Goal: Task Accomplishment & Management: Manage account settings

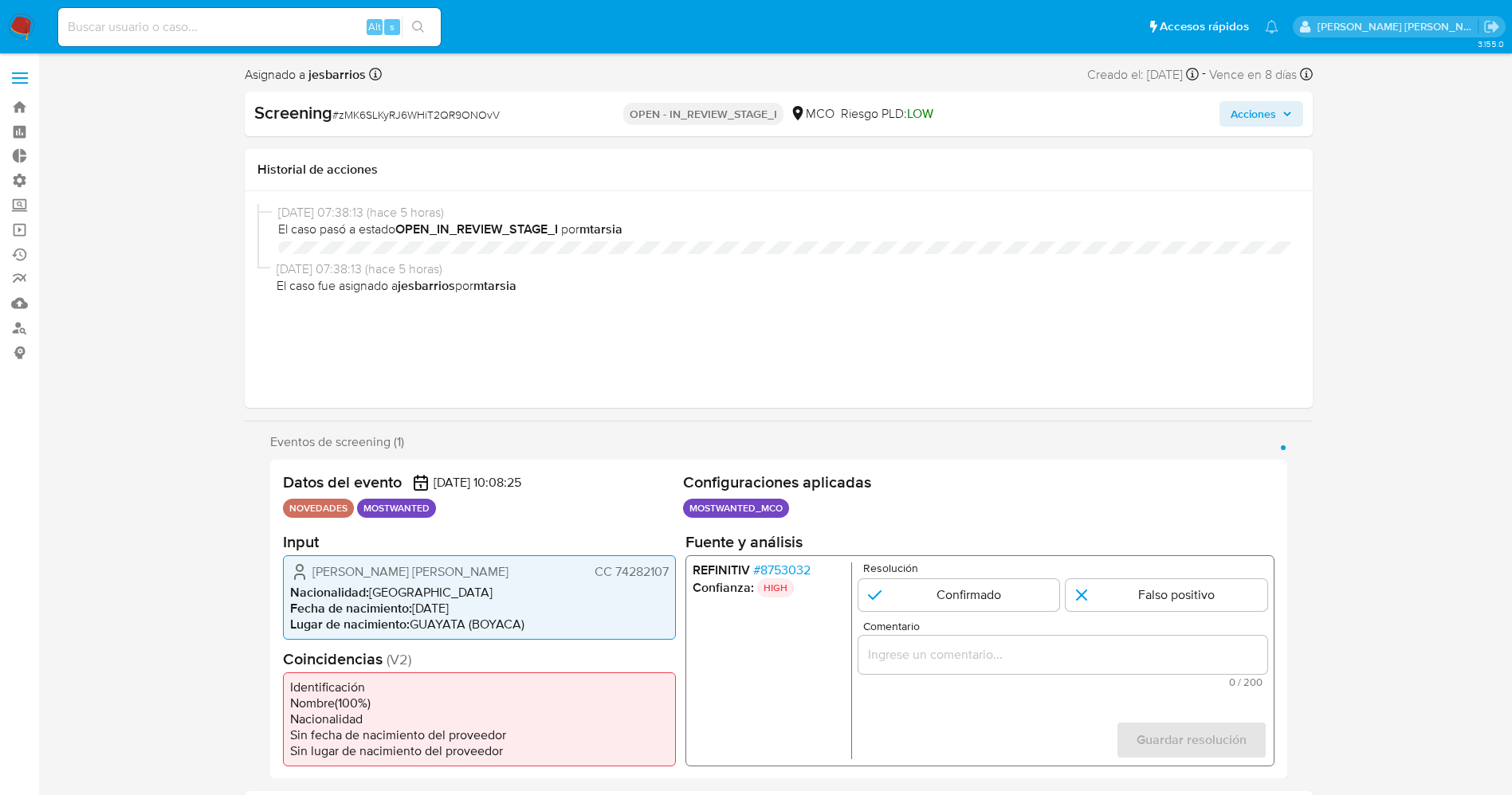
select select "10"
drag, startPoint x: 0, startPoint y: 0, endPoint x: 34, endPoint y: 21, distance: 40.0
click at [34, 21] on img at bounding box center [22, 27] width 27 height 27
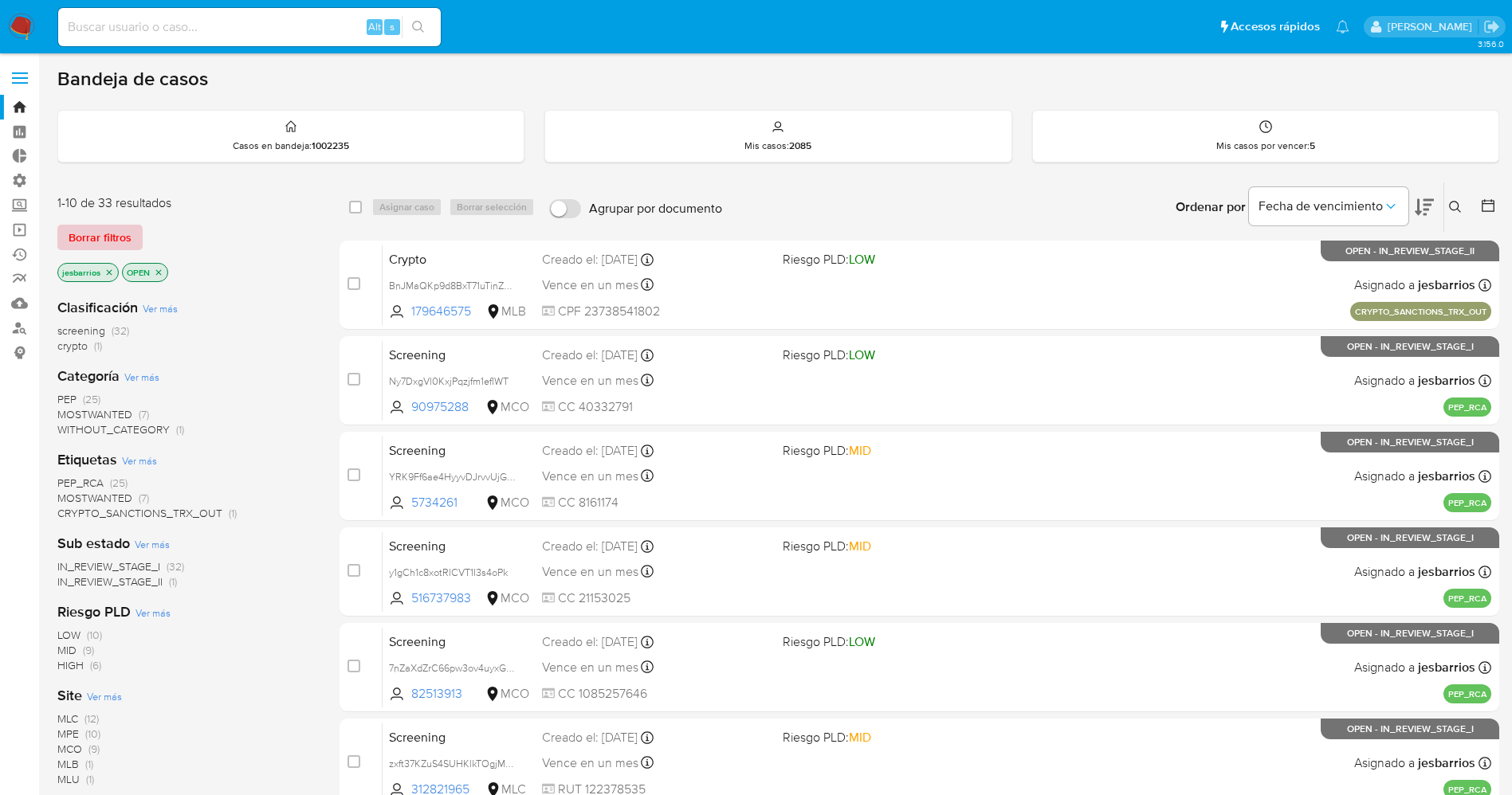
click at [74, 242] on span "Borrar filtros" at bounding box center [100, 238] width 63 height 22
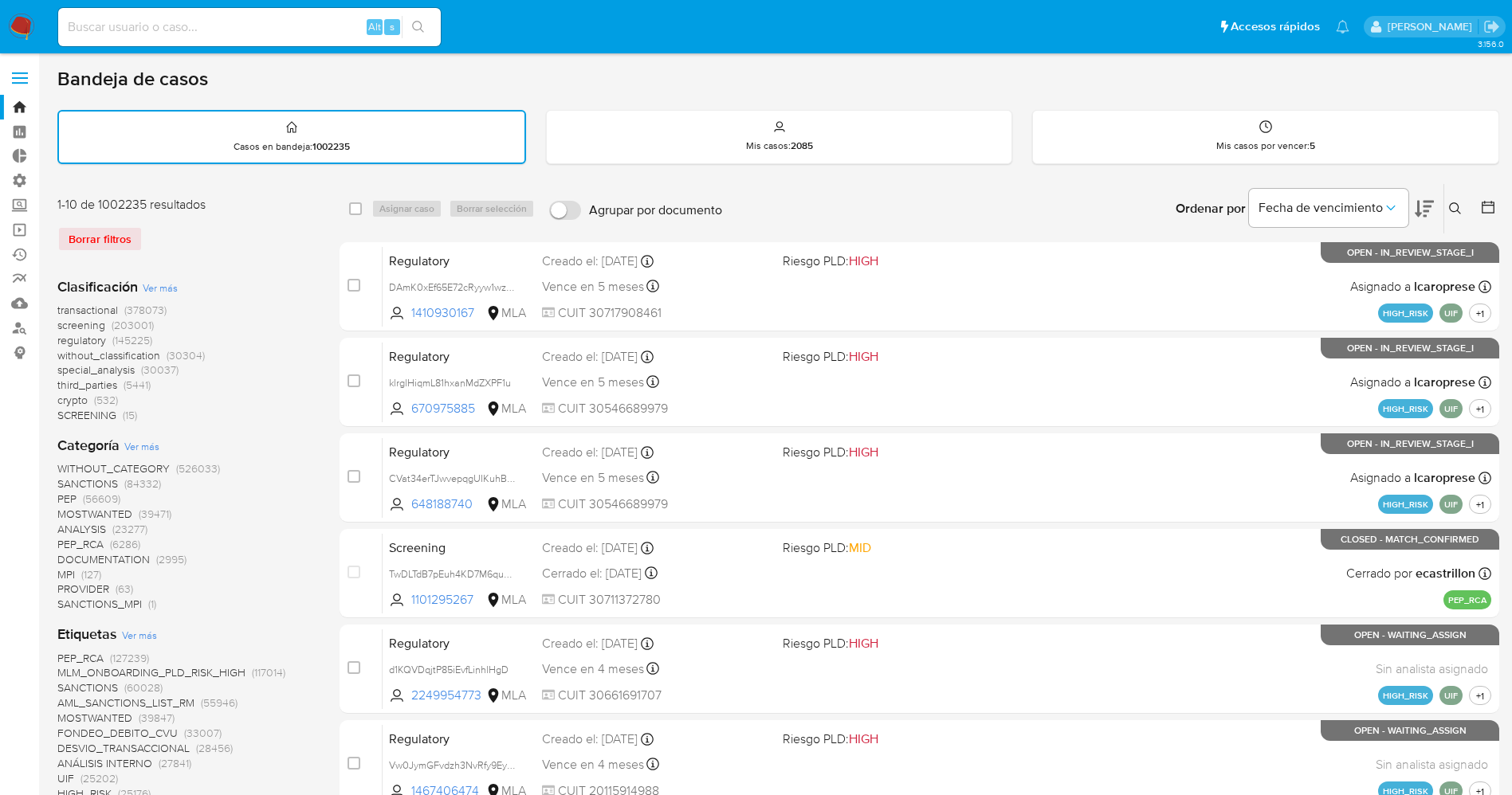
click at [1450, 199] on button at bounding box center [1457, 209] width 26 height 19
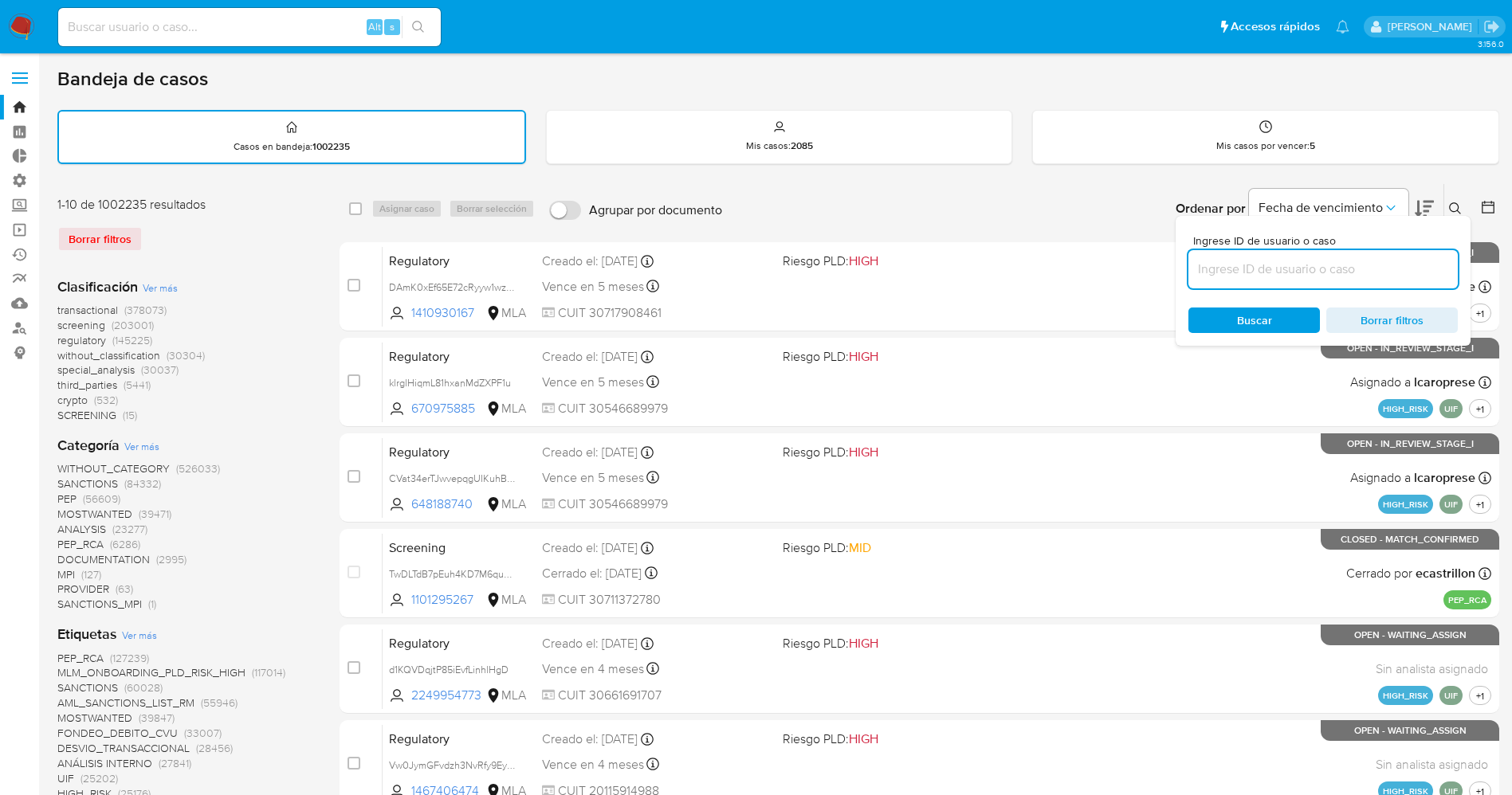
click at [1290, 262] on input at bounding box center [1322, 270] width 270 height 21
type input "nhPq6kBtbarVt8FssxtZVQXF"
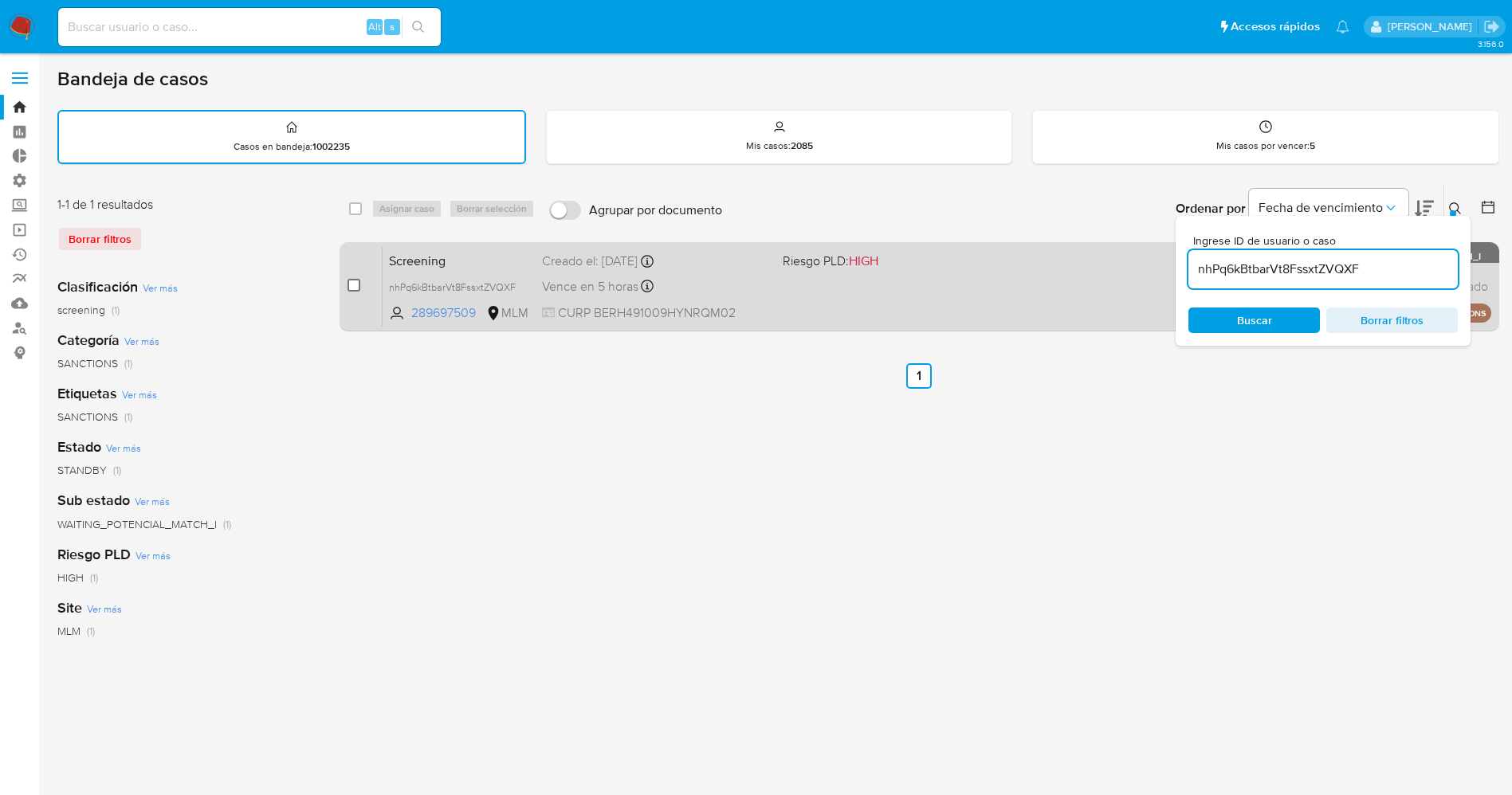
click at [354, 290] on input "checkbox" at bounding box center [354, 286] width 13 height 13
checkbox input "true"
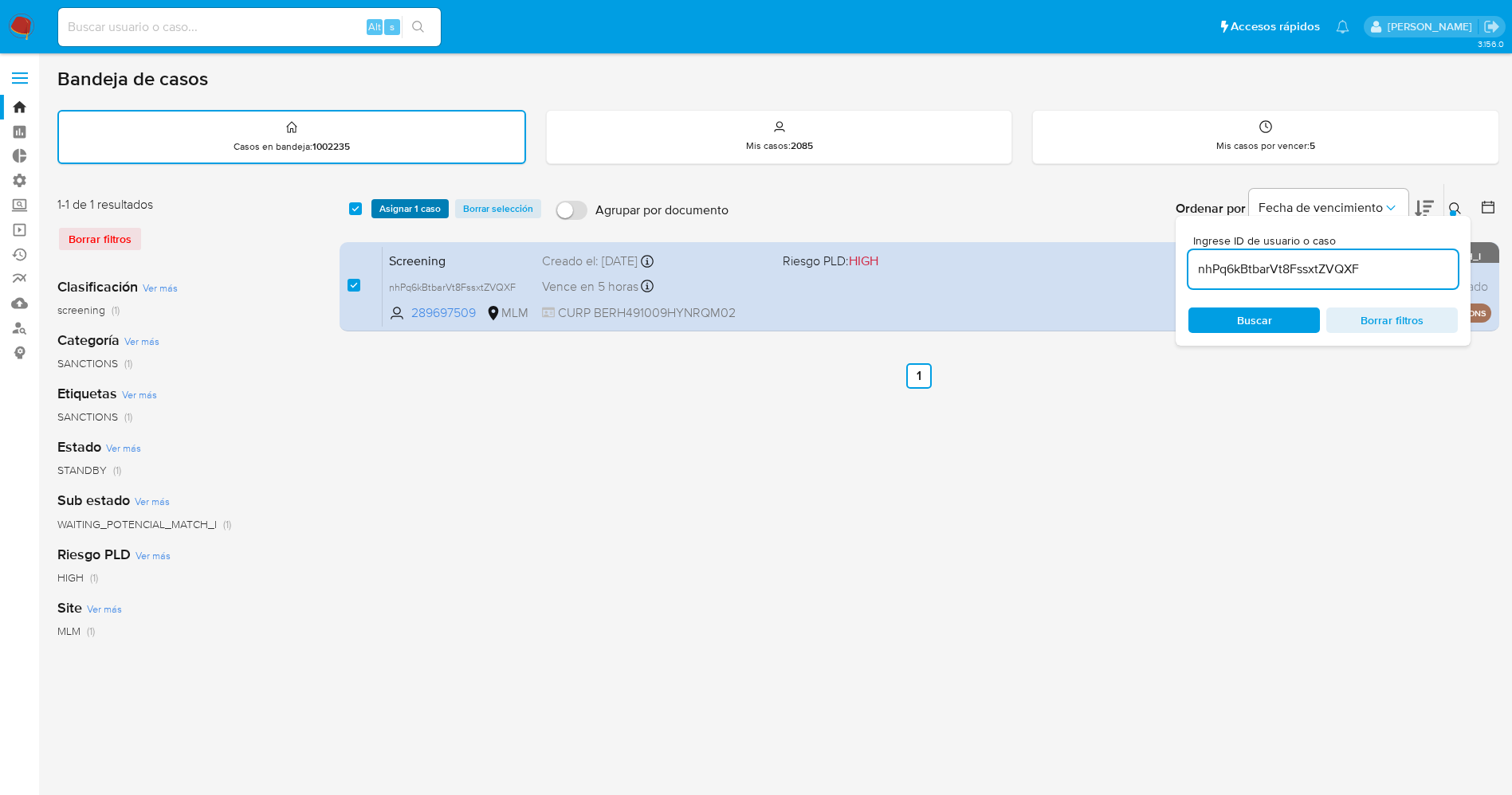
click at [396, 202] on span "Asignar 1 caso" at bounding box center [410, 209] width 62 height 16
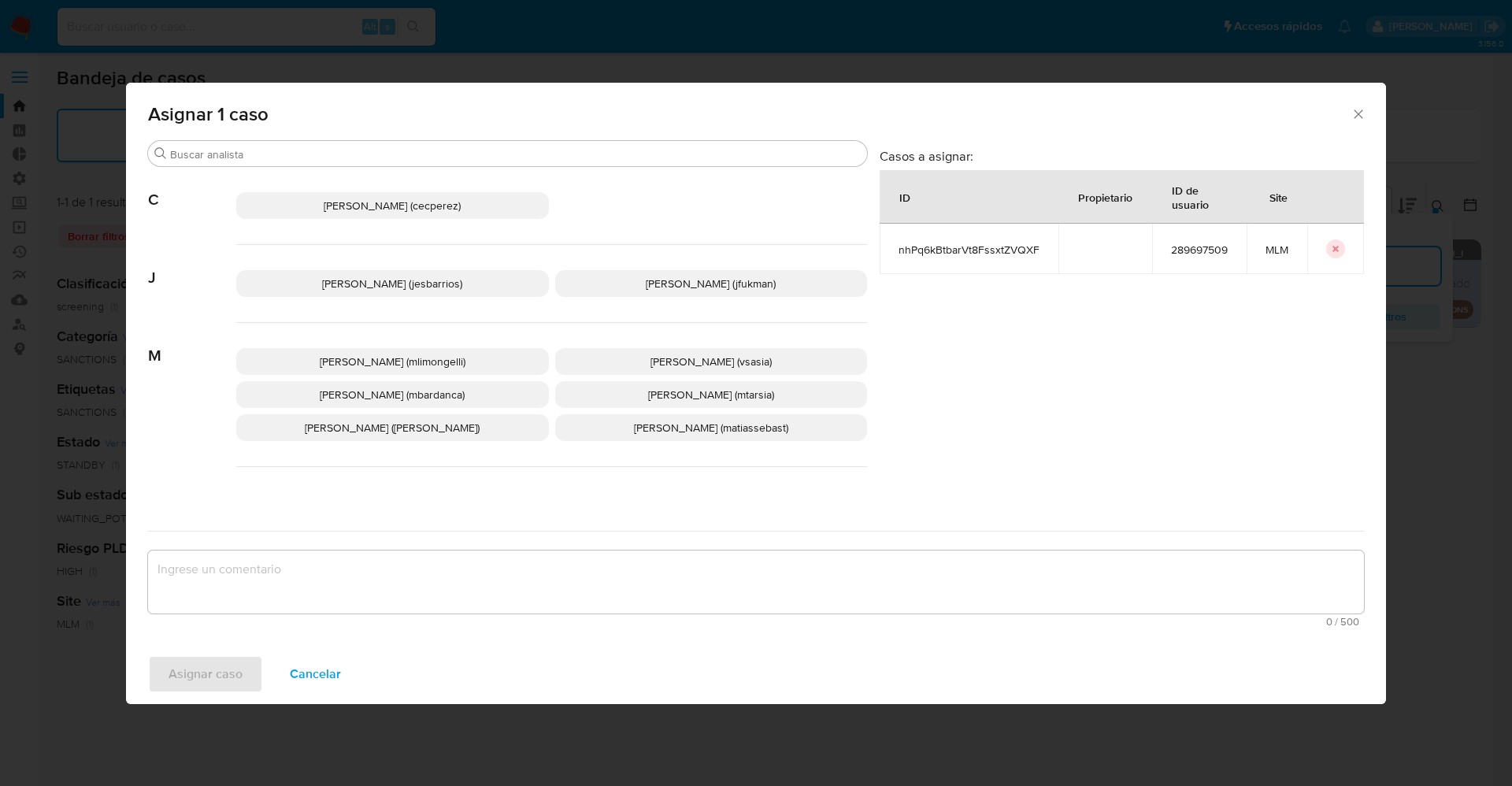
click at [393, 283] on span "Jesica Iris Barrios Leita (jesbarrios)" at bounding box center [391, 284] width 140 height 16
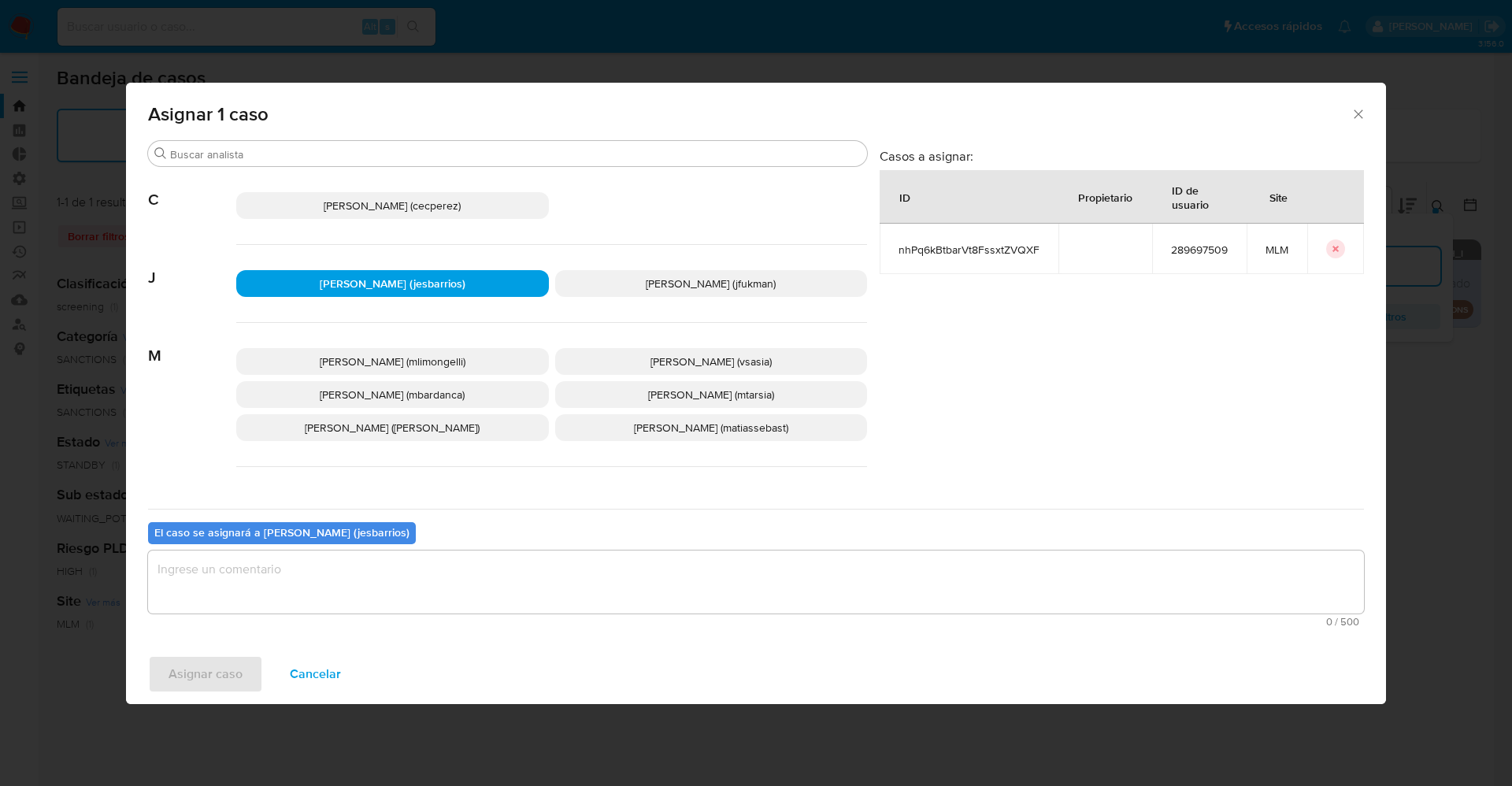
click at [469, 569] on textarea "assign-modal" at bounding box center [756, 582] width 1216 height 63
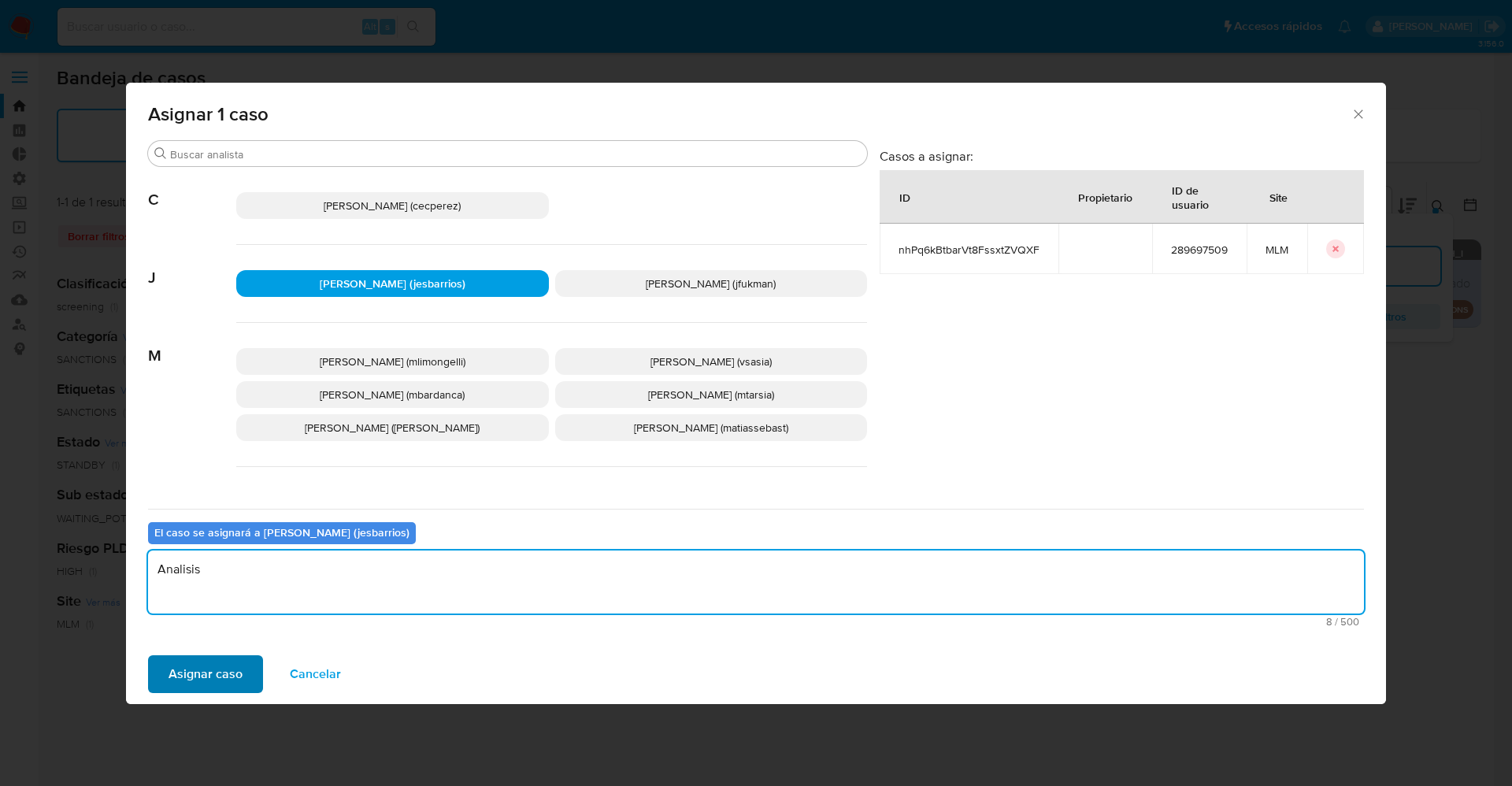
type textarea "Analisis"
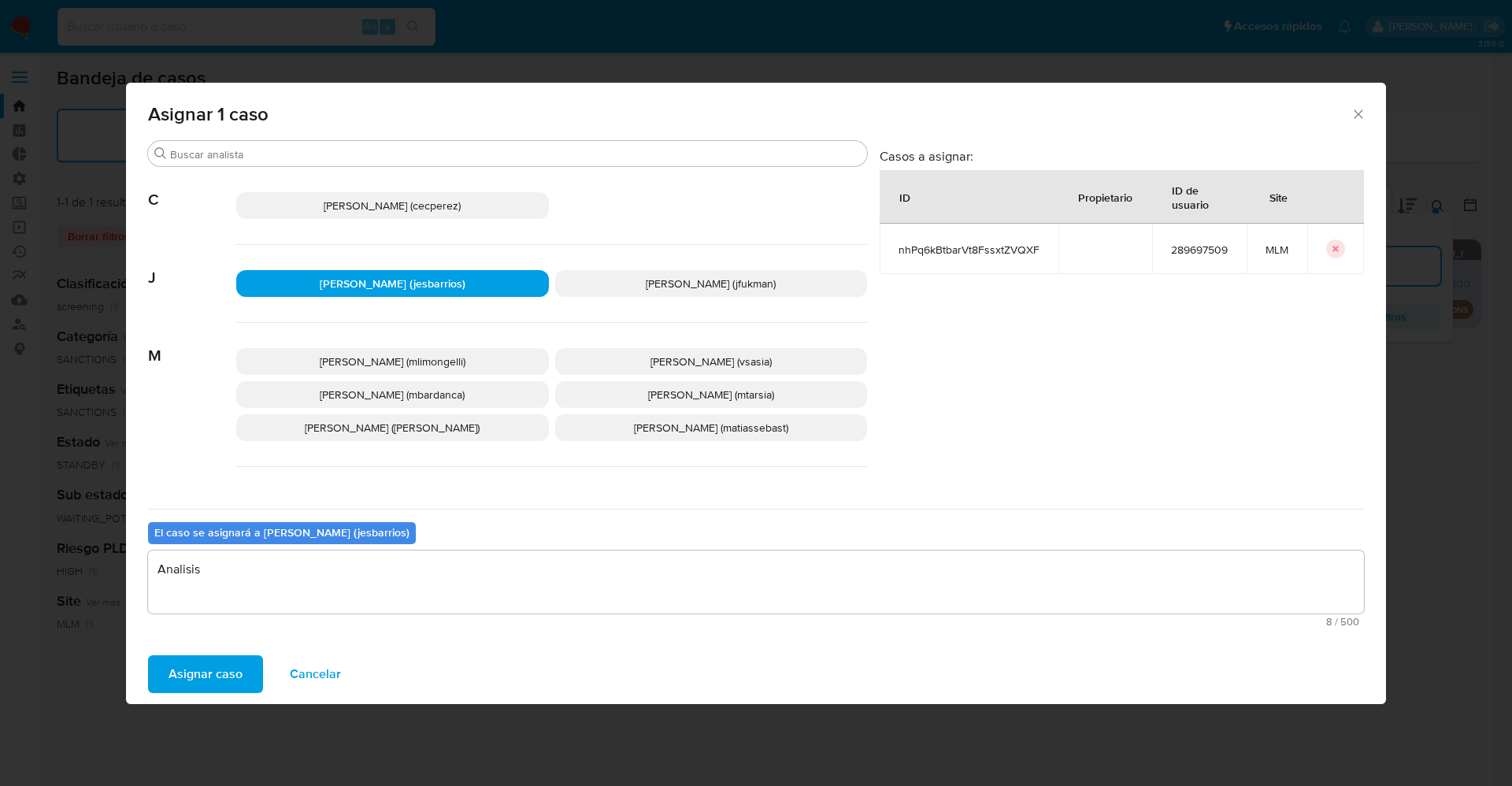
click at [255, 686] on button "Asignar caso" at bounding box center [205, 675] width 115 height 38
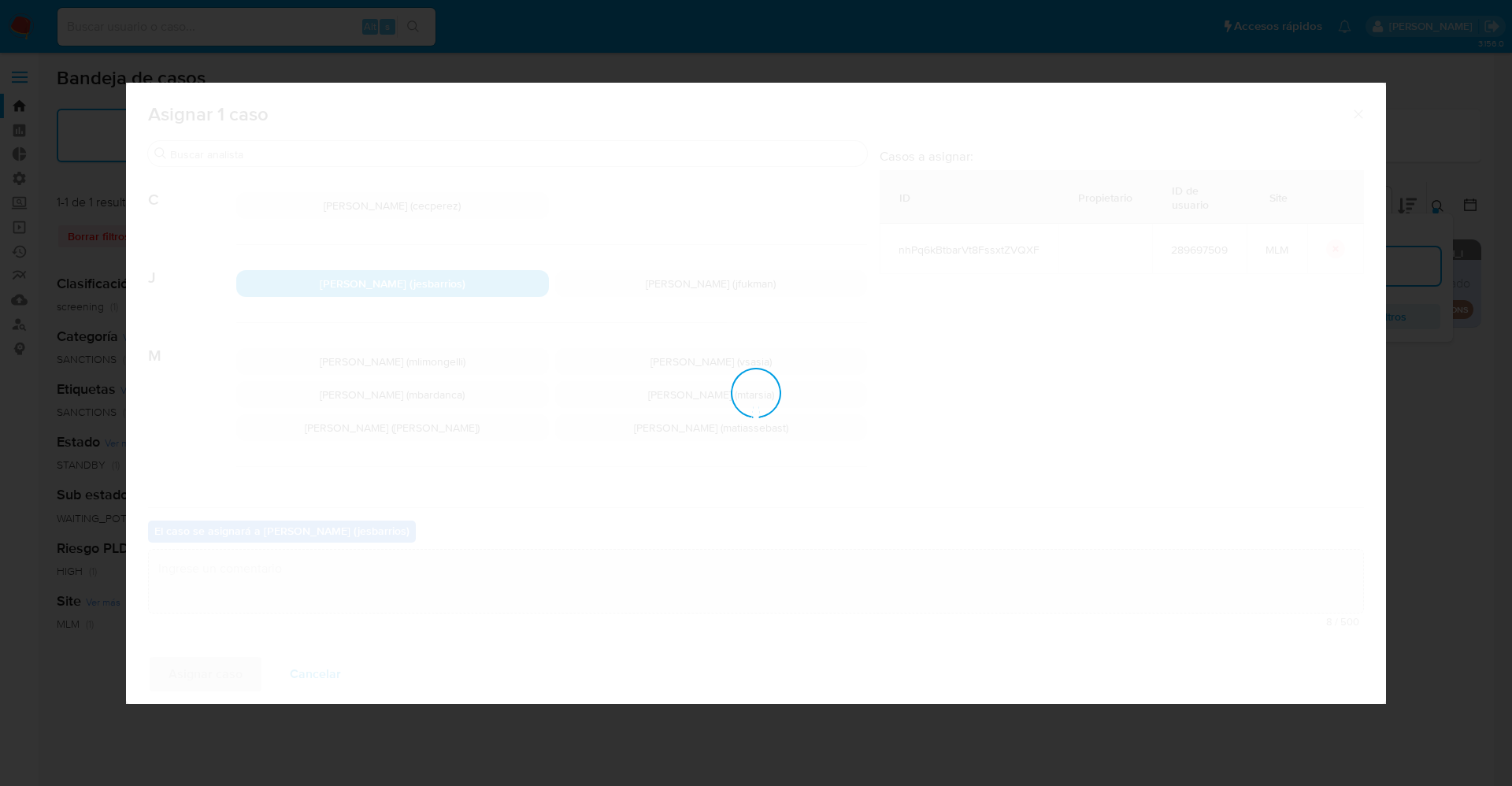
checkbox input "false"
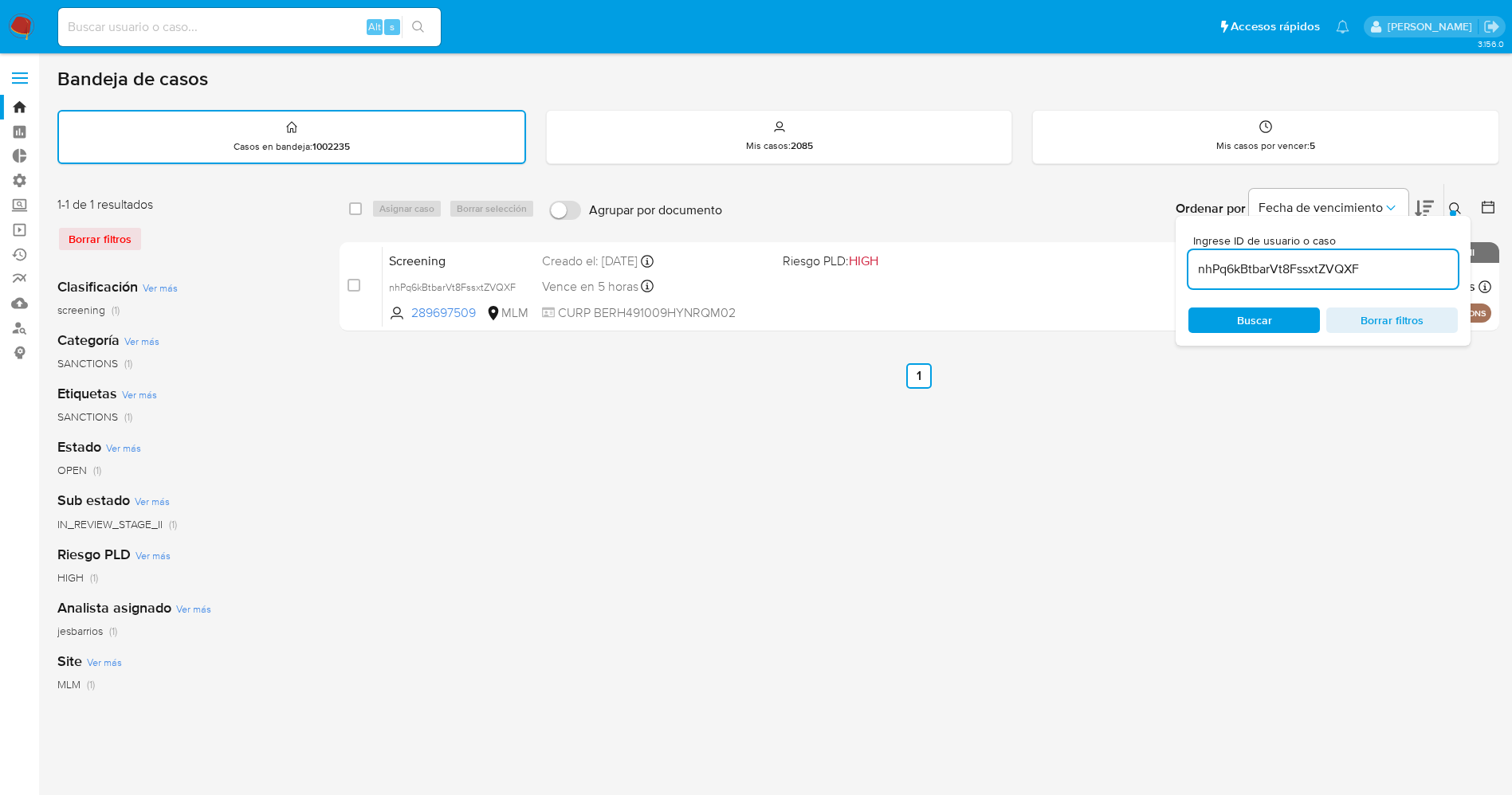
click at [15, 29] on img at bounding box center [22, 27] width 27 height 27
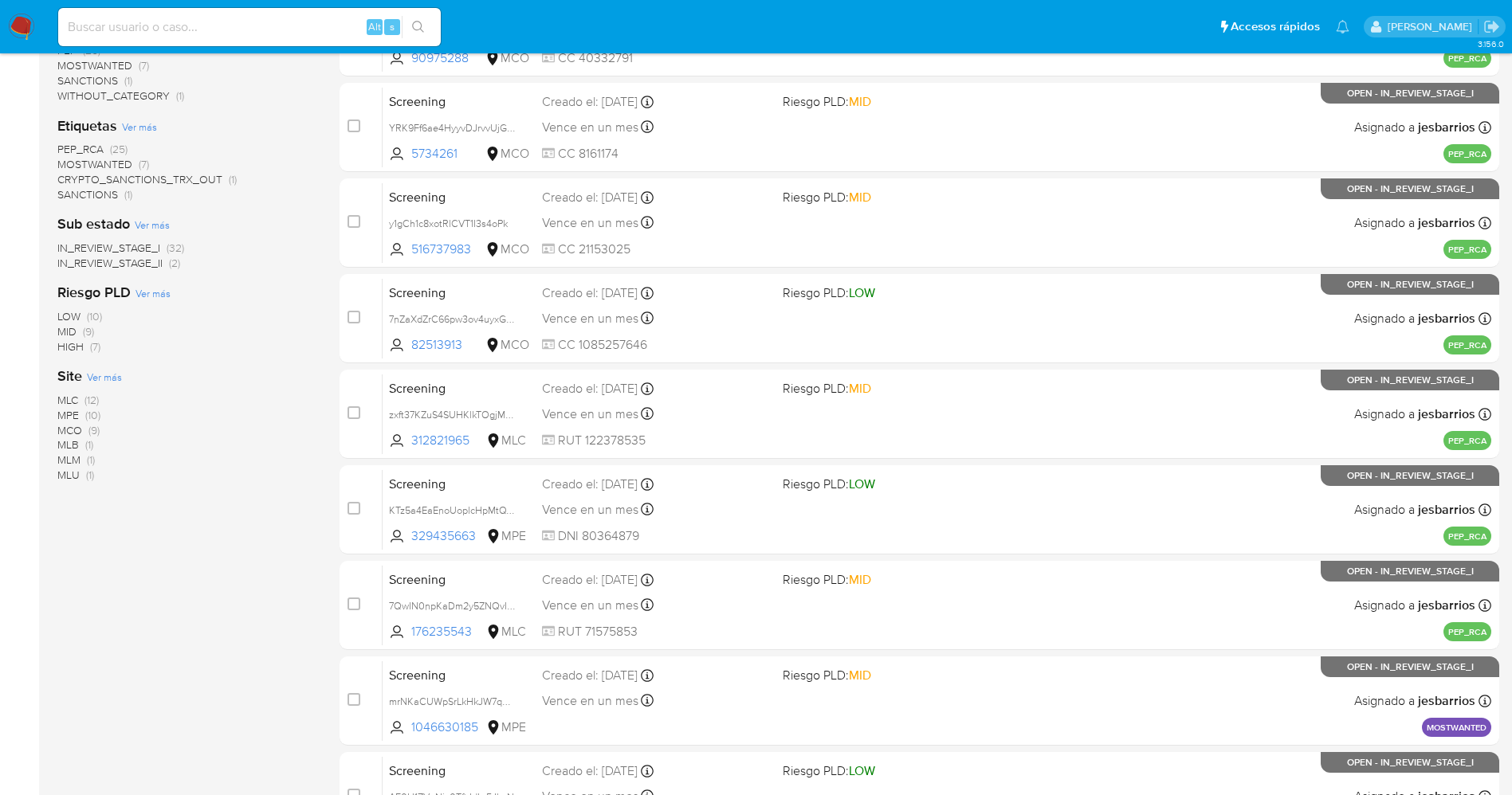
scroll to position [463, 0]
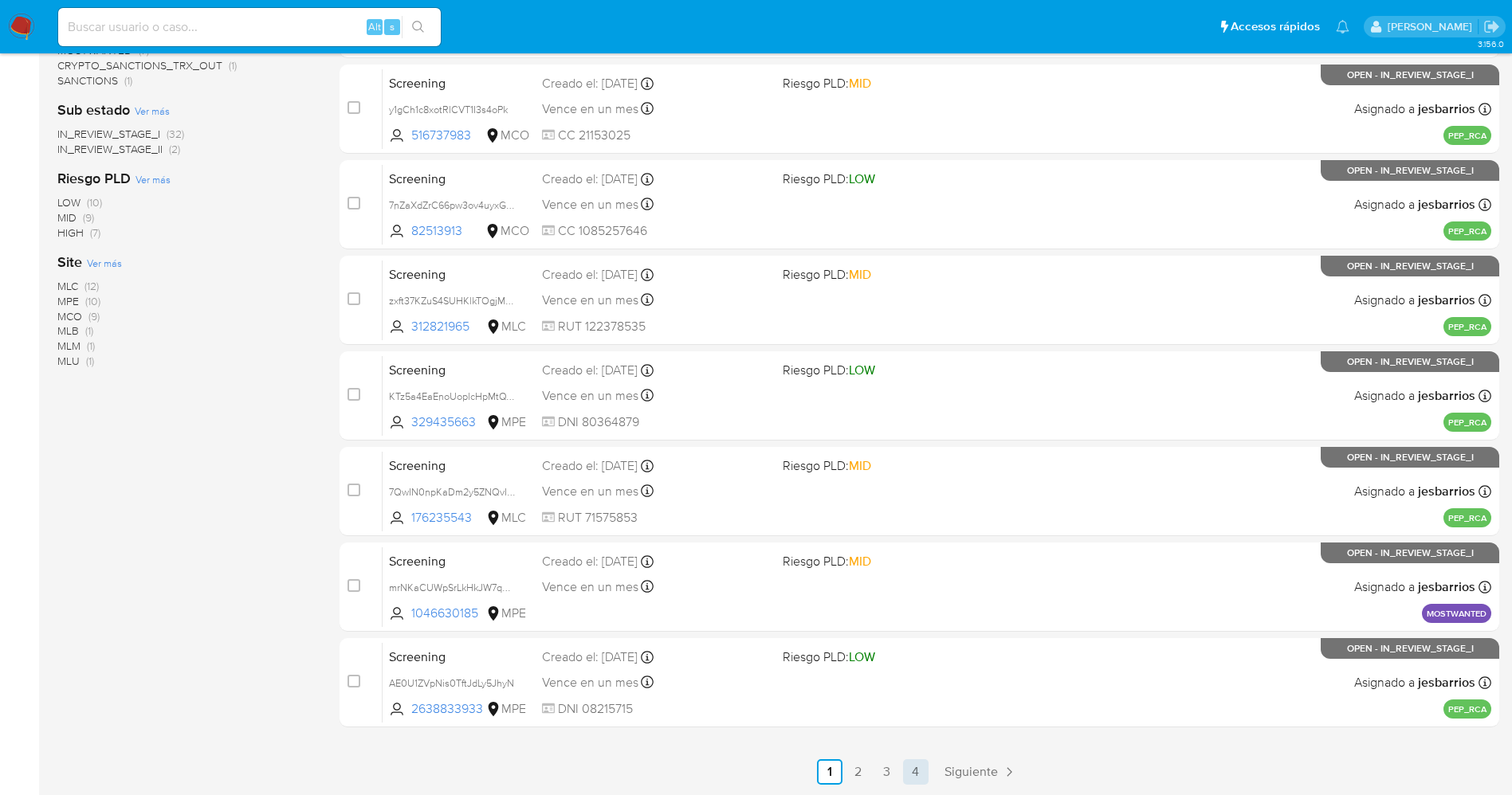
click at [906, 771] on link "4" at bounding box center [916, 772] width 26 height 26
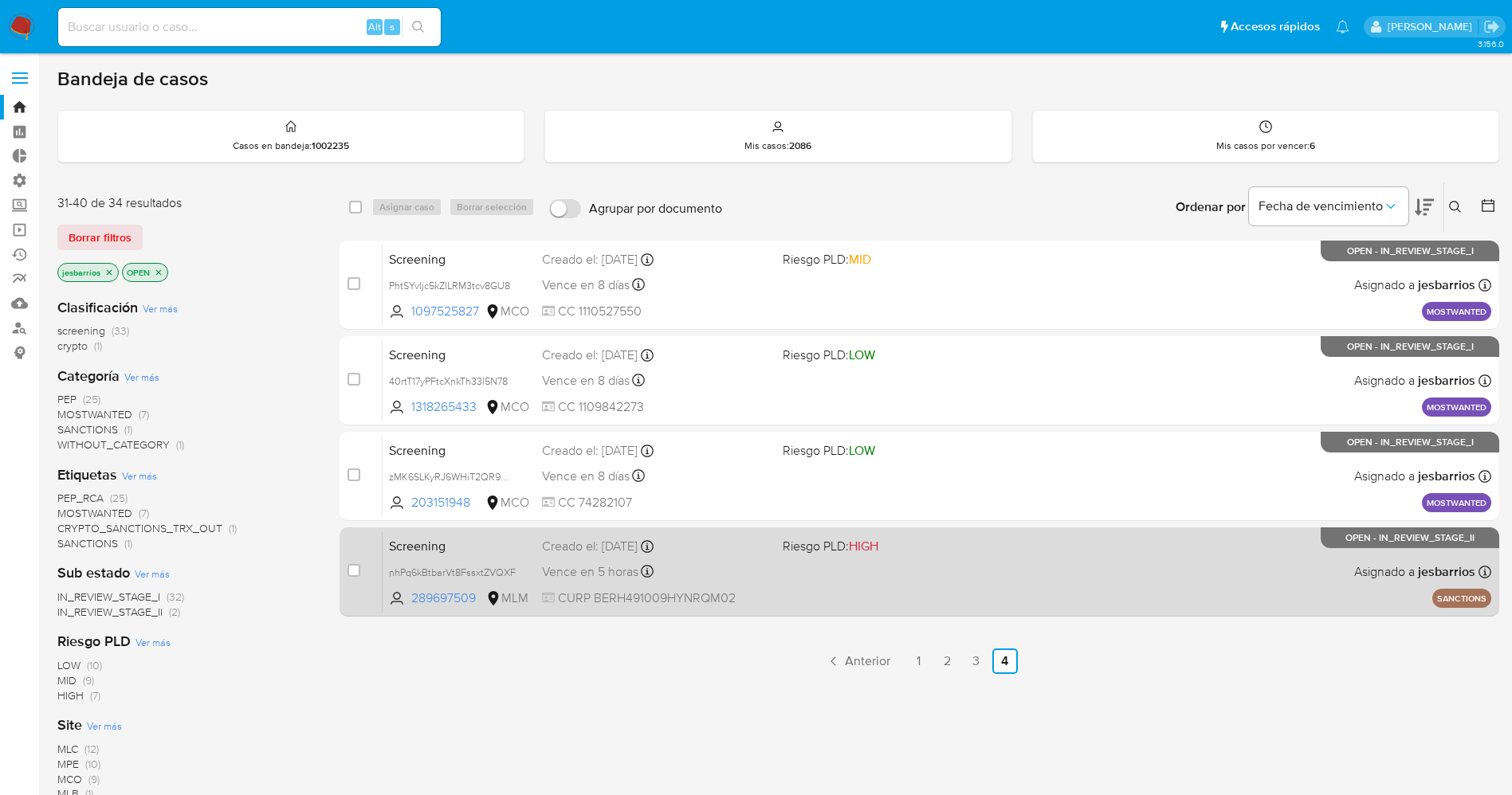
click at [812, 580] on div "Screening nhPq6kBtbarVt8FssxtZVQXF 289697509 MLM Riesgo PLD: HIGH Creado el: 25…" at bounding box center [937, 571] width 1109 height 81
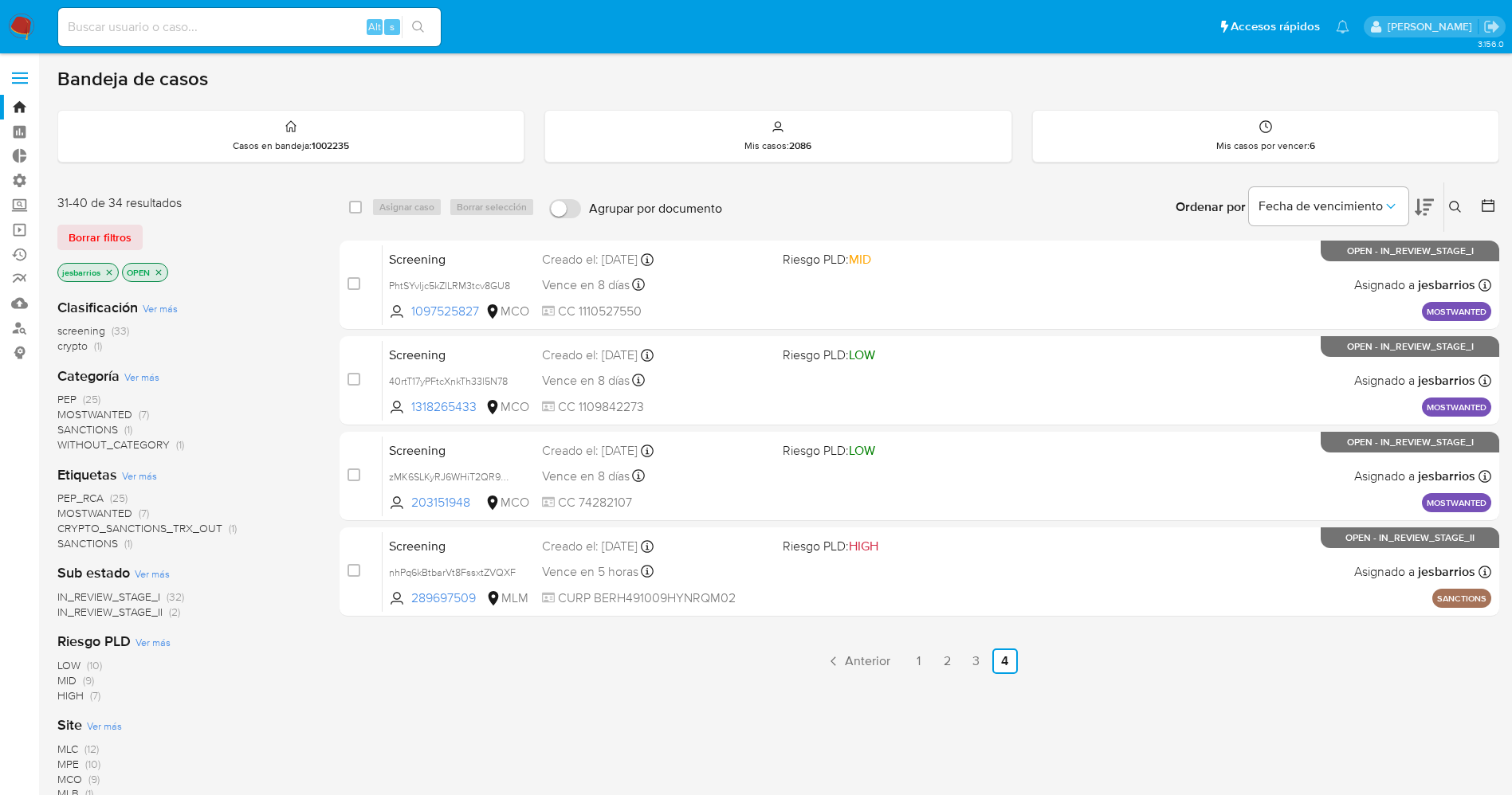
click at [23, 33] on img at bounding box center [22, 27] width 27 height 27
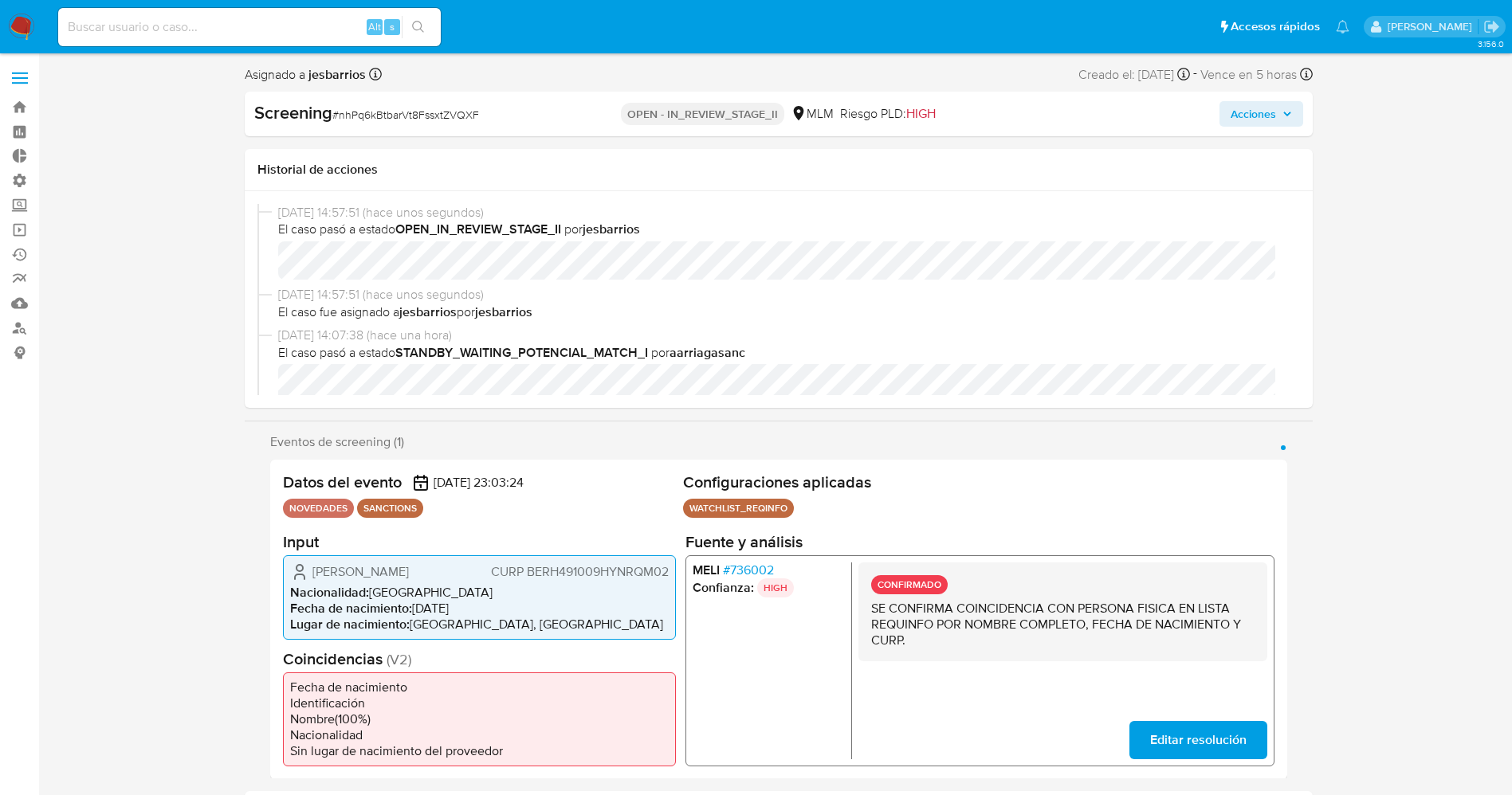
select select "10"
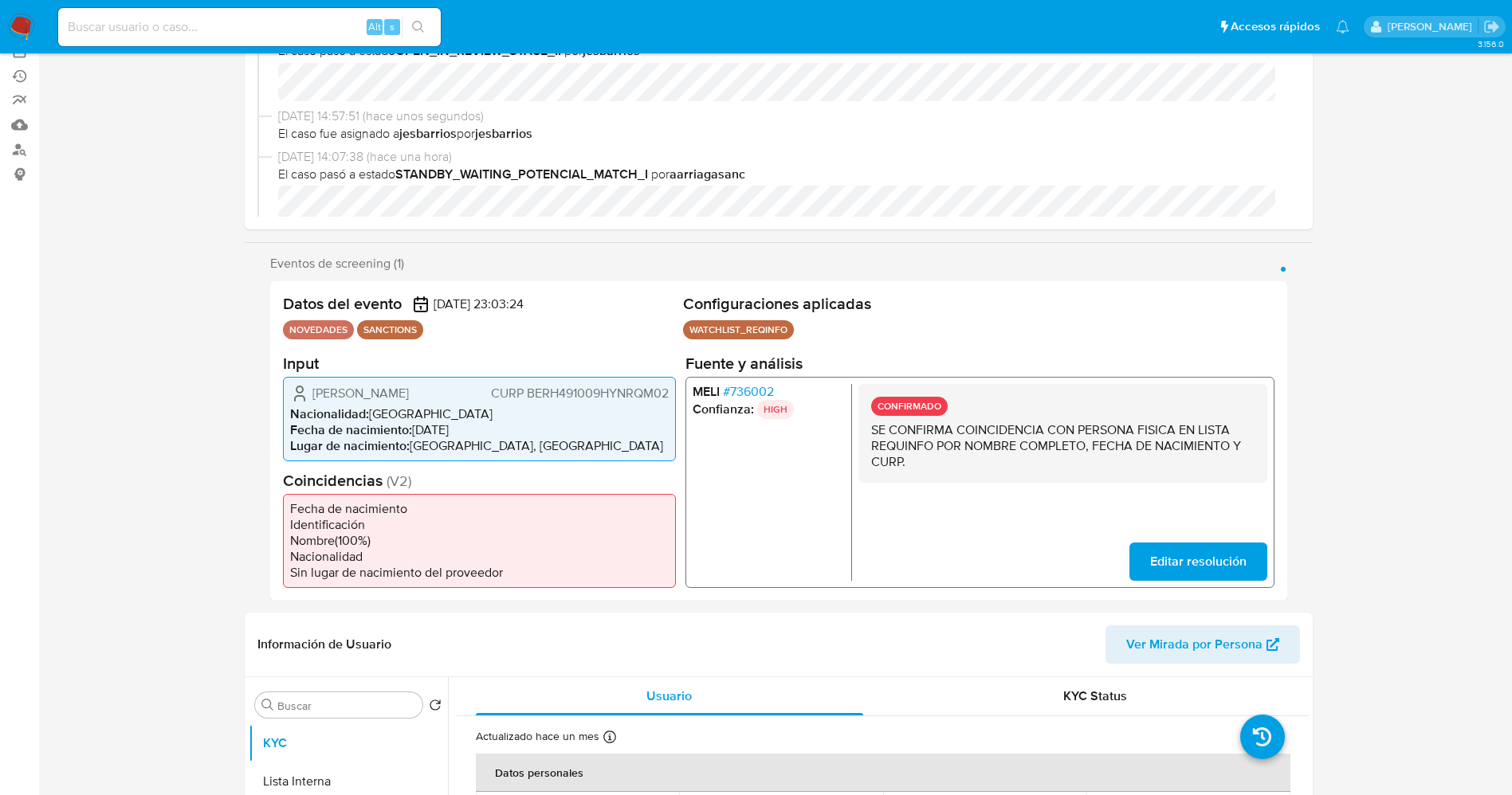
scroll to position [478, 0]
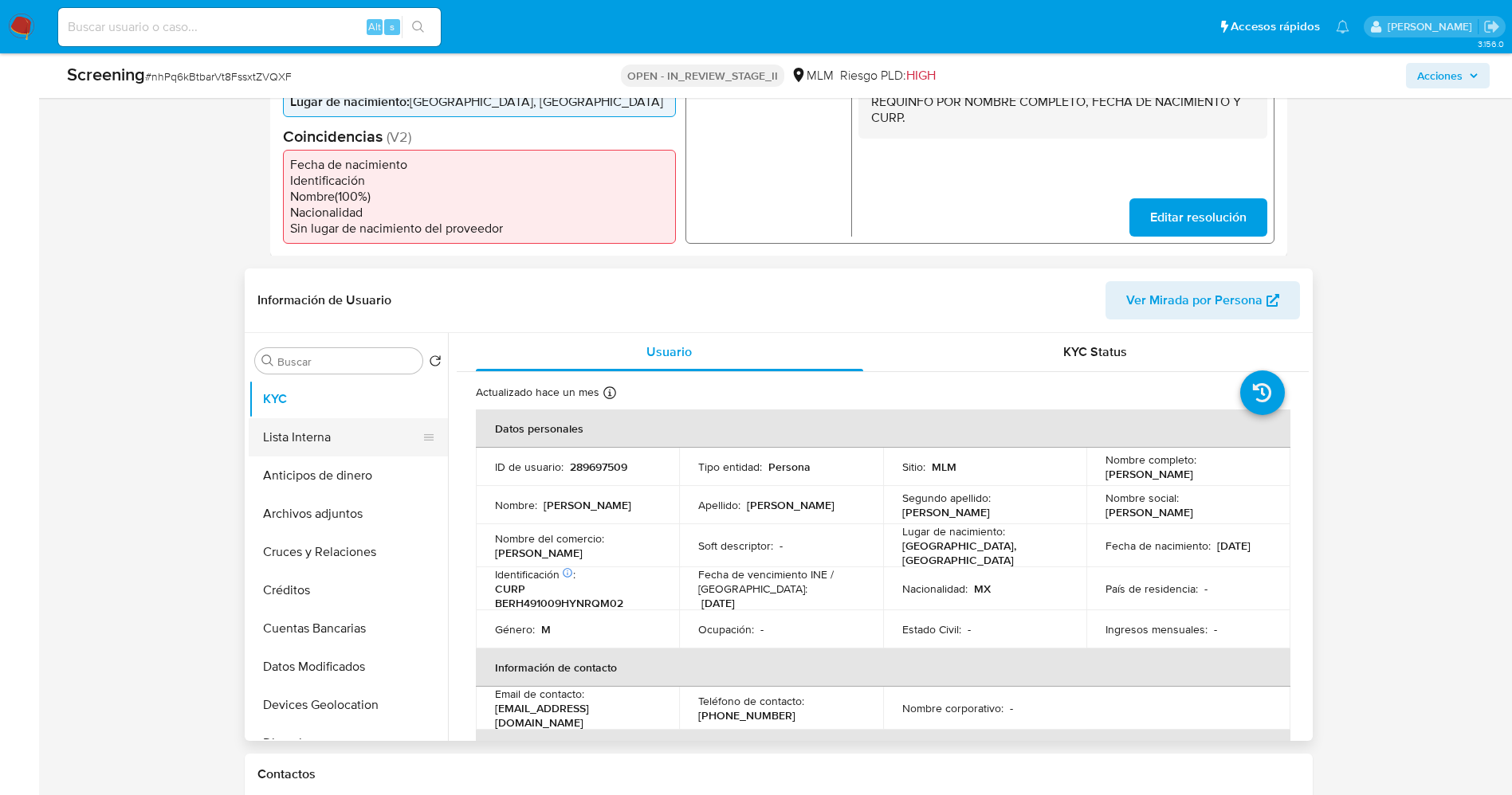
click at [339, 445] on button "Lista Interna" at bounding box center [342, 437] width 186 height 38
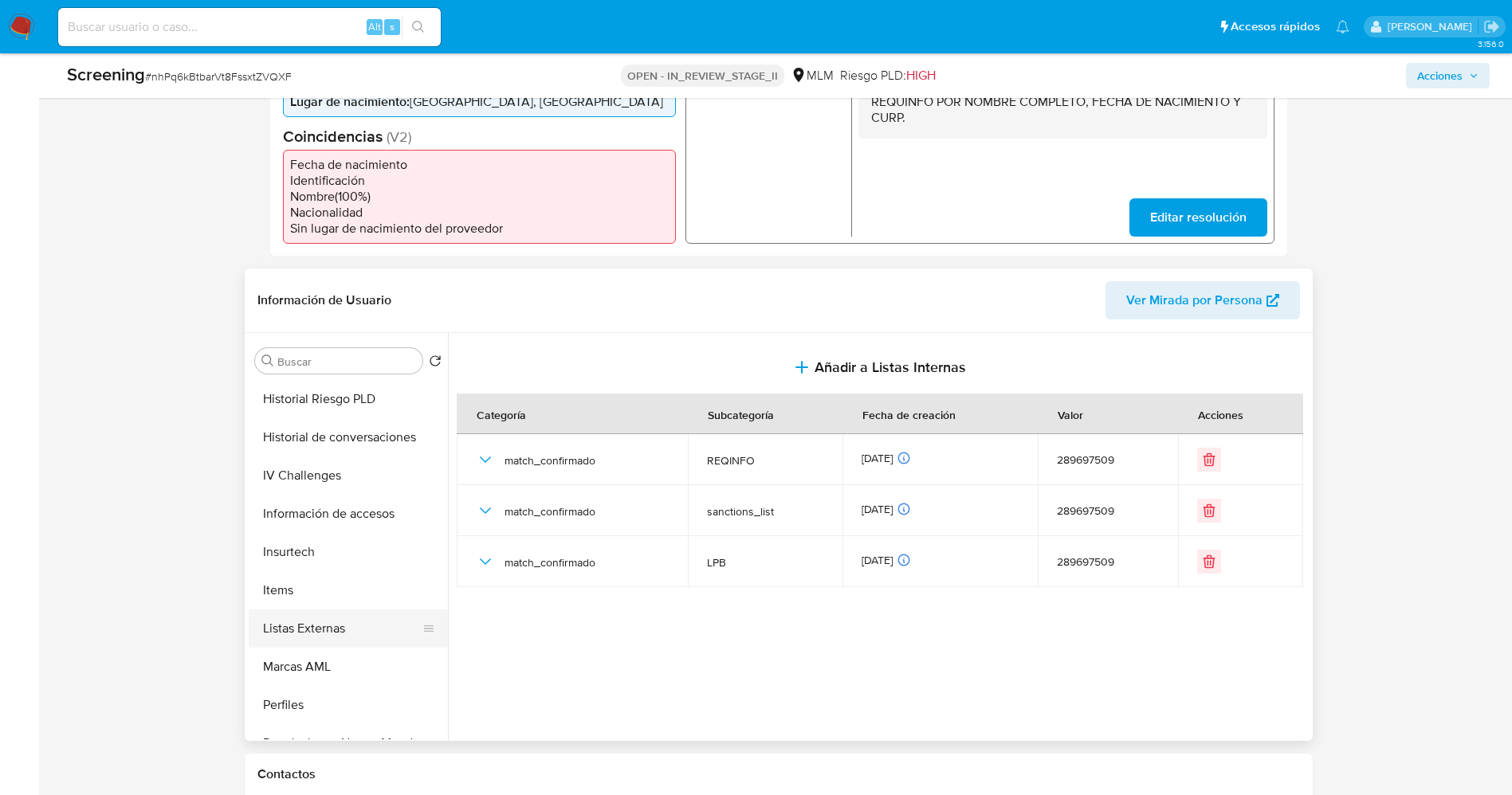
scroll to position [673, 0]
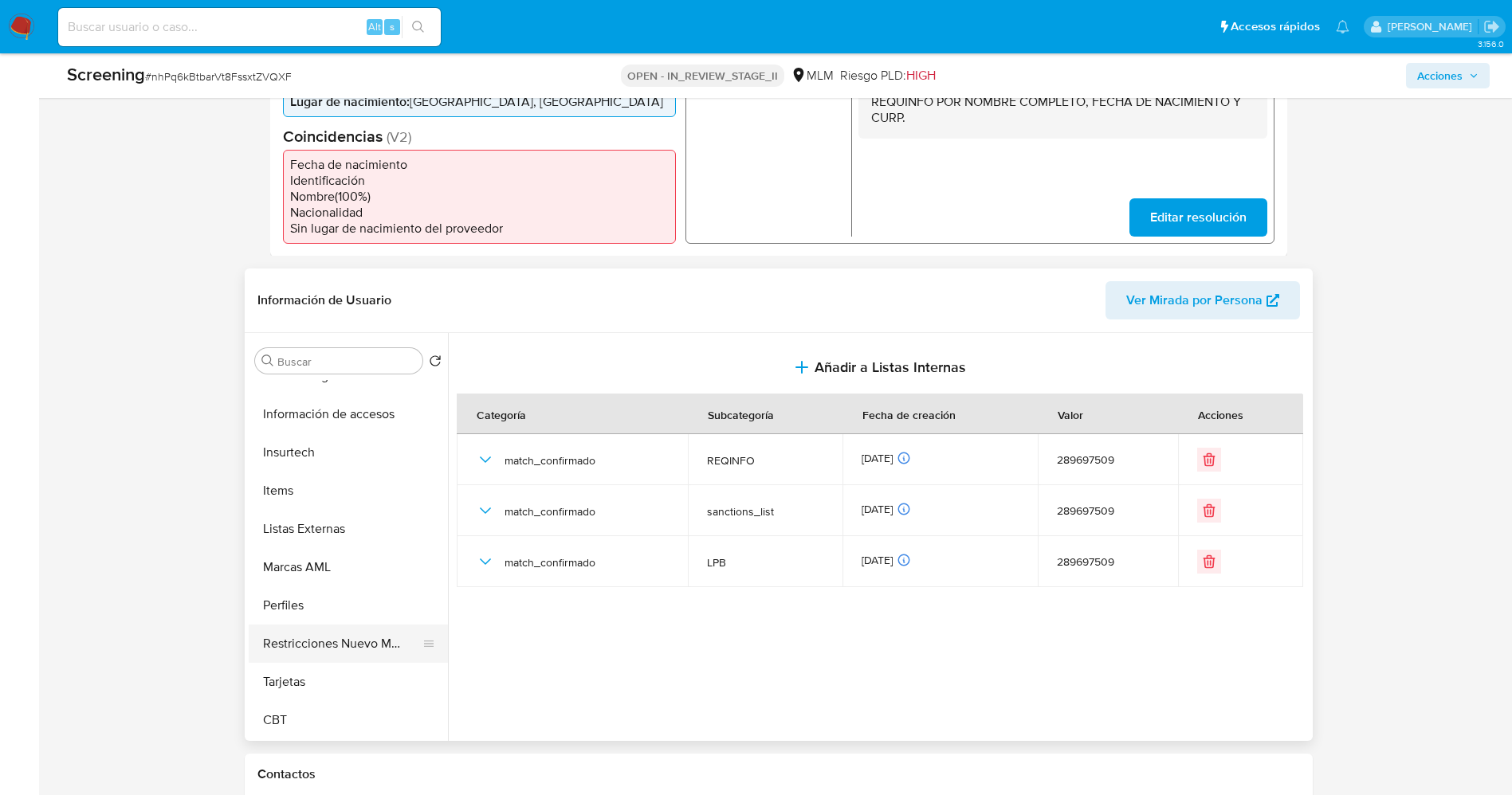
click at [349, 647] on button "Restricciones Nuevo Mundo" at bounding box center [342, 644] width 186 height 38
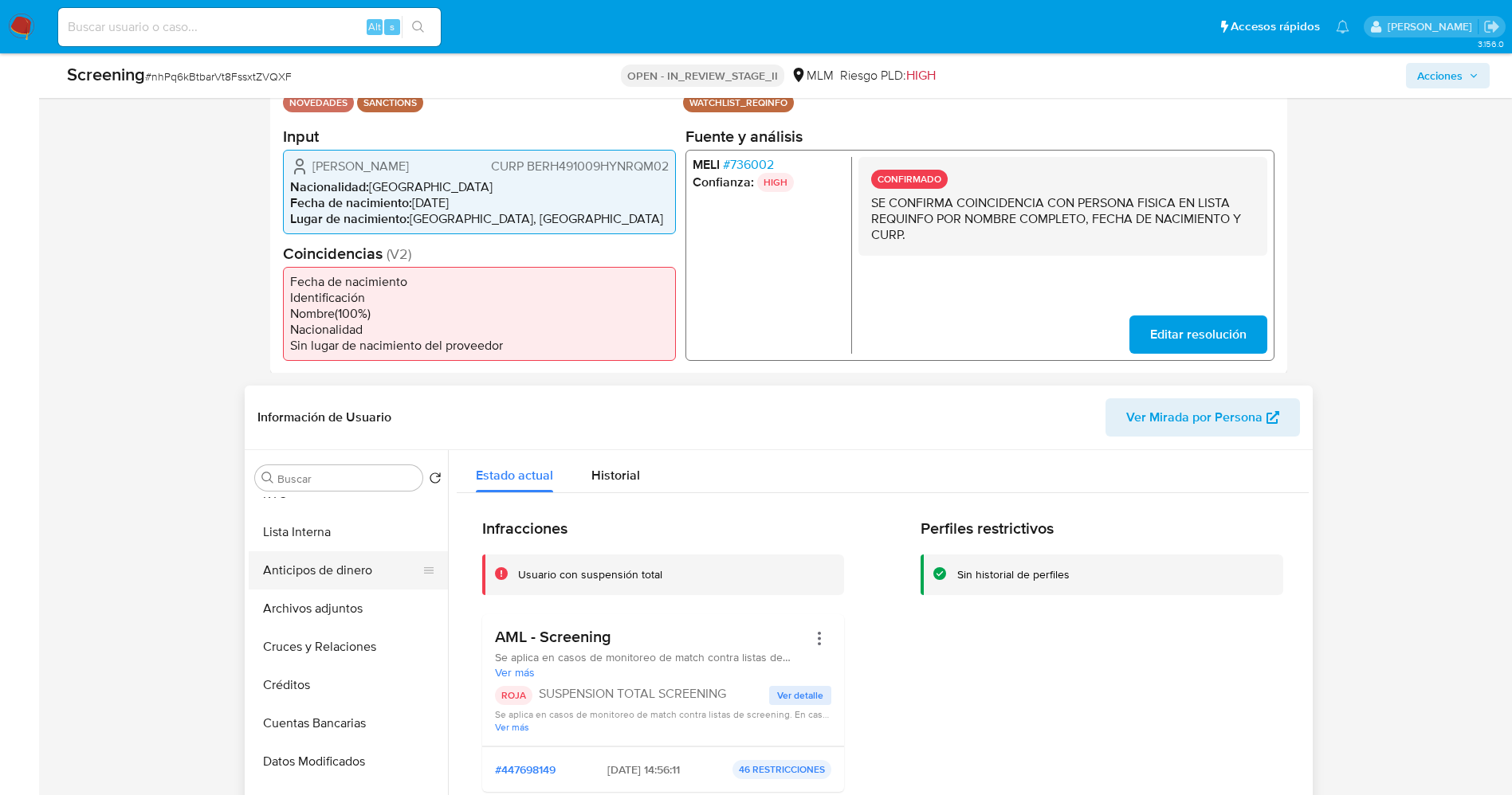
scroll to position [0, 0]
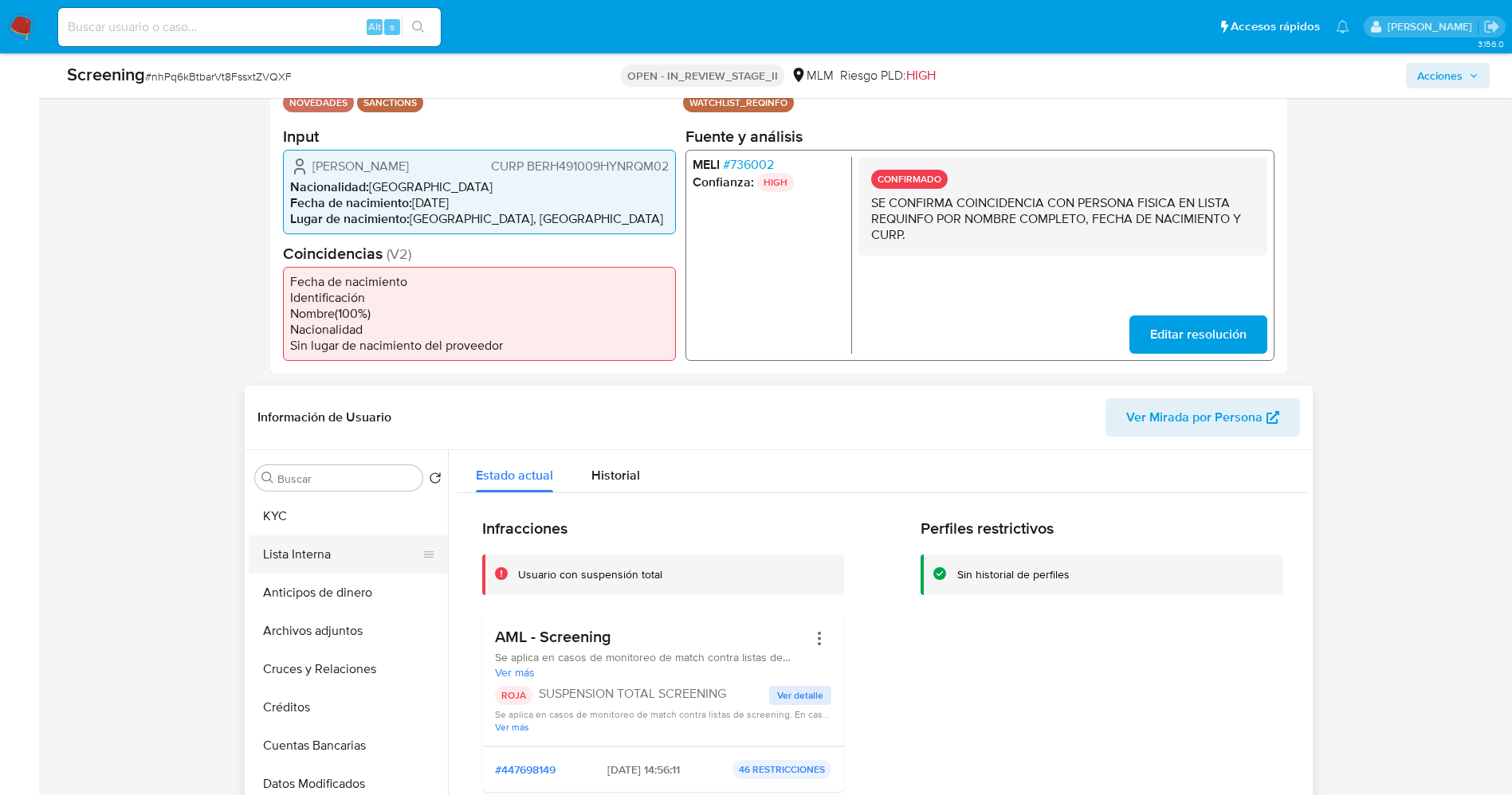
click at [318, 553] on button "Lista Interna" at bounding box center [342, 554] width 186 height 38
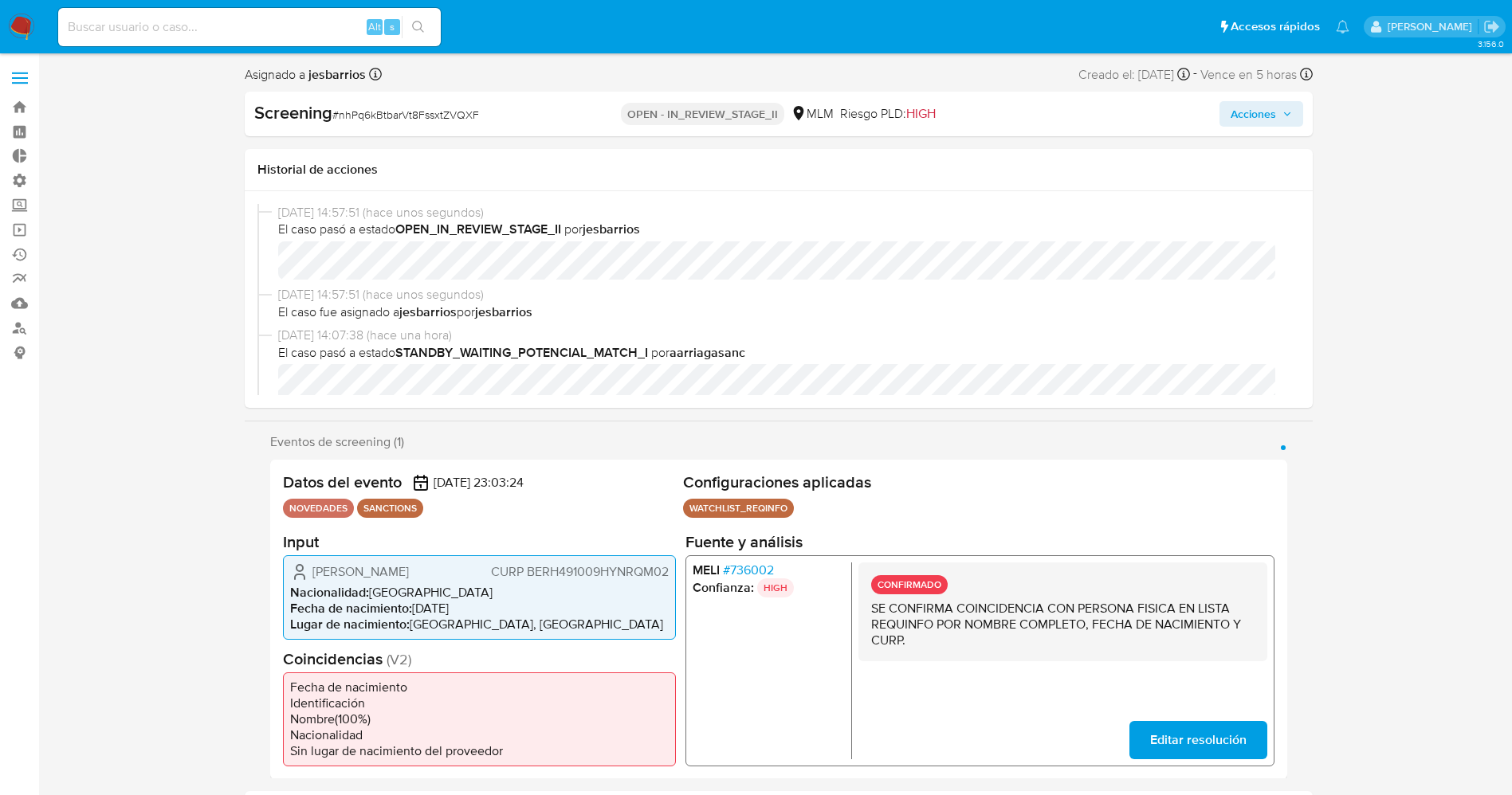
click at [1278, 114] on span "Acciones" at bounding box center [1261, 114] width 62 height 22
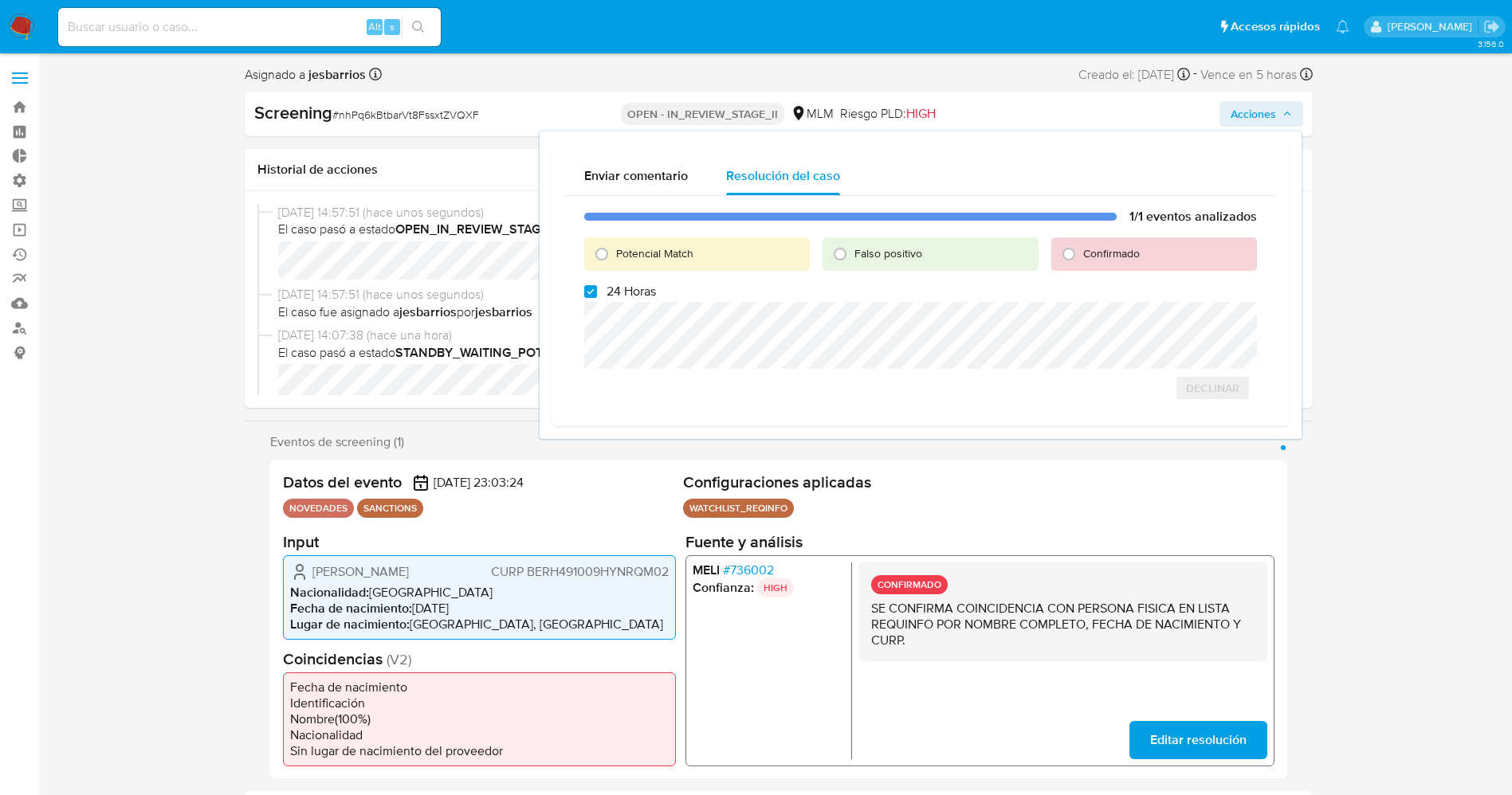
click at [1106, 255] on span "Confirmado" at bounding box center [1111, 254] width 57 height 16
click at [1082, 255] on input "Confirmado" at bounding box center [1069, 254] width 26 height 26
radio input "true"
click at [600, 290] on label "24 Horas" at bounding box center [620, 292] width 72 height 16
click at [597, 290] on input "24 Horas" at bounding box center [590, 292] width 13 height 13
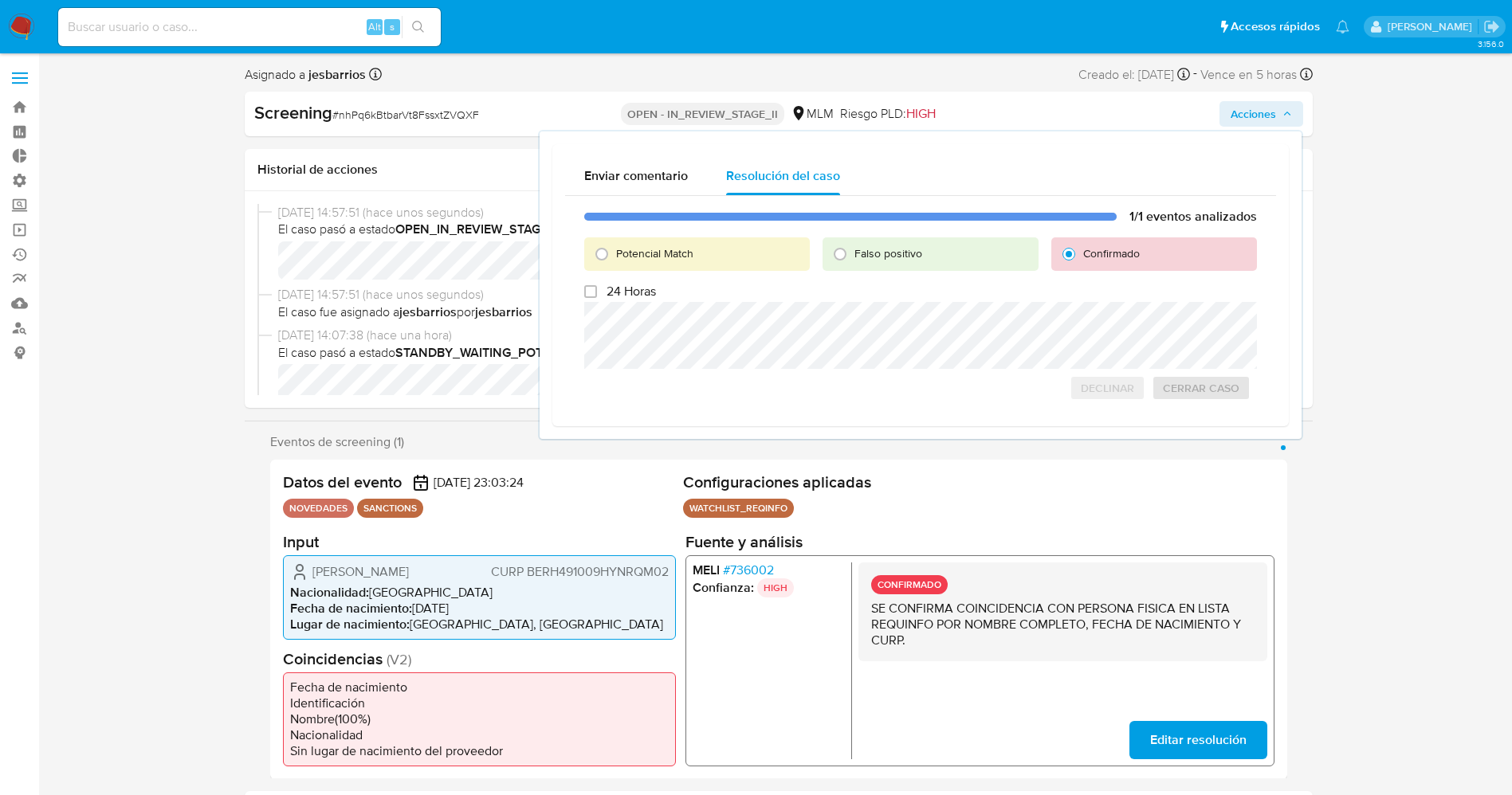
checkbox input "false"
click at [1086, 395] on span "Declinar" at bounding box center [1107, 388] width 54 height 22
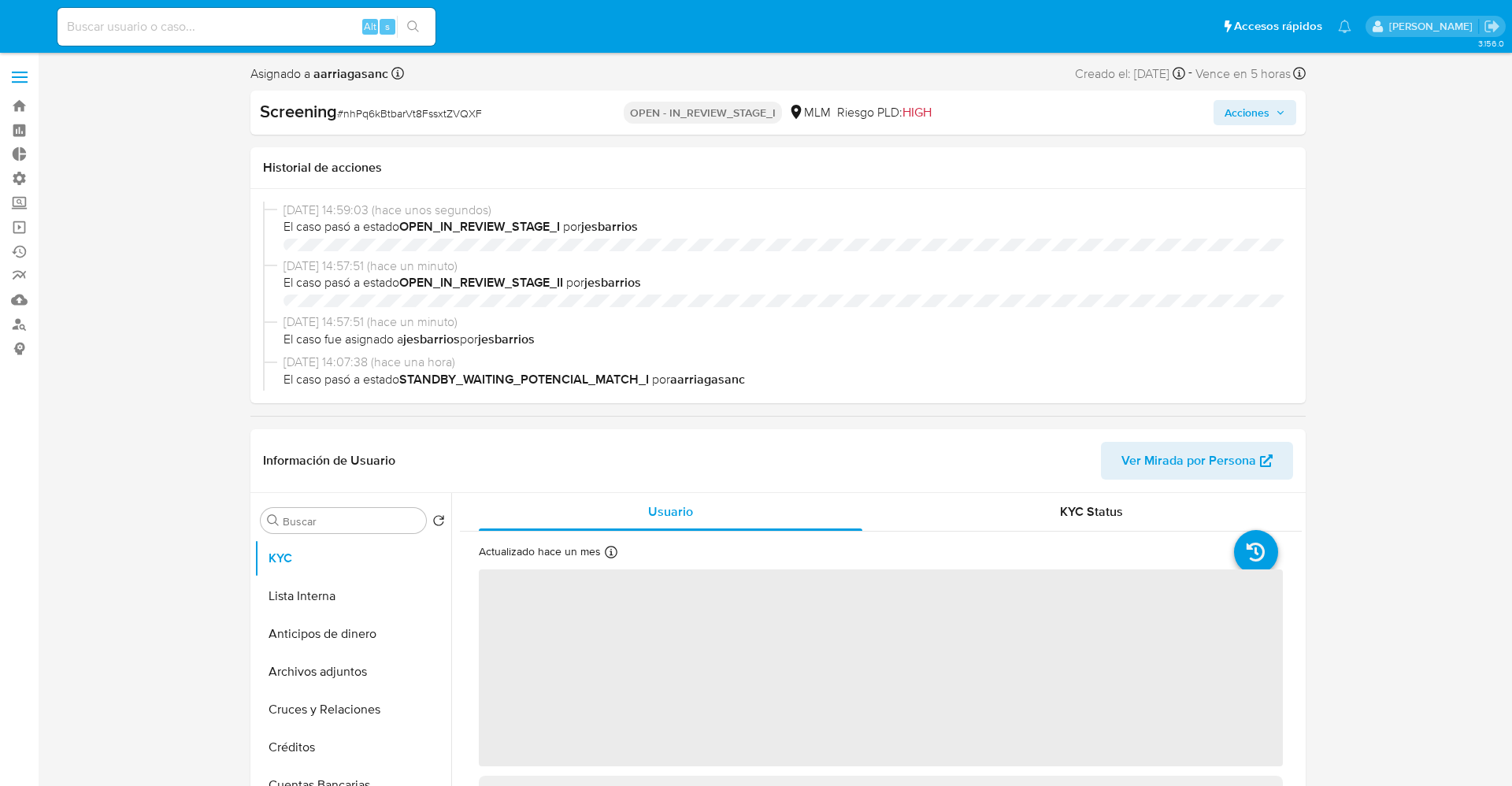
select select "10"
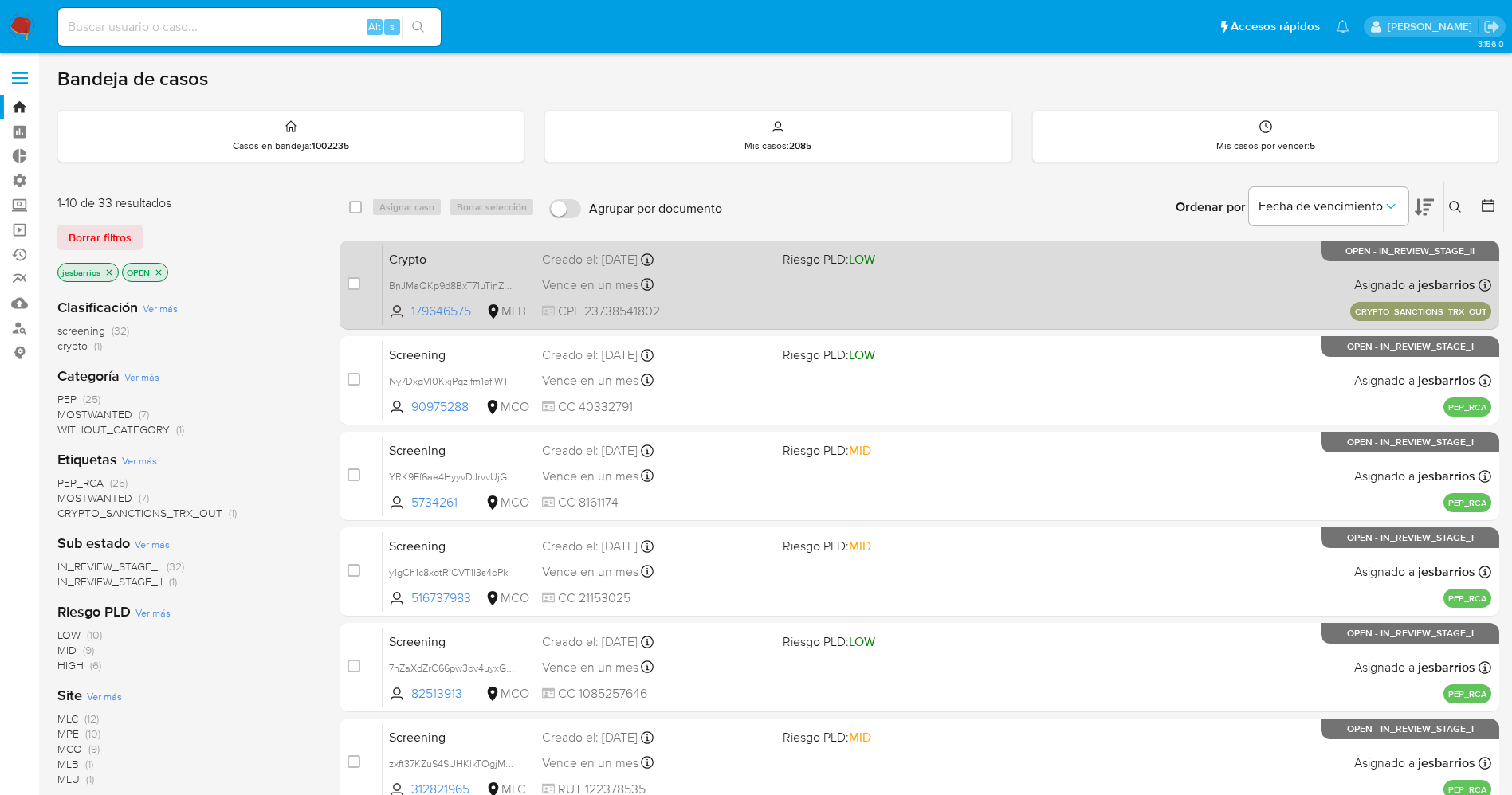
click at [750, 254] on div "Creado el: 25/08/2025 Creado el: 25/08/2025 13:13:51" at bounding box center [655, 260] width 228 height 18
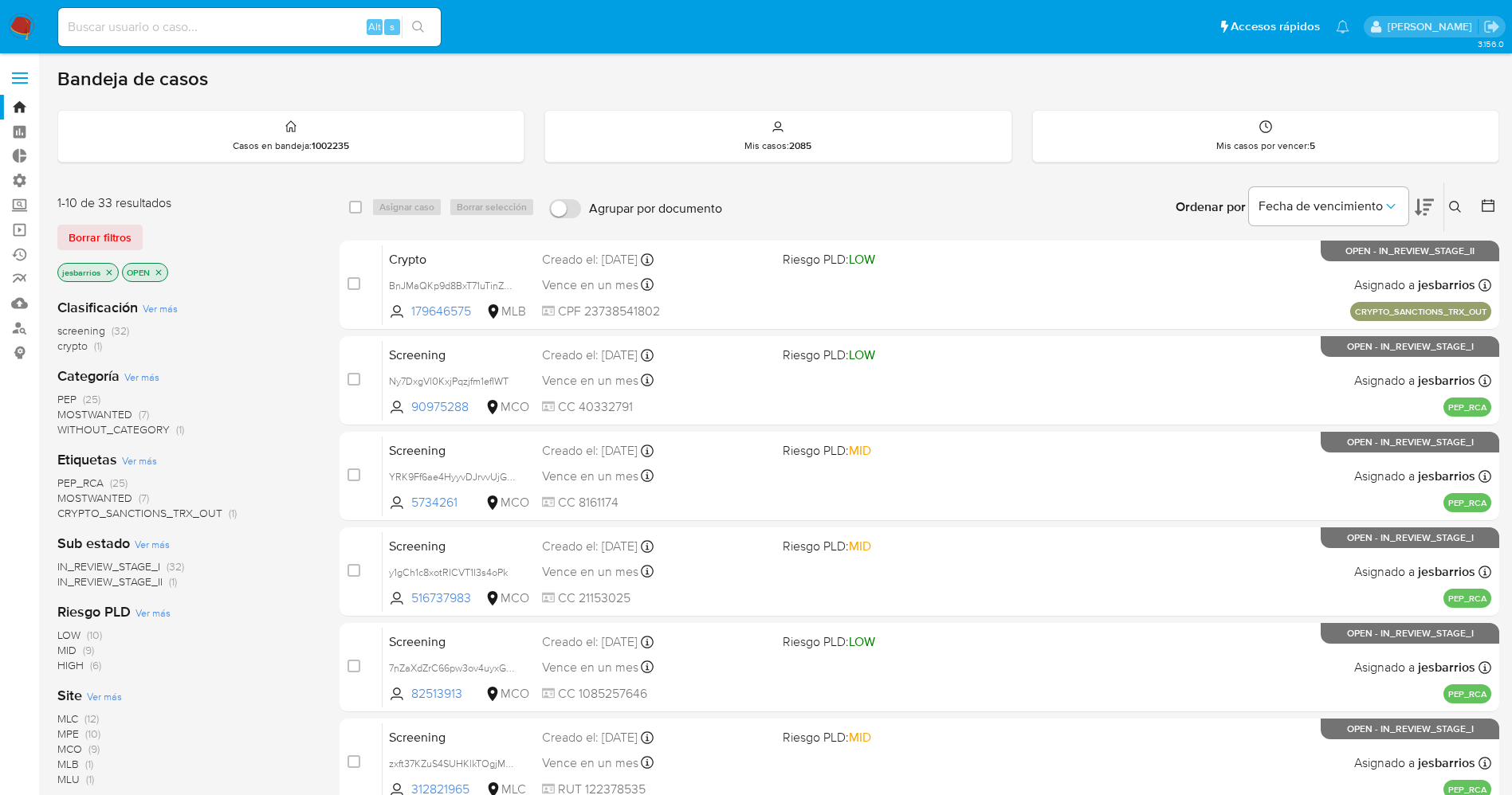
click at [21, 20] on img at bounding box center [22, 27] width 27 height 27
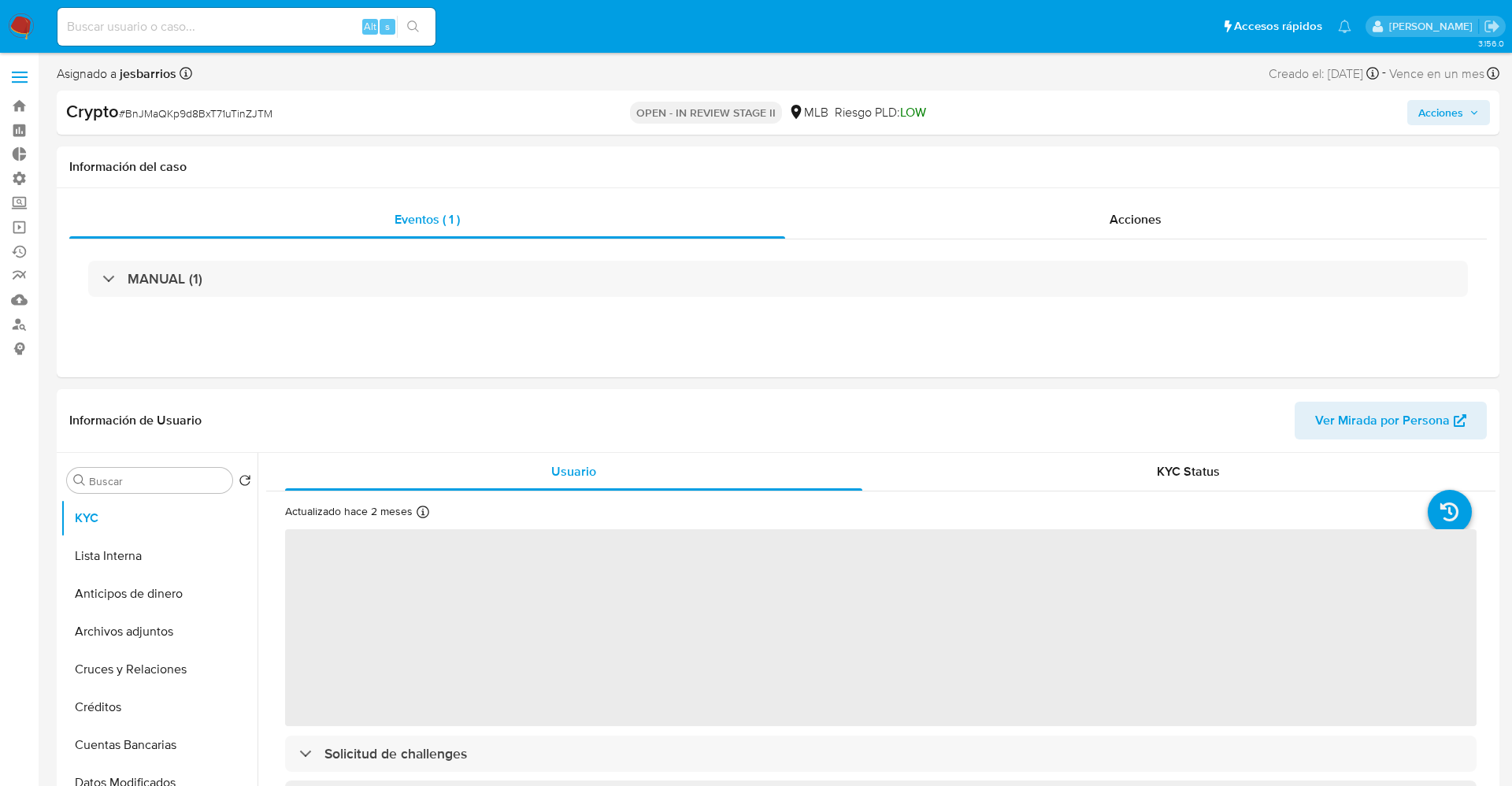
select select "10"
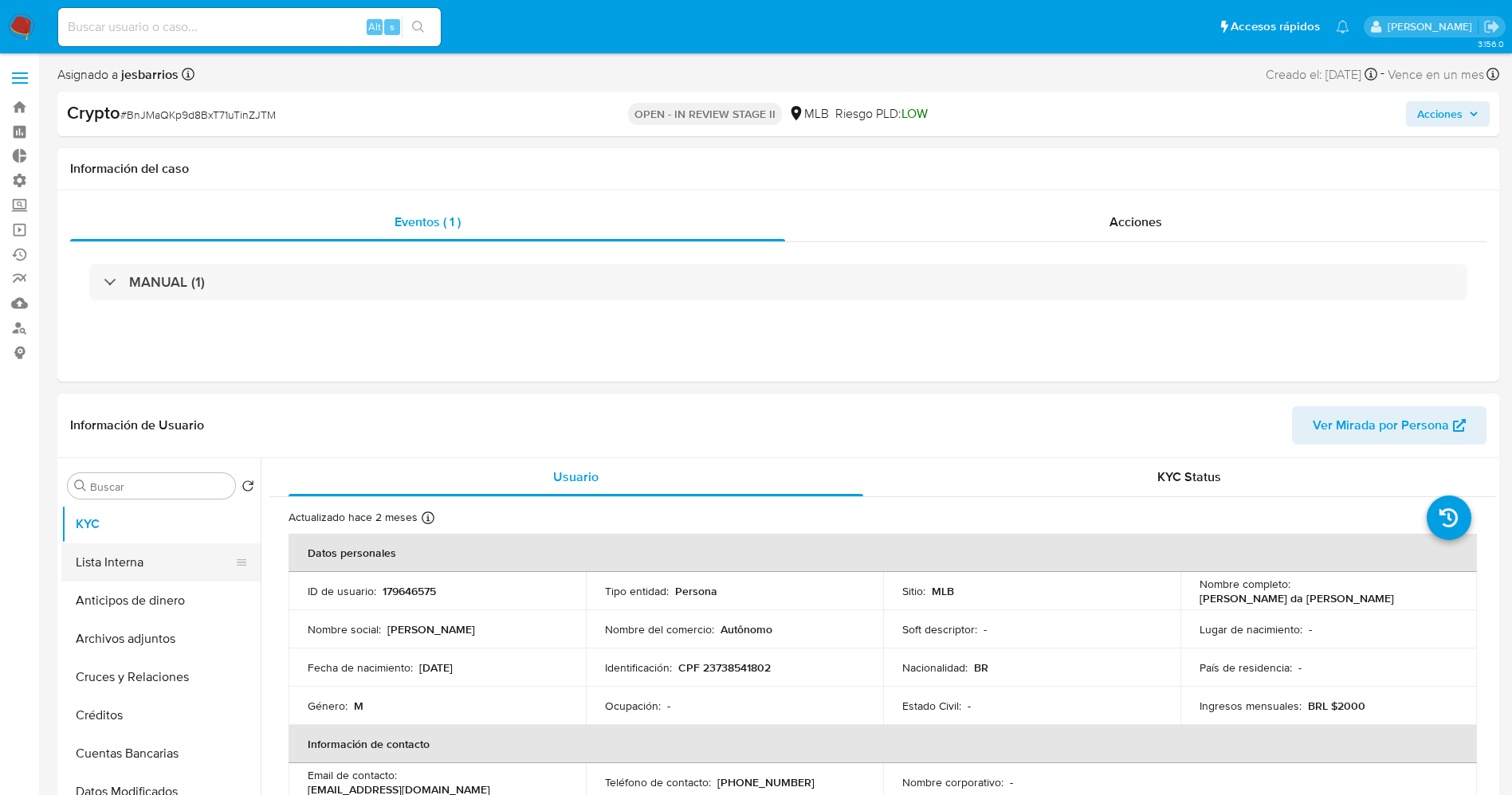
click at [146, 567] on button "Lista Interna" at bounding box center [154, 562] width 186 height 38
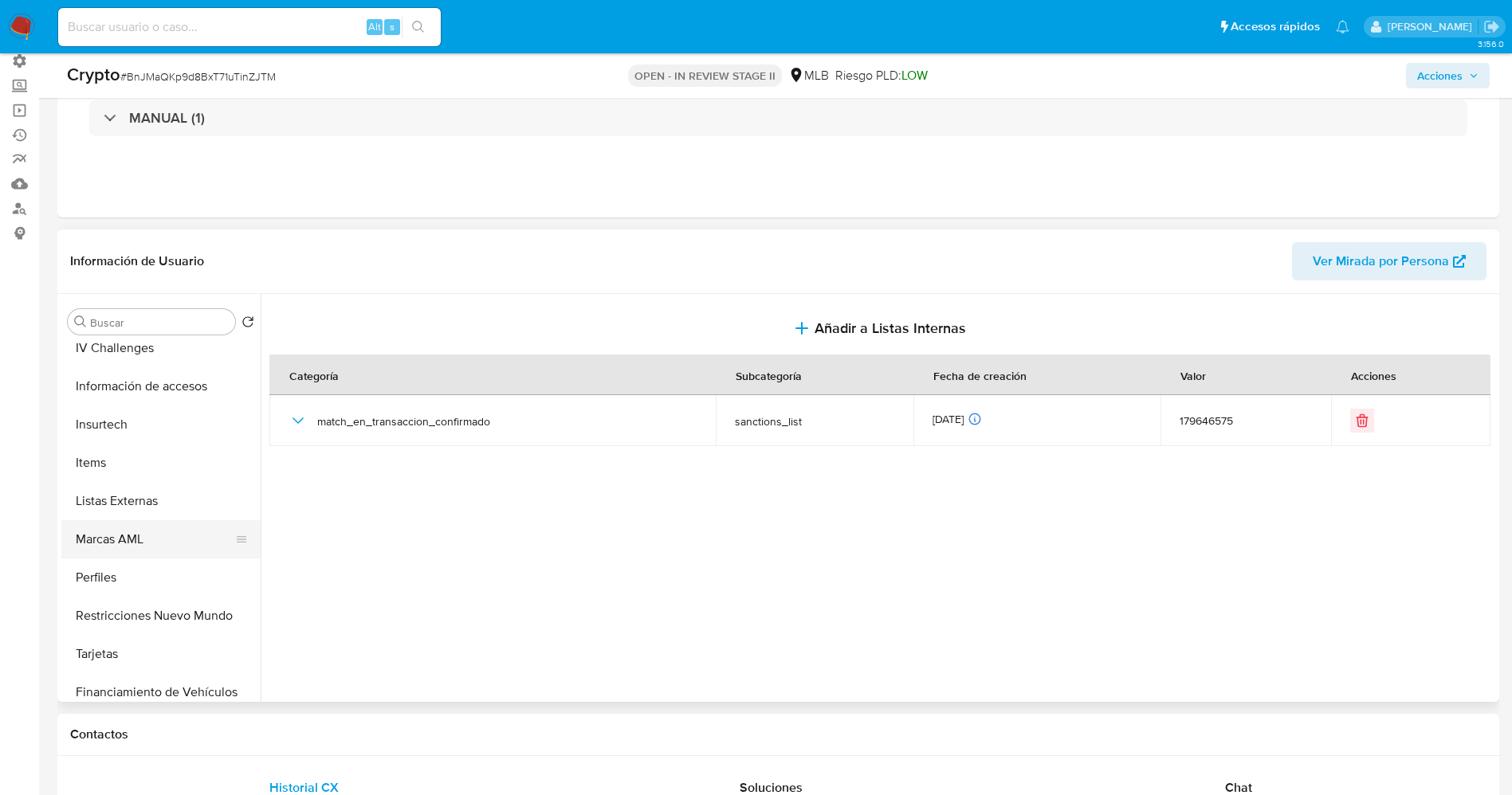
scroll to position [712, 0]
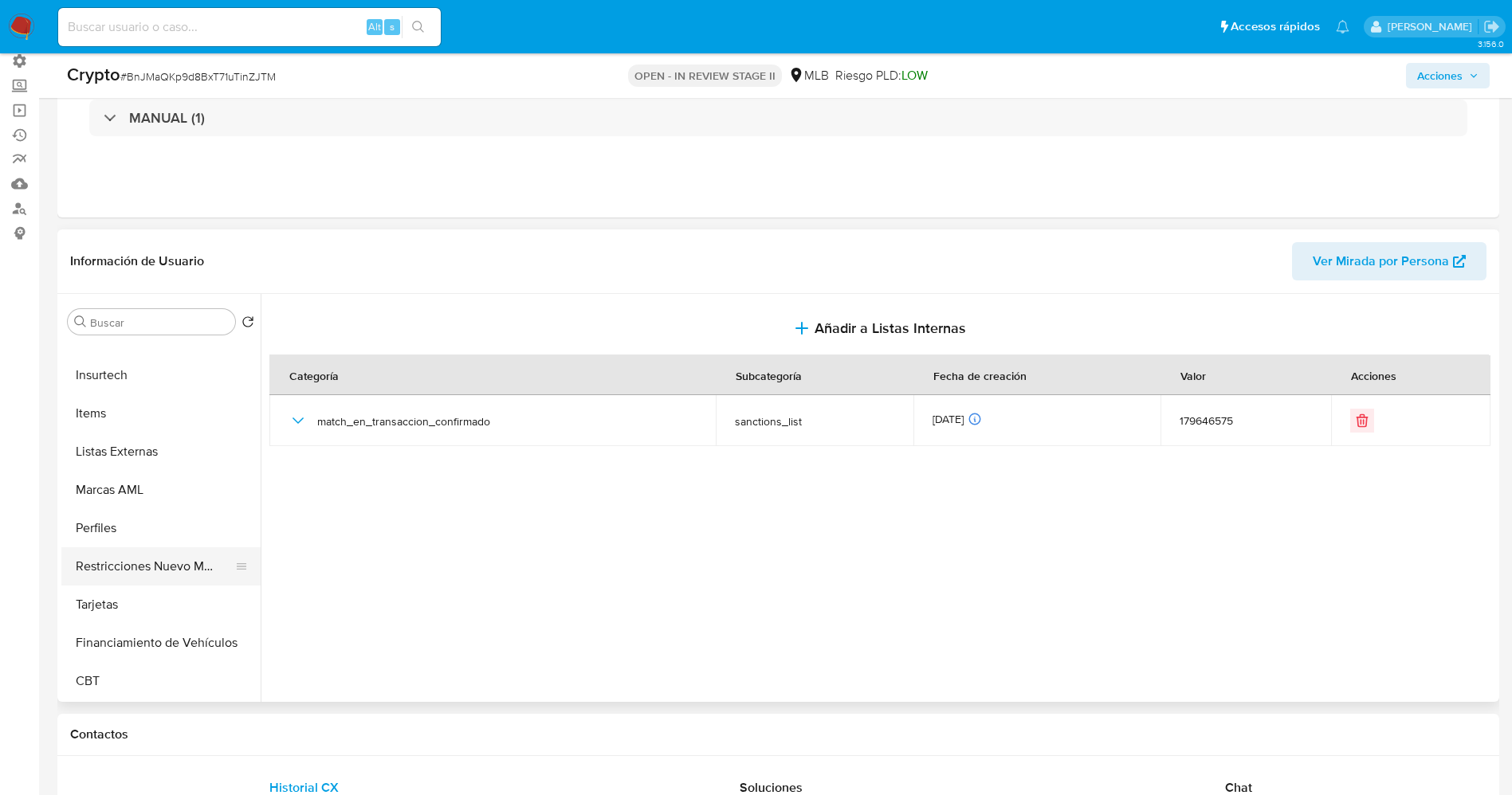
click at [160, 562] on button "Restricciones Nuevo Mundo" at bounding box center [154, 566] width 186 height 38
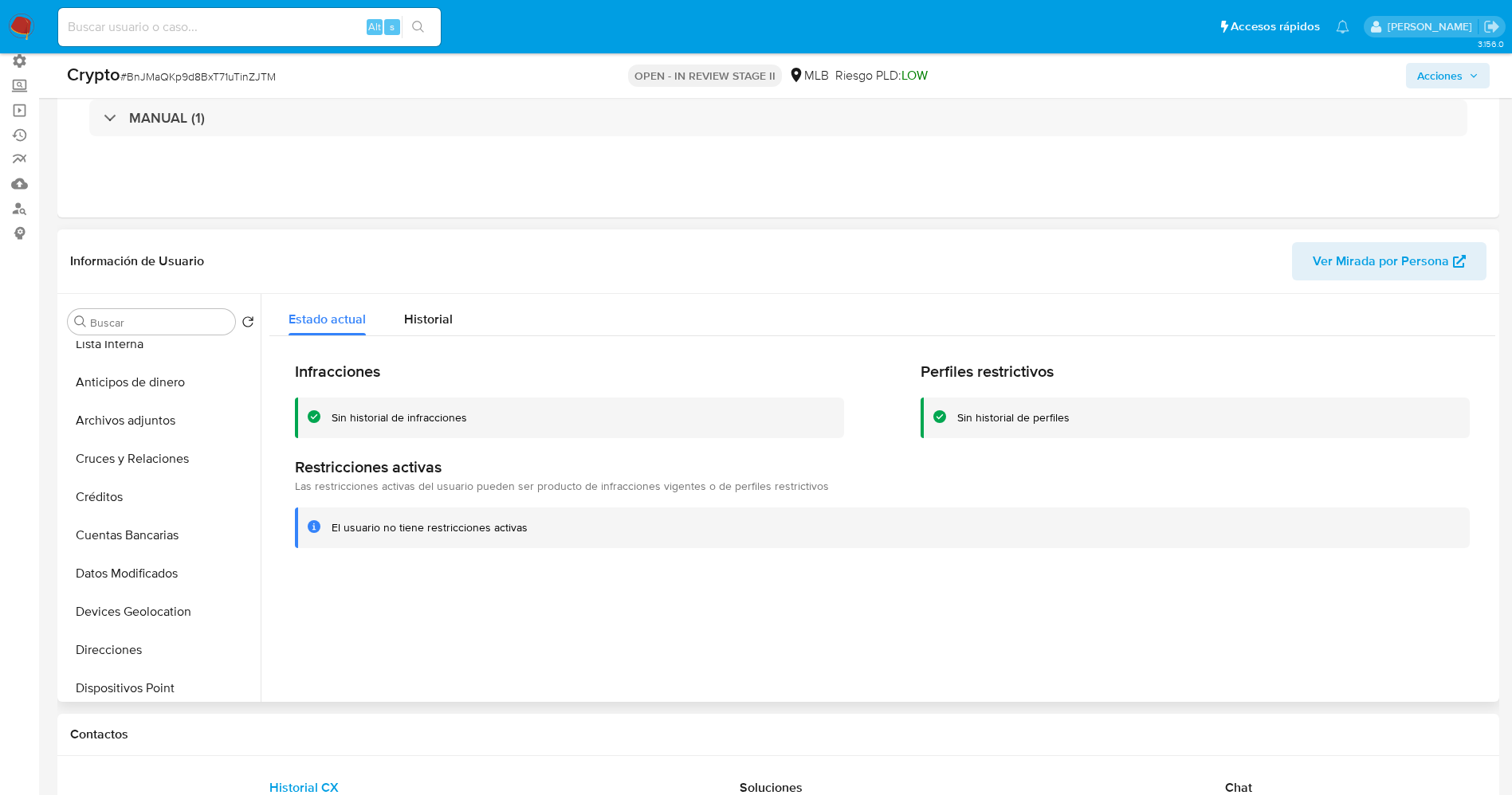
scroll to position [0, 0]
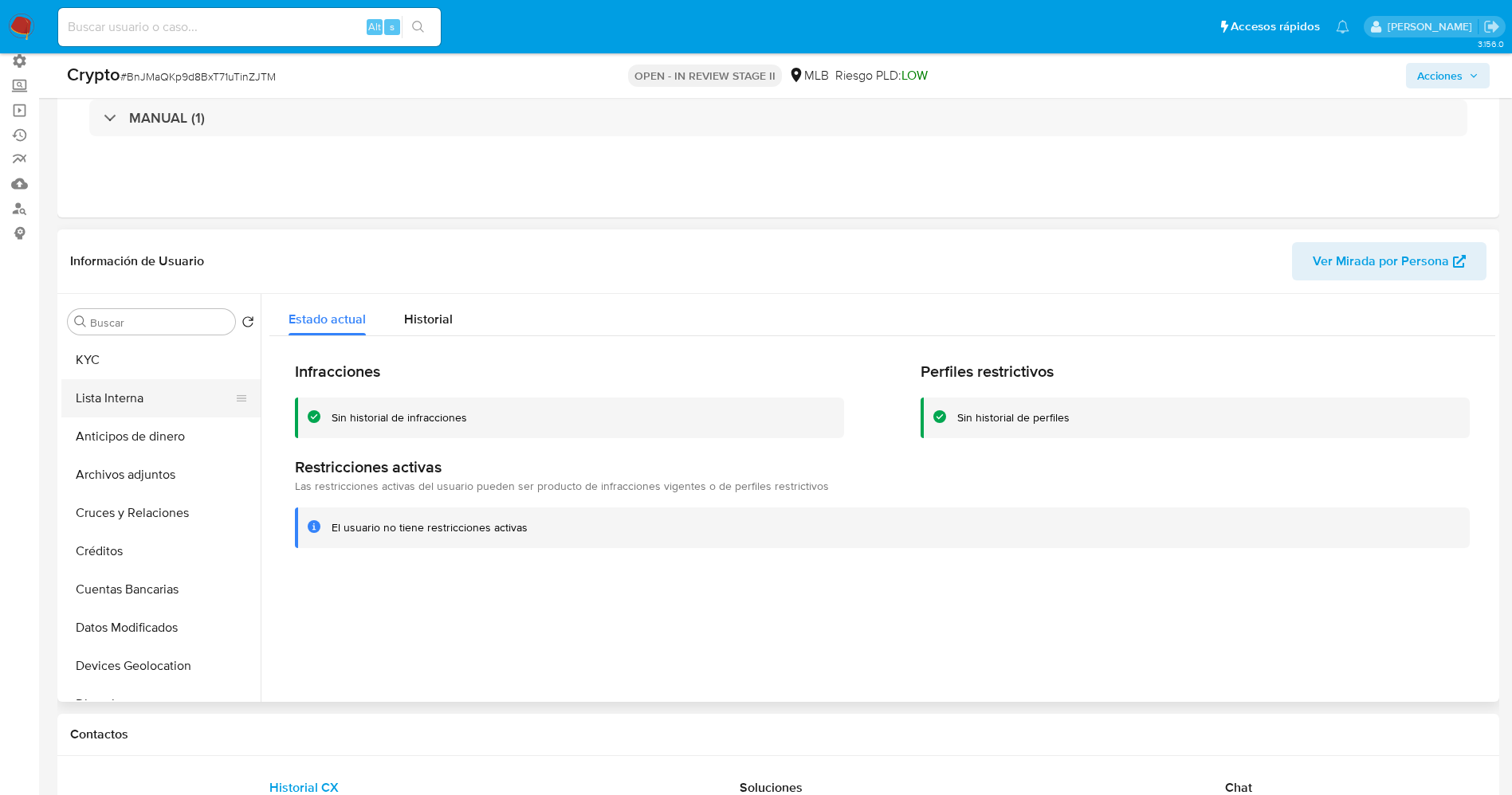
click at [145, 404] on button "Lista Interna" at bounding box center [154, 398] width 186 height 38
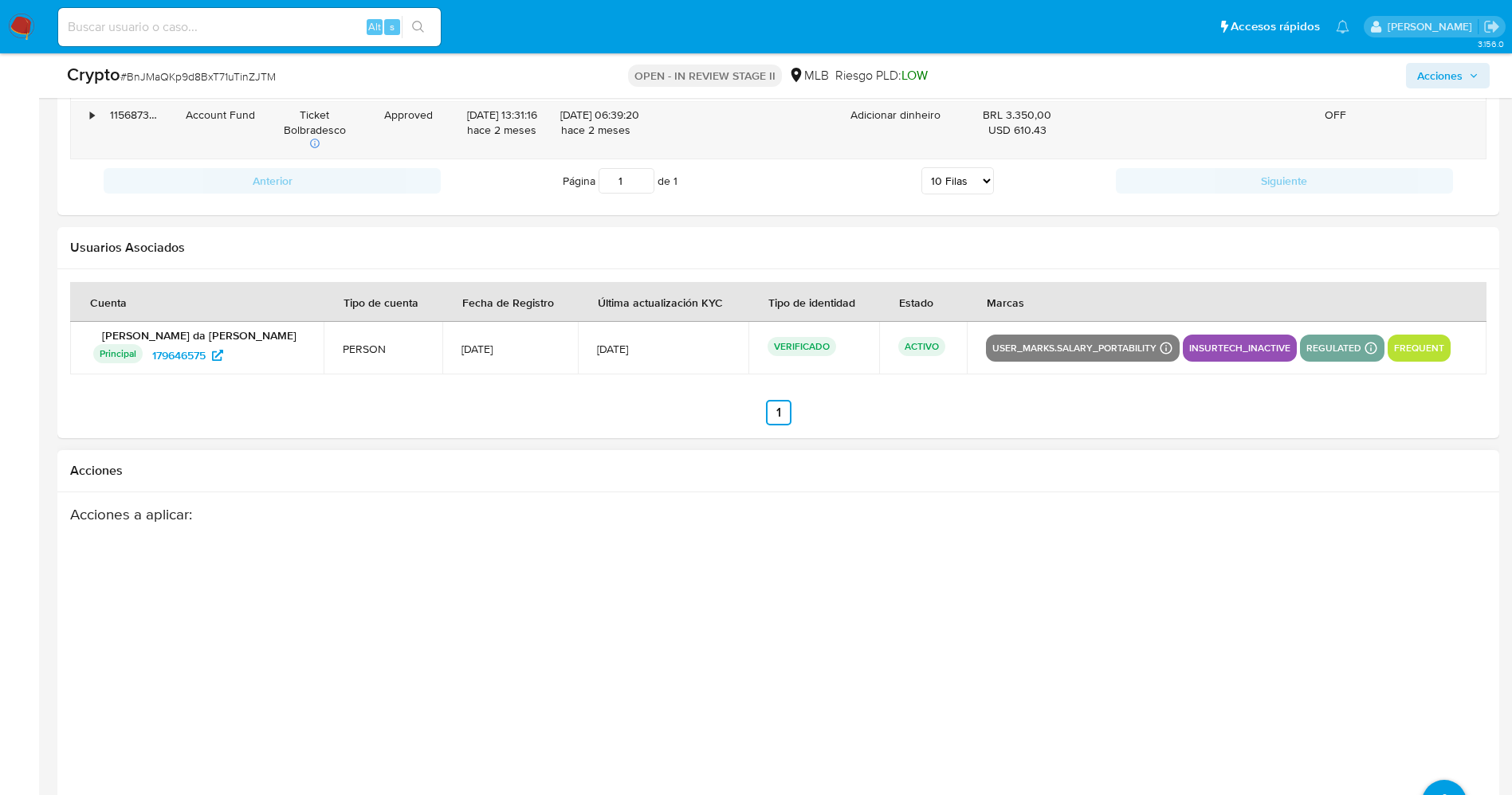
scroll to position [2222, 0]
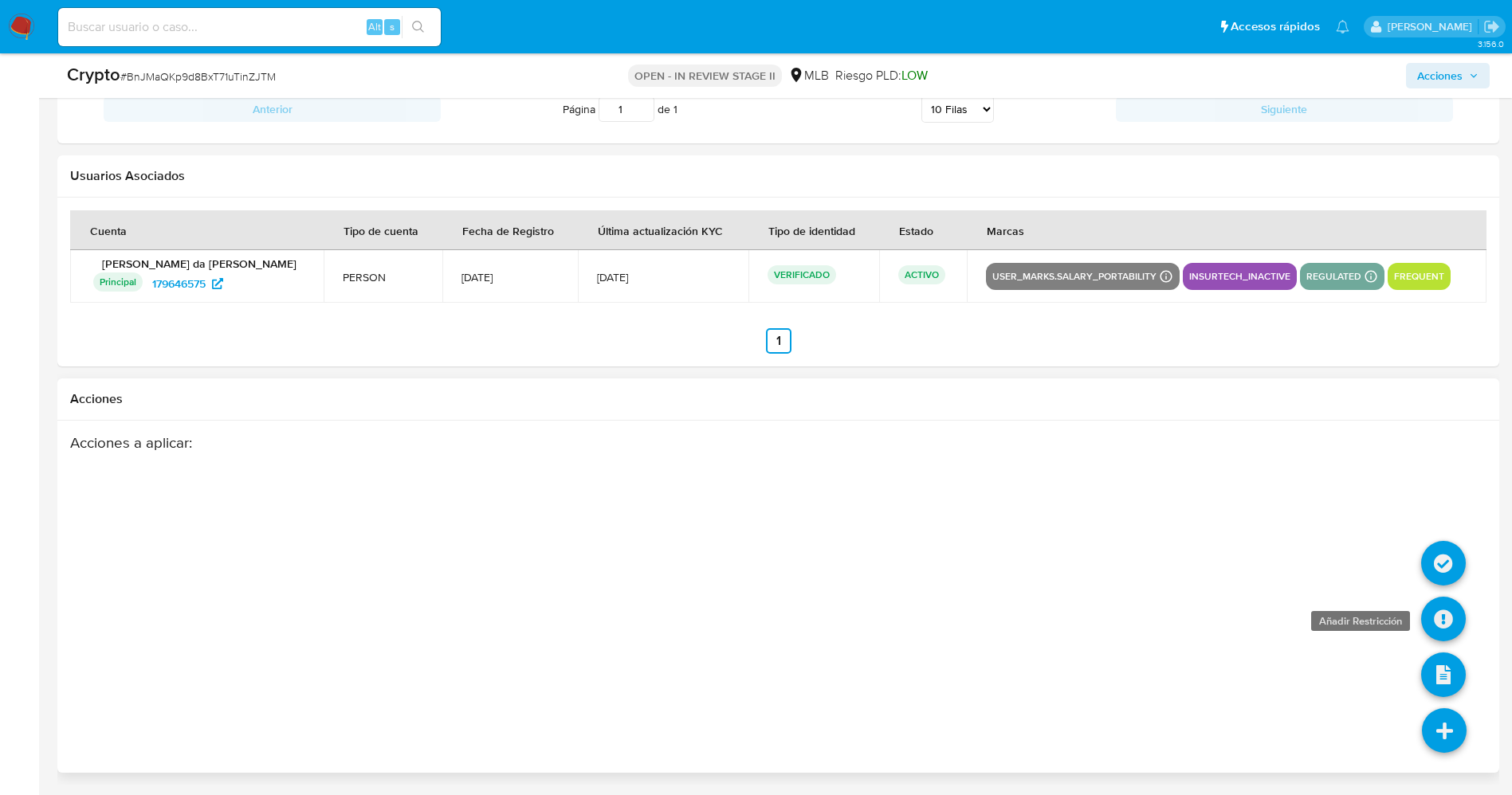
click at [1453, 613] on icon at bounding box center [1443, 619] width 45 height 45
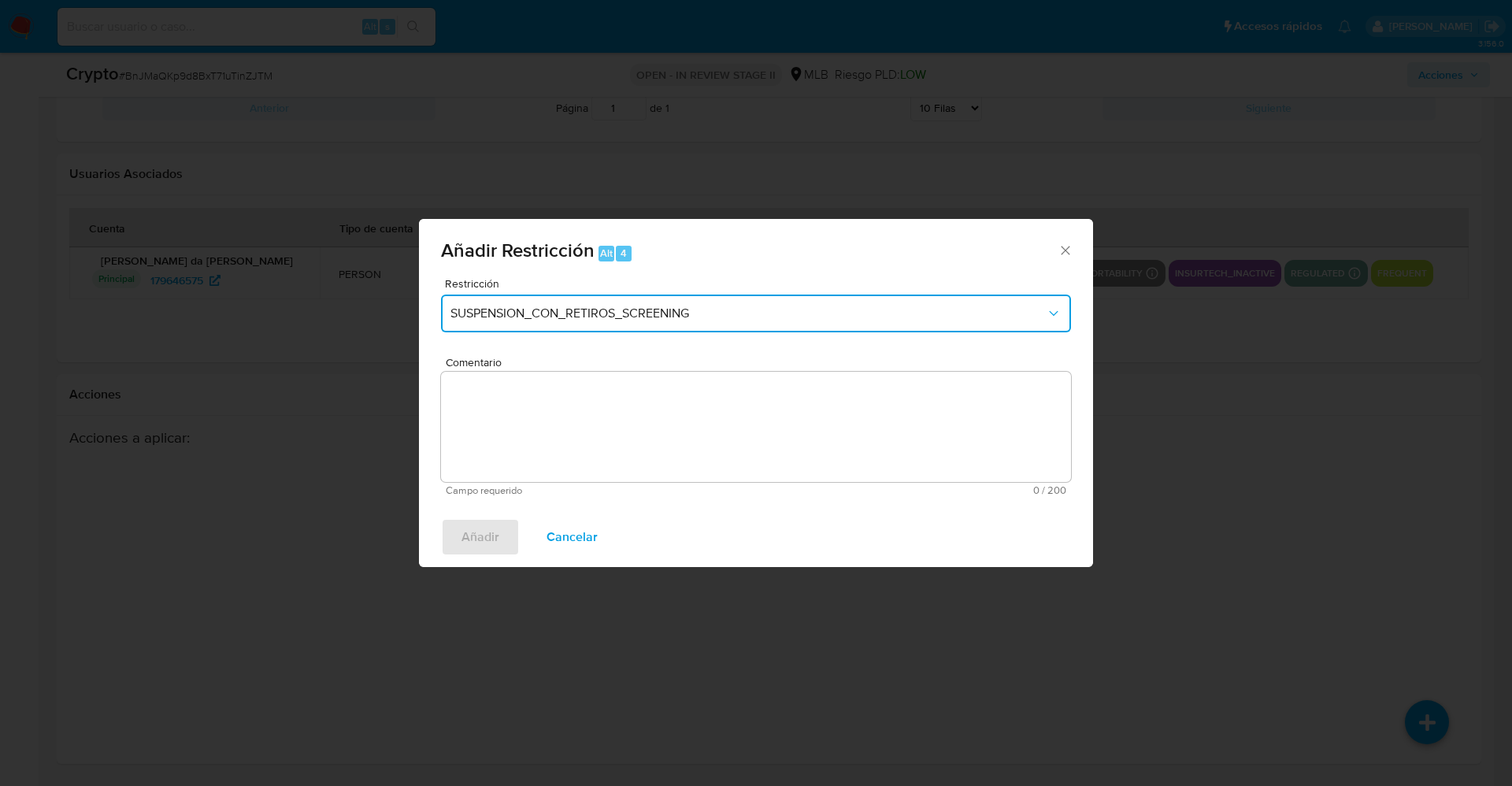
click at [757, 318] on span "SUSPENSION_CON_RETIROS_SCREENING" at bounding box center [748, 313] width 595 height 16
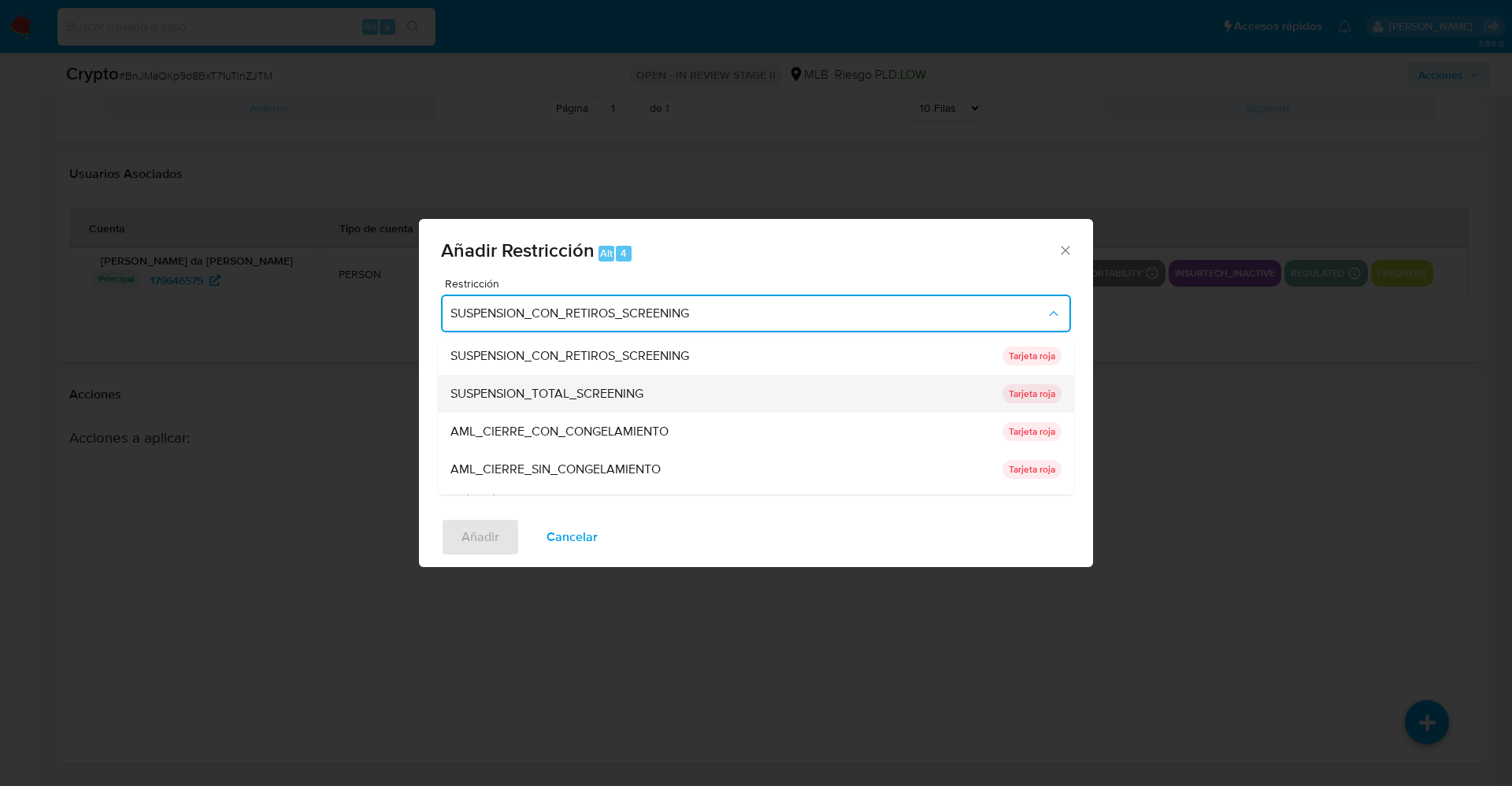
click at [662, 386] on div "SUSPENSION_TOTAL_SCREENING" at bounding box center [722, 394] width 542 height 38
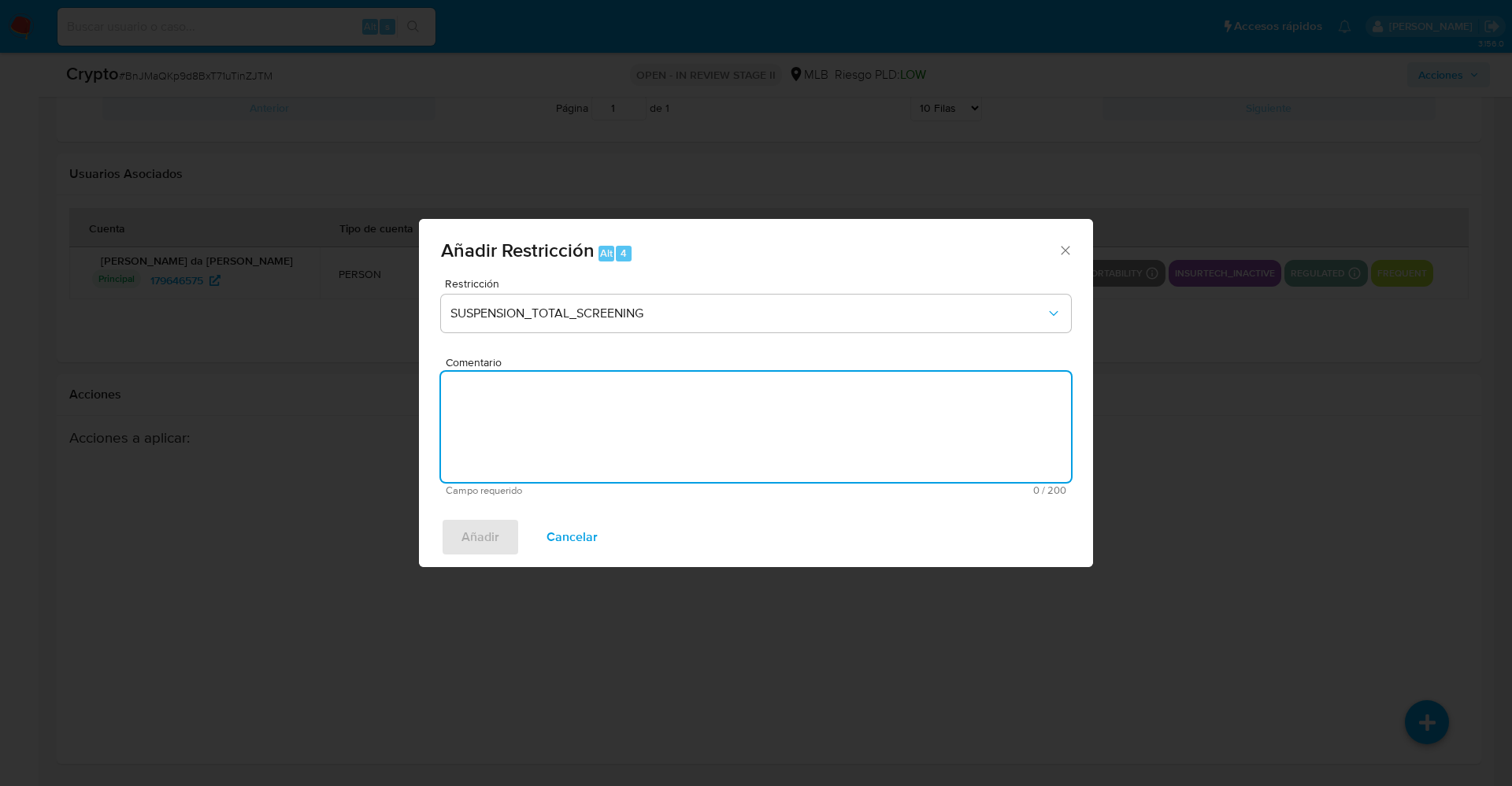
click at [707, 406] on textarea "Comentario" at bounding box center [756, 426] width 630 height 110
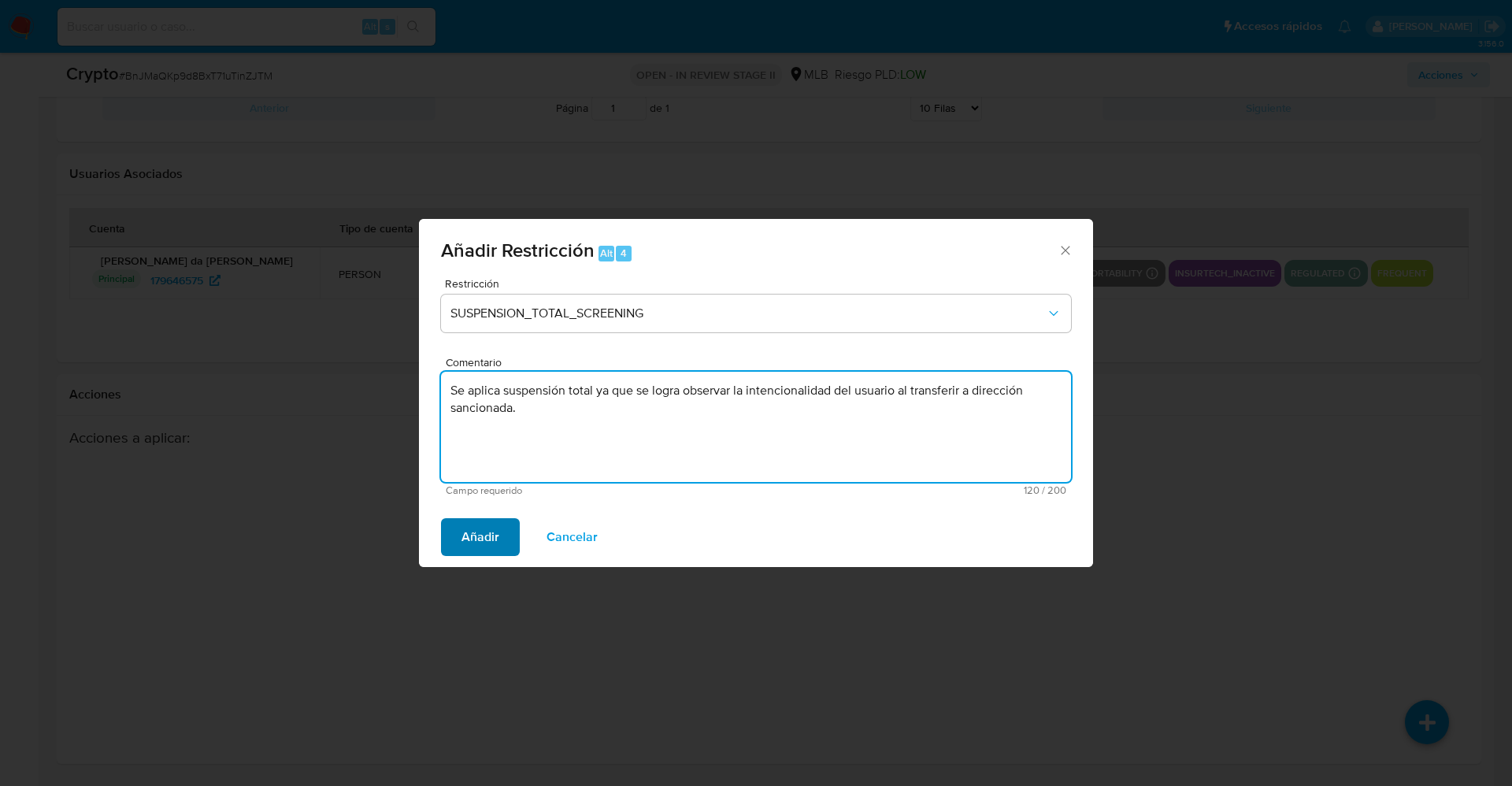
type textarea "Se aplica suspensión total ya que se logra observar la intencionalidad del usua…"
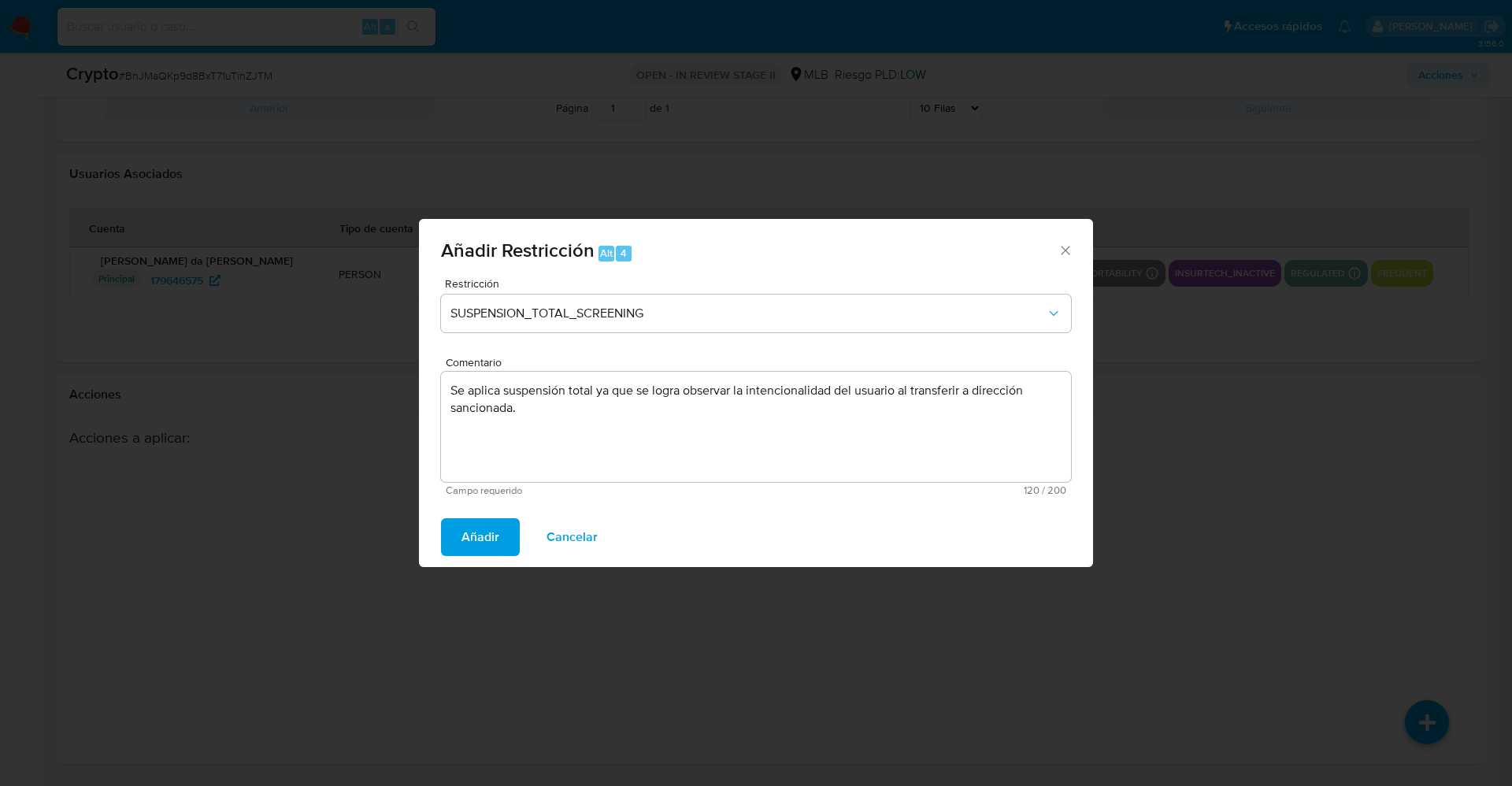
click at [473, 530] on span "Añadir" at bounding box center [481, 537] width 38 height 35
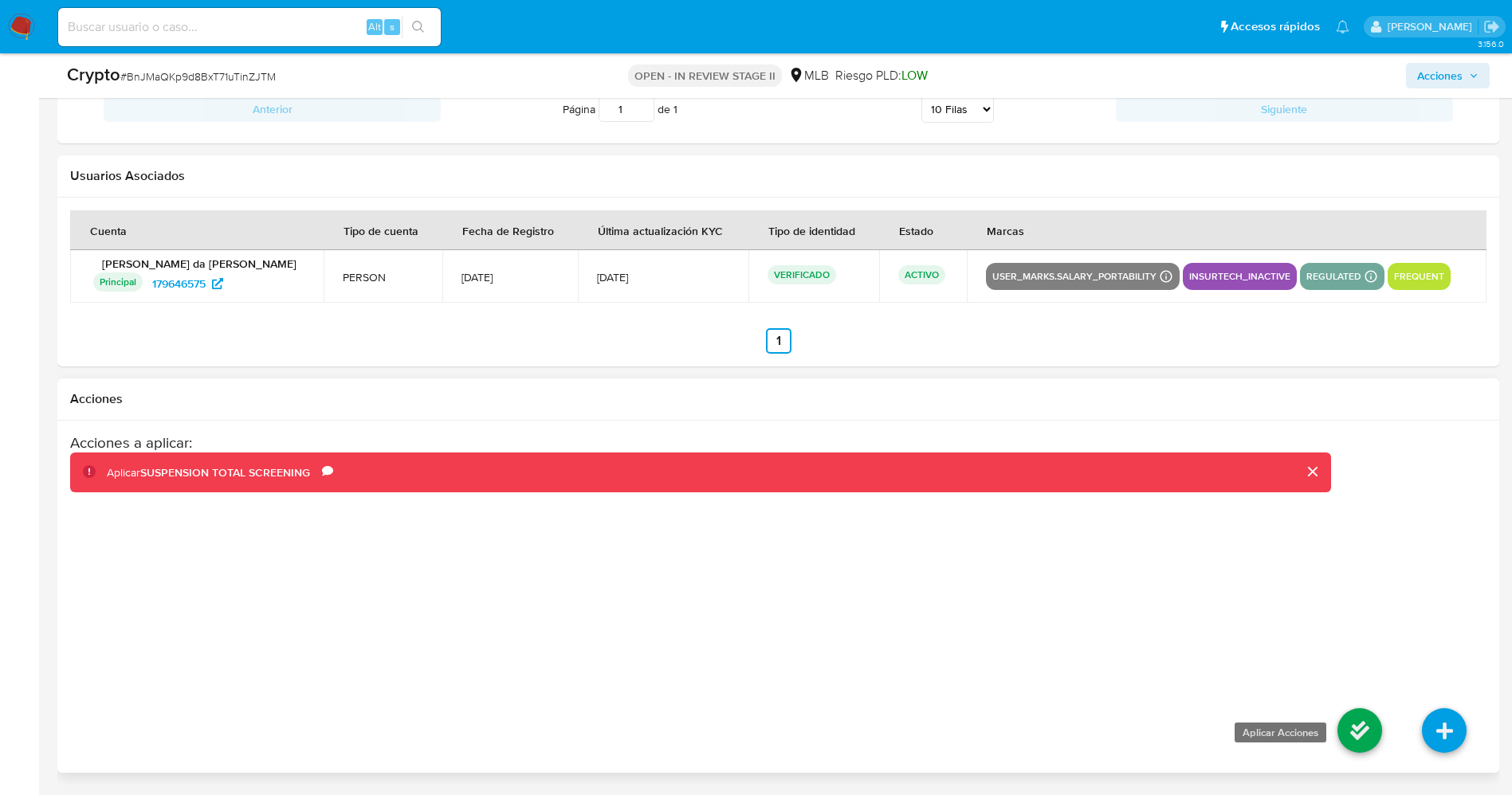
click at [1350, 750] on icon at bounding box center [1359, 731] width 45 height 45
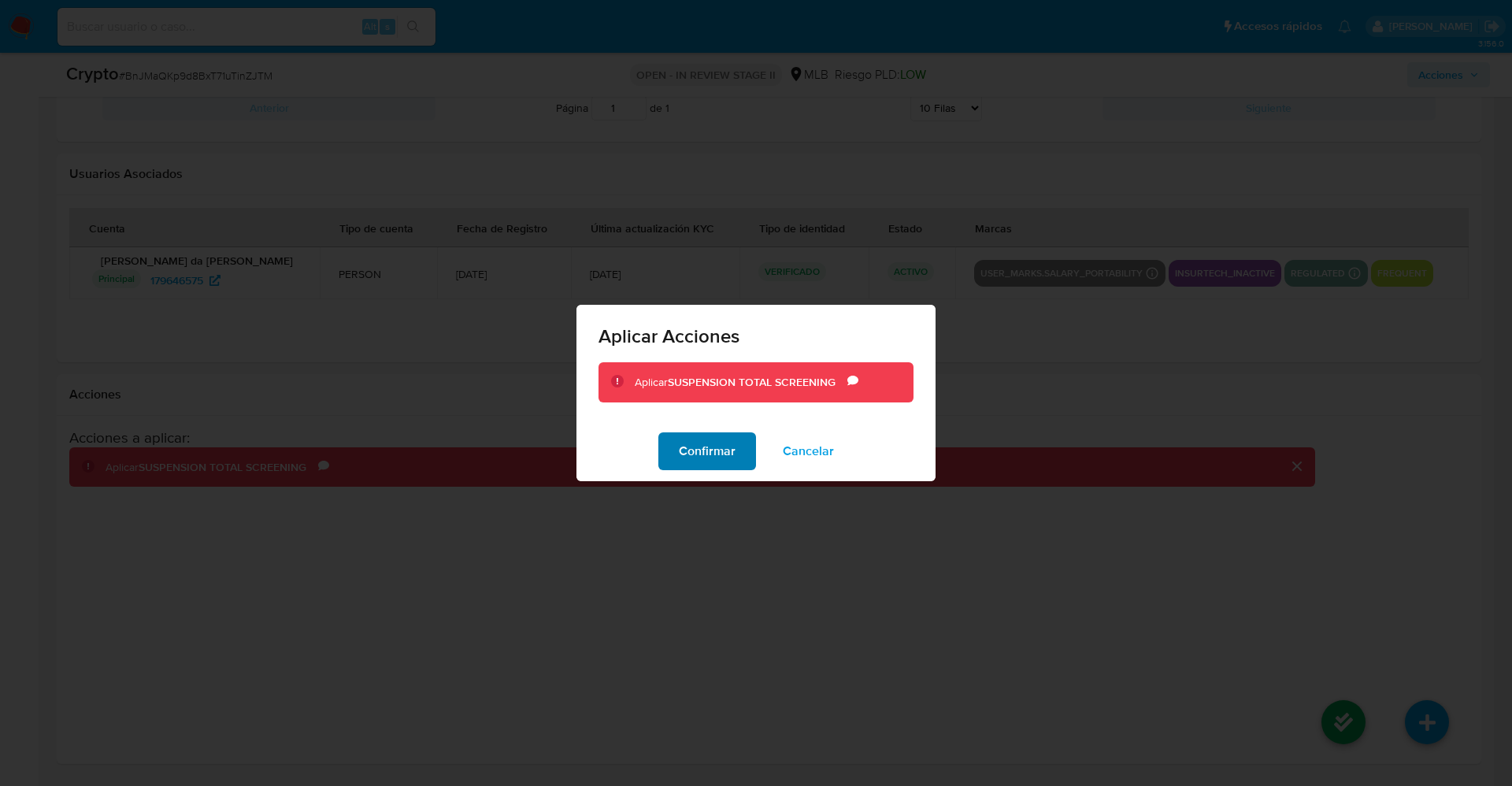
click at [701, 444] on span "Confirmar" at bounding box center [707, 452] width 57 height 35
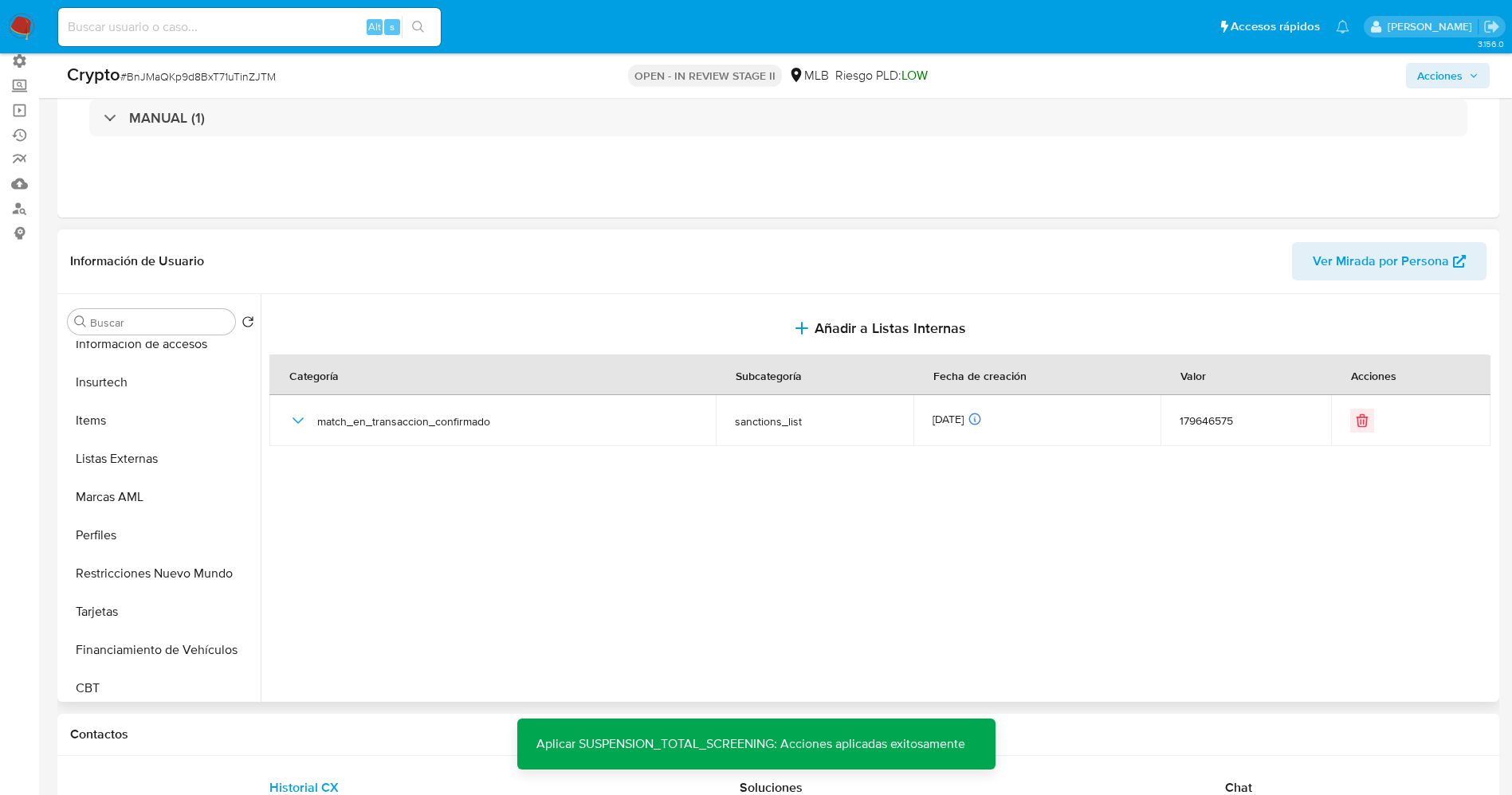
scroll to position [712, 0]
click at [174, 567] on button "Restricciones Nuevo Mundo" at bounding box center [154, 566] width 186 height 38
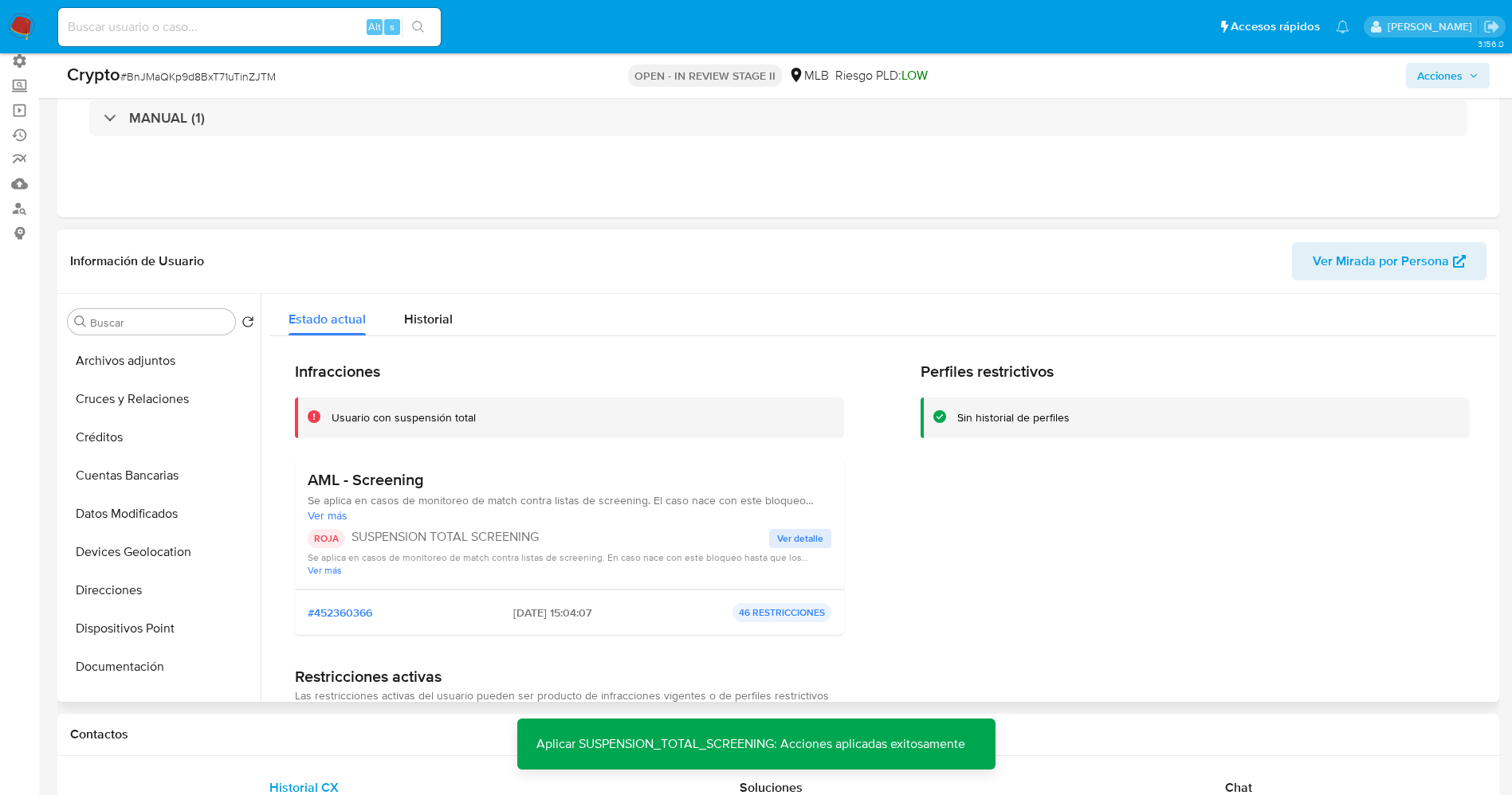
scroll to position [0, 0]
click at [134, 388] on button "Lista Interna" at bounding box center [154, 398] width 186 height 38
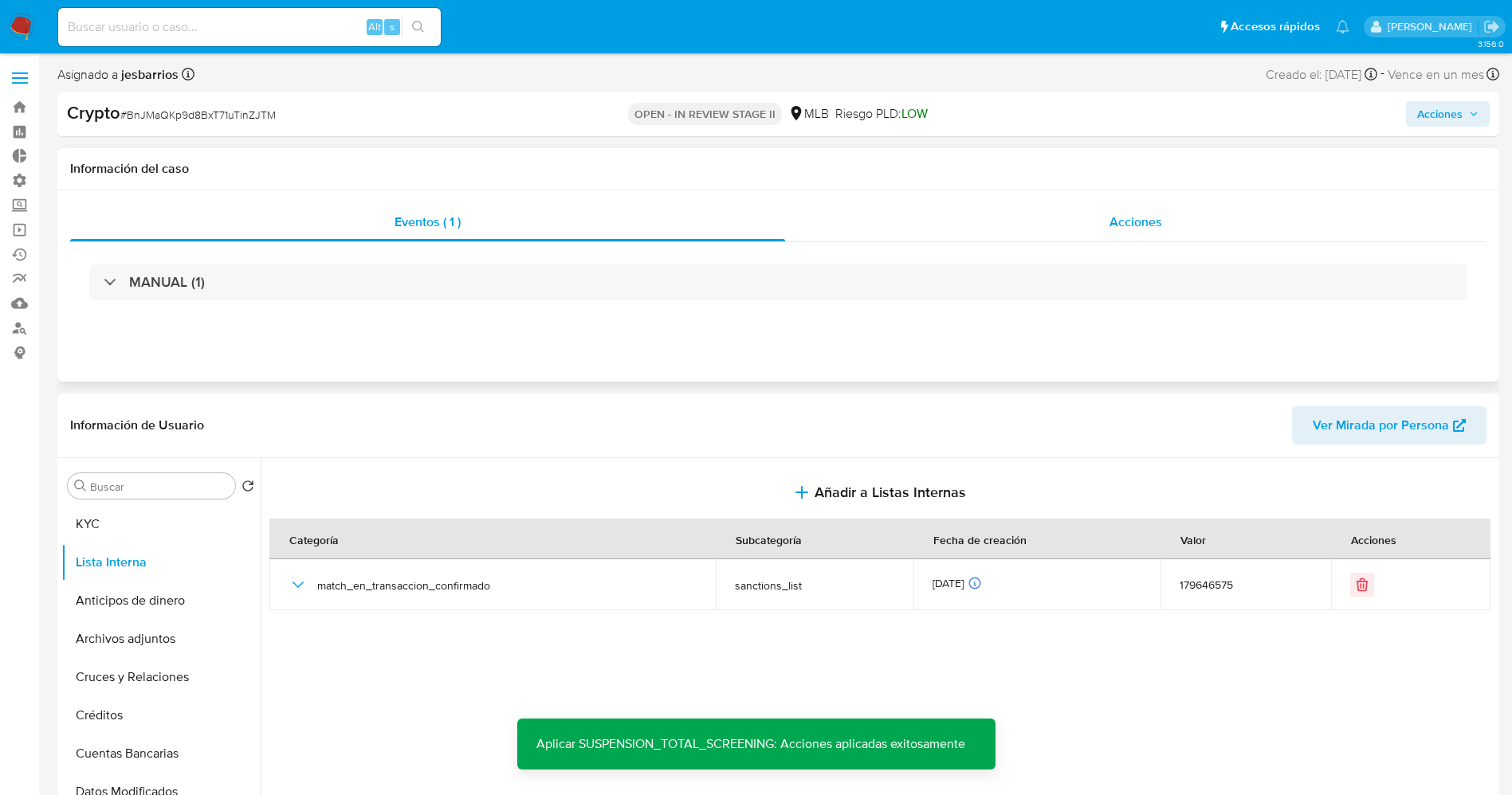
click at [1128, 206] on div "Acciones" at bounding box center [1135, 222] width 702 height 38
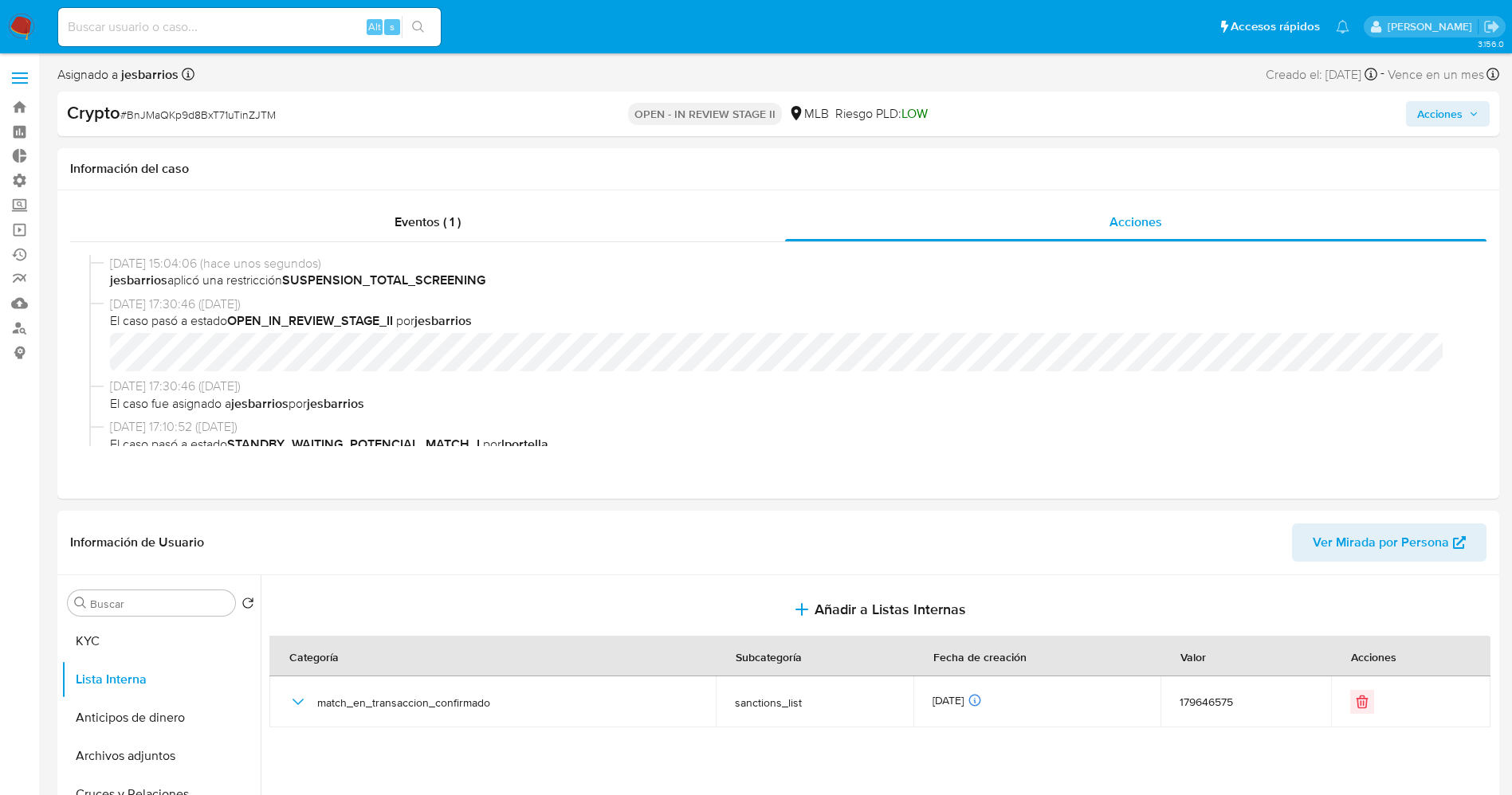
click at [1468, 107] on span "Acciones" at bounding box center [1447, 114] width 62 height 22
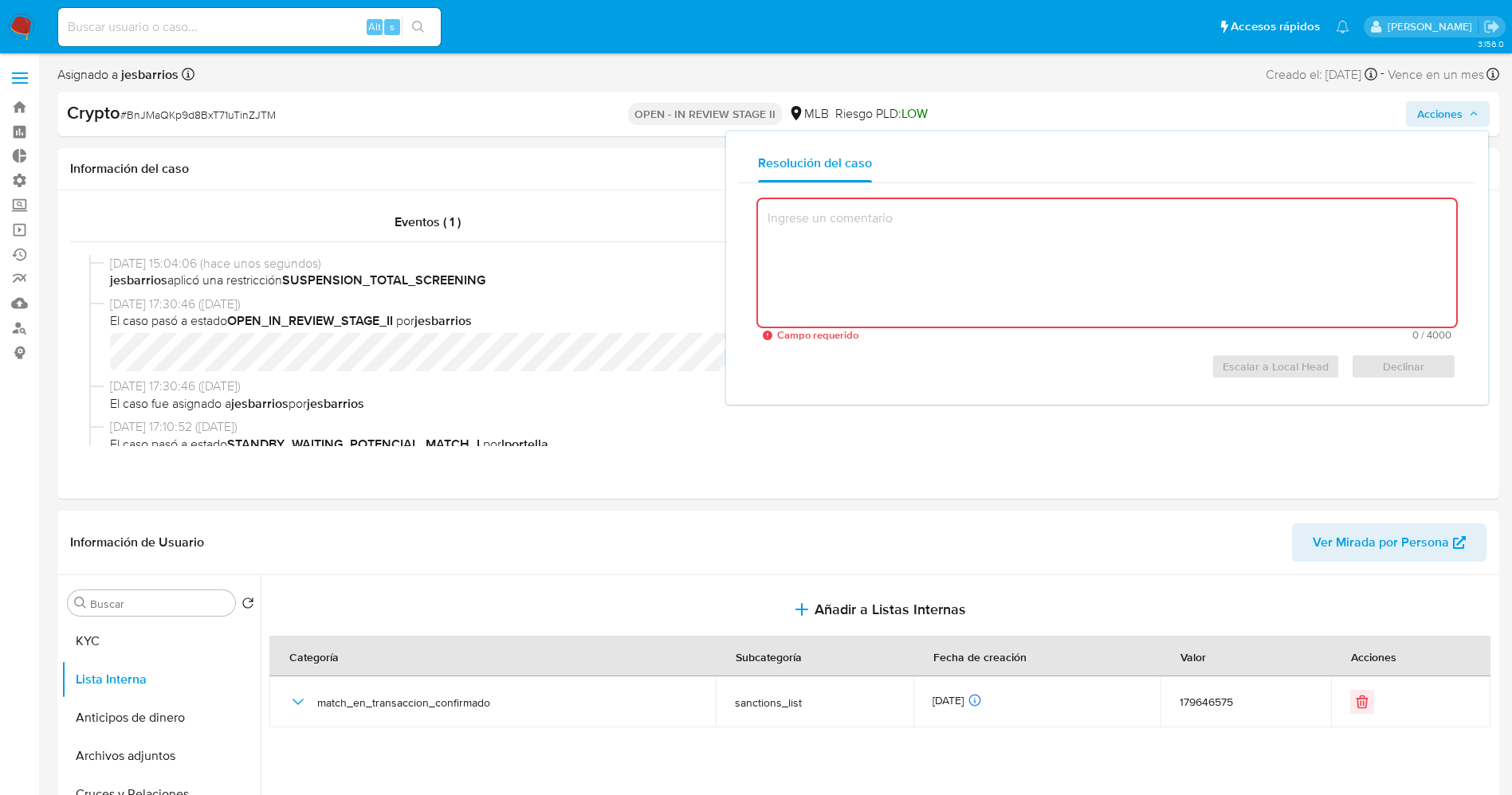
click at [1029, 257] on textarea at bounding box center [1106, 262] width 698 height 127
paste textarea "Caso generado manualmente detectado a partir de la herramienta KYT de Chainalys…"
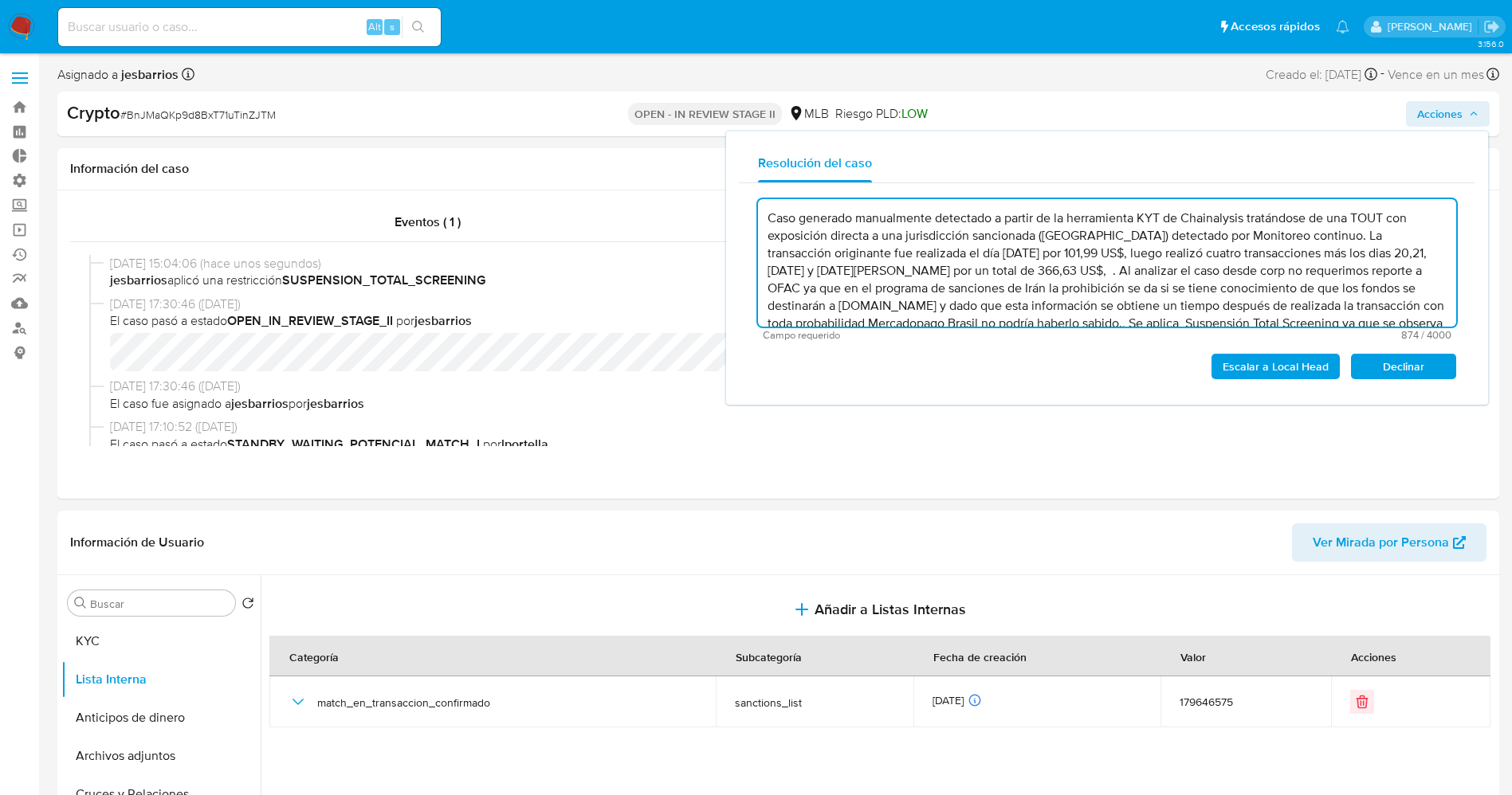
click at [1254, 289] on textarea "Caso generado manualmente detectado a partir de la herramienta KYT de Chainalys…" at bounding box center [1106, 262] width 698 height 127
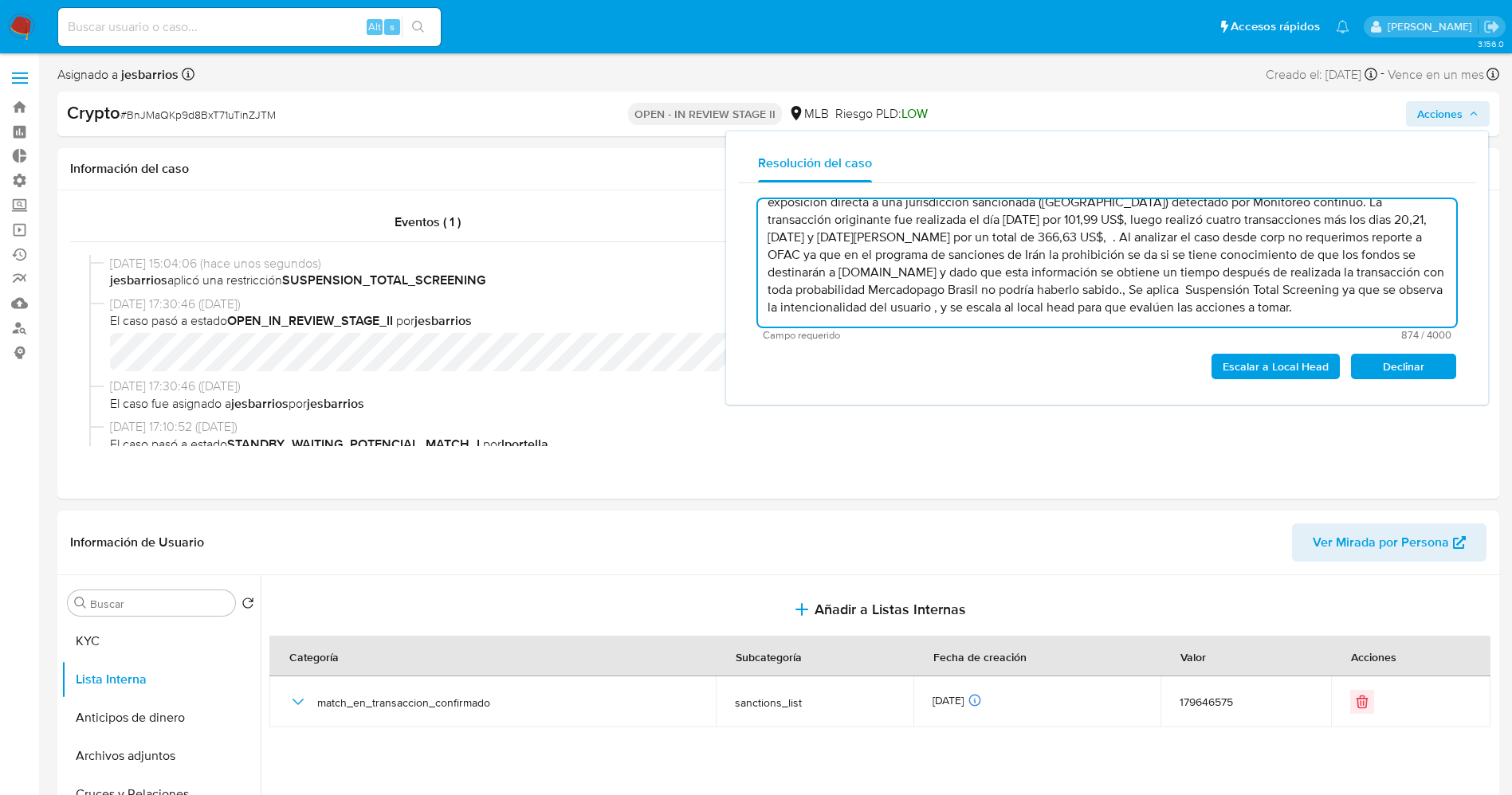
click at [954, 284] on textarea "Caso generado manualmente detectado a partir de la herramienta KYT de Chainalys…" at bounding box center [1106, 262] width 698 height 127
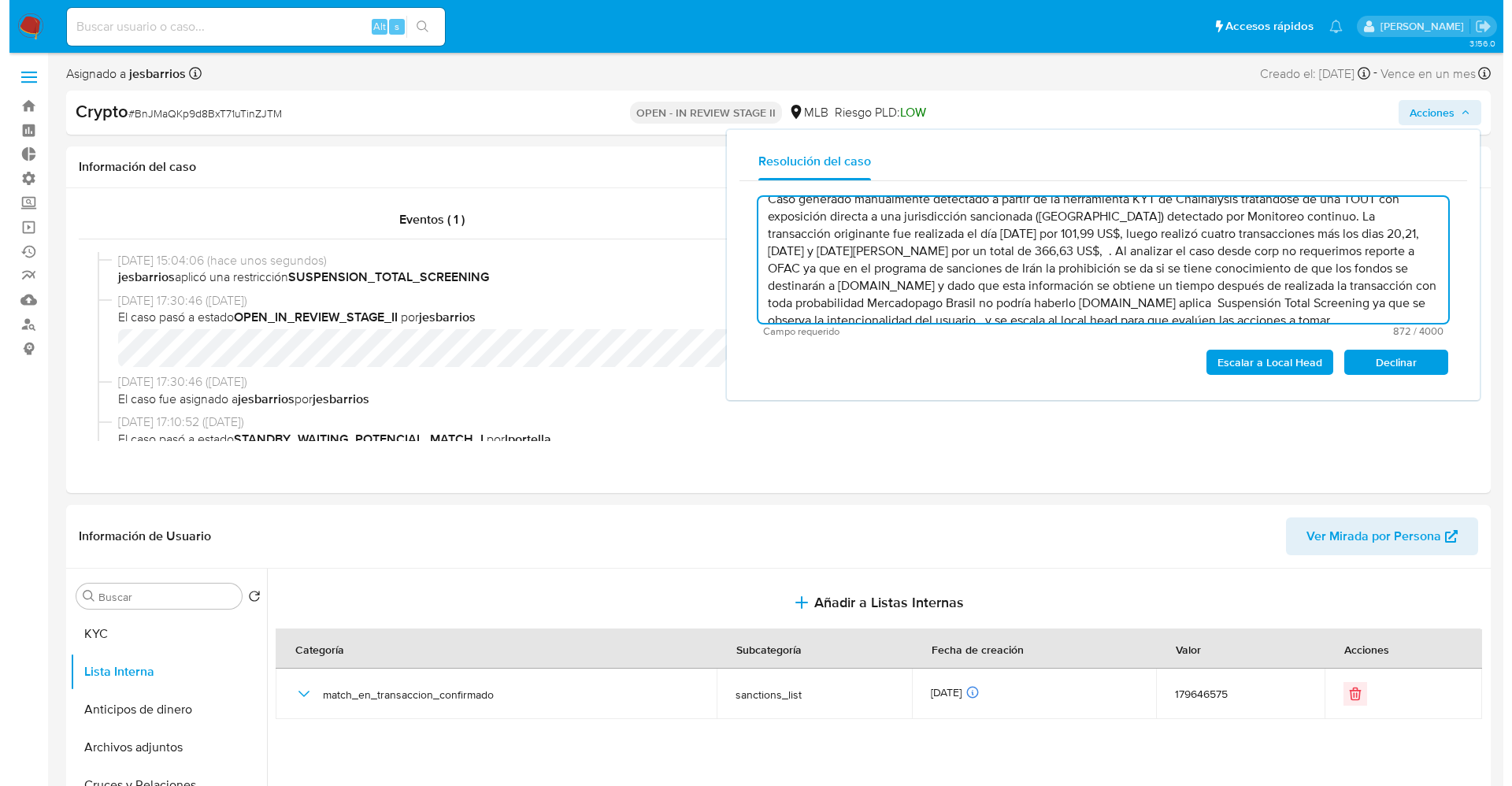
scroll to position [0, 0]
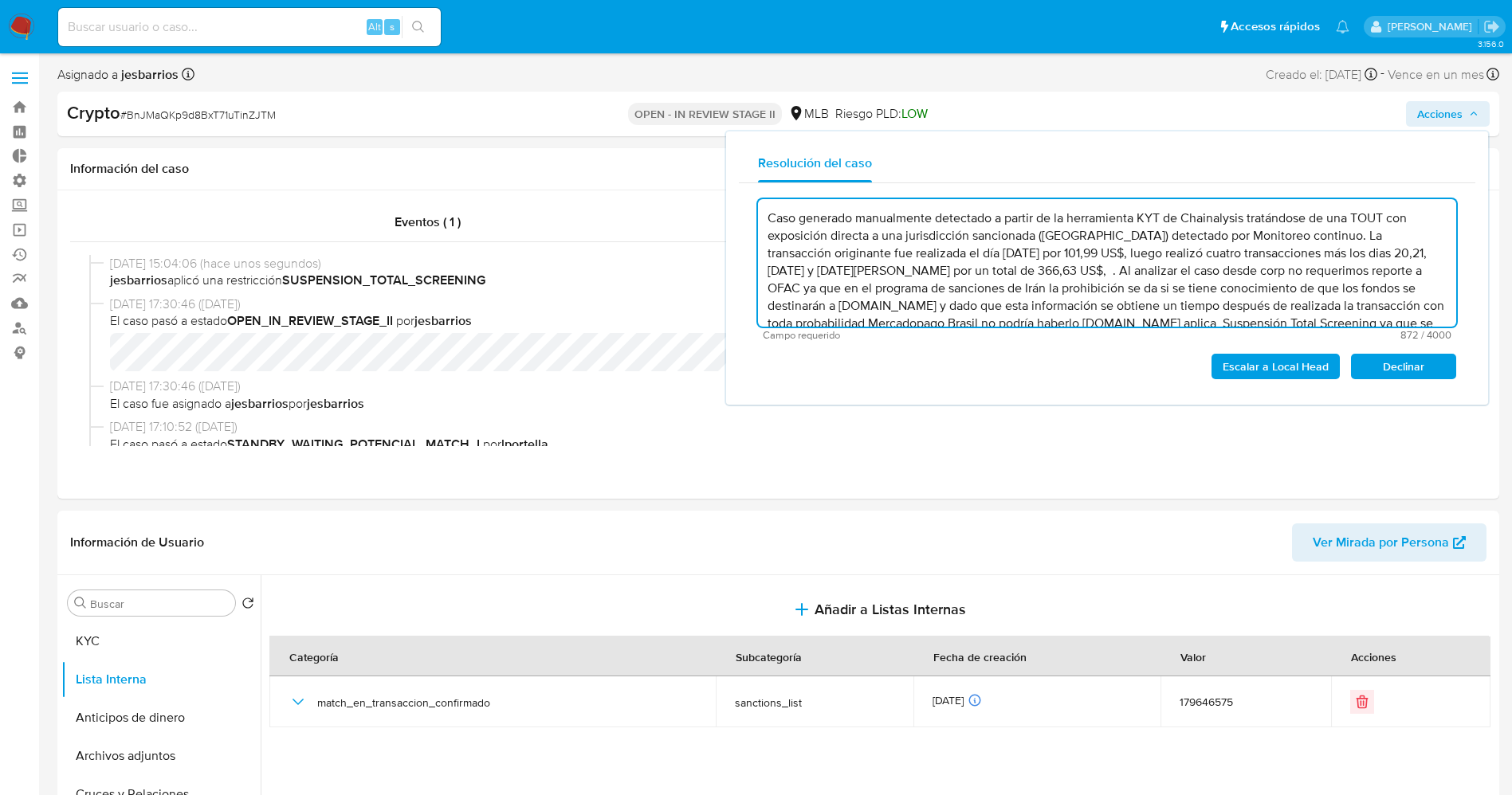
click at [934, 269] on textarea "Caso generado manualmente detectado a partir de la herramienta KYT de Chainalys…" at bounding box center [1106, 262] width 698 height 127
type textarea "Caso generado manualmente detectado a partir de la herramienta KYT de Chainalys…"
click at [1273, 365] on span "Escalar a Local Head" at bounding box center [1275, 366] width 106 height 22
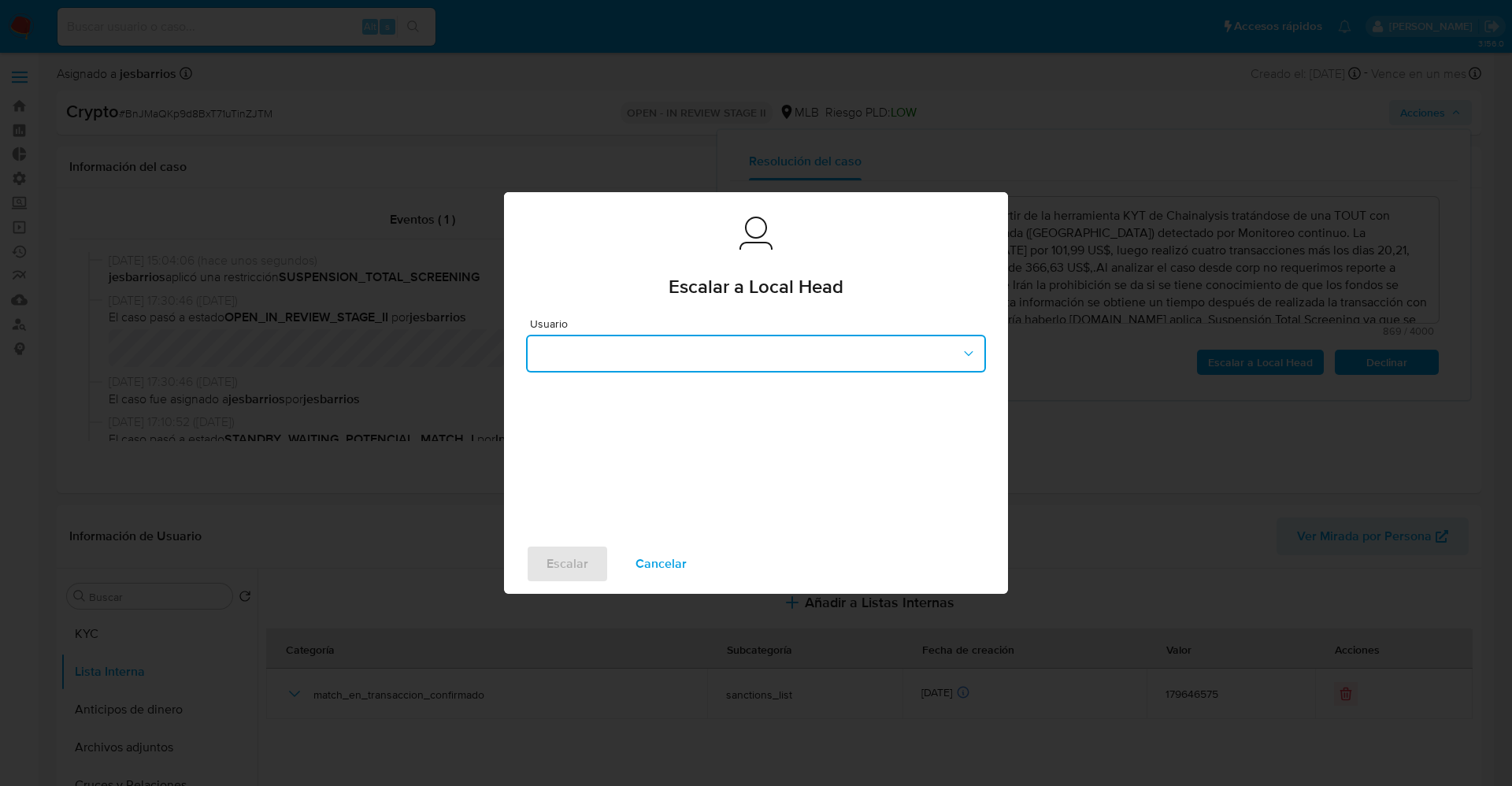
click at [813, 357] on button "button" at bounding box center [756, 353] width 460 height 38
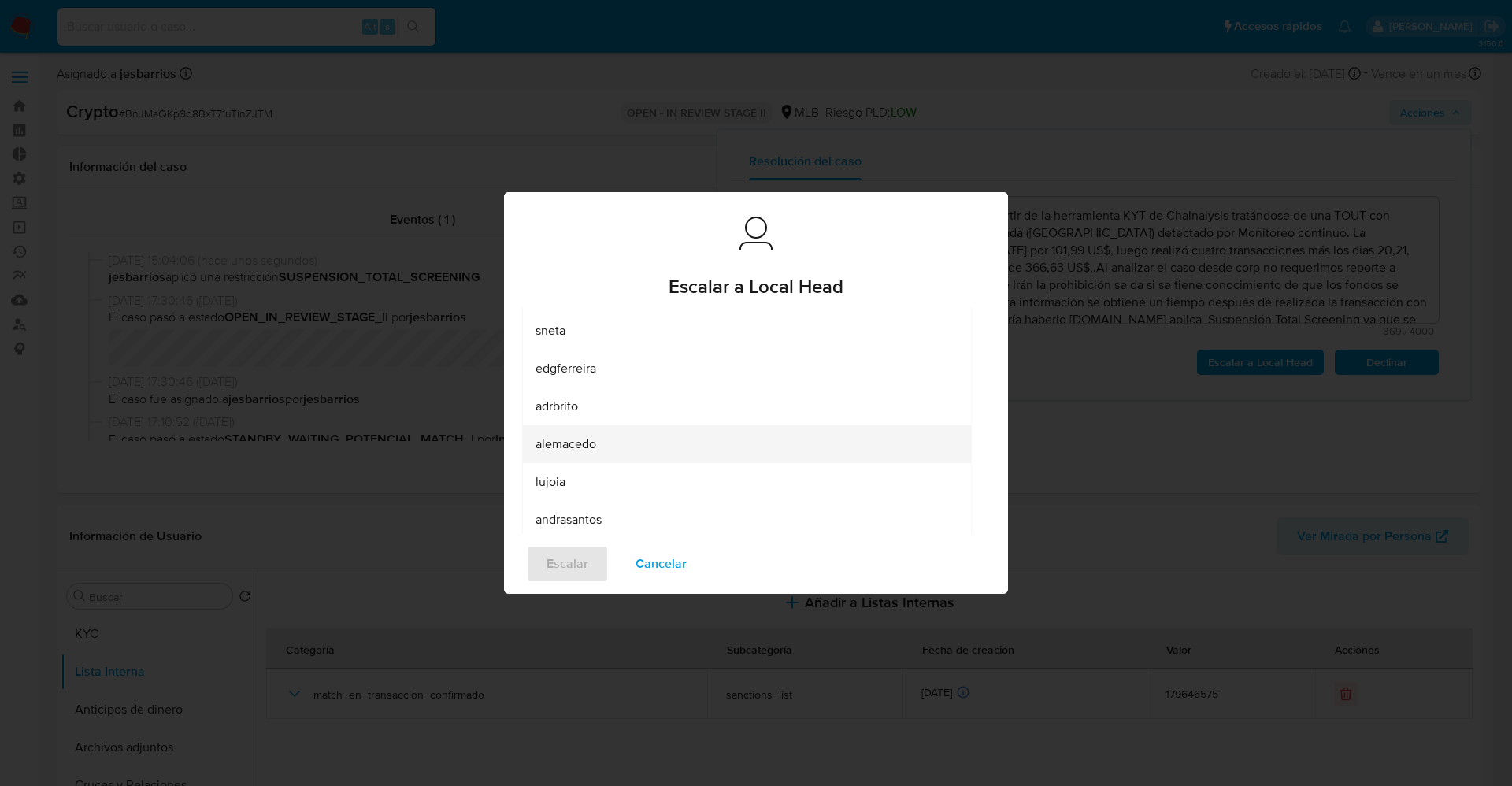
scroll to position [139, 0]
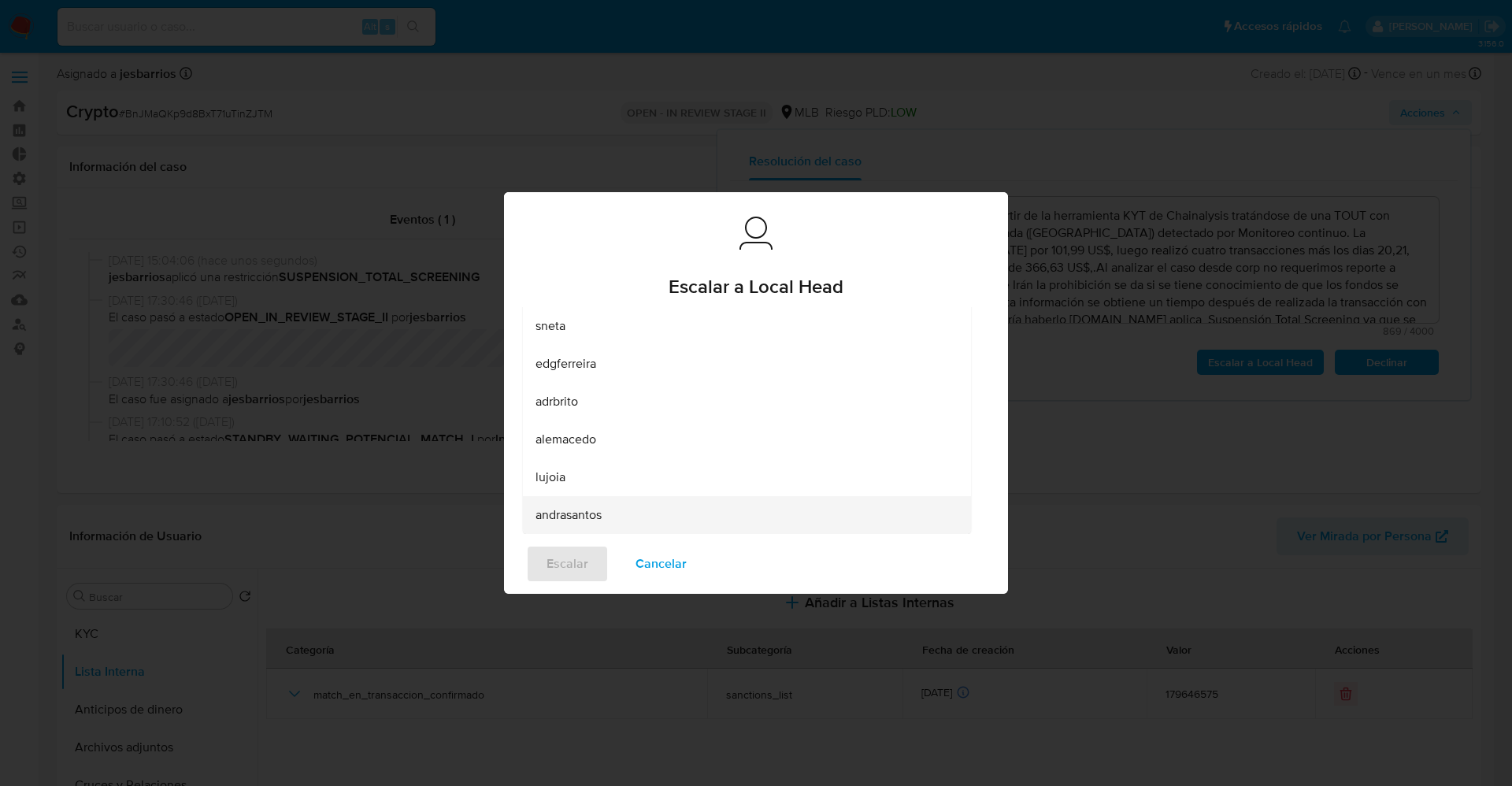
click at [690, 518] on div "andrasantos" at bounding box center [741, 516] width 413 height 38
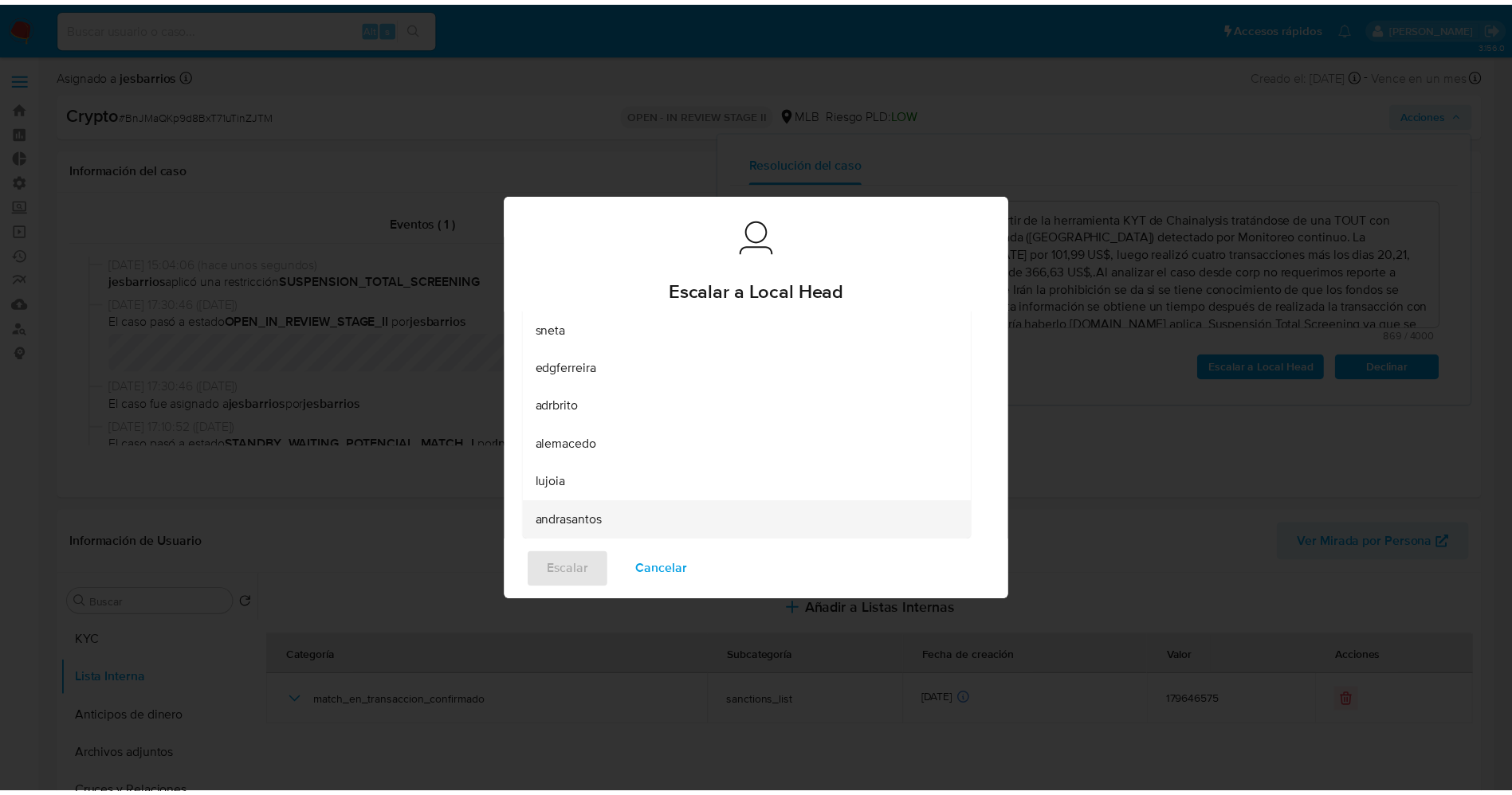
scroll to position [0, 0]
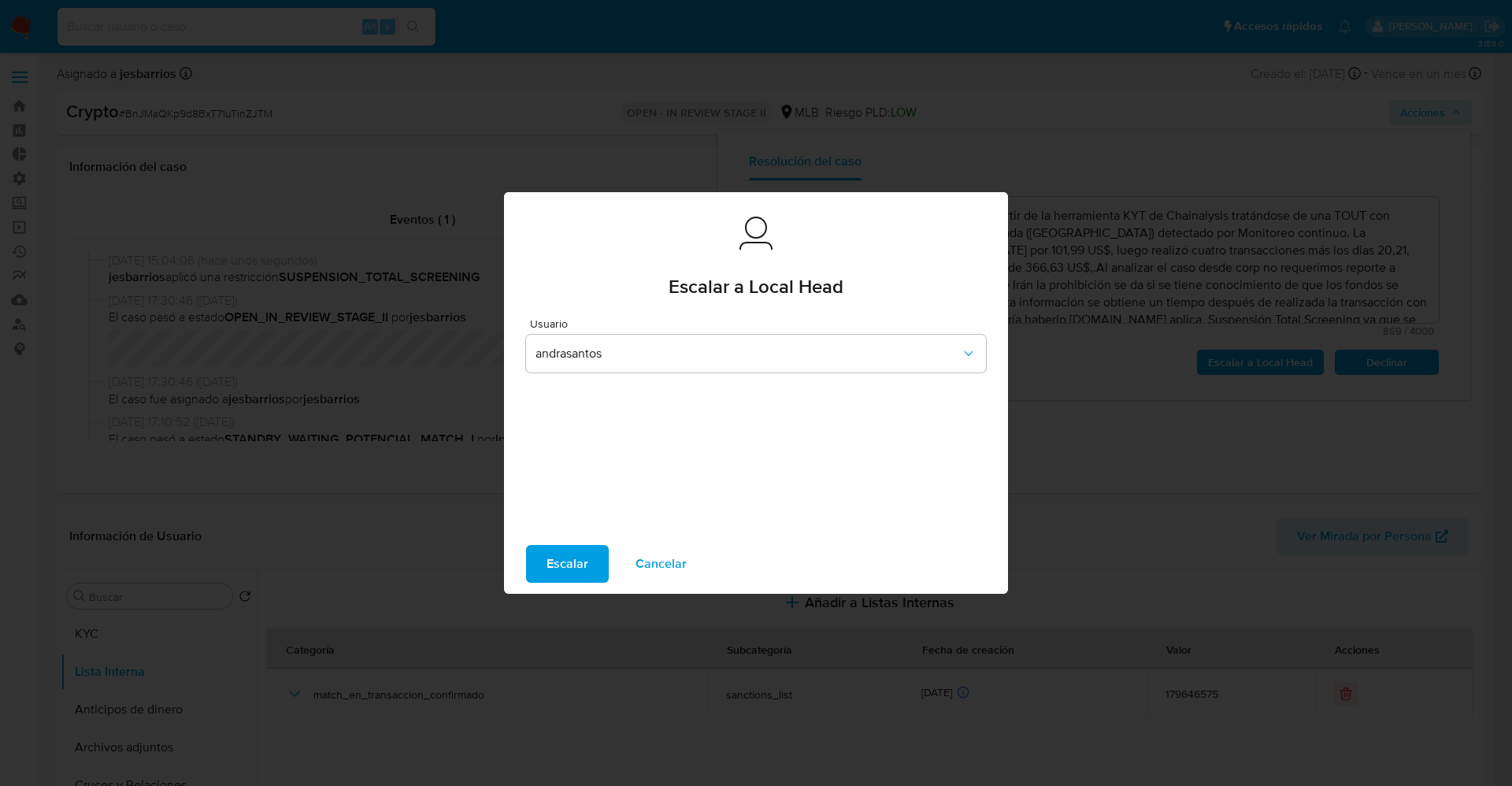
click at [552, 572] on span "Escalar" at bounding box center [567, 564] width 42 height 35
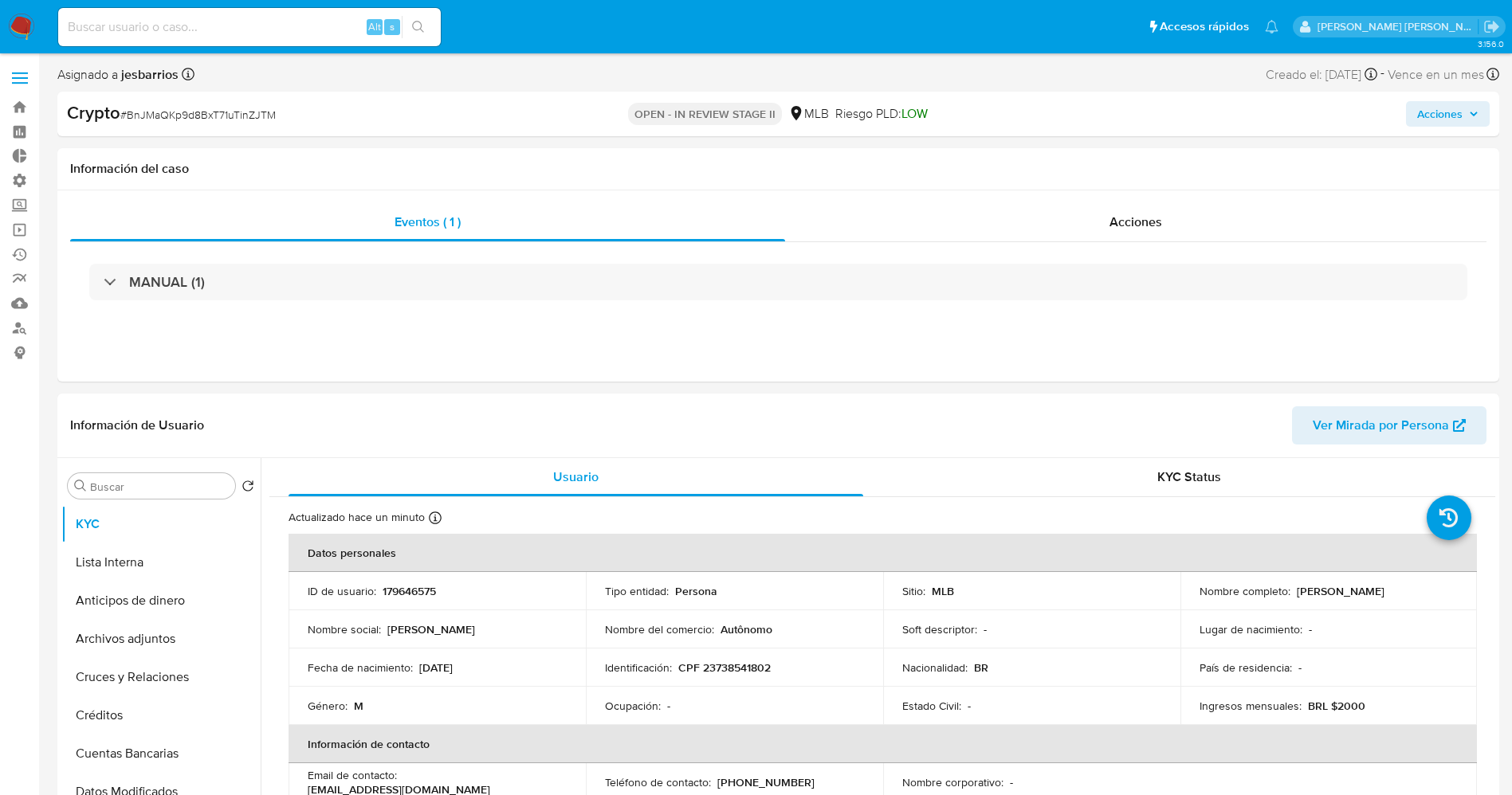
select select "10"
click at [116, 556] on button "Lista Interna" at bounding box center [154, 562] width 186 height 38
select select "10"
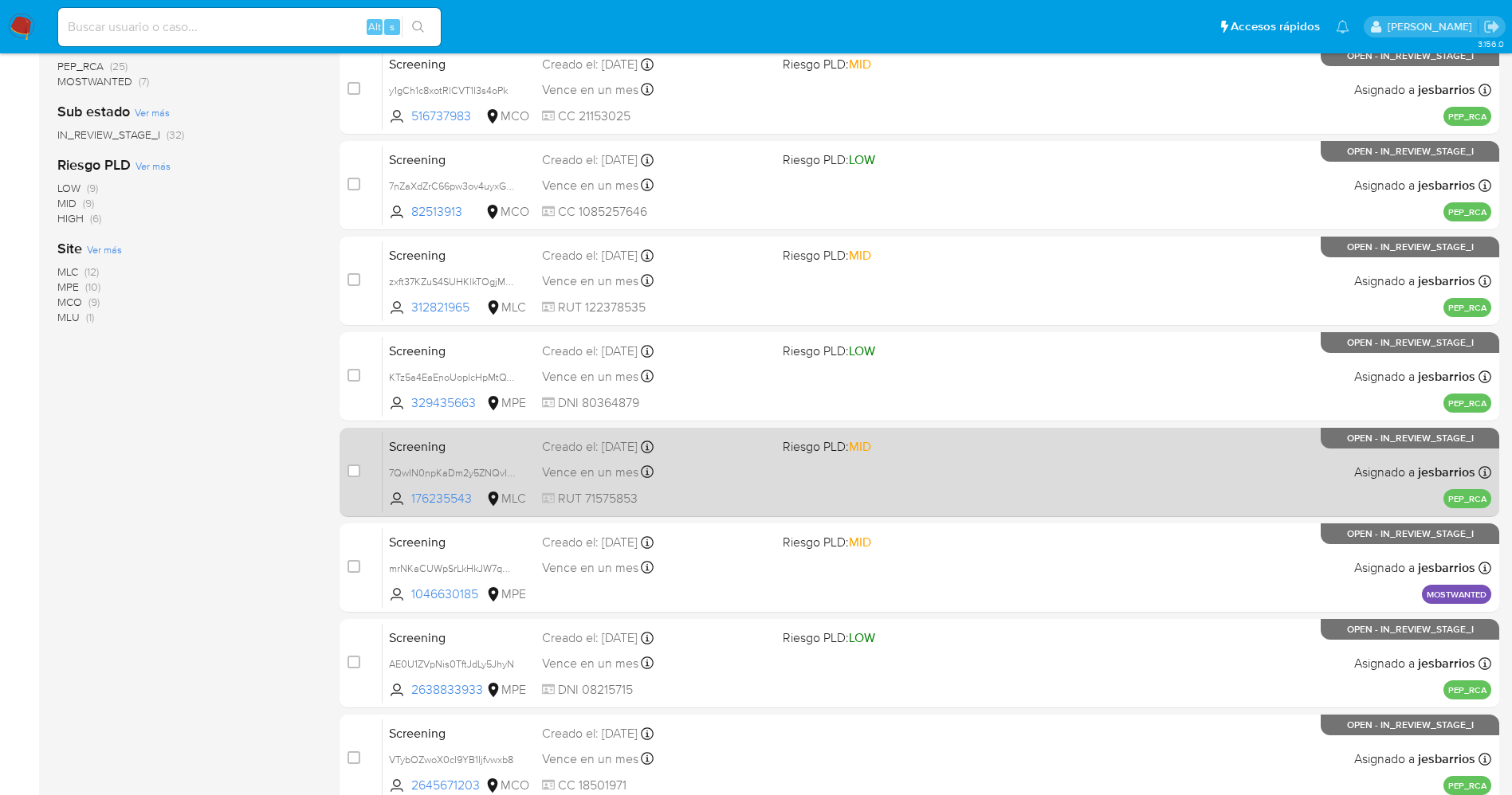
scroll to position [463, 0]
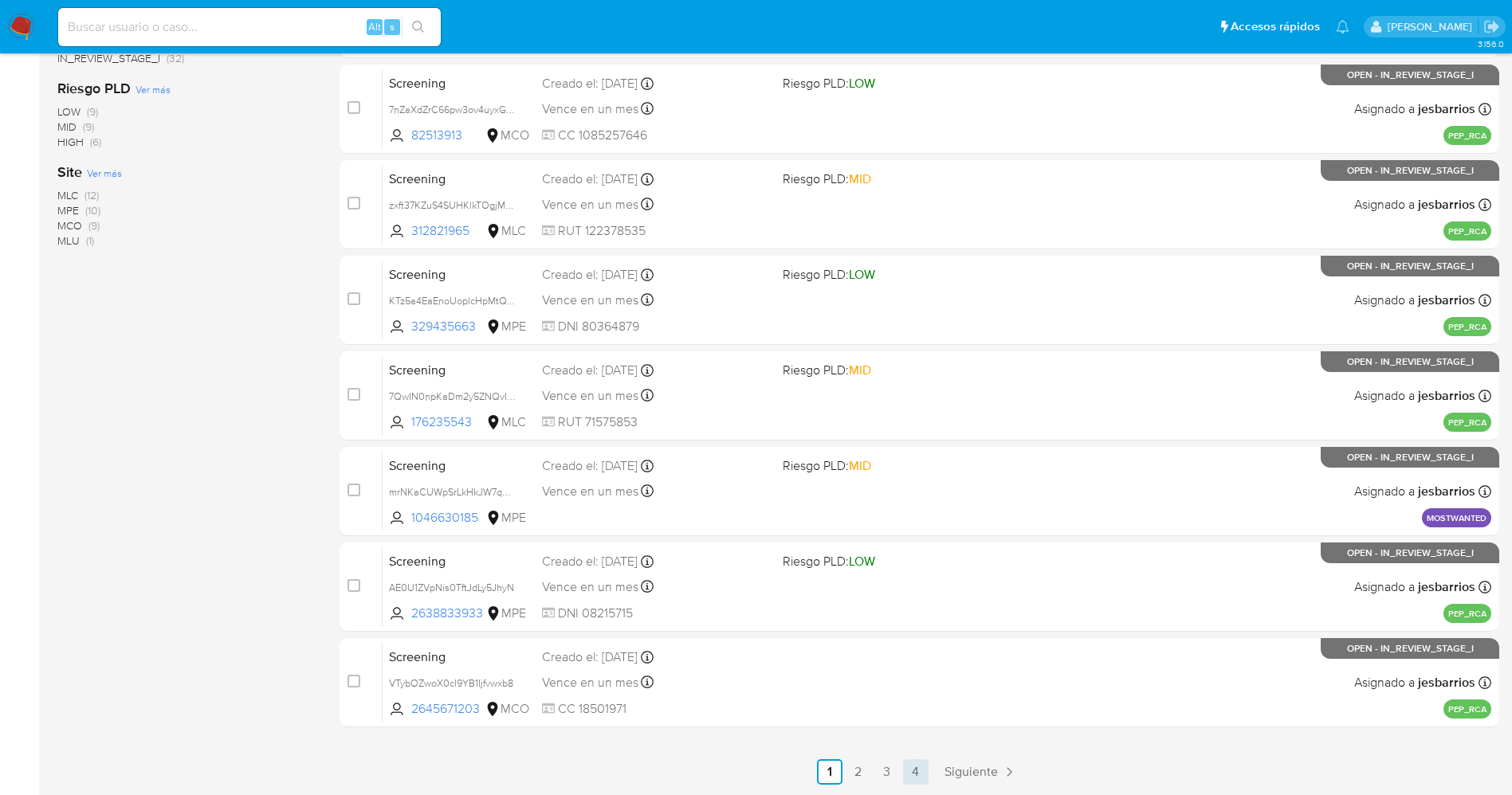
click at [918, 775] on link "4" at bounding box center [916, 772] width 26 height 26
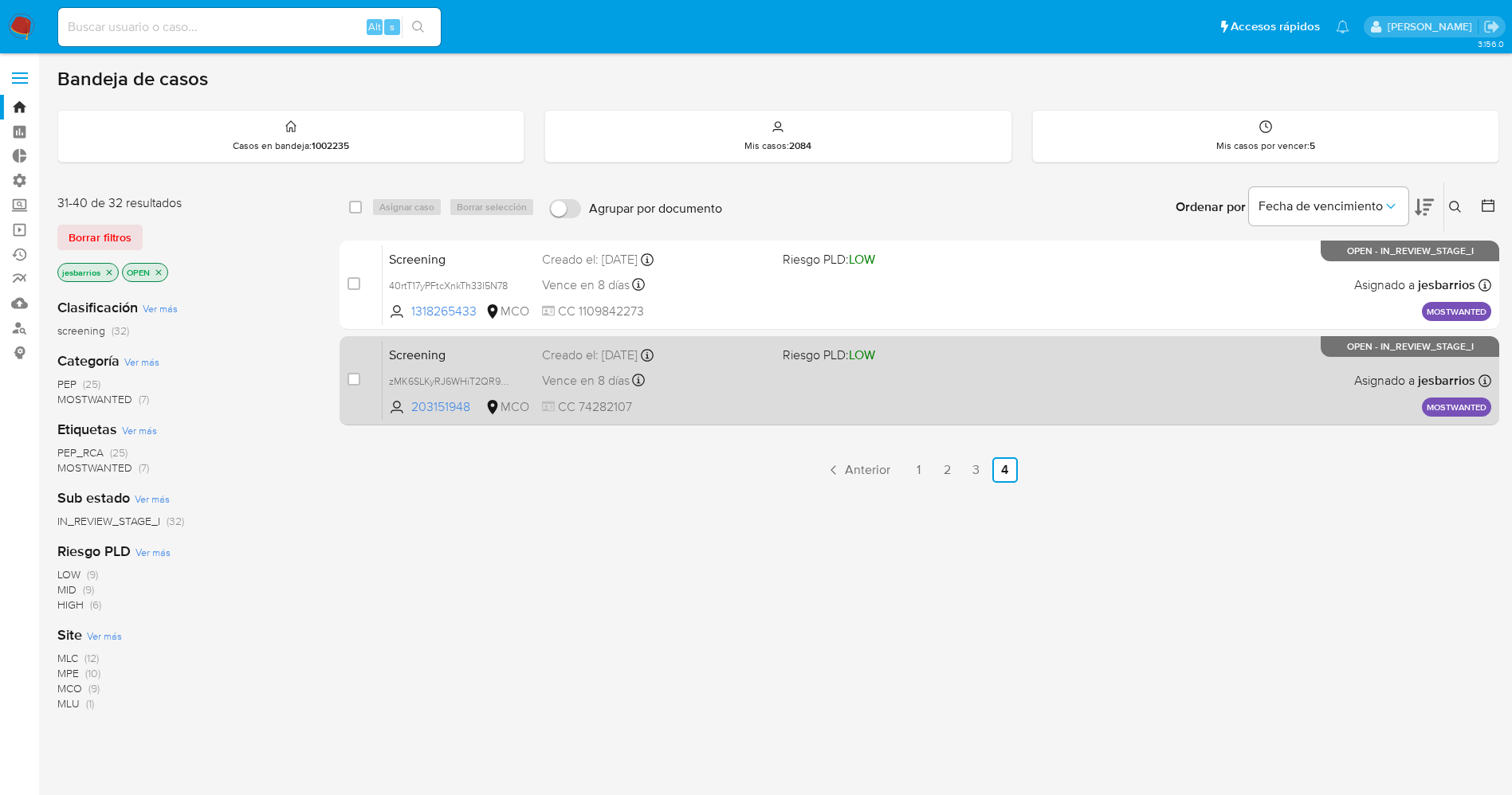
click at [766, 397] on div "Screening zMK6SLKyRJ6WHiT2QR9ONOvV 203151948 MCO Riesgo PLD: LOW Creado el: [DA…" at bounding box center [937, 380] width 1109 height 81
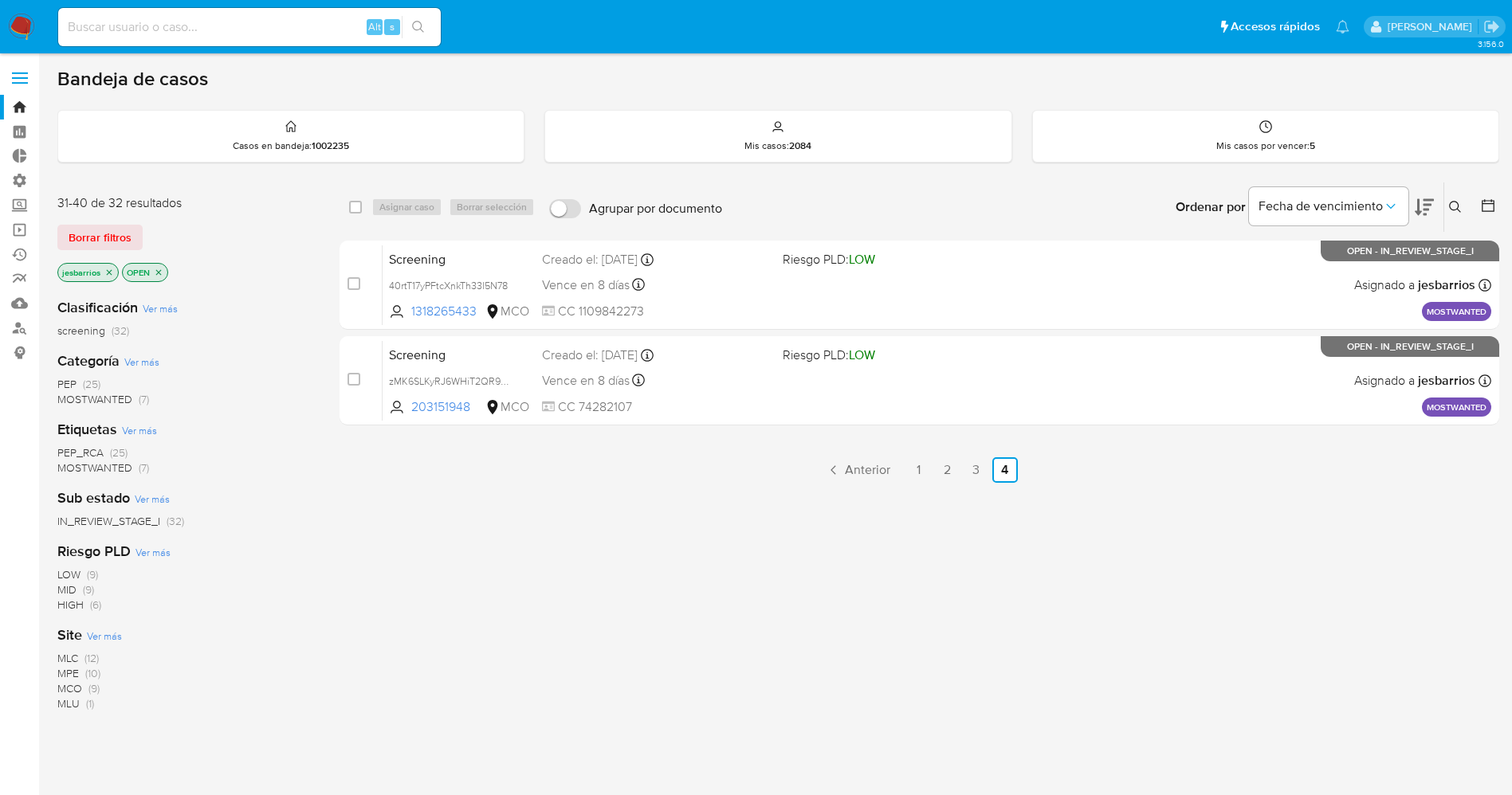
click at [18, 29] on img at bounding box center [22, 27] width 27 height 27
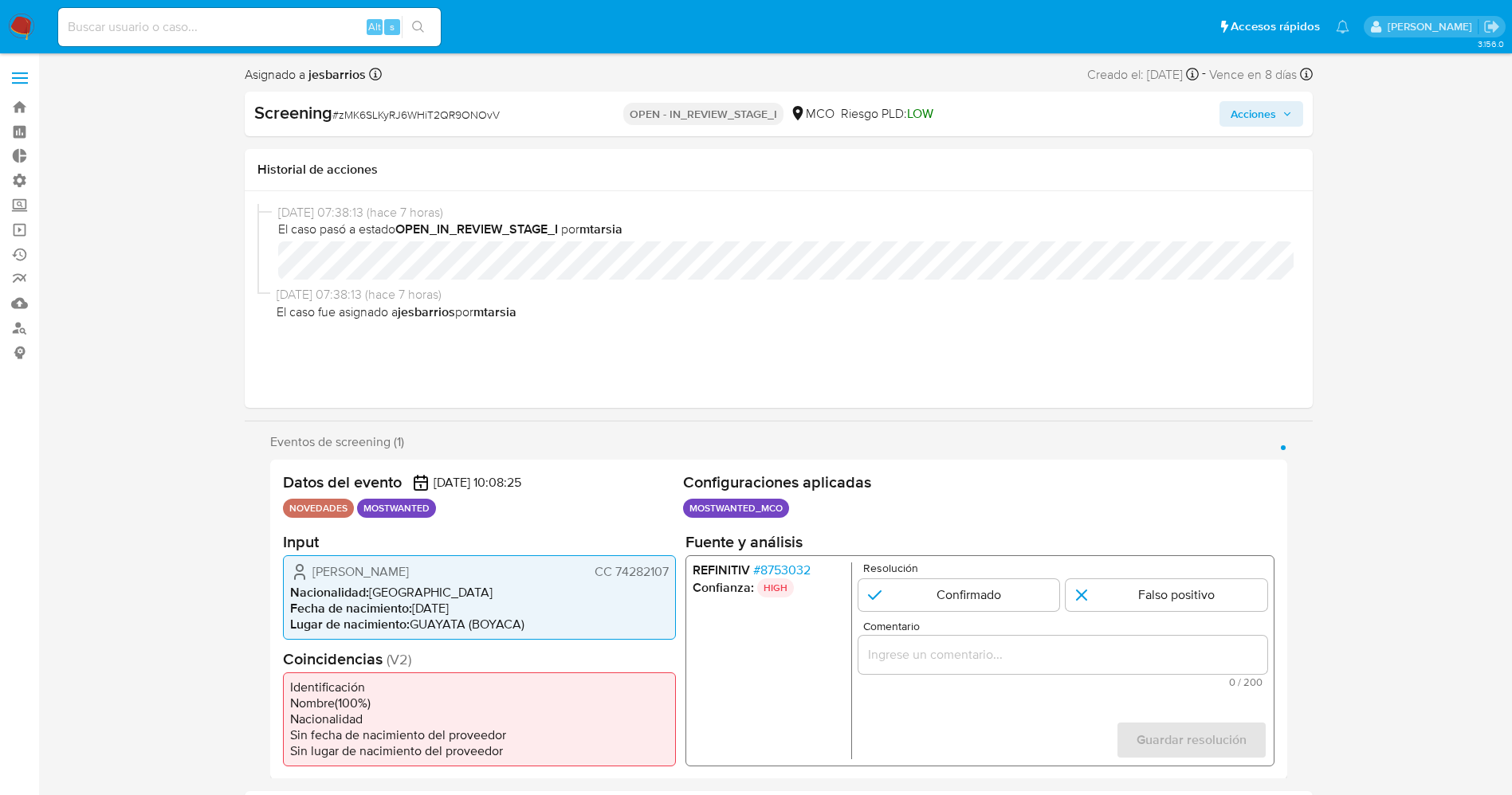
select select "10"
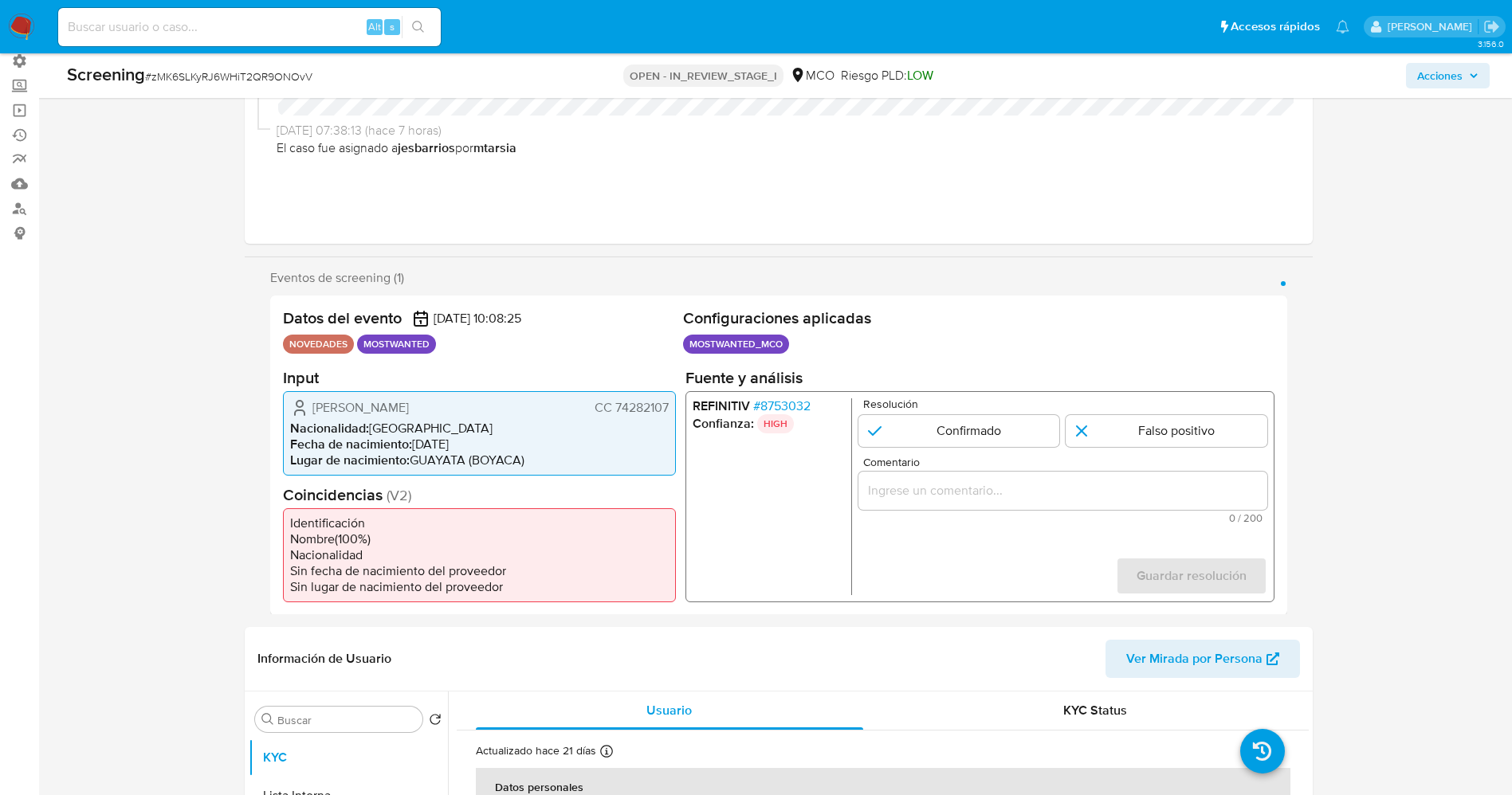
click at [798, 409] on span "# 8753032" at bounding box center [781, 405] width 58 height 16
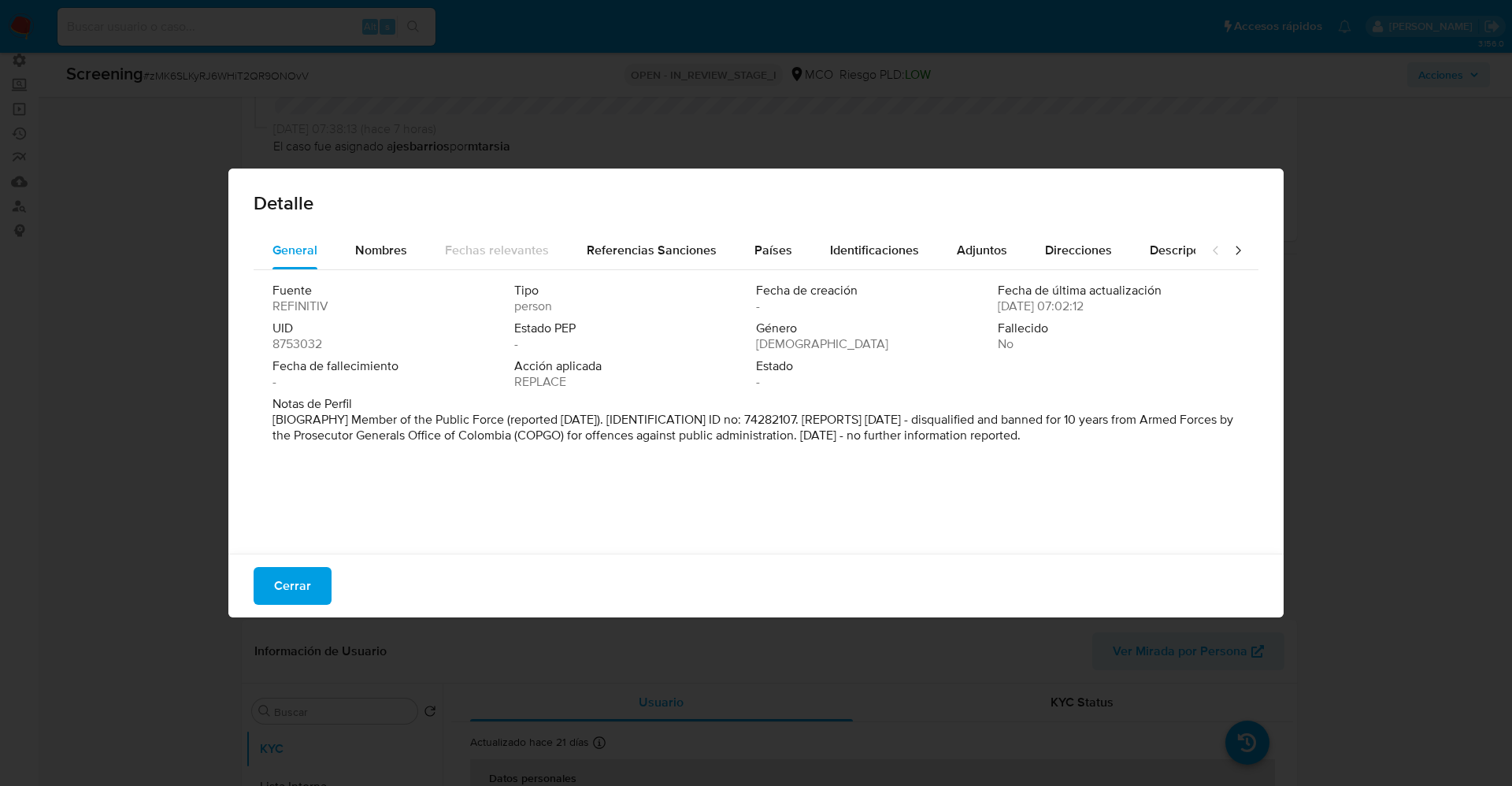
drag, startPoint x: 354, startPoint y: 428, endPoint x: 1261, endPoint y: 463, distance: 907.7
click at [1261, 463] on div "General Nombres Fechas relevantes Referencias Sanciones Países Identificaciones…" at bounding box center [756, 395] width 1055 height 327
drag, startPoint x: 407, startPoint y: 274, endPoint x: 398, endPoint y: 259, distance: 17.5
click at [405, 272] on div "Fuente REFINITIV Tipo persona Fecha de creación - Fecha de última actualización…" at bounding box center [756, 408] width 1005 height 276
click at [398, 259] on div "Nombres" at bounding box center [381, 251] width 52 height 38
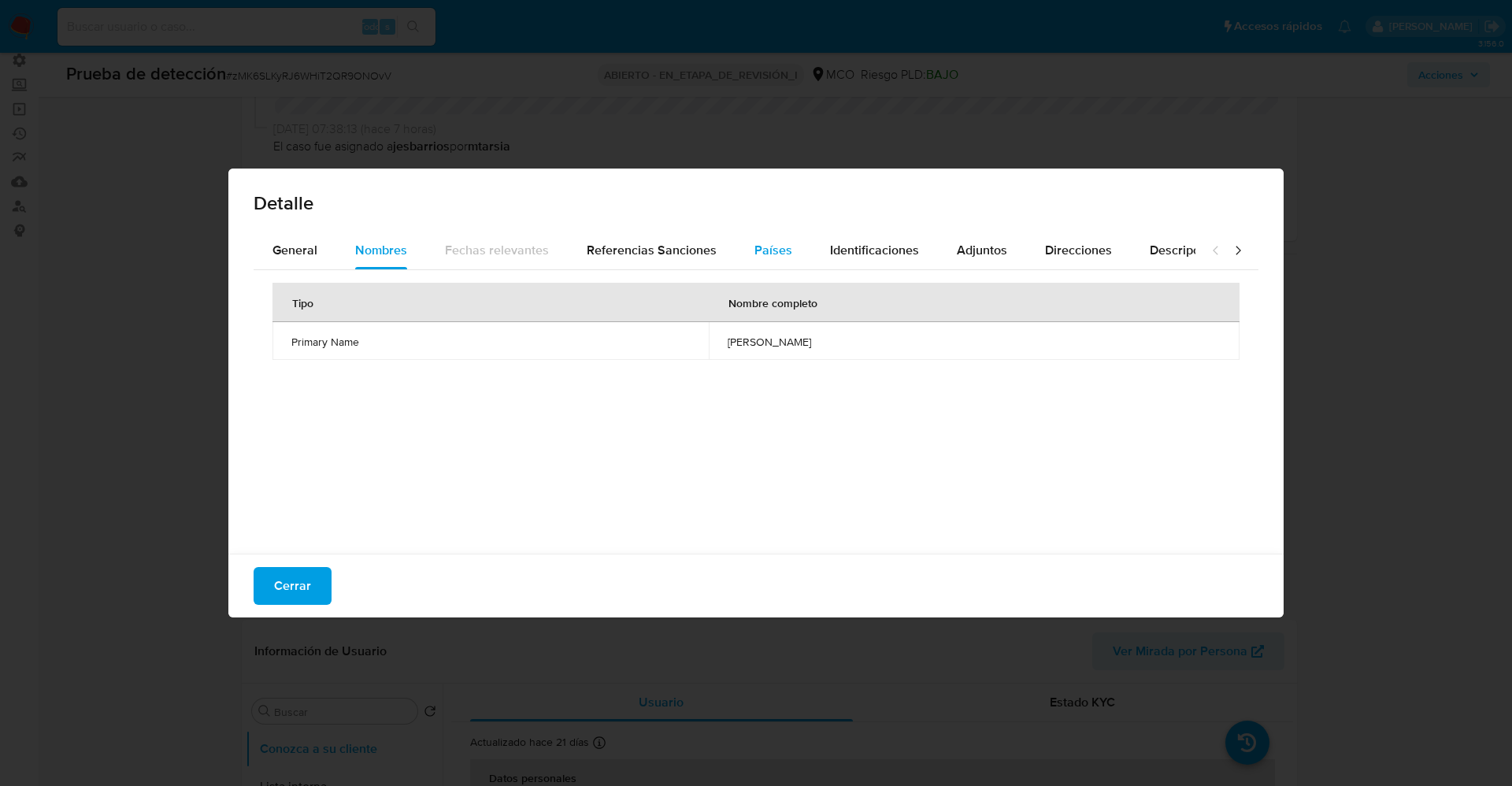
drag, startPoint x: 703, startPoint y: 240, endPoint x: 778, endPoint y: 253, distance: 76.1
click at [701, 240] on div "Referencias Sanciones" at bounding box center [651, 251] width 130 height 38
click at [782, 253] on span "Países" at bounding box center [773, 250] width 38 height 18
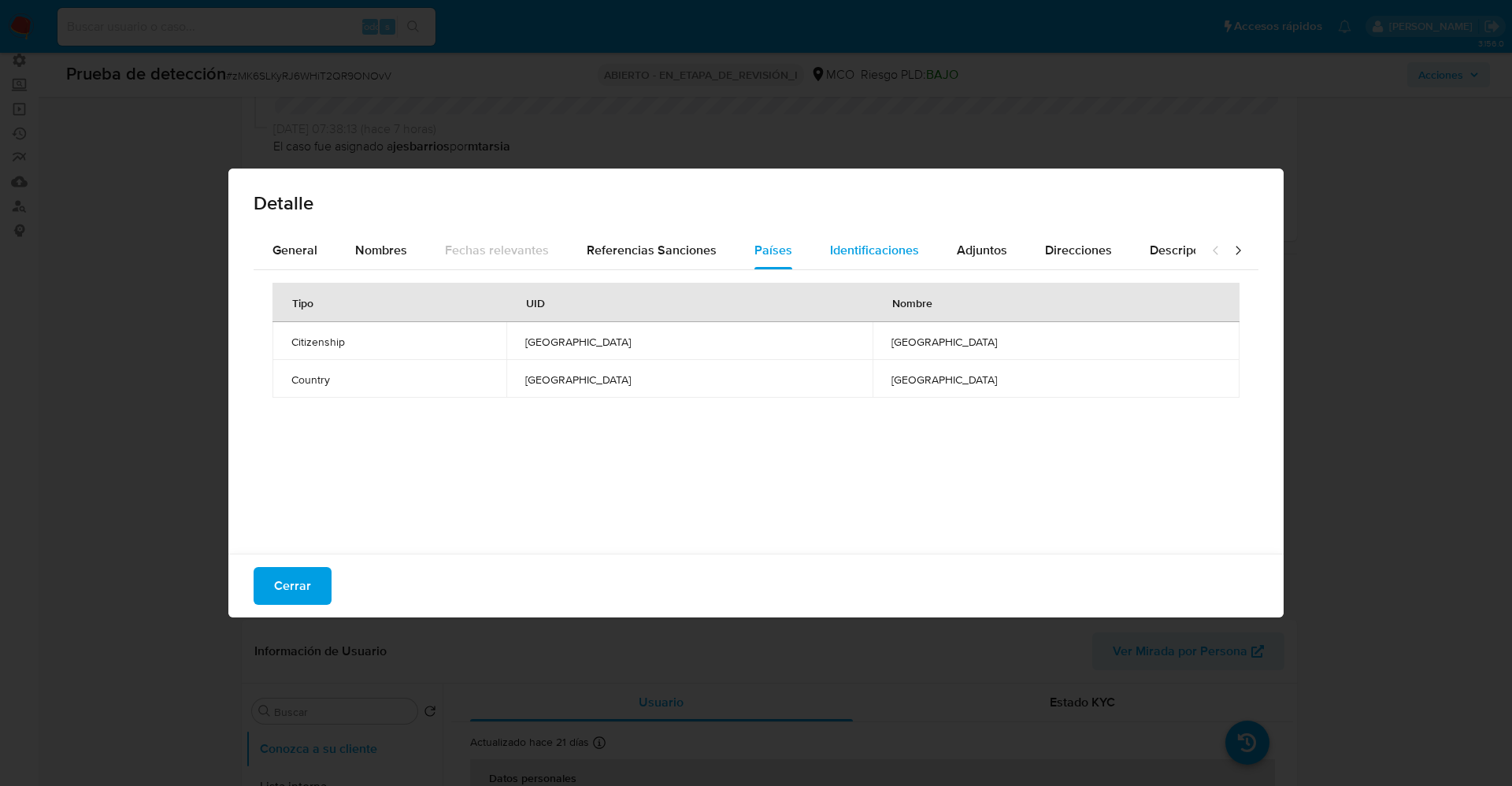
click at [855, 254] on span "Identificaciones" at bounding box center [874, 250] width 89 height 18
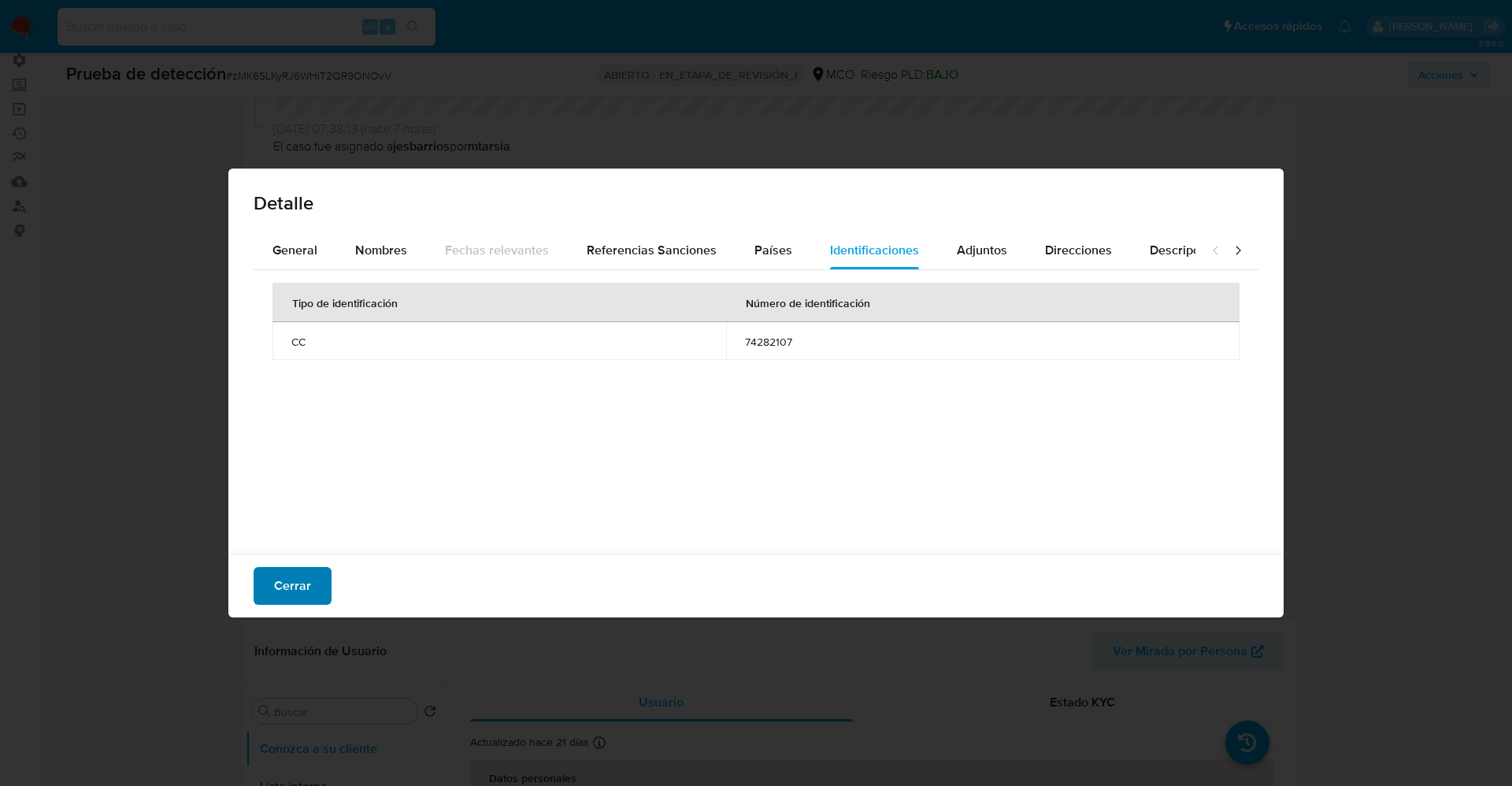
click at [294, 587] on span "Cerrar" at bounding box center [292, 586] width 37 height 35
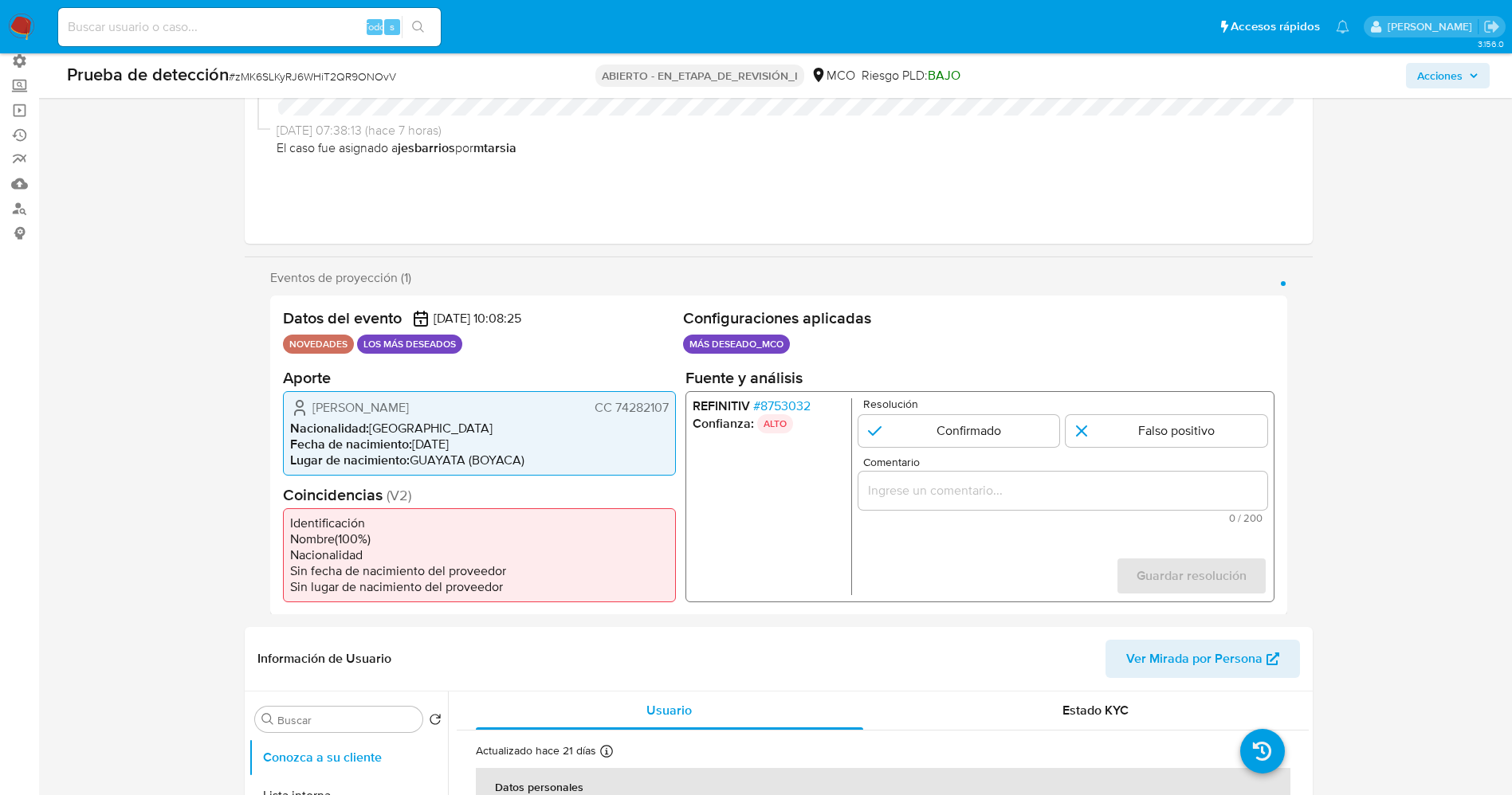
drag, startPoint x: 612, startPoint y: 406, endPoint x: 650, endPoint y: 400, distance: 38.5
click at [670, 405] on div "Ricardo Castro Garzon CC 74282107 Nacionalidad : Colombia Fecha de nacimiento :…" at bounding box center [479, 433] width 393 height 85
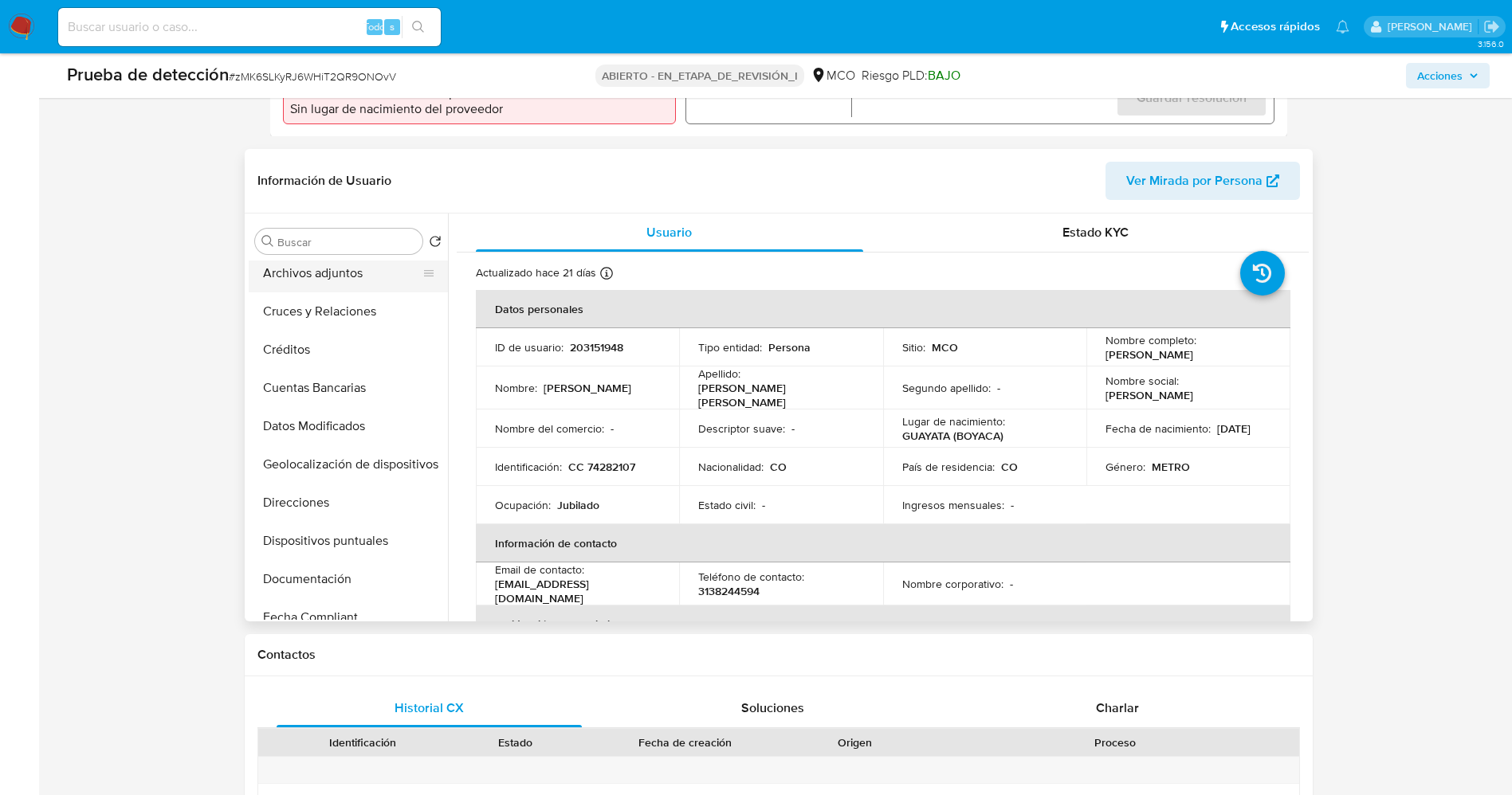
scroll to position [239, 0]
click at [330, 460] on button "Documentación" at bounding box center [342, 461] width 186 height 38
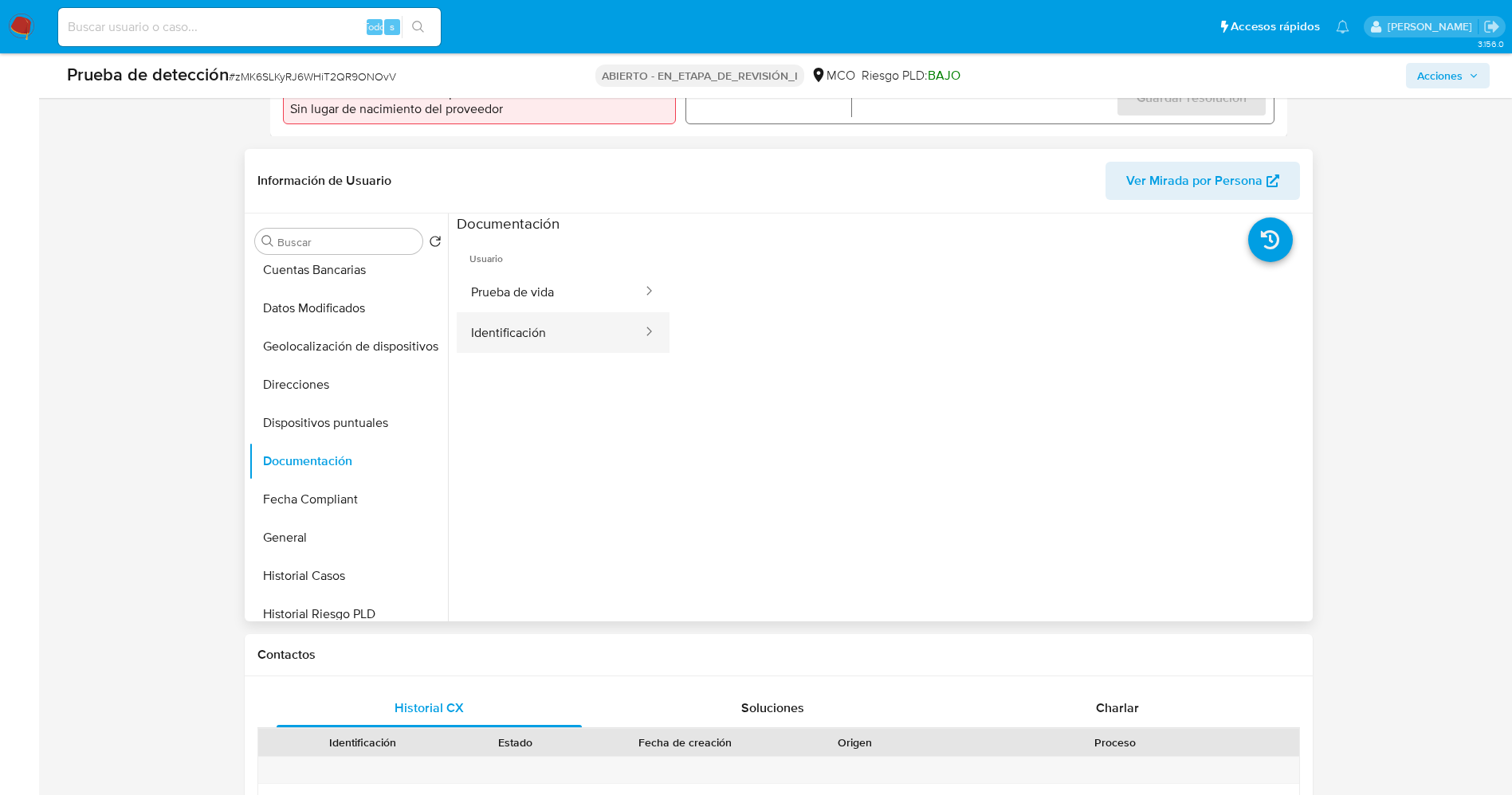
click at [571, 326] on button "Identificación" at bounding box center [550, 332] width 187 height 41
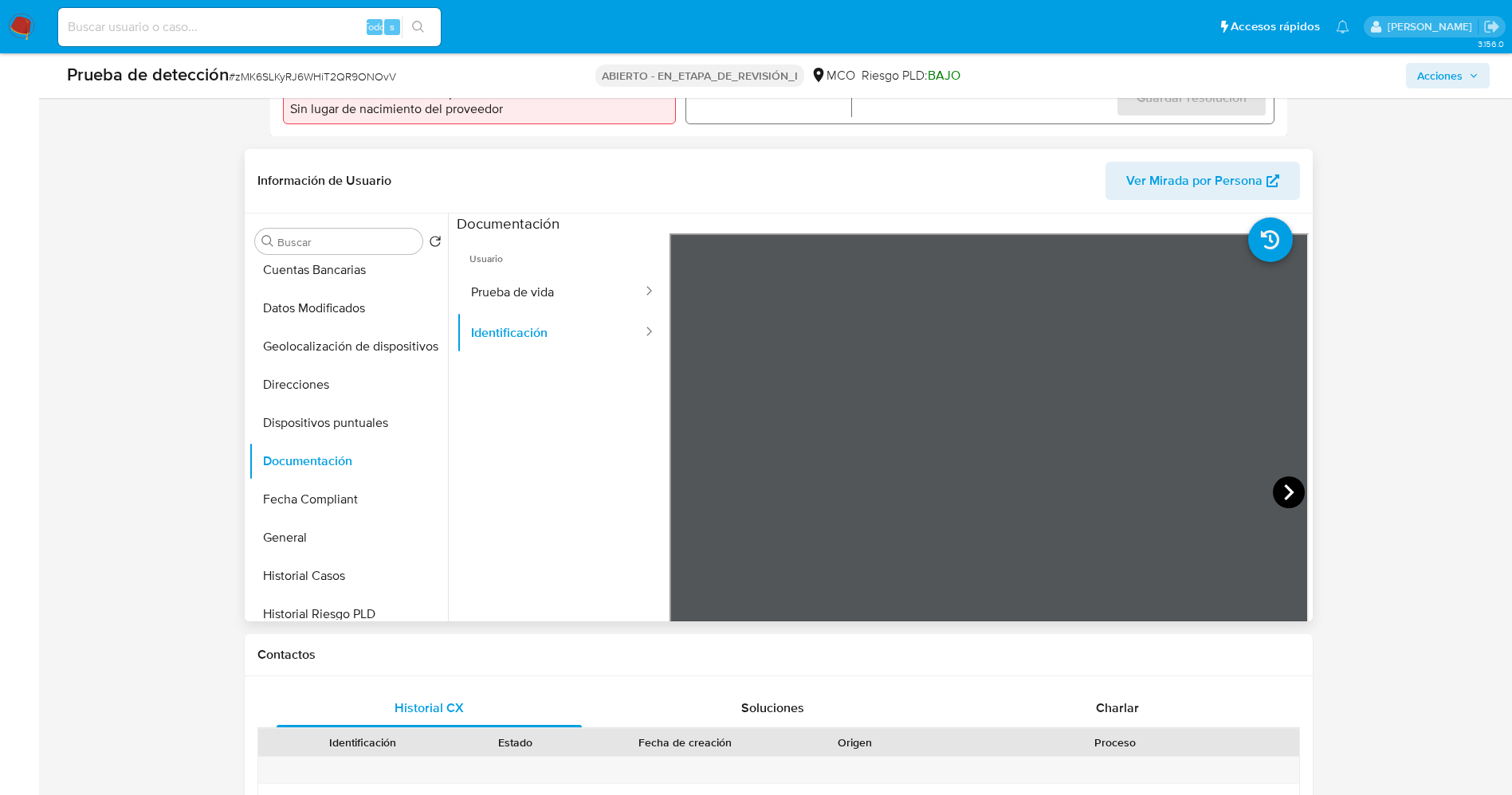
click at [1282, 486] on icon at bounding box center [1289, 493] width 32 height 32
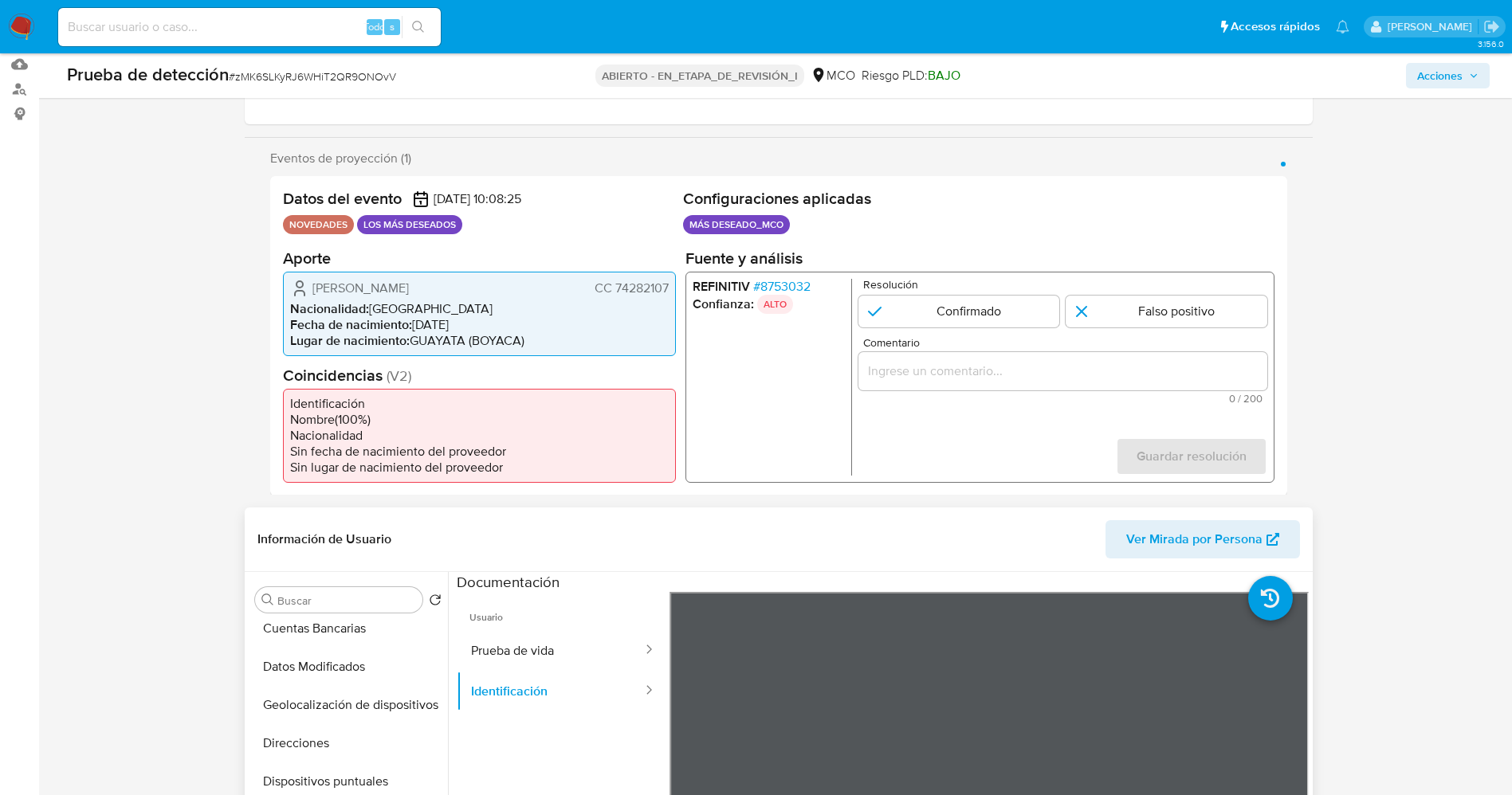
drag, startPoint x: 627, startPoint y: 282, endPoint x: 649, endPoint y: 290, distance: 23.4
click at [681, 290] on div "Datos del evento 26/08/2025 10:08:25 NOVEDADES LOS MÁS DESEADOS Configuraciones…" at bounding box center [778, 335] width 1017 height 319
click at [649, 290] on font "CC 74282107" at bounding box center [630, 287] width 74 height 18
drag, startPoint x: 615, startPoint y: 290, endPoint x: 674, endPoint y: 290, distance: 59.0
click at [674, 290] on div "Ricardo Castro Garzon CC 74282107 Nacionalidad : Colombia Fecha de nacimiento :…" at bounding box center [479, 314] width 393 height 85
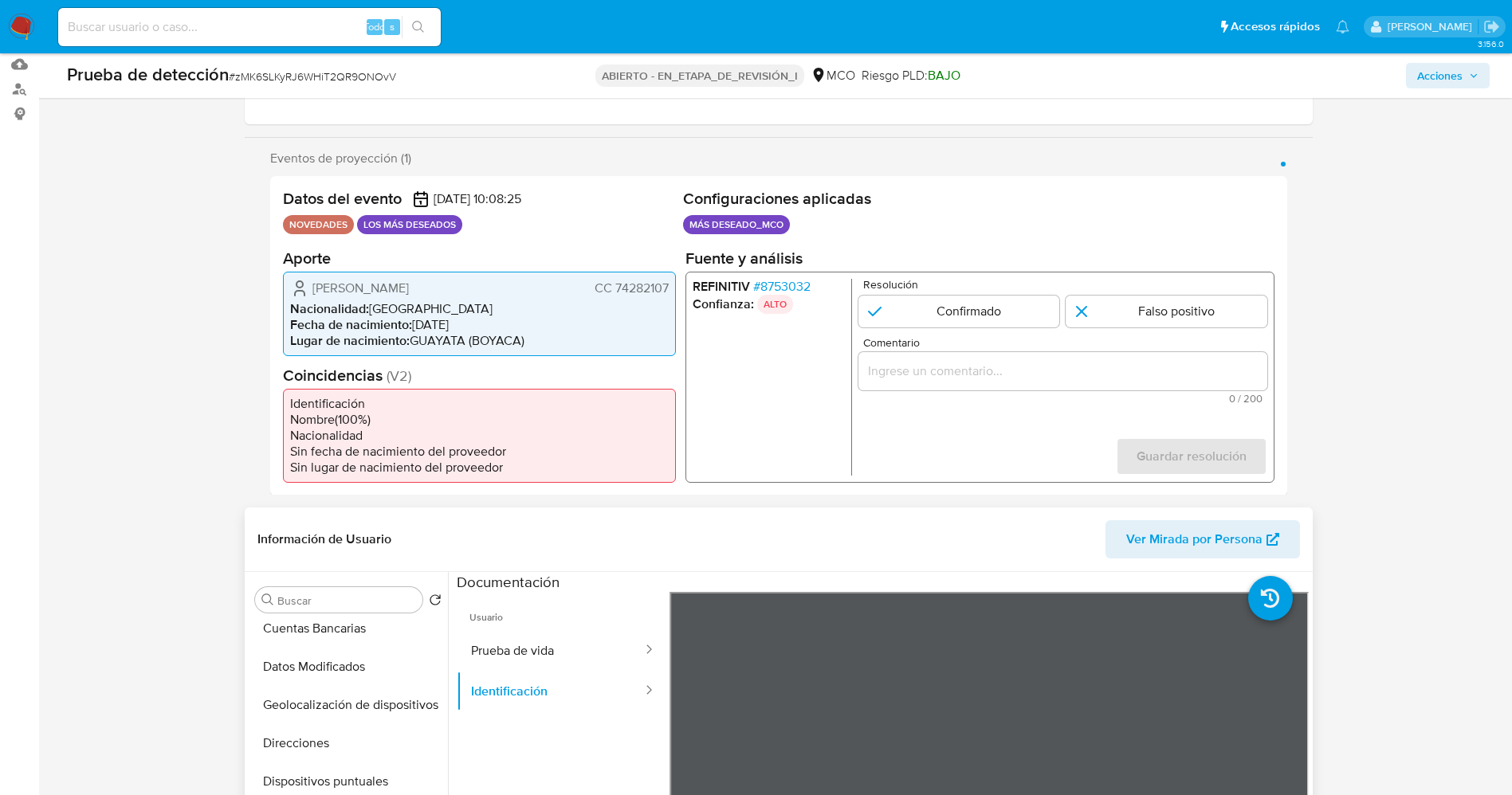
drag, startPoint x: 361, startPoint y: 286, endPoint x: 390, endPoint y: 286, distance: 29.0
click at [390, 286] on span "Ricardo Castro Garzon" at bounding box center [360, 288] width 97 height 16
click at [375, 286] on span "Ricardo Castro Garzon" at bounding box center [360, 288] width 97 height 16
drag, startPoint x: 357, startPoint y: 286, endPoint x: 393, endPoint y: 286, distance: 36.0
click at [393, 286] on span "Ricardo Castro Garzon" at bounding box center [360, 288] width 97 height 16
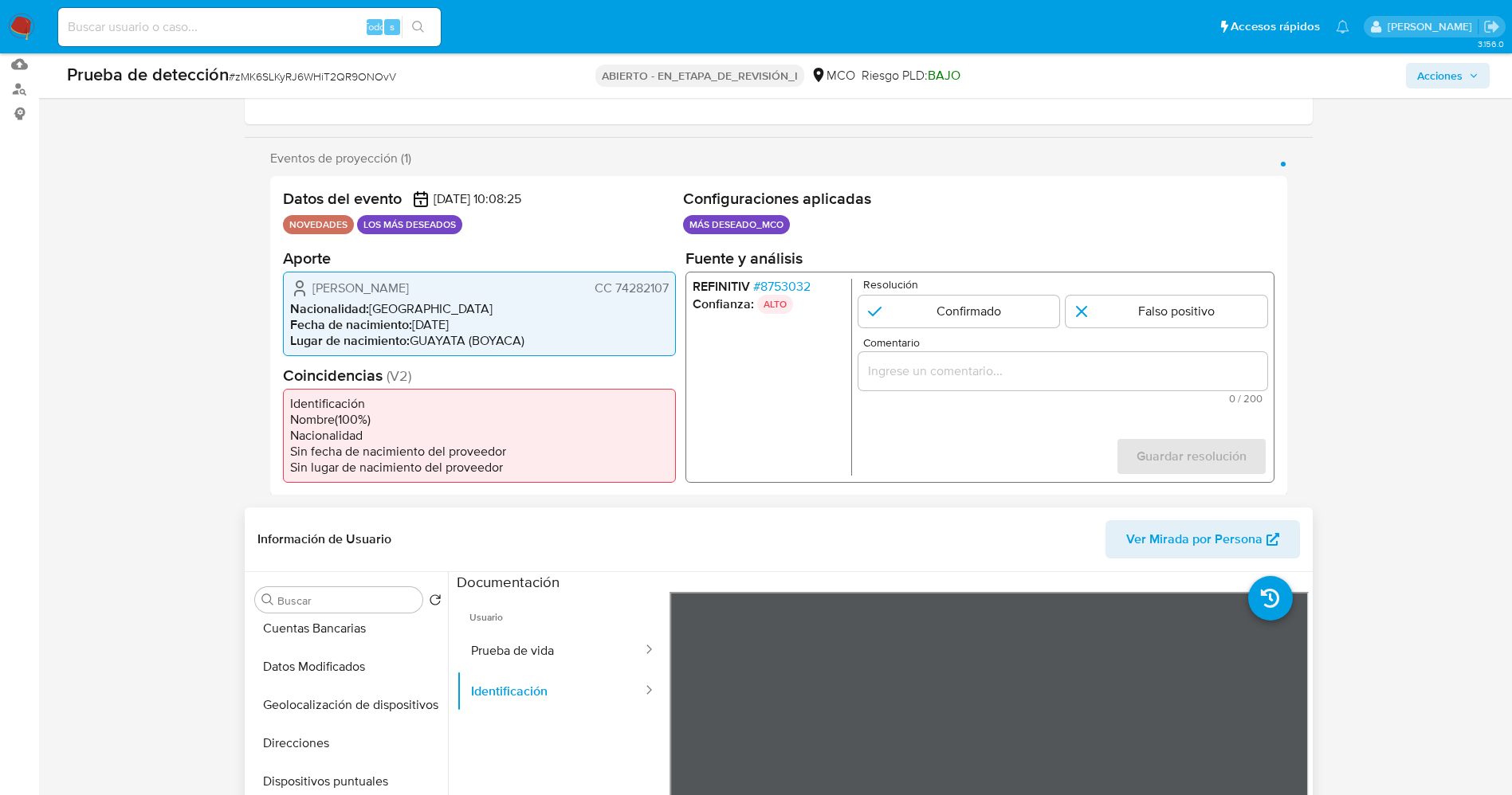
drag, startPoint x: 613, startPoint y: 286, endPoint x: 670, endPoint y: 291, distance: 57.2
click at [670, 291] on div "Ricardo Castro Garzon CC 74282107 Nacionalidad : Colombia Fecha de nacimiento :…" at bounding box center [479, 314] width 393 height 85
drag, startPoint x: 312, startPoint y: 289, endPoint x: 455, endPoint y: 280, distance: 143.3
click at [455, 280] on div "Ricardo Castro Garzon CC 74282107" at bounding box center [479, 288] width 378 height 19
drag, startPoint x: 613, startPoint y: 288, endPoint x: 677, endPoint y: 288, distance: 64.0
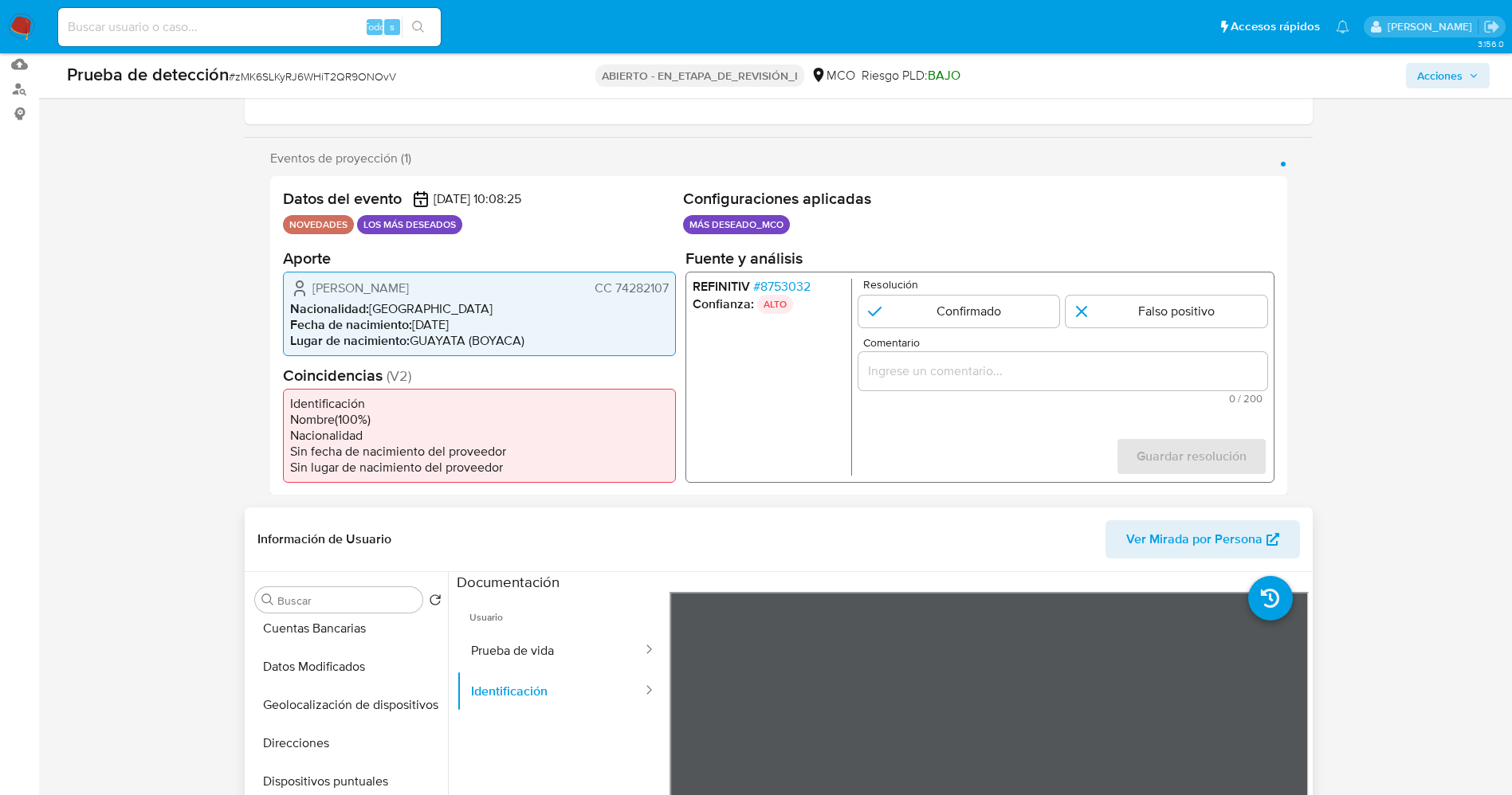
click at [677, 288] on div "Datos del evento 26/08/2025 10:08:25 NOVEDADES LOS MÁS DESEADOS Configuraciones…" at bounding box center [778, 335] width 1017 height 319
drag, startPoint x: 310, startPoint y: 294, endPoint x: 462, endPoint y: 293, distance: 152.0
click at [462, 293] on div "Ricardo Castro Garzon CC 74282107" at bounding box center [479, 288] width 378 height 19
drag, startPoint x: 420, startPoint y: 301, endPoint x: 332, endPoint y: 295, distance: 88.2
click at [342, 296] on span "Ricardo Castro Garzon" at bounding box center [360, 288] width 97 height 16
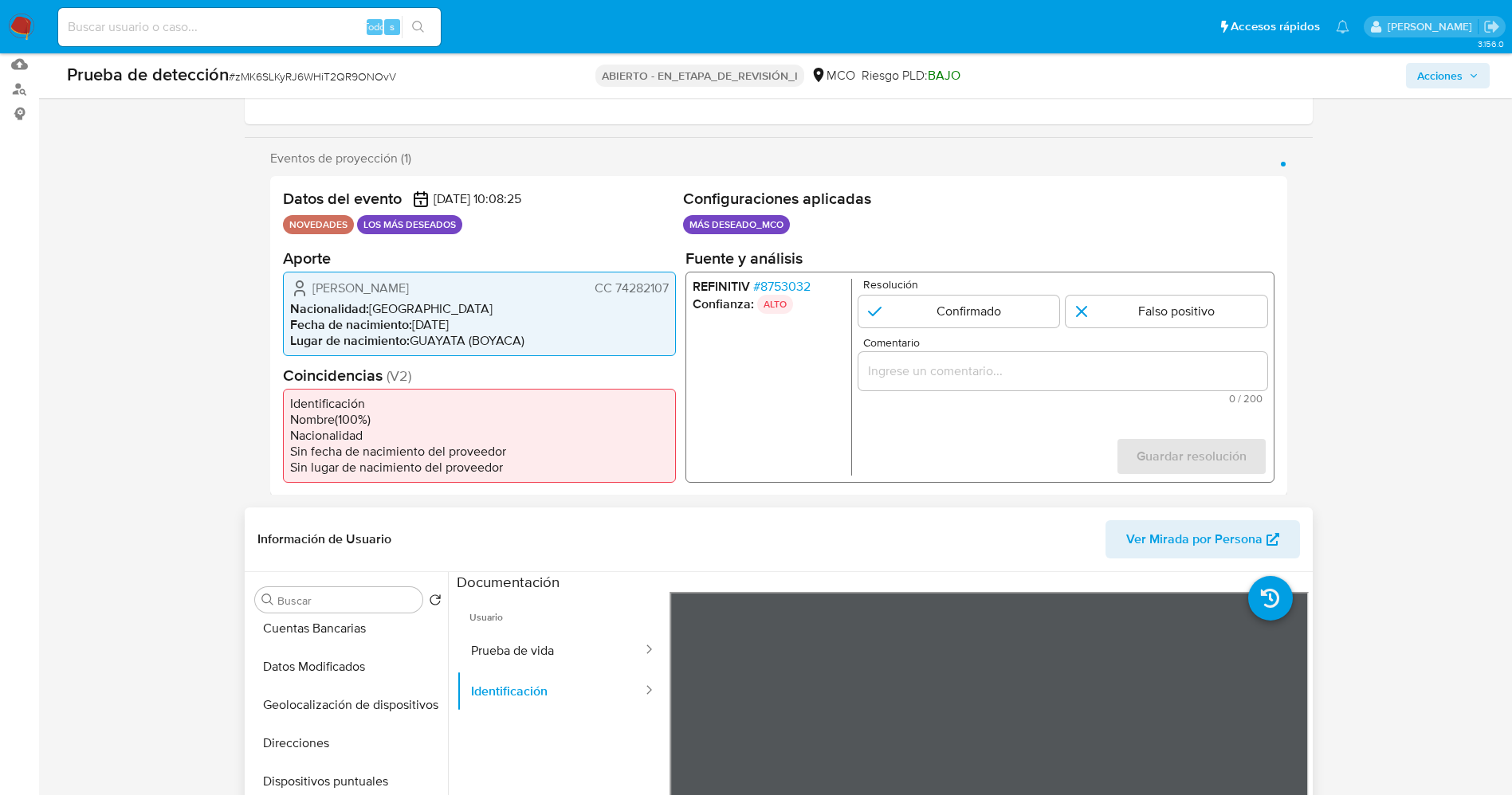
drag, startPoint x: 305, startPoint y: 290, endPoint x: 454, endPoint y: 280, distance: 149.3
click at [454, 280] on div "Ricardo Castro Garzon CC 74282107" at bounding box center [479, 288] width 378 height 19
click at [412, 306] on li "Nacionalidad : Colombia" at bounding box center [479, 309] width 378 height 16
drag, startPoint x: 305, startPoint y: 288, endPoint x: 670, endPoint y: 290, distance: 365.0
click at [670, 290] on div "Ricardo Castro Garzon CC 74282107 Nacionalidad : Colombia Fecha de nacimiento :…" at bounding box center [479, 314] width 393 height 85
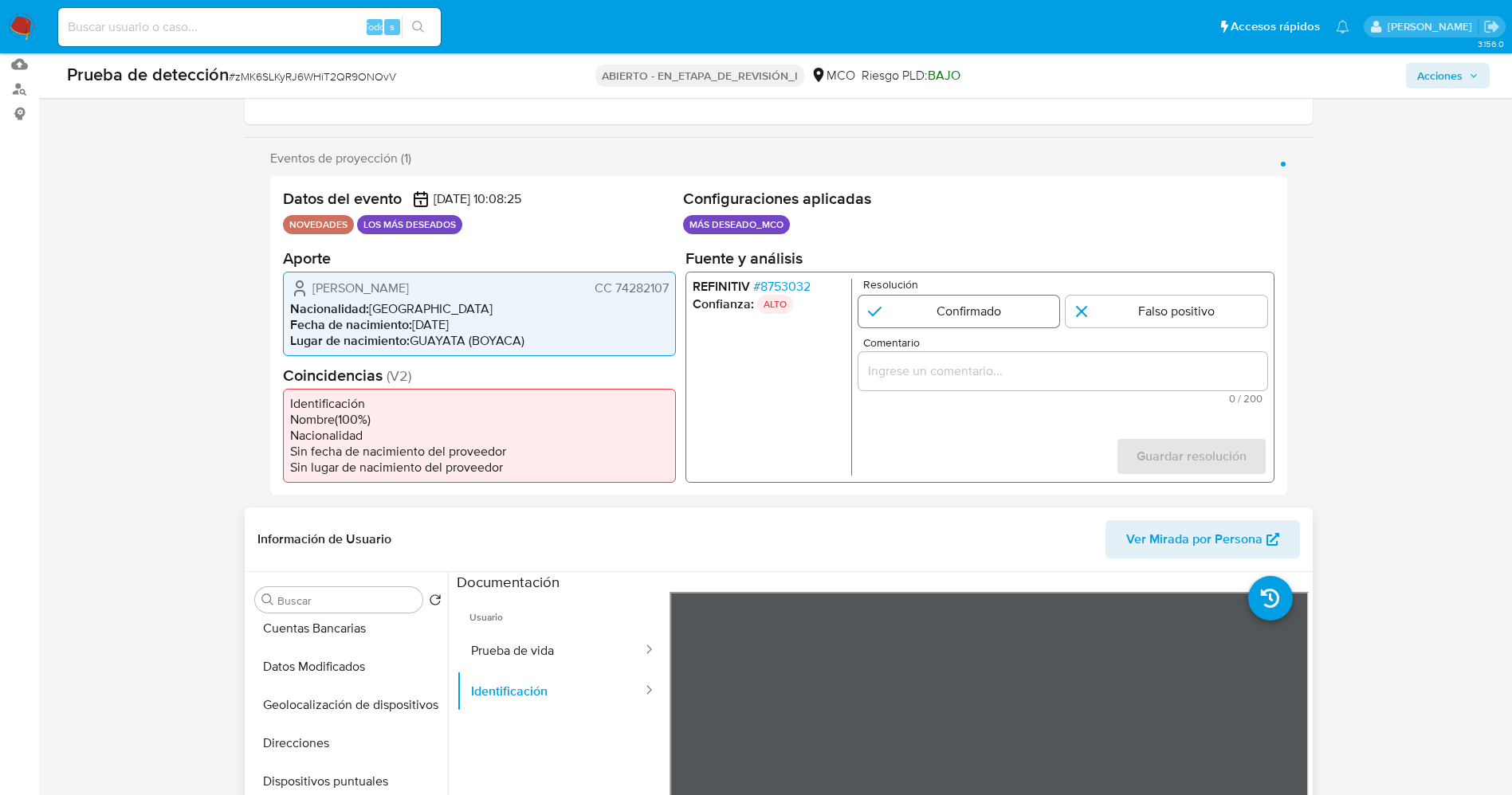
click at [1003, 310] on input "1 de 1" at bounding box center [958, 311] width 202 height 32
radio input "true"
click at [998, 358] on div "1 de 1" at bounding box center [1062, 370] width 409 height 38
click at [999, 364] on input "Comentario" at bounding box center [1062, 370] width 409 height 21
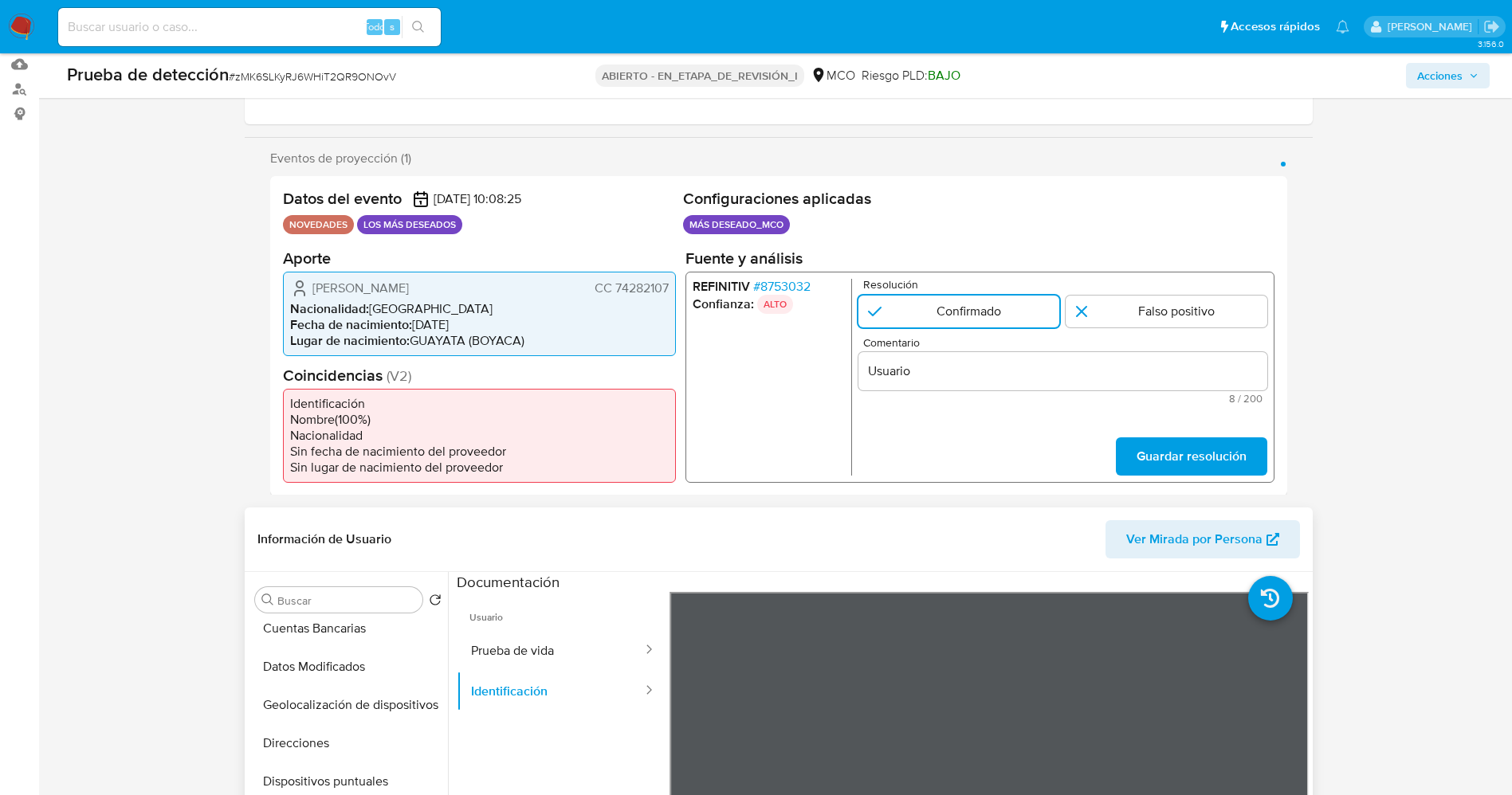
drag, startPoint x: 307, startPoint y: 290, endPoint x: 675, endPoint y: 286, distance: 368.0
click at [675, 286] on div "Ricardo Castro Garzon CC 74282107 Nacionalidad : Colombia Fecha de nacimiento :…" at bounding box center [479, 314] width 393 height 85
click at [927, 363] on input "Usuario" at bounding box center [1062, 370] width 409 height 21
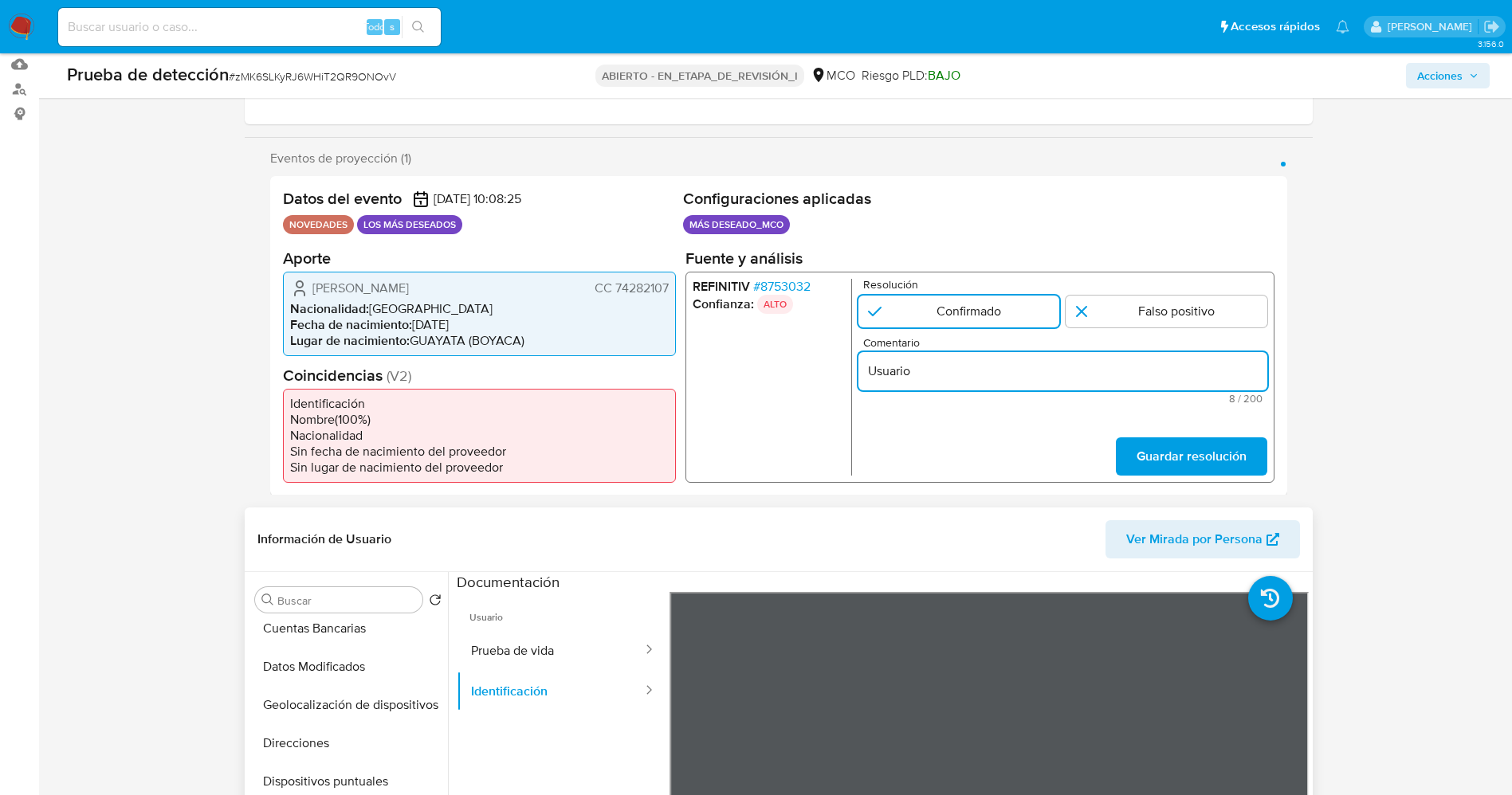
paste input "Ricardo Castro Garzon CC 74282107"
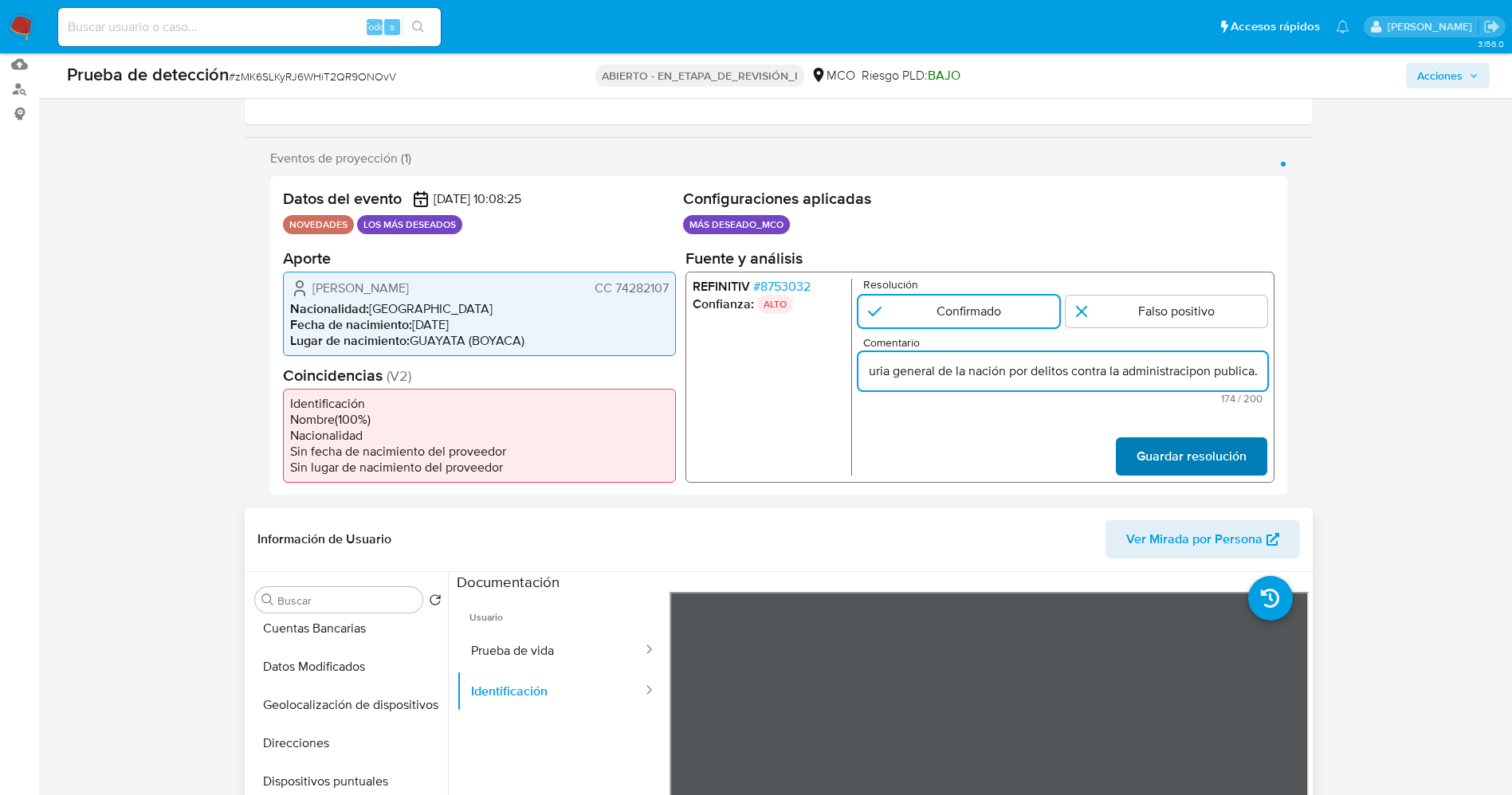
type input "Usuario Ricardo Castro Garzon CC 74282107 quien se encuentra listado actualment…"
click at [1172, 453] on span "Guardar resolución" at bounding box center [1190, 456] width 110 height 35
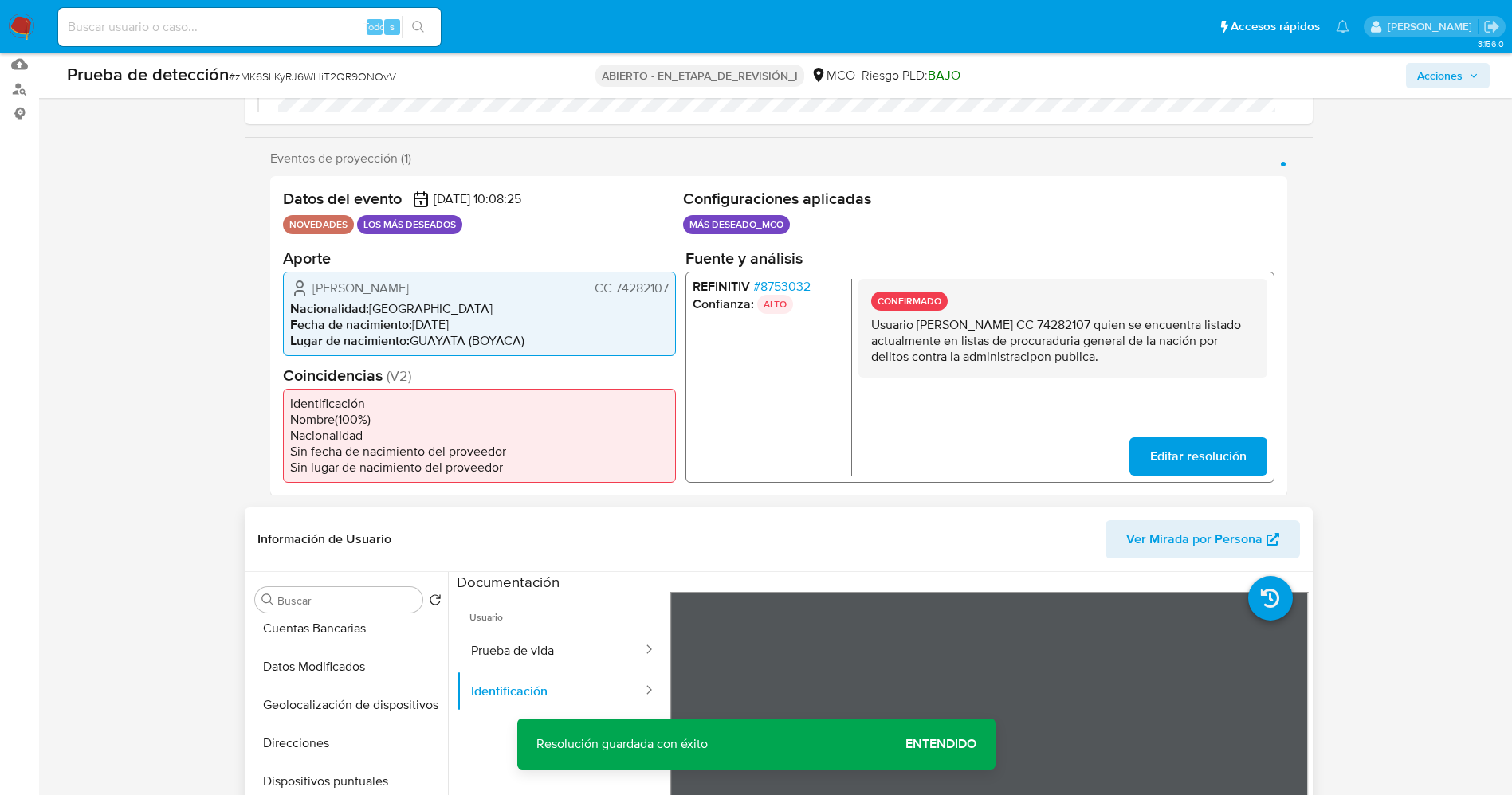
drag, startPoint x: 870, startPoint y: 329, endPoint x: 1160, endPoint y: 353, distance: 291.0
click at [1160, 353] on p "Usuario Ricardo Castro Garzon CC 74282107 quien se encuentra listado actualment…" at bounding box center [1062, 340] width 383 height 48
click at [322, 669] on button "Lista interna" at bounding box center [342, 677] width 186 height 38
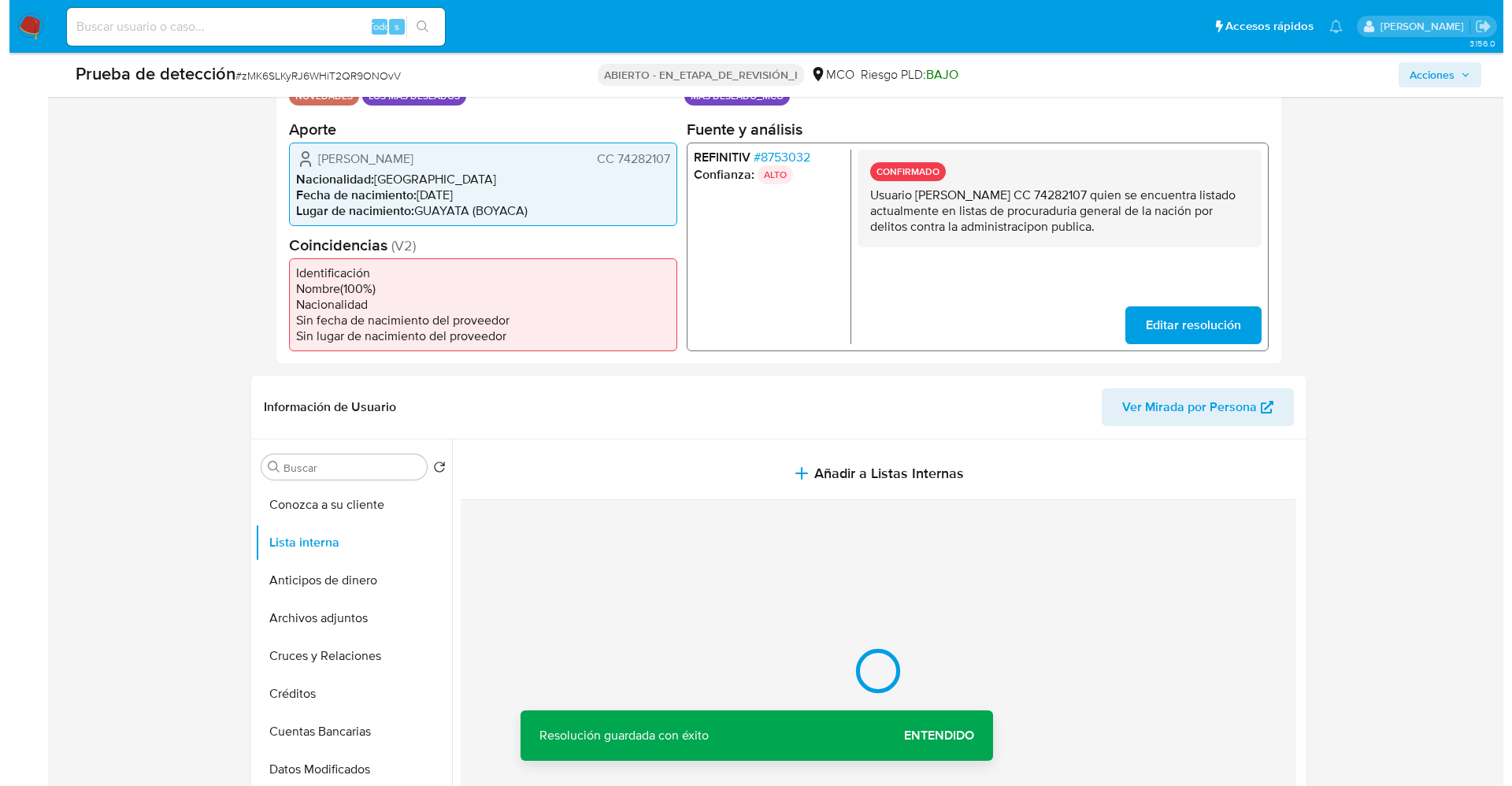
scroll to position [591, 0]
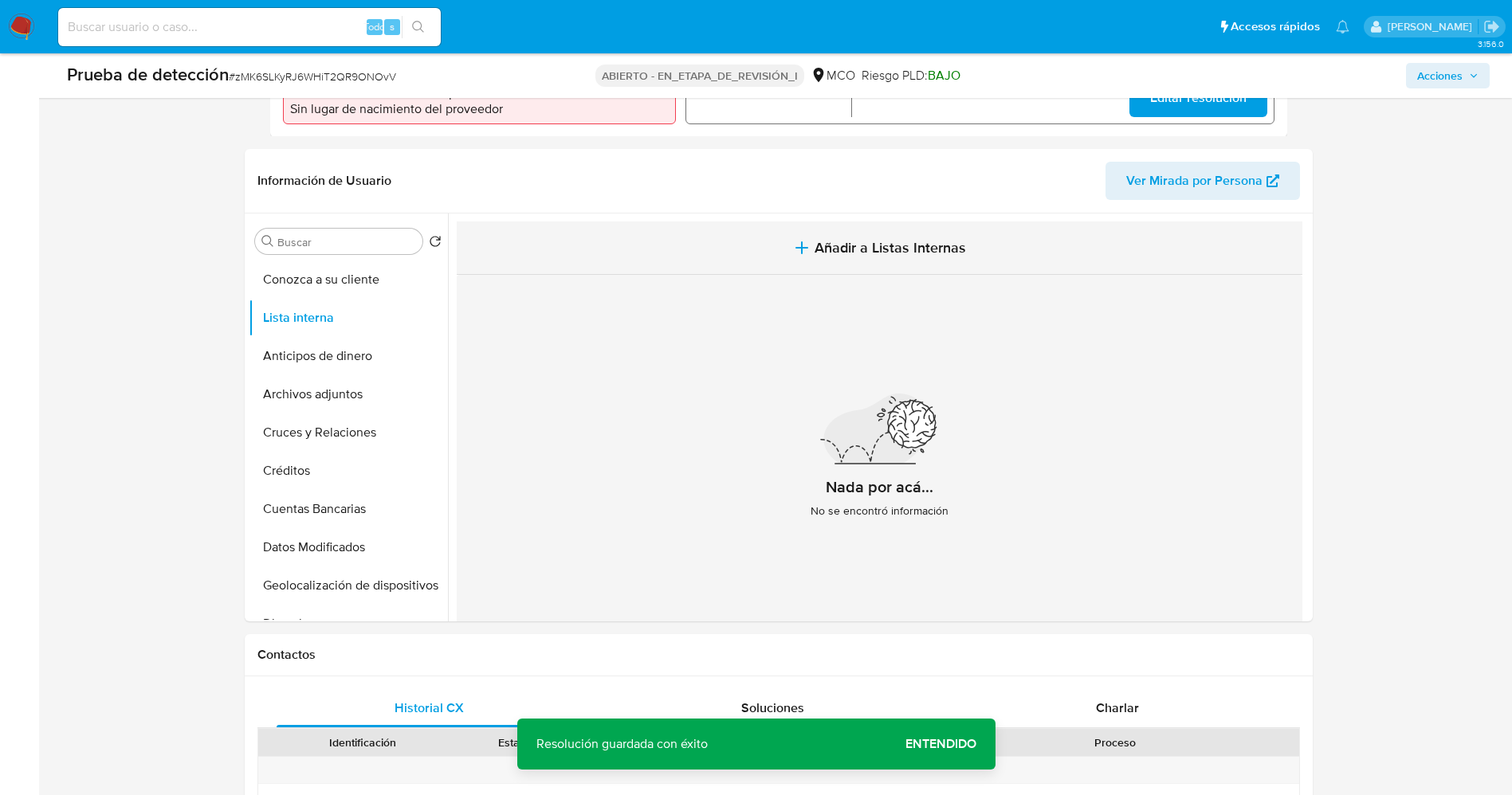
click at [857, 246] on span "Añadir a Listas Internas" at bounding box center [890, 248] width 151 height 18
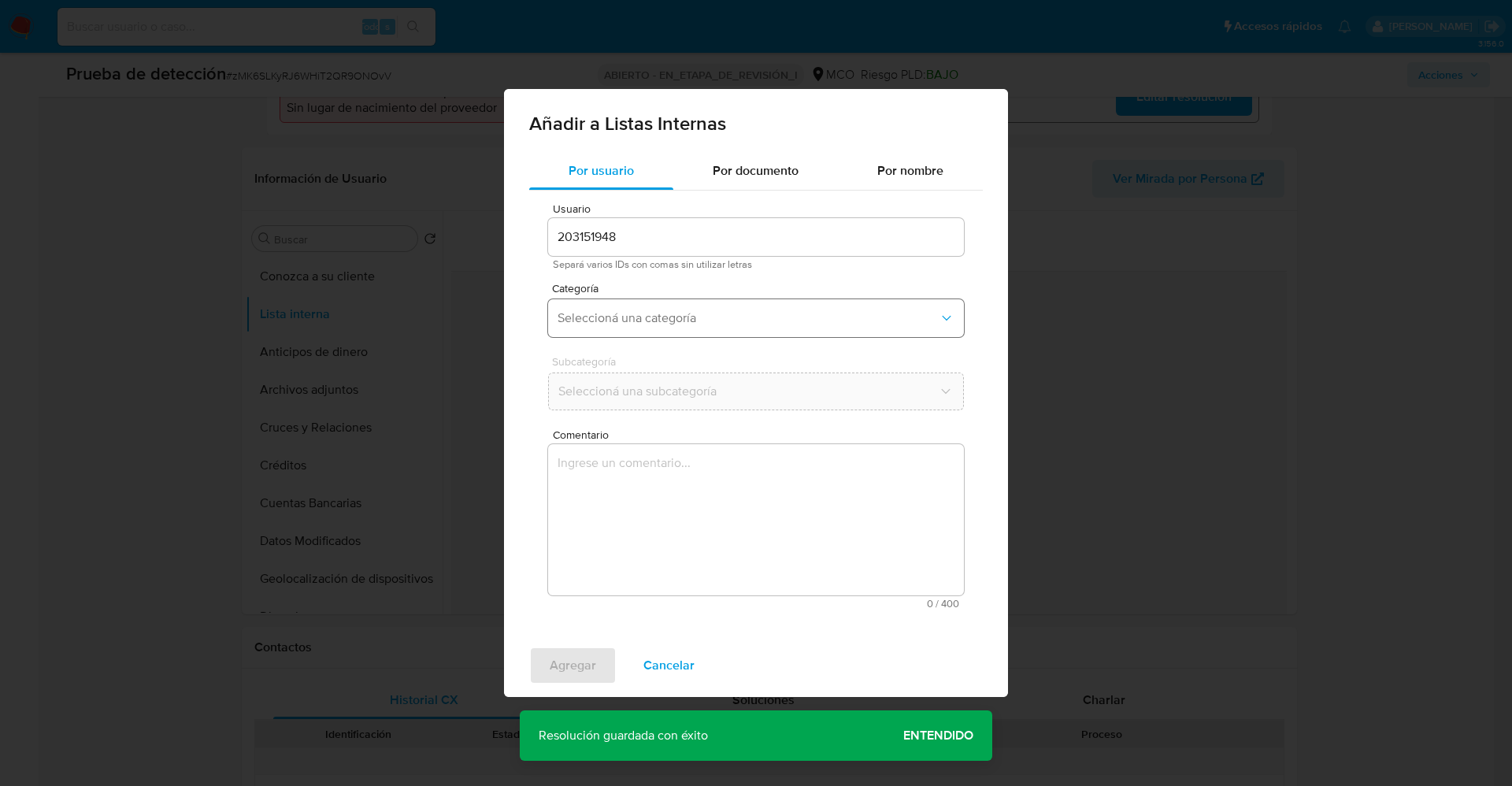
click at [722, 314] on span "Seleccioná una categoría" at bounding box center [748, 318] width 381 height 16
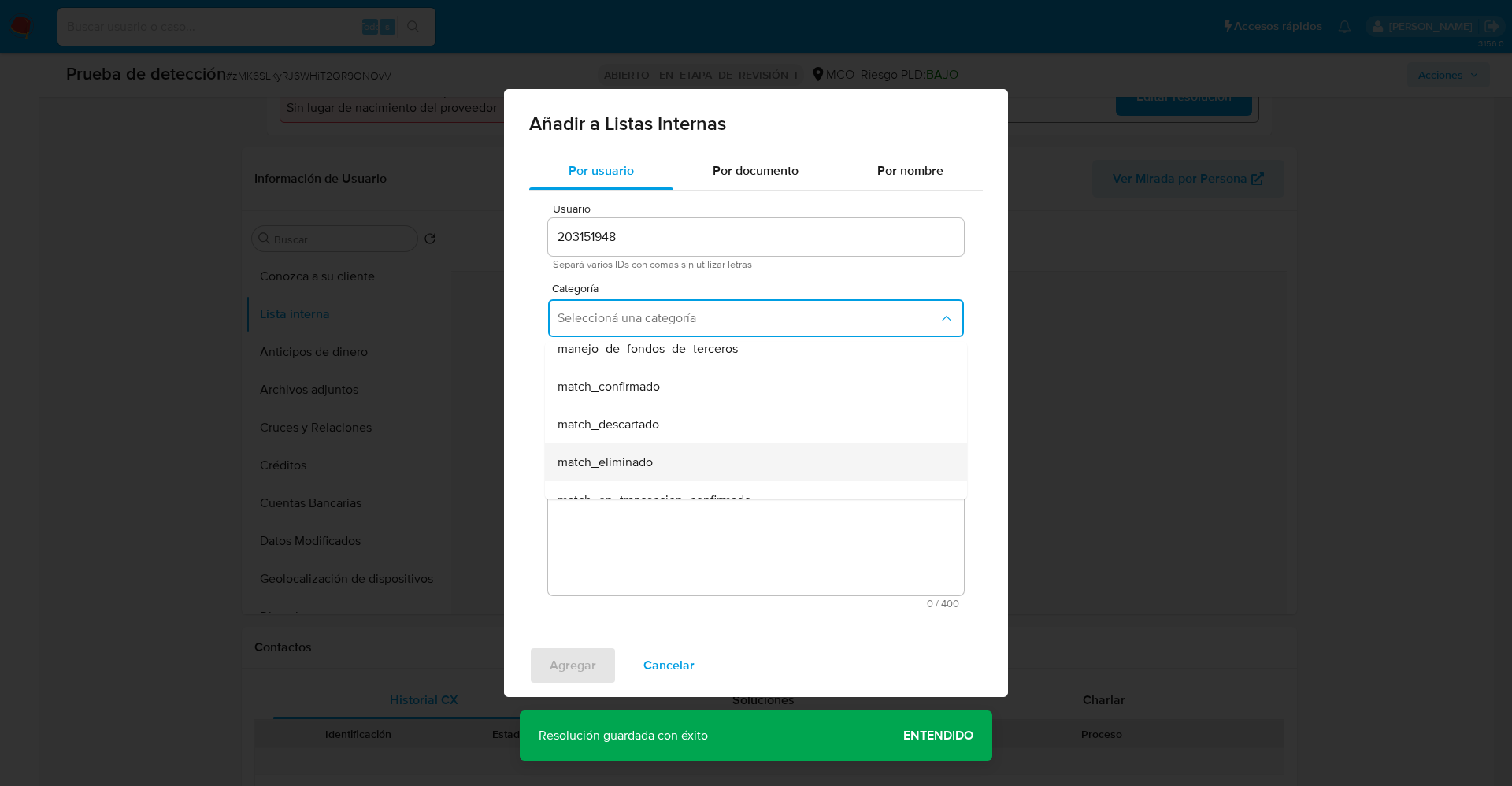
scroll to position [118, 0]
click at [691, 361] on div "match_confirmado" at bounding box center [751, 356] width 387 height 38
click at [693, 384] on span "Seleccioná una subcategoría" at bounding box center [748, 391] width 381 height 16
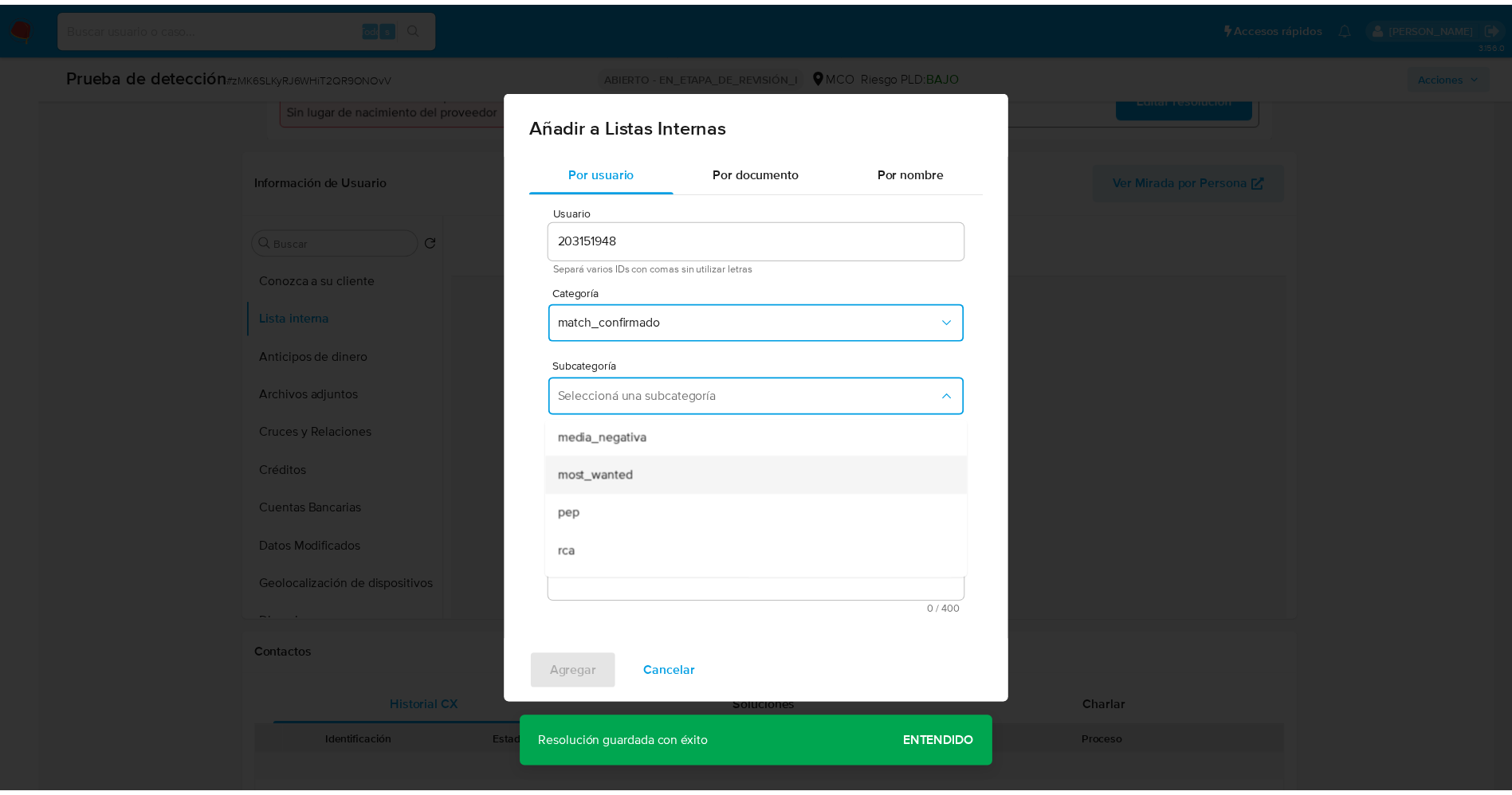
scroll to position [108, 0]
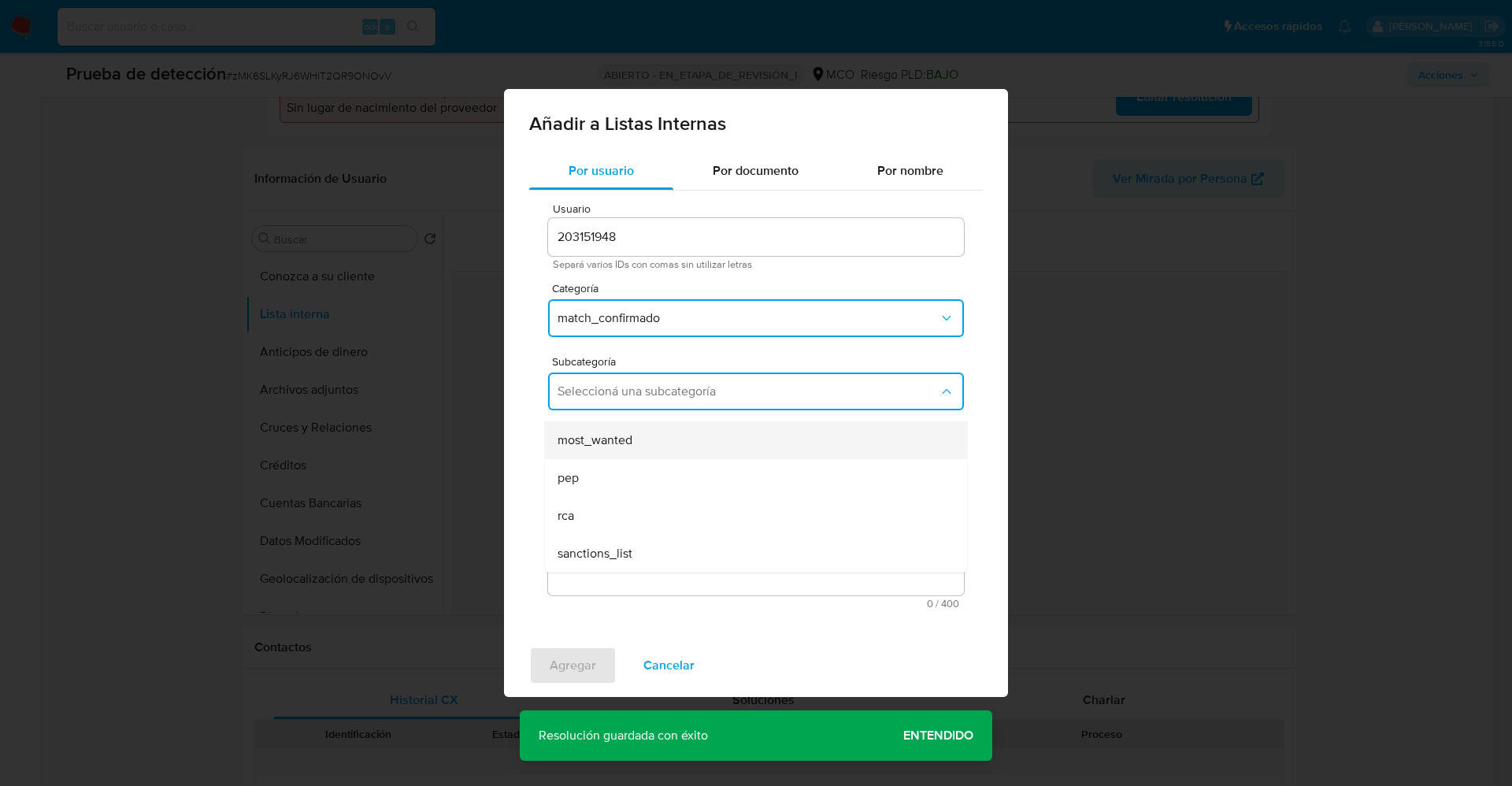
click at [666, 448] on div "most_wanted" at bounding box center [751, 440] width 387 height 38
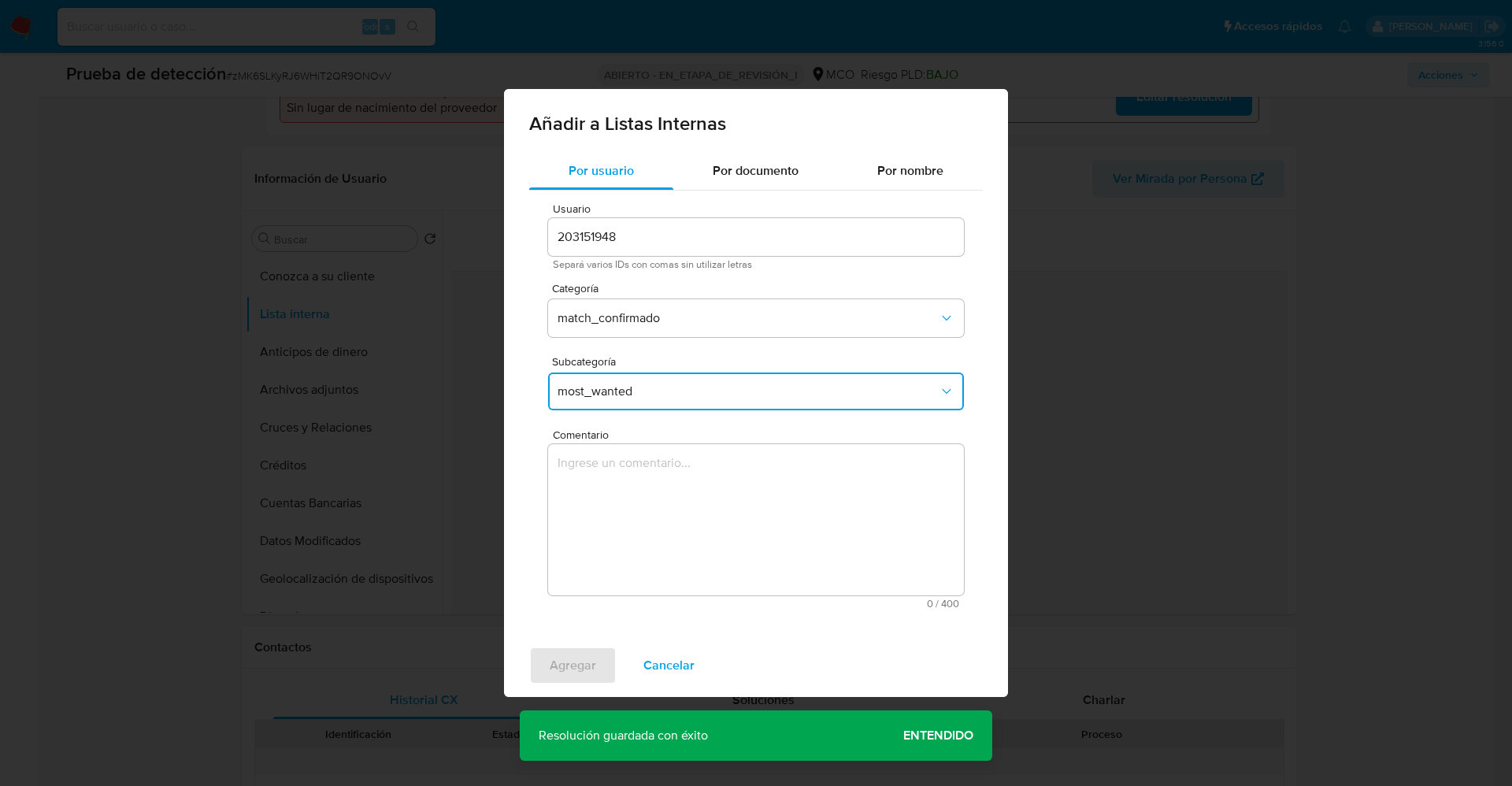
click at [673, 464] on textarea "Comentario" at bounding box center [756, 520] width 416 height 151
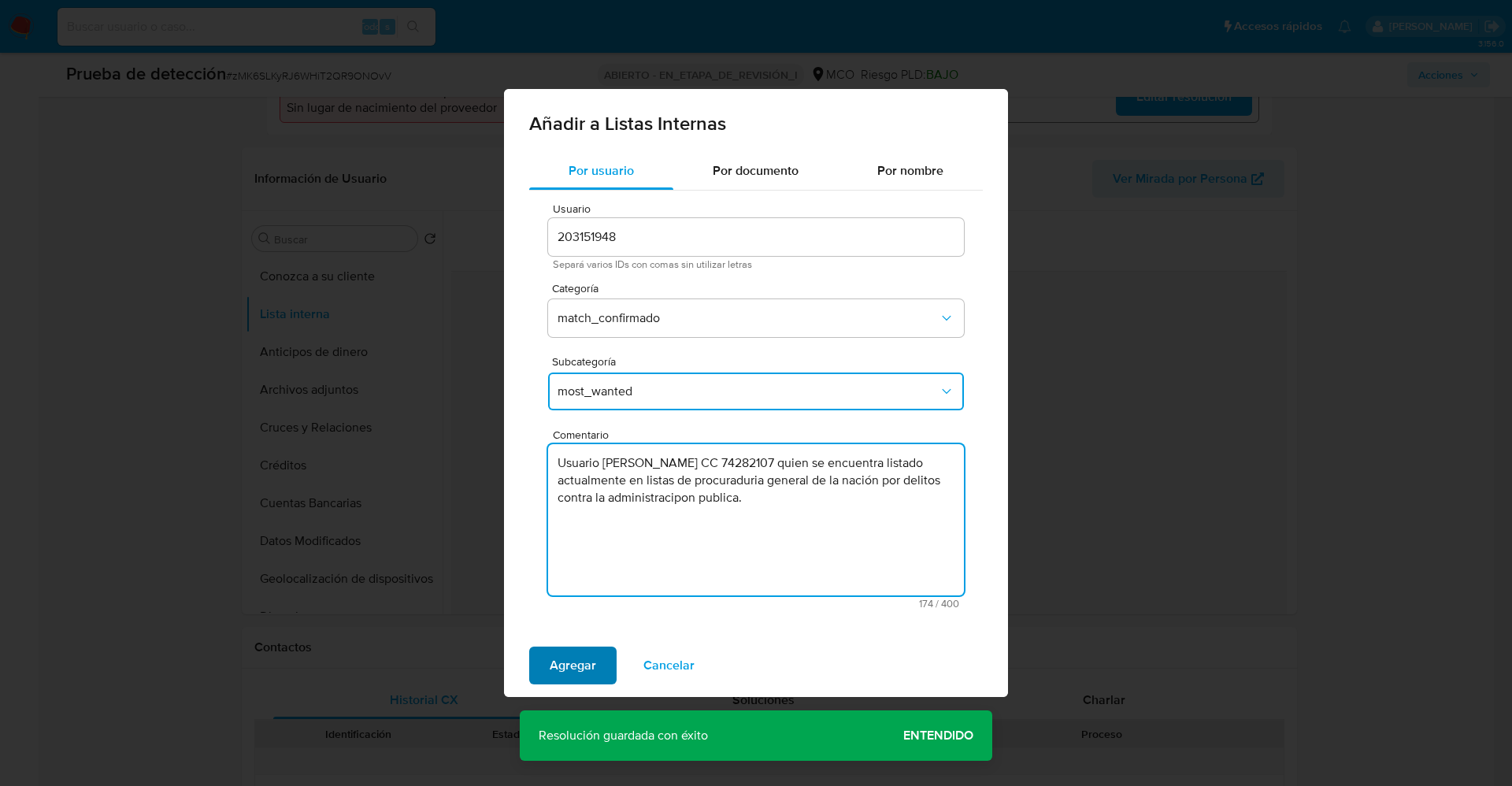
type textarea "Usuario Ricardo Castro Garzon CC 74282107 quien se encuentra listado actualment…"
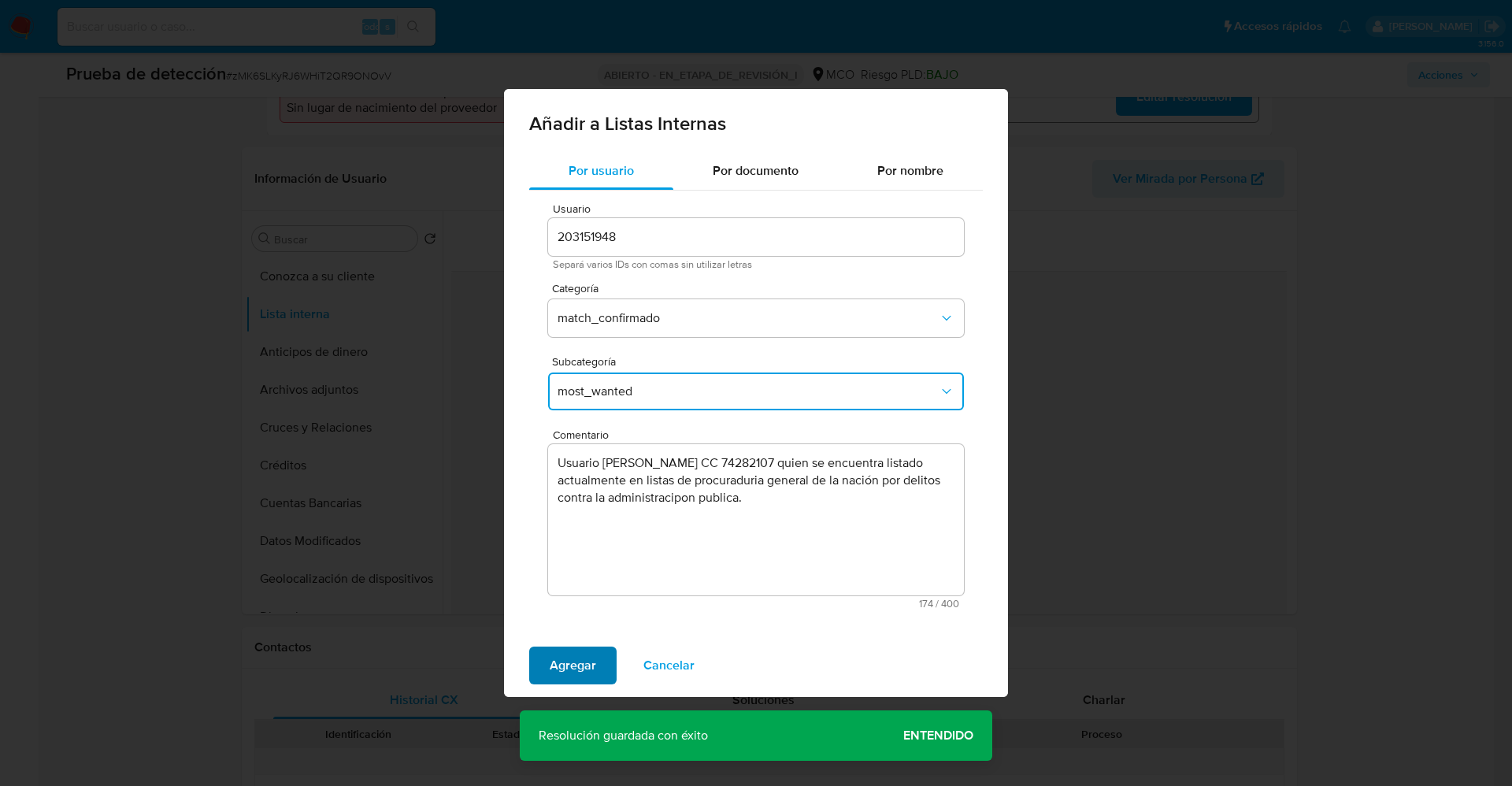
click at [580, 659] on span "Agregar" at bounding box center [572, 666] width 47 height 35
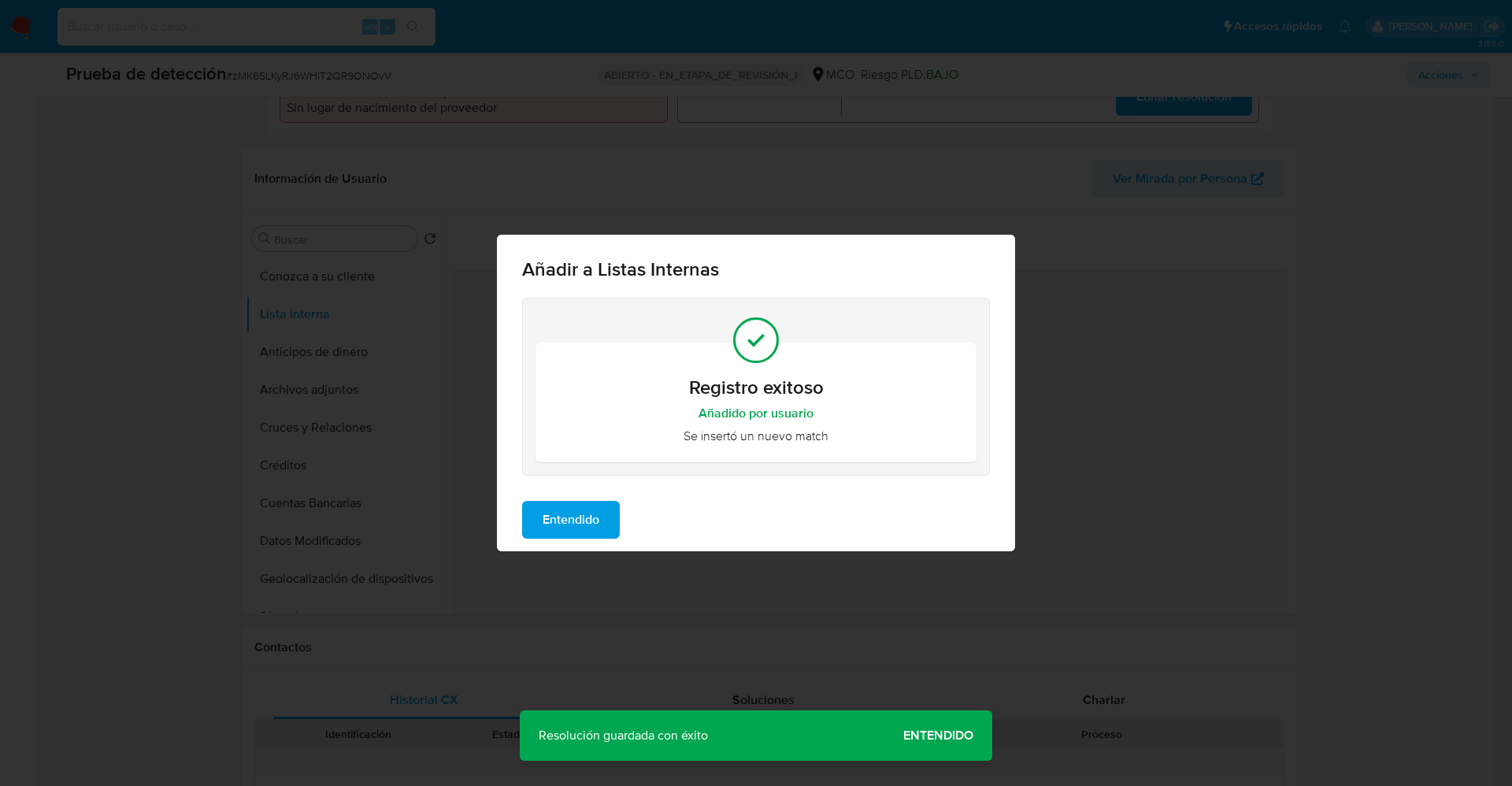
click at [537, 507] on button "Entendido" at bounding box center [571, 520] width 98 height 38
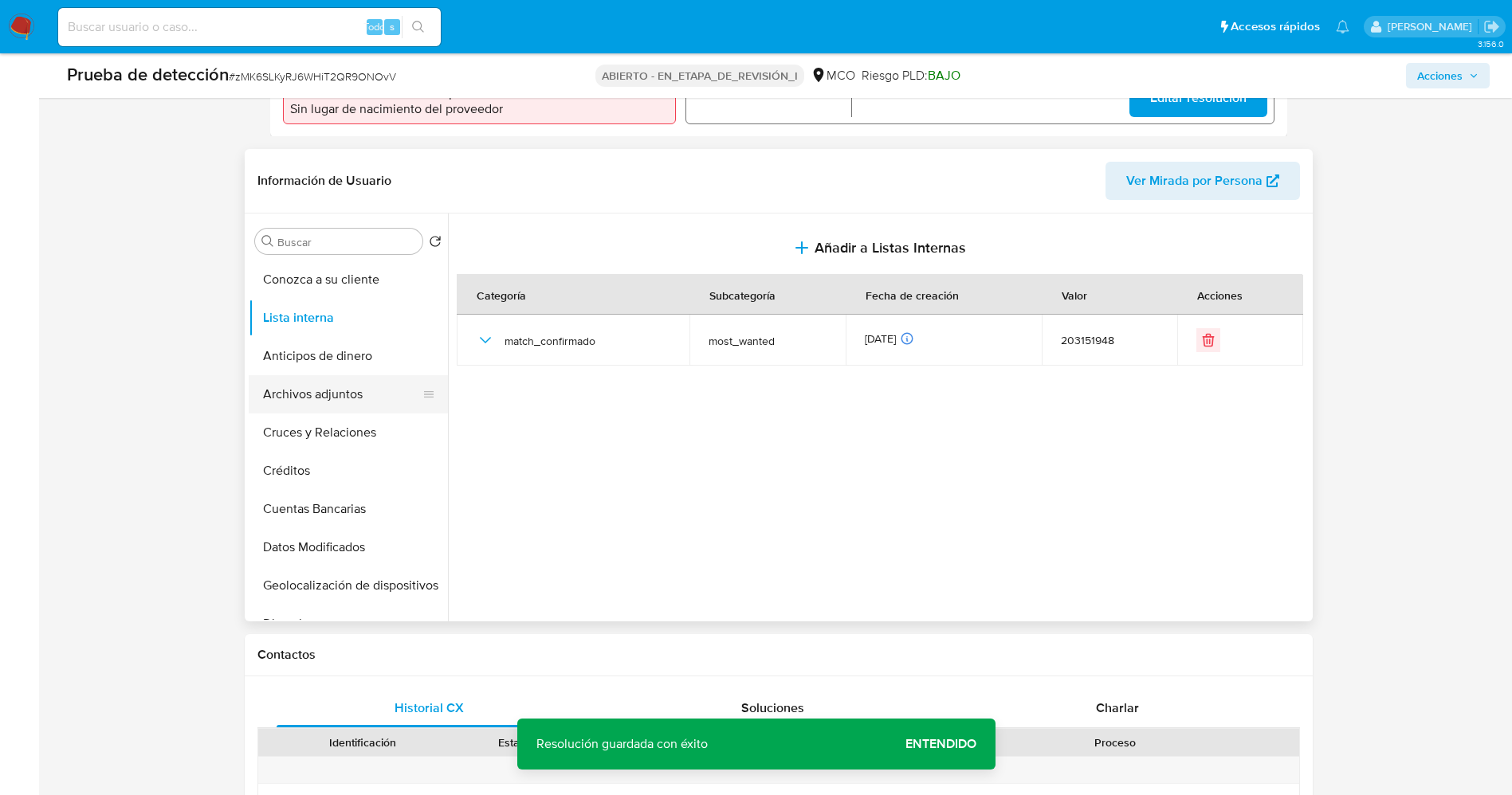
click at [357, 390] on button "Archivos adjuntos" at bounding box center [342, 394] width 186 height 38
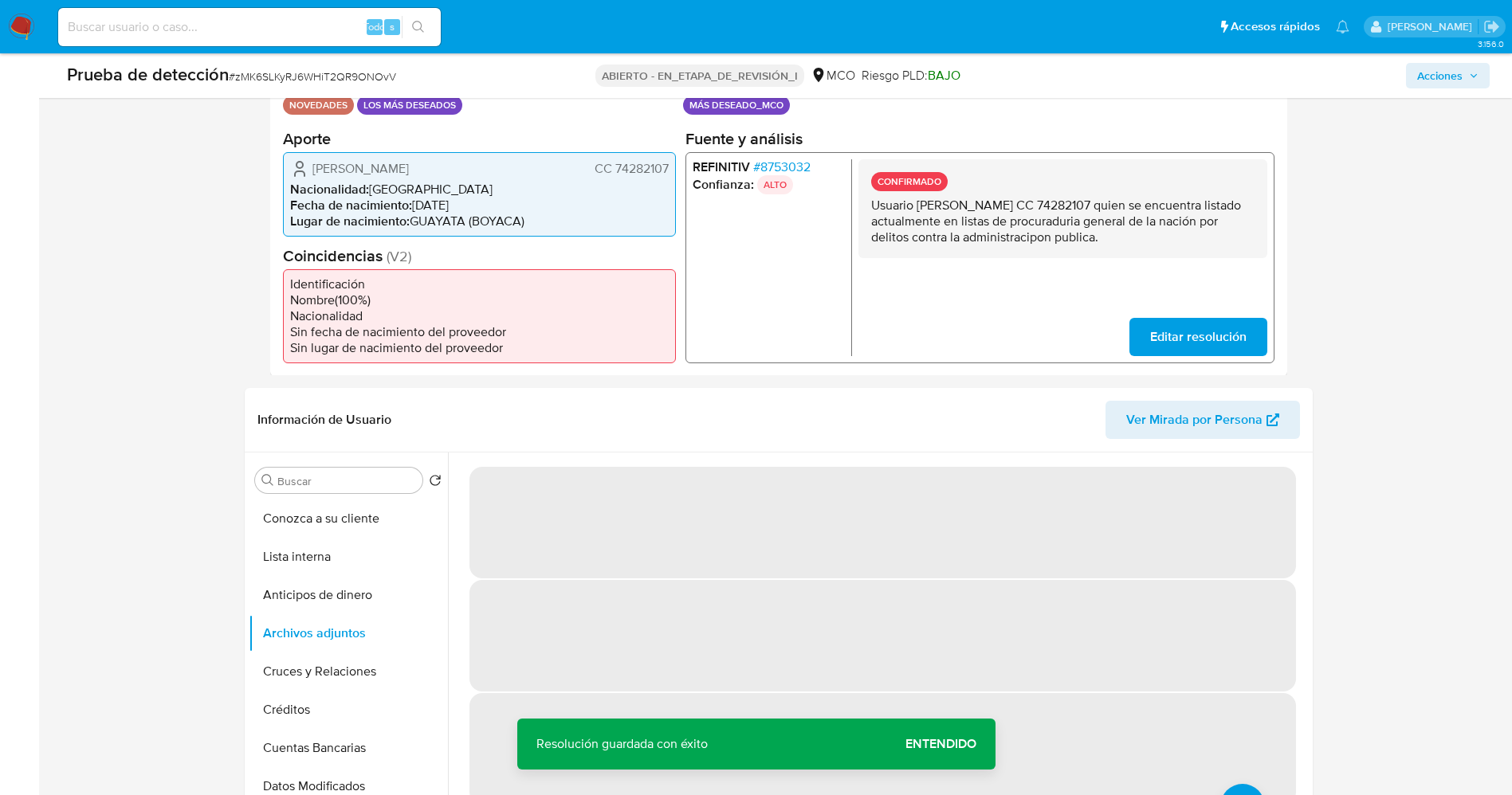
scroll to position [478, 0]
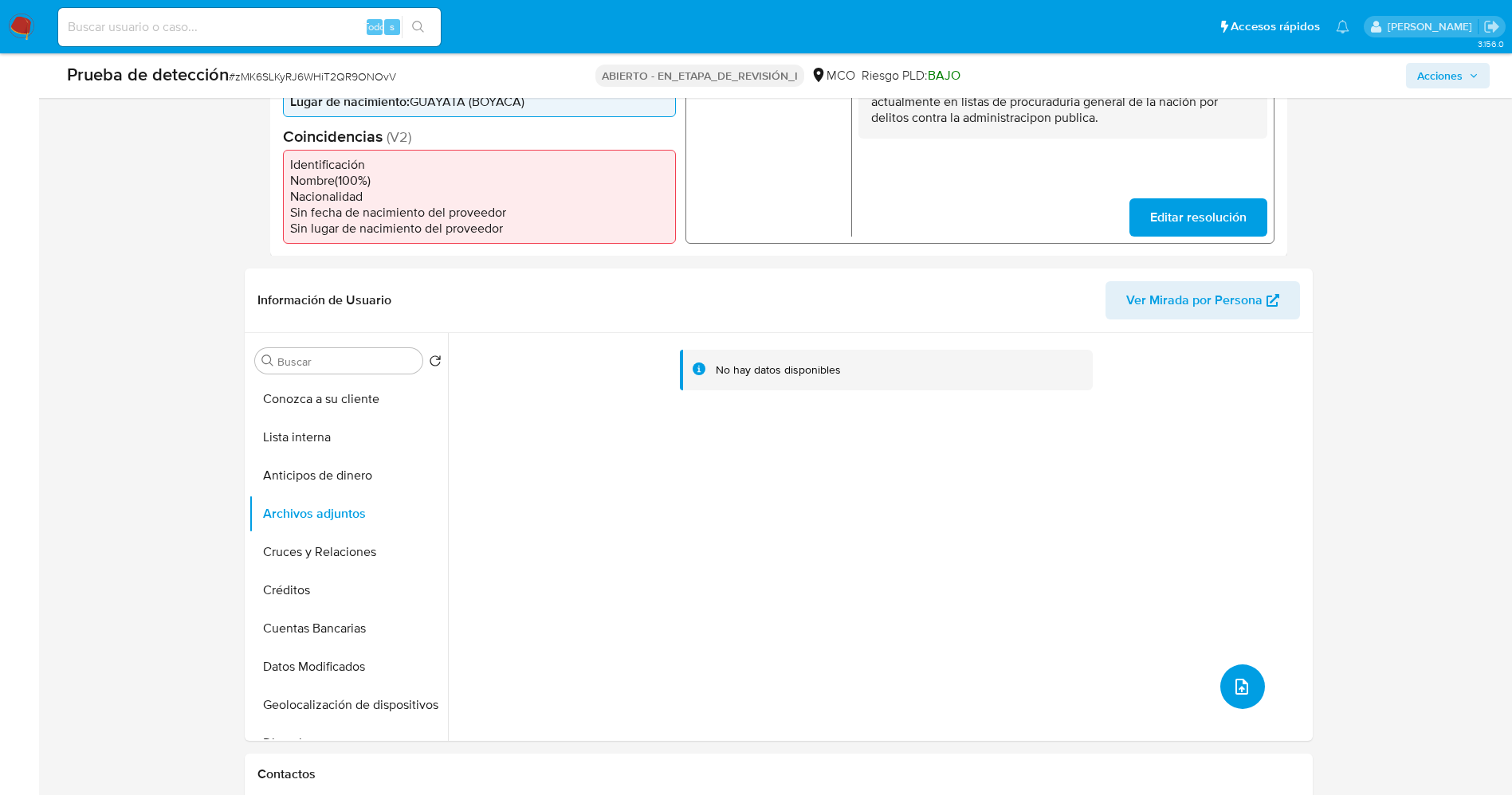
click at [1234, 669] on button "subir archivo" at bounding box center [1242, 687] width 45 height 45
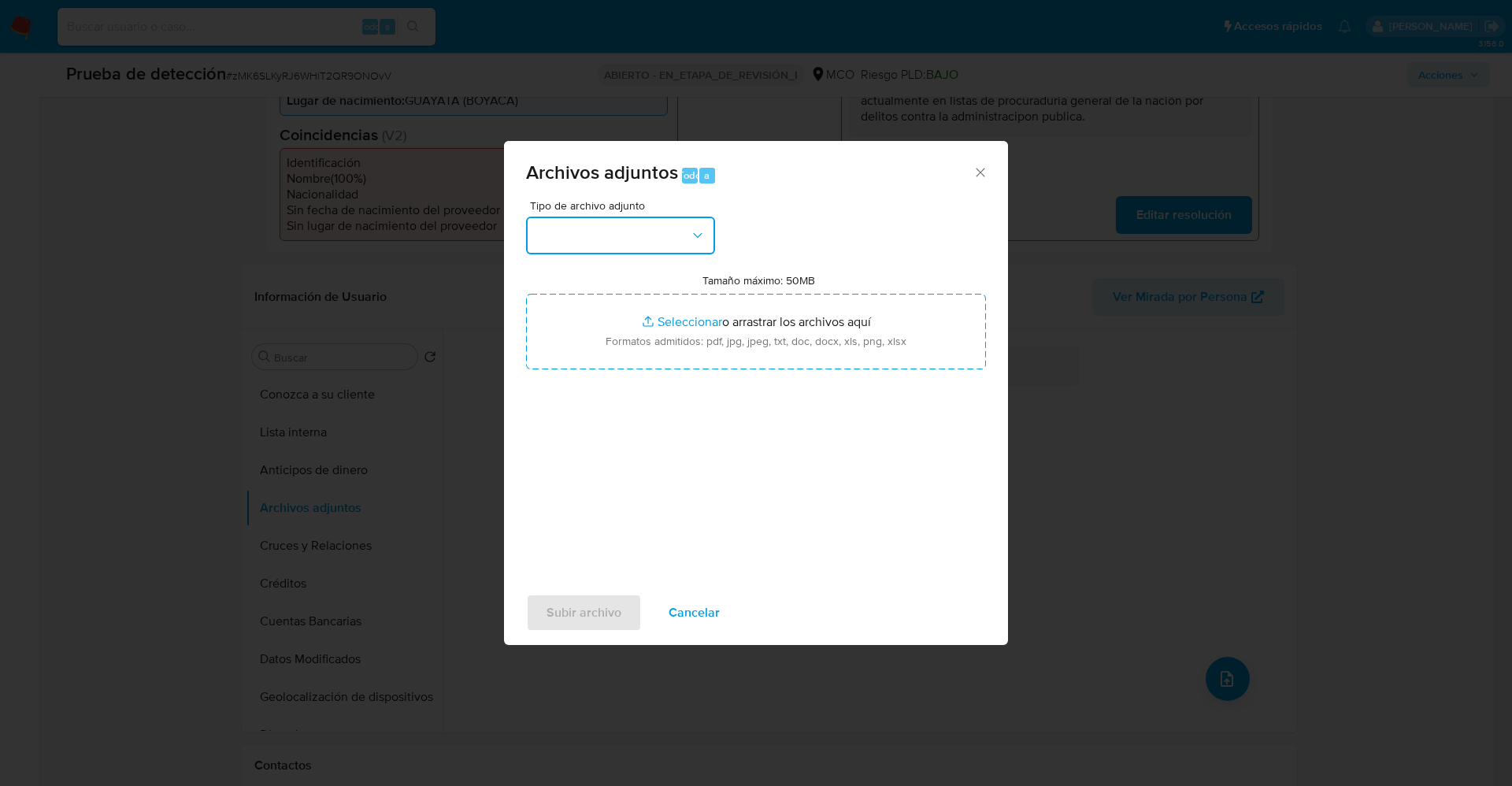
click at [612, 233] on button "button" at bounding box center [620, 236] width 189 height 38
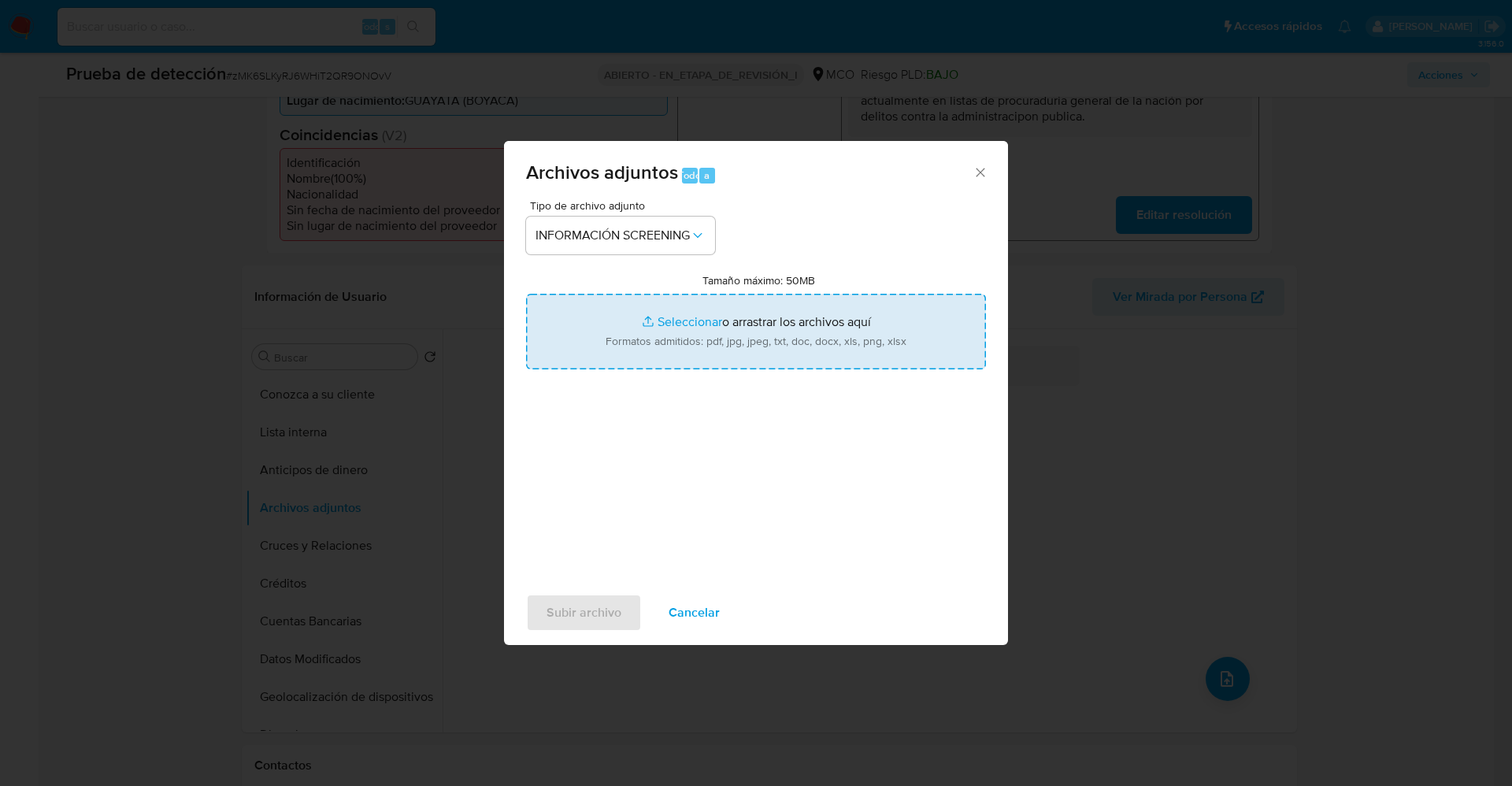
type input "C:\fakepath\_Ricardo Castro Garzon_ lavado de dinero - Buscar con Google.pdf"
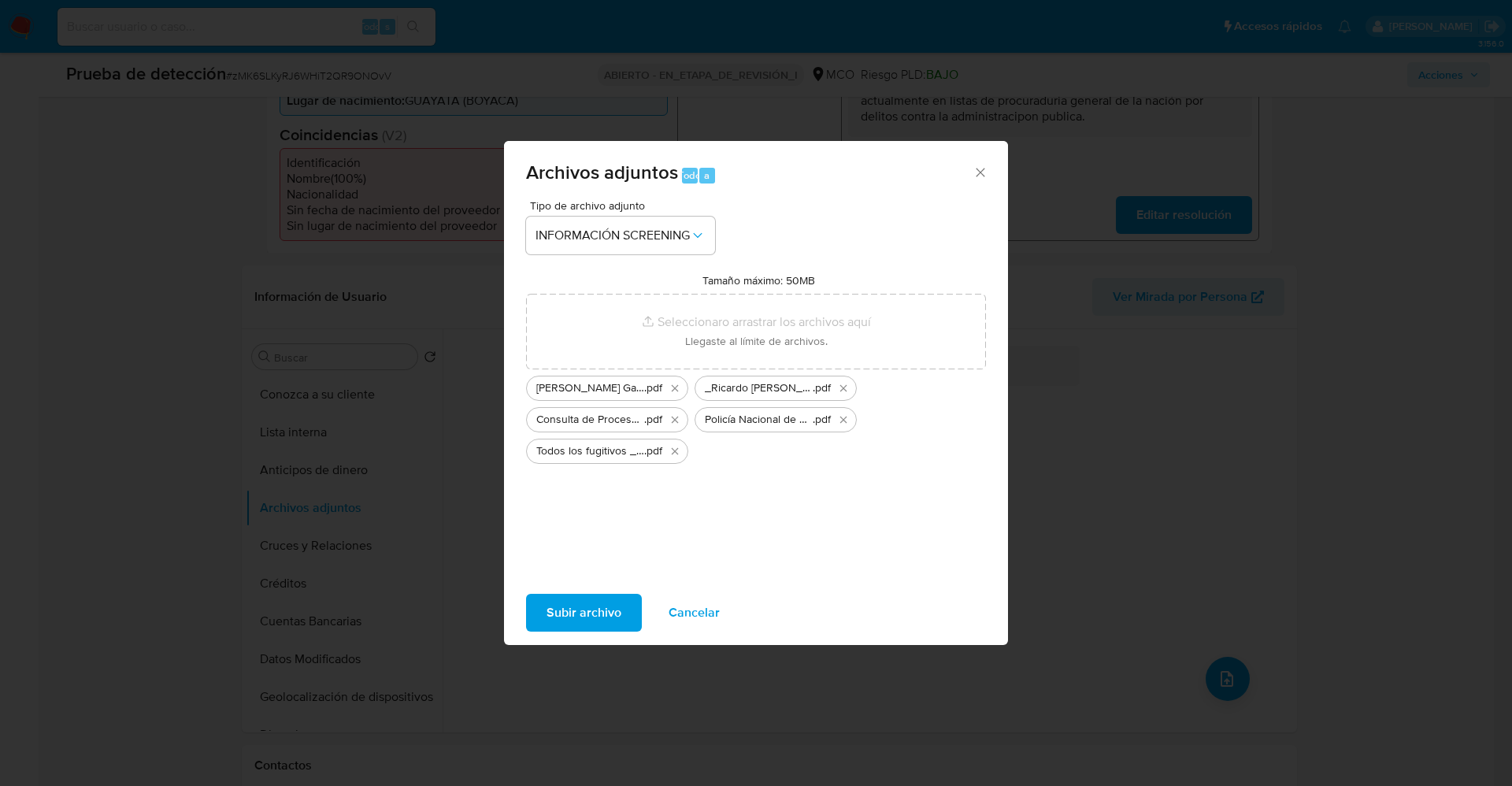
click at [629, 605] on button "Subir archivo" at bounding box center [583, 613] width 115 height 38
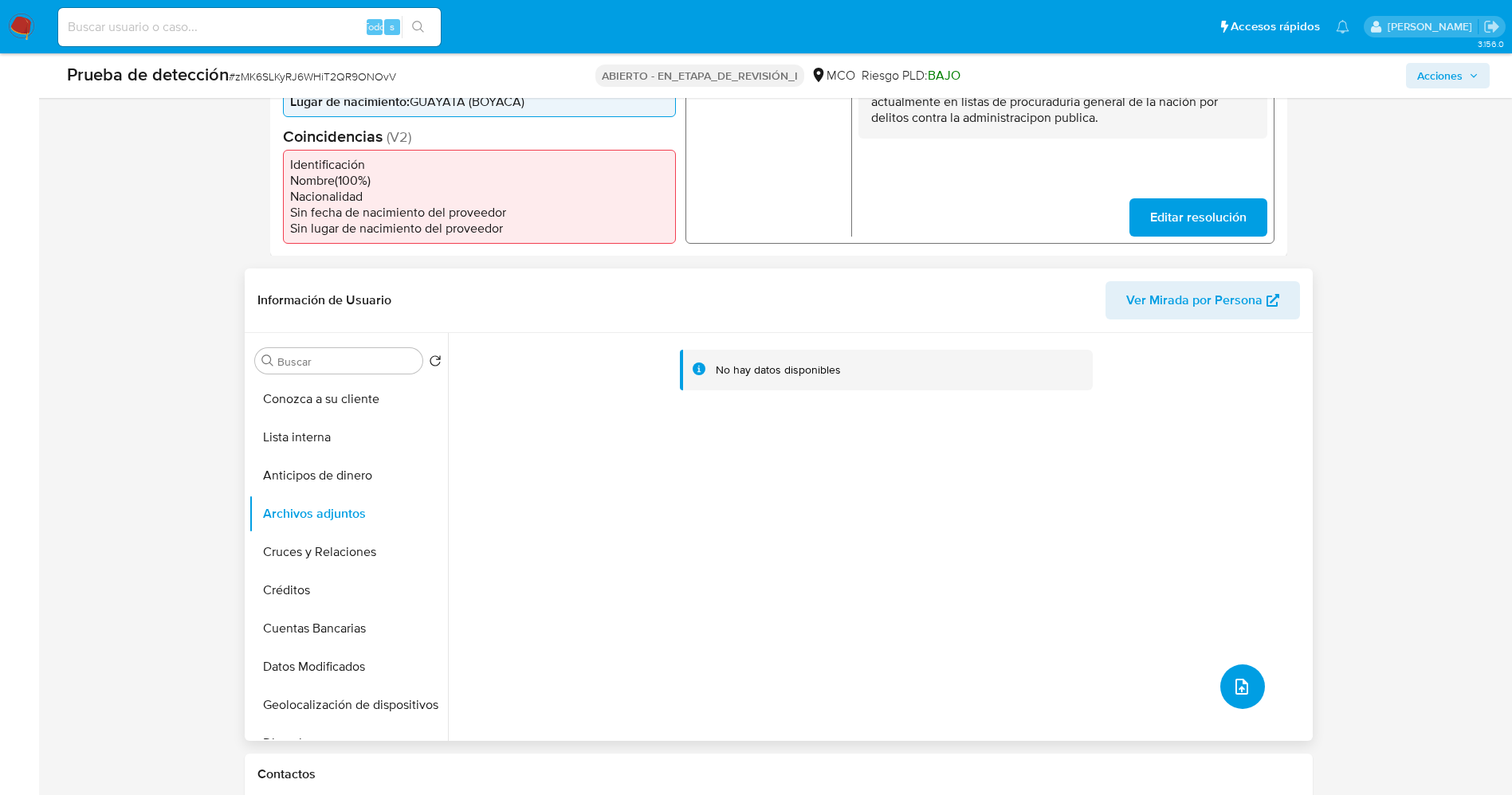
click at [1244, 696] on span "subir archivo" at bounding box center [1242, 687] width 19 height 19
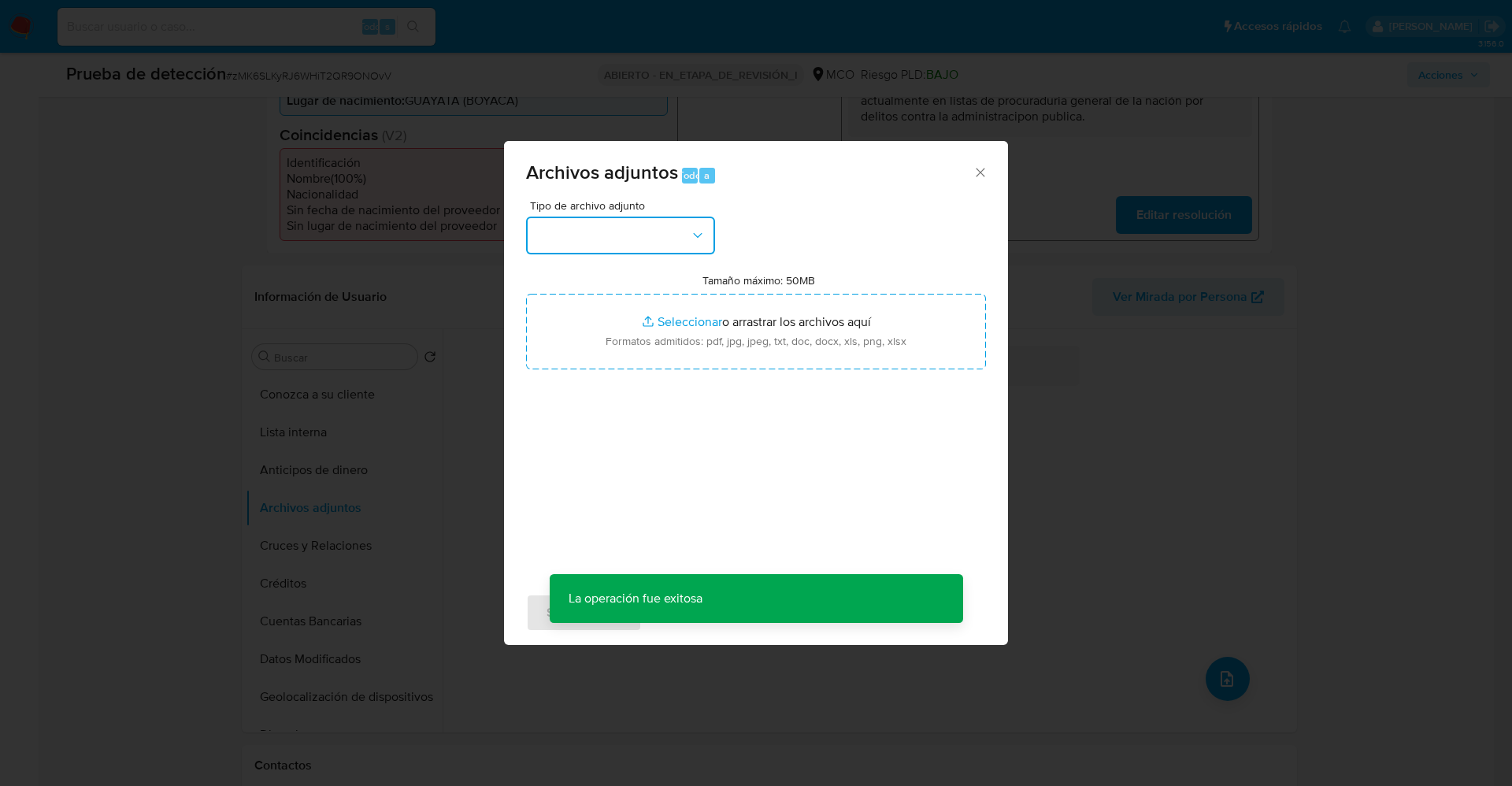
click at [602, 236] on button "button" at bounding box center [620, 236] width 189 height 38
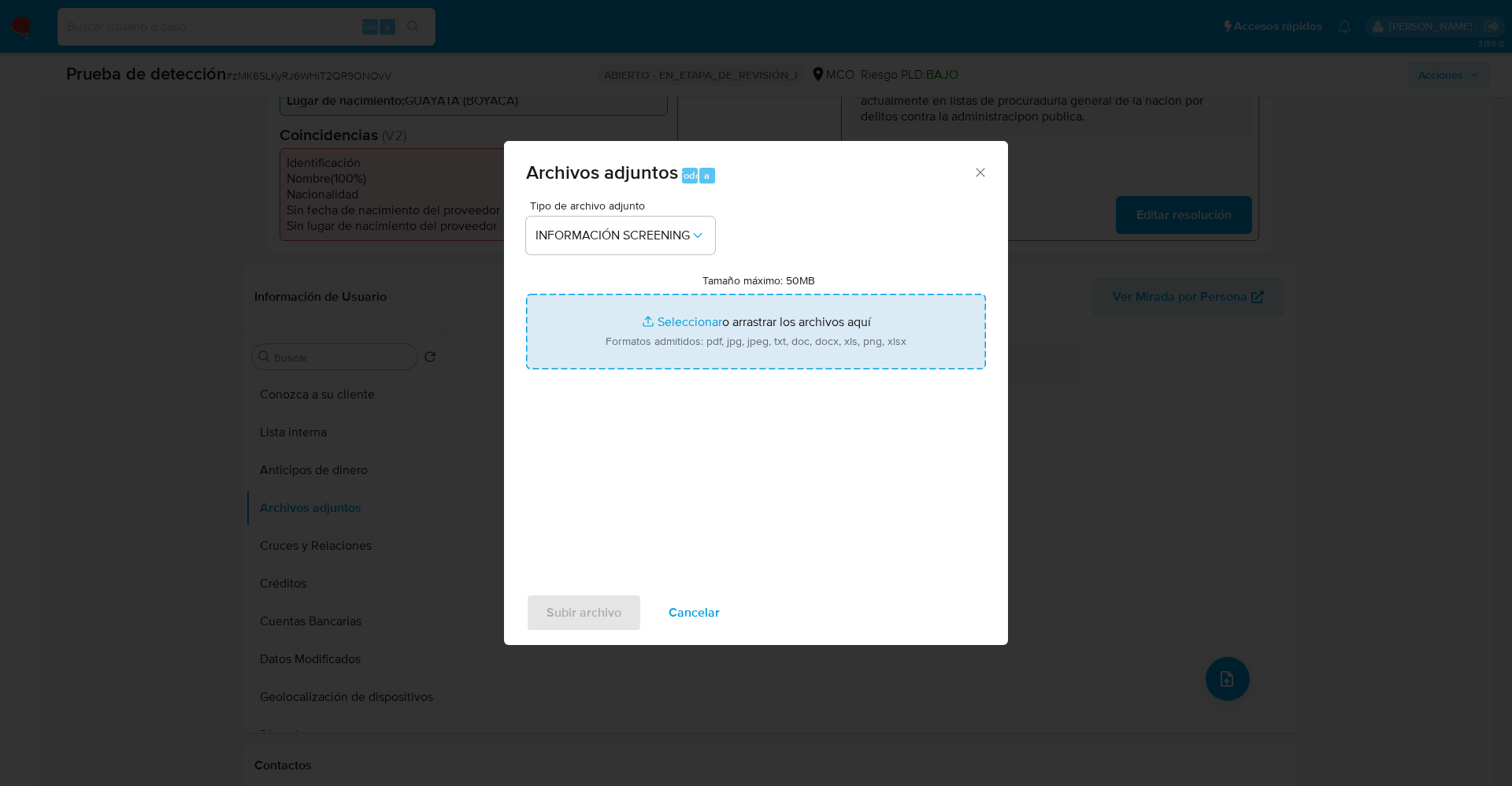
type input "C:\fakepath\FugitivesFBI.pdf"
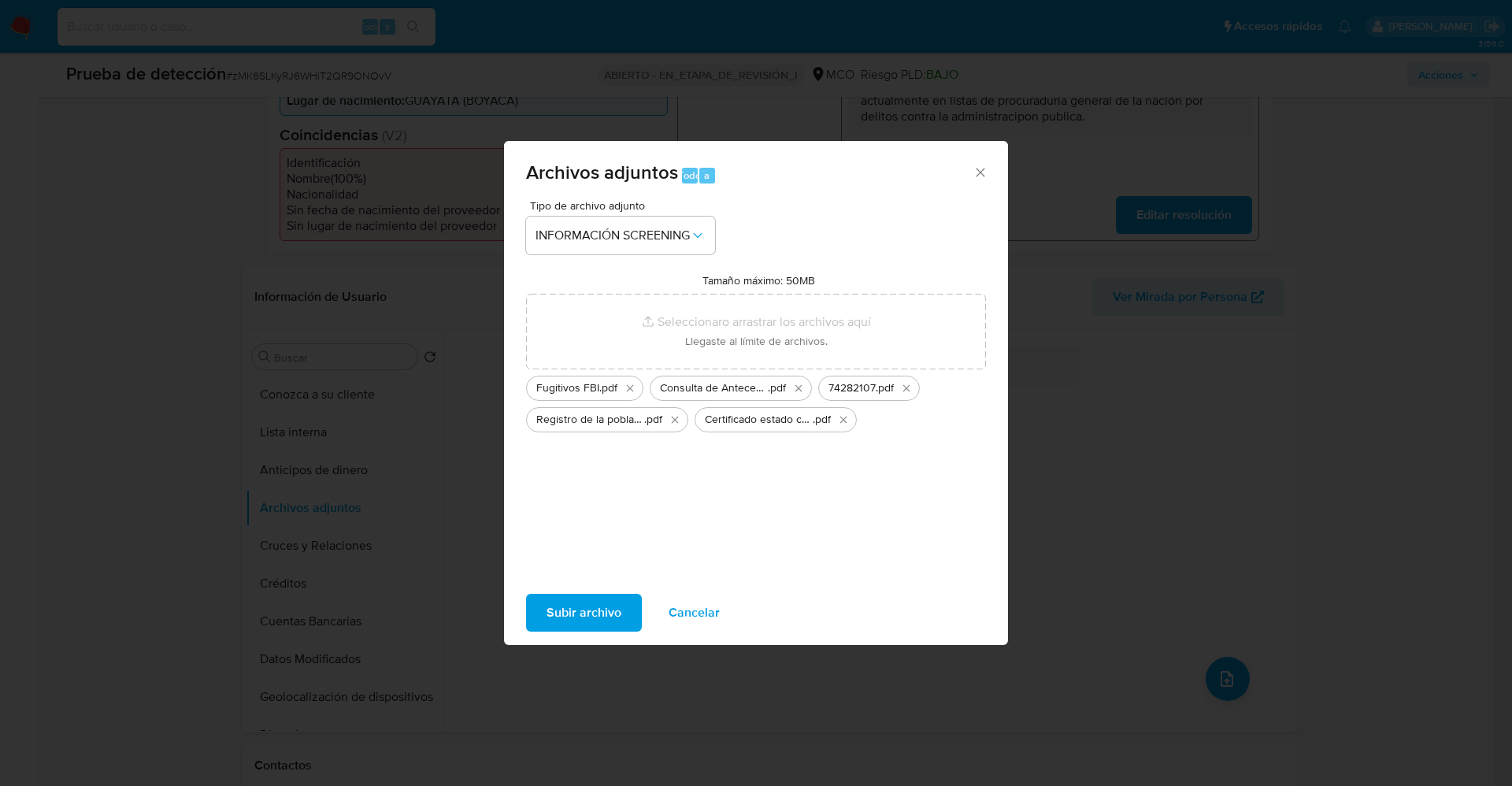
click at [598, 614] on font "Subir archivo" at bounding box center [583, 613] width 75 height 38
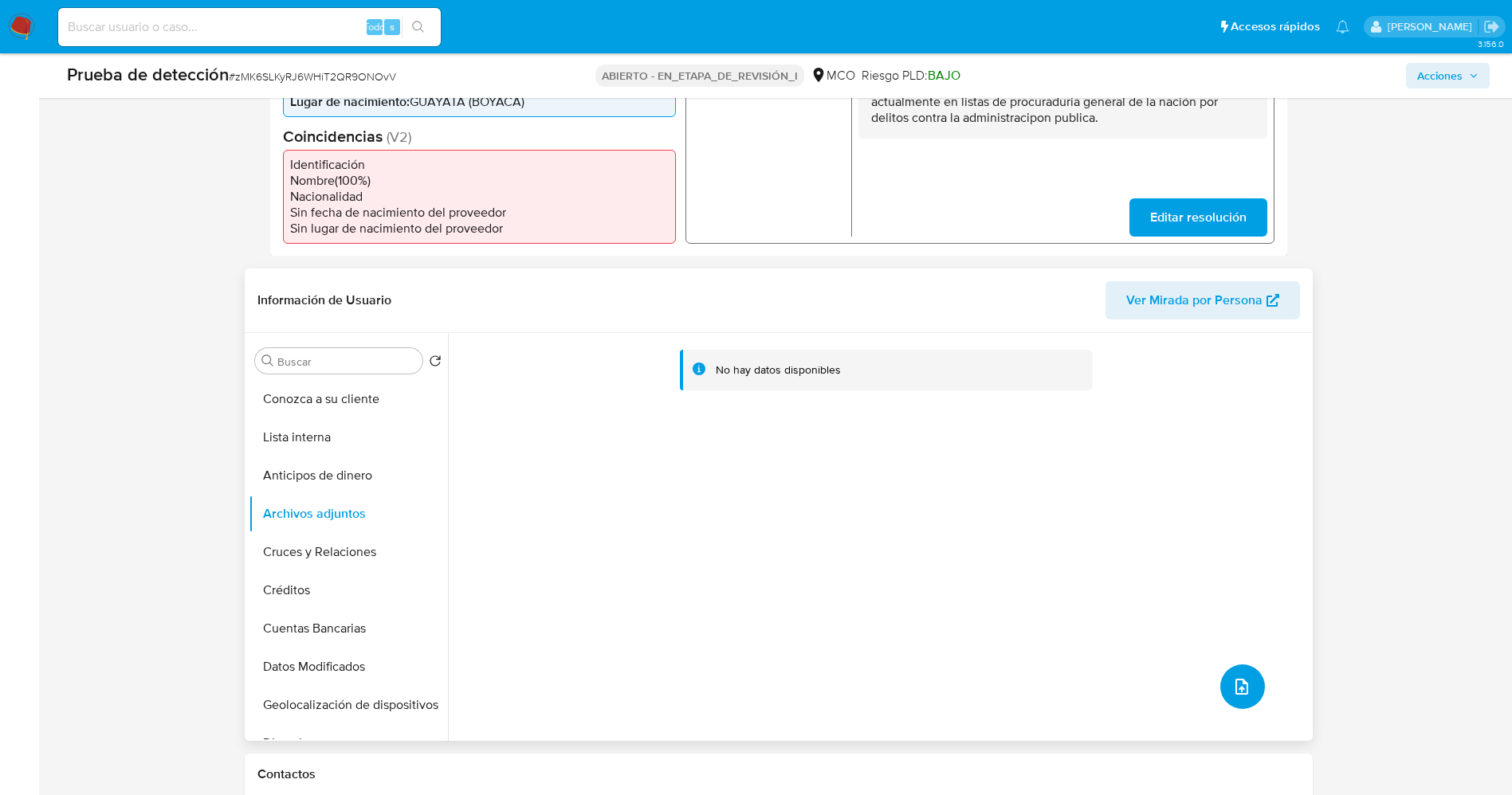
click at [1243, 689] on icon "subir archivo" at bounding box center [1242, 687] width 19 height 19
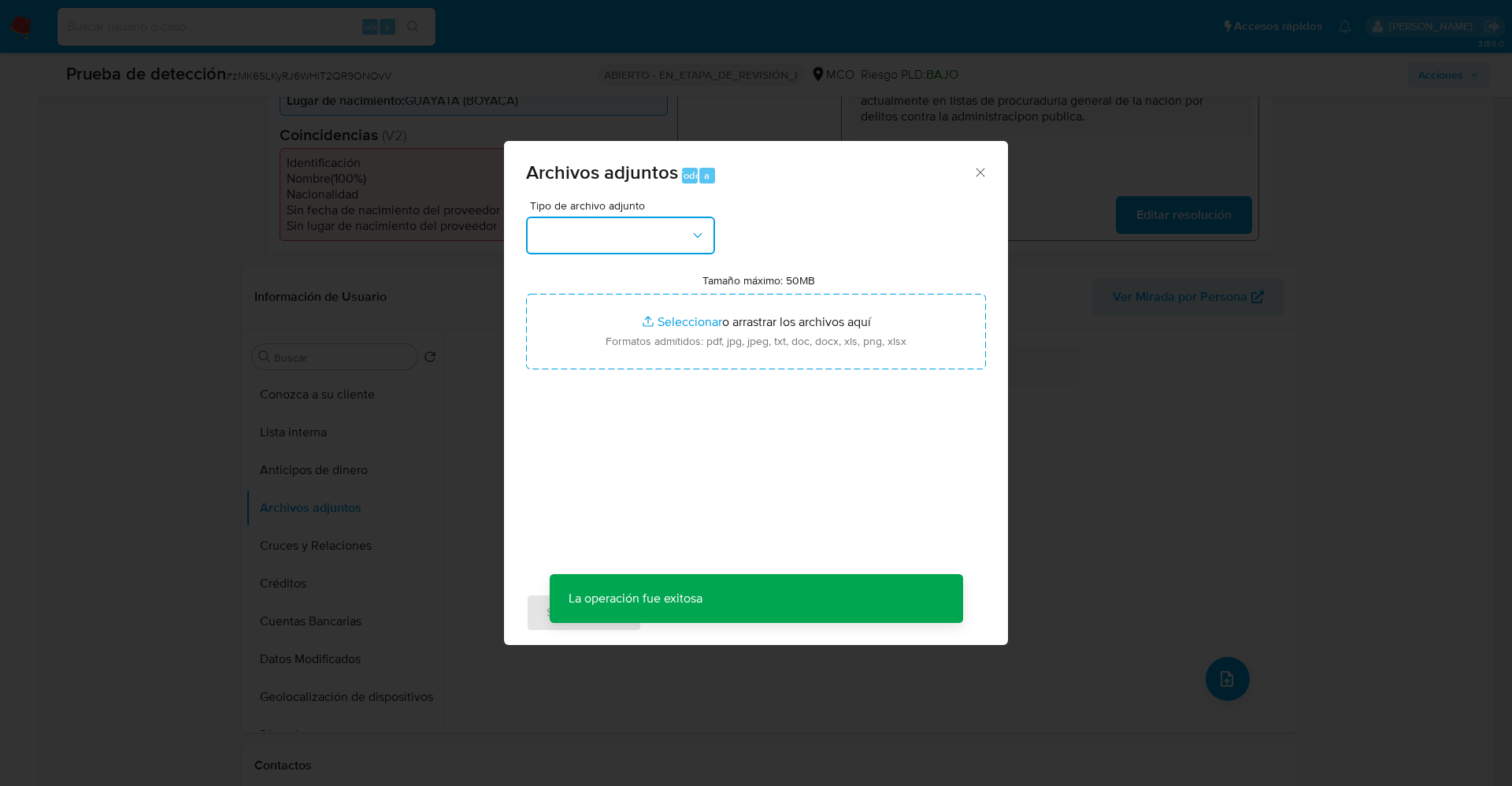
click at [655, 238] on button "button" at bounding box center [620, 236] width 189 height 38
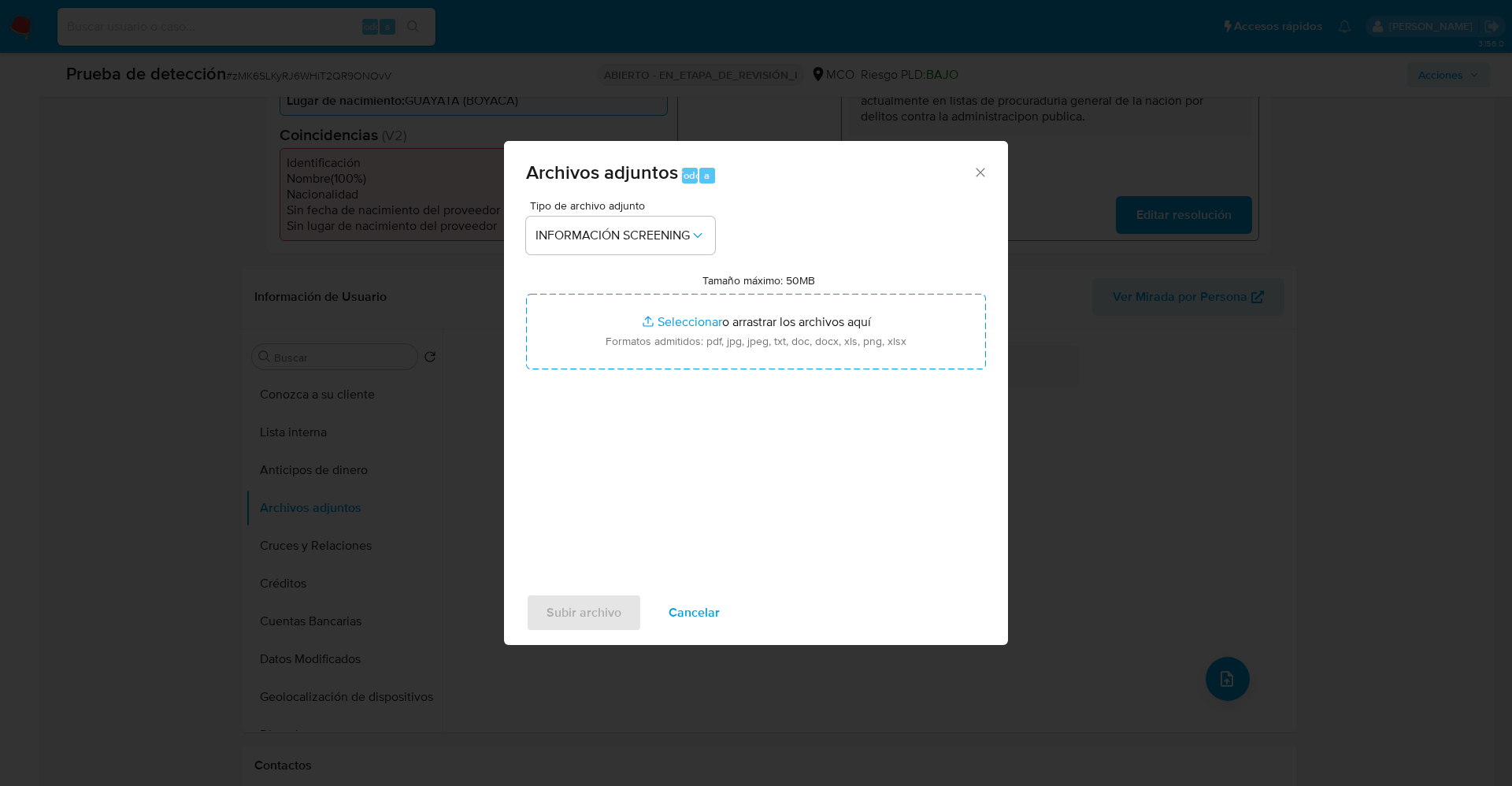
drag, startPoint x: 674, startPoint y: 604, endPoint x: 635, endPoint y: 597, distance: 39.6
click at [673, 603] on font "Cancelar" at bounding box center [694, 613] width 51 height 38
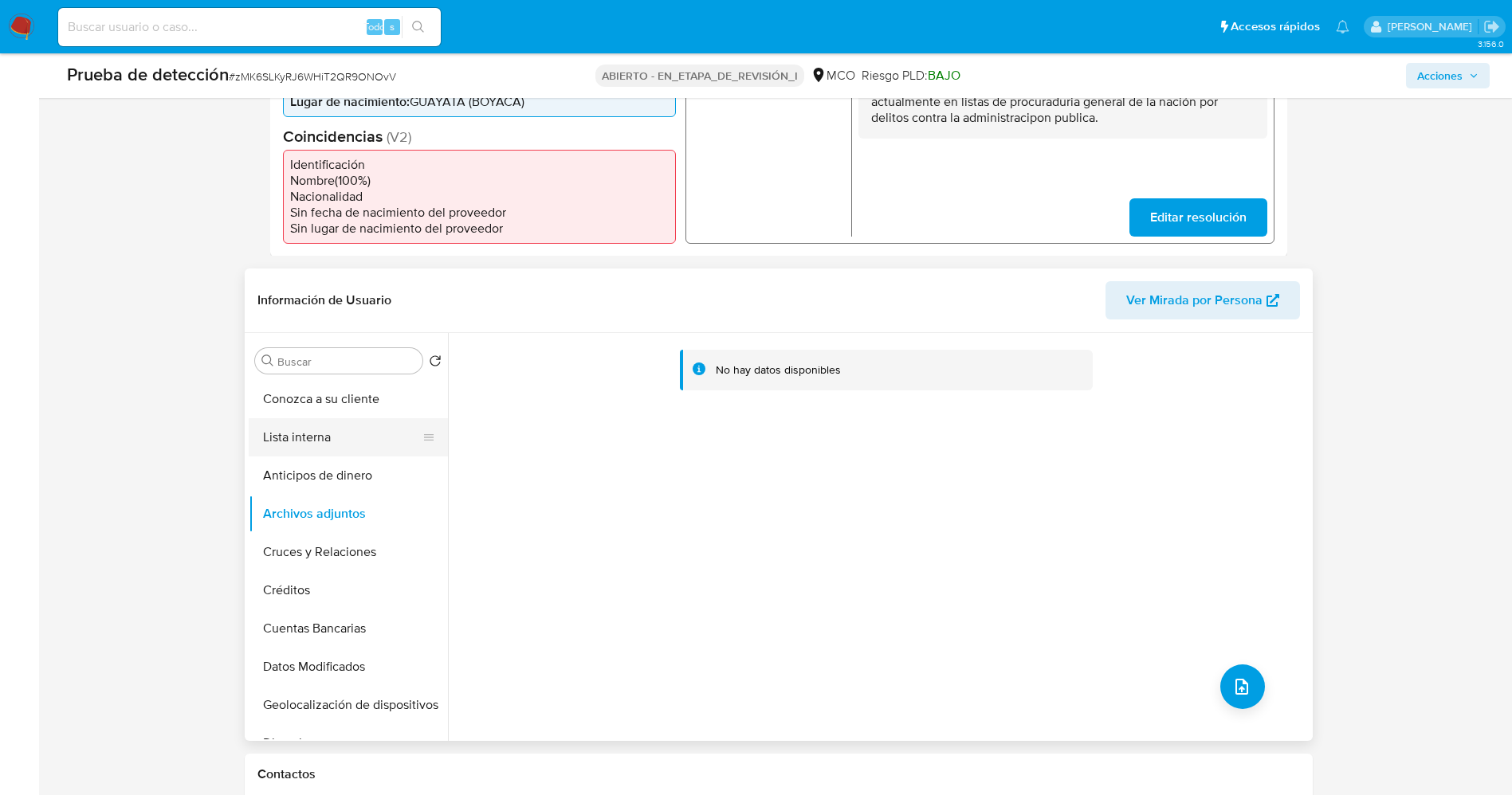
click at [306, 440] on button "Lista interna" at bounding box center [342, 437] width 186 height 38
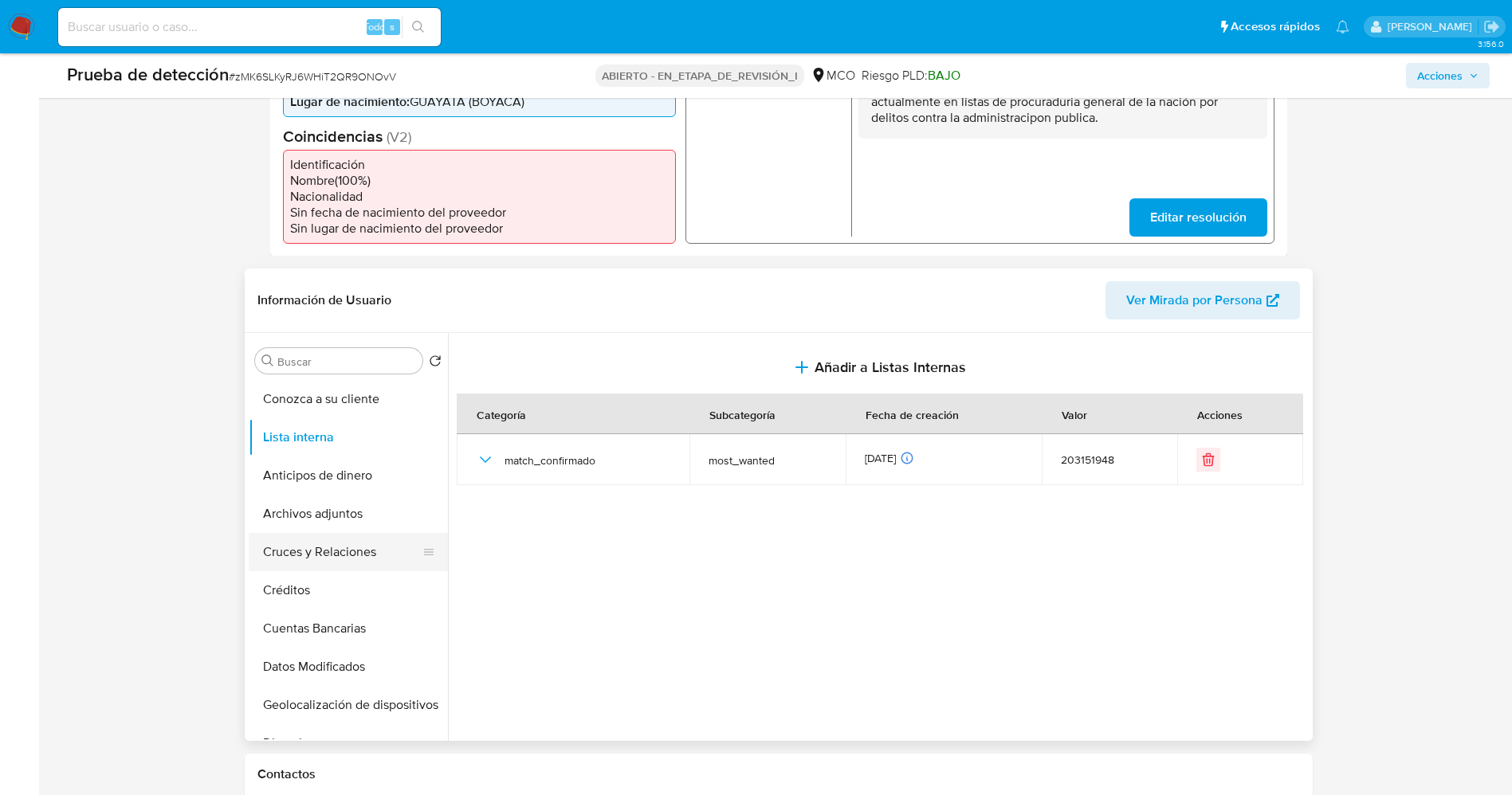
scroll to position [119, 0]
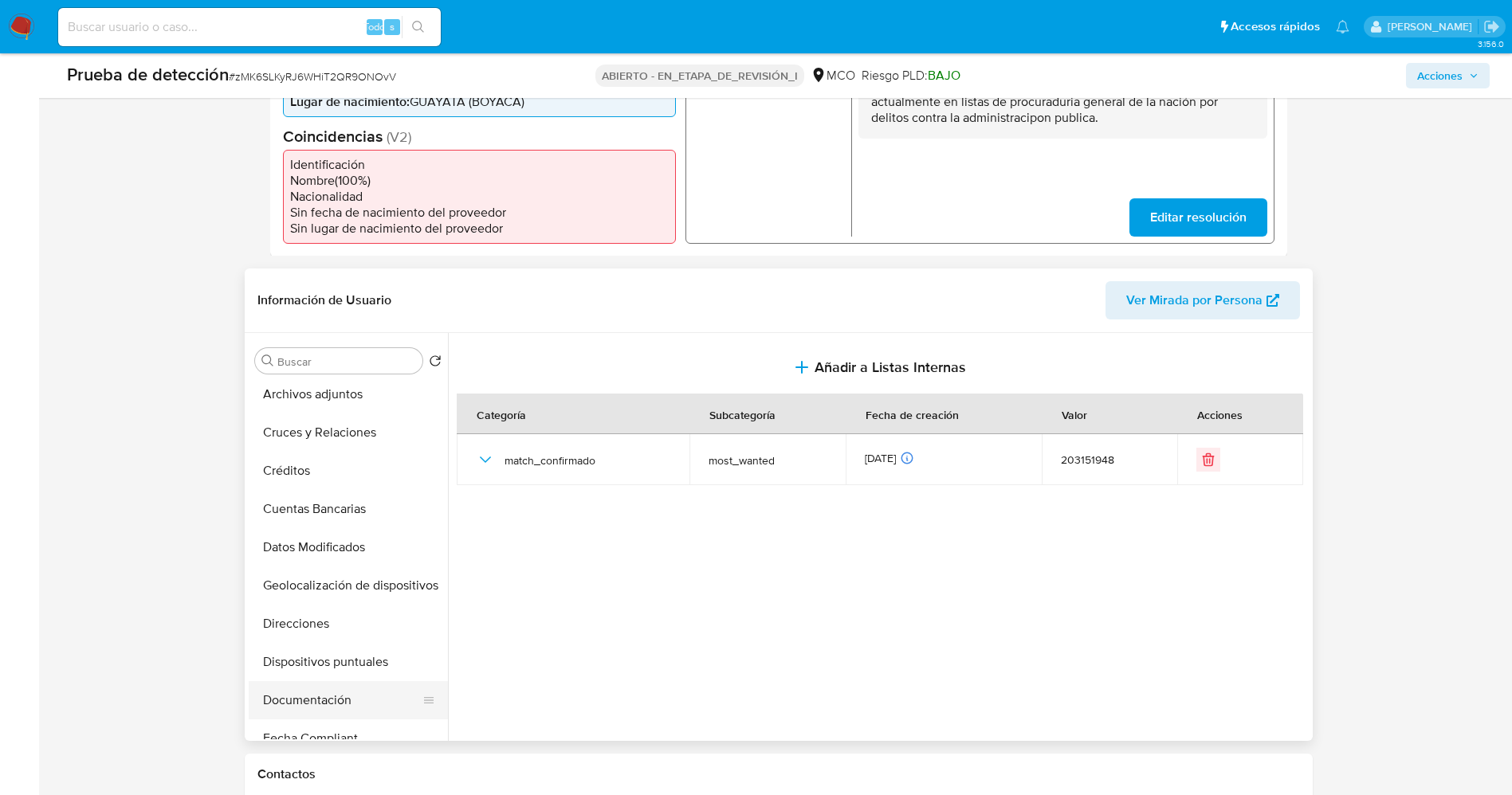
click at [314, 702] on button "Documentación" at bounding box center [342, 701] width 186 height 38
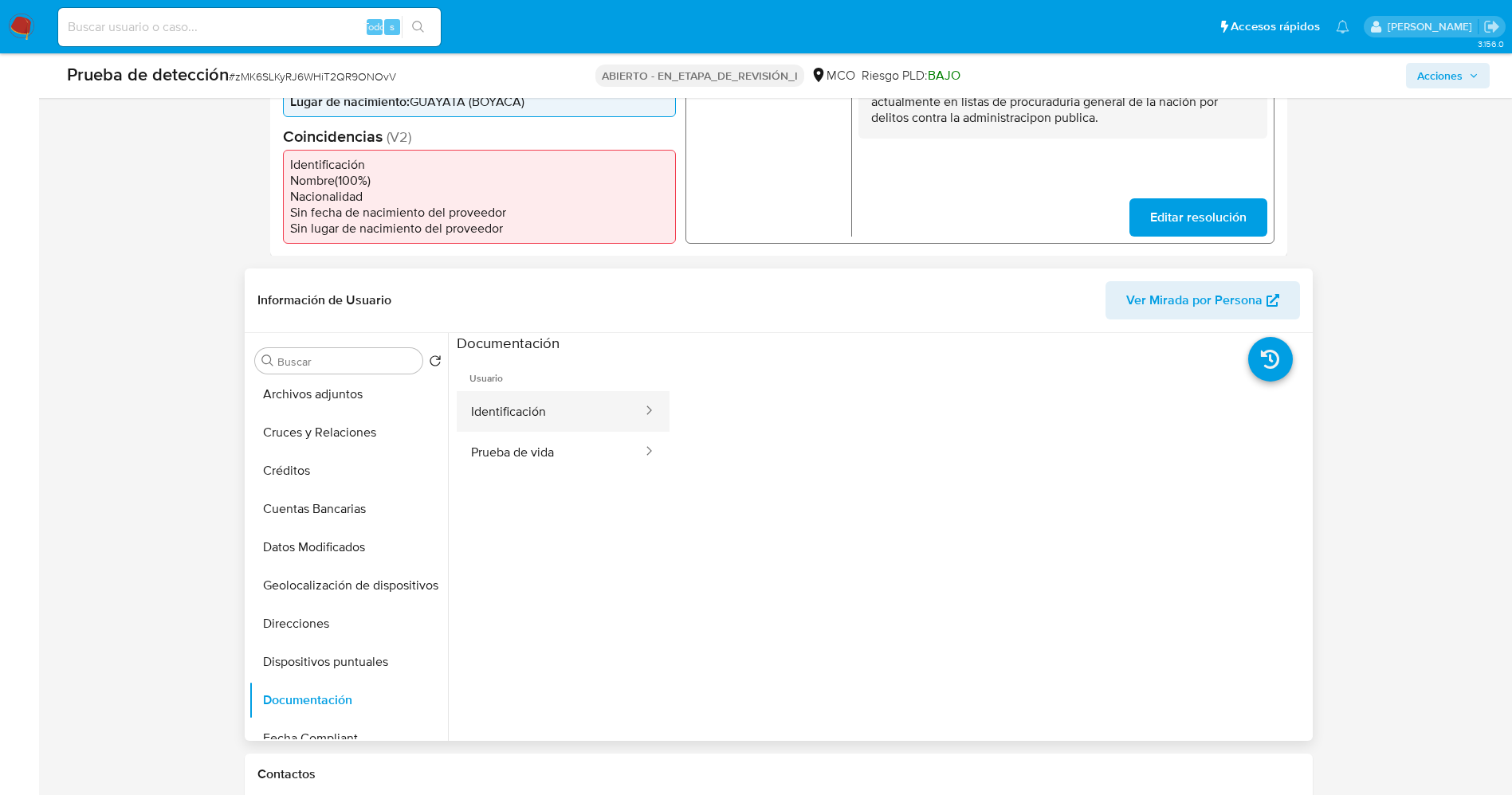
click at [574, 417] on button "Identificación" at bounding box center [550, 411] width 187 height 41
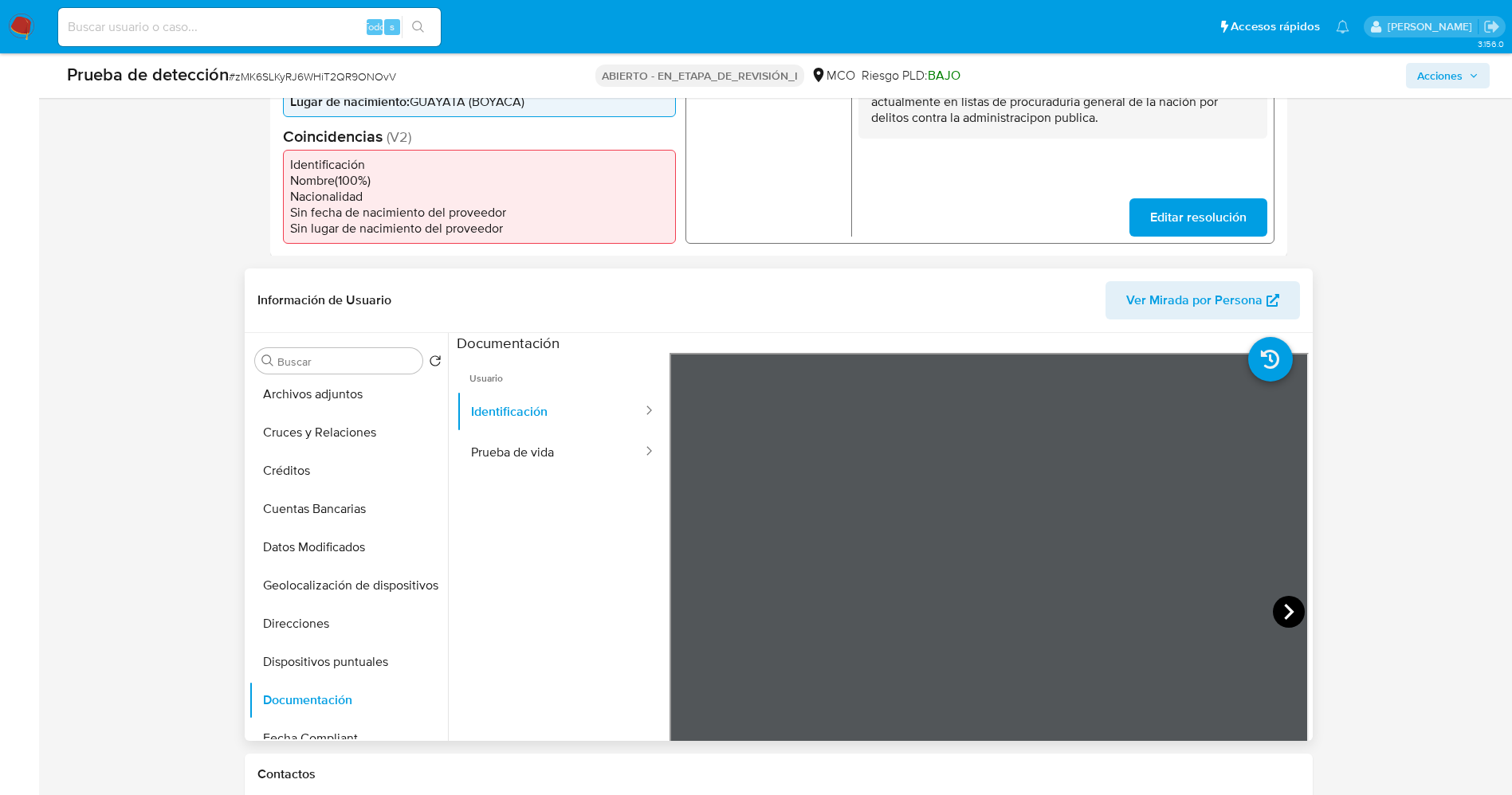
click at [1281, 600] on icon at bounding box center [1289, 612] width 32 height 32
click at [497, 449] on button "Prueba de vida" at bounding box center [550, 452] width 187 height 41
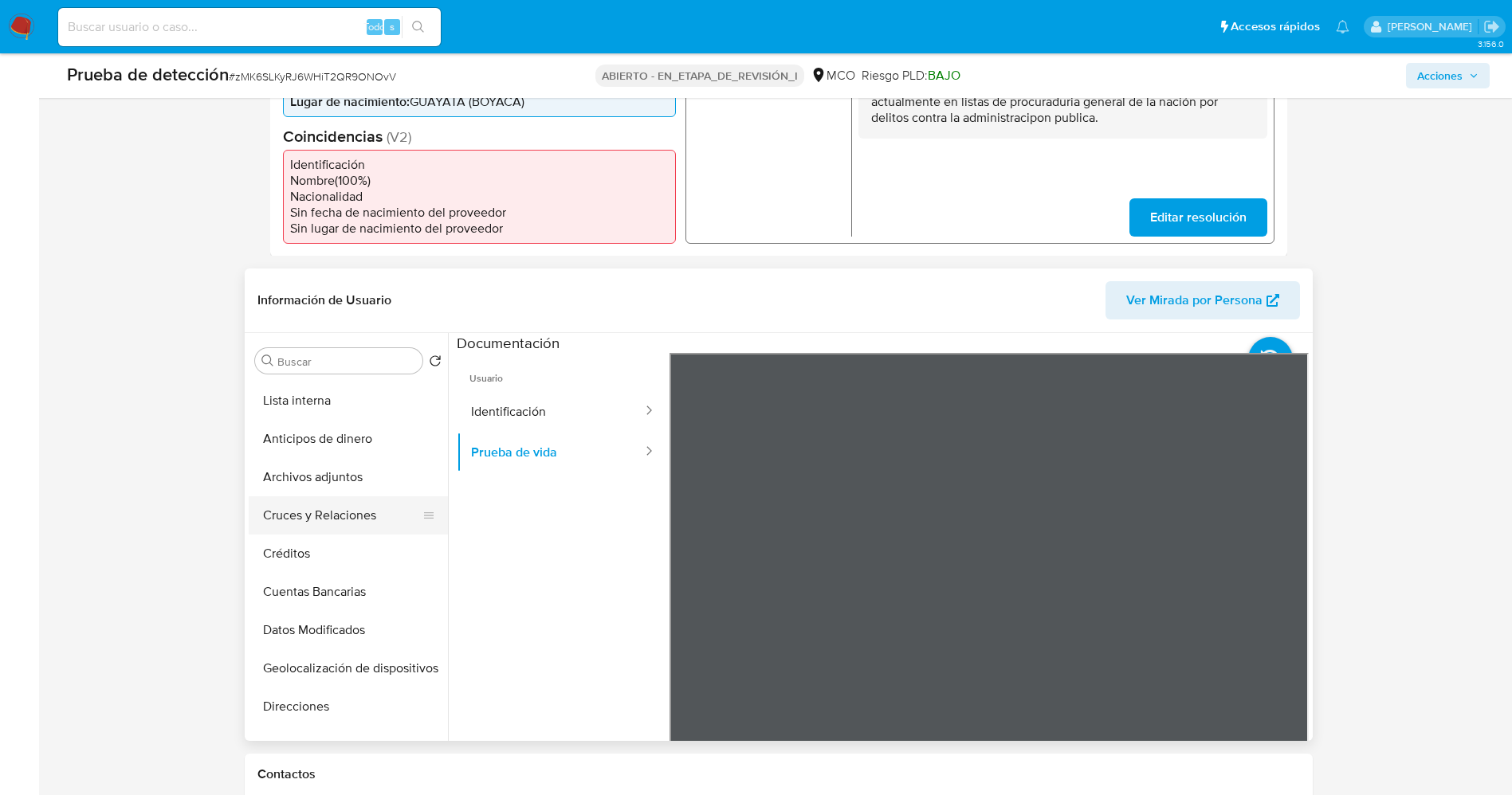
scroll to position [0, 0]
drag, startPoint x: 331, startPoint y: 386, endPoint x: 194, endPoint y: 441, distance: 147.6
click at [330, 385] on button "Conozca a su cliente" at bounding box center [348, 399] width 199 height 38
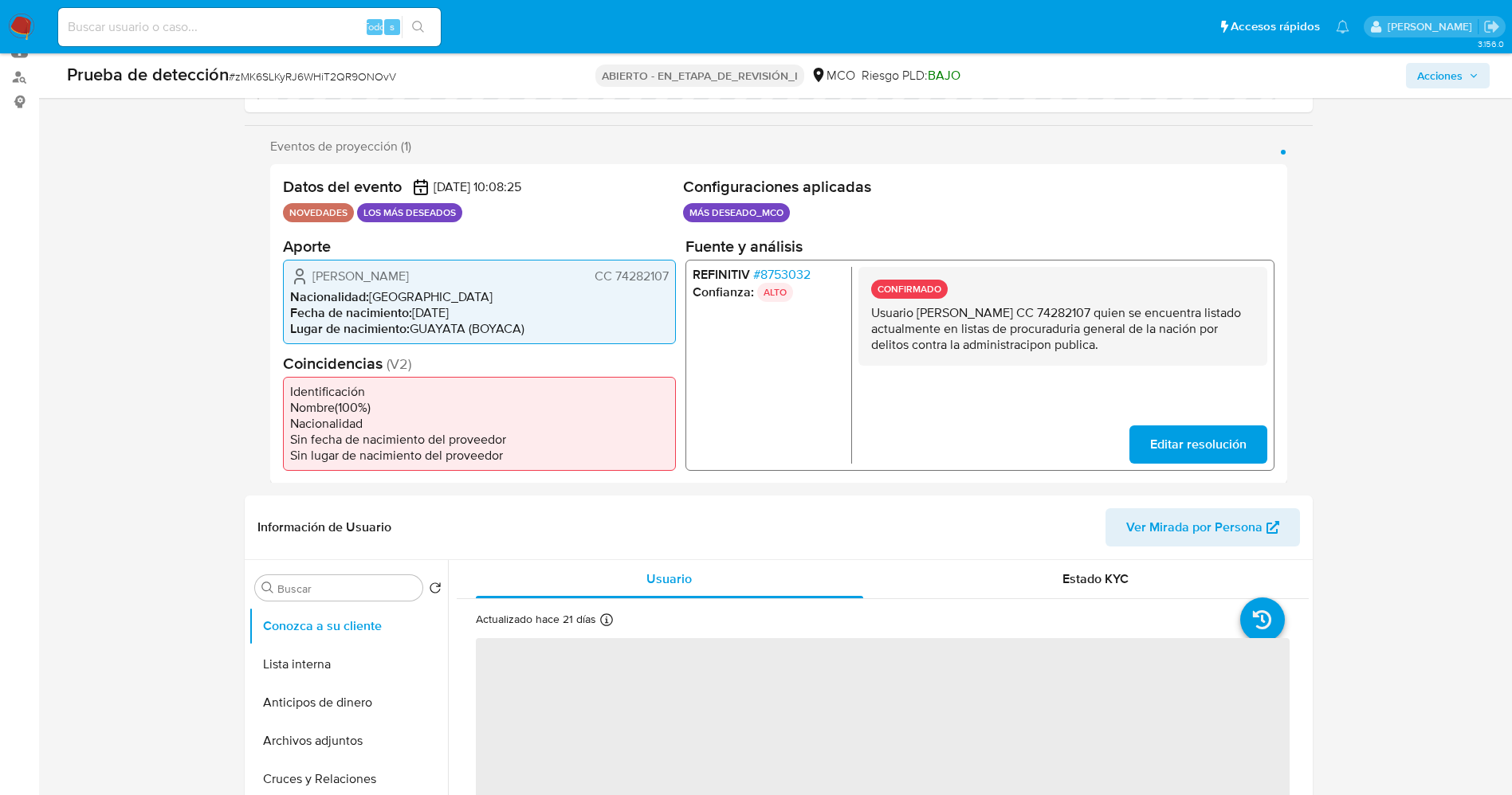
scroll to position [358, 0]
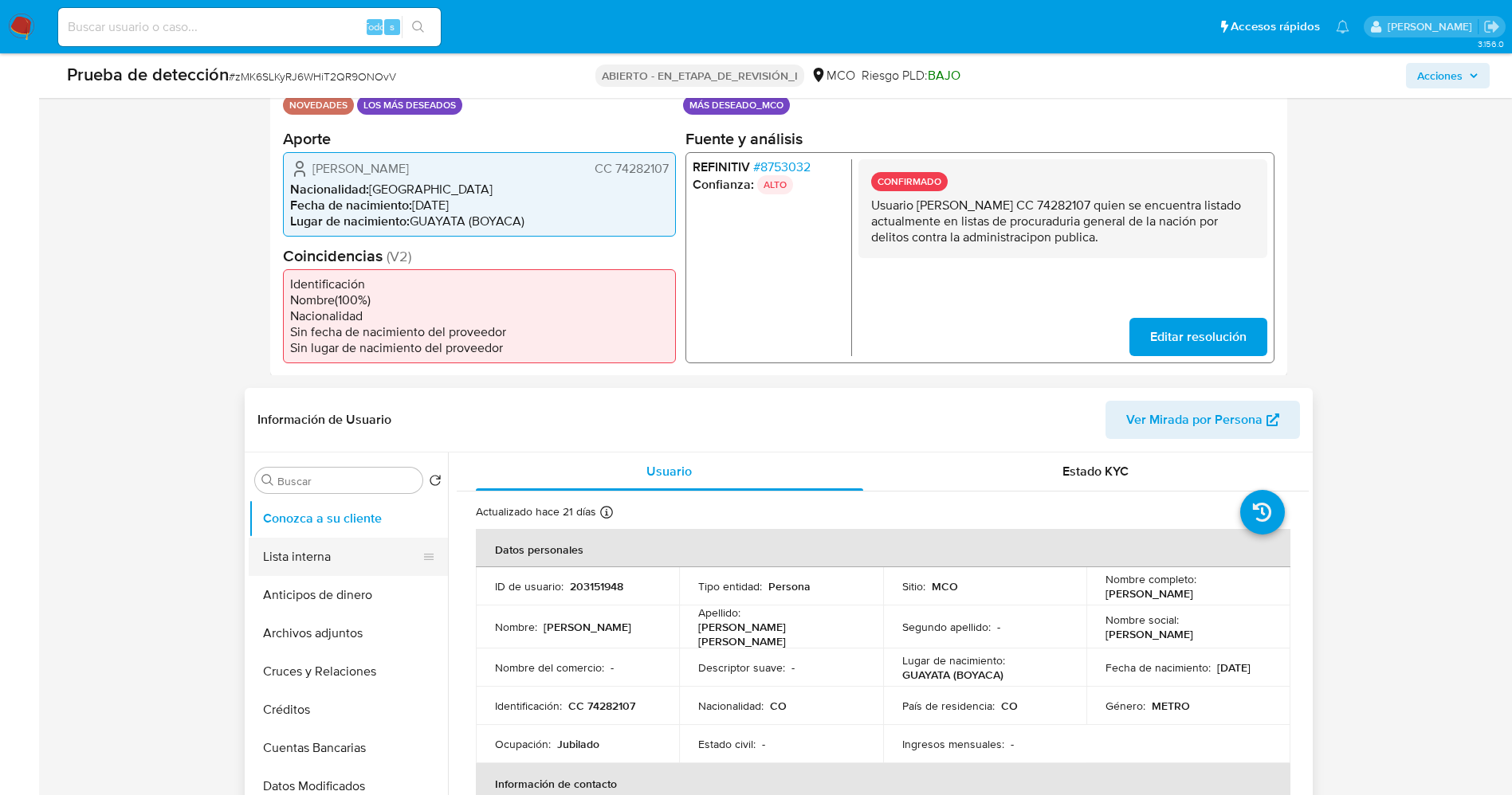
click at [335, 558] on button "Lista interna" at bounding box center [342, 557] width 186 height 38
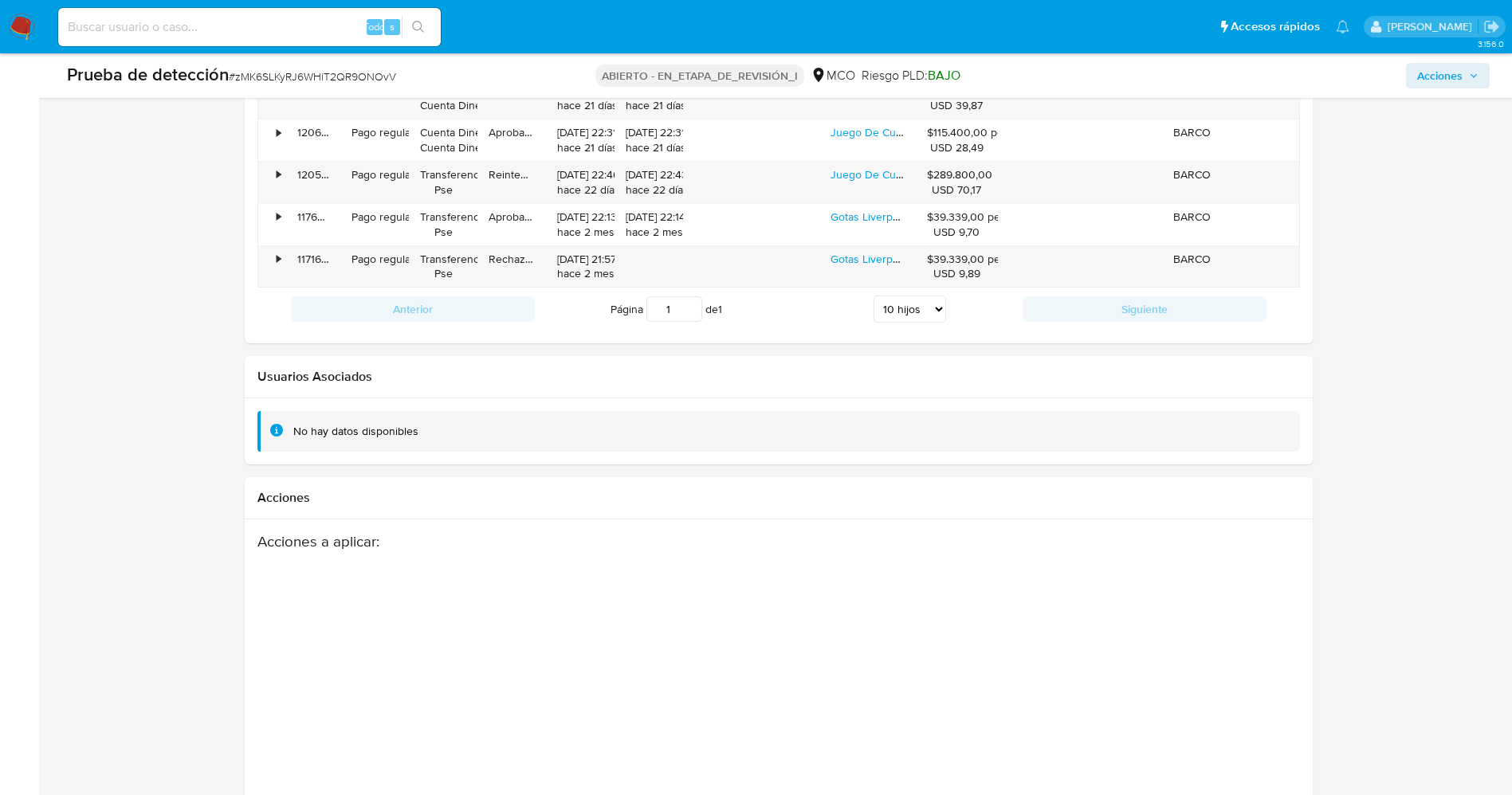
scroll to position [2459, 0]
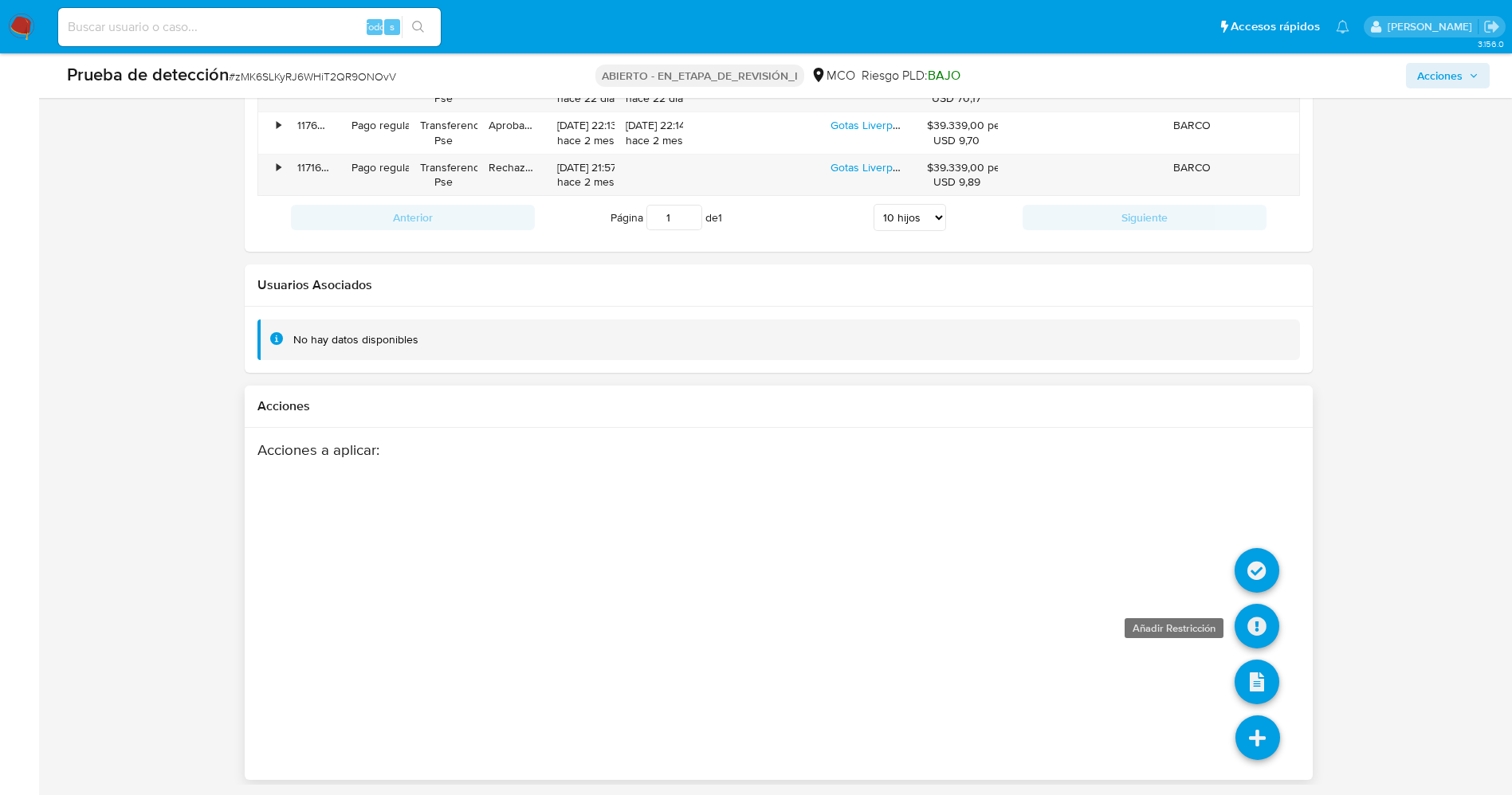
click at [1250, 617] on icon at bounding box center [1257, 626] width 45 height 45
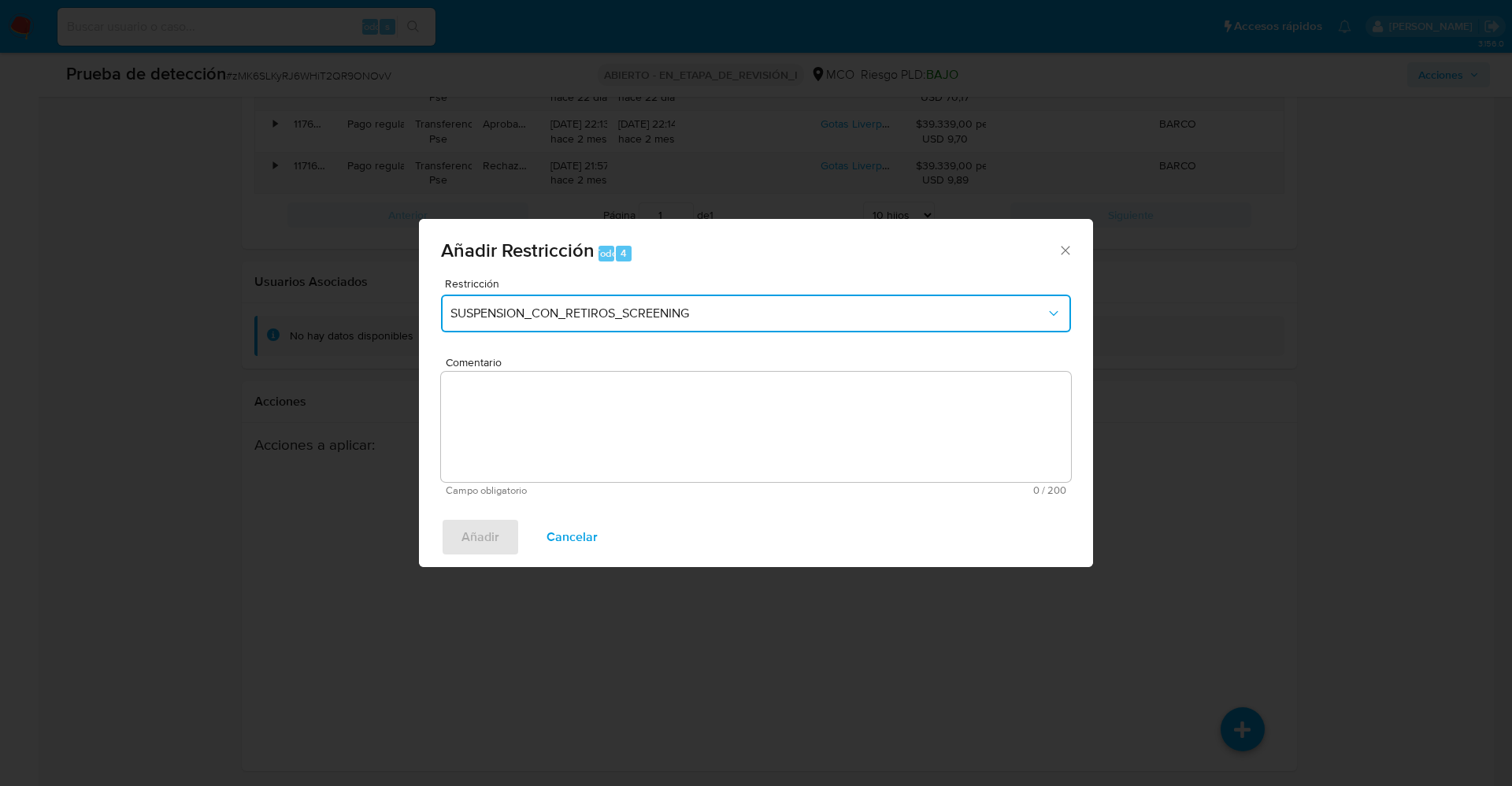
click at [633, 317] on span "SUSPENSION_CON_RETIROS_SCREENING" at bounding box center [748, 313] width 595 height 16
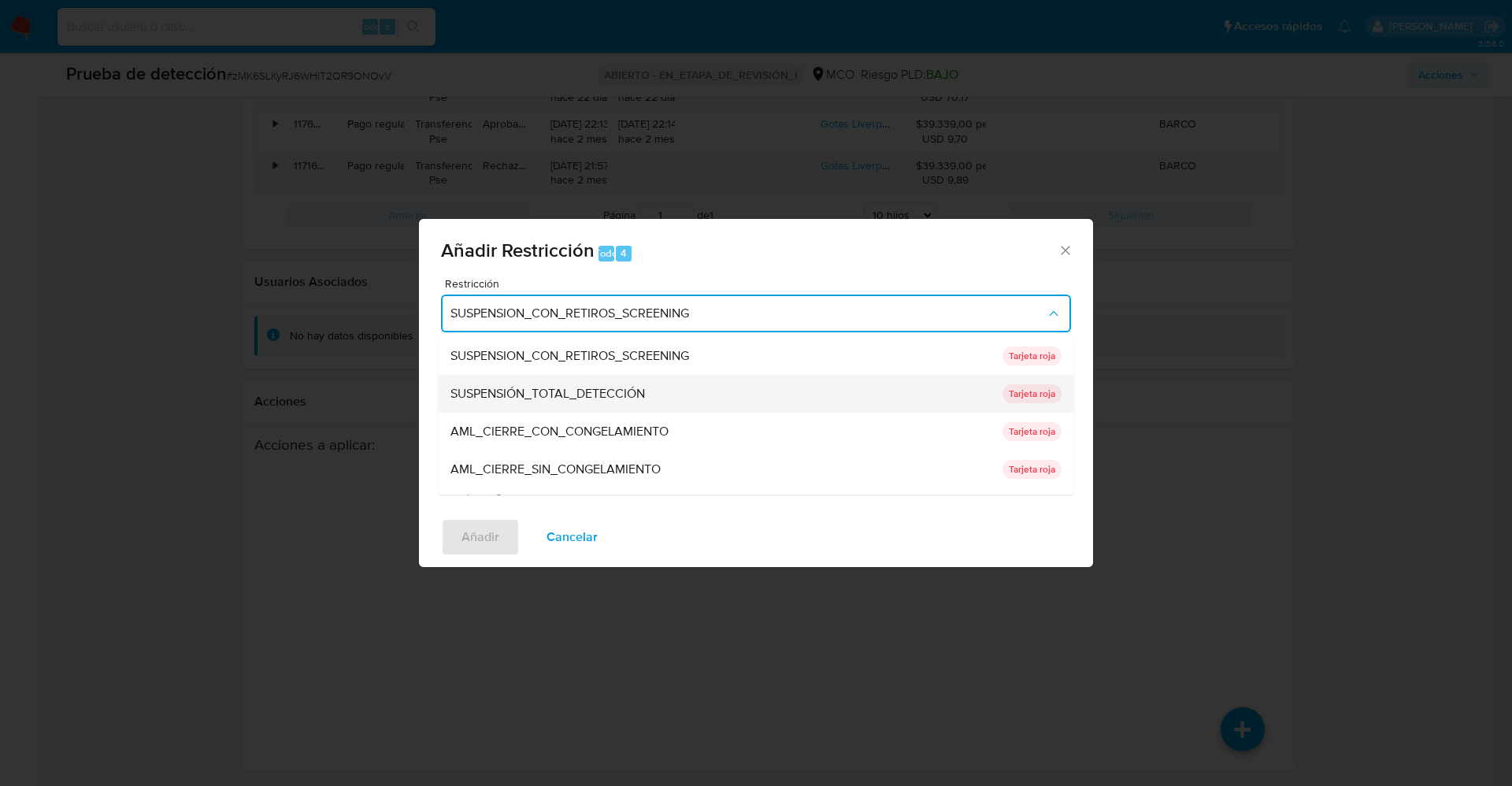
click at [608, 385] on font "SUSPENSIÓN_TOTAL_DETECCIÓN" at bounding box center [548, 393] width 194 height 18
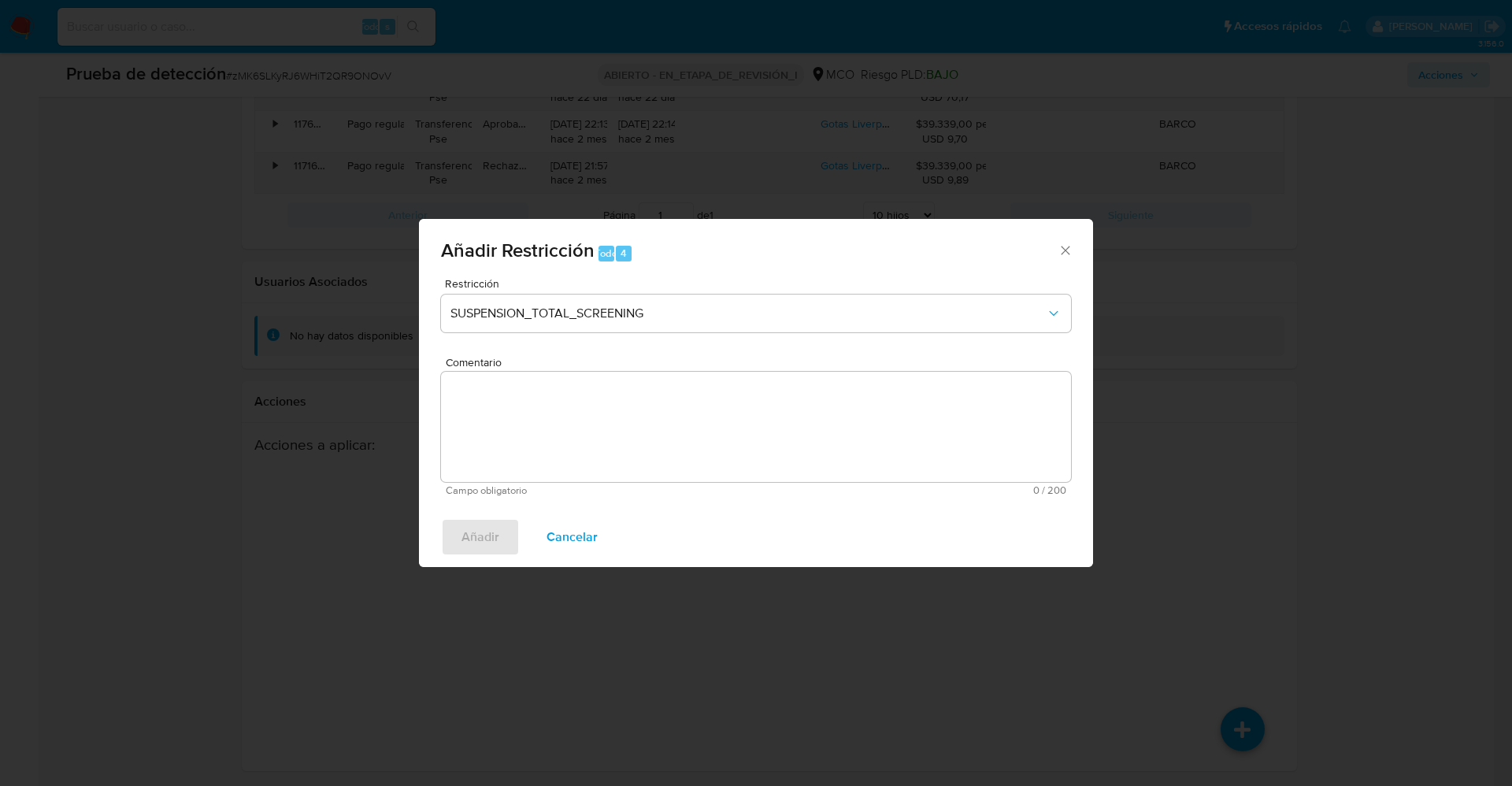
click at [712, 435] on textarea "Comentario" at bounding box center [756, 426] width 630 height 110
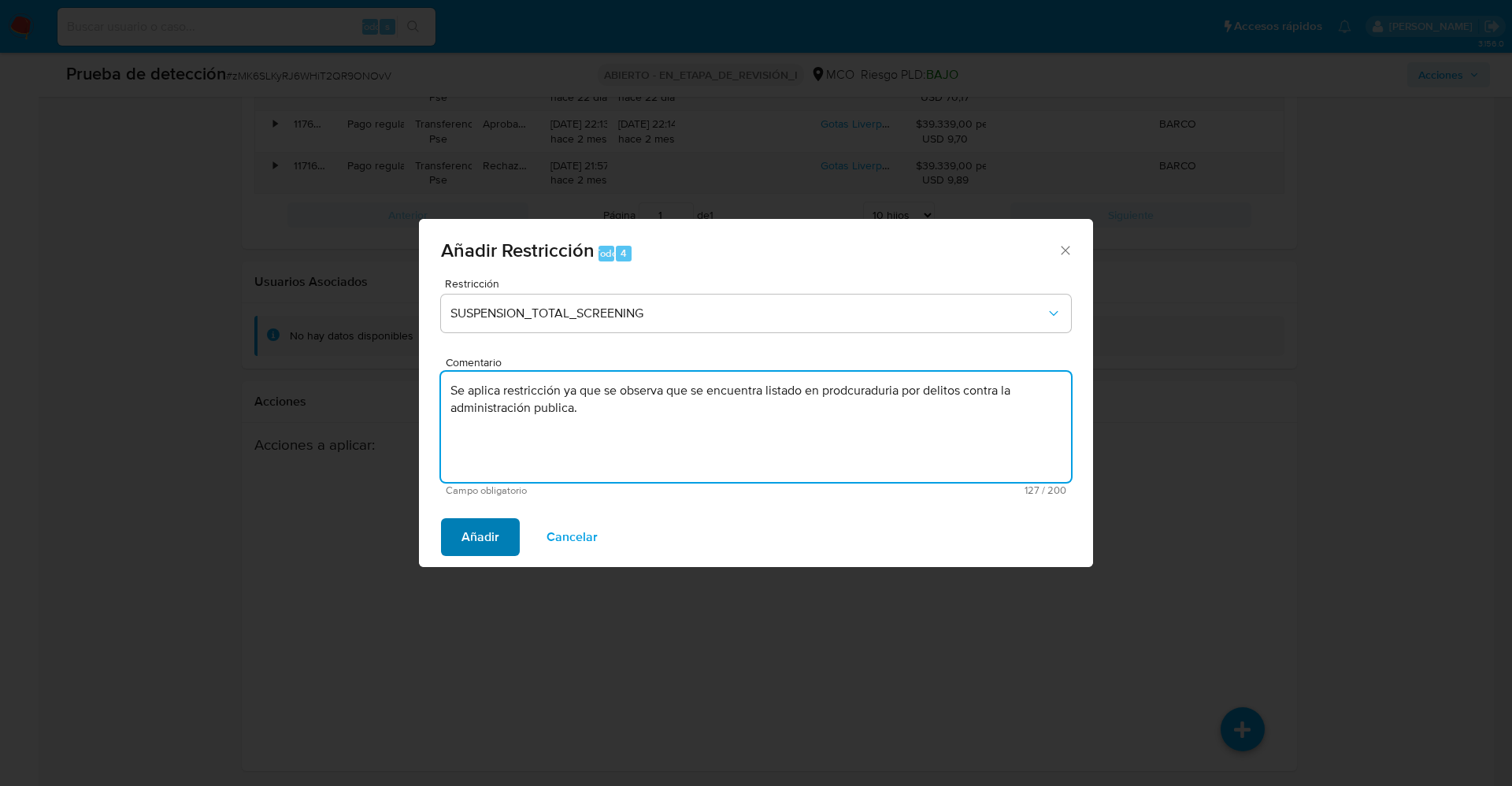
type textarea "Se aplica restricción ya que se observa que se encuentra listado en prodcuradur…"
click at [483, 539] on span "Añadir" at bounding box center [481, 537] width 38 height 35
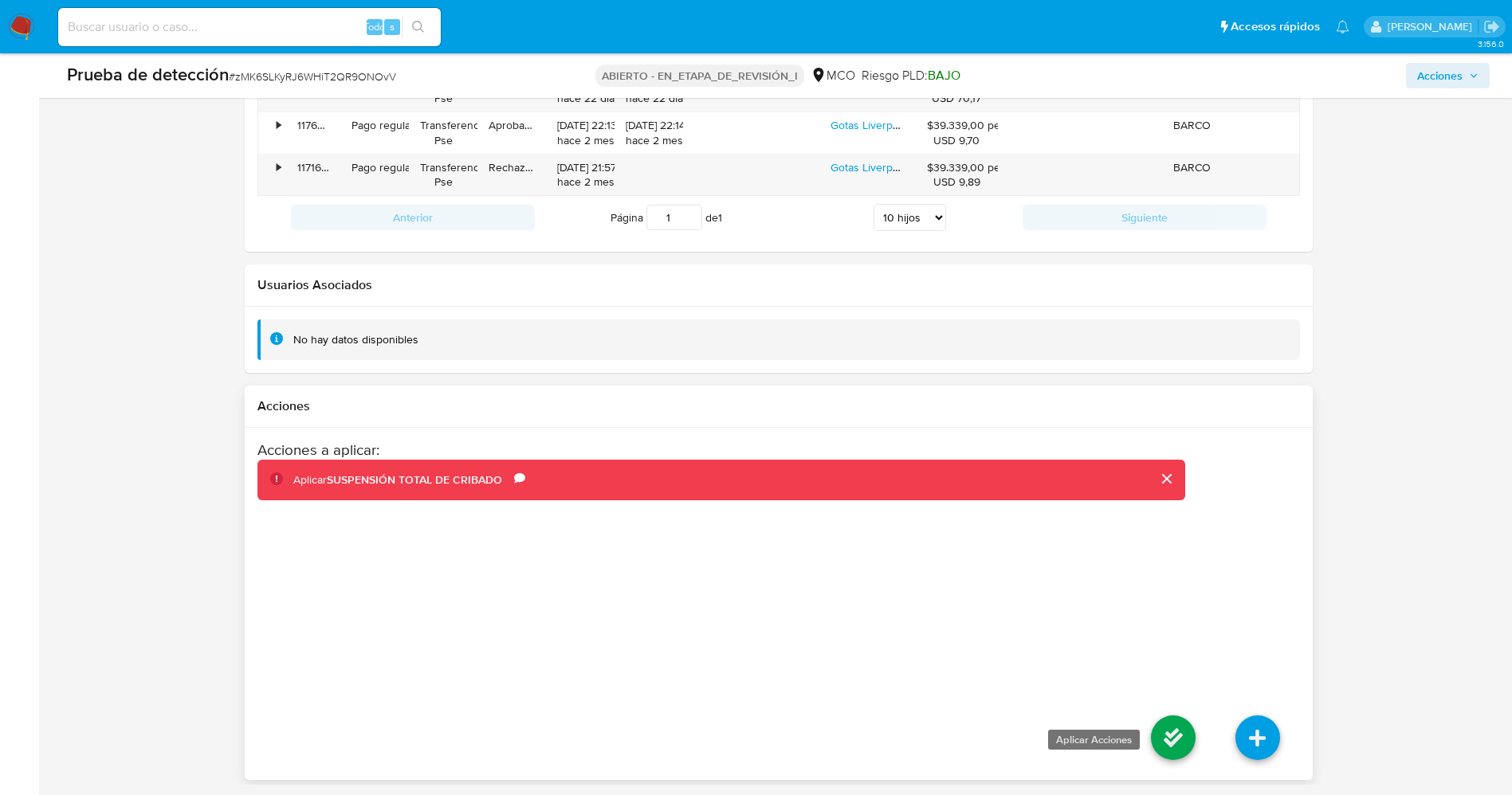
click at [1174, 740] on icon at bounding box center [1173, 738] width 45 height 45
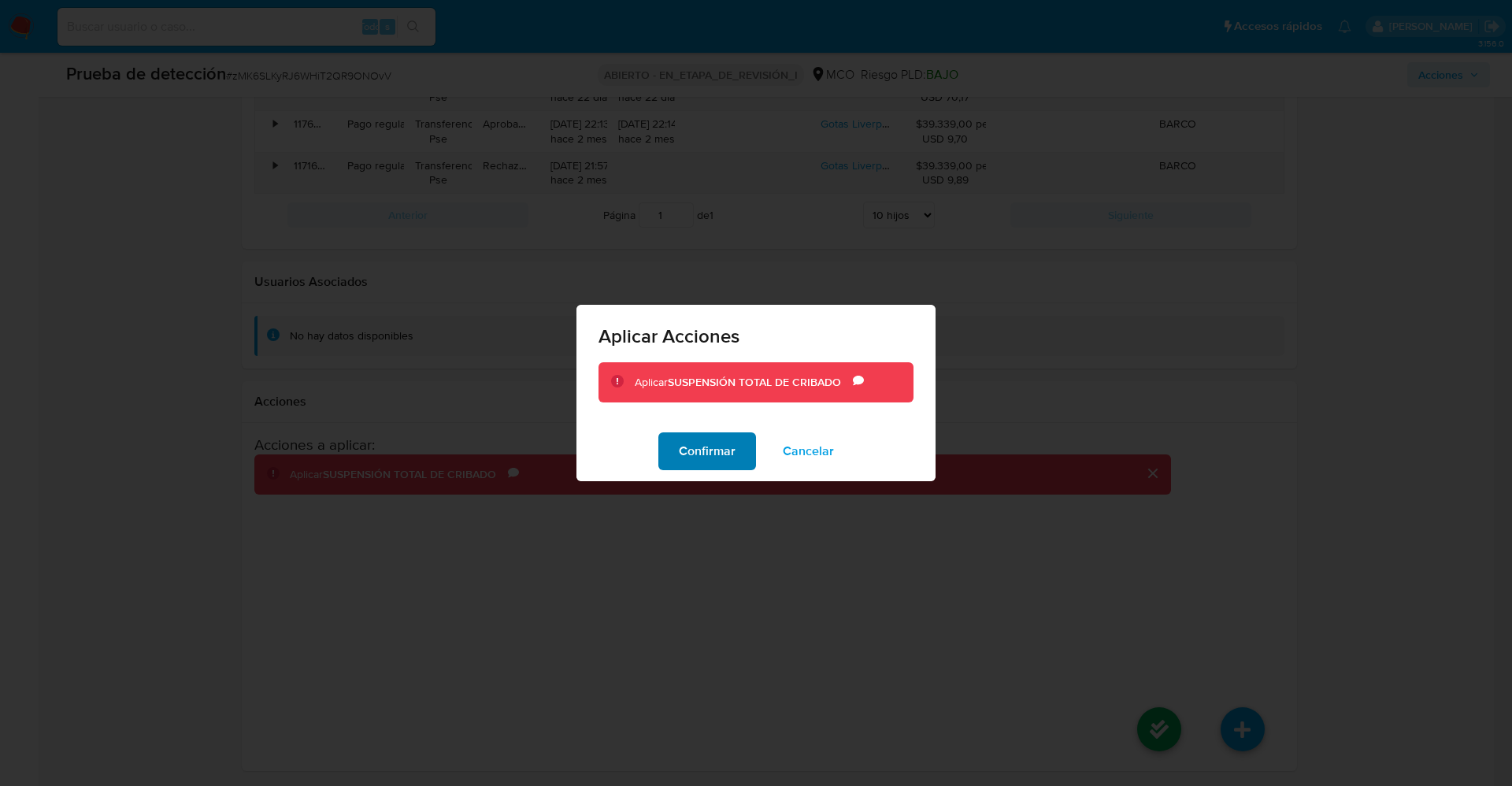
click at [679, 452] on font "Confirmar" at bounding box center [707, 452] width 57 height 38
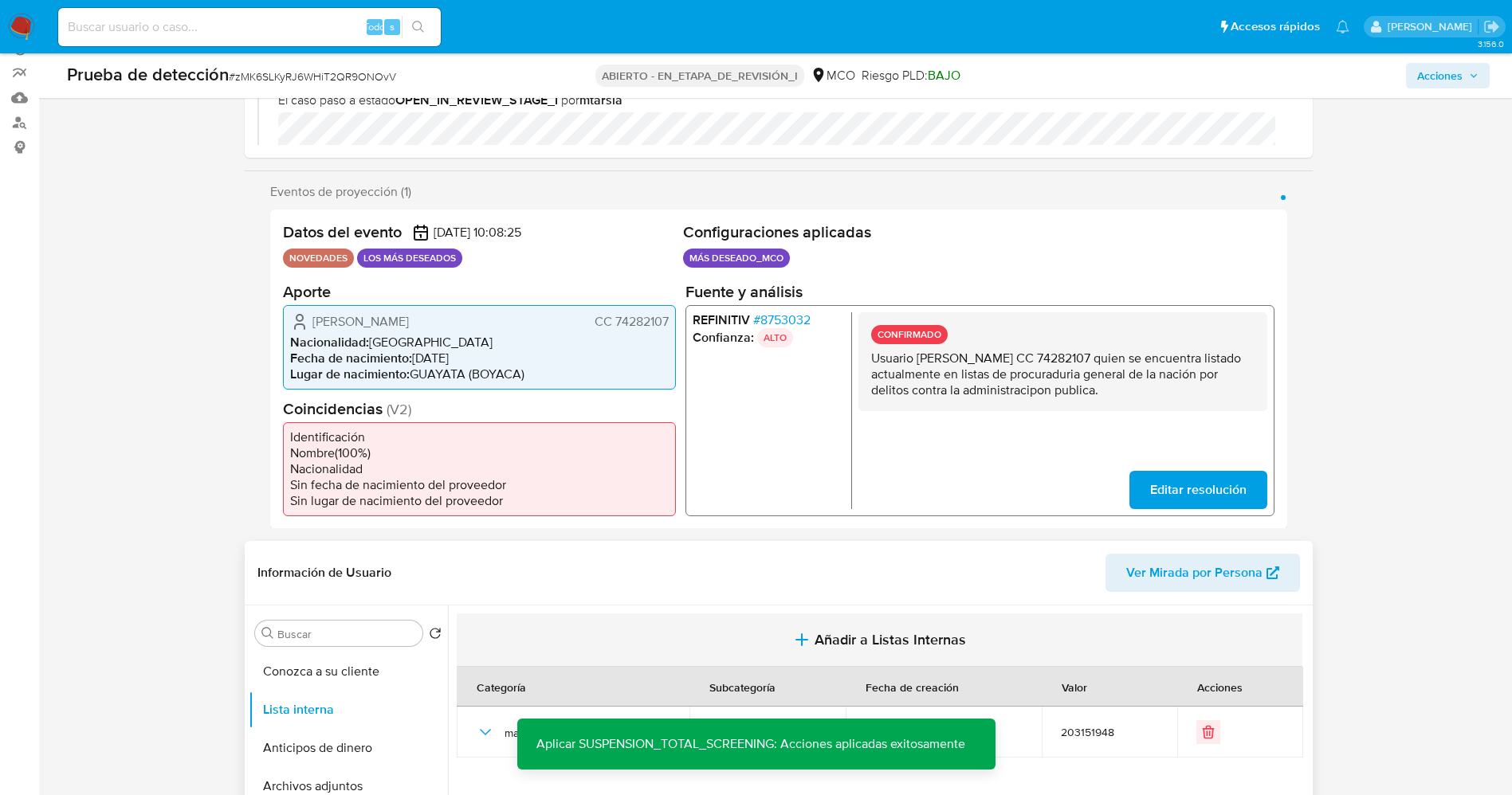
scroll to position [0, 0]
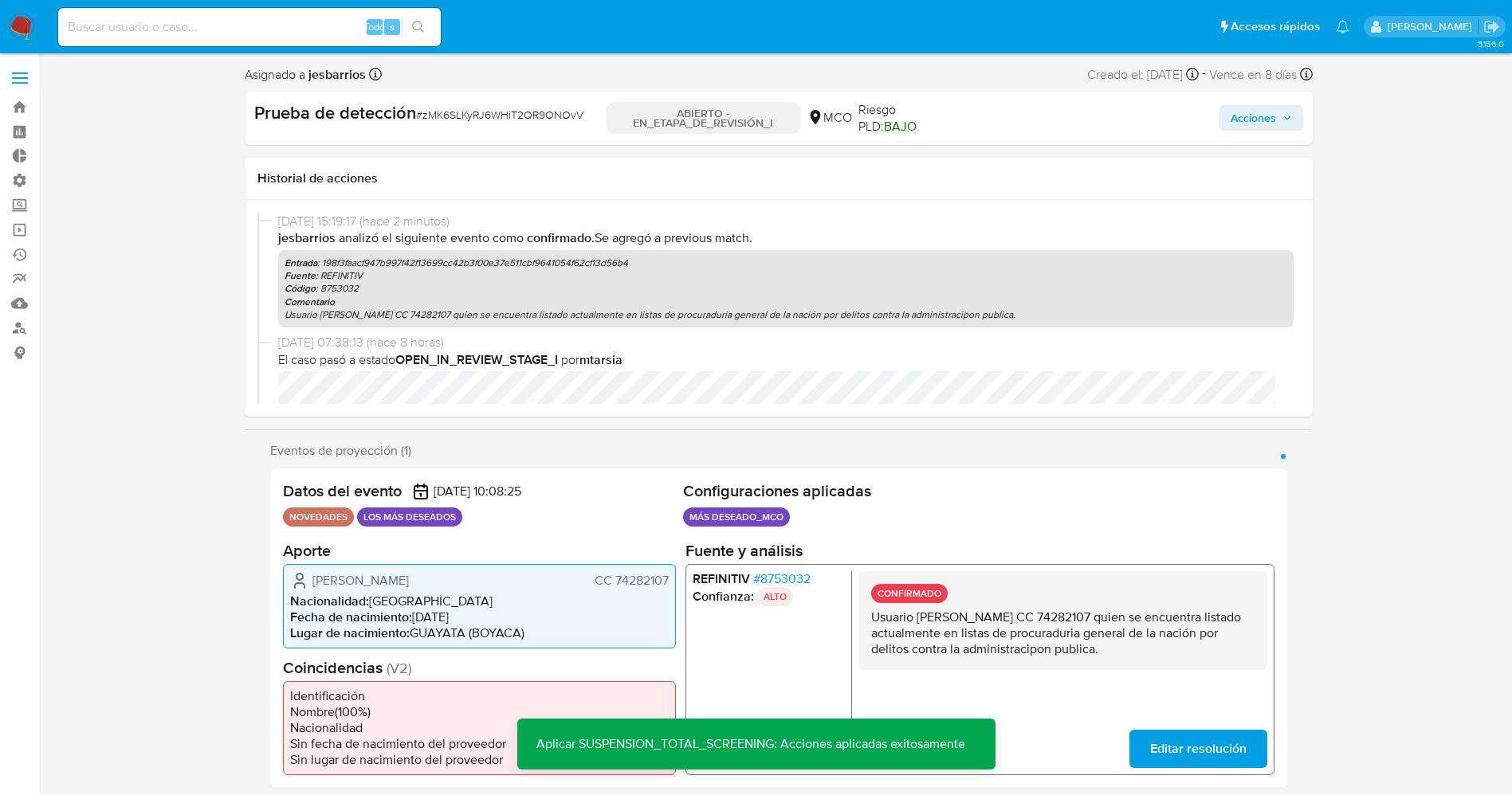
click at [1254, 113] on span "Acciones" at bounding box center [1253, 118] width 46 height 26
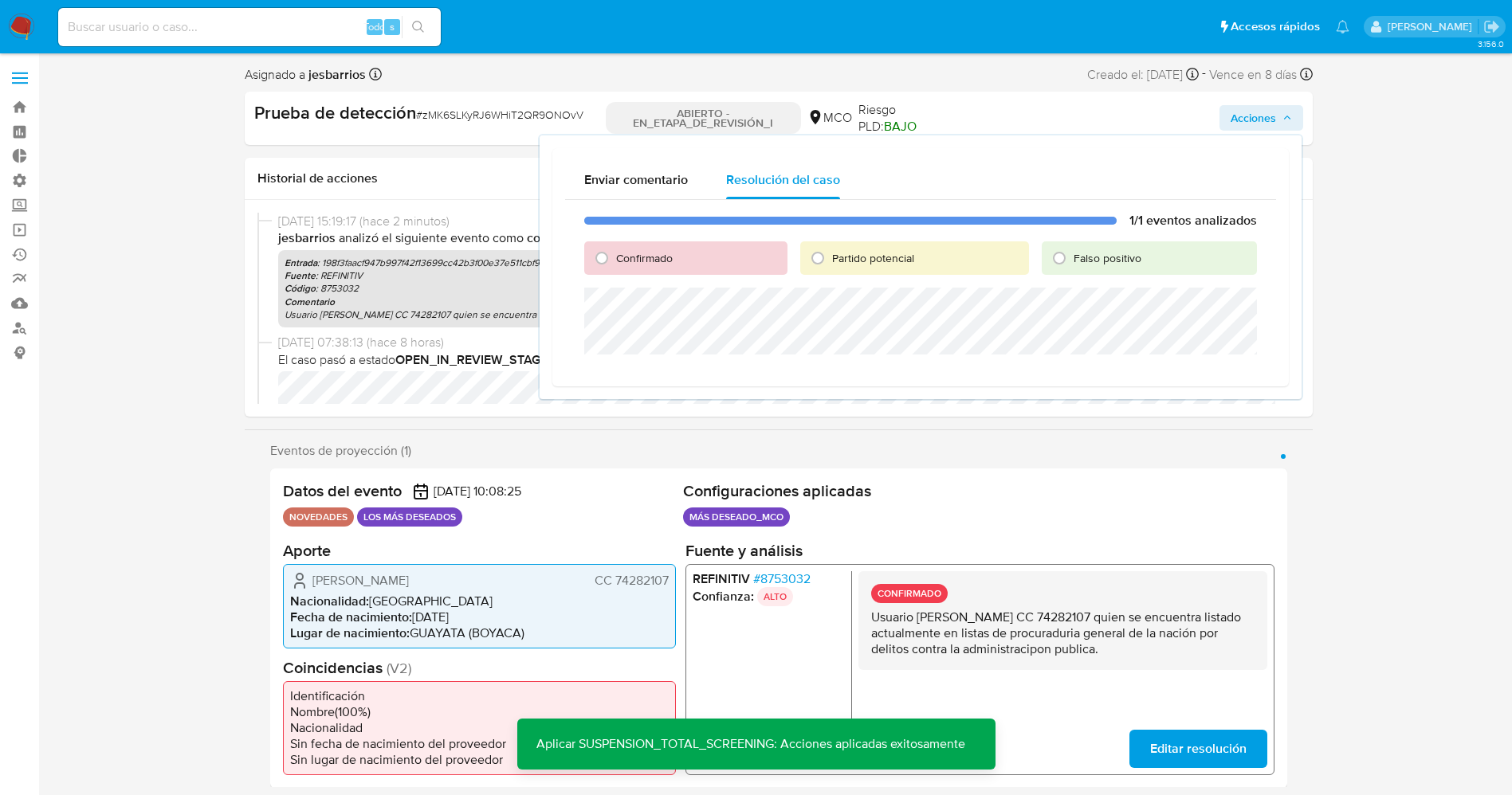
click at [663, 258] on font "Confirmado" at bounding box center [644, 258] width 57 height 16
click at [614, 258] on input "Confirmado" at bounding box center [602, 258] width 26 height 26
radio input "true"
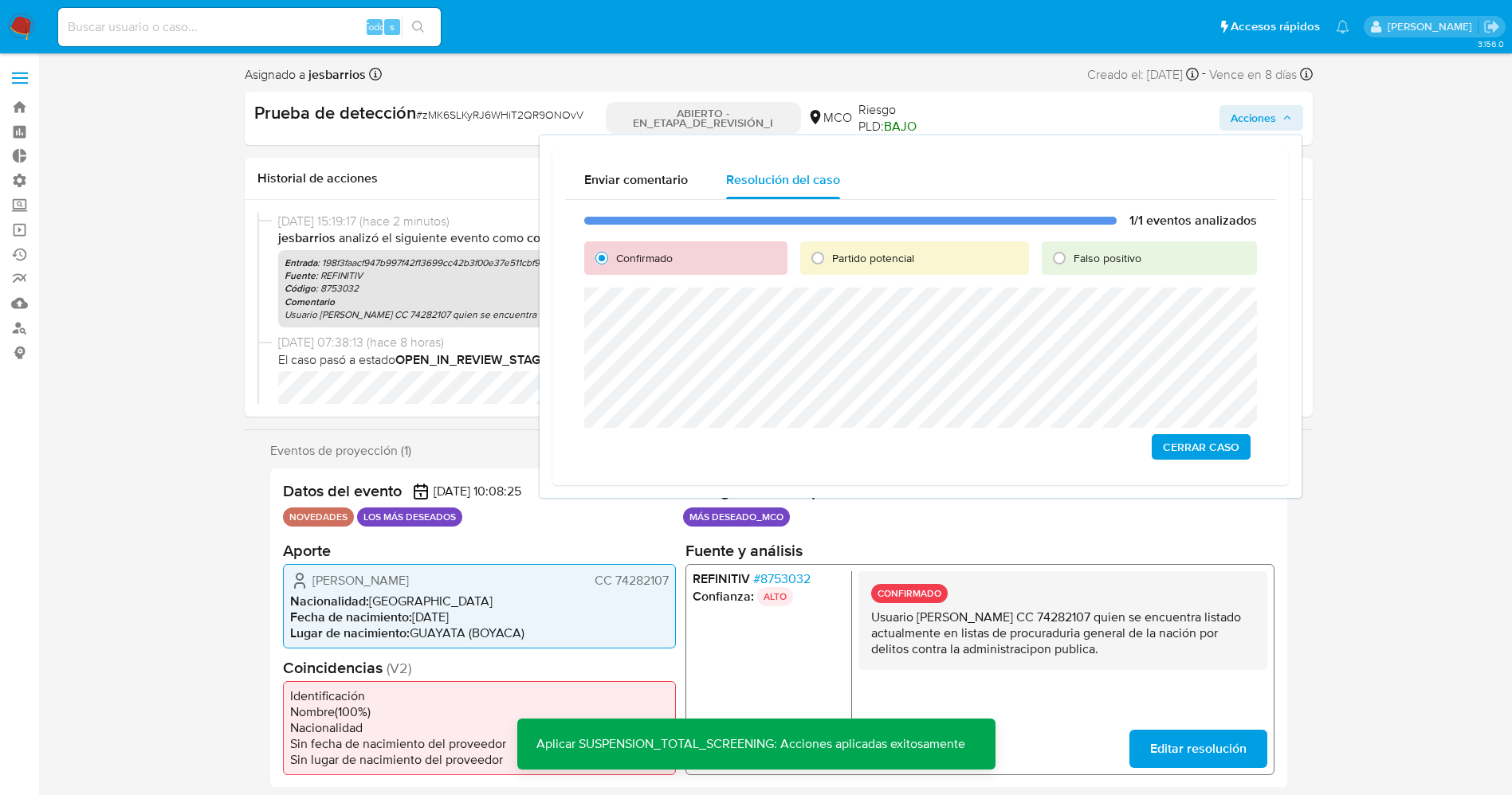
click at [881, 253] on font "Partido potencial" at bounding box center [873, 258] width 82 height 16
click at [830, 253] on input "Partido potencial" at bounding box center [818, 258] width 26 height 26
radio input "true"
click at [1214, 454] on span "Escalar" at bounding box center [1215, 447] width 48 height 22
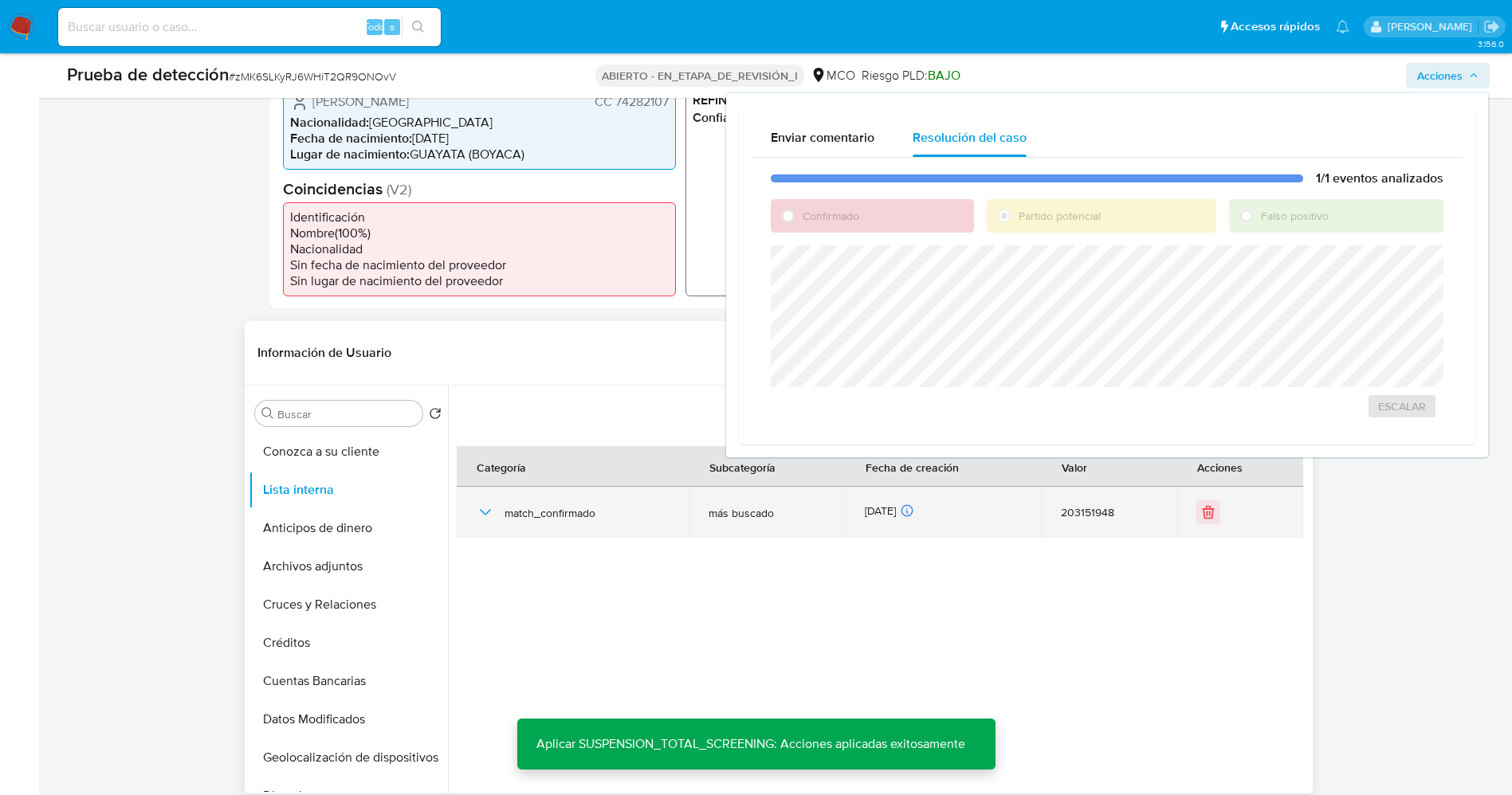
scroll to position [478, 0]
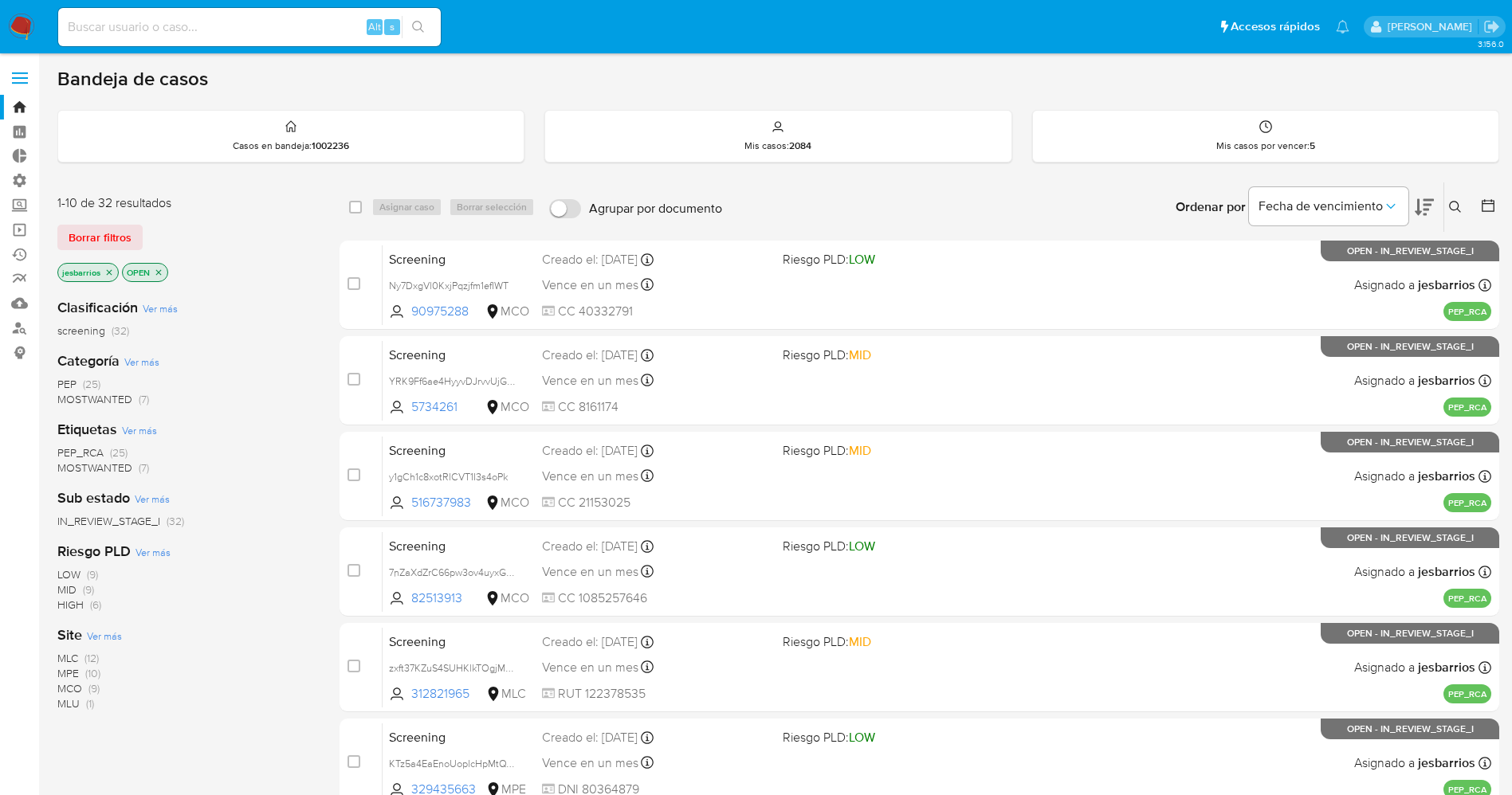
click at [14, 17] on img at bounding box center [22, 27] width 27 height 27
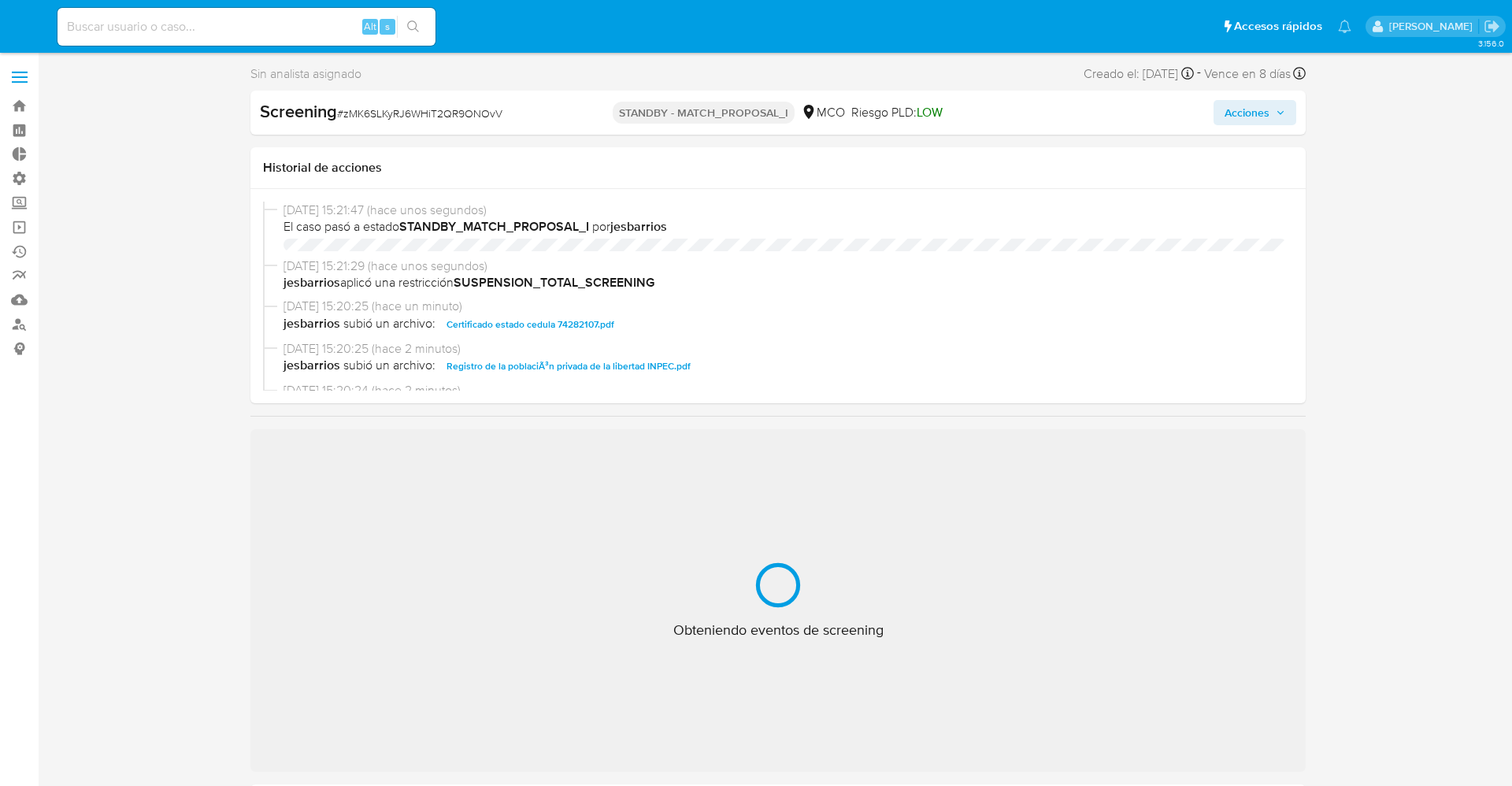
select select "10"
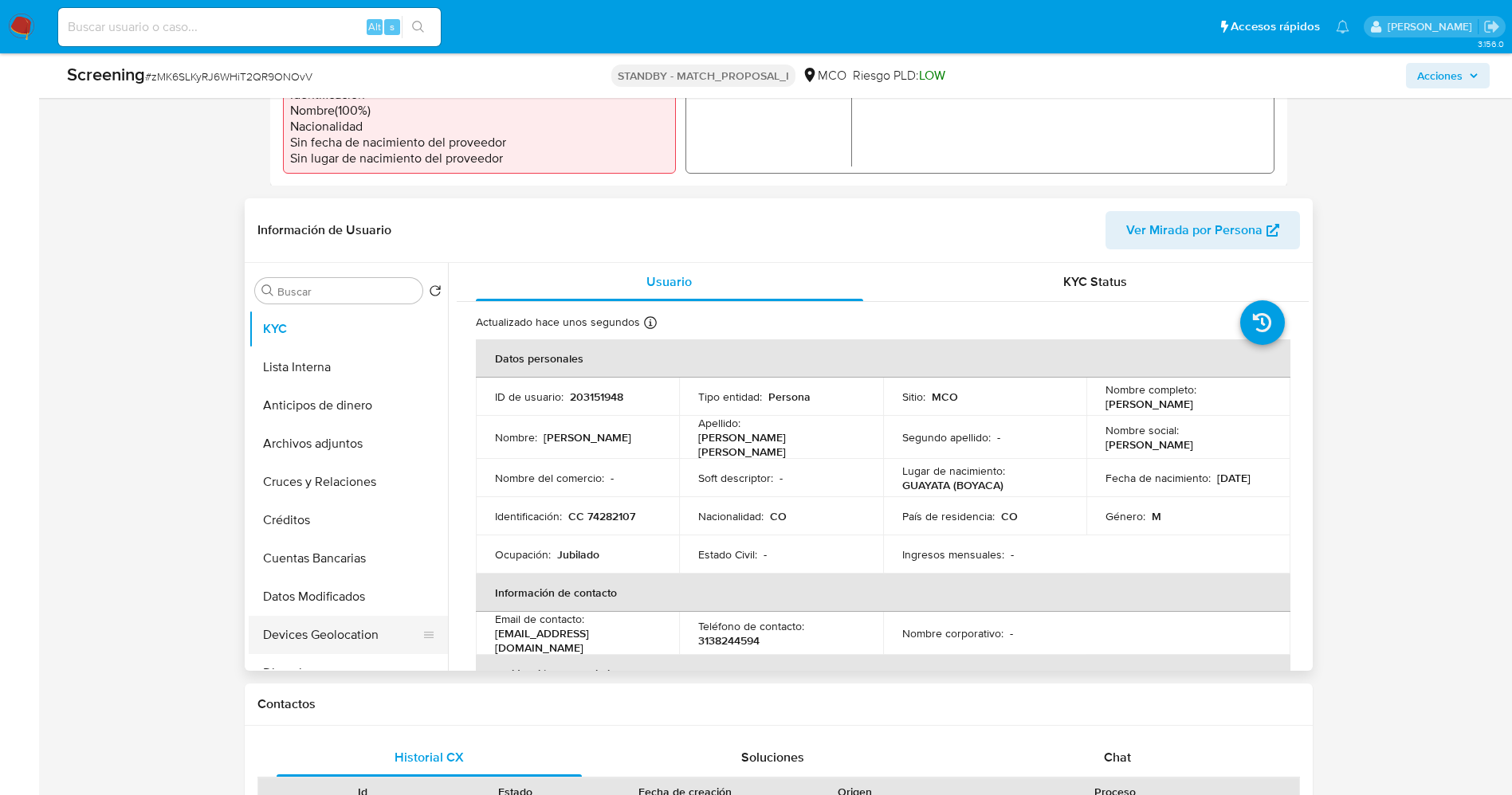
scroll to position [597, 0]
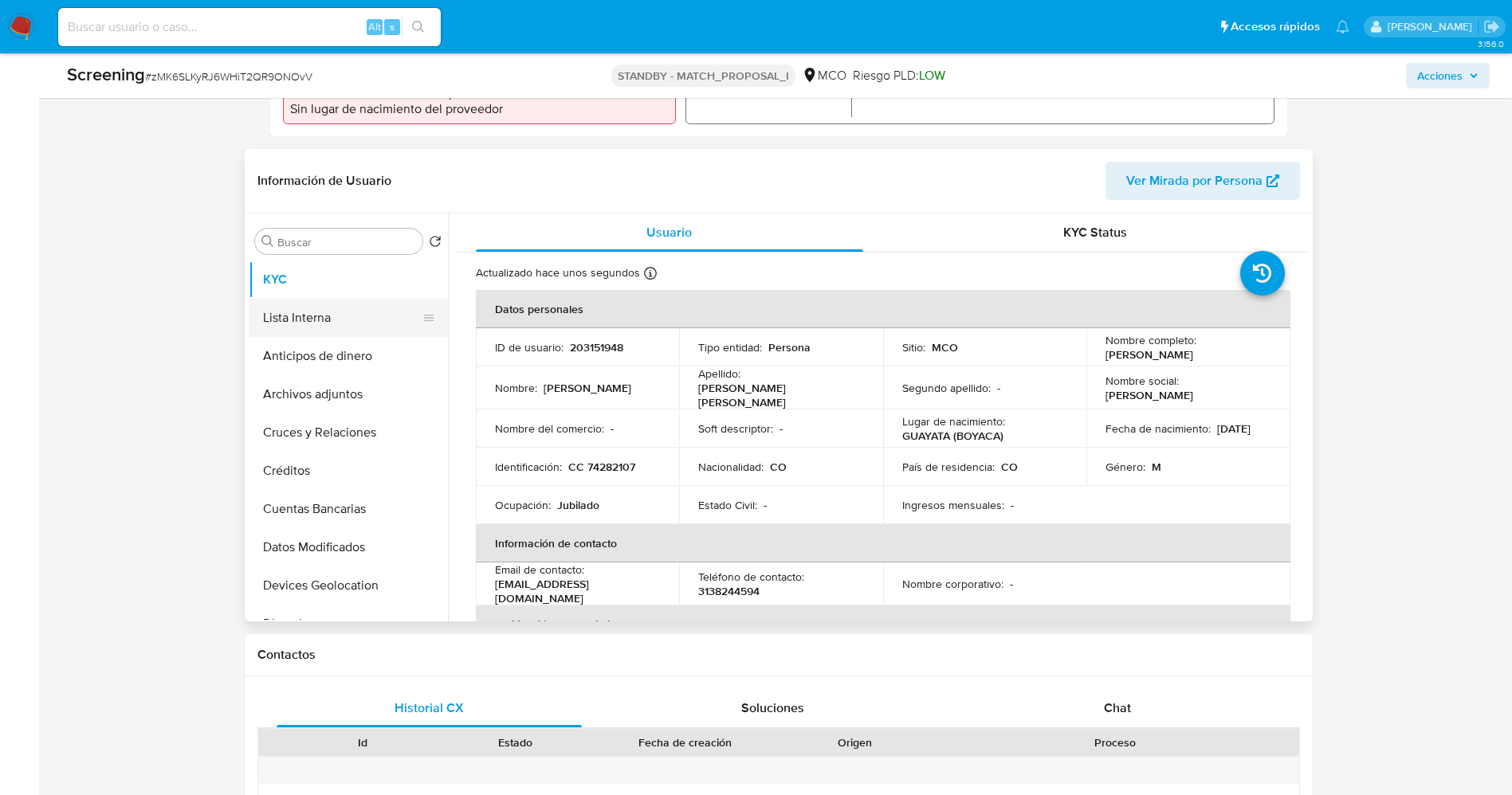
click at [314, 326] on button "Lista Interna" at bounding box center [342, 318] width 186 height 38
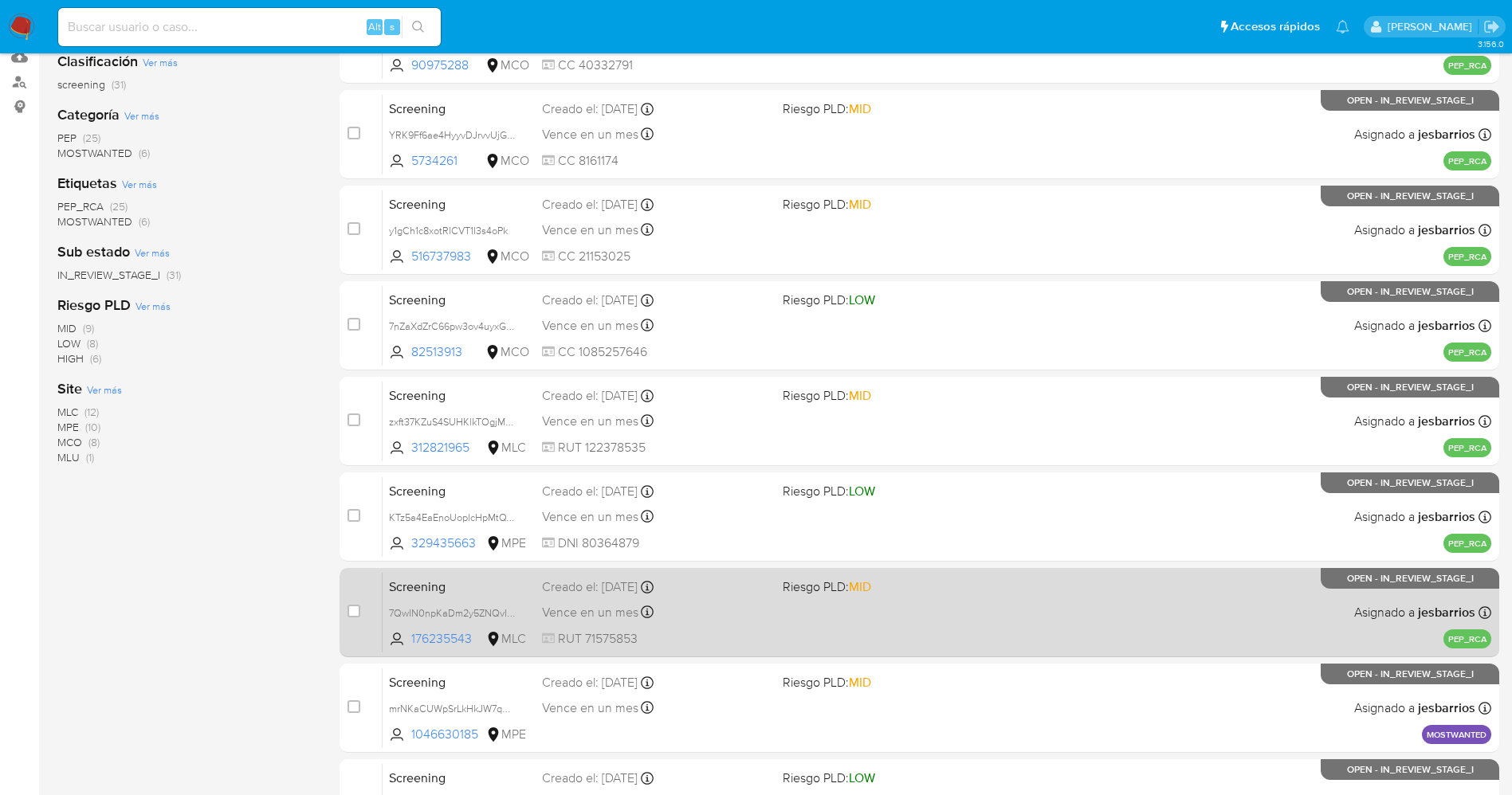
scroll to position [463, 0]
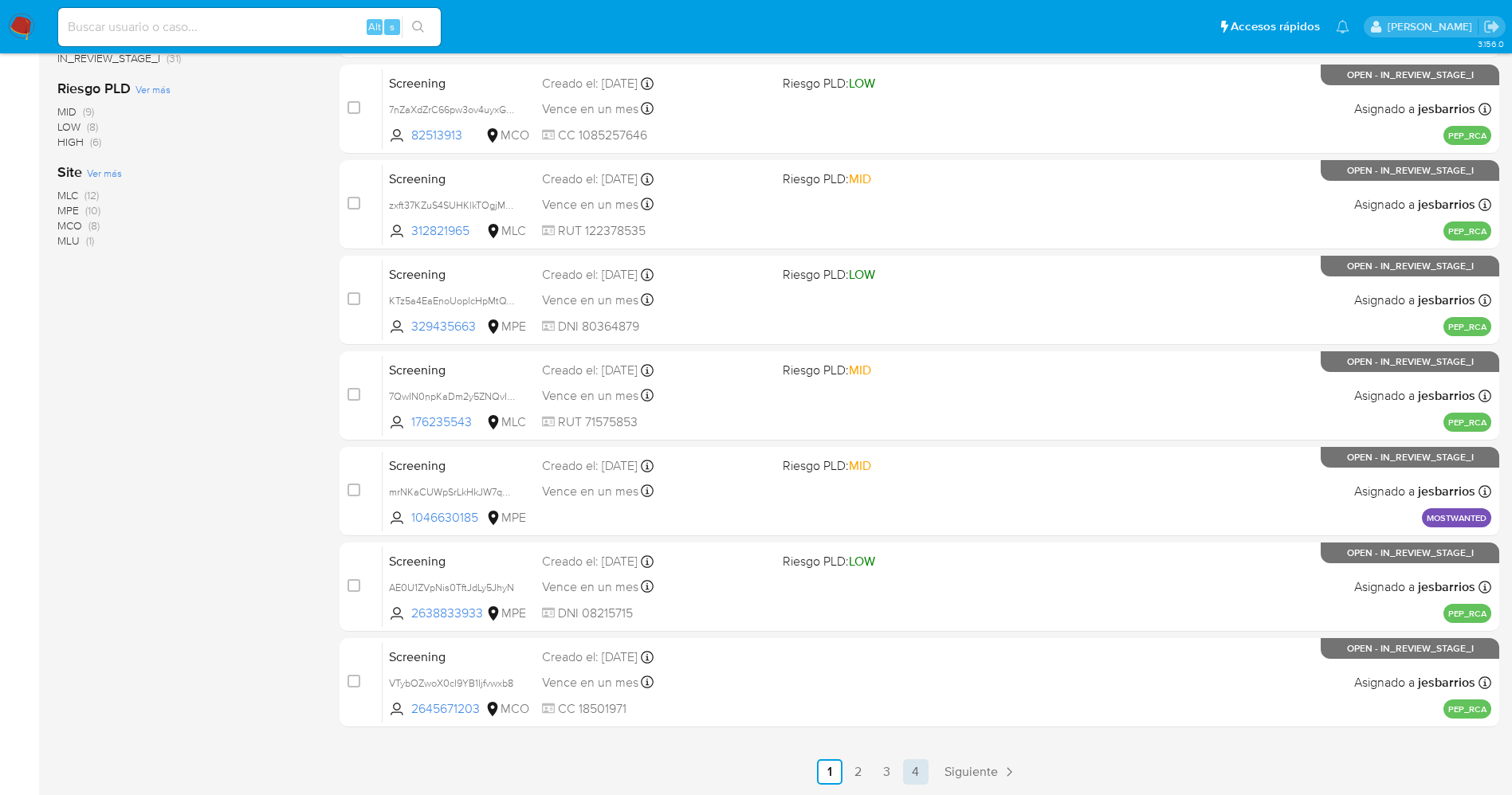
click at [912, 772] on link "4" at bounding box center [916, 772] width 26 height 26
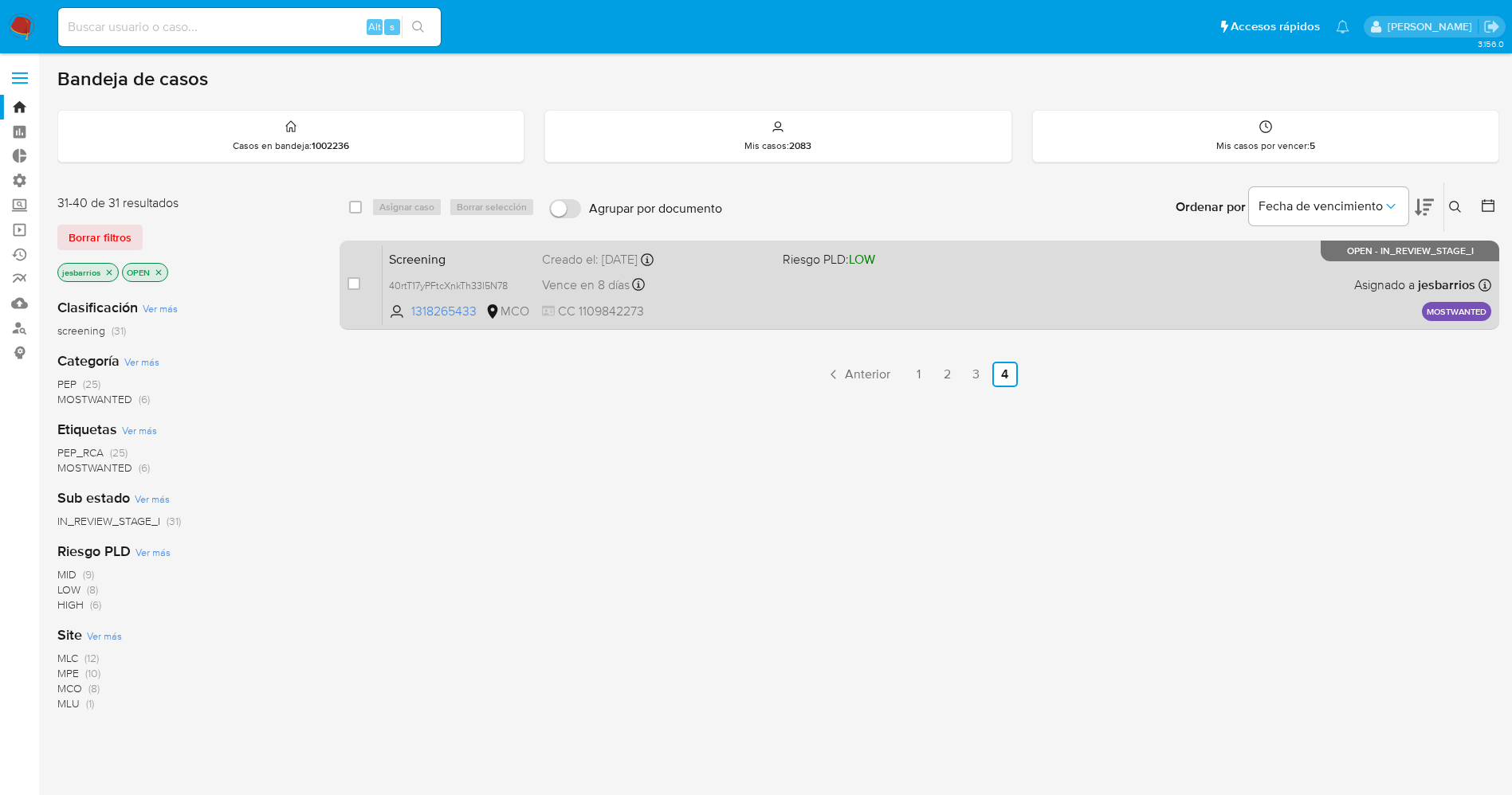
click at [730, 284] on div "Vence en 8 días Vence el [DATE] 07:10:09" at bounding box center [655, 285] width 228 height 22
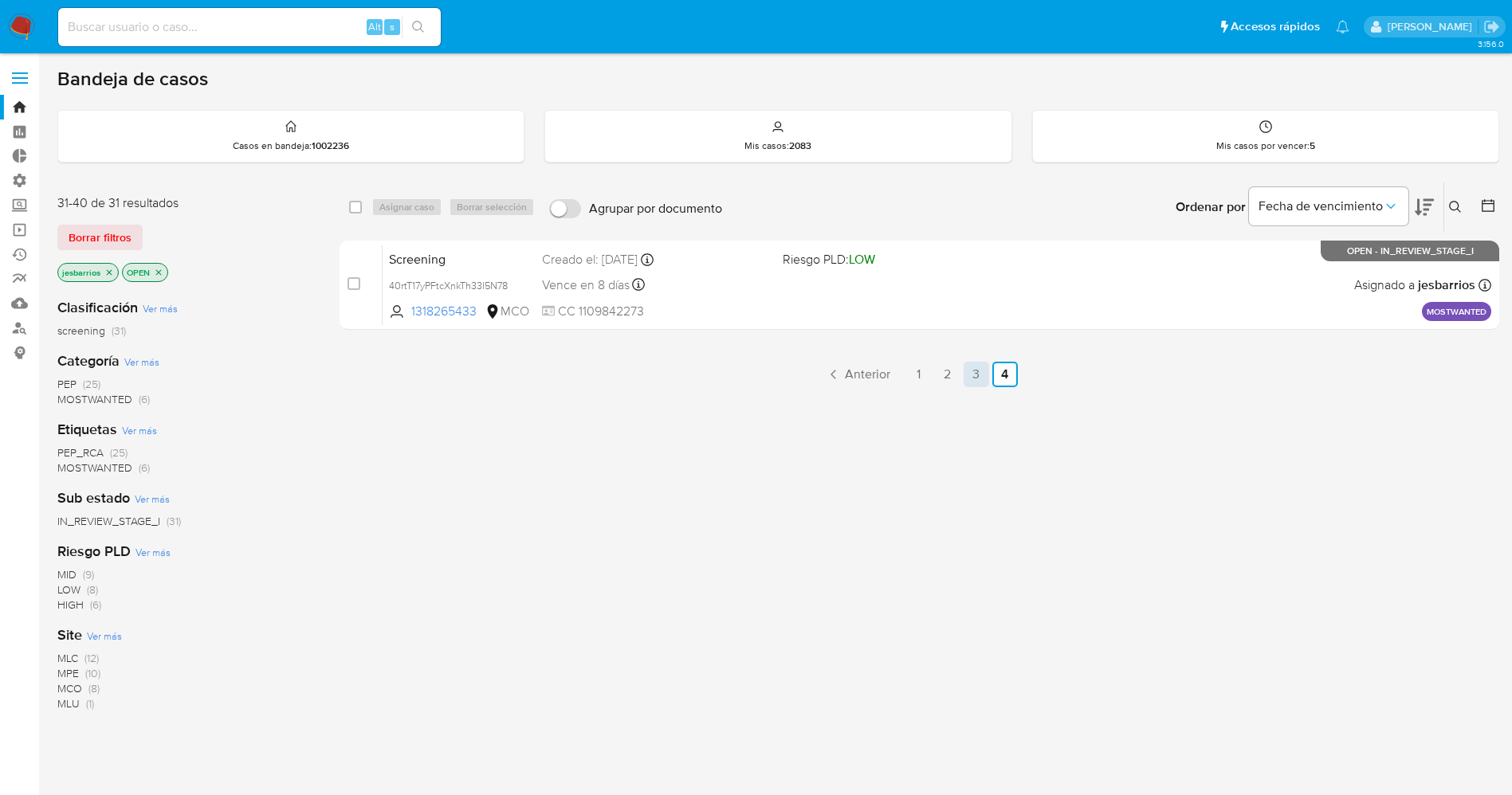
click at [981, 377] on link "3" at bounding box center [976, 374] width 26 height 26
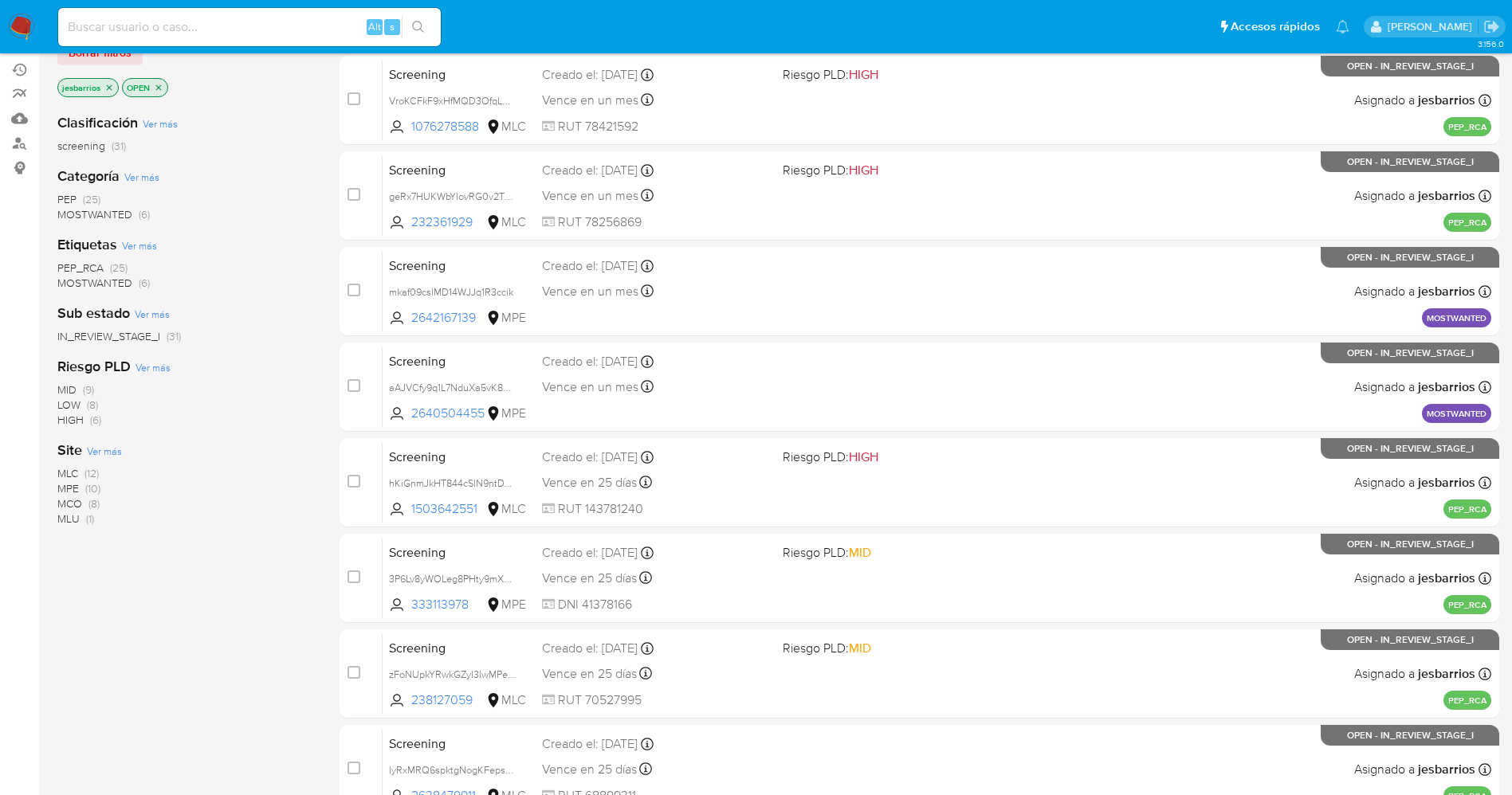
scroll to position [463, 0]
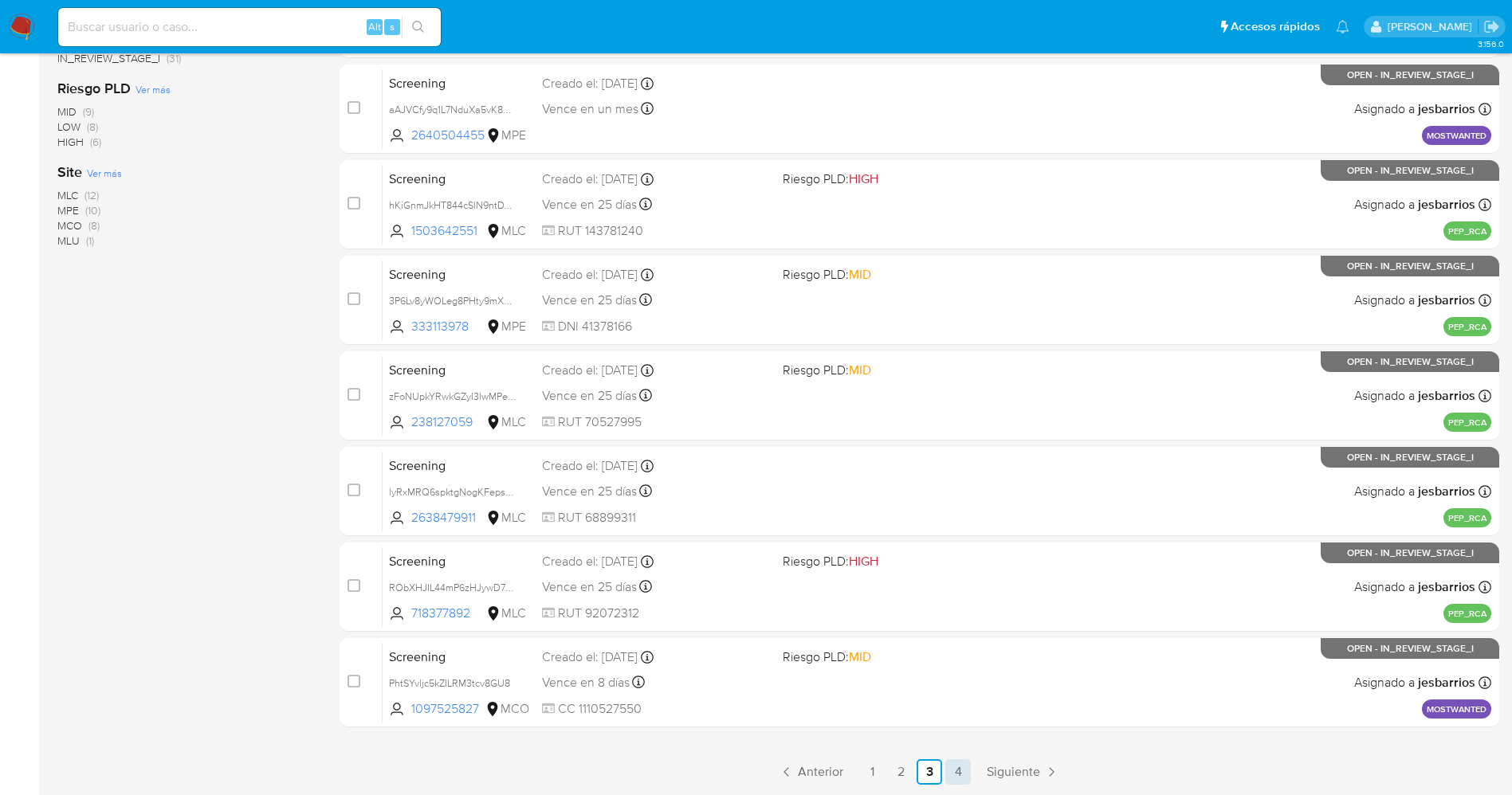
click at [949, 765] on link "4" at bounding box center [958, 772] width 26 height 26
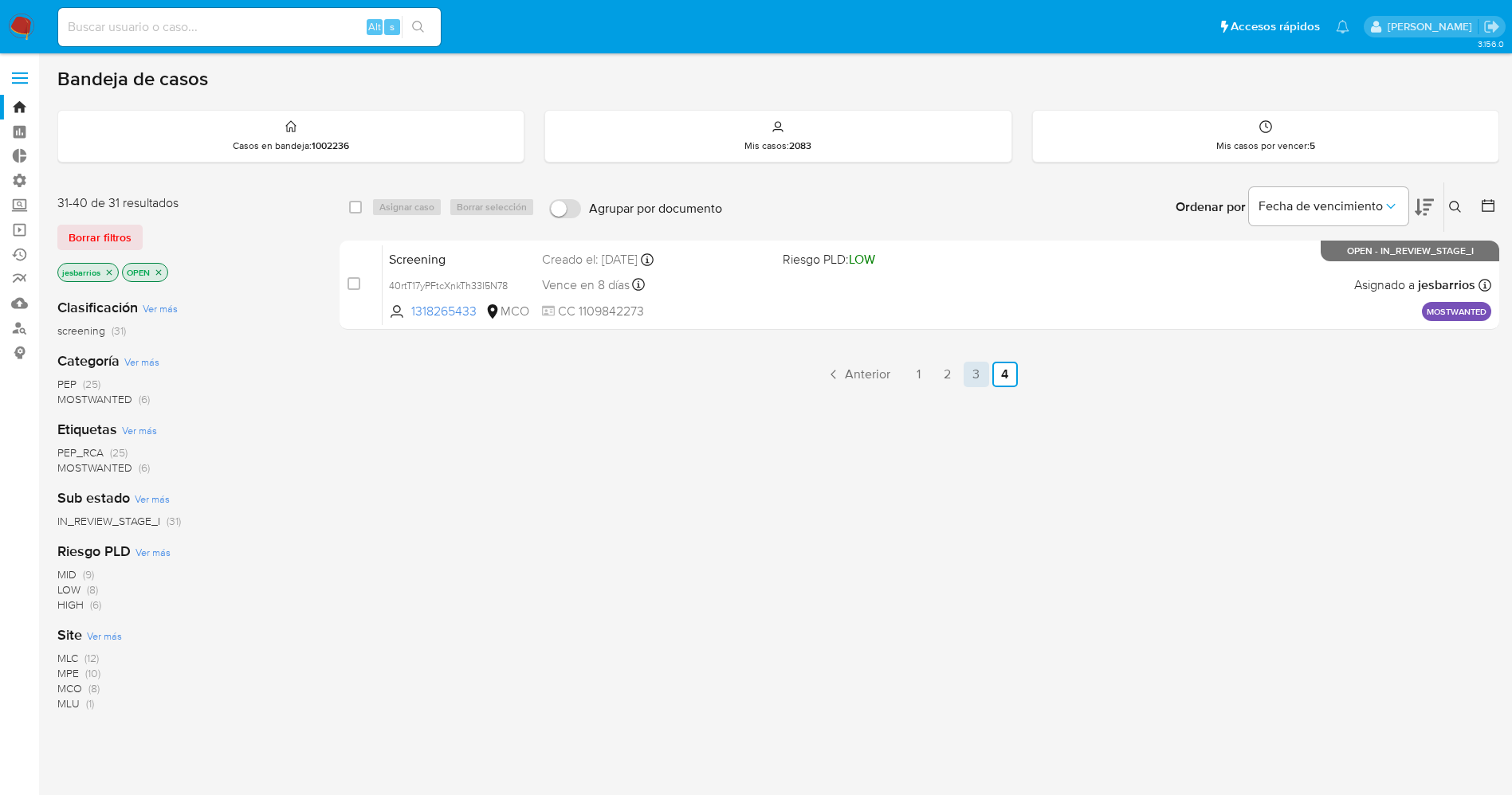
click at [974, 366] on link "3" at bounding box center [976, 374] width 26 height 26
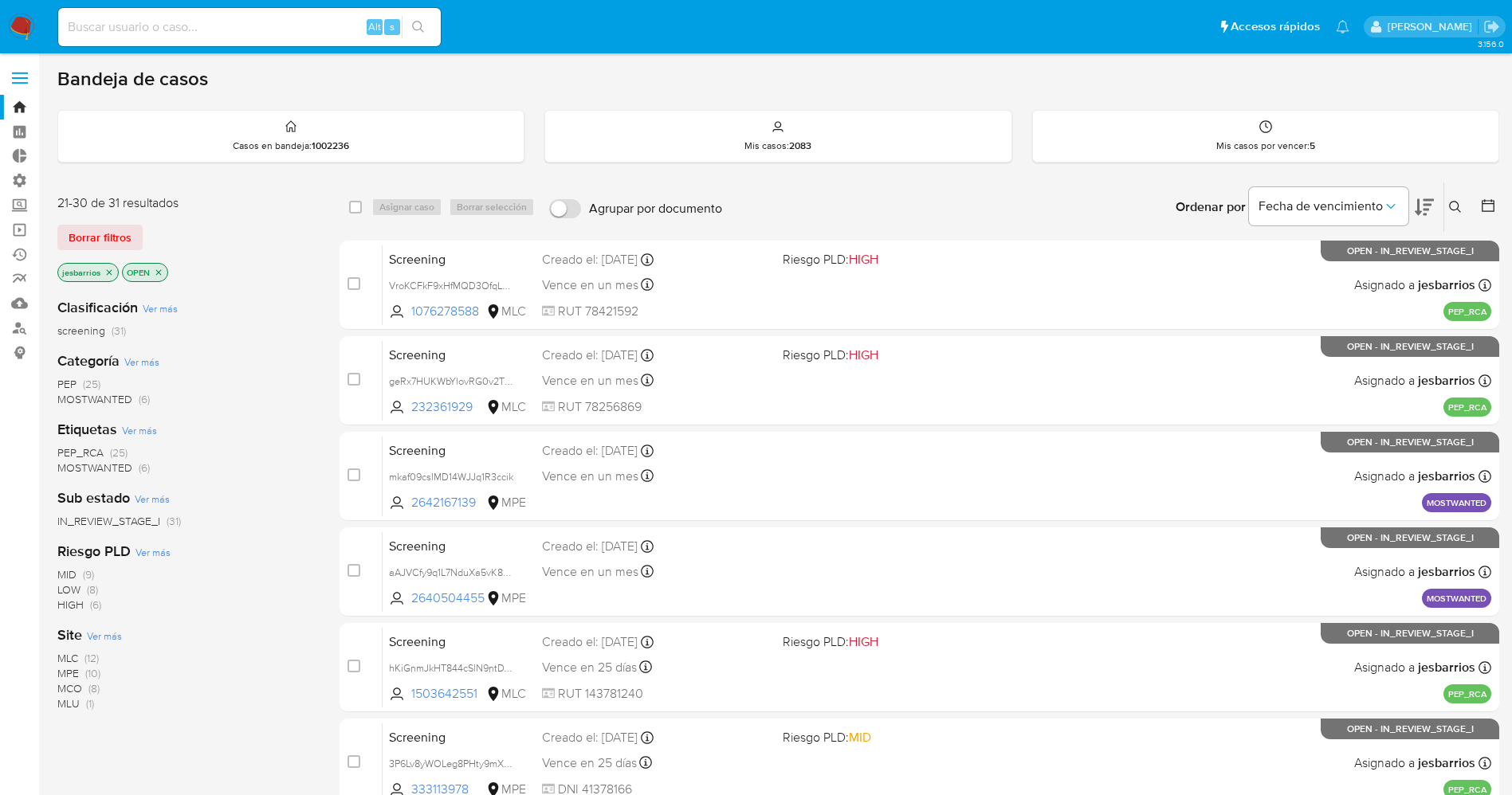
scroll to position [463, 0]
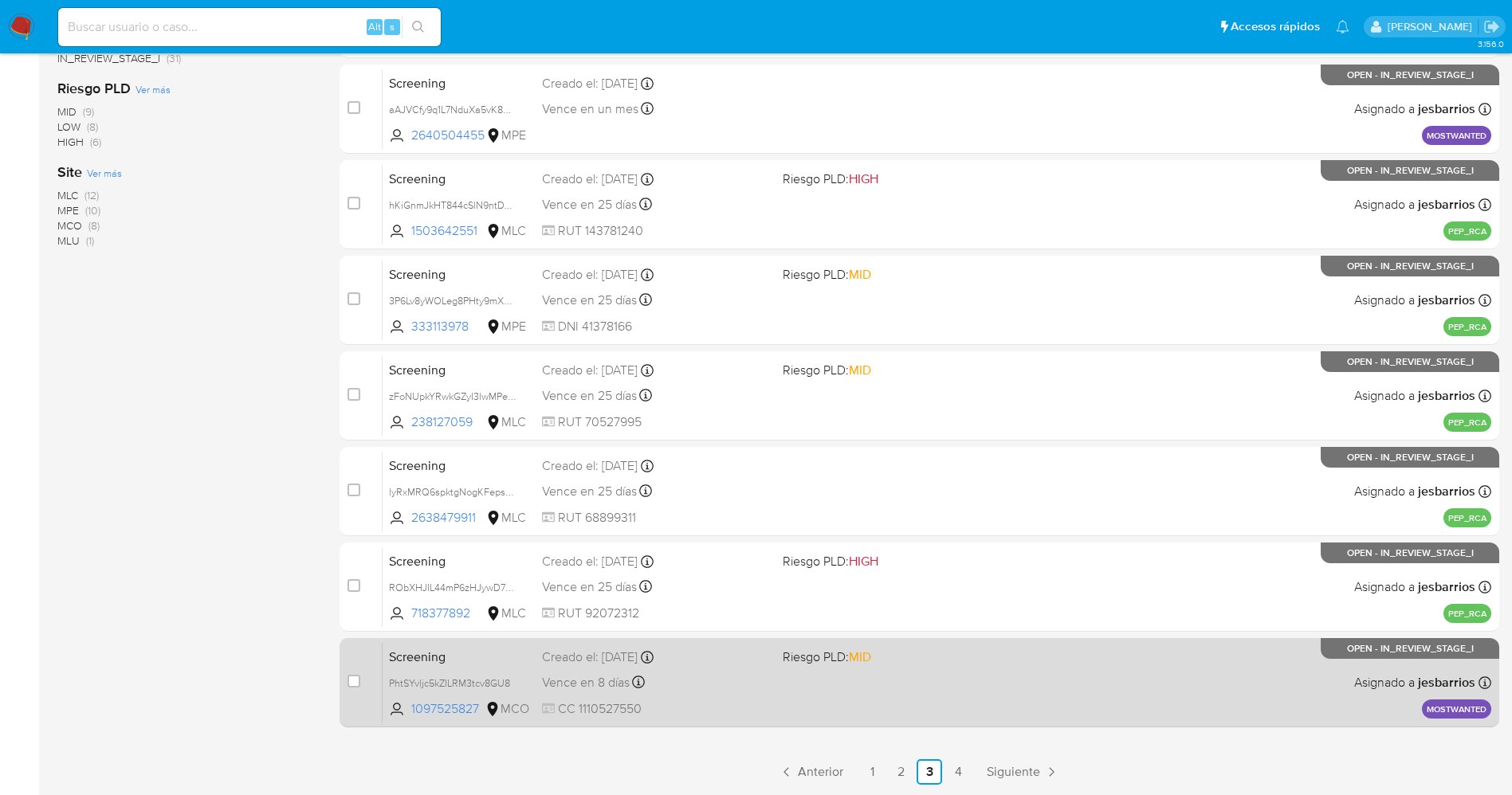
click at [742, 684] on div "Vence en 8 días Vence el [DATE] 07:10:50" at bounding box center [655, 682] width 228 height 22
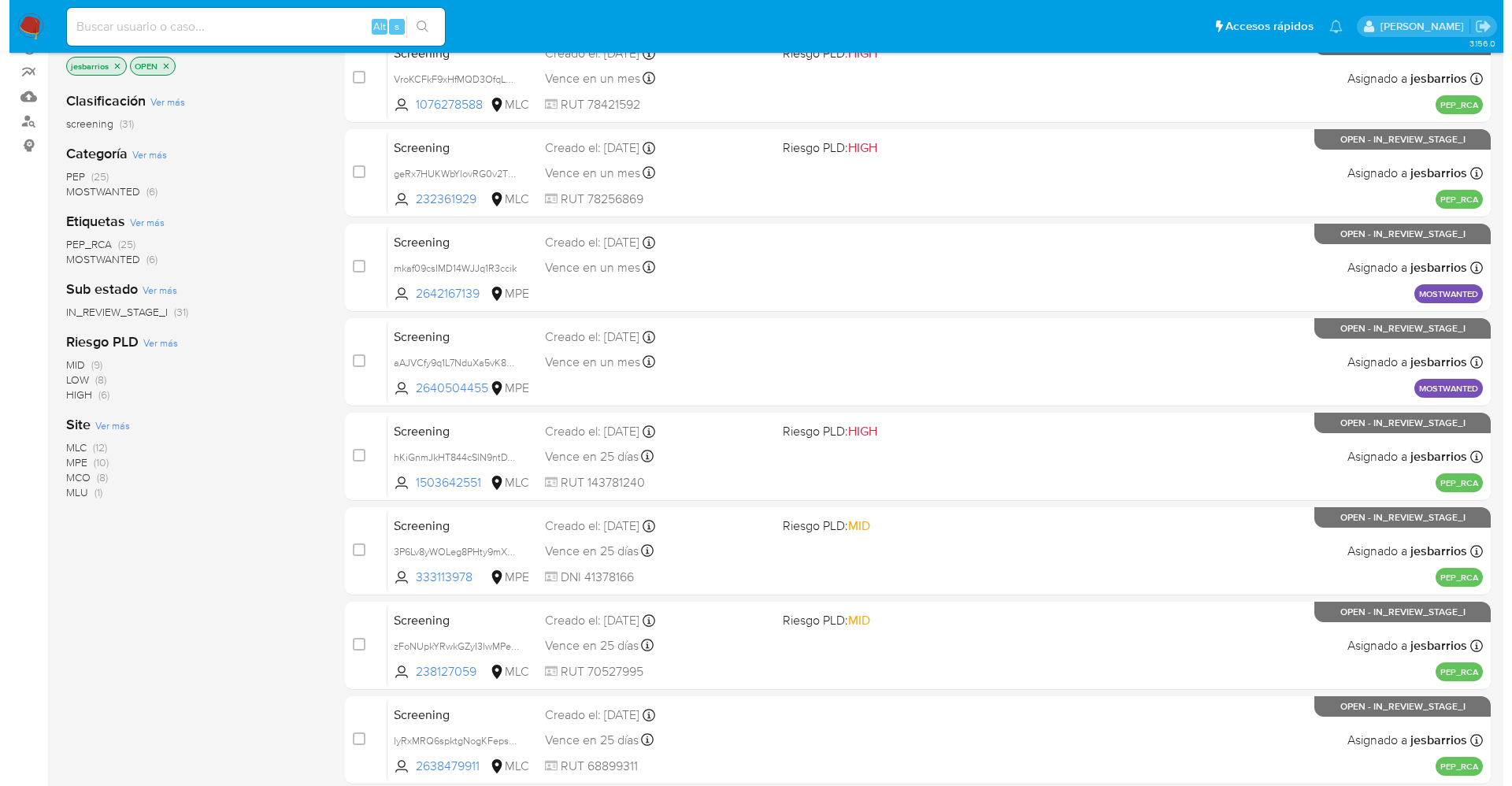
scroll to position [0, 0]
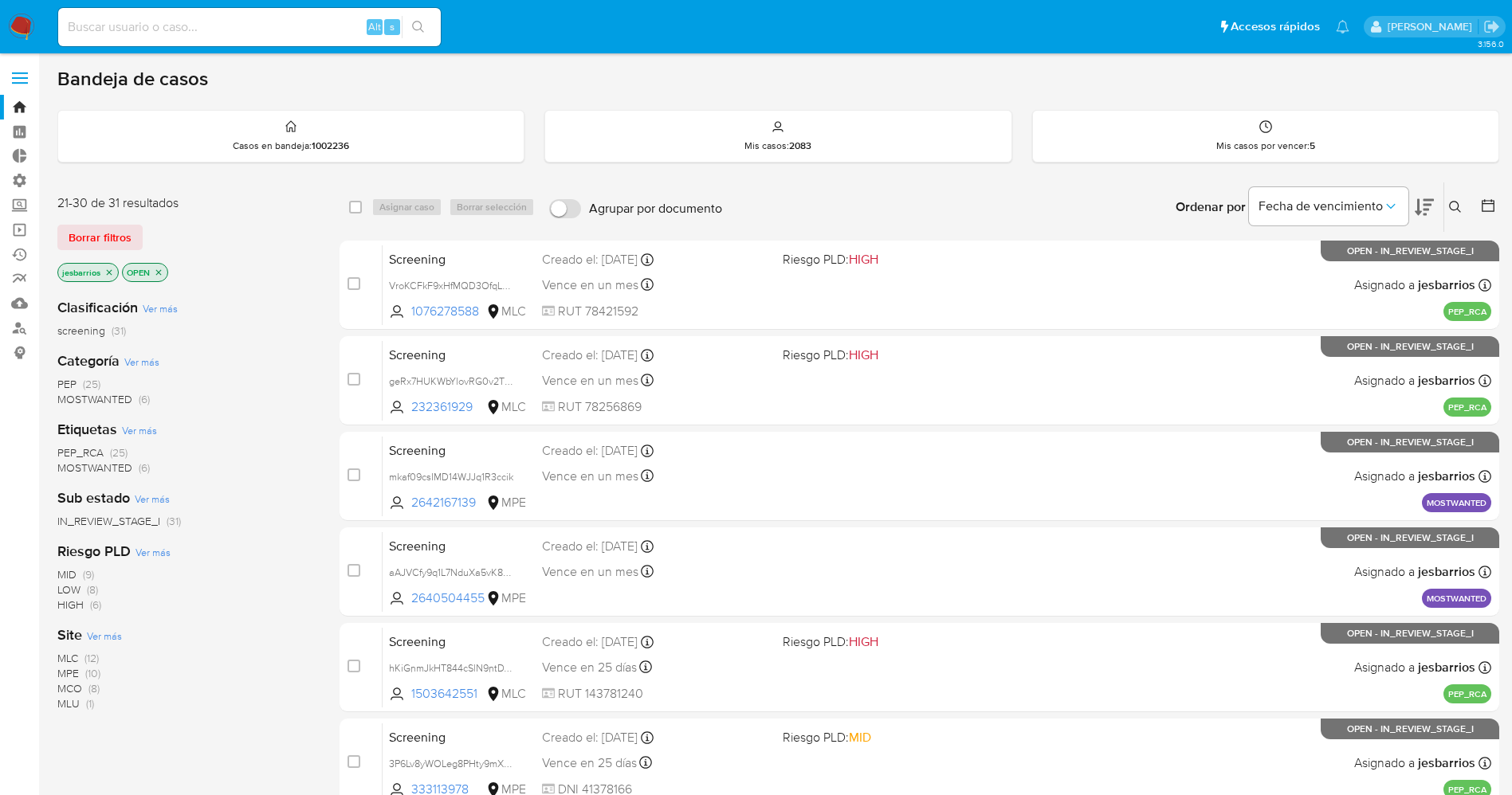
click at [107, 273] on icon "close-filter" at bounding box center [109, 273] width 10 height 10
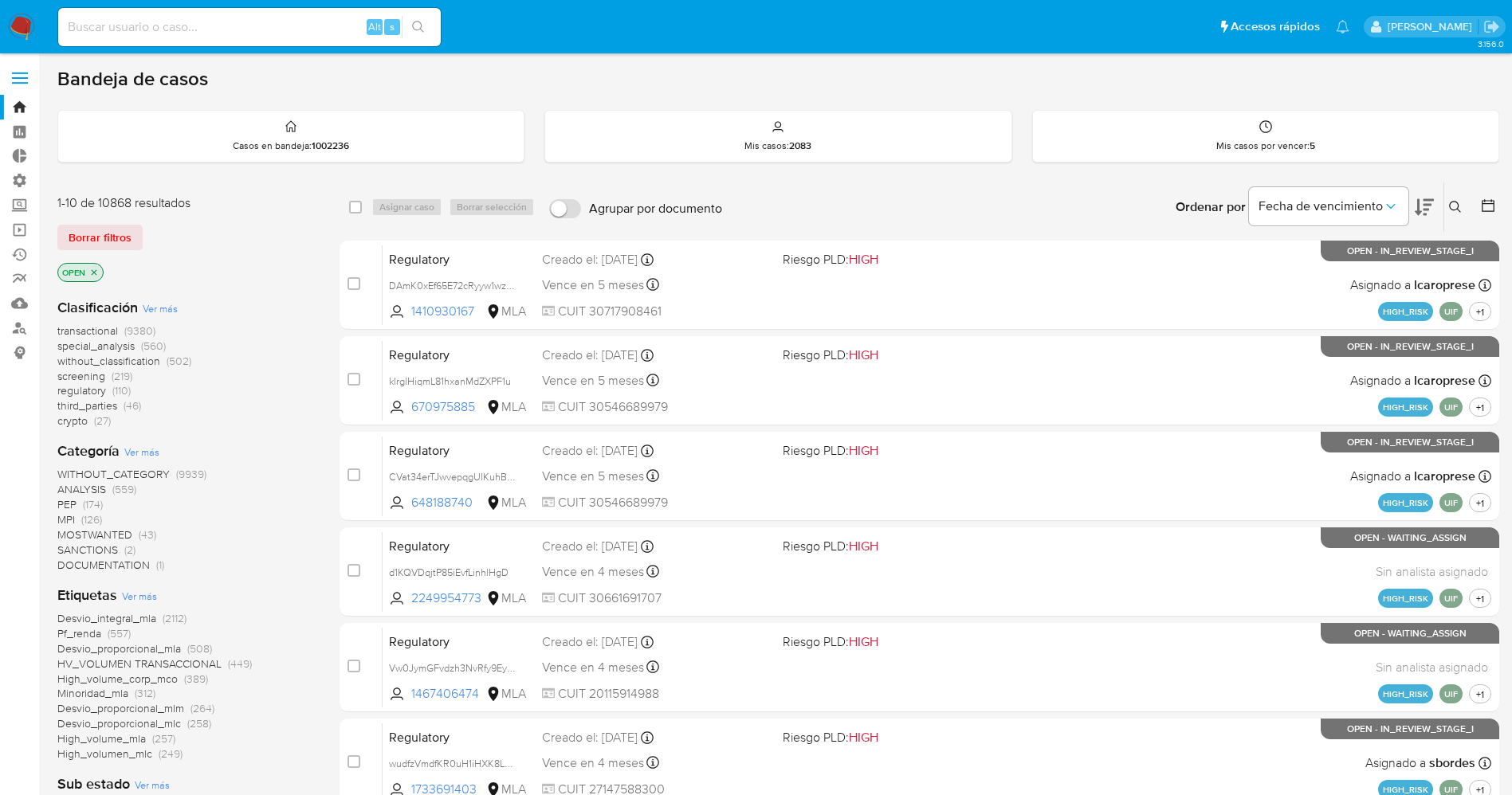
click at [139, 592] on span "Ver más" at bounding box center [139, 596] width 35 height 14
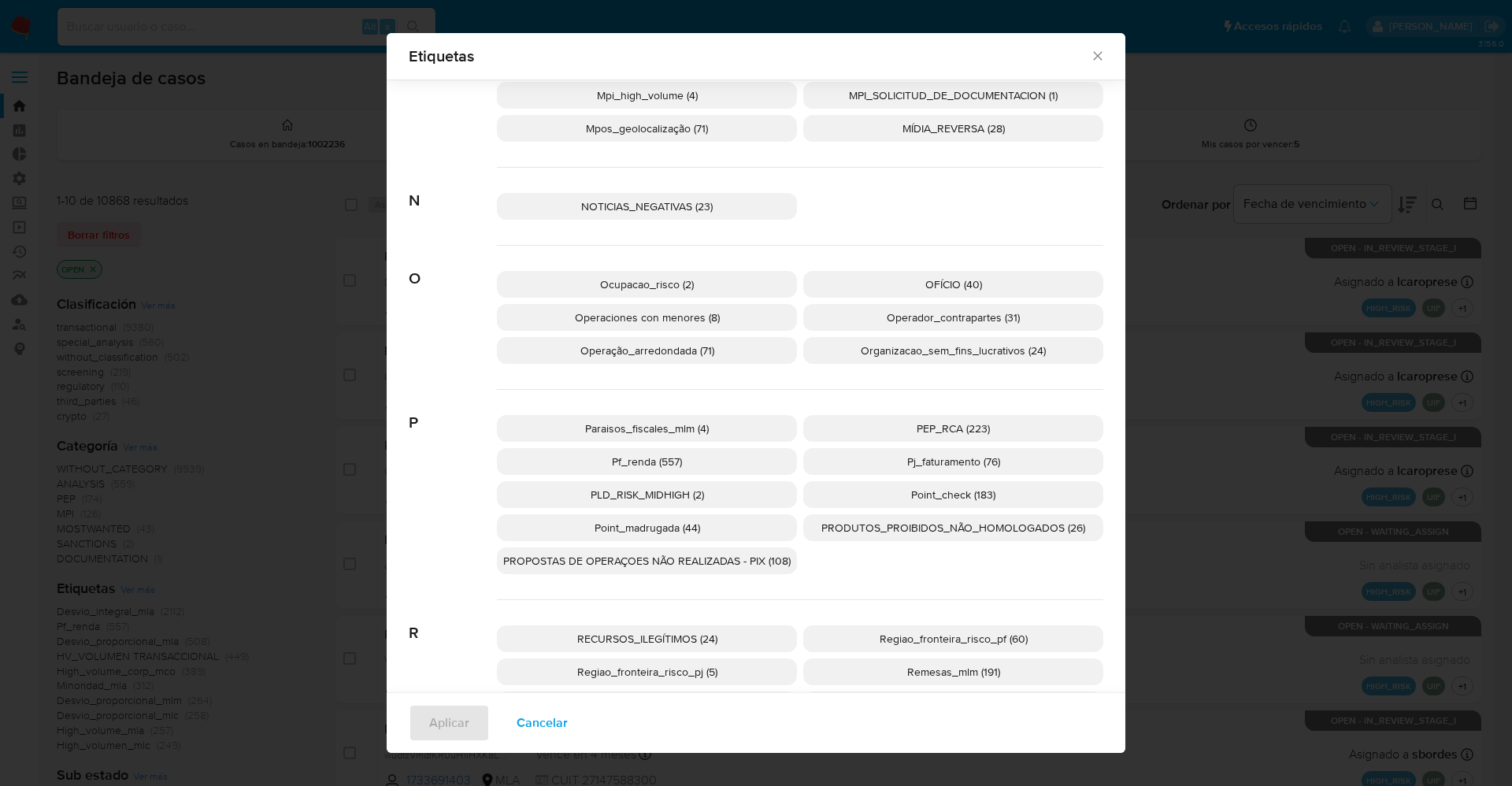
scroll to position [2469, 0]
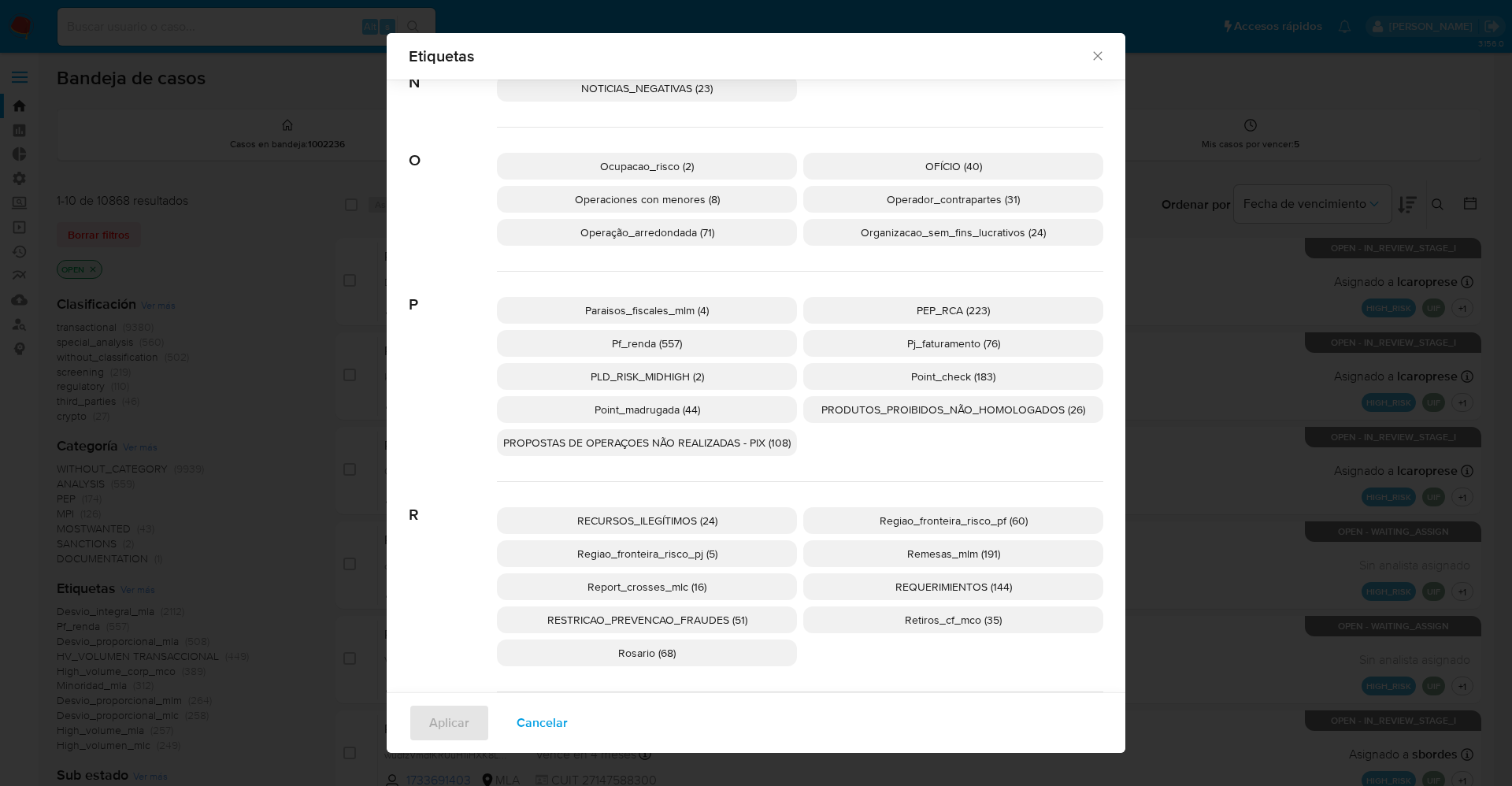
click at [911, 300] on p "PEP_RCA (223)" at bounding box center [953, 311] width 300 height 27
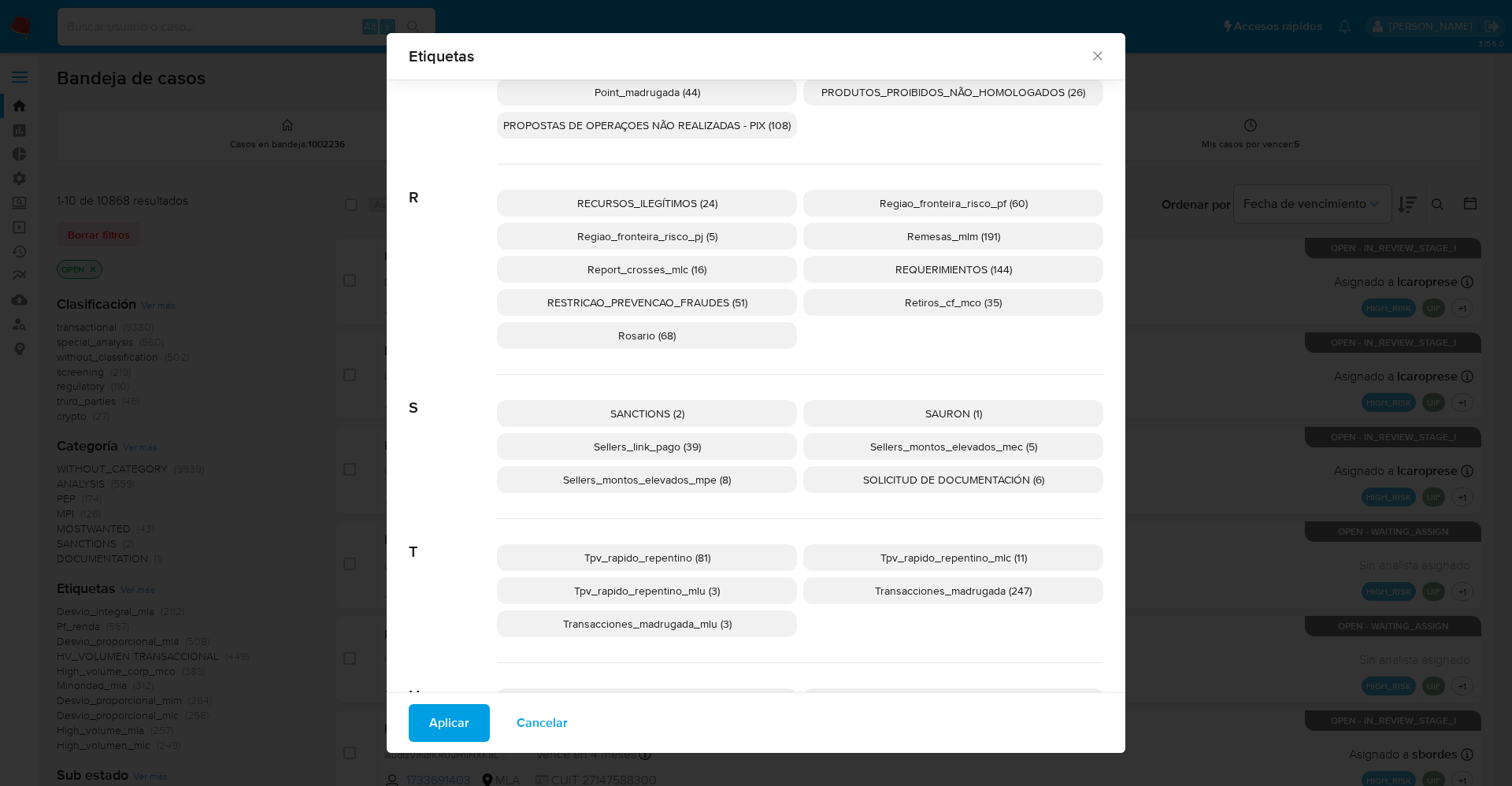
scroll to position [2824, 0]
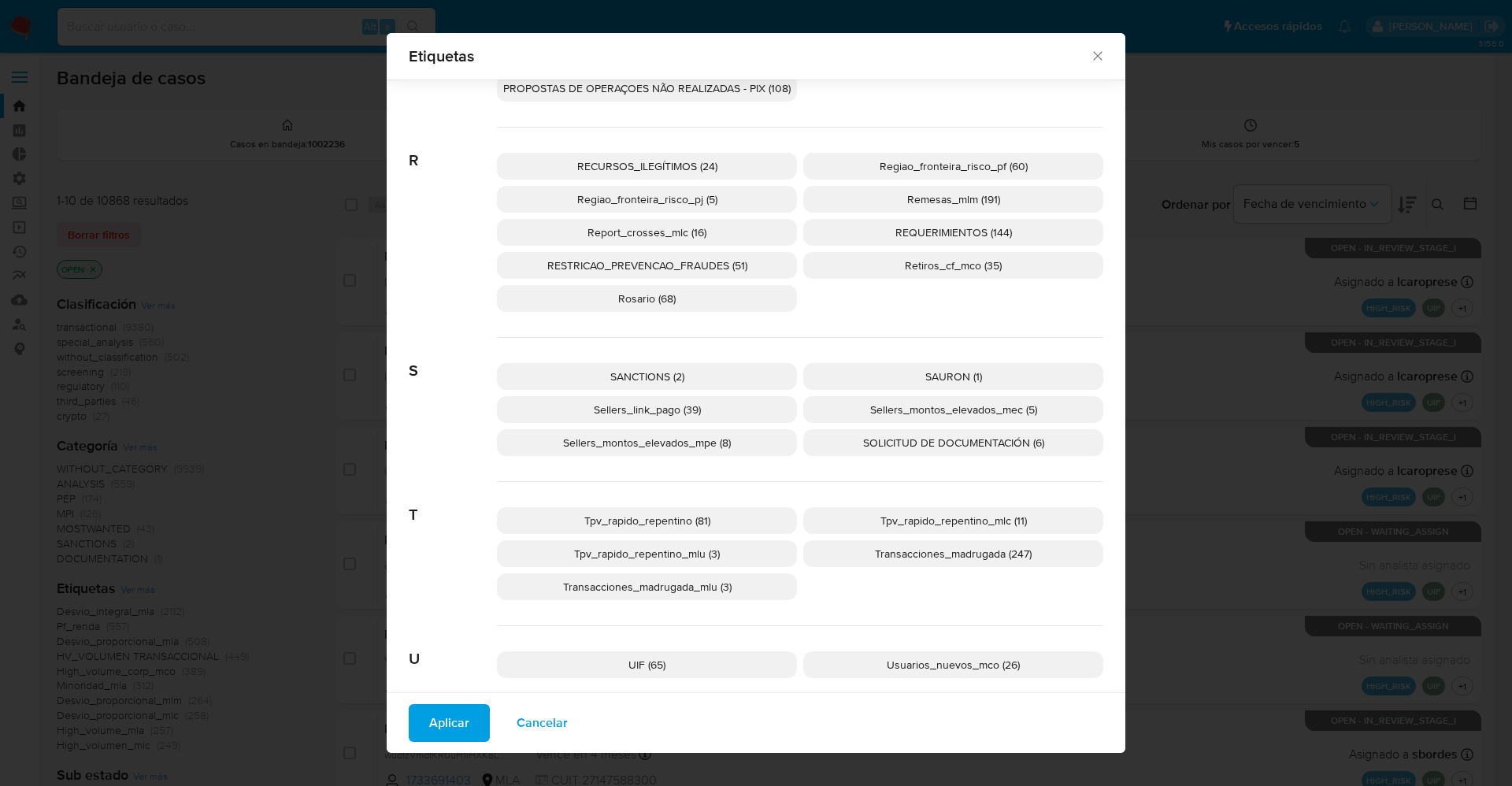
click at [650, 373] on span "SANCTIONS (2)" at bounding box center [647, 376] width 74 height 16
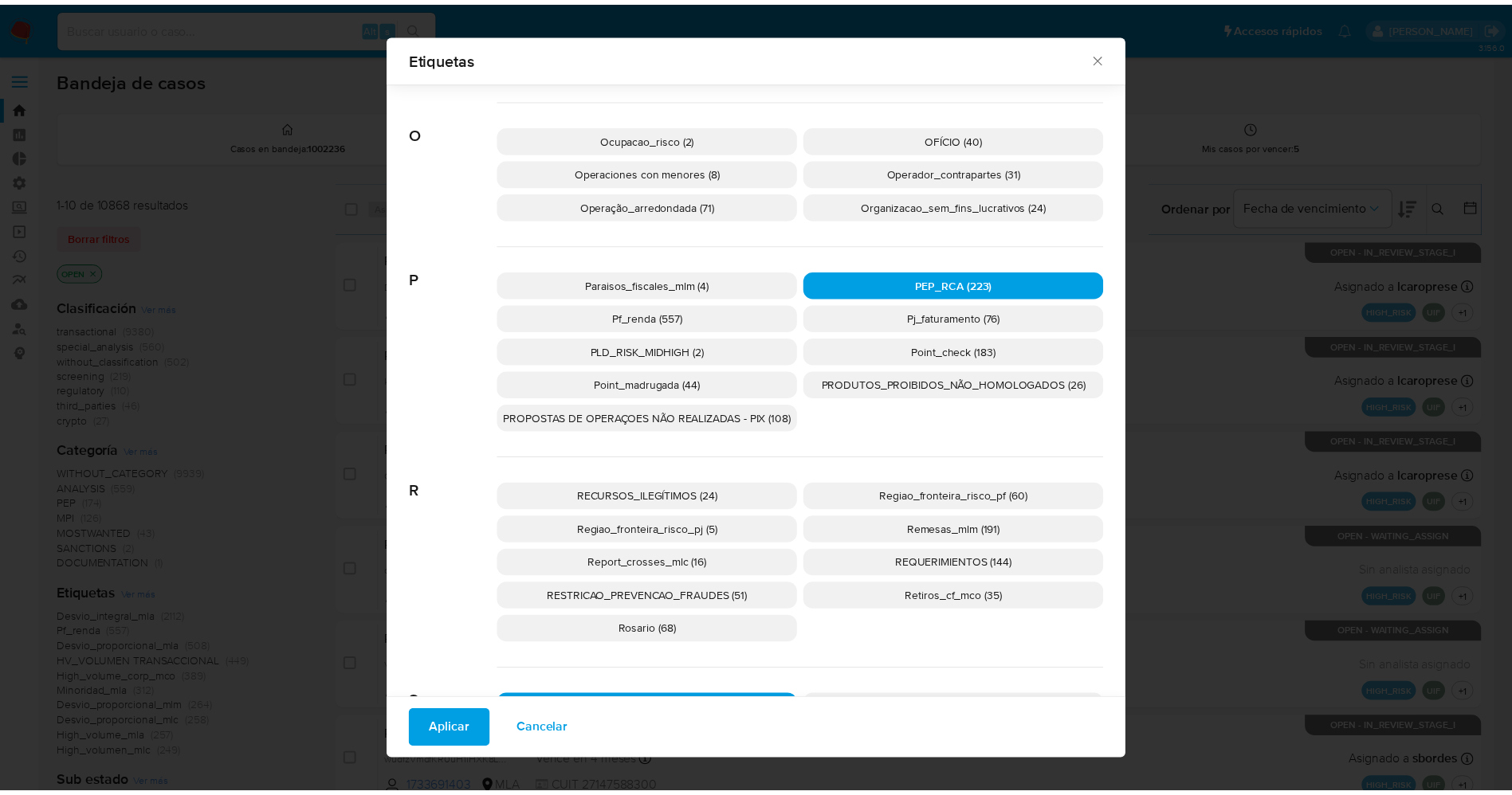
scroll to position [2498, 0]
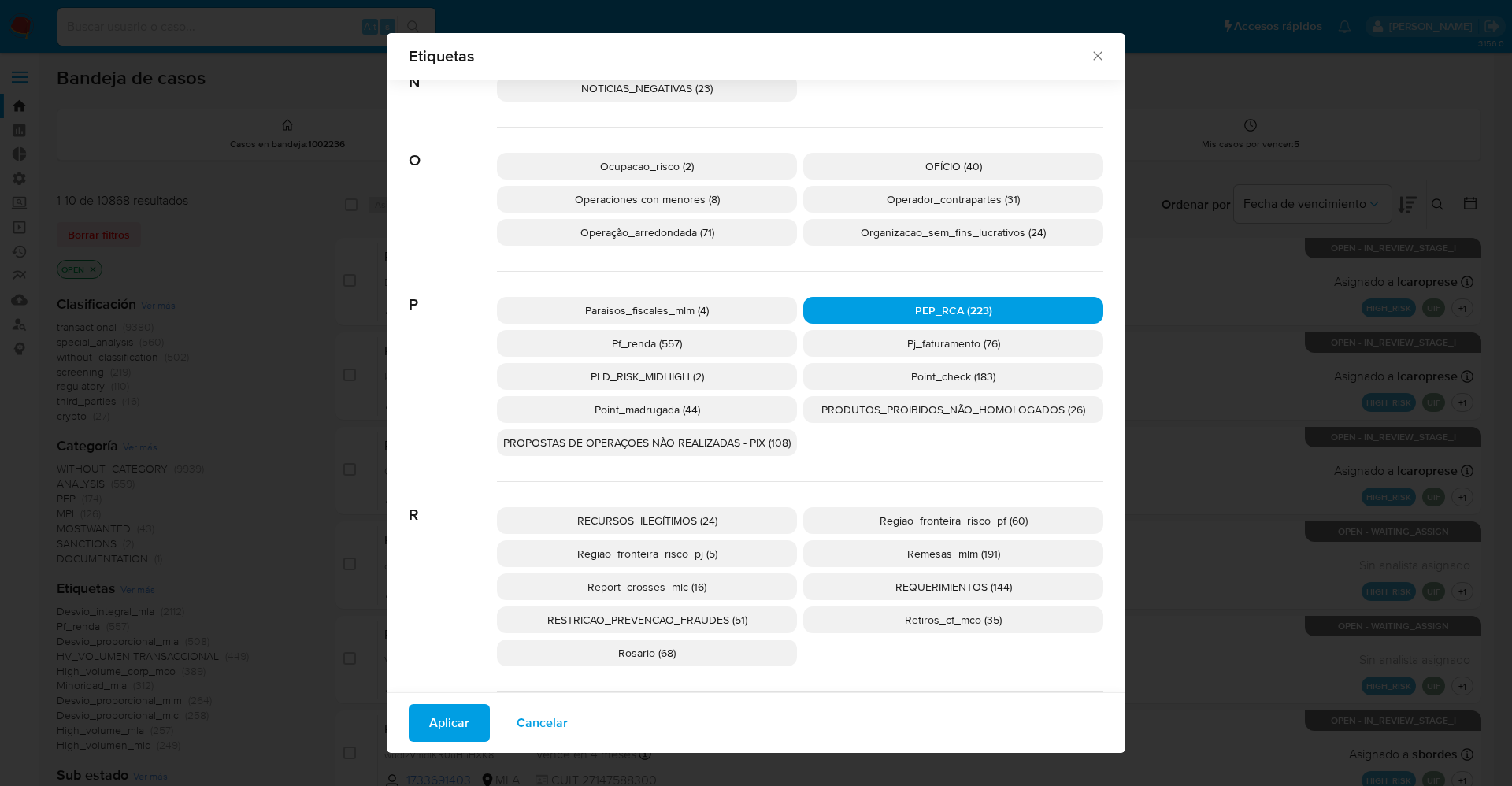
click at [436, 706] on span "Aplicar" at bounding box center [449, 724] width 40 height 35
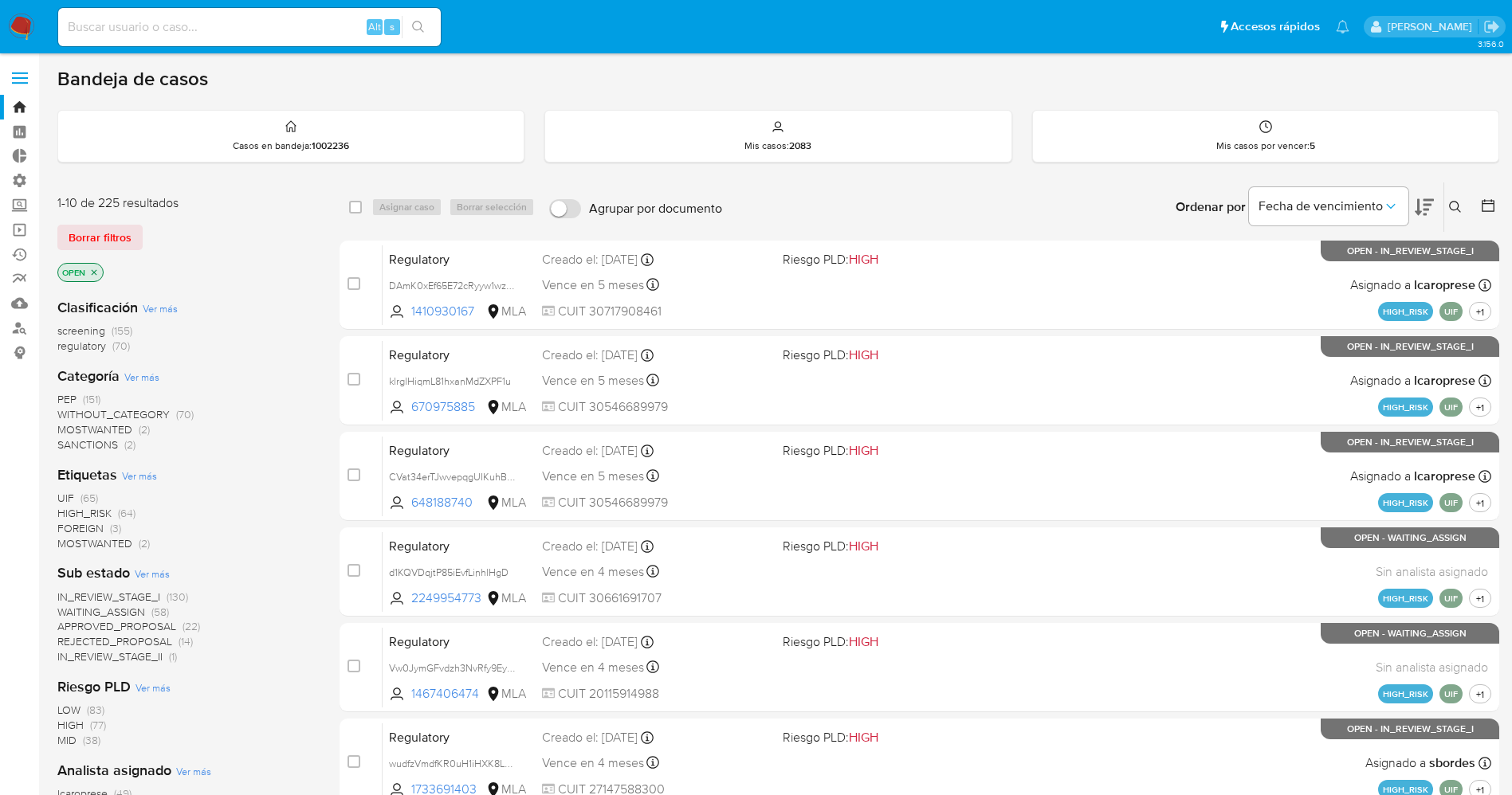
click at [149, 475] on span "Ver más" at bounding box center [139, 476] width 35 height 14
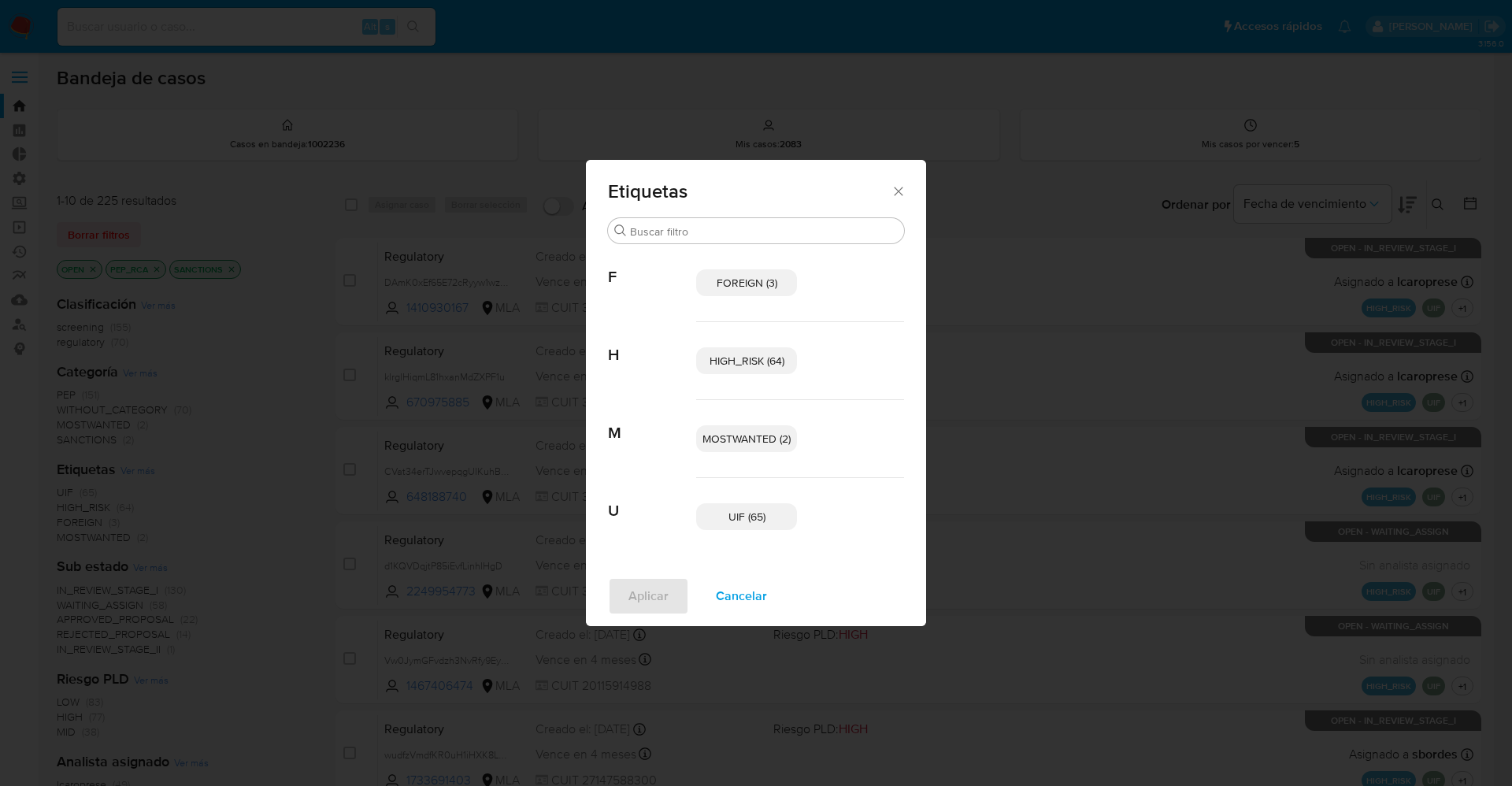
drag, startPoint x: 740, startPoint y: 435, endPoint x: 701, endPoint y: 464, distance: 48.6
click at [740, 434] on span "MOSTWANTED (2)" at bounding box center [747, 439] width 89 height 16
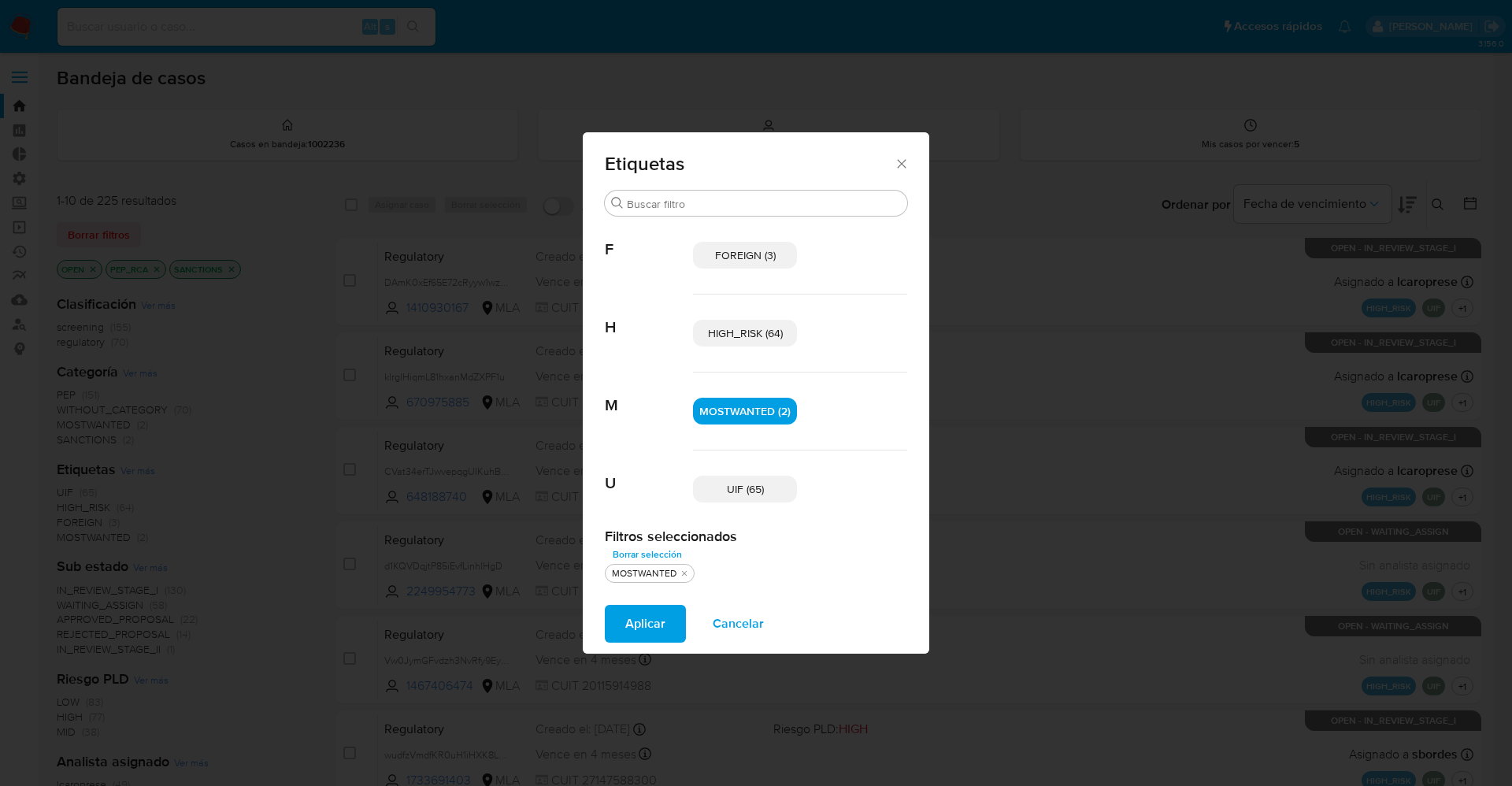
click at [630, 621] on span "Aplicar" at bounding box center [645, 624] width 40 height 35
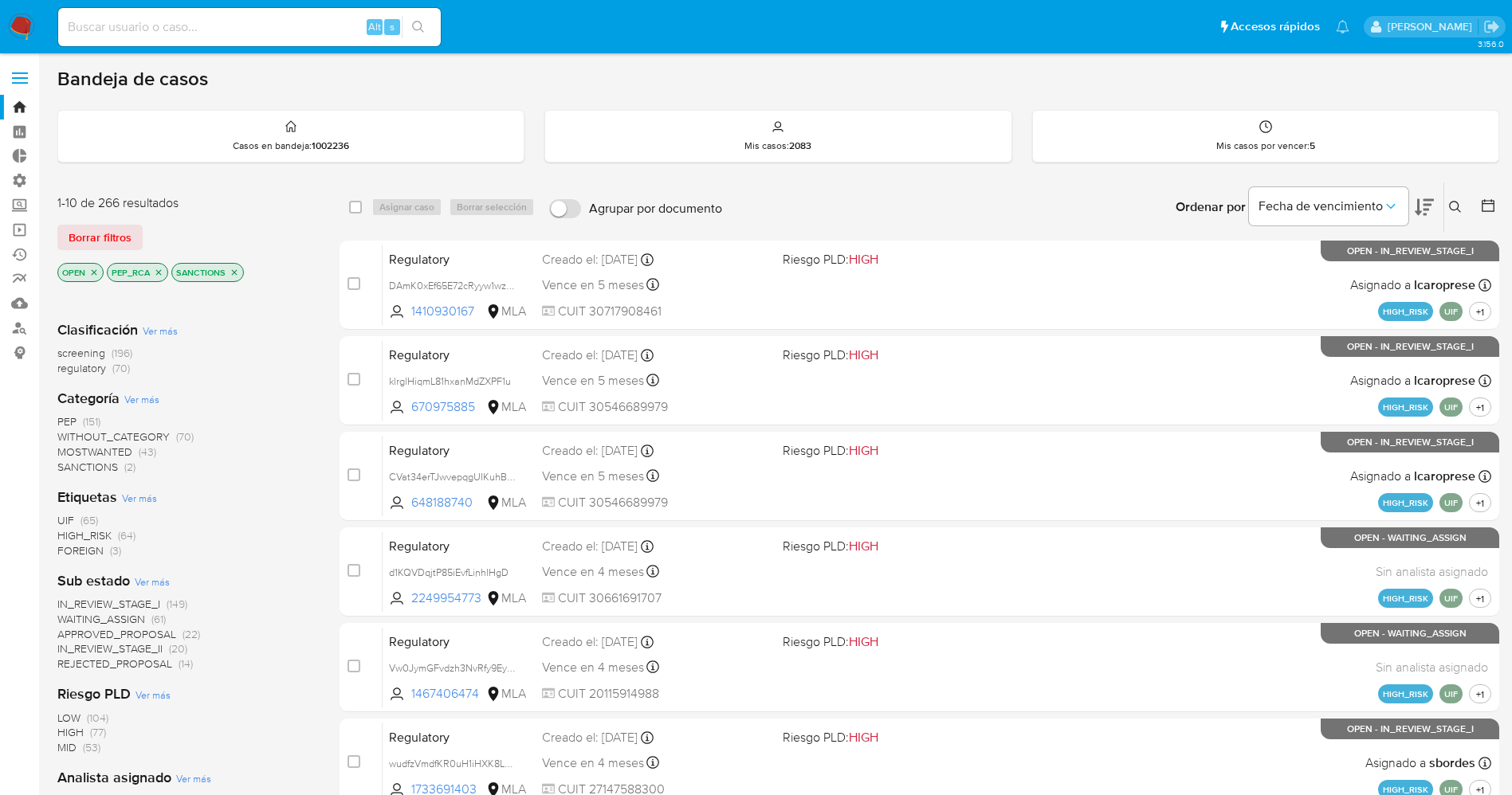
click at [142, 619] on span "WAITING_ASSIGN" at bounding box center [102, 619] width 88 height 16
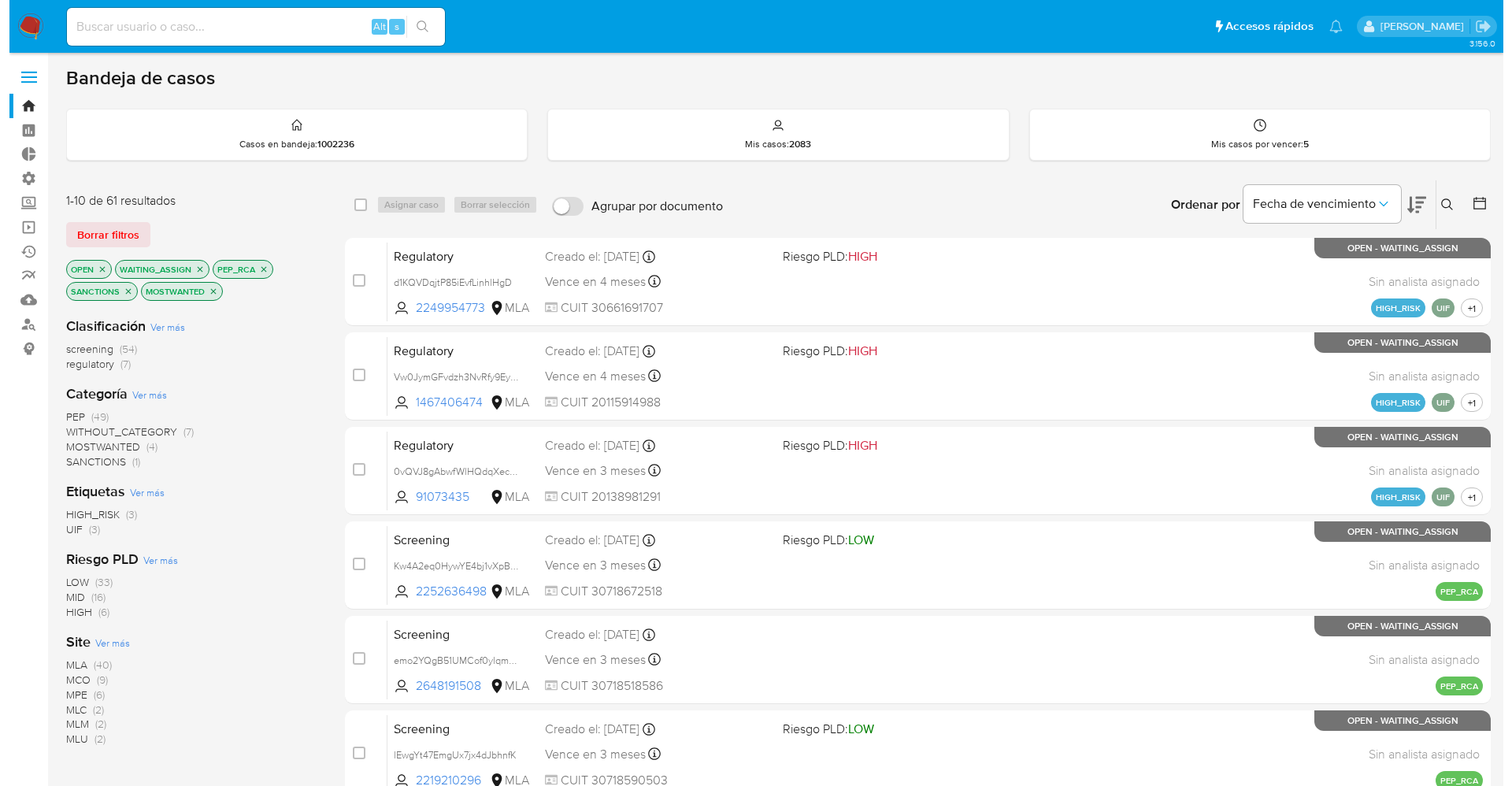
scroll to position [118, 0]
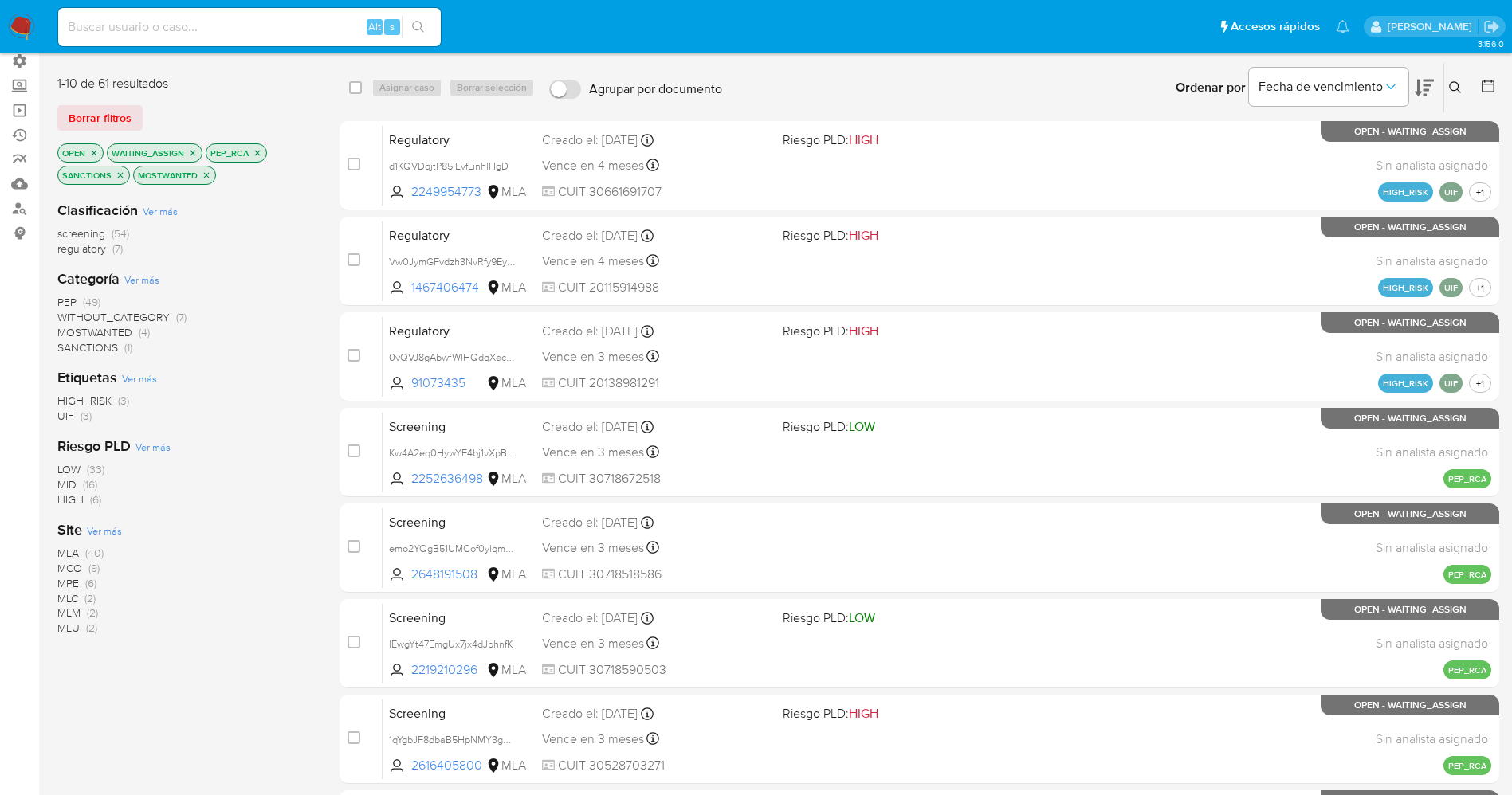
click at [114, 525] on span "Ver más" at bounding box center [105, 530] width 35 height 14
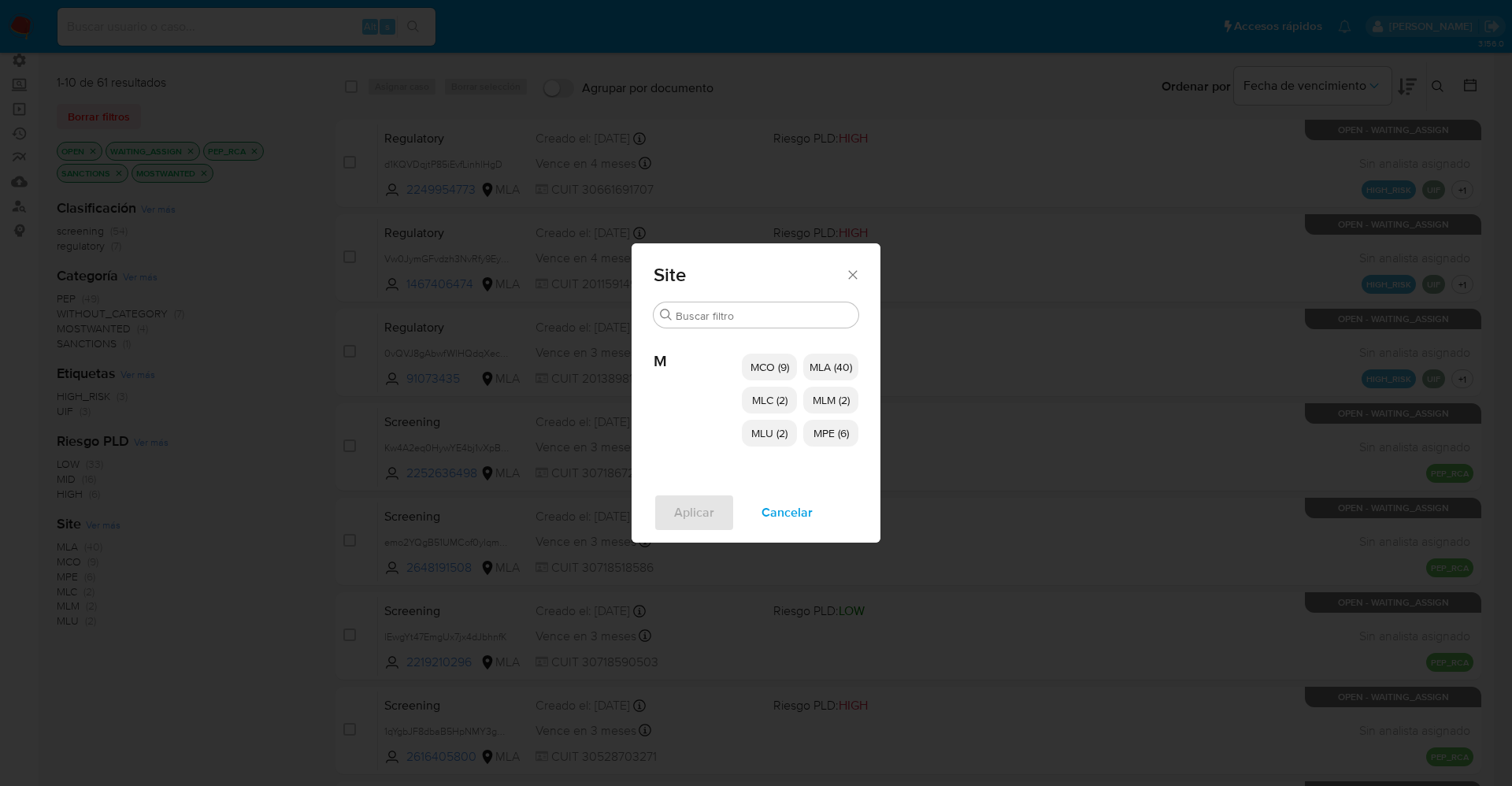
click at [767, 365] on span "MCO (9)" at bounding box center [769, 367] width 39 height 16
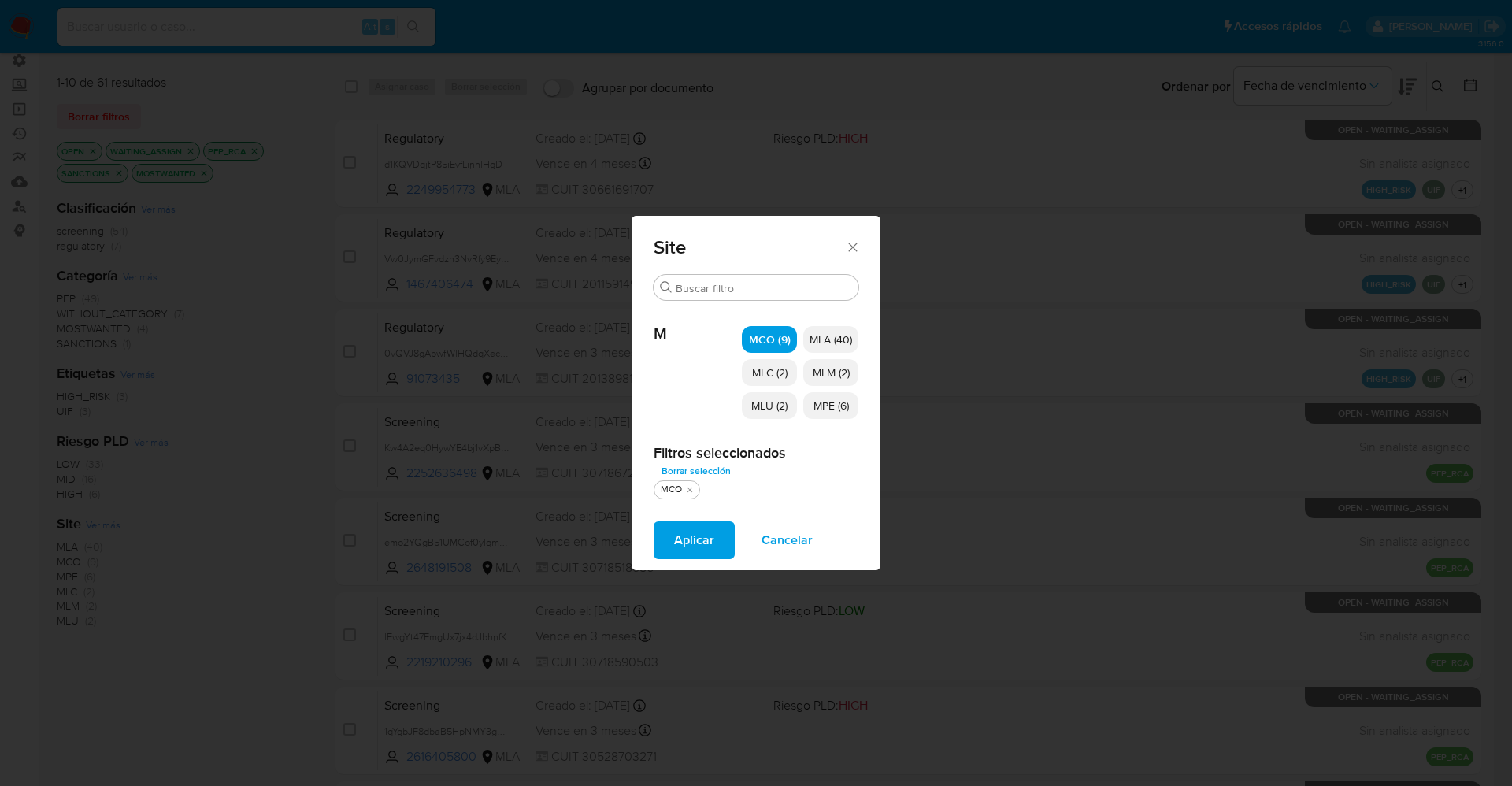
click at [771, 372] on span "MLC (2)" at bounding box center [769, 372] width 36 height 16
drag, startPoint x: 770, startPoint y: 402, endPoint x: 839, endPoint y: 409, distance: 69.4
click at [772, 404] on span "MLU (2)" at bounding box center [769, 406] width 36 height 16
drag, startPoint x: 833, startPoint y: 401, endPoint x: 839, endPoint y: 389, distance: 13.4
click at [834, 401] on span "MPE (6)" at bounding box center [831, 406] width 36 height 16
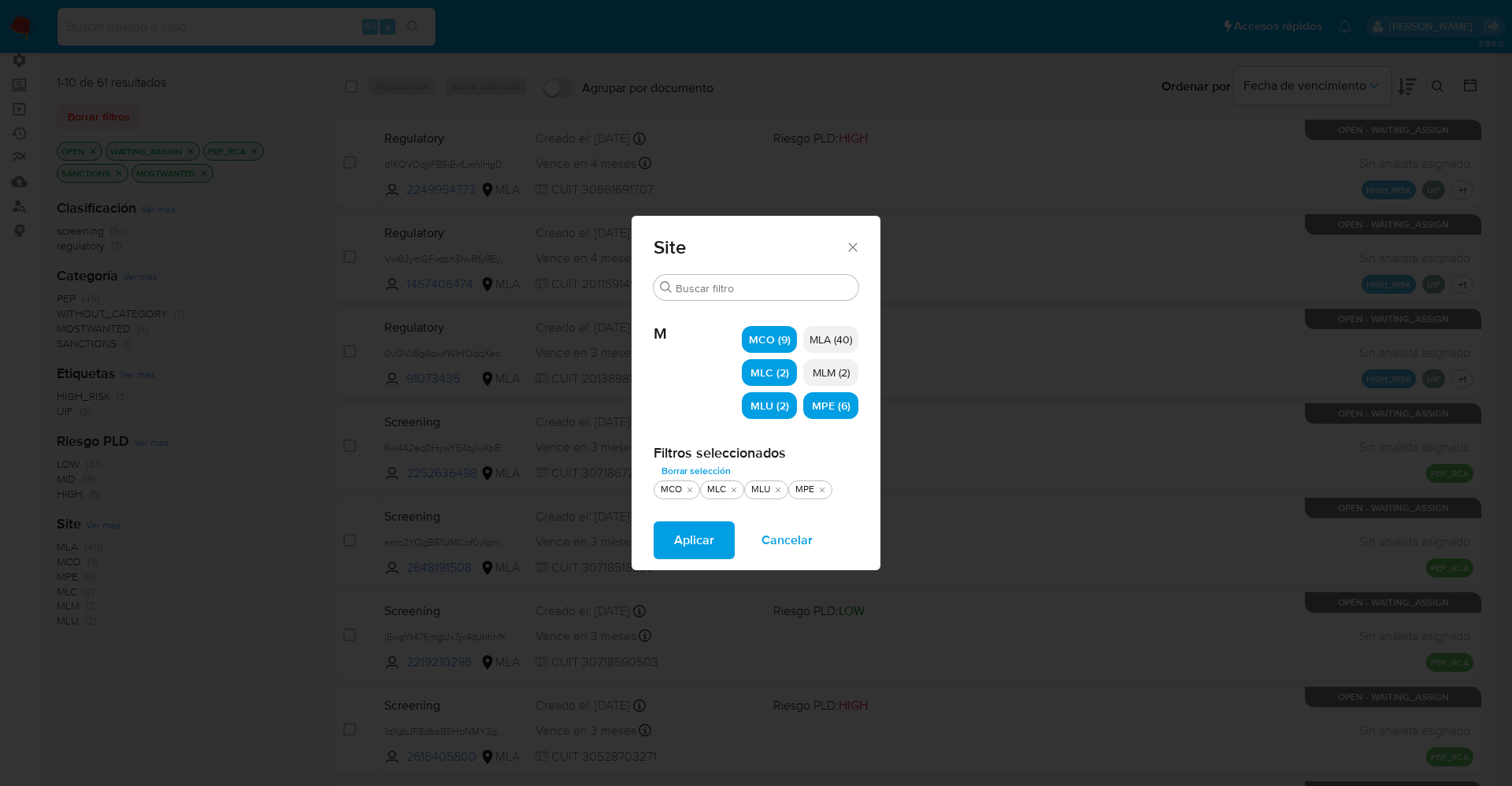
click at [843, 378] on span "MLM (2)" at bounding box center [831, 372] width 37 height 16
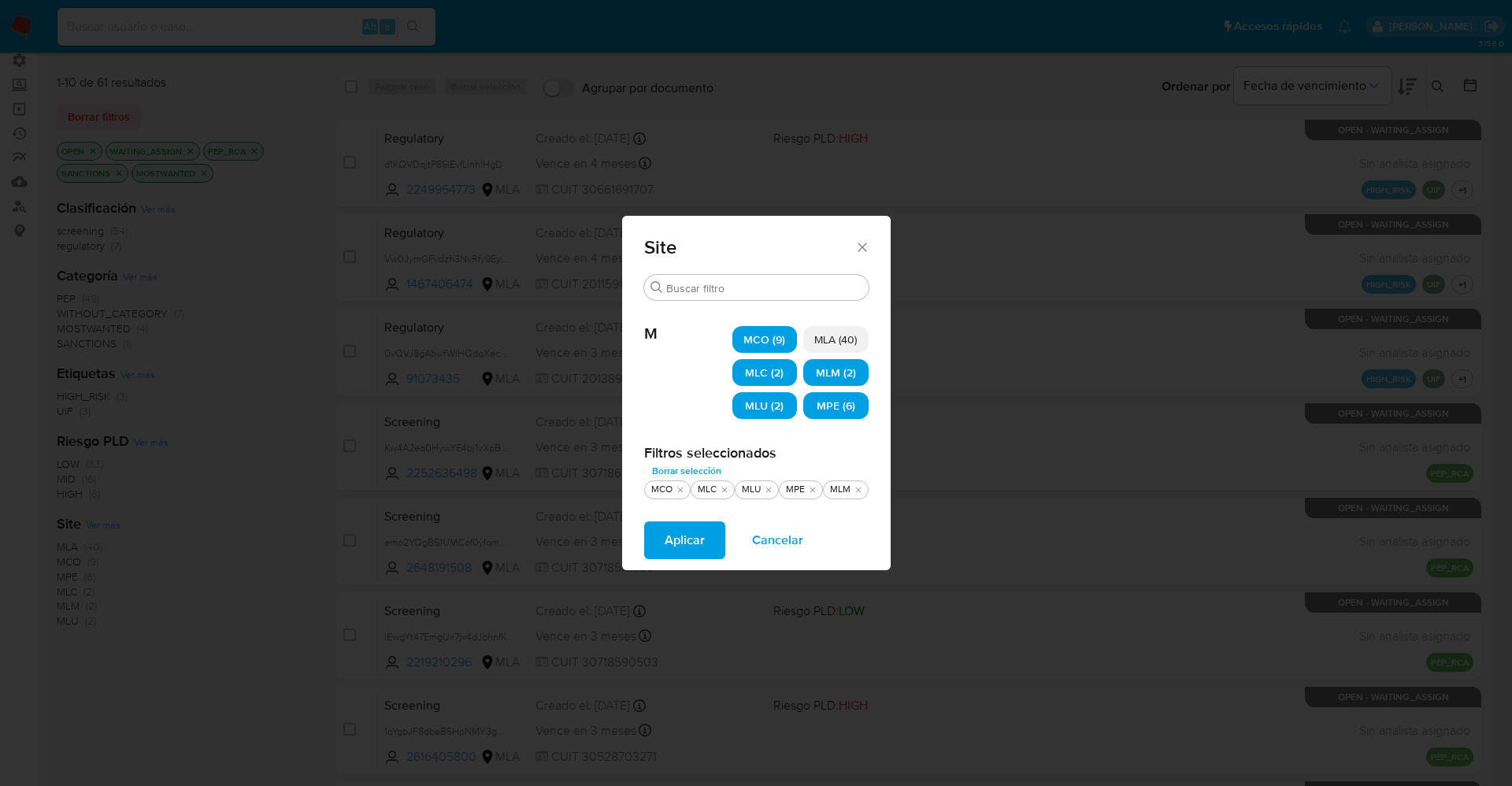
click at [707, 530] on button "Aplicar" at bounding box center [684, 540] width 81 height 38
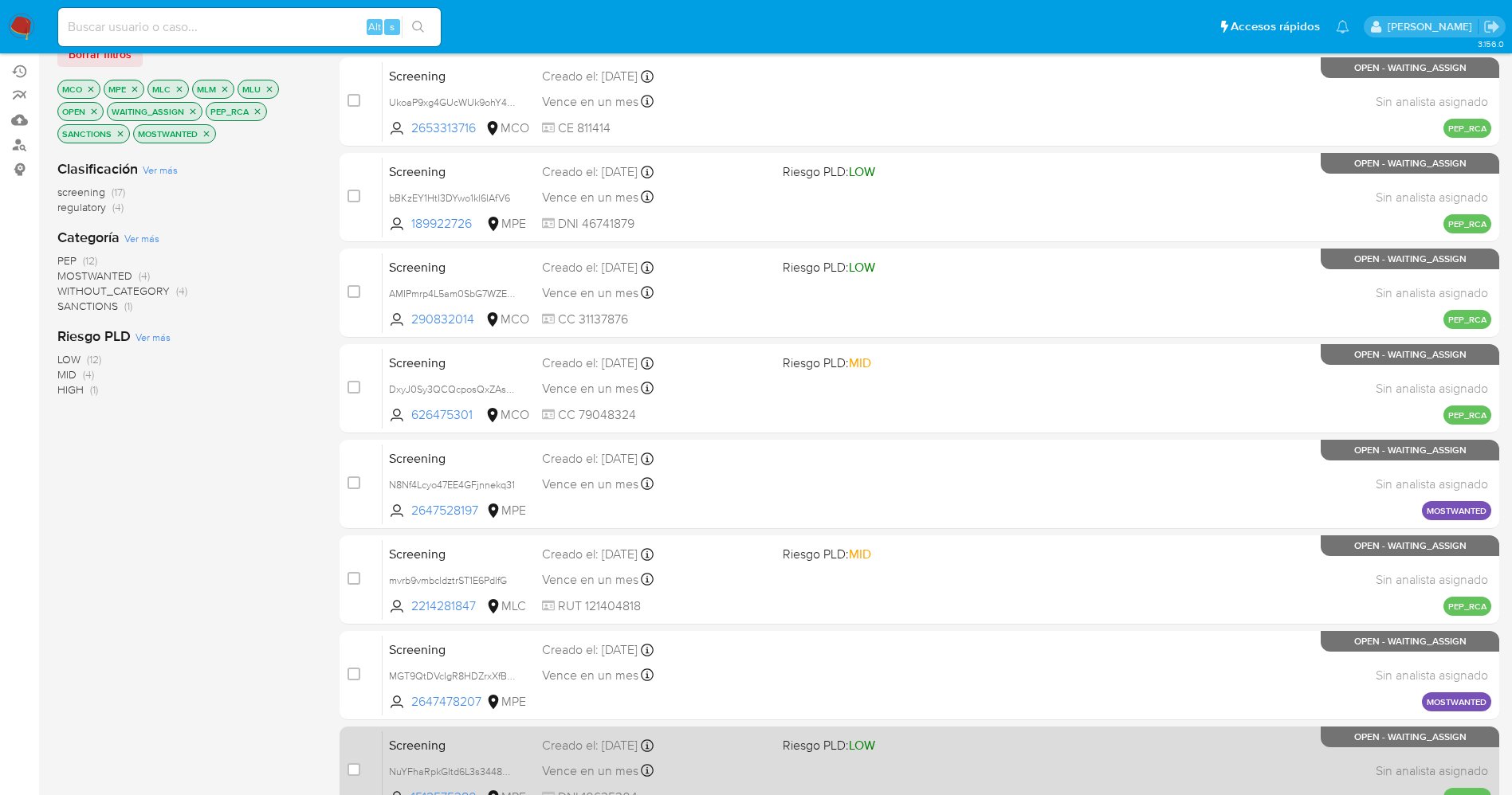
scroll to position [463, 0]
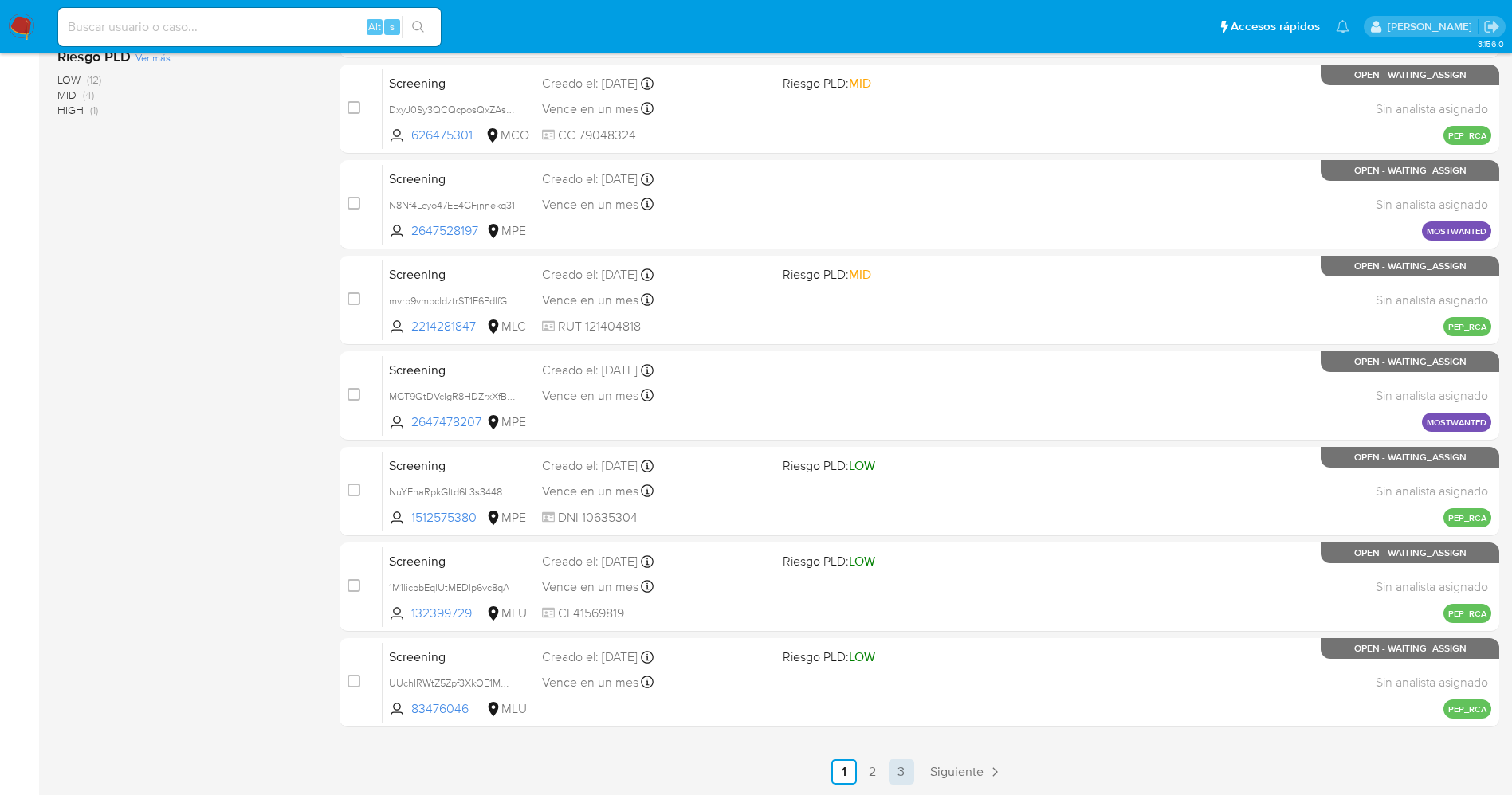
click at [896, 774] on link "3" at bounding box center [902, 772] width 26 height 26
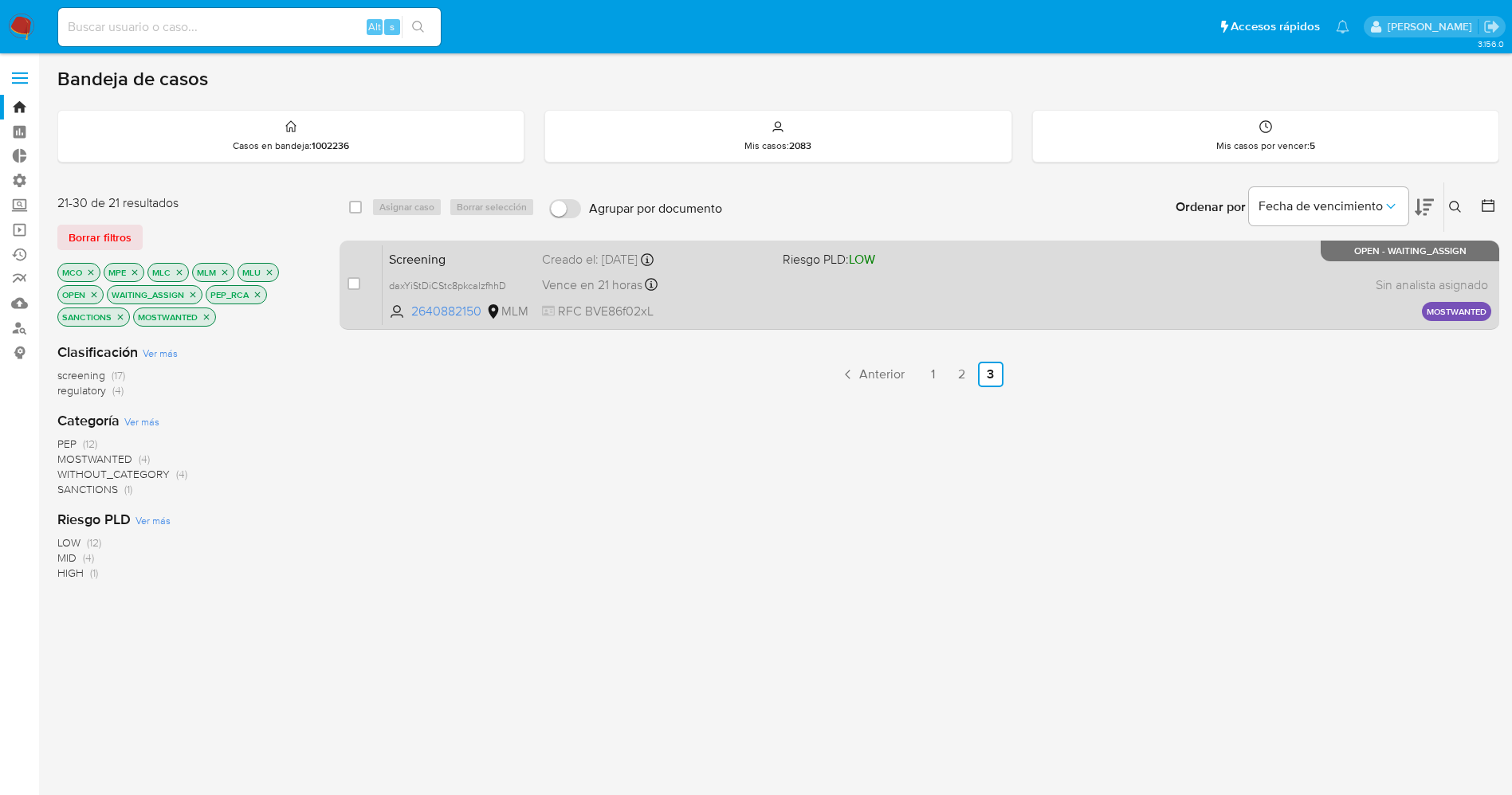
click at [954, 308] on div "Screening daxYiStDiCStc8pkcalzfhhD 2640882150 MLM Riesgo PLD: LOW Creado el: 26…" at bounding box center [937, 285] width 1109 height 81
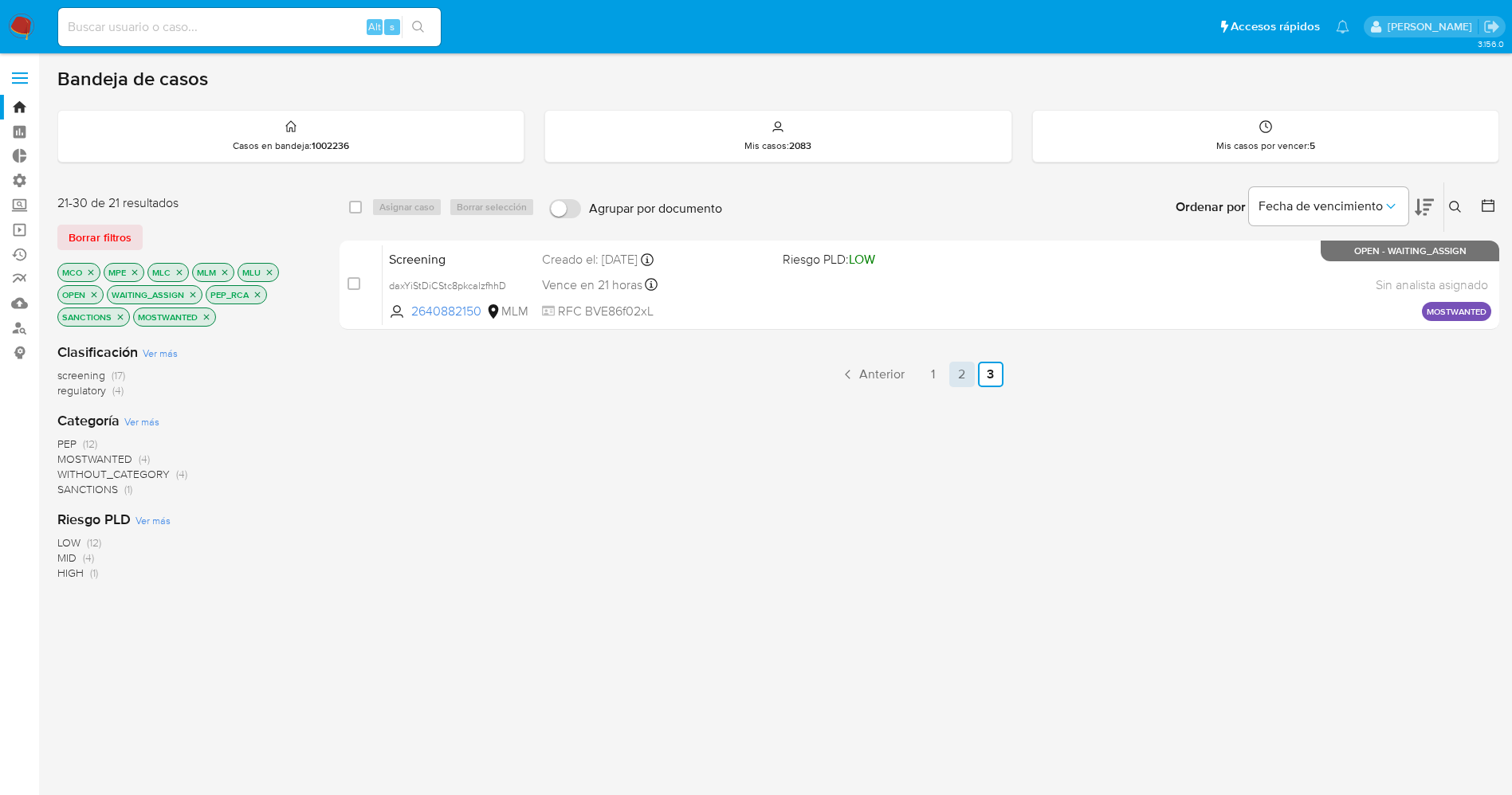
click at [952, 374] on link "2" at bounding box center [962, 374] width 26 height 26
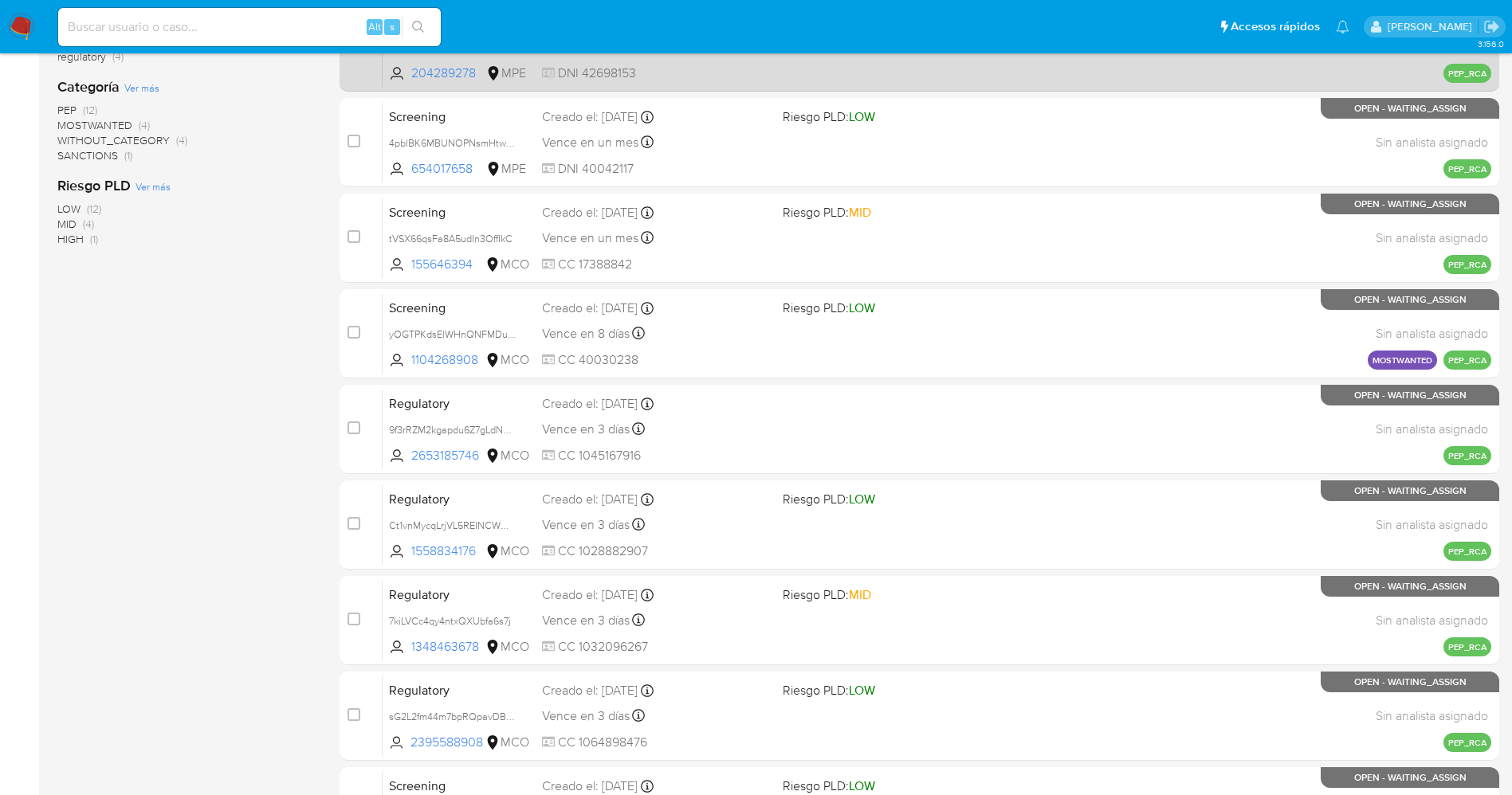
scroll to position [463, 0]
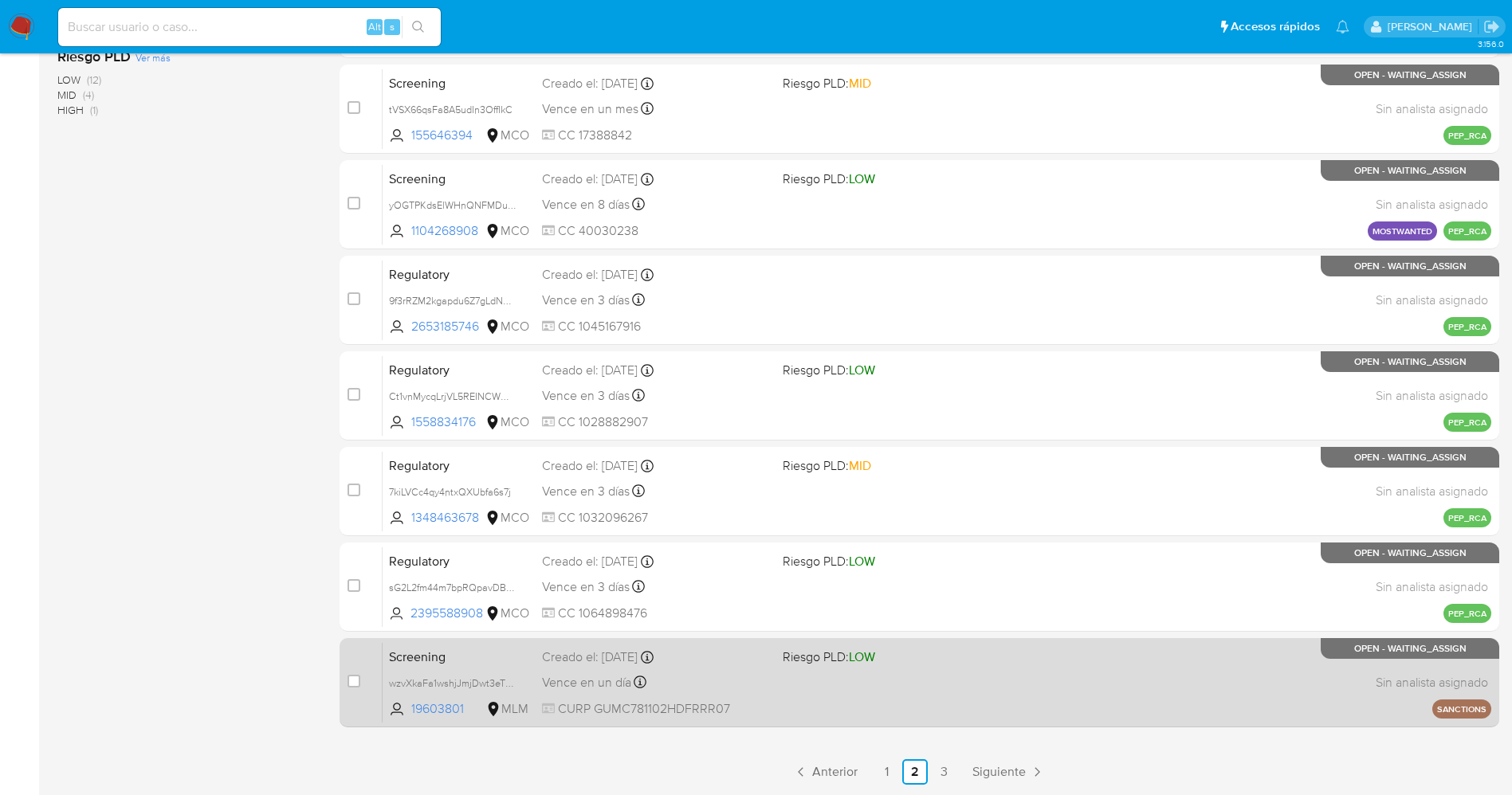
click at [738, 677] on div "Vence en un día Vence el 27/08/2025 14:55:00" at bounding box center [655, 682] width 228 height 22
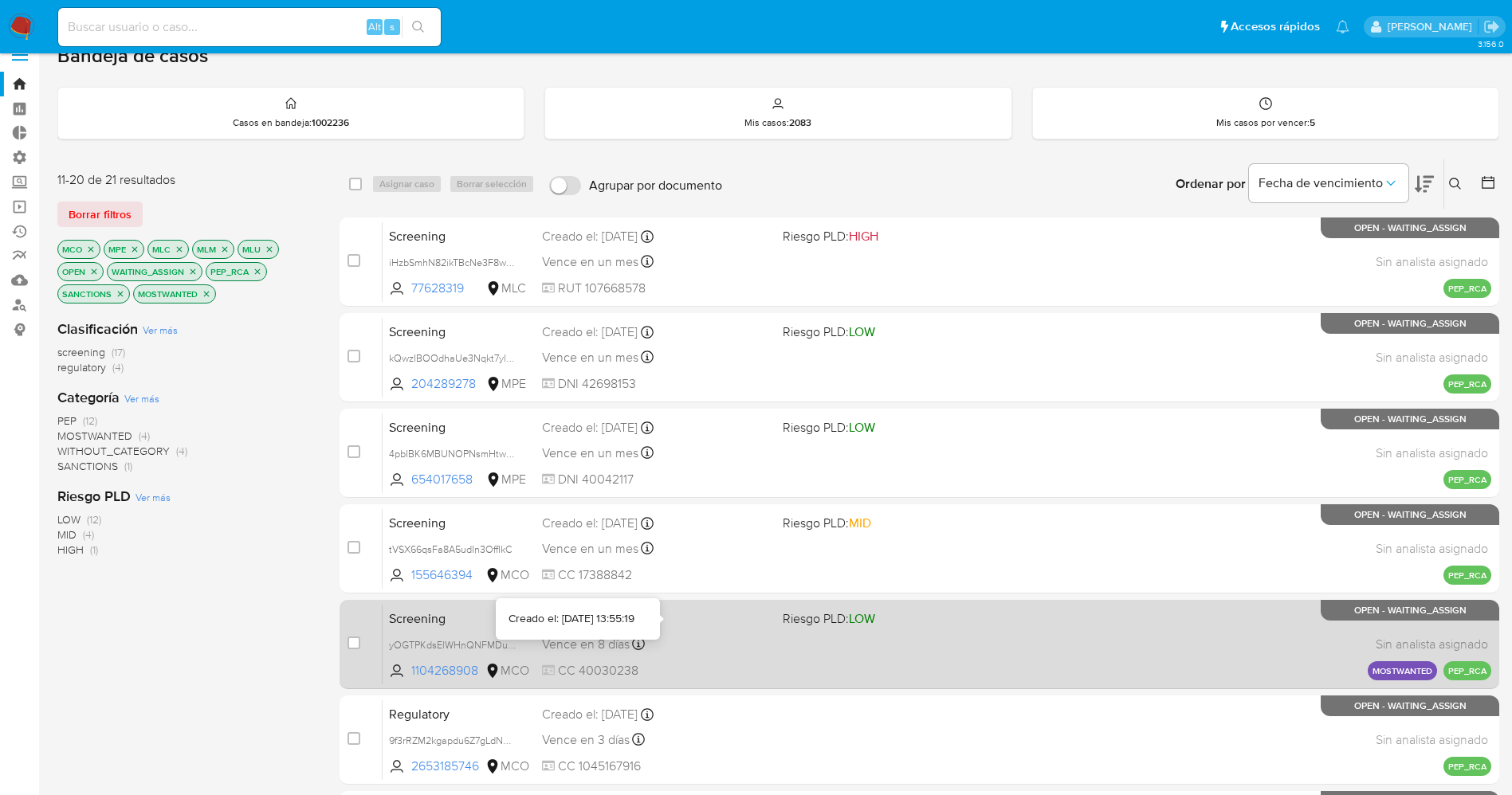
scroll to position [0, 0]
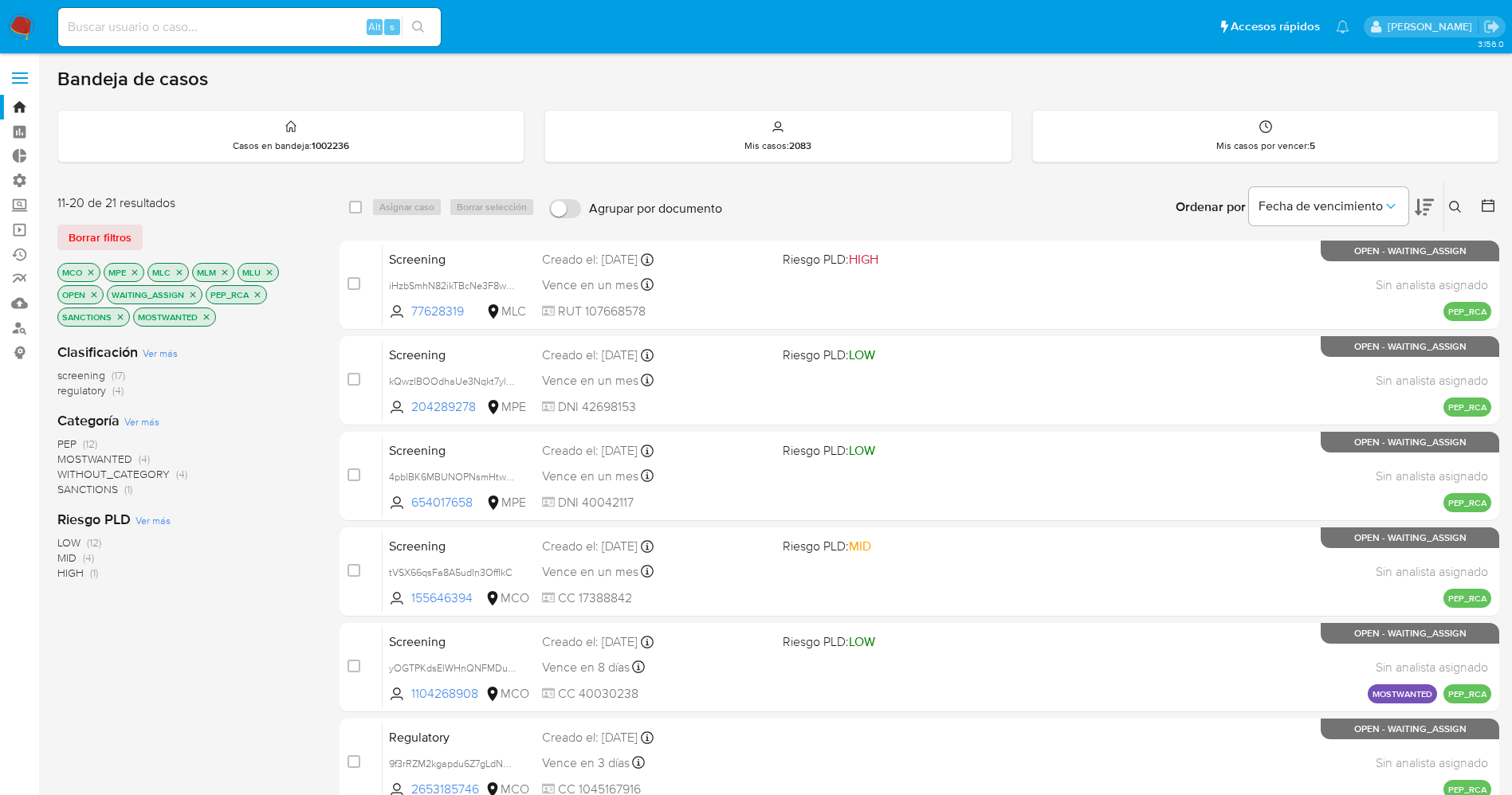
click at [18, 16] on img at bounding box center [22, 27] width 27 height 27
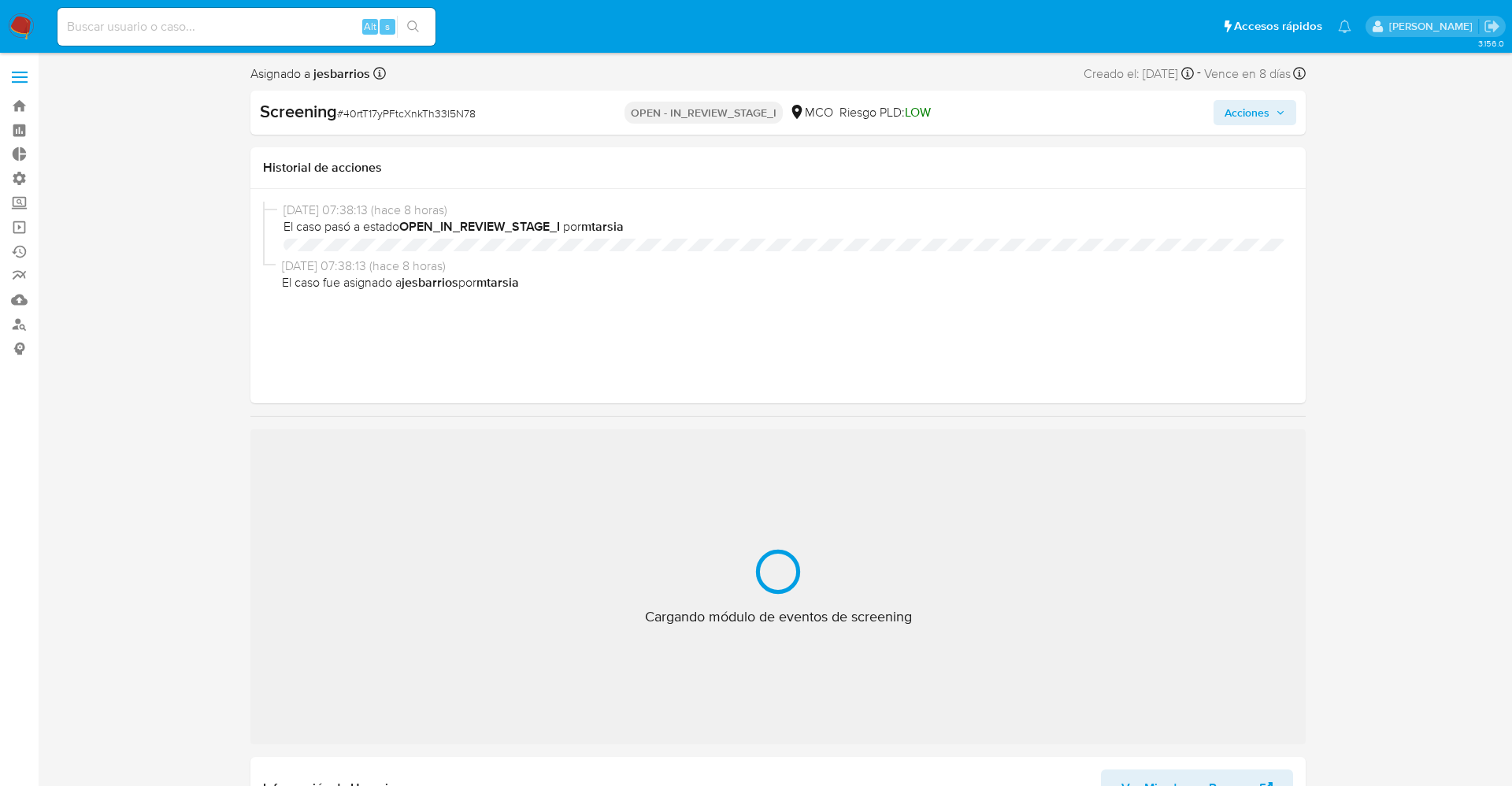
select select "10"
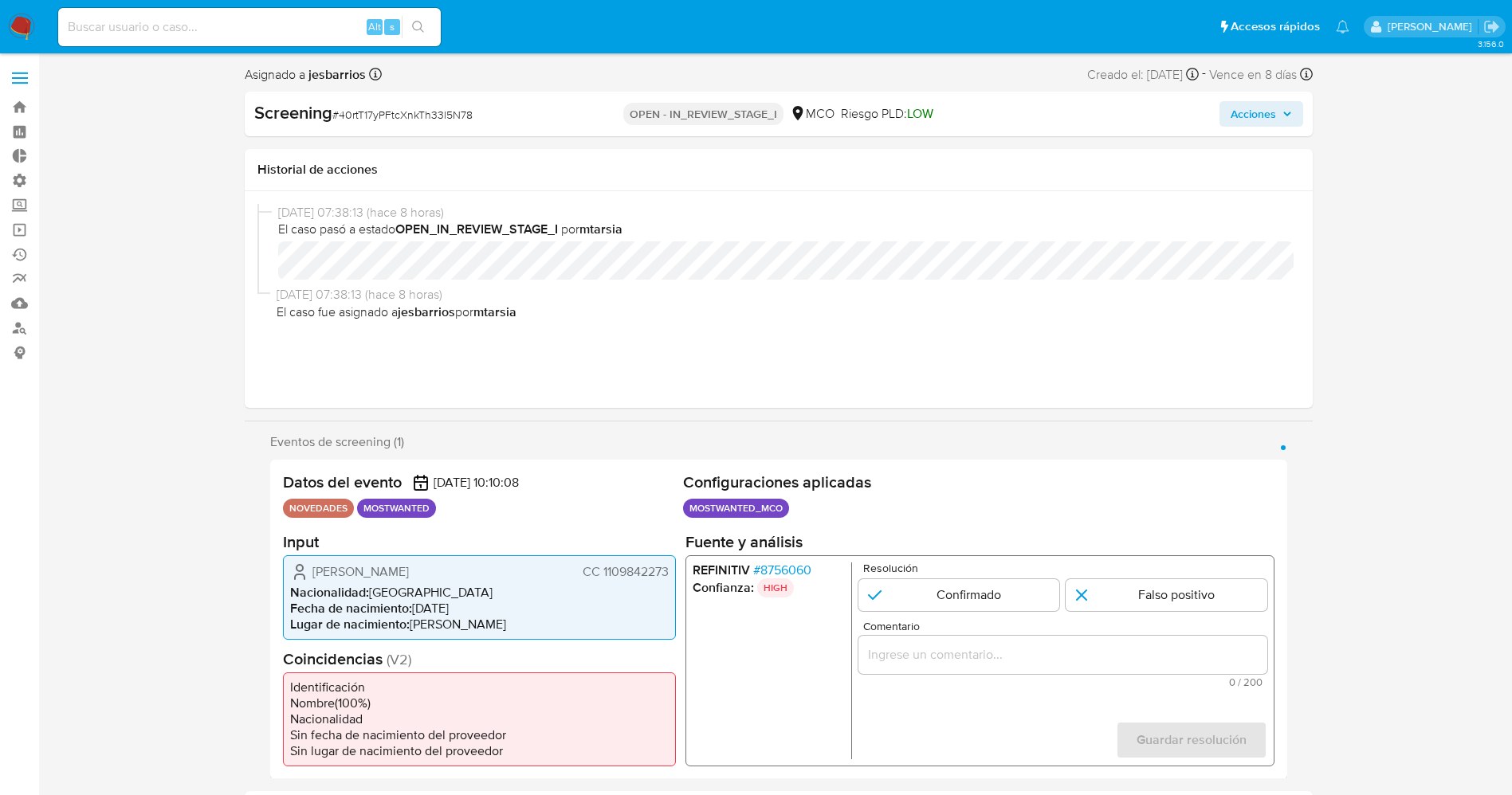
click at [780, 569] on span "# 8756060" at bounding box center [781, 569] width 58 height 16
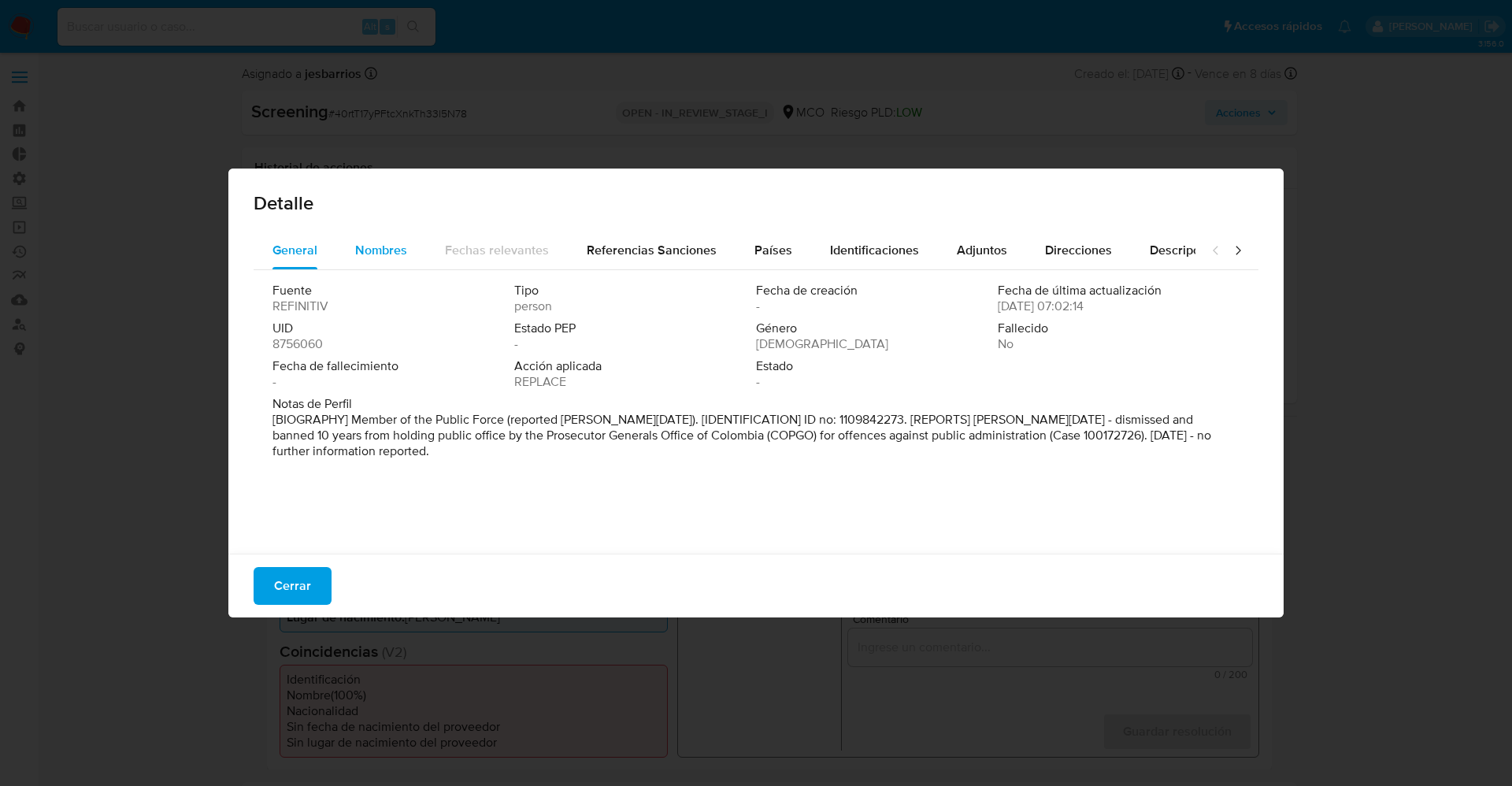
click at [385, 248] on span "Nombres" at bounding box center [381, 250] width 52 height 18
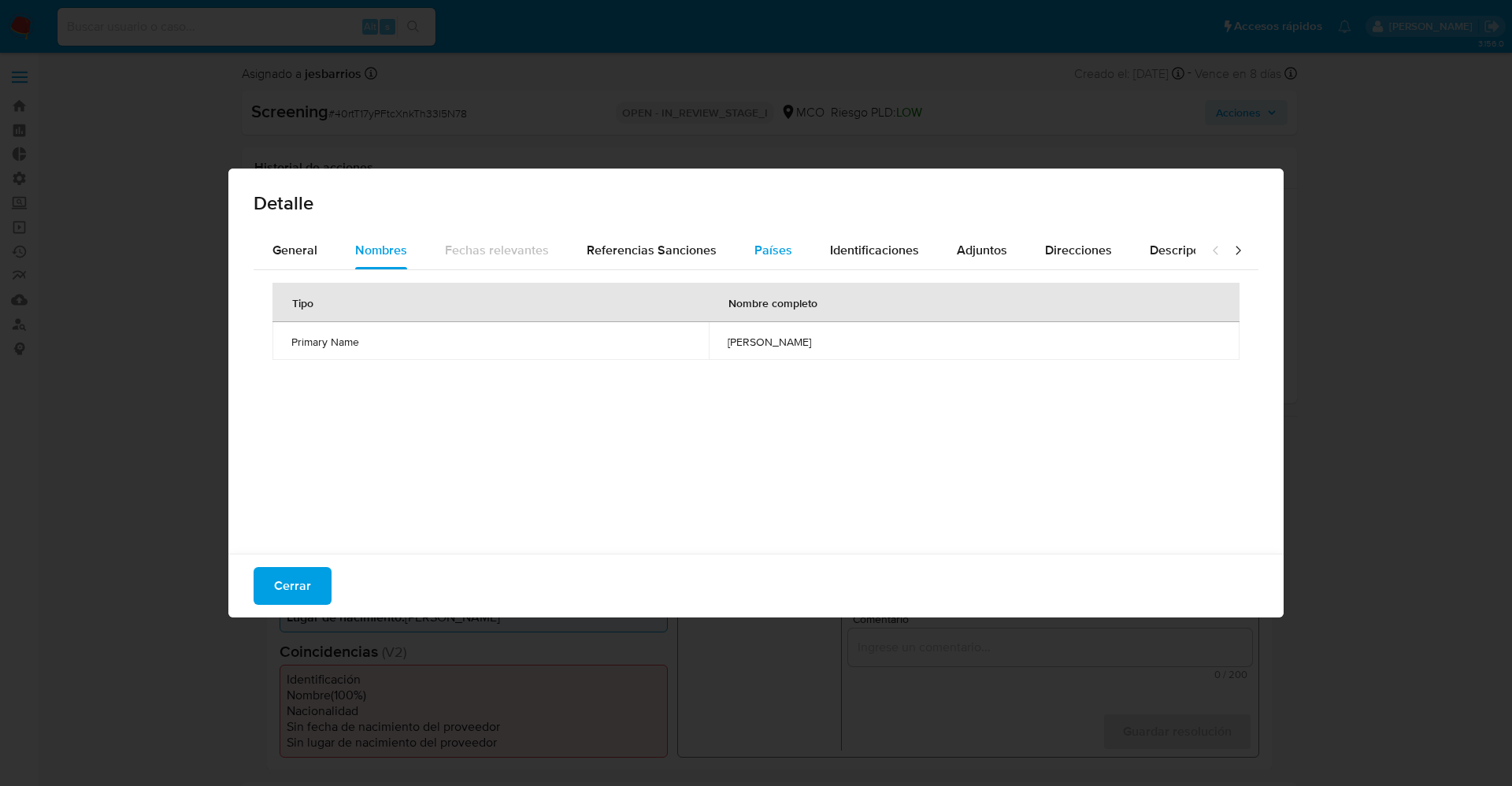
click at [766, 245] on span "Países" at bounding box center [773, 250] width 38 height 18
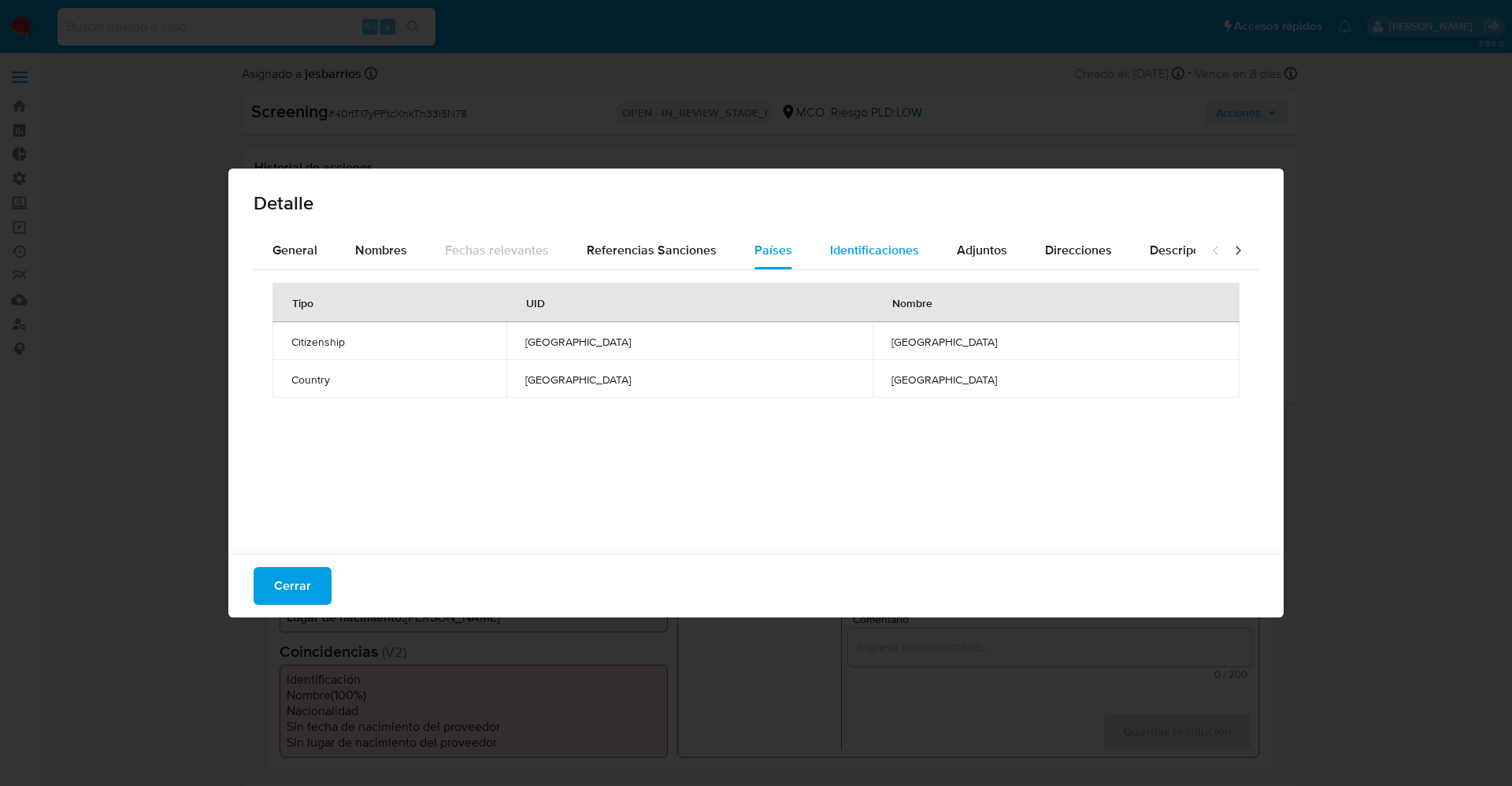
click at [859, 249] on span "Identificaciones" at bounding box center [874, 250] width 89 height 18
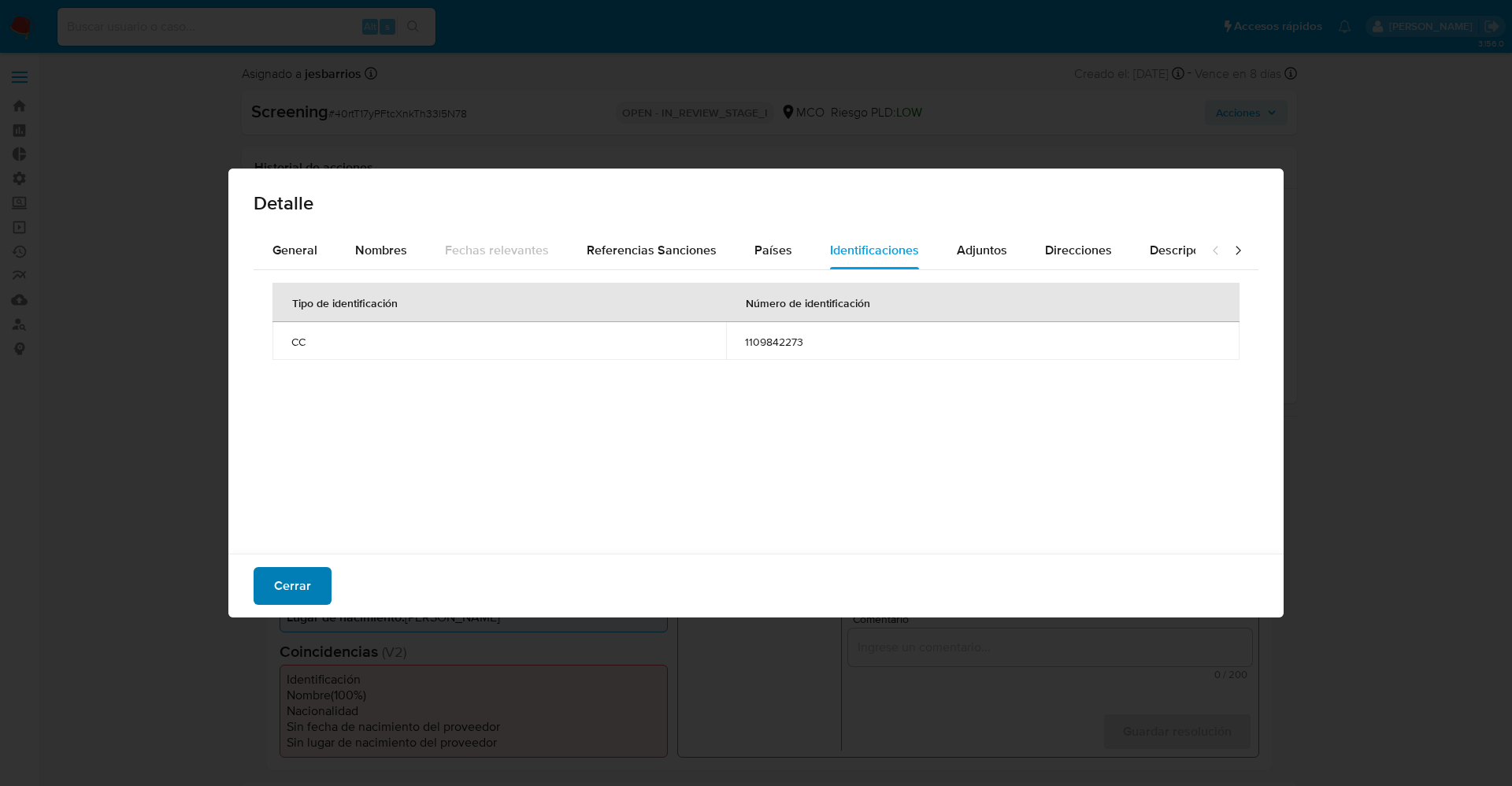
click at [308, 576] on span "Cerrar" at bounding box center [292, 586] width 37 height 35
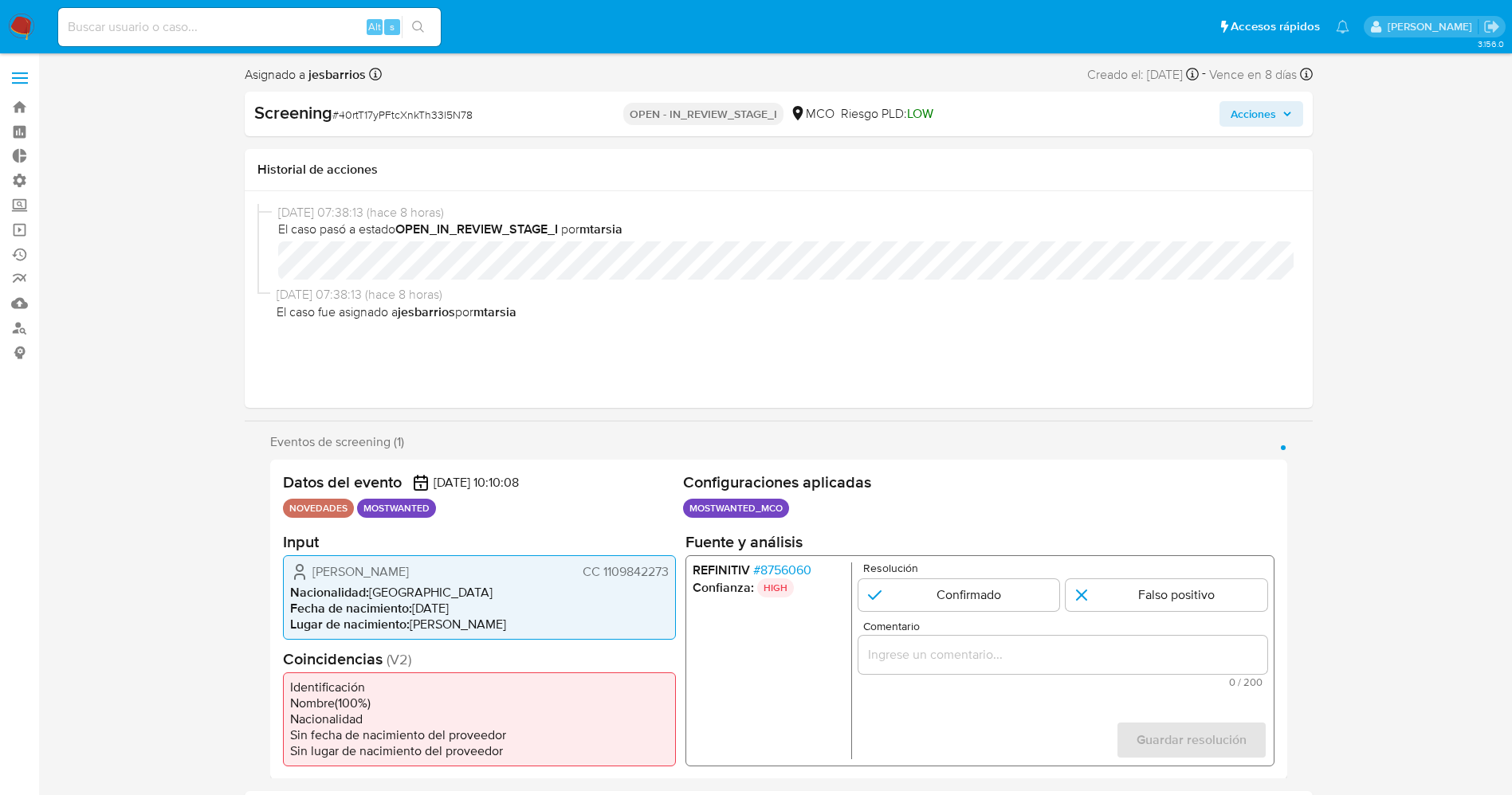
drag, startPoint x: 598, startPoint y: 572, endPoint x: 676, endPoint y: 572, distance: 78.0
click at [676, 572] on div "Datos del evento [DATE] 10:10:08 NOVEDADES MOSTWANTED Configuraciones aplicadas…" at bounding box center [778, 619] width 1017 height 319
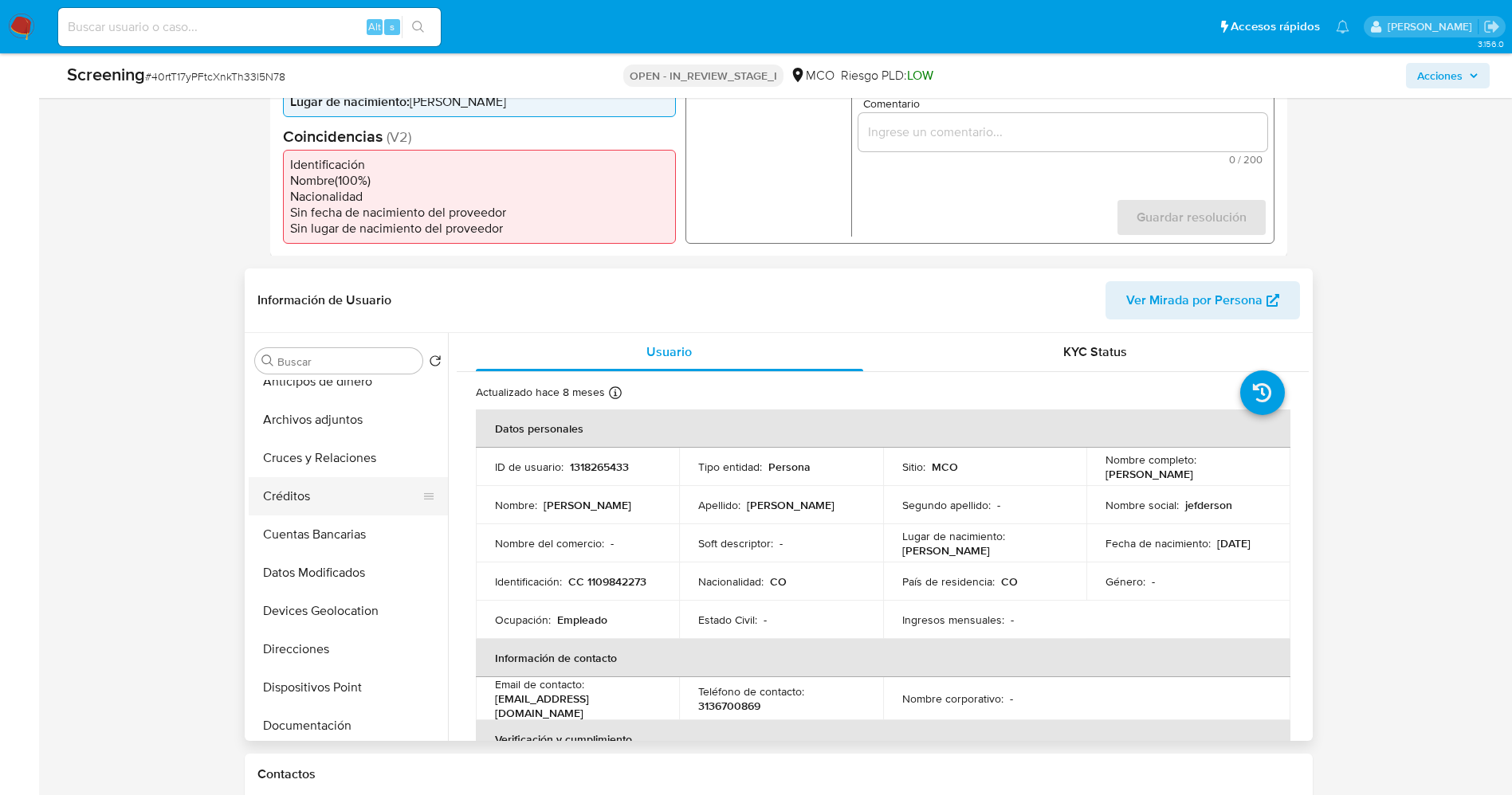
scroll to position [239, 0]
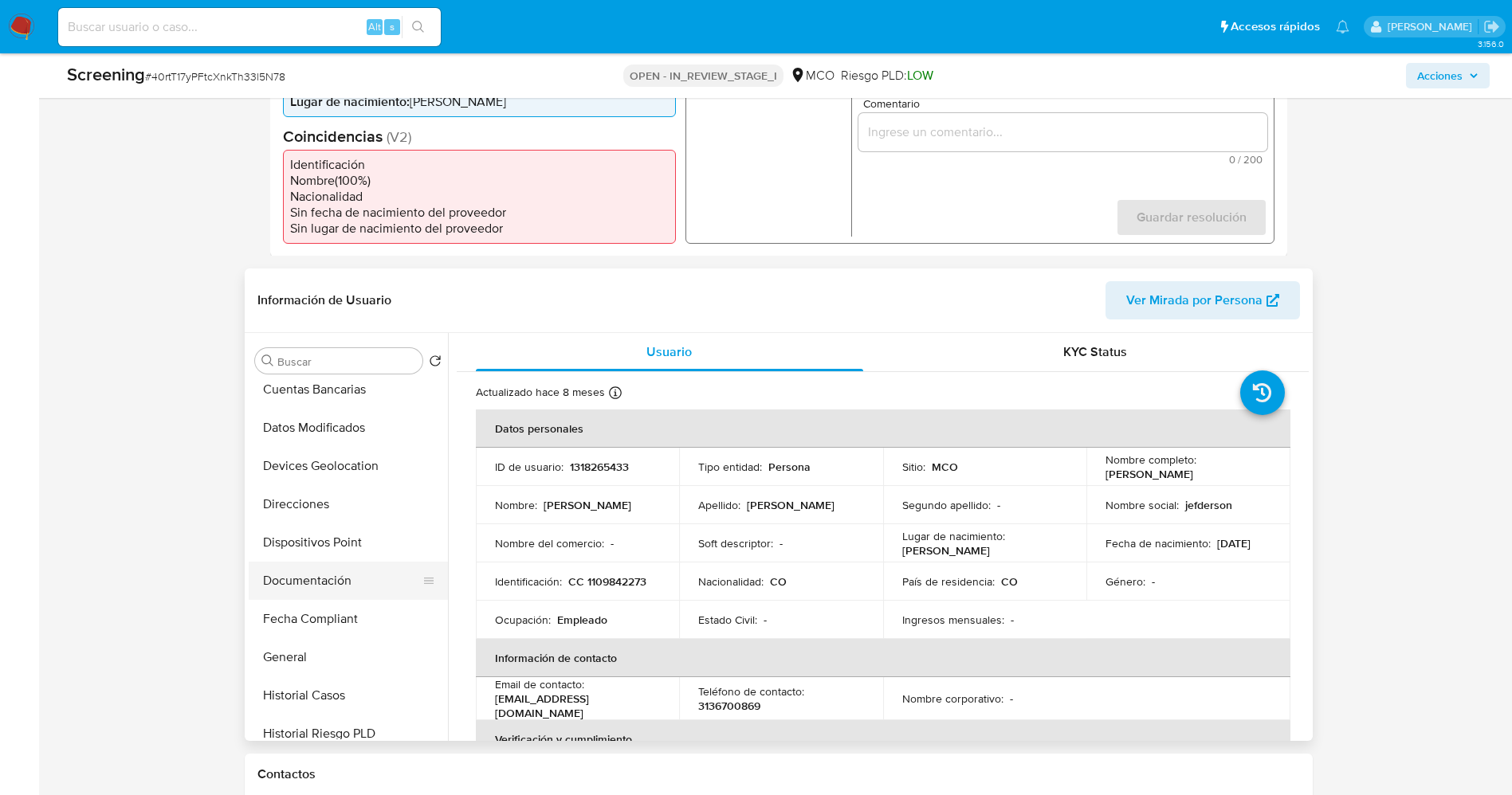
click at [331, 577] on button "Documentación" at bounding box center [342, 581] width 186 height 38
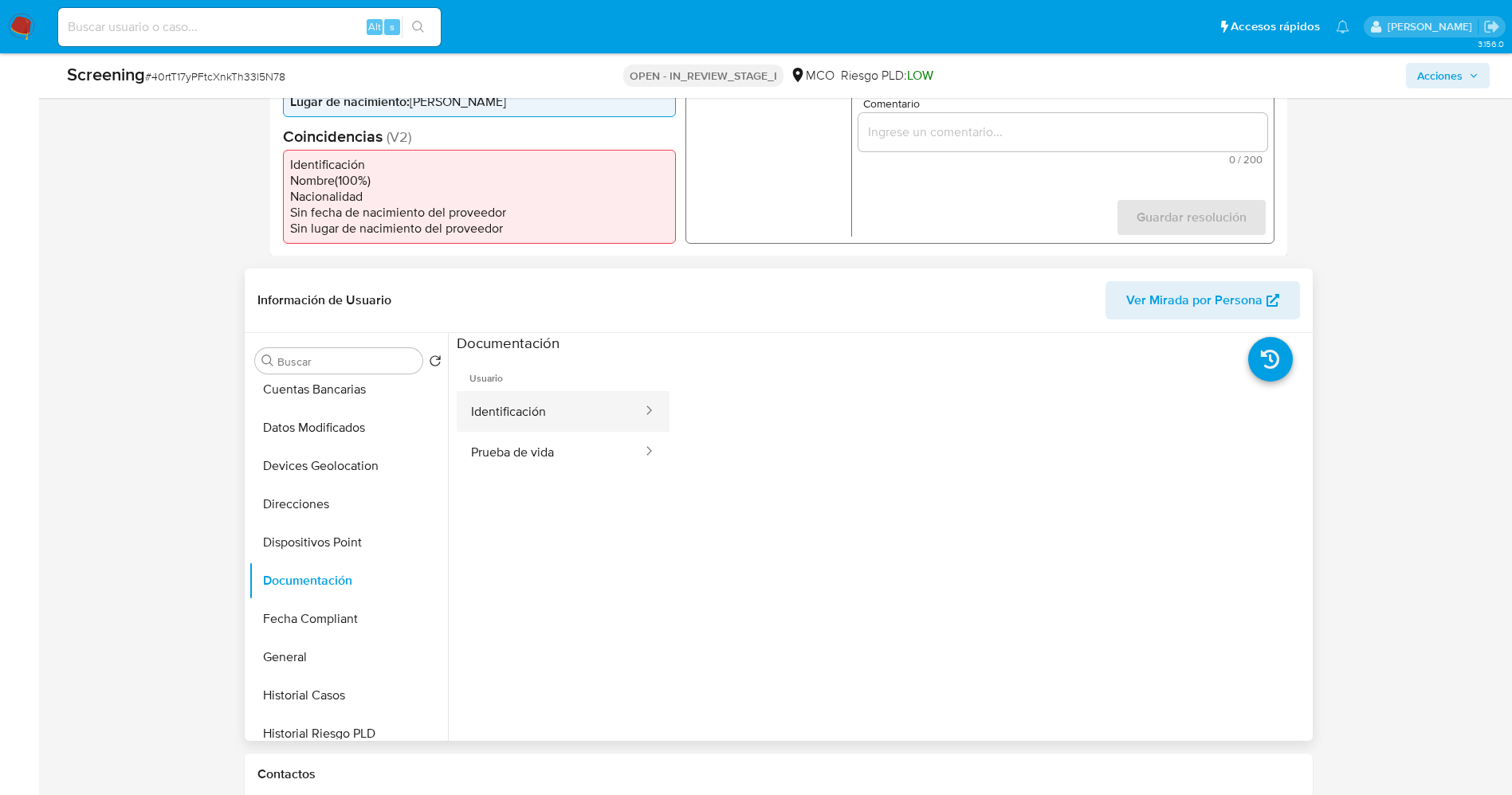
click at [553, 411] on button "Identificación" at bounding box center [550, 411] width 187 height 41
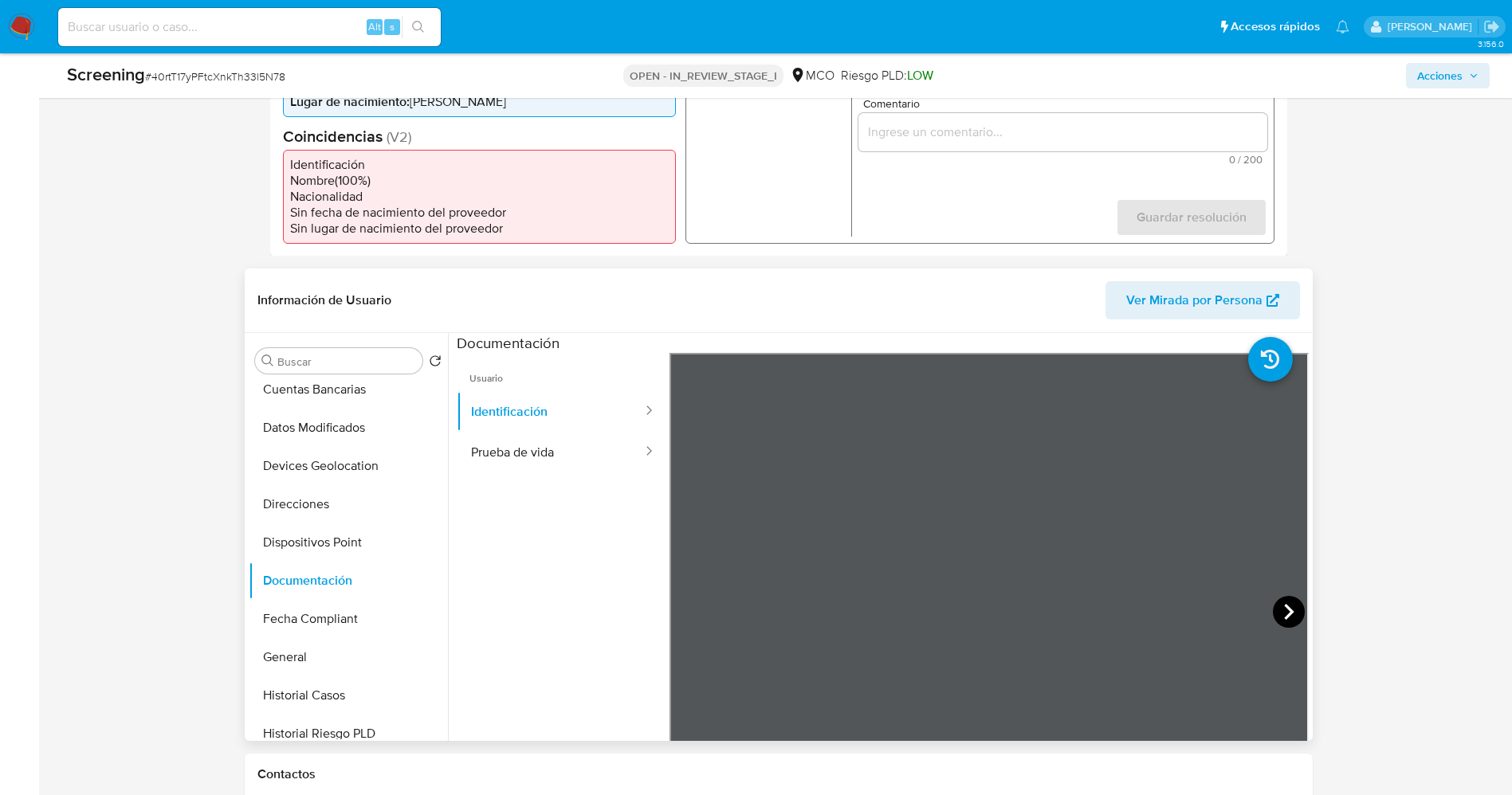
click at [1288, 607] on icon at bounding box center [1289, 612] width 32 height 32
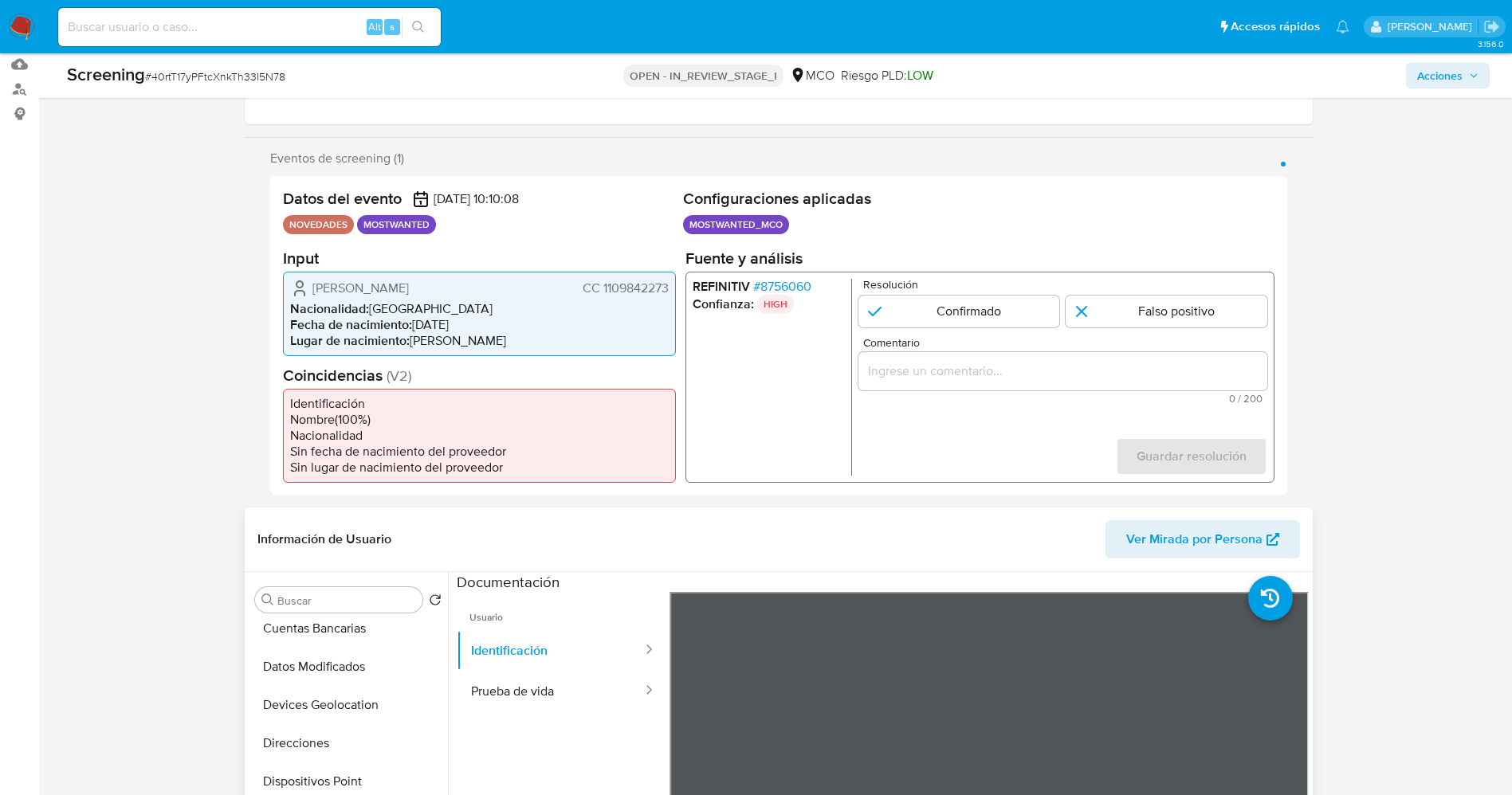
drag, startPoint x: 601, startPoint y: 290, endPoint x: 674, endPoint y: 290, distance: 73.0
click at [674, 290] on div "Jefferson Dario Martinez Ortiz CC 1109842273 Nacionalidad : Colombia Fecha de n…" at bounding box center [479, 314] width 393 height 85
drag, startPoint x: 399, startPoint y: 293, endPoint x: 451, endPoint y: 294, distance: 52.0
click at [409, 294] on span "[PERSON_NAME] [PERSON_NAME]" at bounding box center [360, 288] width 97 height 16
drag, startPoint x: 600, startPoint y: 290, endPoint x: 671, endPoint y: 290, distance: 71.0
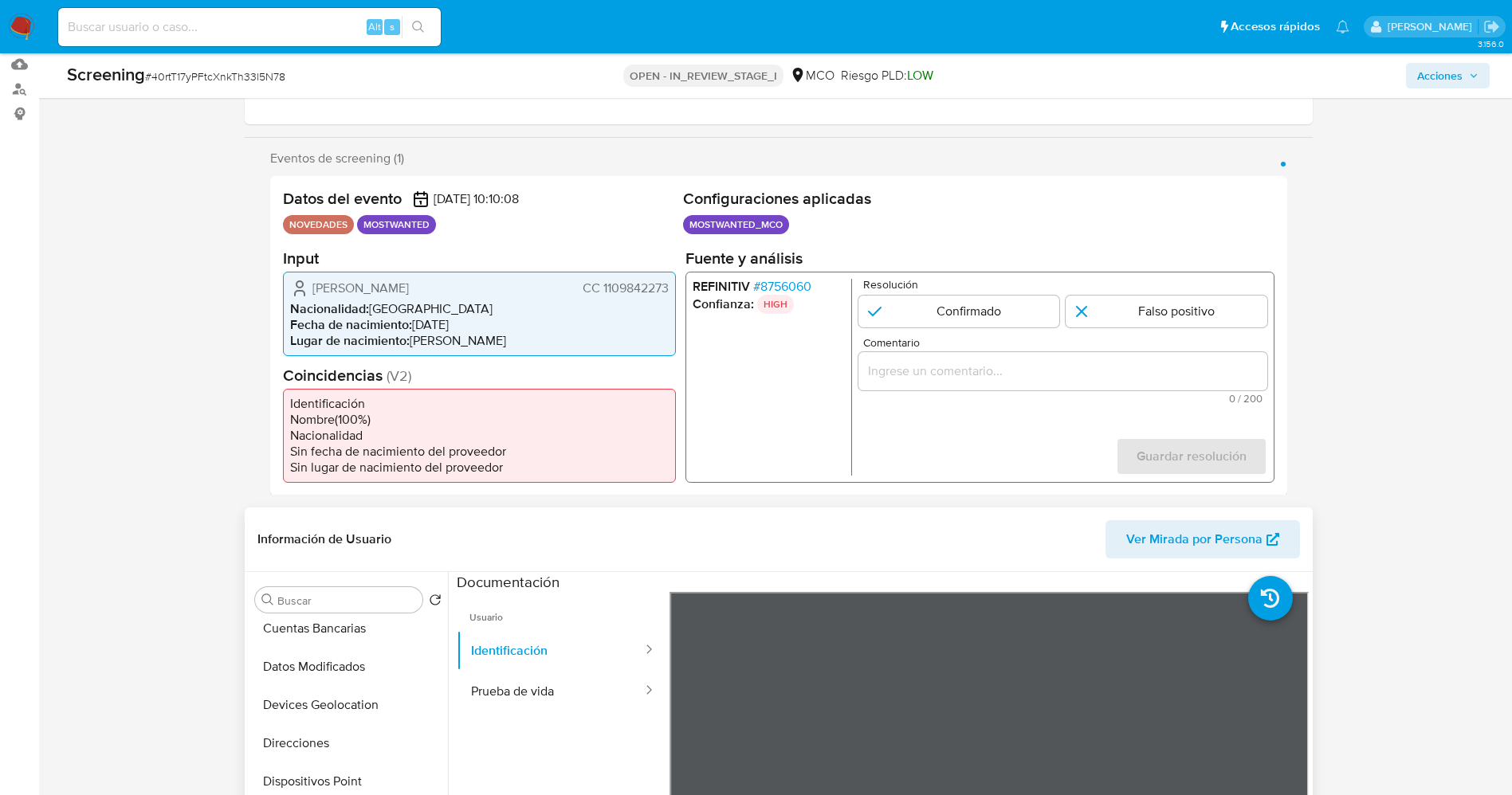
click at [671, 290] on div "Jefferson Dario Martinez Ortiz CC 1109842273 Nacionalidad : Colombia Fecha de n…" at bounding box center [479, 314] width 393 height 85
drag, startPoint x: 307, startPoint y: 287, endPoint x: 488, endPoint y: 289, distance: 181.0
click at [488, 289] on div "Jefferson Dario Martinez Ortiz CC 1109842273" at bounding box center [479, 288] width 378 height 19
drag, startPoint x: 609, startPoint y: 286, endPoint x: 670, endPoint y: 286, distance: 61.0
click at [670, 286] on div "Jefferson Dario Martinez Ortiz CC 1109842273 Nacionalidad : Colombia Fecha de n…" at bounding box center [479, 314] width 393 height 85
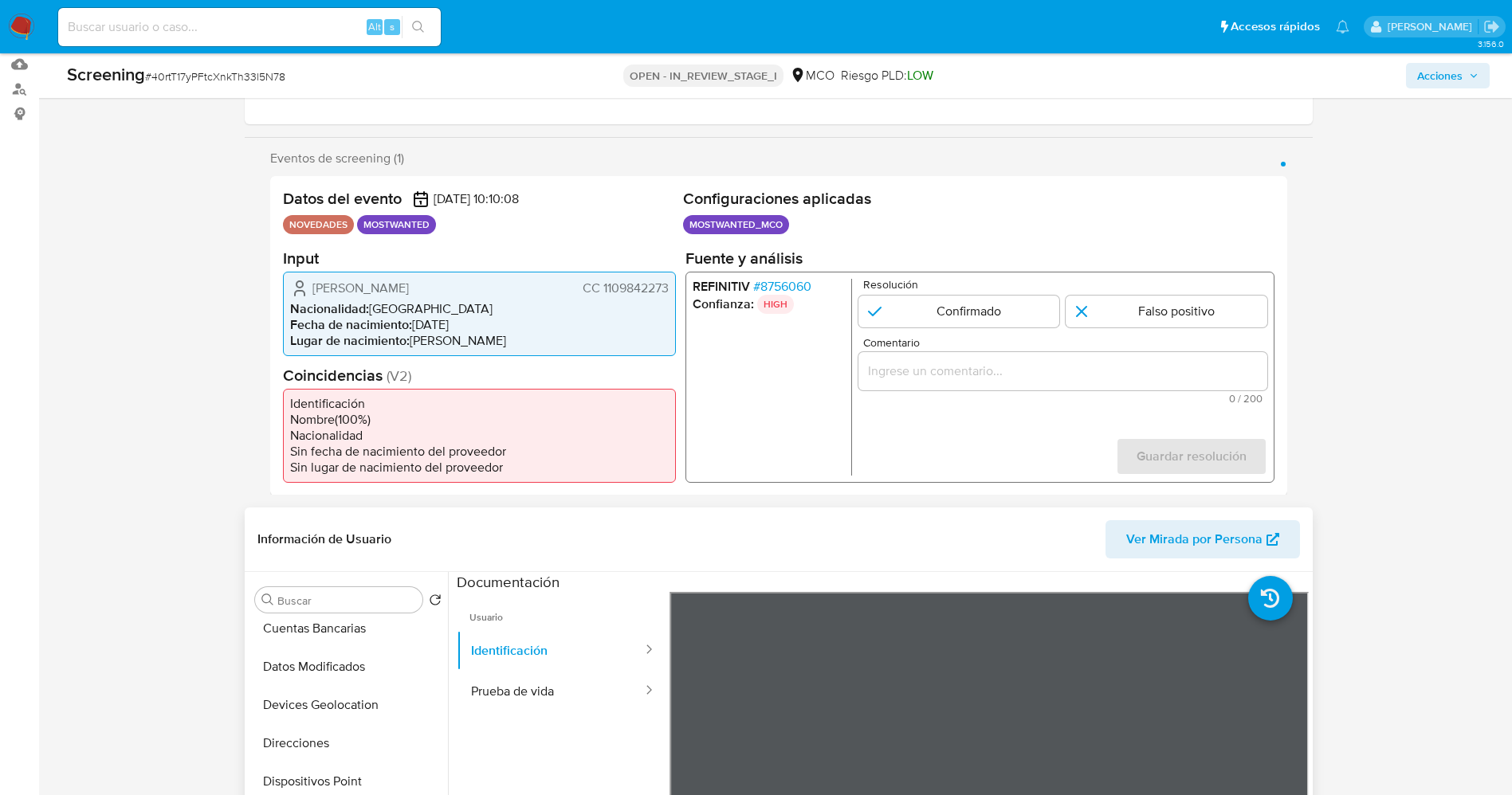
drag, startPoint x: 314, startPoint y: 284, endPoint x: 479, endPoint y: 287, distance: 165.0
click at [487, 288] on div "Jefferson Dario Martinez Ortiz CC 1109842273" at bounding box center [479, 288] width 378 height 19
click at [332, 294] on span "Jefferson Dario Martinez Ortiz" at bounding box center [360, 288] width 97 height 16
drag, startPoint x: 307, startPoint y: 291, endPoint x: 669, endPoint y: 293, distance: 362.0
click at [671, 293] on div "Jefferson Dario Martinez Ortiz CC 1109842273 Nacionalidad : Colombia Fecha de n…" at bounding box center [479, 314] width 393 height 85
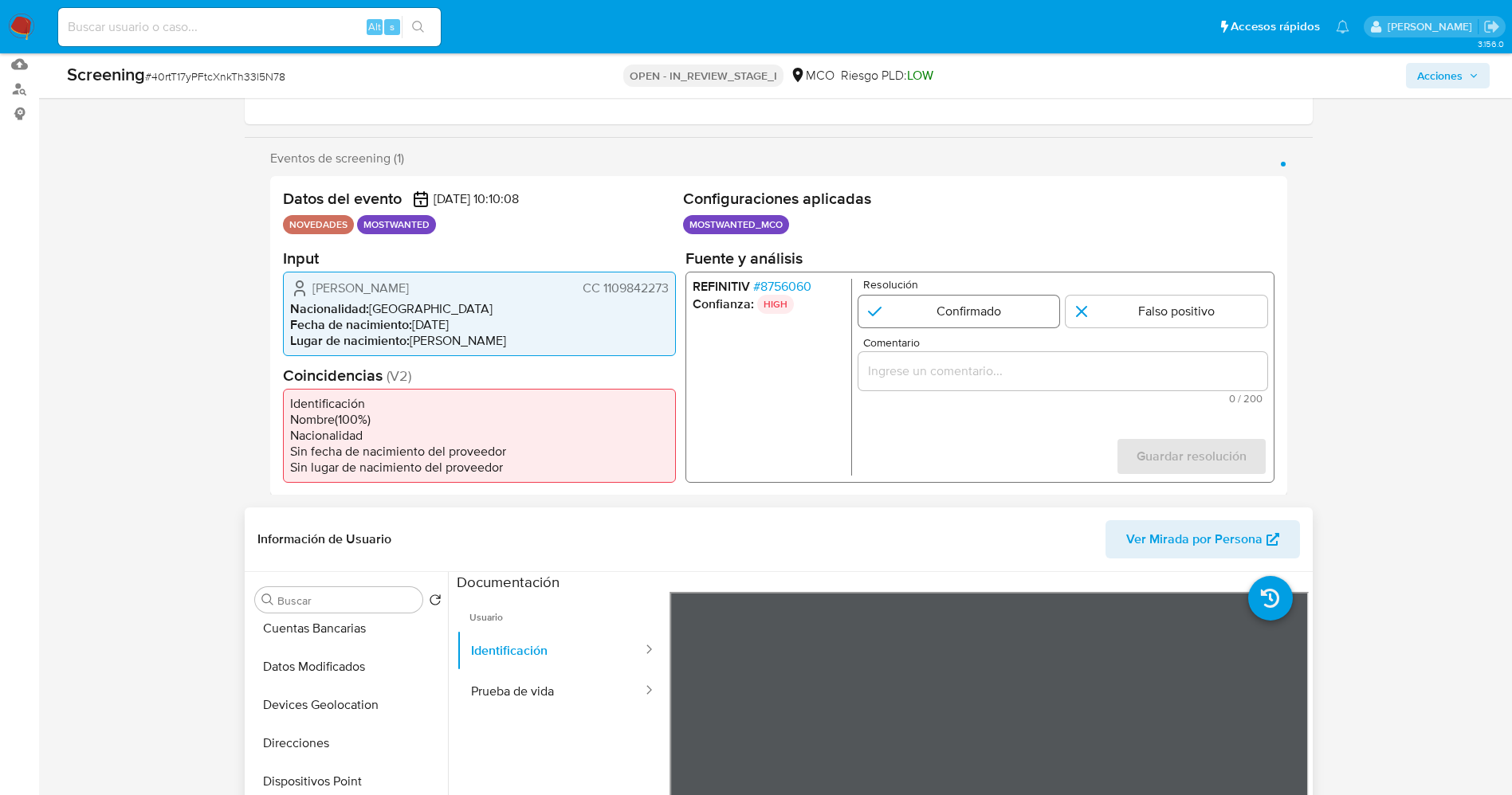
click at [972, 303] on input "1 de 1" at bounding box center [958, 311] width 202 height 32
radio input "true"
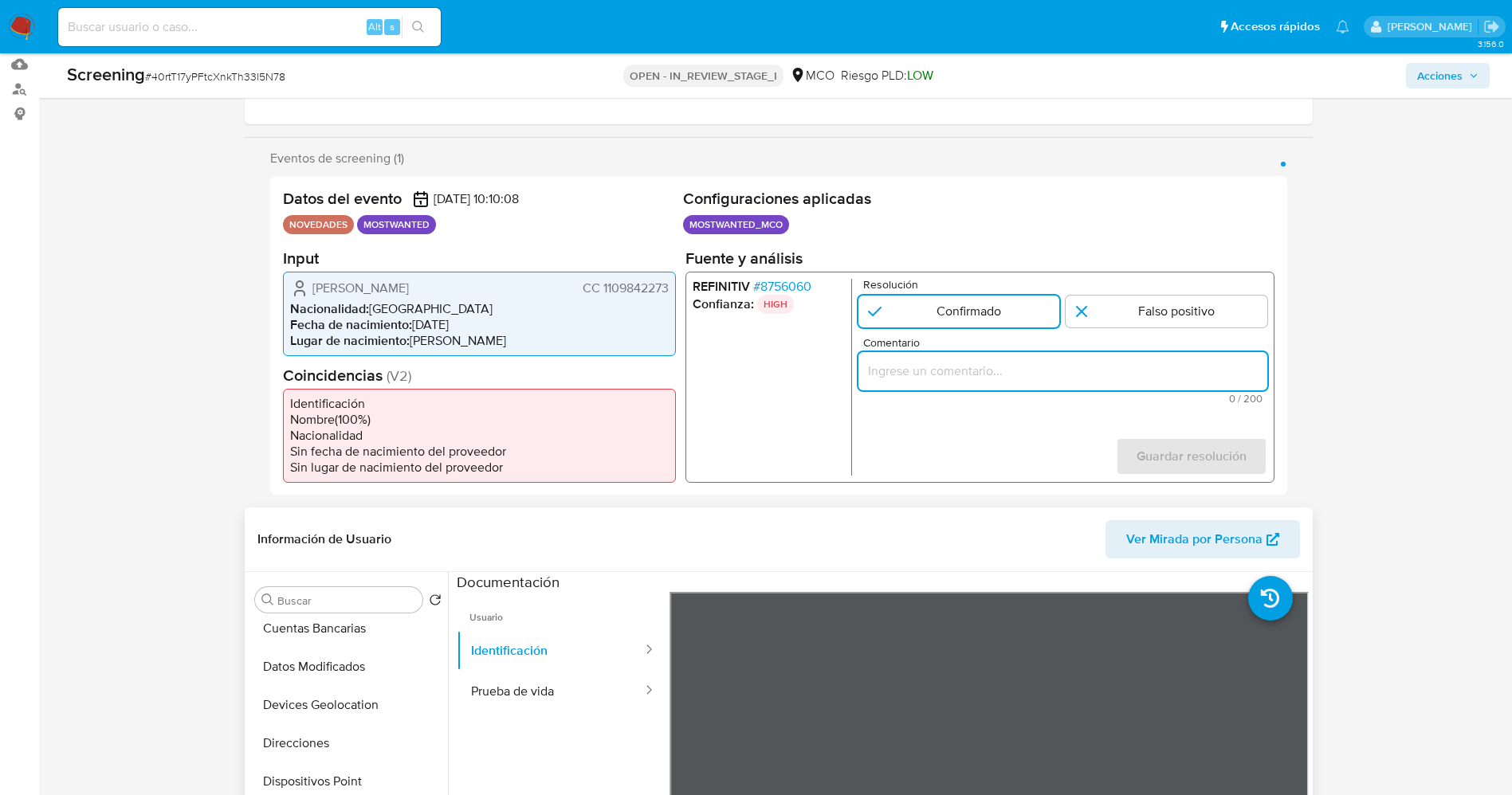
click at [952, 378] on input "Comentario" at bounding box center [1062, 370] width 409 height 21
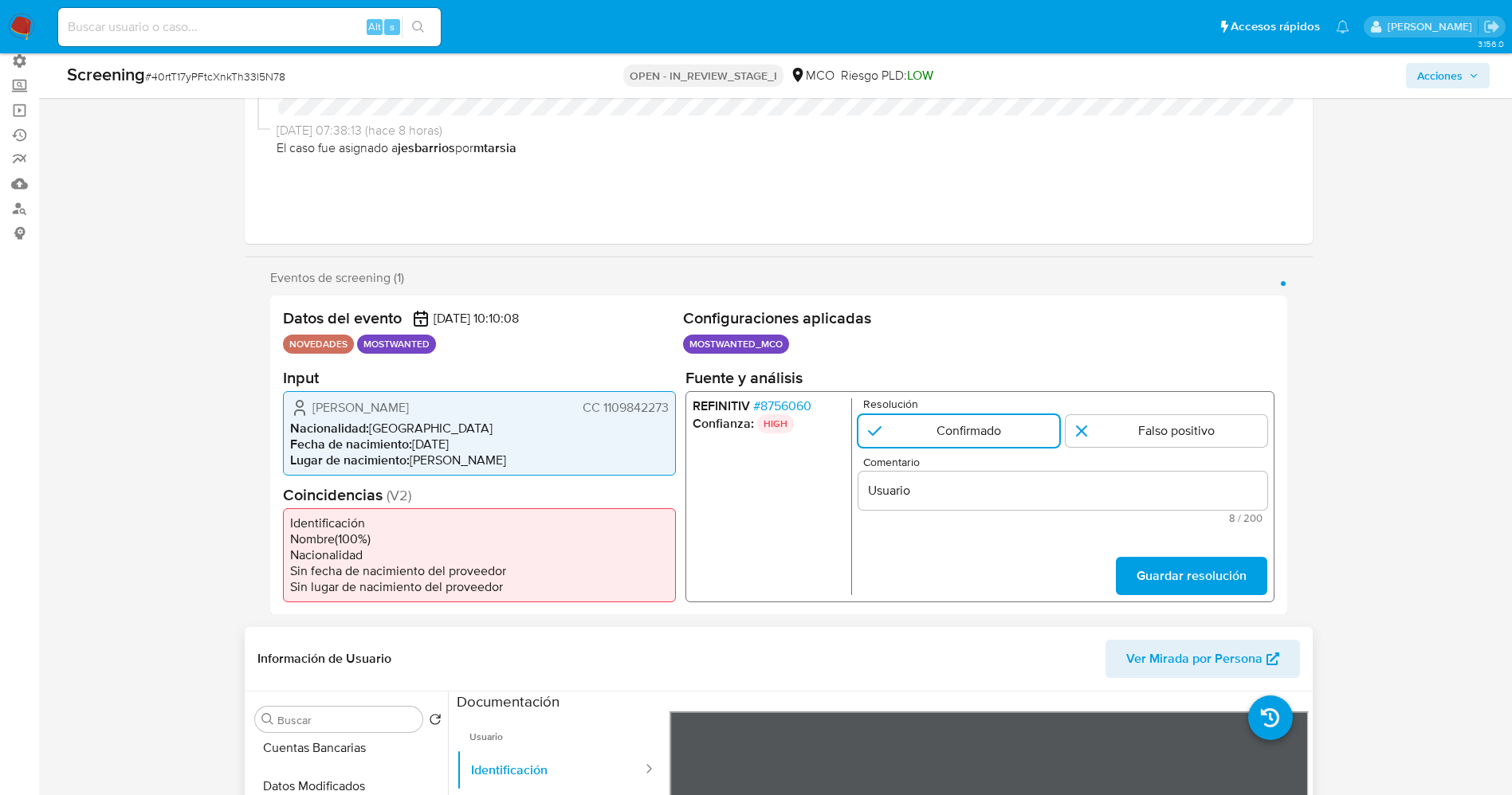
drag, startPoint x: 337, startPoint y: 406, endPoint x: 651, endPoint y: 407, distance: 314.0
click at [673, 409] on div "Jefferson Dario Martinez Ortiz CC 1109842273 Nacionalidad : Colombia Fecha de n…" at bounding box center [479, 433] width 393 height 85
click at [974, 498] on input "Usuario" at bounding box center [1062, 490] width 409 height 21
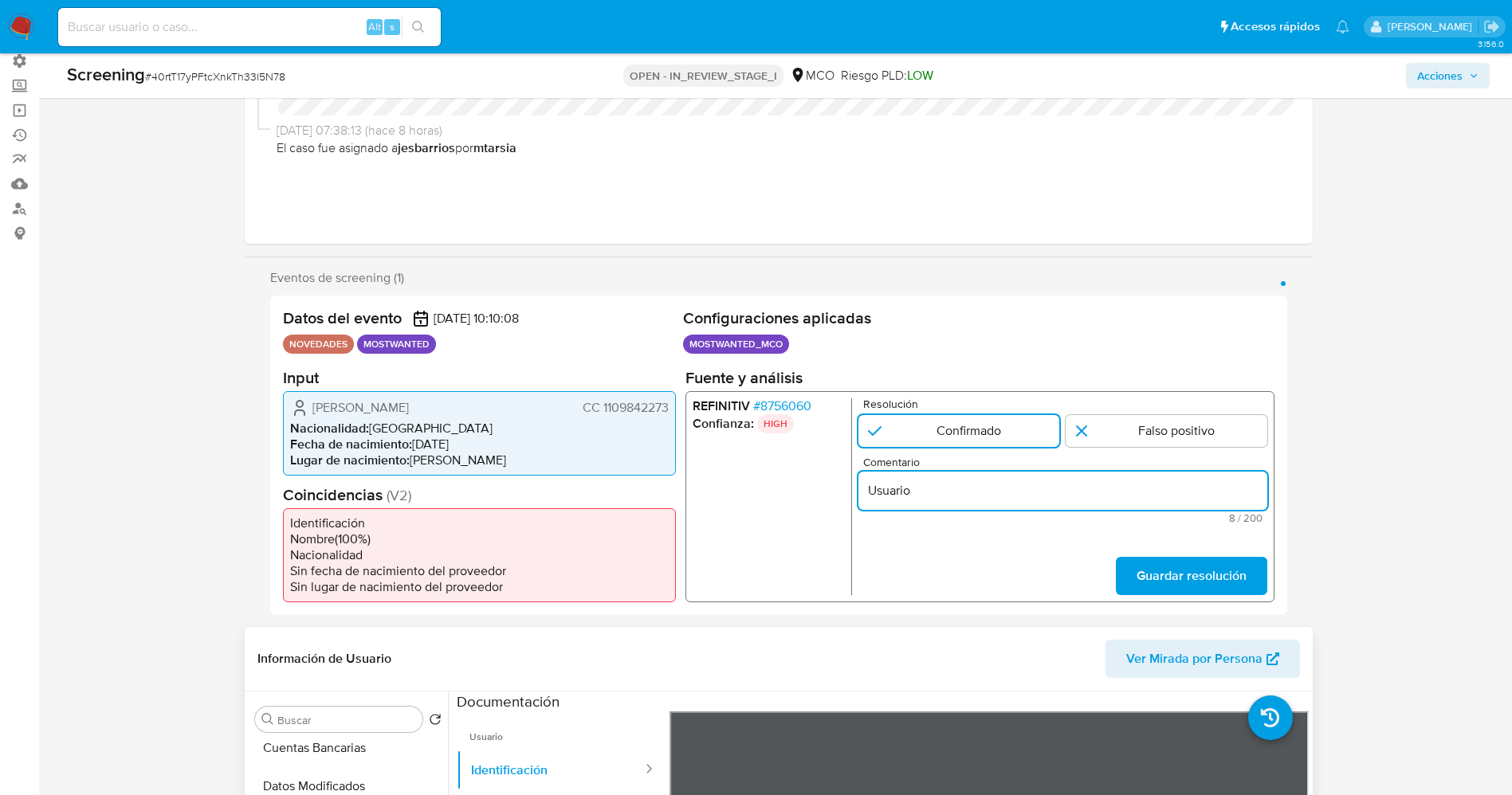
paste input "Jefferson Dario Martinez Ortiz CC 1109842273"
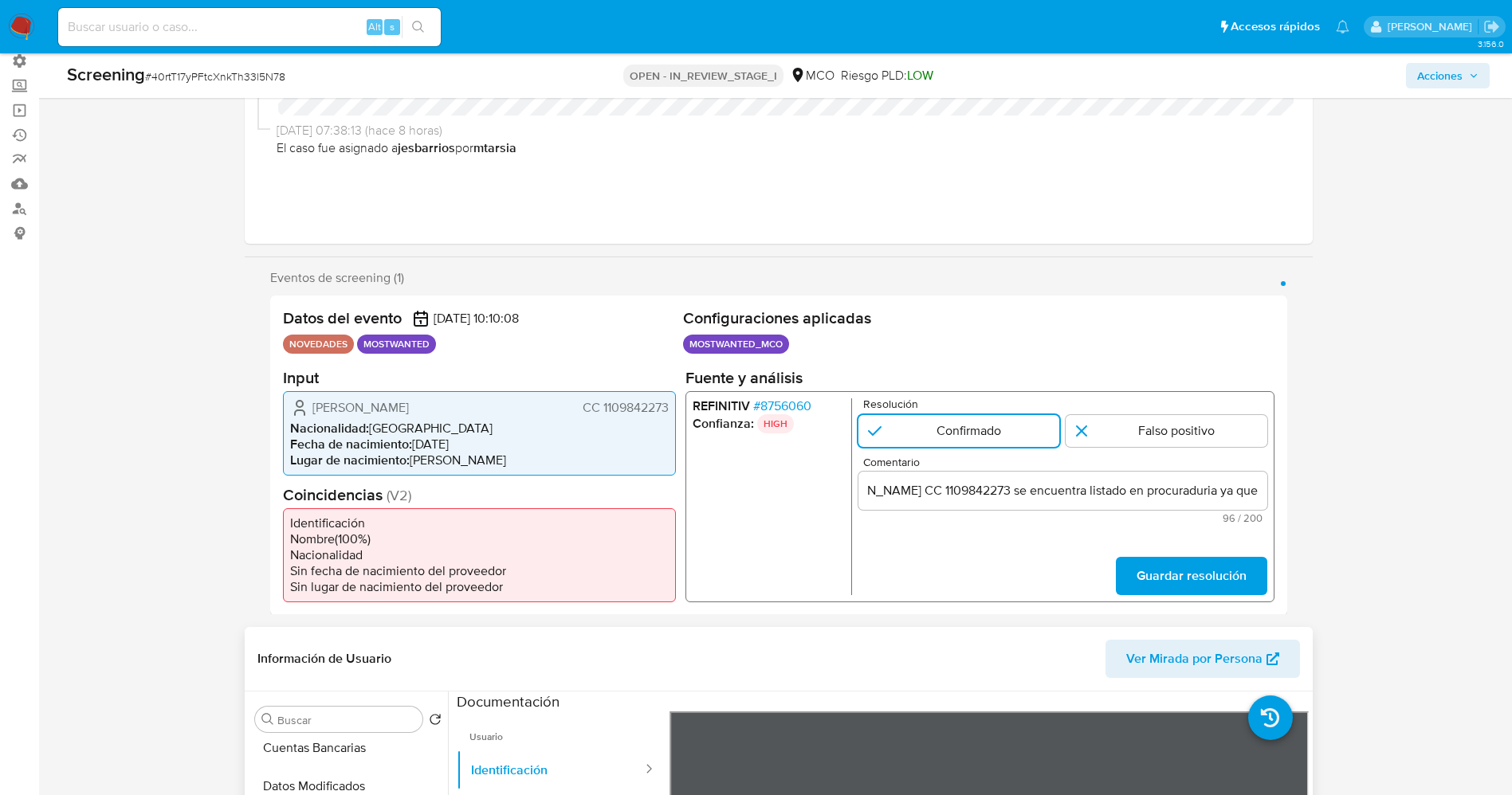
click at [775, 404] on span "# 8756060" at bounding box center [781, 405] width 58 height 16
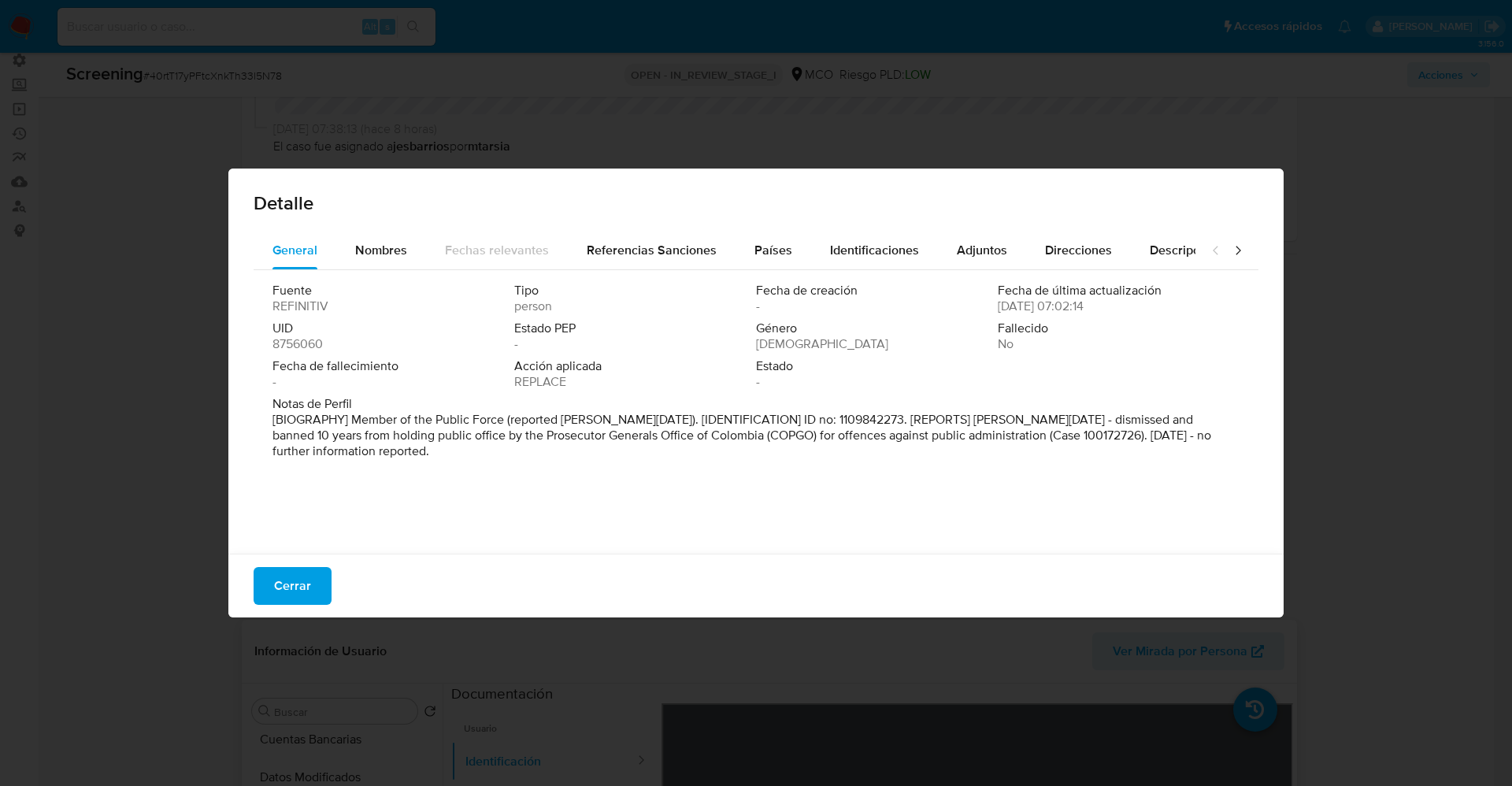
drag, startPoint x: 684, startPoint y: 431, endPoint x: 832, endPoint y: 433, distance: 148.0
click at [894, 441] on p "[BIOGRAPHY] Member of the Public Force (reported Jan 2024). [IDENTIFICATION] ID…" at bounding box center [754, 436] width 963 height 47
click at [653, 423] on font "[BIOGRAFÍA] Miembro de la Fuerza Pública (reportado en enero de 2024). [IDENTIF…" at bounding box center [754, 435] width 963 height 50
drag, startPoint x: 845, startPoint y: 436, endPoint x: 1085, endPoint y: 428, distance: 240.1
click at [1080, 437] on font "[BIOGRAFÍA] Miembro de la Fuerza Pública (reportado en enero de 2024). [IDENTIF…" at bounding box center [754, 435] width 963 height 50
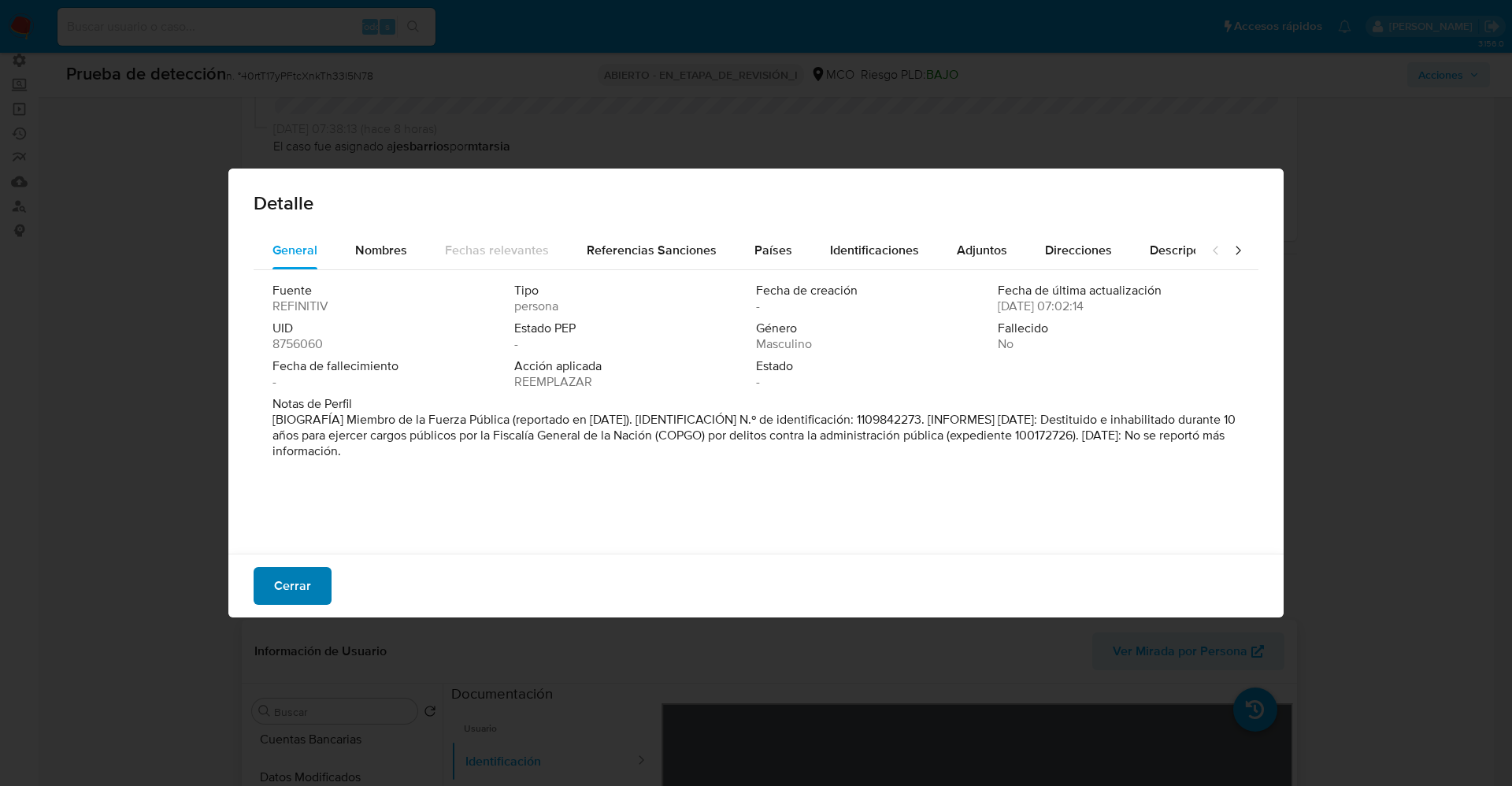
click at [295, 586] on span "Cerrar" at bounding box center [292, 586] width 37 height 35
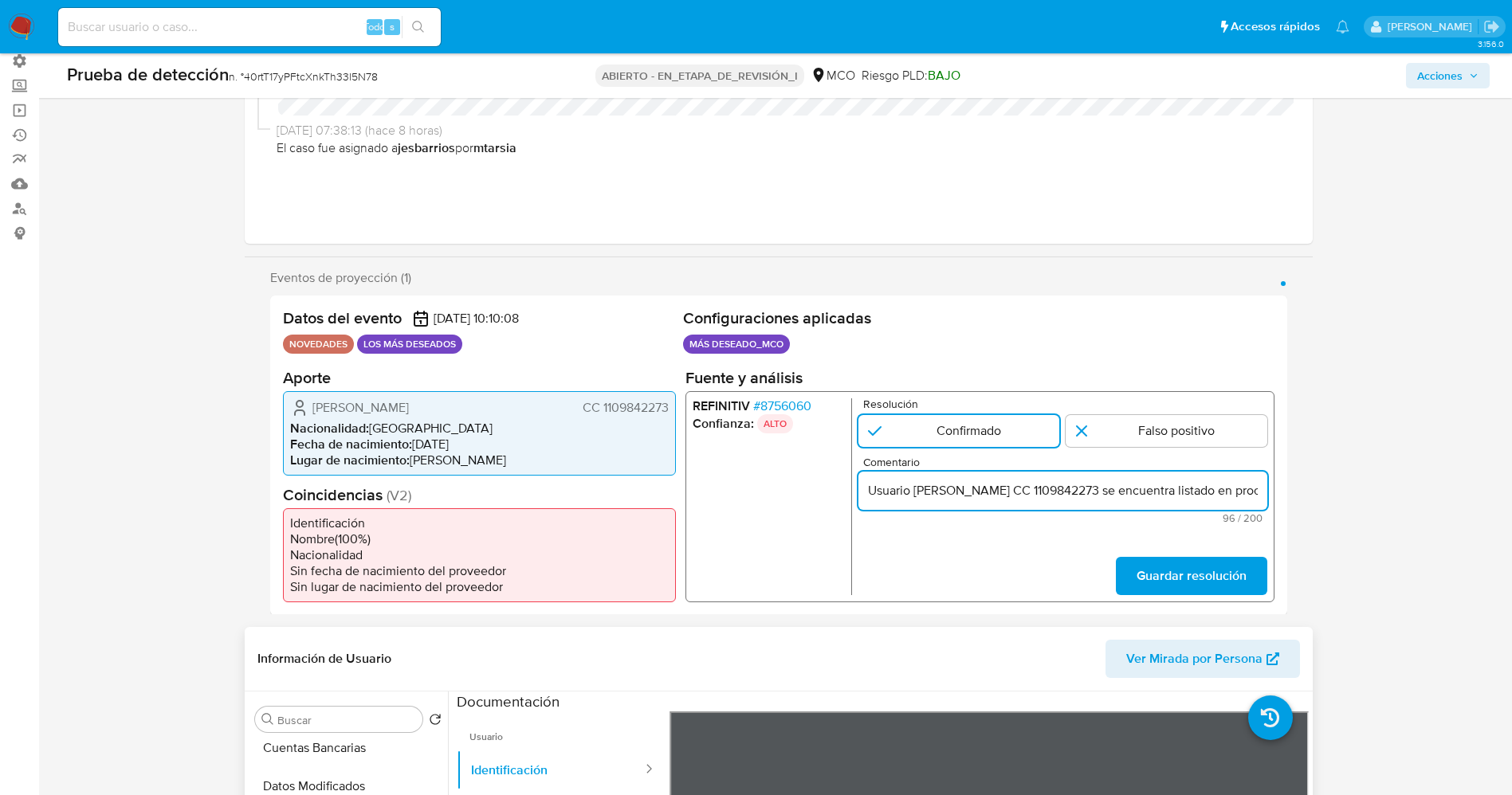
click at [1198, 492] on input "Usuario Jefferson Dario Martinez Ortiz CC 1109842273 se encuentra listado en pr…" at bounding box center [1062, 490] width 409 height 21
drag, startPoint x: 1225, startPoint y: 493, endPoint x: 1277, endPoint y: 493, distance: 52.0
click at [1277, 493] on div "Datos del evento 26/08/2025 10:10:08 NOVEDADES LOS MÁS DESEADOS Configuraciones…" at bounding box center [778, 455] width 1017 height 319
paste input "por delitos contra la administración pública"
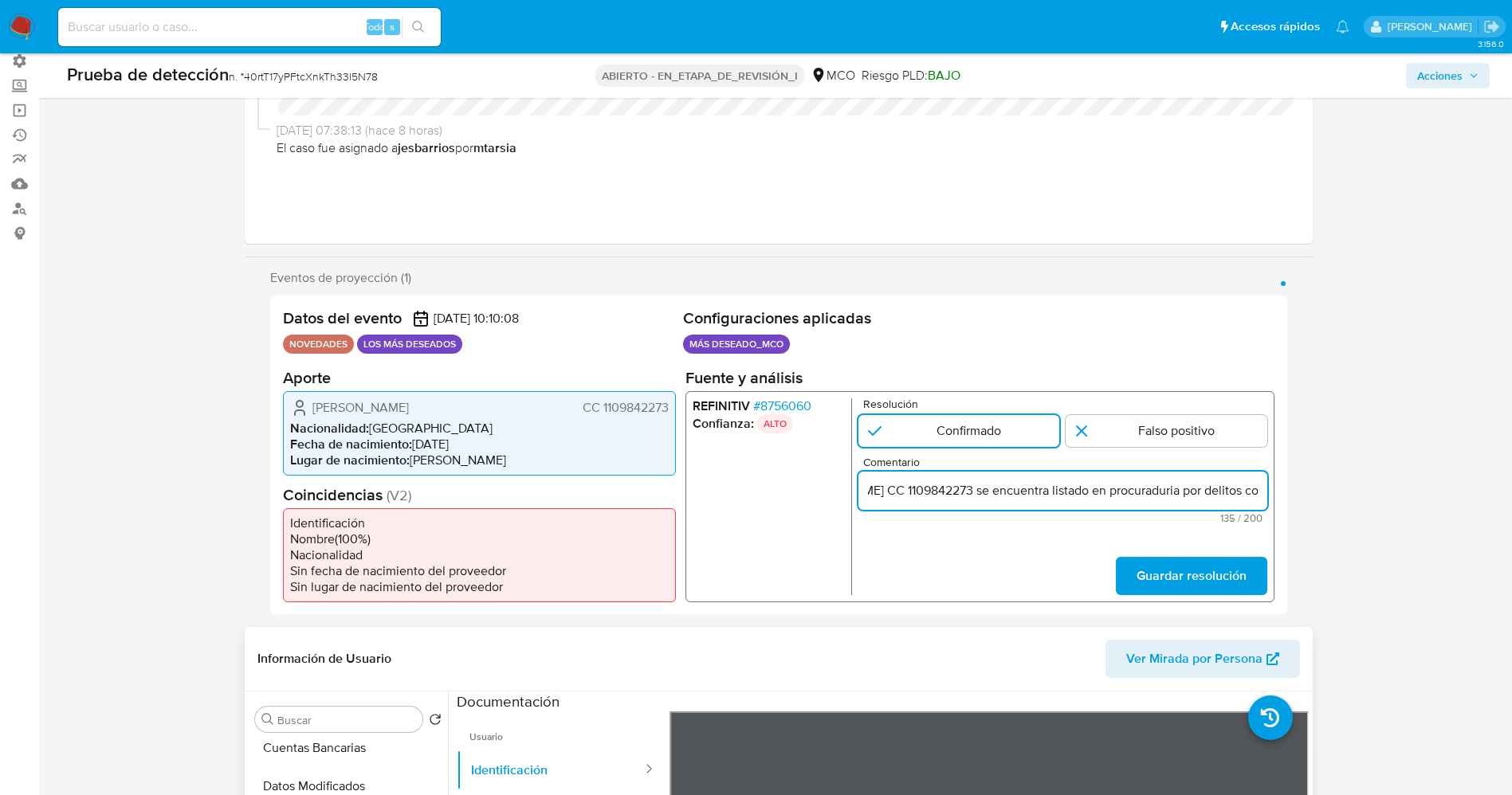
scroll to position [0, 368]
type input "Usuario Jefferson Dario Martinez Ortiz CC 1109842273 se encuentra listado en pr…"
click at [1182, 559] on span "Guardar resolución" at bounding box center [1190, 575] width 110 height 35
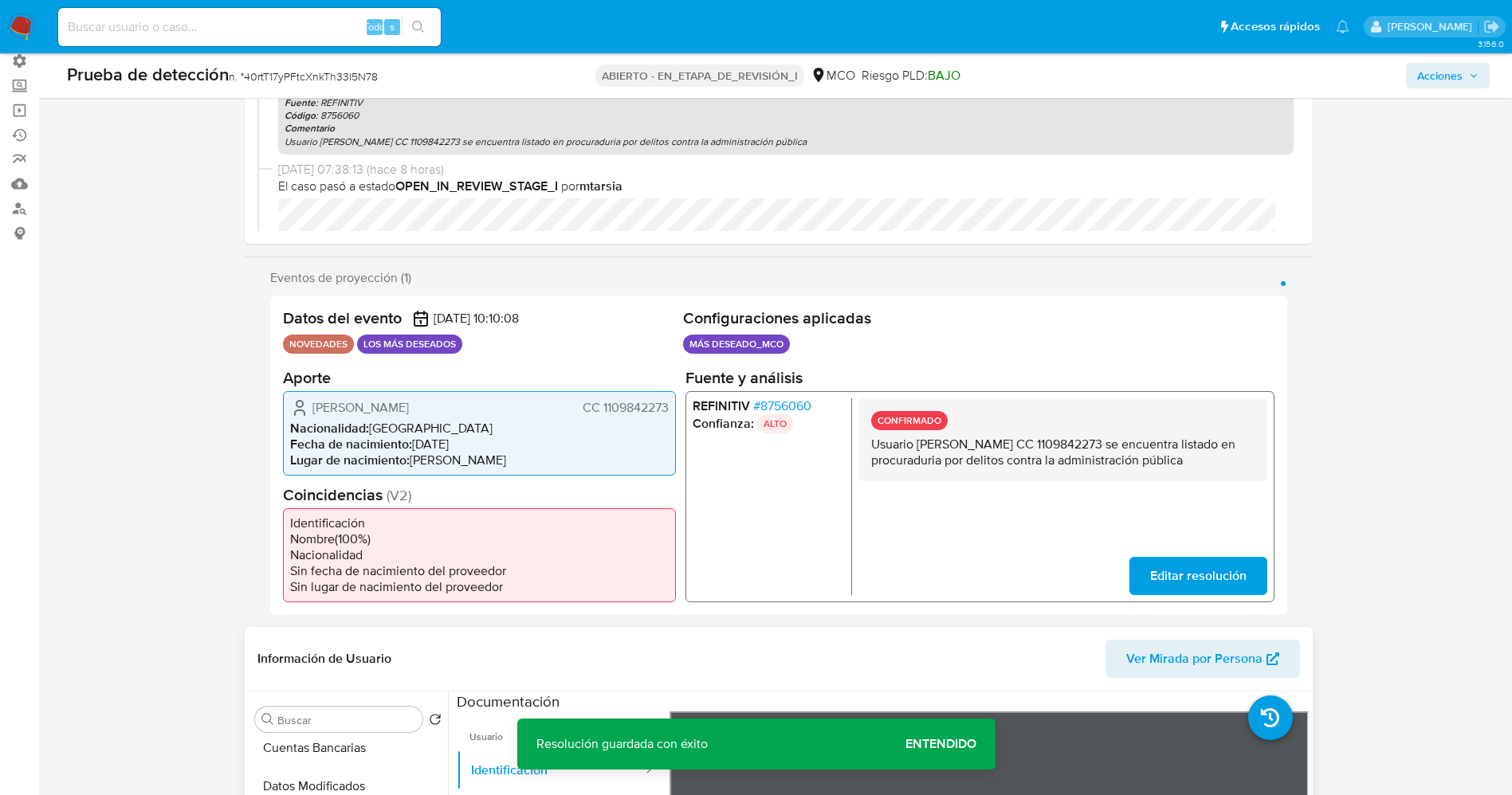
drag, startPoint x: 862, startPoint y: 441, endPoint x: 1241, endPoint y: 473, distance: 380.3
click at [1243, 474] on div "CONFIRMADO Usuario Jefferson Dario Martinez Ortiz CC 1109842273 se encuentra li…" at bounding box center [1062, 439] width 409 height 83
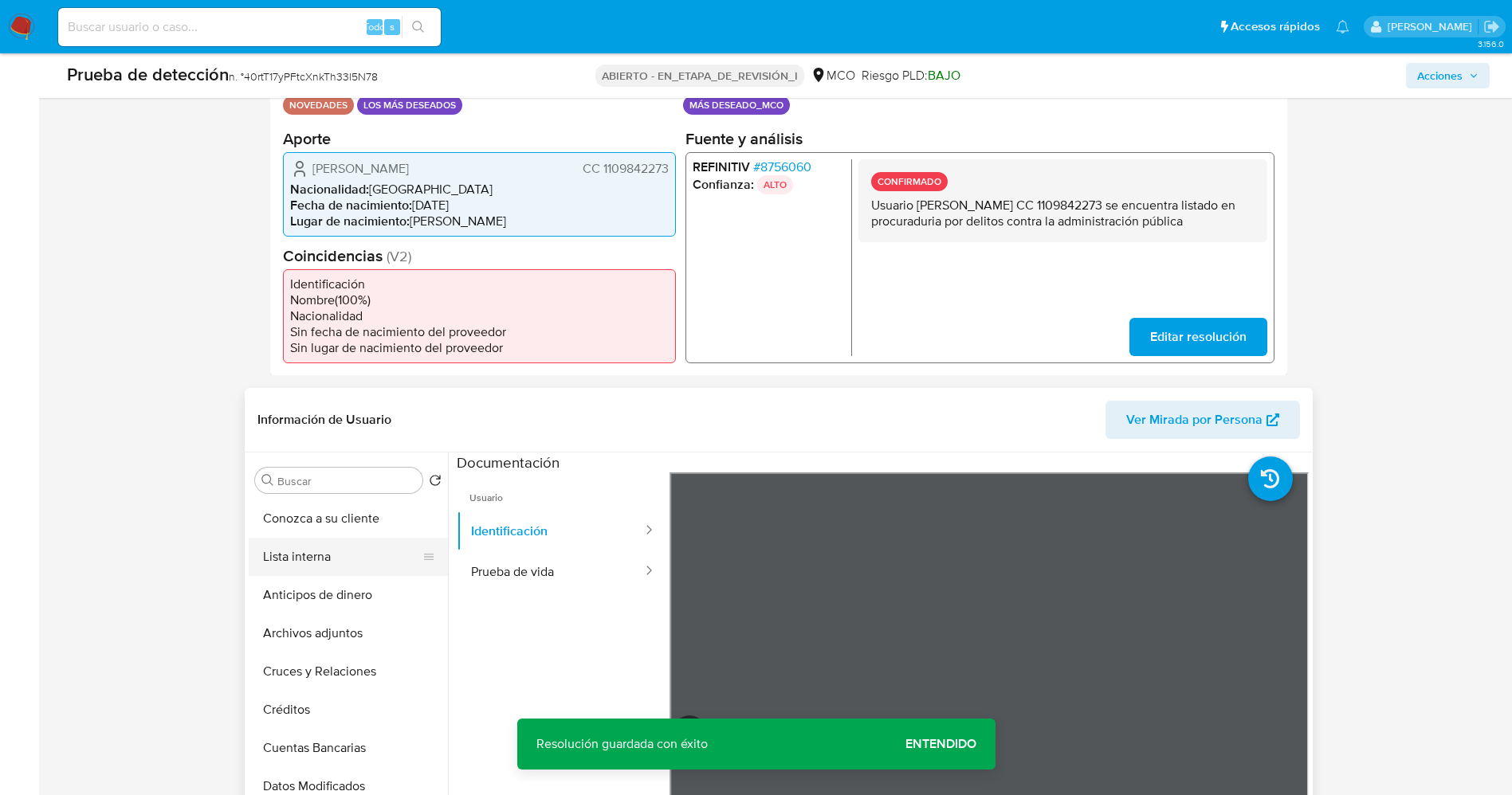
click at [305, 547] on button "Lista interna" at bounding box center [342, 557] width 186 height 38
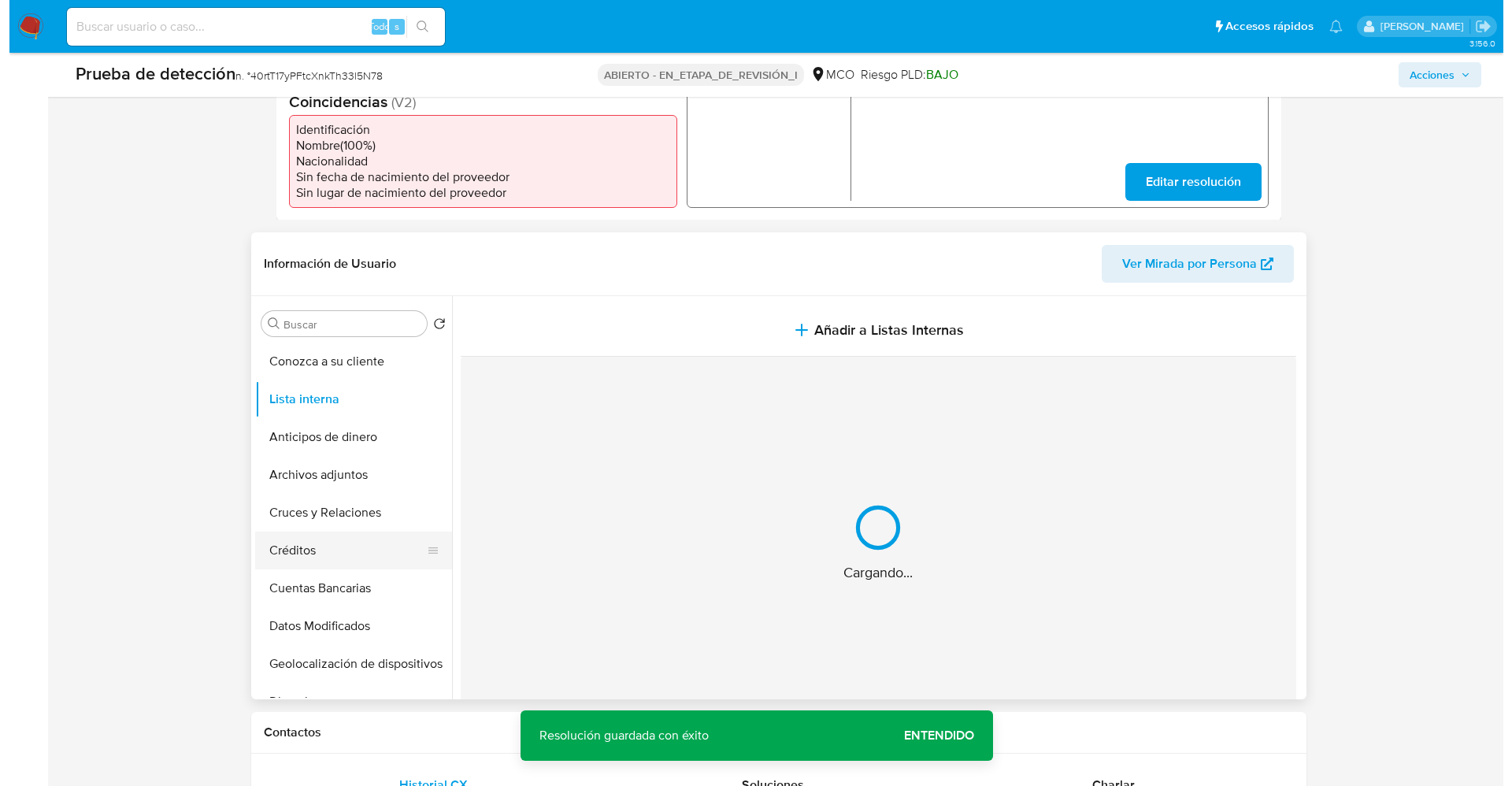
scroll to position [591, 0]
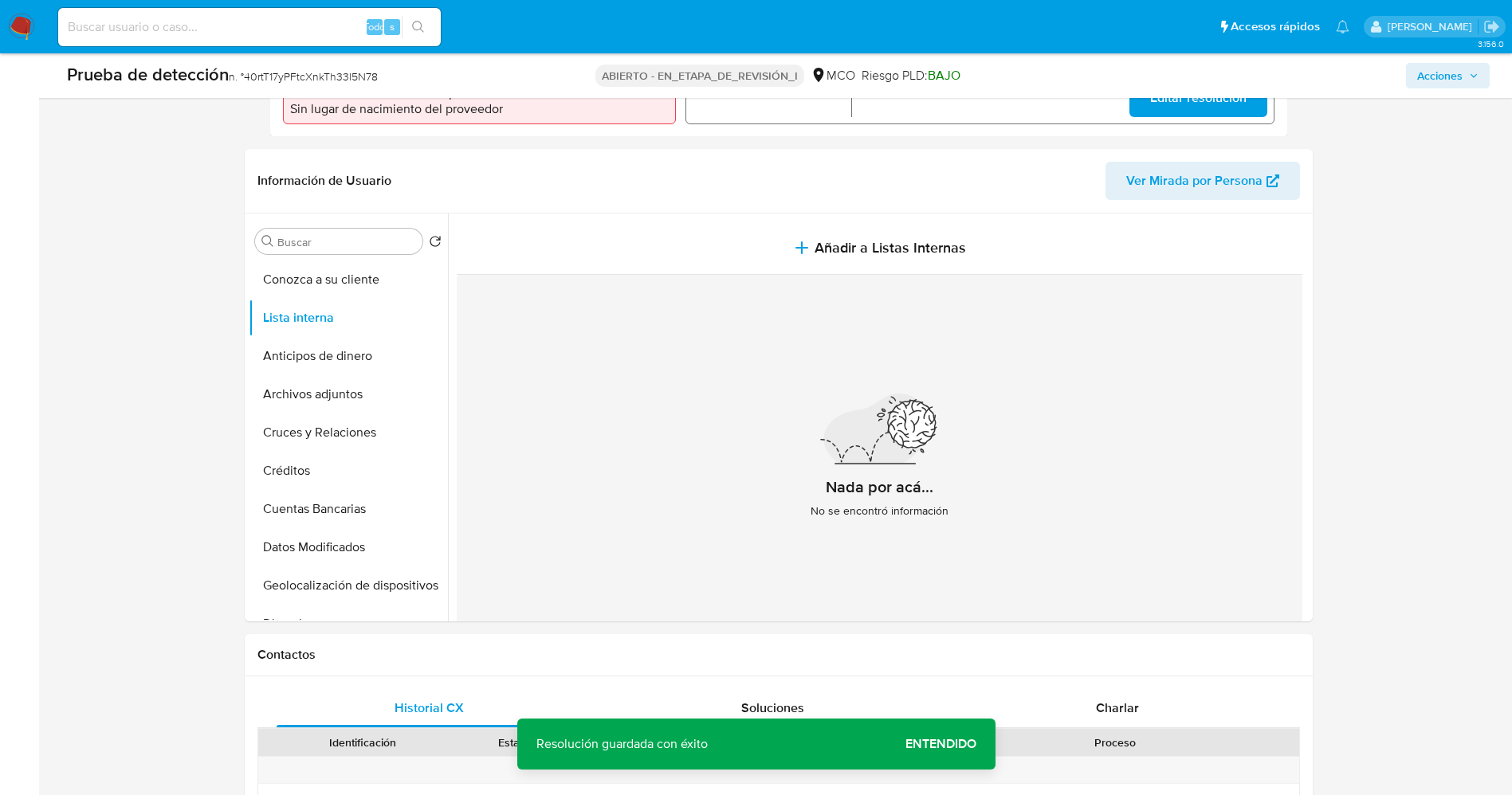
click at [889, 282] on div "Nada por acá... No se encontró información" at bounding box center [879, 462] width 846 height 374
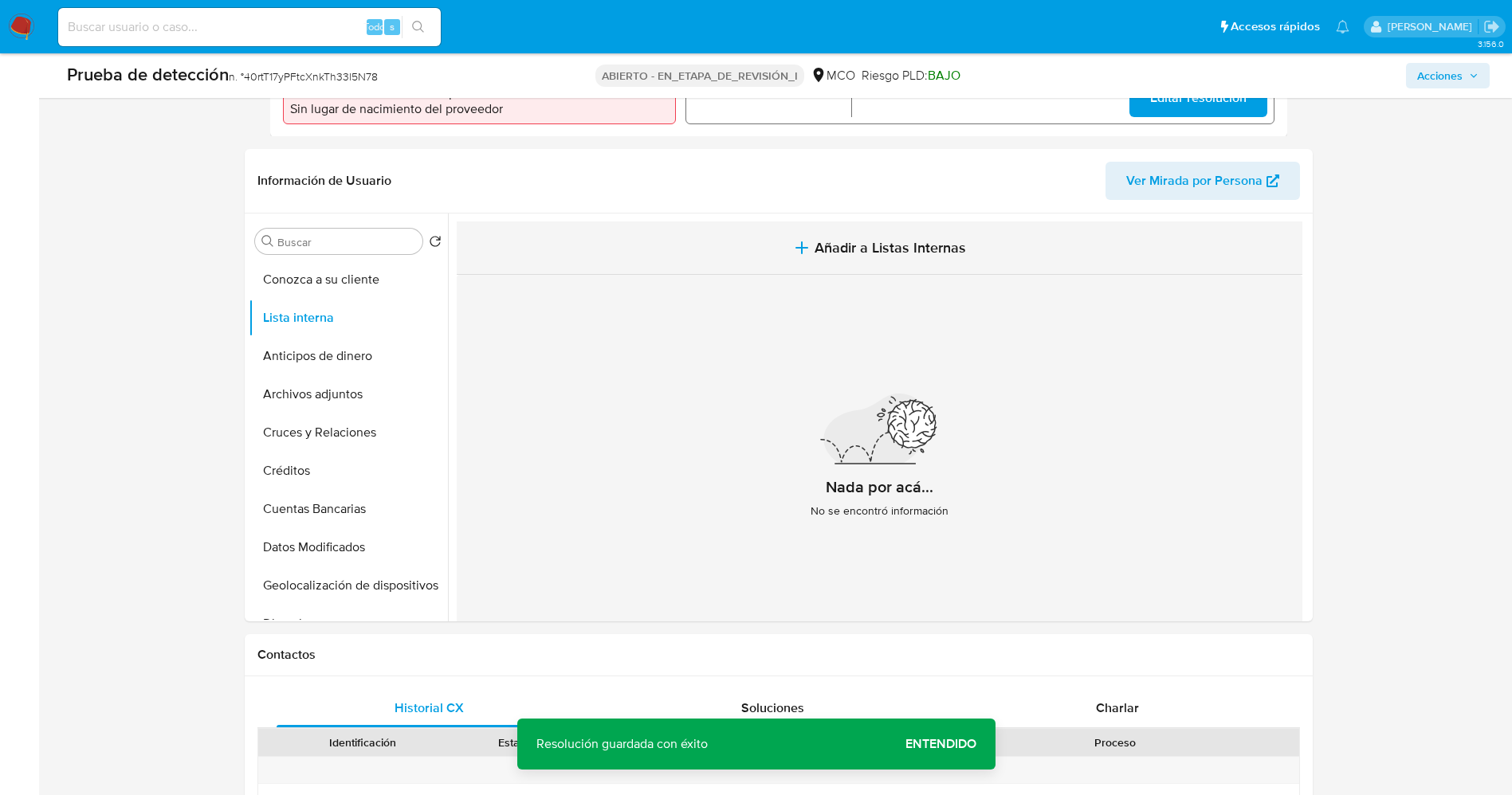
click at [892, 272] on button "Añadir a Listas Internas" at bounding box center [879, 248] width 846 height 54
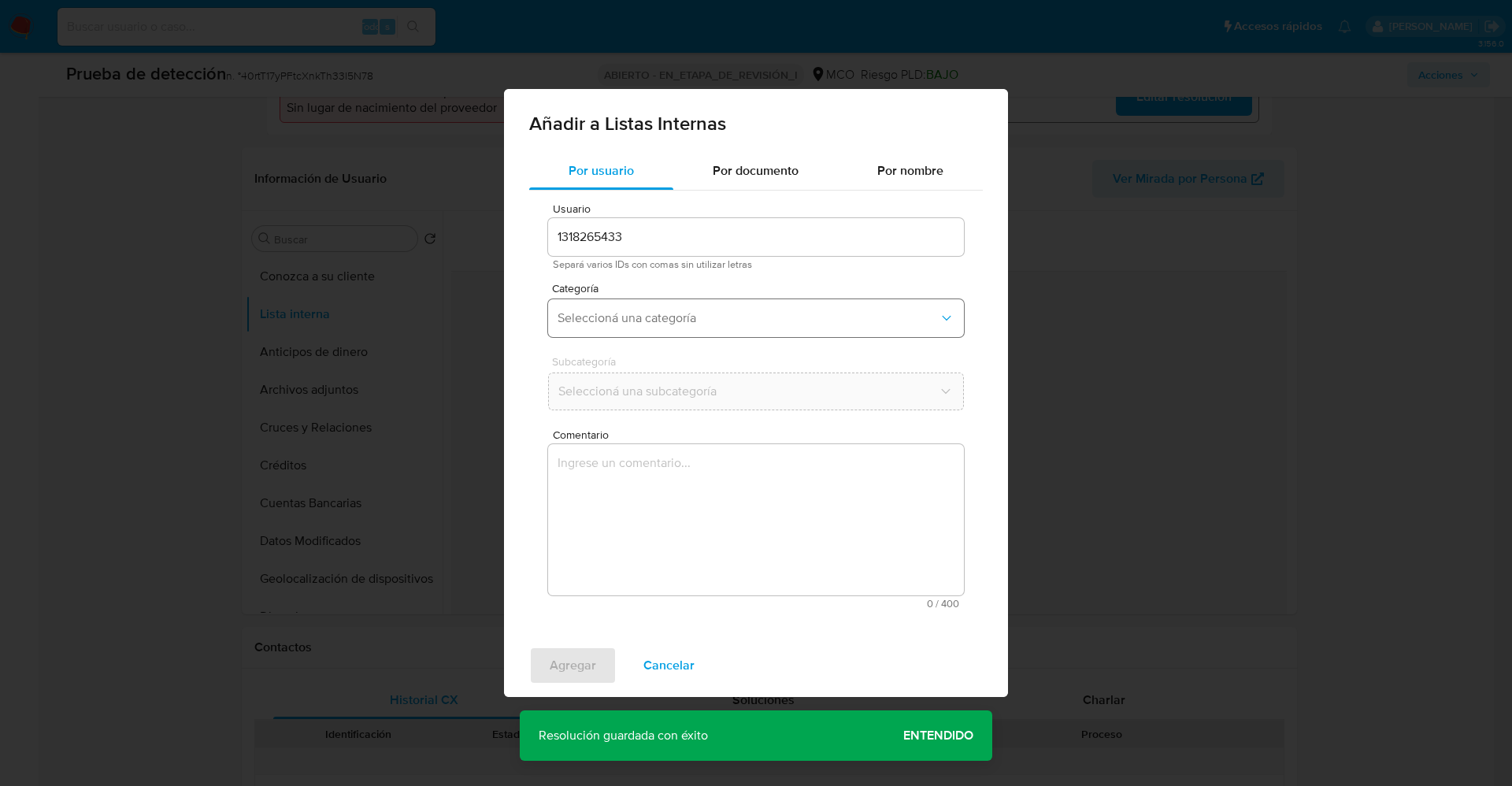
click at [699, 312] on span "Seleccioná una categoría" at bounding box center [748, 318] width 381 height 16
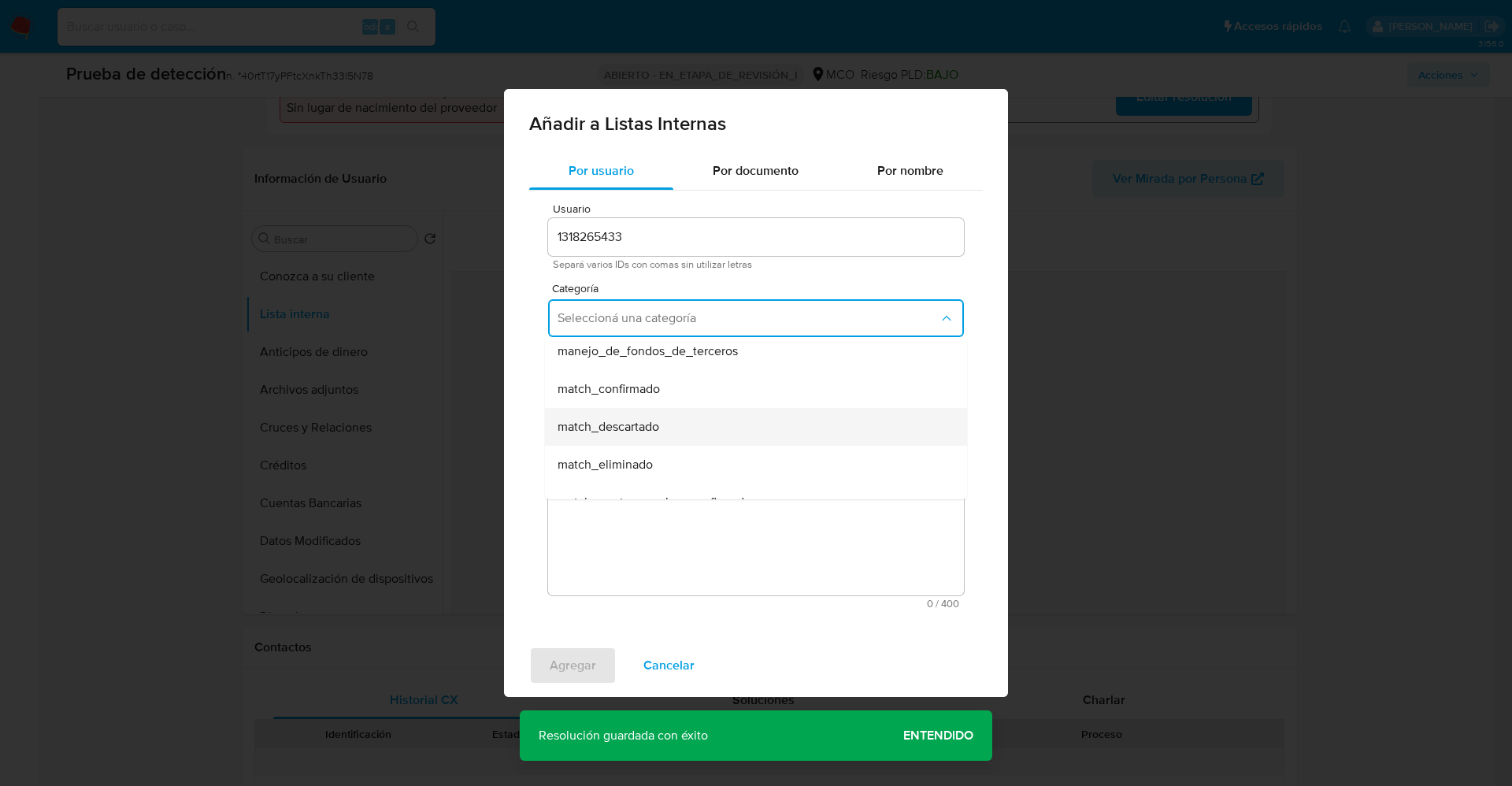
scroll to position [118, 0]
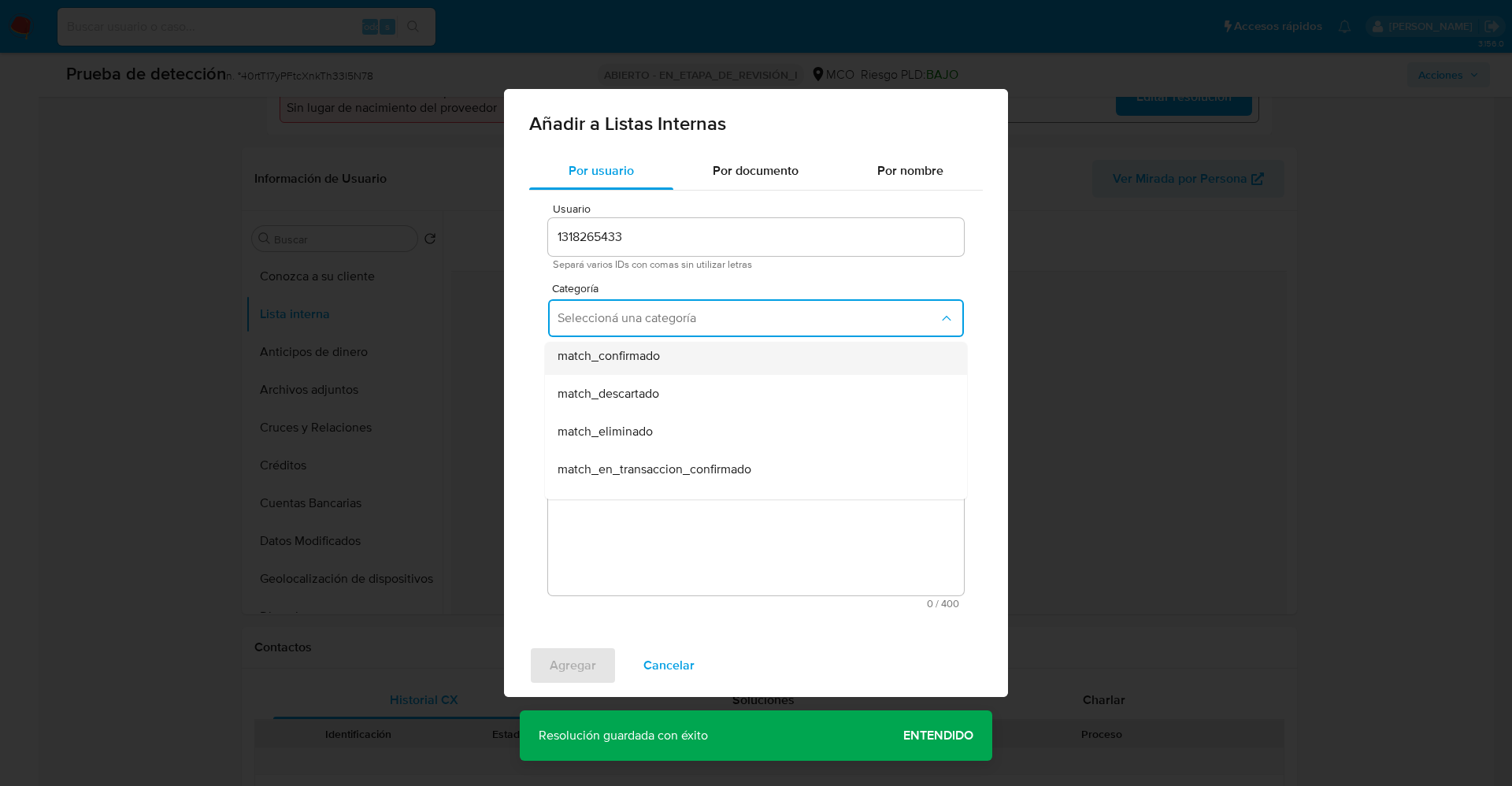
click at [660, 359] on span "match_confirmado" at bounding box center [608, 356] width 102 height 16
click at [667, 396] on span "Seleccioná una subcategoría" at bounding box center [748, 391] width 381 height 16
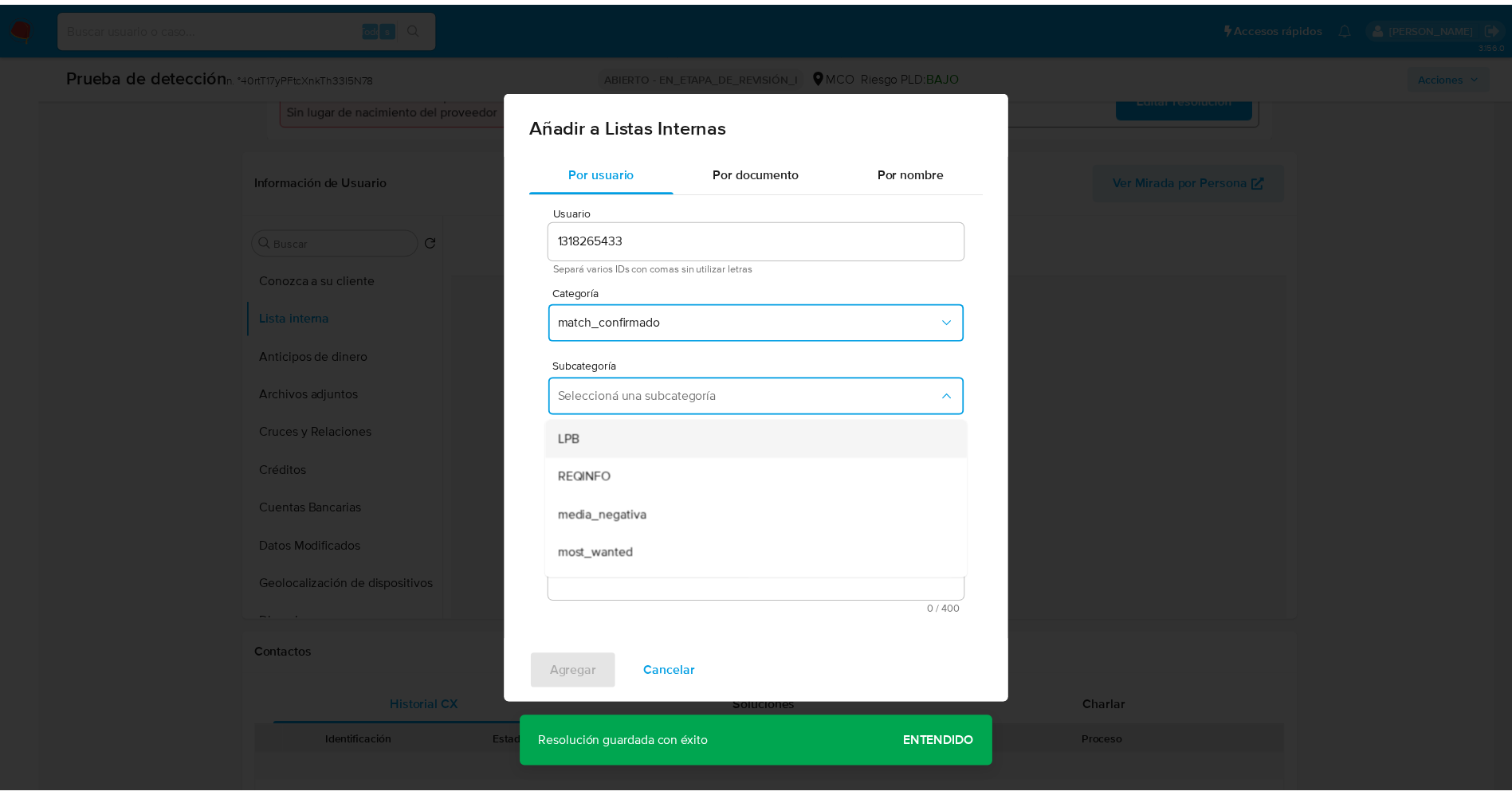
scroll to position [108, 0]
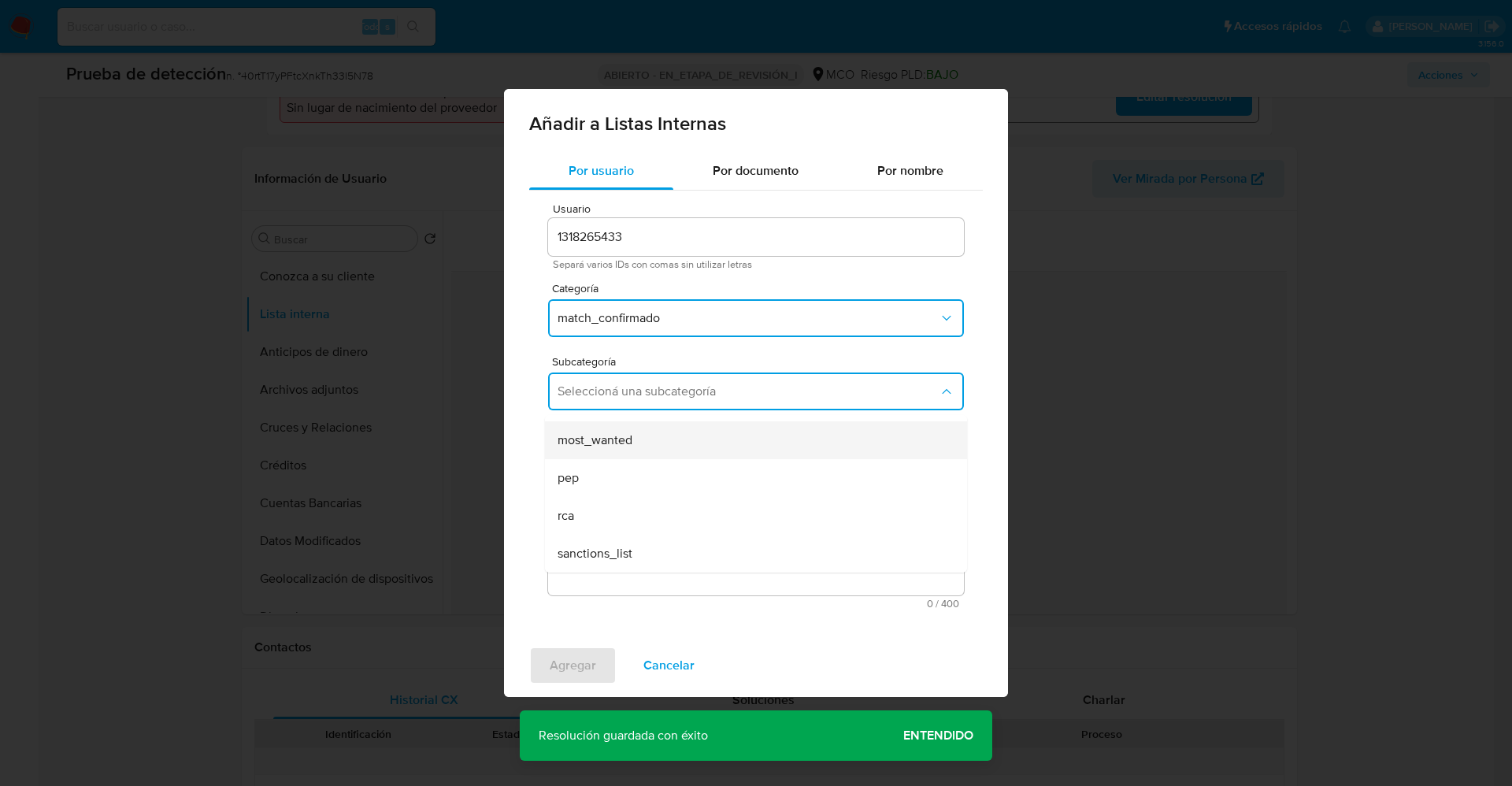
click at [652, 448] on div "most_wanted" at bounding box center [751, 440] width 387 height 38
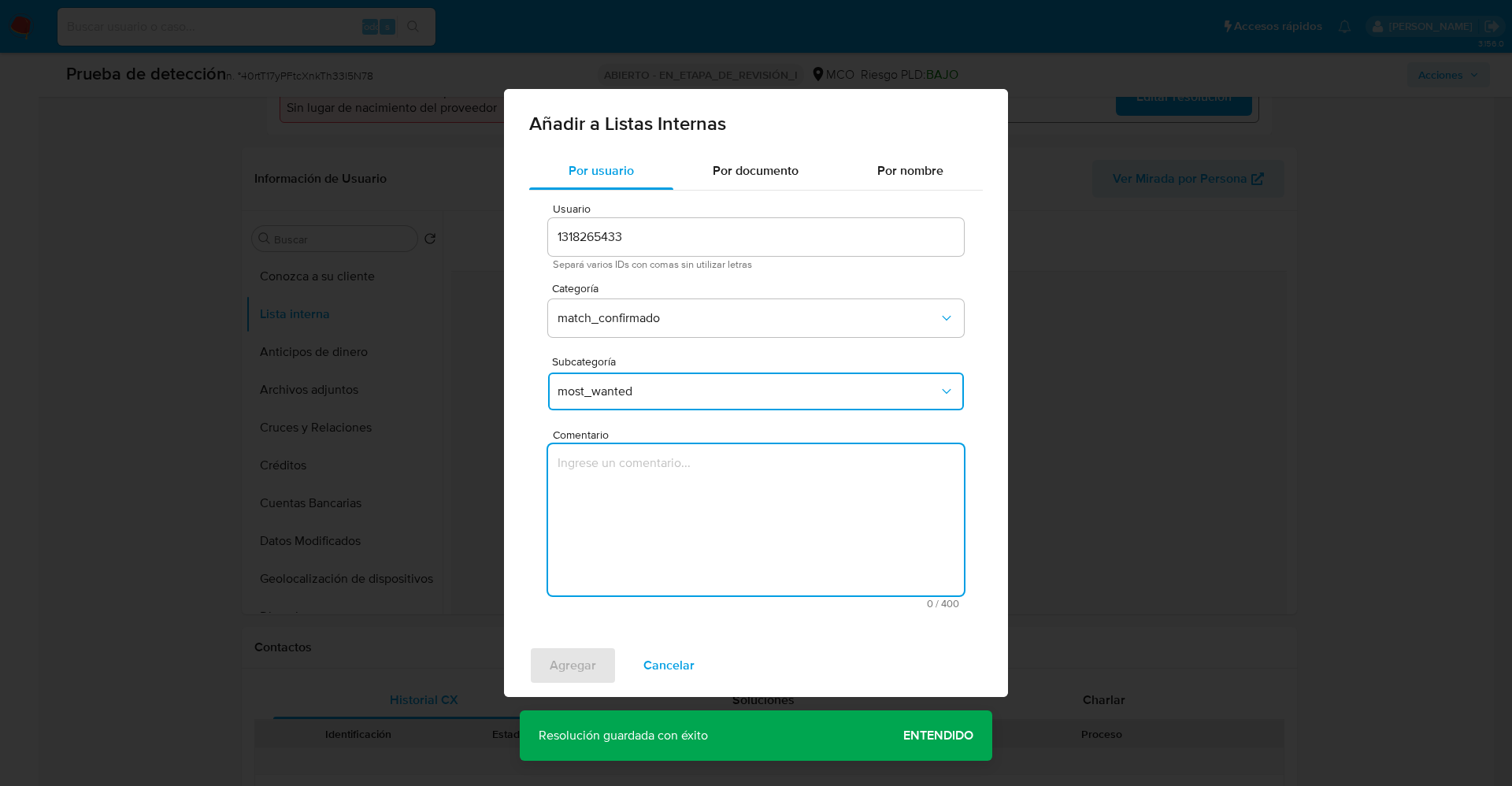
click at [647, 486] on textarea "Comentario" at bounding box center [756, 520] width 416 height 151
type textarea "Usuario Jefferson Dario Martinez Ortiz CC 1109842273 se encuentra listado en pr…"
click at [581, 658] on span "Agregar" at bounding box center [572, 666] width 47 height 35
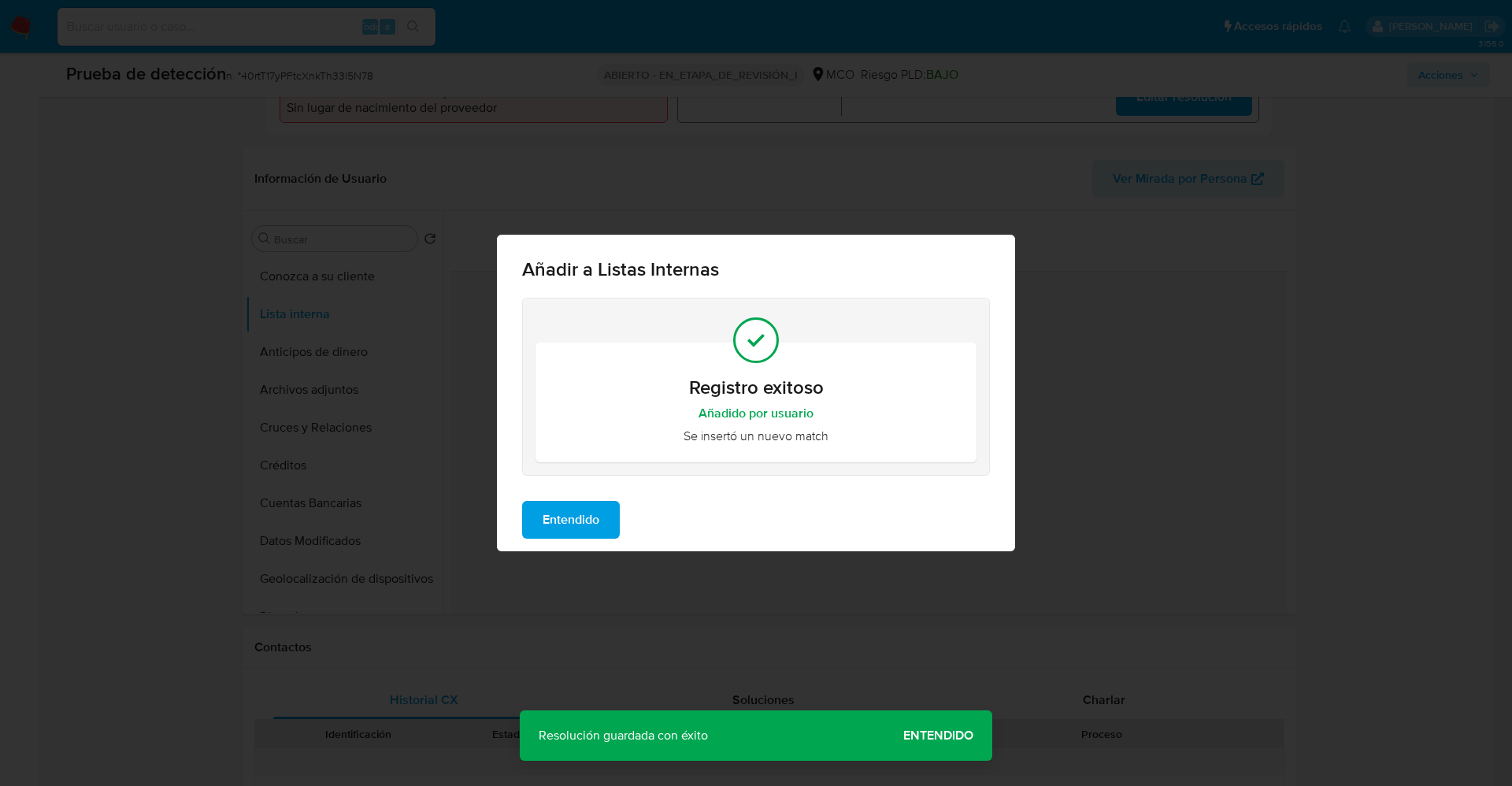
click at [575, 532] on span "Entendido" at bounding box center [571, 520] width 57 height 35
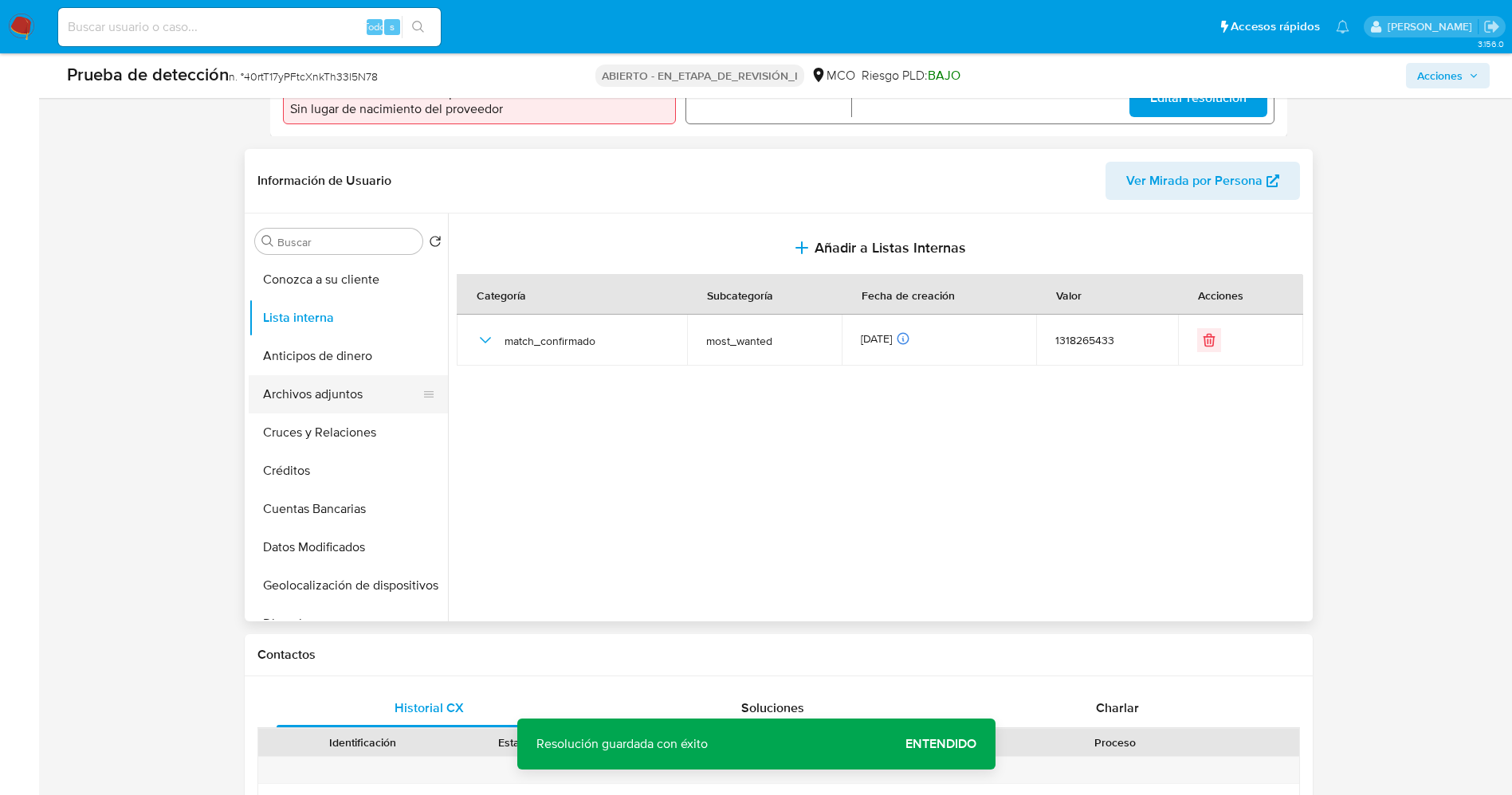
click at [328, 387] on button "Archivos adjuntos" at bounding box center [342, 394] width 186 height 38
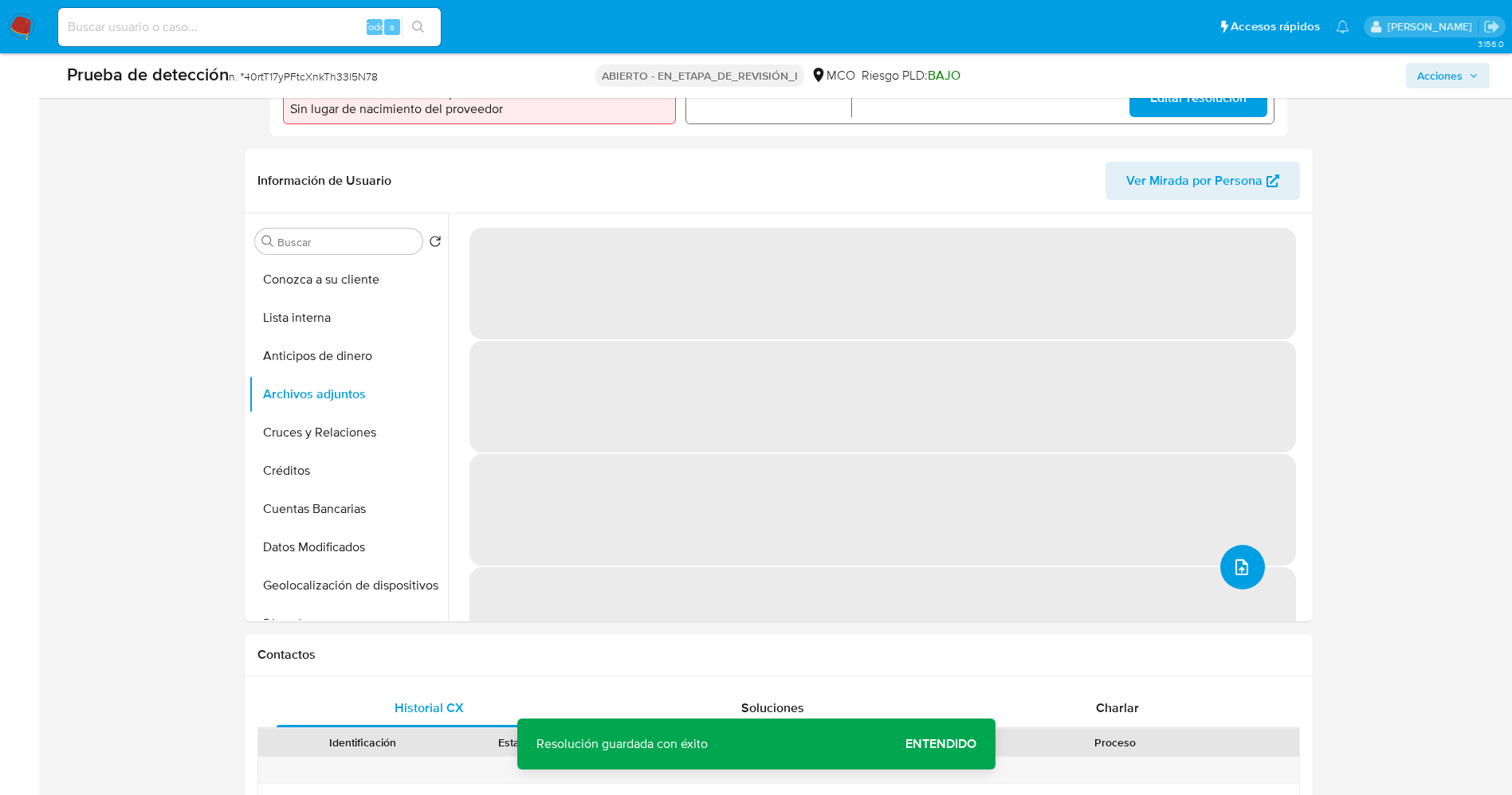
click at [1238, 557] on icon "subir archivo" at bounding box center [1242, 567] width 19 height 19
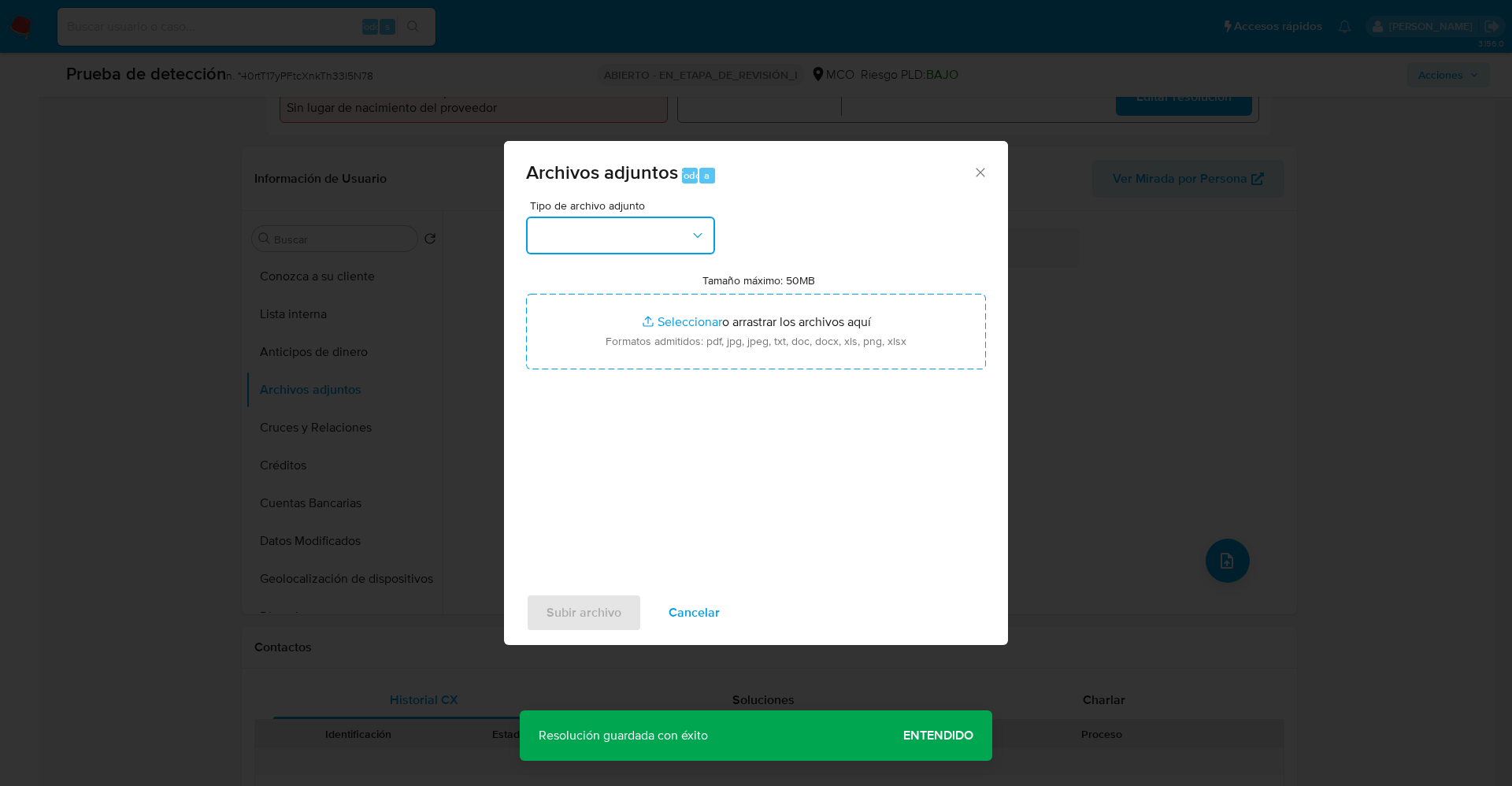
click at [638, 240] on button "button" at bounding box center [620, 236] width 189 height 38
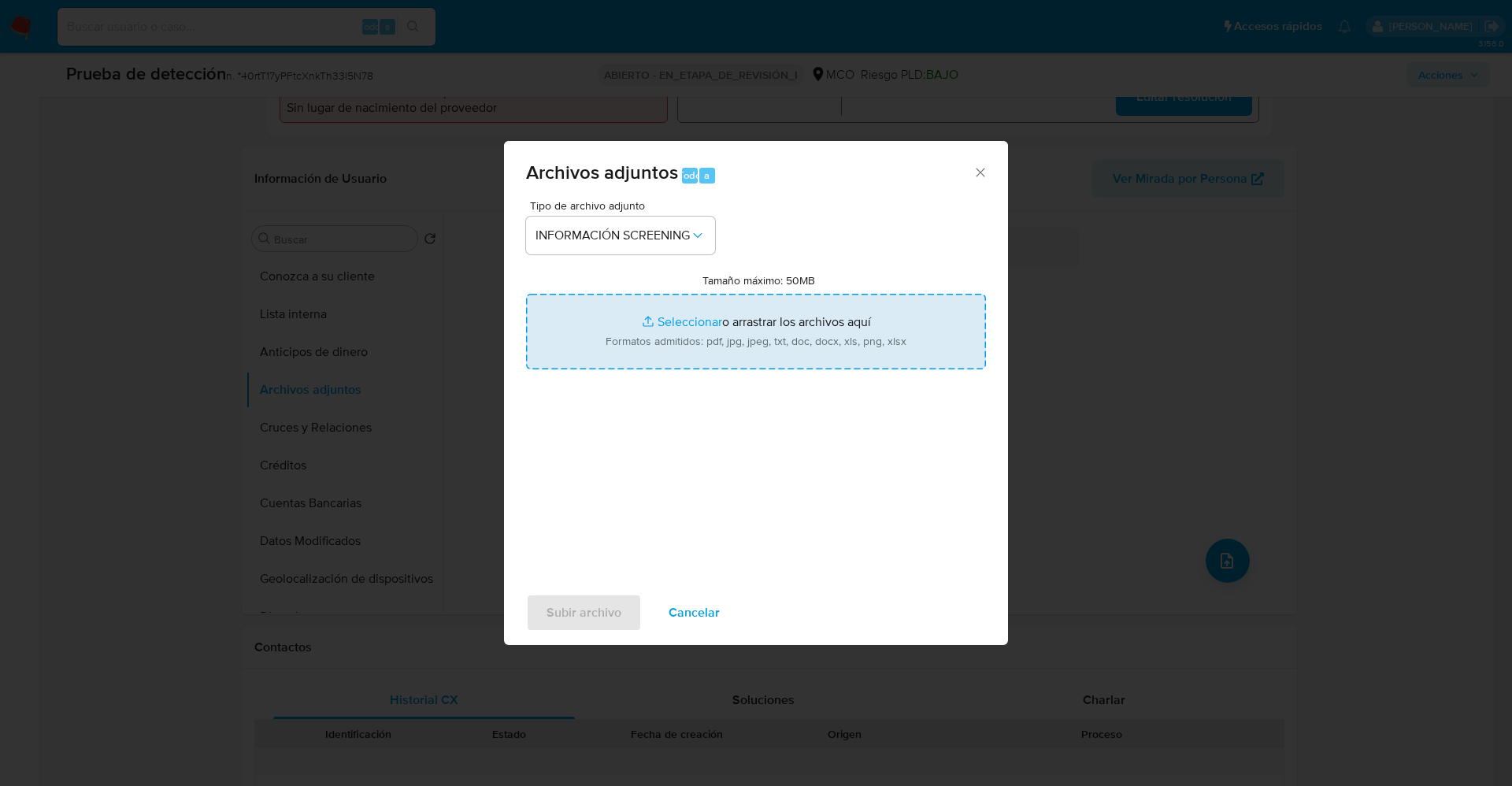
type input "C:\fakepath\_Jefferson Dario Martinez Ortiz_ lavado de dinero - Buscar con Goog…"
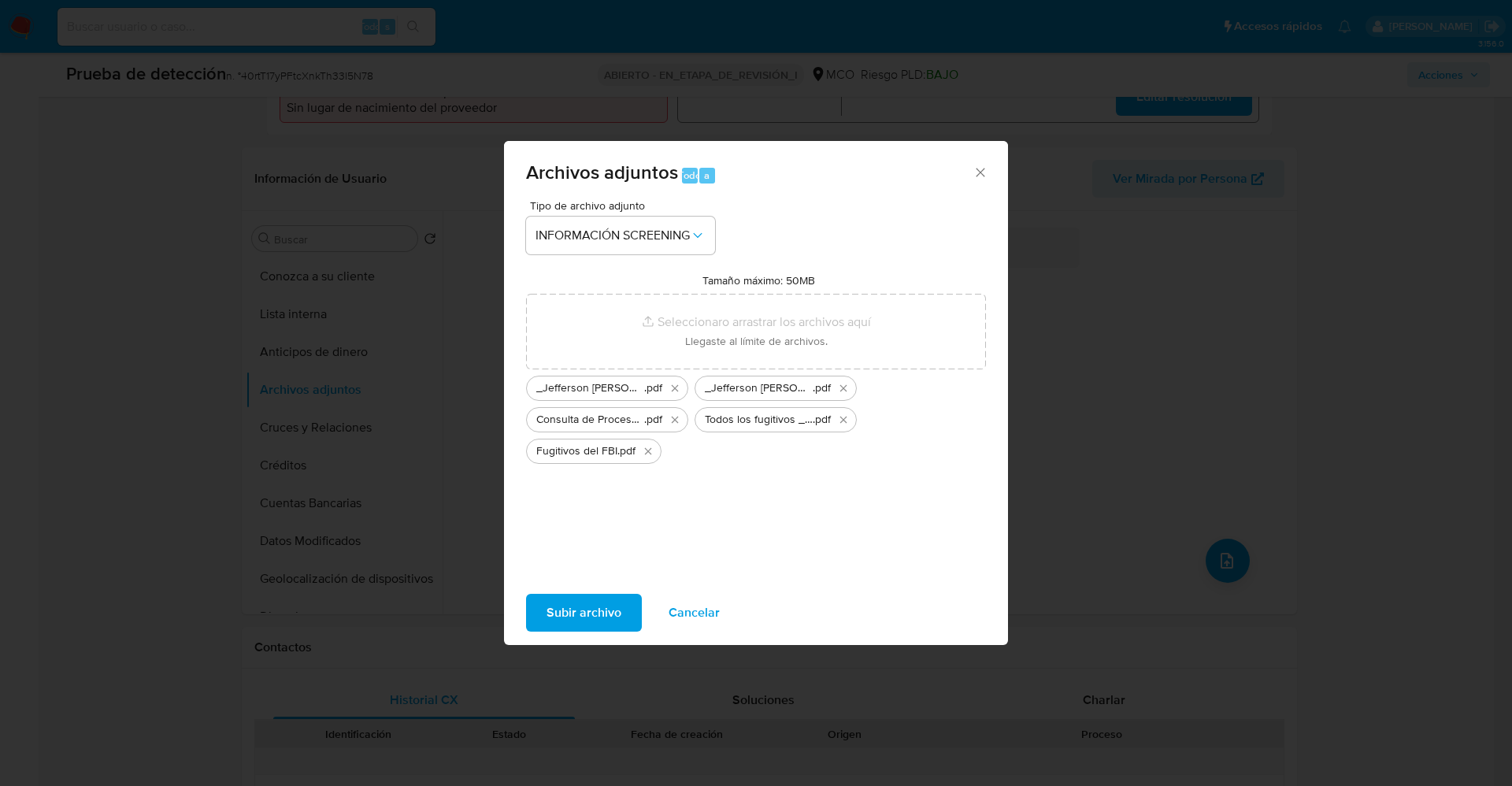
click at [588, 608] on span "Subir archivo" at bounding box center [583, 613] width 75 height 35
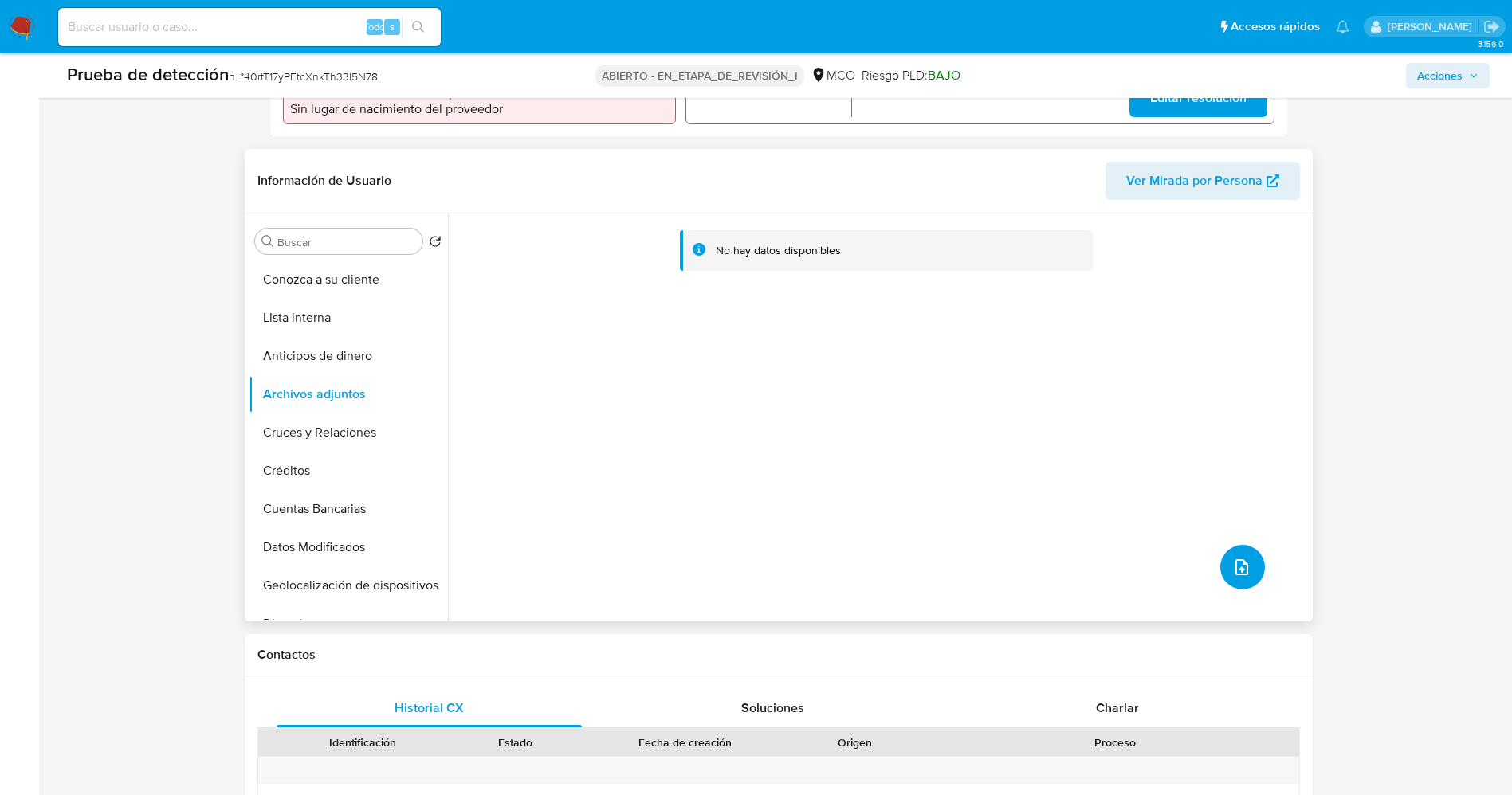
click at [1251, 566] on button "subir archivo" at bounding box center [1242, 567] width 45 height 45
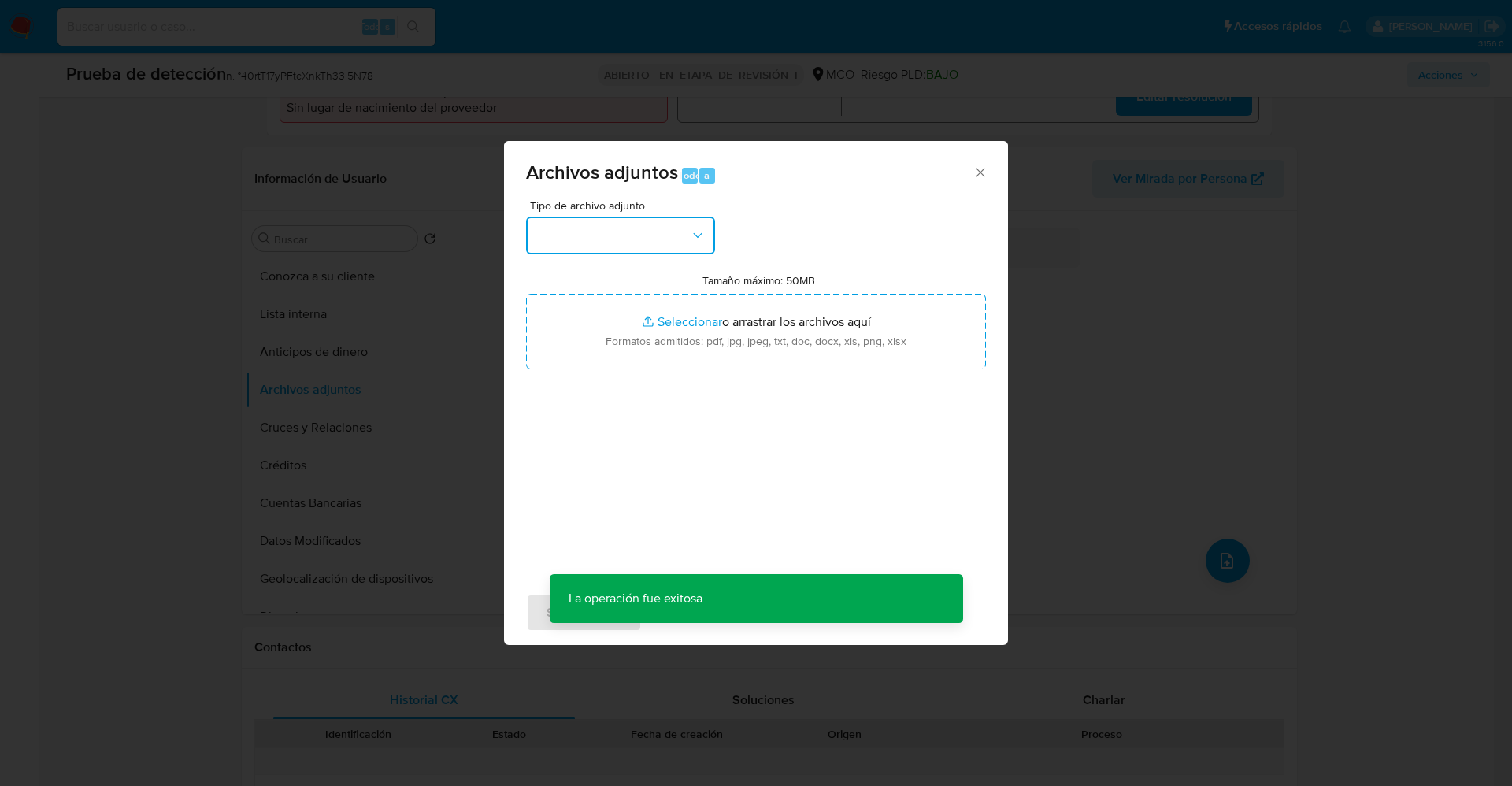
click at [614, 233] on button "button" at bounding box center [620, 236] width 189 height 38
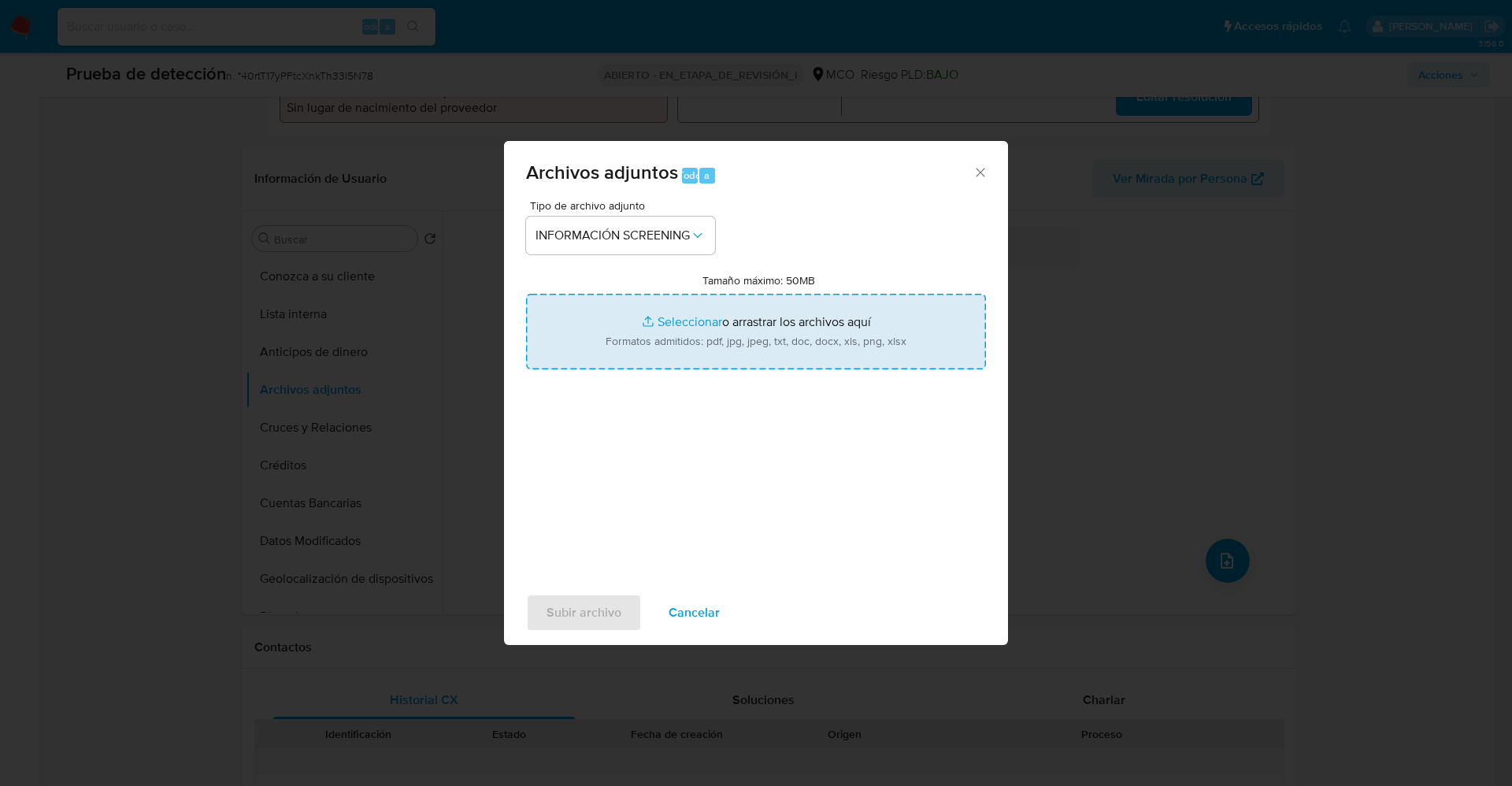
type input "C:\fakepath\Consulta de Antecedentes.pdf"
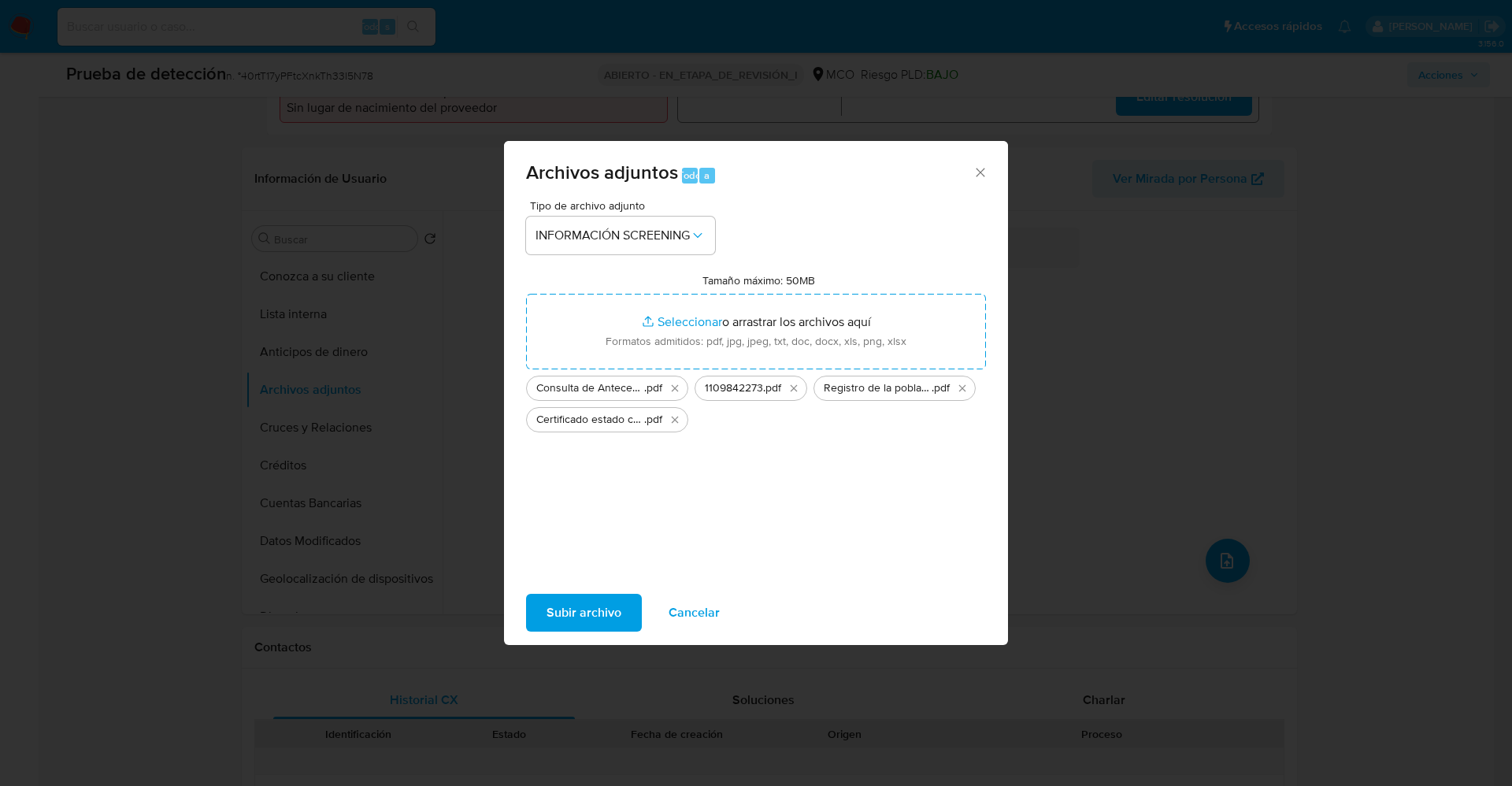
click at [579, 614] on font "Subir archivo" at bounding box center [583, 613] width 75 height 38
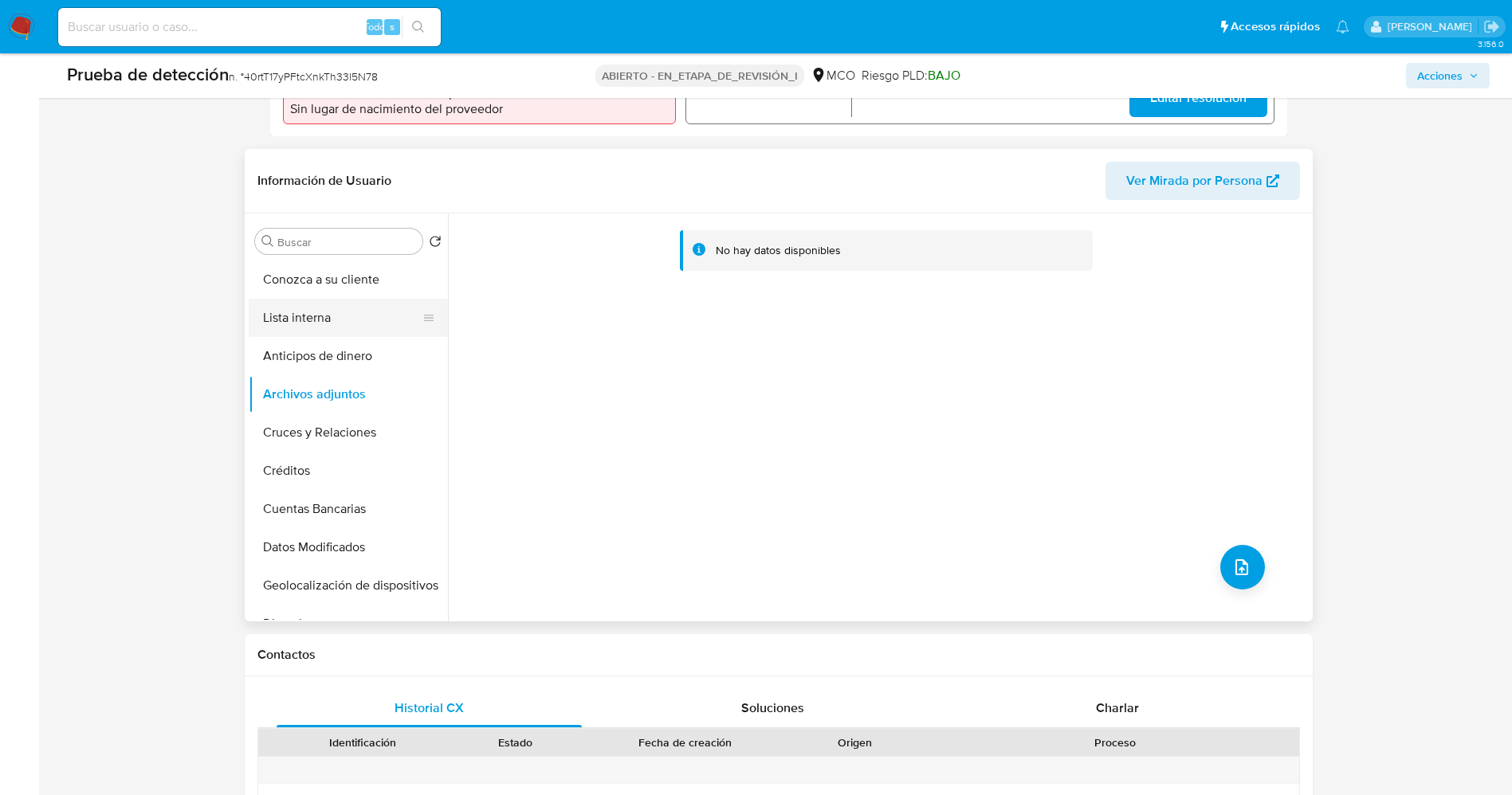
click at [306, 324] on button "Lista interna" at bounding box center [342, 318] width 186 height 38
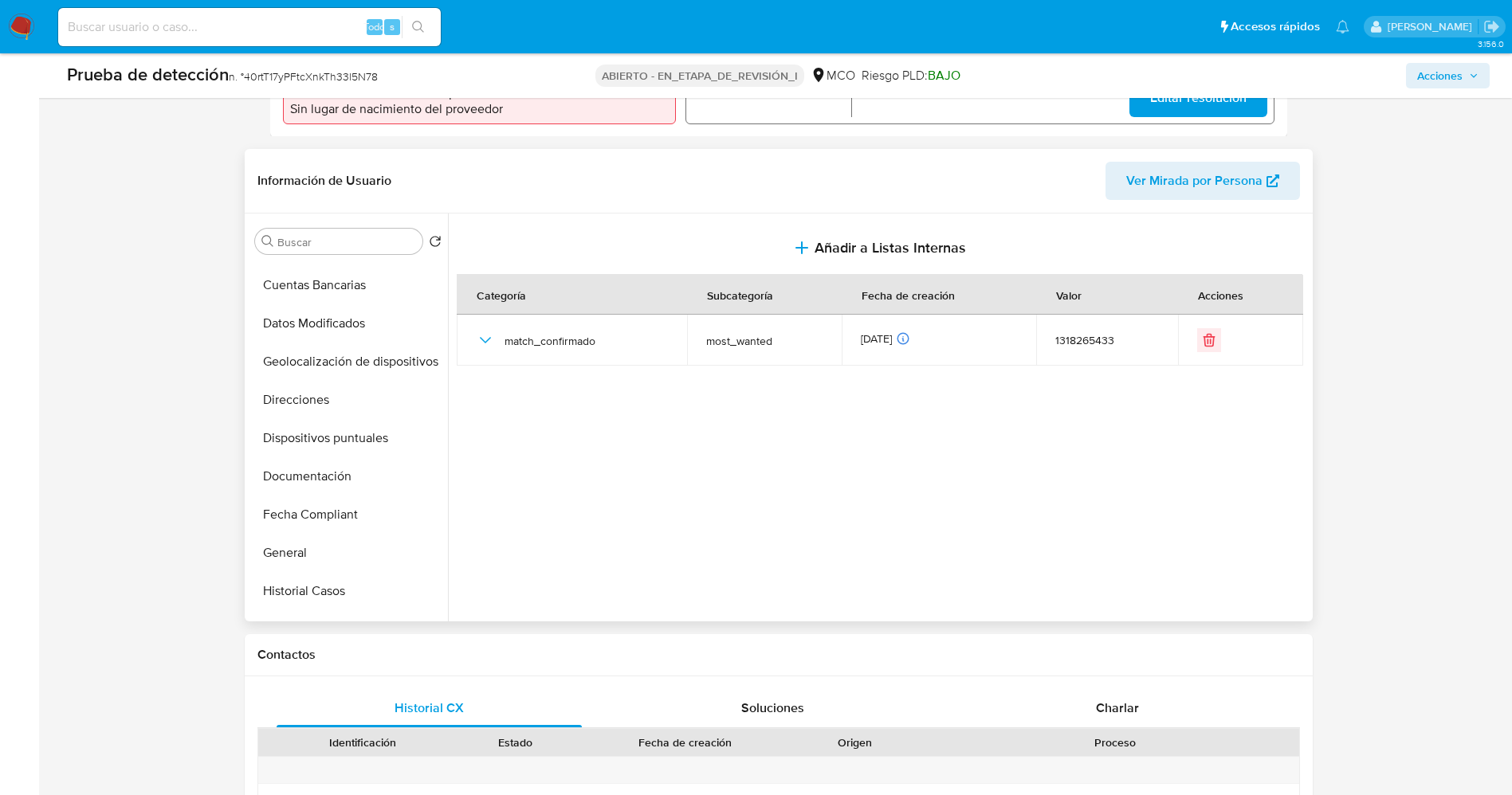
scroll to position [673, 0]
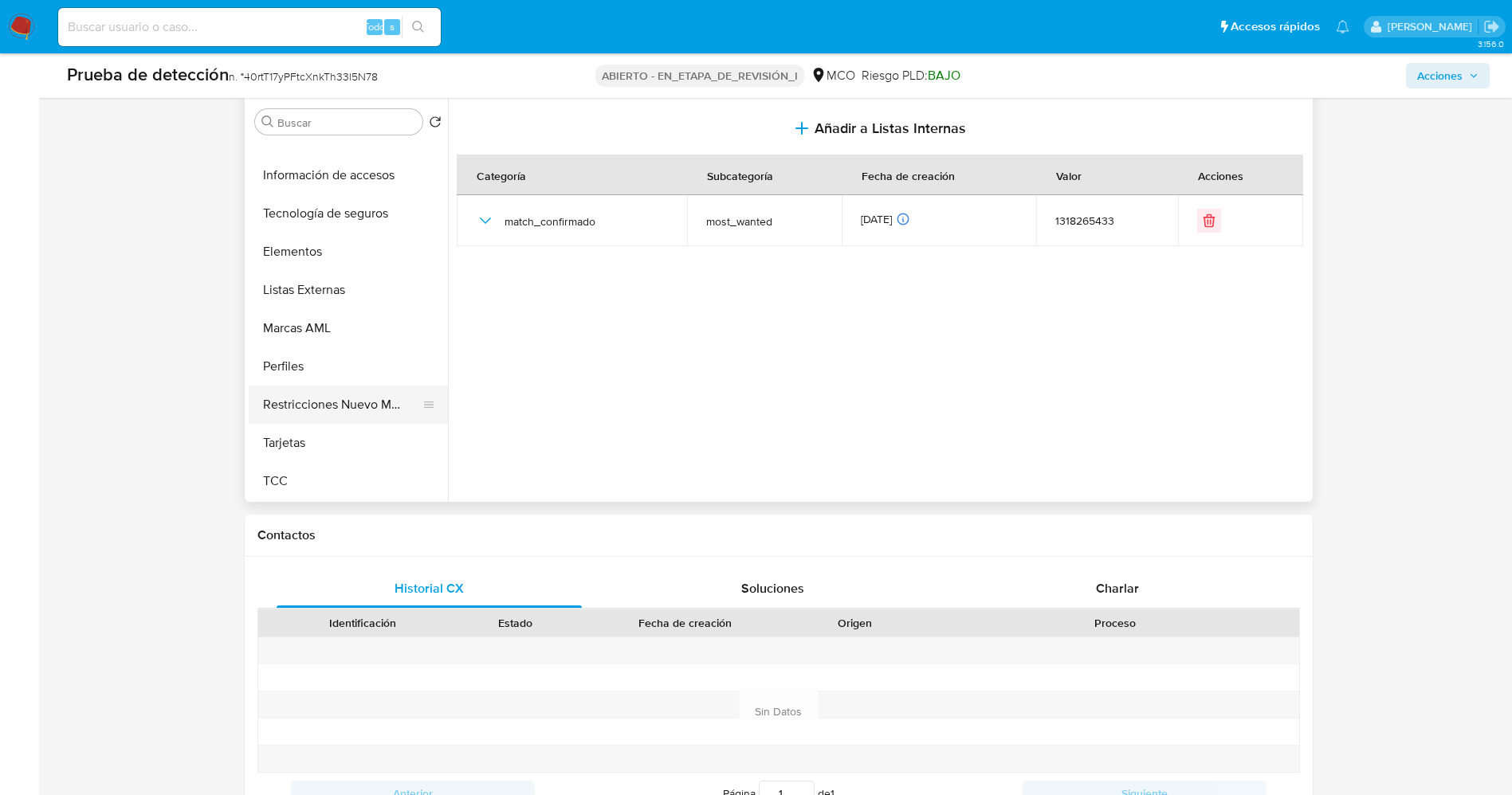
click at [330, 398] on button "Restricciones Nuevo Mundo" at bounding box center [342, 405] width 186 height 38
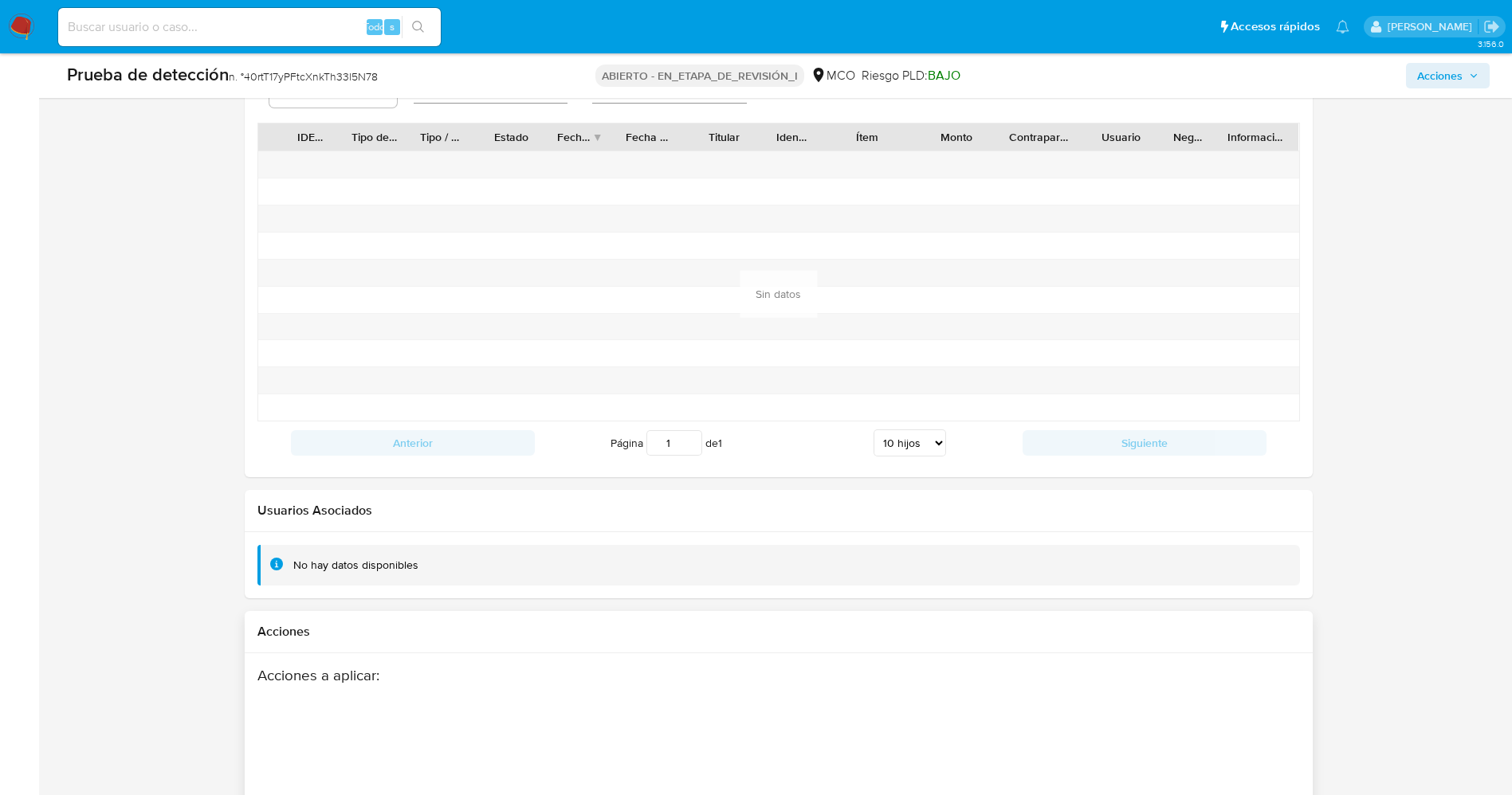
scroll to position [2268, 0]
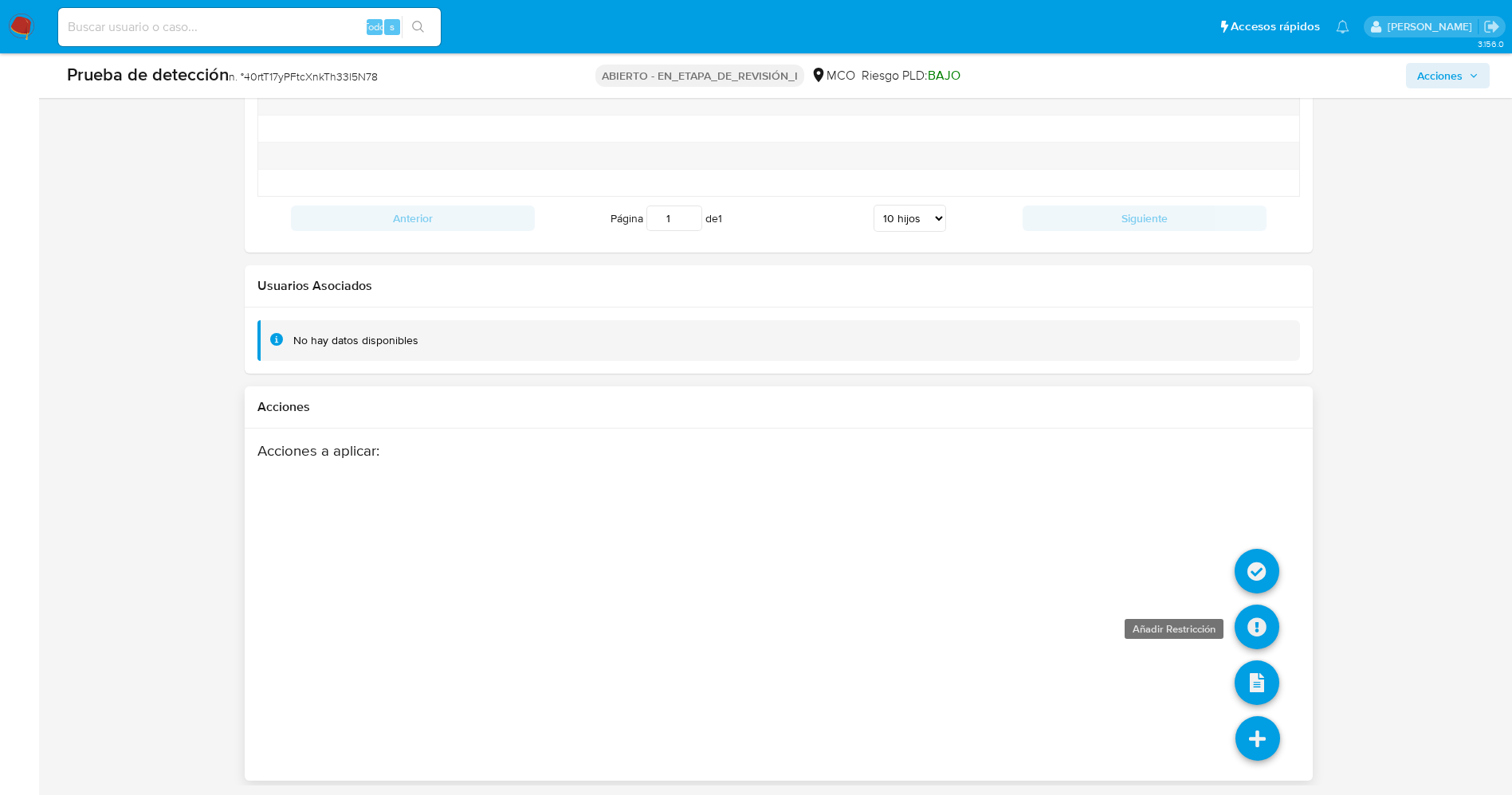
click at [1254, 623] on icon at bounding box center [1257, 627] width 45 height 45
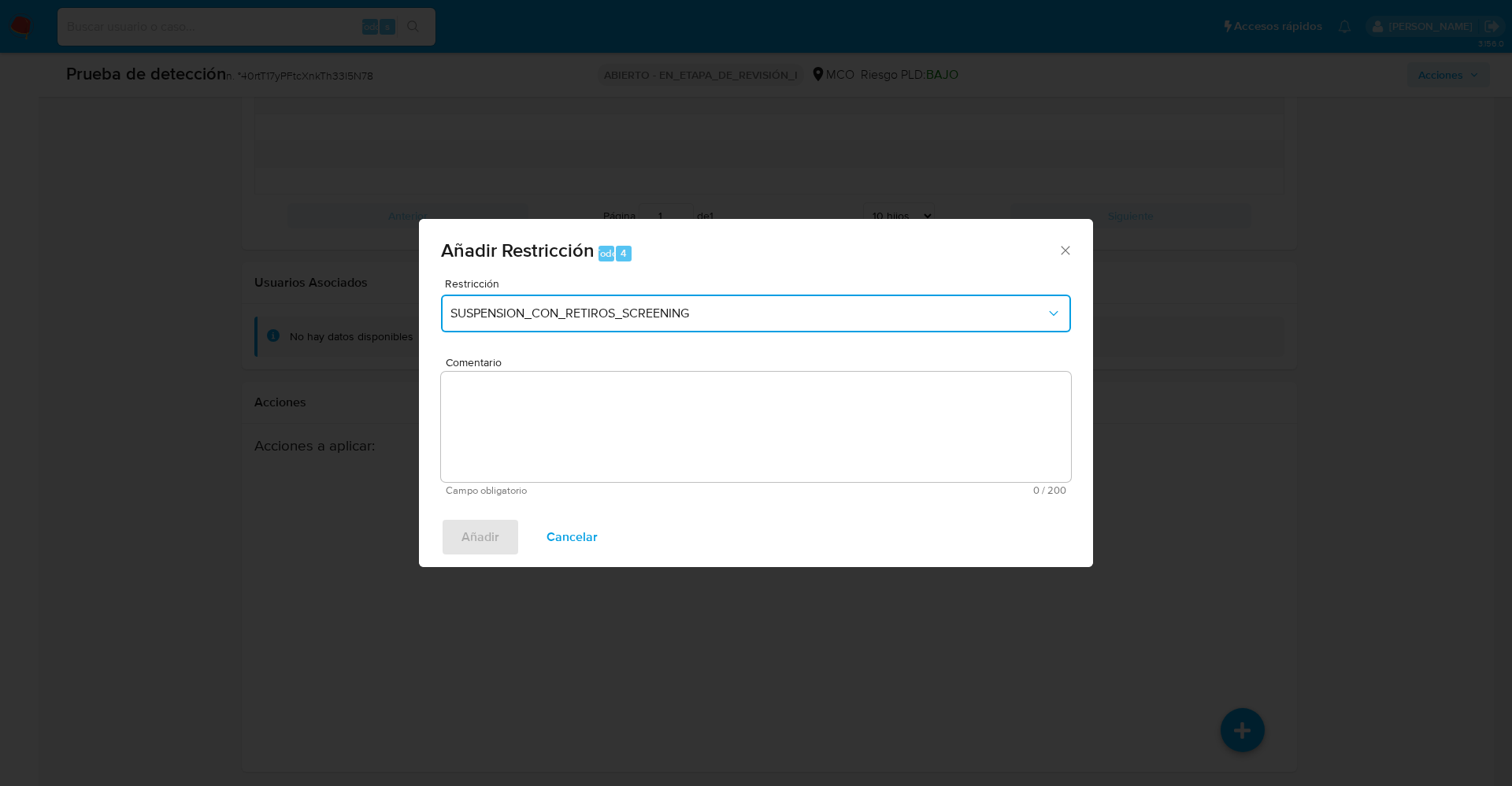
click at [700, 303] on button "SUSPENSION_CON_RETIROS_SCREENING" at bounding box center [756, 314] width 630 height 38
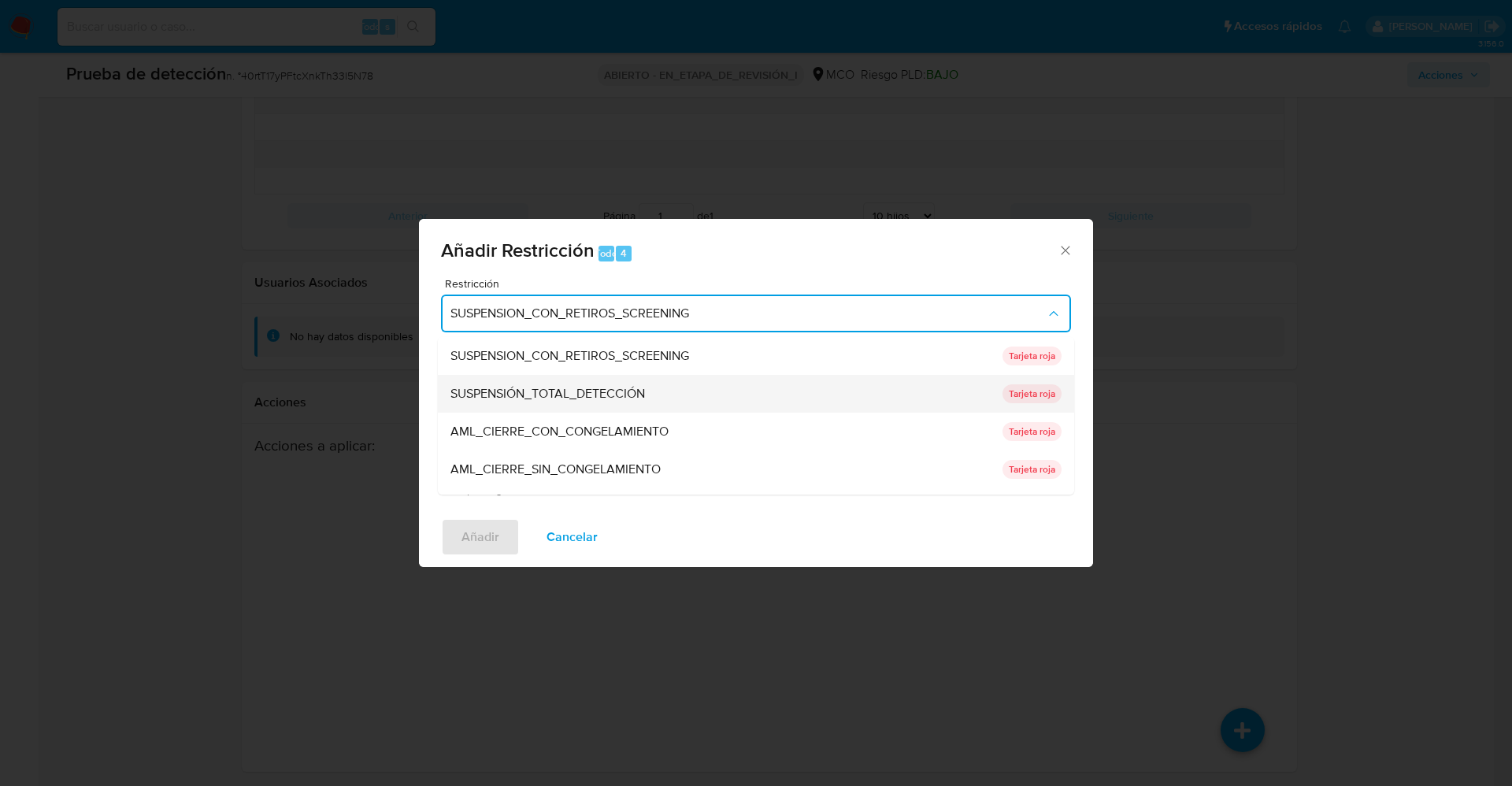
click at [618, 382] on div "SUSPENSIÓN_TOTAL_DETECCIÓN" at bounding box center [722, 394] width 542 height 38
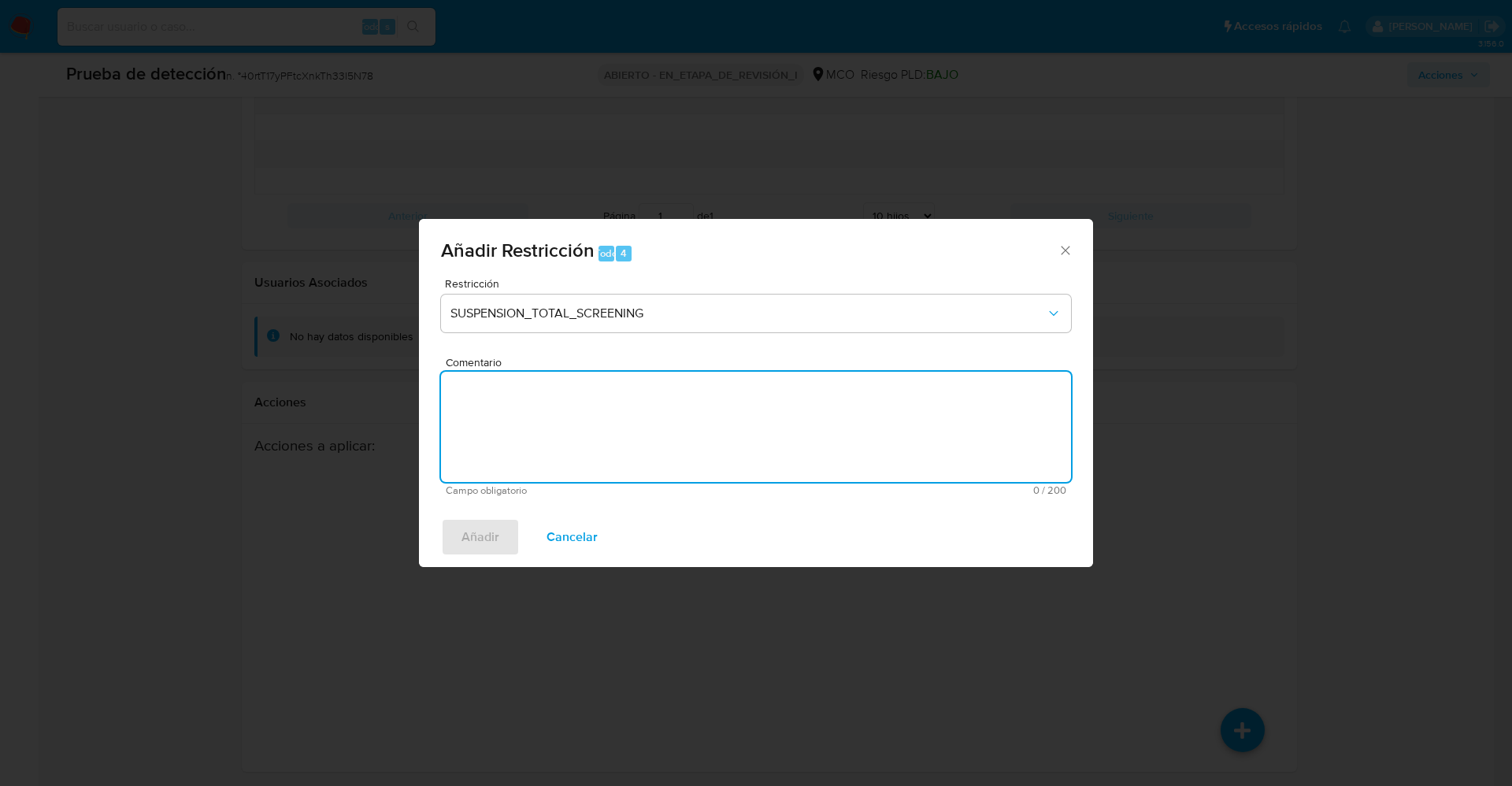
click at [635, 421] on textarea "Comentario" at bounding box center [756, 426] width 630 height 110
paste textarea "y se trata de delito contra la Administración Publica"
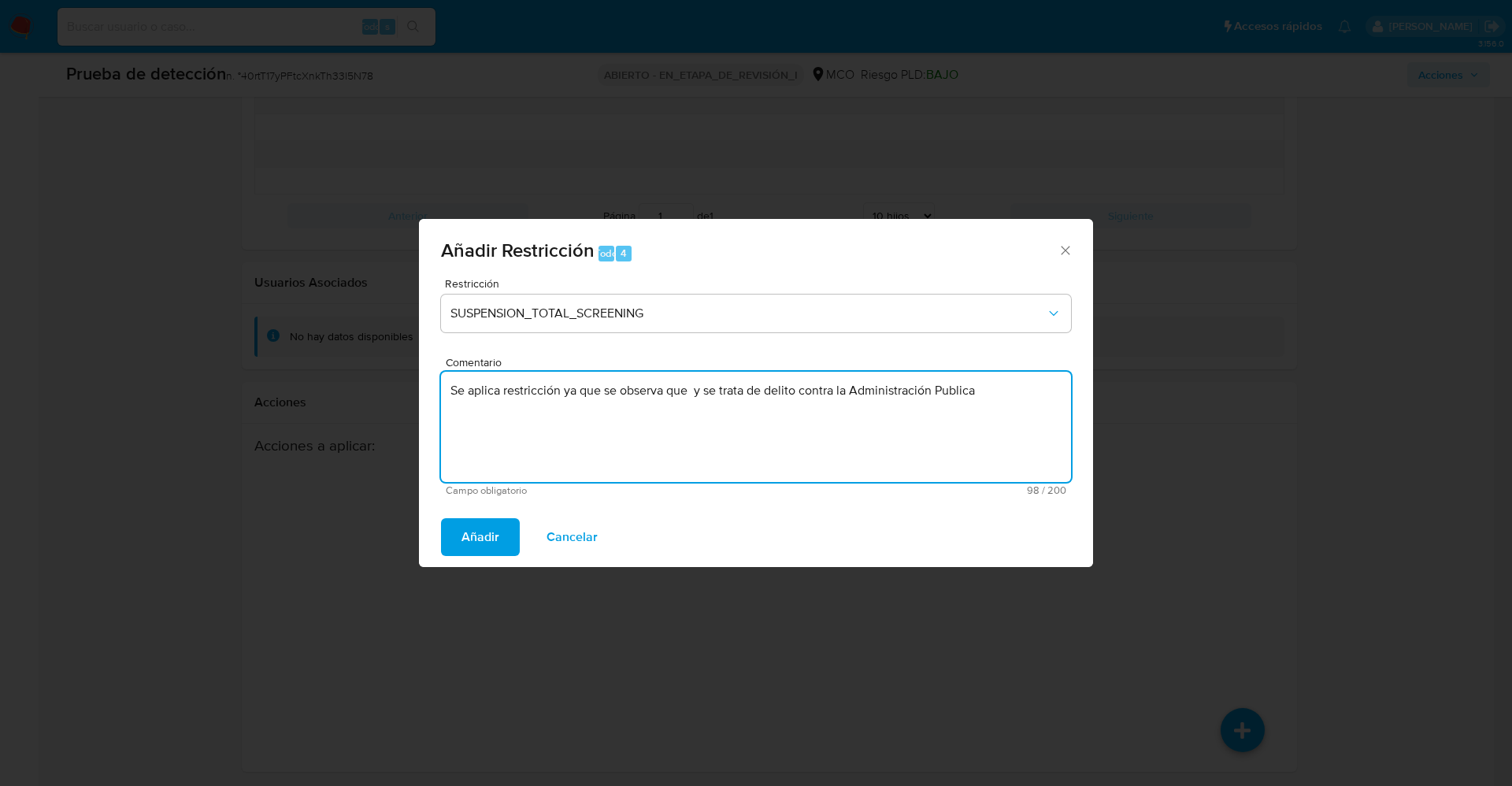
drag, startPoint x: 693, startPoint y: 392, endPoint x: 709, endPoint y: 392, distance: 16.0
click at [709, 392] on textarea "Se aplica restricción ya que se observa que y se trata de delito contra la Admi…" at bounding box center [756, 426] width 630 height 110
click at [1001, 399] on textarea "Se aplica restricción ya que se observa que se trata de delito contra la Admini…" at bounding box center [756, 426] width 630 height 110
type textarea "Se aplica restricción ya que se observa que se trata de delito contra la Admini…"
click at [484, 535] on span "Añadir" at bounding box center [481, 537] width 38 height 35
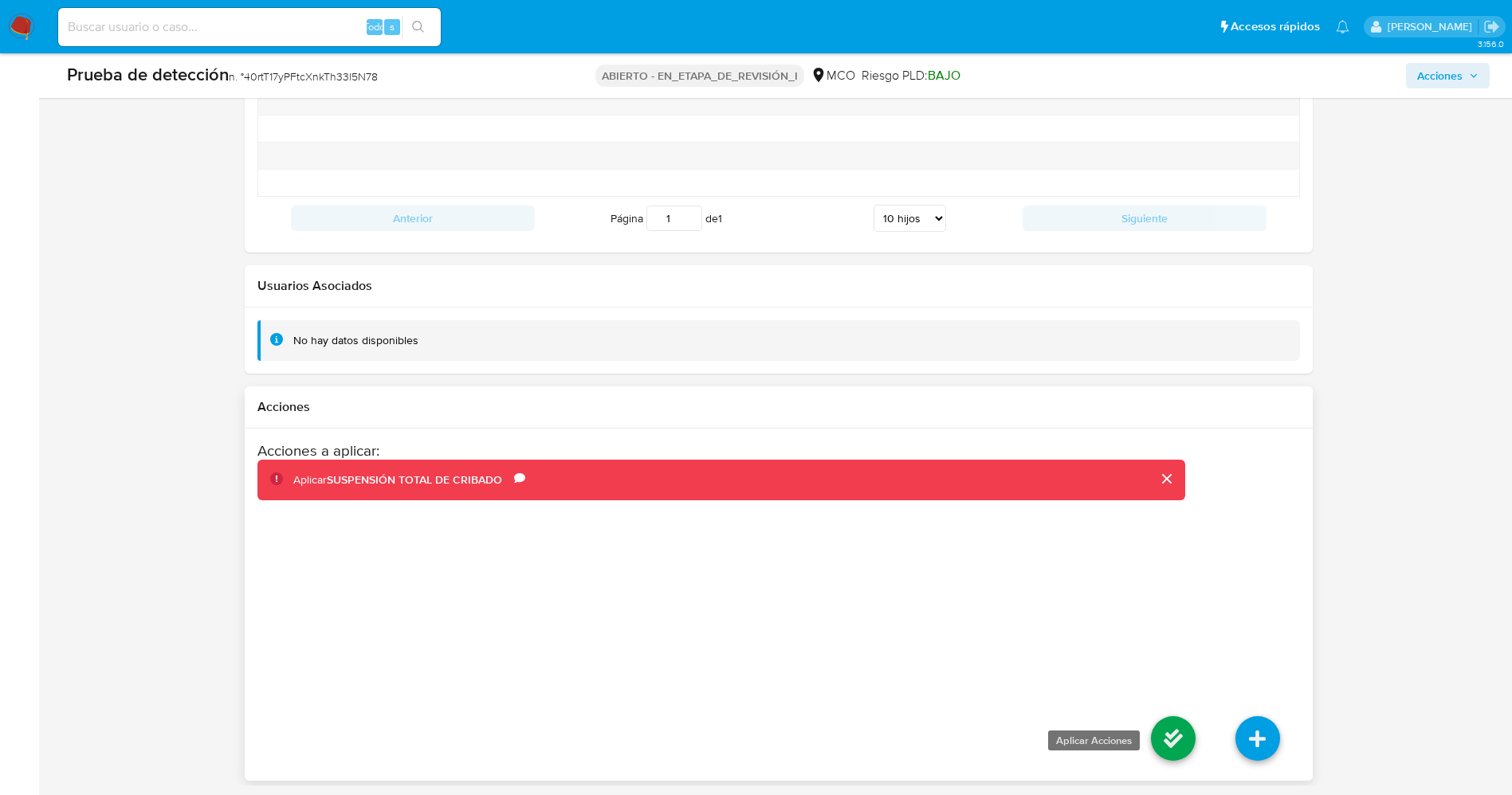
click at [1166, 755] on icon at bounding box center [1173, 738] width 45 height 45
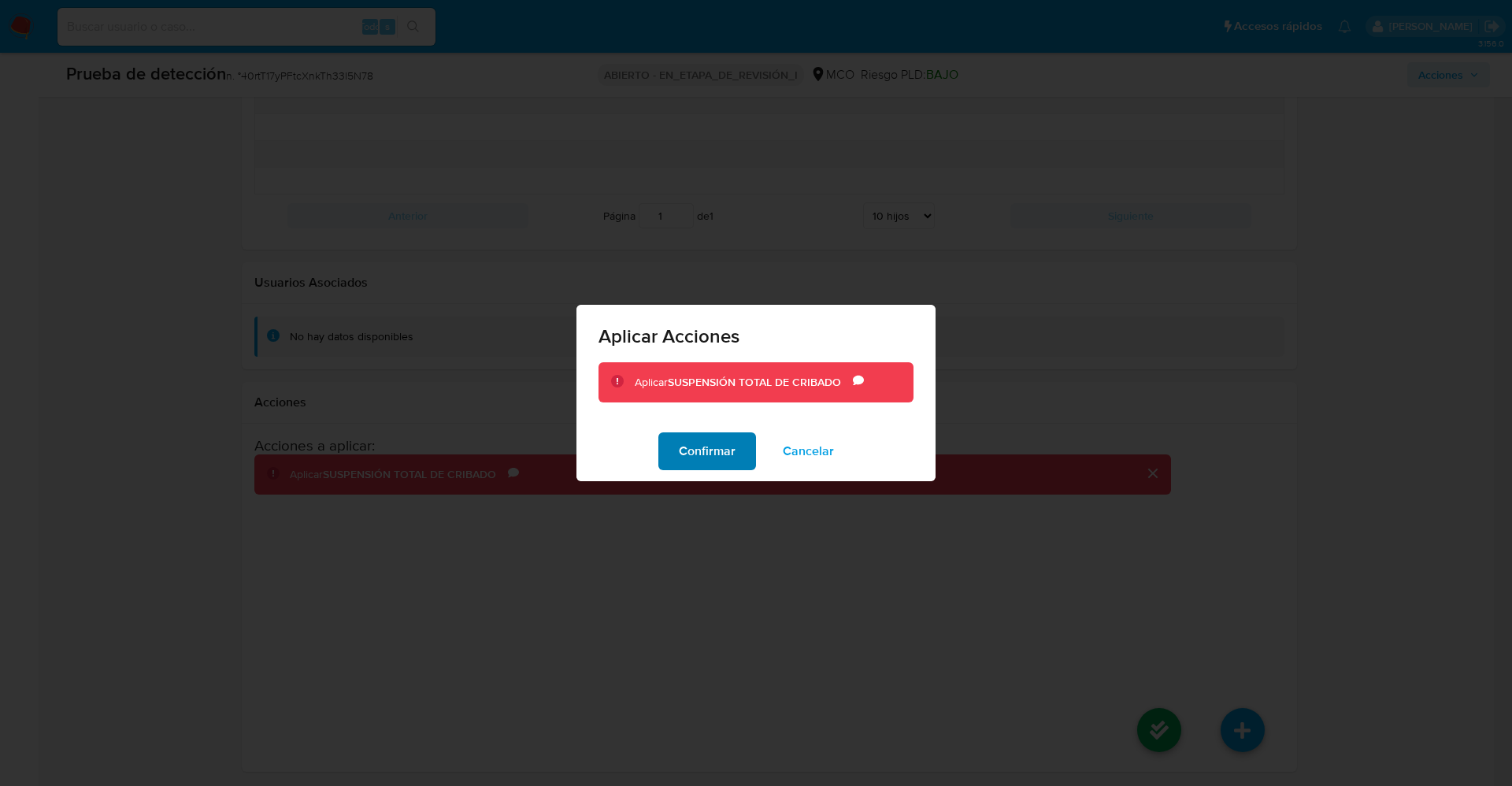
click at [733, 452] on font "Confirmar" at bounding box center [707, 452] width 57 height 38
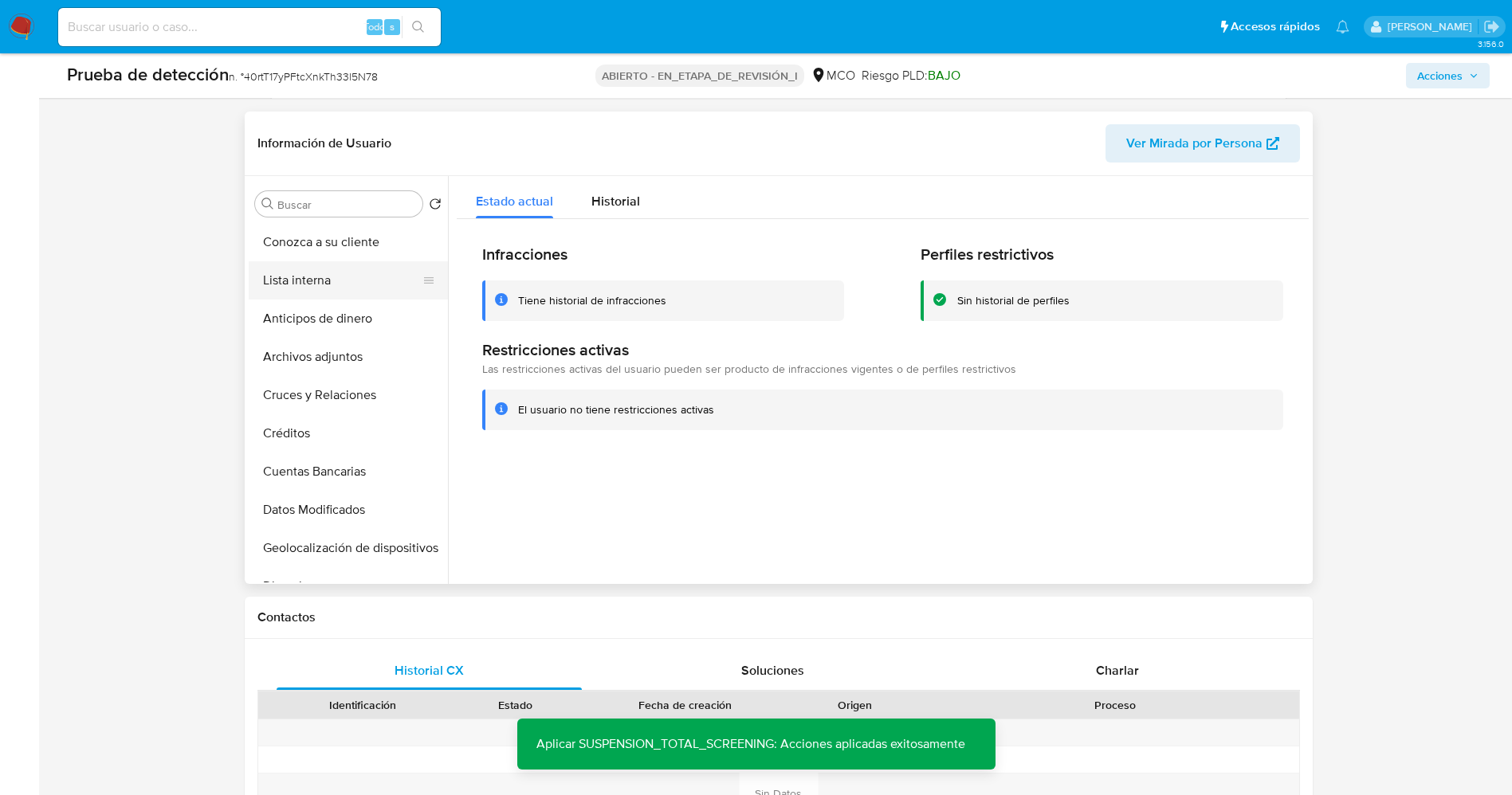
scroll to position [597, 0]
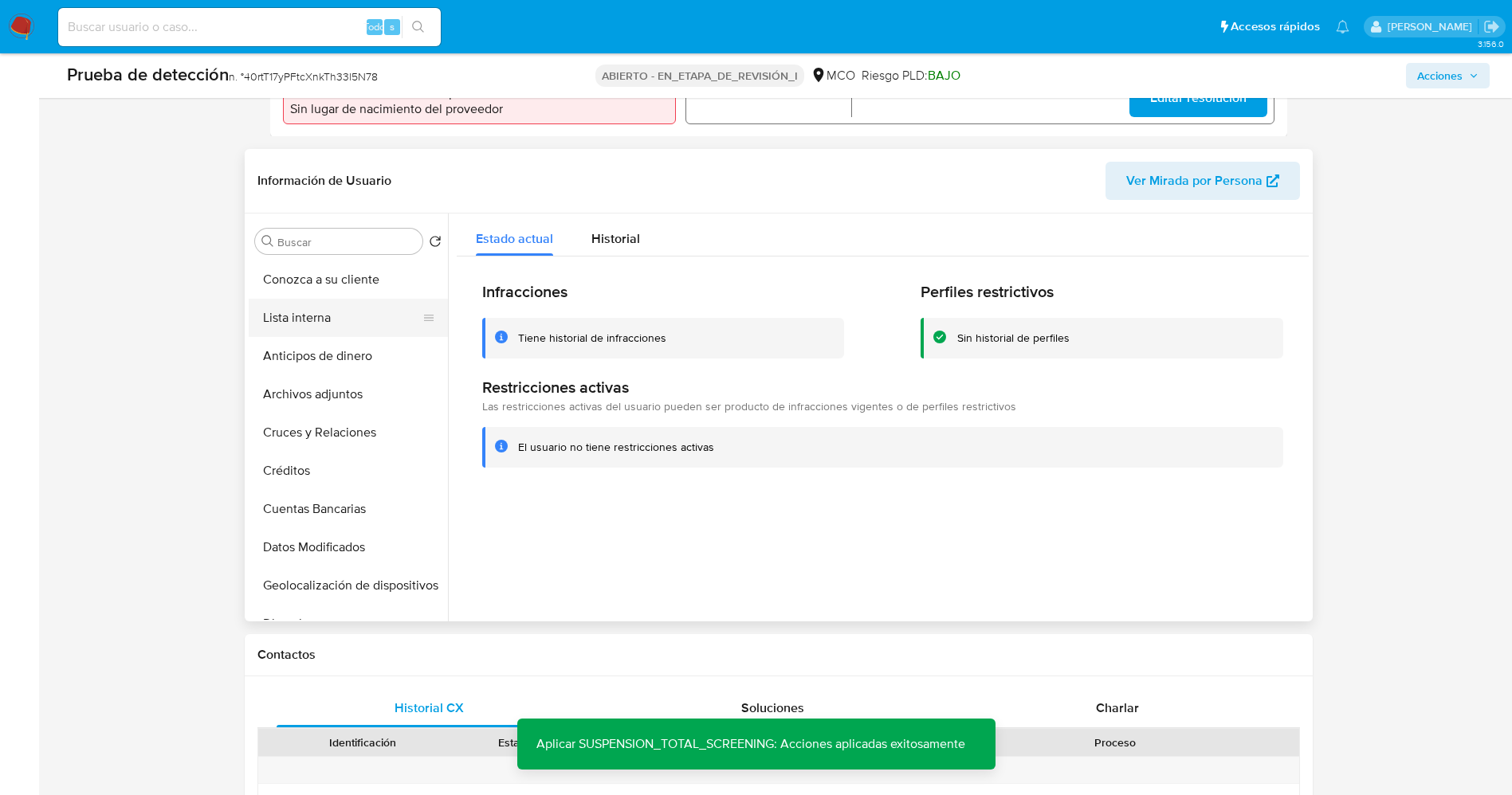
click at [322, 308] on button "Lista interna" at bounding box center [342, 318] width 186 height 38
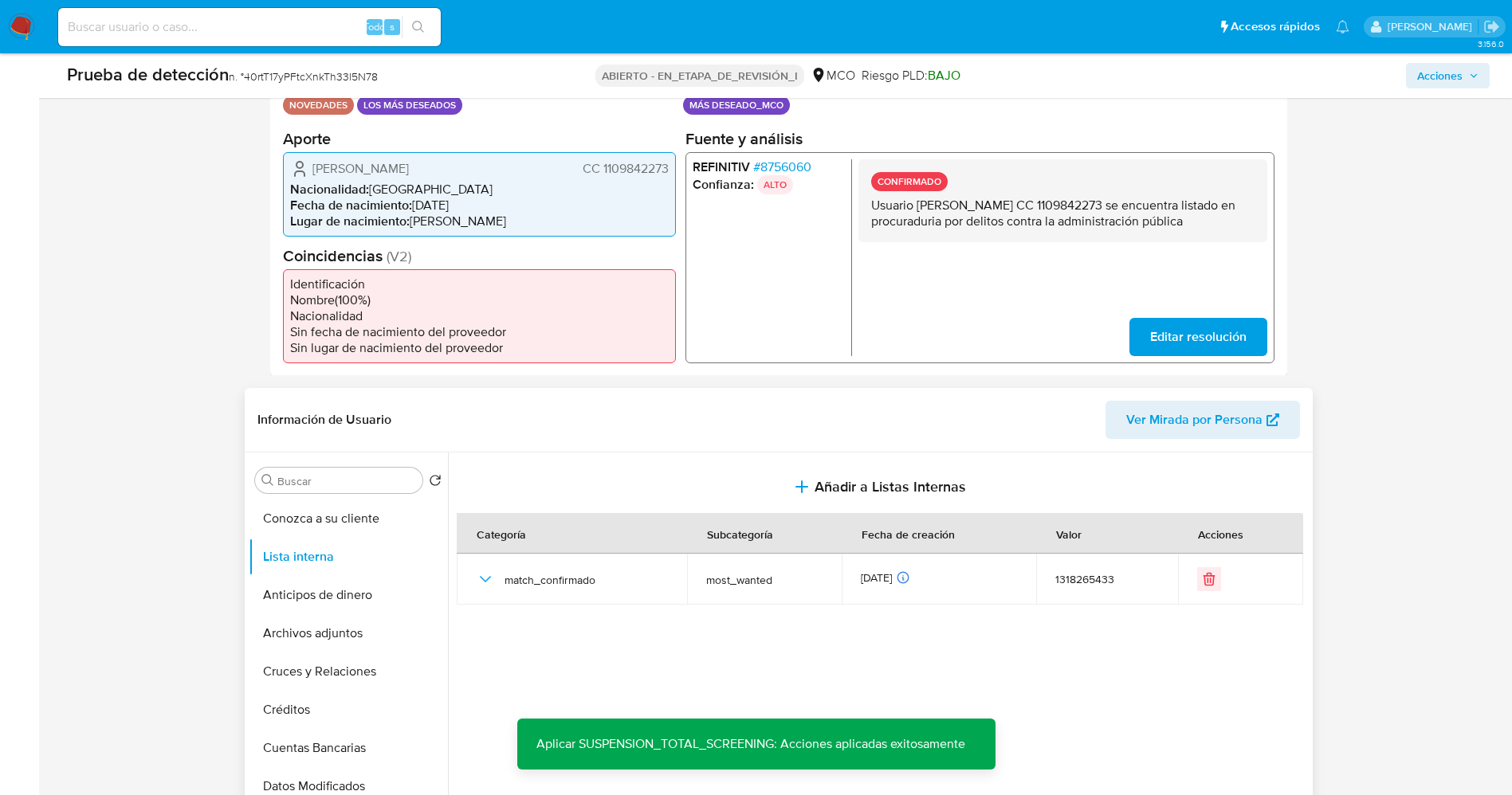
scroll to position [0, 0]
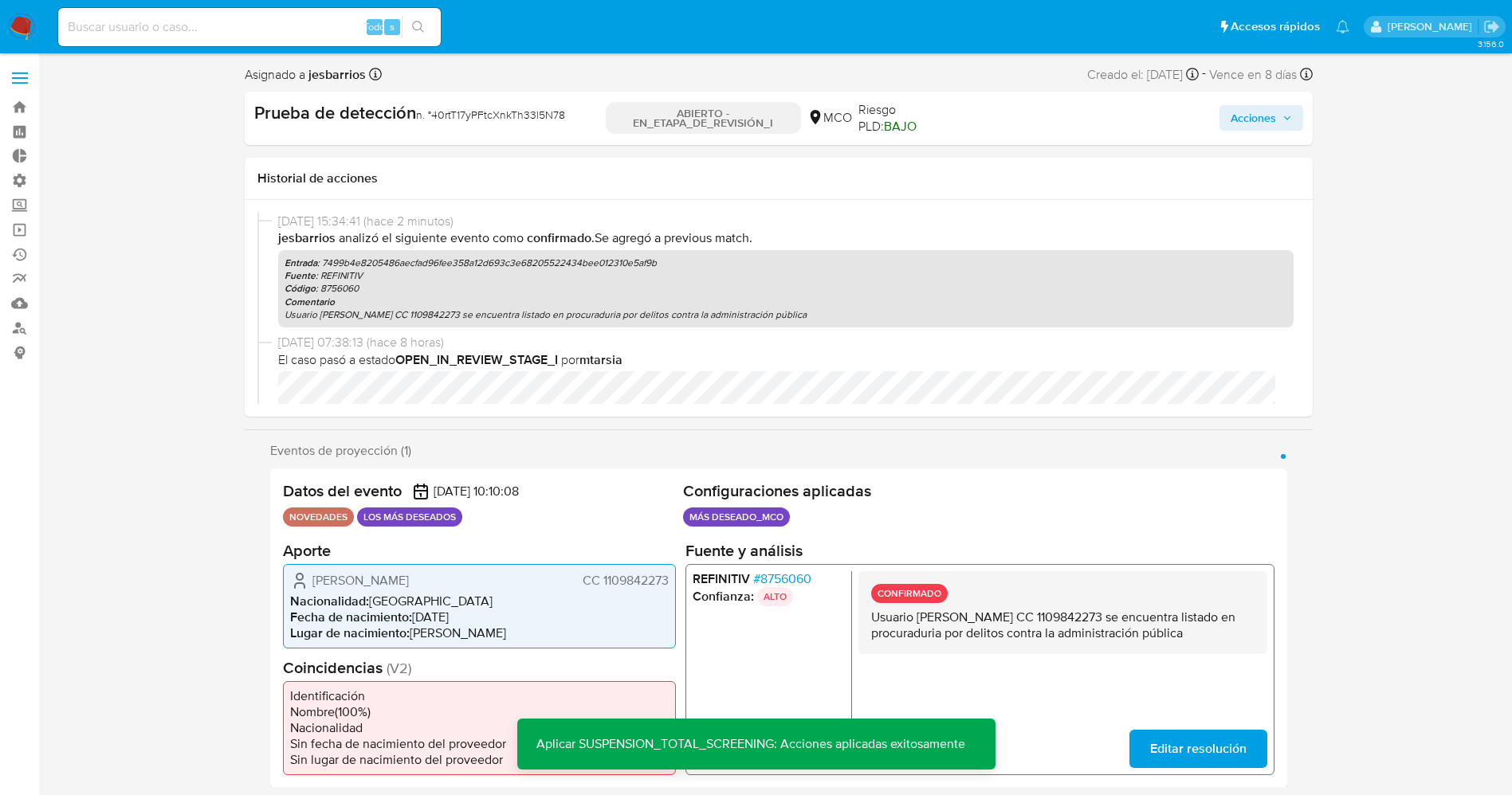
click at [1268, 118] on span "Acciones" at bounding box center [1253, 118] width 46 height 26
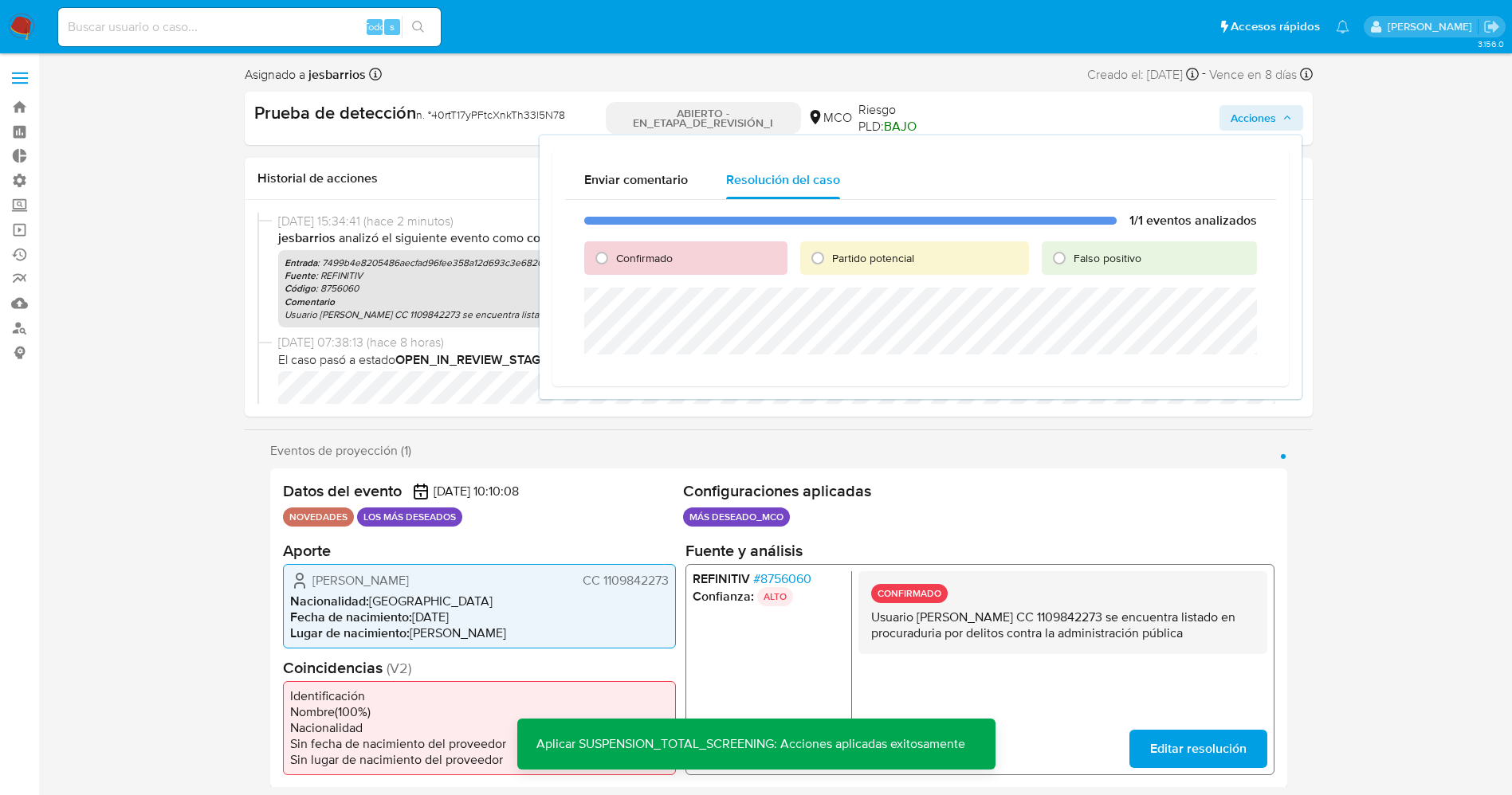
click at [643, 253] on font "Confirmado" at bounding box center [644, 258] width 57 height 16
click at [614, 253] on input "Confirmado" at bounding box center [602, 258] width 26 height 26
radio input "true"
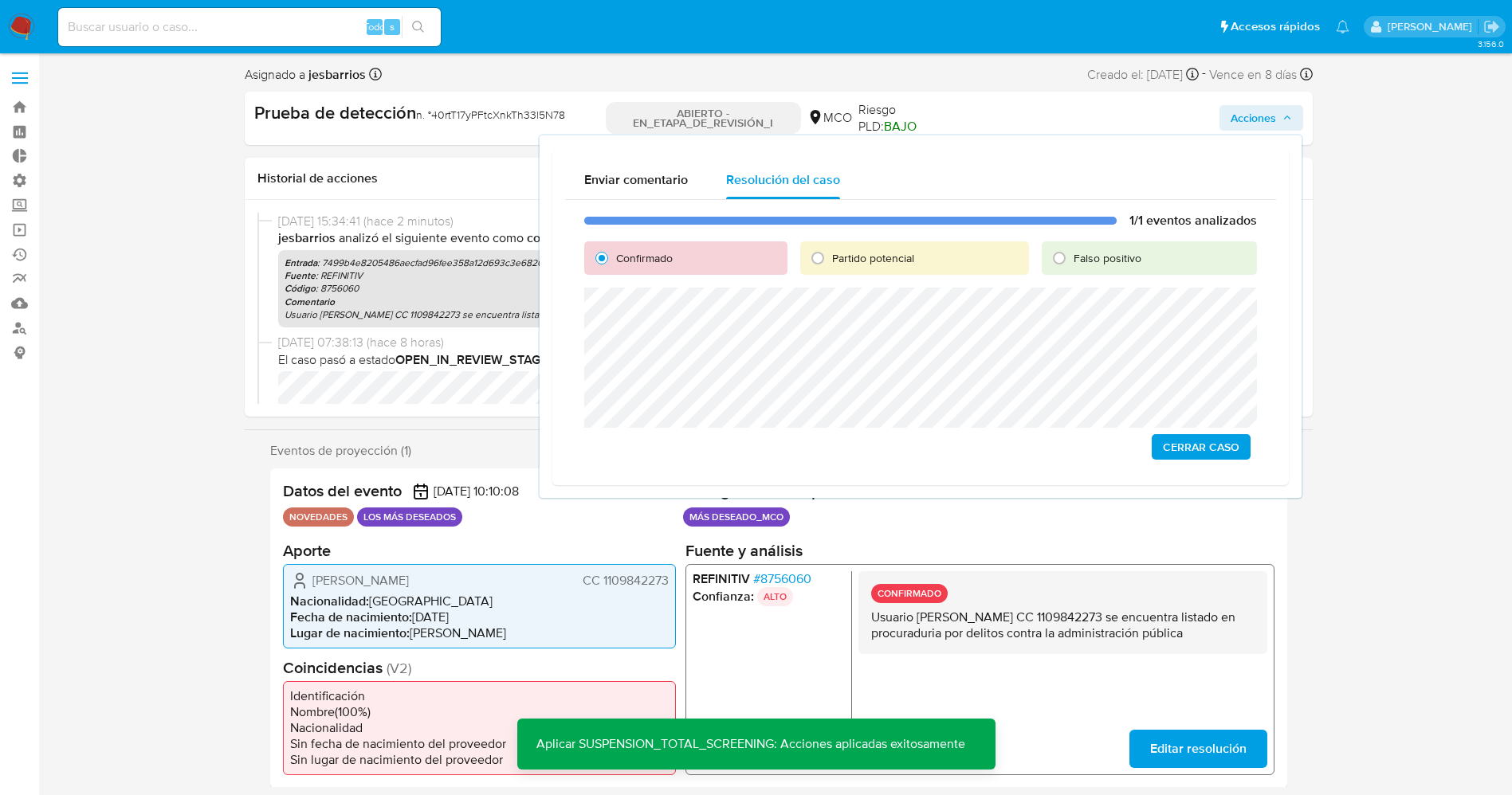
click at [1177, 437] on span "Cerrar Caso" at bounding box center [1201, 447] width 77 height 22
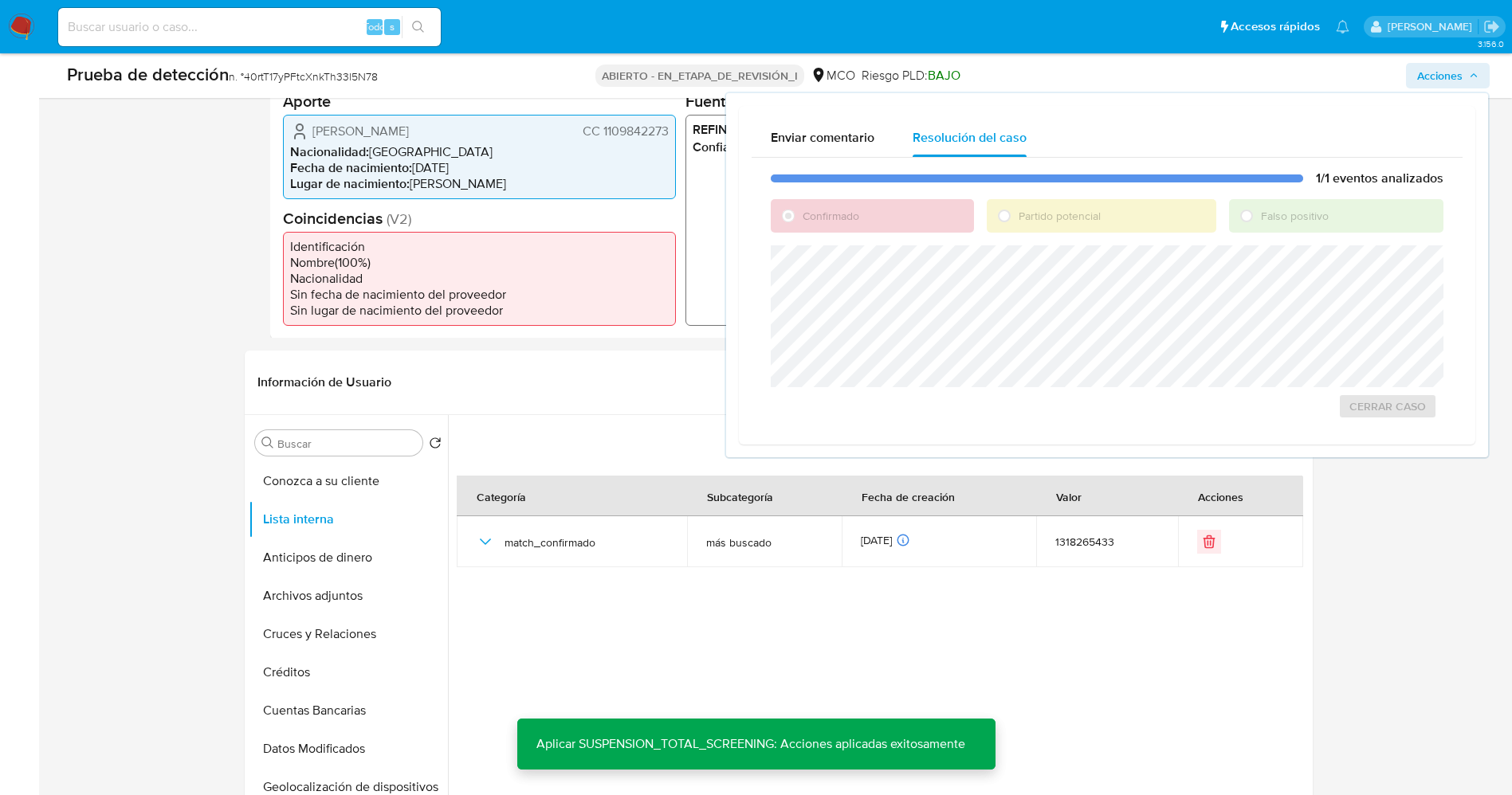
scroll to position [358, 0]
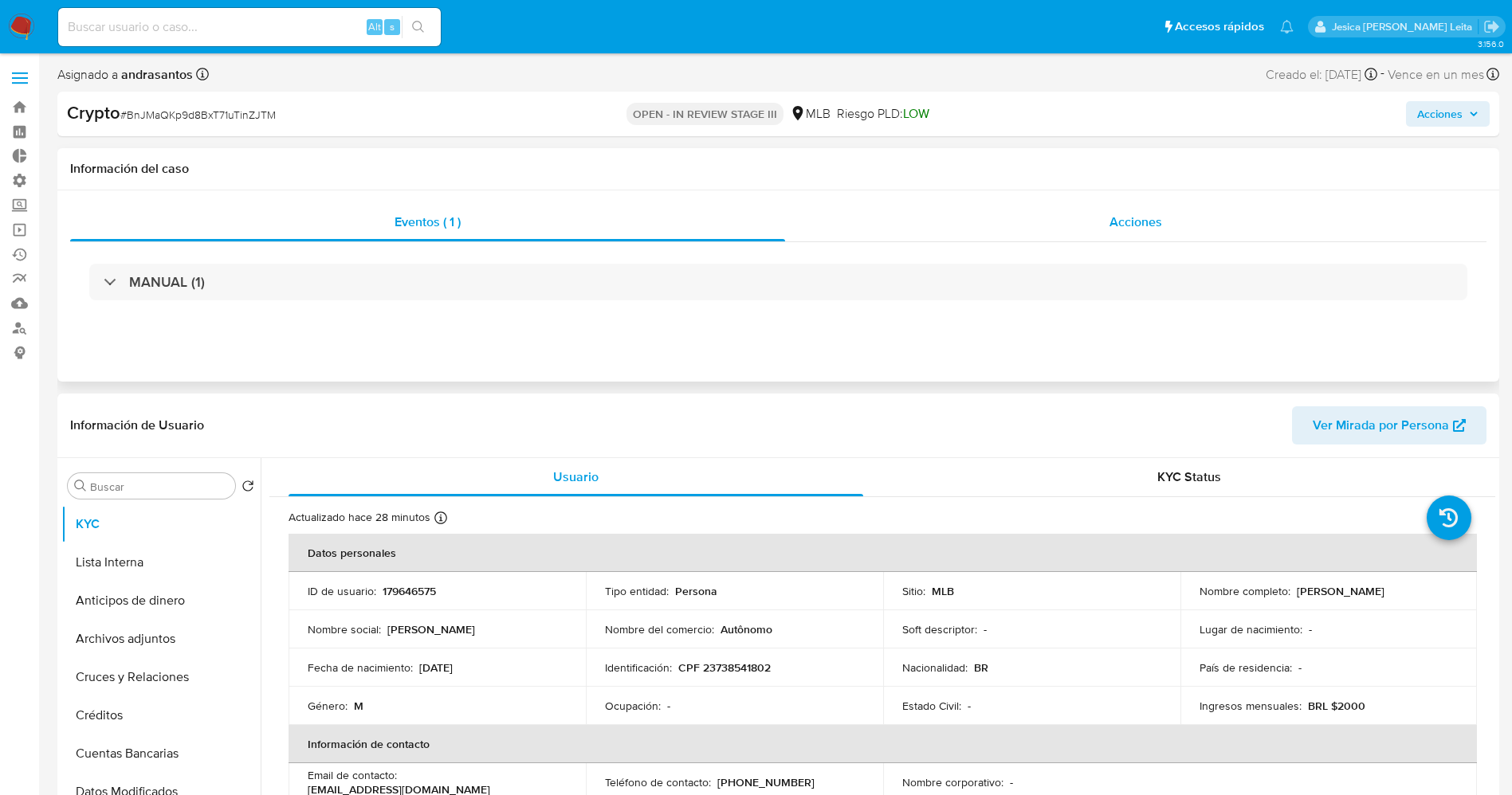
click at [1146, 222] on span "Acciones" at bounding box center [1136, 222] width 53 height 18
select select "10"
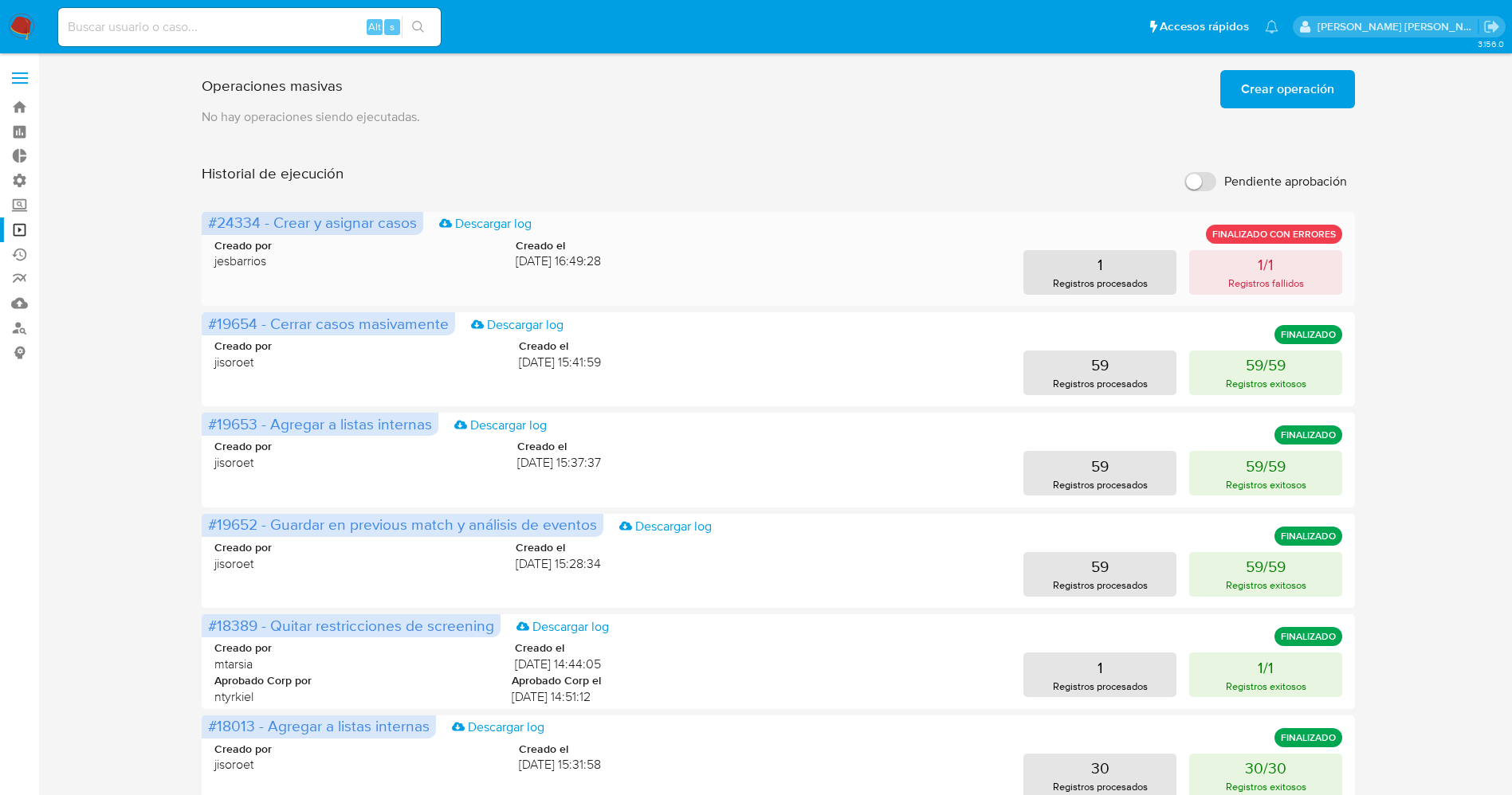
click at [1298, 235] on p "FINALIZADO CON ERRORES" at bounding box center [1274, 234] width 136 height 19
click at [1158, 266] on button "1 Registros procesados" at bounding box center [1099, 273] width 153 height 45
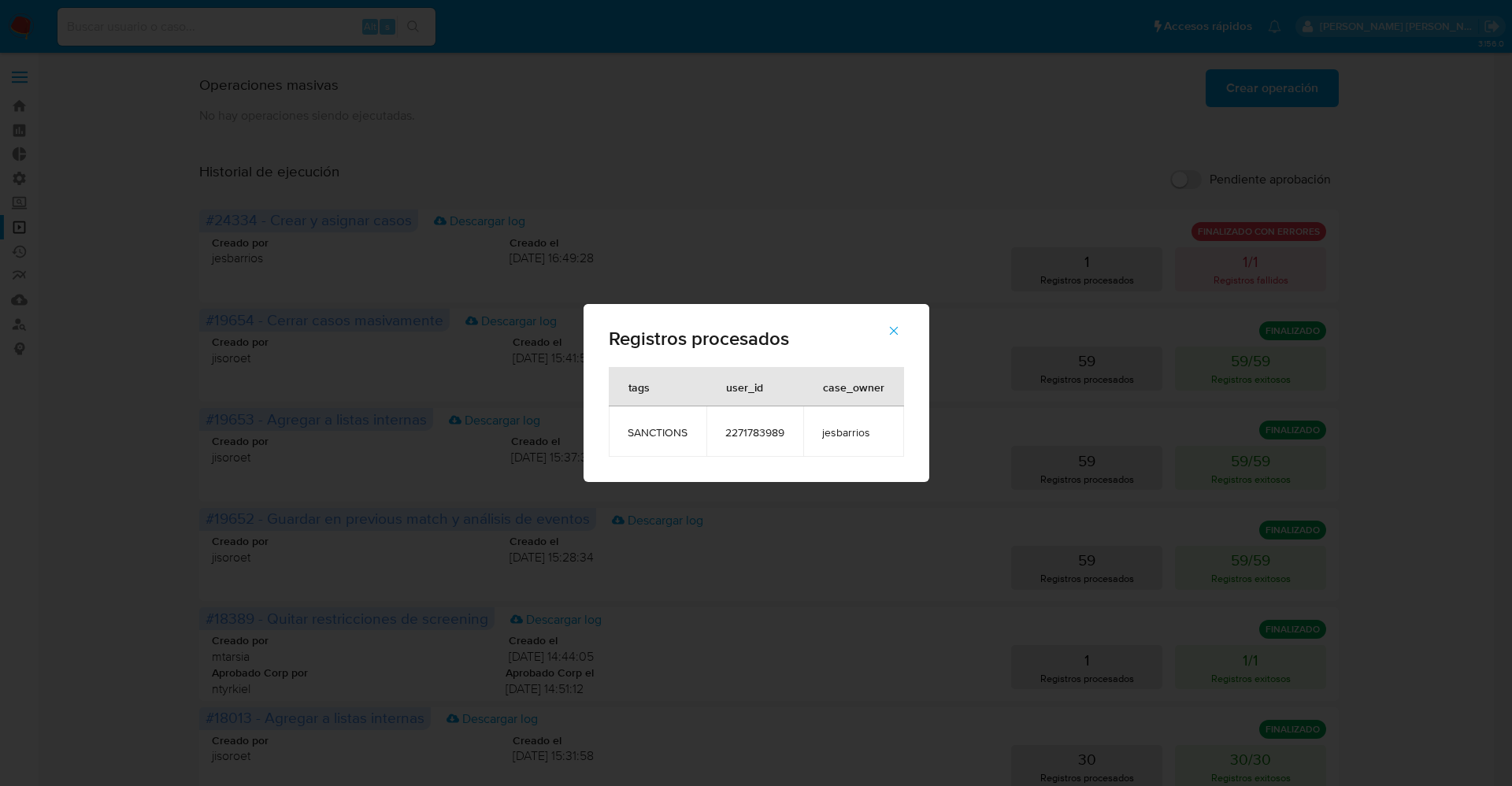
click at [790, 274] on div "Registros procesados tags user_id case_owner SANCTIONS 2271783989 jesbarrios" at bounding box center [756, 393] width 1512 height 786
click at [895, 327] on icon "button" at bounding box center [894, 331] width 14 height 14
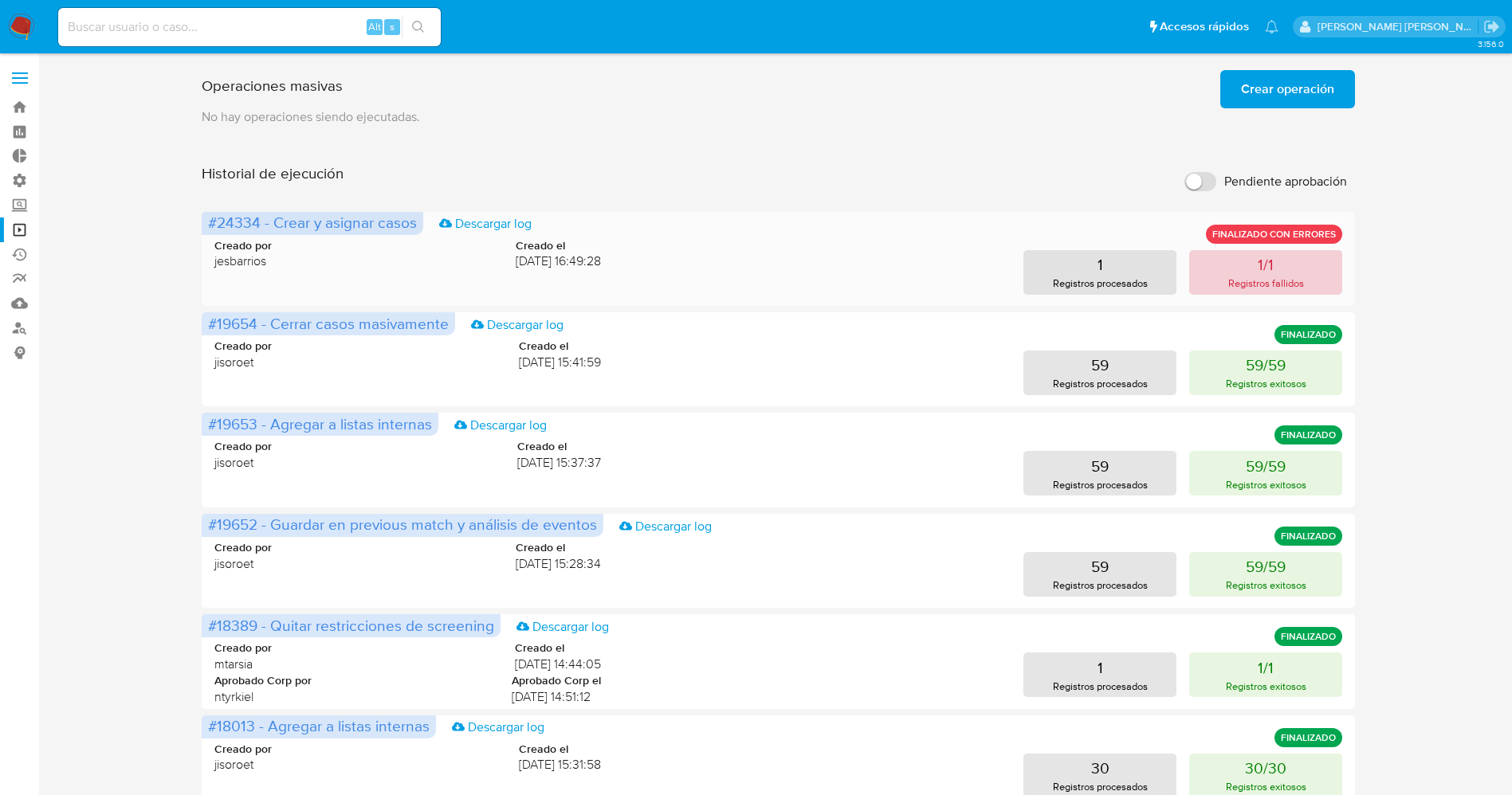
click at [1251, 279] on p "Registros fallidos" at bounding box center [1266, 283] width 76 height 15
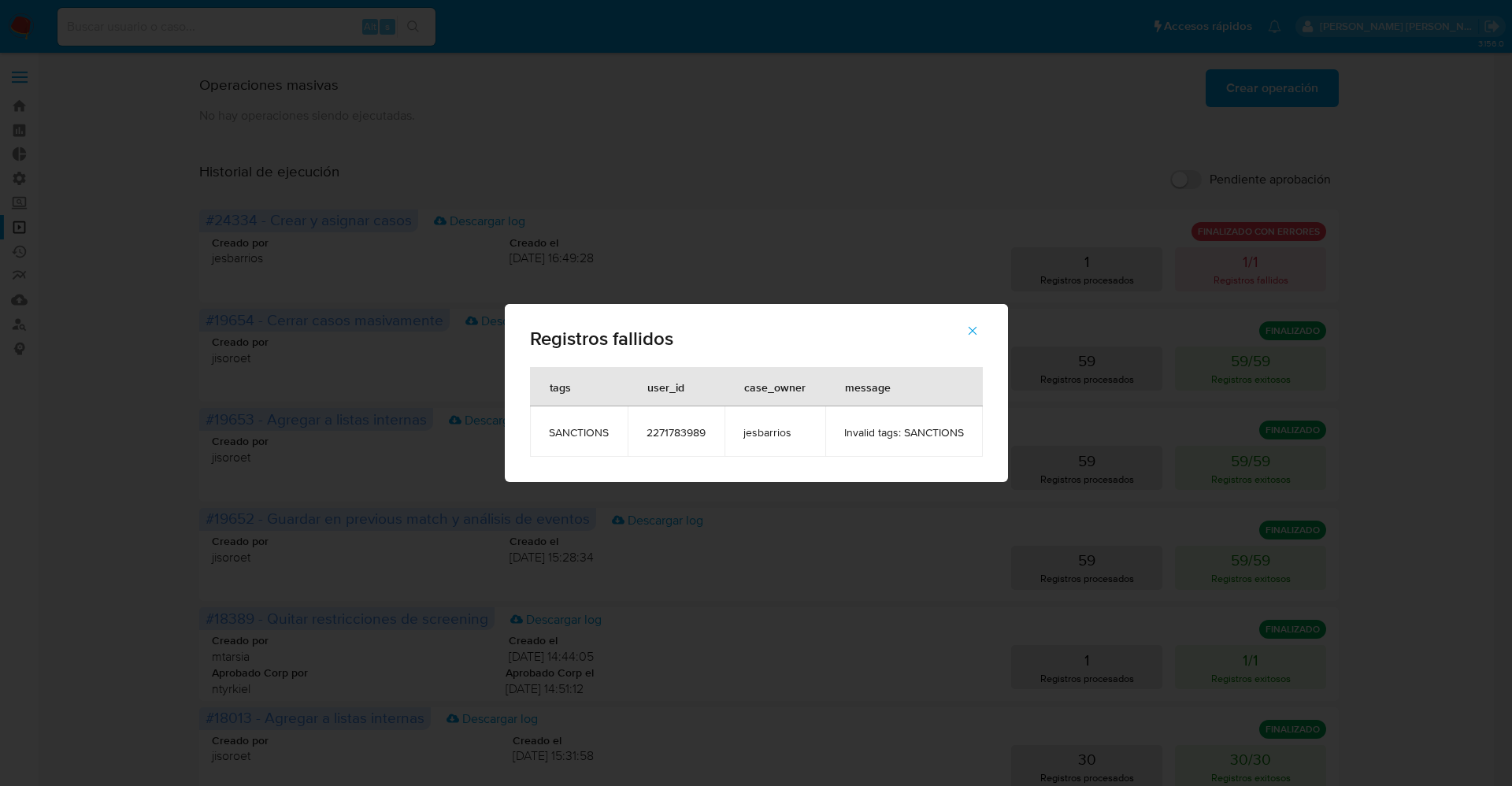
click at [978, 327] on icon "button" at bounding box center [972, 331] width 14 height 14
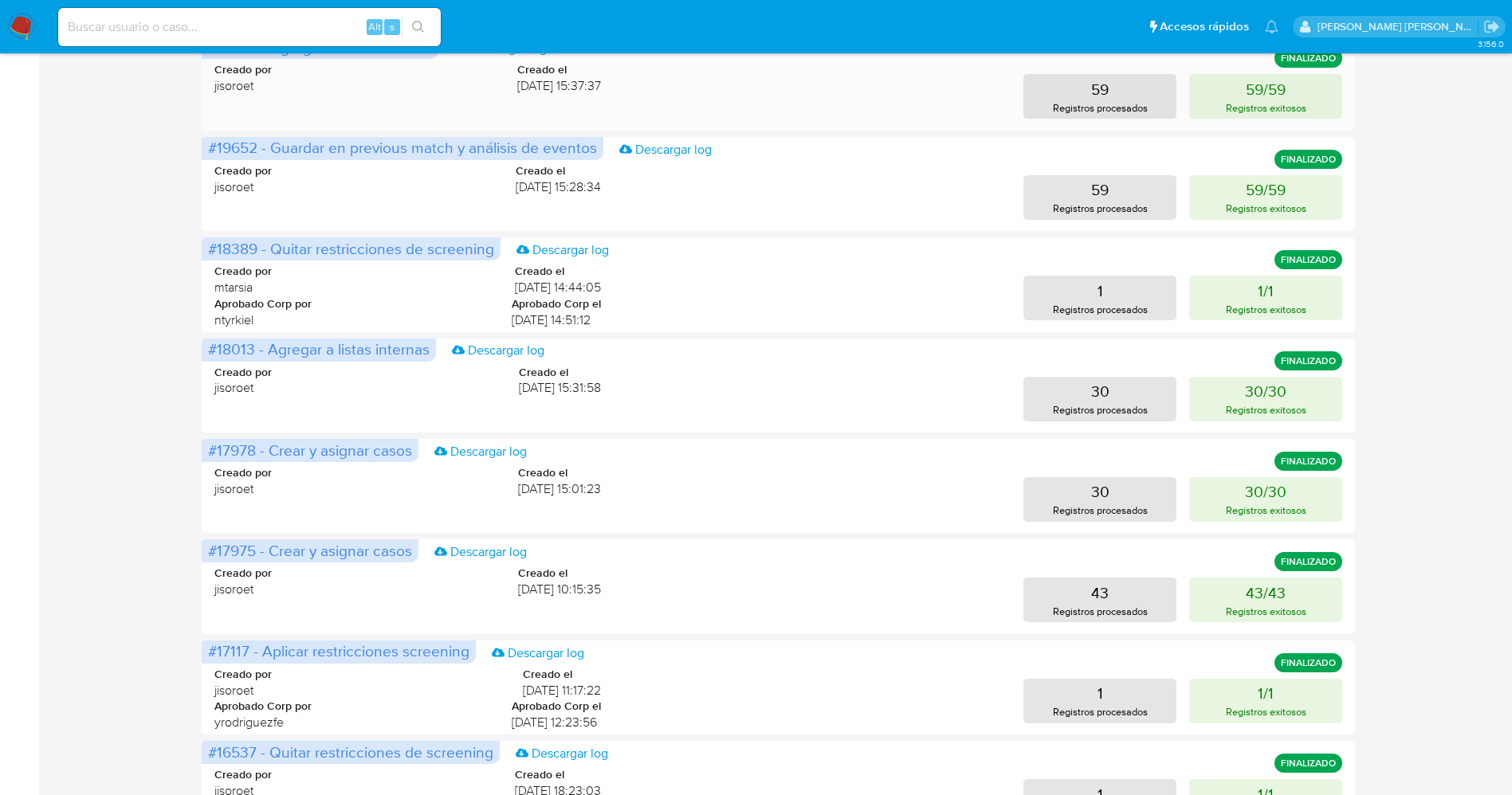
scroll to position [478, 0]
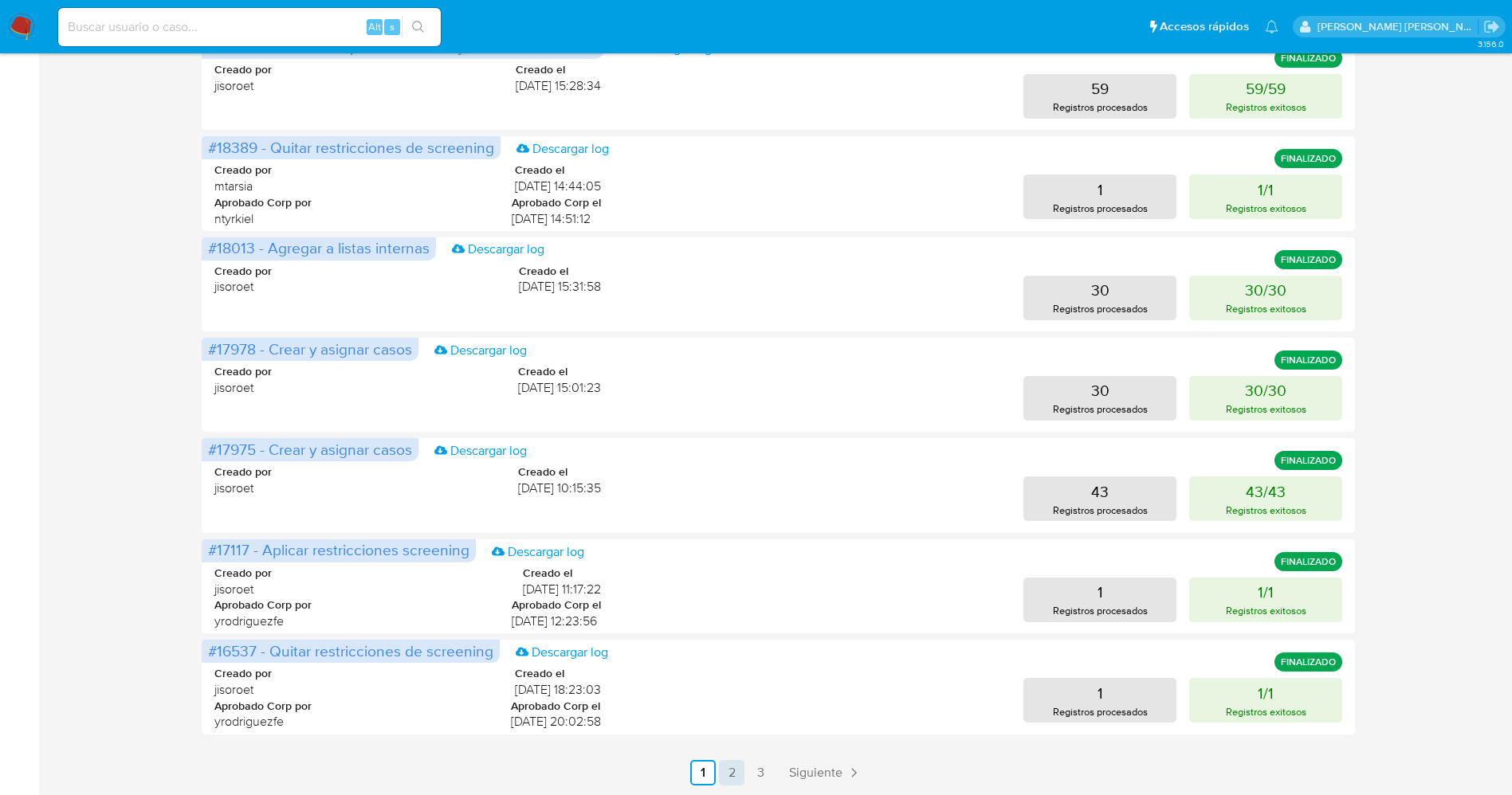
click at [729, 768] on link "2" at bounding box center [731, 773] width 26 height 26
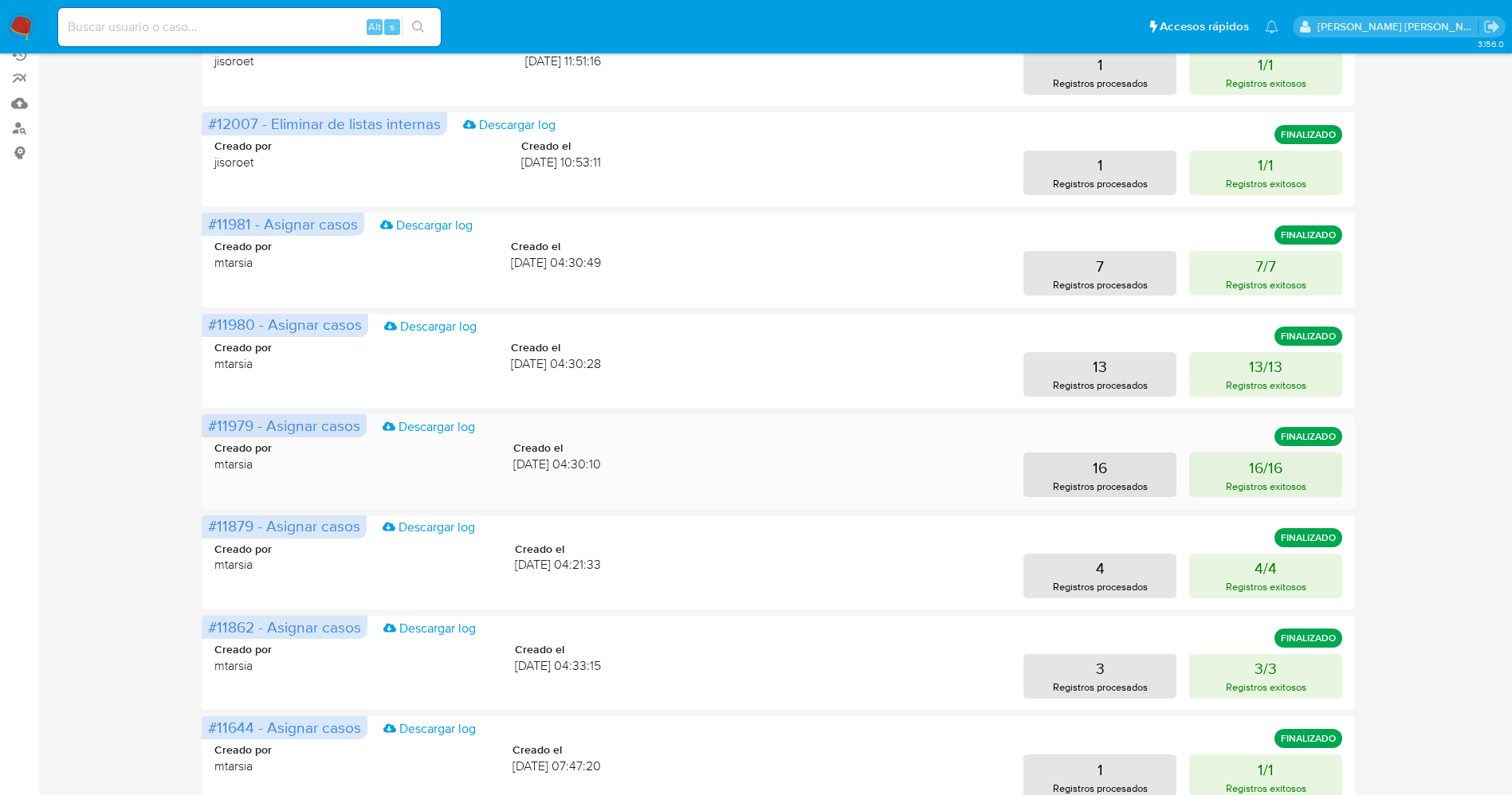
scroll to position [0, 0]
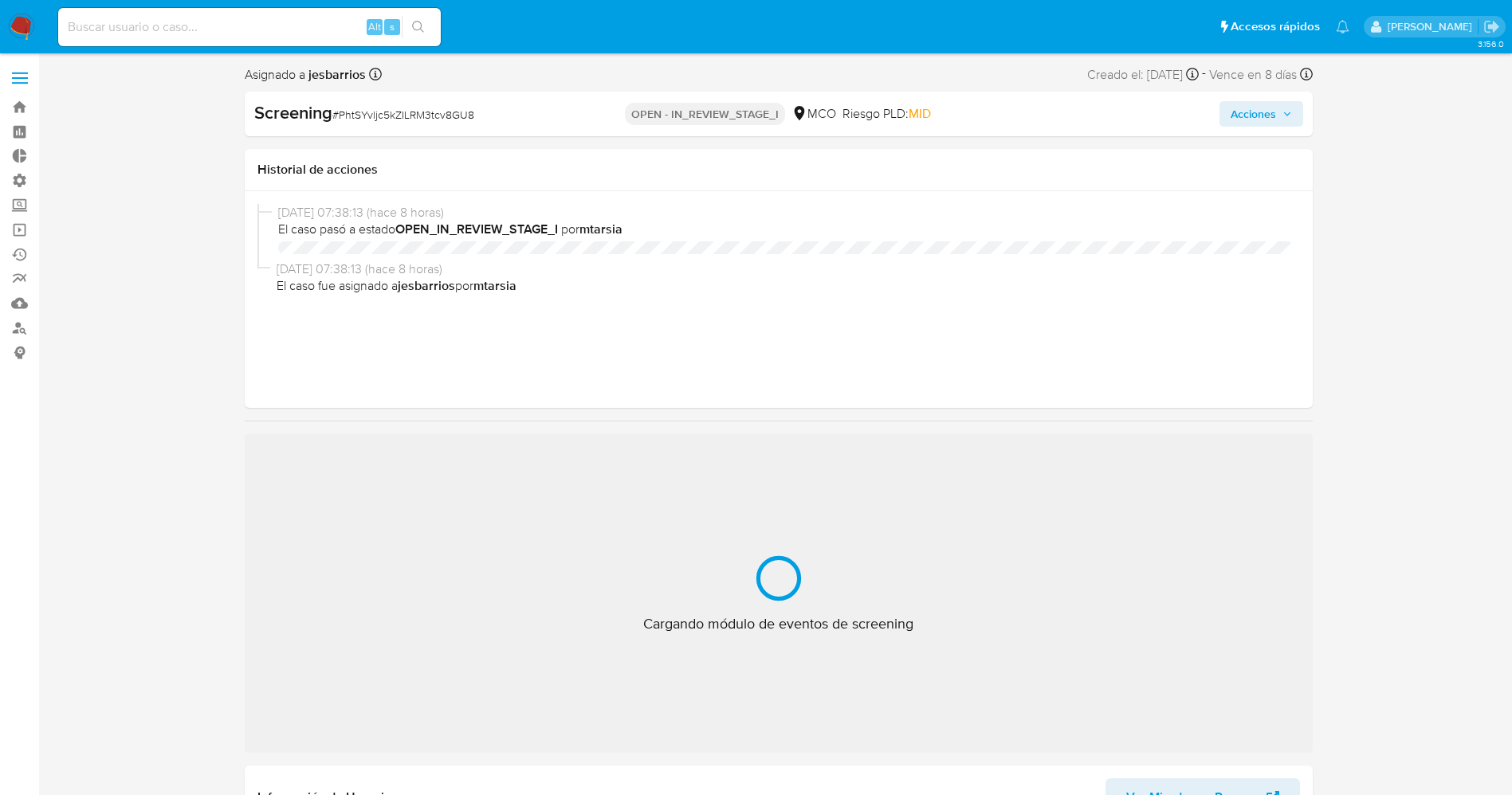
select select "10"
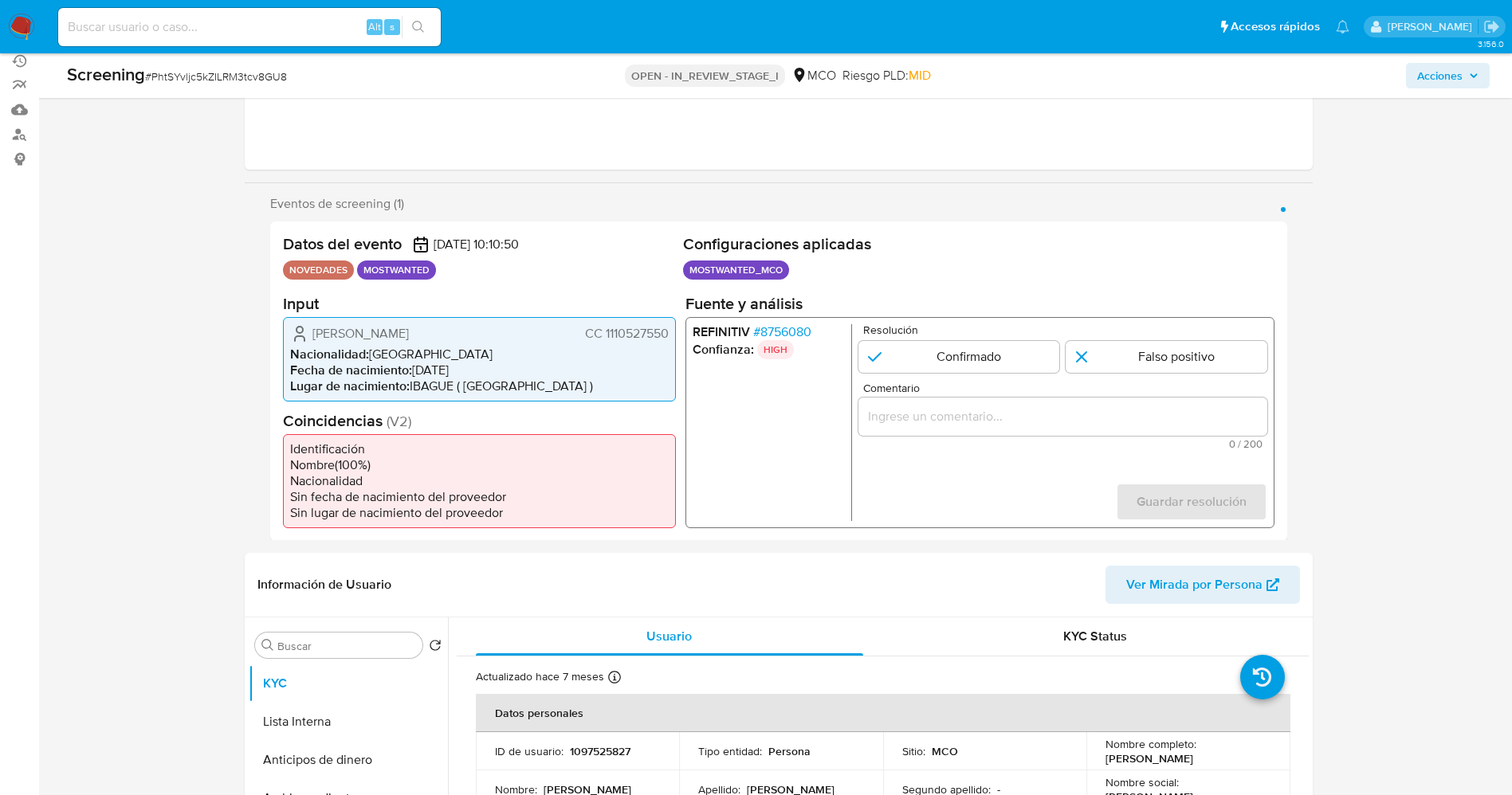
scroll to position [239, 0]
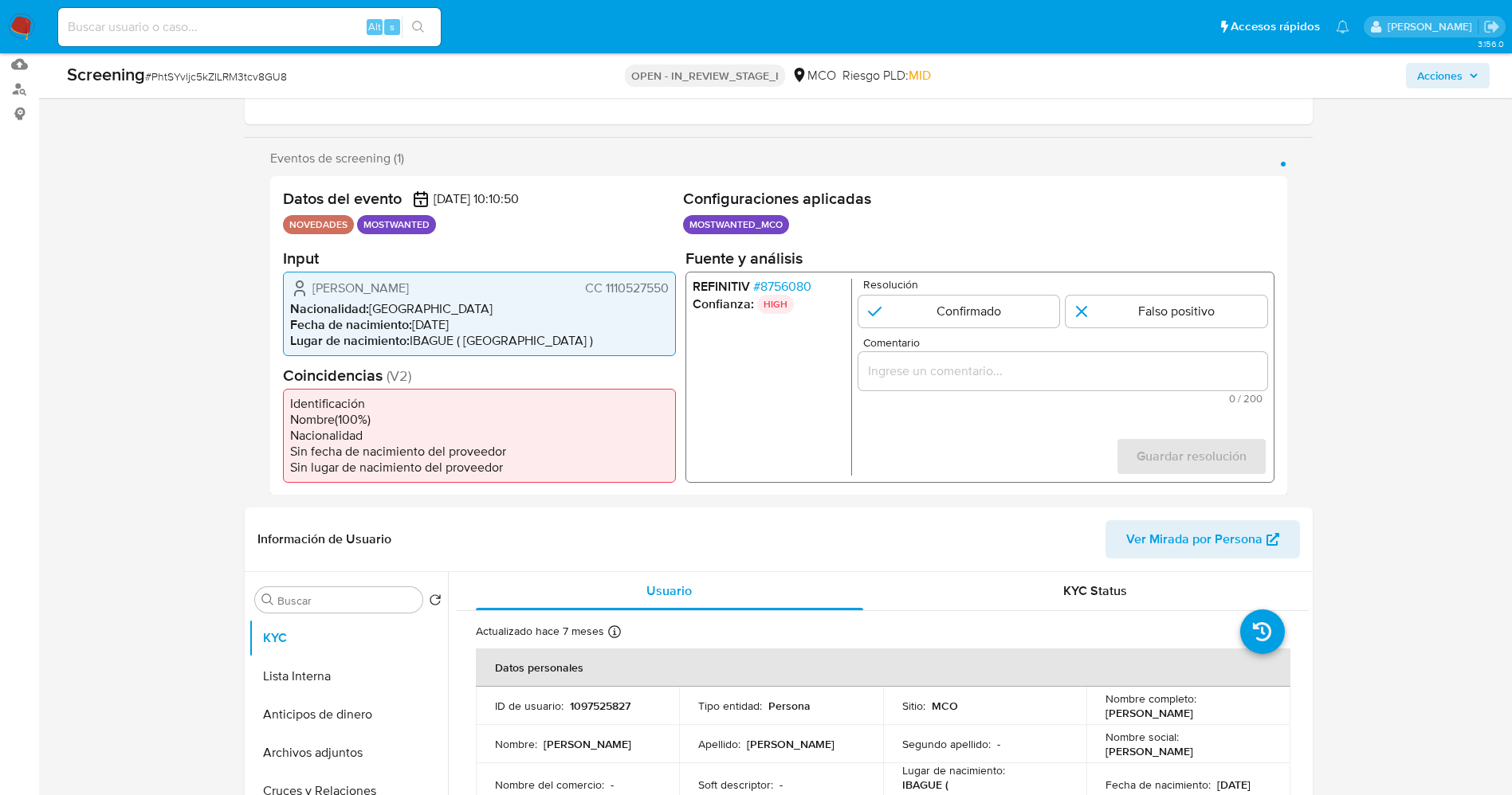
click at [788, 280] on span "# 8756080" at bounding box center [781, 286] width 58 height 16
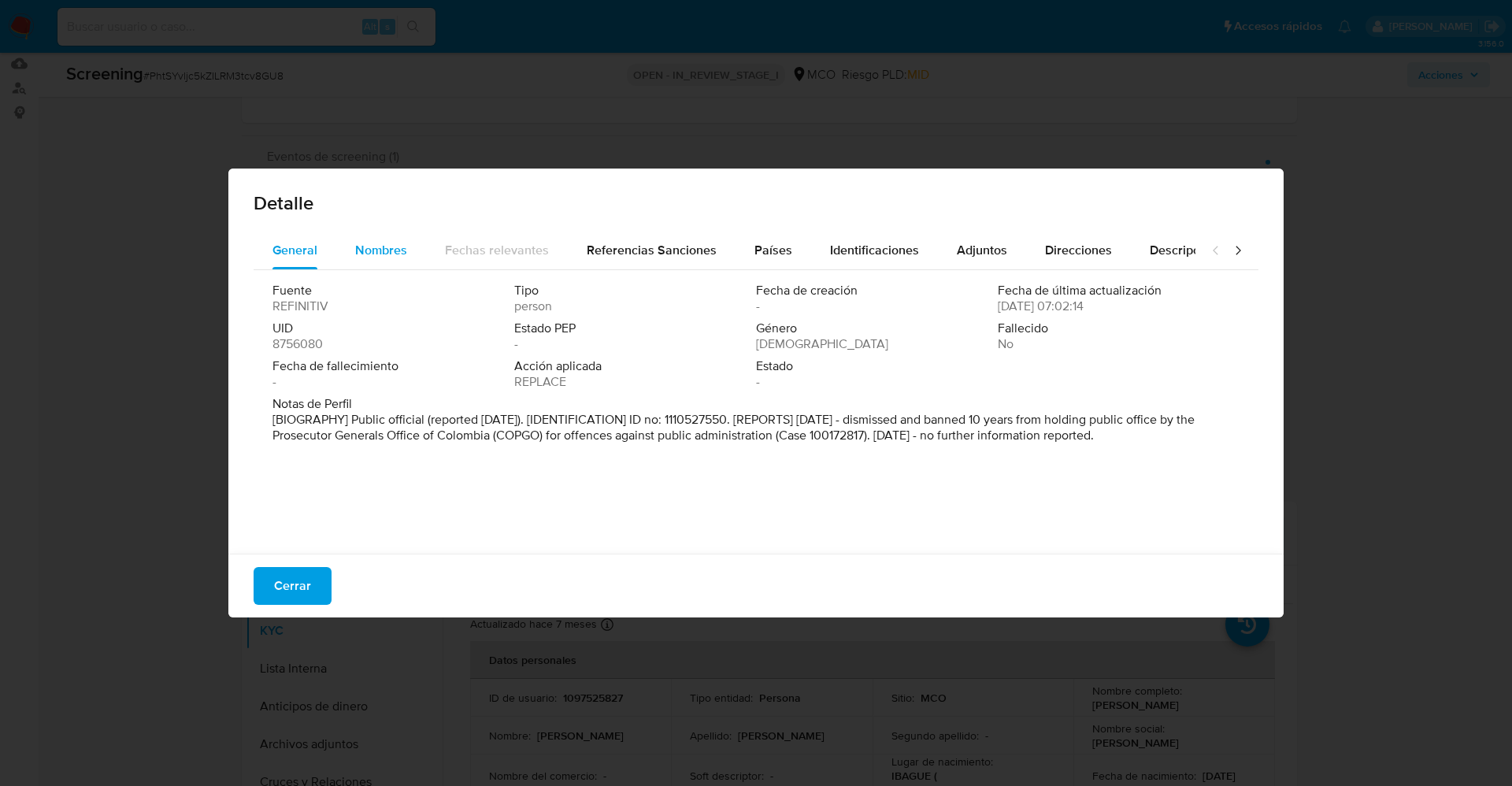
click at [385, 259] on div "Nombres" at bounding box center [381, 251] width 52 height 38
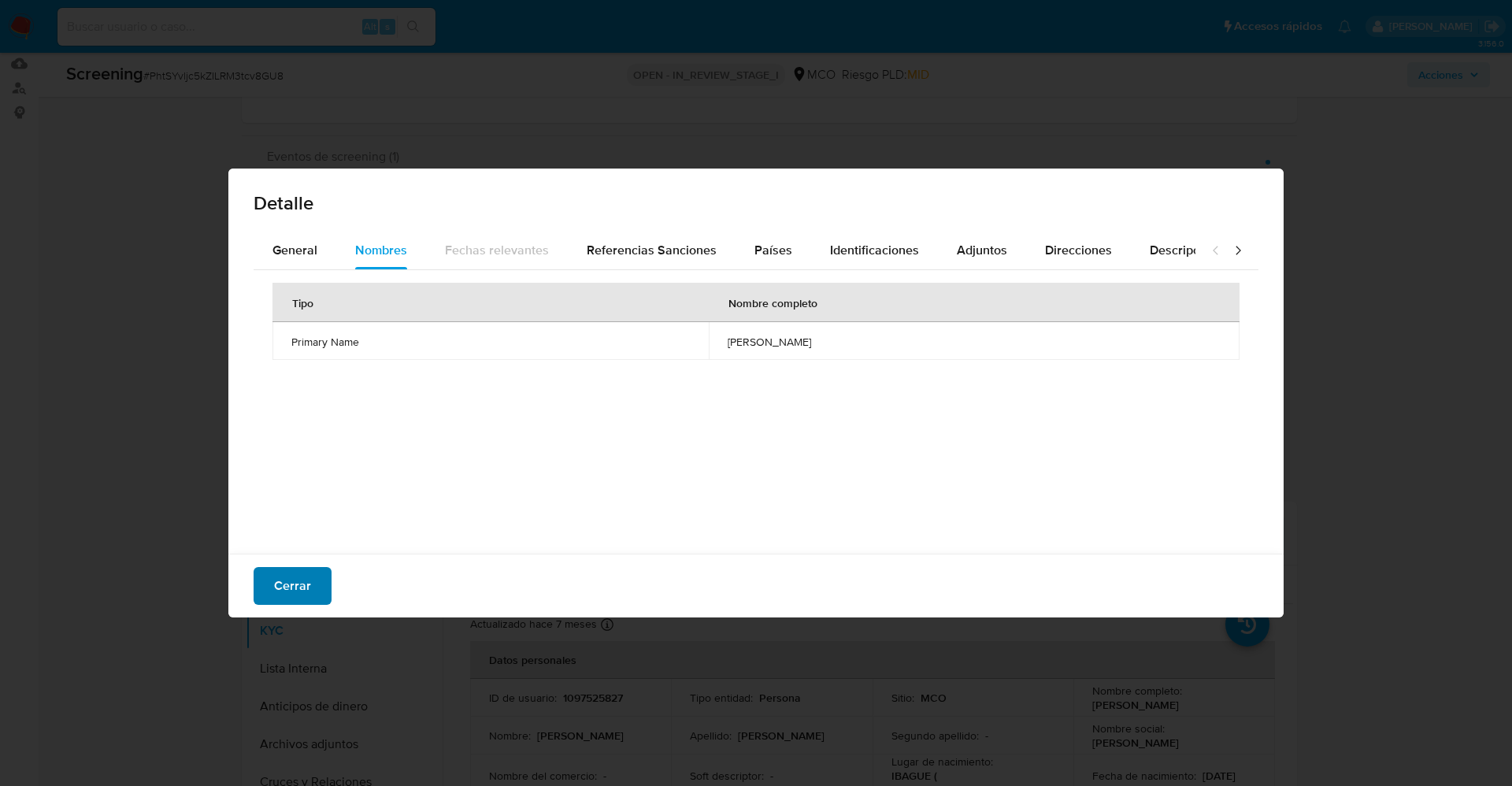
click at [301, 590] on span "Cerrar" at bounding box center [292, 586] width 37 height 35
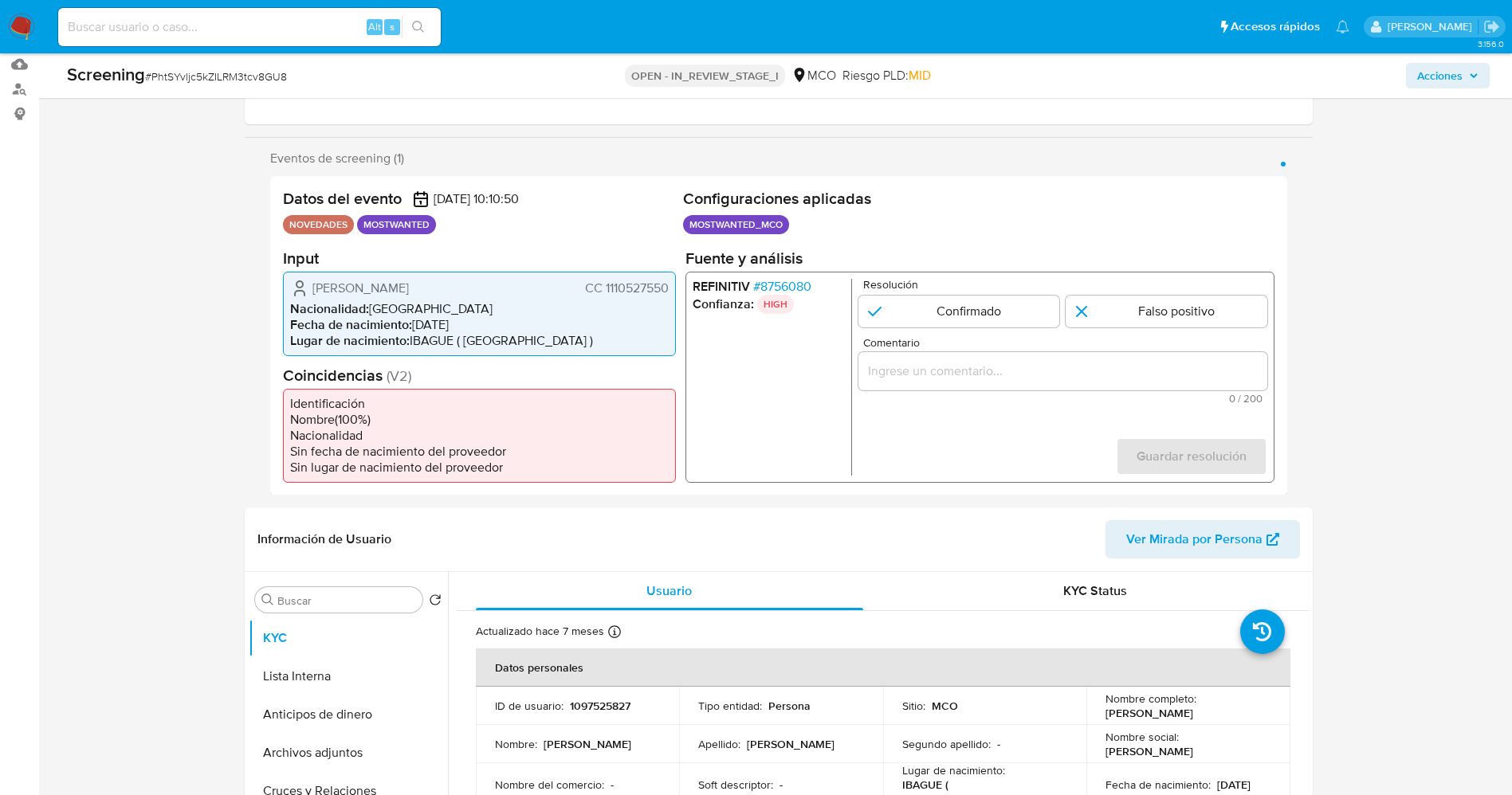
click at [776, 286] on span "# 8756080" at bounding box center [781, 286] width 58 height 16
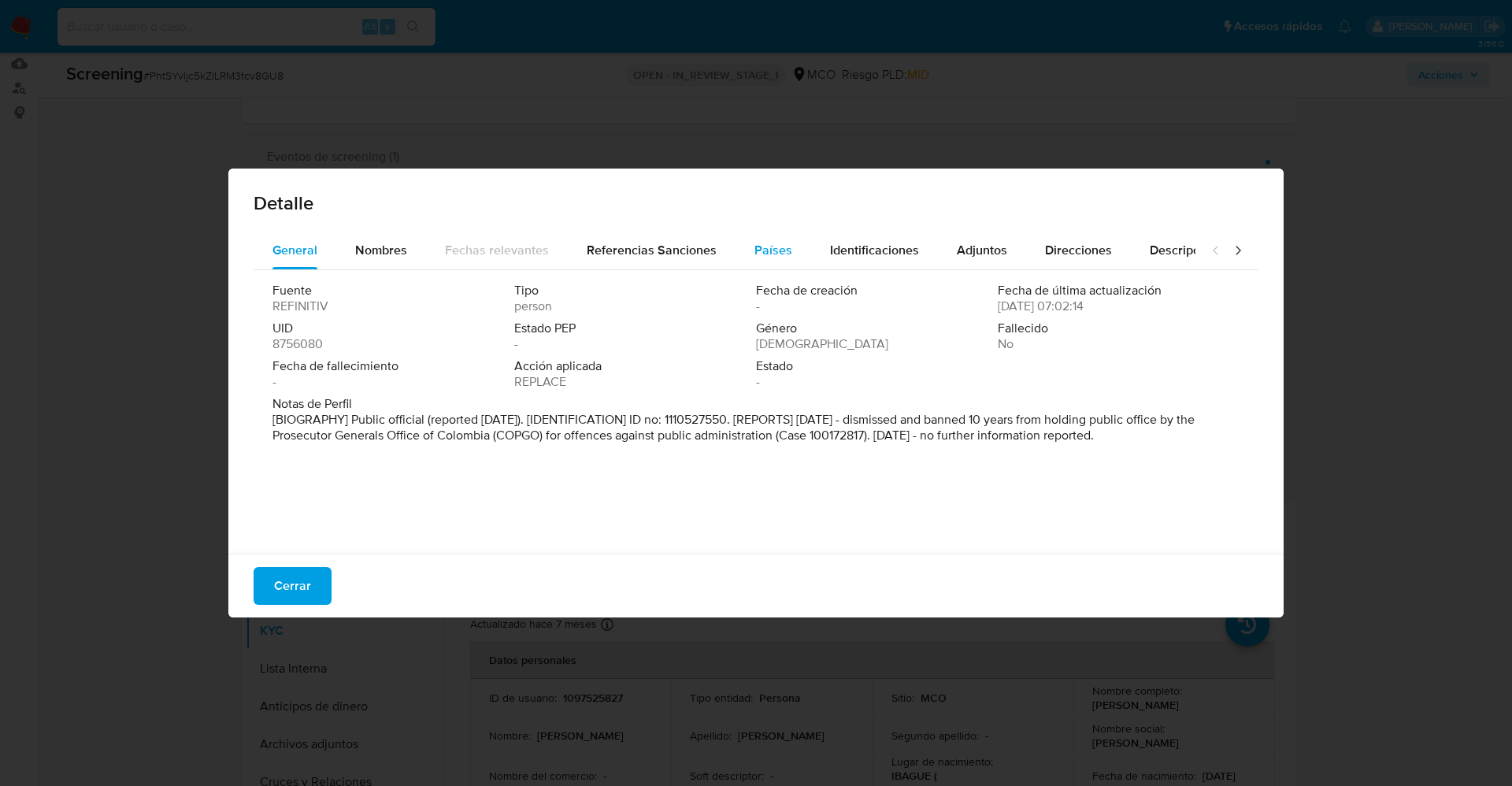
click at [772, 241] on span "Países" at bounding box center [773, 250] width 38 height 18
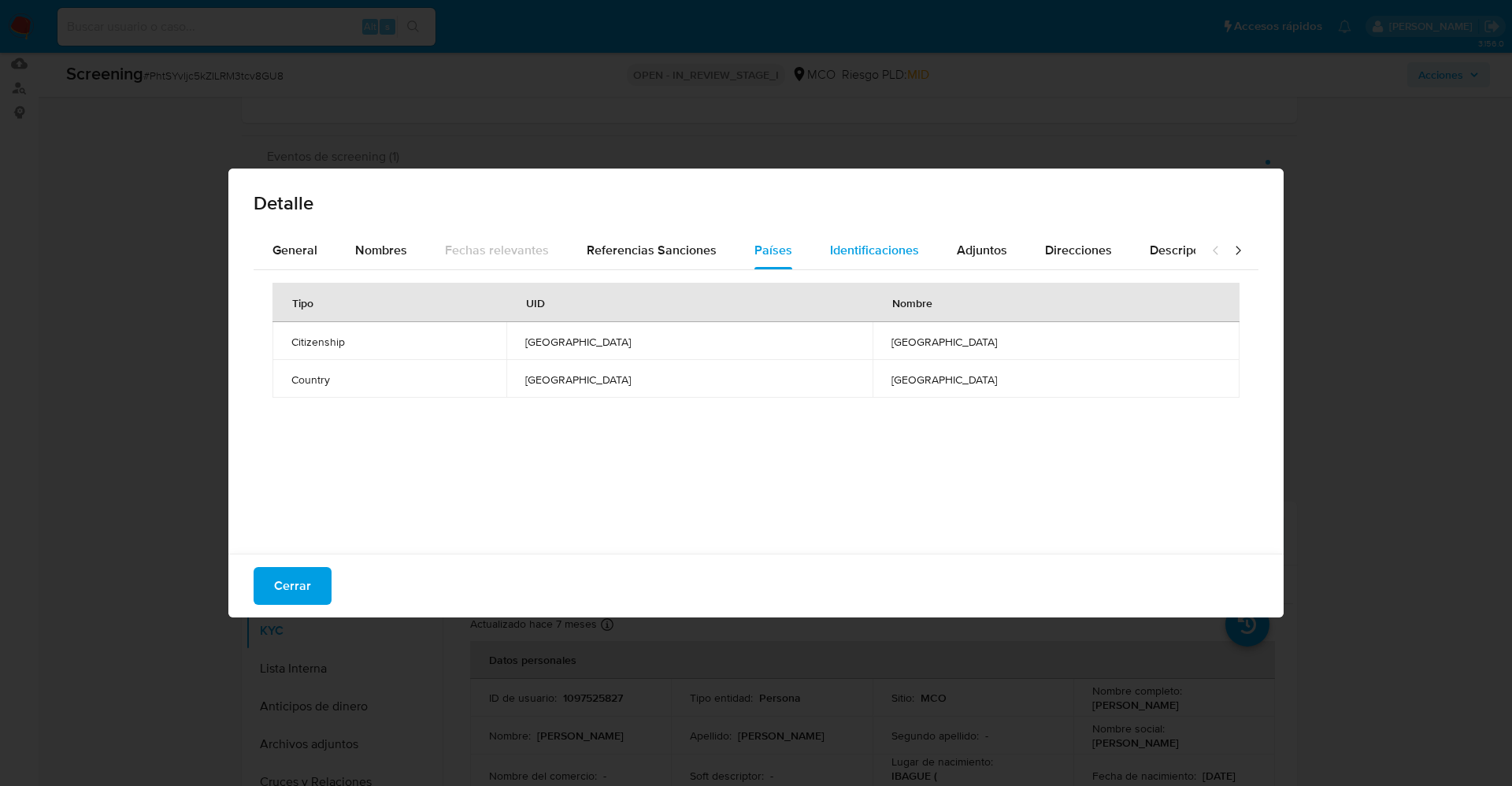
click at [873, 253] on span "Identificaciones" at bounding box center [874, 250] width 89 height 18
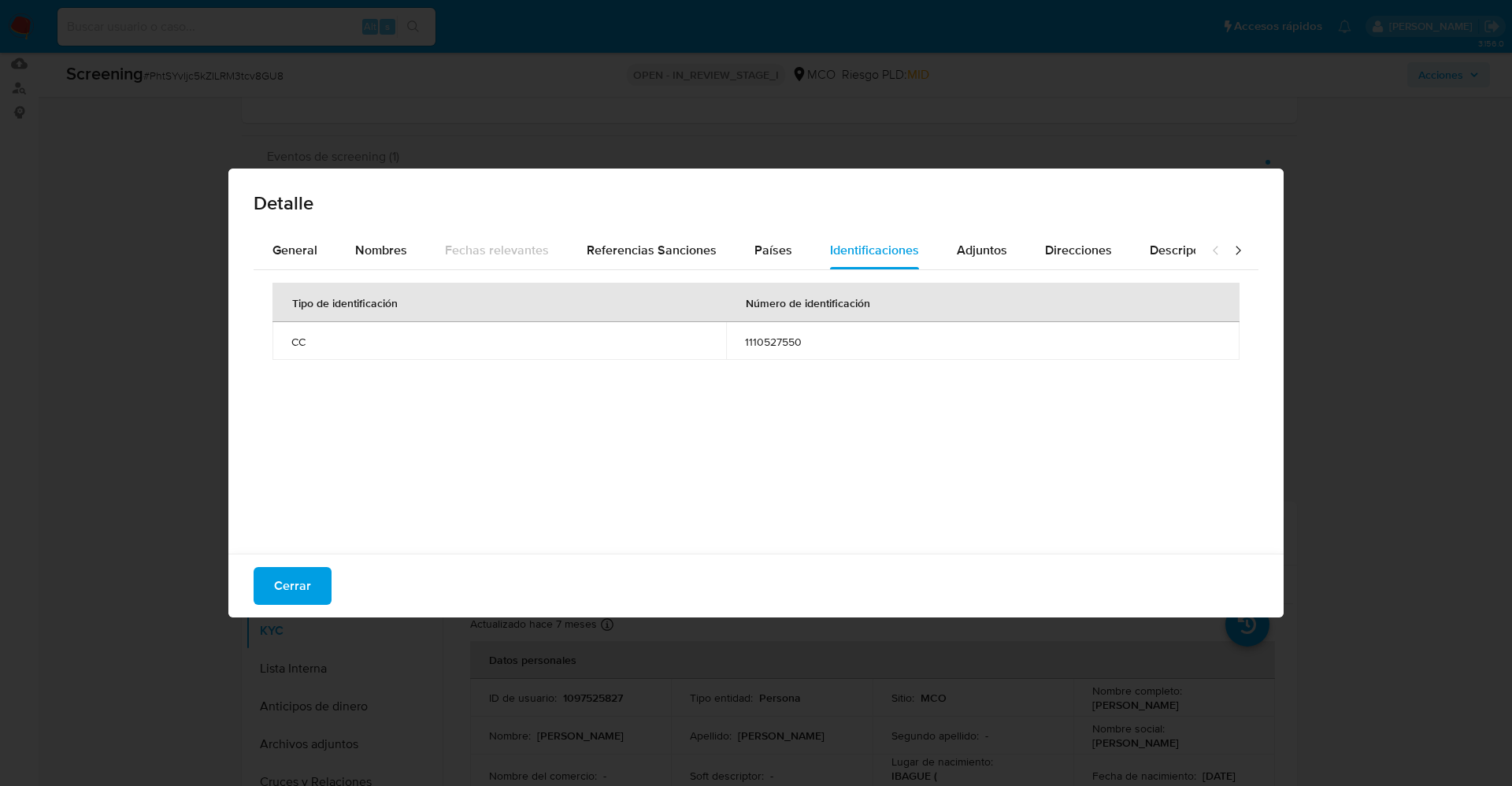
click at [280, 583] on span "Cerrar" at bounding box center [292, 586] width 37 height 35
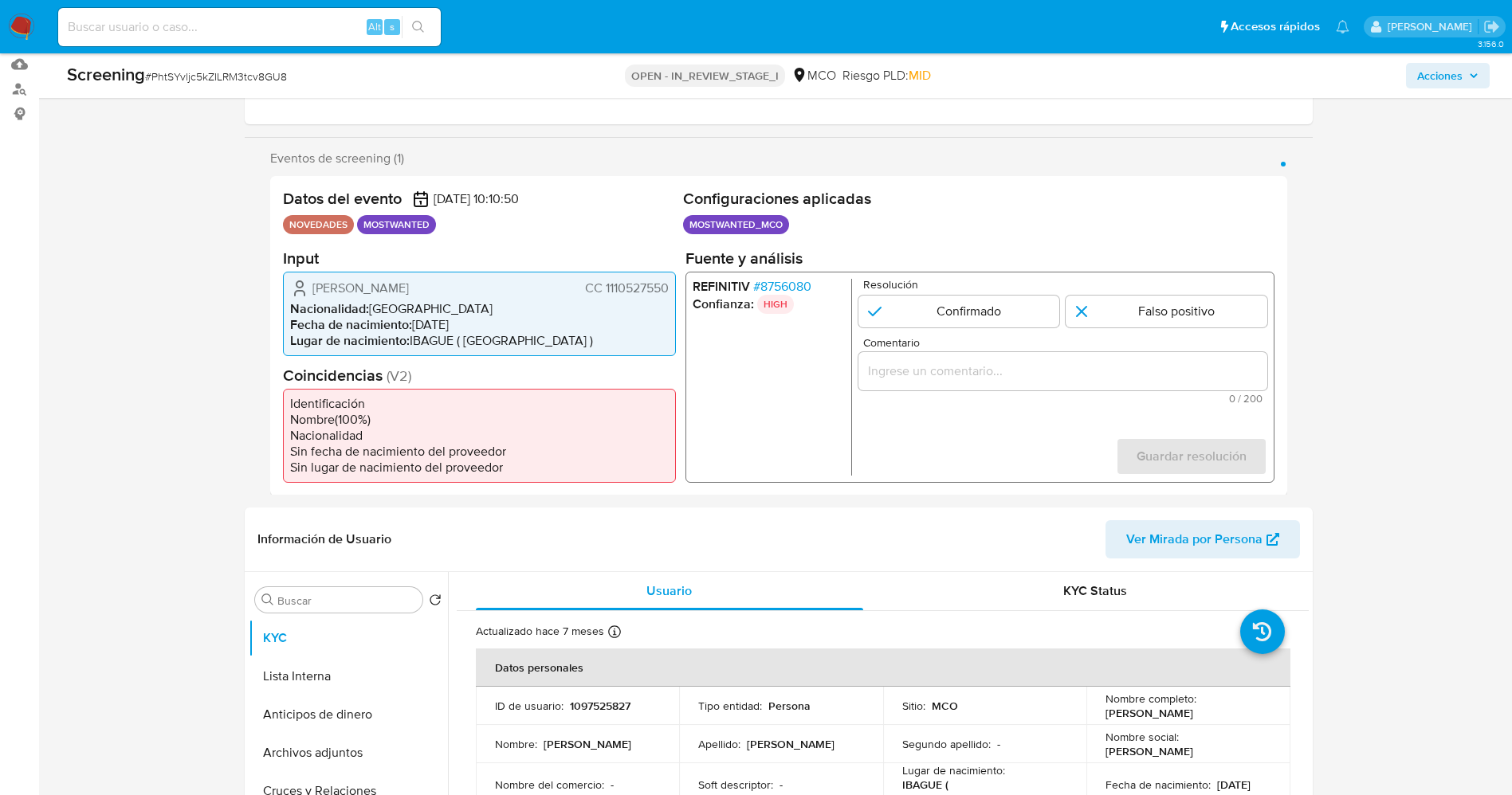
click at [774, 284] on span "# 8756080" at bounding box center [781, 286] width 58 height 16
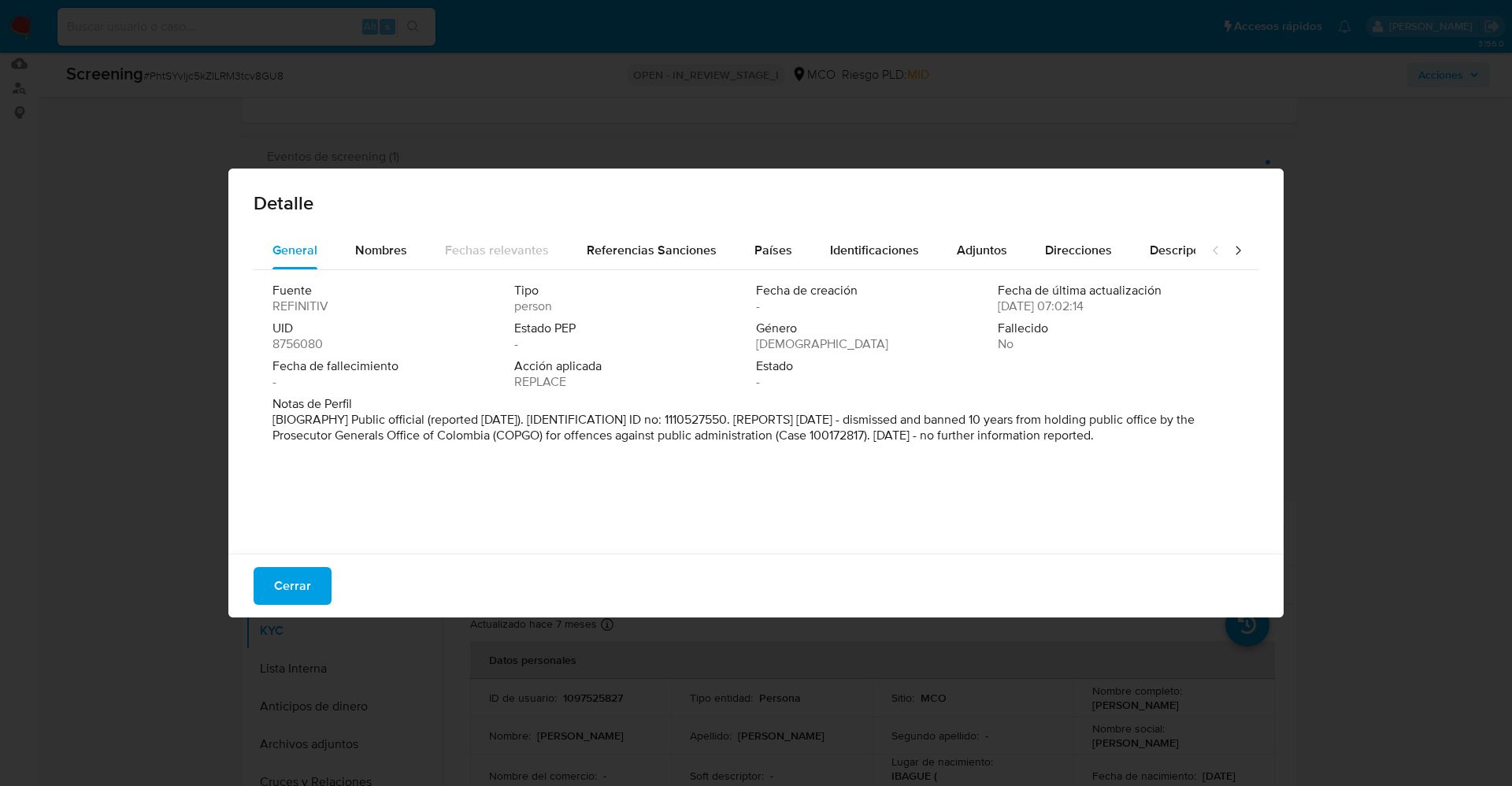
click at [295, 585] on span "Cerrar" at bounding box center [292, 586] width 37 height 35
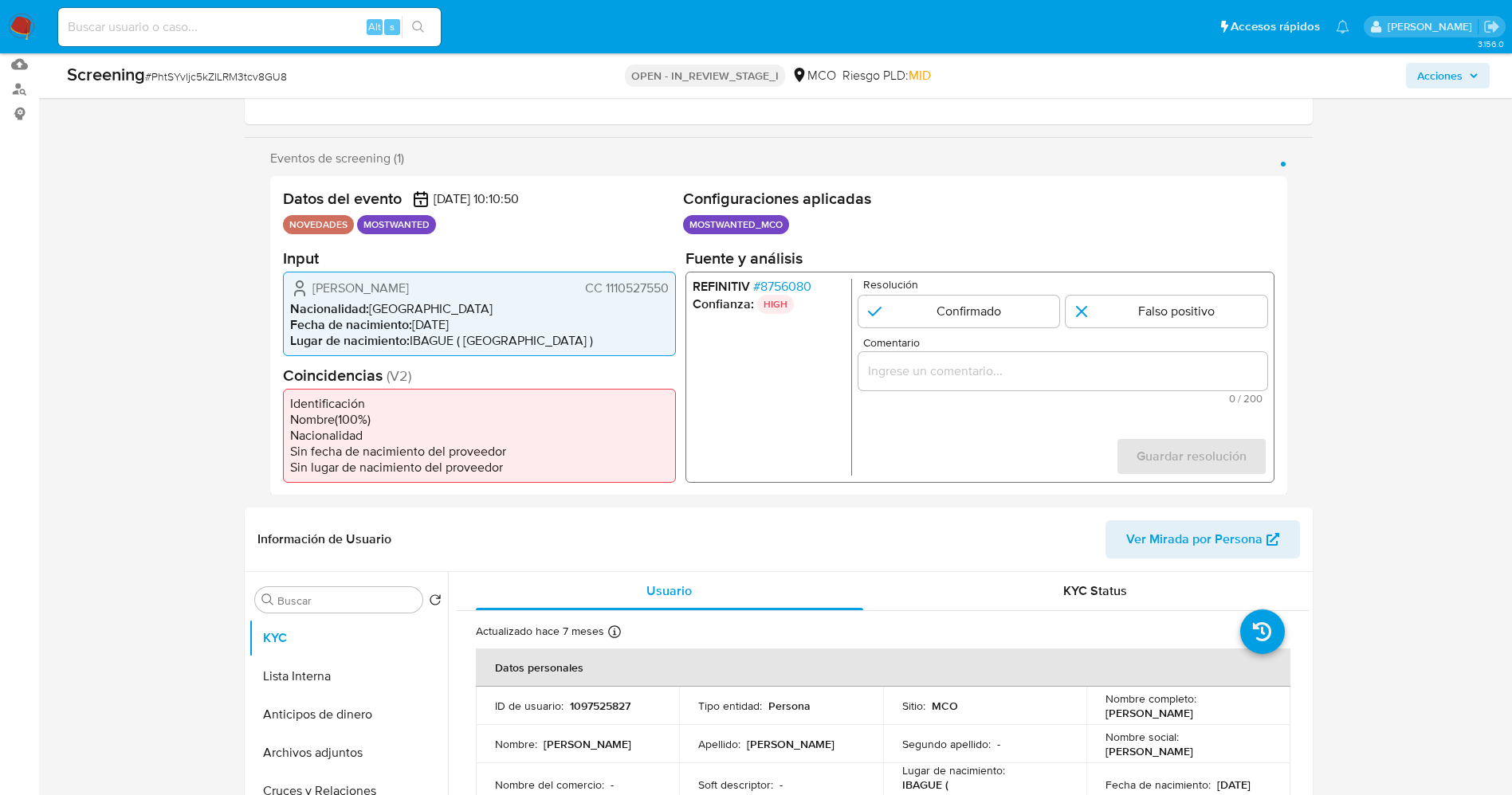
drag, startPoint x: 603, startPoint y: 296, endPoint x: 670, endPoint y: 294, distance: 67.0
click at [671, 294] on div "Nelson Augusto Hernandez Arteaga CC 1110527550 Nacionalidad : Colombia Fecha de…" at bounding box center [479, 314] width 393 height 85
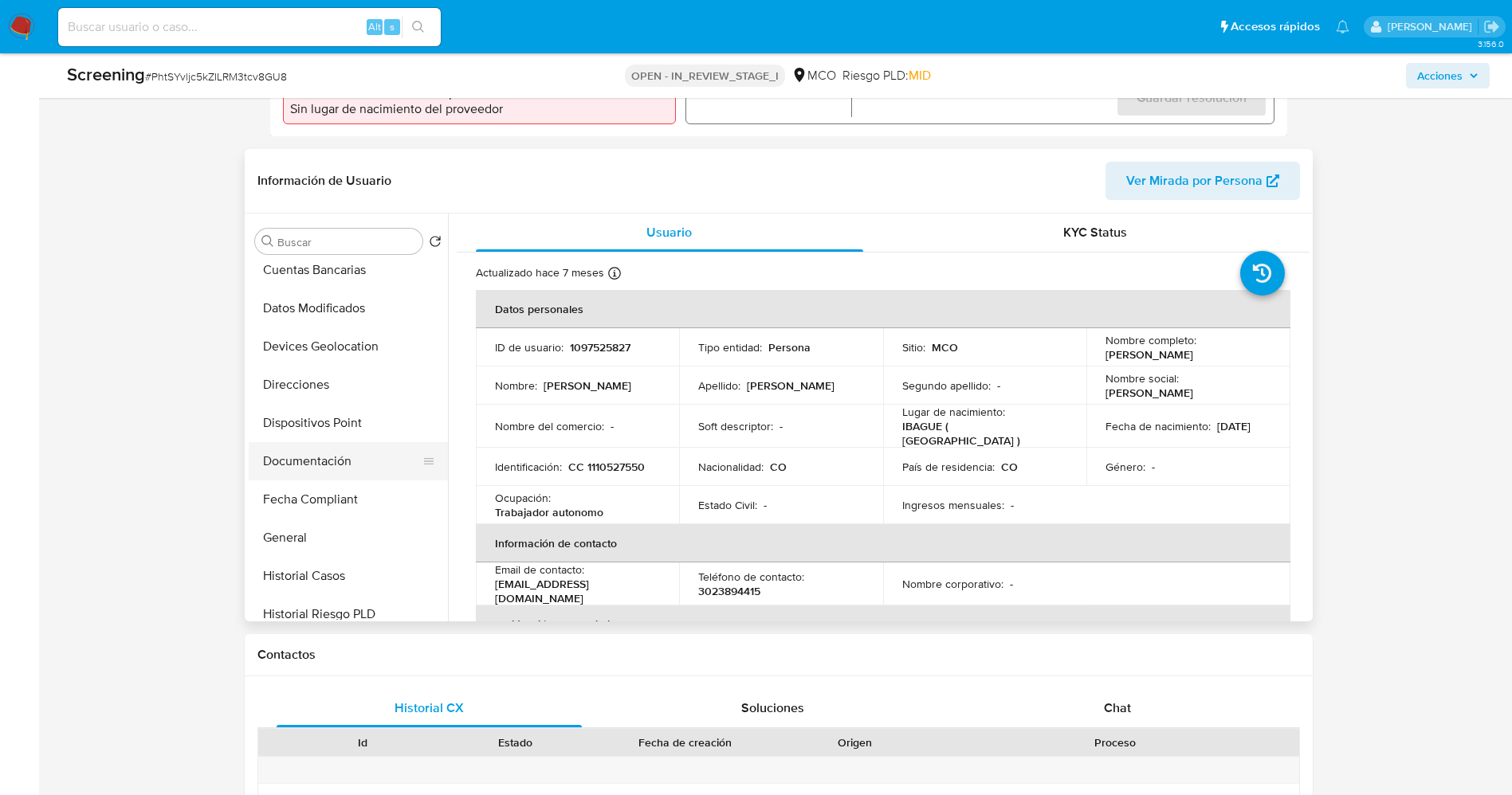
click at [310, 481] on button "Documentación" at bounding box center [342, 461] width 186 height 38
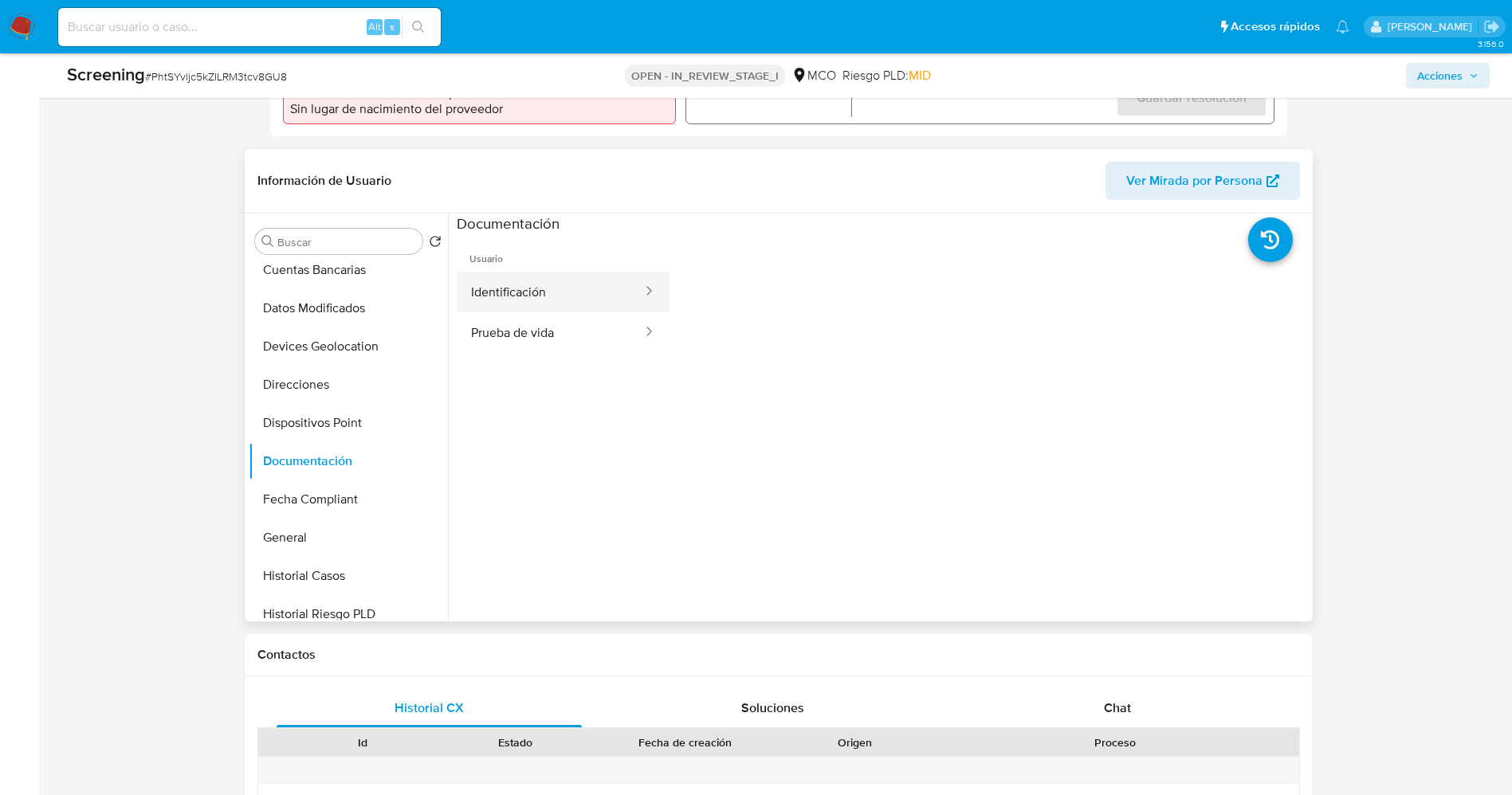
click at [522, 308] on button "Identificación" at bounding box center [550, 292] width 187 height 41
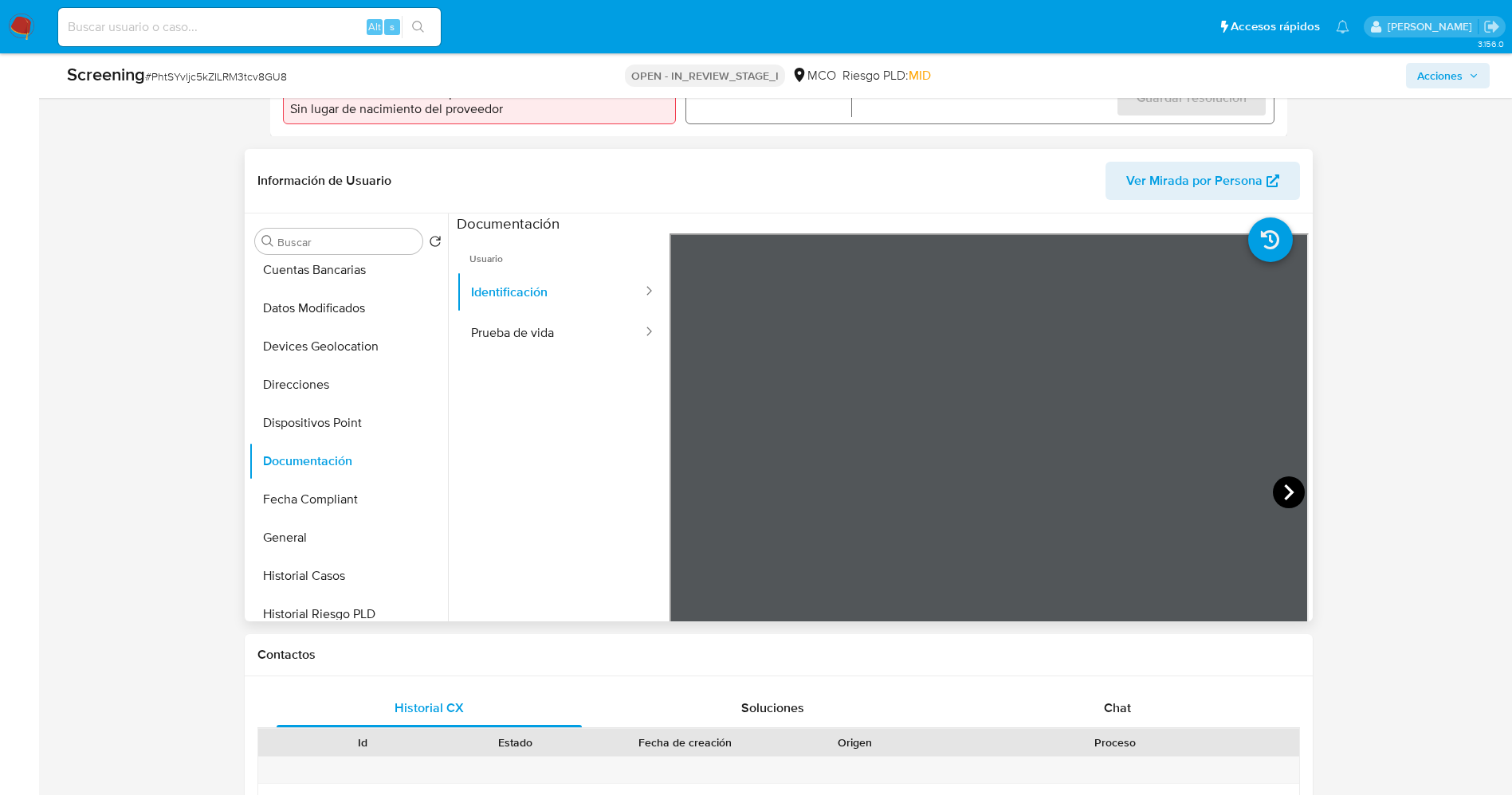
click at [1278, 501] on icon at bounding box center [1289, 493] width 32 height 32
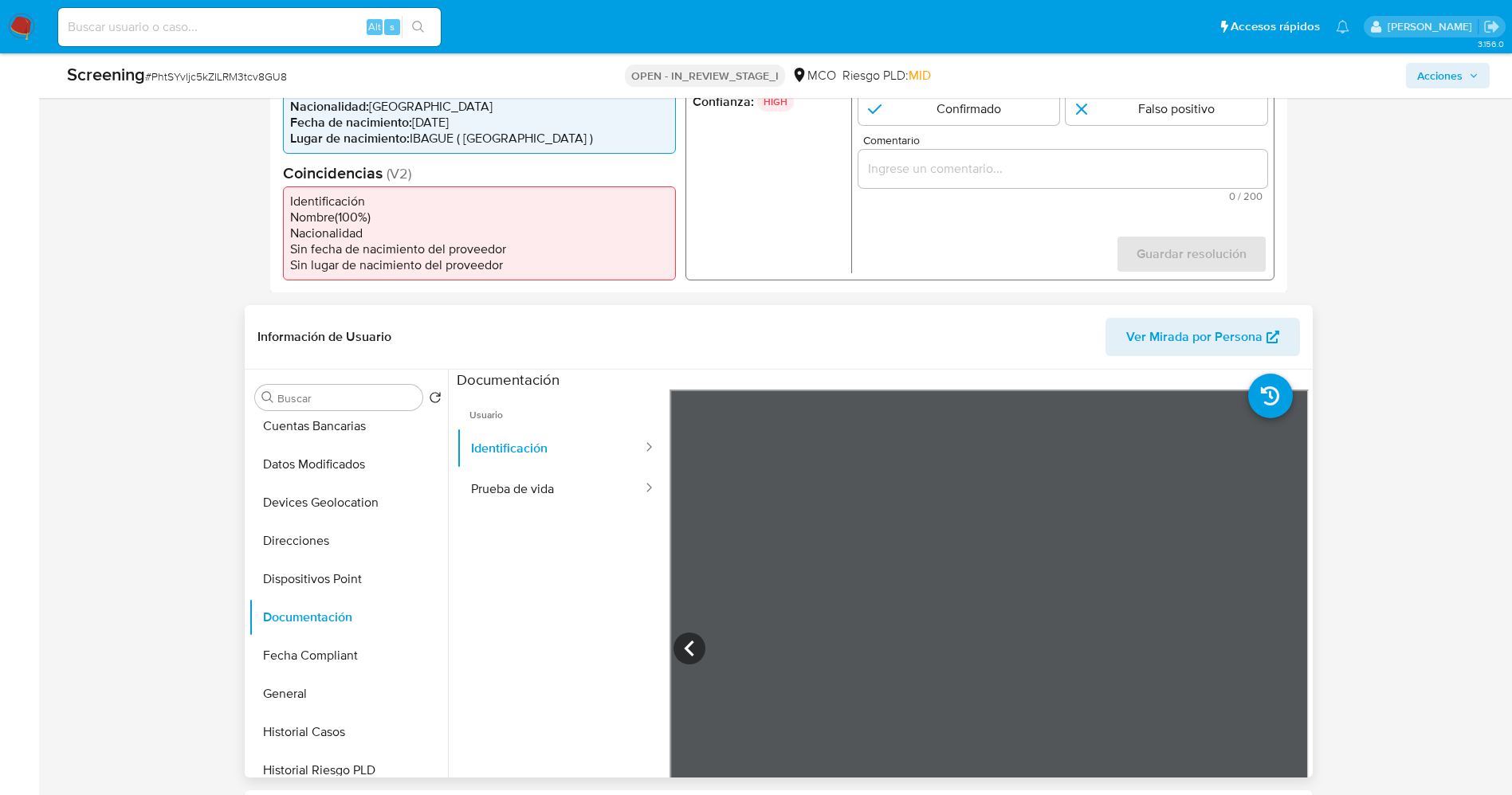
scroll to position [358, 0]
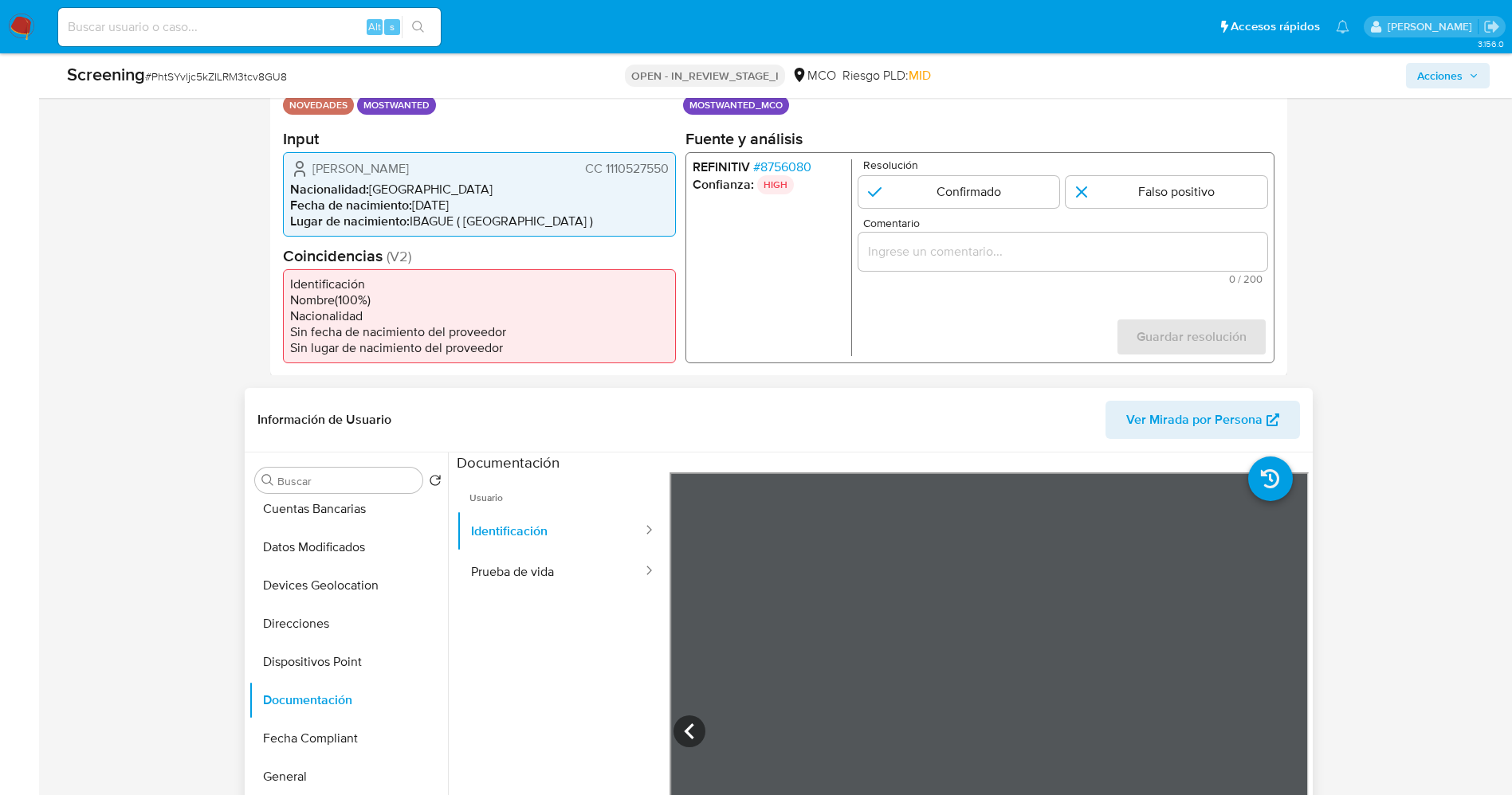
drag, startPoint x: 592, startPoint y: 176, endPoint x: 669, endPoint y: 176, distance: 77.0
click at [669, 176] on div "Nelson Augusto Hernandez Arteaga CC 1110527550 Nacionalidad : Colombia Fecha de…" at bounding box center [479, 194] width 393 height 85
click at [666, 176] on span "CC 1110527550" at bounding box center [626, 168] width 84 height 16
drag, startPoint x: 601, startPoint y: 174, endPoint x: 670, endPoint y: 174, distance: 69.0
click at [670, 174] on div "Nelson Augusto Hernandez Arteaga CC 1110527550 Nacionalidad : Colombia Fecha de…" at bounding box center [479, 194] width 393 height 85
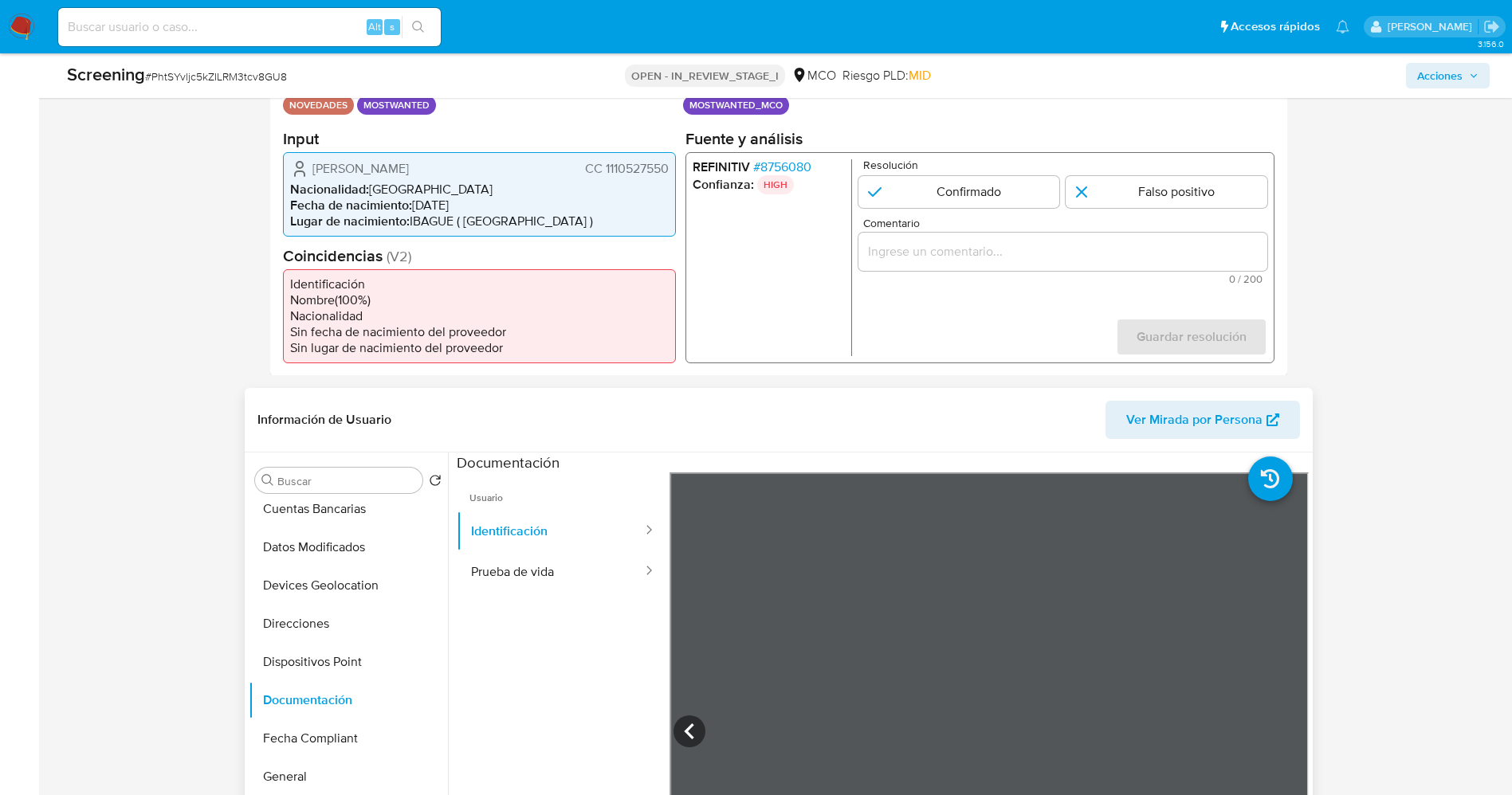
drag, startPoint x: 306, startPoint y: 159, endPoint x: 369, endPoint y: 182, distance: 67.1
click at [369, 178] on div "Nelson Augusto Hernandez Arteaga CC 1110527550" at bounding box center [479, 168] width 378 height 19
drag, startPoint x: 600, startPoint y: 174, endPoint x: 659, endPoint y: 173, distance: 59.0
click at [668, 173] on span "CC 1110527550" at bounding box center [626, 168] width 84 height 16
drag, startPoint x: 311, startPoint y: 165, endPoint x: 378, endPoint y: 189, distance: 71.2
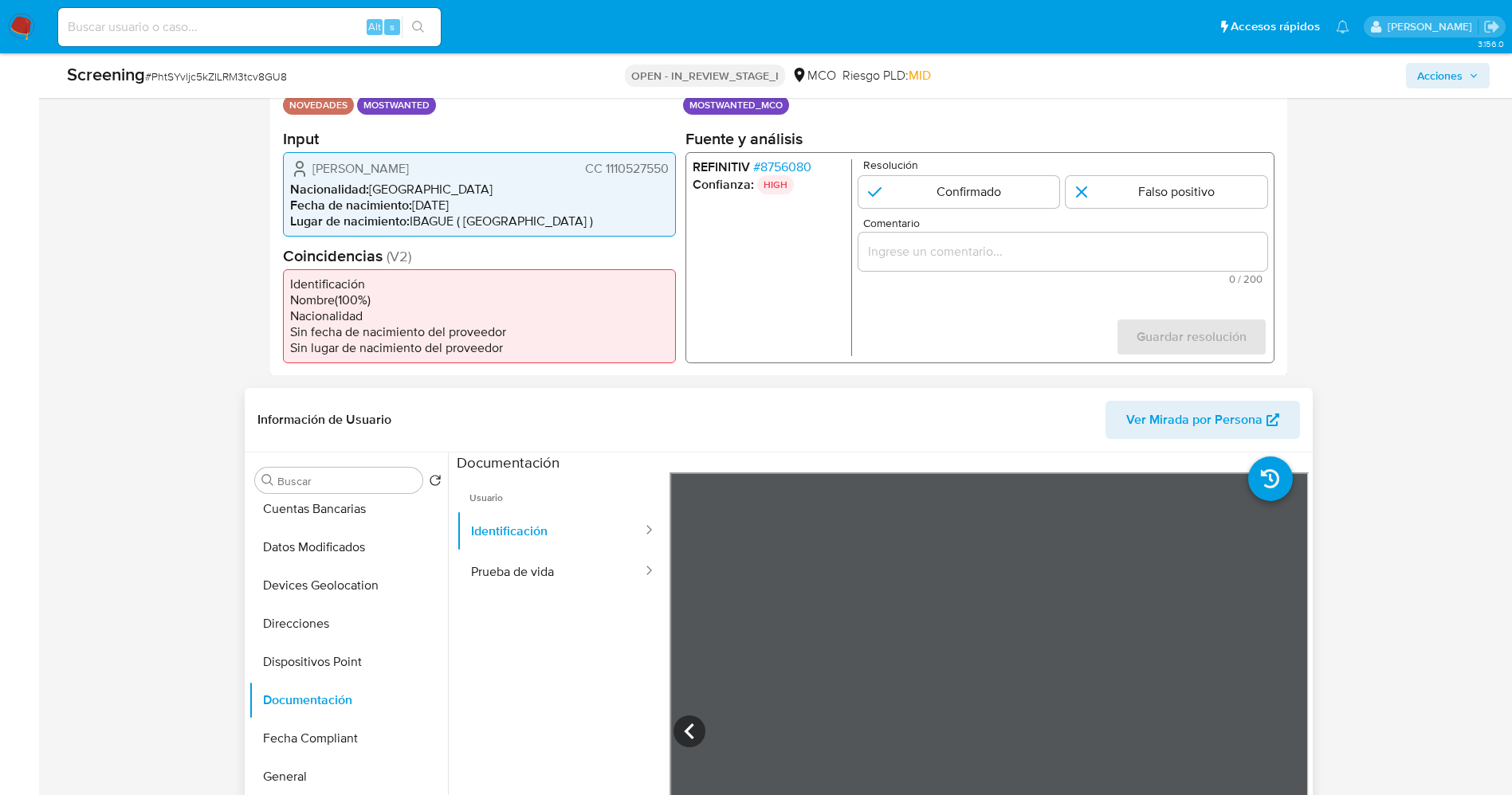
click at [378, 178] on div "Nelson Augusto Hernandez Arteaga CC 1110527550" at bounding box center [479, 168] width 378 height 19
drag, startPoint x: 469, startPoint y: 200, endPoint x: 401, endPoint y: 192, distance: 68.5
click at [470, 197] on li "Nacionalidad : Colombia" at bounding box center [479, 189] width 378 height 16
drag, startPoint x: 311, startPoint y: 166, endPoint x: 370, endPoint y: 182, distance: 61.1
click at [370, 178] on div "Nelson Augusto Hernandez Arteaga CC 1110527550" at bounding box center [479, 168] width 378 height 19
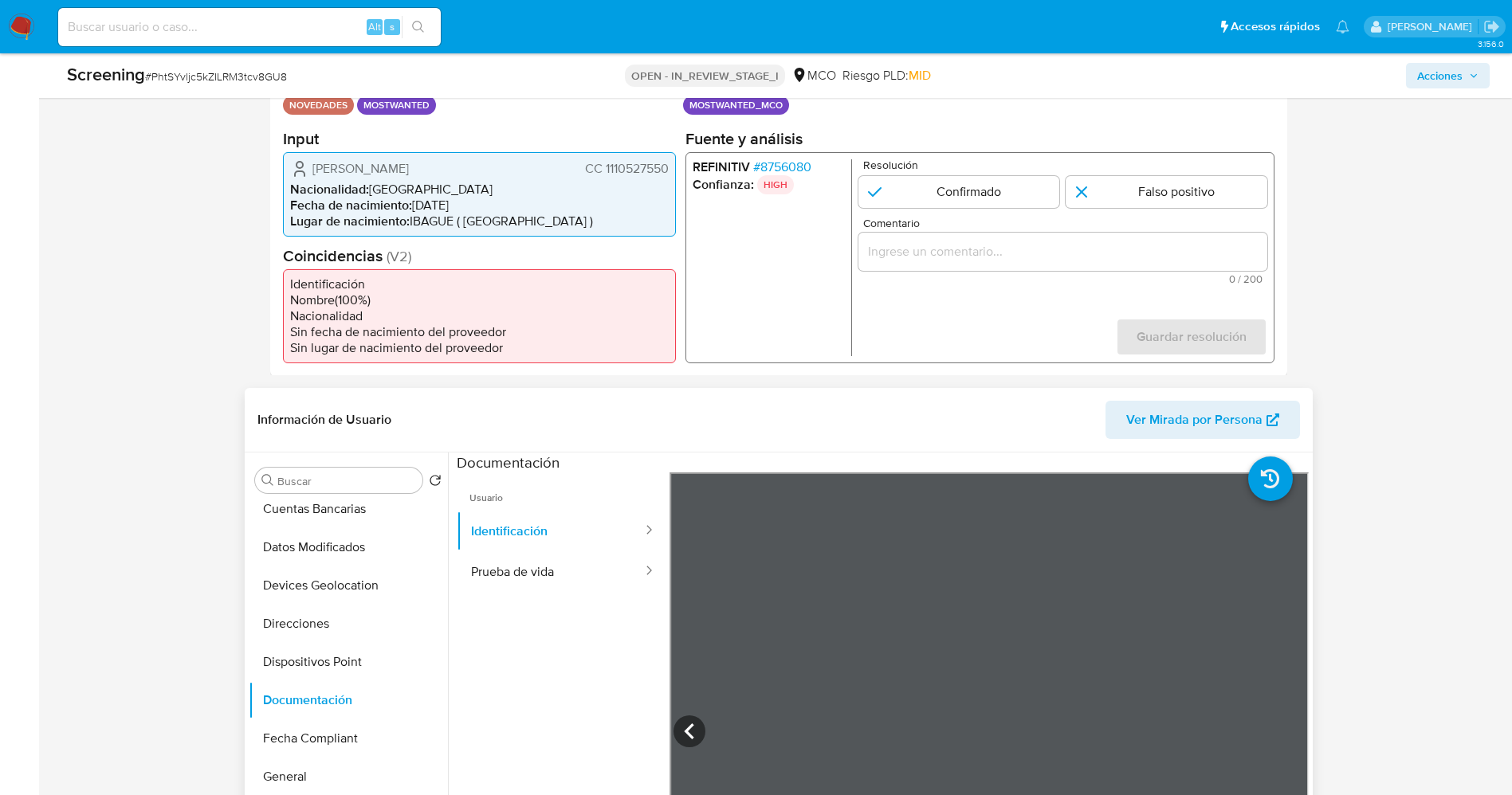
drag, startPoint x: 581, startPoint y: 174, endPoint x: 670, endPoint y: 174, distance: 89.0
click at [670, 174] on div "Nelson Augusto Hernandez Arteaga CC 1110527550 Nacionalidad : Colombia Fecha de…" at bounding box center [479, 194] width 393 height 85
click at [977, 198] on input "1 de 1" at bounding box center [958, 191] width 202 height 32
radio input "true"
click at [962, 261] on input "Comentario" at bounding box center [1062, 251] width 409 height 21
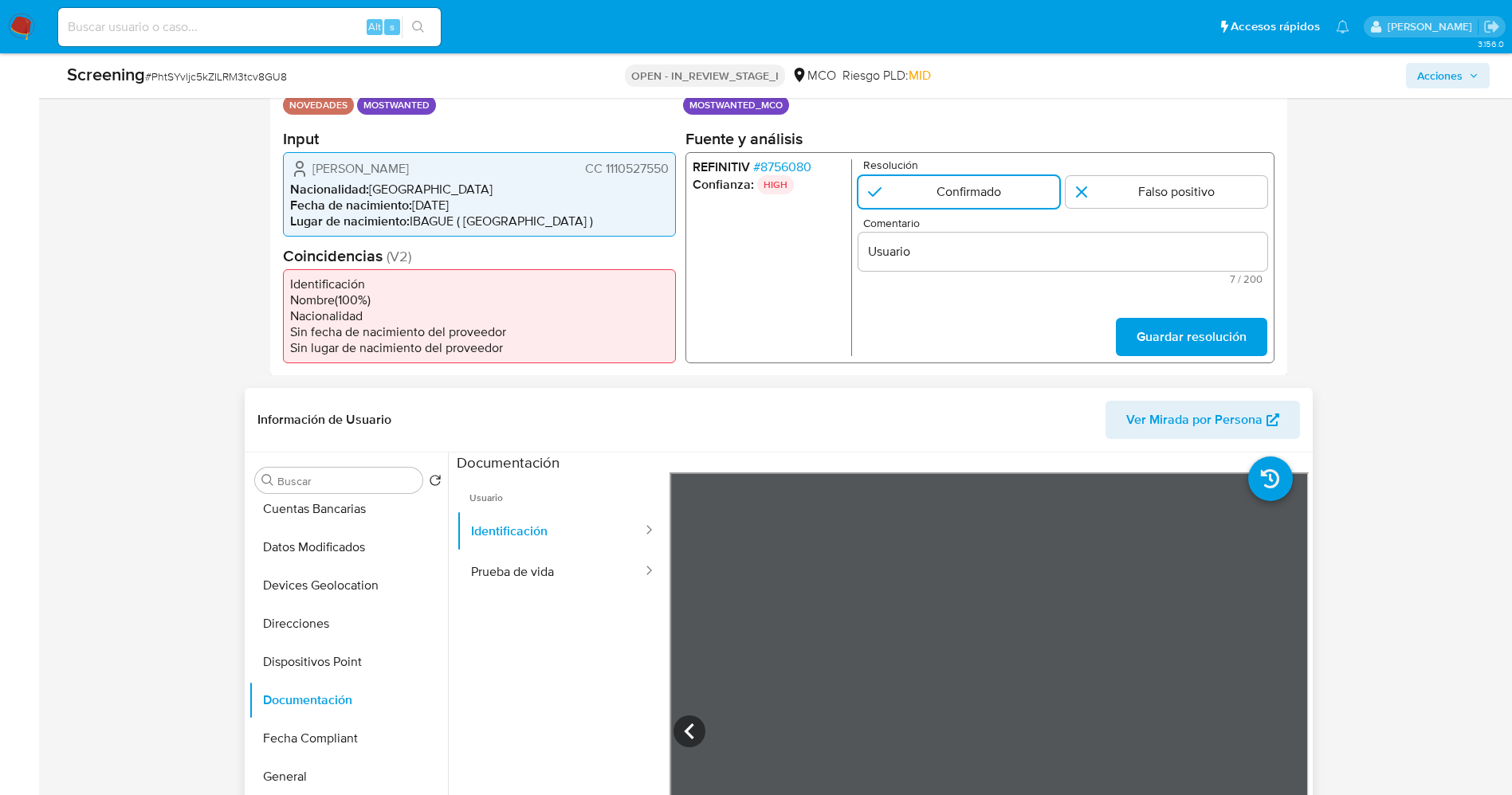
drag, startPoint x: 314, startPoint y: 162, endPoint x: 650, endPoint y: 172, distance: 336.1
click at [671, 175] on div "Nelson Augusto Hernandez Arteaga CC 1110527550 Nacionalidad : Colombia Fecha de…" at bounding box center [479, 194] width 393 height 85
click at [966, 247] on input "Usuario" at bounding box center [1062, 251] width 409 height 21
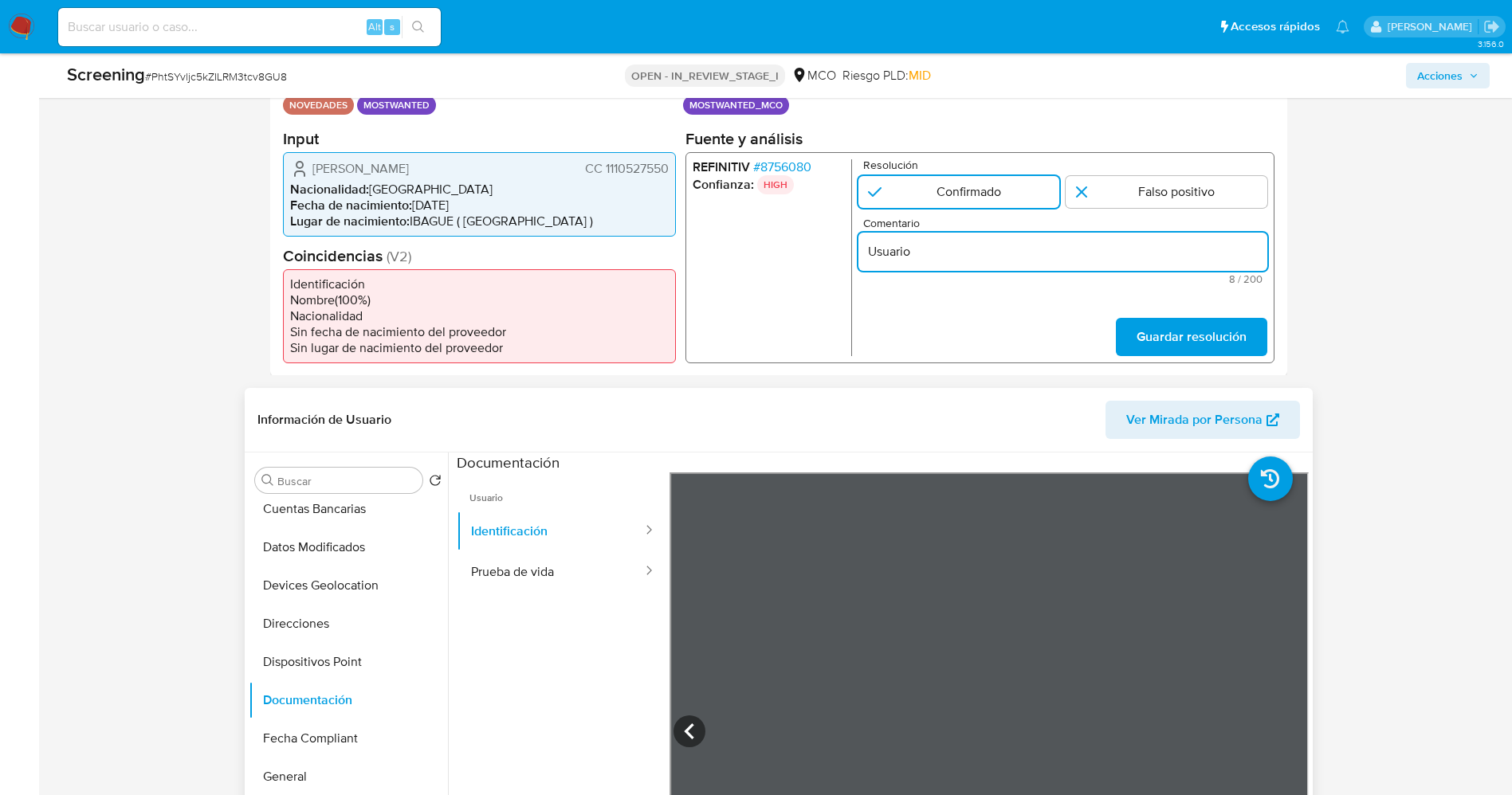
paste input "Nelson Augusto Hernandez Arteaga CC 1110527550"
click at [804, 163] on span "# 8756080" at bounding box center [781, 166] width 58 height 16
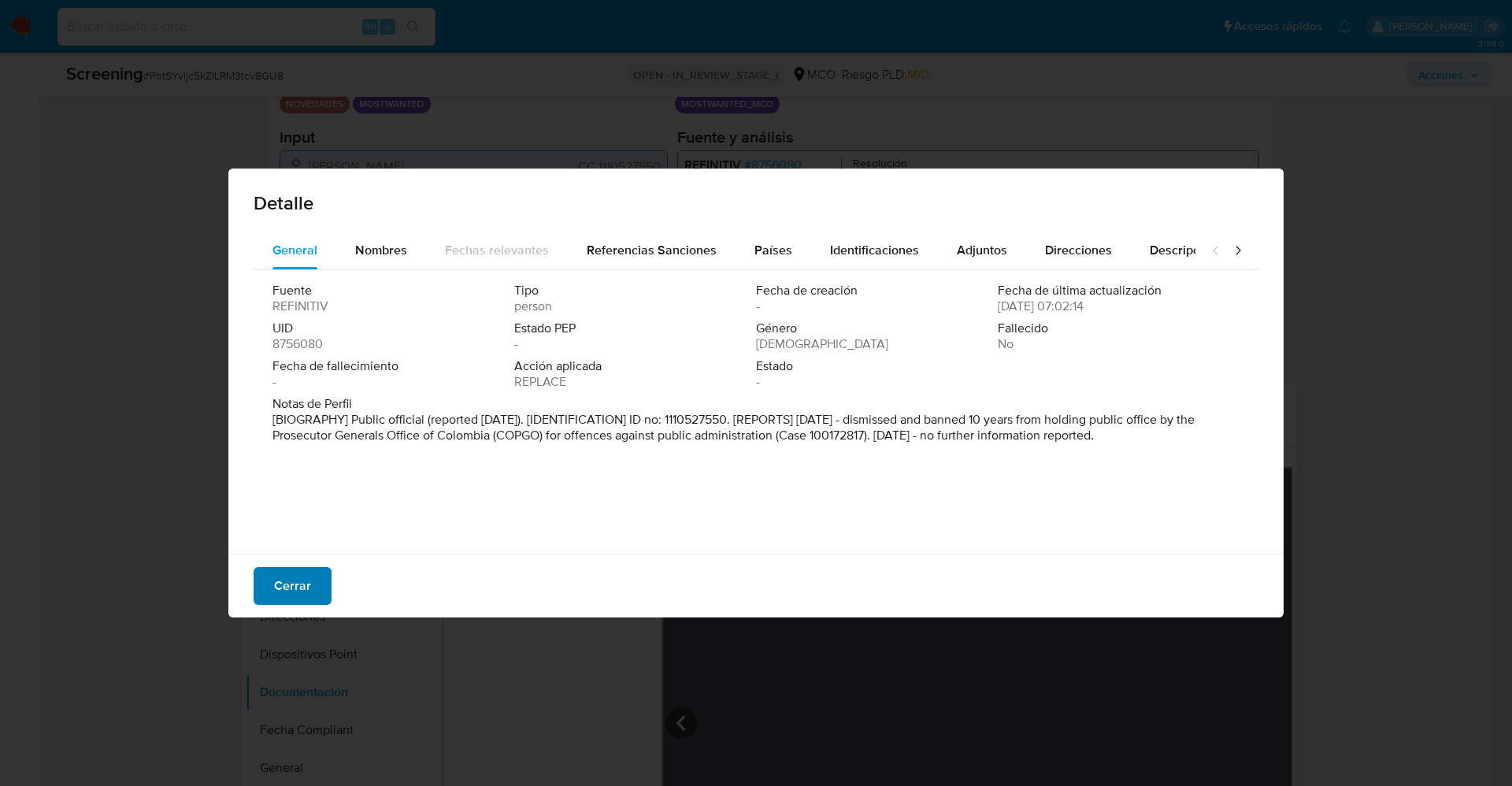
click at [320, 578] on button "Cerrar" at bounding box center [292, 586] width 78 height 38
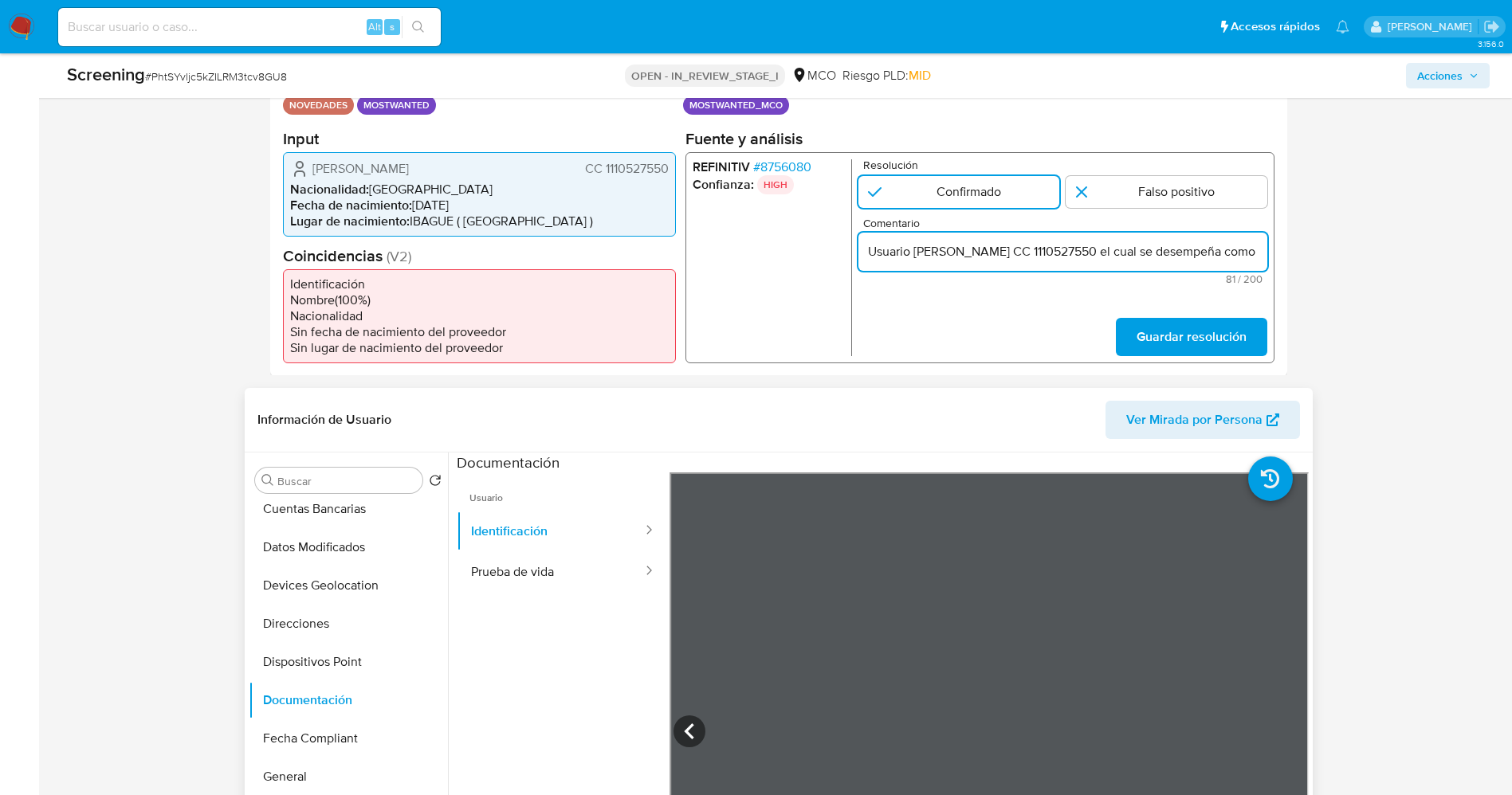
scroll to position [0, 110]
drag, startPoint x: 1225, startPoint y: 248, endPoint x: 1283, endPoint y: 248, distance: 58.0
click at [1283, 248] on div "Datos del evento 26/08/2025 10:10:50 NOVEDADES MOSTWANTED Configuraciones aplic…" at bounding box center [778, 216] width 1017 height 319
type input "Usuario Nelson Augusto Hernandez Arteaga CC 1110527550 el cual se encuentra lis…"
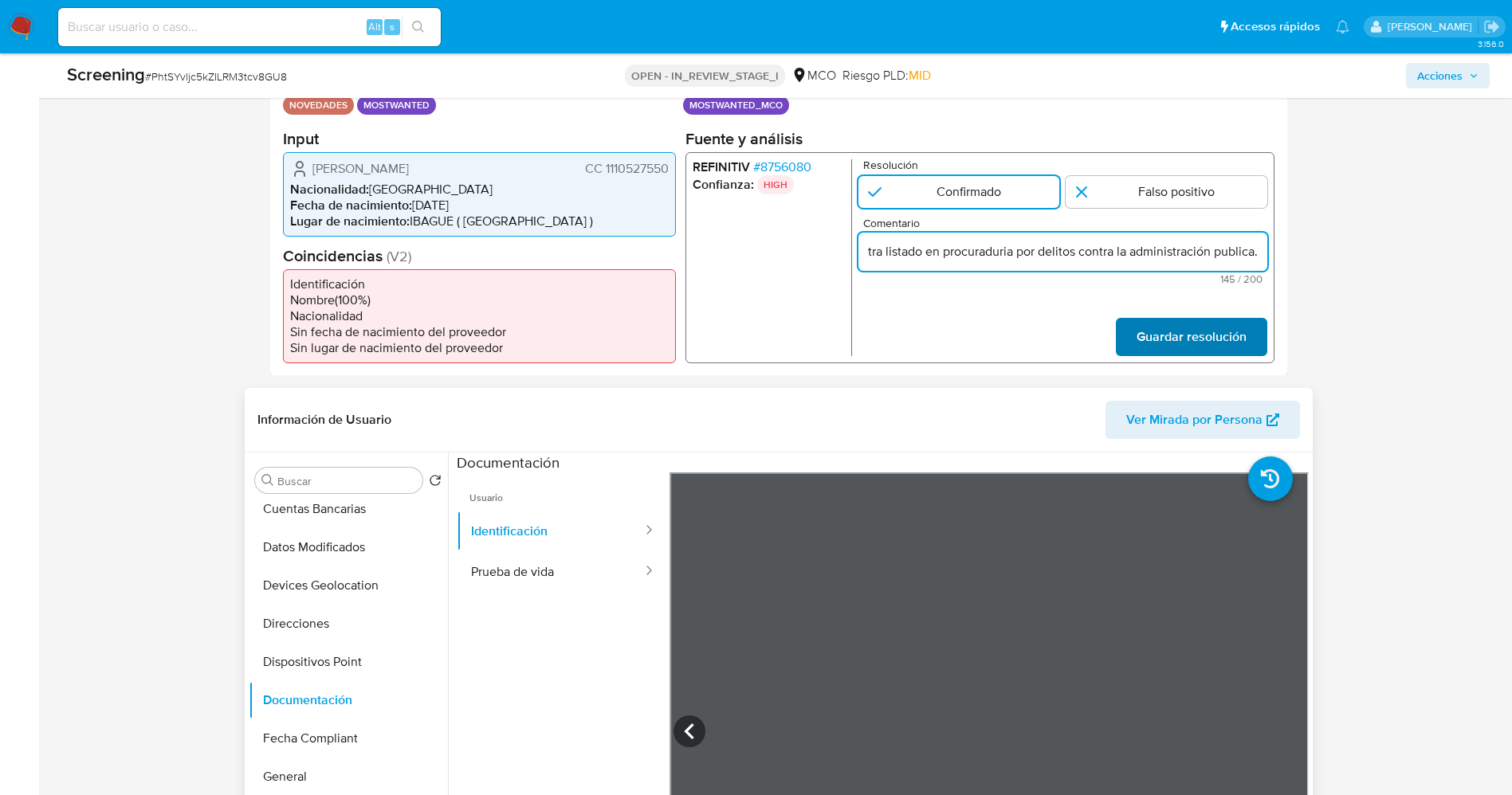
click at [1225, 331] on span "Guardar resolución" at bounding box center [1190, 336] width 110 height 35
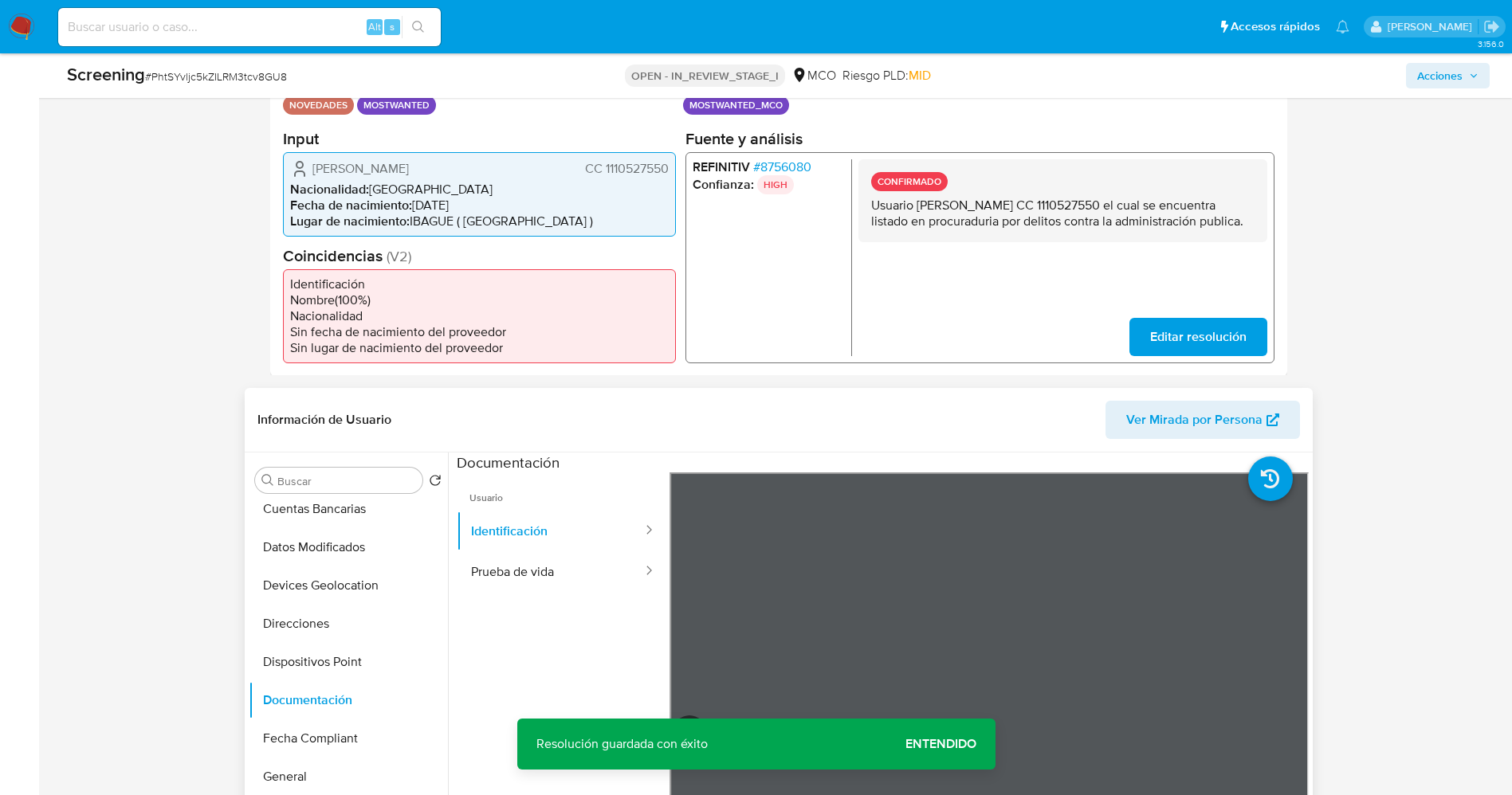
drag, startPoint x: 986, startPoint y: 242, endPoint x: 969, endPoint y: 236, distance: 18.0
click at [1036, 264] on div "CONFIRMADO Usuario Nelson Augusto Hernandez Arteaga CC 1110527550 el cual se en…" at bounding box center [1062, 257] width 409 height 197
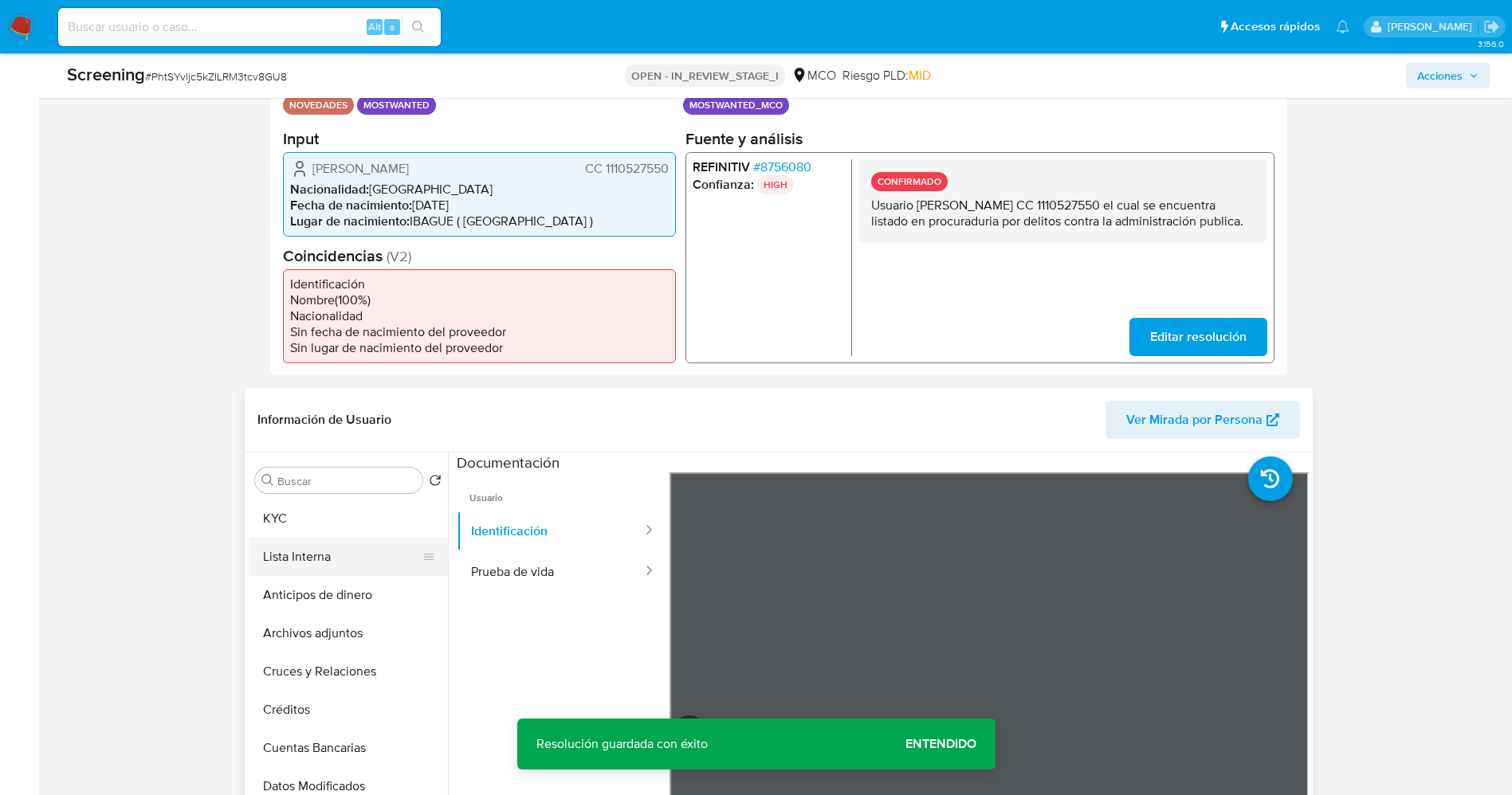
drag, startPoint x: 298, startPoint y: 577, endPoint x: 283, endPoint y: 575, distance: 15.1
click at [299, 576] on button "Lista Interna" at bounding box center [342, 557] width 186 height 38
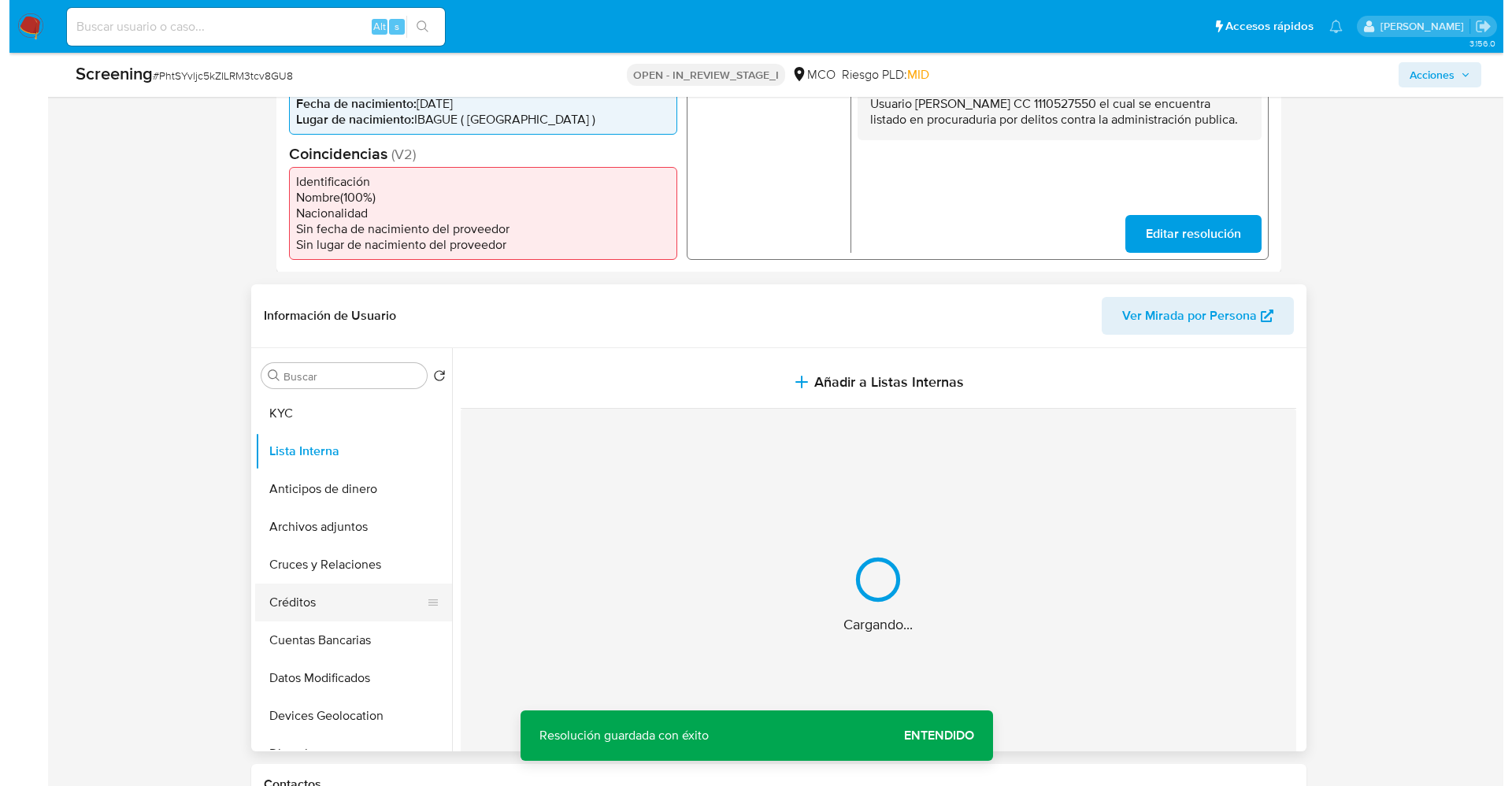
scroll to position [591, 0]
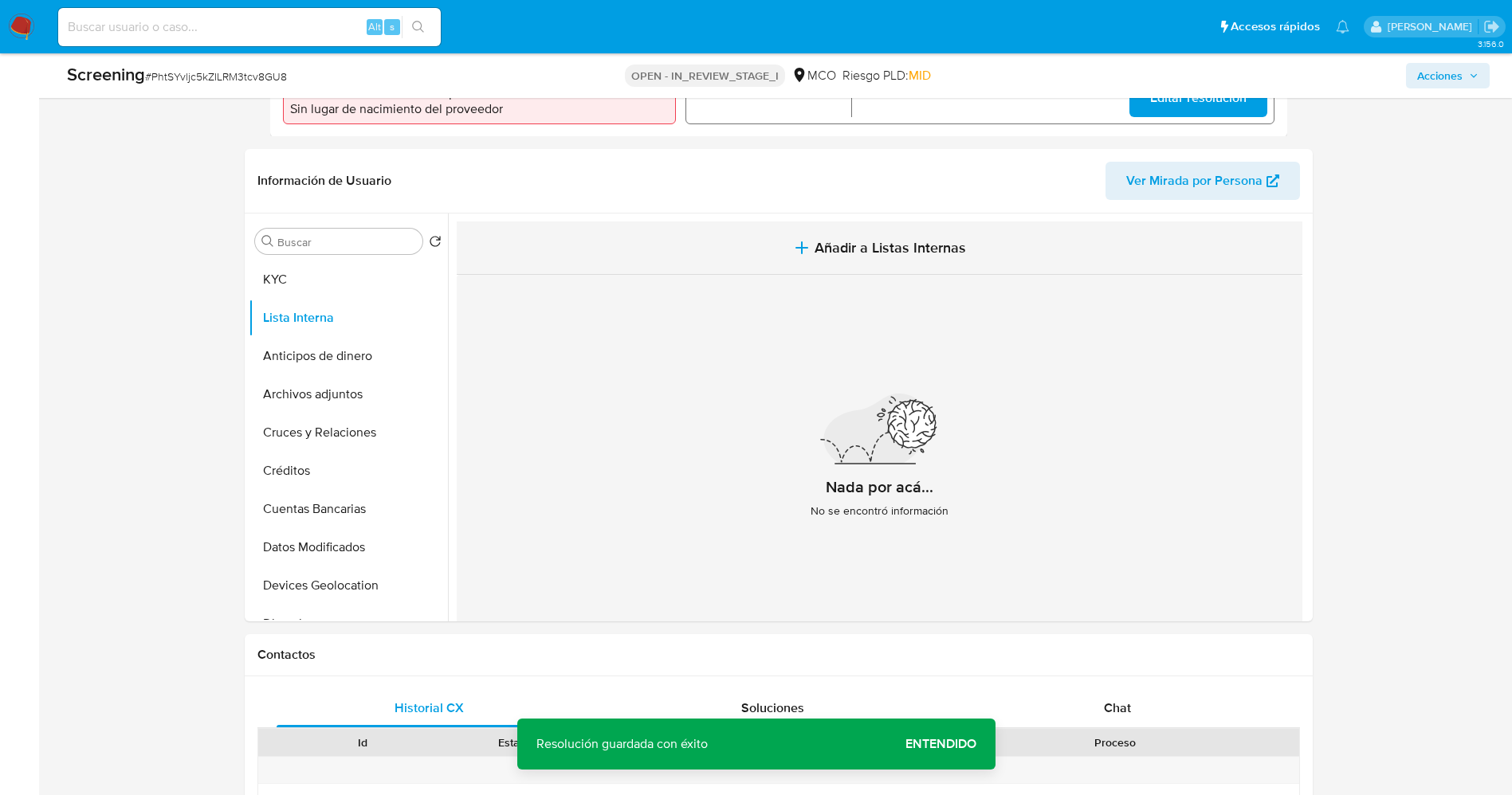
click at [852, 257] on span "Añadir a Listas Internas" at bounding box center [890, 248] width 151 height 18
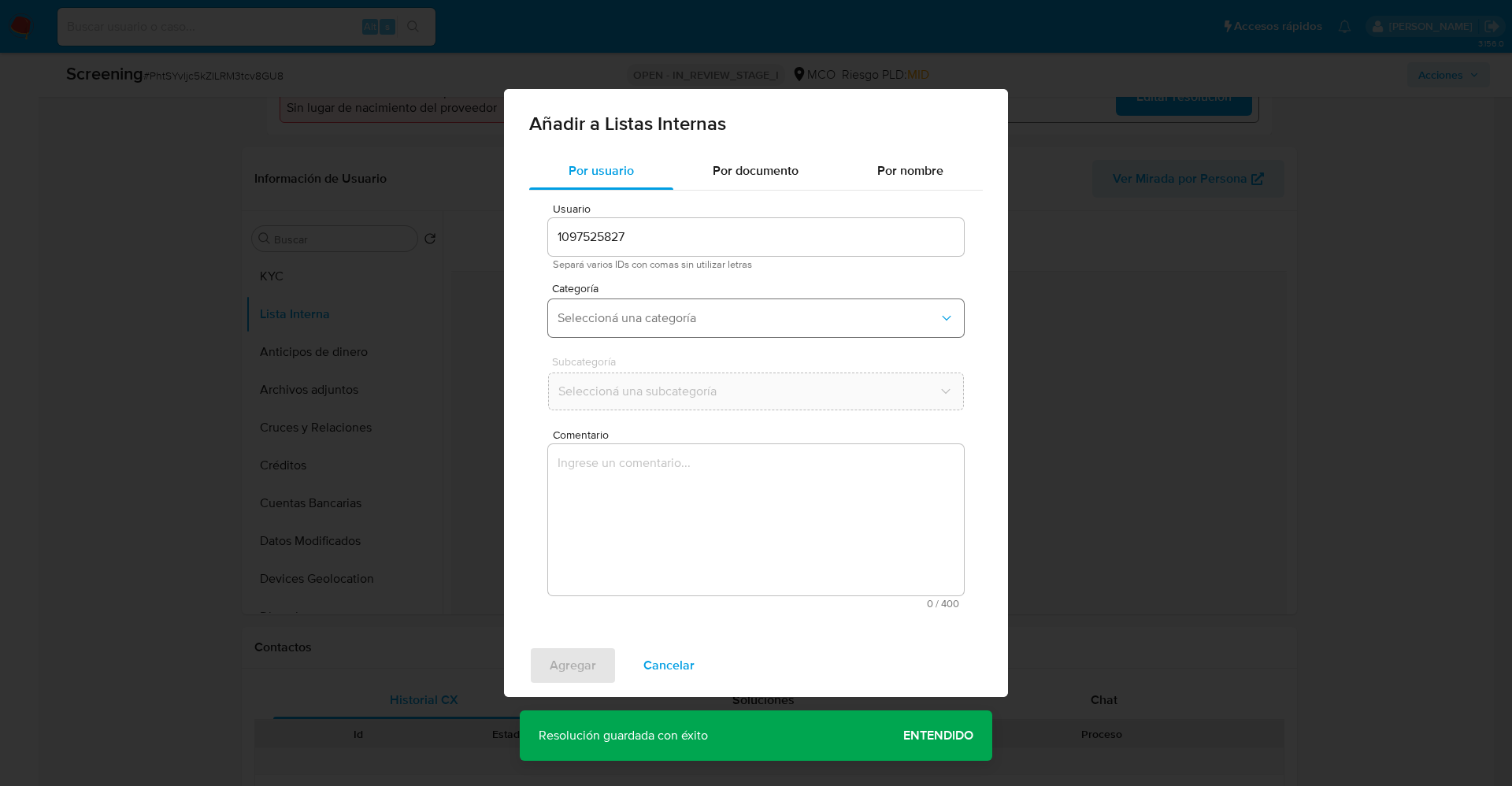
click at [709, 318] on span "Seleccioná una categoría" at bounding box center [748, 318] width 381 height 16
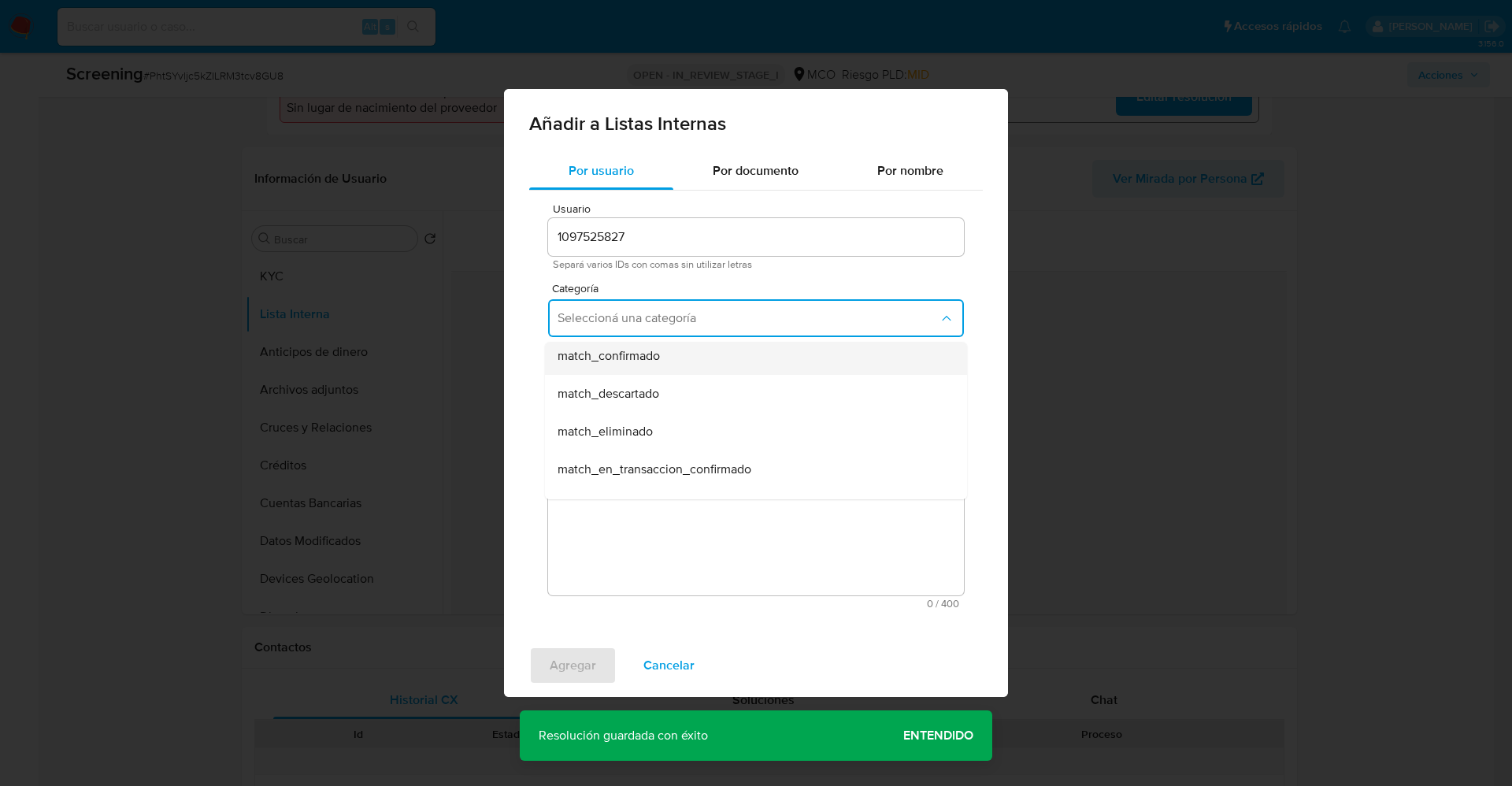
click at [669, 370] on div "match_confirmado" at bounding box center [751, 356] width 387 height 38
click at [669, 384] on span "Seleccioná una subcategoría" at bounding box center [748, 391] width 381 height 16
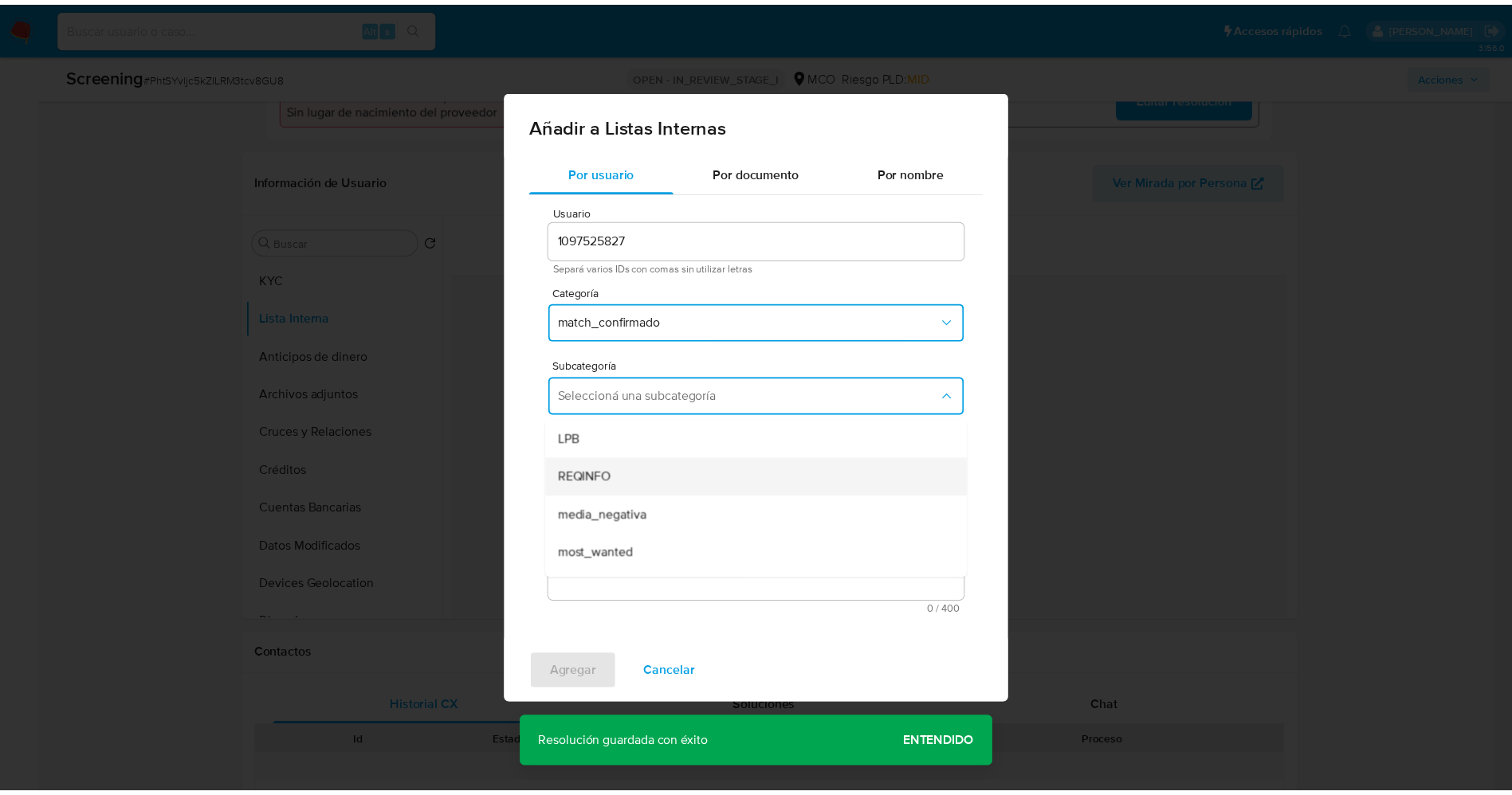
scroll to position [108, 0]
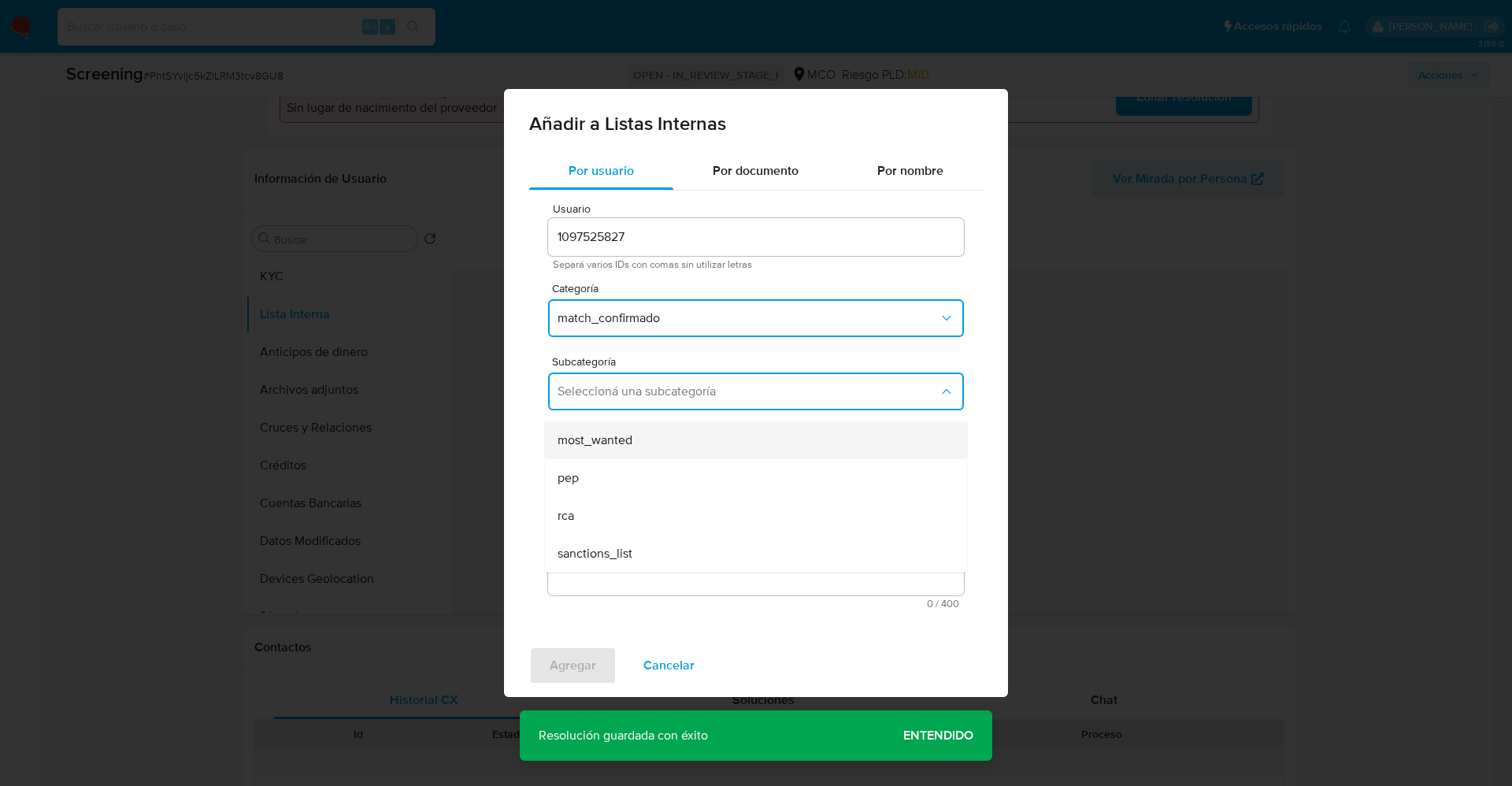
click at [657, 444] on div "most_wanted" at bounding box center [751, 440] width 387 height 38
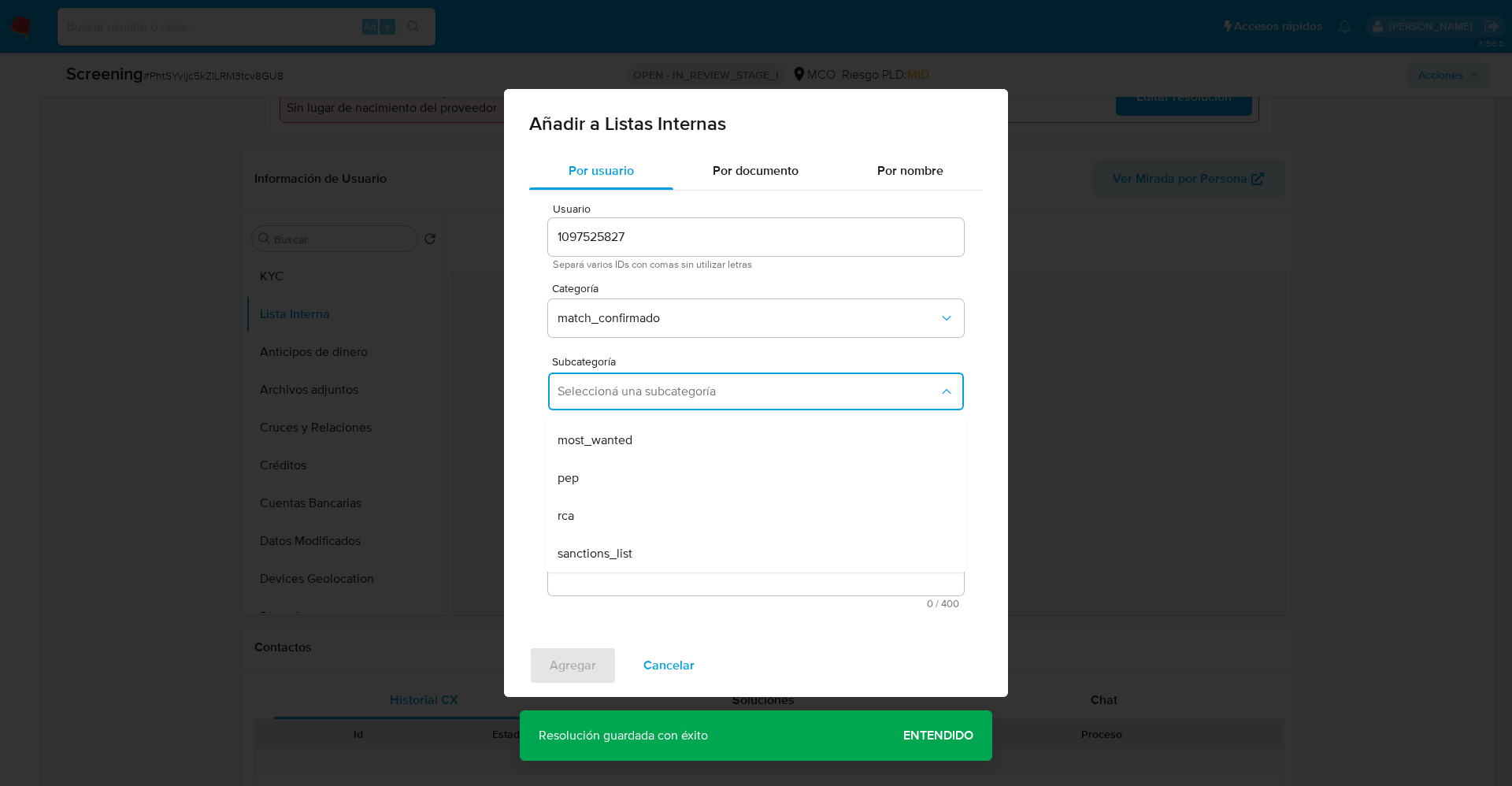
click at [661, 476] on textarea "Comentario" at bounding box center [756, 520] width 416 height 151
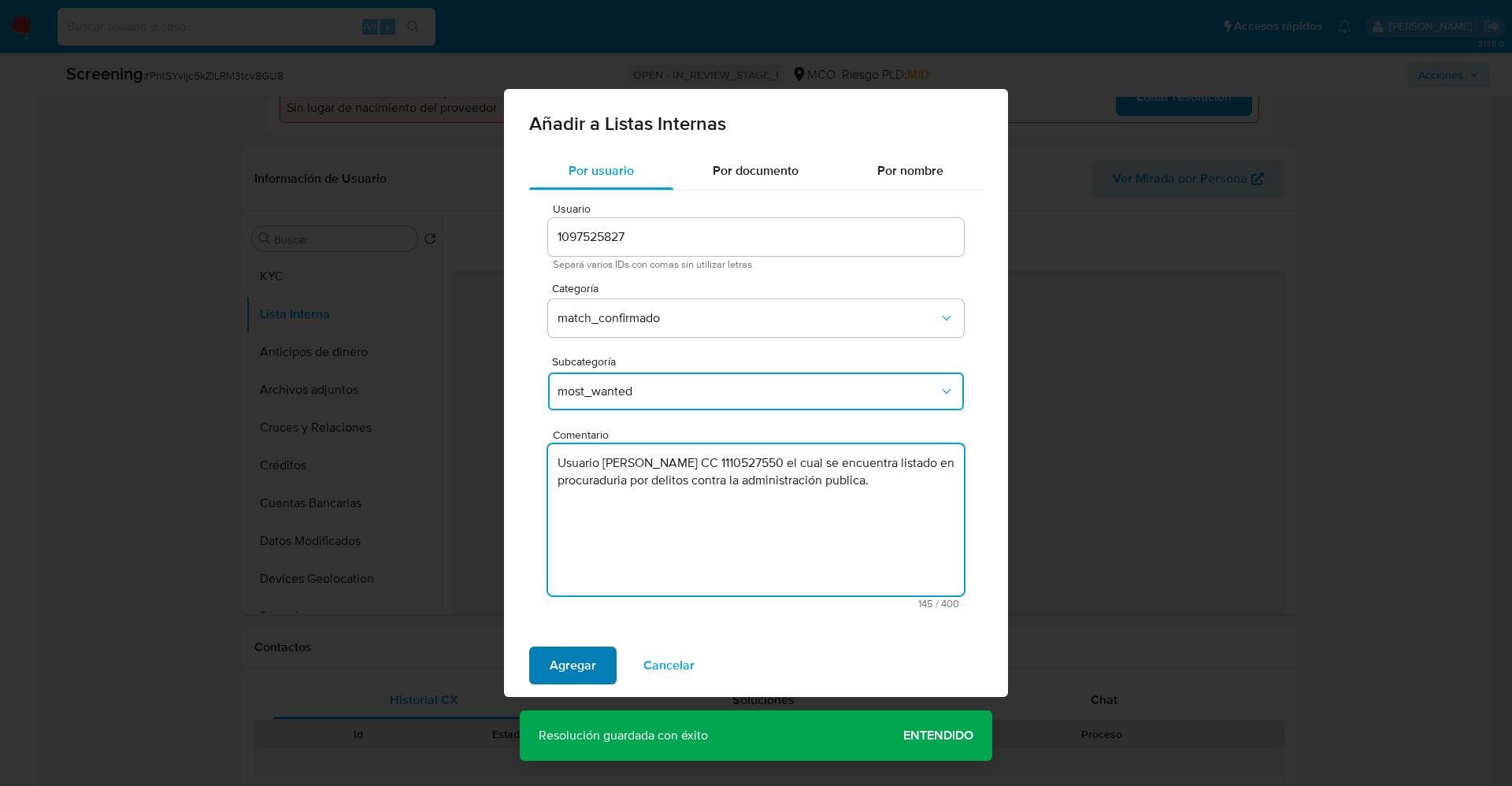
type textarea "Usuario Nelson Augusto Hernandez Arteaga CC 1110527550 el cual se encuentra lis…"
click at [573, 658] on span "Agregar" at bounding box center [572, 666] width 47 height 35
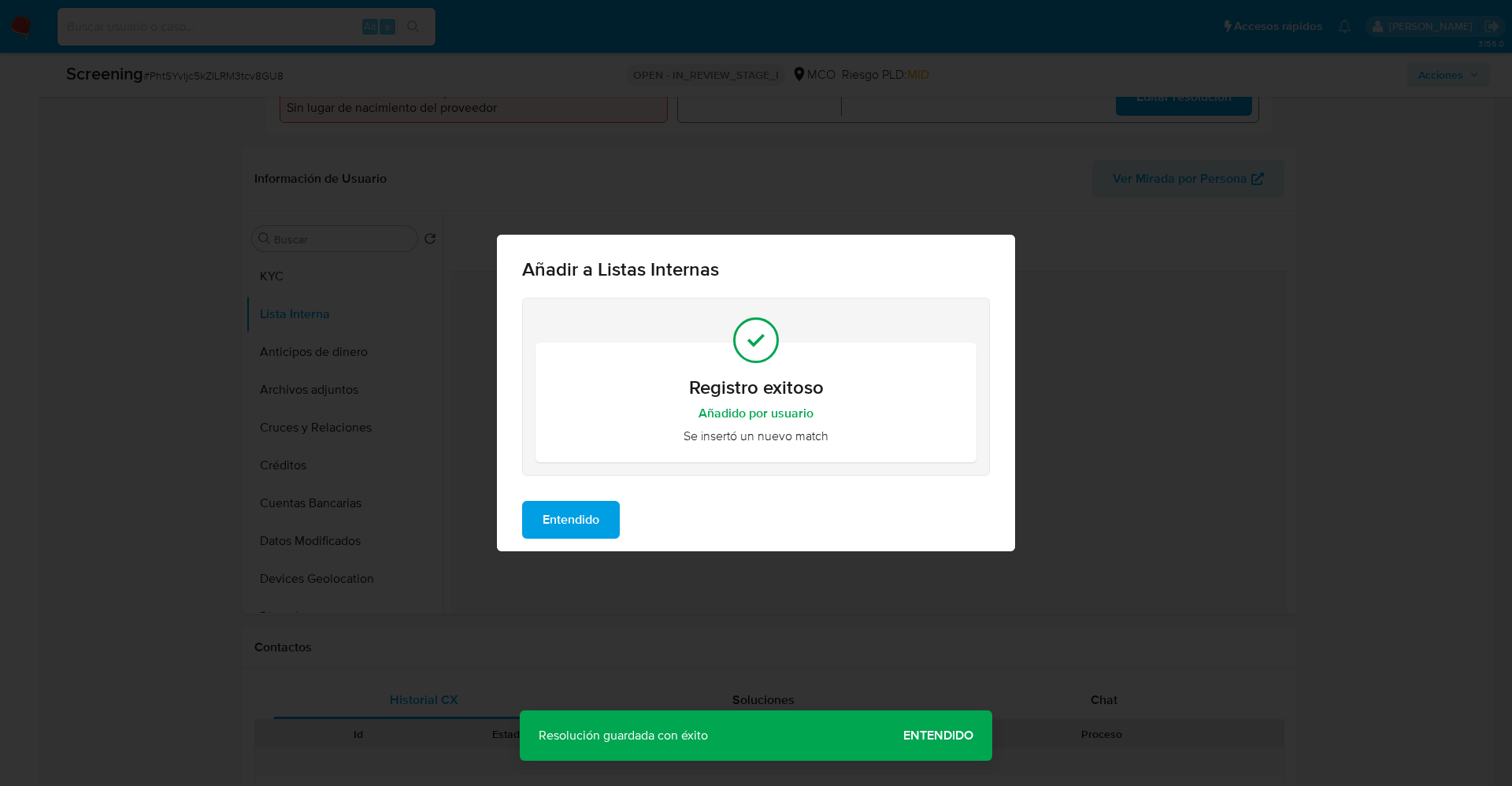
drag, startPoint x: 577, startPoint y: 519, endPoint x: 488, endPoint y: 488, distance: 94.2
click at [578, 514] on span "Entendido" at bounding box center [571, 520] width 57 height 35
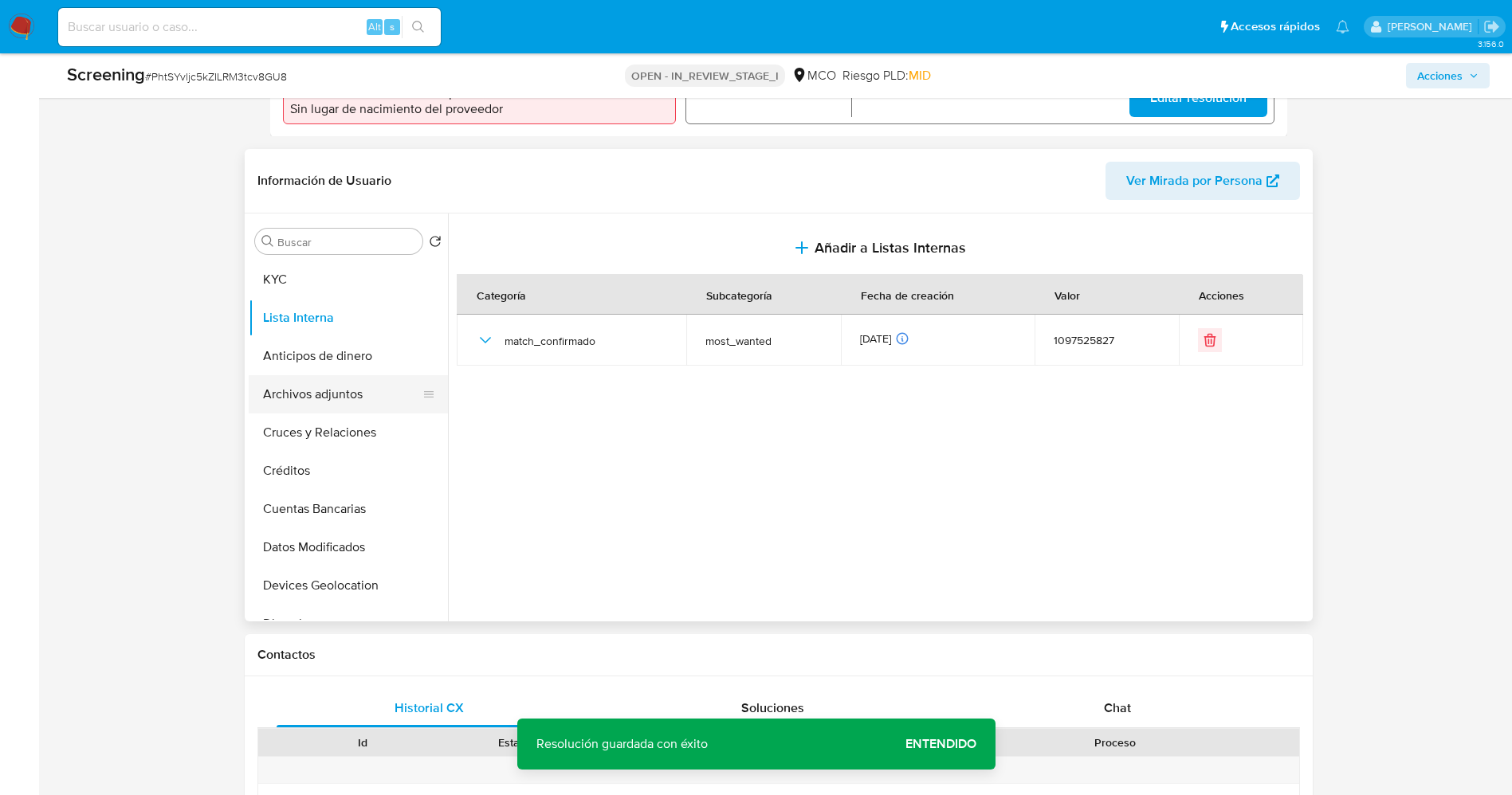
click at [315, 405] on button "Archivos adjuntos" at bounding box center [342, 394] width 186 height 38
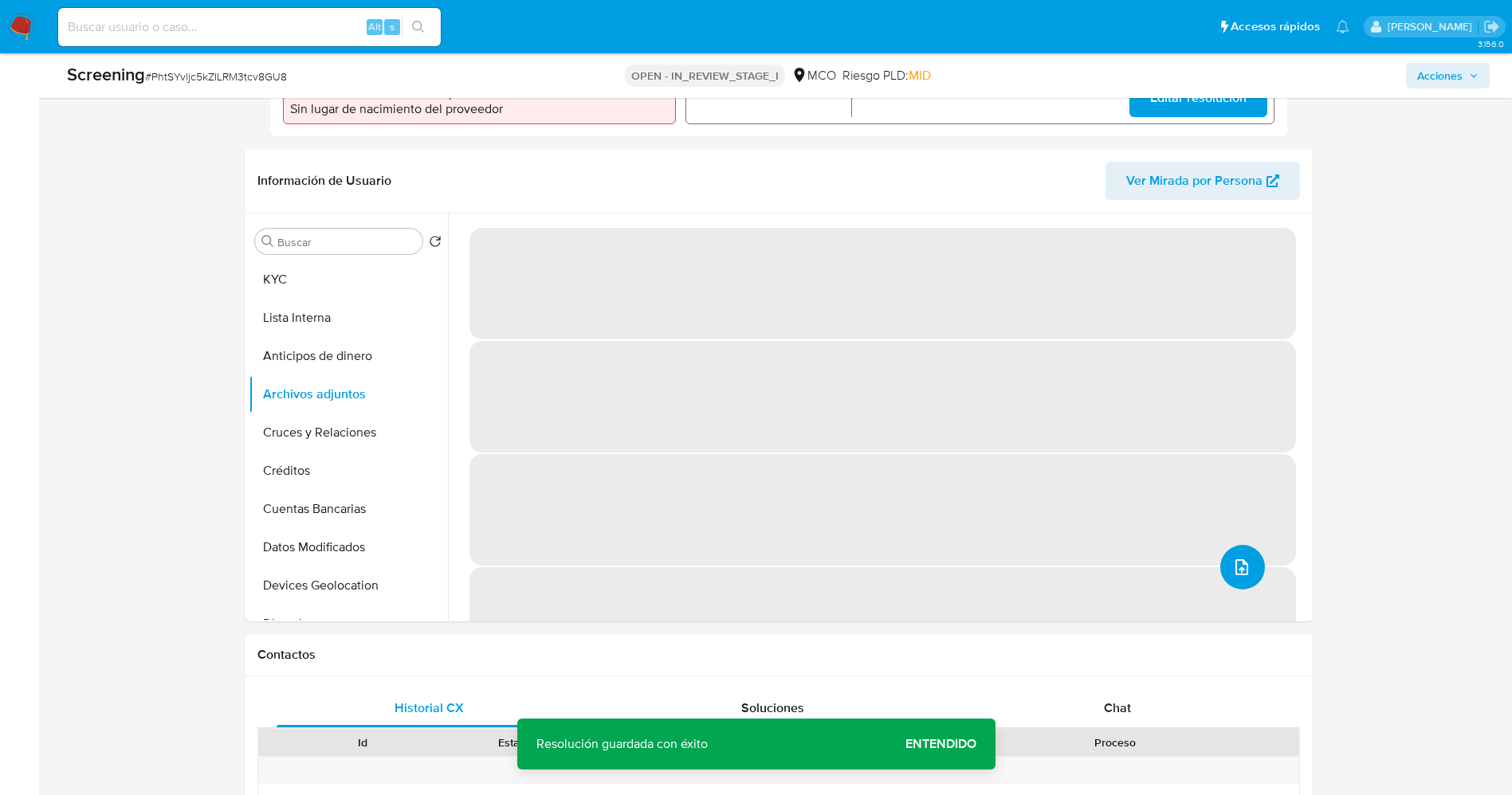
click at [1245, 577] on span "upload-file" at bounding box center [1242, 567] width 19 height 19
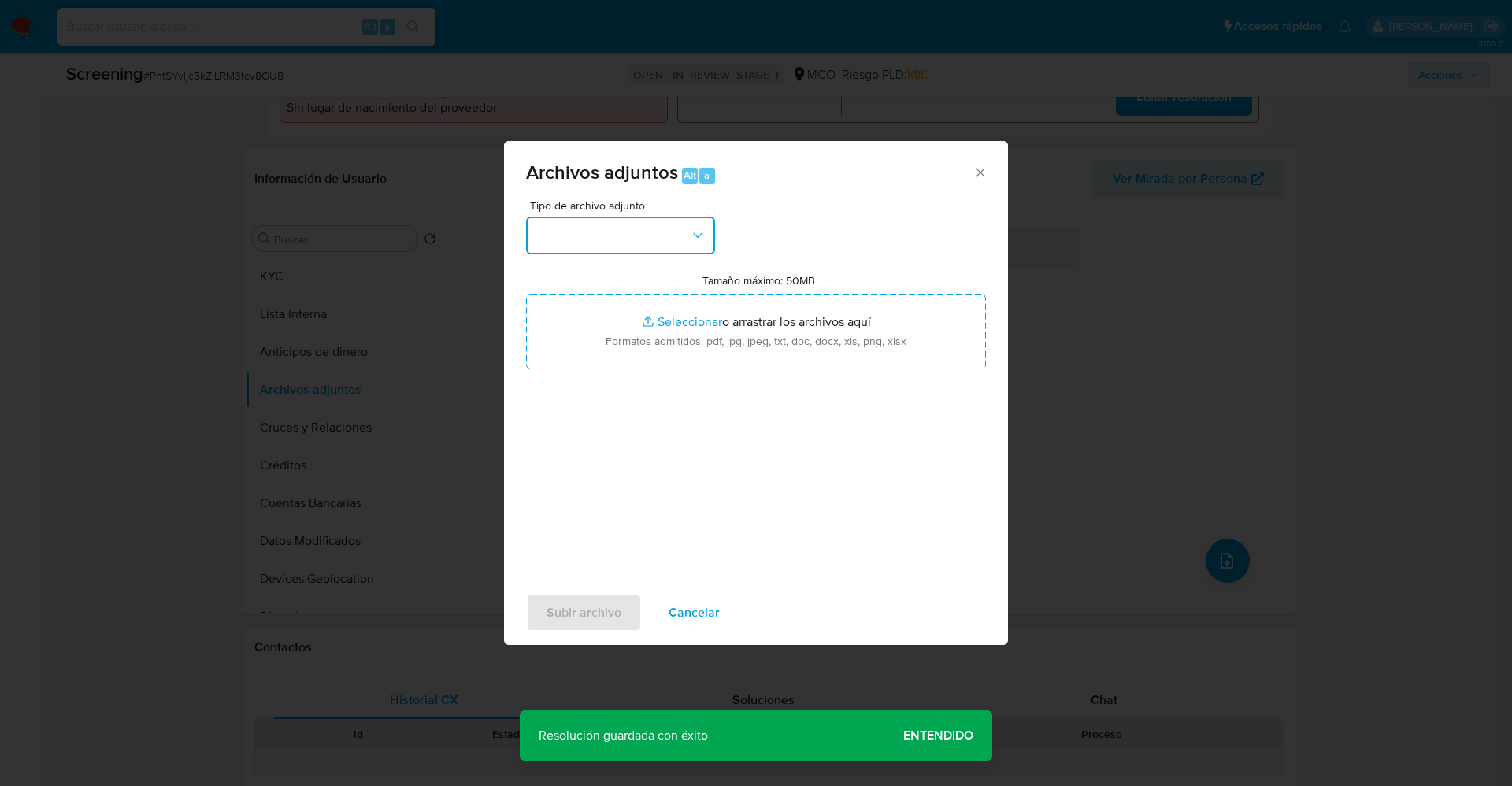
click at [672, 237] on button "button" at bounding box center [620, 236] width 189 height 38
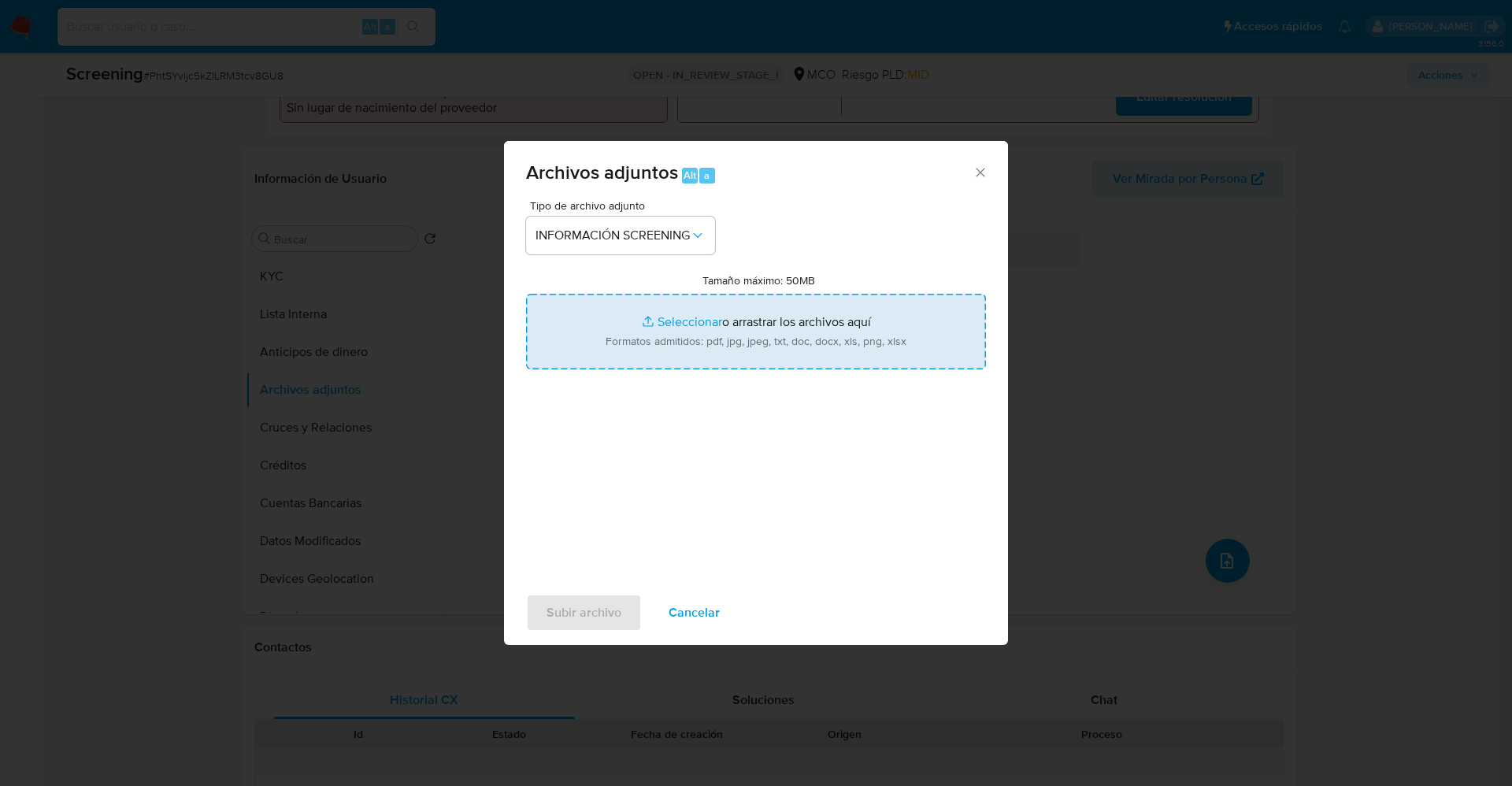
type input "C:\fakepath\_Nelson Augusto Hernandez Arteaga_ lavado de dinero - Buscar con Go…"
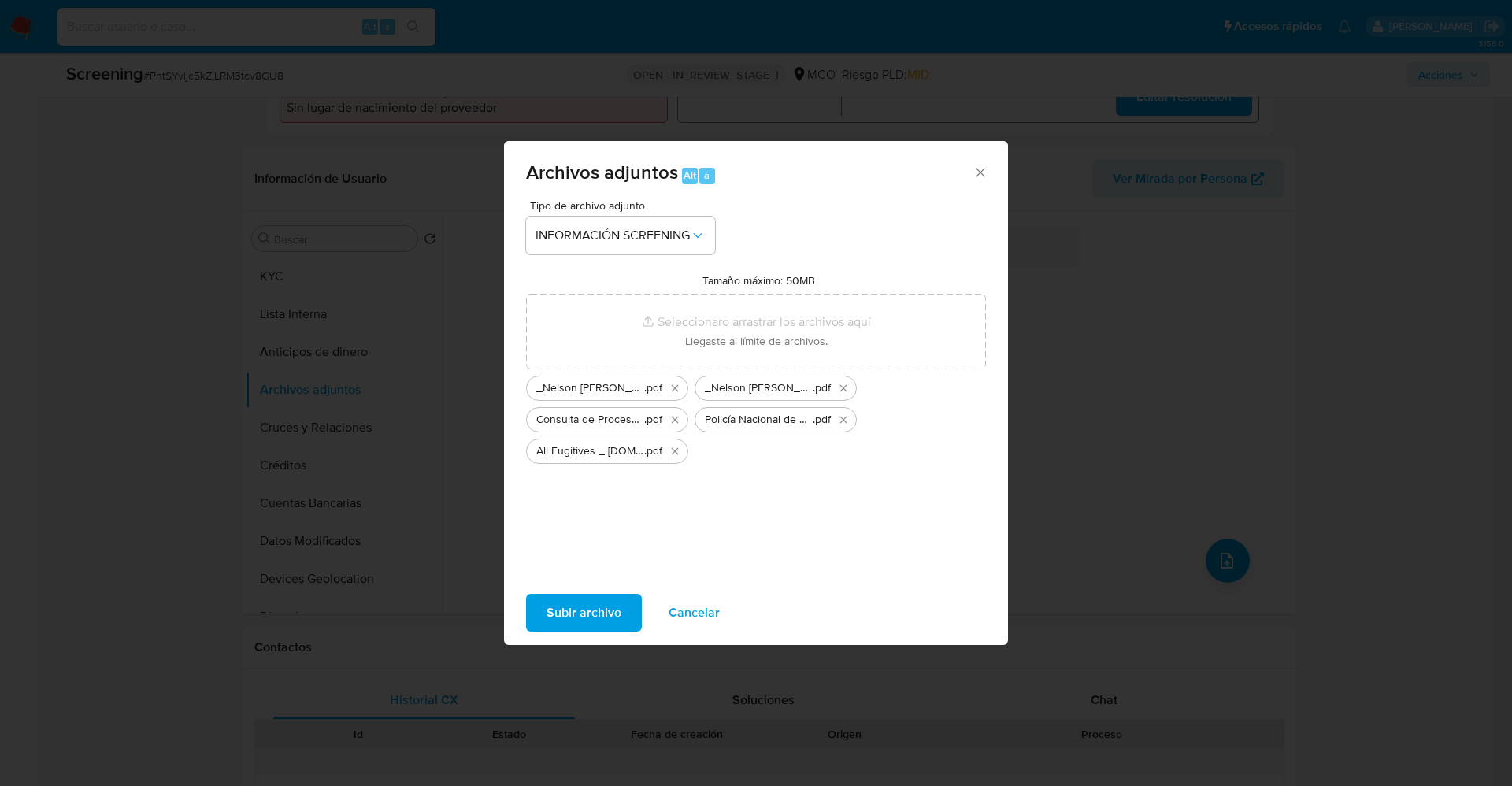
click at [598, 607] on span "Subir archivo" at bounding box center [583, 613] width 75 height 35
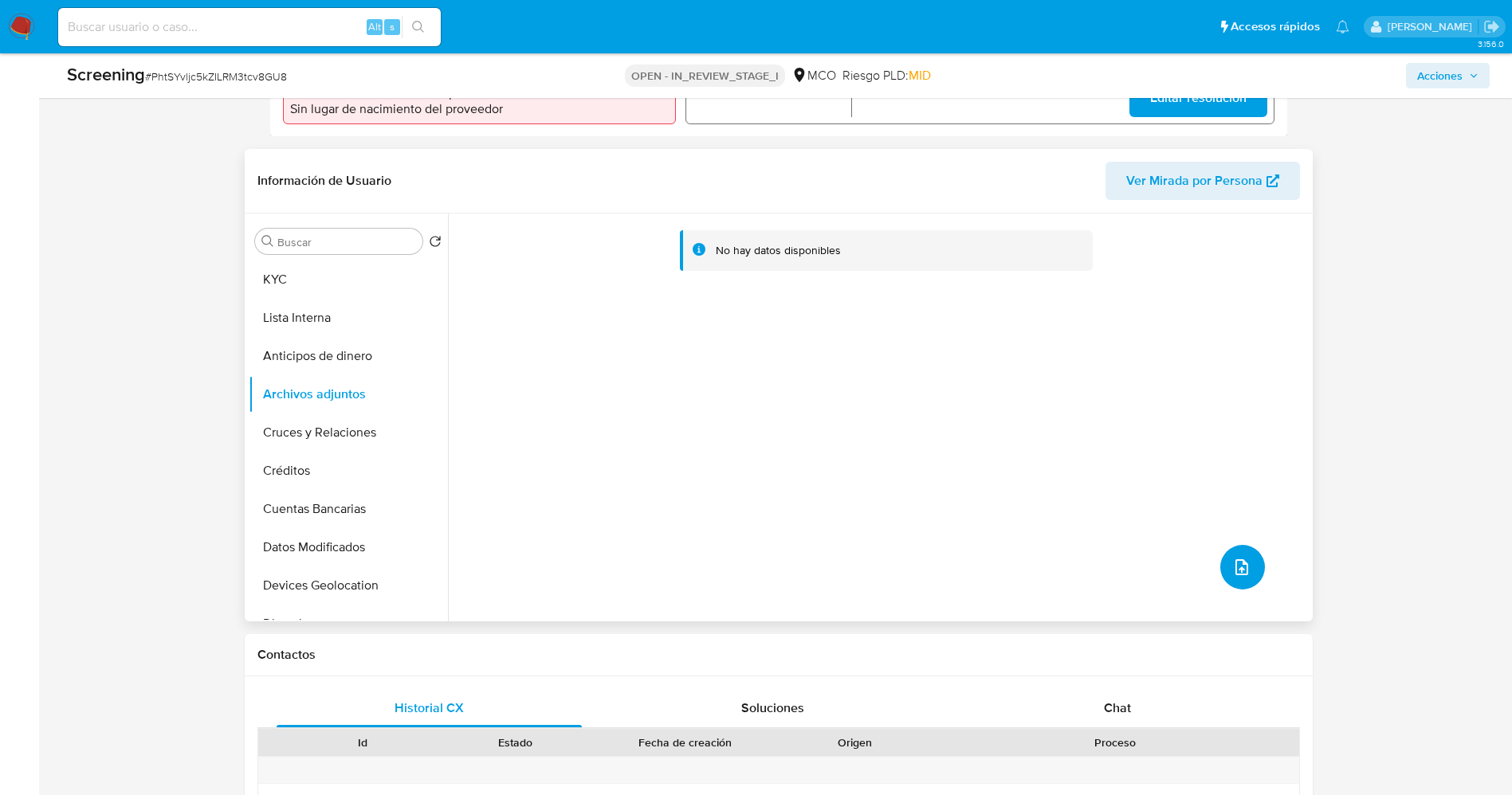
click at [1244, 577] on icon "upload-file" at bounding box center [1242, 567] width 19 height 19
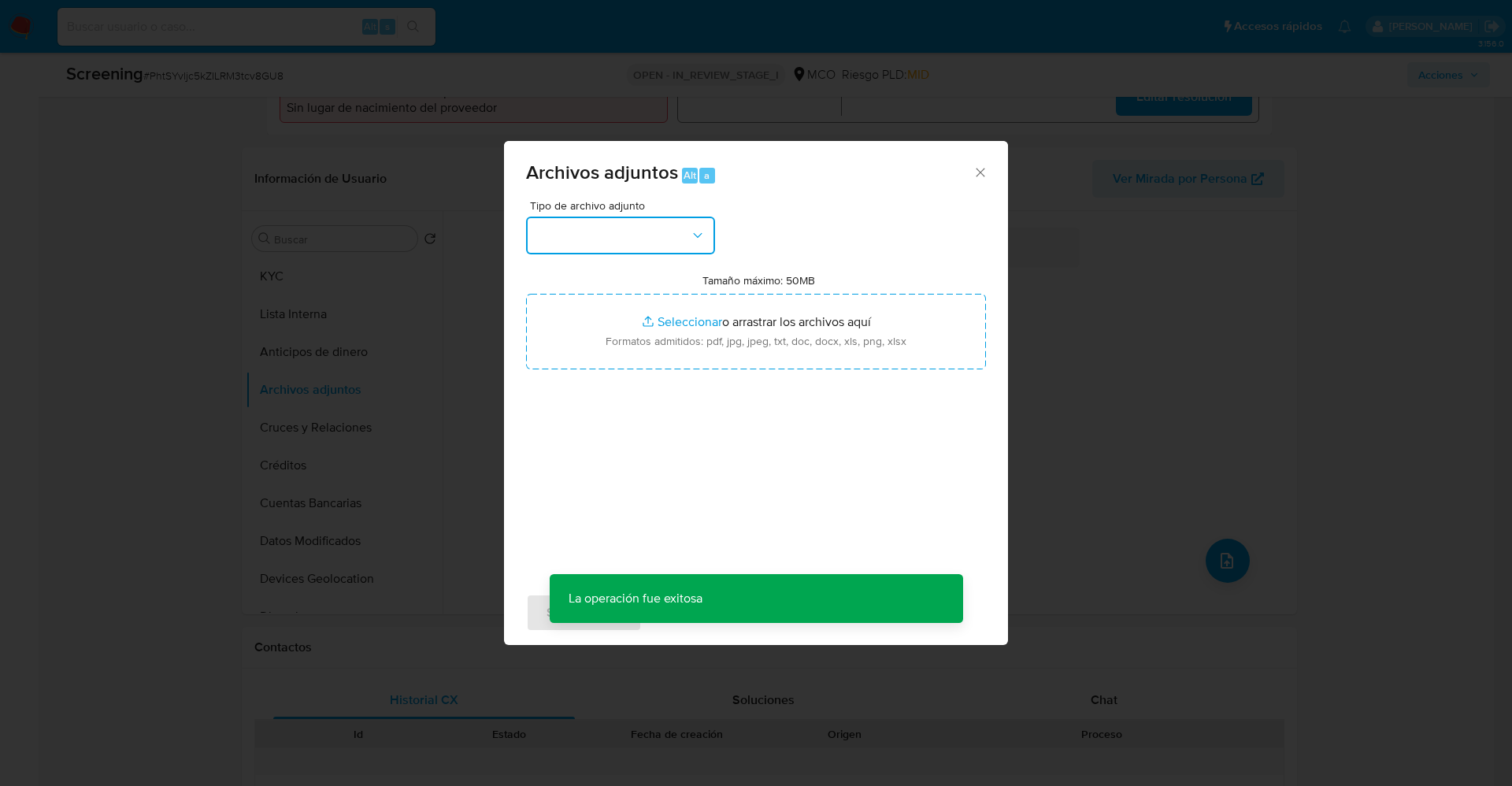
click at [654, 232] on button "button" at bounding box center [620, 236] width 189 height 38
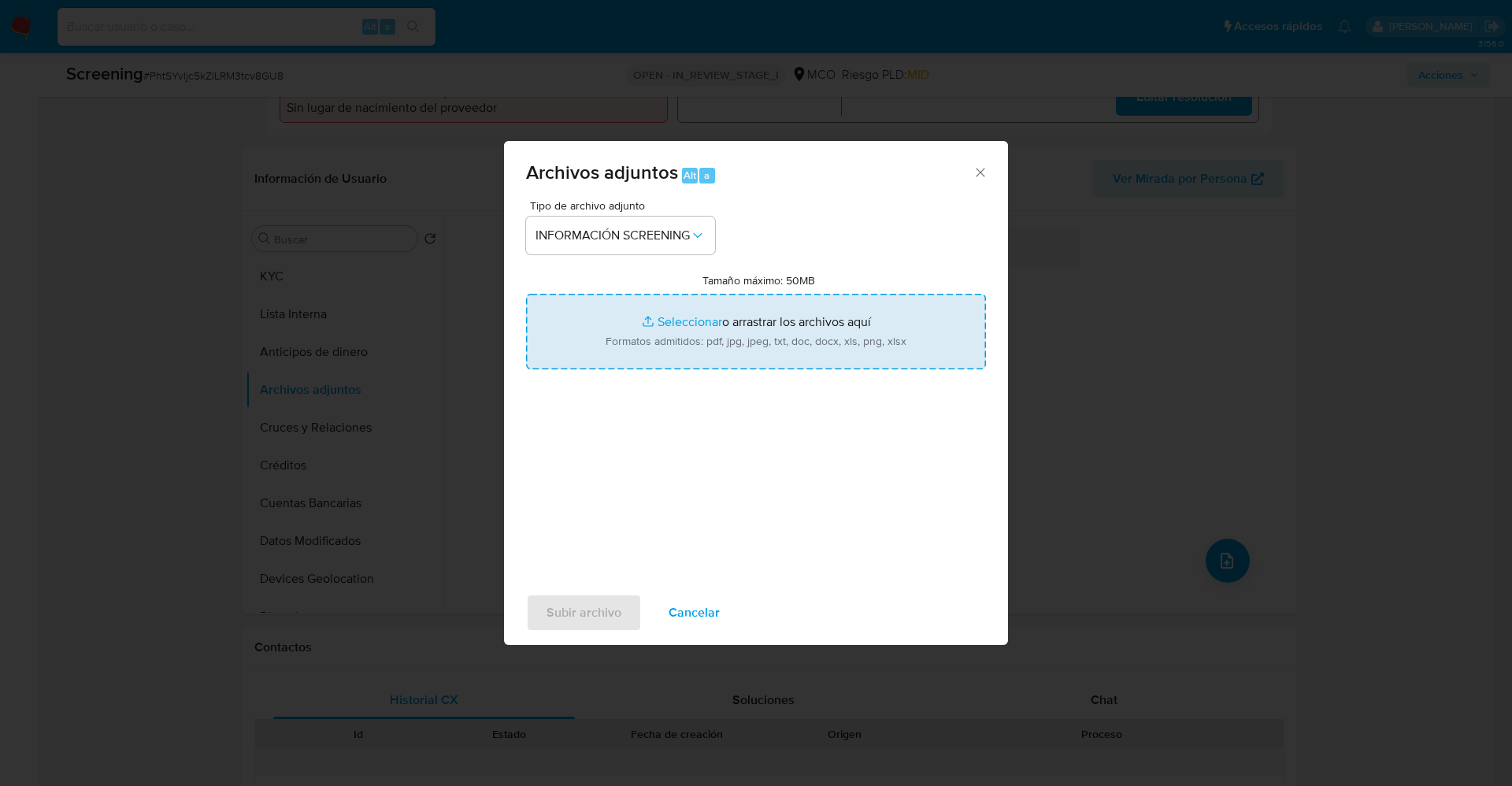
type input "C:\fakepath\Fugitives FBI.pdf"
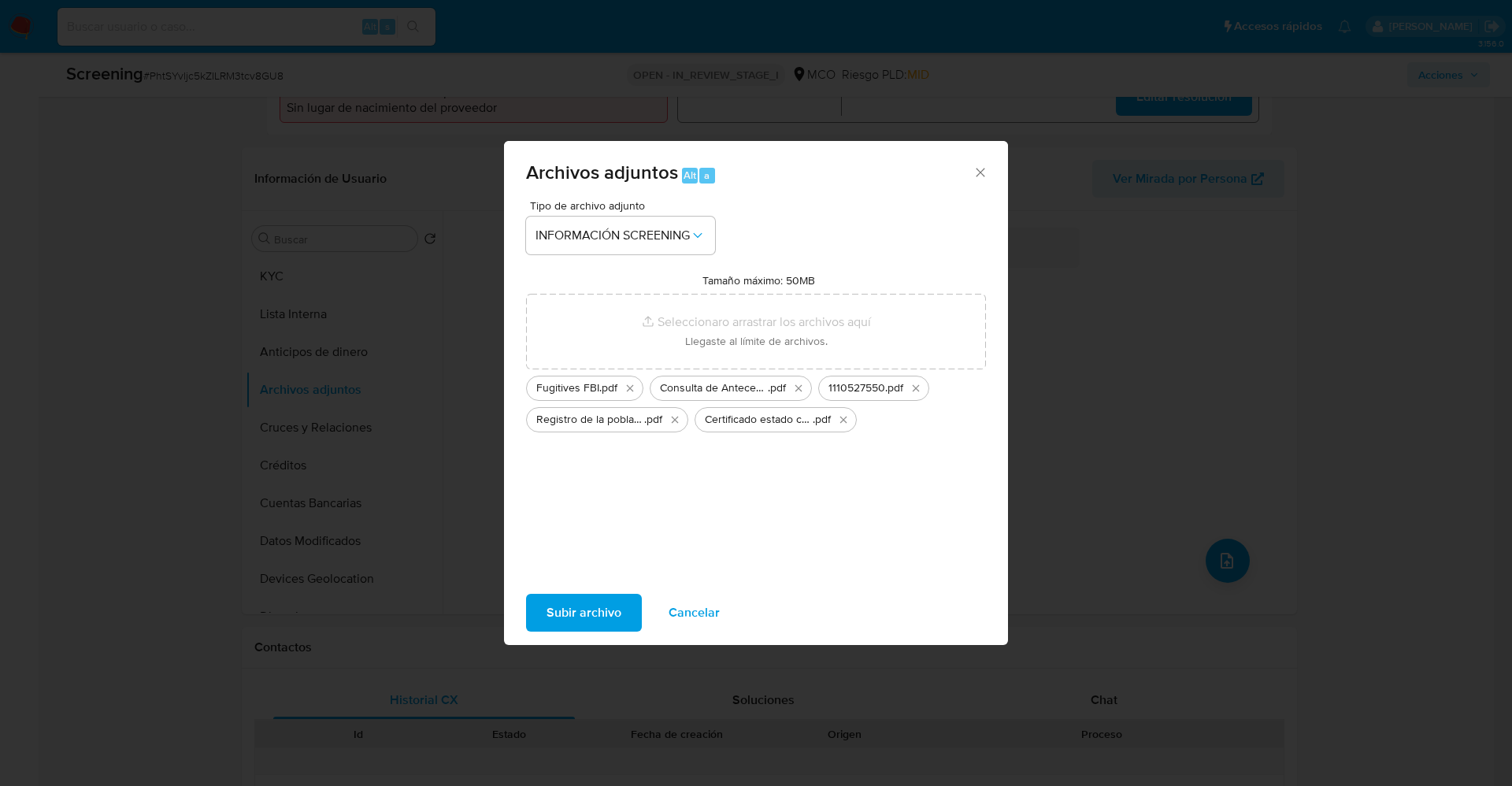
click at [577, 611] on span "Subir archivo" at bounding box center [583, 613] width 75 height 35
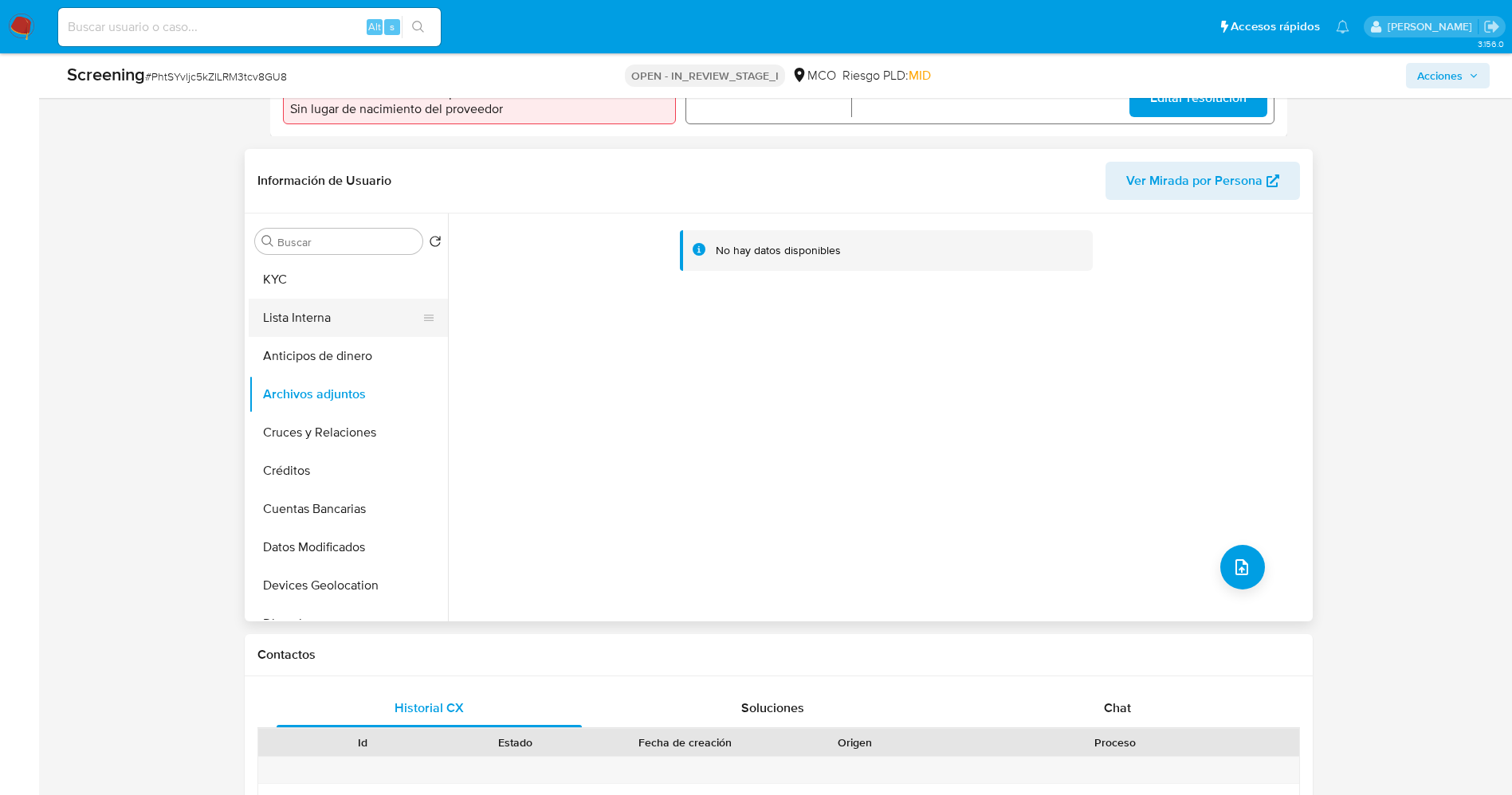
click at [295, 333] on button "Lista Interna" at bounding box center [342, 318] width 186 height 38
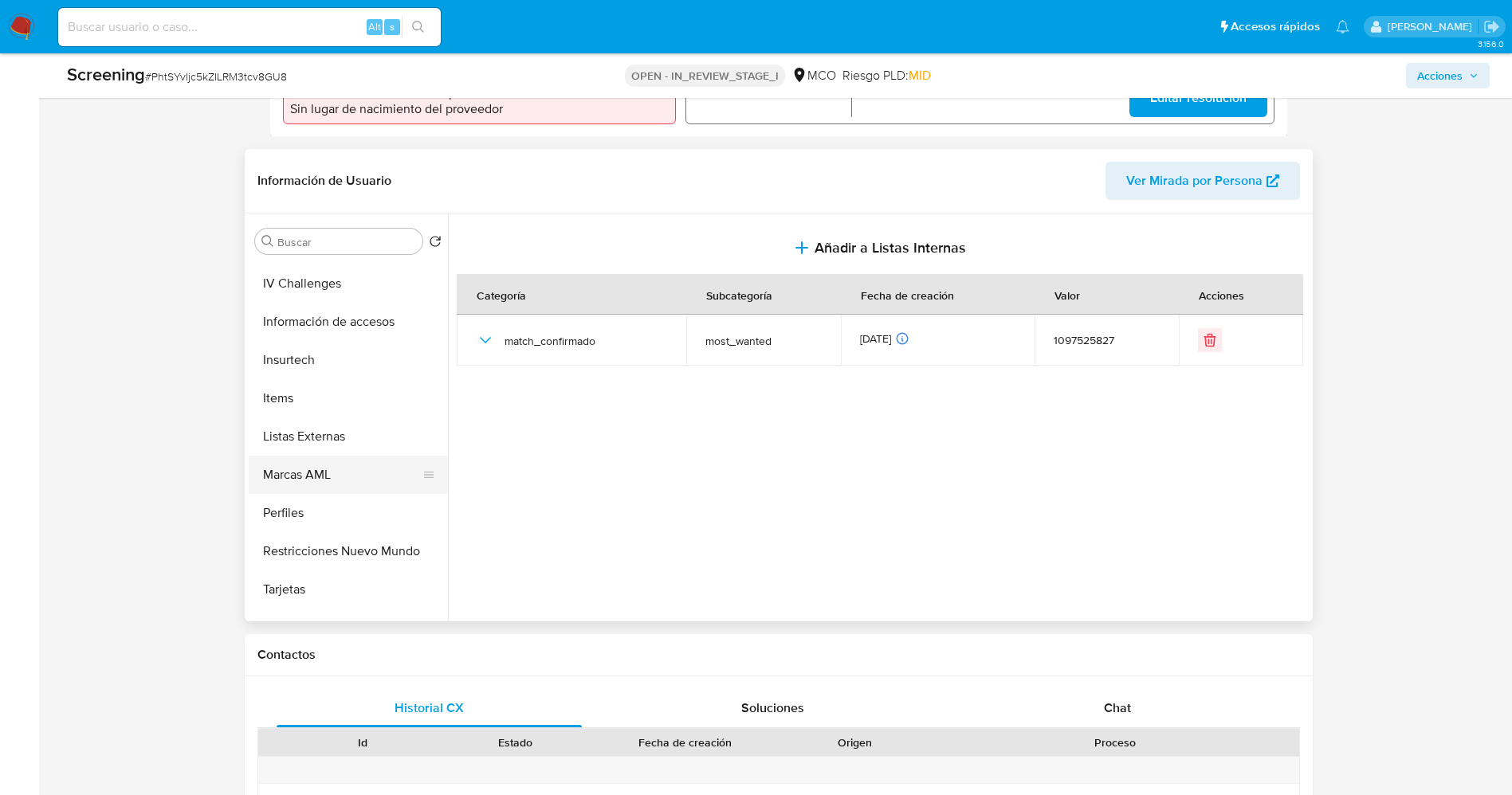
scroll to position [673, 0]
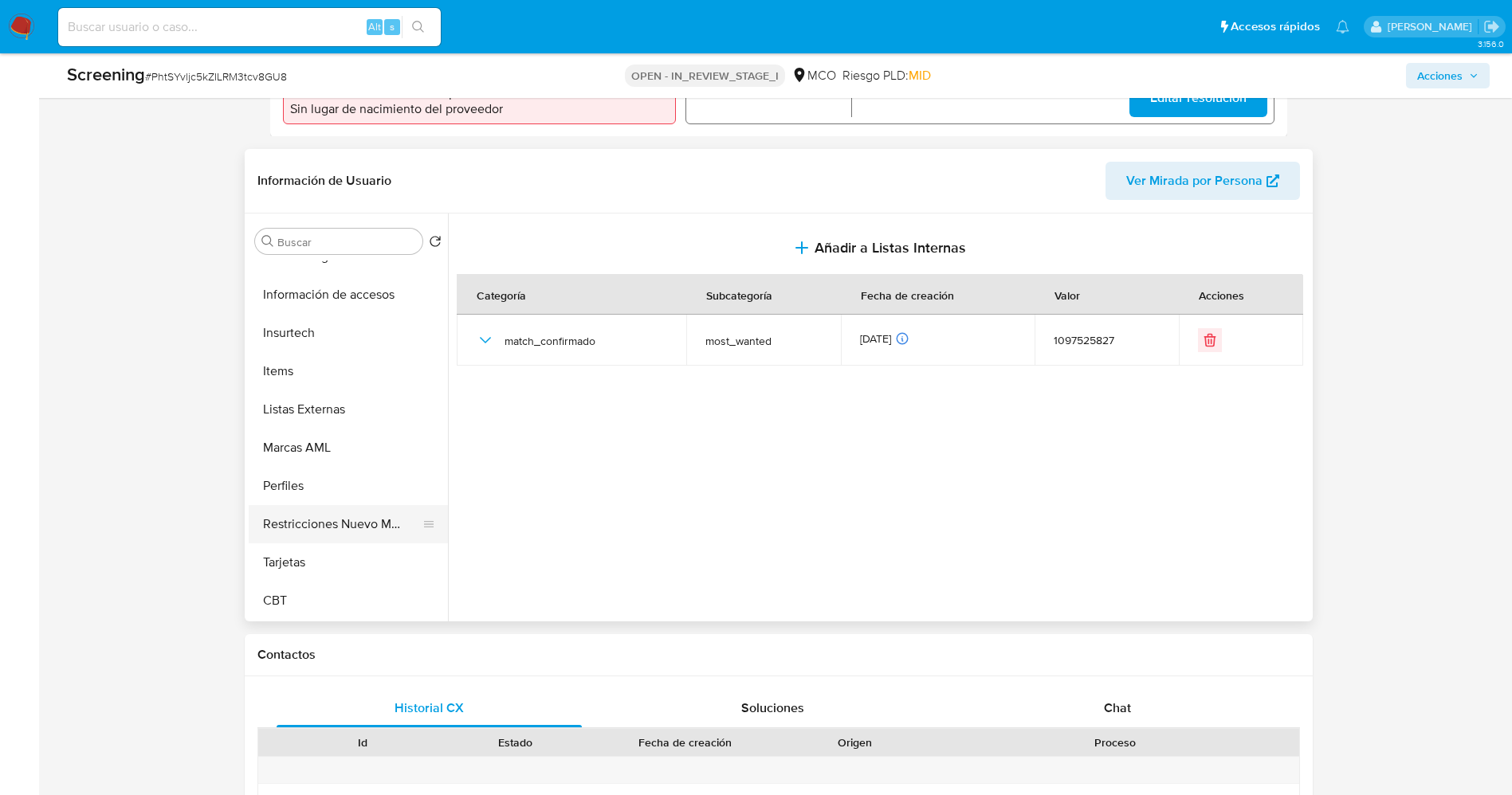
click at [374, 541] on button "Restricciones Nuevo Mundo" at bounding box center [342, 525] width 186 height 38
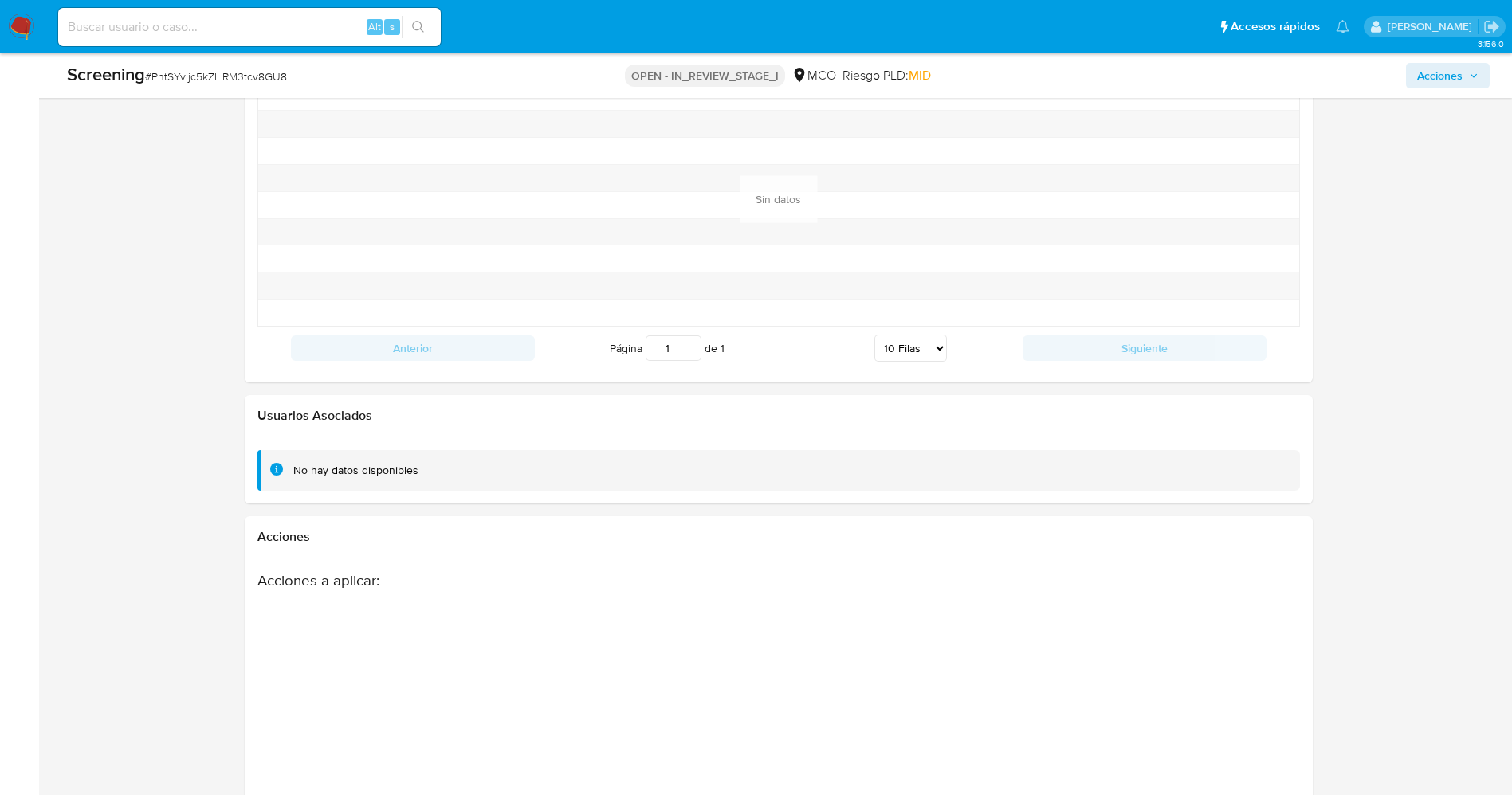
scroll to position [2281, 0]
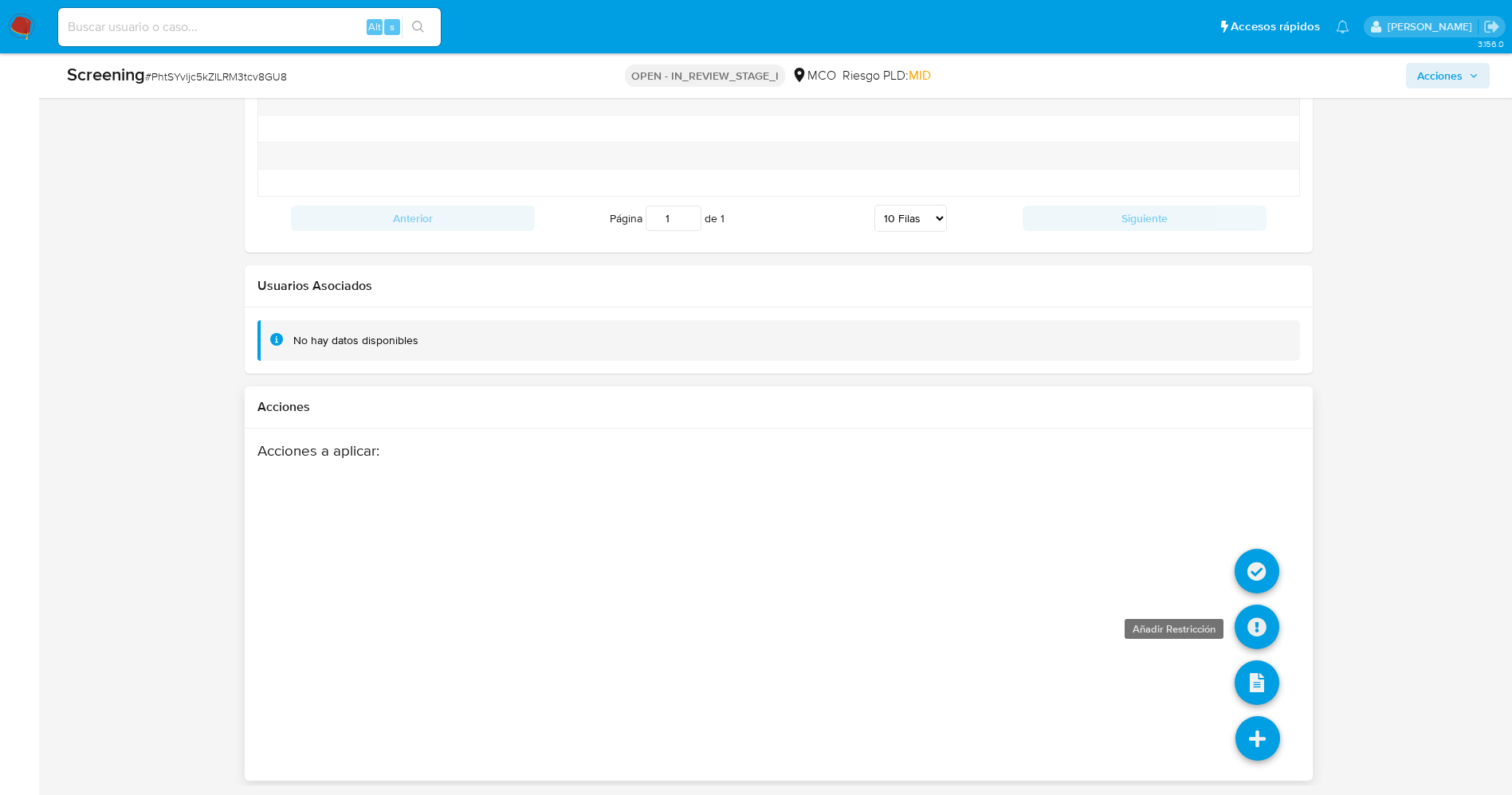
click at [1250, 625] on icon at bounding box center [1257, 627] width 45 height 45
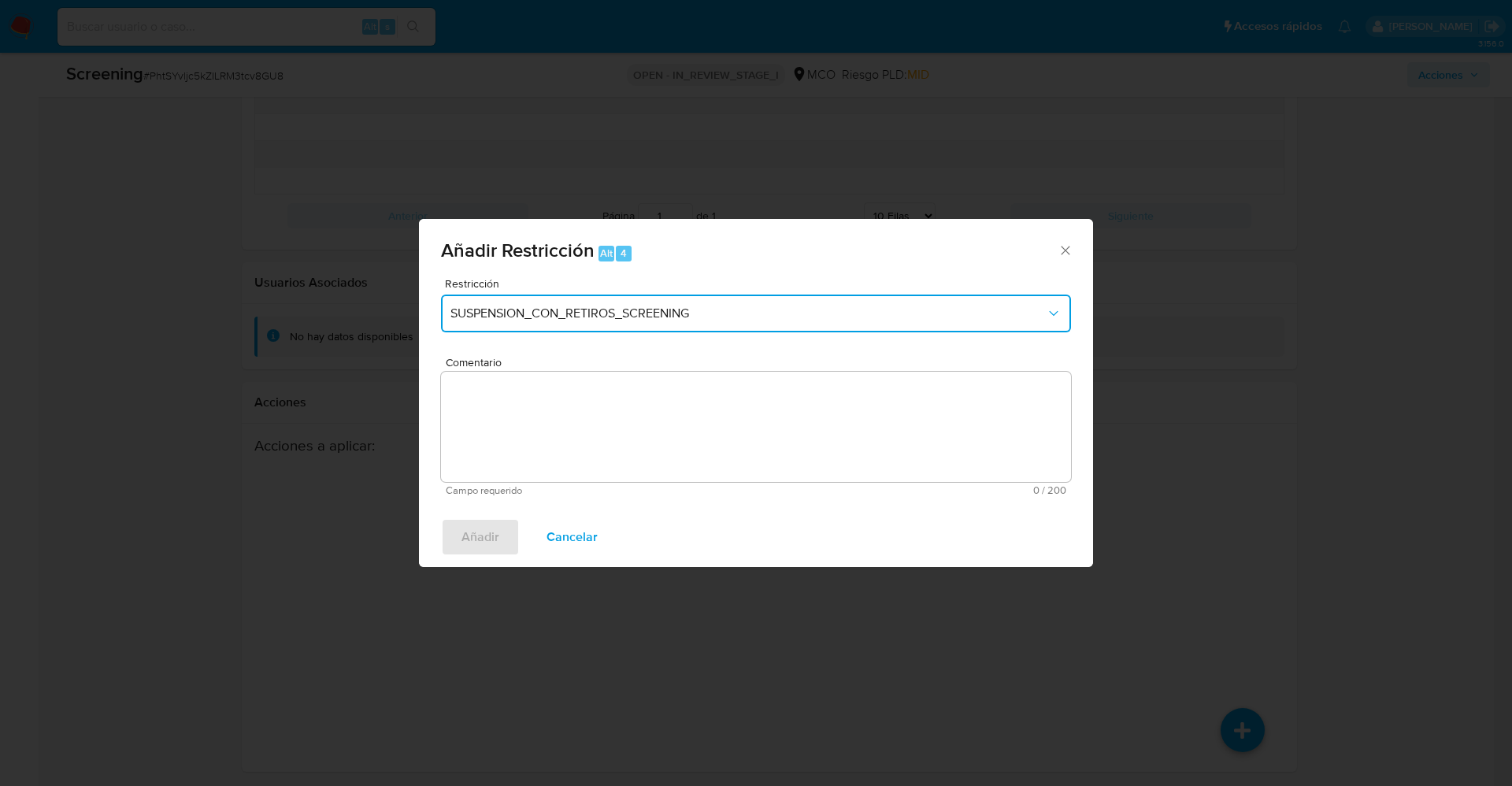
click at [701, 312] on span "SUSPENSION_CON_RETIROS_SCREENING" at bounding box center [748, 313] width 595 height 16
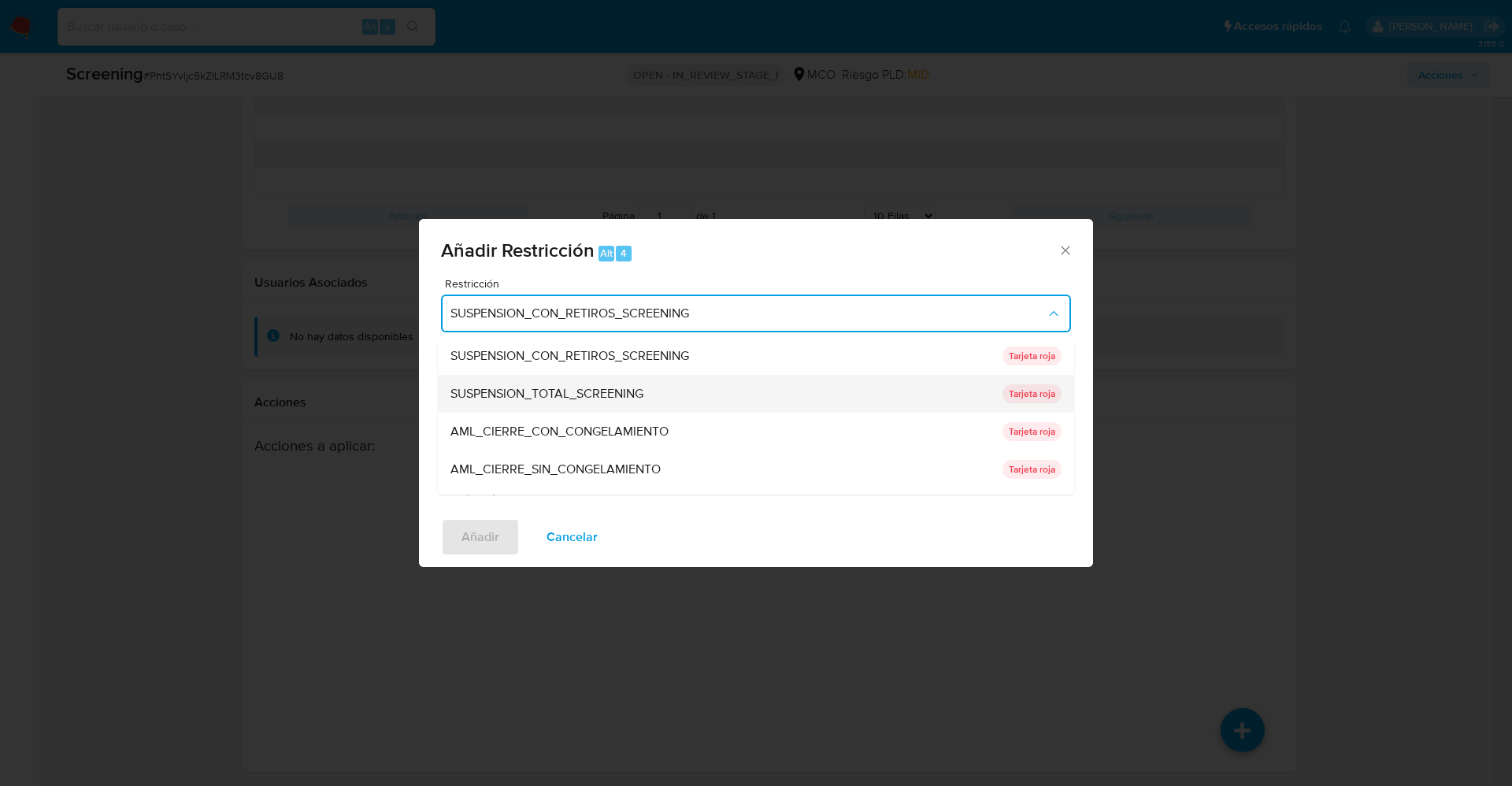
click at [639, 401] on span "SUSPENSION_TOTAL_SCREENING" at bounding box center [547, 394] width 193 height 16
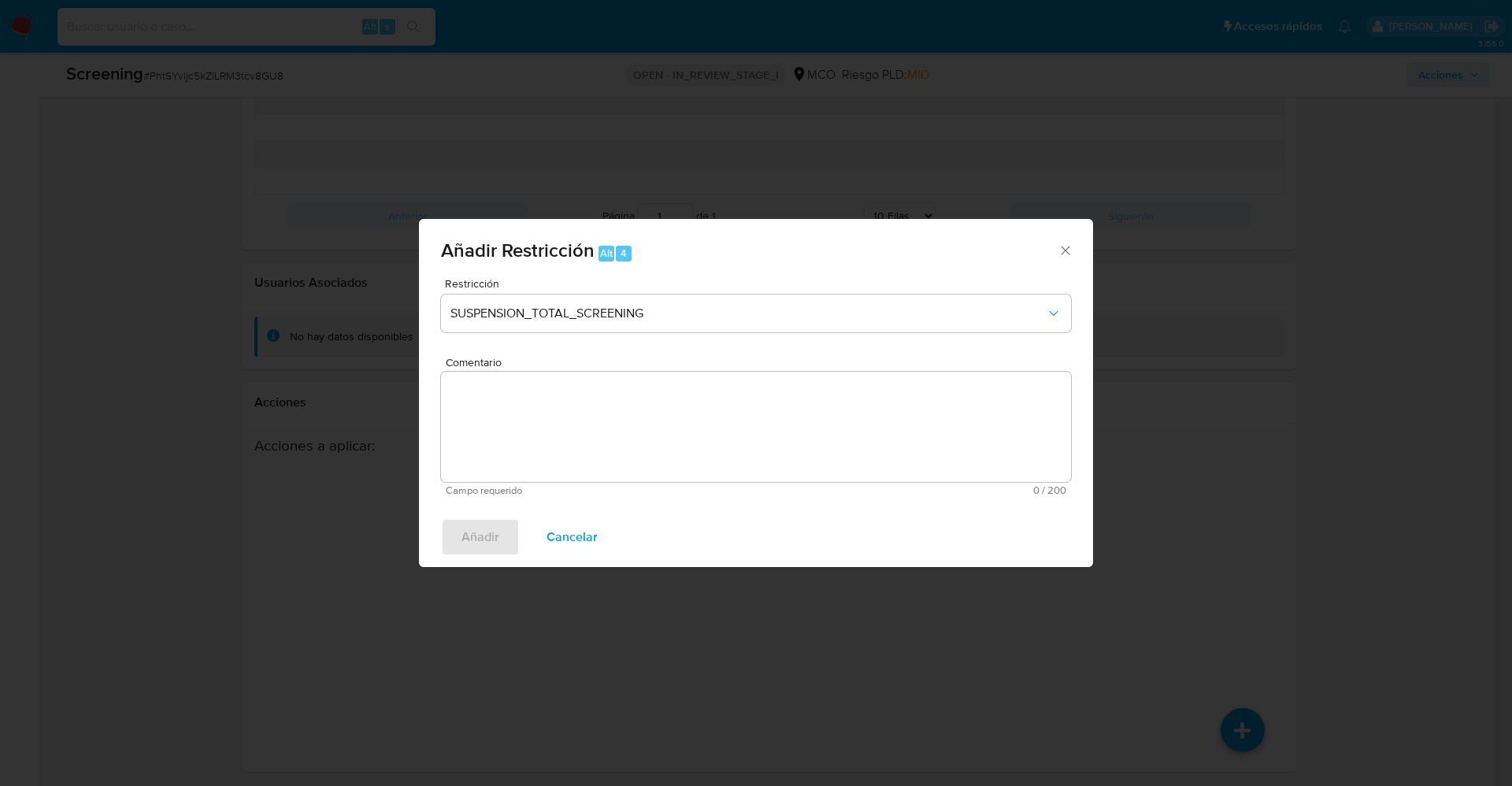
click at [949, 401] on textarea "Comentario" at bounding box center [756, 426] width 630 height 110
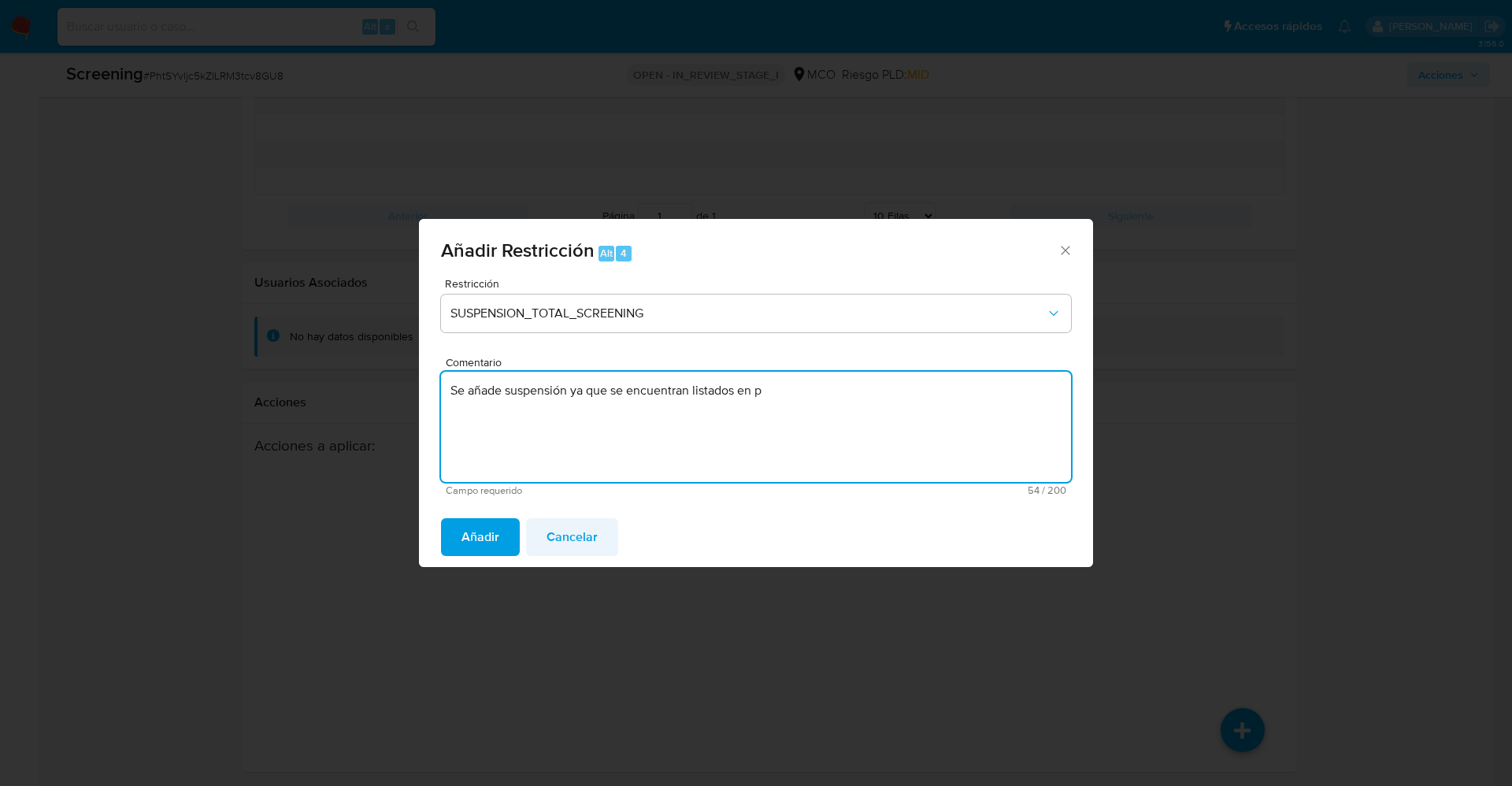
type textarea "Se añade suspensión ya que se encuentran listados en p"
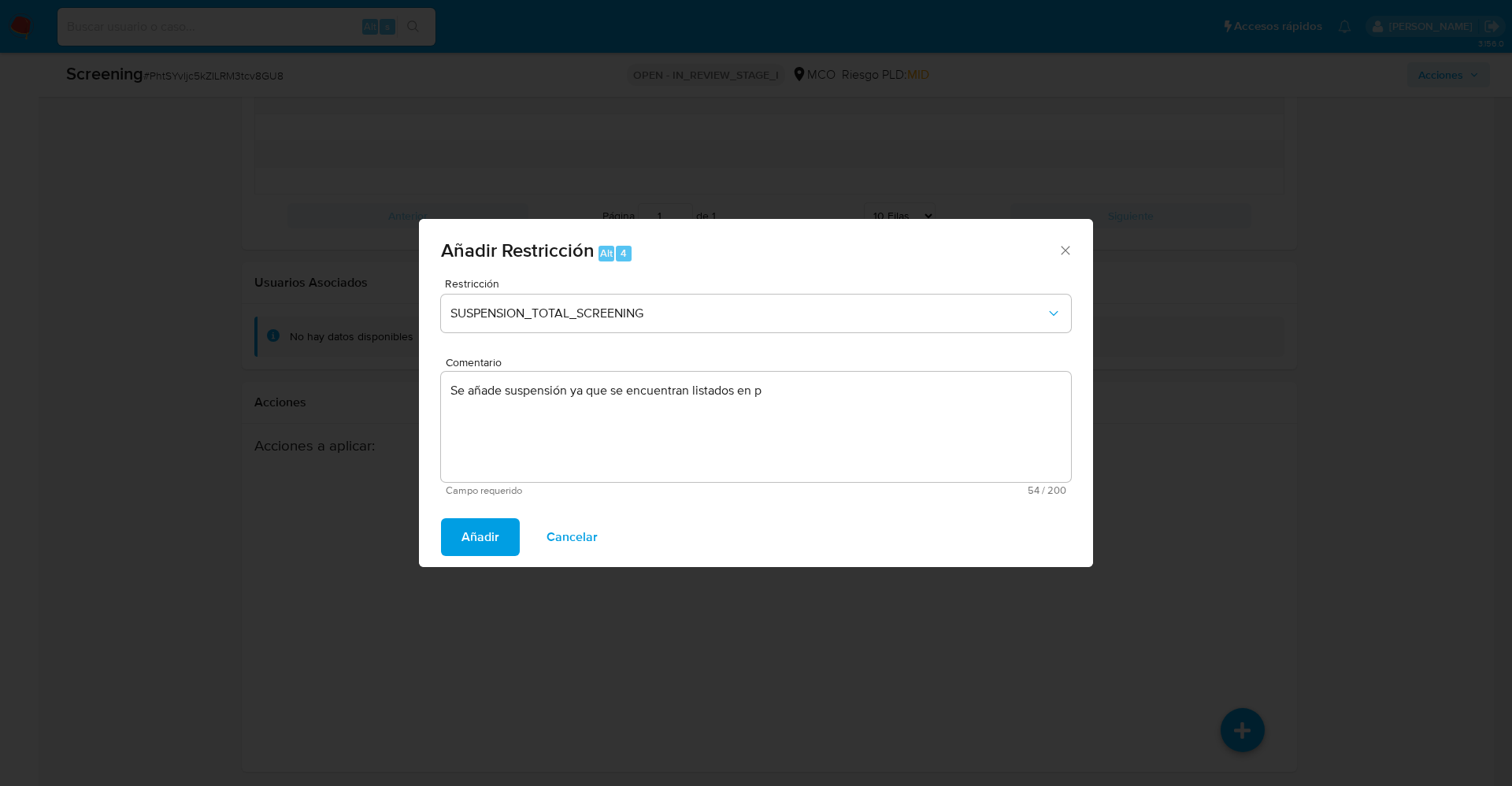
click at [584, 547] on span "Cancelar" at bounding box center [571, 537] width 51 height 35
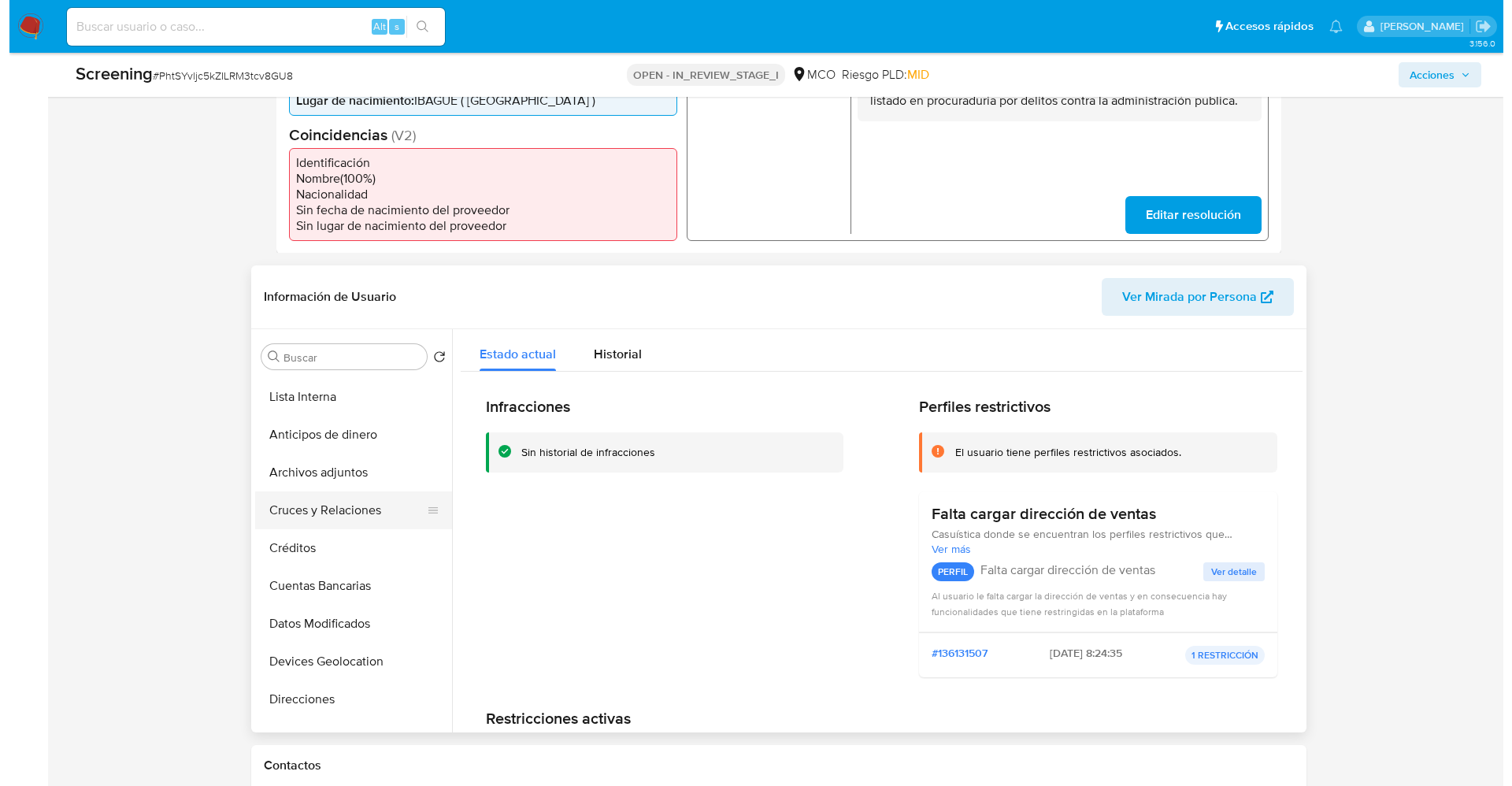
scroll to position [0, 0]
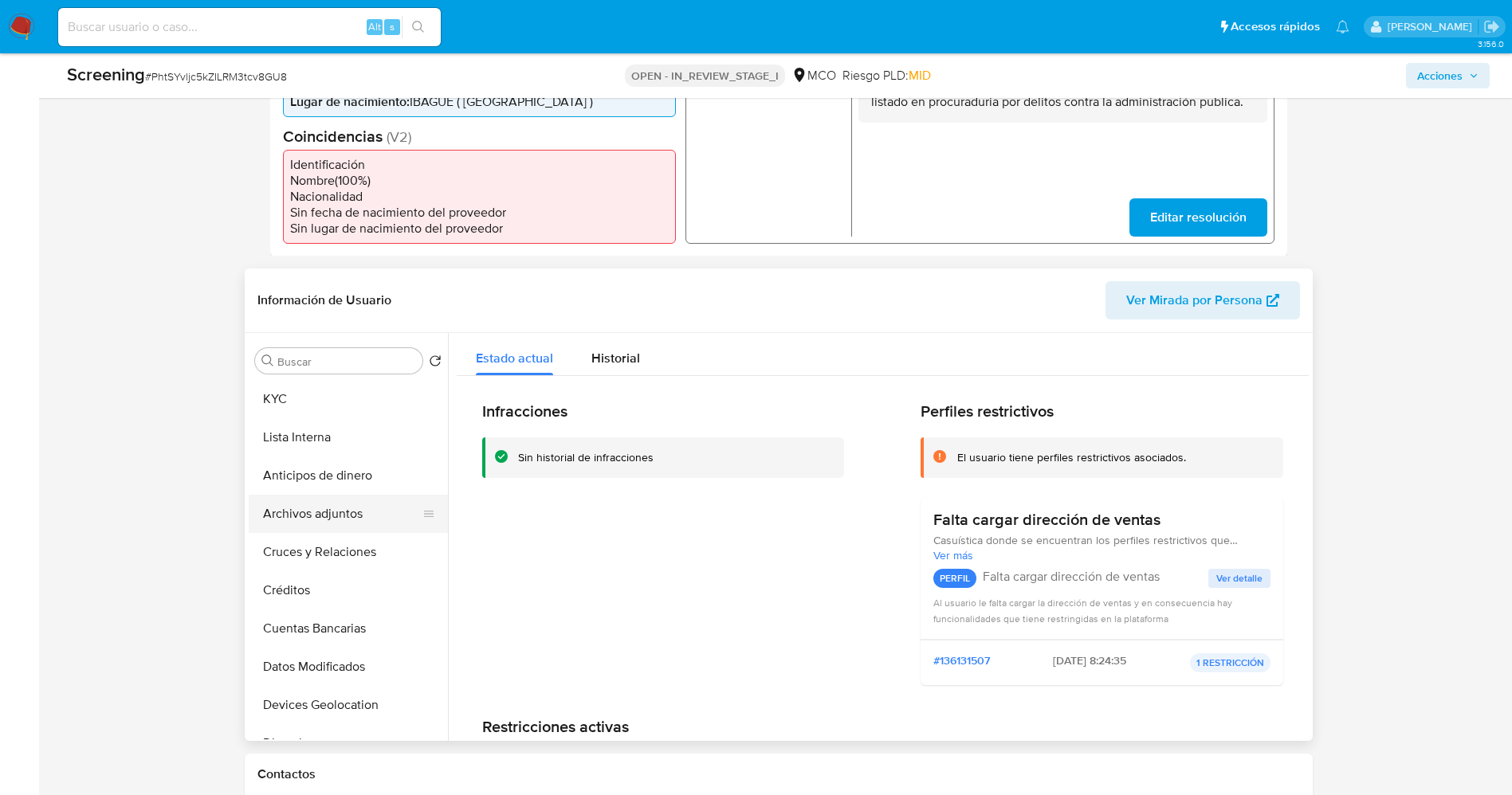
click at [351, 533] on button "Archivos adjuntos" at bounding box center [342, 514] width 186 height 38
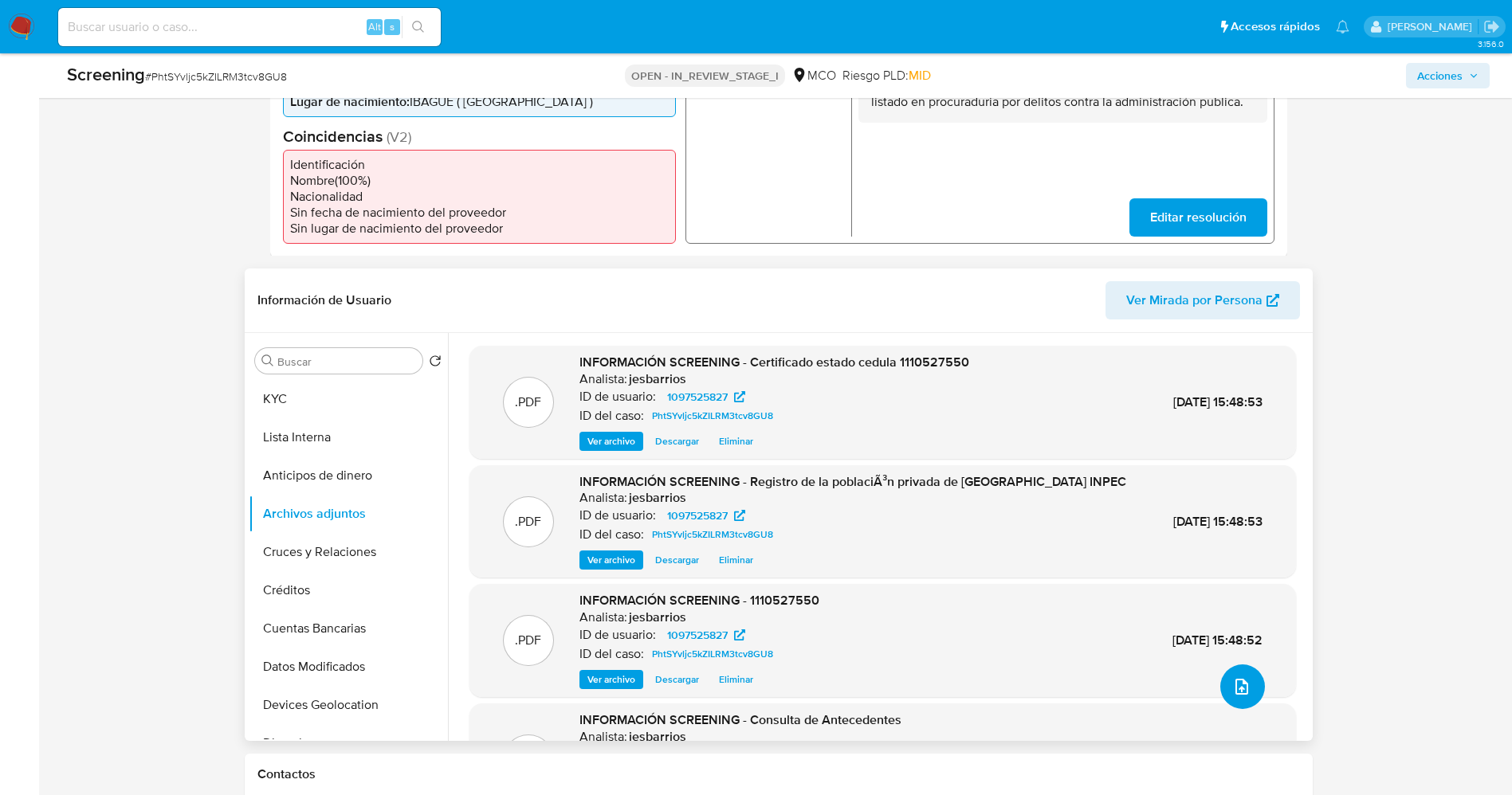
click at [1234, 697] on icon "upload-file" at bounding box center [1242, 687] width 19 height 19
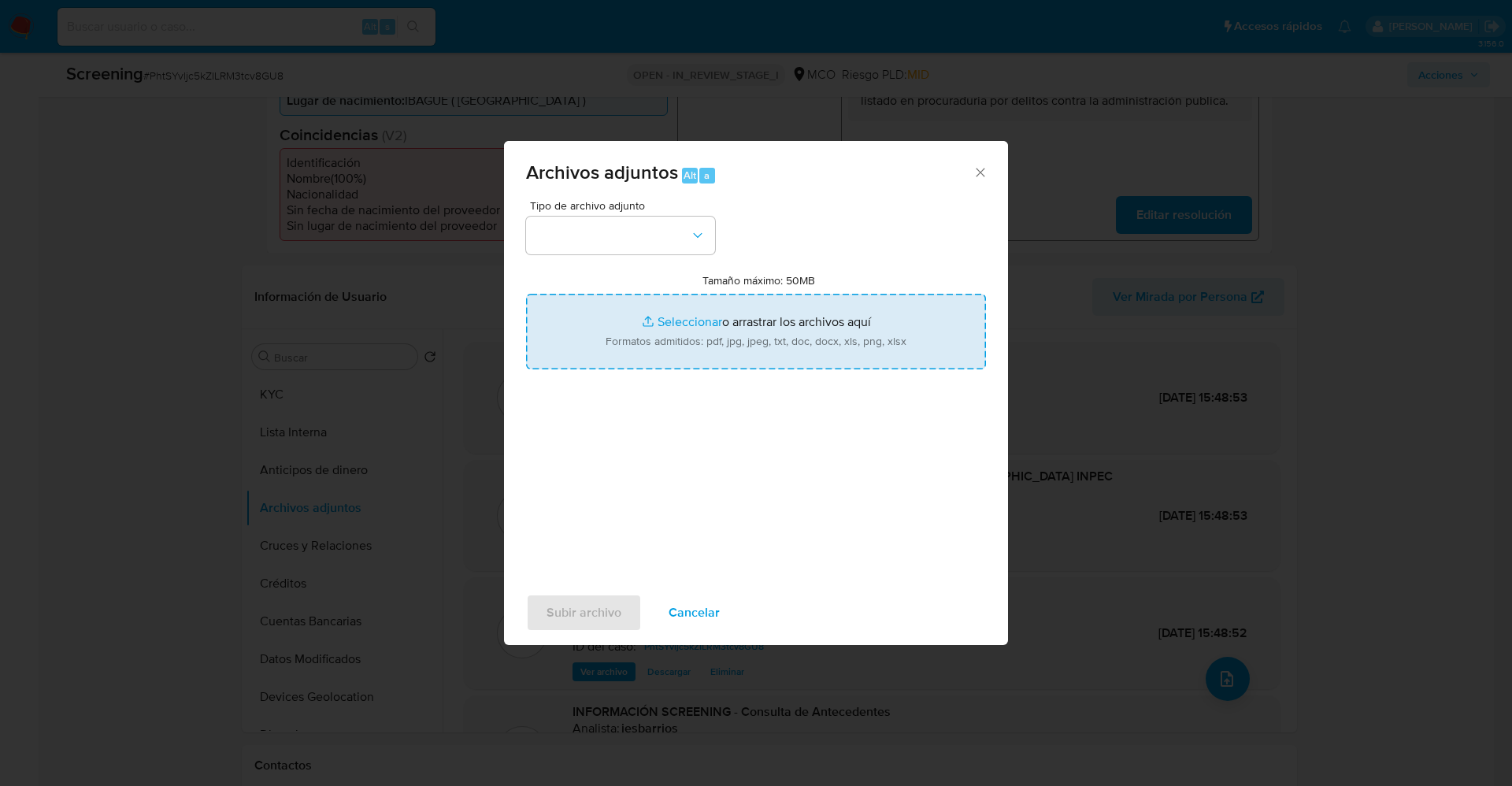
type input "C:\fakepath\Los antecedentes del abogado del barretismo que lanzó polémico ataq…"
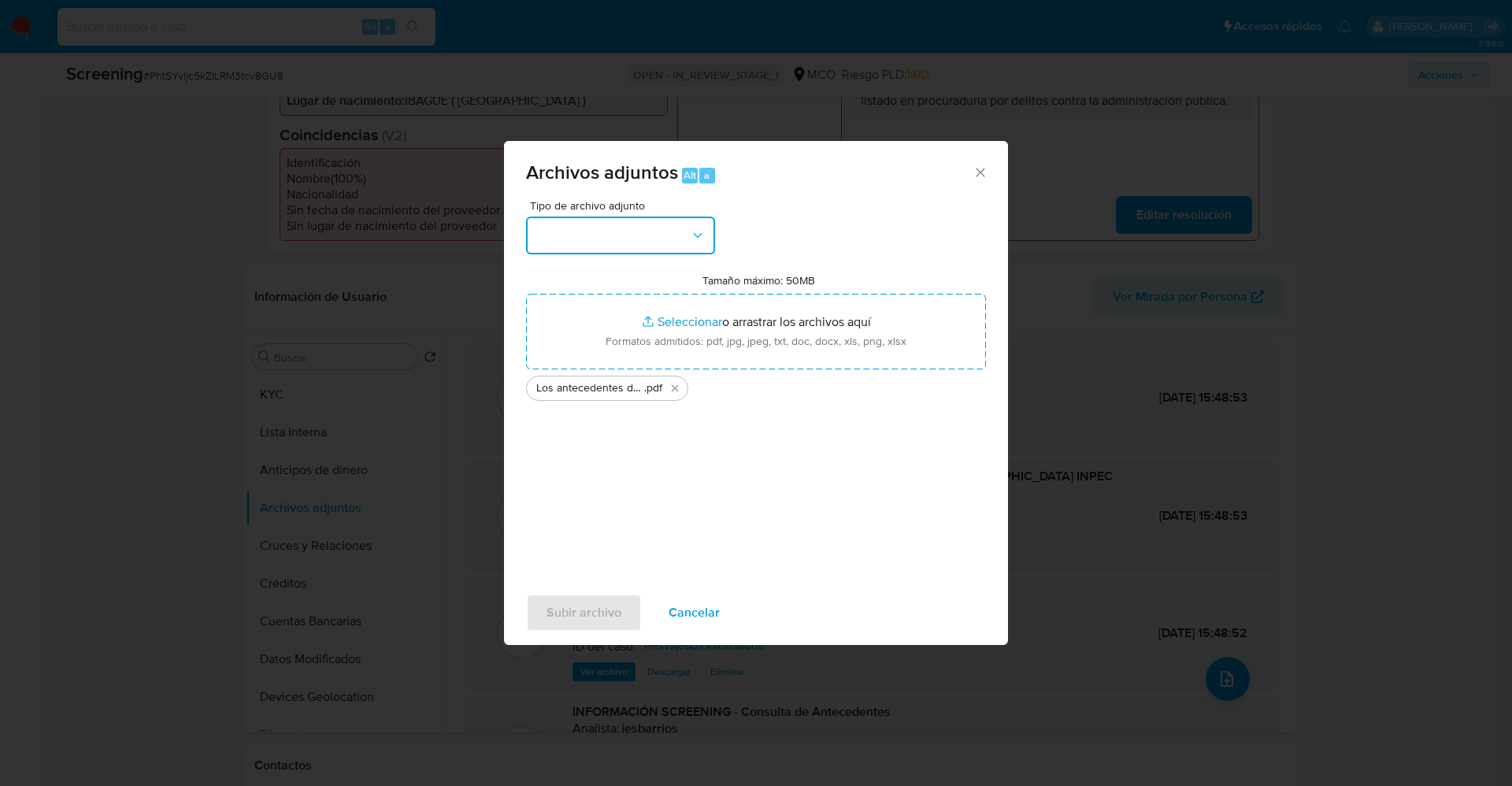
click at [690, 240] on icon "button" at bounding box center [698, 236] width 16 height 16
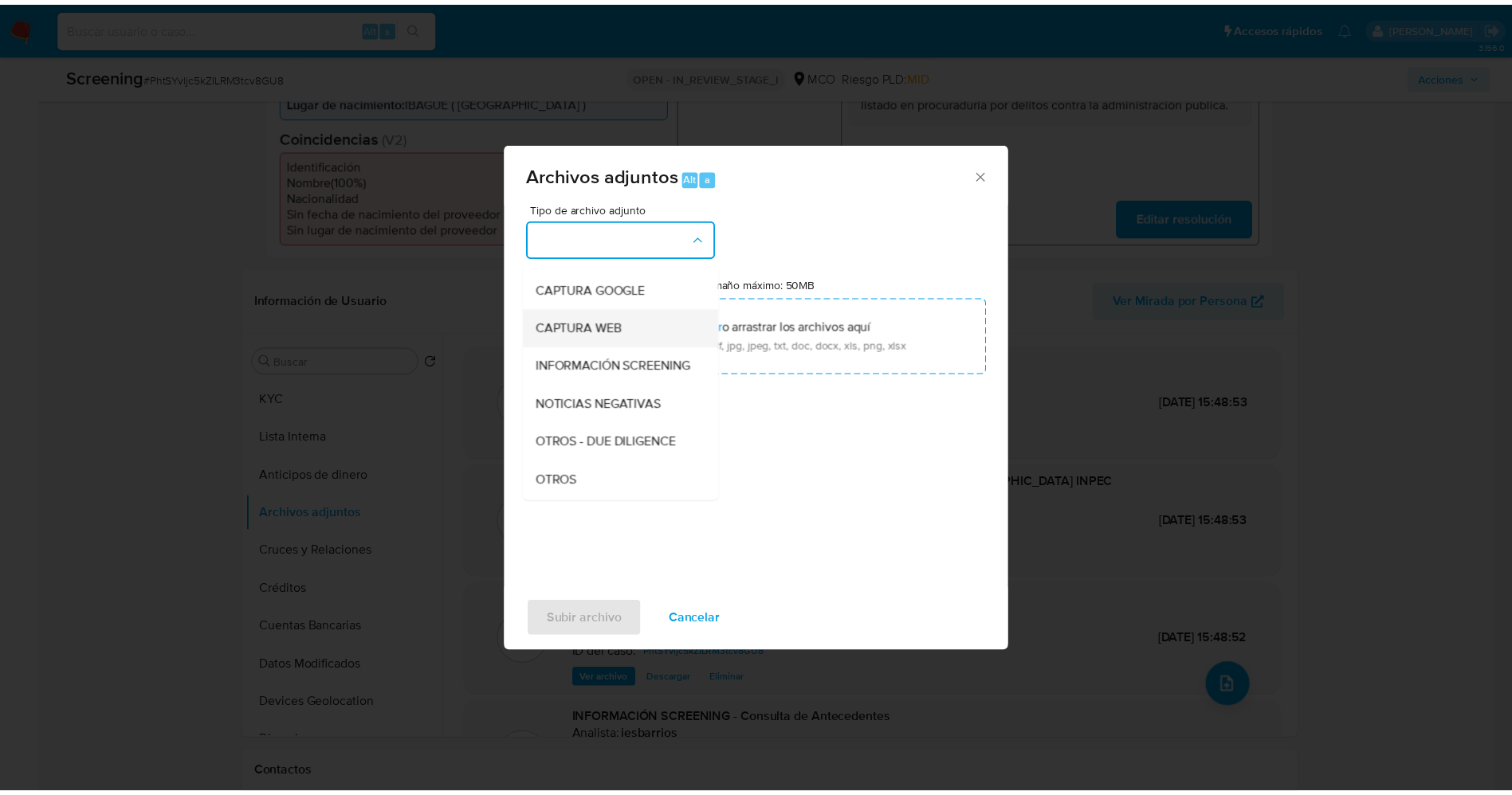
scroll to position [119, 0]
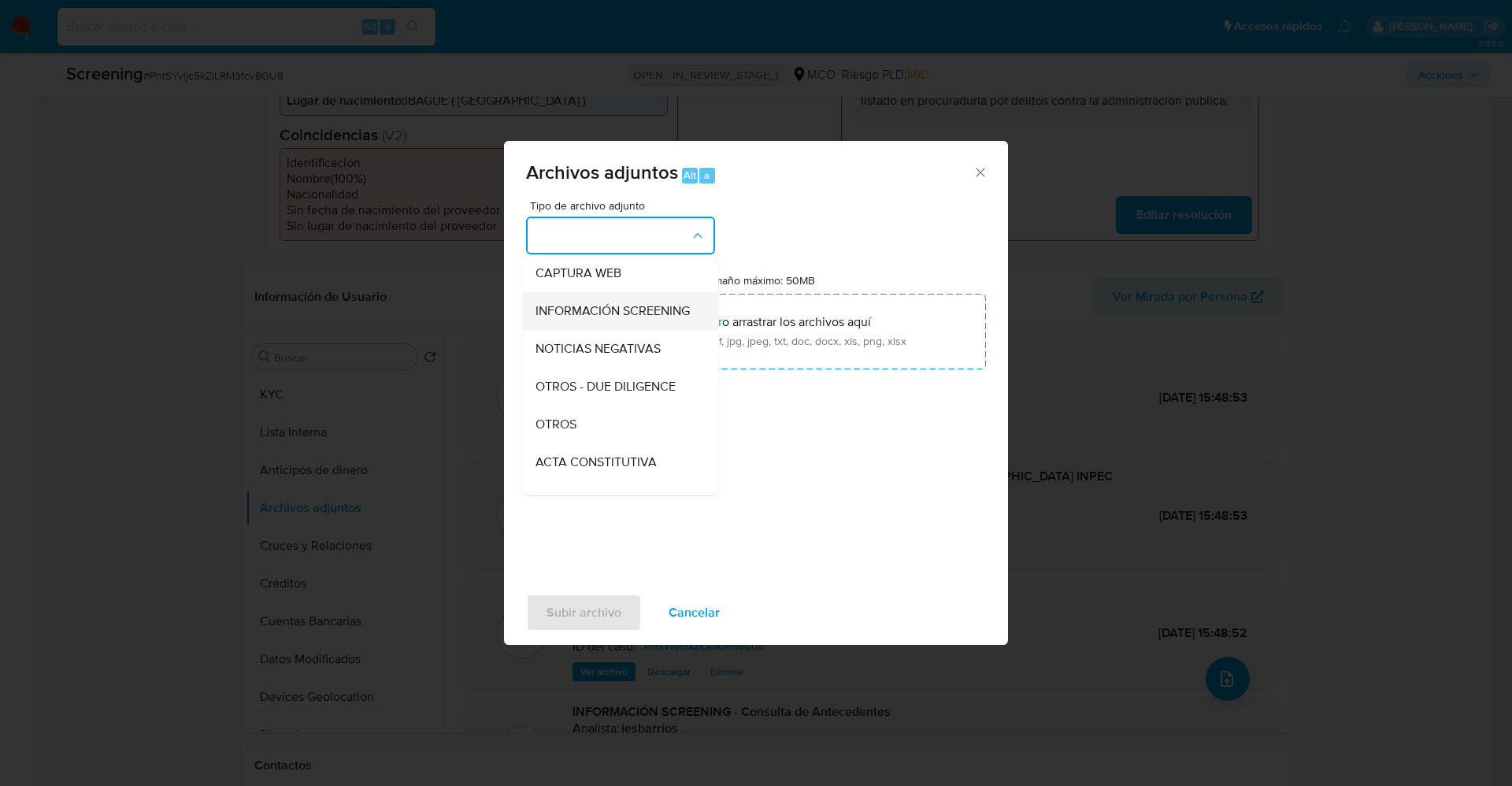
click at [616, 319] on span "INFORMACIÓN SCREENING" at bounding box center [612, 312] width 154 height 16
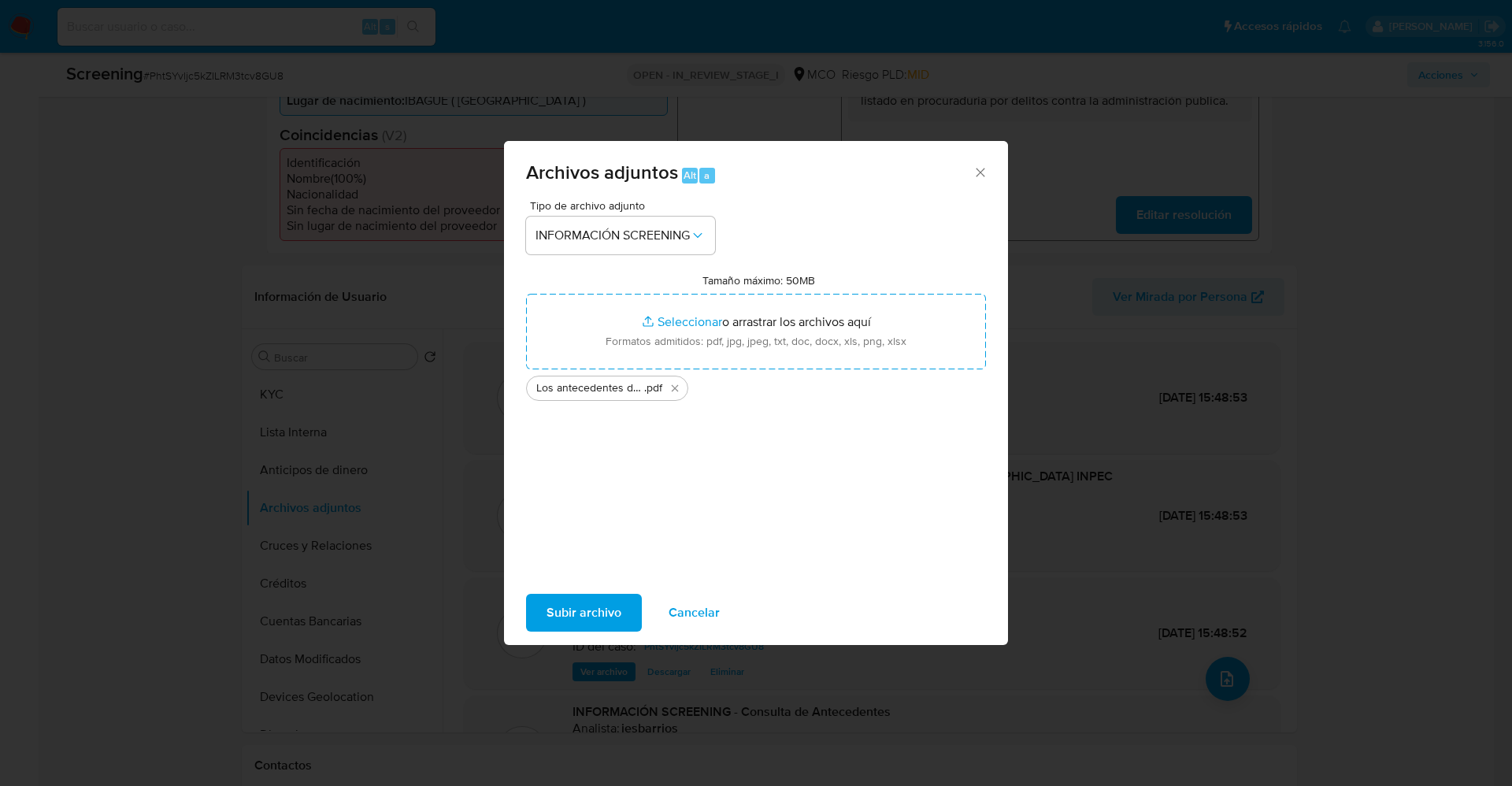
click at [601, 614] on span "Subir archivo" at bounding box center [583, 613] width 75 height 35
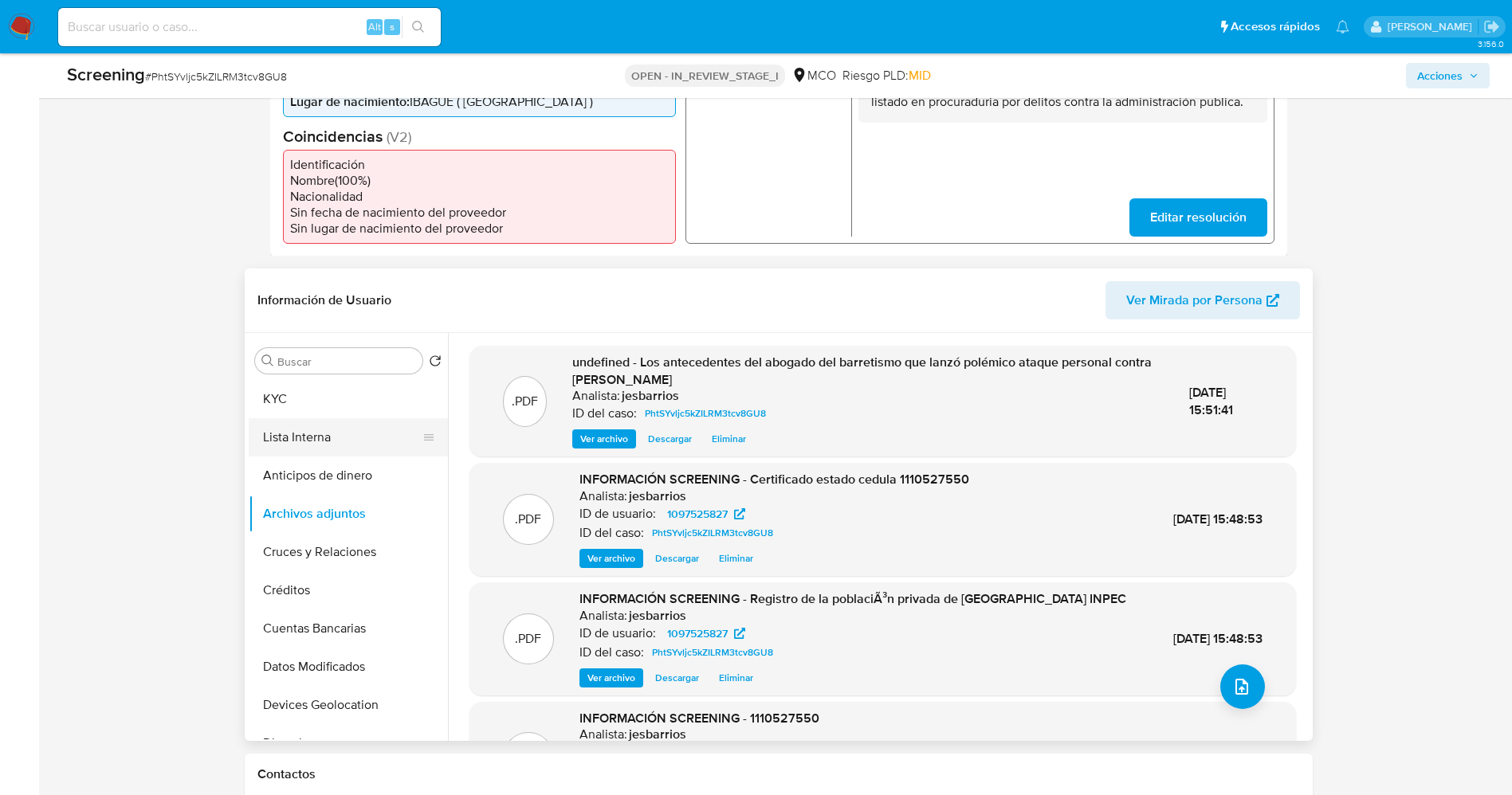
click at [315, 451] on button "Lista Interna" at bounding box center [342, 437] width 186 height 38
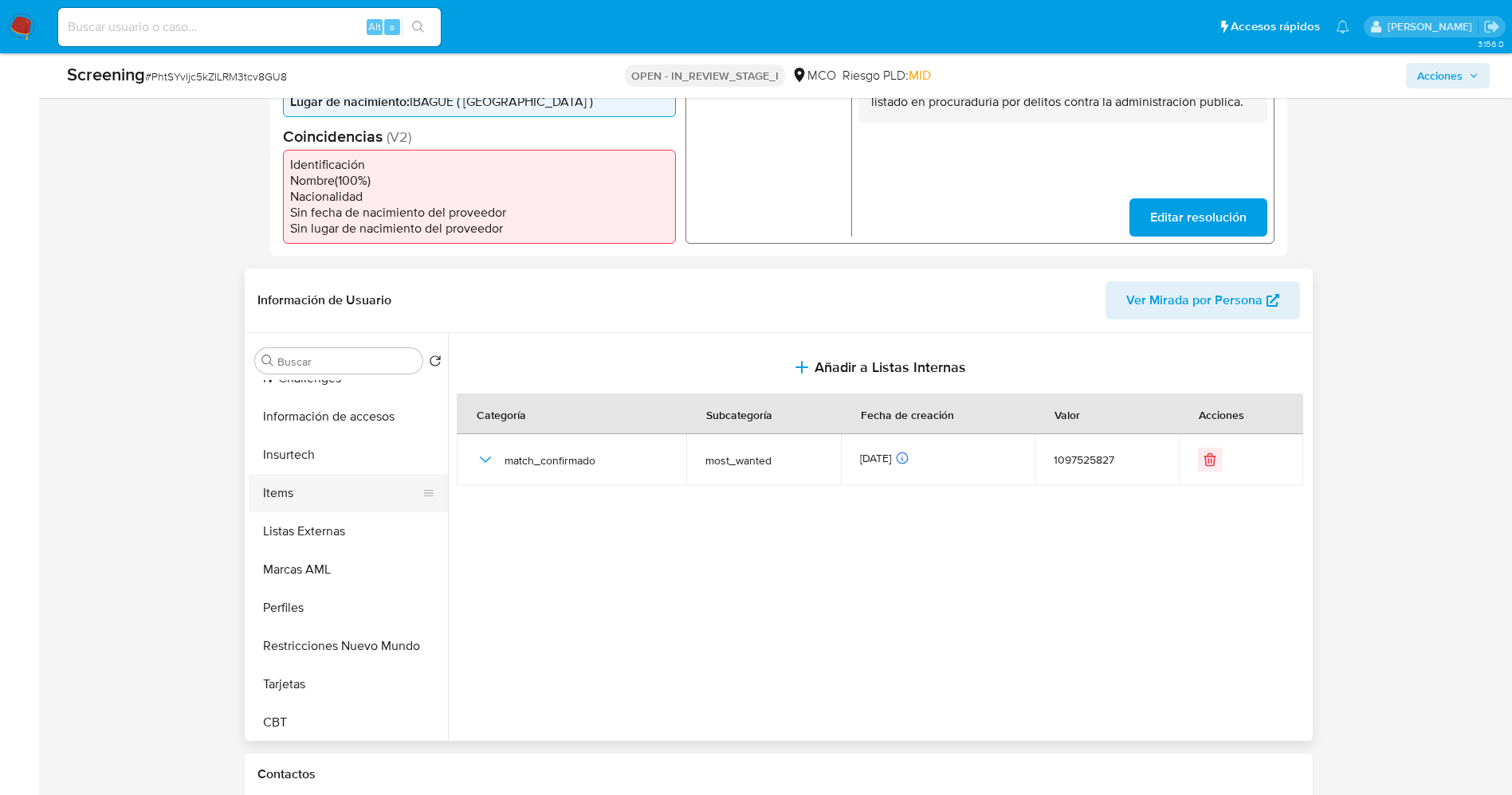
scroll to position [673, 0]
click at [336, 645] on button "Restricciones Nuevo Mundo" at bounding box center [342, 644] width 186 height 38
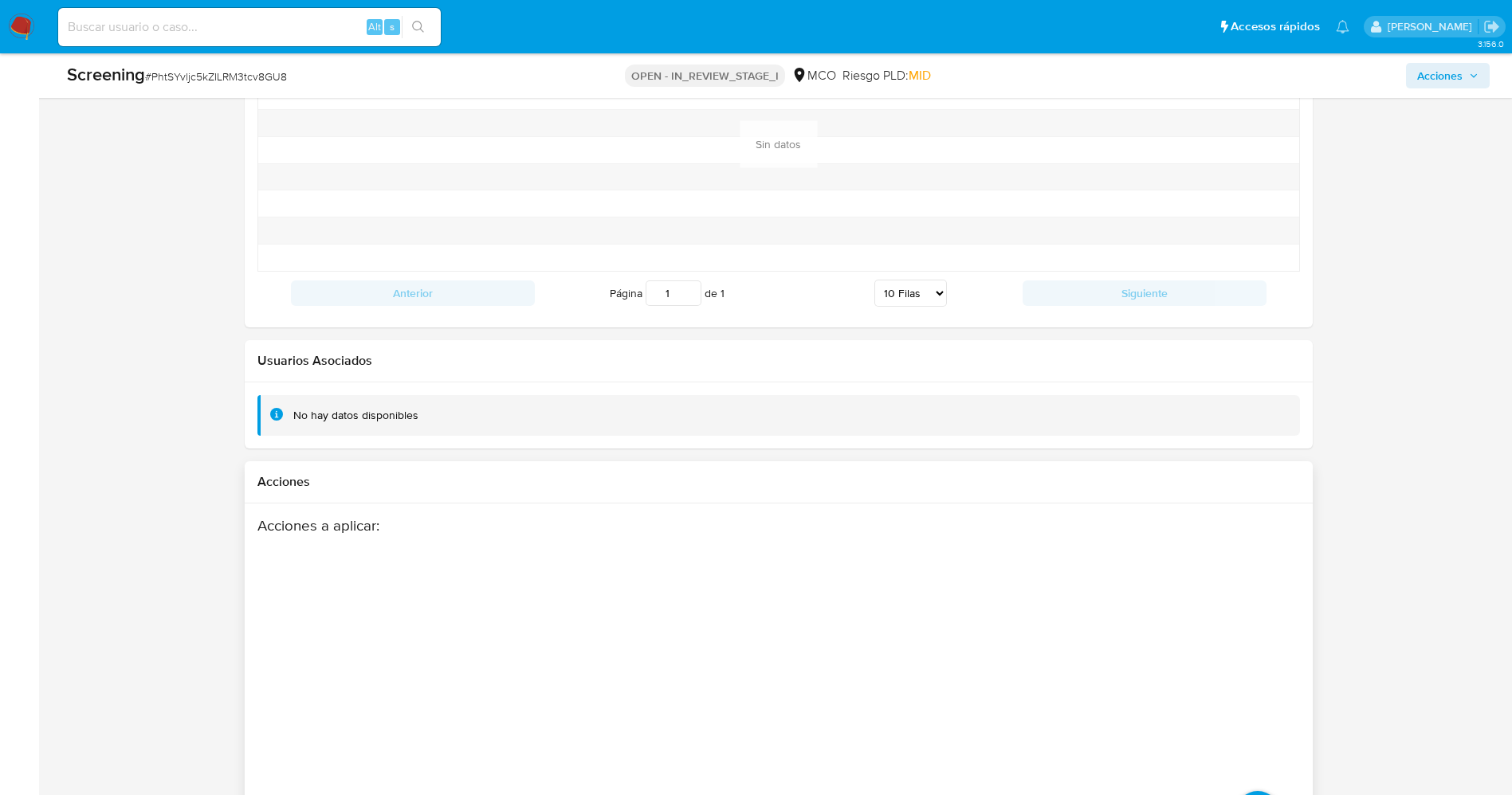
scroll to position [2281, 0]
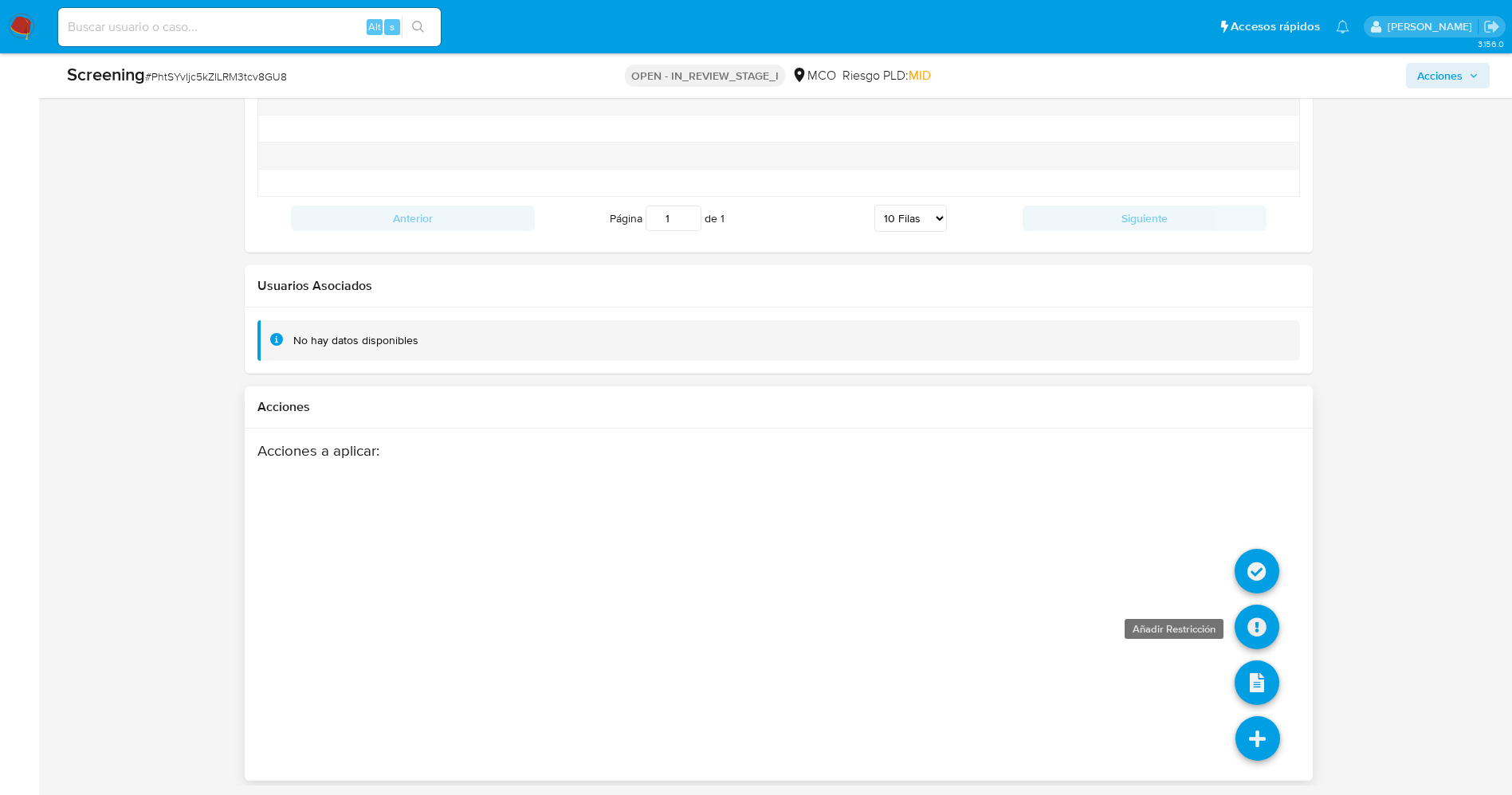
click at [1258, 621] on icon at bounding box center [1257, 627] width 45 height 45
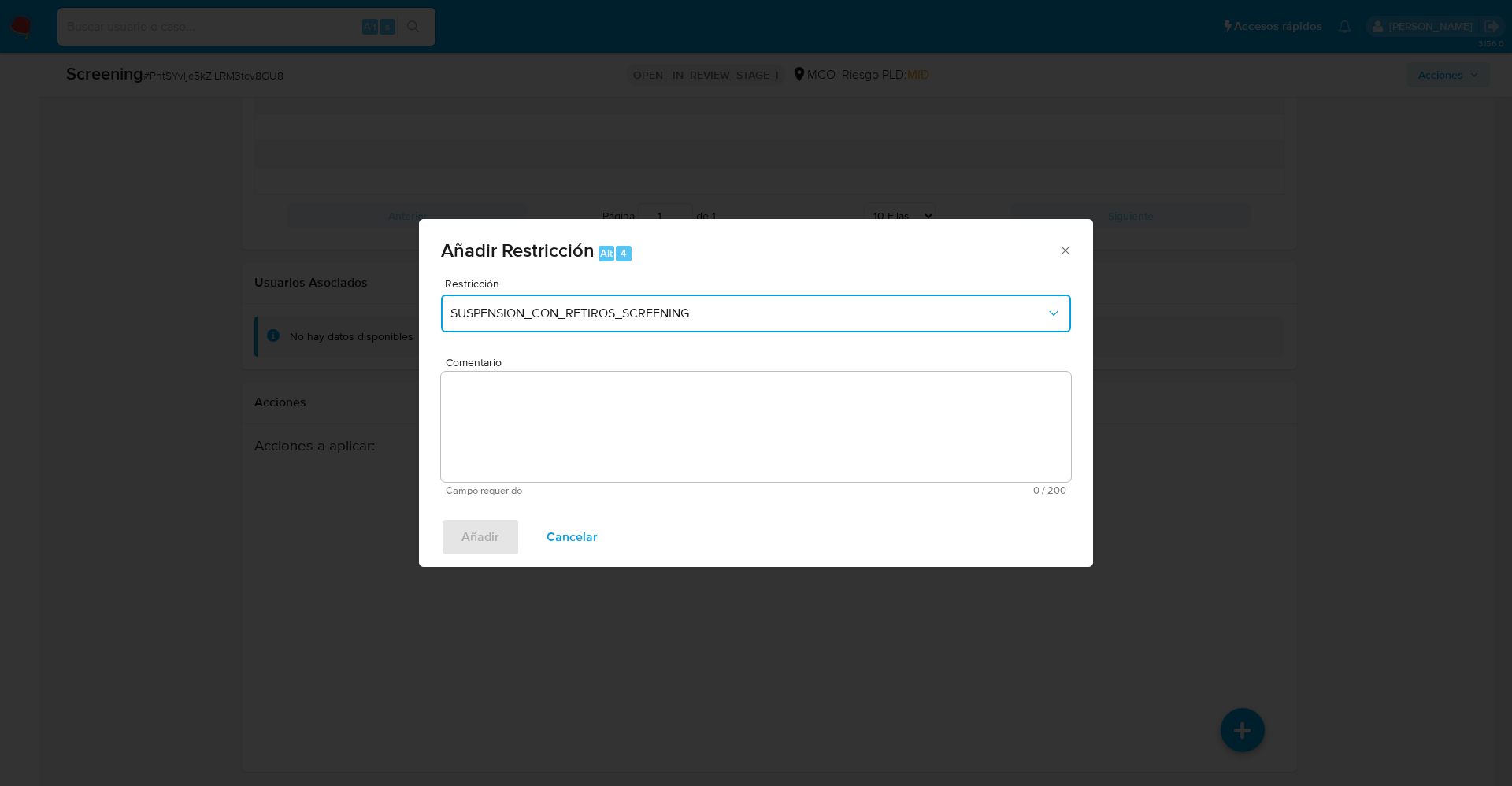
click at [621, 314] on span "SUSPENSION_CON_RETIROS_SCREENING" at bounding box center [748, 313] width 595 height 16
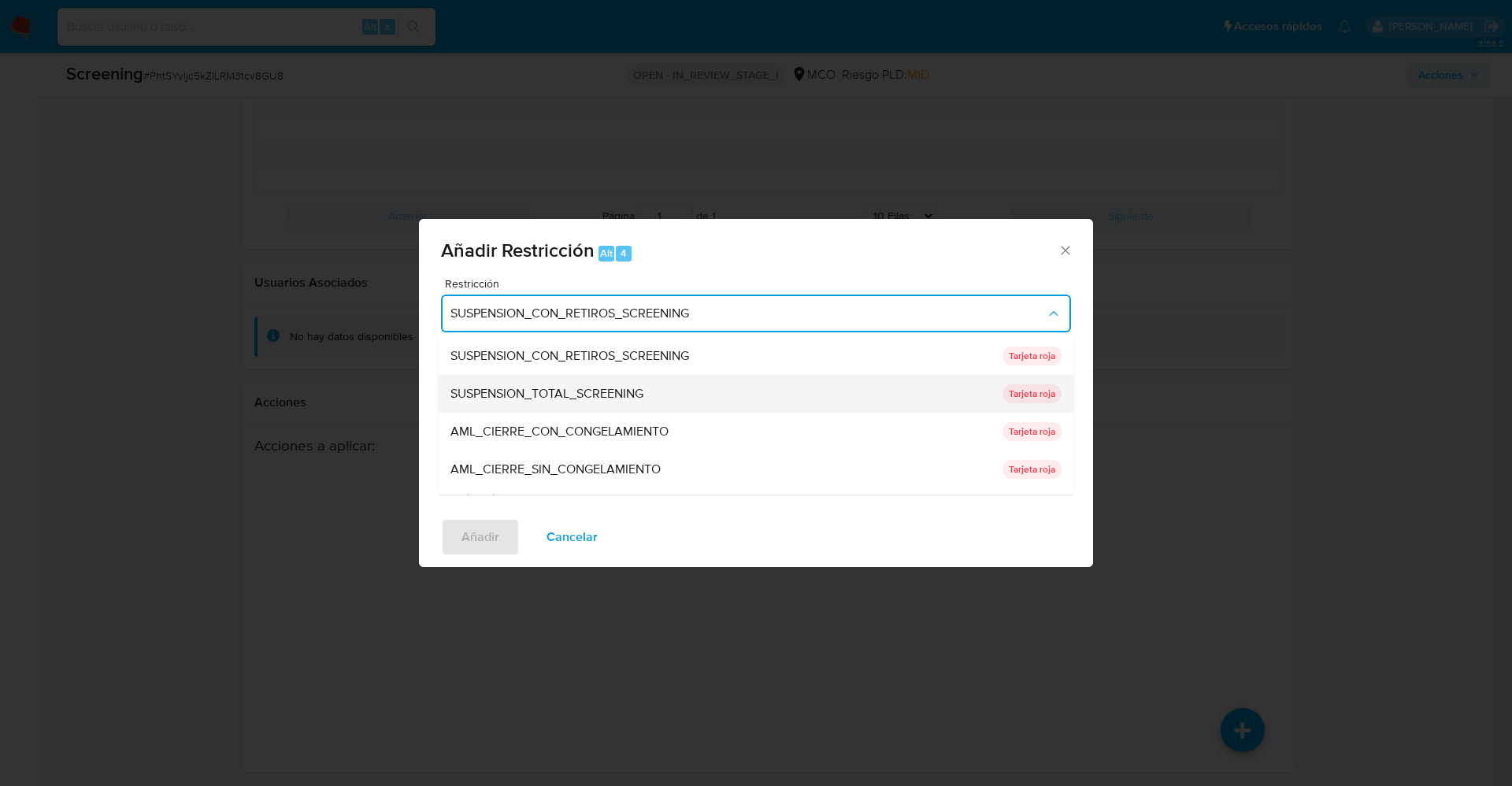
click at [618, 404] on div "SUSPENSION_TOTAL_SCREENING" at bounding box center [722, 394] width 542 height 38
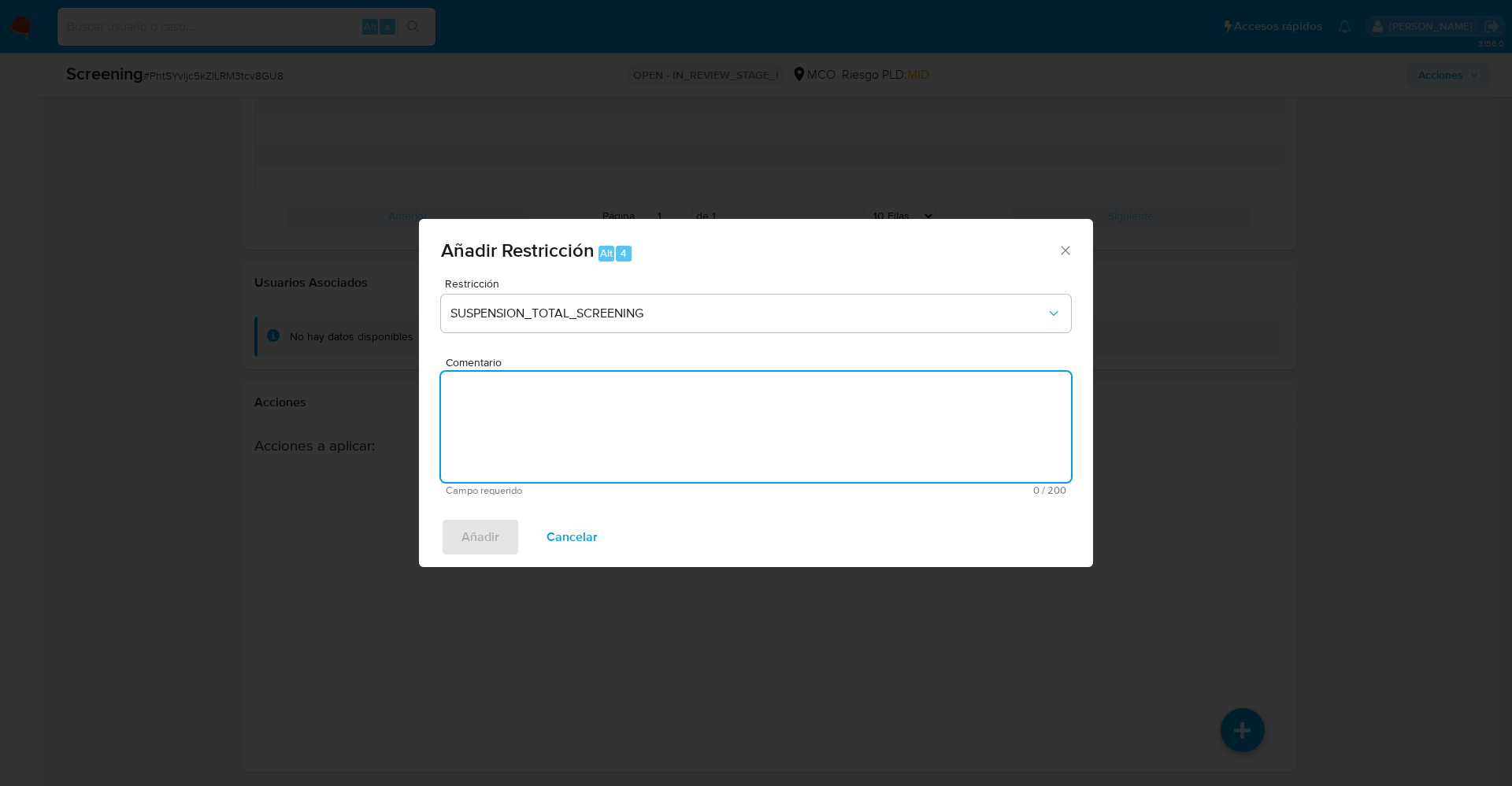
click at [755, 406] on textarea "Comentario" at bounding box center [756, 426] width 630 height 110
type textarea "A"
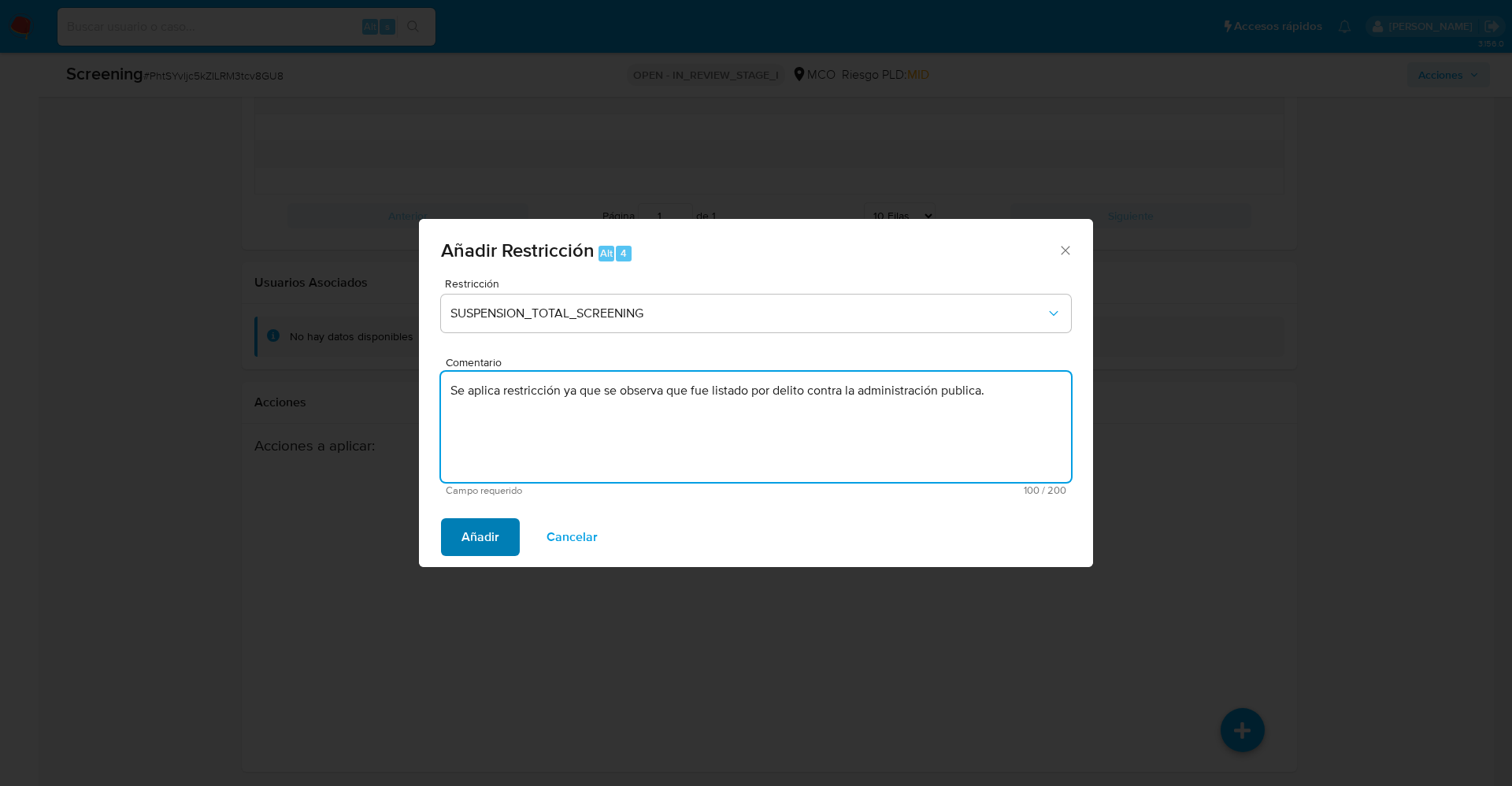
type textarea "Se aplica restricción ya que se observa que fue listado por delito contra la ad…"
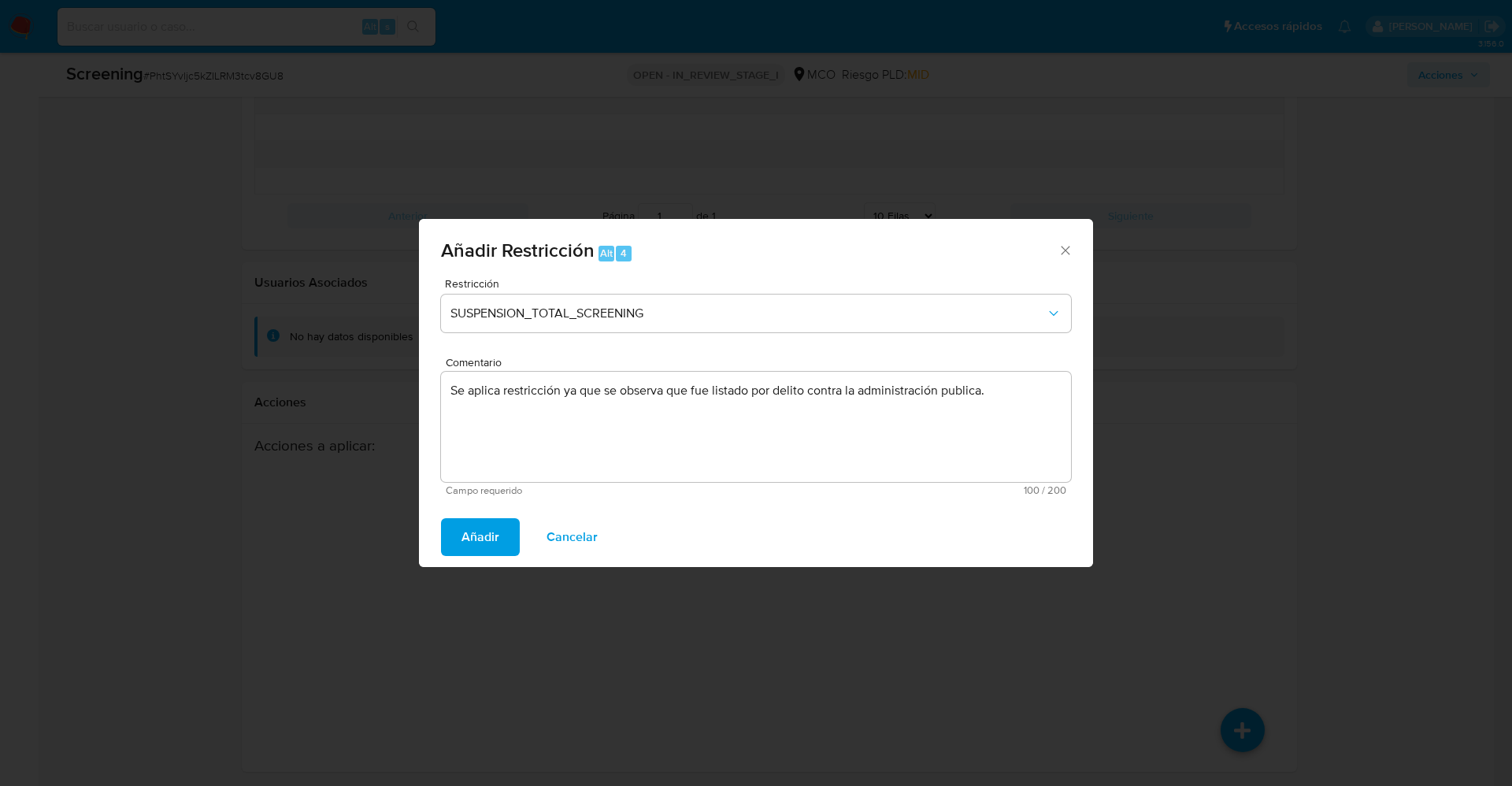
click at [495, 548] on span "Añadir" at bounding box center [481, 537] width 38 height 35
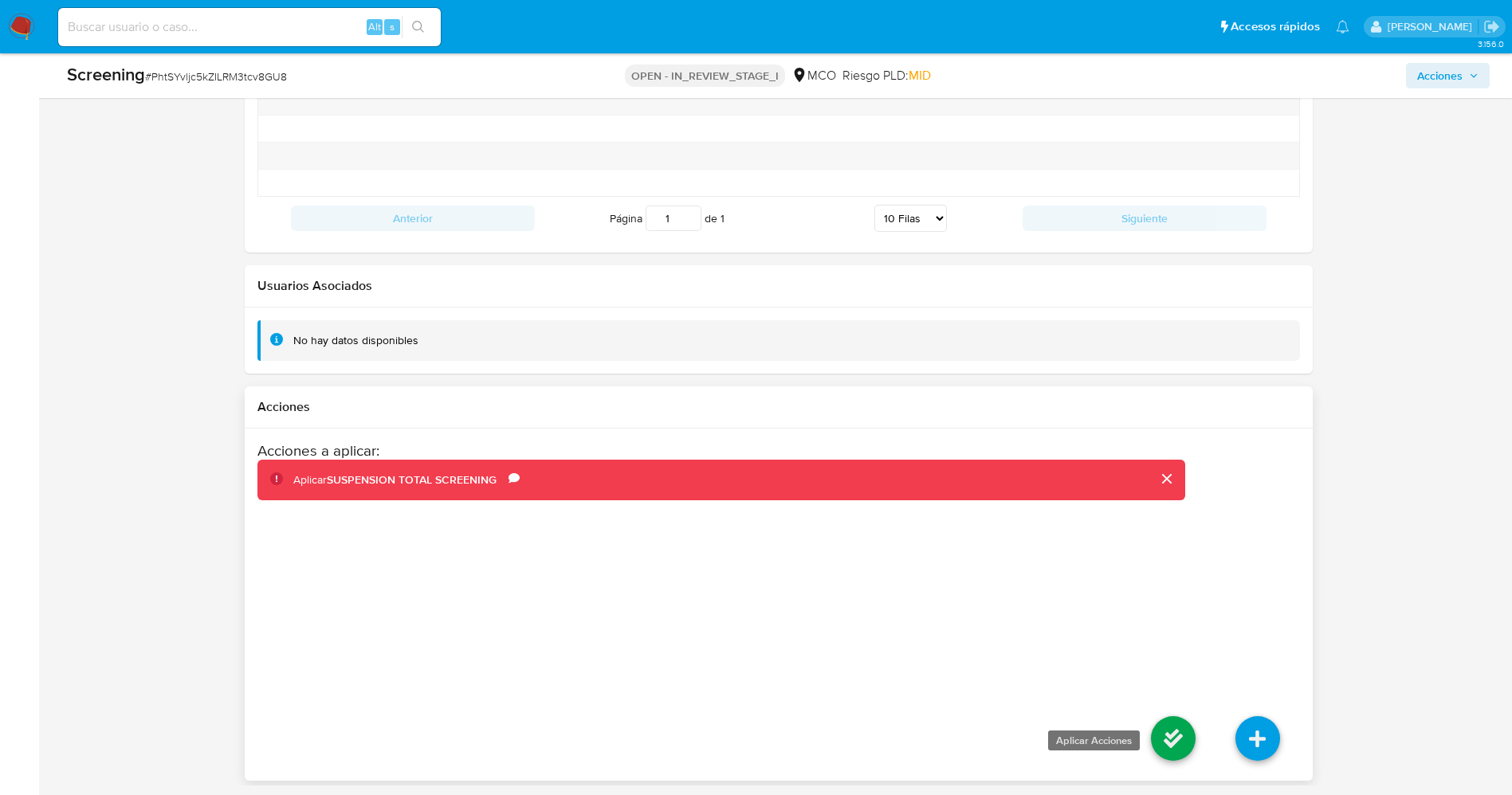
click at [1179, 732] on icon at bounding box center [1173, 738] width 45 height 45
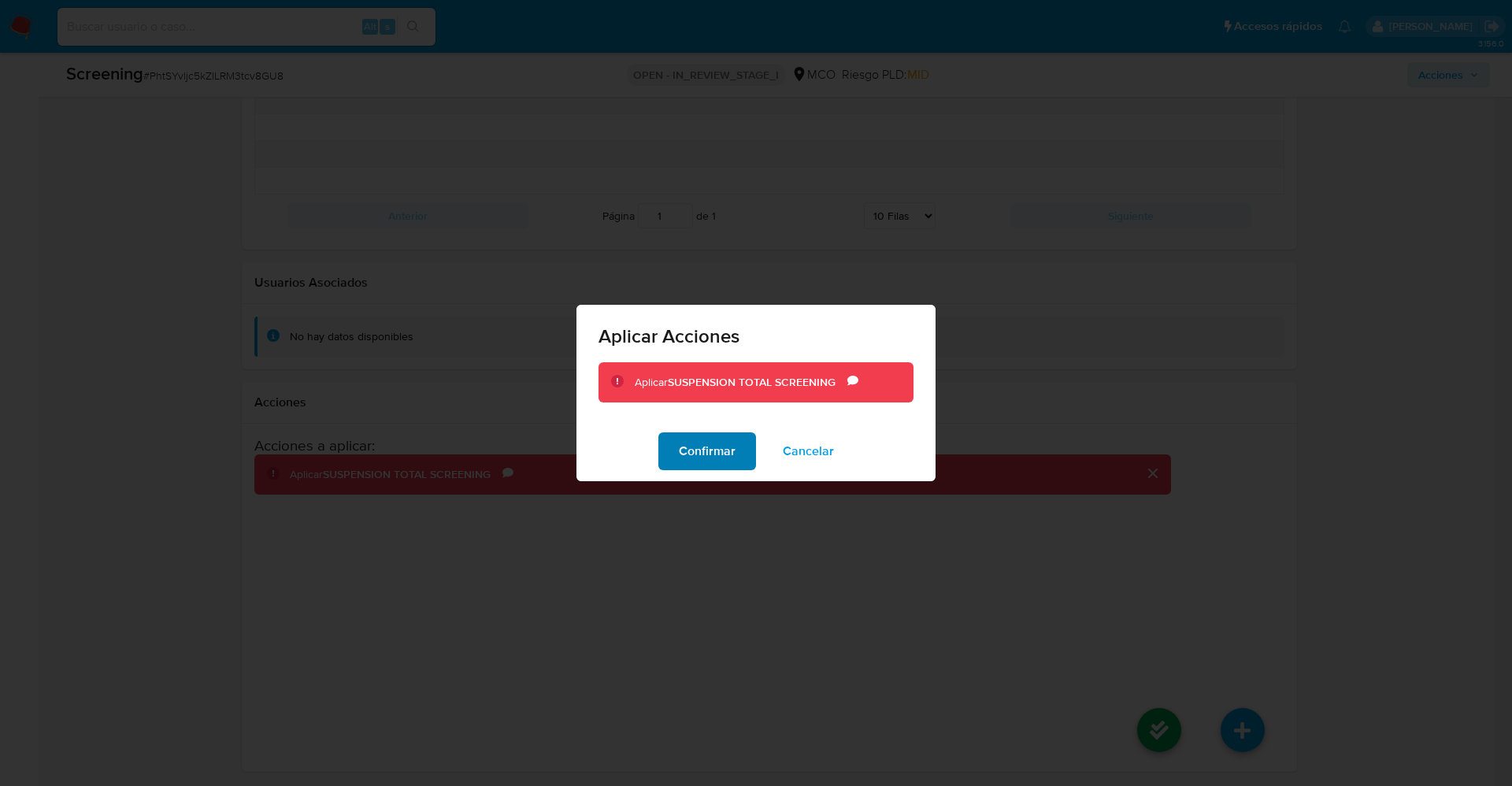
click at [693, 444] on span "Confirmar" at bounding box center [707, 452] width 57 height 35
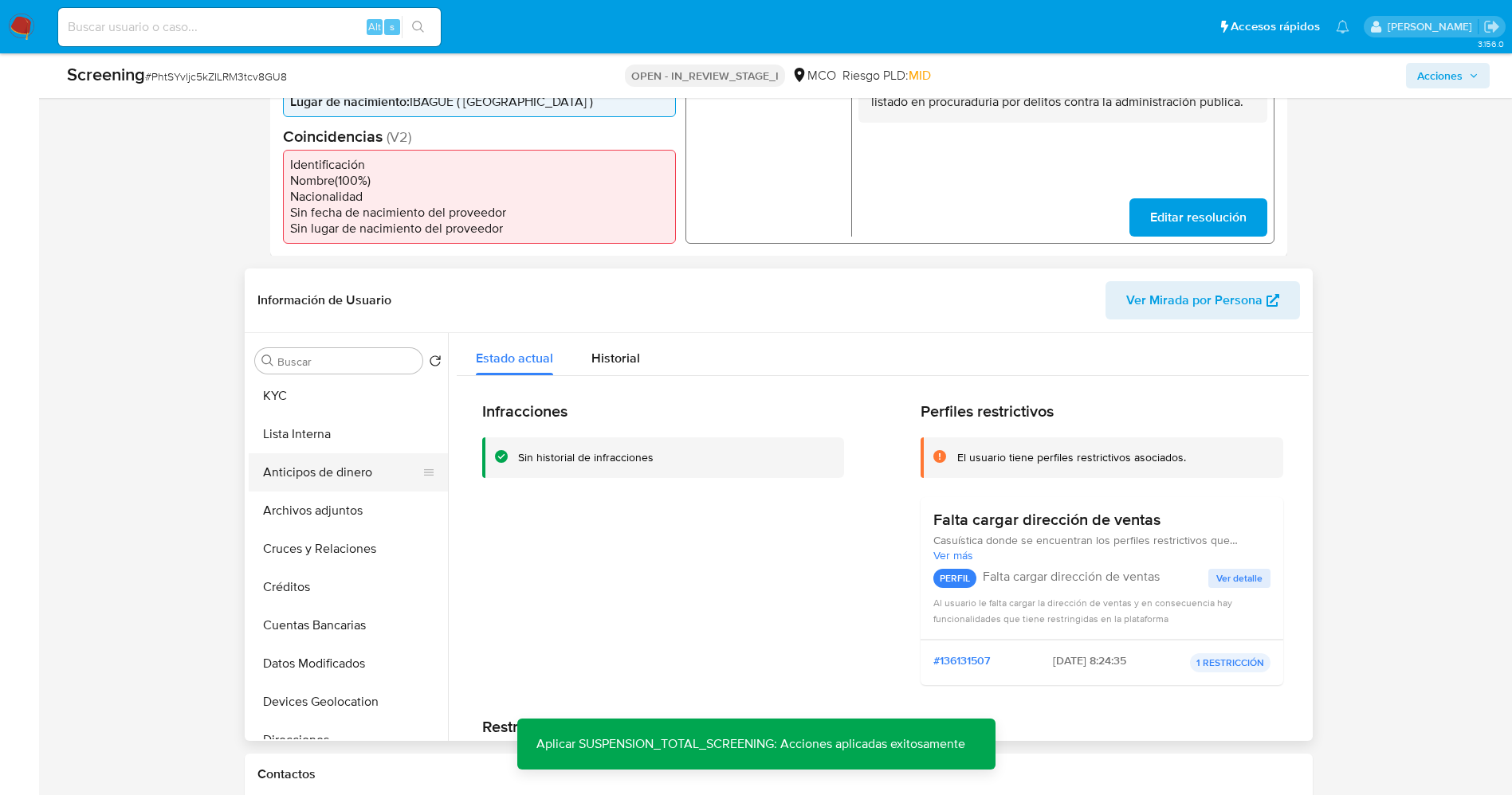
scroll to position [0, 0]
click at [323, 457] on button "Lista Interna" at bounding box center [342, 437] width 186 height 38
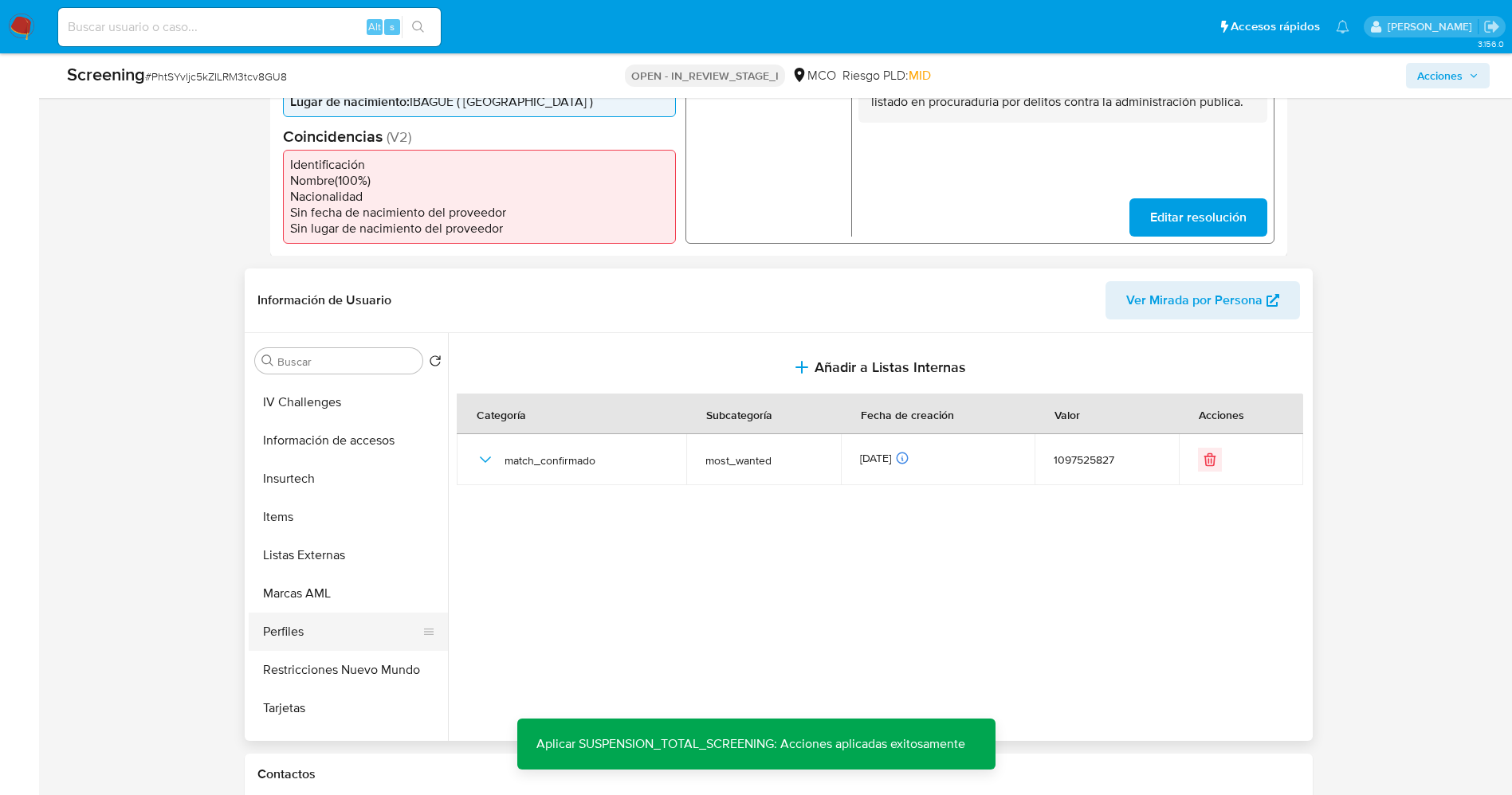
scroll to position [673, 0]
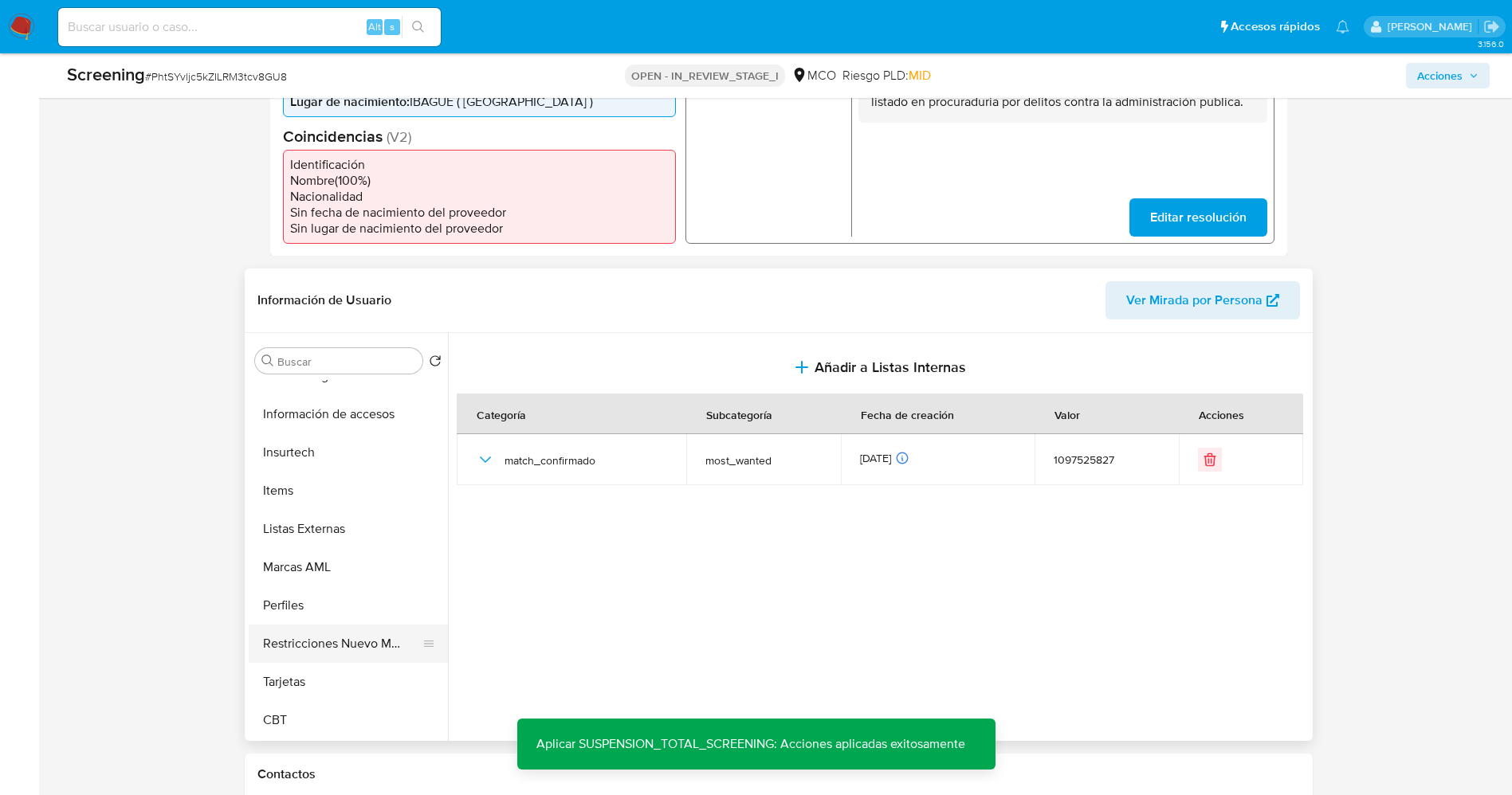
click at [342, 663] on button "Restricciones Nuevo Mundo" at bounding box center [342, 644] width 186 height 38
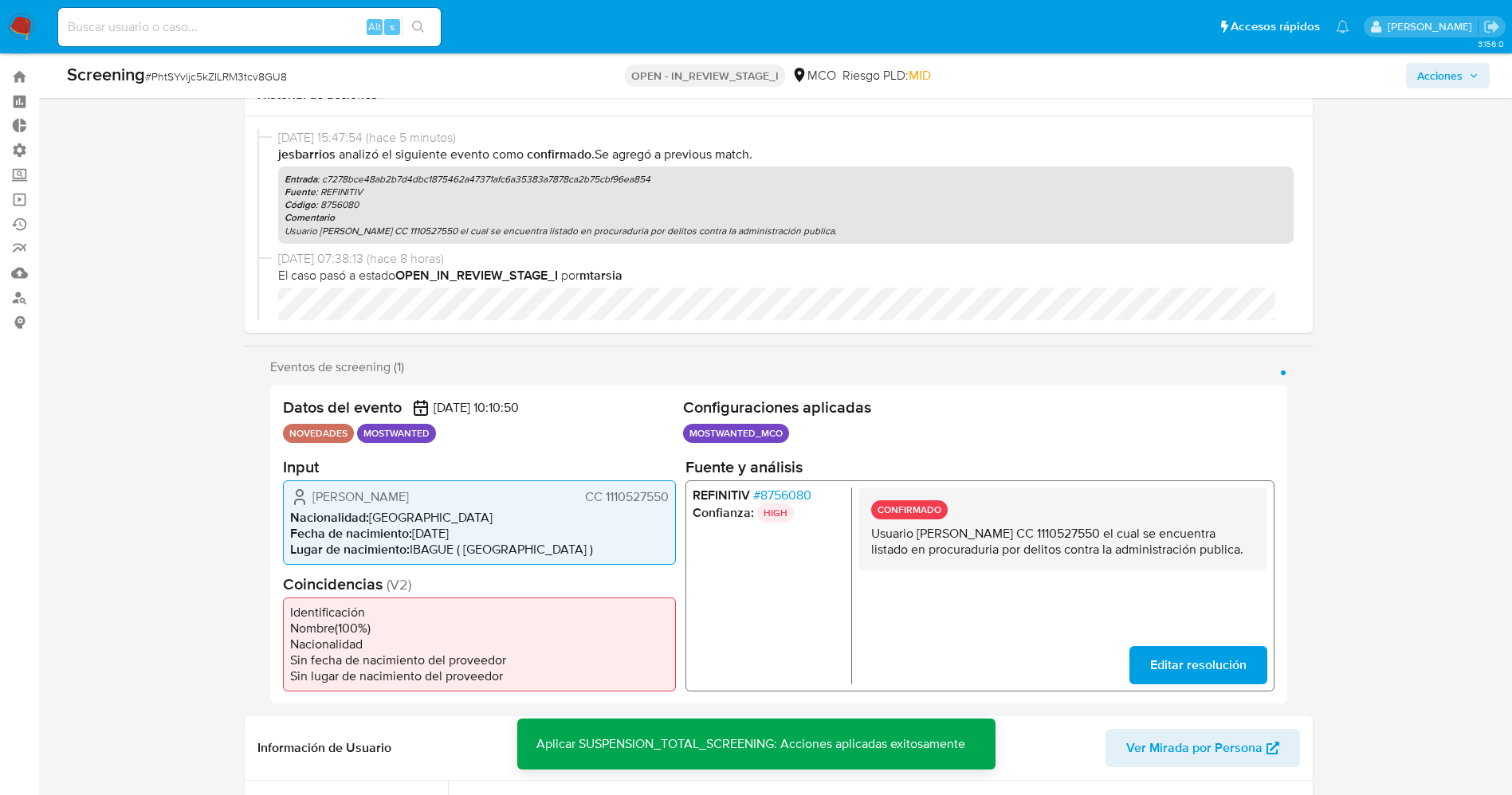
scroll to position [0, 0]
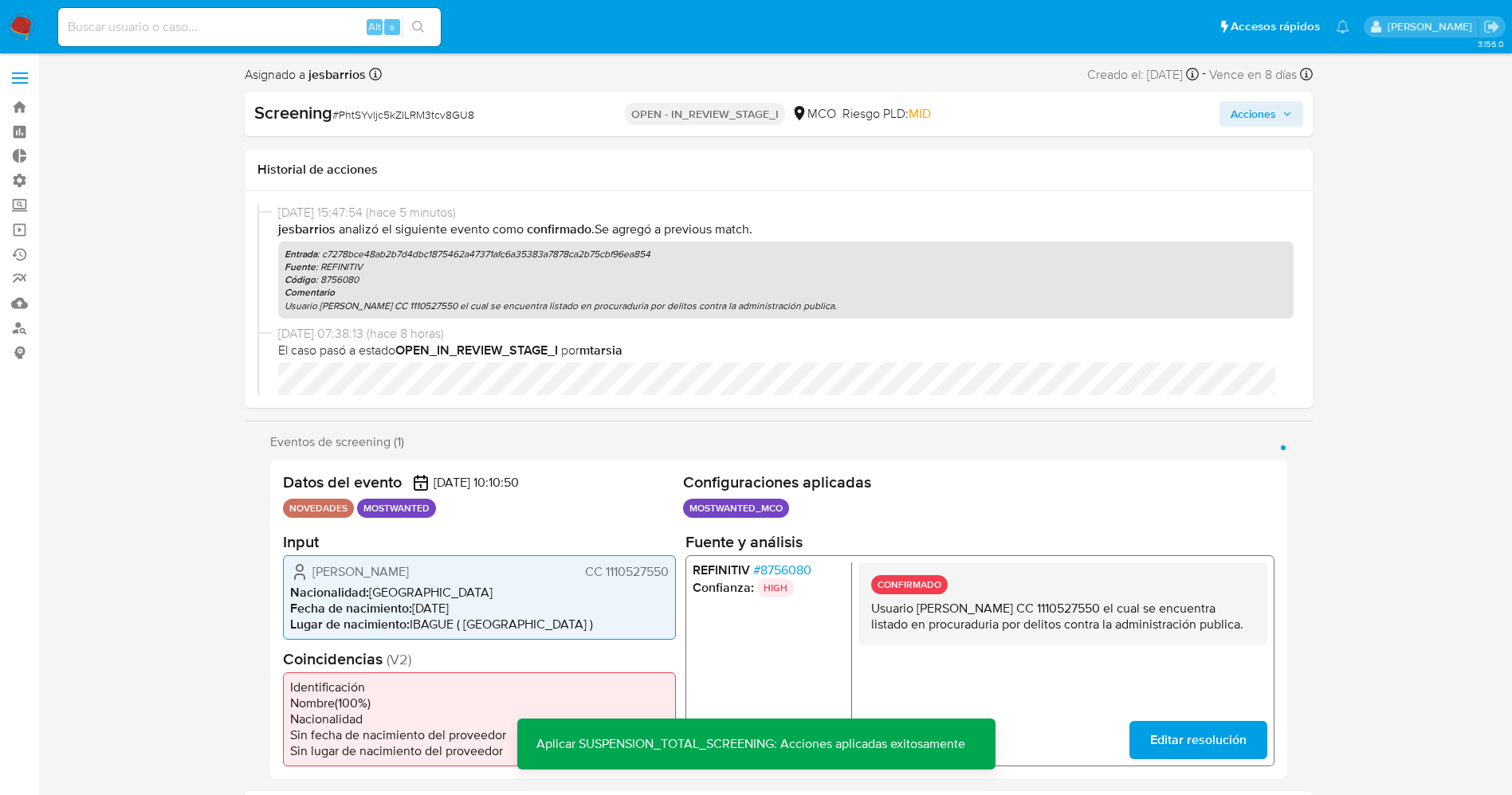
click at [1291, 104] on span "Acciones" at bounding box center [1261, 114] width 62 height 22
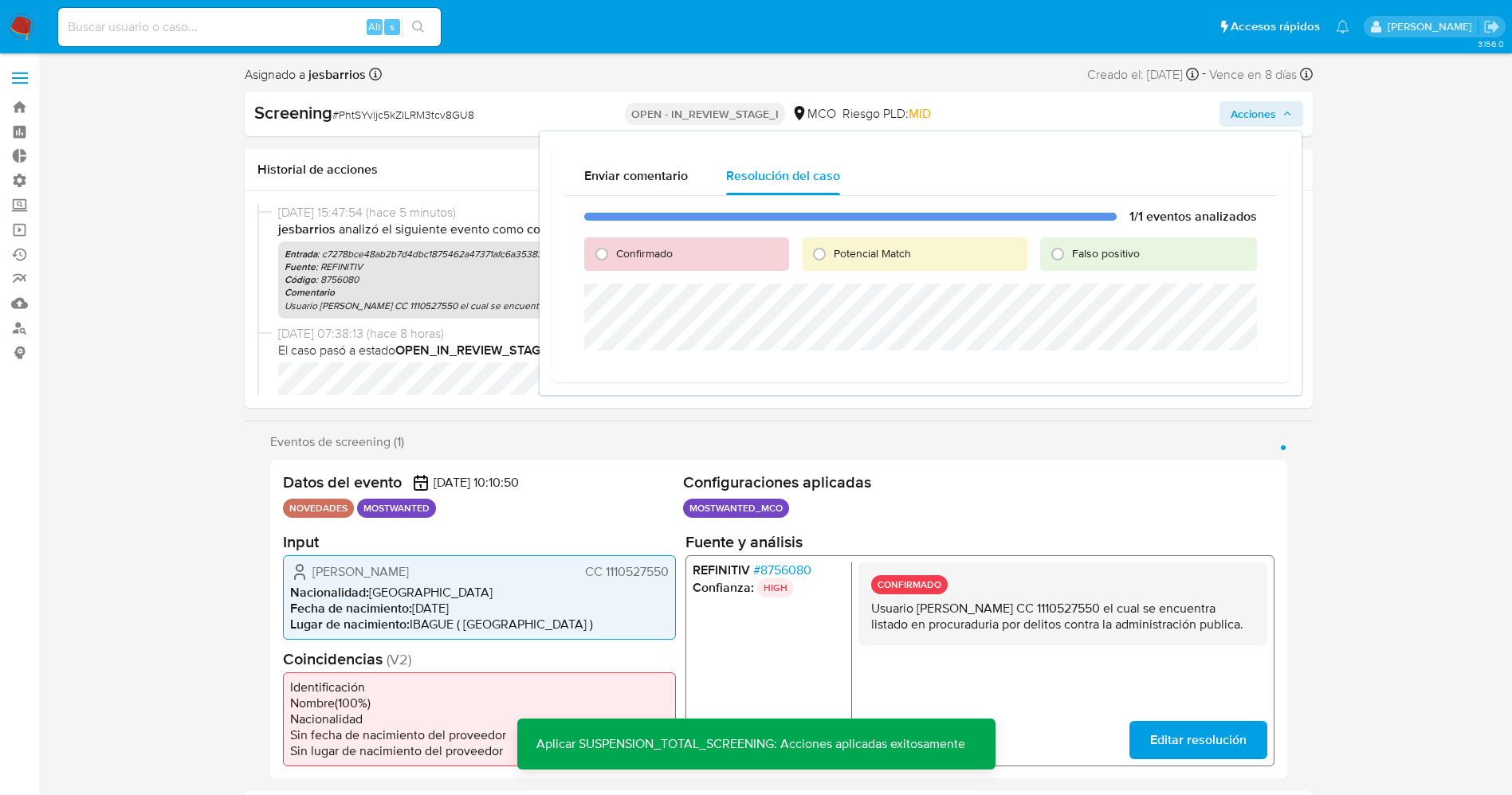
click at [874, 254] on span "Potencial Match" at bounding box center [872, 254] width 78 height 16
click at [832, 254] on input "Potencial Match" at bounding box center [819, 254] width 26 height 26
radio input "true"
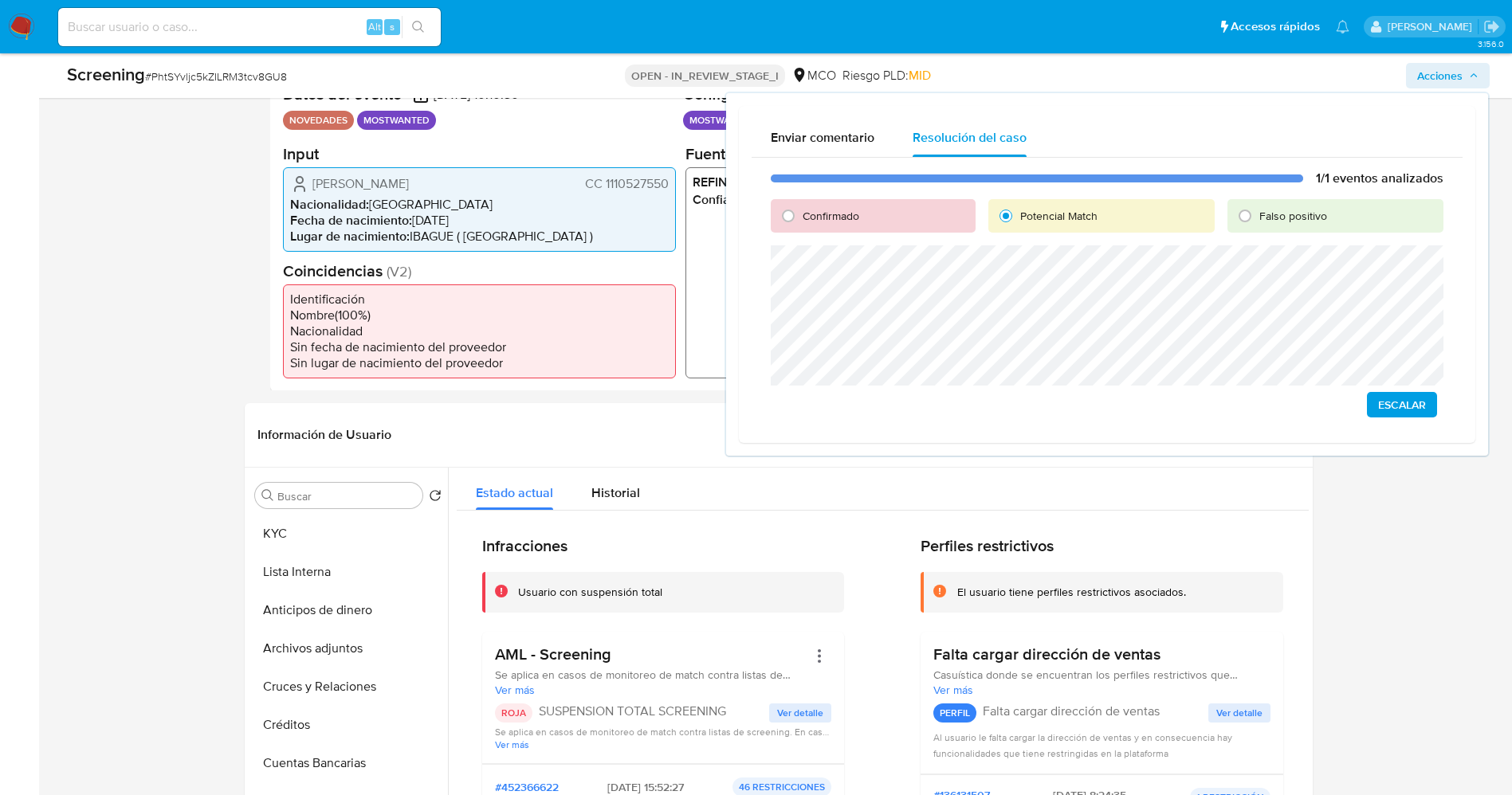
scroll to position [358, 0]
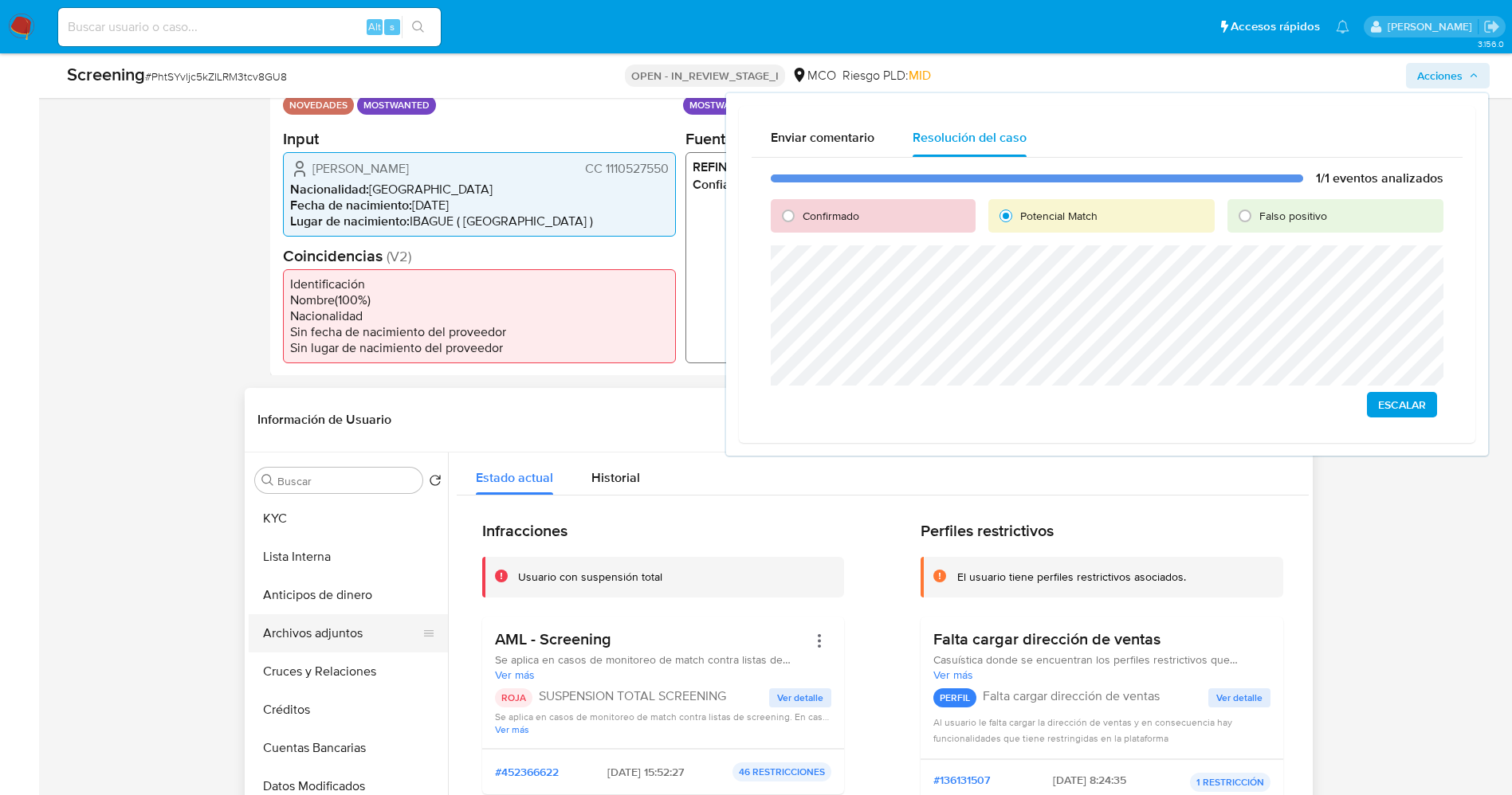
click at [307, 652] on button "Archivos adjuntos" at bounding box center [342, 633] width 186 height 38
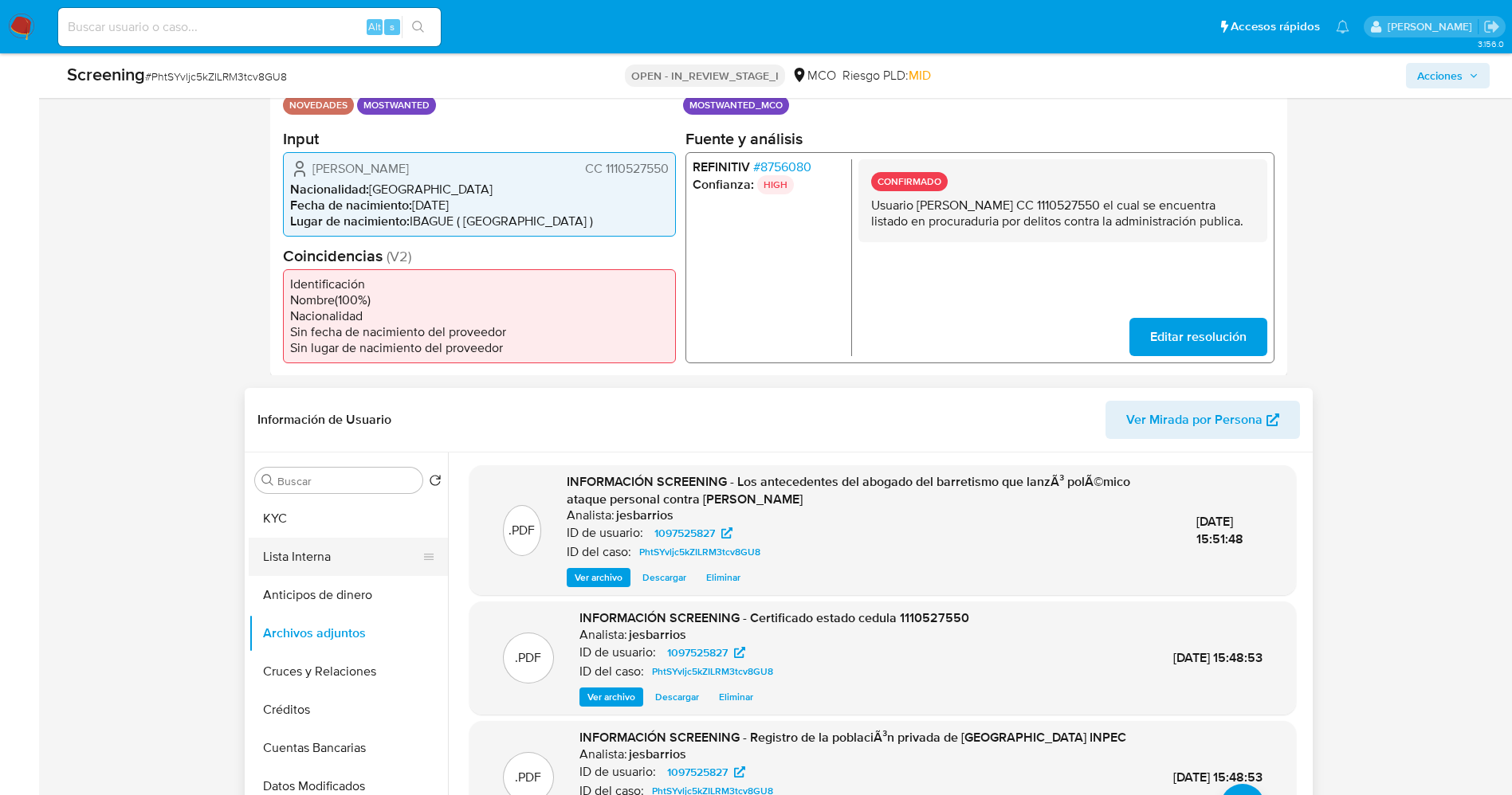
click at [306, 560] on button "Lista Interna" at bounding box center [342, 557] width 186 height 38
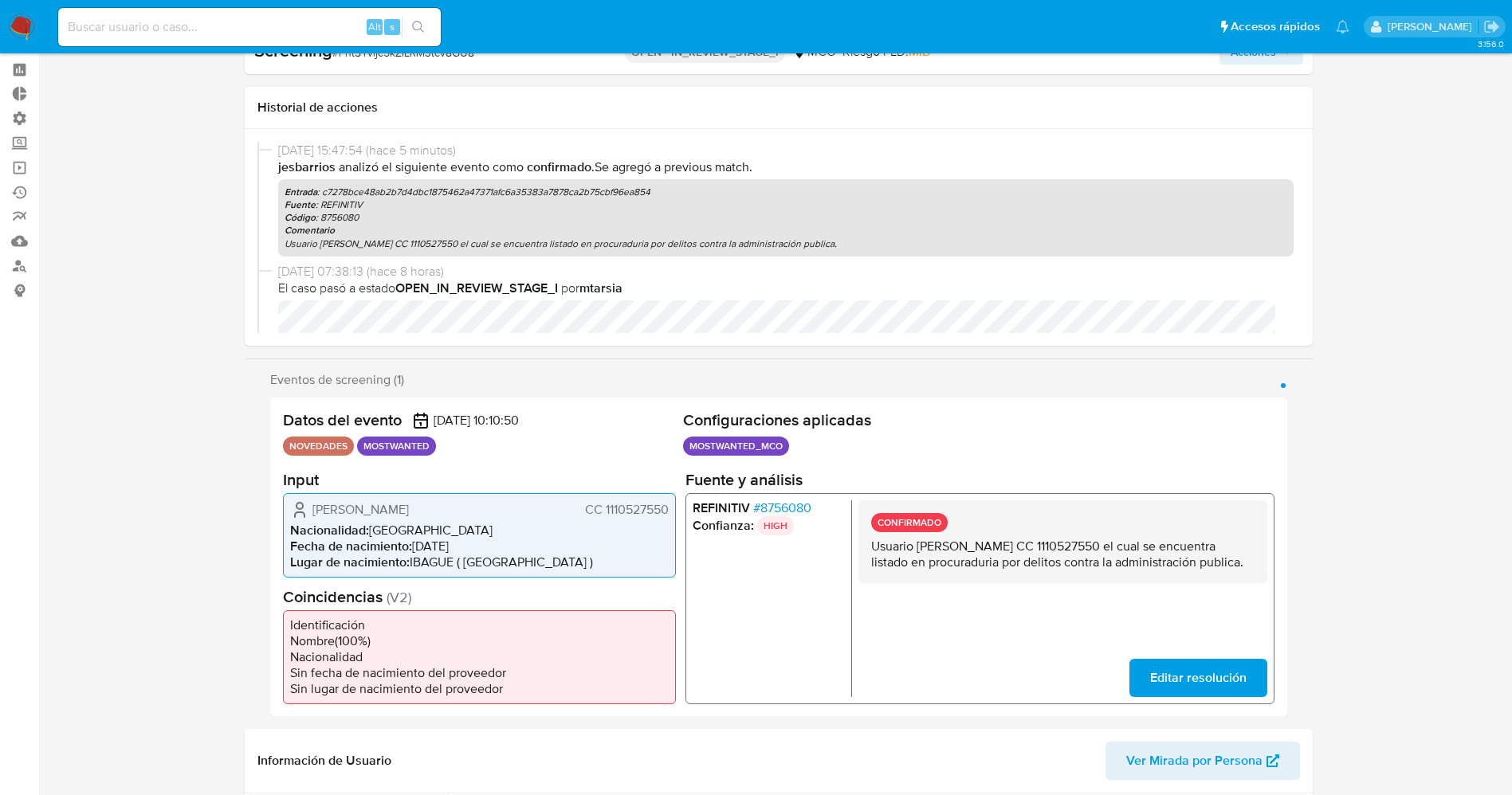
scroll to position [0, 0]
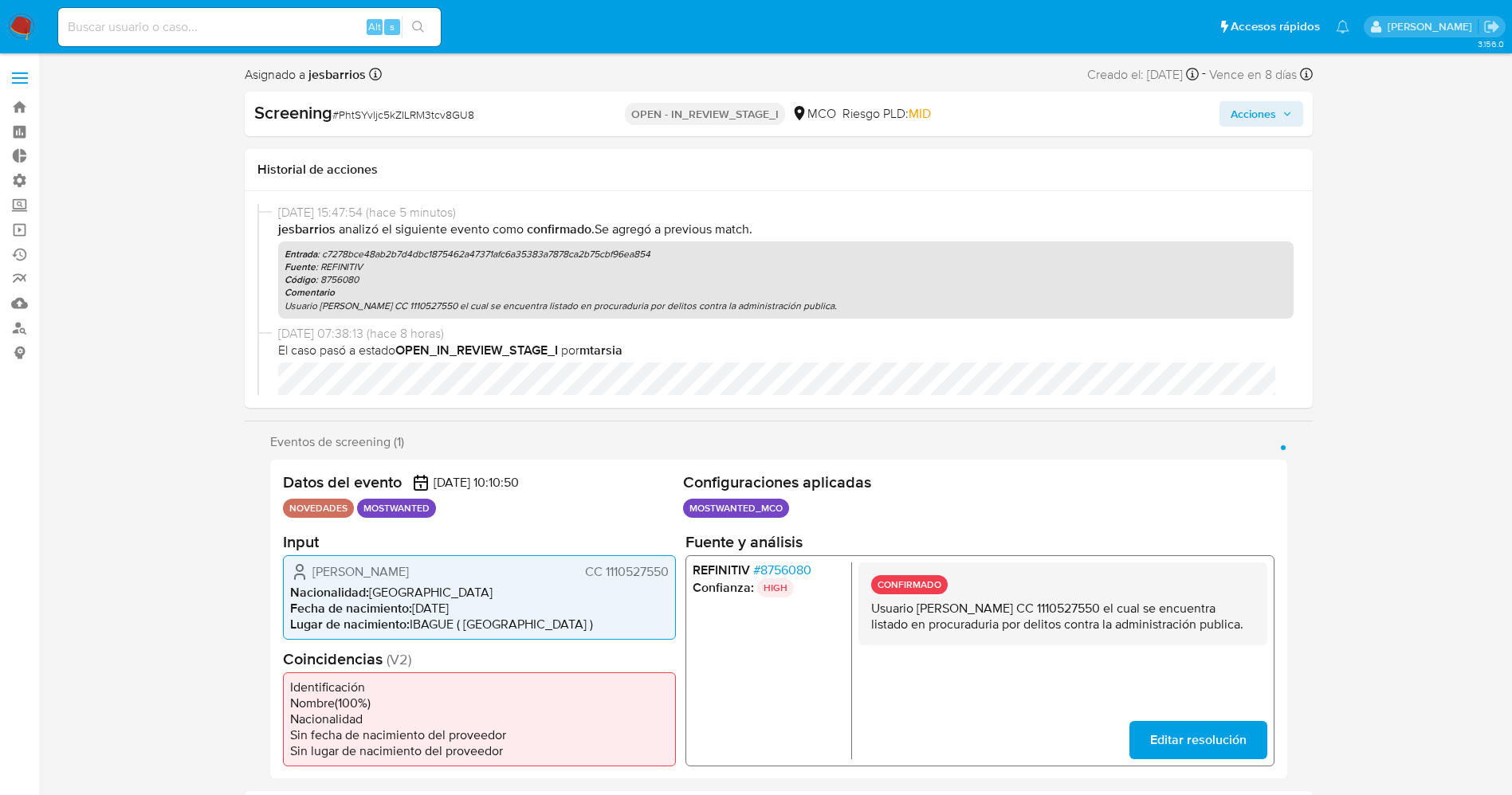
click at [1268, 116] on span "Acciones" at bounding box center [1253, 114] width 46 height 26
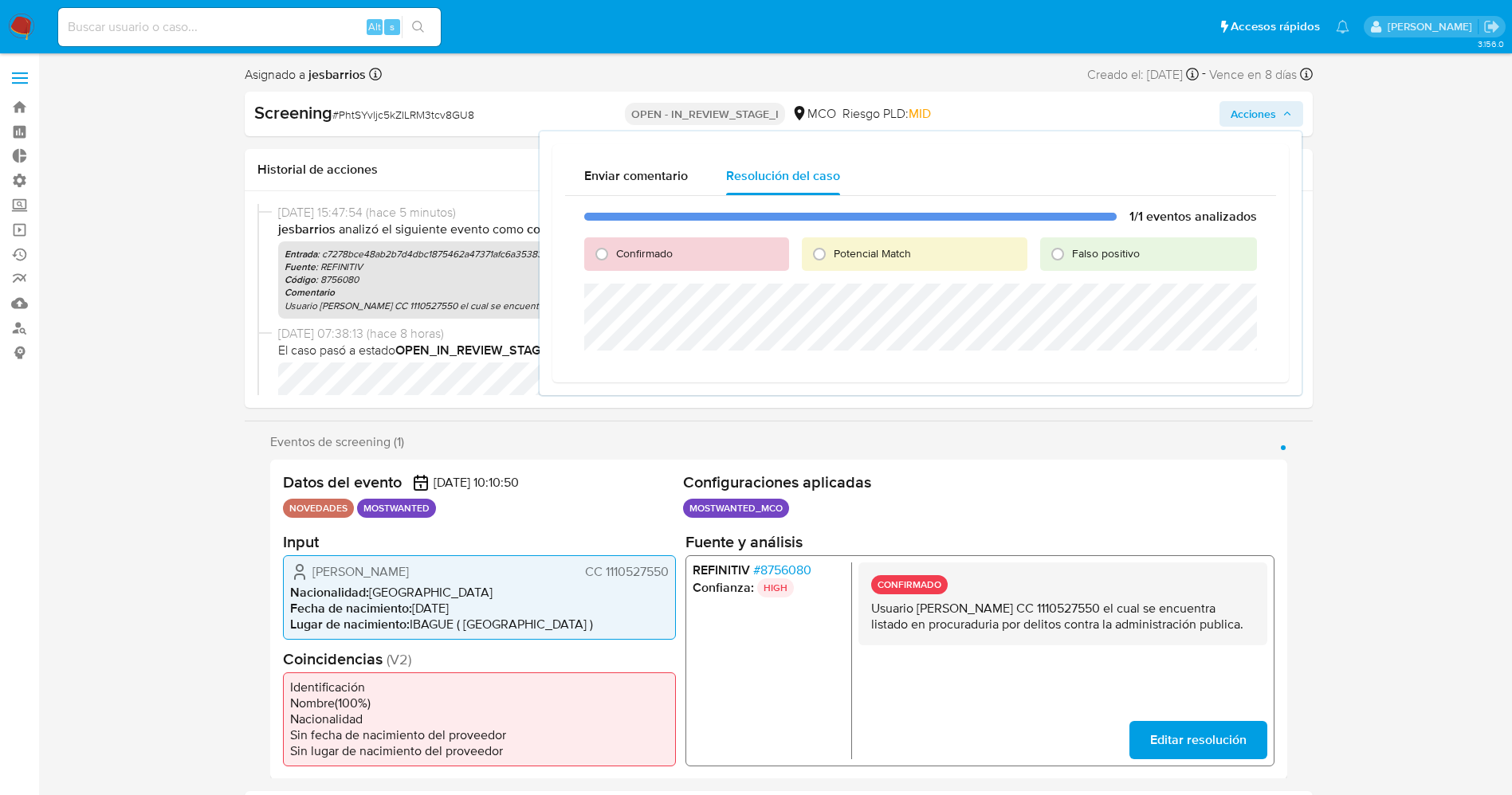
click at [902, 255] on span "Potencial Match" at bounding box center [872, 254] width 78 height 16
click at [832, 255] on input "Potencial Match" at bounding box center [819, 254] width 26 height 26
radio input "true"
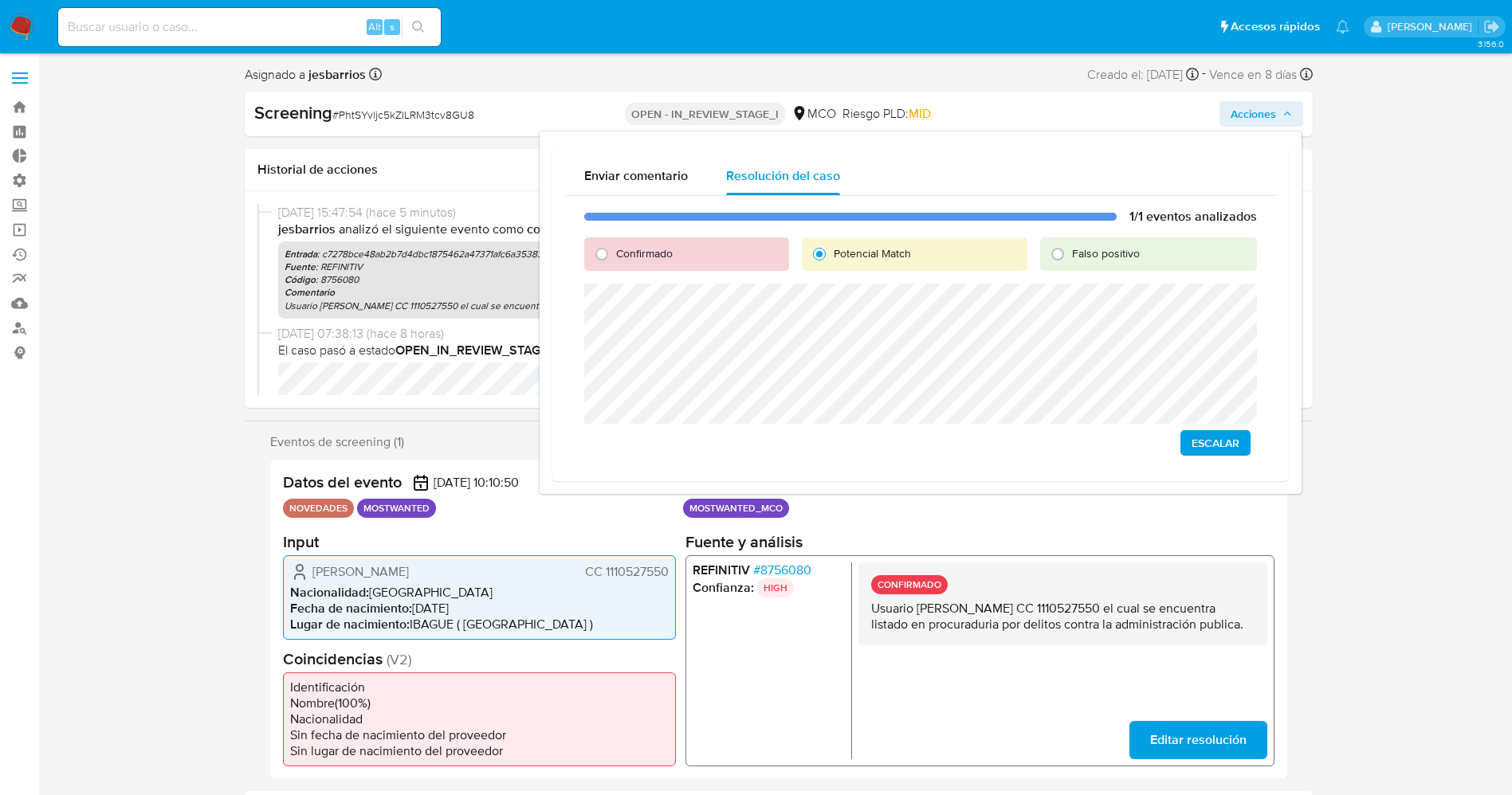
click at [1210, 442] on span "Escalar" at bounding box center [1215, 443] width 48 height 22
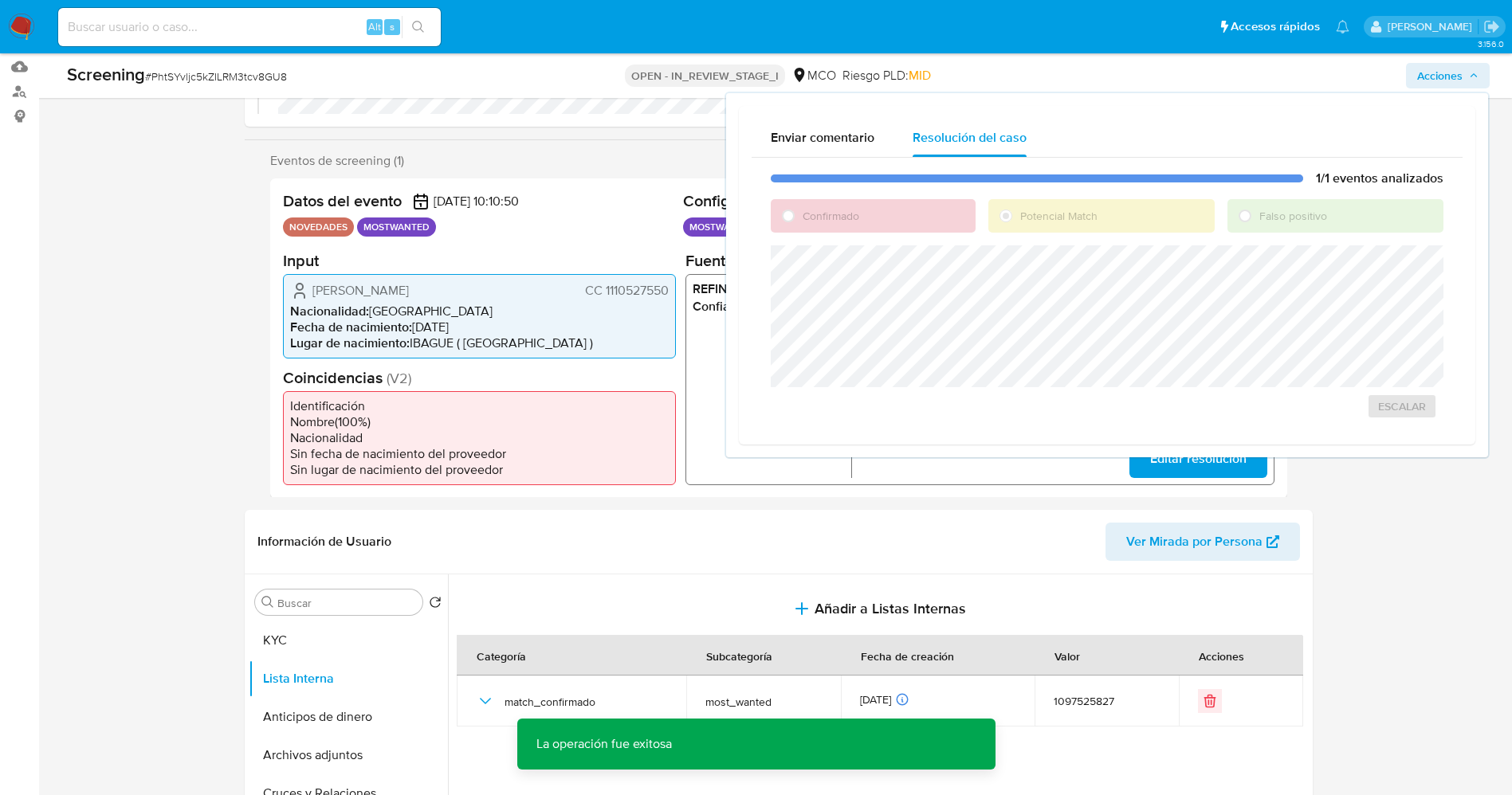
scroll to position [239, 0]
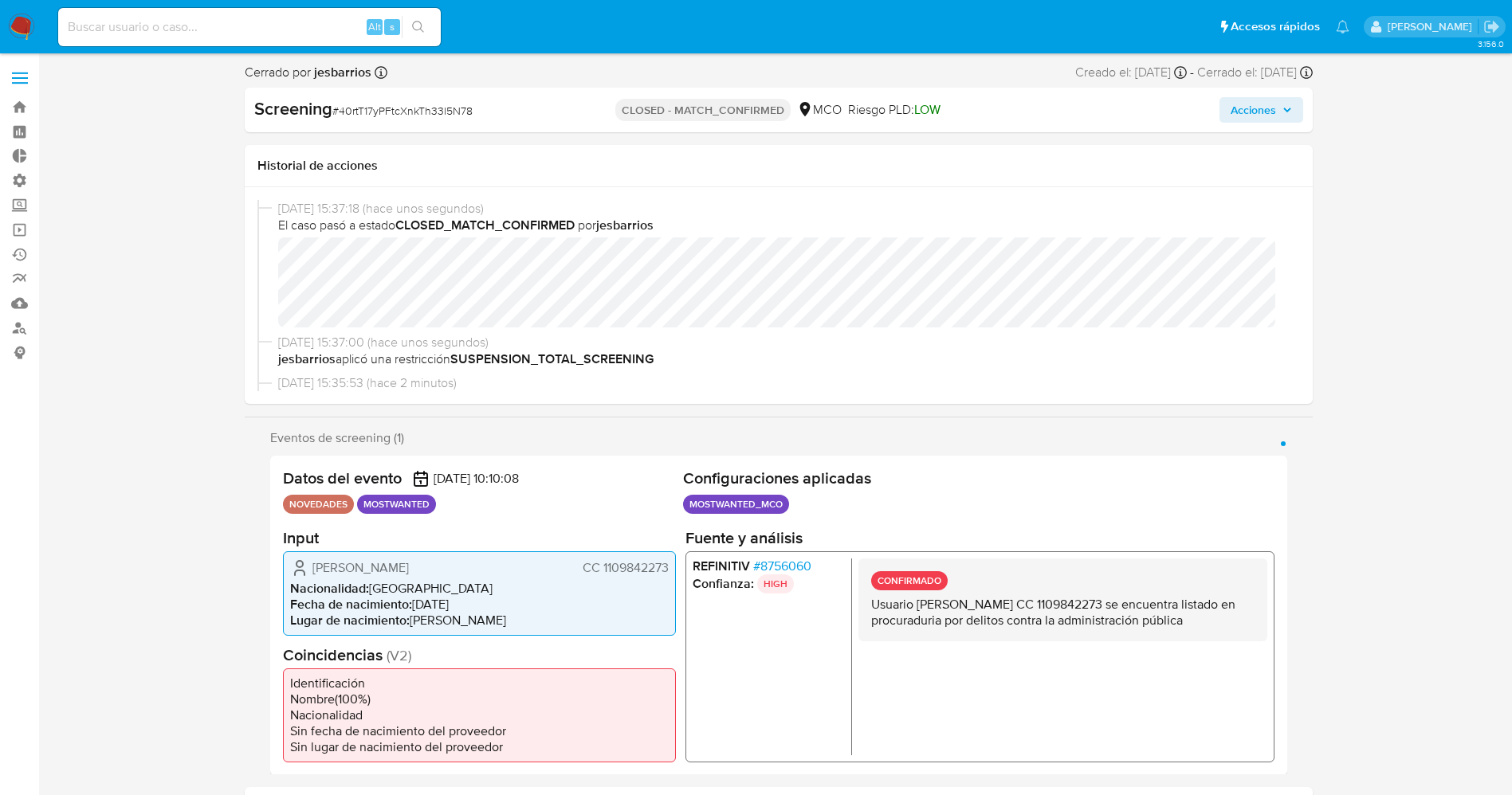
select select "10"
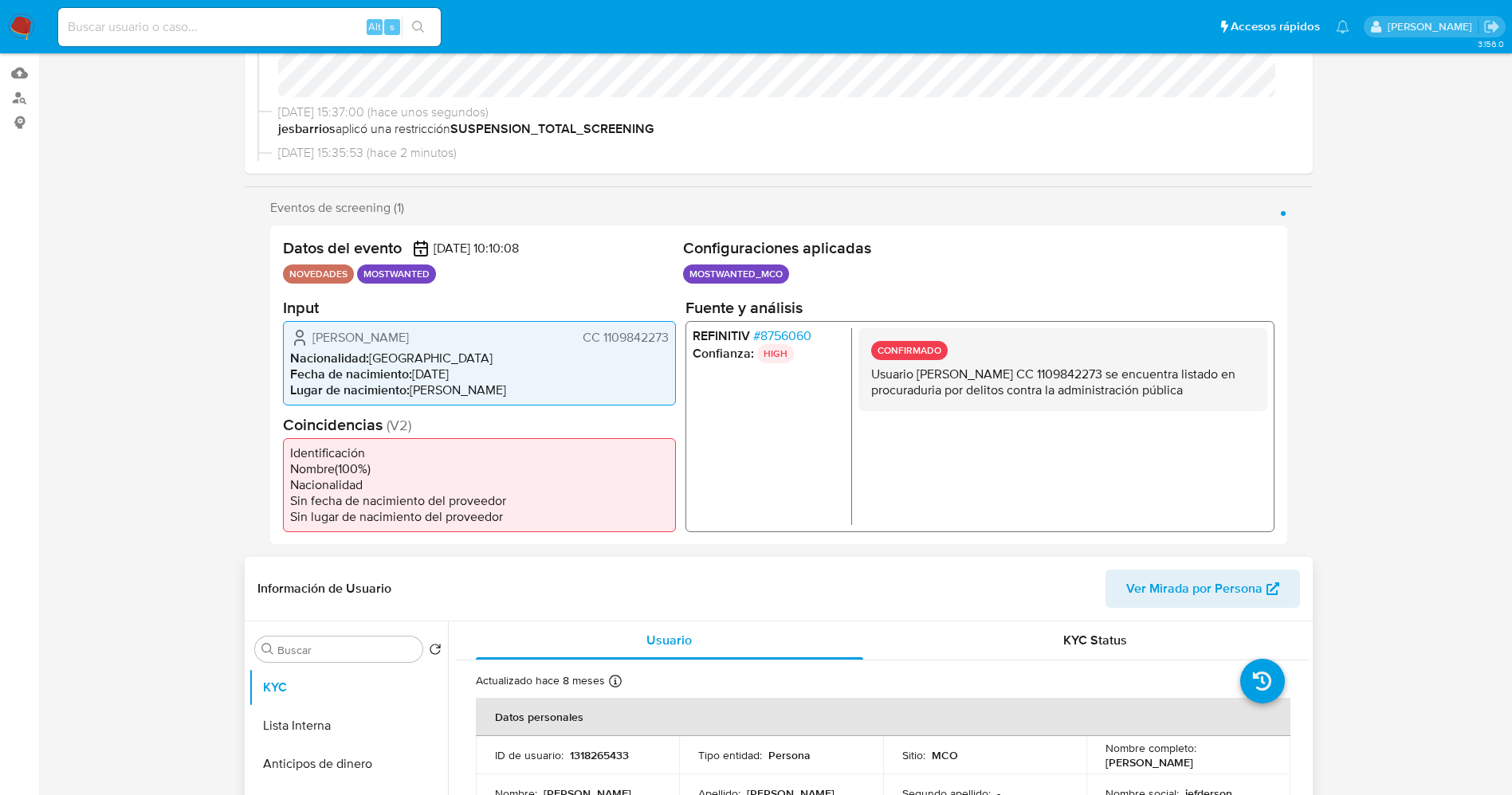
scroll to position [358, 0]
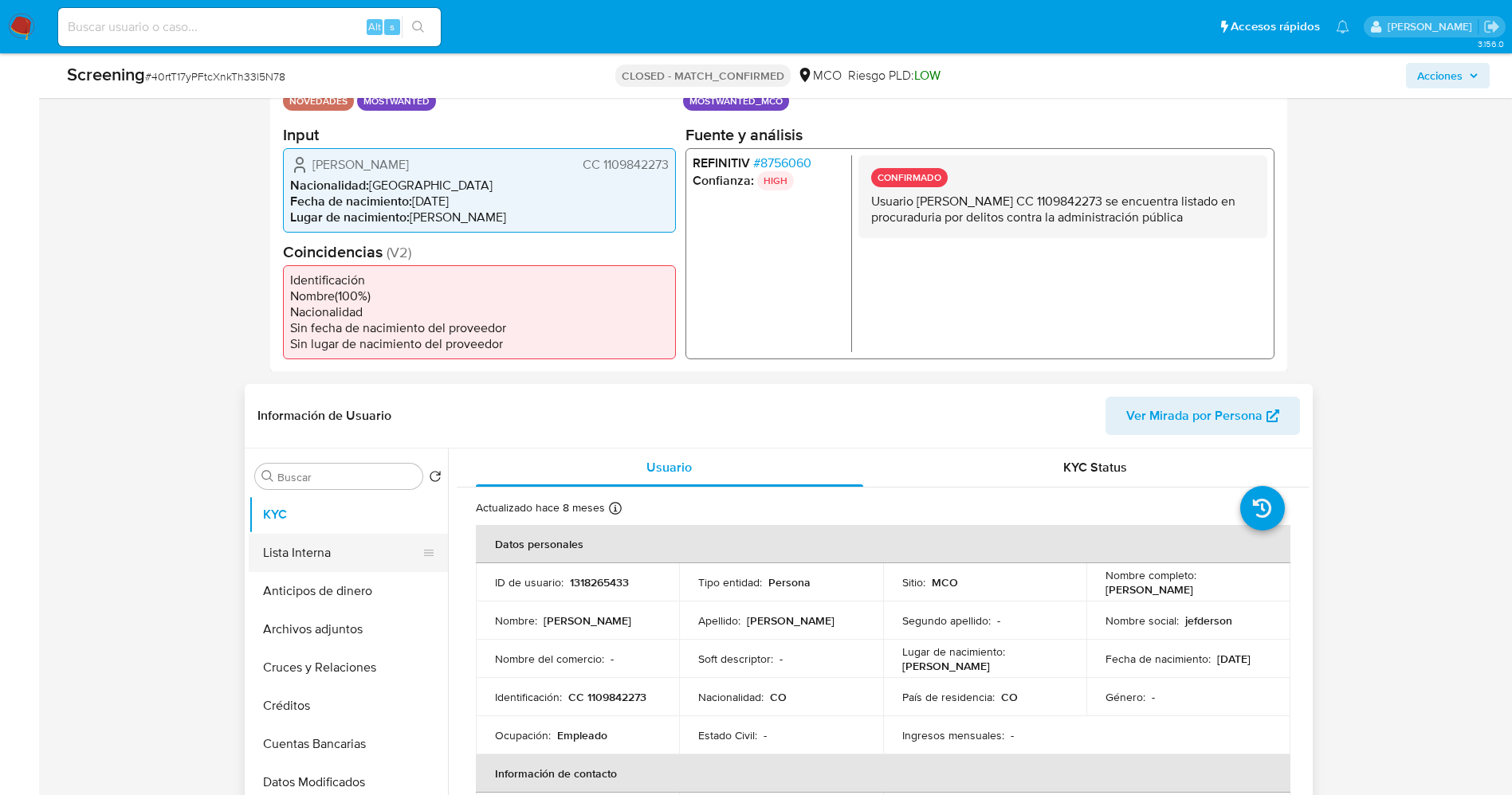
drag, startPoint x: 347, startPoint y: 545, endPoint x: 338, endPoint y: 542, distance: 9.5
click at [345, 544] on button "Lista Interna" at bounding box center [342, 553] width 186 height 38
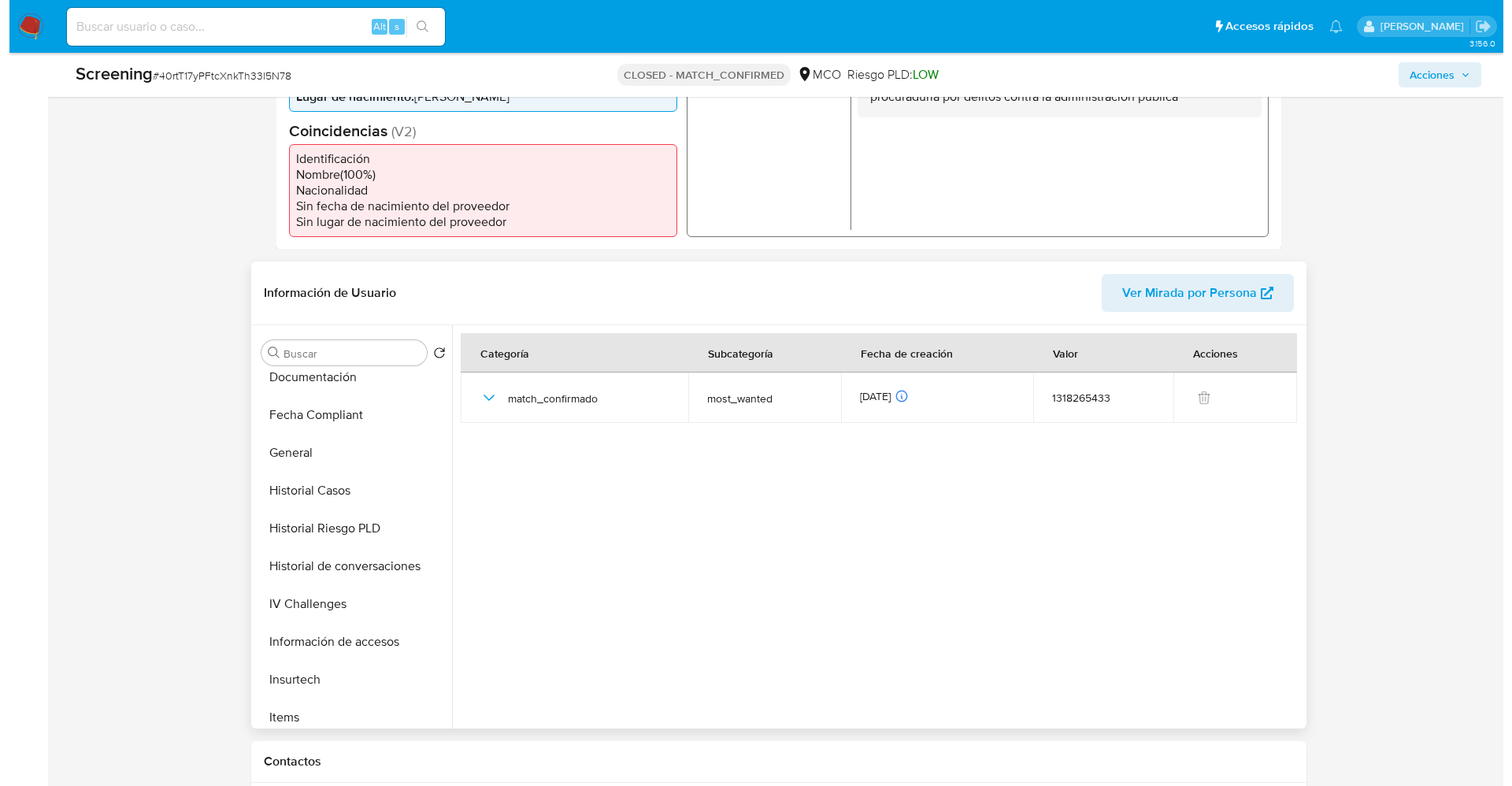
scroll to position [311, 0]
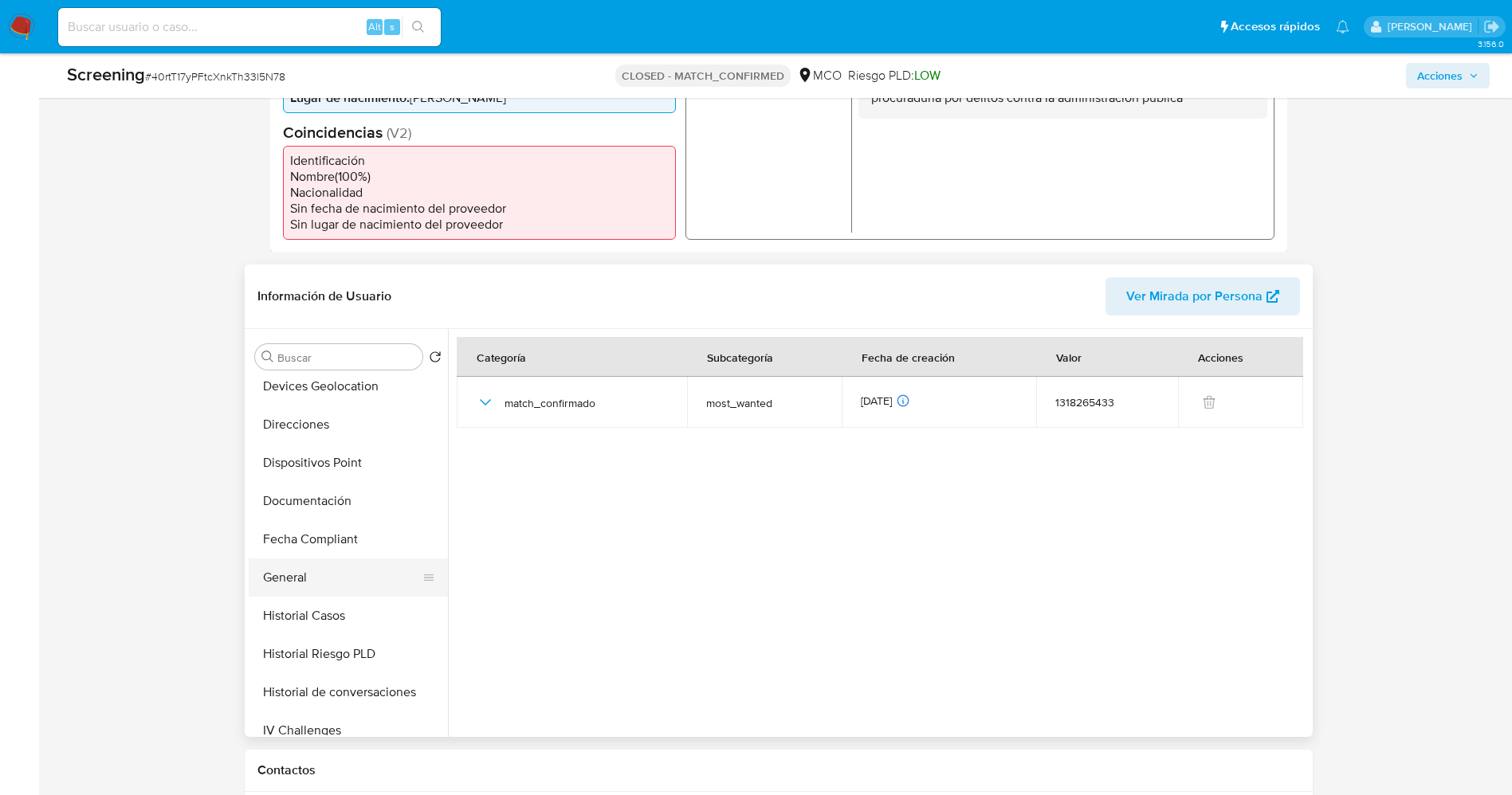
click at [324, 577] on button "General" at bounding box center [342, 577] width 186 height 38
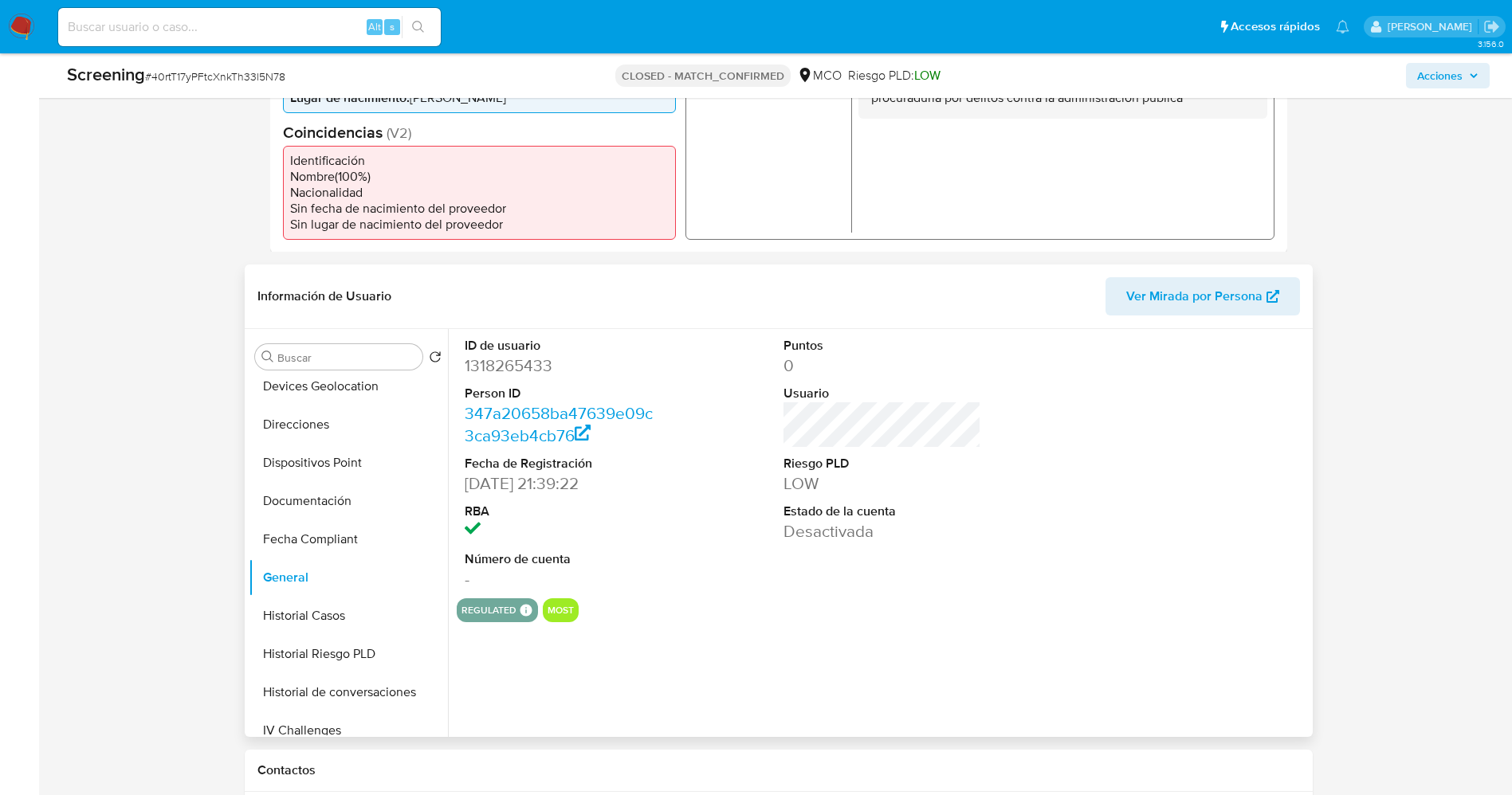
drag, startPoint x: 1220, startPoint y: 720, endPoint x: 1236, endPoint y: 714, distance: 17.1
click at [1227, 720] on div "ID de usuario 1318265433 Person ID 347a20658ba47639e09c3ca93eb4cb76 Fecha de Re…" at bounding box center [878, 533] width 861 height 408
click at [1242, 705] on div "ID de usuario 1318265433 Person ID 347a20658ba47639e09c3ca93eb4cb76 Fecha de Re…" at bounding box center [878, 533] width 861 height 408
click at [1260, 673] on icon "Crear caso manual" at bounding box center [1254, 670] width 19 height 19
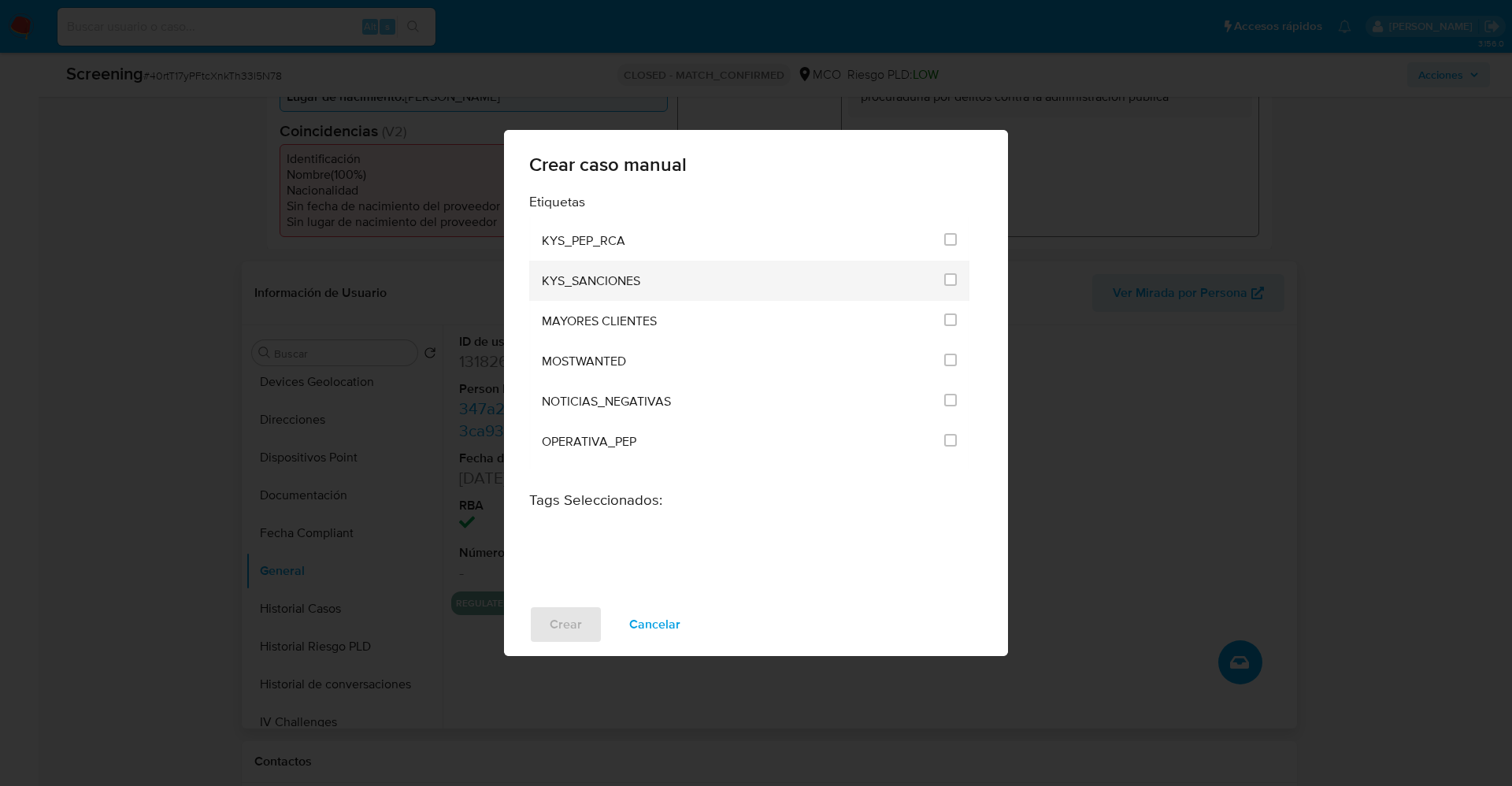
scroll to position [684, 0]
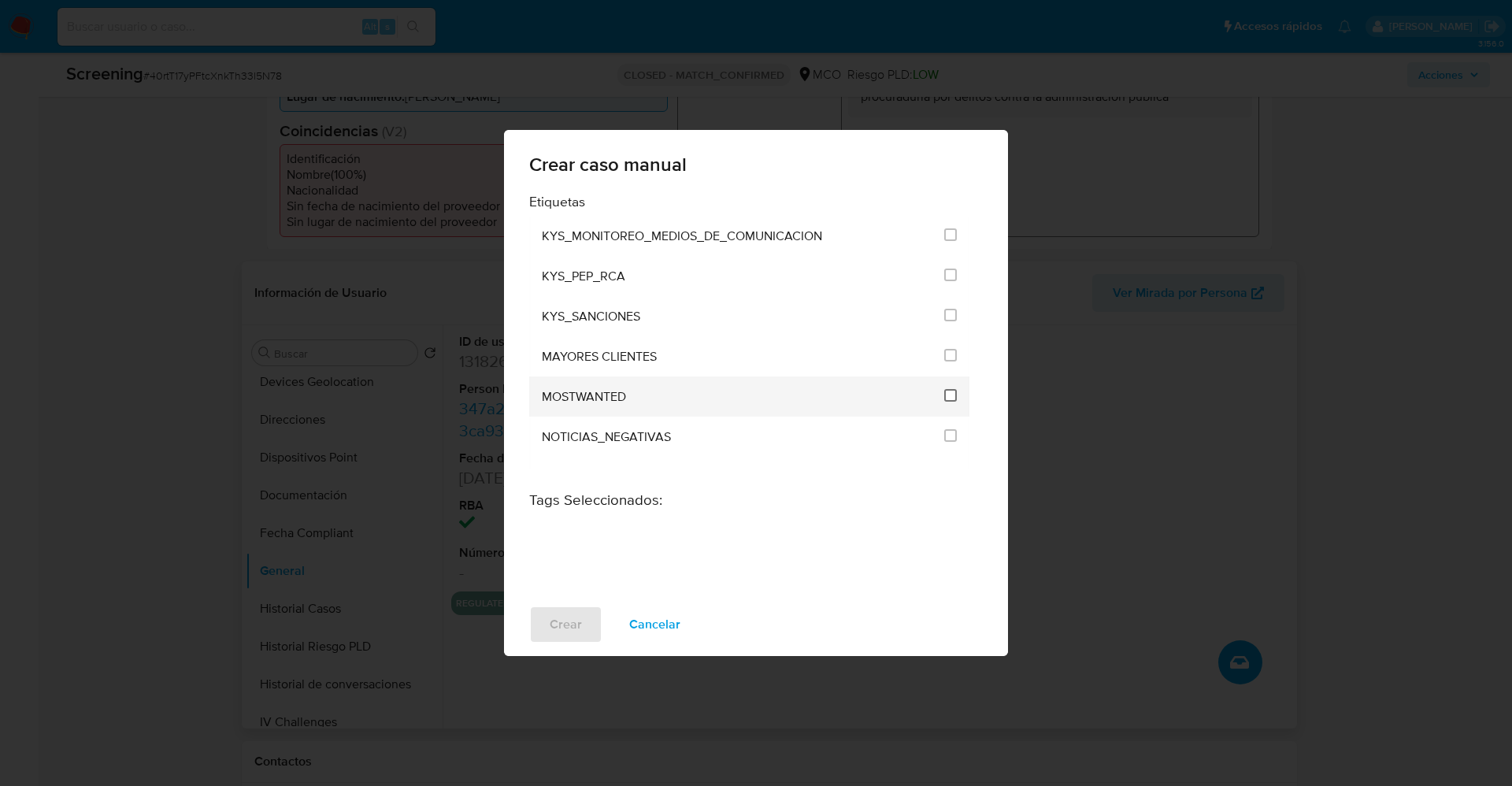
click at [945, 399] on input "2432" at bounding box center [950, 395] width 13 height 13
checkbox input "true"
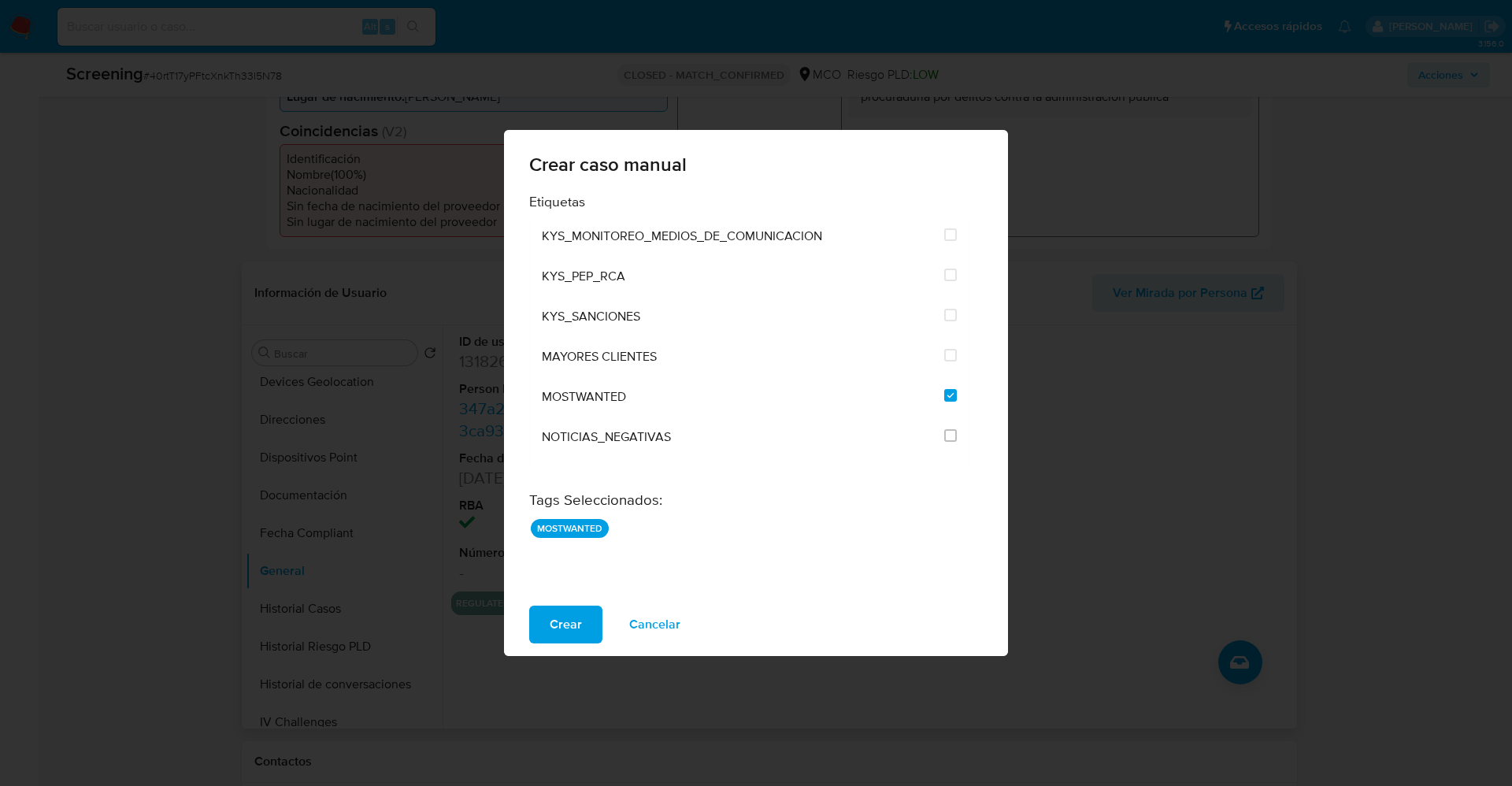
click at [582, 623] on button "Crear" at bounding box center [565, 625] width 74 height 38
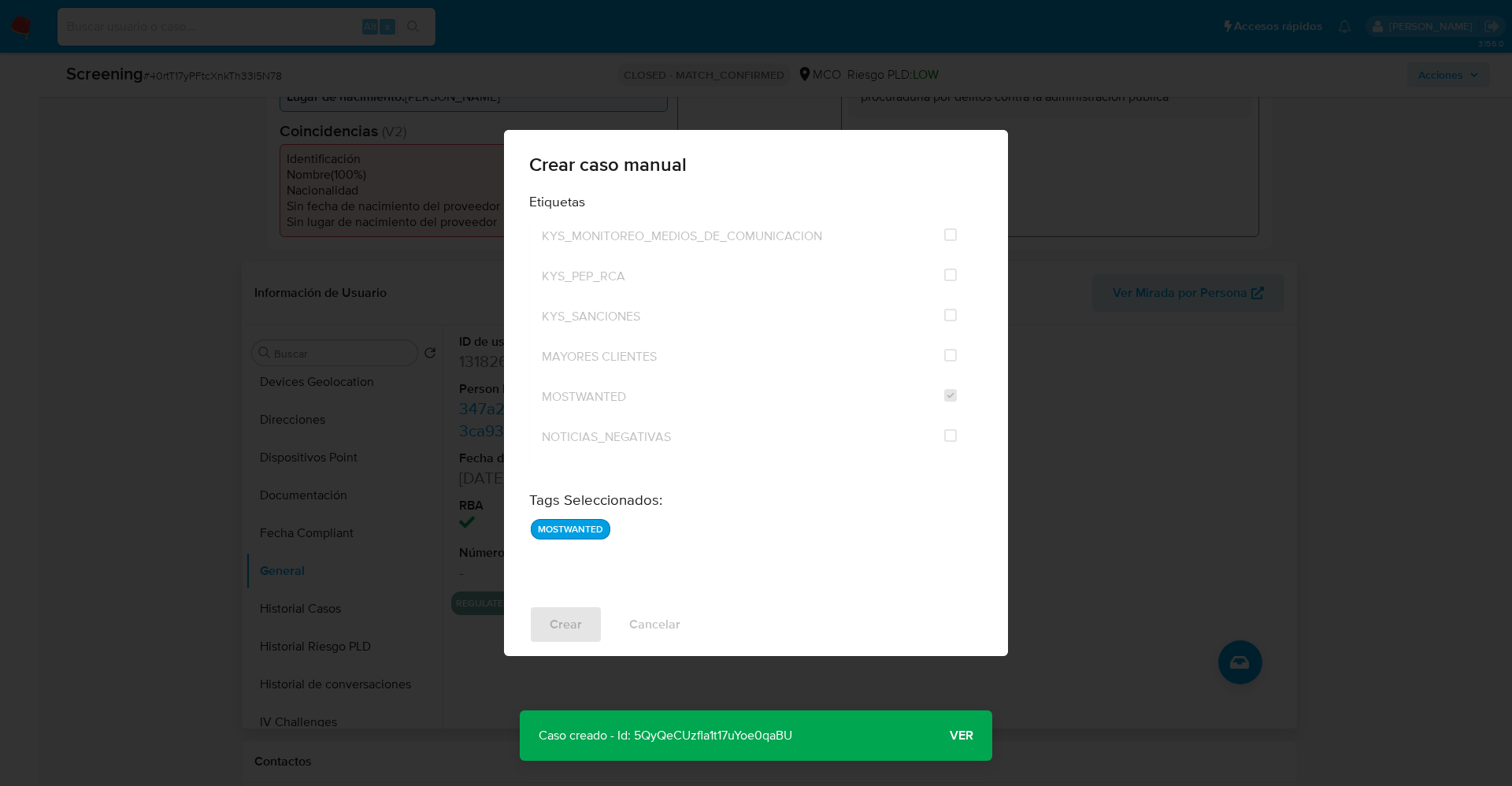
click at [969, 735] on span "Ver" at bounding box center [961, 735] width 24 height 0
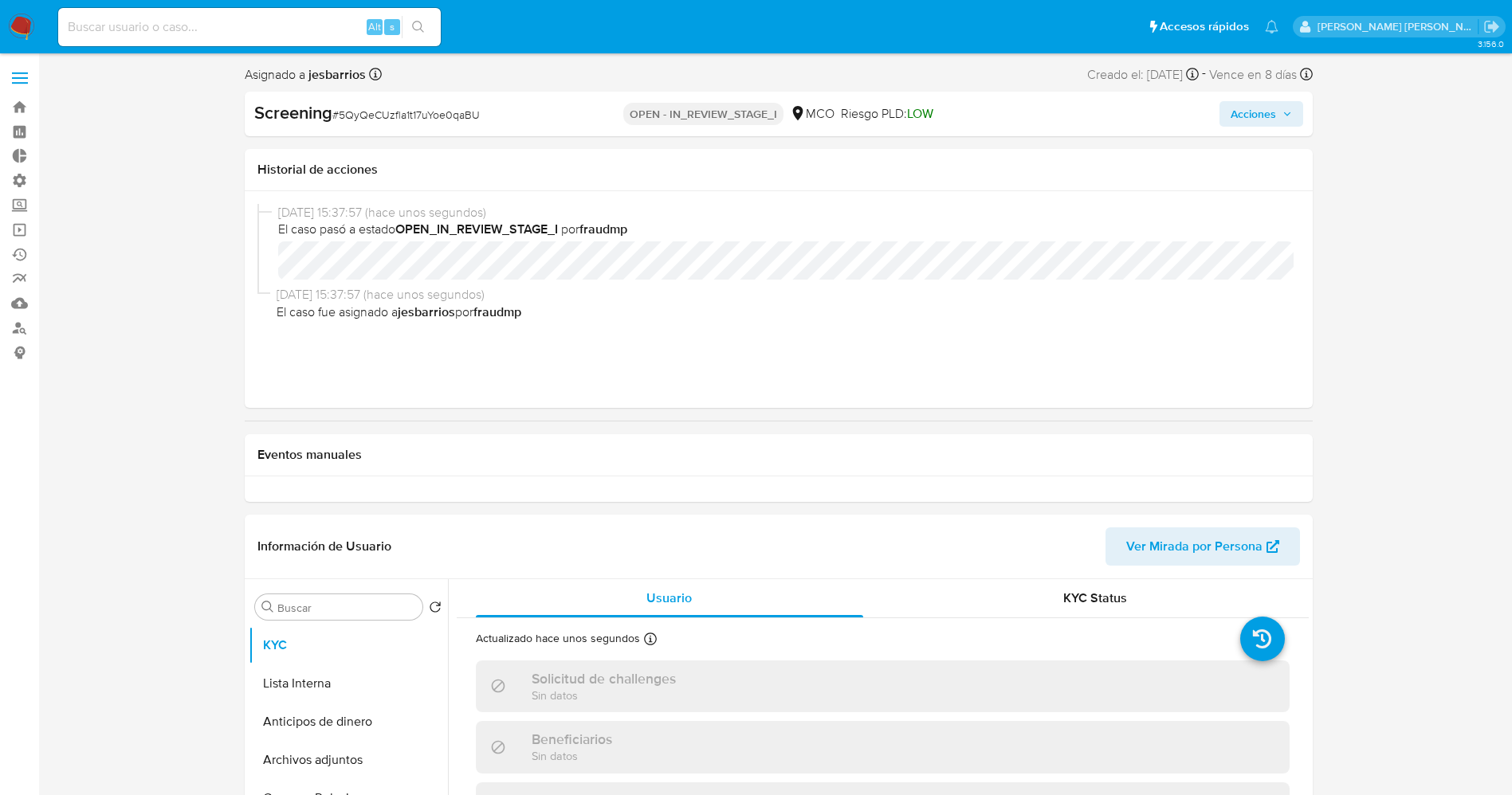
select select "10"
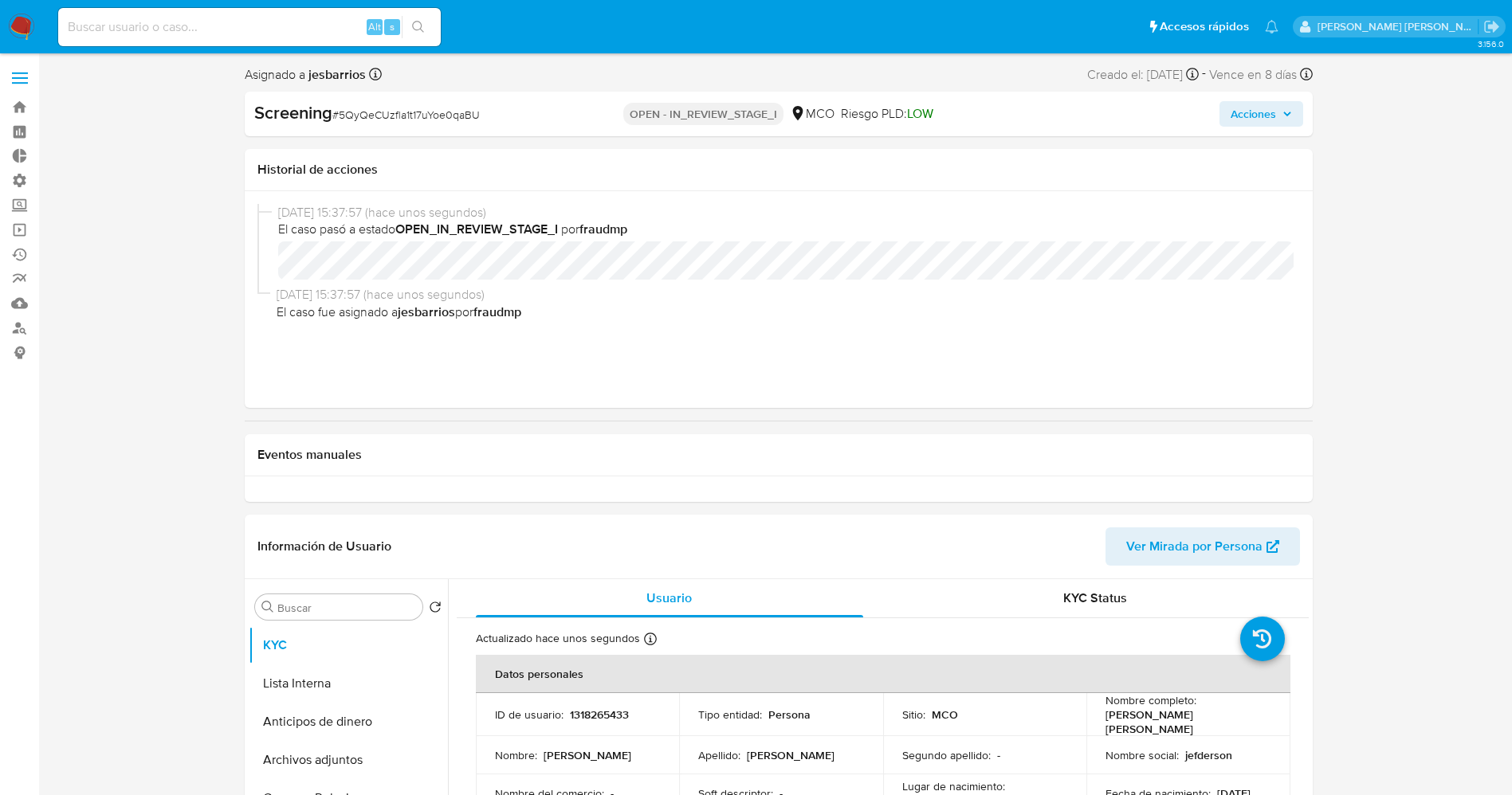
click at [1249, 113] on span "Acciones" at bounding box center [1253, 114] width 46 height 26
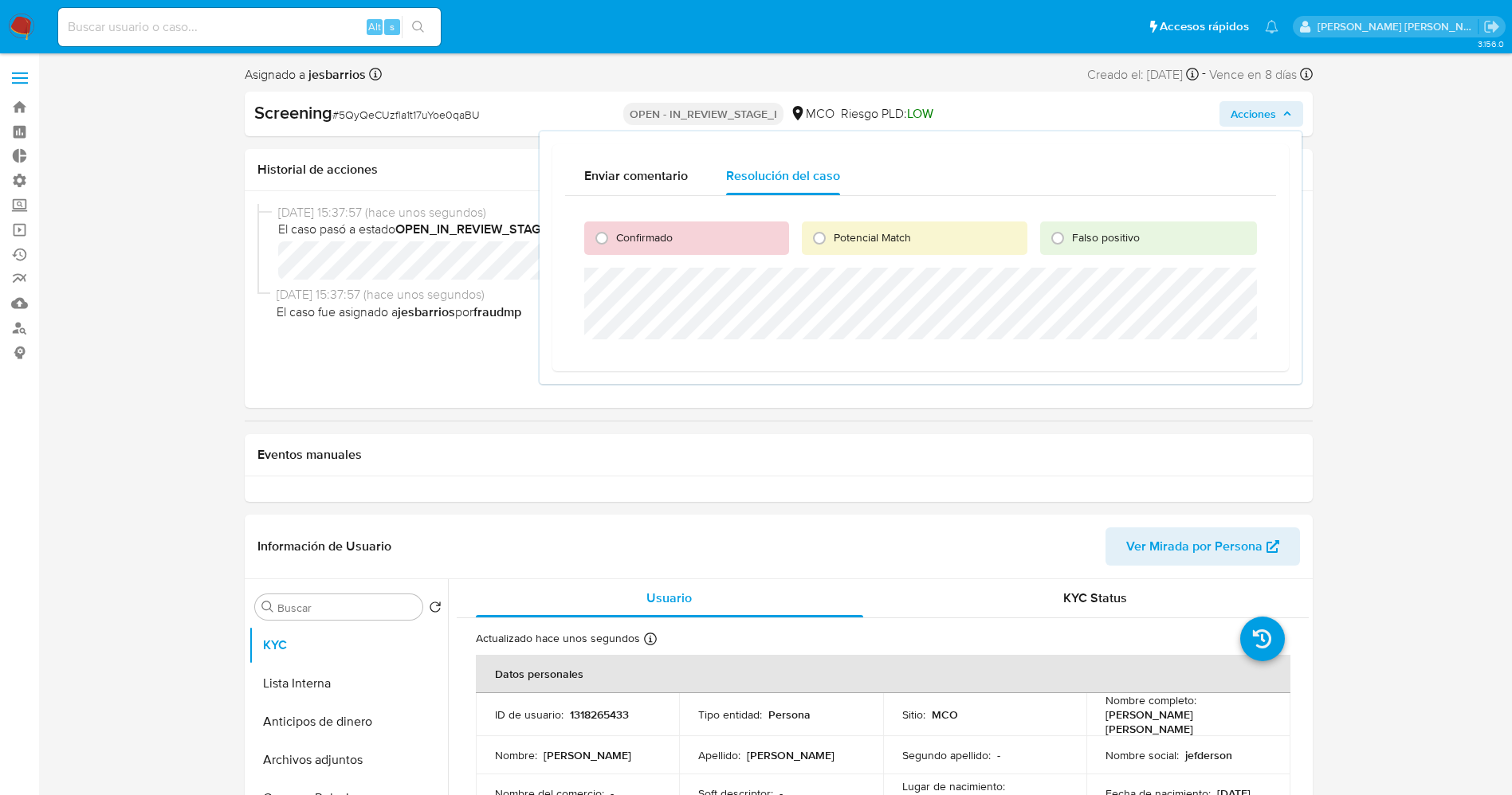
click at [842, 235] on span "Potencial Match" at bounding box center [872, 238] width 78 height 16
click at [832, 235] on input "Potencial Match" at bounding box center [819, 238] width 26 height 26
radio input "true"
click at [1246, 441] on button "Escalar" at bounding box center [1215, 432] width 70 height 26
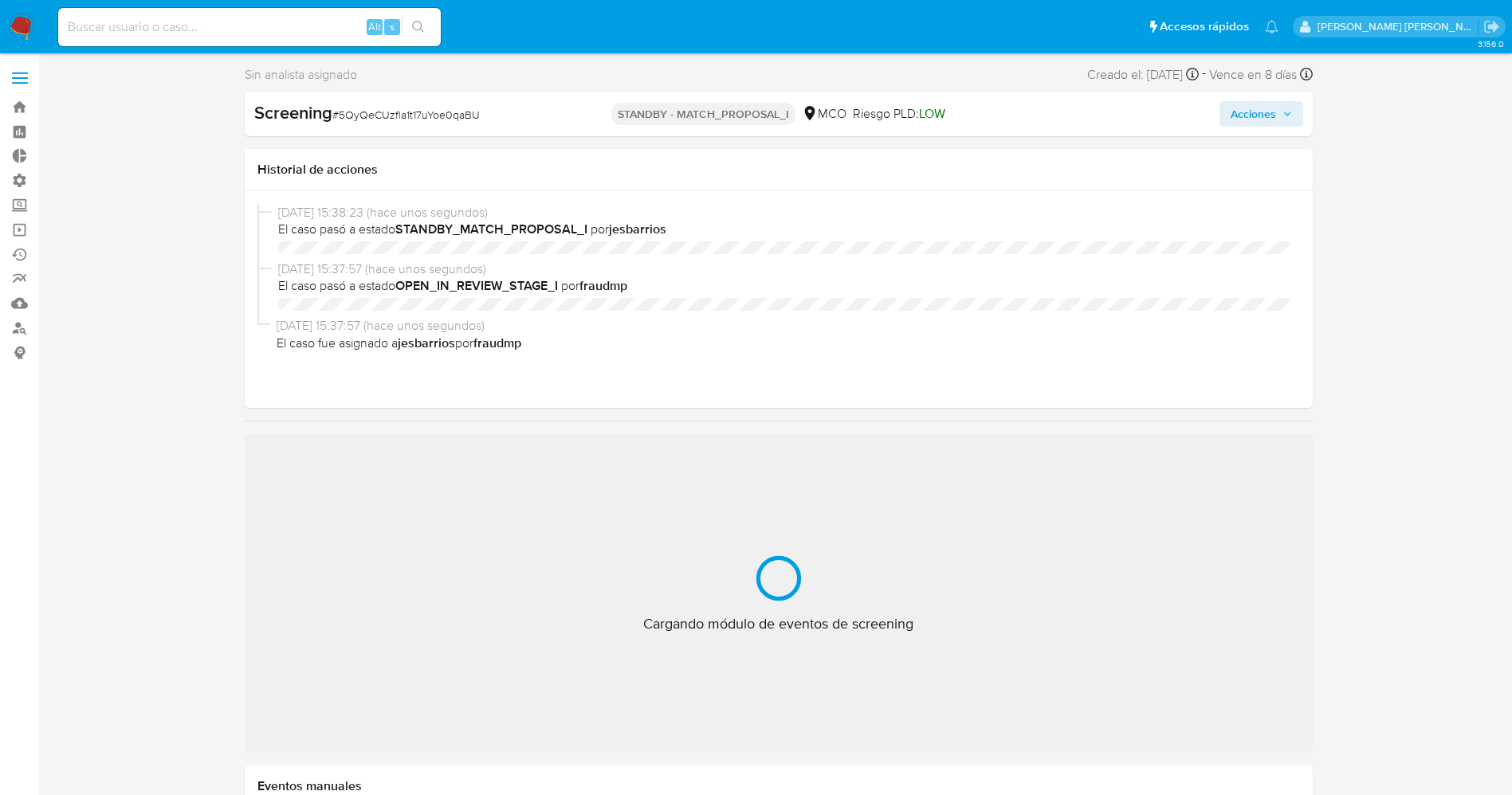
select select "10"
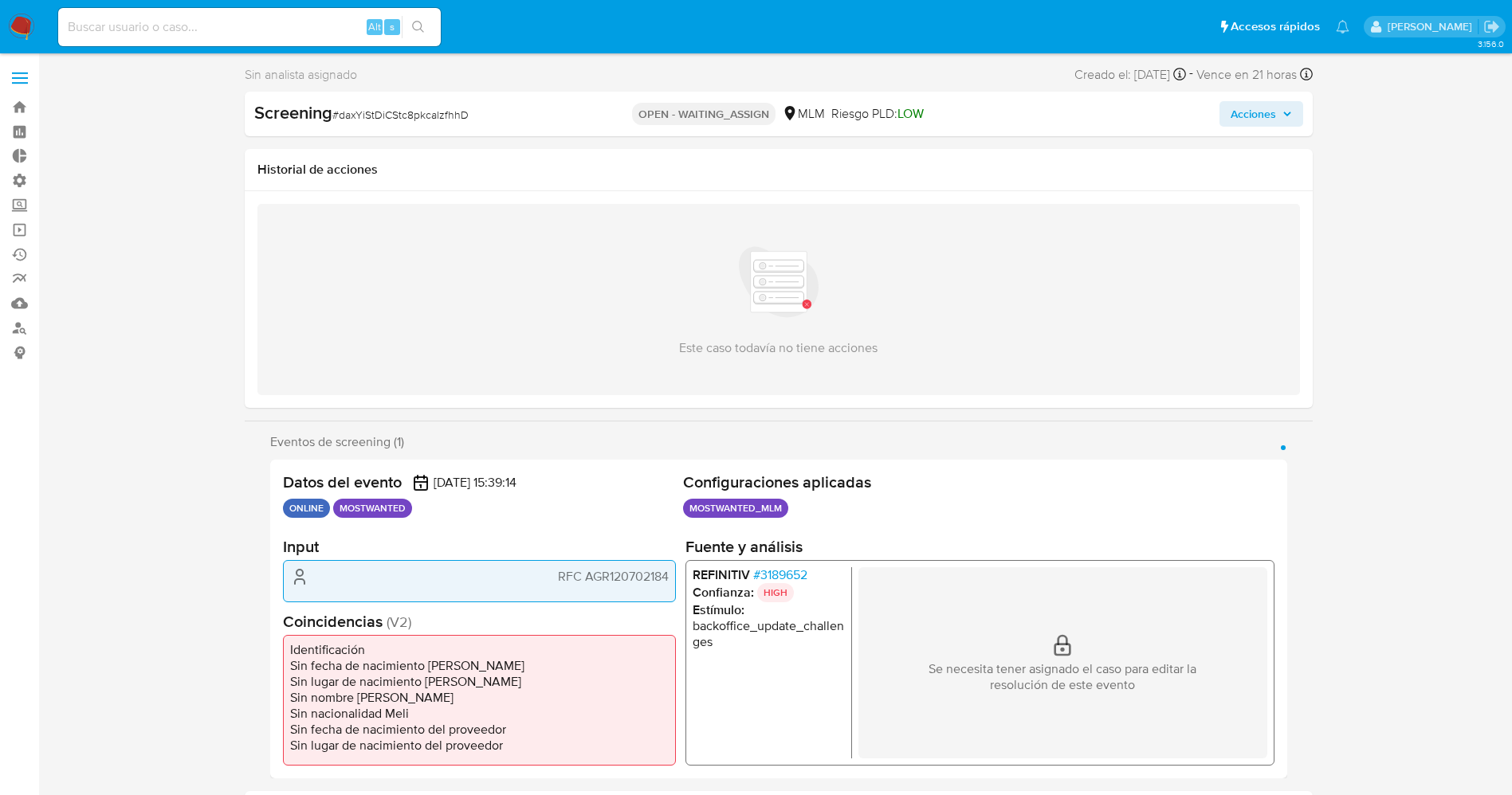
select select "10"
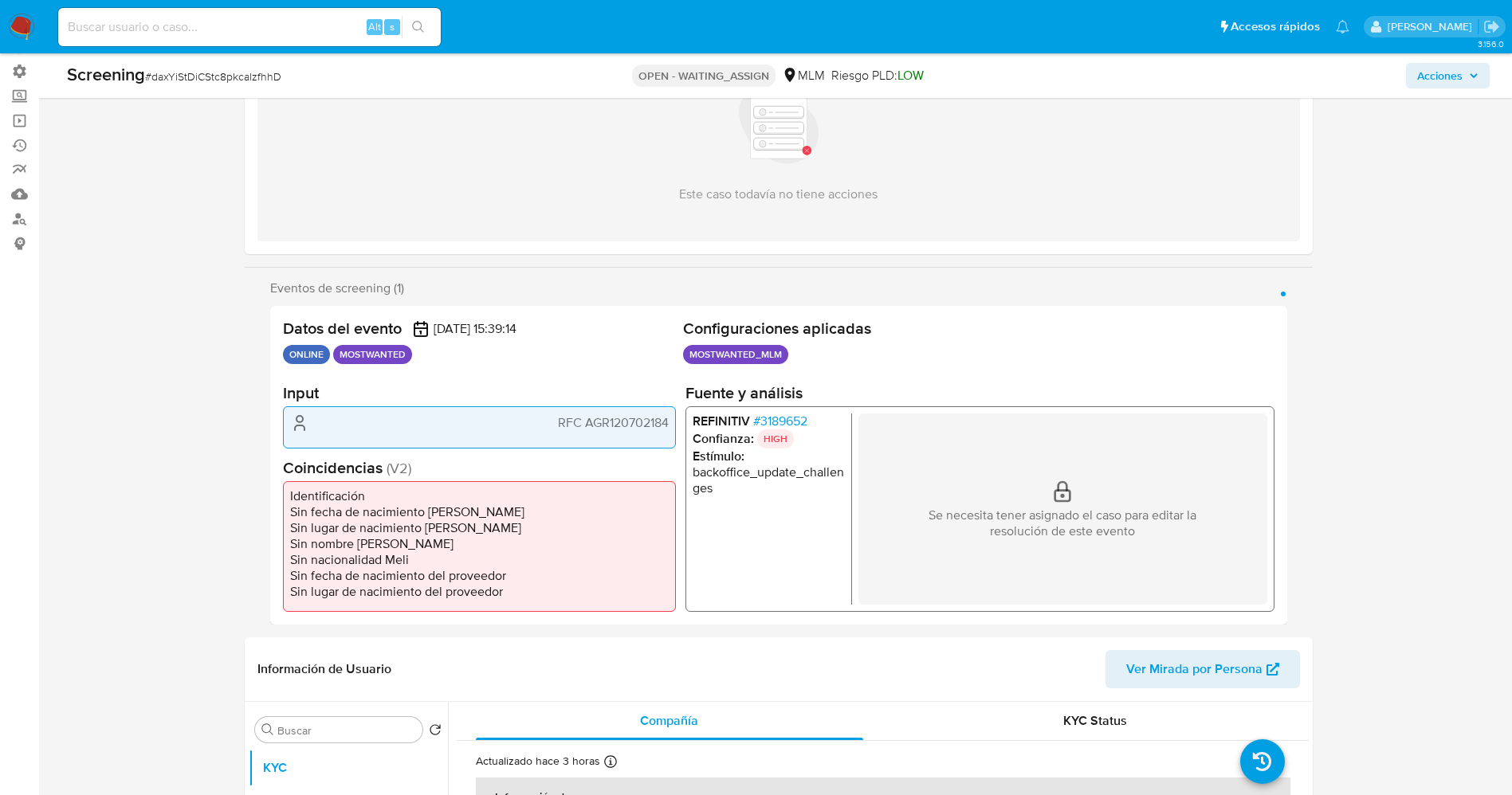
scroll to position [119, 0]
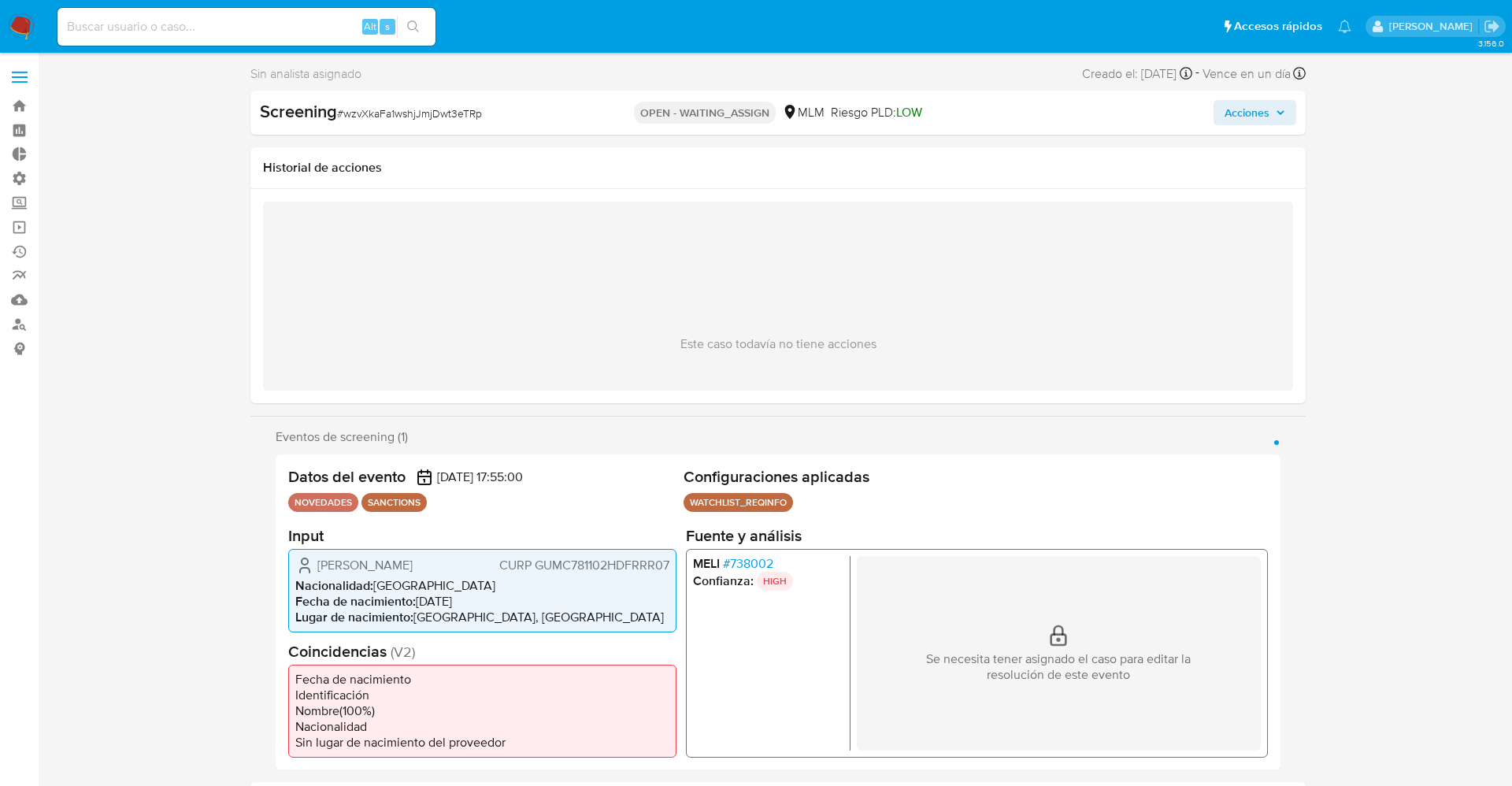
select select "10"
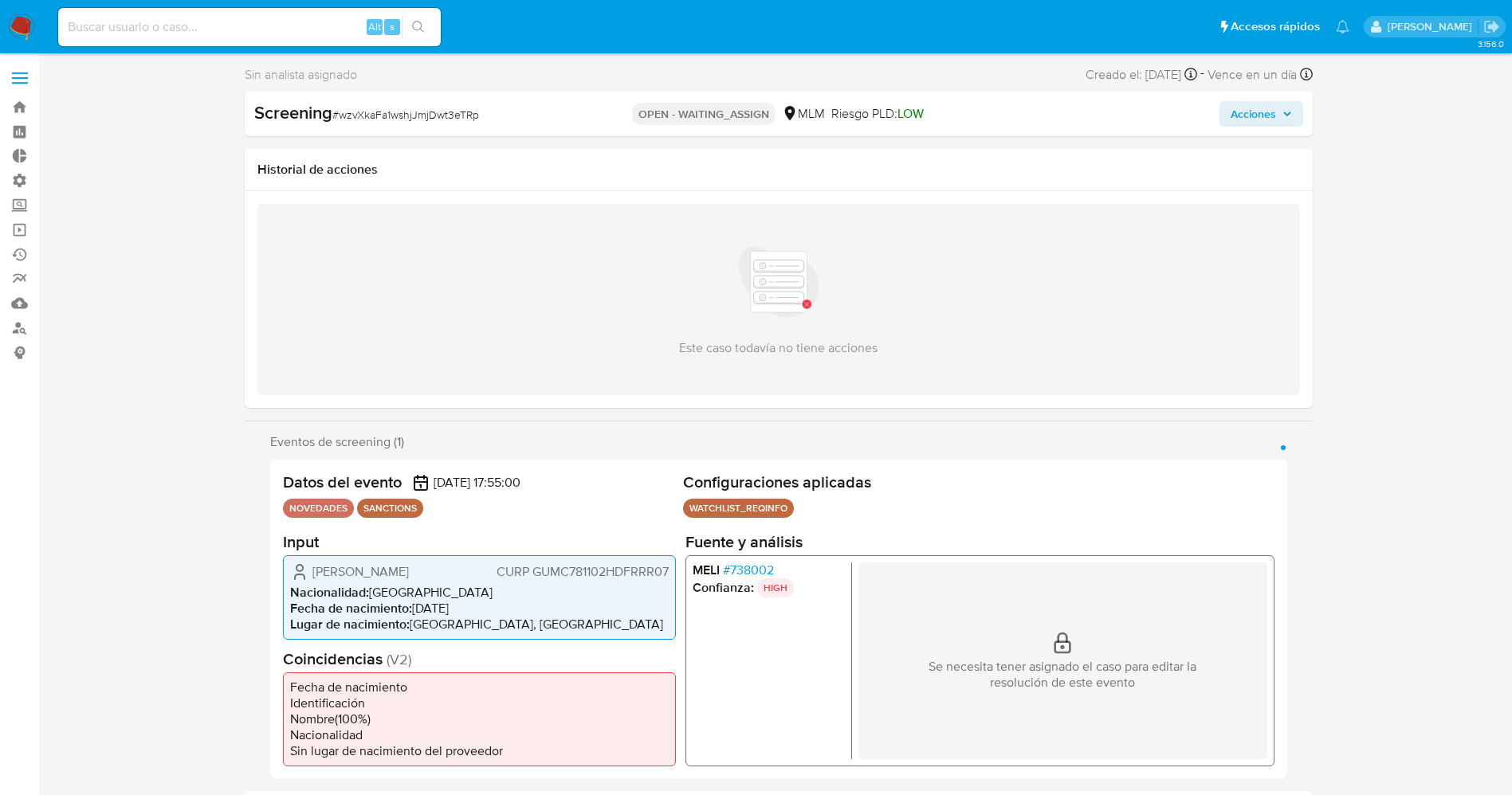
scroll to position [119, 0]
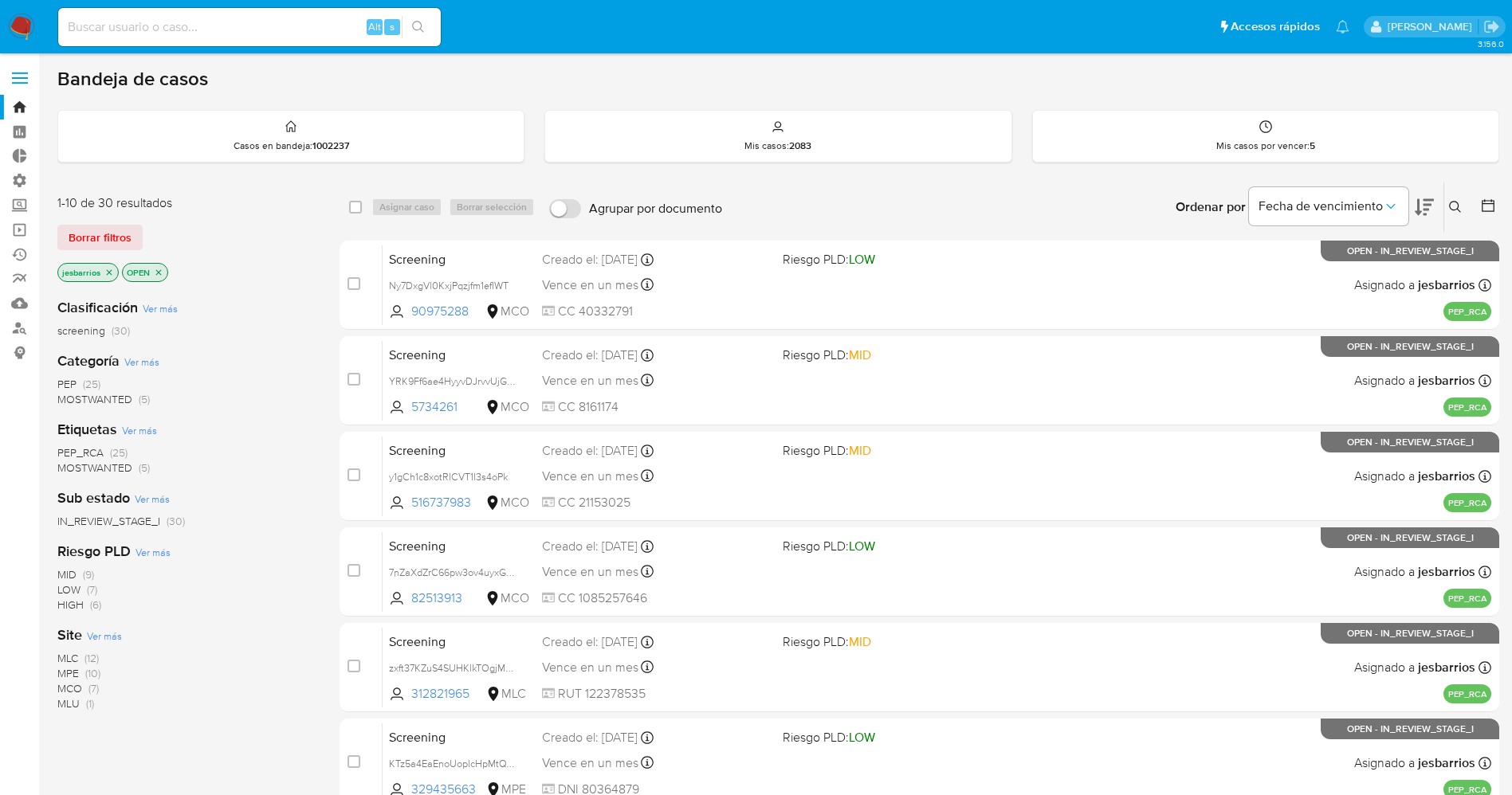
drag, startPoint x: 22, startPoint y: 27, endPoint x: 34, endPoint y: 6, distance: 24.2
click at [22, 27] on img at bounding box center [22, 27] width 27 height 27
click at [108, 274] on icon "close-filter" at bounding box center [109, 273] width 10 height 10
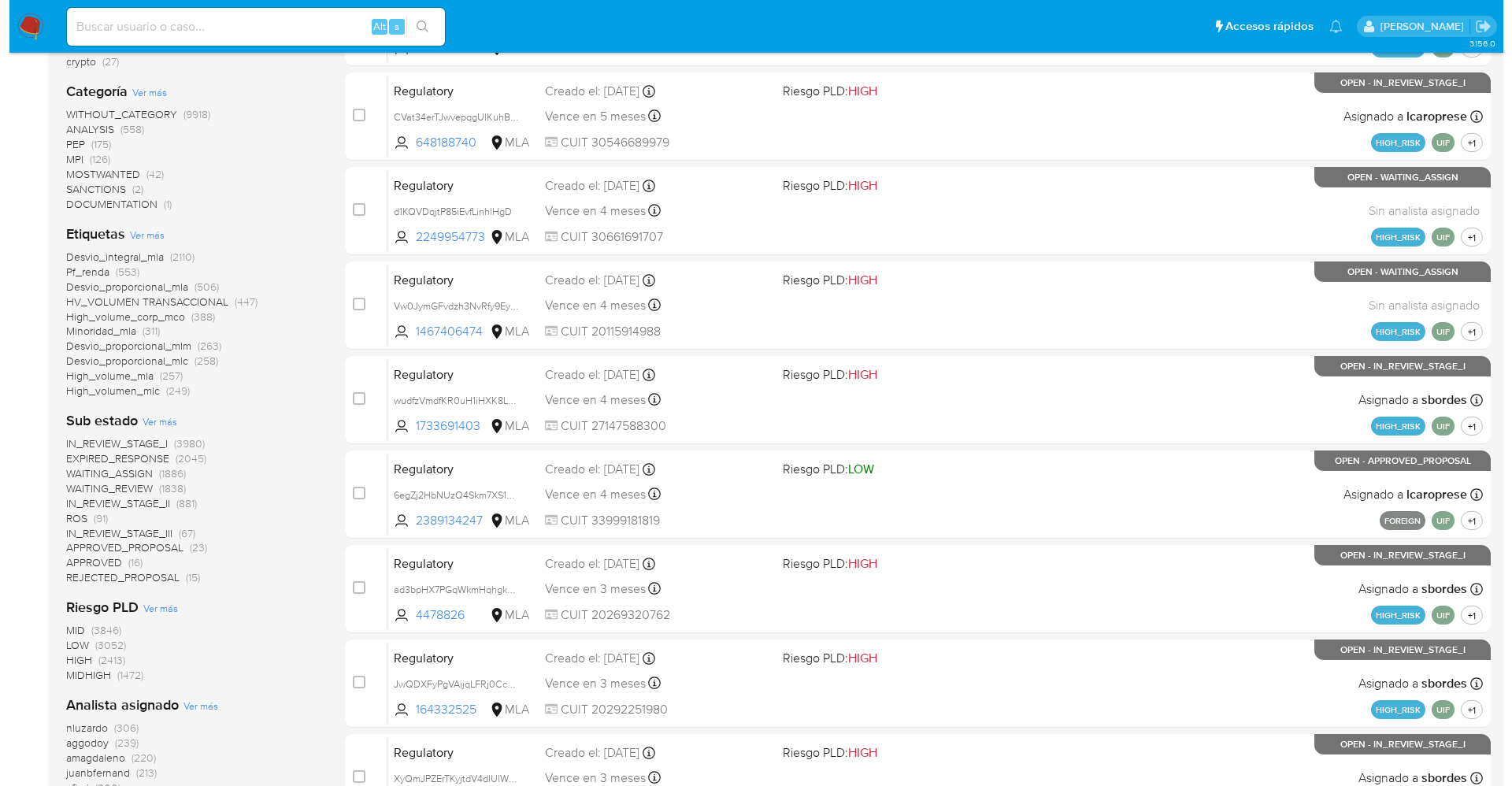
scroll to position [591, 0]
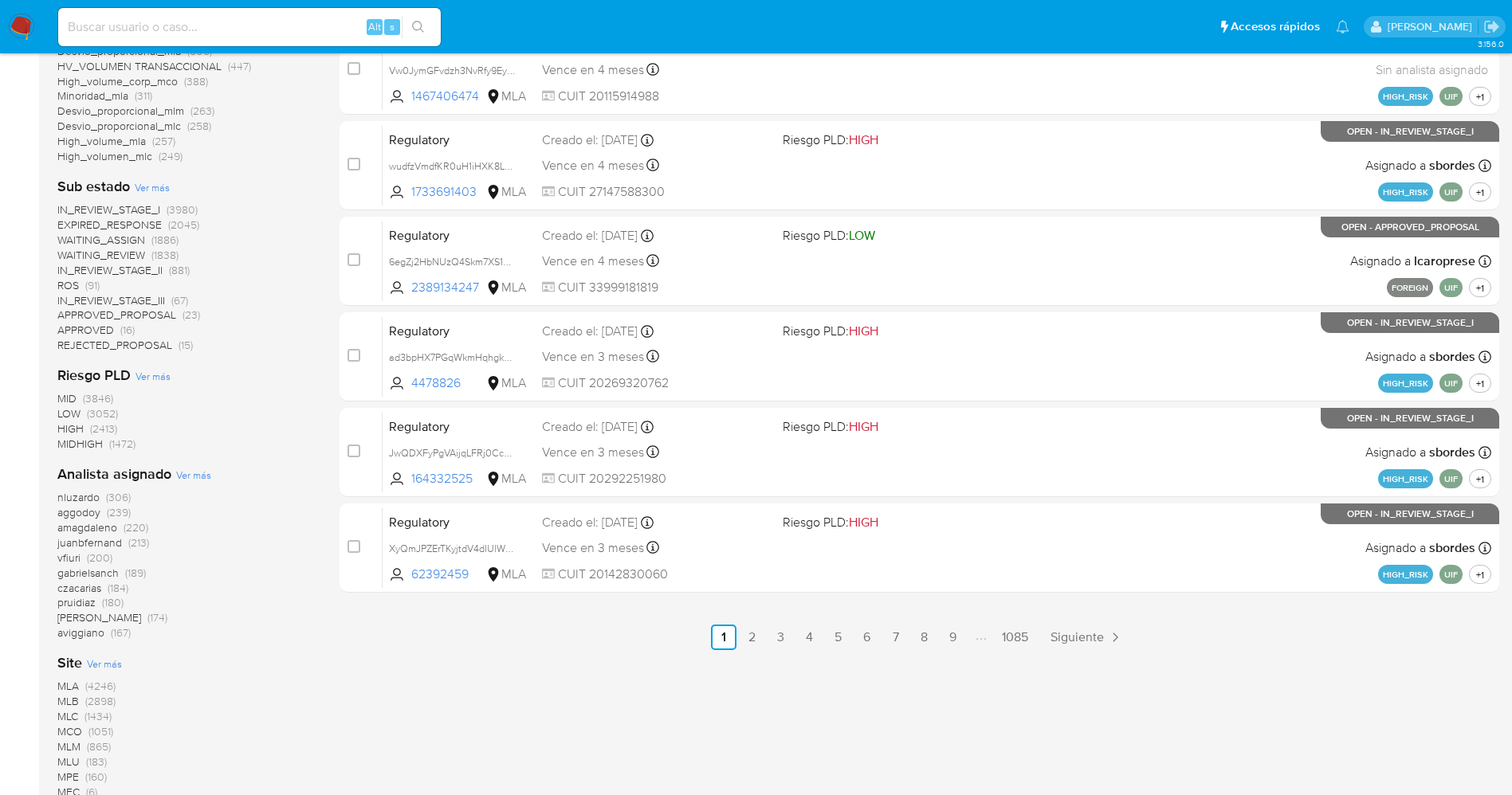
click at [185, 475] on span "Ver más" at bounding box center [194, 475] width 35 height 14
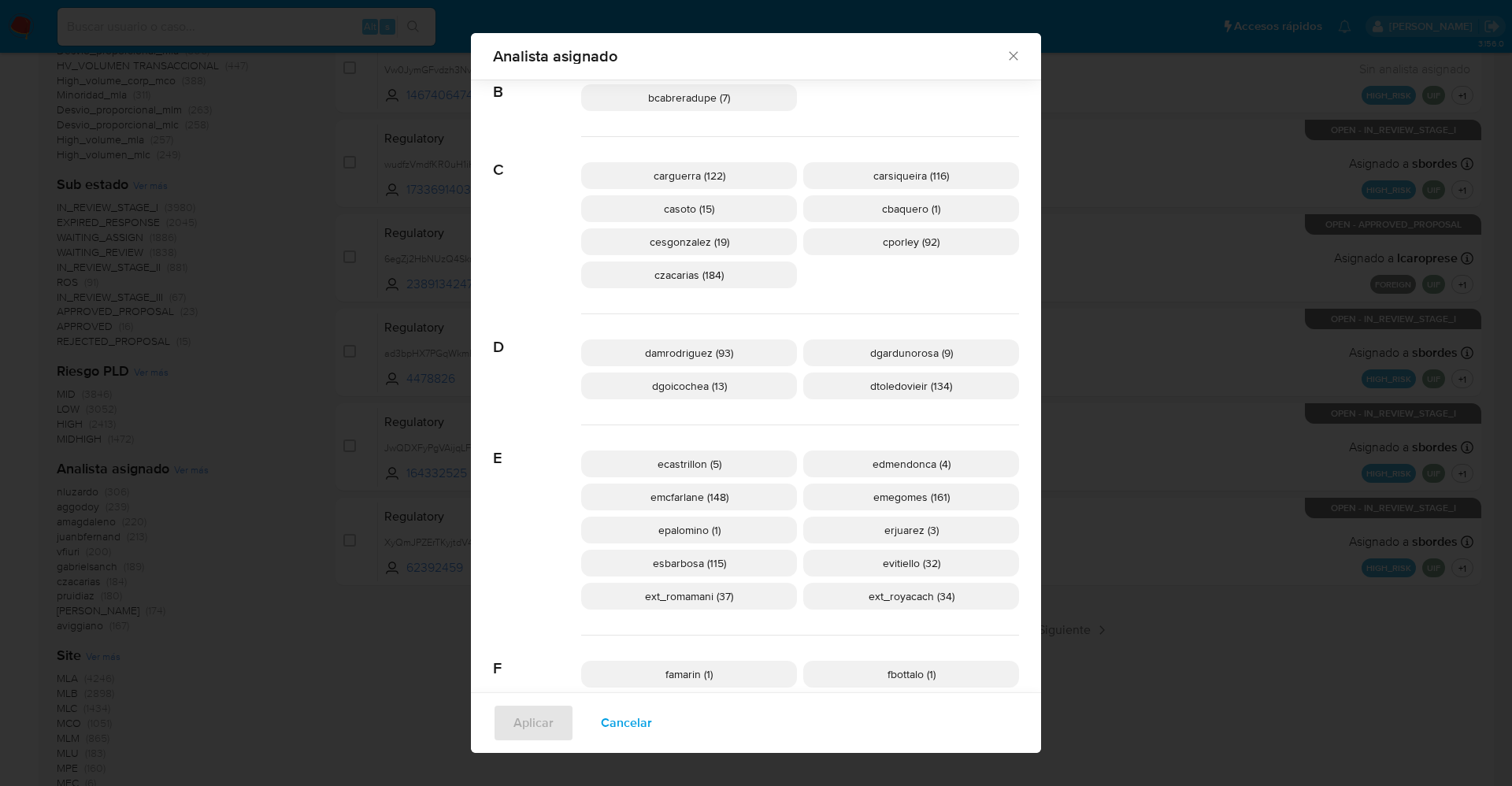
scroll to position [580, 0]
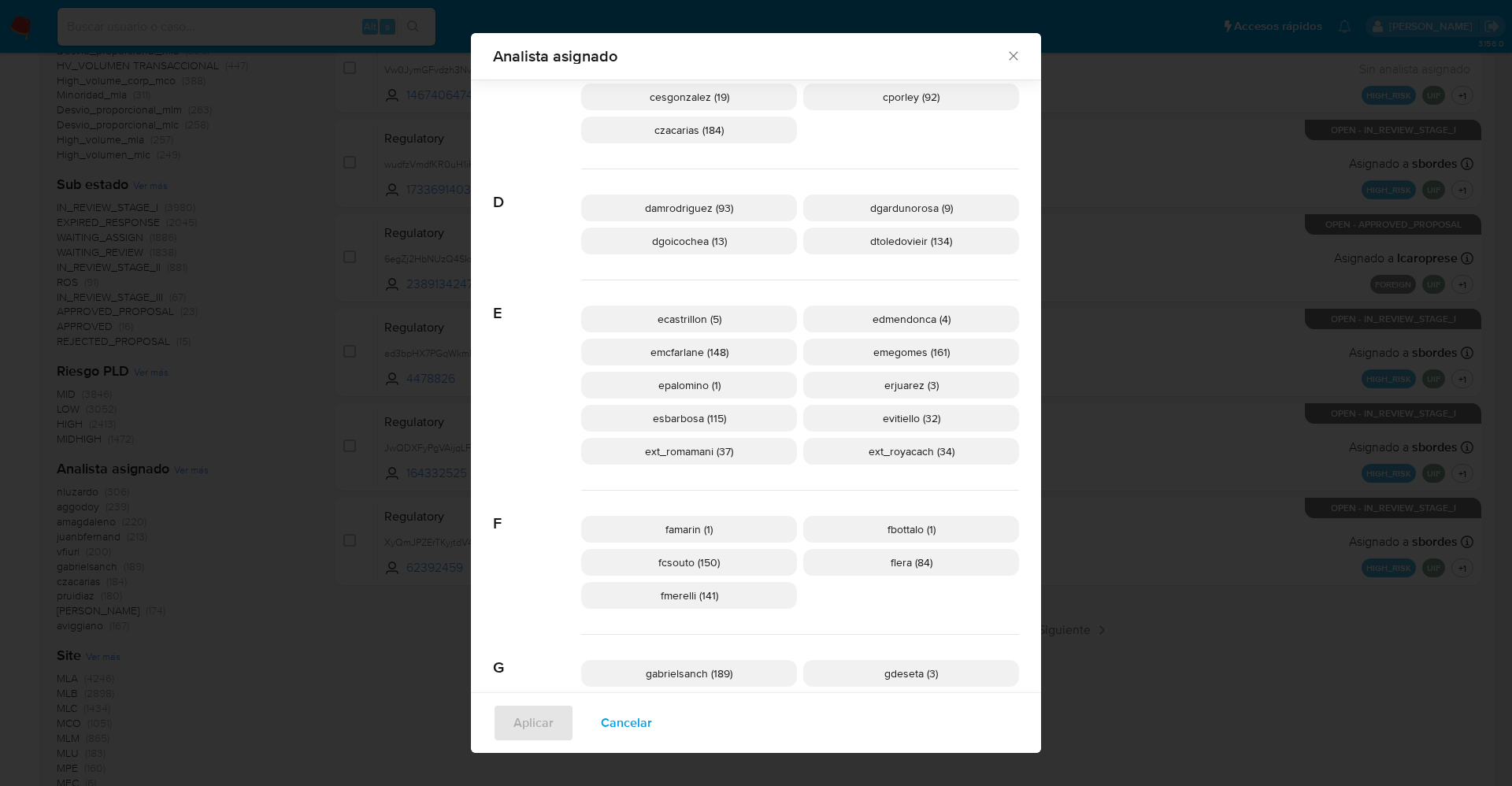
click at [885, 458] on span "ext_royacach (34)" at bounding box center [911, 452] width 86 height 16
click at [517, 711] on span "Aplicar" at bounding box center [533, 724] width 40 height 35
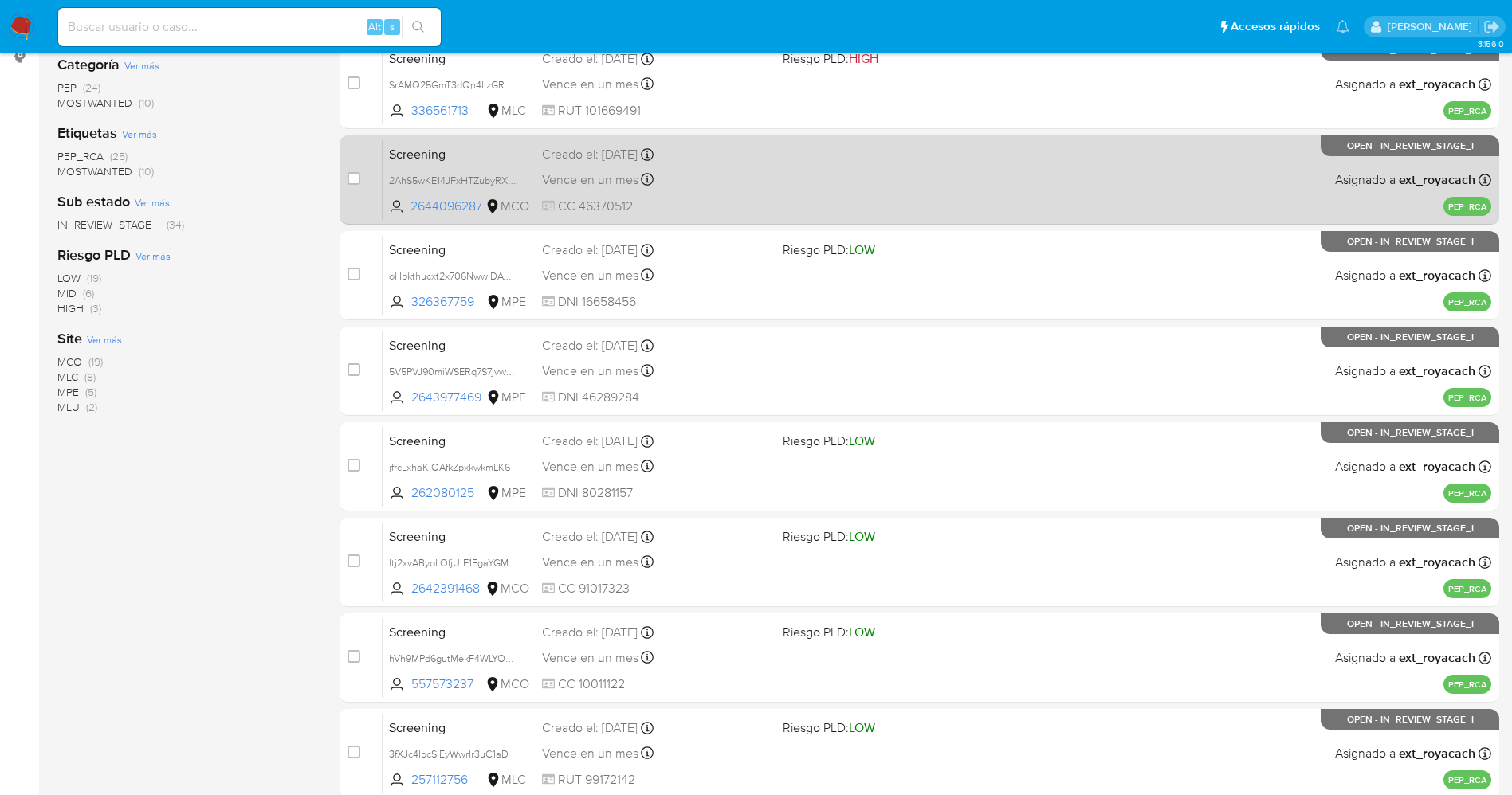
scroll to position [463, 0]
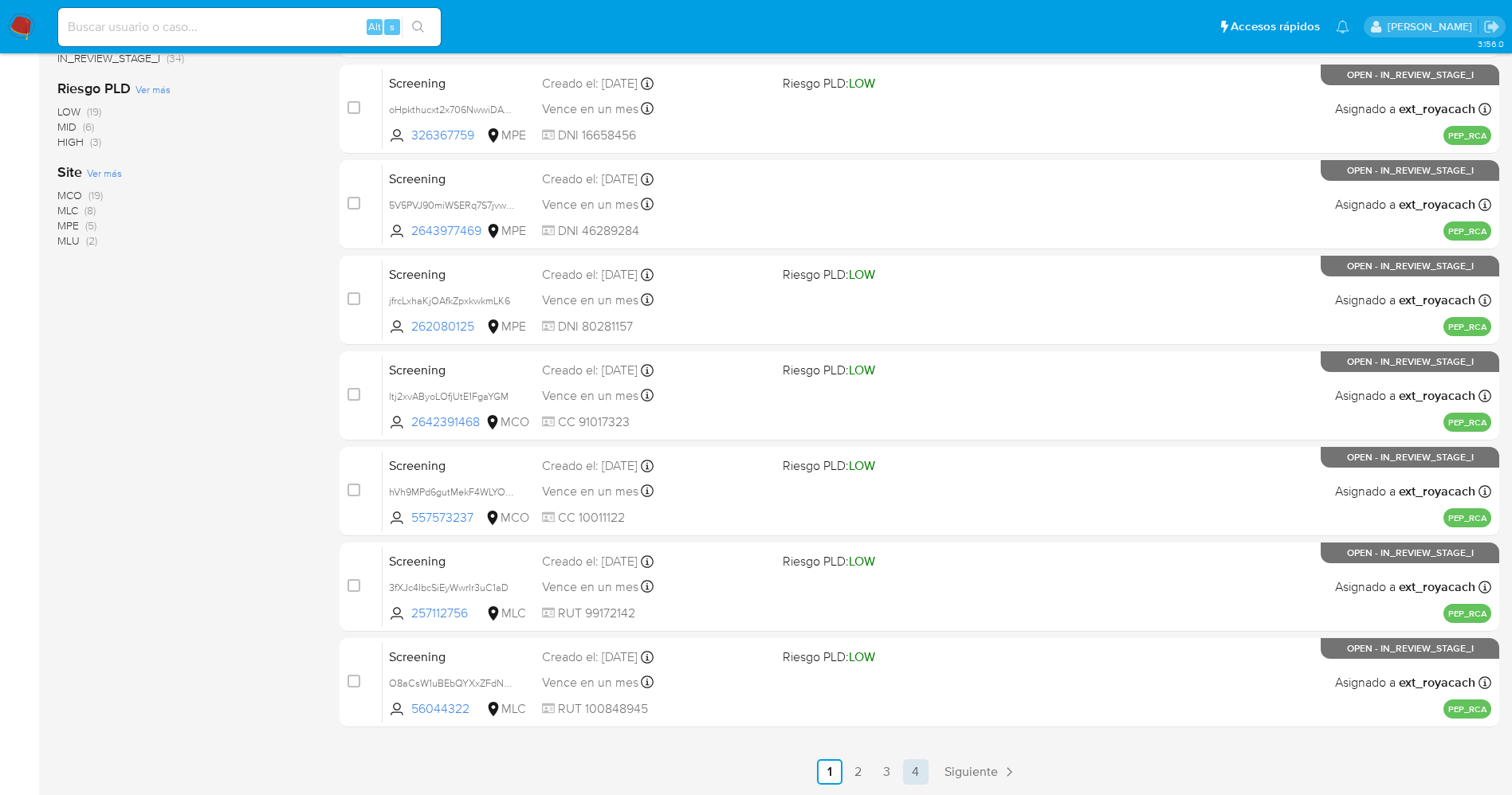
click at [911, 761] on link "4" at bounding box center [916, 772] width 26 height 26
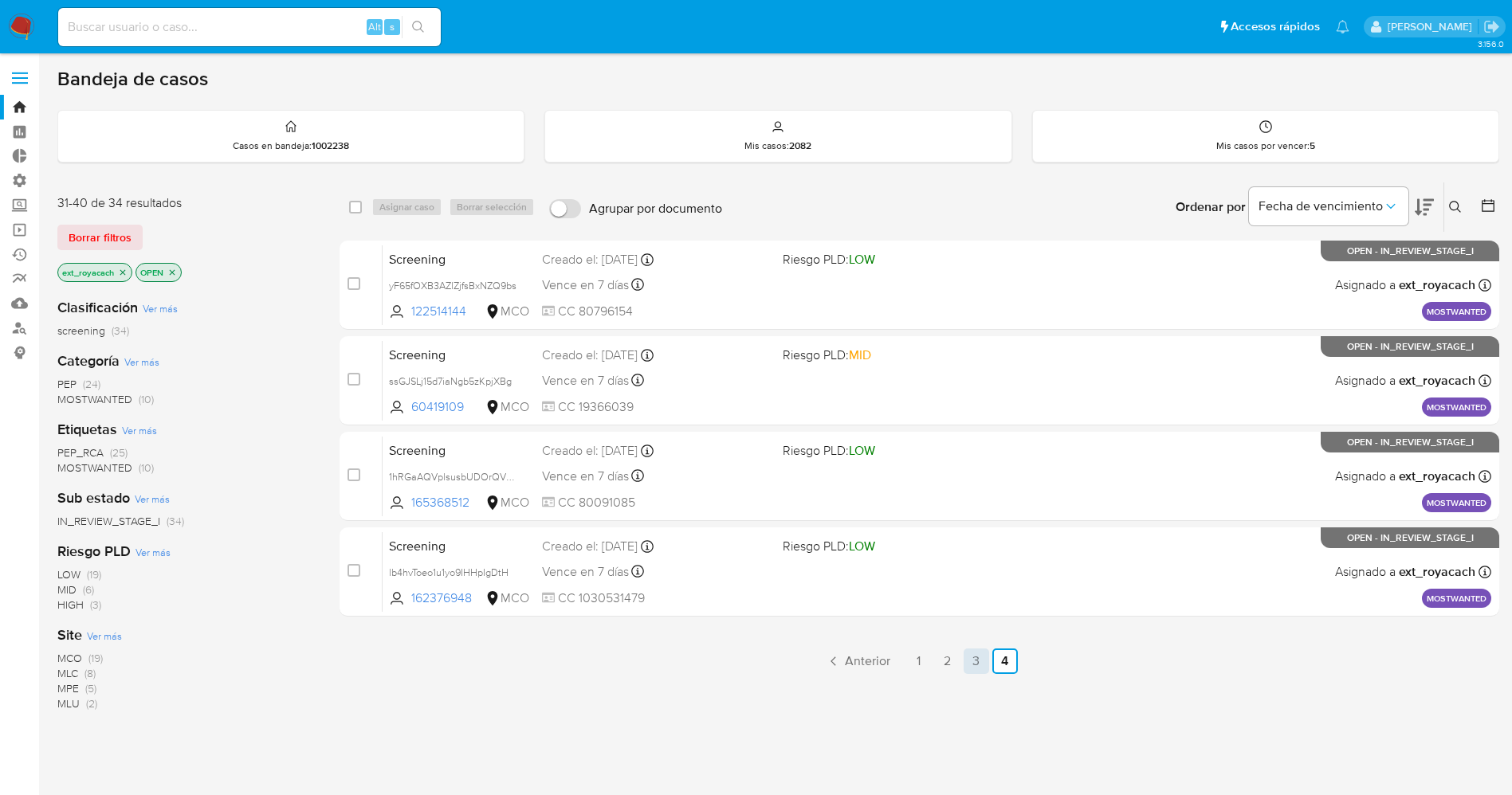
click at [969, 649] on link "3" at bounding box center [976, 661] width 26 height 26
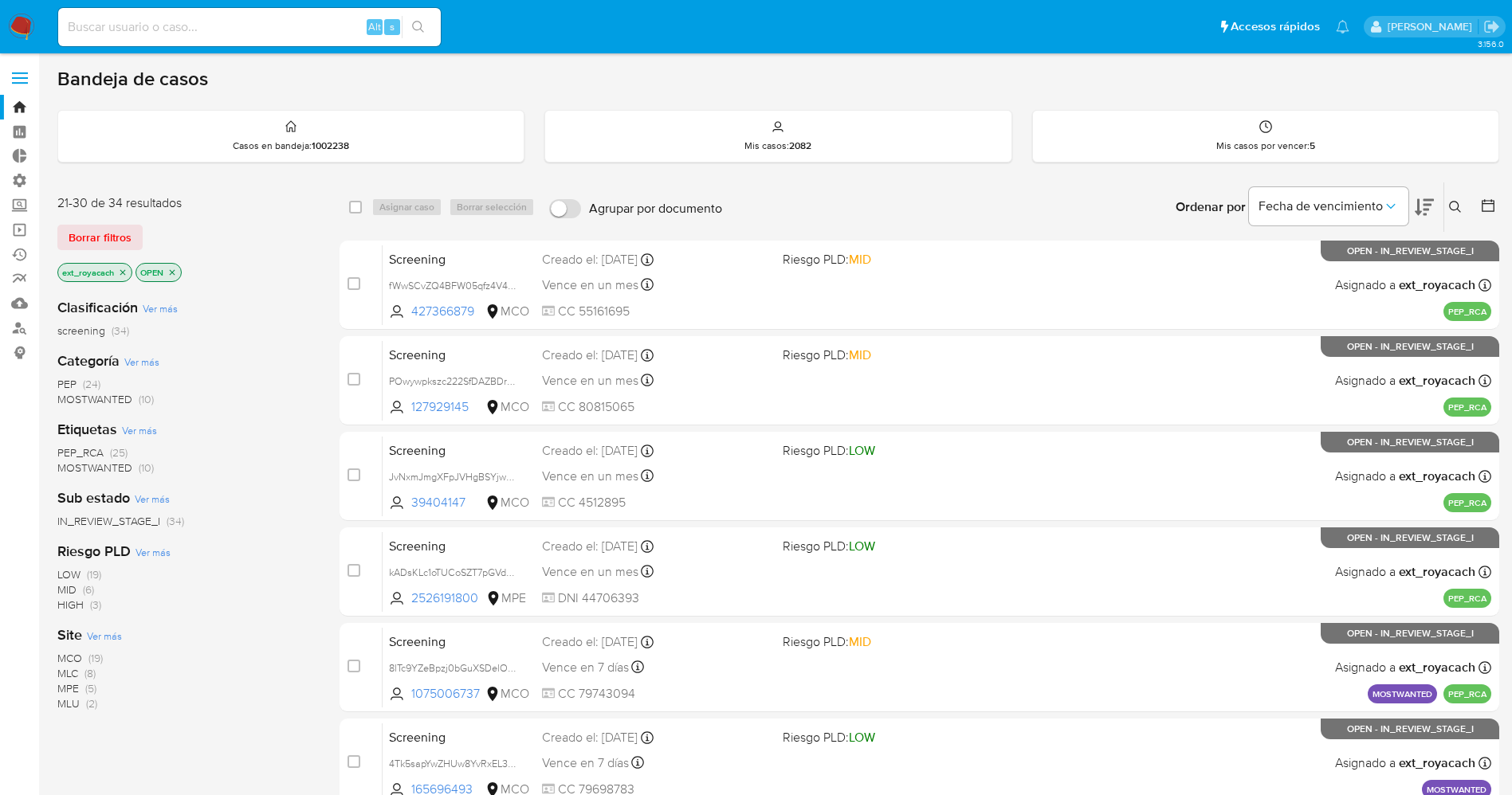
click at [22, 26] on img at bounding box center [22, 27] width 27 height 27
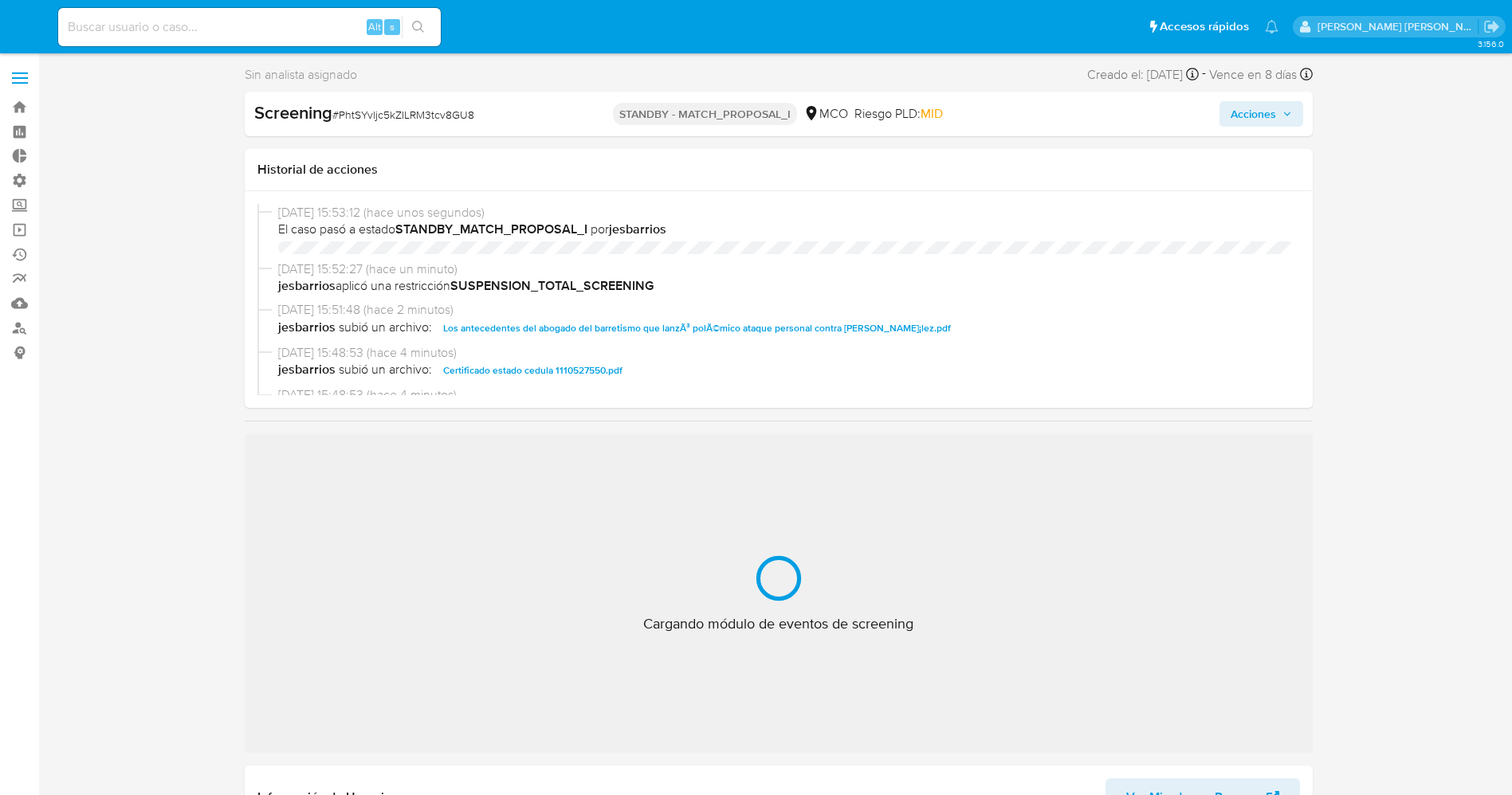
select select "10"
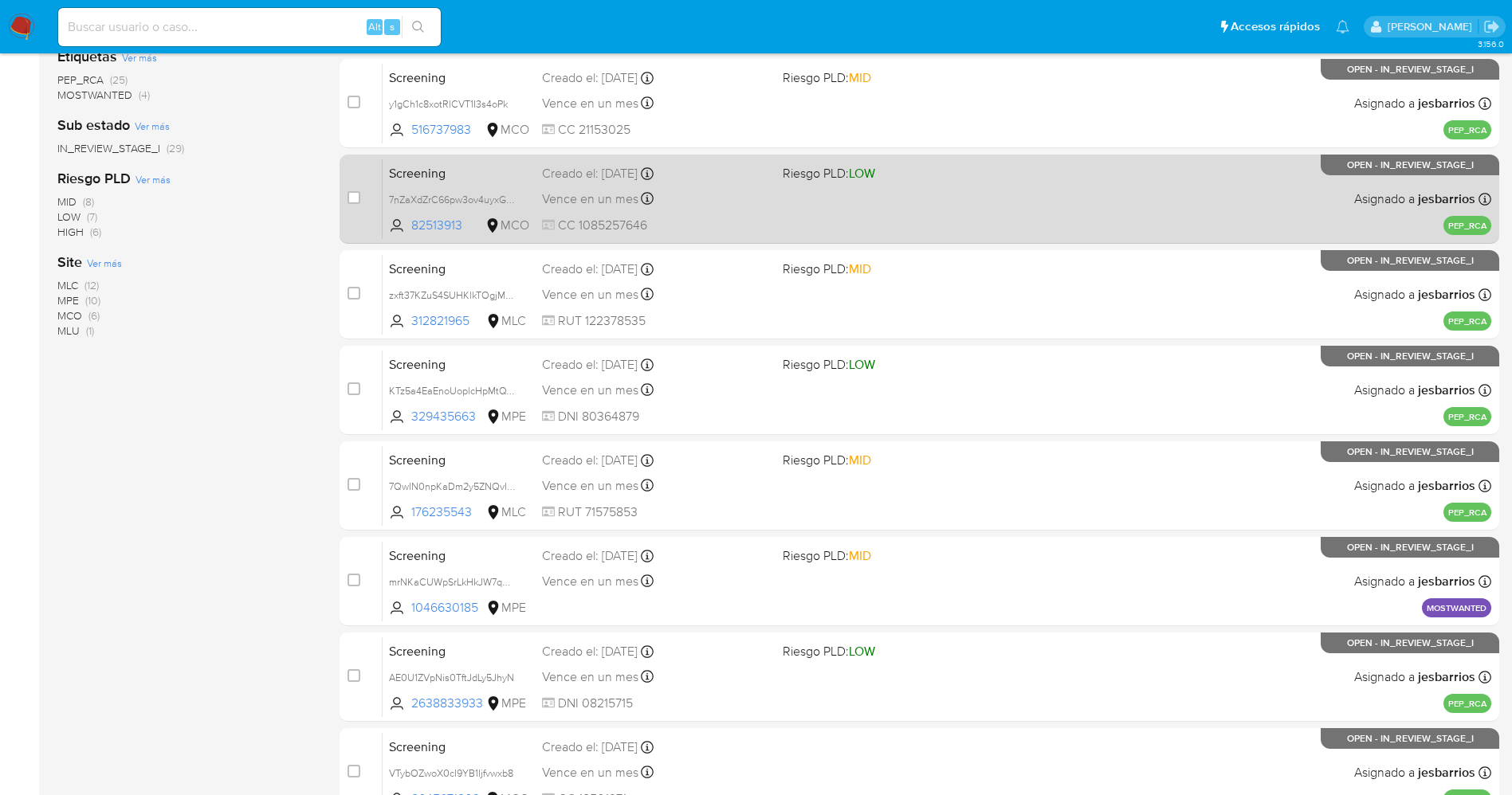
scroll to position [463, 0]
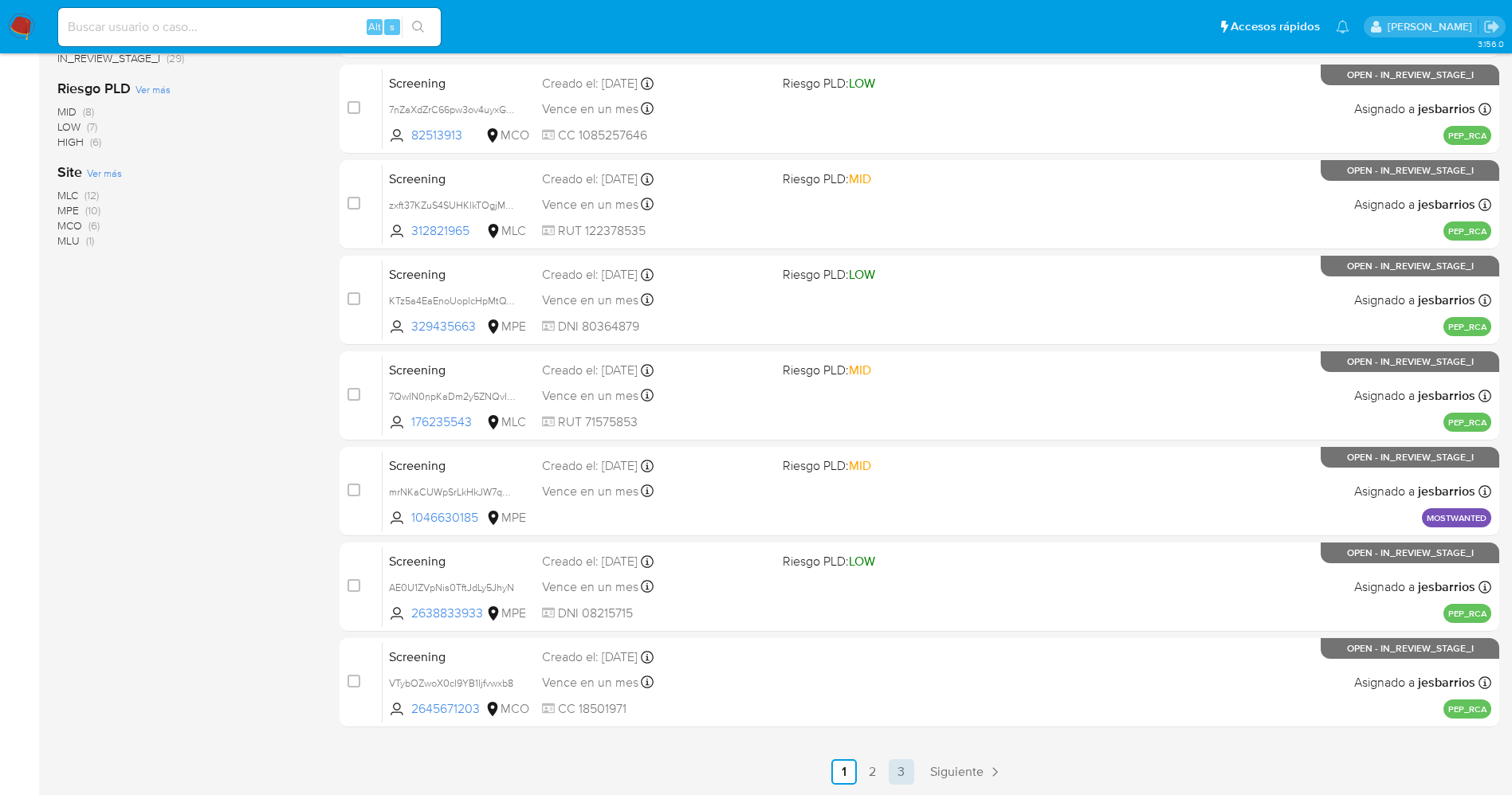
click at [900, 777] on link "3" at bounding box center [902, 772] width 26 height 26
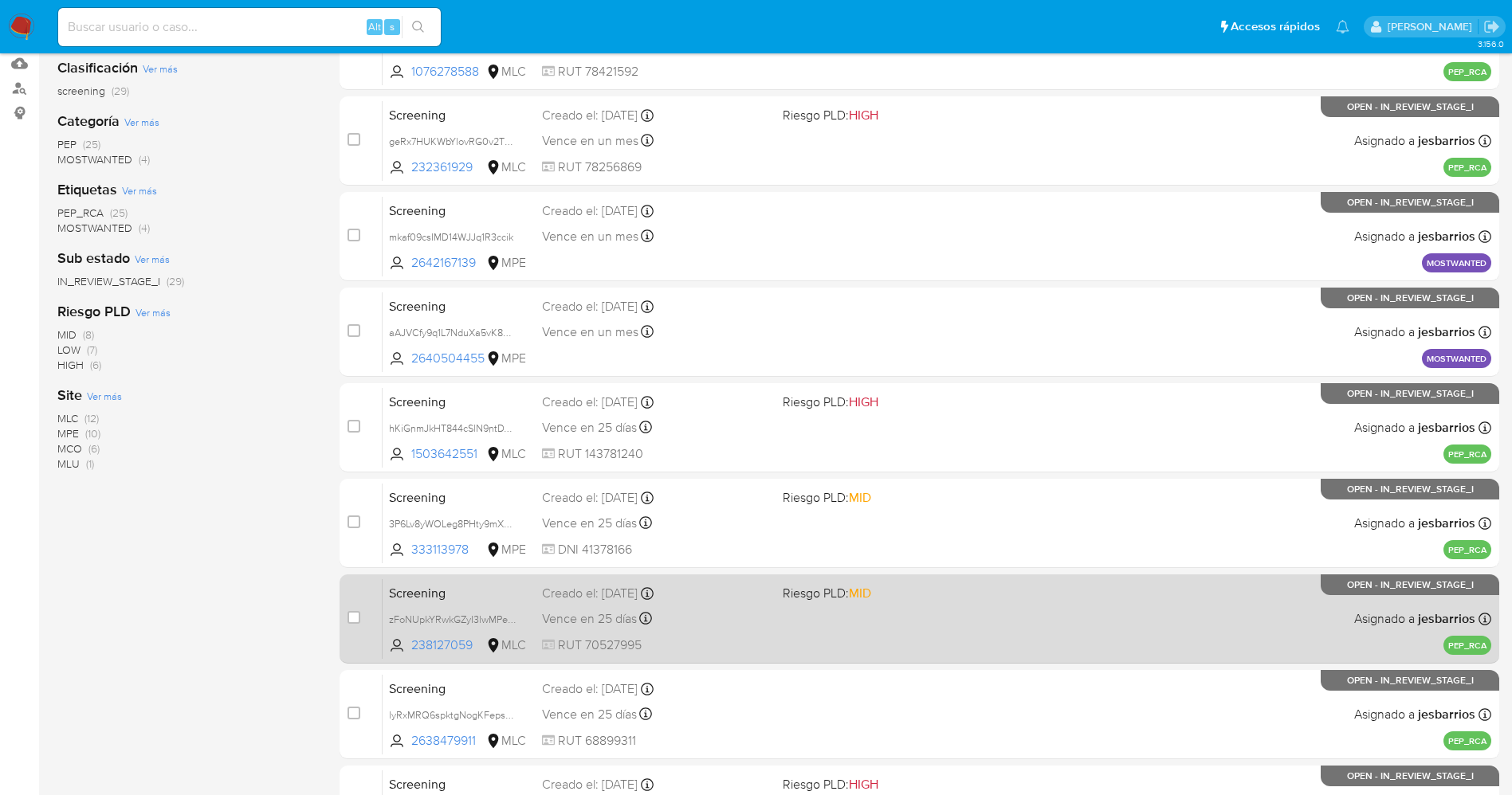
scroll to position [367, 0]
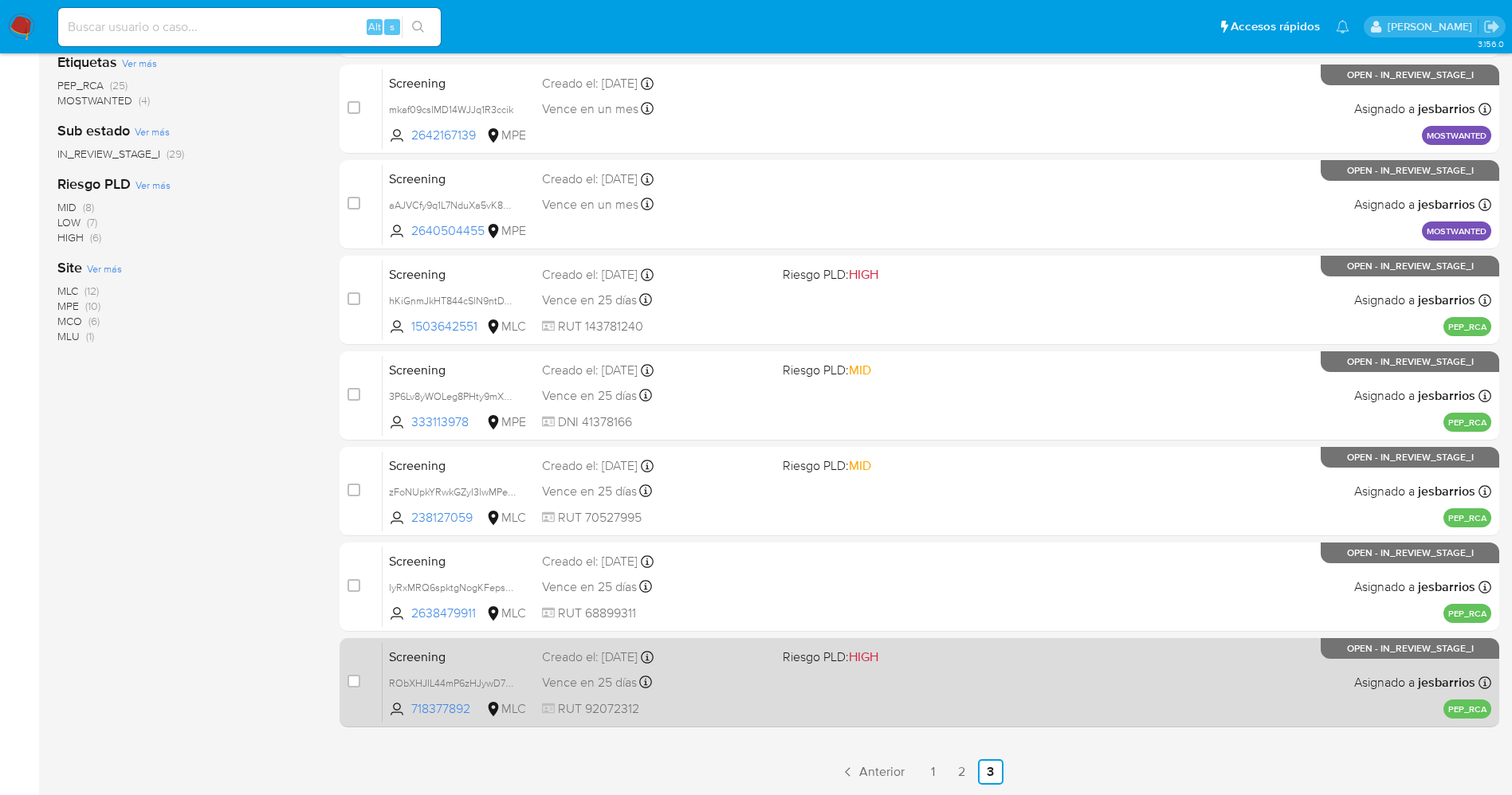
click at [702, 682] on div "Vence en 25 días Vence el [DATE] 11:47:25" at bounding box center [655, 682] width 228 height 22
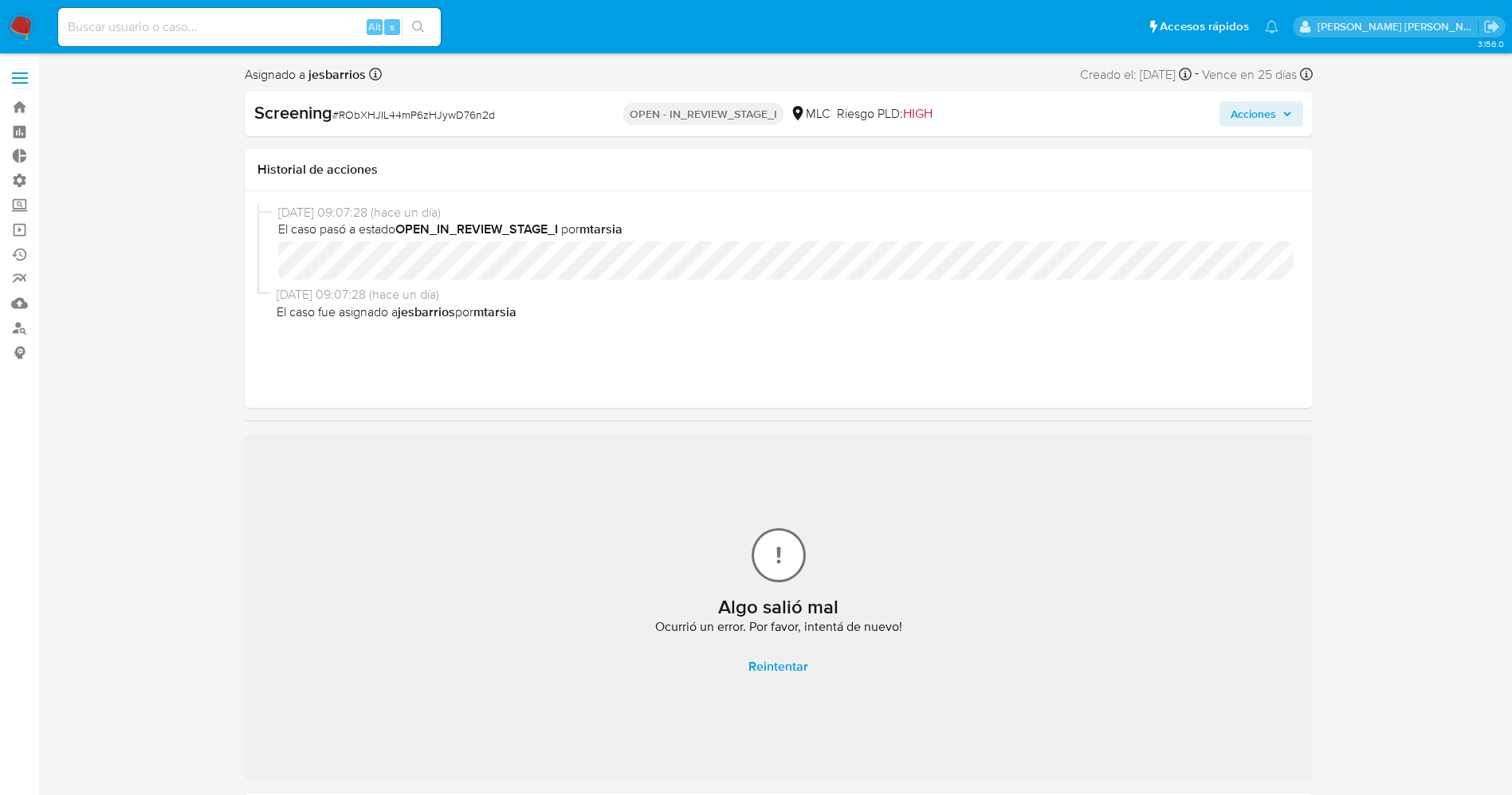
click at [765, 660] on span "Reintentar" at bounding box center [778, 667] width 60 height 35
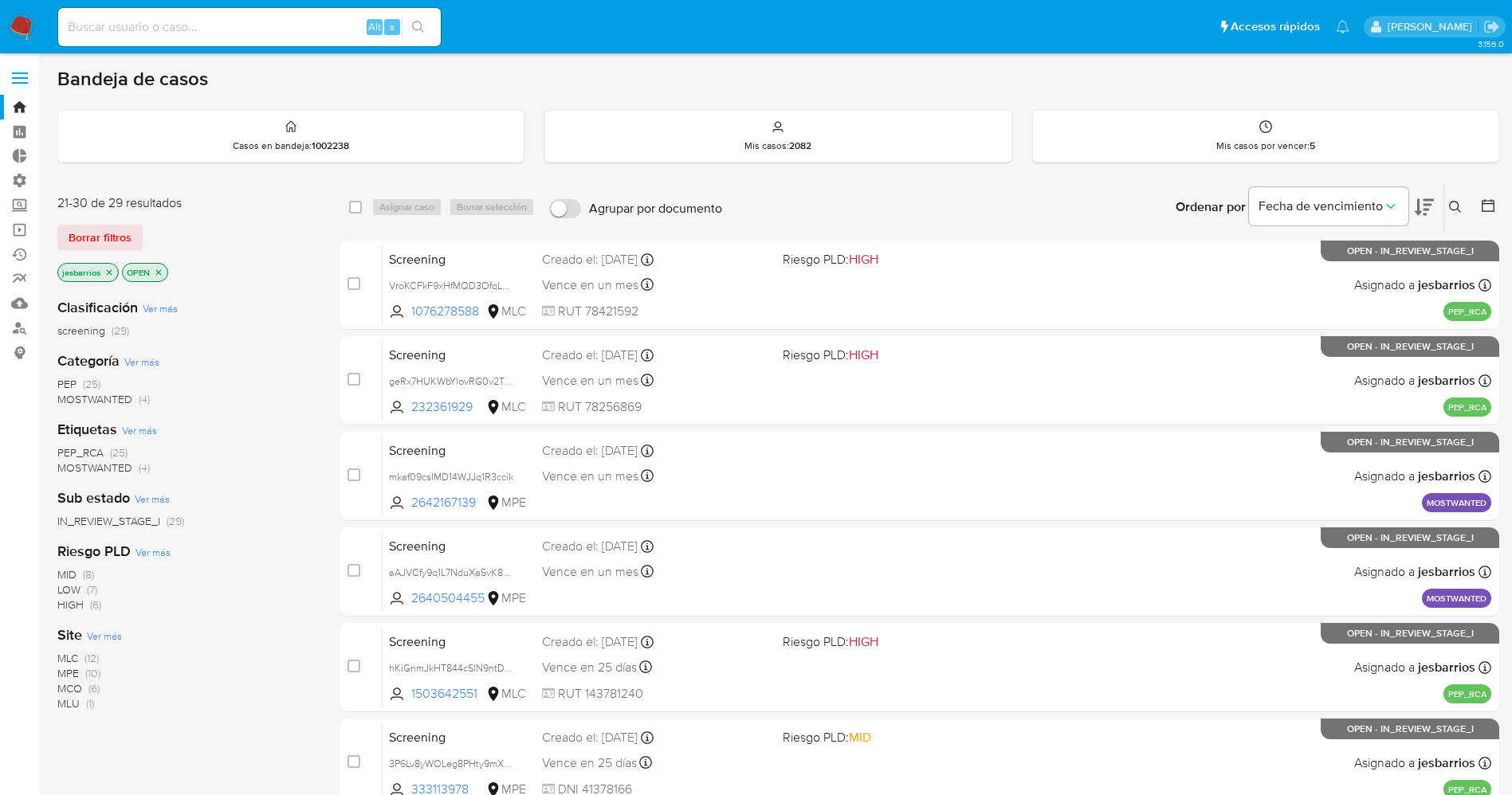
click at [140, 714] on div "Clasificación Ver más screening (29) Categoría Ver más PEP (25) MOSTWANTED (4) …" at bounding box center [186, 556] width 257 height 541
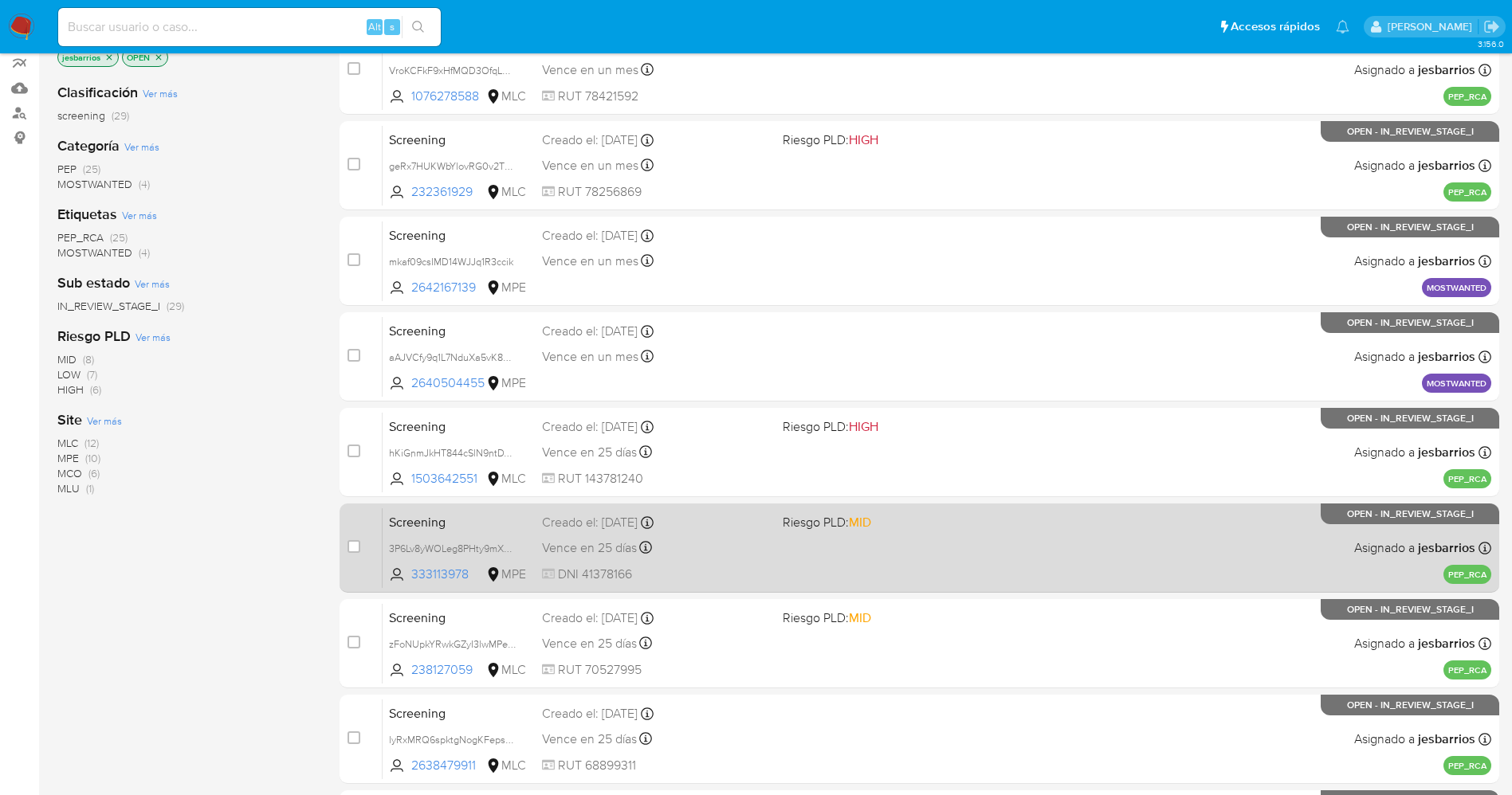
scroll to position [367, 0]
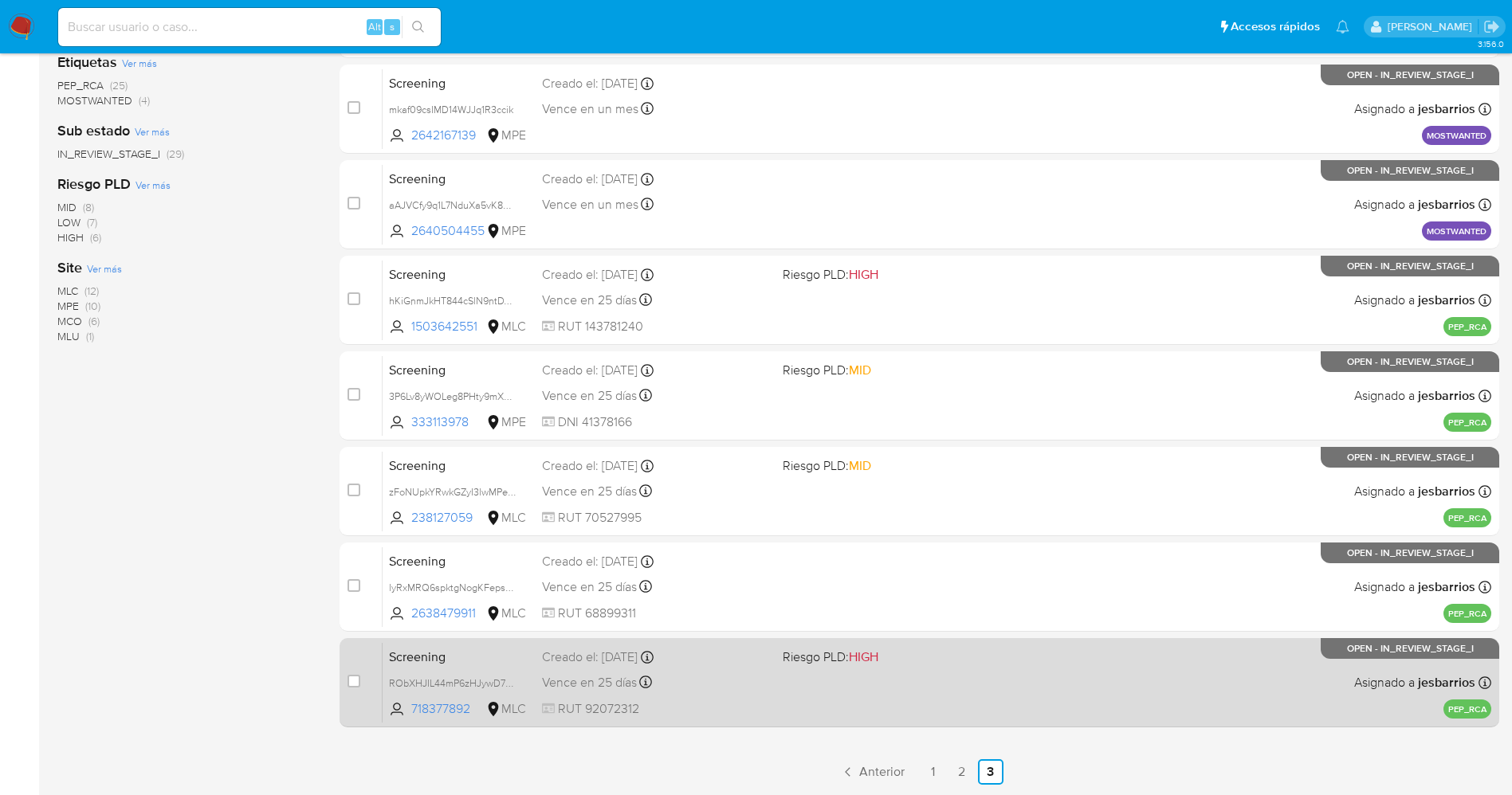
click at [962, 697] on div "Screening RObXHJIL44mP6zHJywD76n2d 718377892 MLC Riesgo PLD: HIGH Creado el: [D…" at bounding box center [937, 682] width 1109 height 81
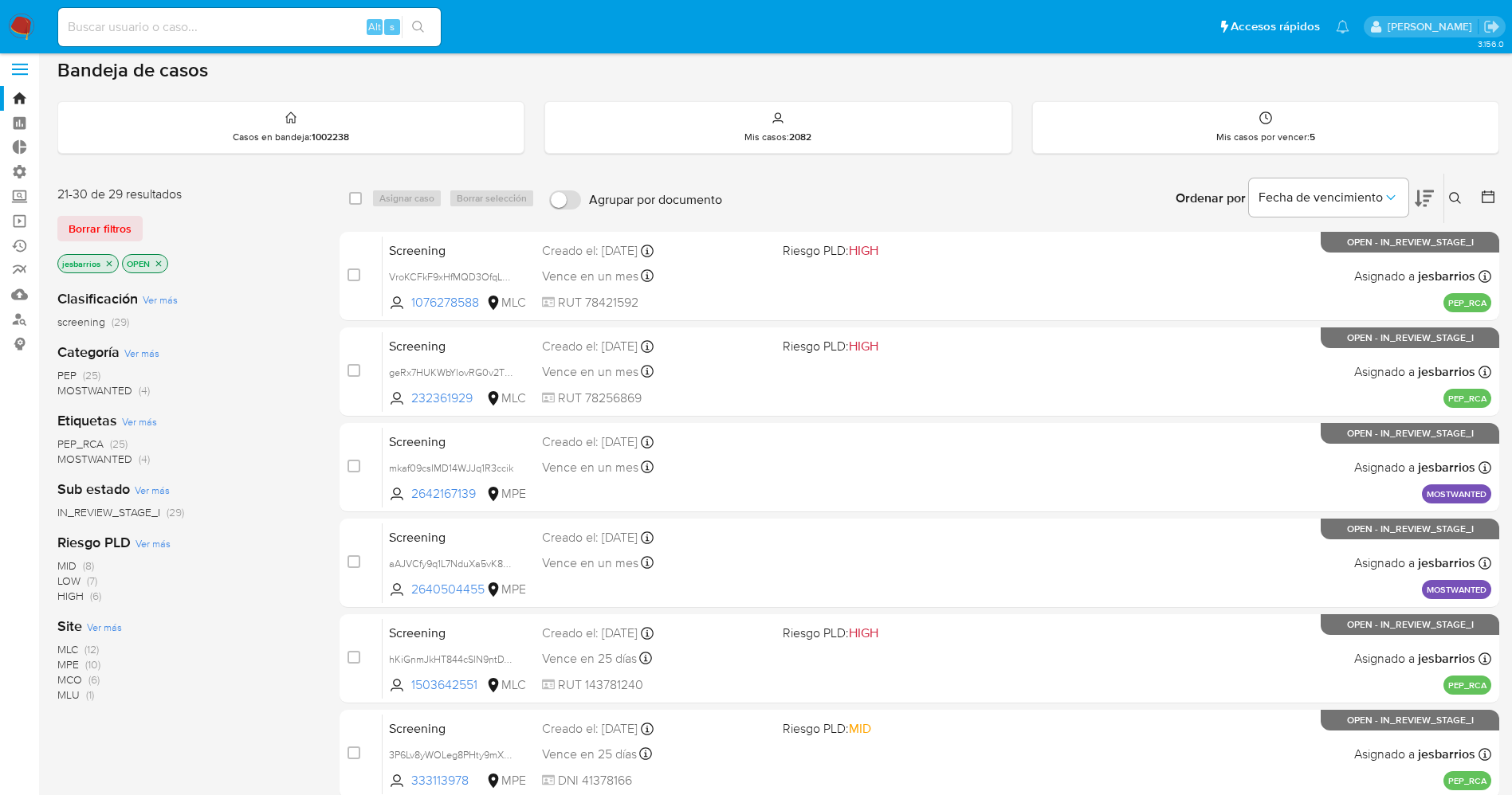
scroll to position [0, 0]
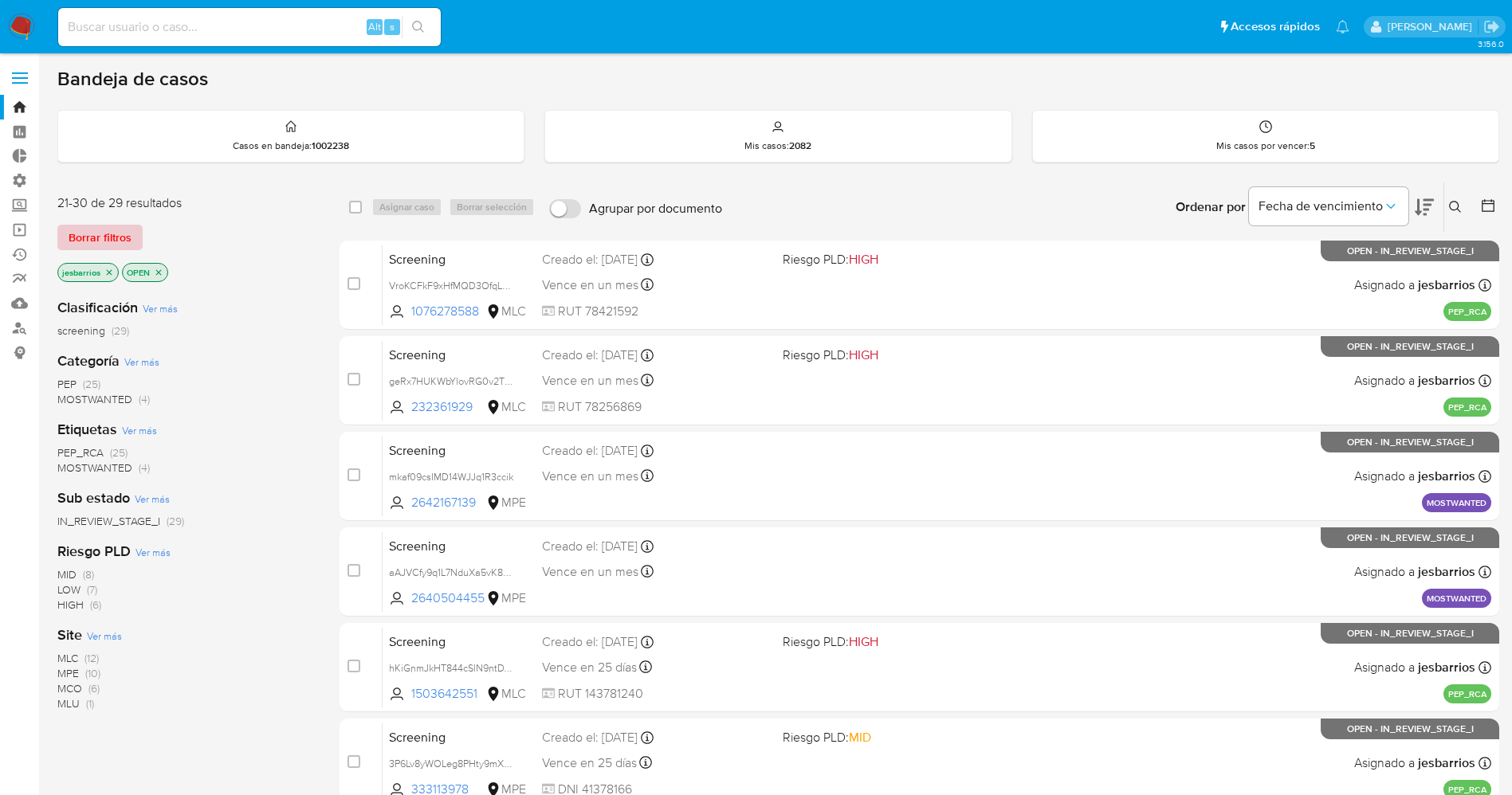
click at [116, 239] on span "Borrar filtros" at bounding box center [100, 238] width 63 height 22
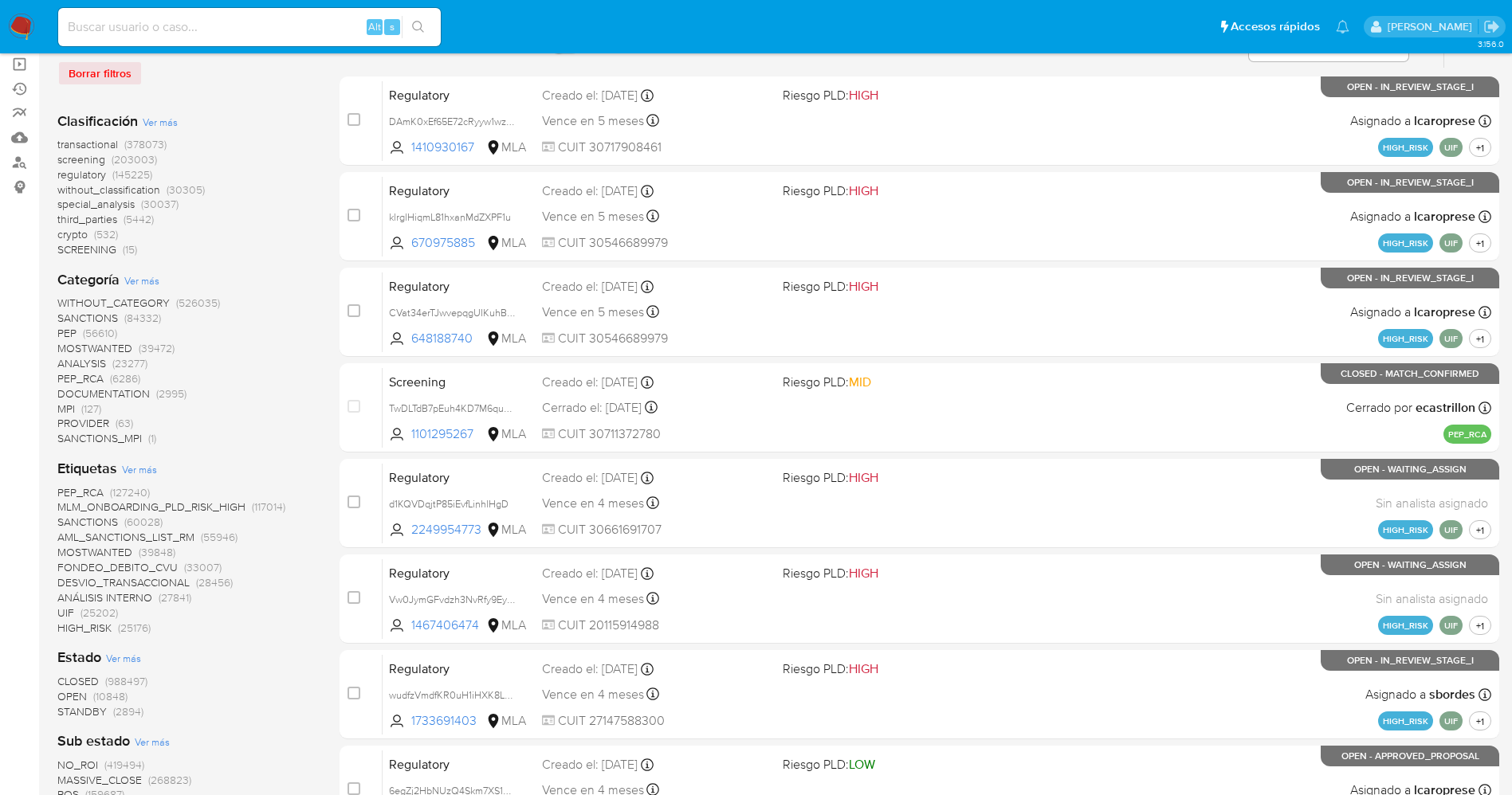
scroll to position [239, 0]
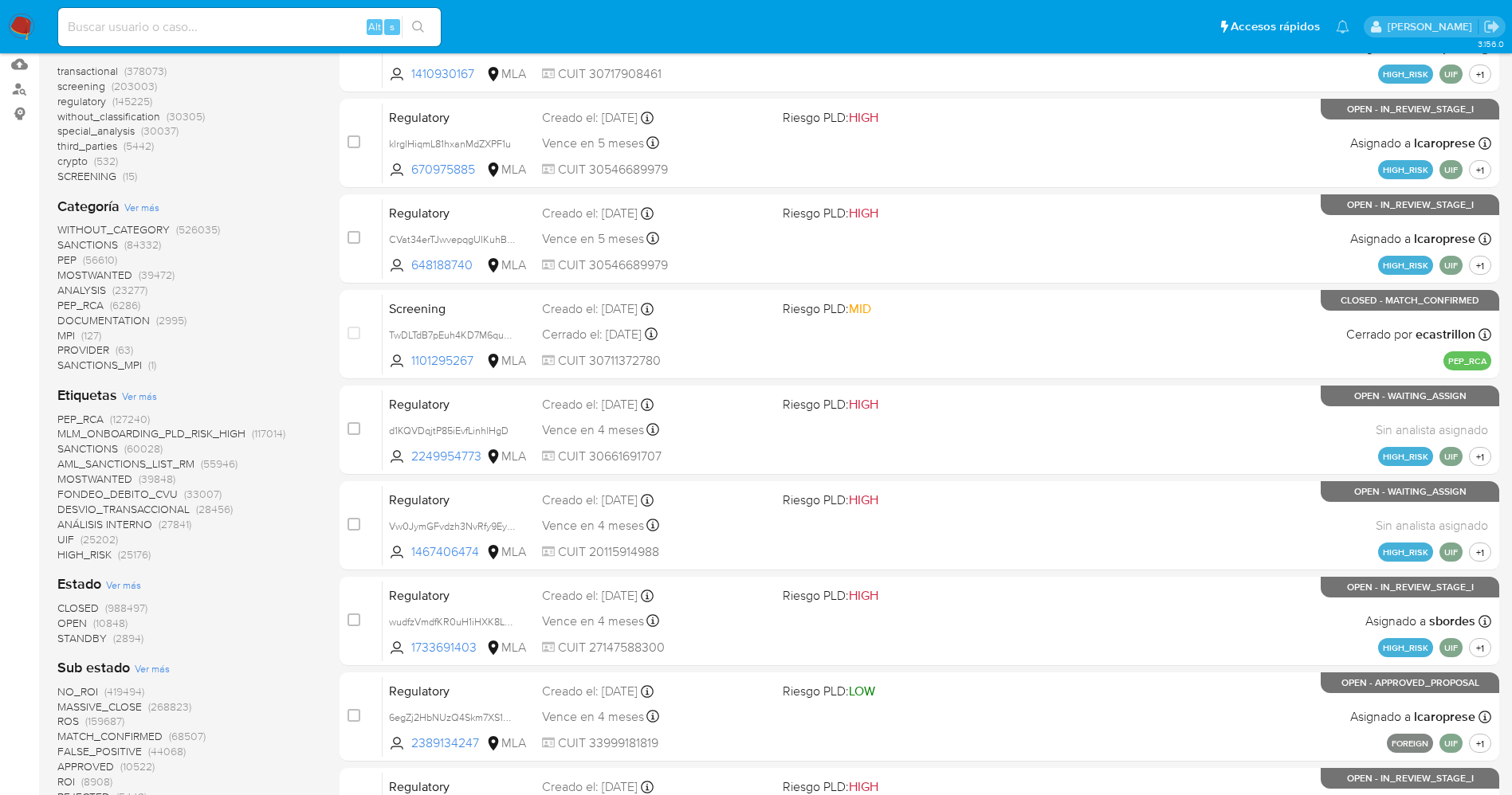
click at [107, 477] on span "MOSTWANTED" at bounding box center [95, 479] width 75 height 16
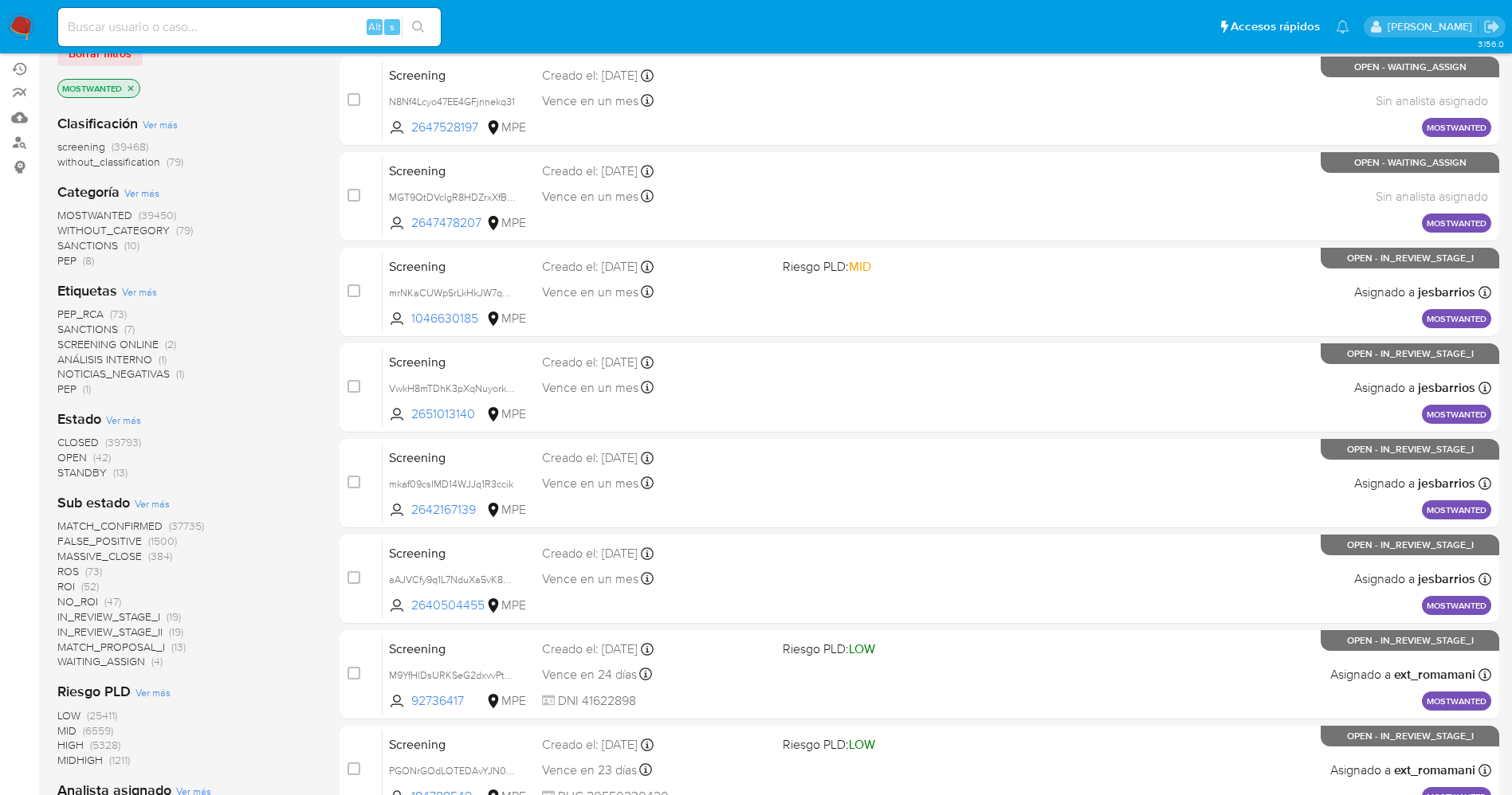
scroll to position [239, 0]
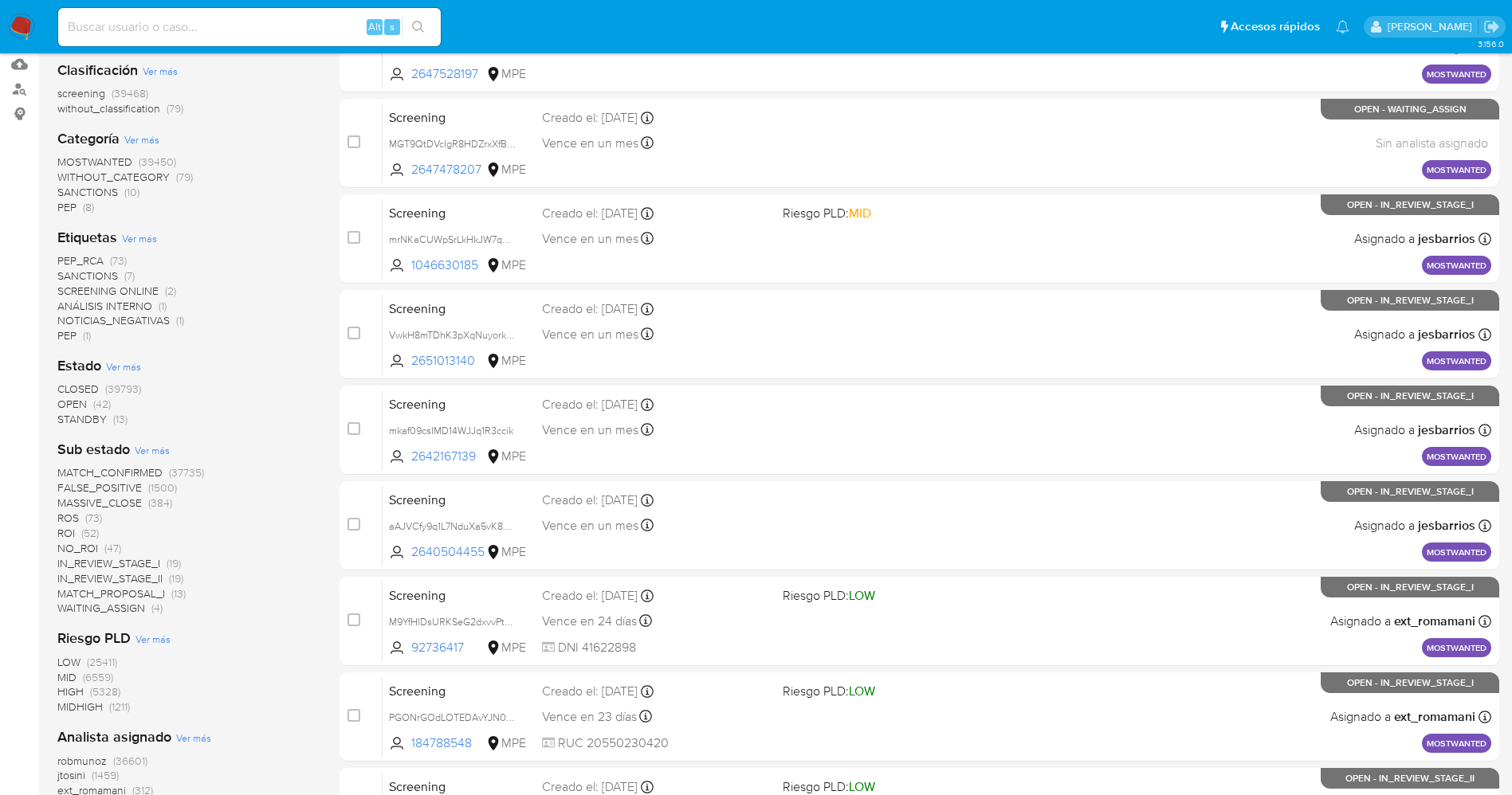
click at [158, 594] on span "MATCH_PROPOSAL_I" at bounding box center [111, 593] width 107 height 16
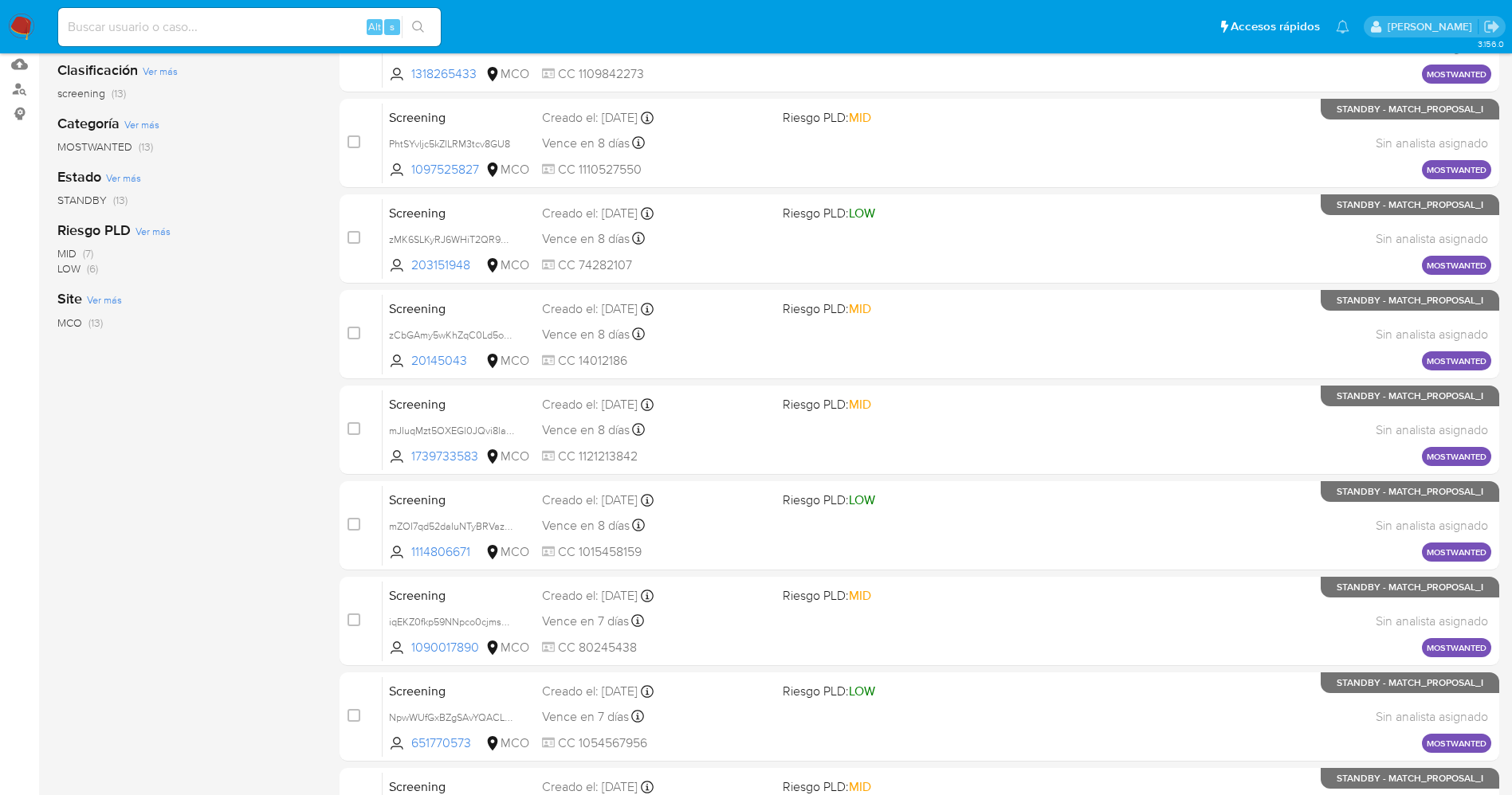
click at [92, 322] on span "(13)" at bounding box center [96, 322] width 14 height 16
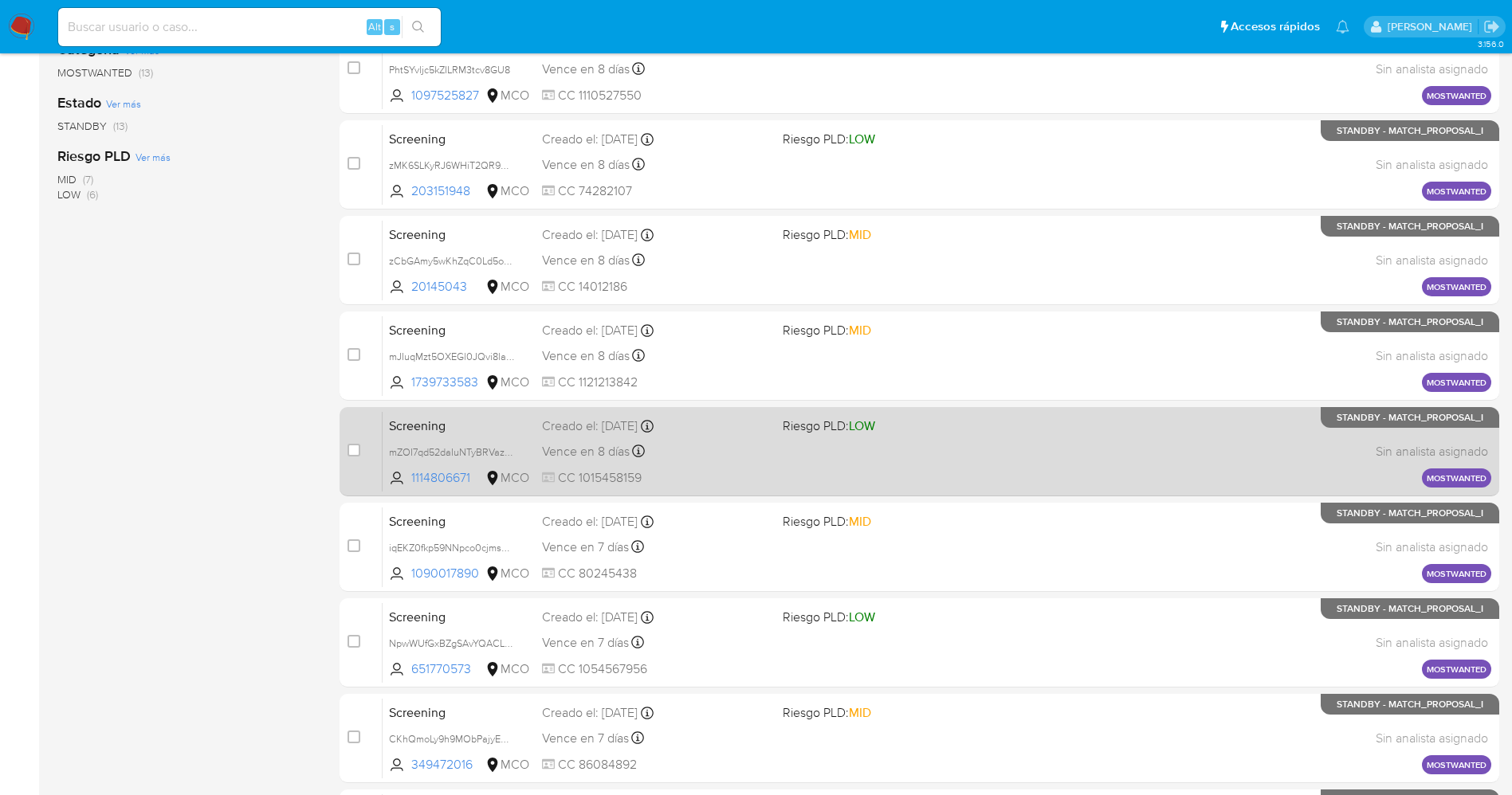
scroll to position [226, 0]
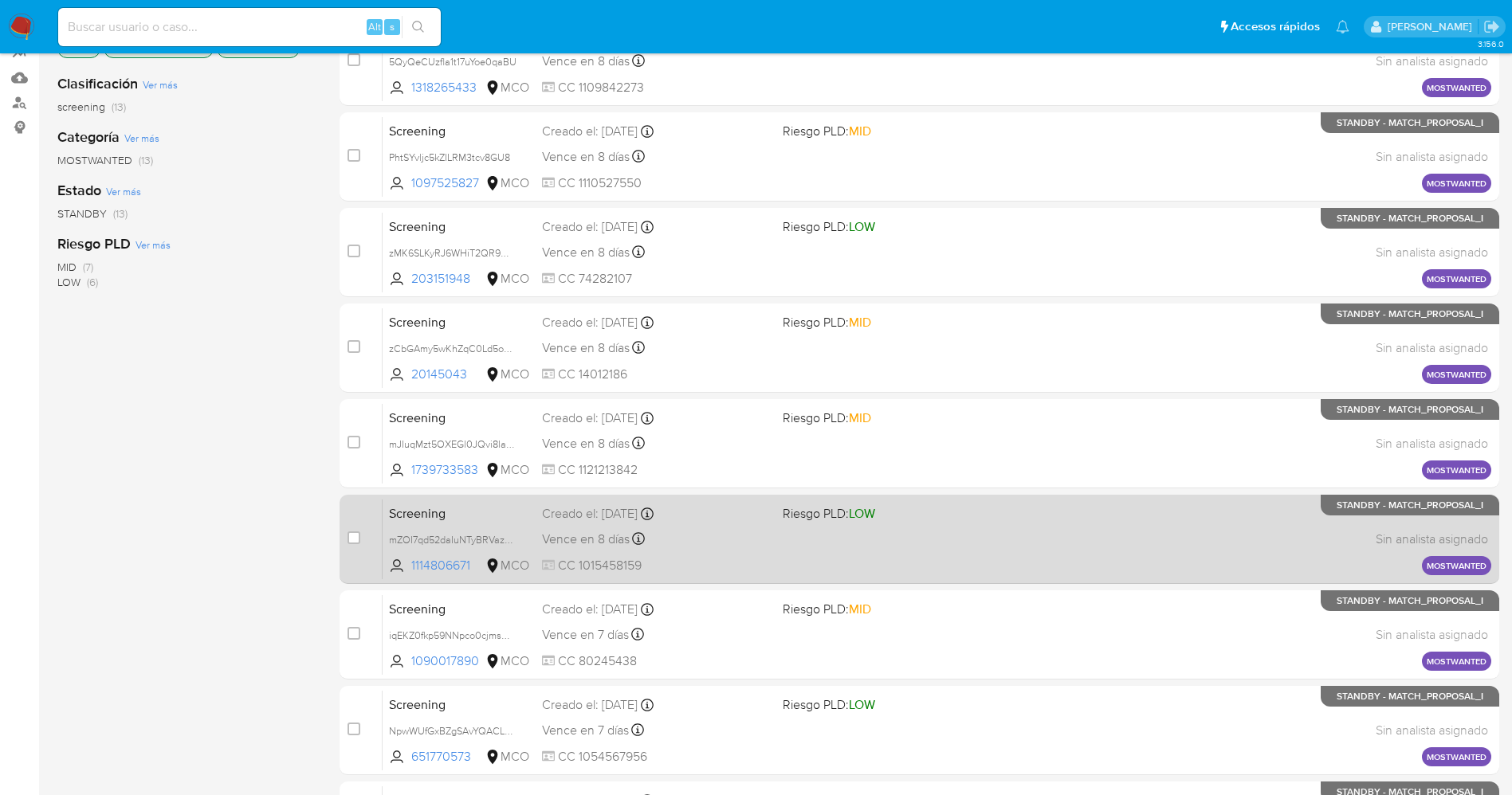
click at [751, 557] on span "CC 1015458159" at bounding box center [655, 565] width 228 height 18
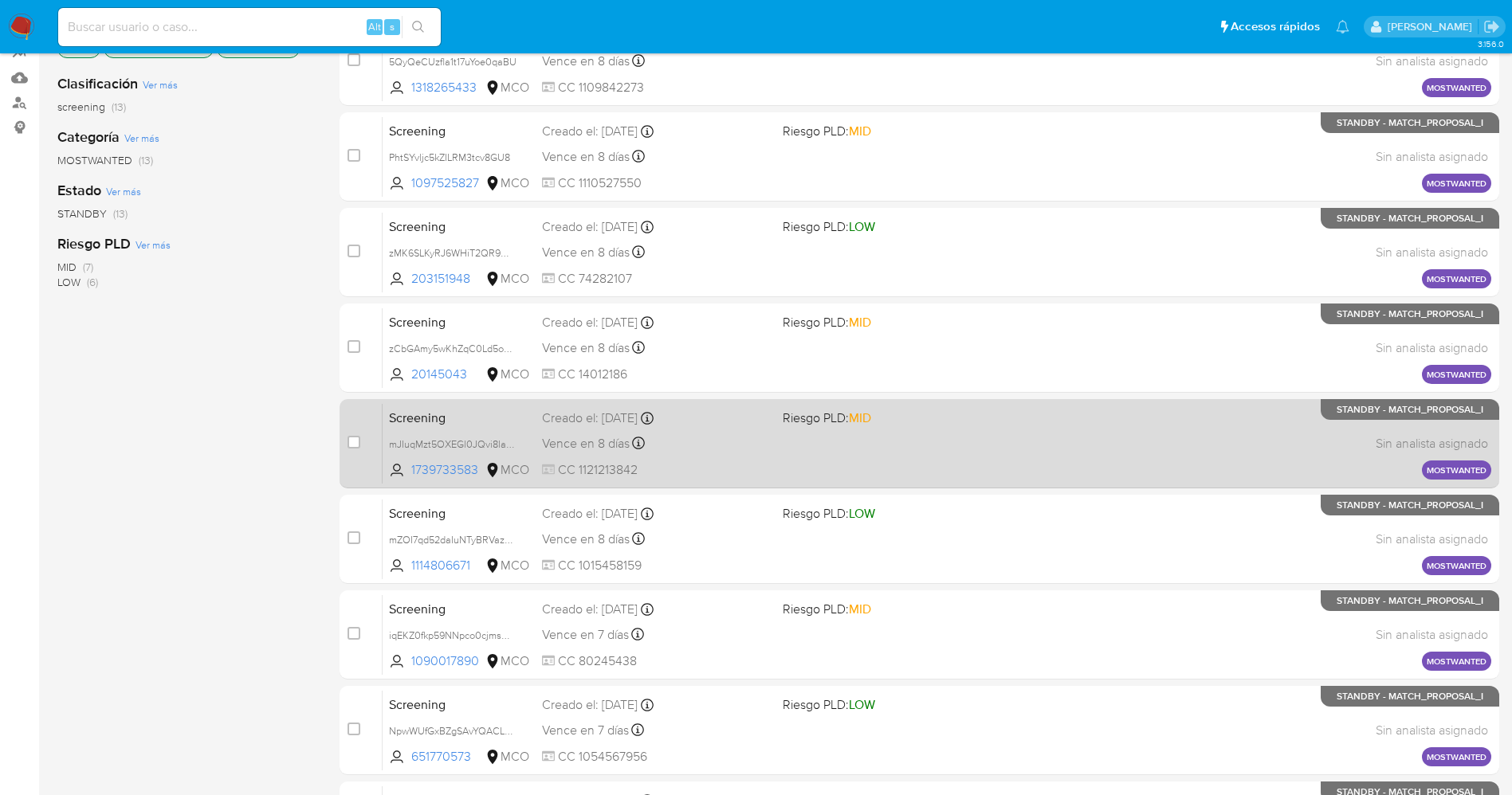
click at [698, 449] on div "Vence en 8 días Vence el [DATE] 07:07:11" at bounding box center [655, 443] width 228 height 22
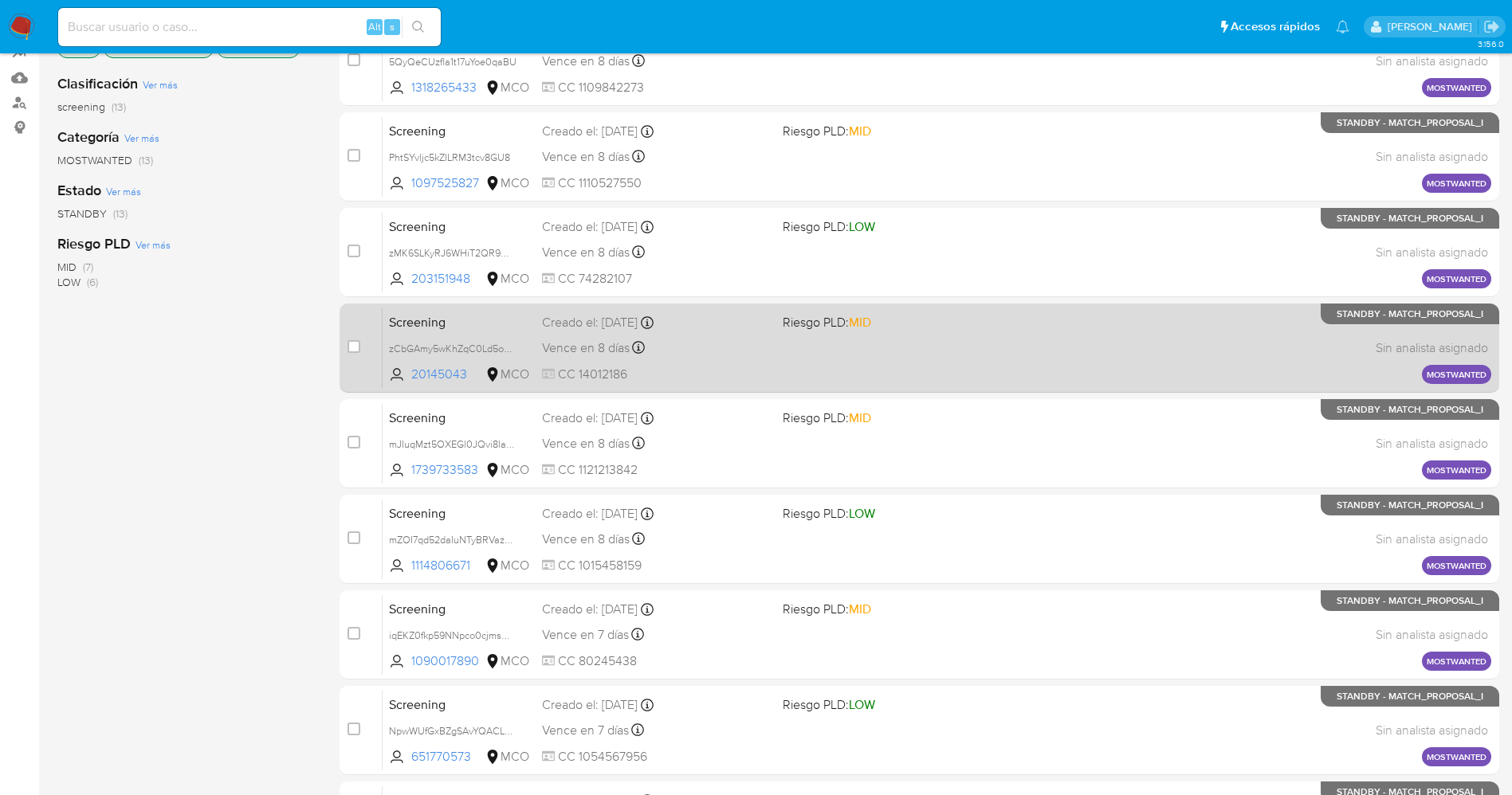
click at [713, 364] on div "Screening zCbGAmy5wKhZqC0Ld5o5Dm6H 20145043 MCO Riesgo PLD: MID Creado el: [DAT…" at bounding box center [937, 347] width 1109 height 81
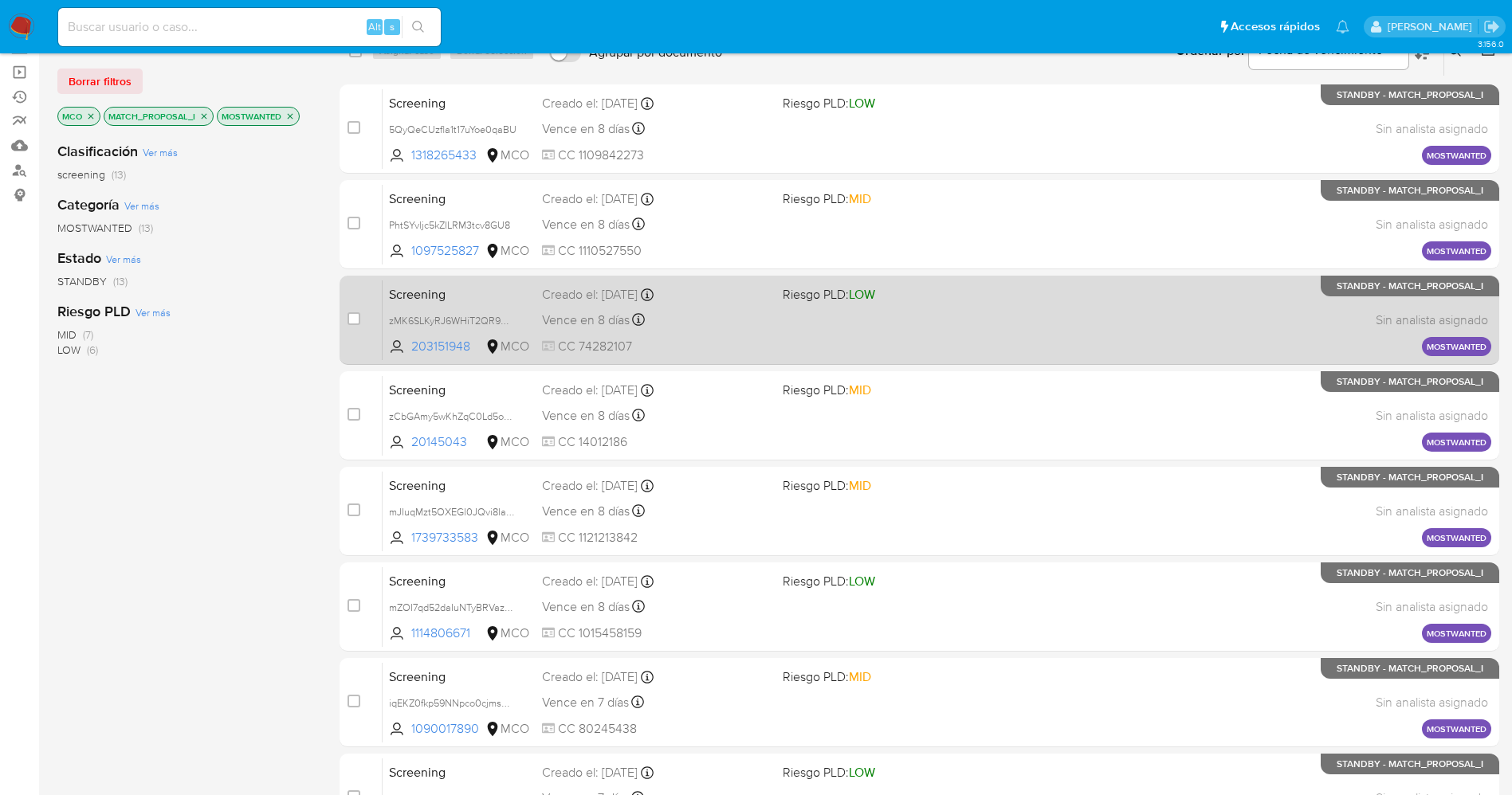
scroll to position [106, 0]
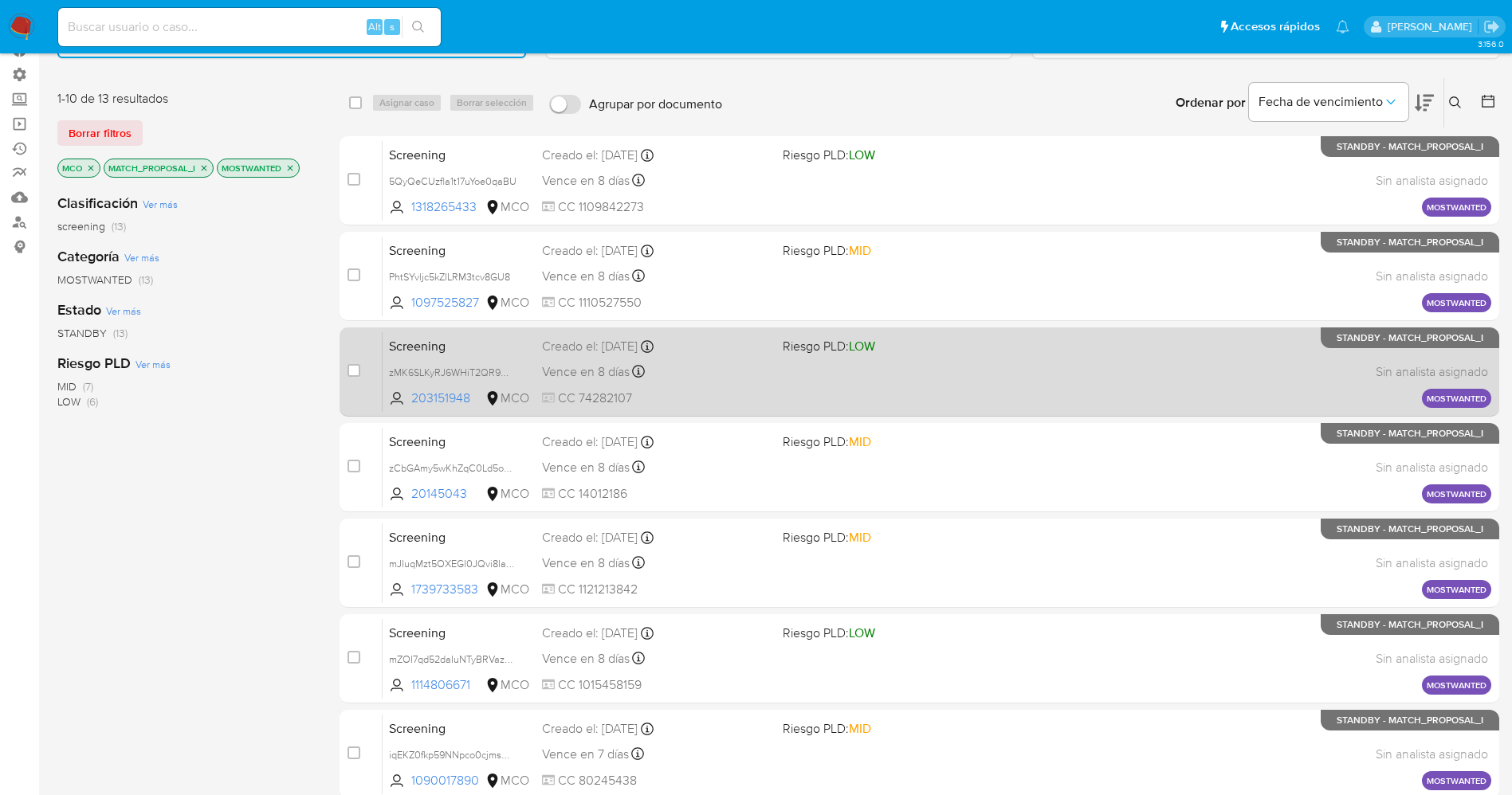
click at [718, 393] on span "CC 74282107" at bounding box center [655, 398] width 228 height 18
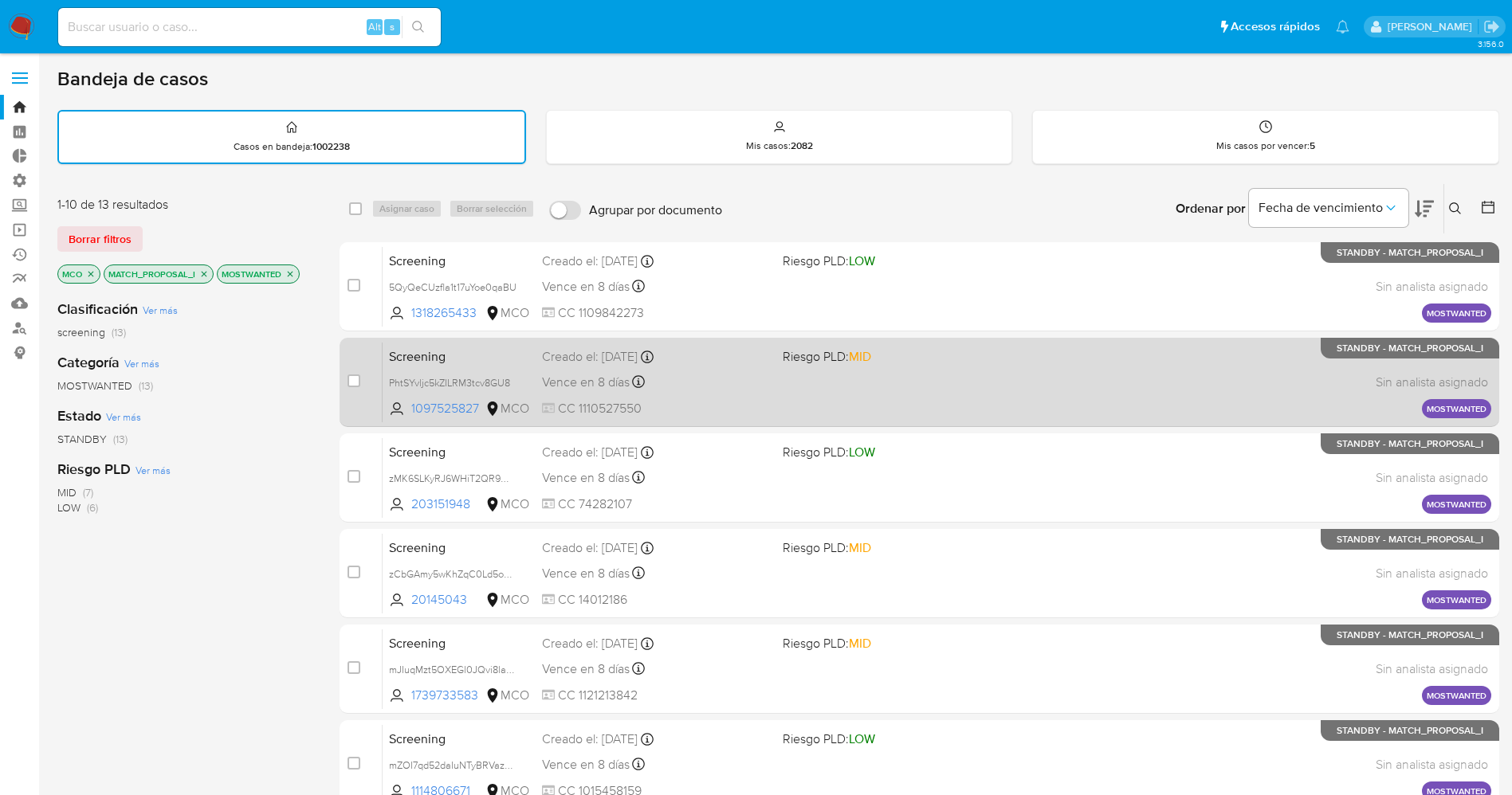
click at [714, 398] on div "Screening PhtSYvljc5kZILRM3tcv8GU8 1097525827 MCO Riesgo PLD: MID Creado el: [D…" at bounding box center [937, 382] width 1109 height 81
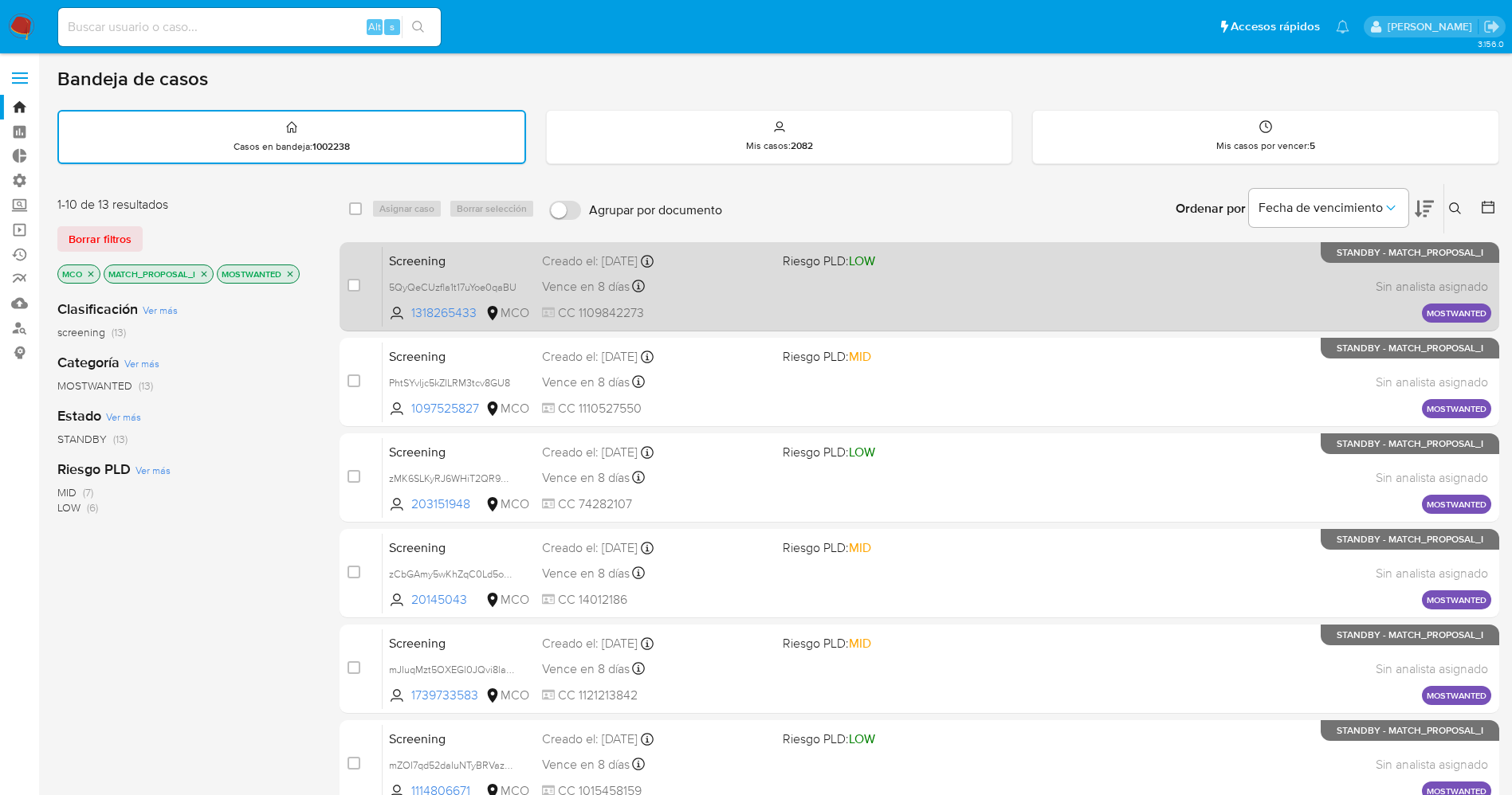
click at [726, 300] on div "Screening 5QyQeCUzfla1t17uYoe0qaBU 1318265433 MCO Riesgo PLD: LOW Creado el: [D…" at bounding box center [937, 286] width 1109 height 81
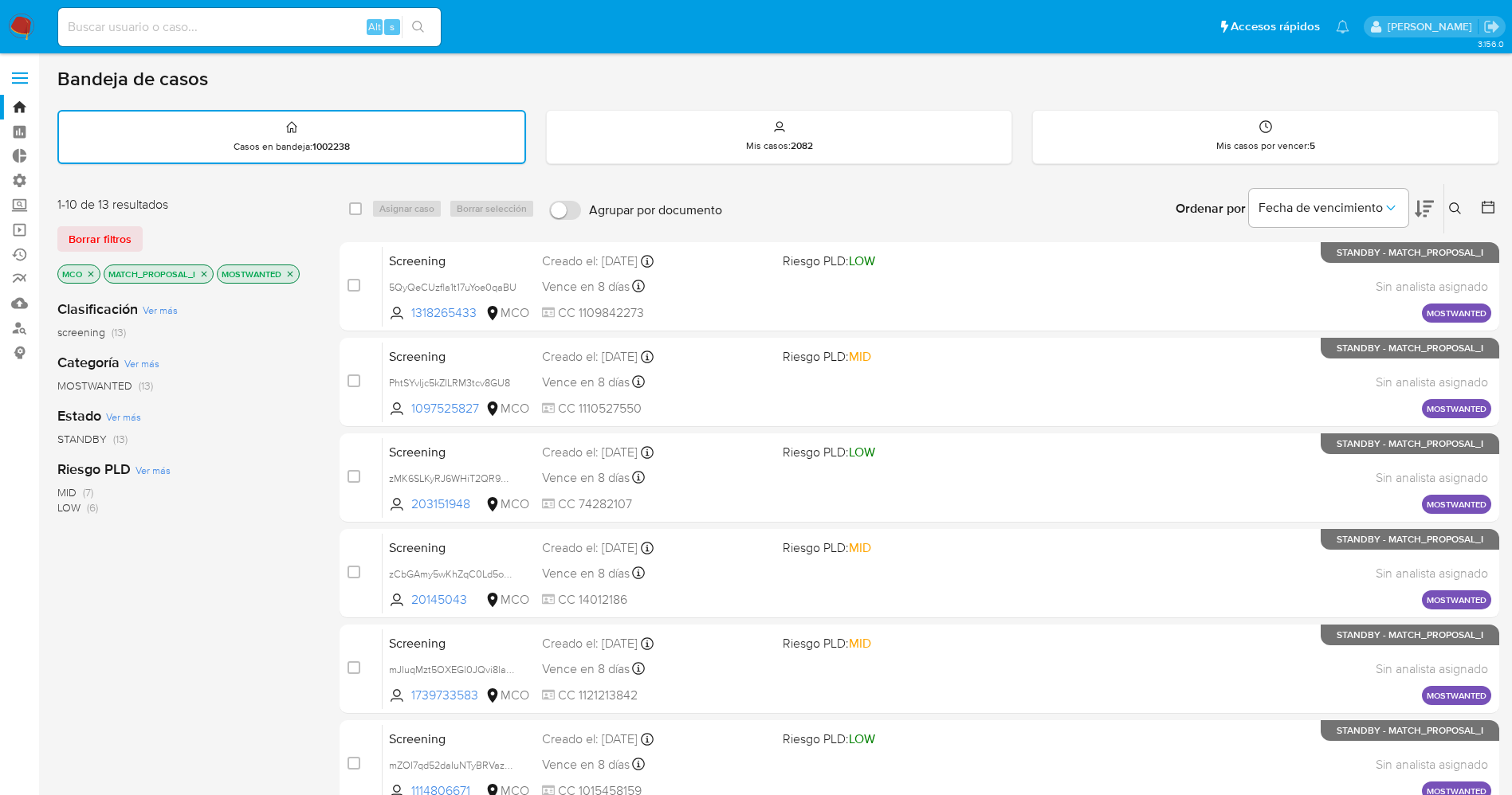
click at [25, 22] on img at bounding box center [22, 27] width 27 height 27
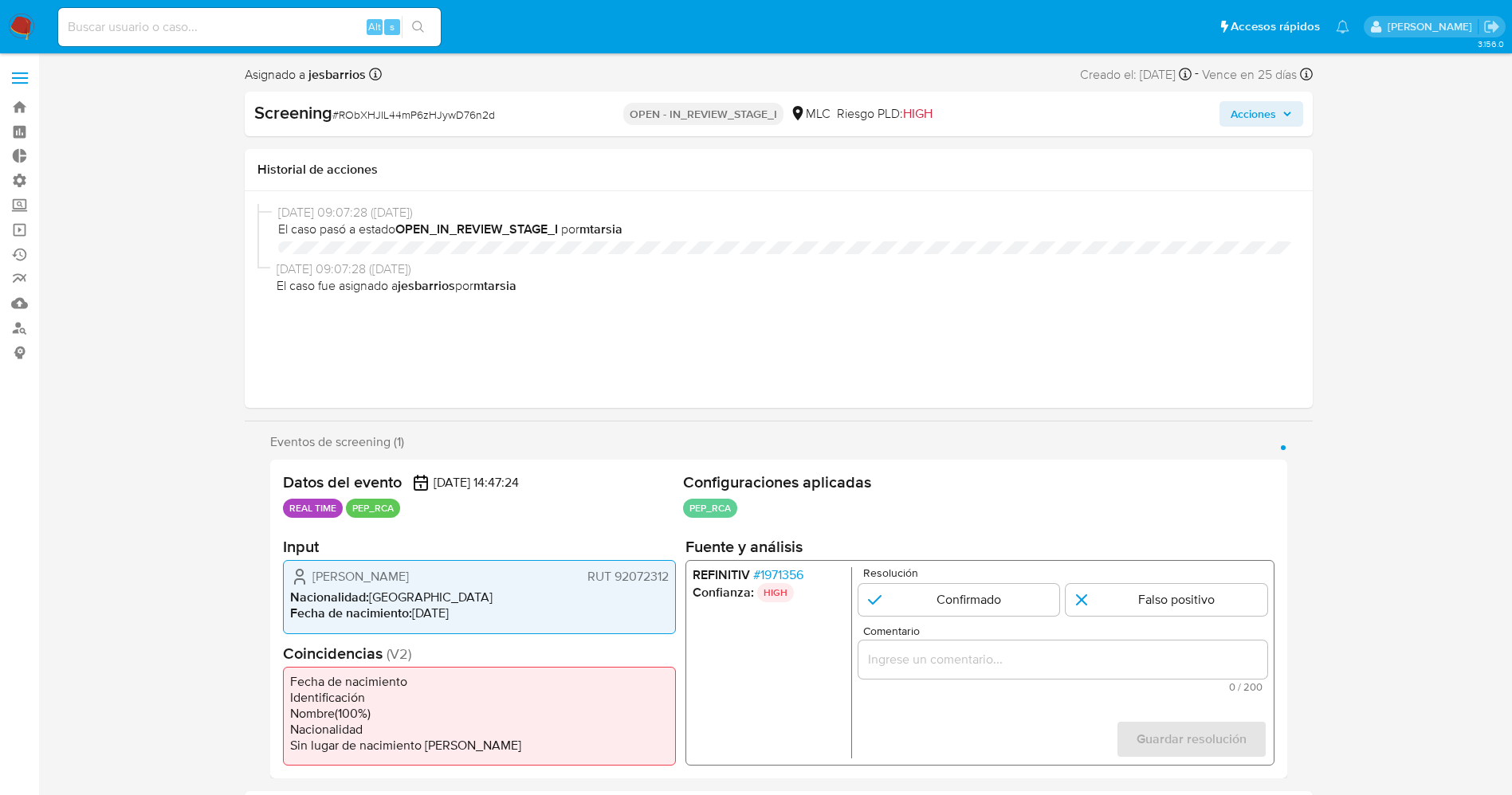
select select "10"
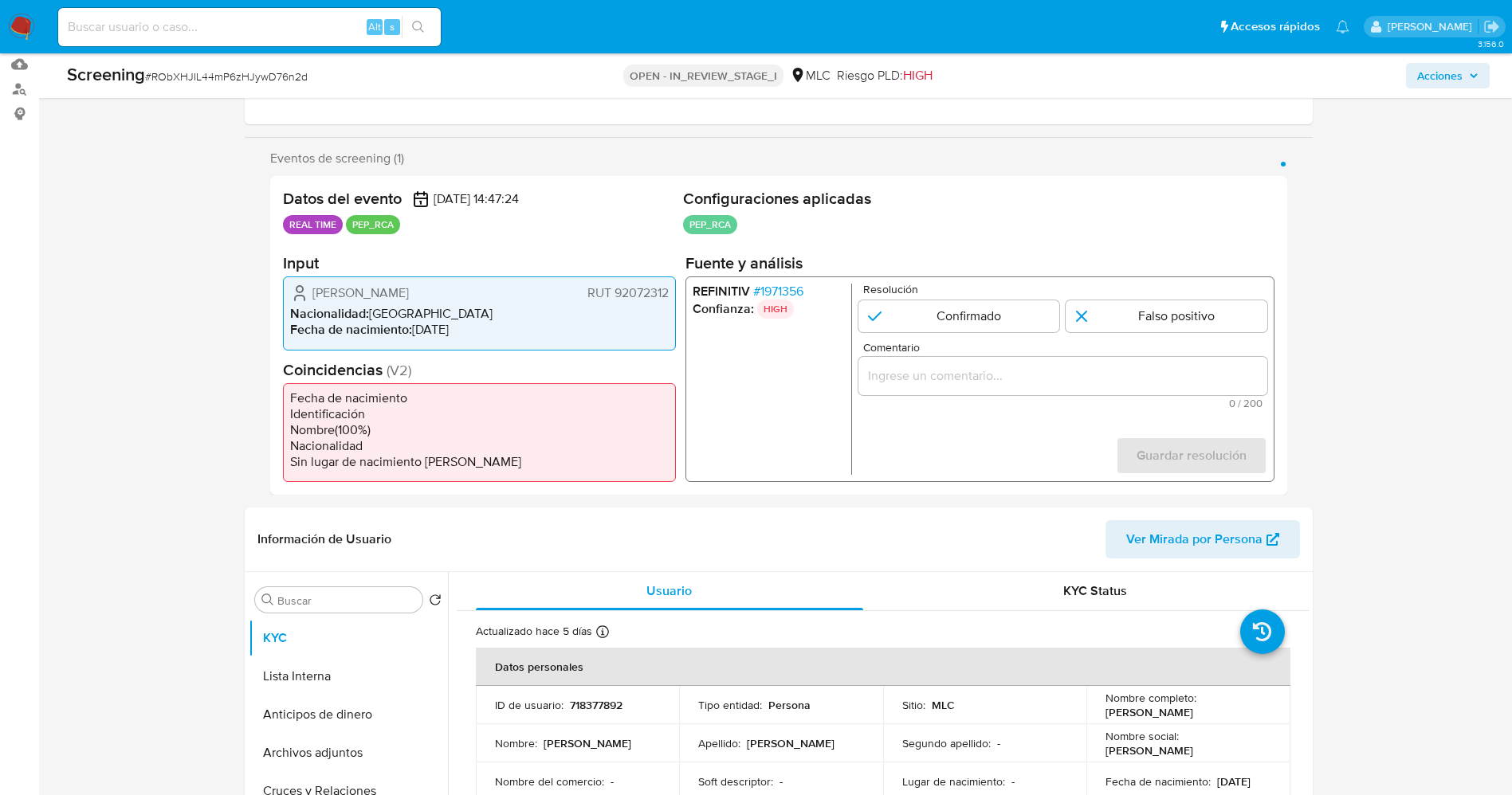
scroll to position [119, 0]
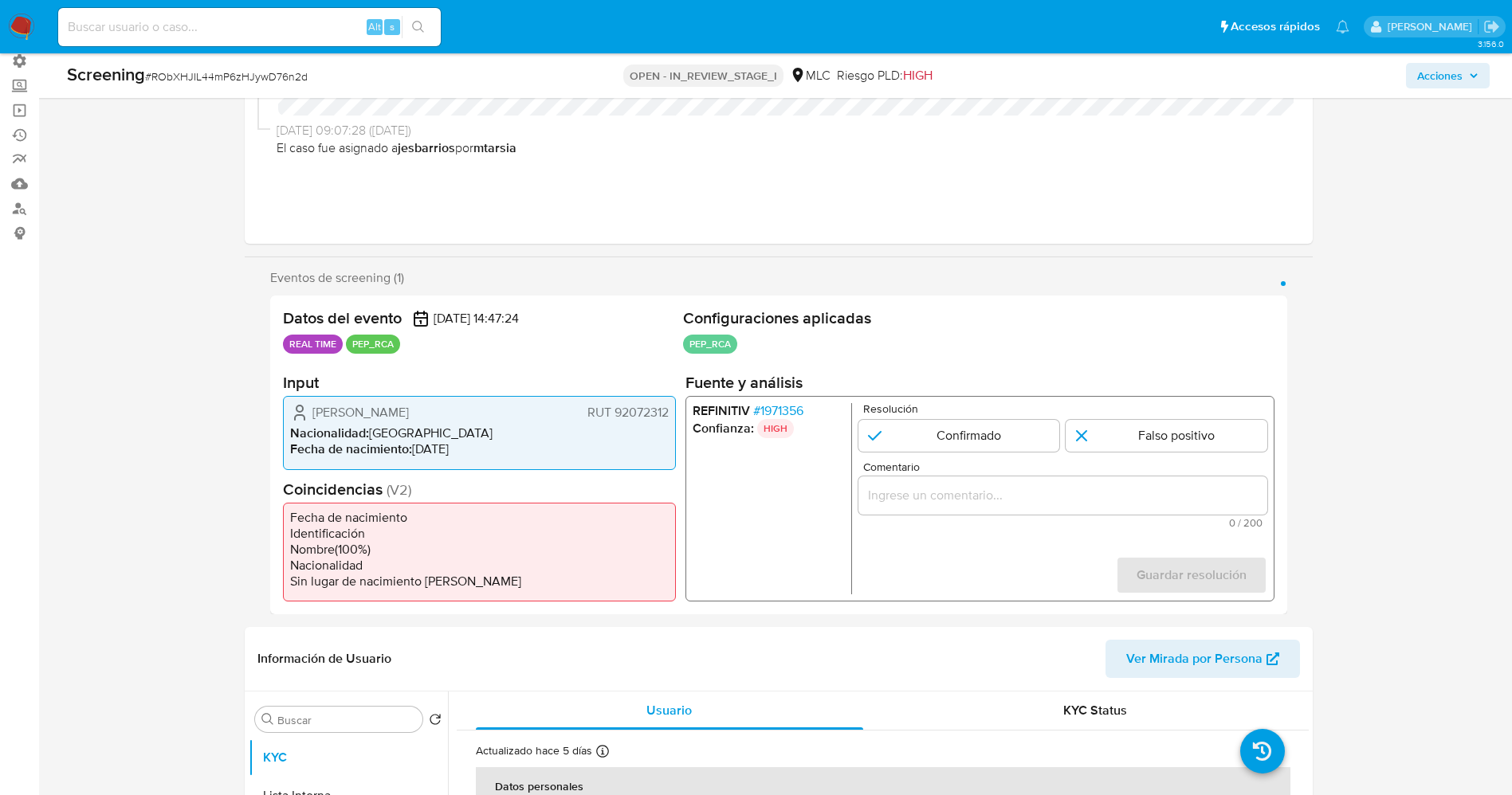
click at [781, 403] on span "# 1971356" at bounding box center [777, 411] width 50 height 16
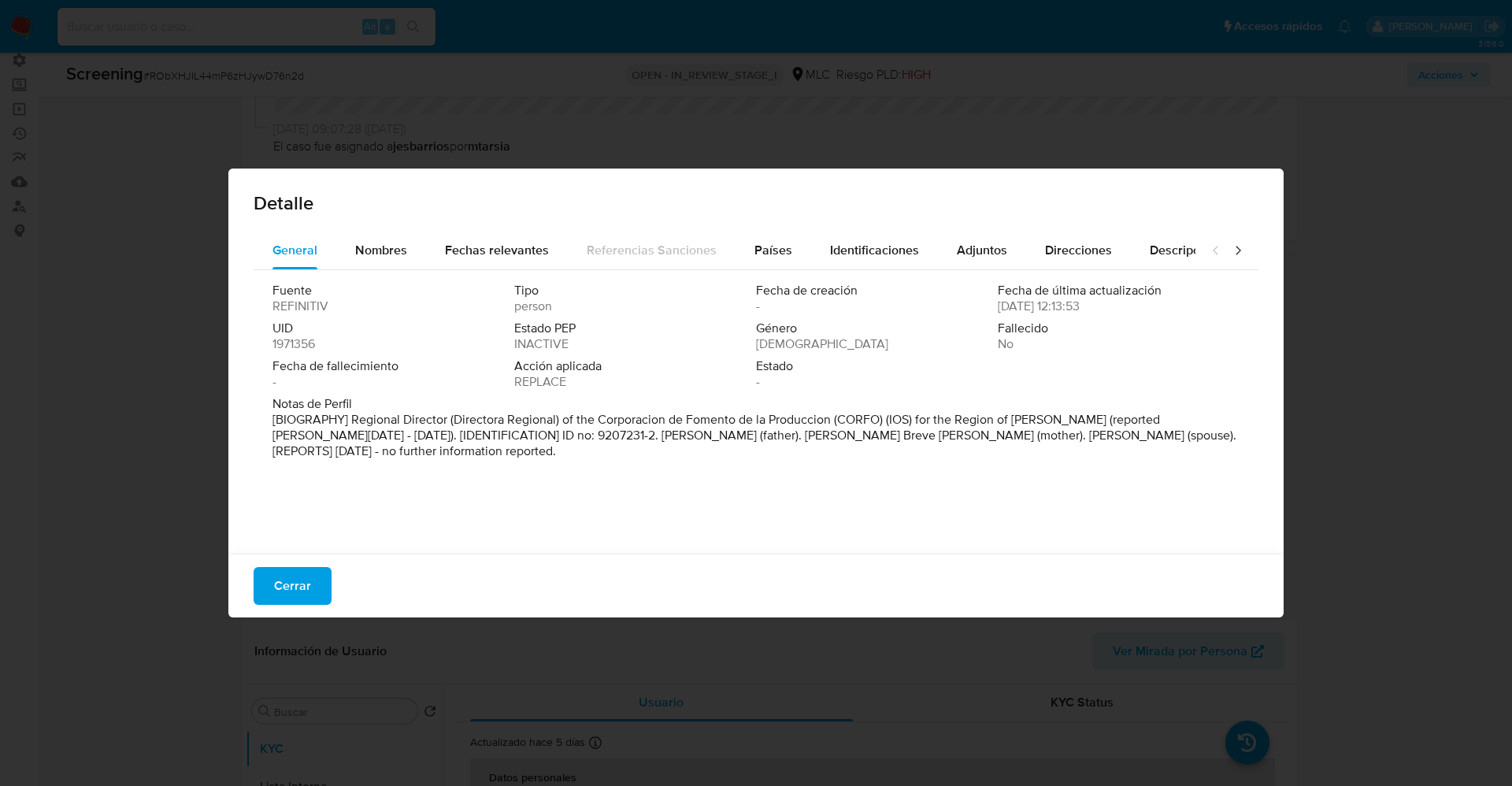
drag, startPoint x: 349, startPoint y: 422, endPoint x: 583, endPoint y: 481, distance: 241.3
click at [583, 481] on div "Fuente REFINITIV Tipo person Fecha de creación - Fecha de última actualización …" at bounding box center [756, 408] width 1005 height 276
click at [372, 247] on span "Nombres" at bounding box center [381, 250] width 52 height 18
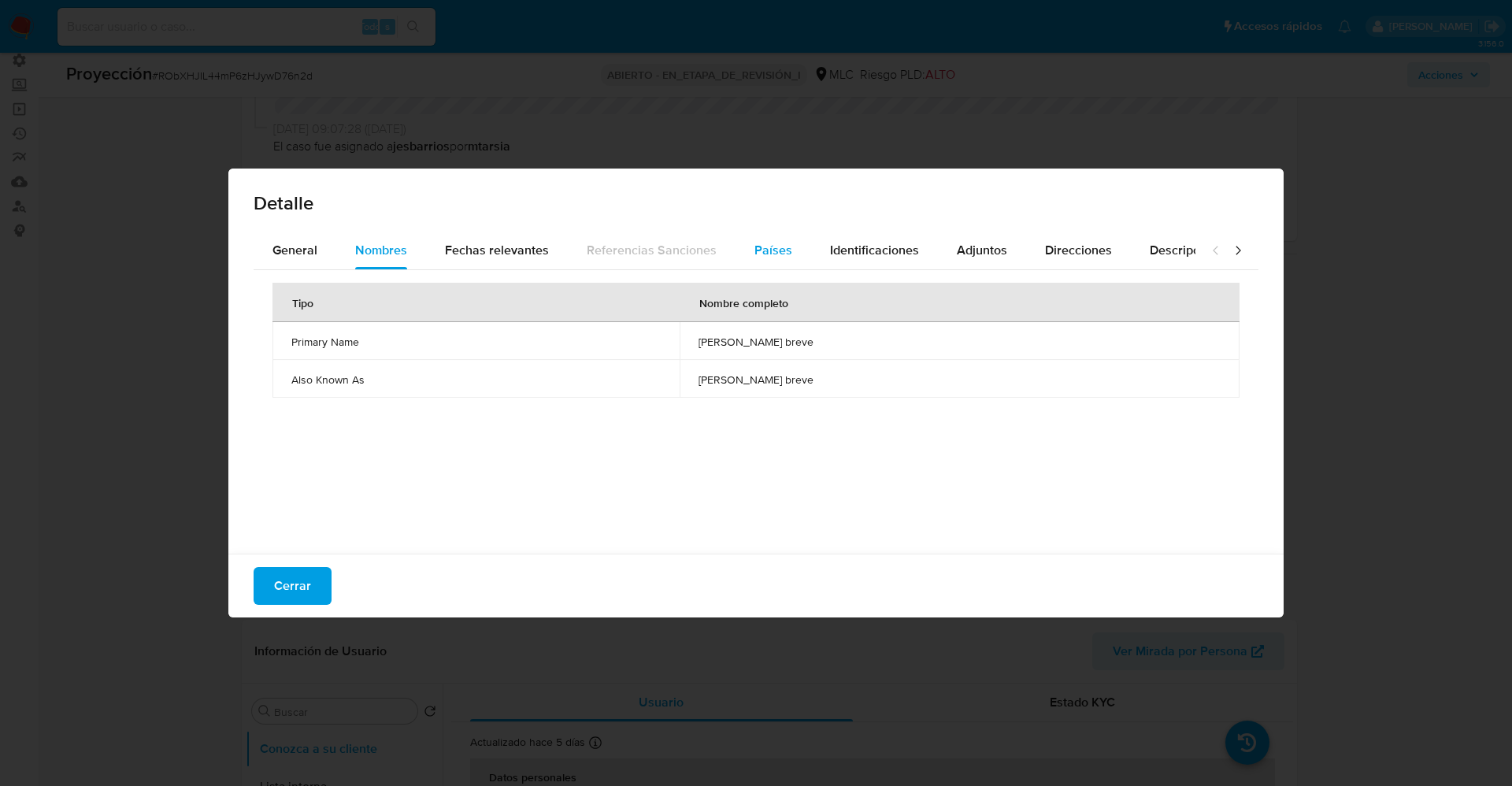
click at [795, 236] on button "Países" at bounding box center [773, 251] width 76 height 38
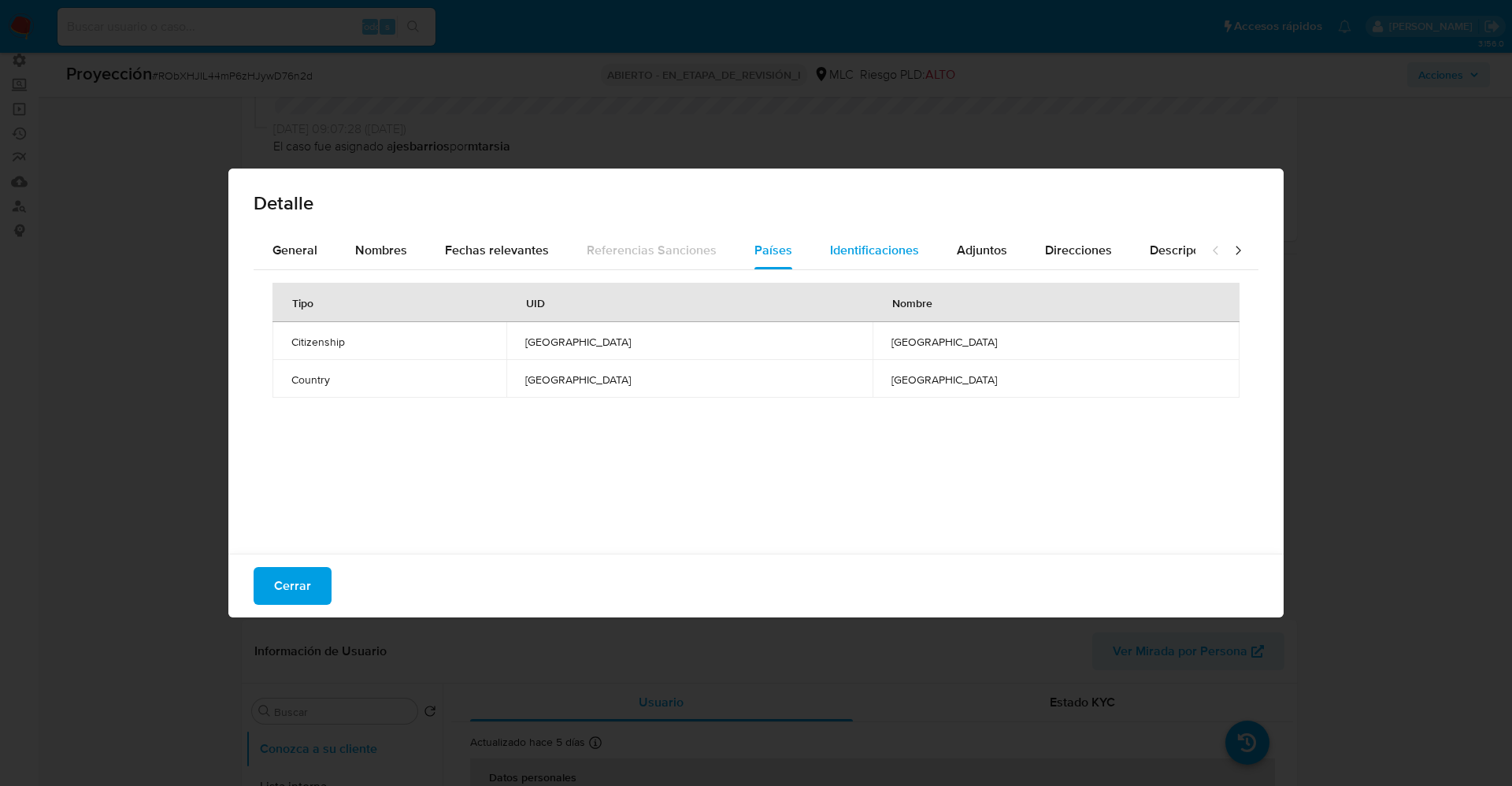
click at [854, 249] on span "Identificaciones" at bounding box center [874, 250] width 89 height 18
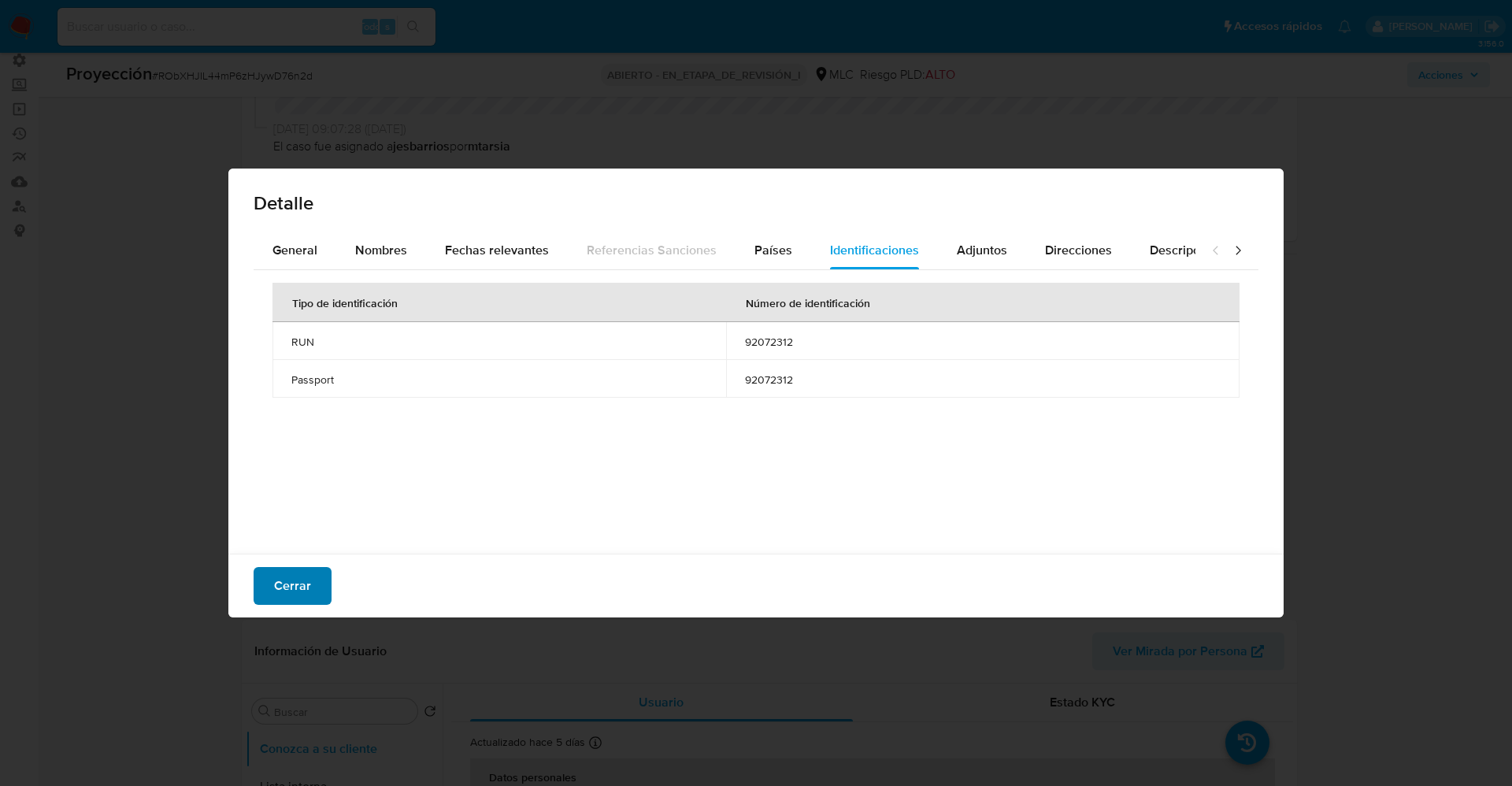
click at [308, 604] on div "Cerrar" at bounding box center [756, 585] width 1055 height 64
click at [277, 580] on span "Cerrar" at bounding box center [292, 586] width 37 height 35
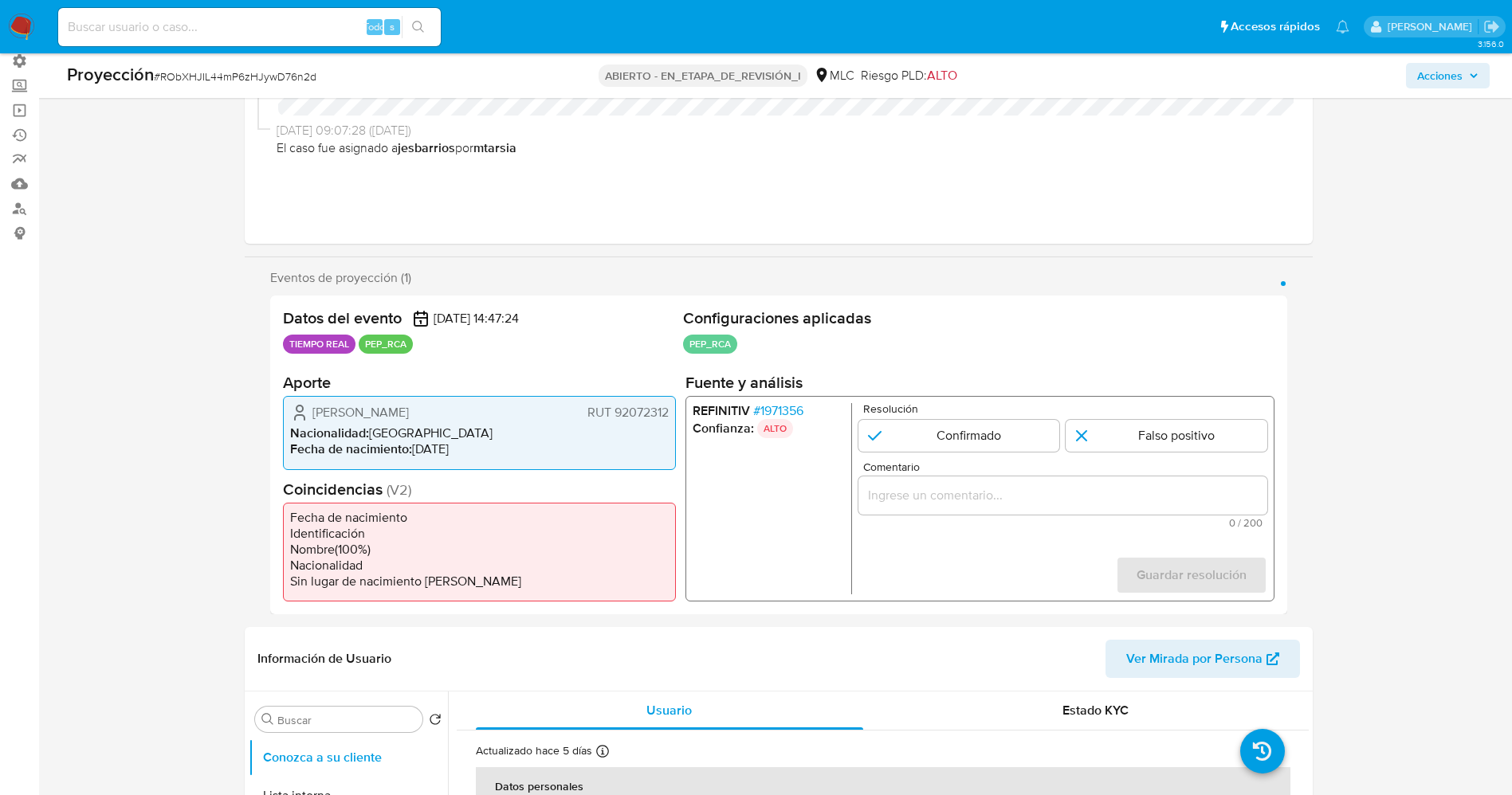
drag, startPoint x: 349, startPoint y: 408, endPoint x: 682, endPoint y: 409, distance: 333.0
click at [682, 409] on div "Datos del evento [DATE] 14:47:24 TIEMPO REAL PEP_RCA Configuraciones aplicadas …" at bounding box center [778, 455] width 1017 height 318
click at [650, 409] on font "RUT 92072312" at bounding box center [627, 412] width 82 height 18
drag, startPoint x: 307, startPoint y: 417, endPoint x: 661, endPoint y: 409, distance: 354.1
click at [673, 410] on div "Liliana Marlene Ortiz Breve RUT 92072312 Nacionalidad : Chile Fecha de nacimien…" at bounding box center [479, 433] width 393 height 74
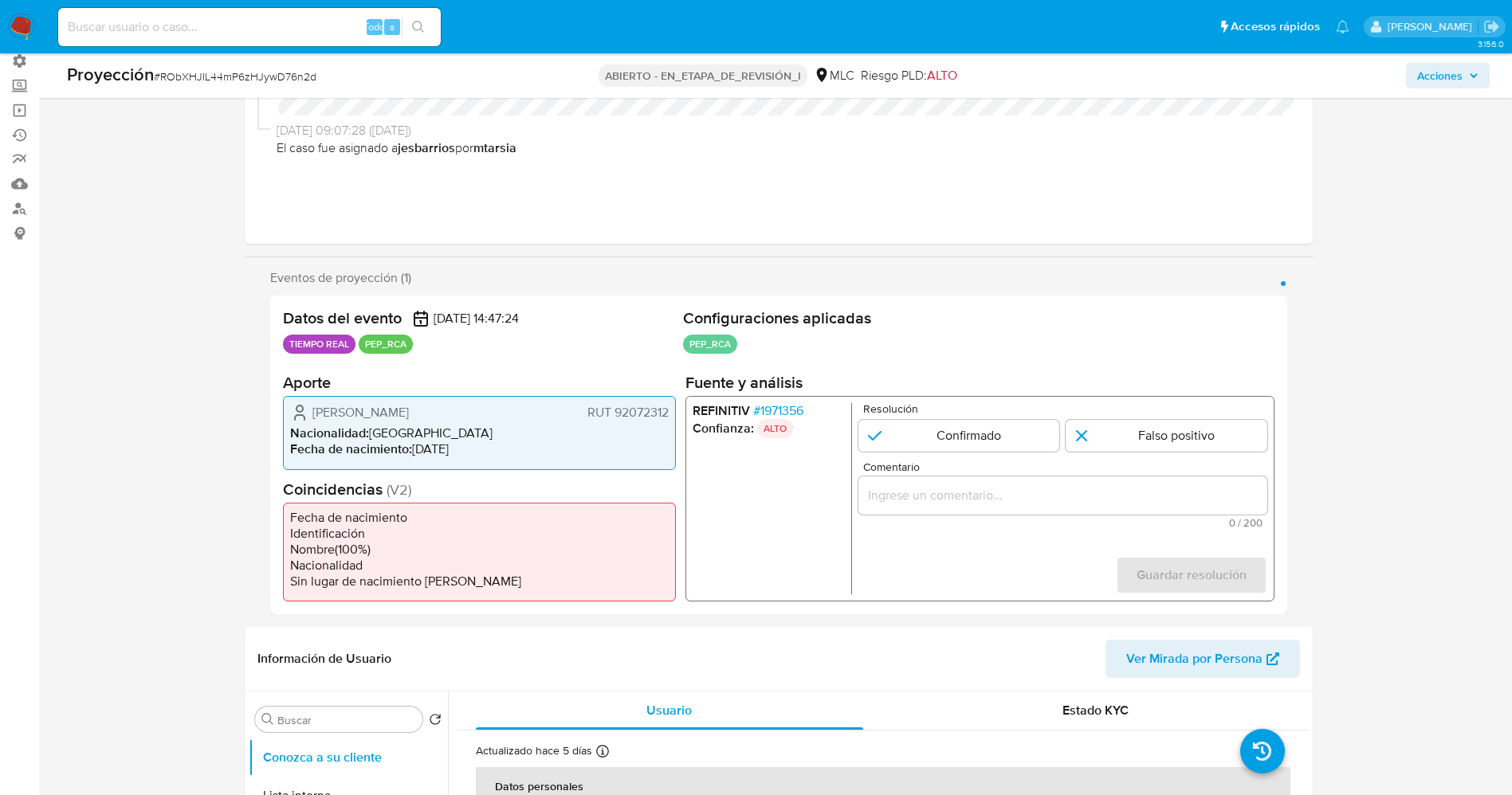
click at [794, 409] on font "1971356" at bounding box center [781, 410] width 43 height 18
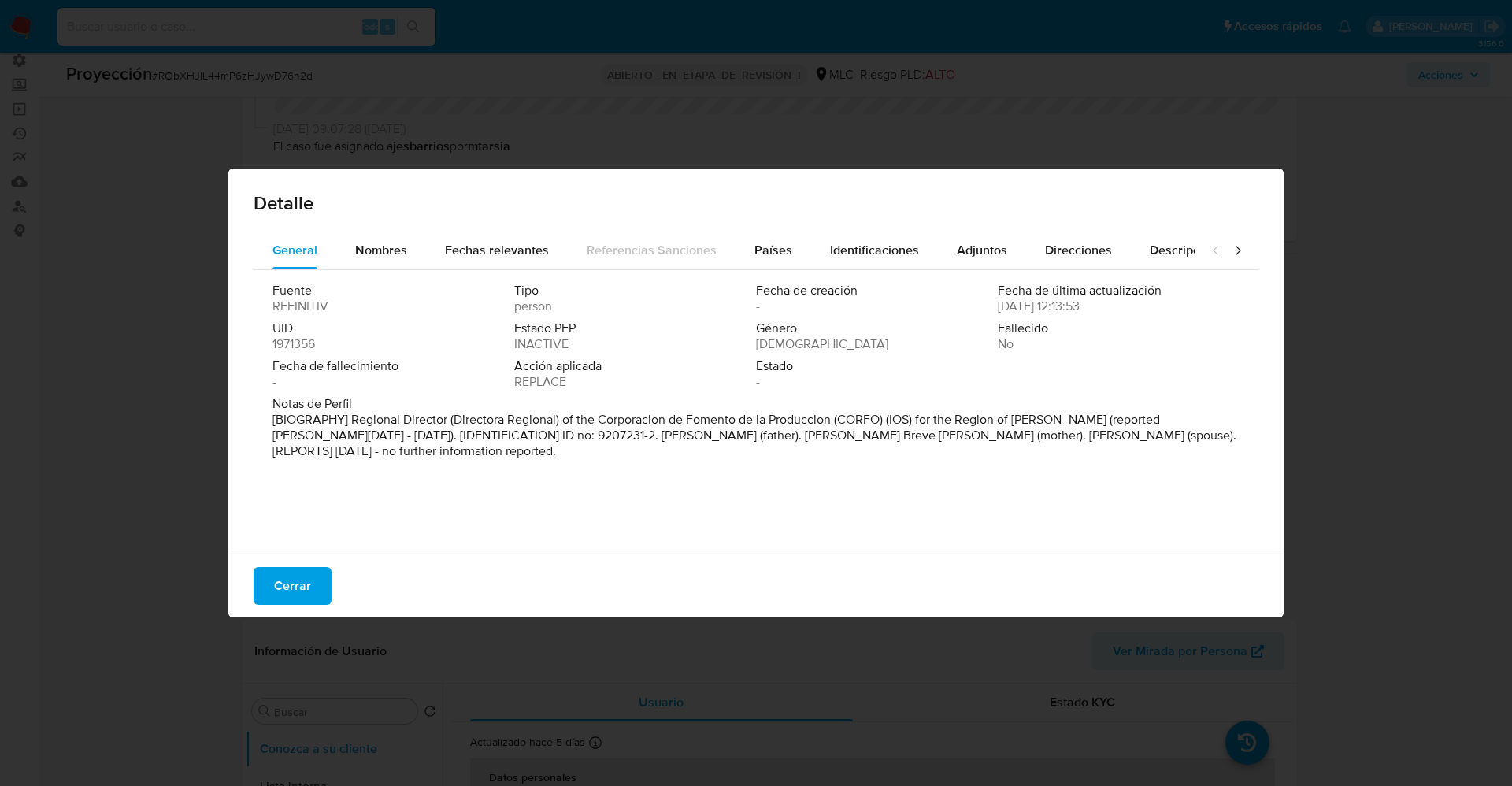
drag, startPoint x: 448, startPoint y: 421, endPoint x: 831, endPoint y: 418, distance: 383.0
click at [831, 418] on p "[BIOGRAPHY] Regional Director (Directora Regional) of the Corporacion de Foment…" at bounding box center [754, 436] width 963 height 47
click at [306, 577] on font "Cerrar" at bounding box center [292, 586] width 37 height 38
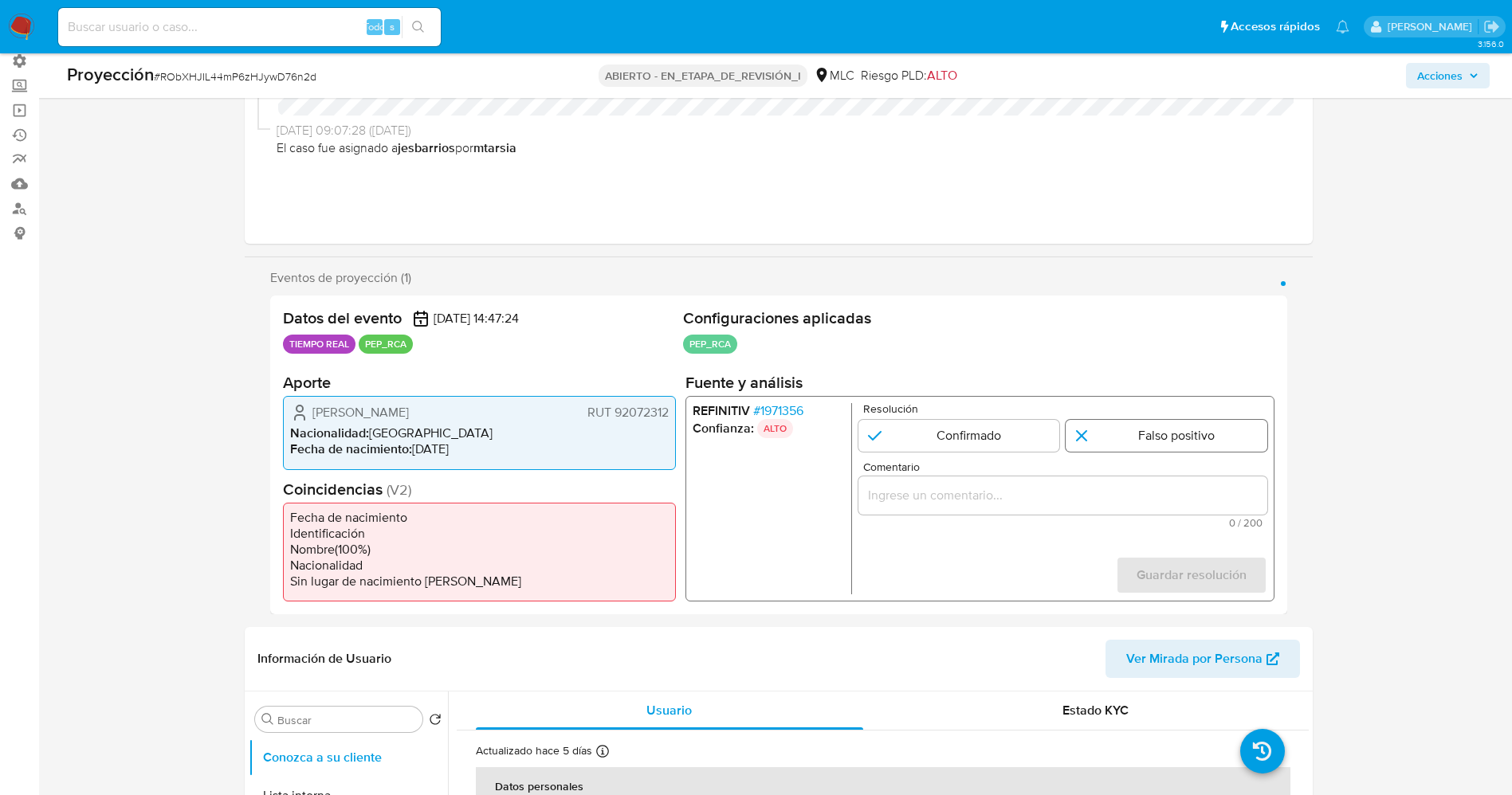
click at [1164, 430] on input "1 de 1" at bounding box center [1166, 436] width 202 height 32
radio input "true"
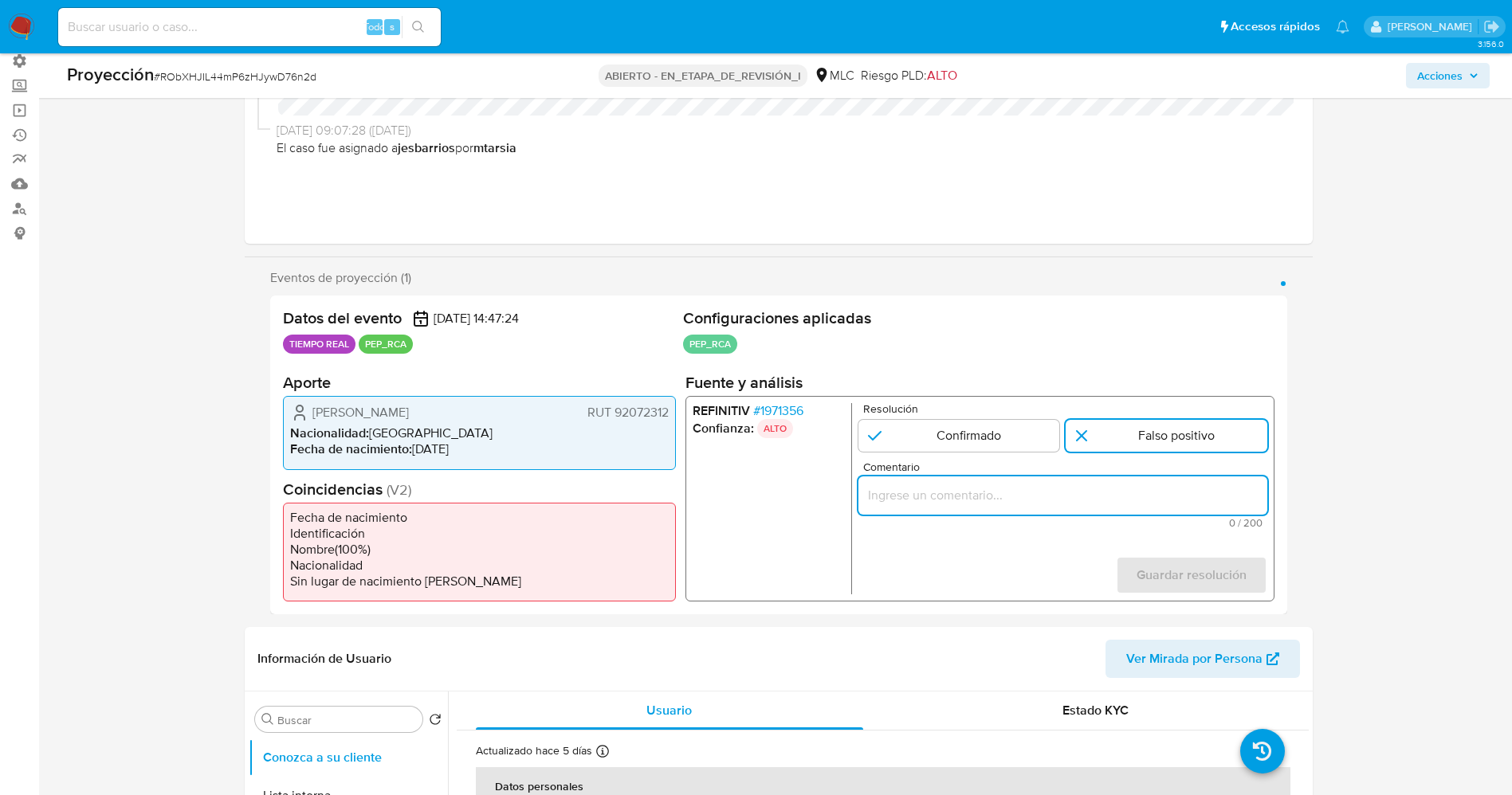
drag, startPoint x: 1112, startPoint y: 502, endPoint x: 1128, endPoint y: 502, distance: 16.0
click at [1112, 503] on input "Comentario" at bounding box center [1062, 496] width 409 height 21
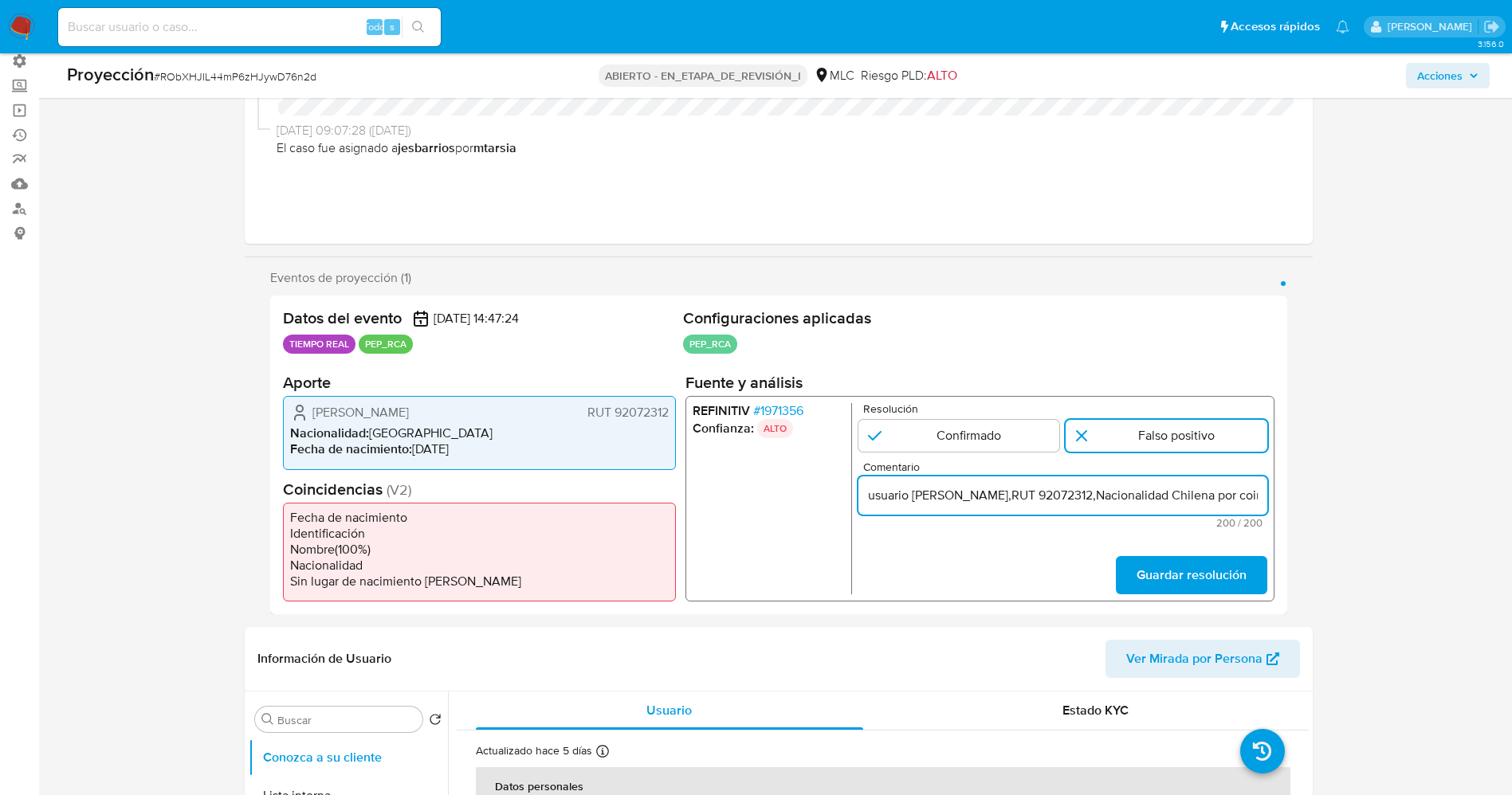
scroll to position [0, 767]
drag, startPoint x: 1262, startPoint y: 498, endPoint x: 1289, endPoint y: 498, distance: 27.0
click at [1284, 498] on div "Datos del evento 21/08/2025 14:47:24 TIEMPO REAL PEP_RCA Configuraciones aplica…" at bounding box center [778, 455] width 1017 height 318
click at [972, 481] on div "usuario Liliana Marlene Ortiz Breve,RUT 92072312,Nacionalidad Chilena por coinc…" at bounding box center [1062, 496] width 409 height 38
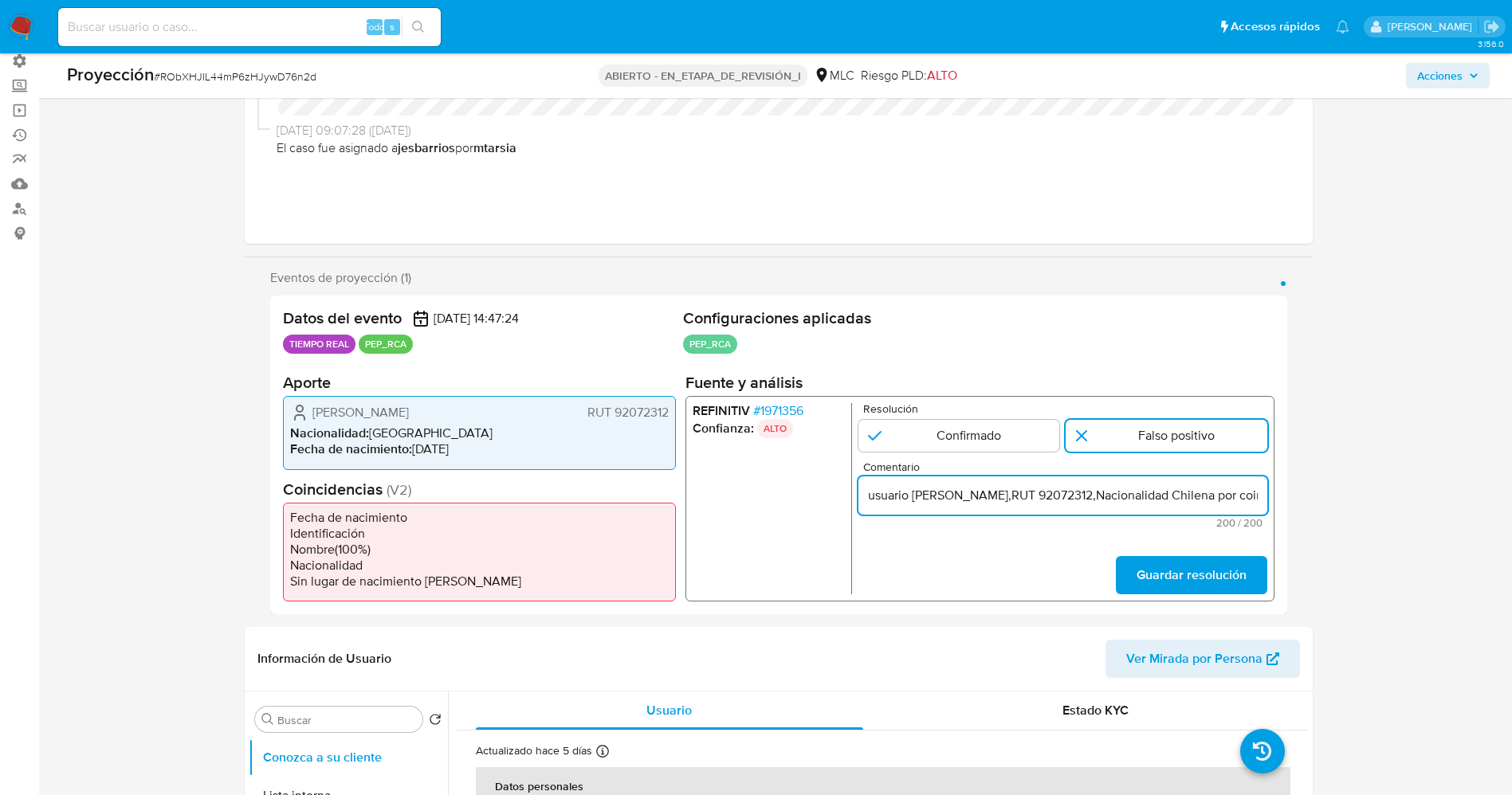
click at [868, 497] on input "usuario Liliana Marlene Ortiz Breve,RUT 92072312,Nacionalidad Chilena por coinc…" at bounding box center [1062, 496] width 409 height 21
drag, startPoint x: 962, startPoint y: 494, endPoint x: 1133, endPoint y: 495, distance: 171.0
click at [1133, 495] on input "Usuario Liliana Marlene Ortiz Breve,RUT 92072312,Nacionalidad Chilena por coinc…" at bounding box center [1062, 496] width 409 height 21
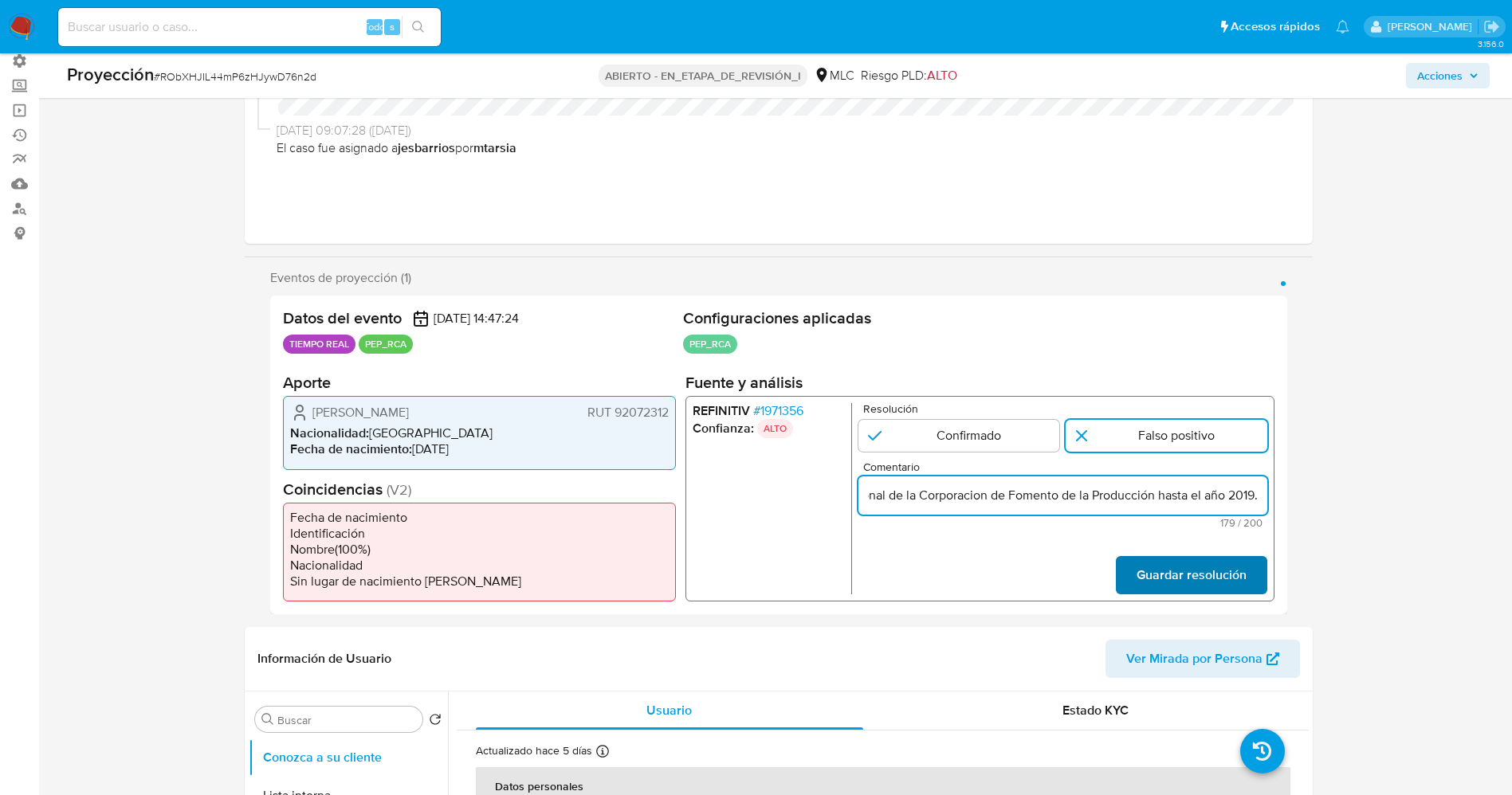
type input "Usuario Liliana Marlene Ortiz Breve,RUT 92072312,Nacionalidad Chilena ya que se…"
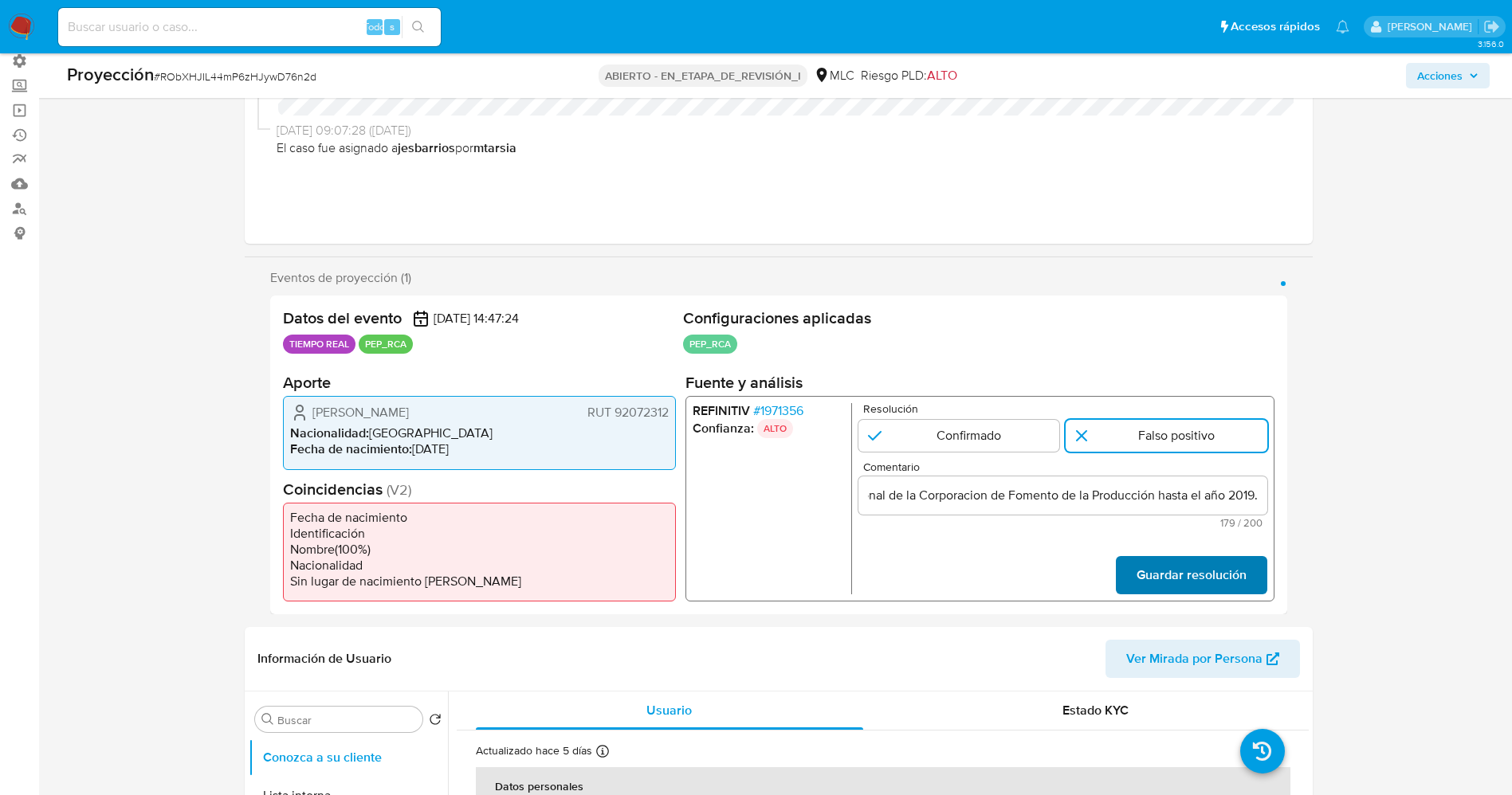
click at [1179, 576] on span "Guardar resolución" at bounding box center [1190, 575] width 110 height 35
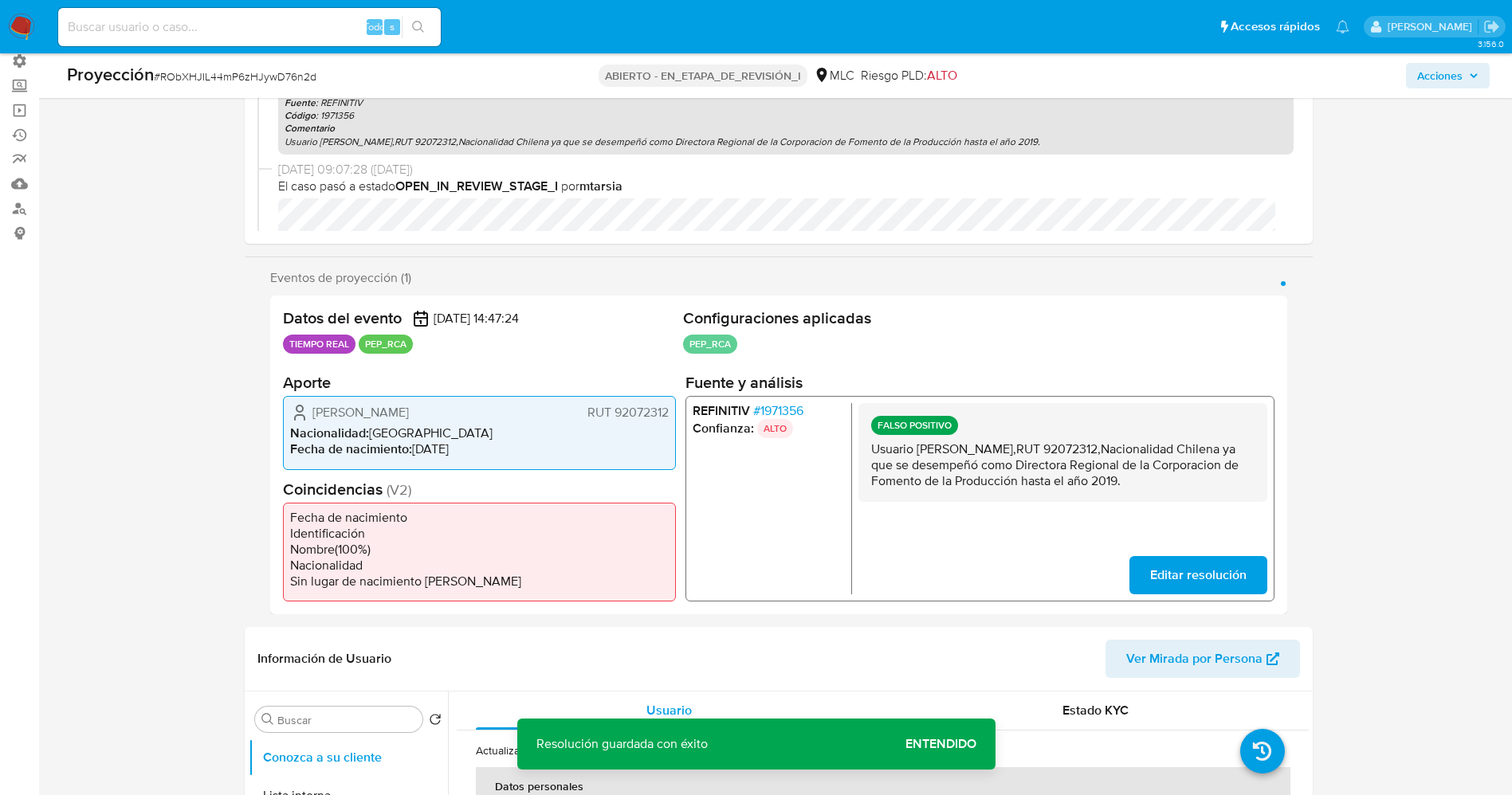
drag, startPoint x: 1039, startPoint y: 457, endPoint x: 1214, endPoint y: 497, distance: 179.5
click at [1220, 498] on div "FALSO POSITIVO Usuario Liliana Marlene Ortiz Breve,RUT 92072312,Nacionalidad Ch…" at bounding box center [1062, 453] width 409 height 99
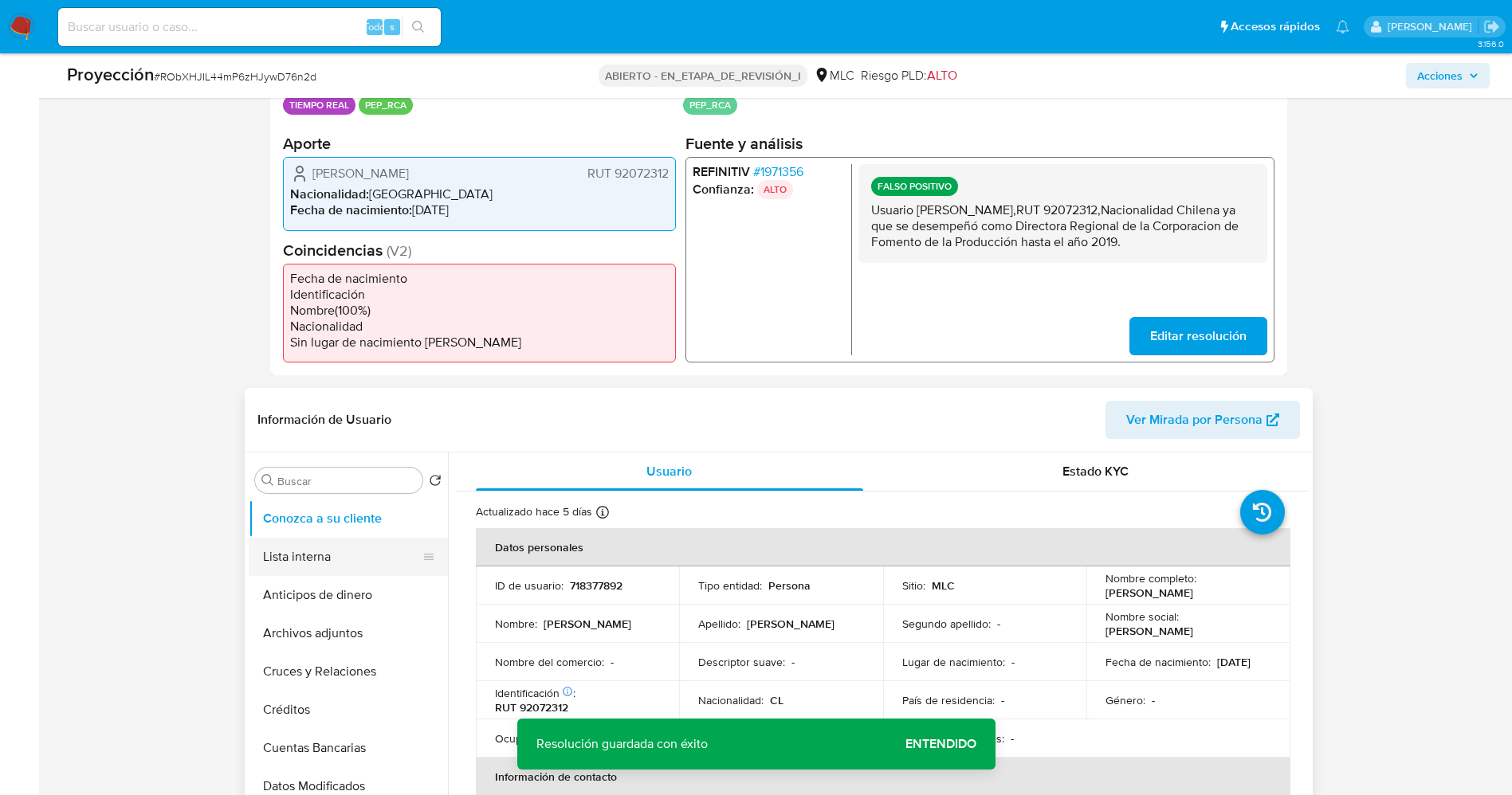
click at [298, 558] on button "Lista interna" at bounding box center [342, 557] width 186 height 38
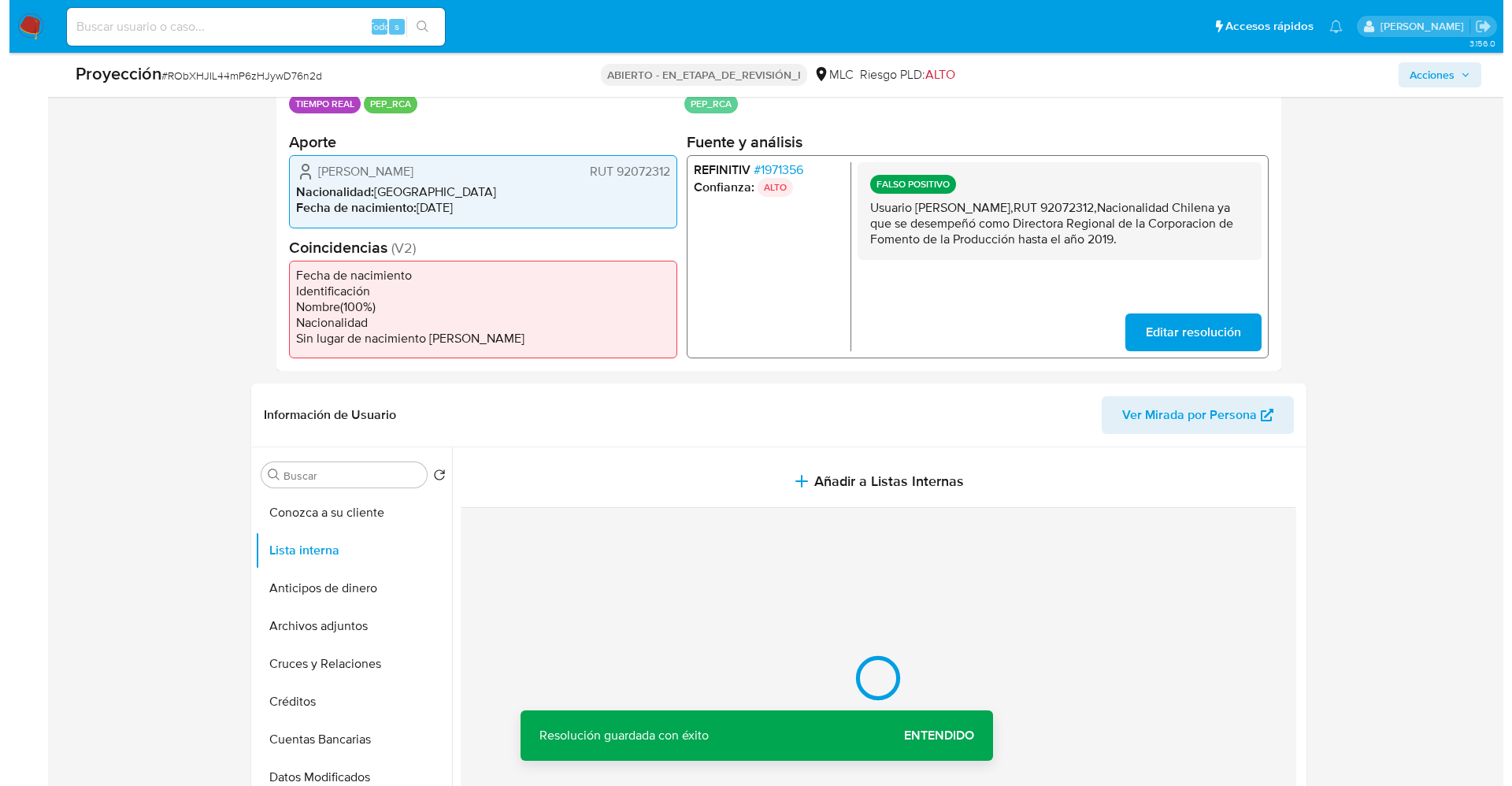
scroll to position [473, 0]
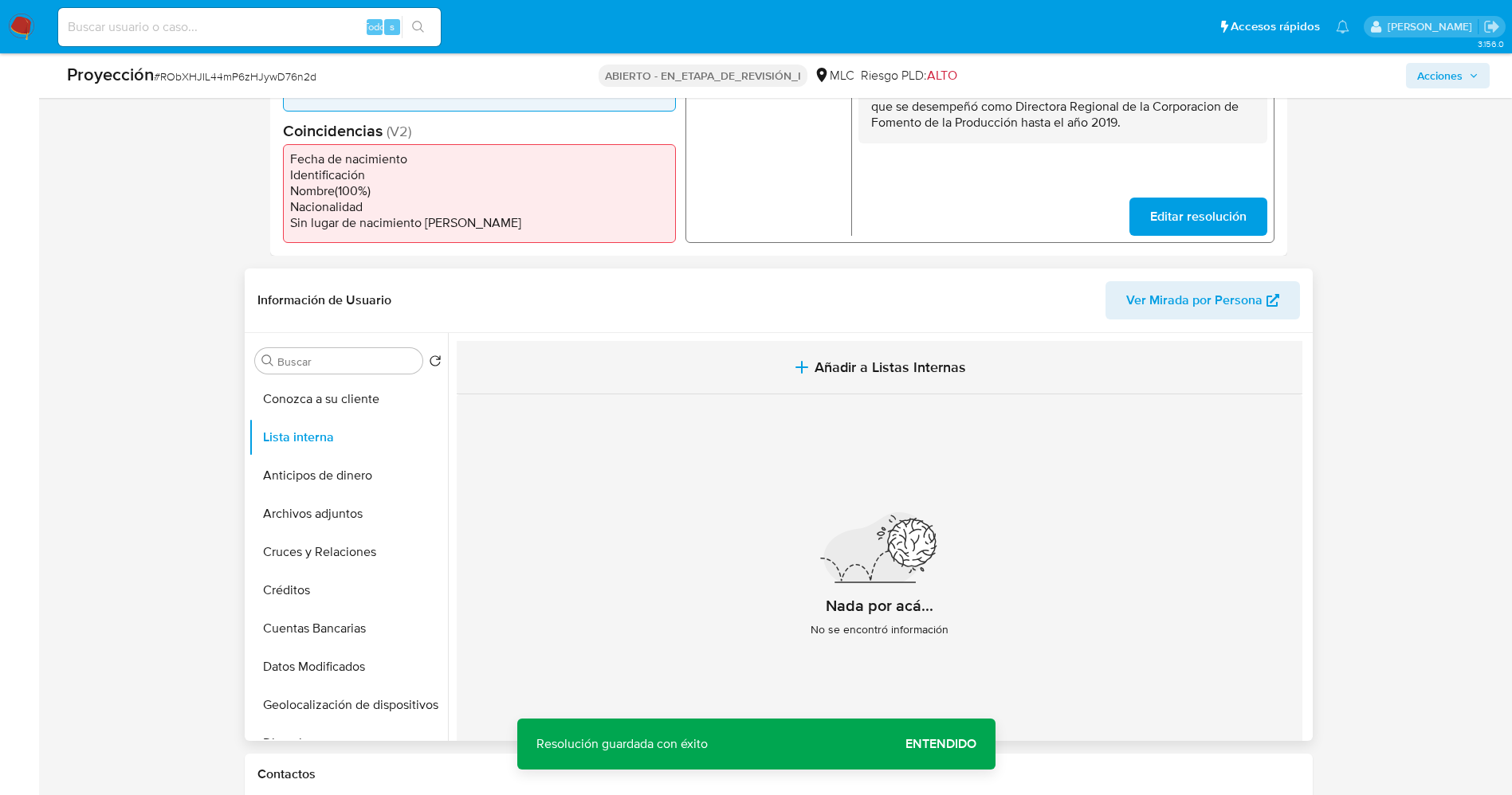
click at [863, 363] on span "Añadir a Listas Internas" at bounding box center [890, 367] width 151 height 18
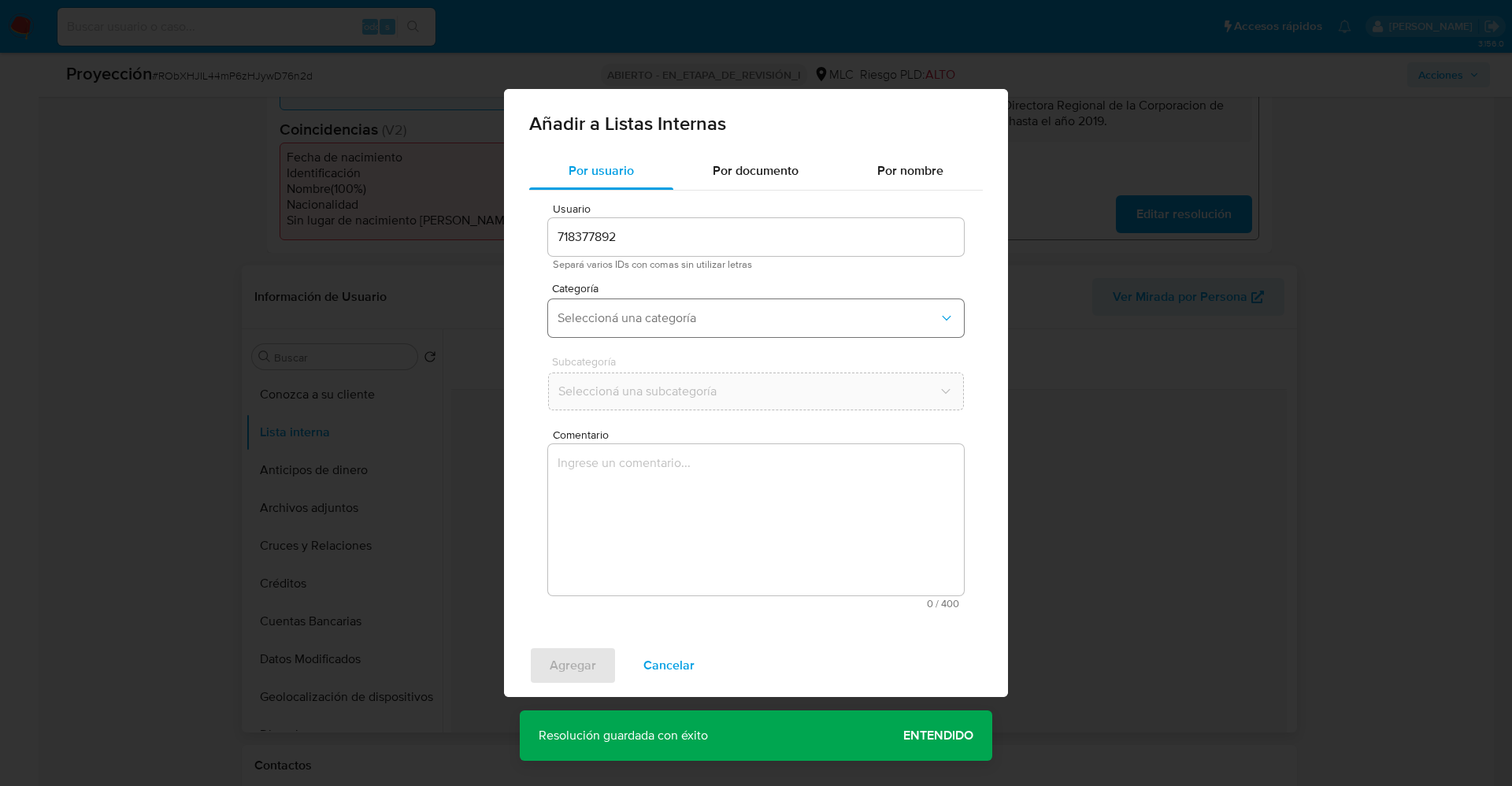
click at [694, 326] on button "Seleccioná una categoría" at bounding box center [756, 319] width 416 height 38
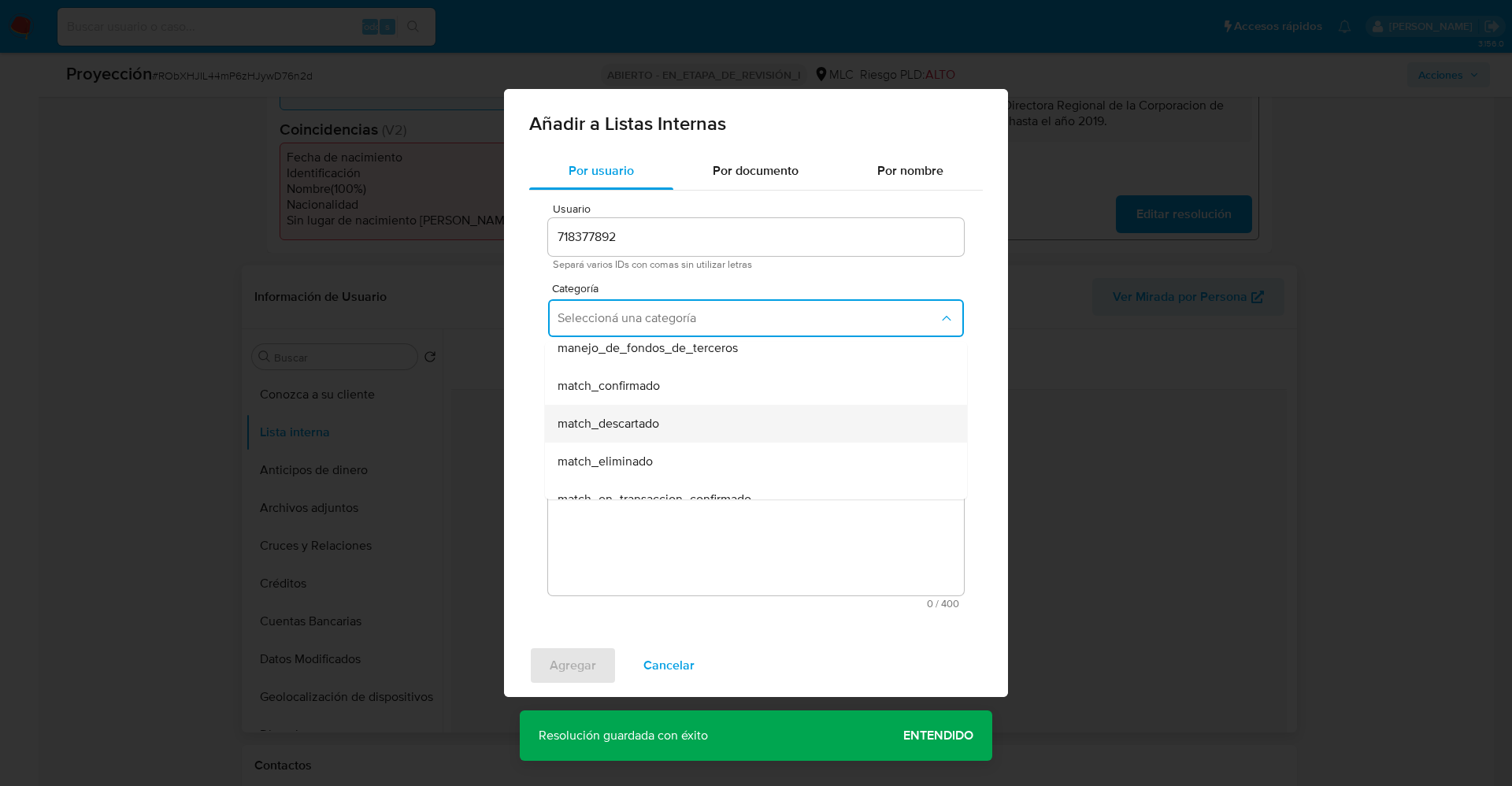
scroll to position [118, 0]
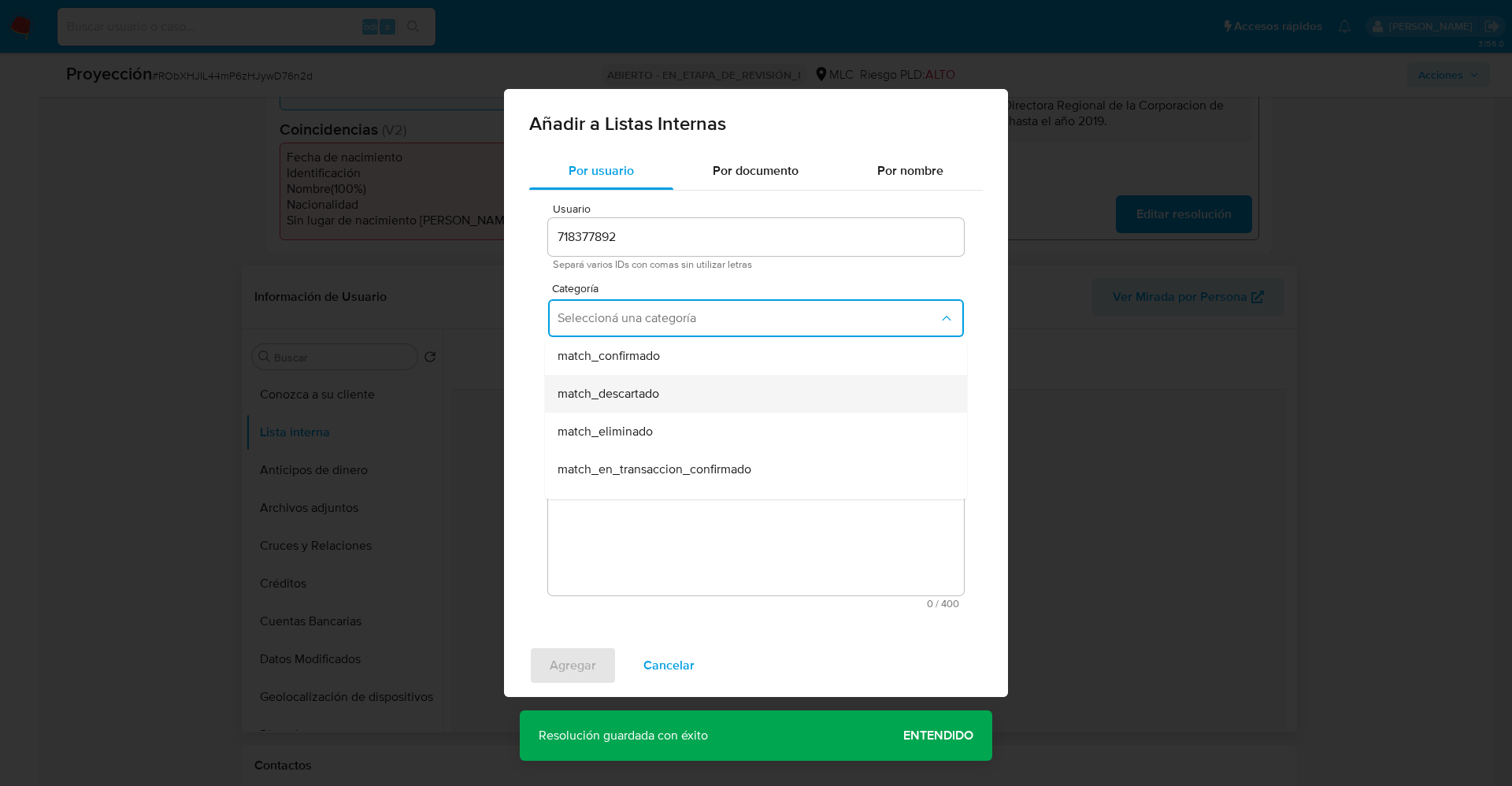
click at [669, 397] on div "match_descartado" at bounding box center [751, 394] width 387 height 38
click at [669, 397] on span "Seleccioná una subcategoría" at bounding box center [748, 391] width 381 height 16
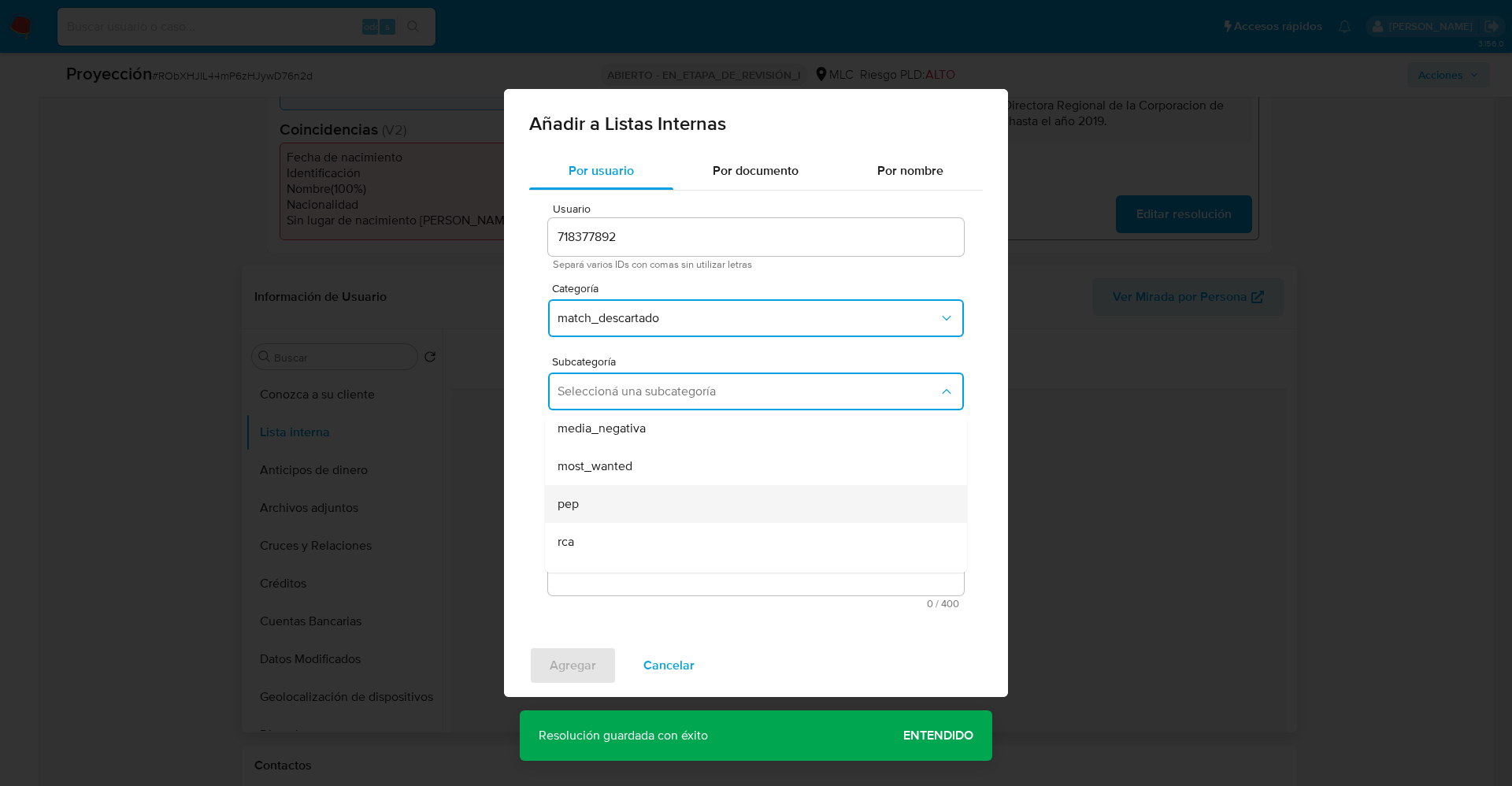
scroll to position [107, 0]
click at [646, 464] on div "pep" at bounding box center [751, 478] width 387 height 38
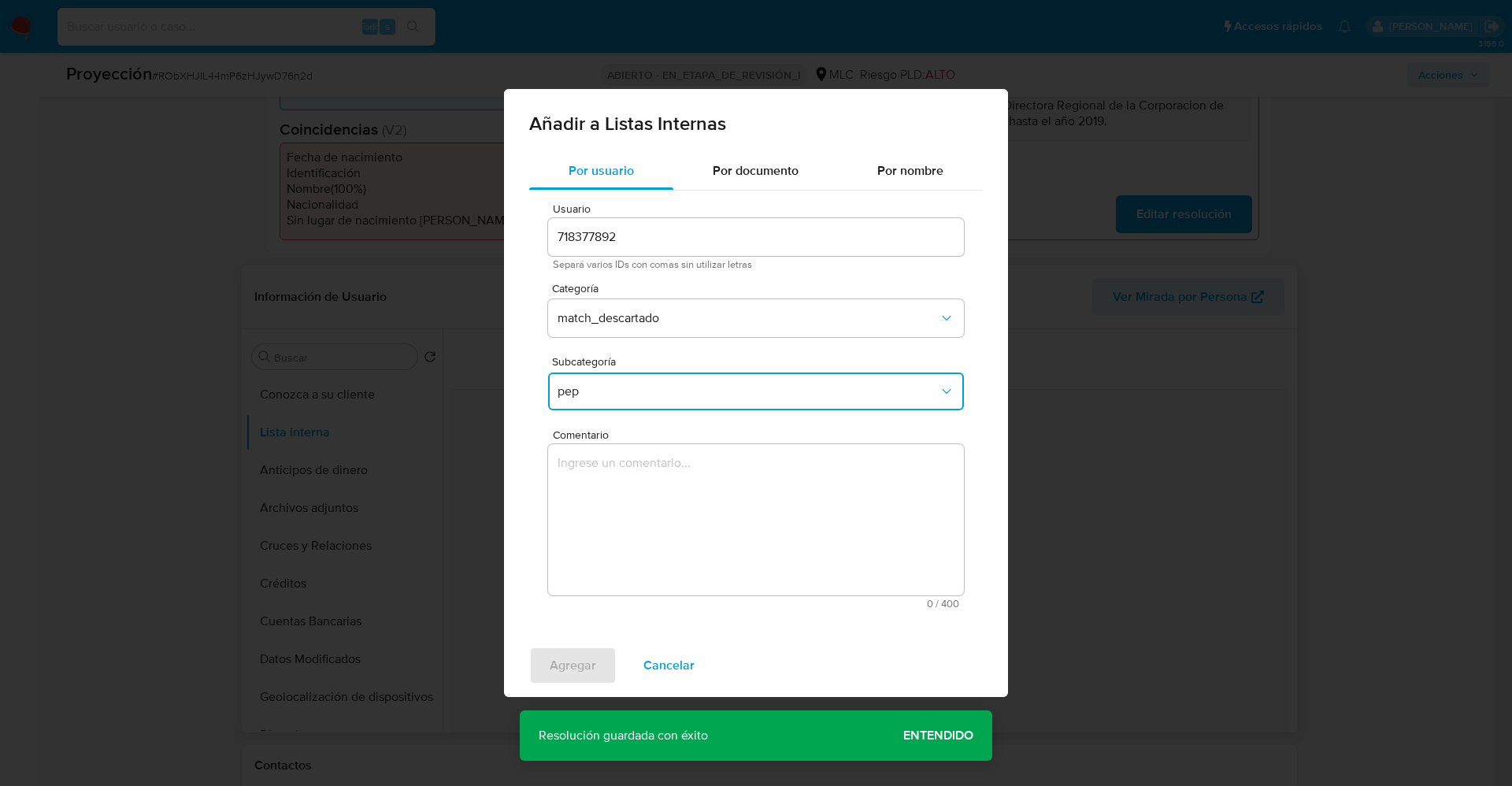
click at [645, 472] on textarea "Comentario" at bounding box center [756, 520] width 416 height 151
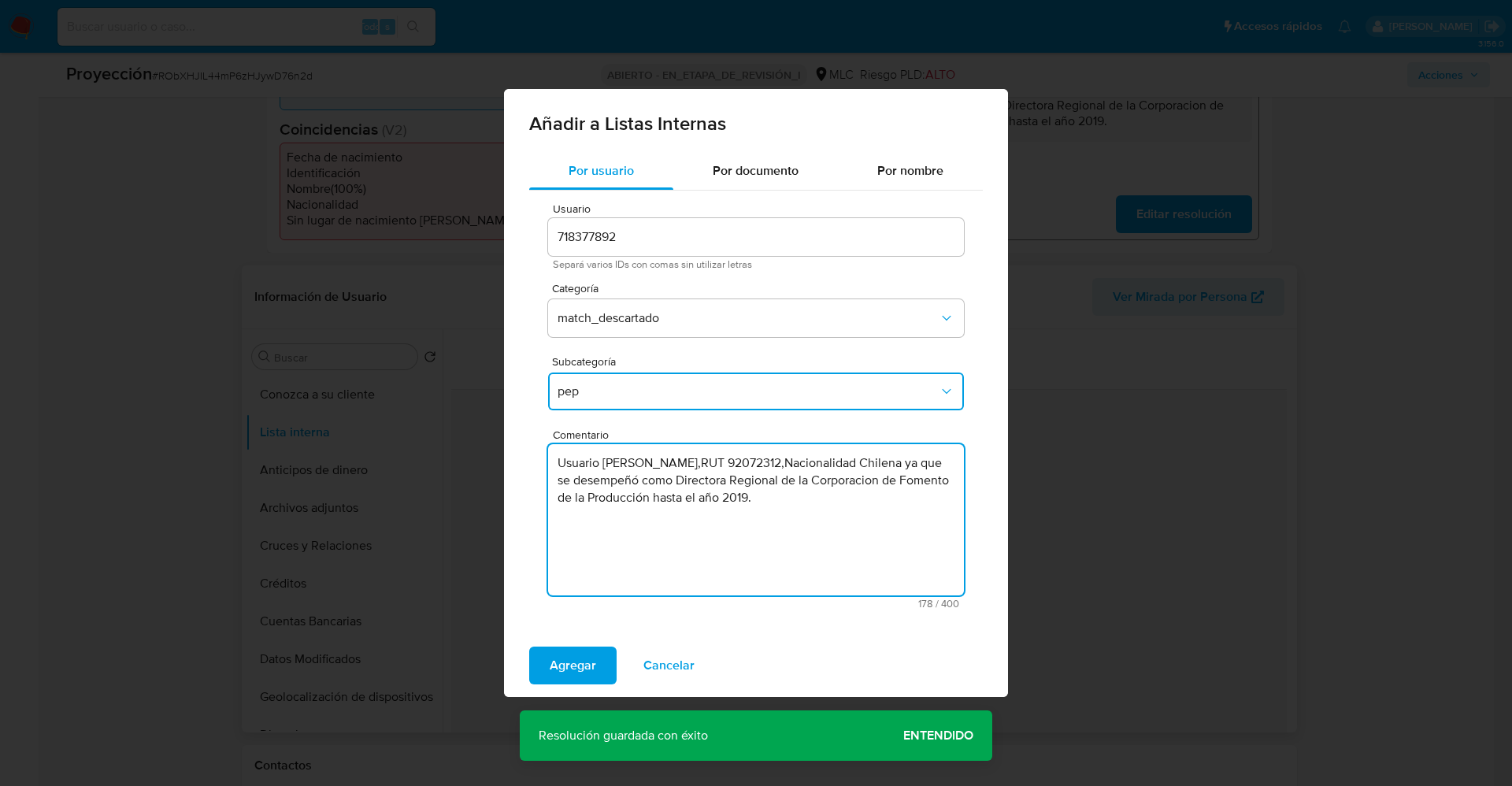
type textarea "Usuario Liliana Marlene Ortiz Breve,RUT 92072312,Nacionalidad Chilena ya que se…"
click at [560, 679] on span "Agregar" at bounding box center [572, 666] width 47 height 35
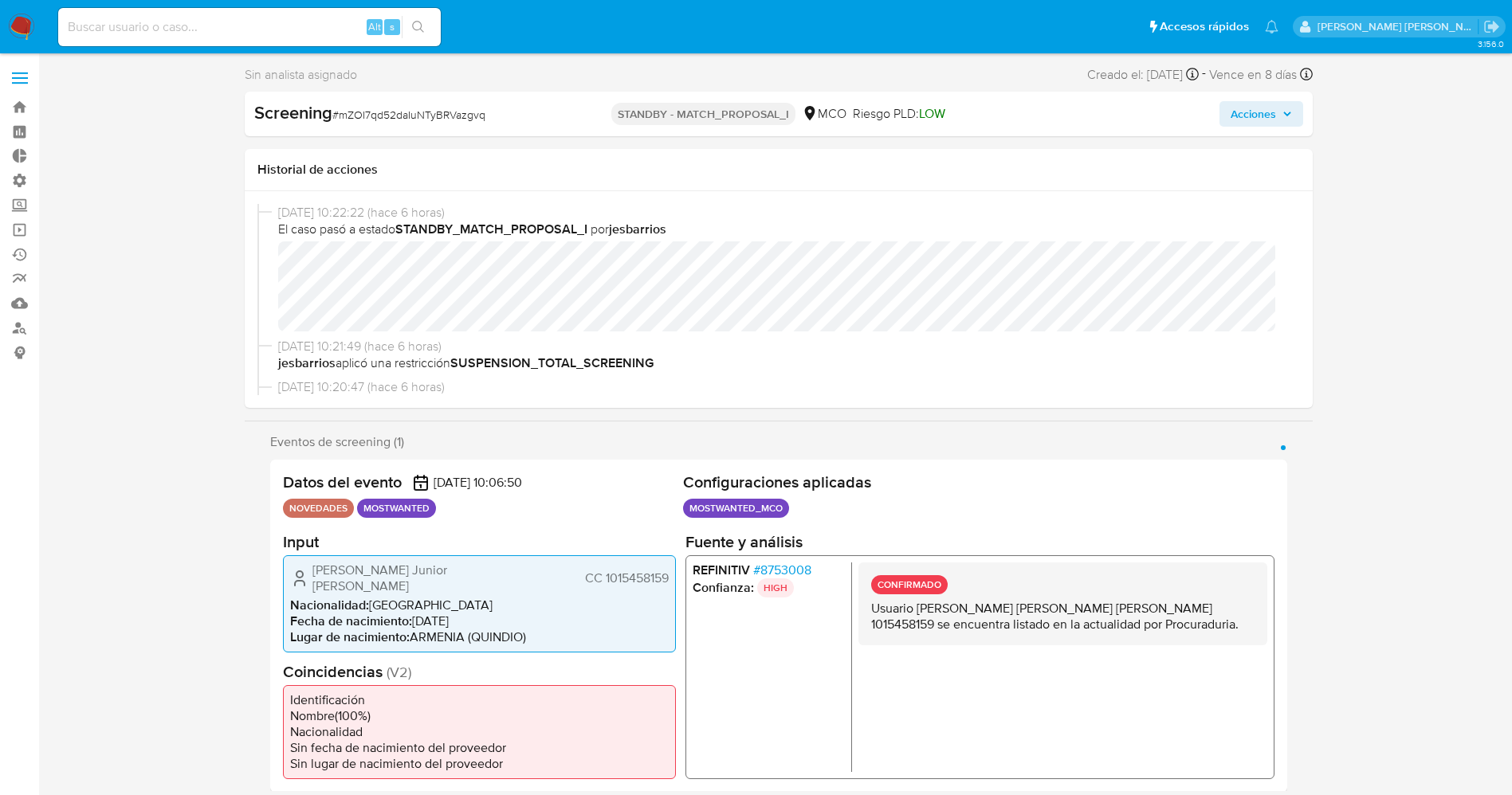
select select "10"
drag, startPoint x: 334, startPoint y: 116, endPoint x: 537, endPoint y: 120, distance: 203.0
click at [537, 120] on div "Screening # mZOI7qd52daIuNTyBRVazgvq" at bounding box center [426, 114] width 343 height 24
click at [366, 106] on span "# mZOI7qd52daIuNTyBRVazgvq" at bounding box center [408, 114] width 153 height 16
drag, startPoint x: 337, startPoint y: 114, endPoint x: 511, endPoint y: 114, distance: 174.0
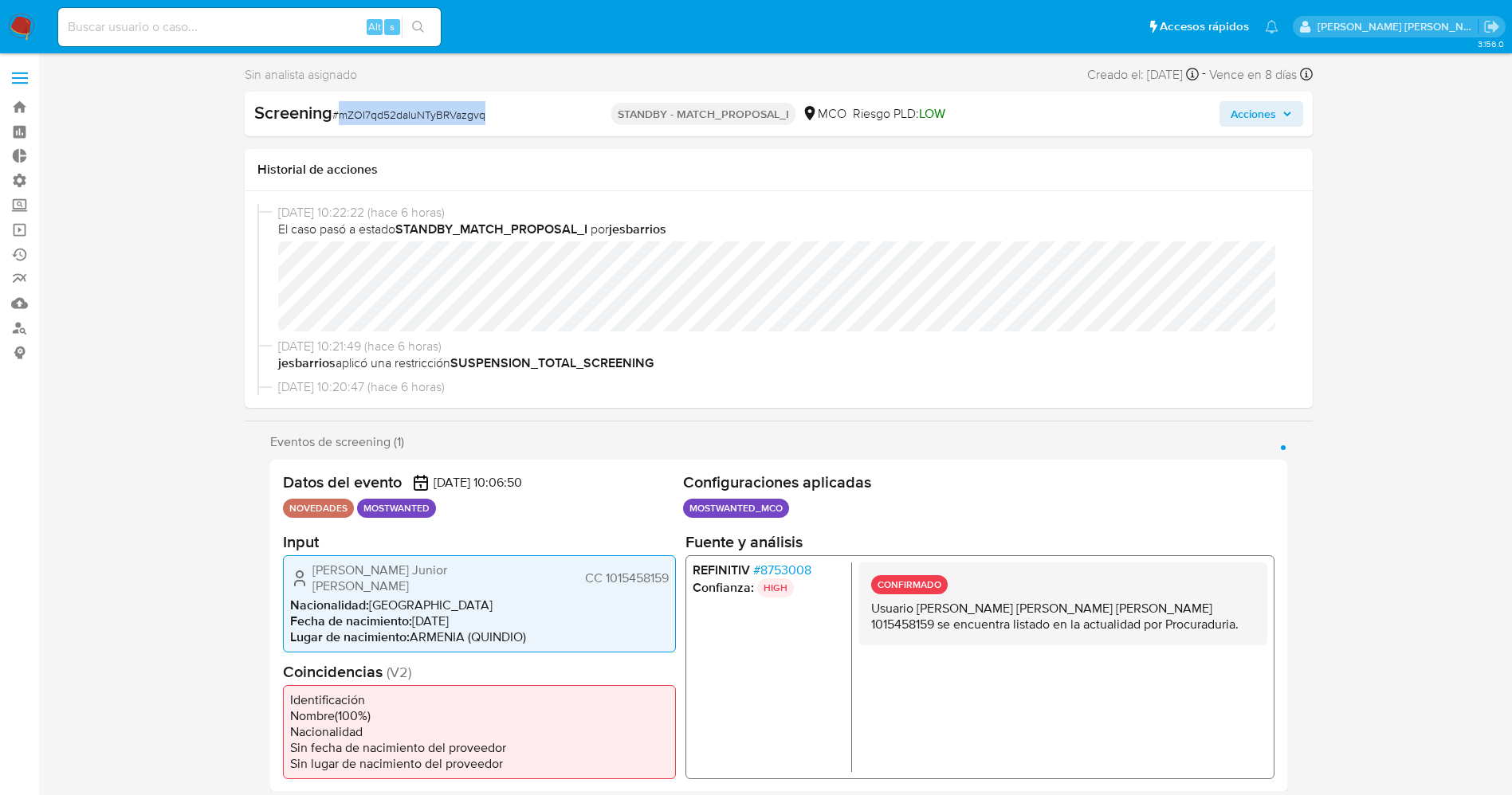
click at [511, 114] on div "Screening # mZOI7qd52daIuNTyBRVazgvq" at bounding box center [426, 114] width 343 height 24
copy span "mZOI7qd52daIuNTyBRVazgvq"
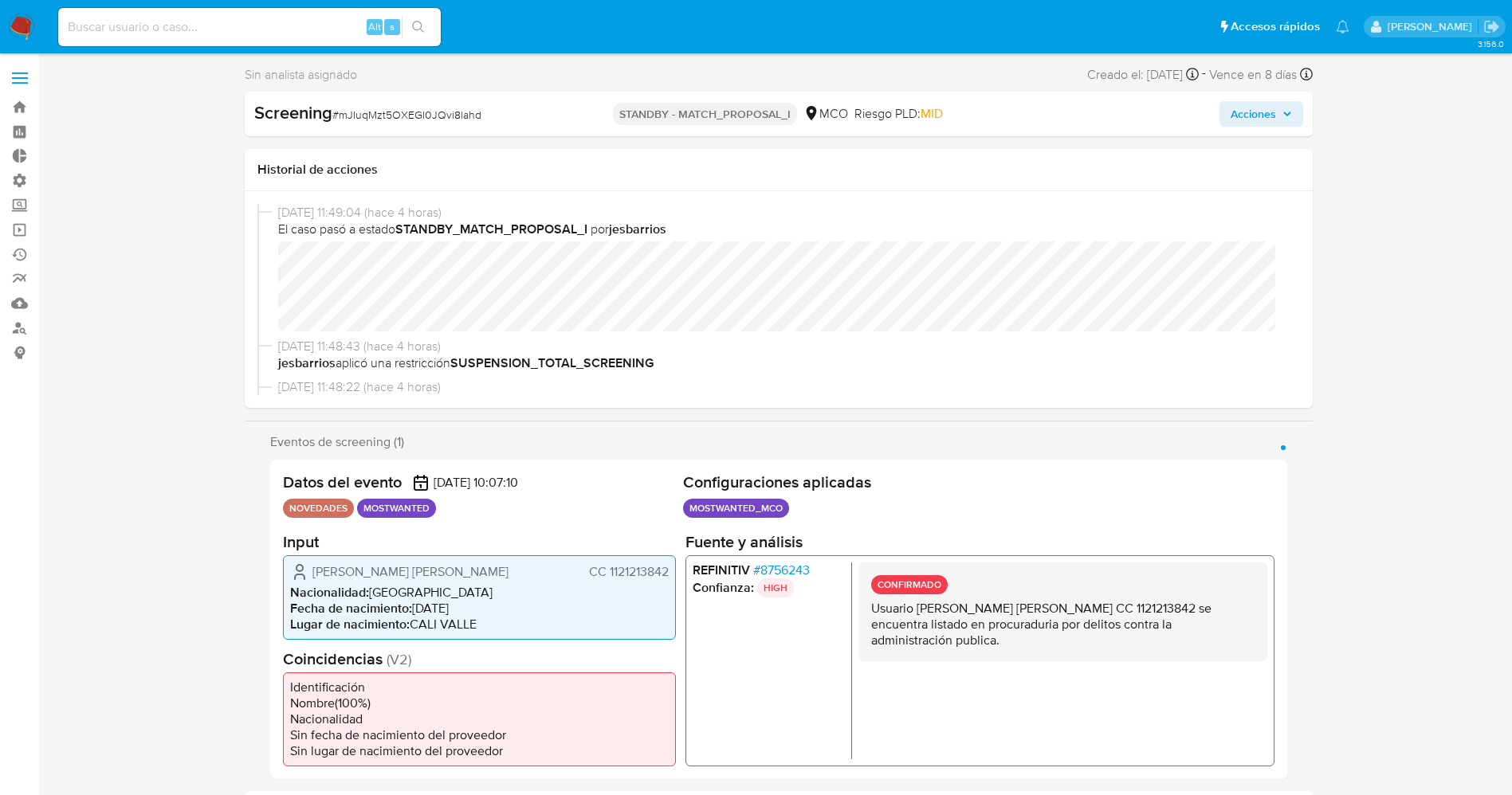
select select "10"
drag, startPoint x: 336, startPoint y: 117, endPoint x: 502, endPoint y: 114, distance: 166.0
click at [502, 114] on div "Screening # mJIuqMzt5OXEGl0JQvi8lahd" at bounding box center [426, 114] width 343 height 24
copy span "mJIuqMzt5OXEGl0JQvi8lahd"
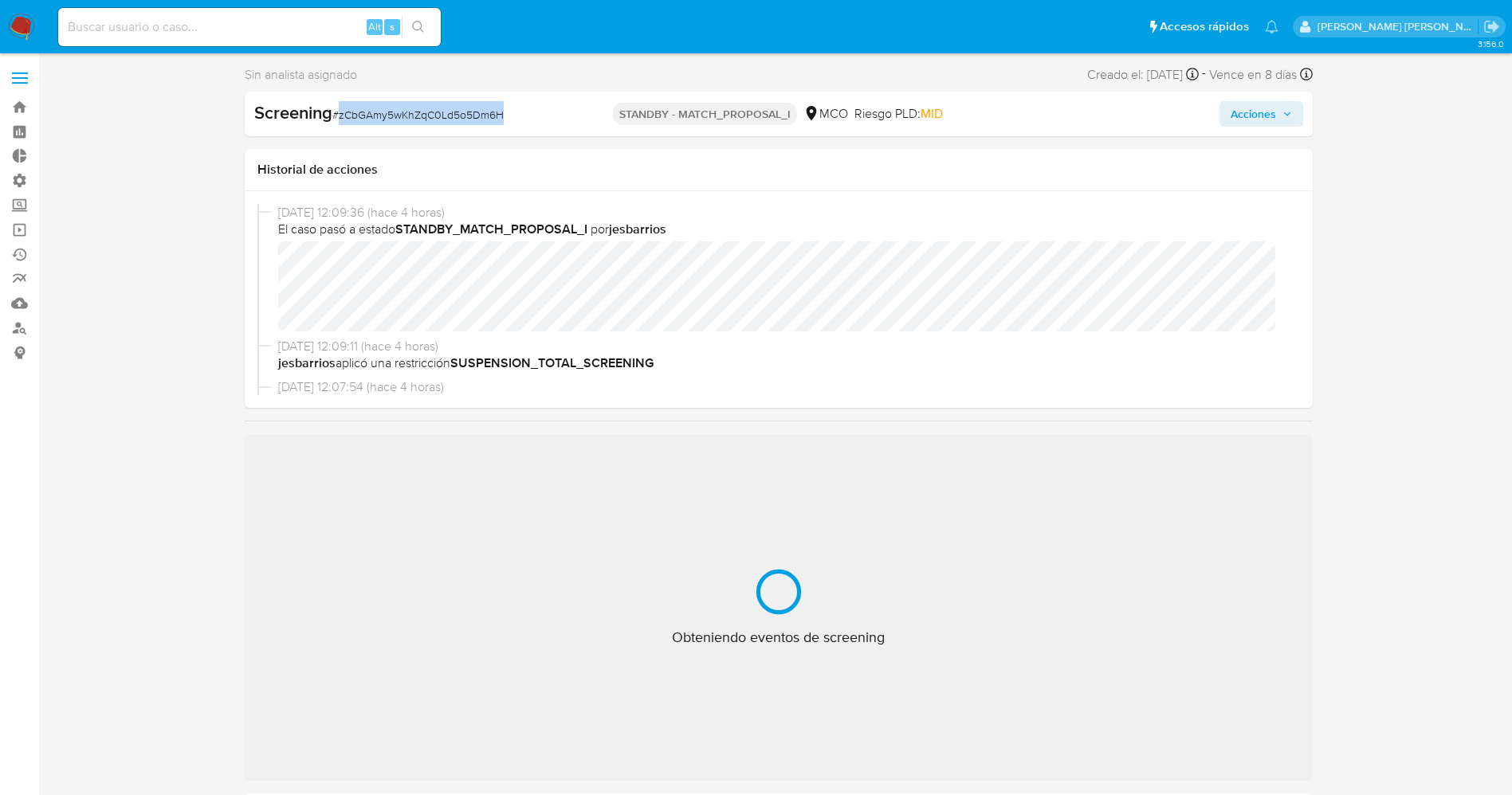
drag, startPoint x: 337, startPoint y: 114, endPoint x: 508, endPoint y: 112, distance: 171.0
click at [508, 112] on div "Screening # zCbGAmy5wKhZqC0Ld5o5Dm6H" at bounding box center [426, 114] width 343 height 24
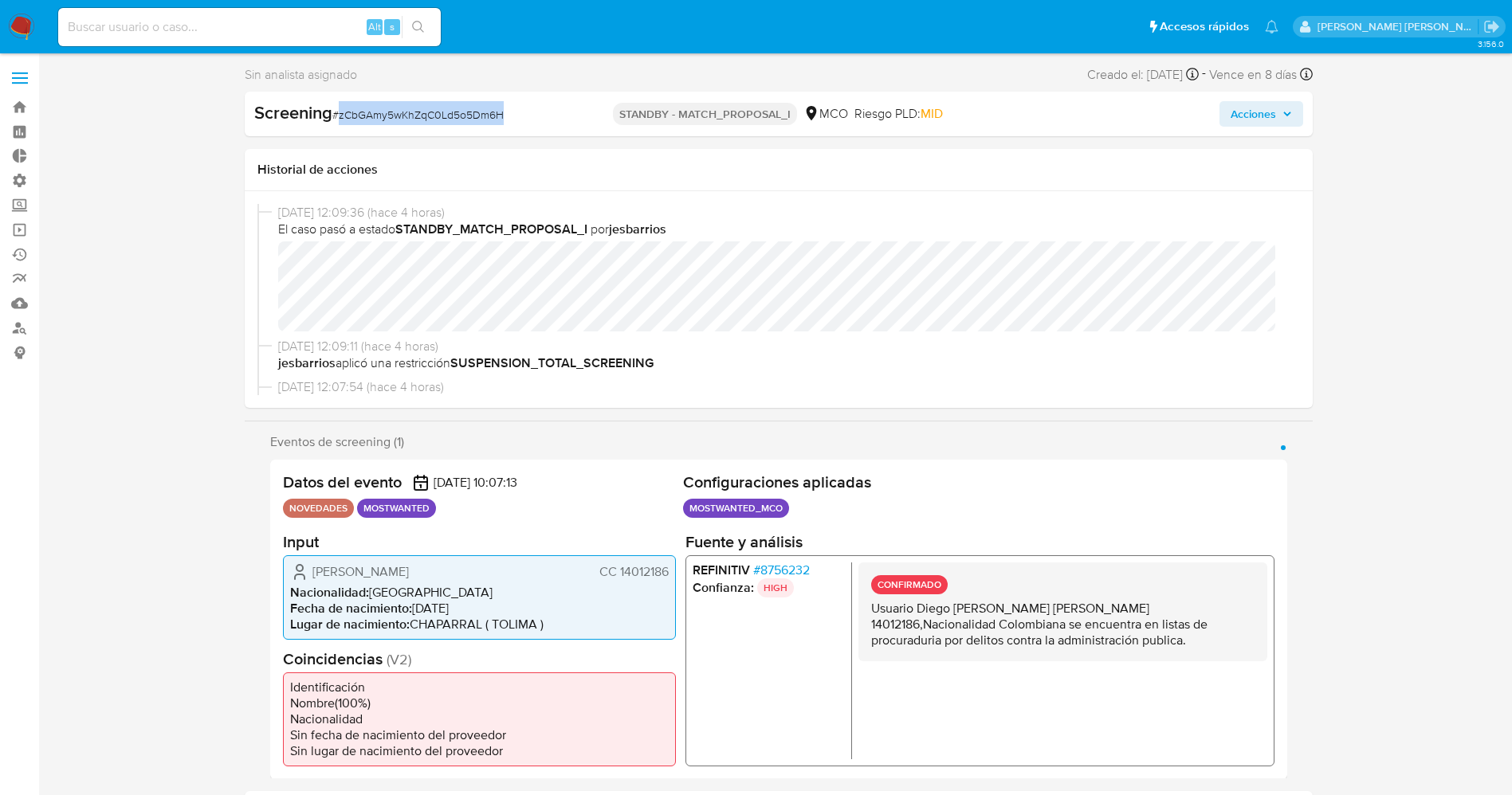
select select "10"
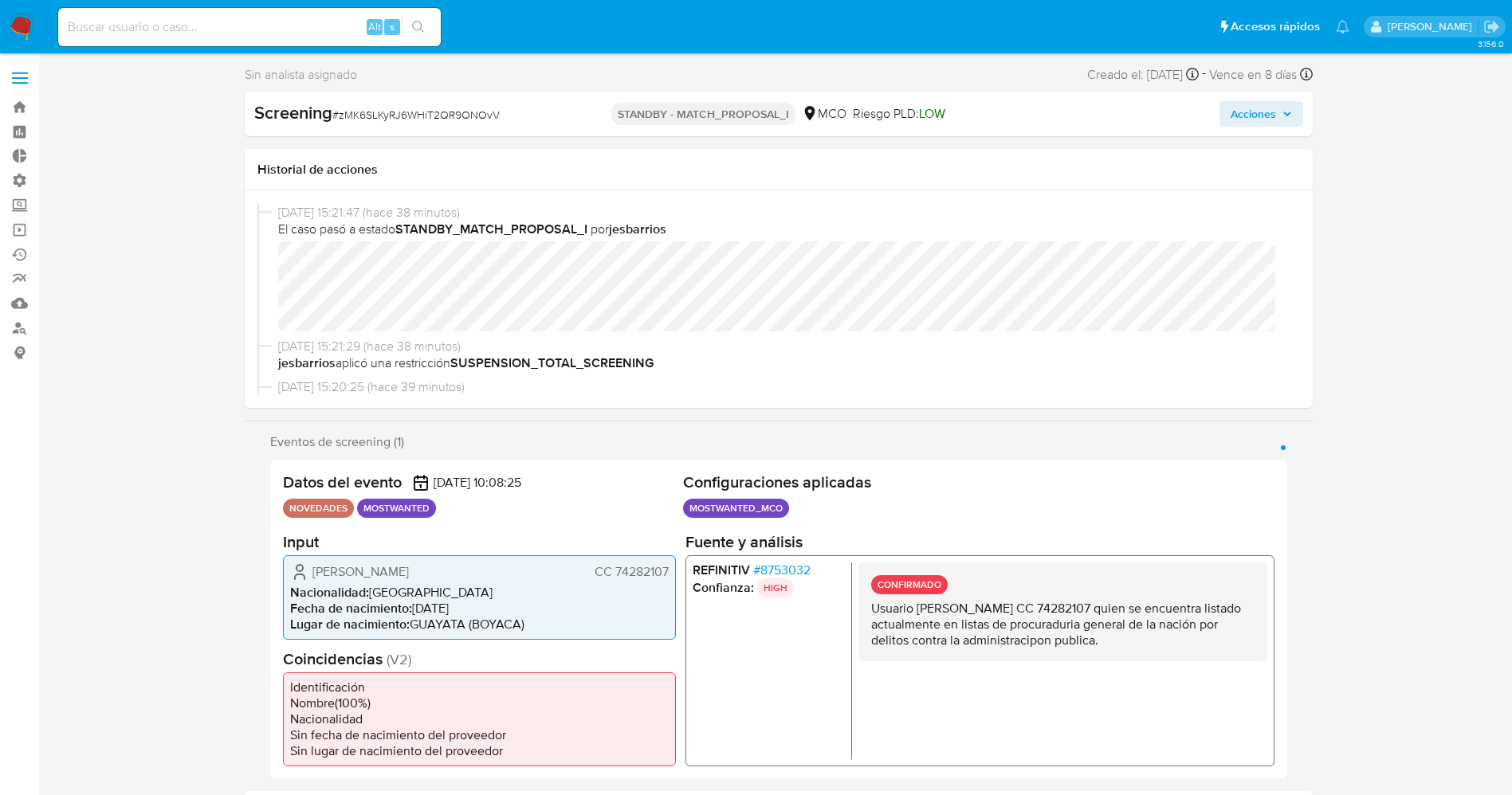
select select "10"
drag, startPoint x: 338, startPoint y: 117, endPoint x: 530, endPoint y: 110, distance: 192.1
click at [530, 110] on div "Screening # zMK6SLKyRJ6WHiT2QR9ONOvV" at bounding box center [426, 114] width 343 height 24
copy span "zMK6SLKyRJ6WHiT2QR9ONOvV"
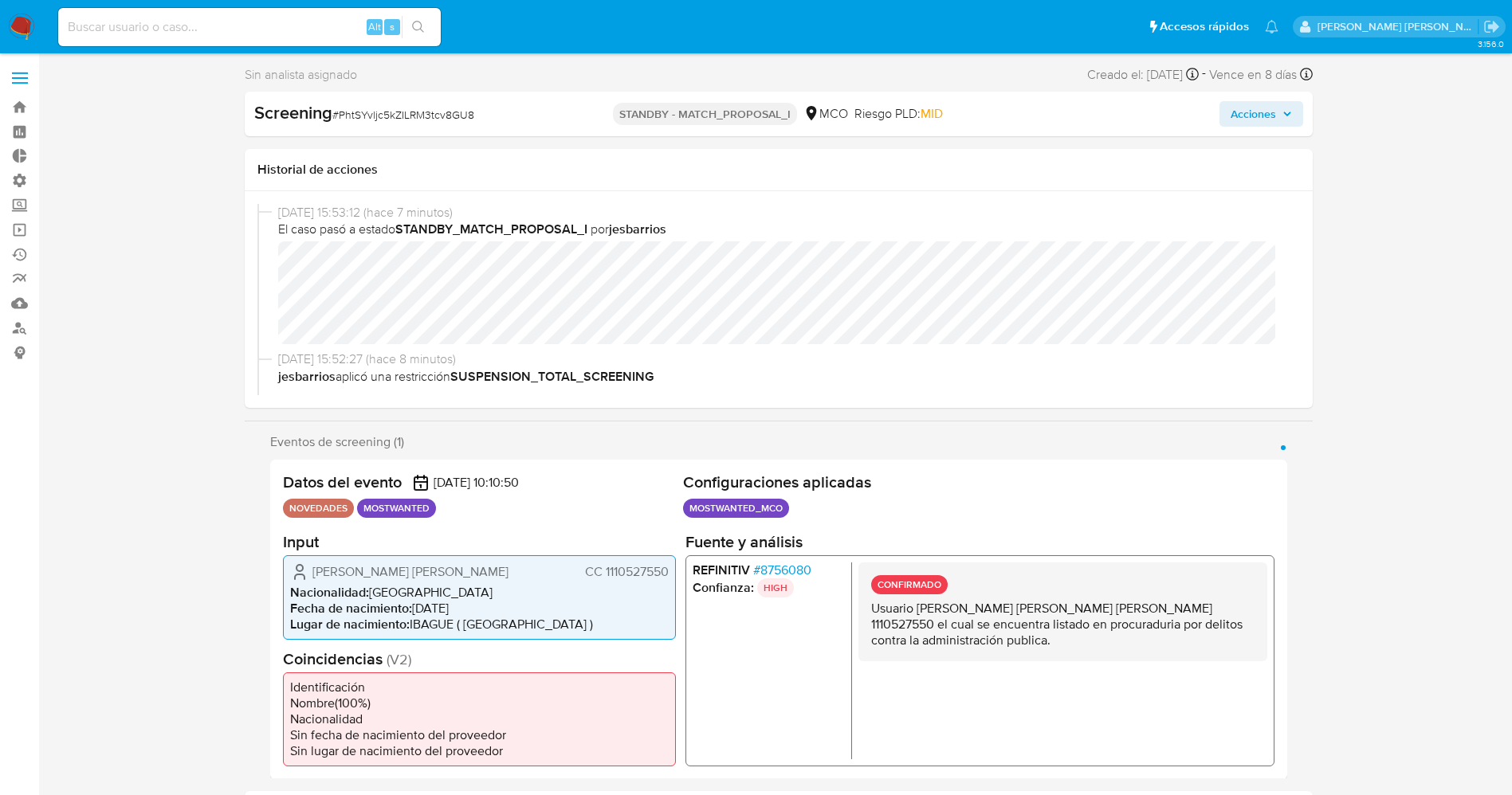
select select "10"
drag, startPoint x: 340, startPoint y: 113, endPoint x: 503, endPoint y: 122, distance: 163.2
click at [503, 122] on div "Screening # PhtSYvljc5kZILRM3tcv8GU8" at bounding box center [426, 114] width 343 height 24
copy span "PhtSYvljc5kZILRM3tcv8GU8"
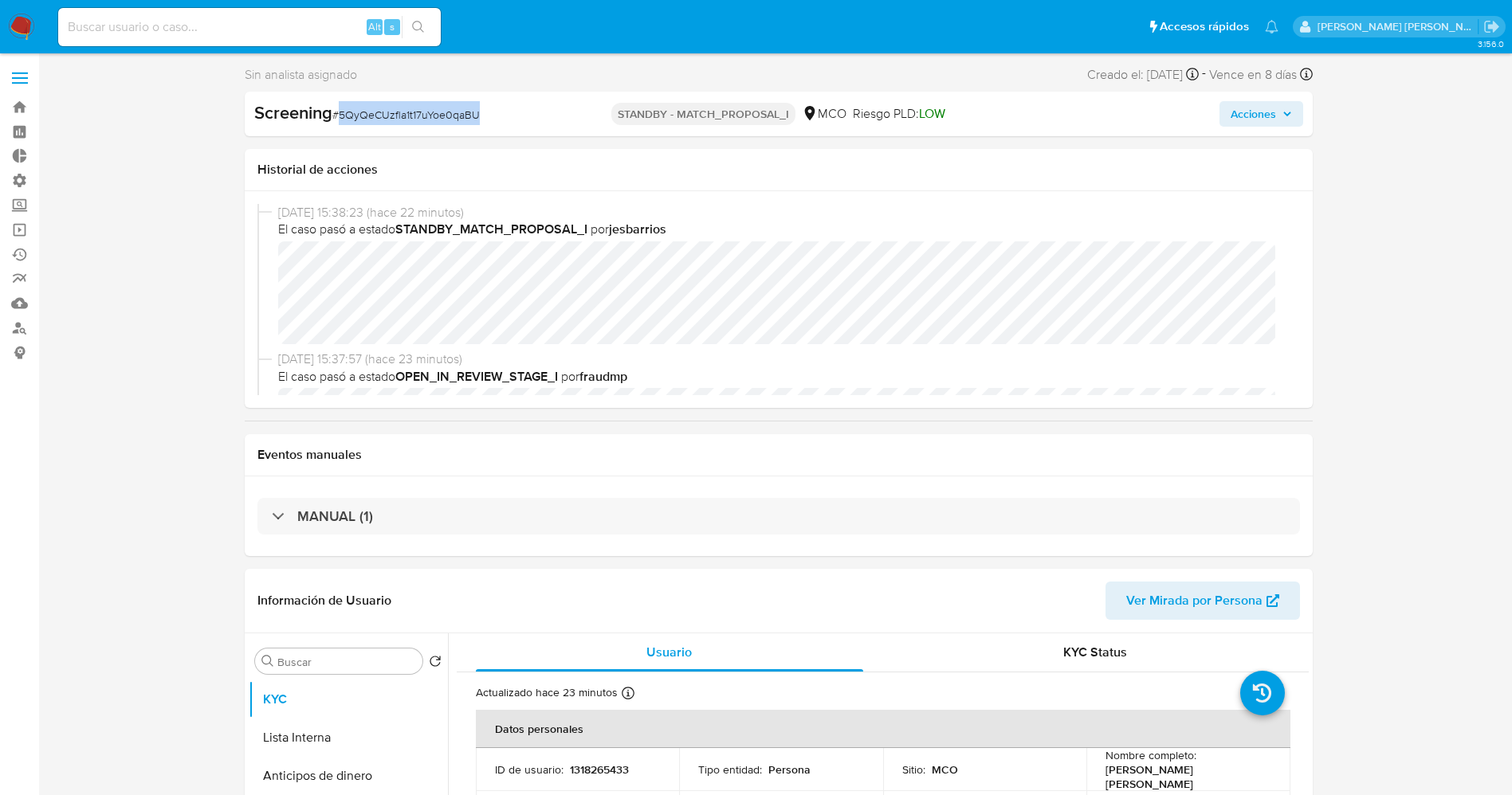
drag, startPoint x: 338, startPoint y: 115, endPoint x: 461, endPoint y: 106, distance: 123.3
click at [490, 110] on div "Screening # 5QyQeCUzfla1t17uYoe0qaBU" at bounding box center [426, 114] width 343 height 24
select select "10"
copy span "5QyQeCUzfla1t17uYoe0qaBU"
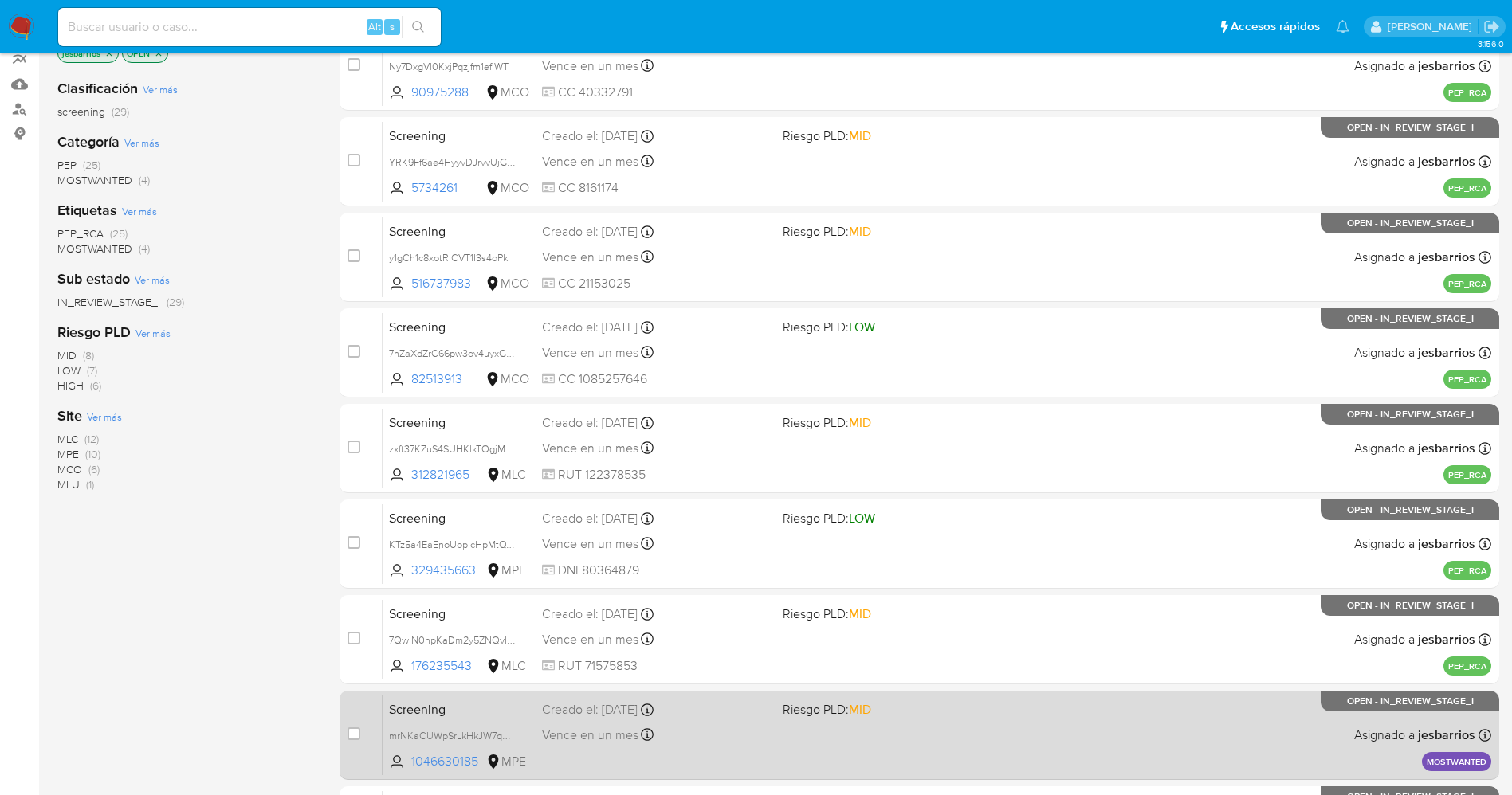
scroll to position [463, 0]
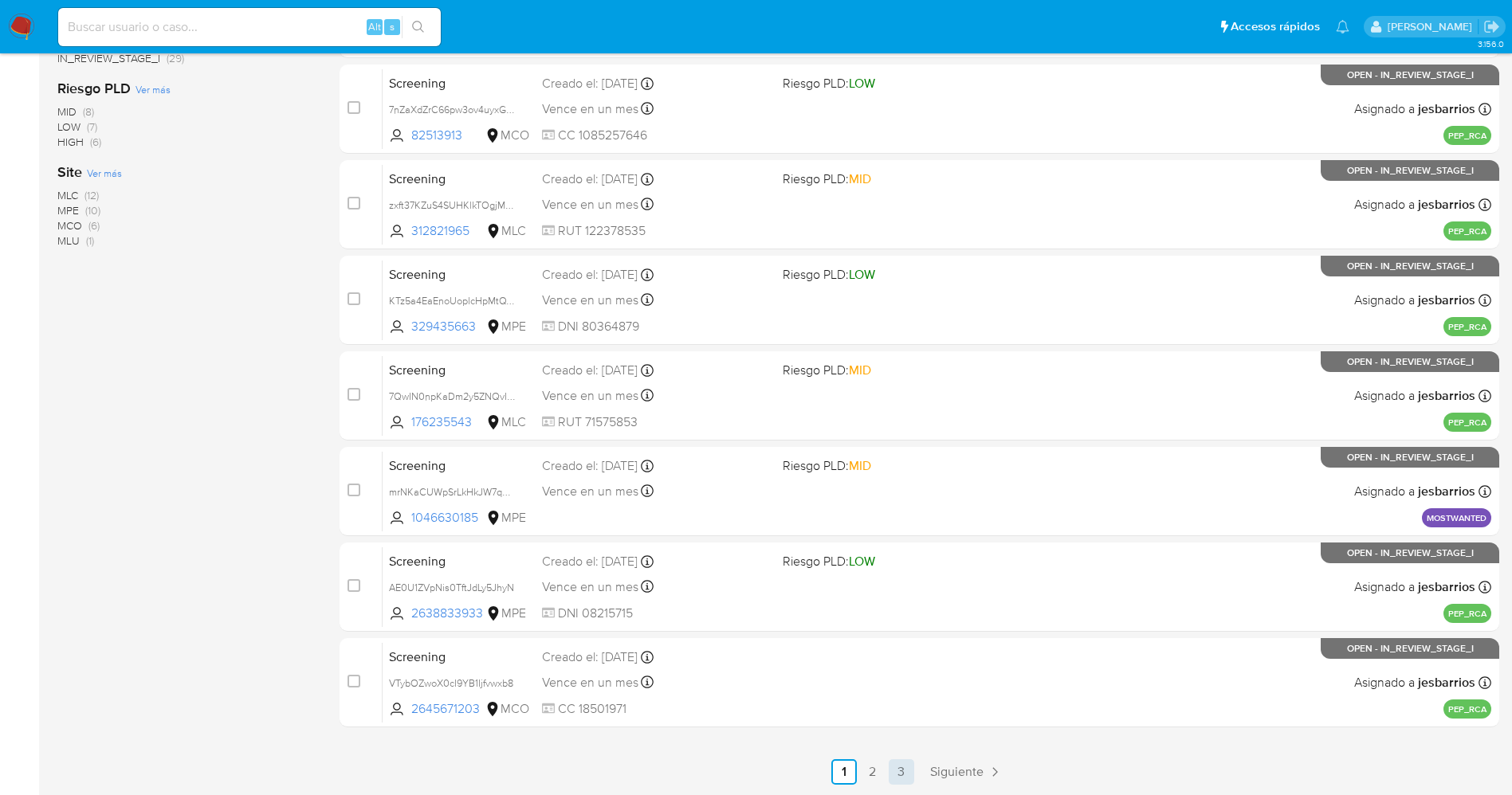
click at [901, 769] on link "3" at bounding box center [902, 772] width 26 height 26
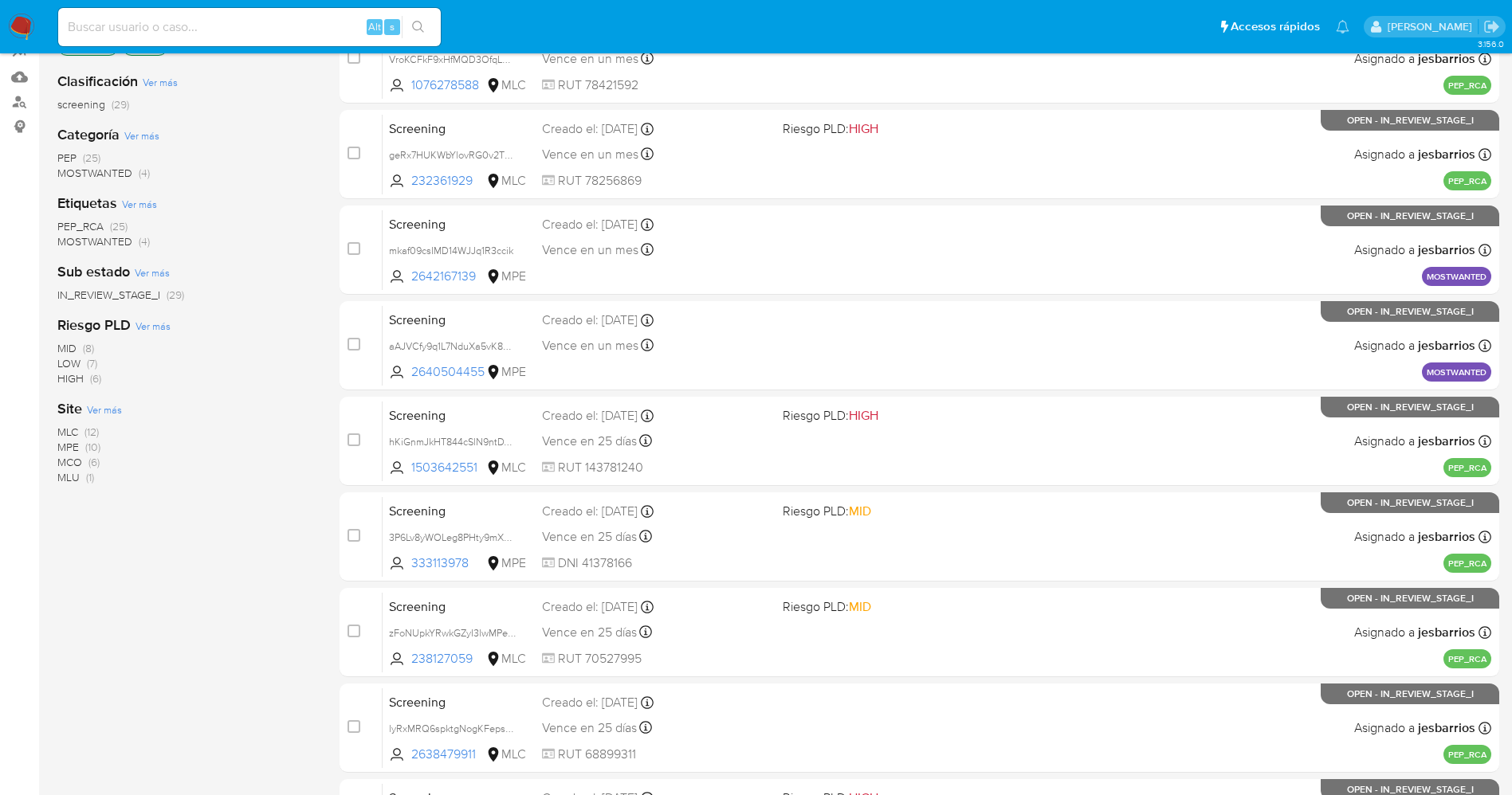
scroll to position [367, 0]
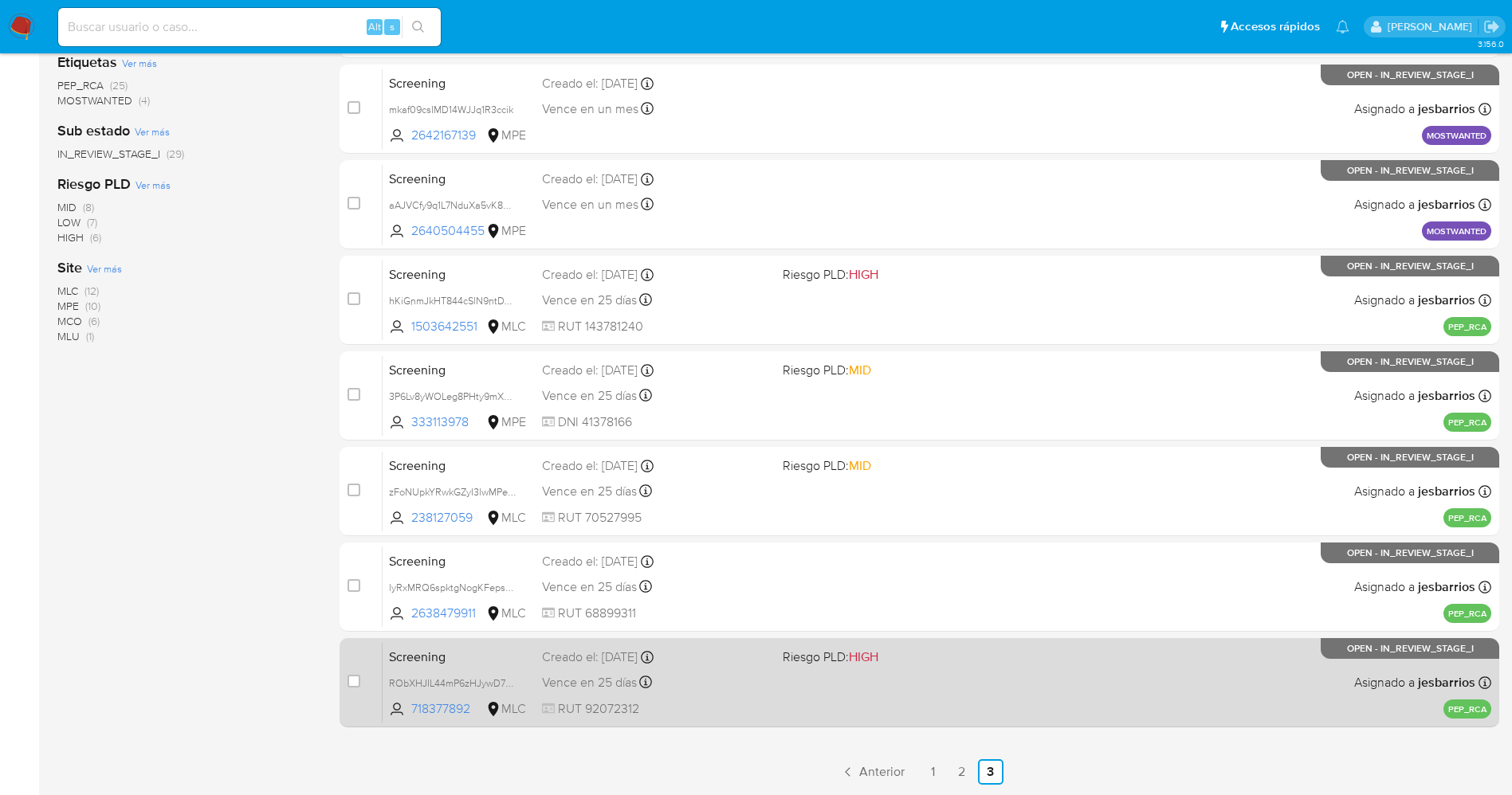
click at [757, 688] on div "Vence en 25 días Vence el [DATE] 11:47:25" at bounding box center [655, 682] width 228 height 22
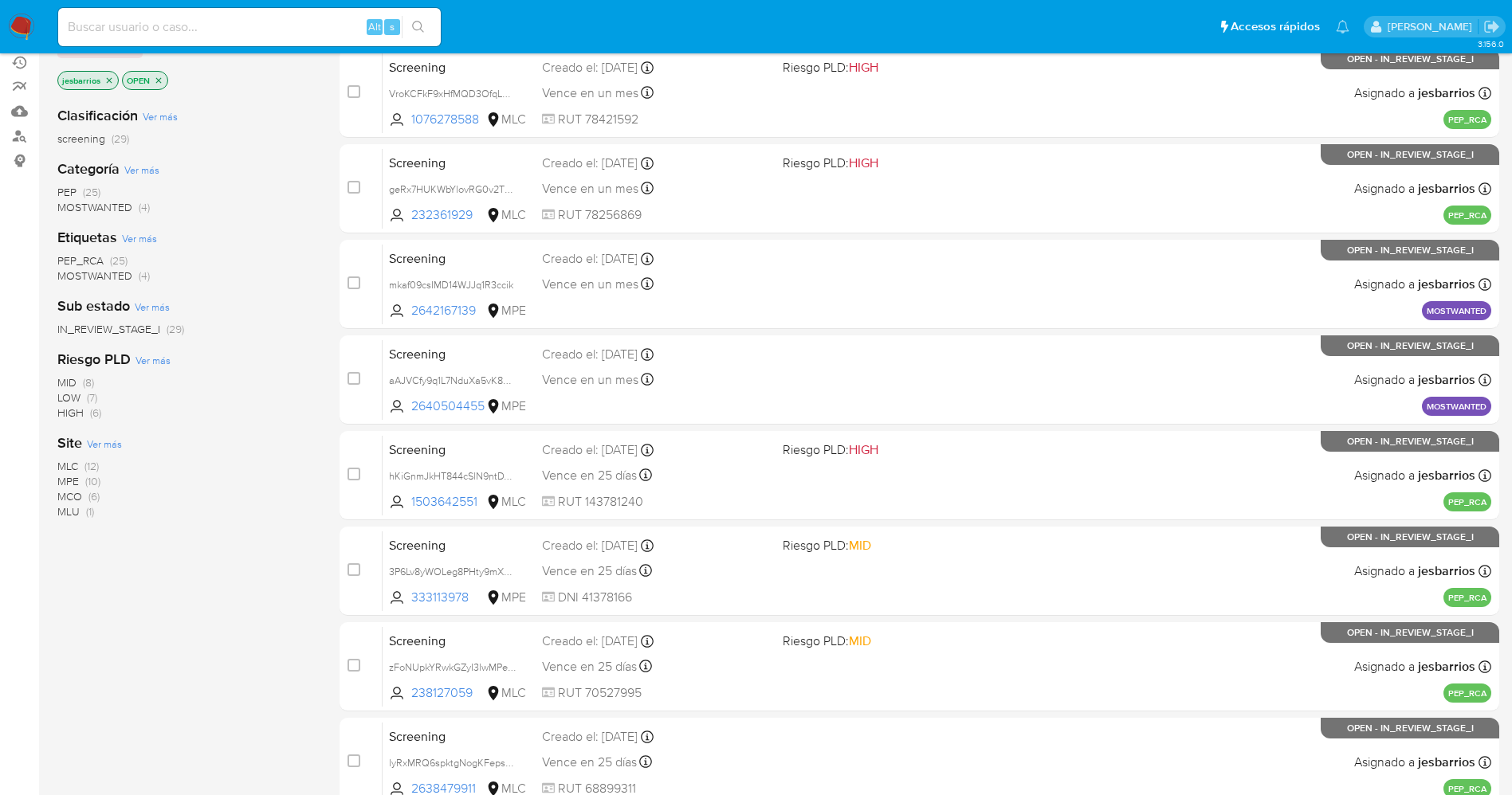
scroll to position [0, 0]
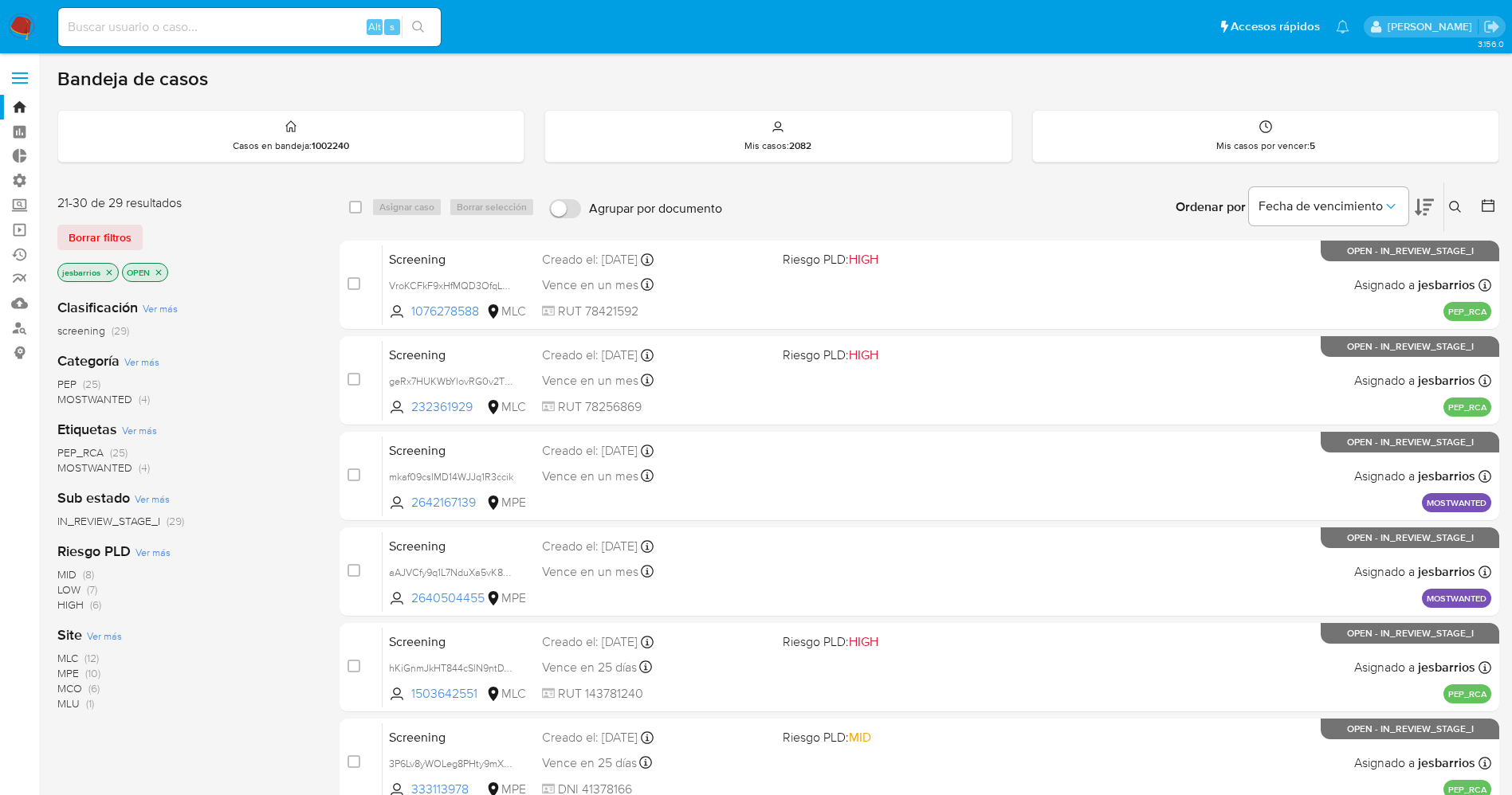
click at [23, 24] on img at bounding box center [22, 27] width 27 height 27
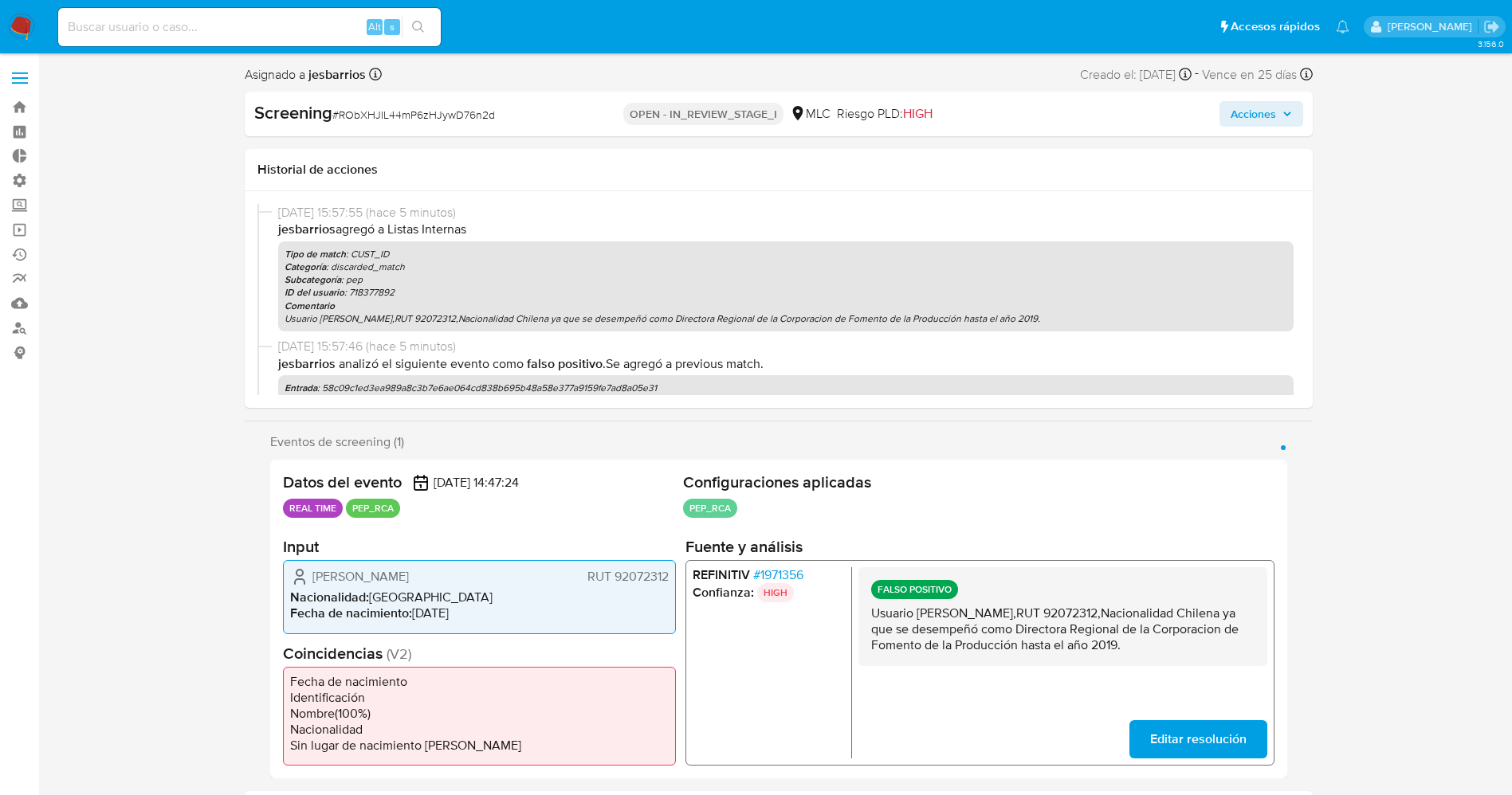
select select "10"
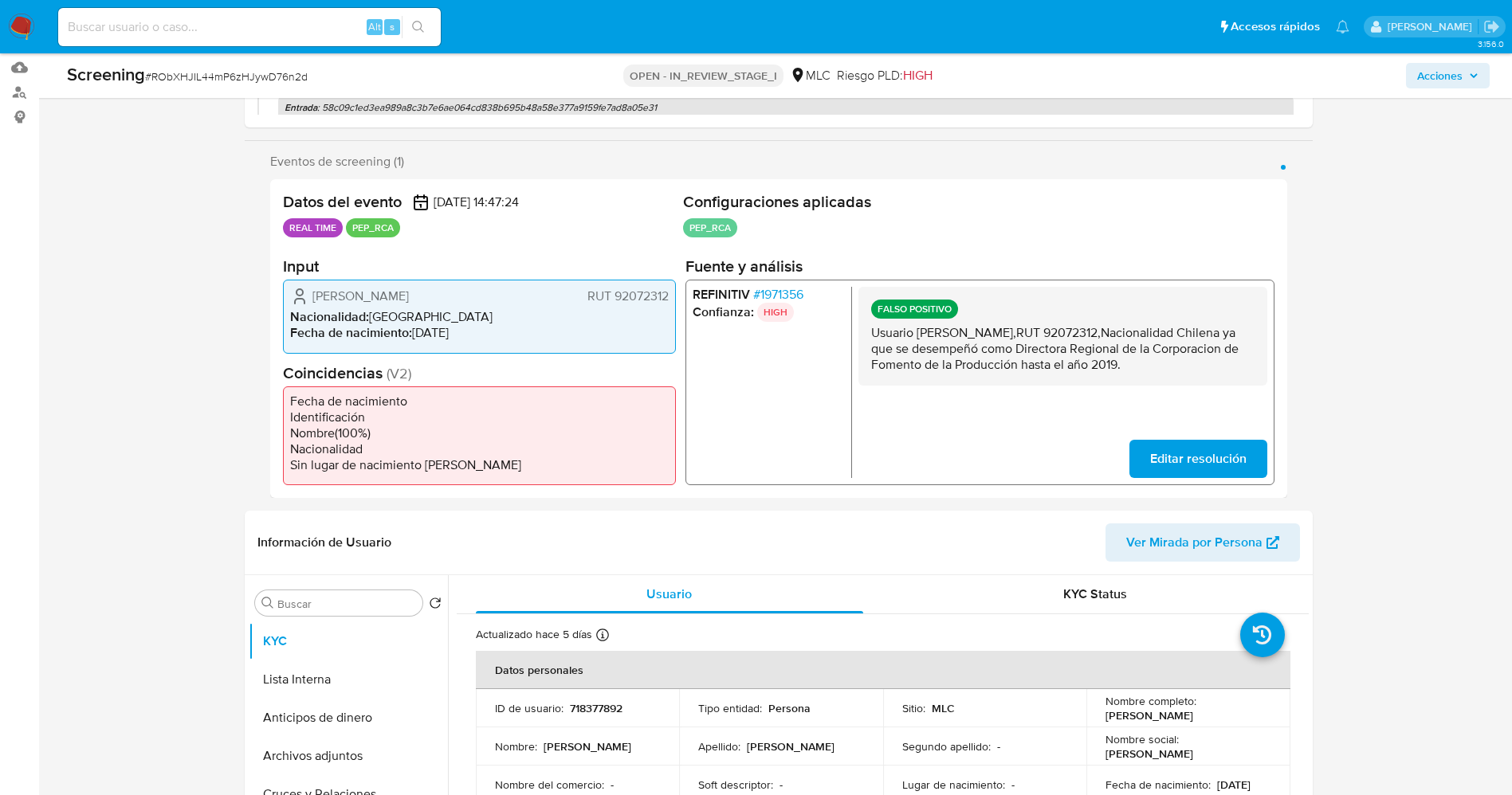
scroll to position [239, 0]
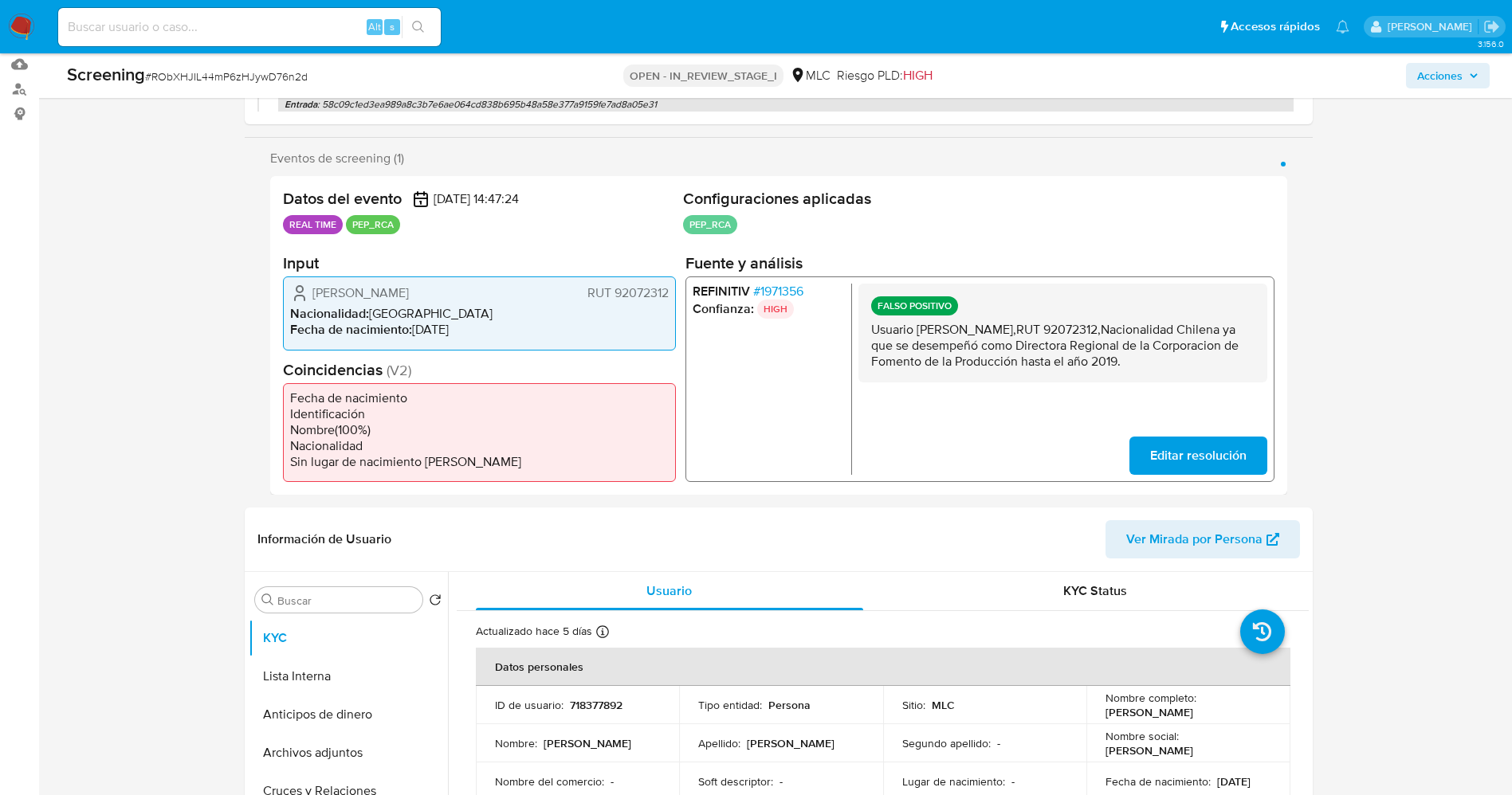
click at [774, 287] on span "# 1971356" at bounding box center [777, 292] width 50 height 16
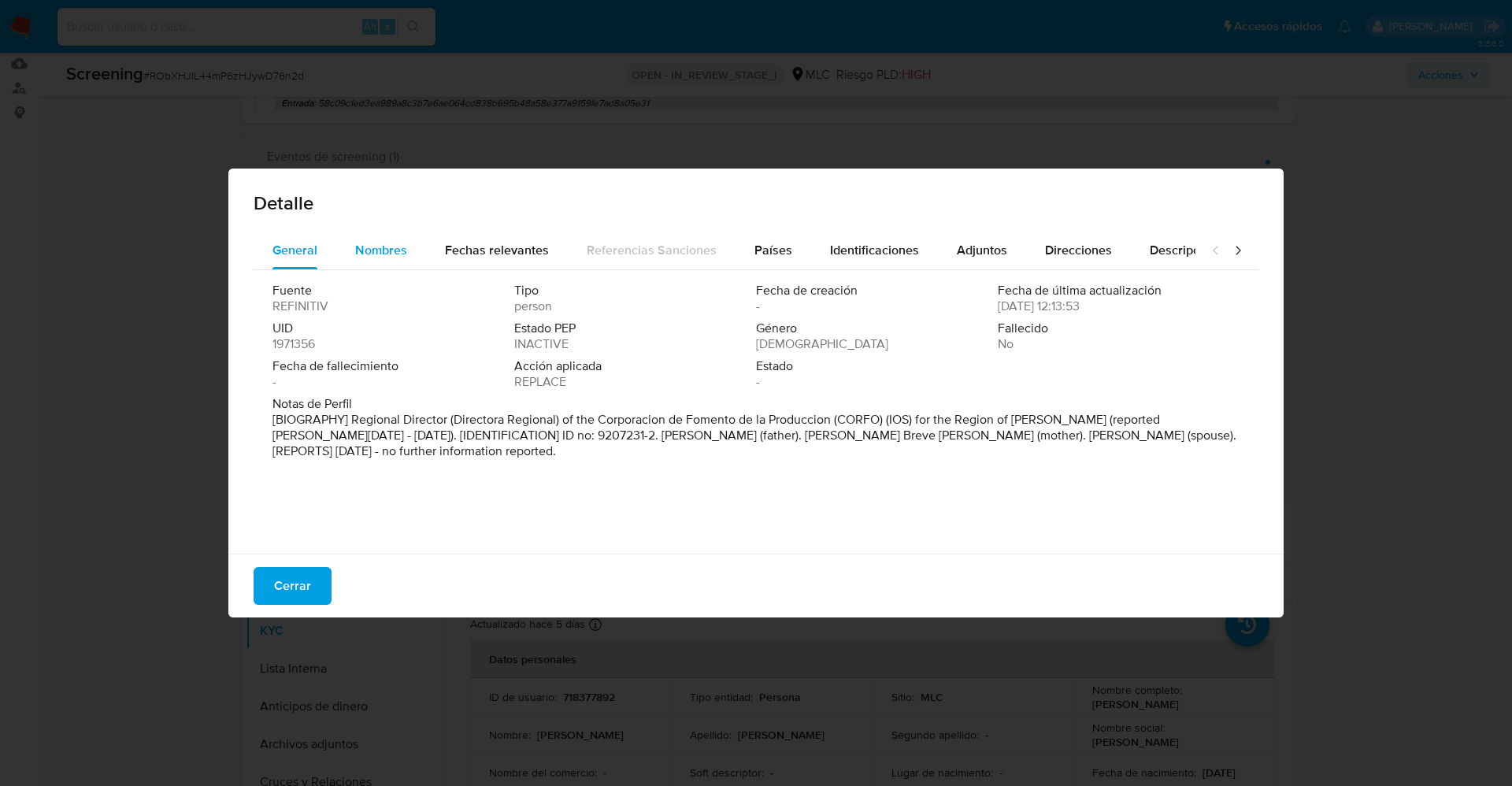
click at [394, 258] on span "Nombres" at bounding box center [381, 250] width 52 height 18
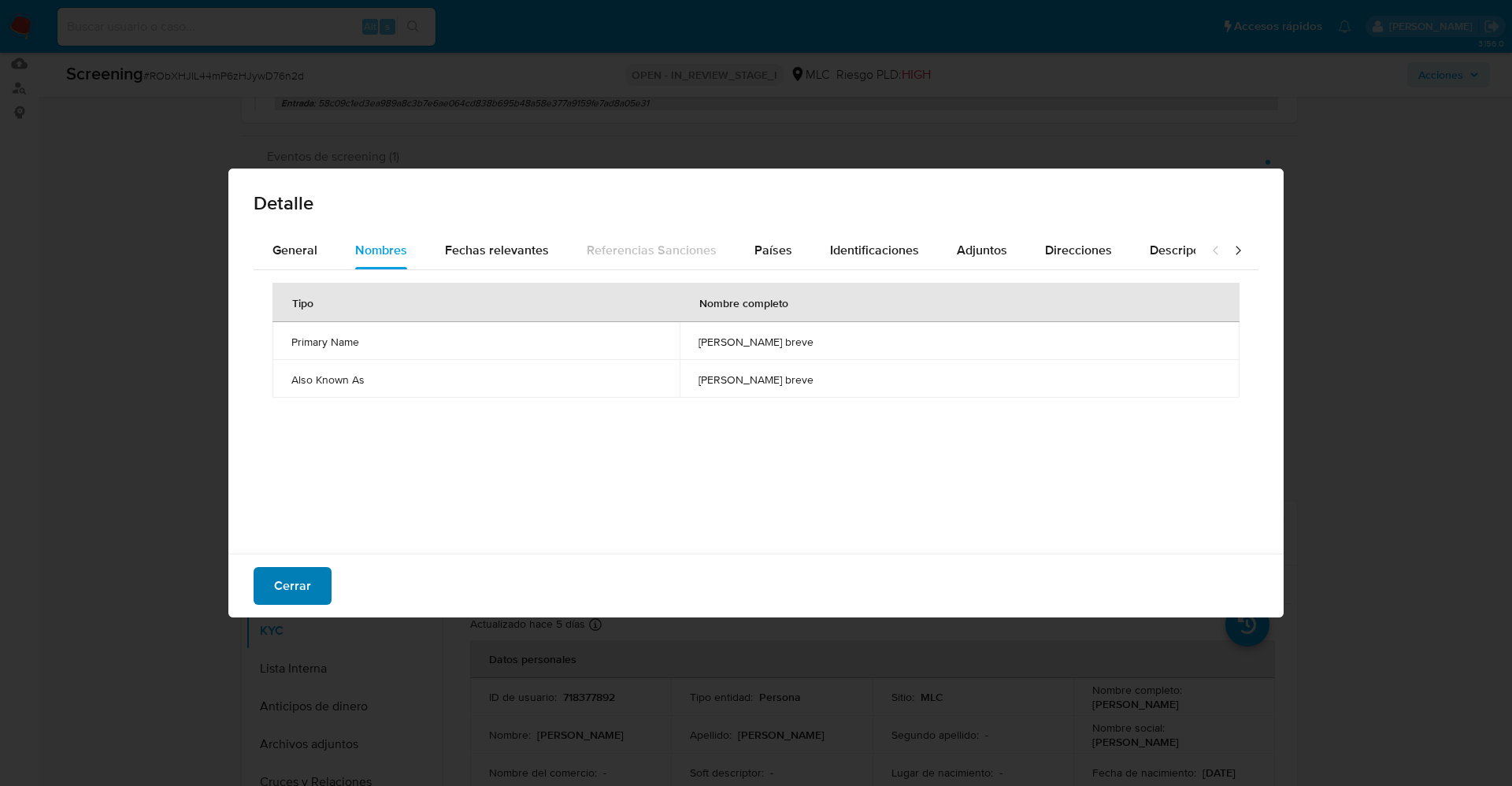
click at [303, 584] on span "Cerrar" at bounding box center [292, 586] width 37 height 35
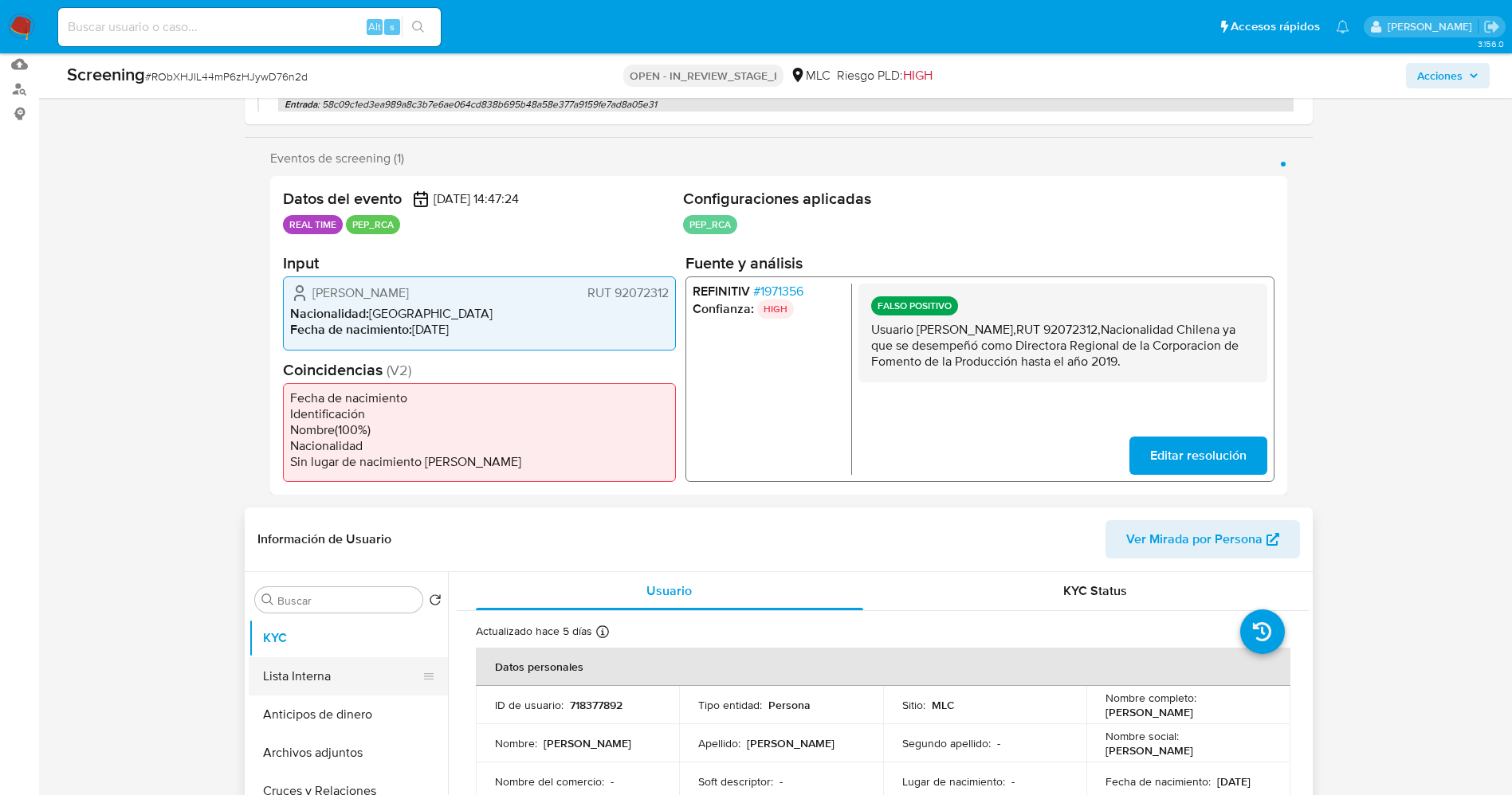
click at [320, 681] on button "Lista Interna" at bounding box center [342, 677] width 186 height 38
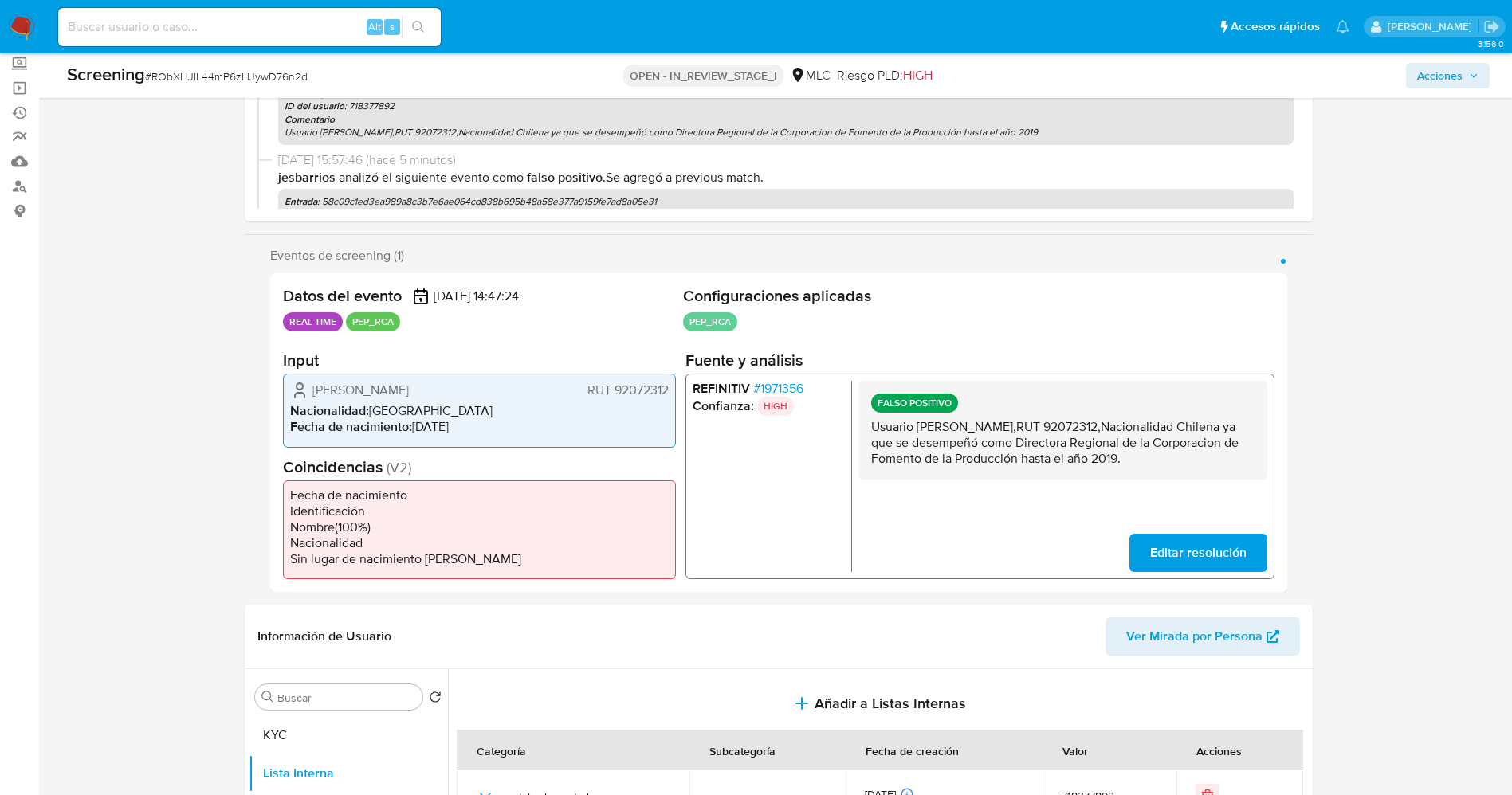
scroll to position [0, 0]
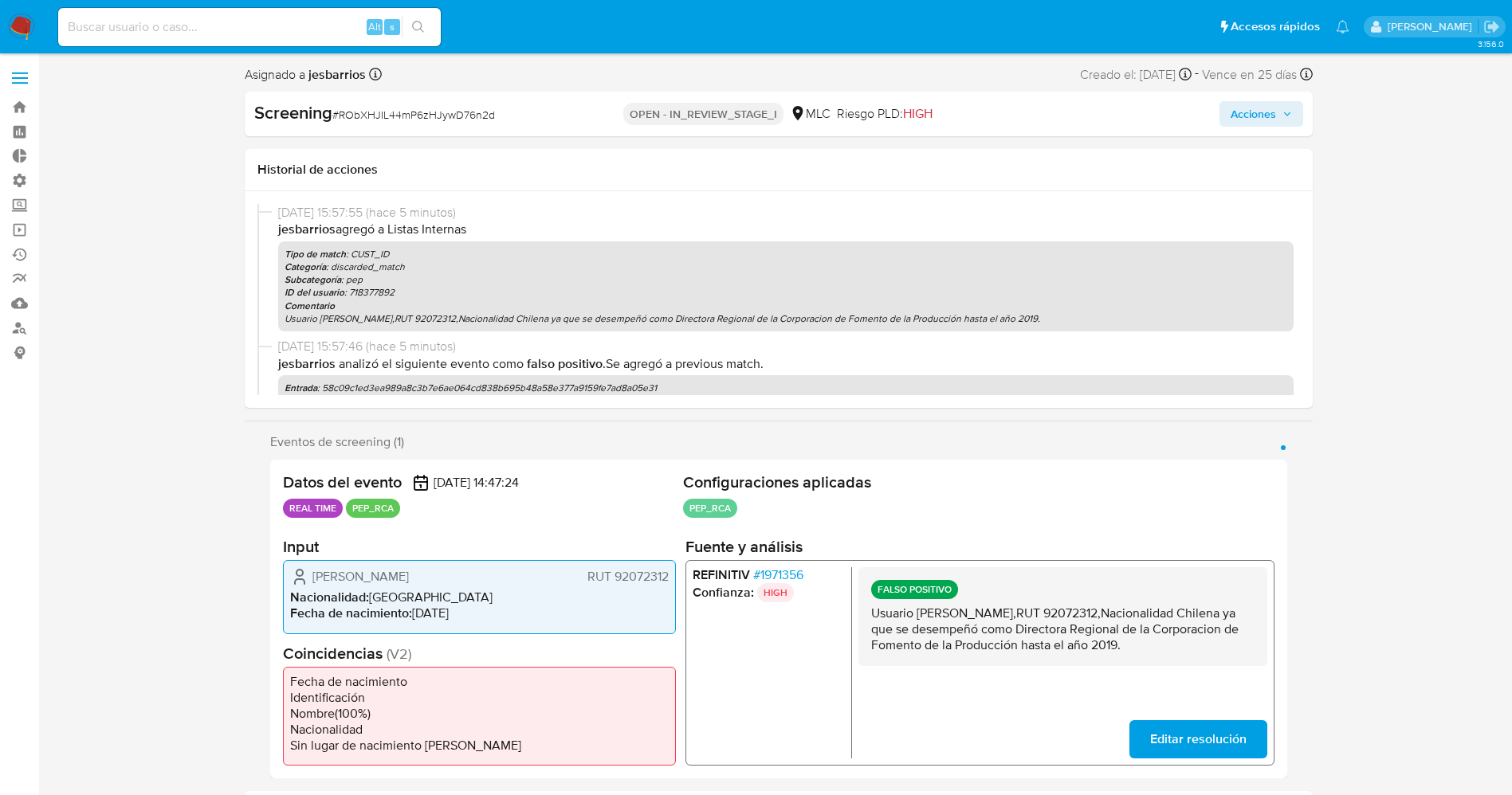
click at [1263, 115] on span "Acciones" at bounding box center [1253, 114] width 46 height 26
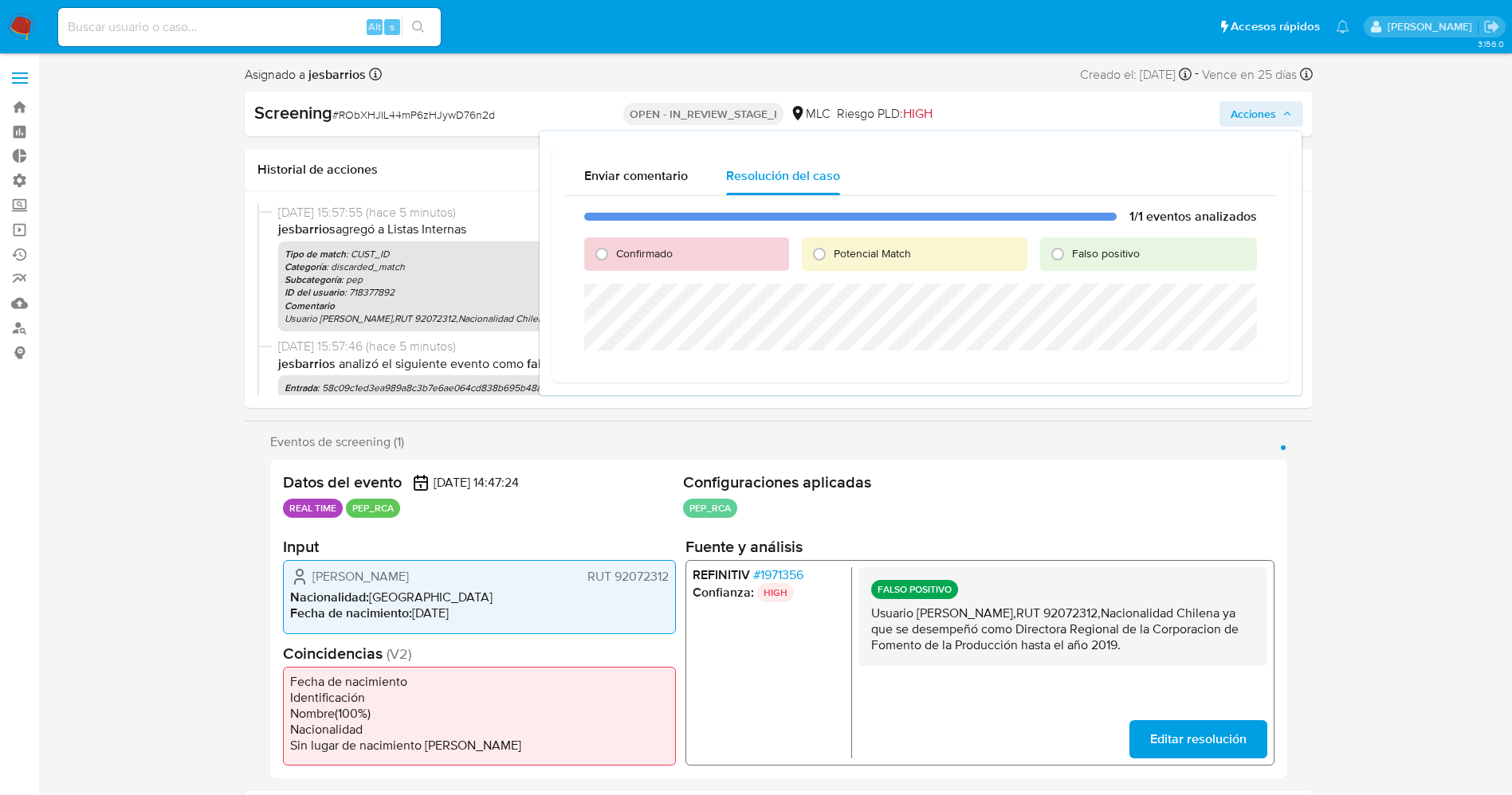
click at [1108, 255] on span "Falso positivo" at bounding box center [1106, 254] width 68 height 16
click at [1070, 255] on input "Falso positivo" at bounding box center [1058, 254] width 26 height 26
radio input "true"
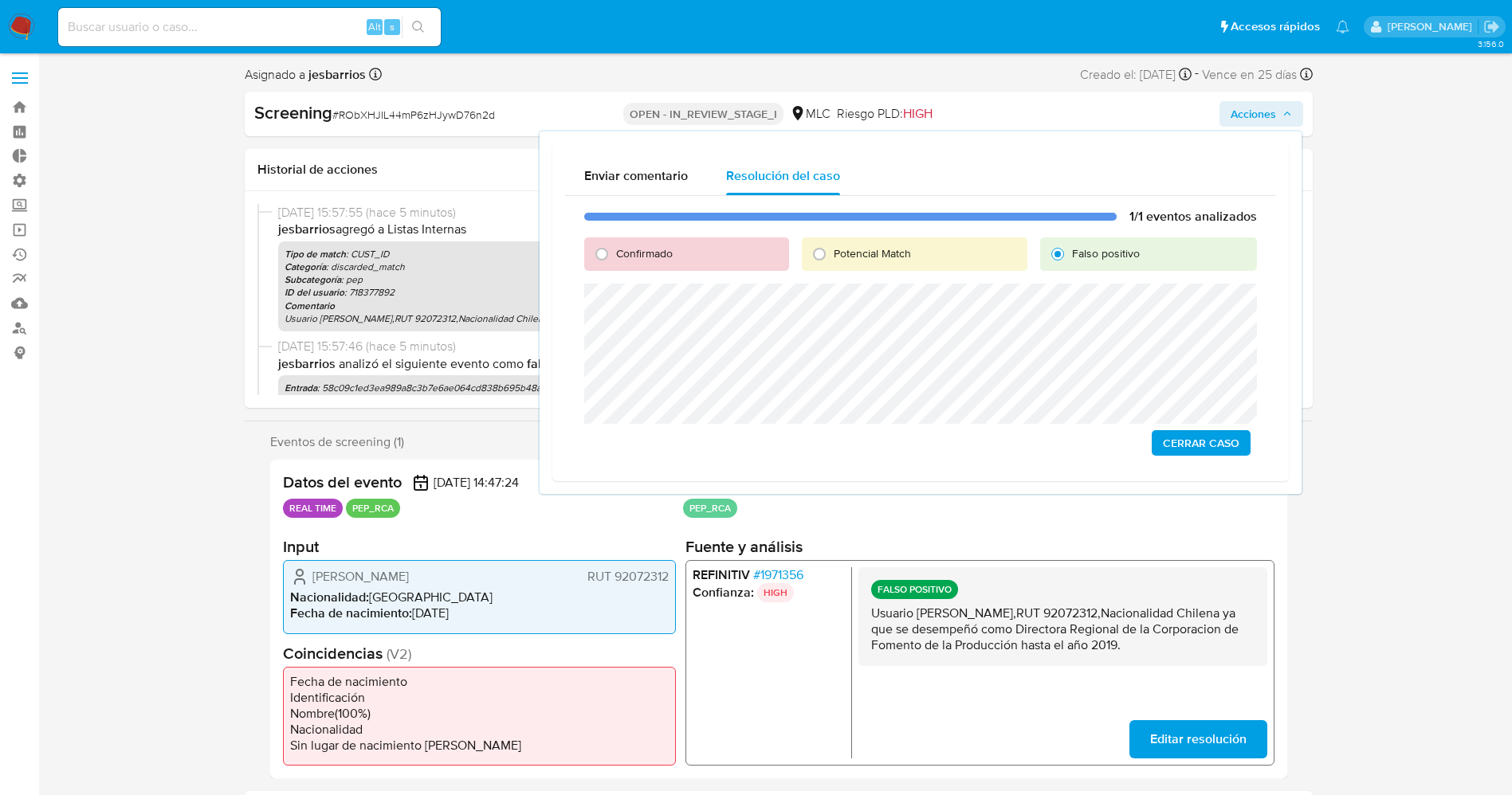
click at [1200, 447] on span "Cerrar Caso" at bounding box center [1201, 443] width 77 height 22
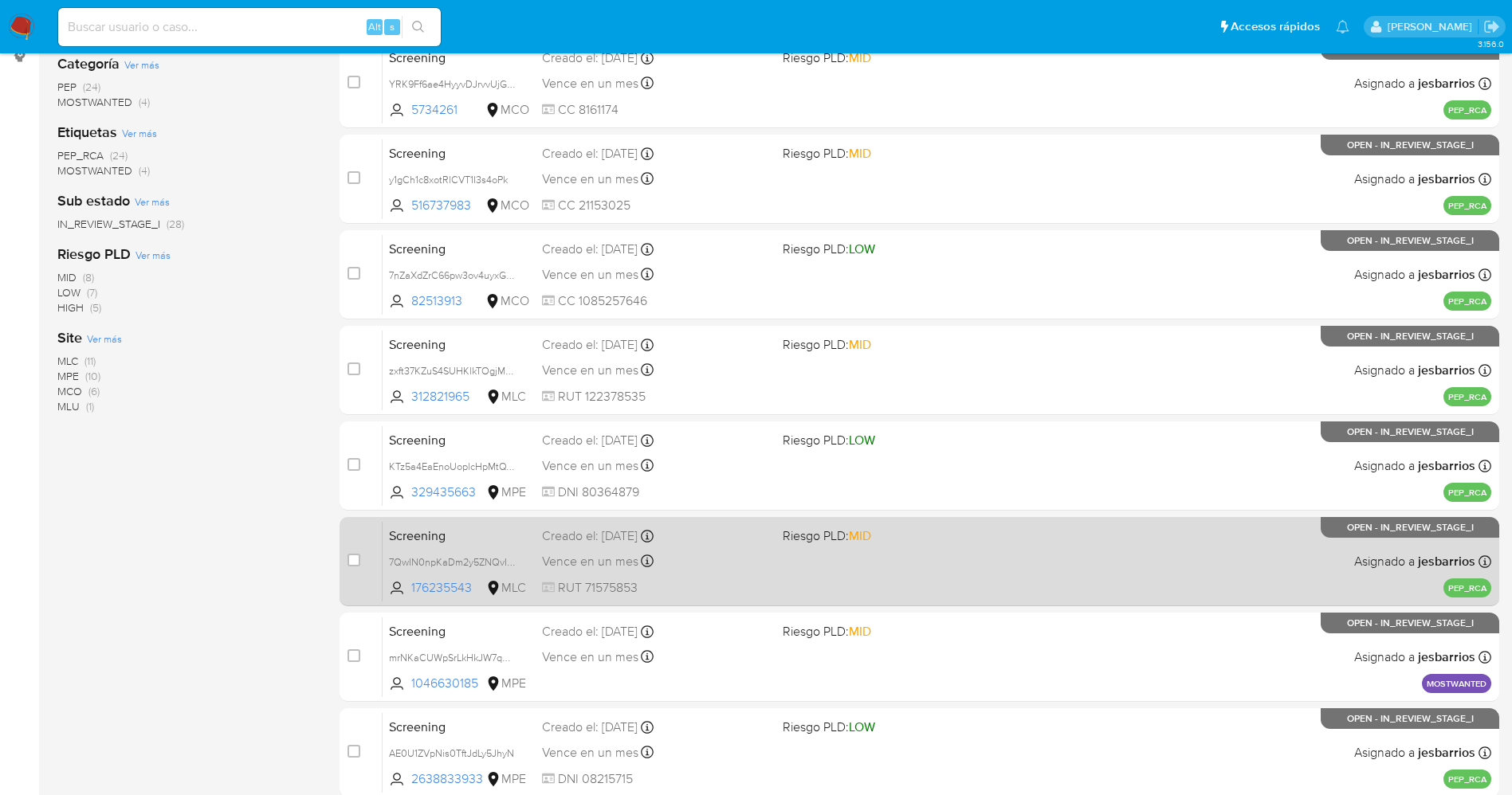
scroll to position [463, 0]
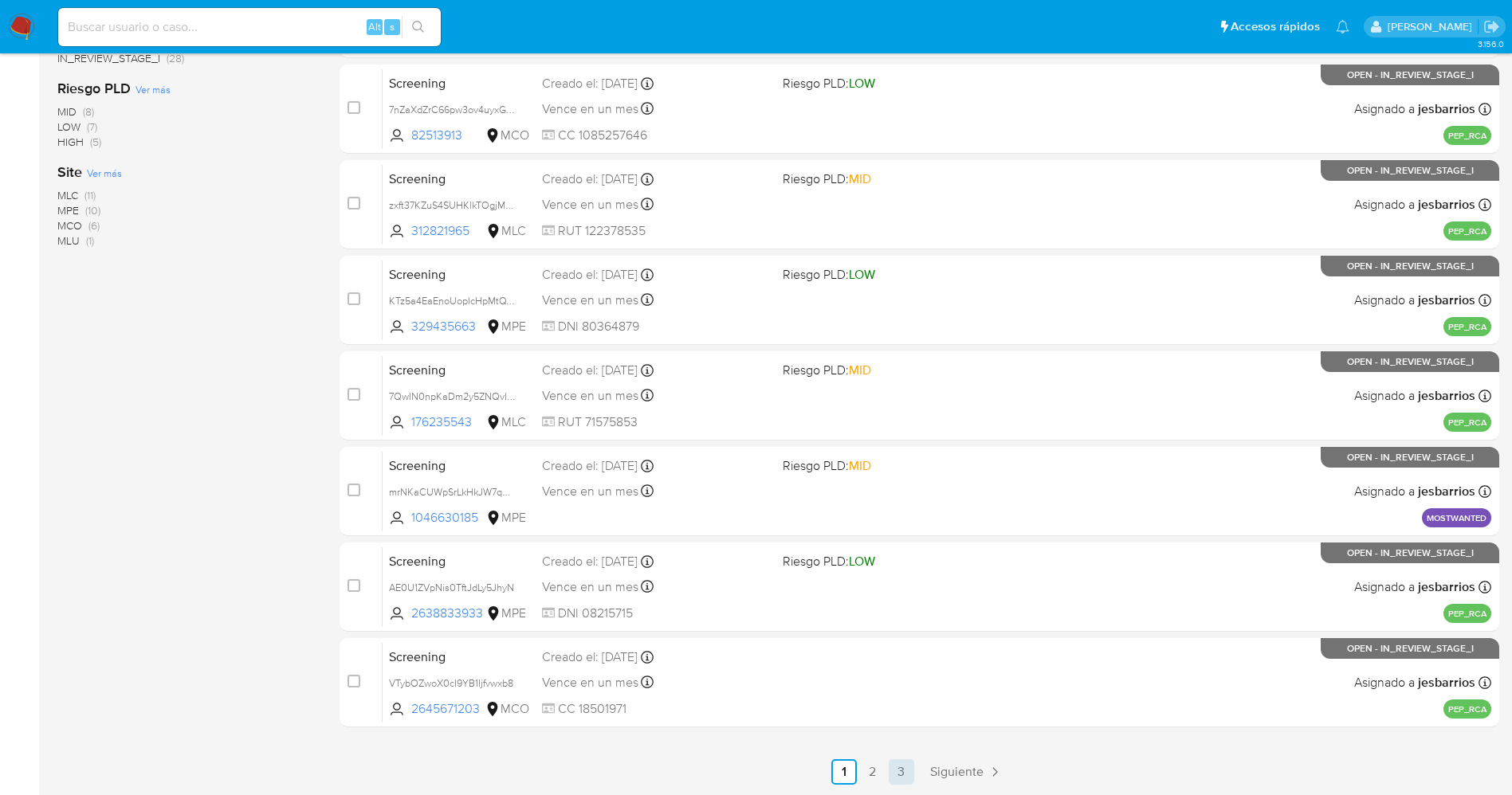
click at [901, 775] on link "3" at bounding box center [902, 772] width 26 height 26
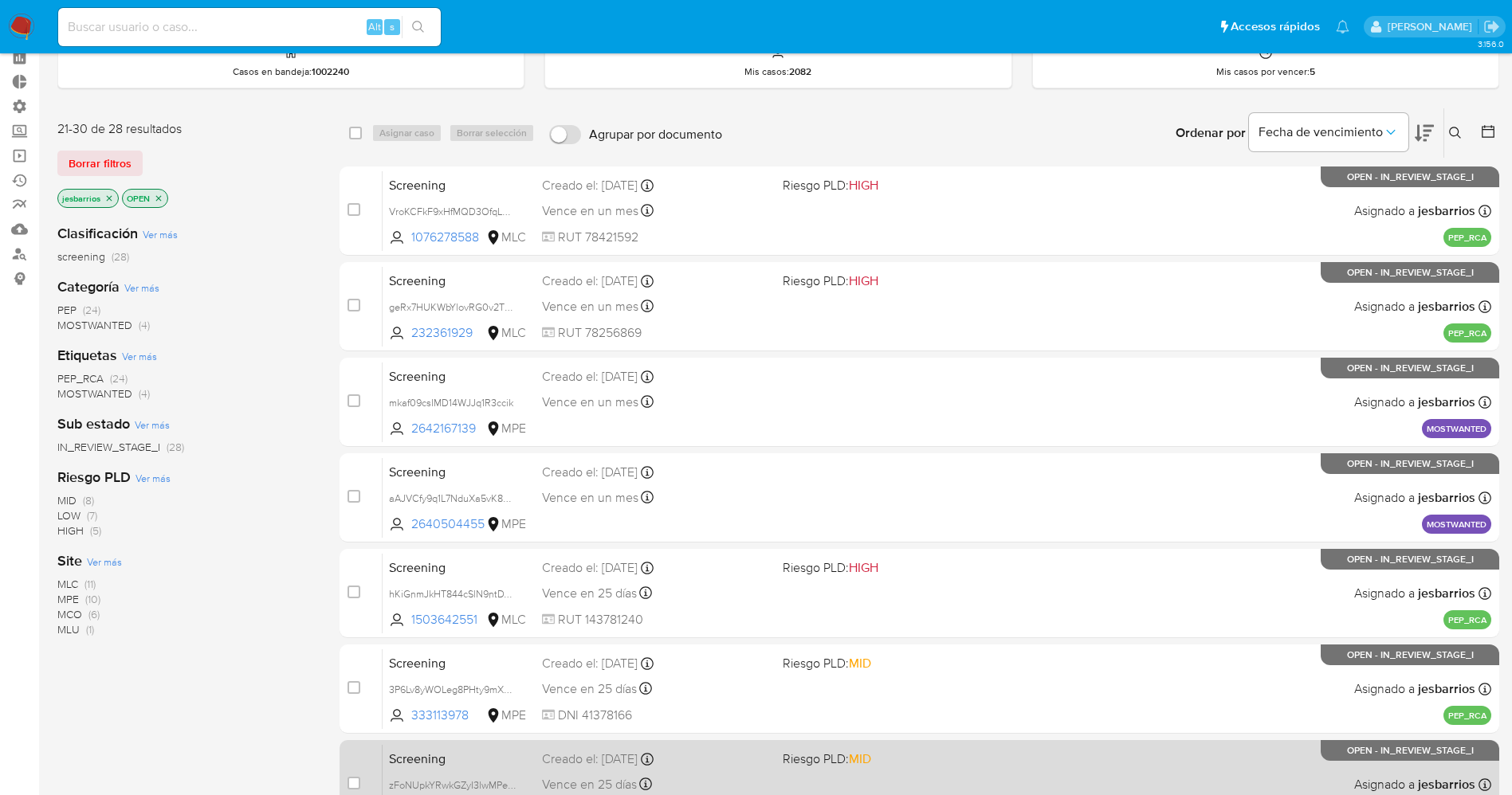
scroll to position [272, 0]
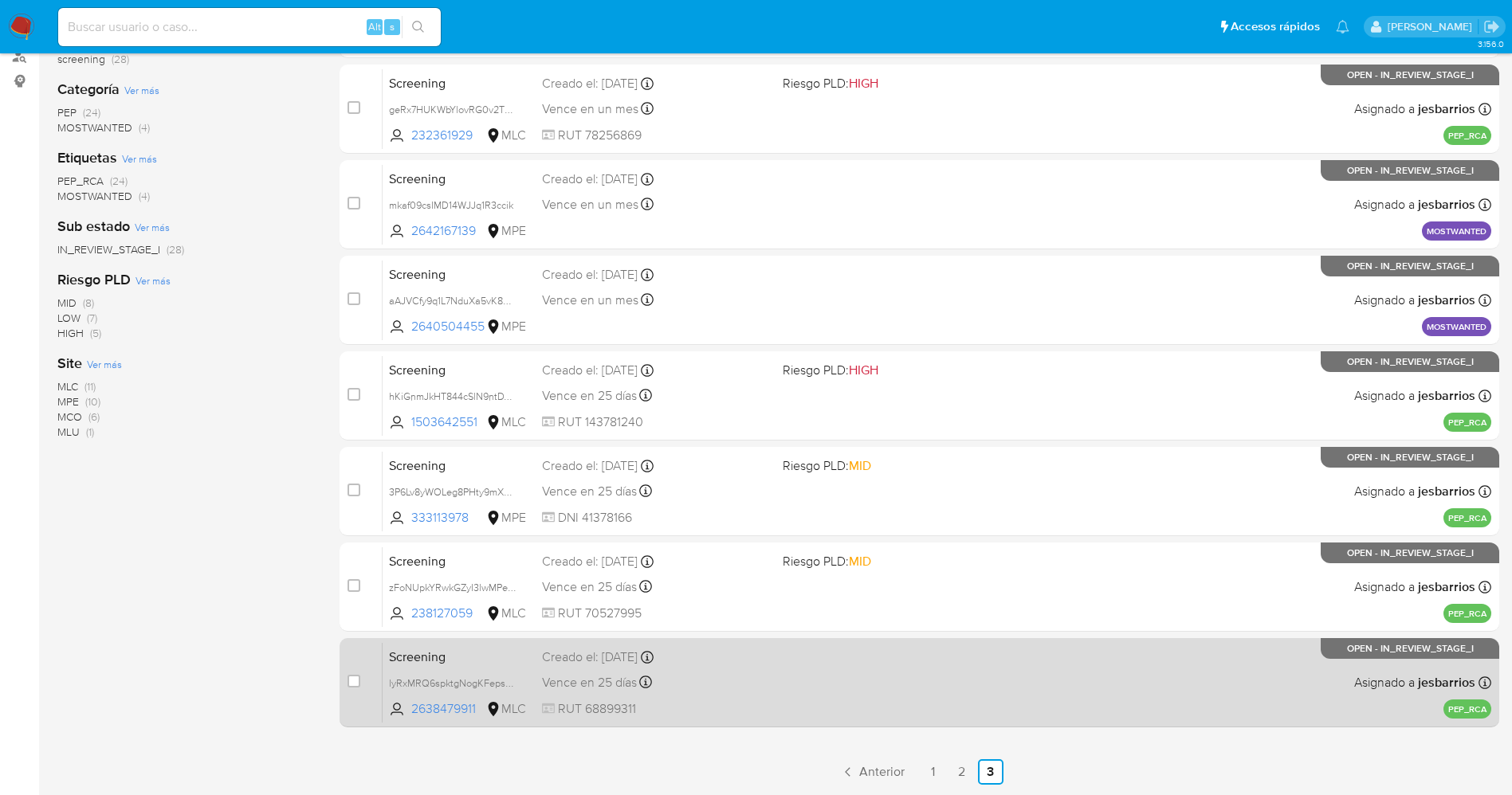
click at [806, 706] on div "Screening lyRxMRQ6spktgNogKFeps9aG 2638479911 MLC Creado el: [DATE] Creado el: …" at bounding box center [937, 682] width 1109 height 81
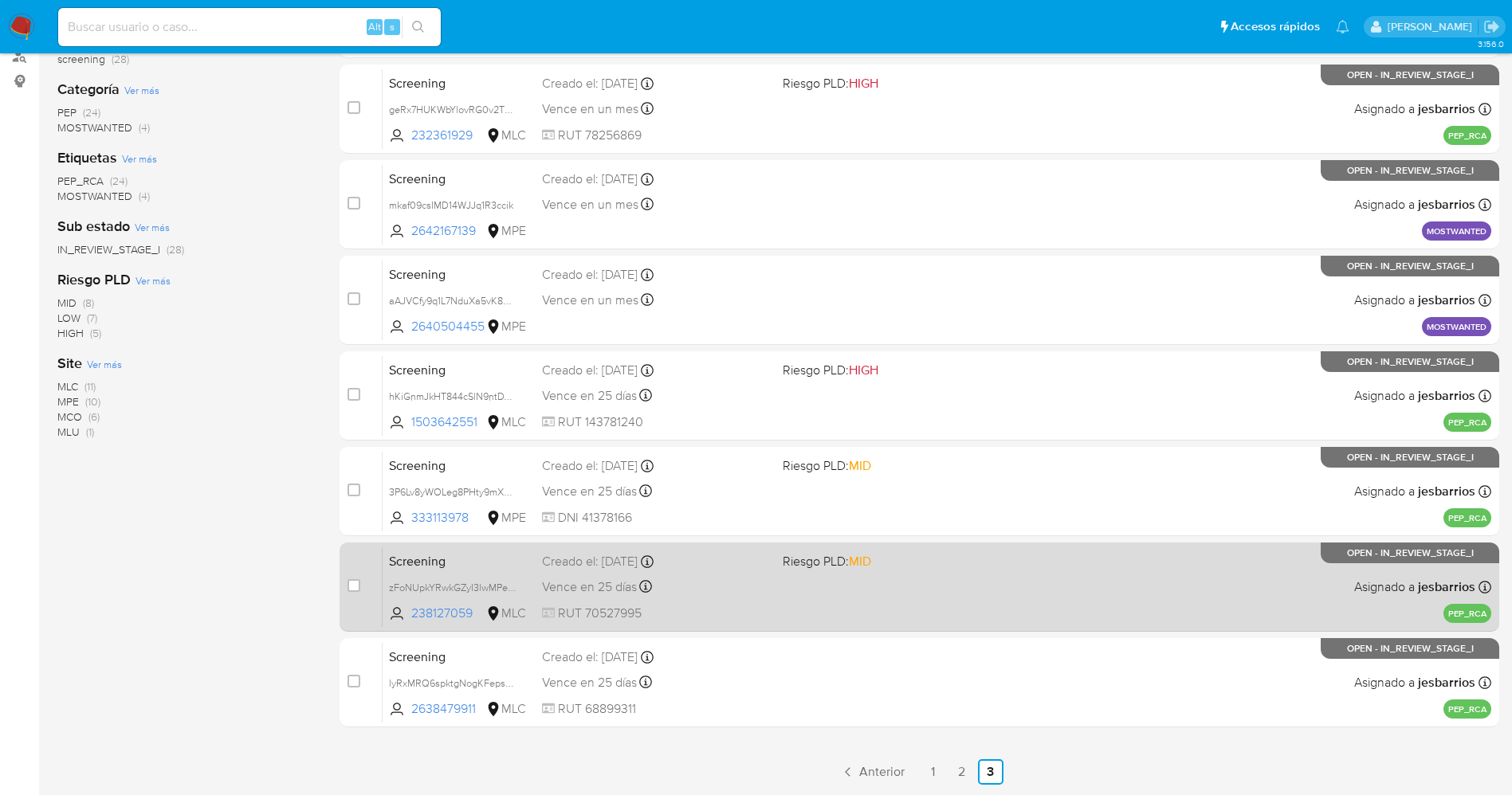
click at [747, 572] on div "Screening zFoNUpkYRwkGZyI3lwMPeOzB 238127059 MLC Riesgo PLD: MID Creado el: [DA…" at bounding box center [937, 586] width 1109 height 81
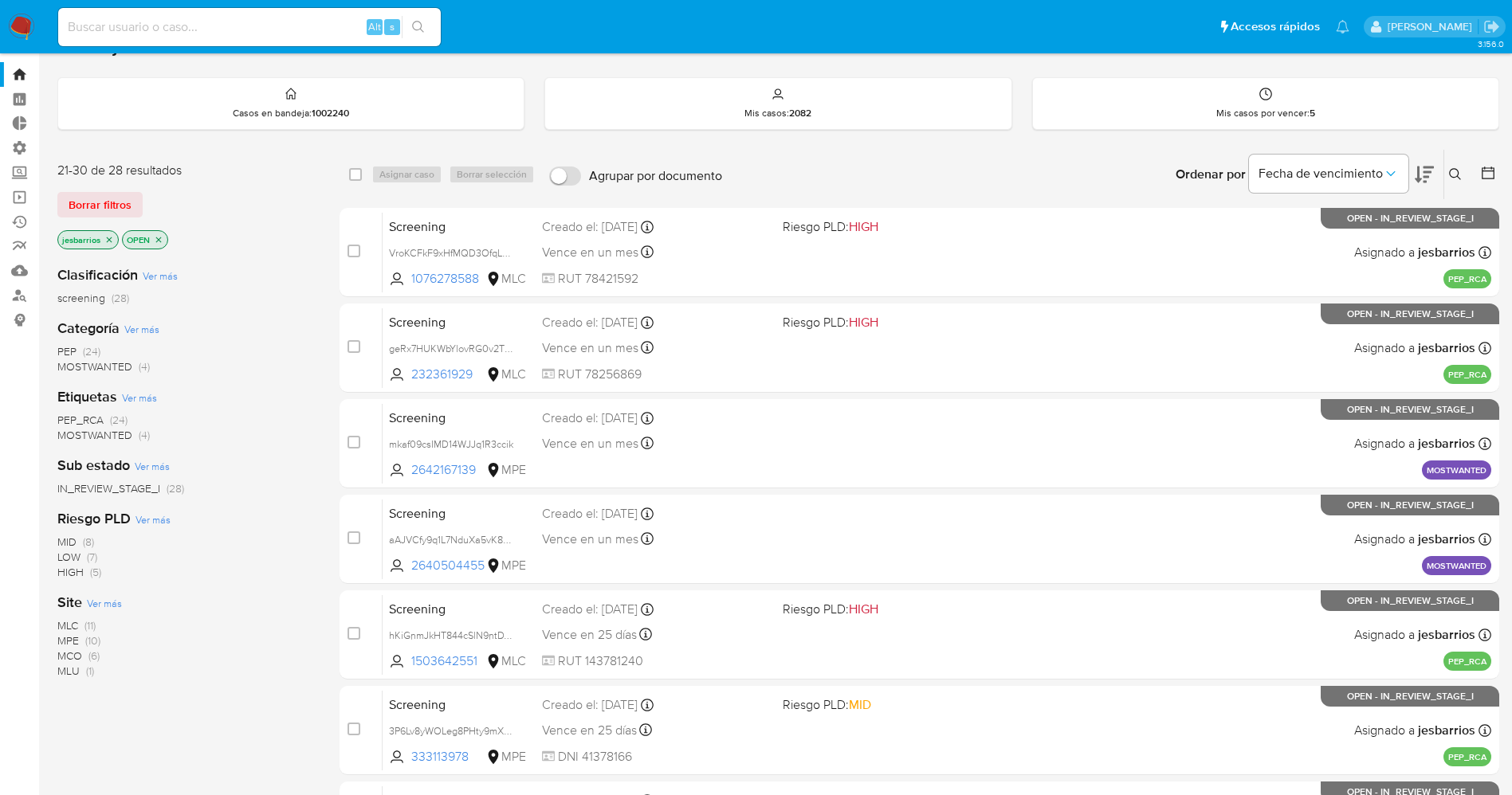
scroll to position [0, 0]
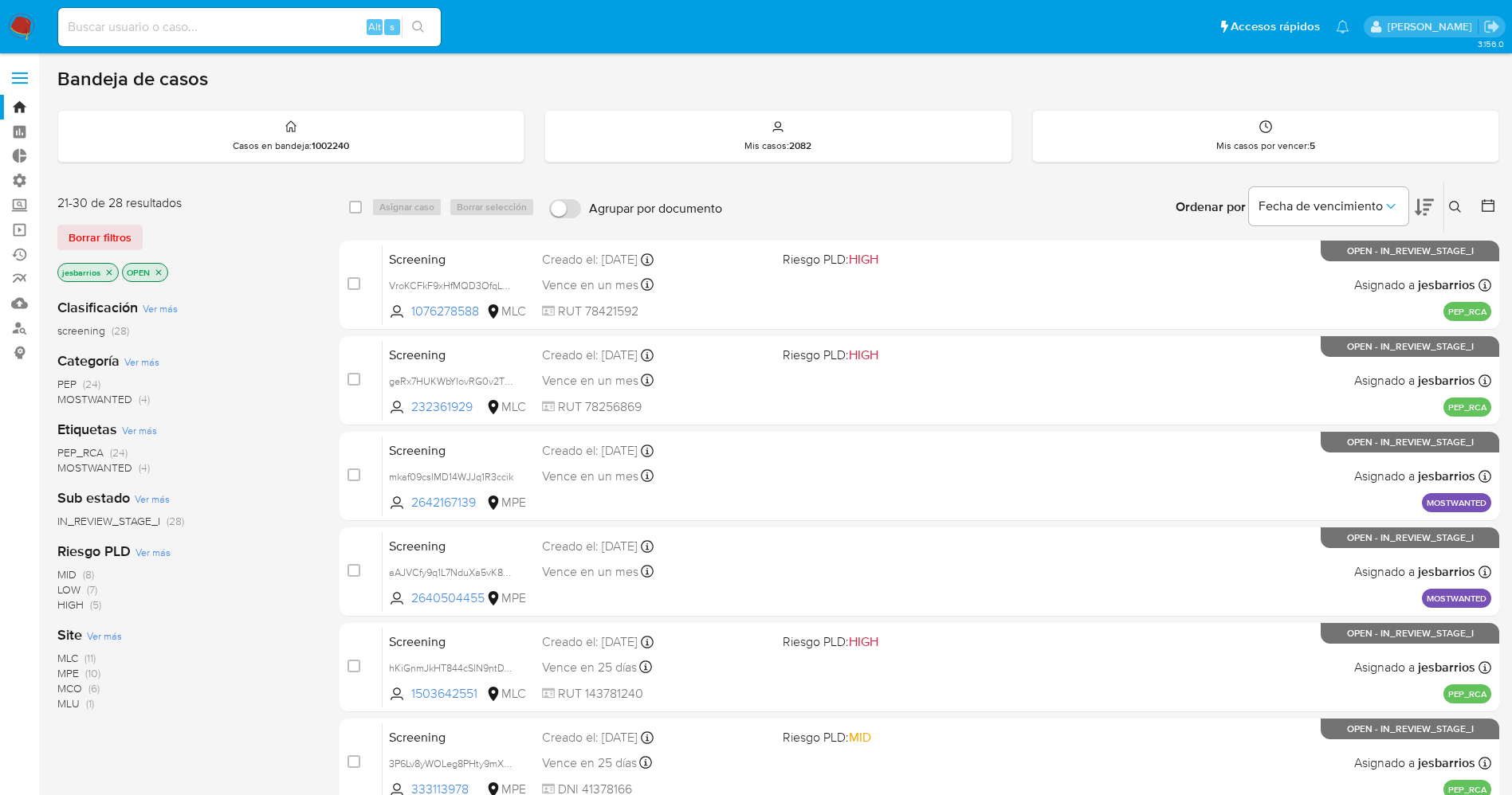
click at [27, 26] on img at bounding box center [22, 27] width 27 height 27
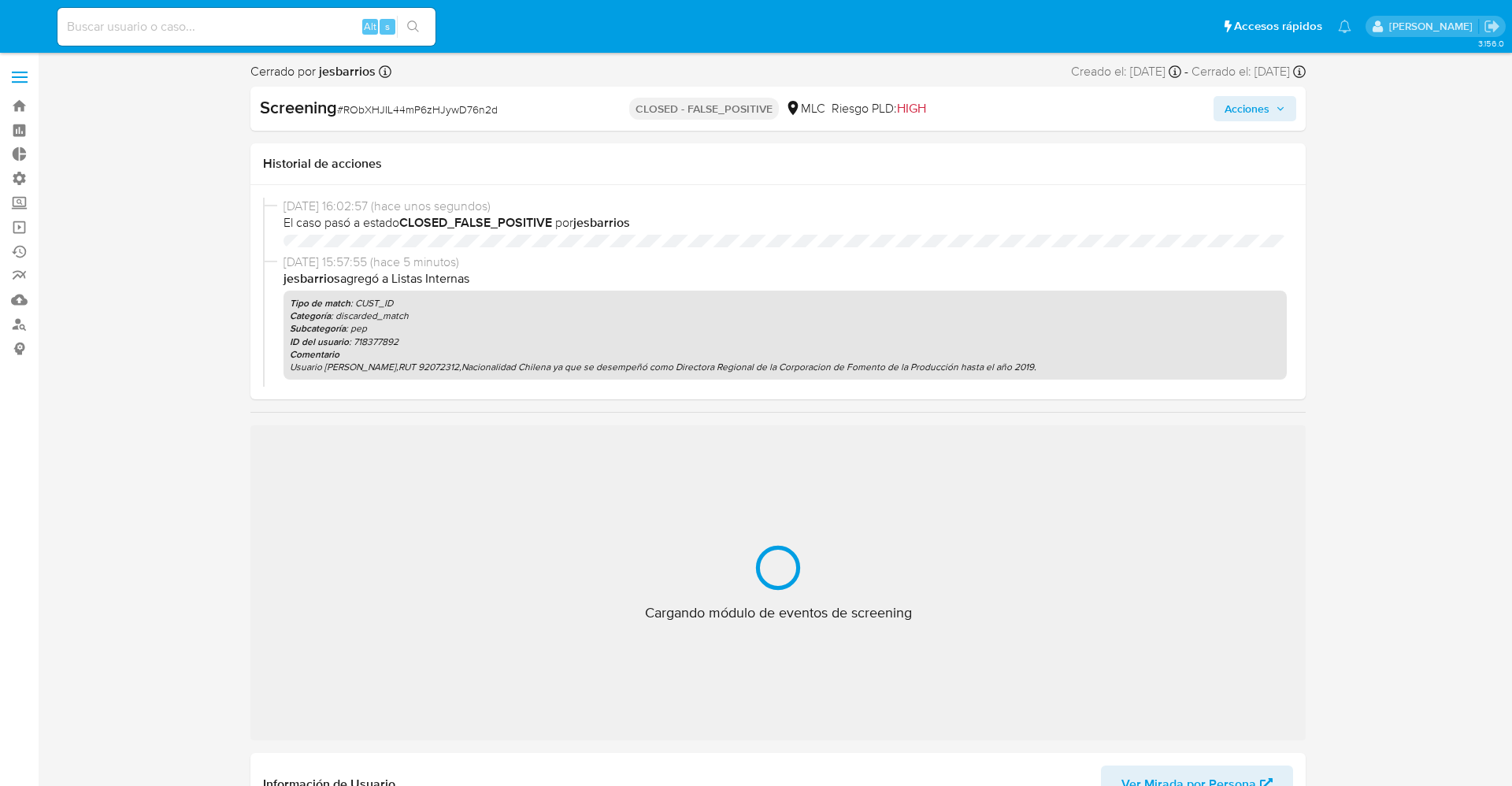
select select "10"
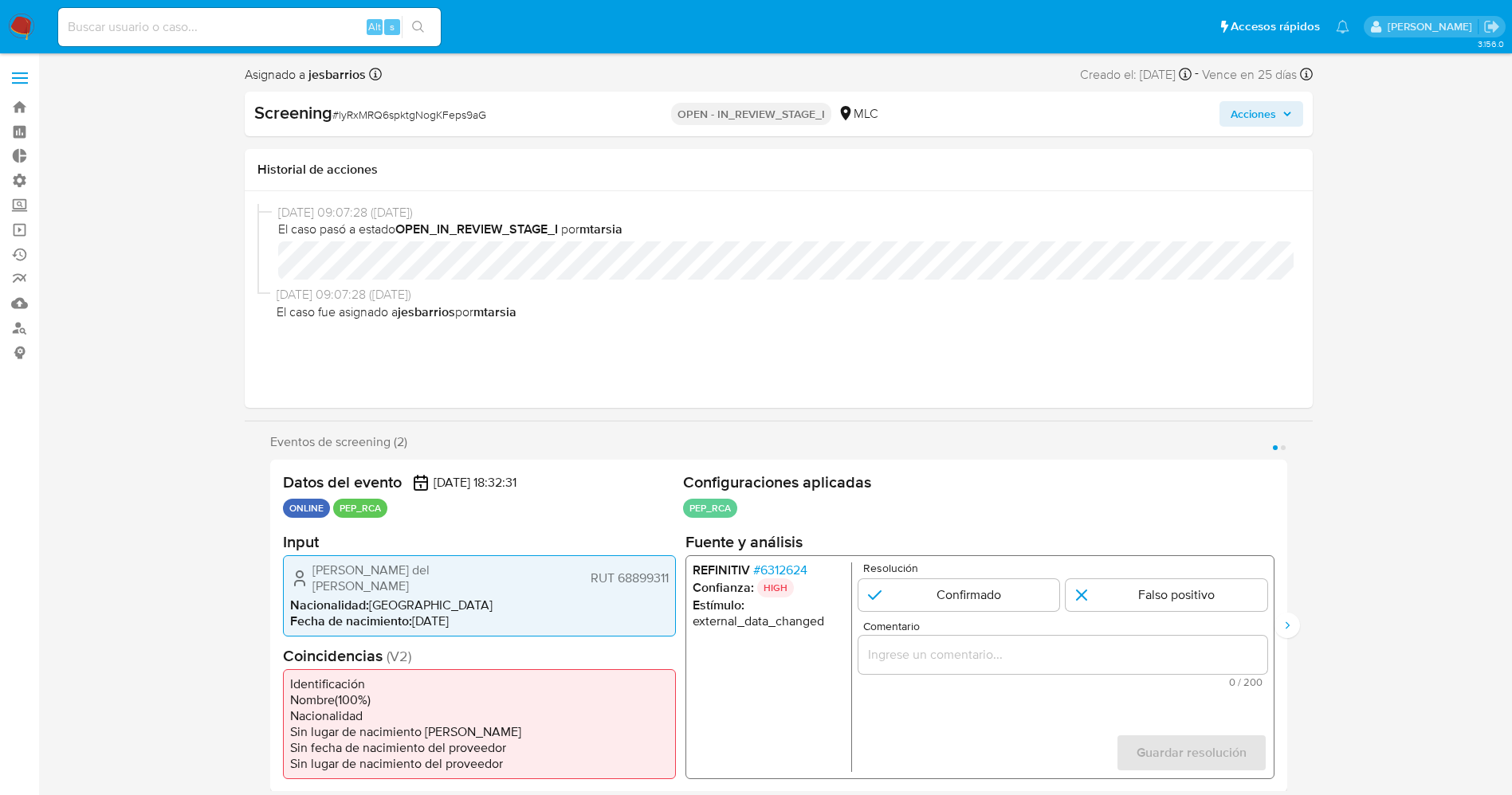
select select "10"
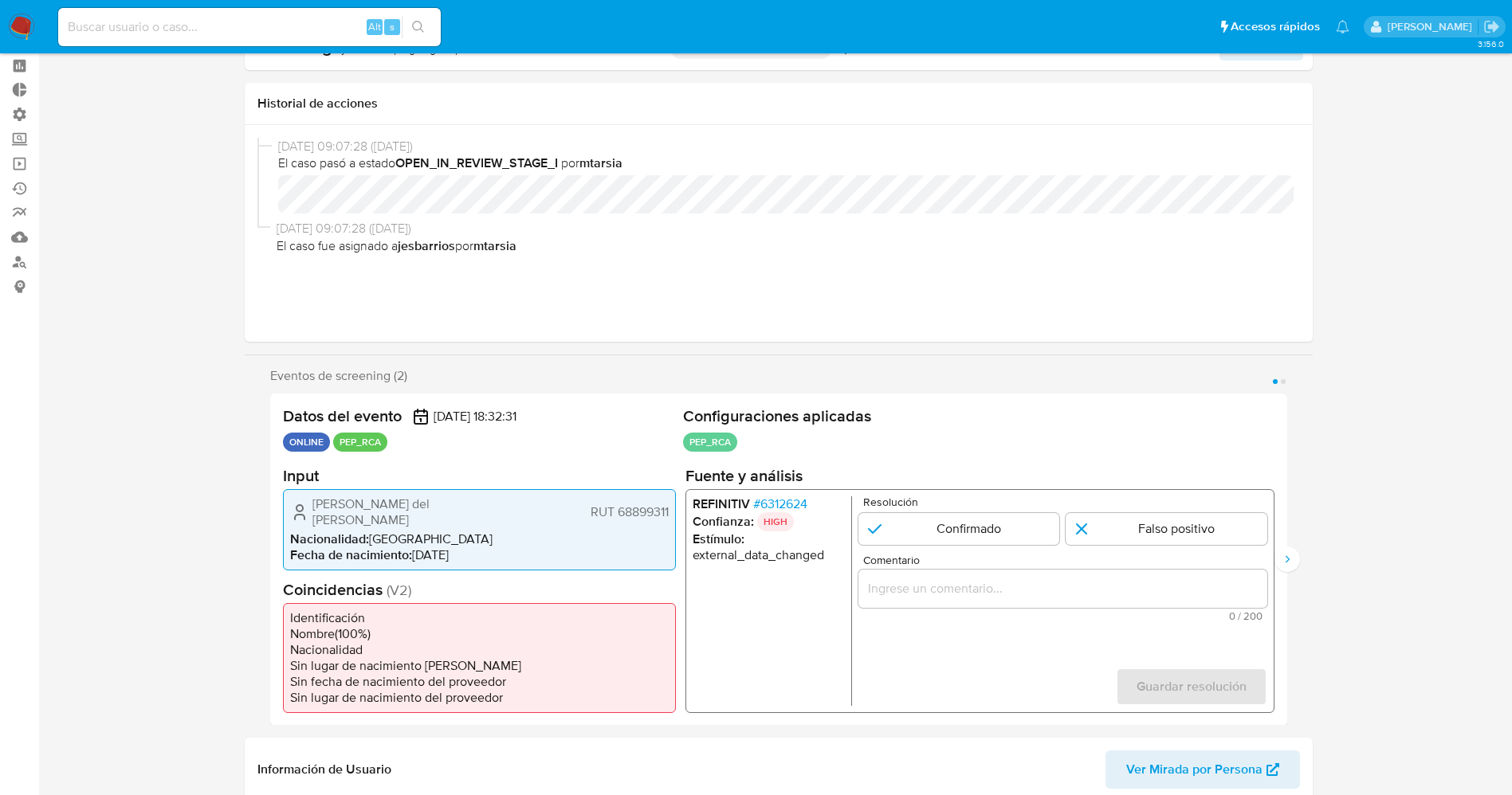
scroll to position [119, 0]
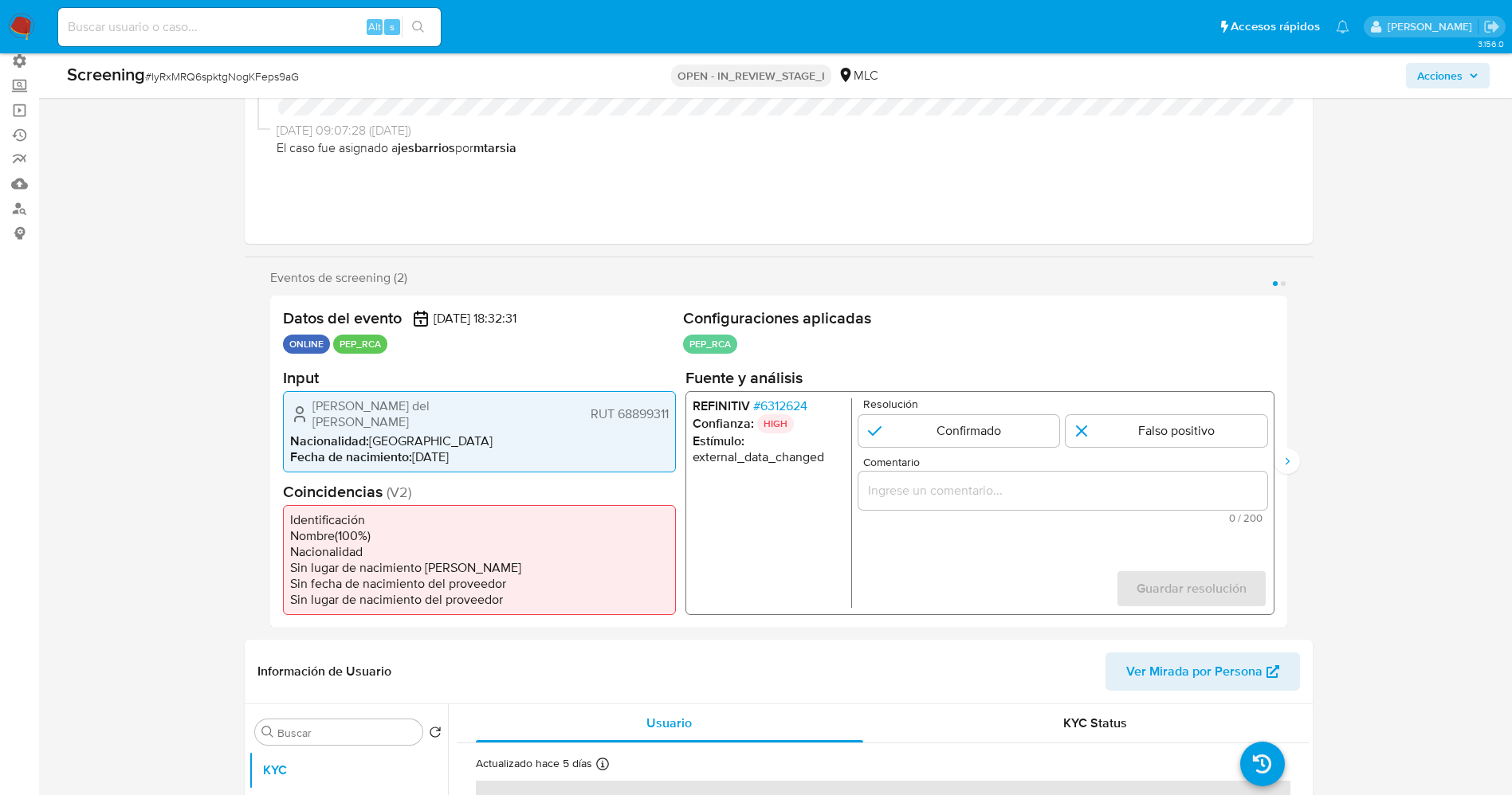
click at [773, 404] on span "# 6312624" at bounding box center [779, 405] width 54 height 16
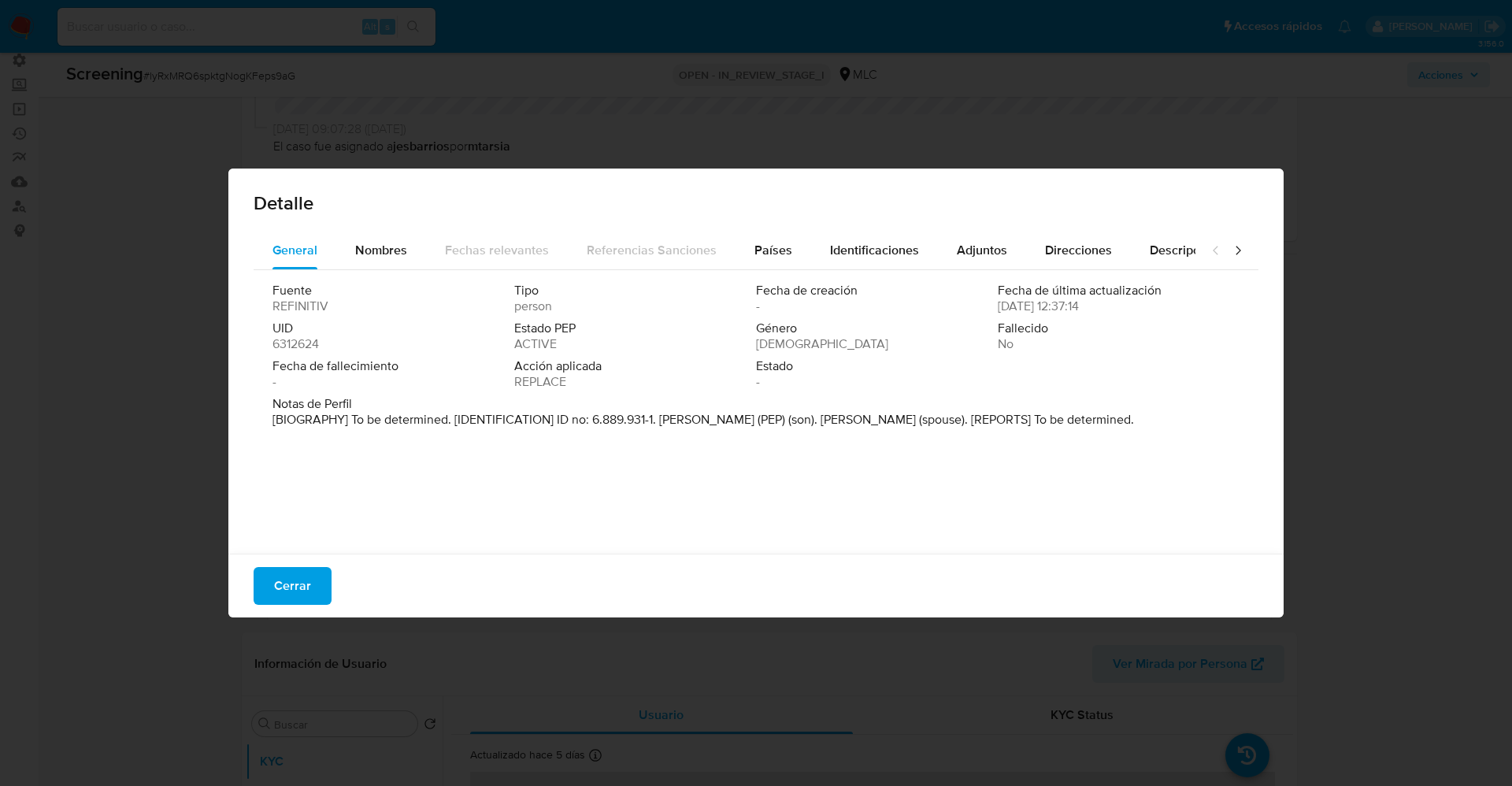
drag, startPoint x: 362, startPoint y: 413, endPoint x: 1069, endPoint y: 439, distance: 707.5
click at [1069, 428] on p "[BIOGRAPHY] To be determined. [IDENTIFICATION] ID no: 6.889.931-1. [PERSON_NAME…" at bounding box center [703, 420] width 862 height 16
click at [385, 246] on span "Nombres" at bounding box center [381, 250] width 52 height 18
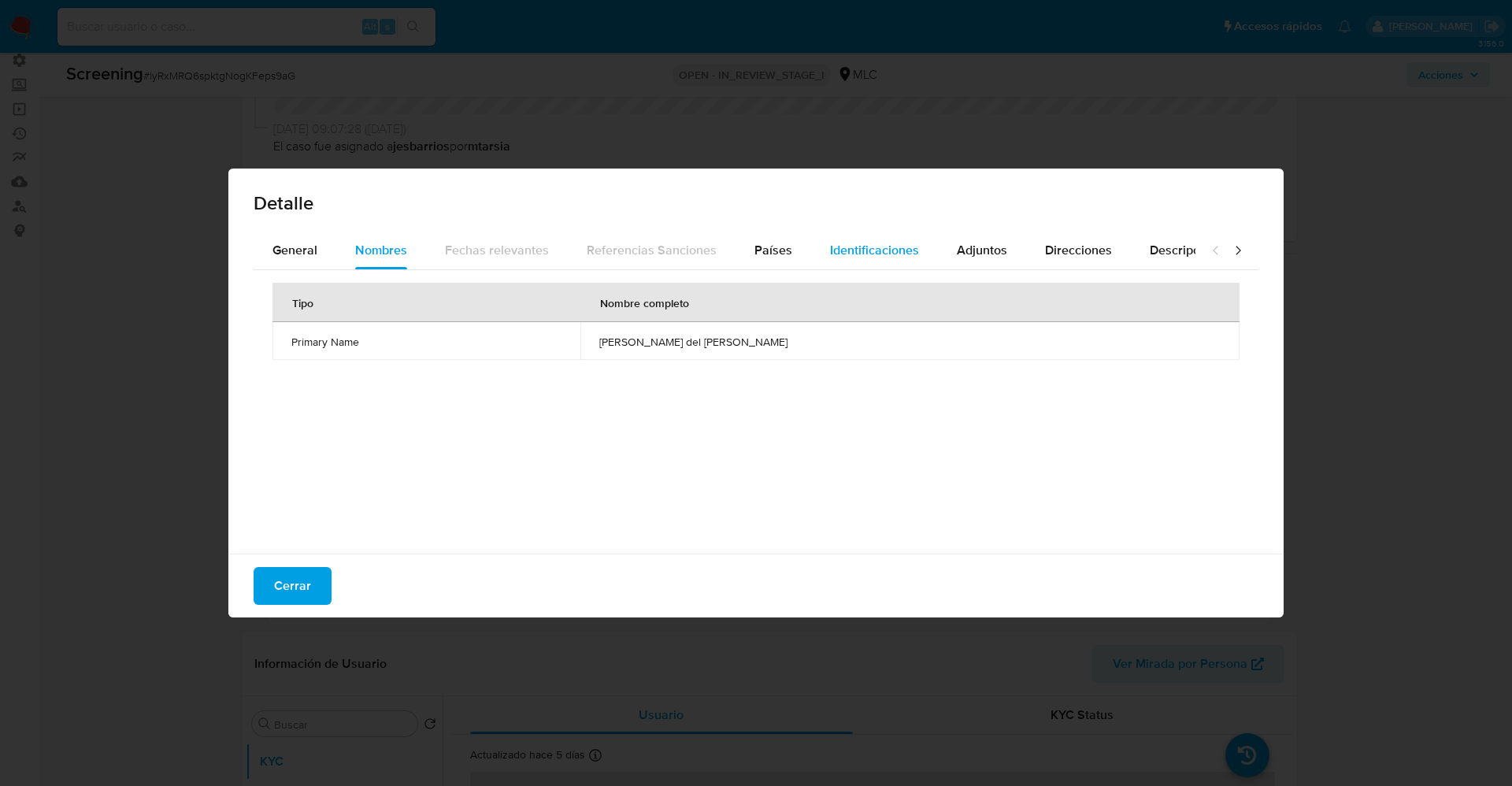
drag, startPoint x: 760, startPoint y: 254, endPoint x: 884, endPoint y: 254, distance: 124.0
click at [770, 254] on span "Países" at bounding box center [773, 250] width 38 height 18
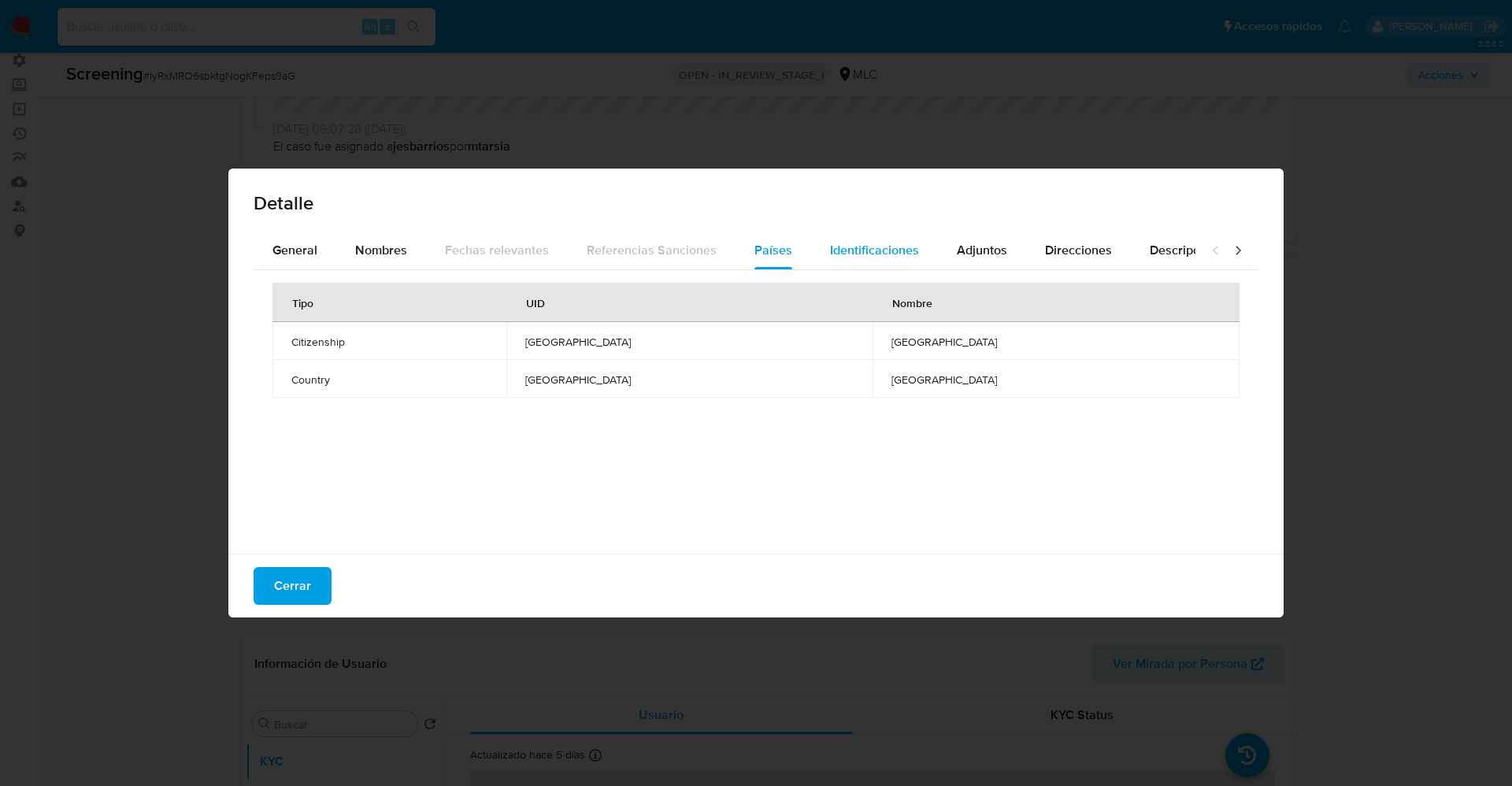
click at [884, 254] on span "Identificaciones" at bounding box center [874, 250] width 89 height 18
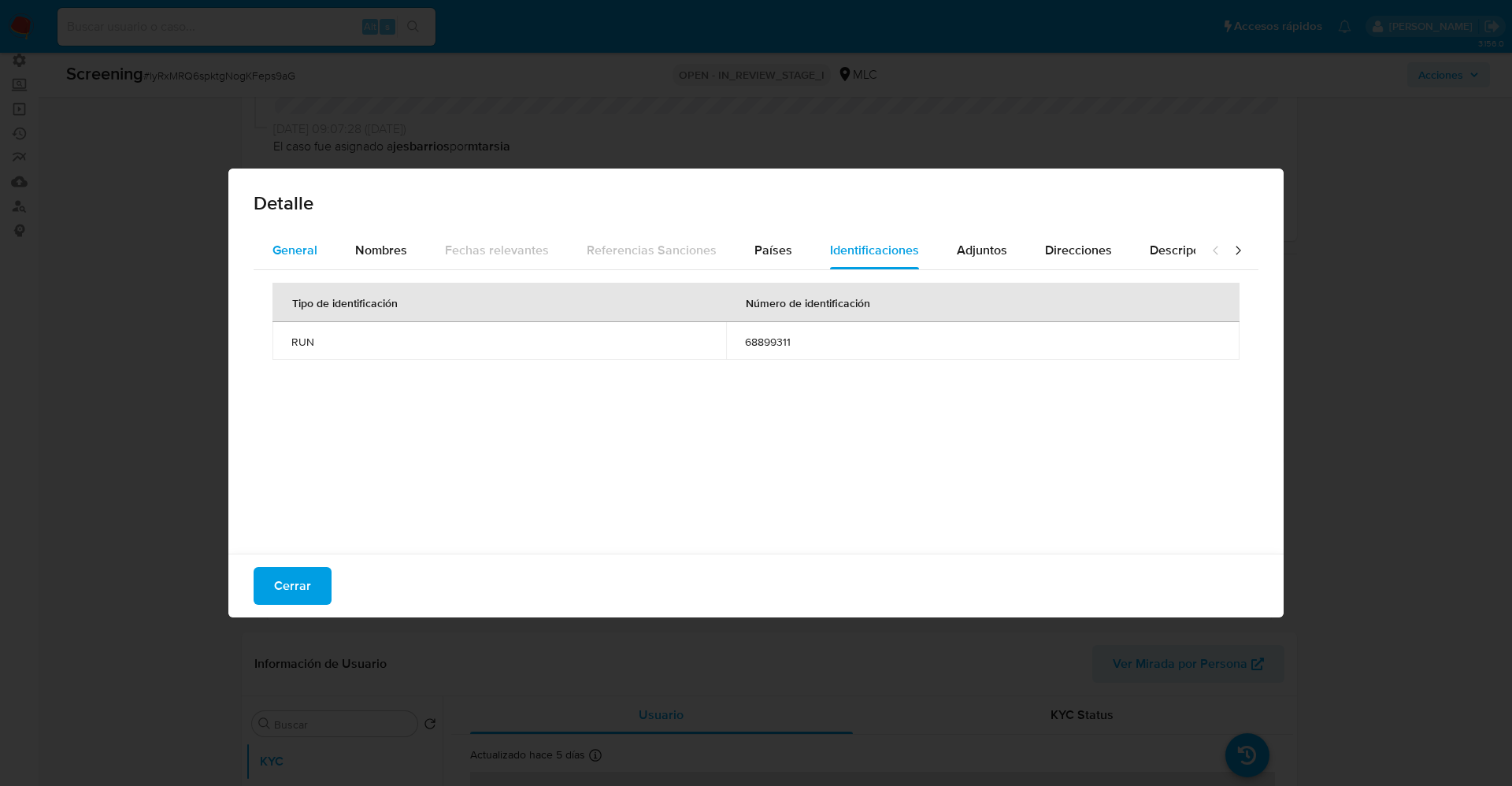
click at [299, 253] on span "General" at bounding box center [295, 250] width 45 height 18
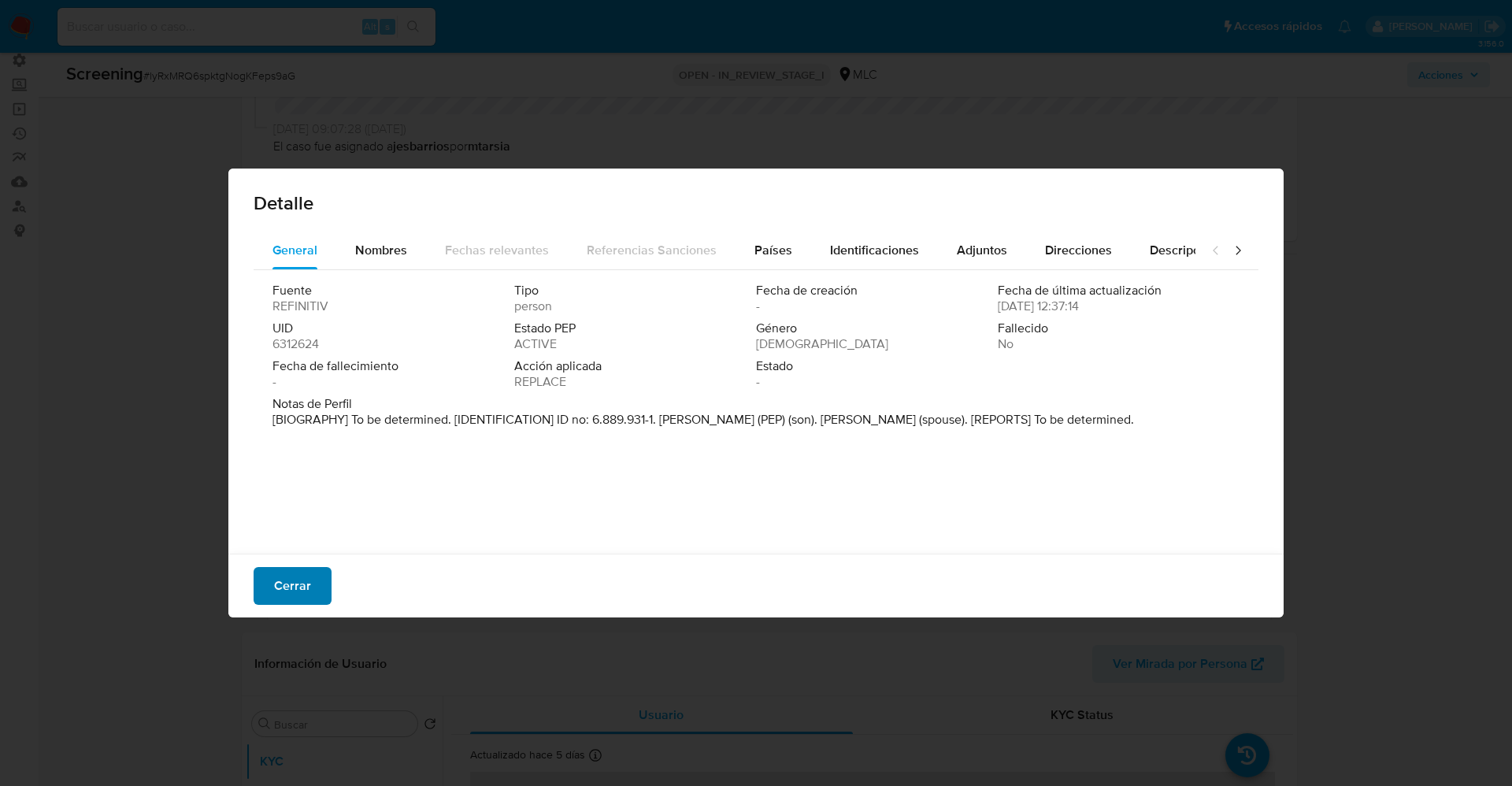
click at [304, 595] on span "Cerrar" at bounding box center [292, 586] width 37 height 35
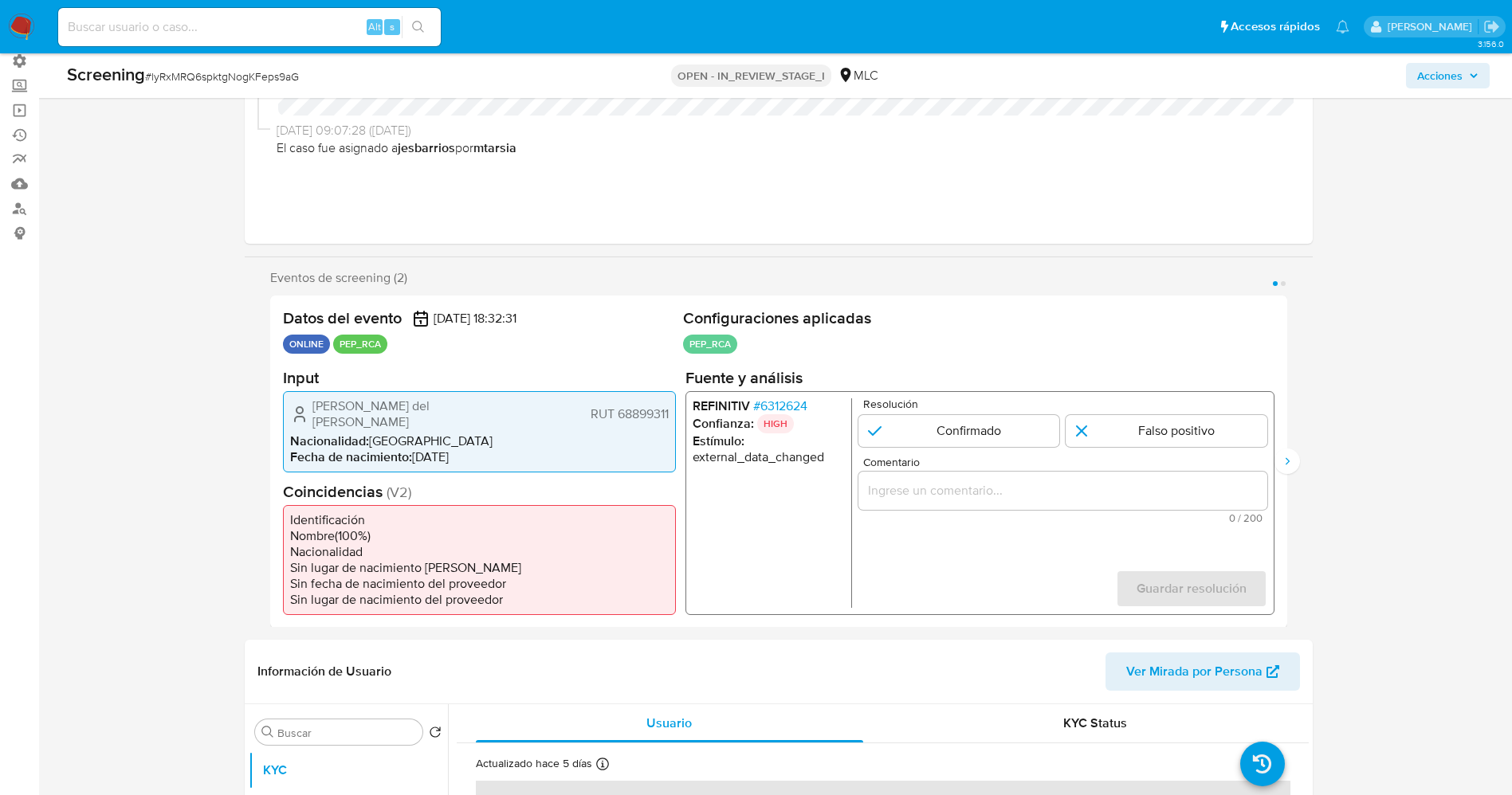
drag, startPoint x: 819, startPoint y: 413, endPoint x: 763, endPoint y: 406, distance: 56.4
click at [763, 406] on ul "REFINITIV # 6312624 Confianza: HIGH Estímulo : external_data_changed" at bounding box center [771, 502] width 159 height 210
click at [811, 441] on li "Estímulo : external_data_changed" at bounding box center [768, 449] width 152 height 32
drag, startPoint x: 761, startPoint y: 405, endPoint x: 809, endPoint y: 405, distance: 48.0
click at [806, 405] on span "# 6312624" at bounding box center [779, 405] width 54 height 16
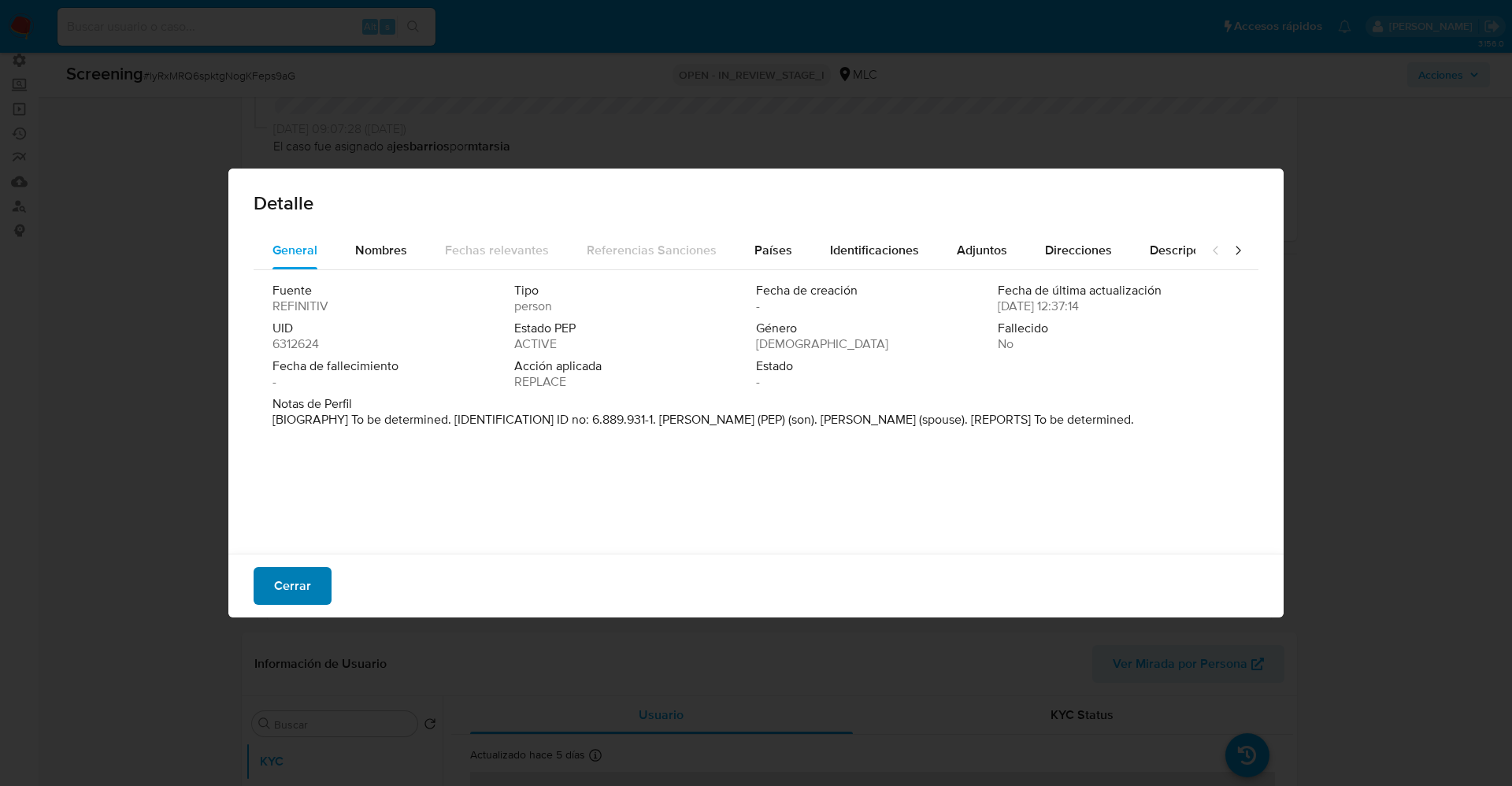
click at [304, 574] on span "Cerrar" at bounding box center [292, 586] width 37 height 35
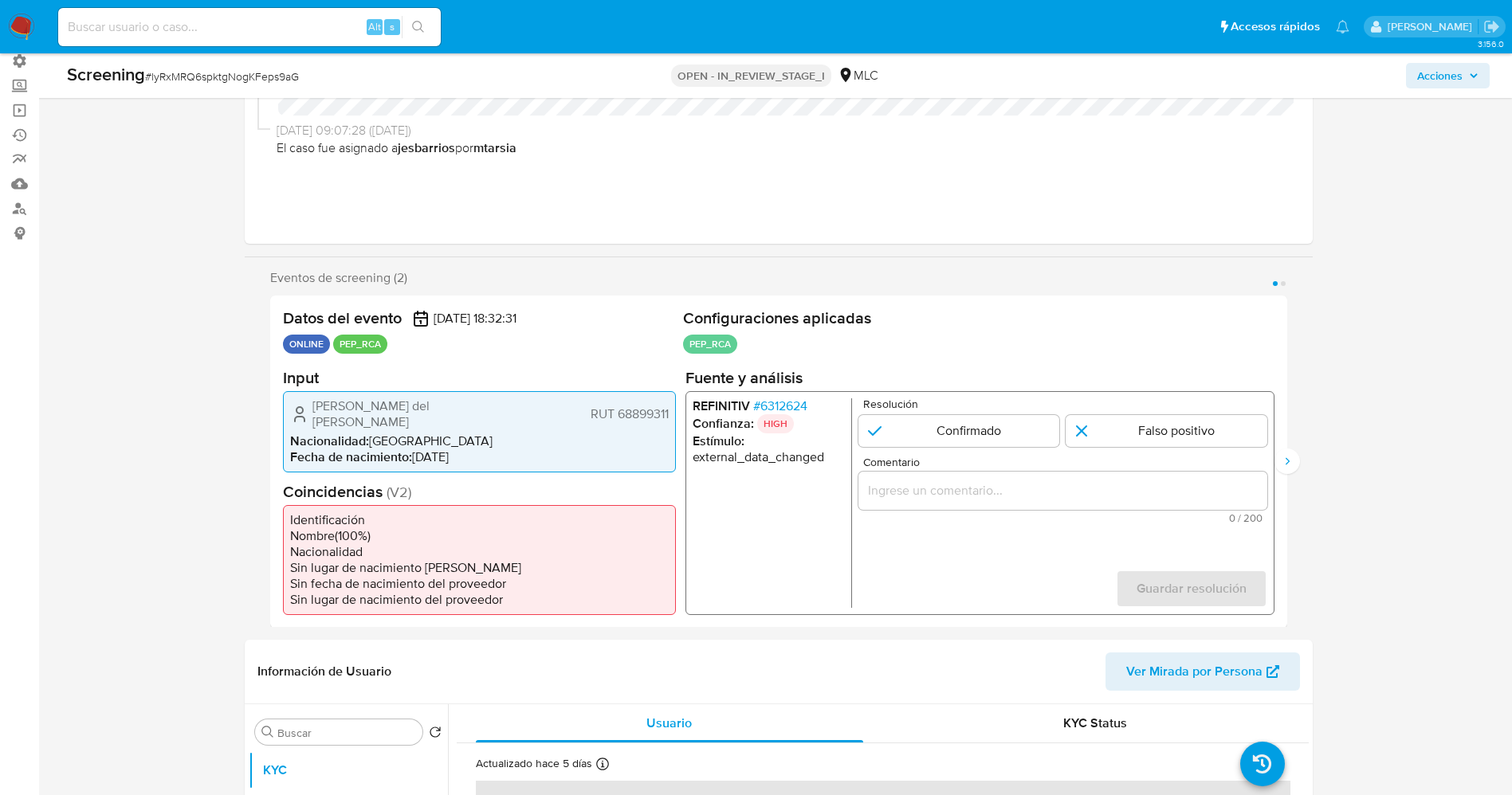
click at [775, 398] on span "# 6312624" at bounding box center [779, 405] width 54 height 16
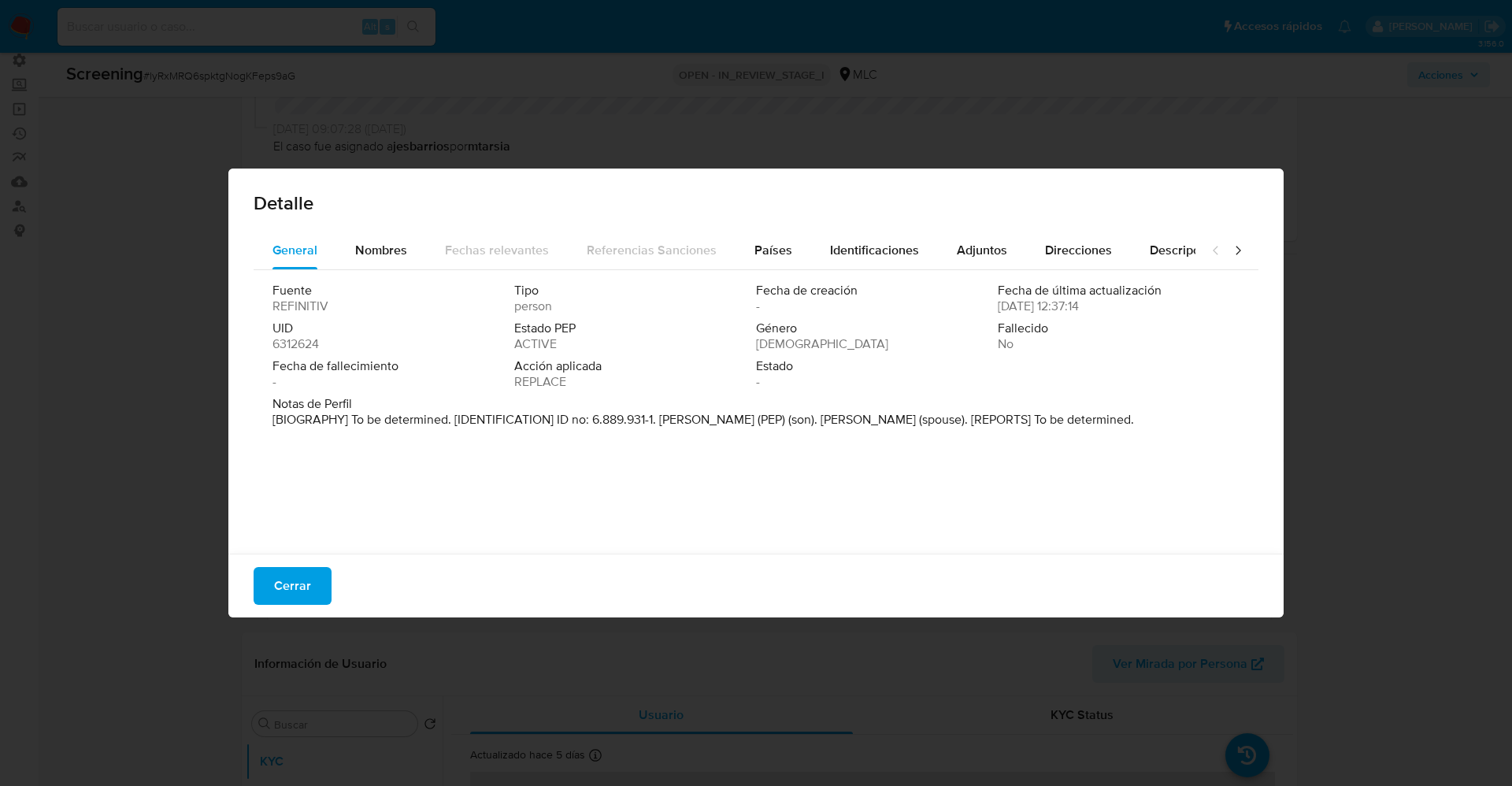
drag, startPoint x: 660, startPoint y: 420, endPoint x: 705, endPoint y: 420, distance: 45.0
click at [705, 420] on p "[BIOGRAPHY] To be determined. [IDENTIFICATION] ID no: 6.889.931-1. [PERSON_NAME…" at bounding box center [703, 420] width 862 height 16
drag, startPoint x: 725, startPoint y: 414, endPoint x: 782, endPoint y: 419, distance: 57.2
click at [782, 419] on p "[BIOGRAPHY] To be determined. [IDENTIFICATION] ID no: 6.889.931-1. [PERSON_NAME…" at bounding box center [703, 420] width 862 height 16
click at [368, 266] on div "Nombres" at bounding box center [381, 251] width 52 height 38
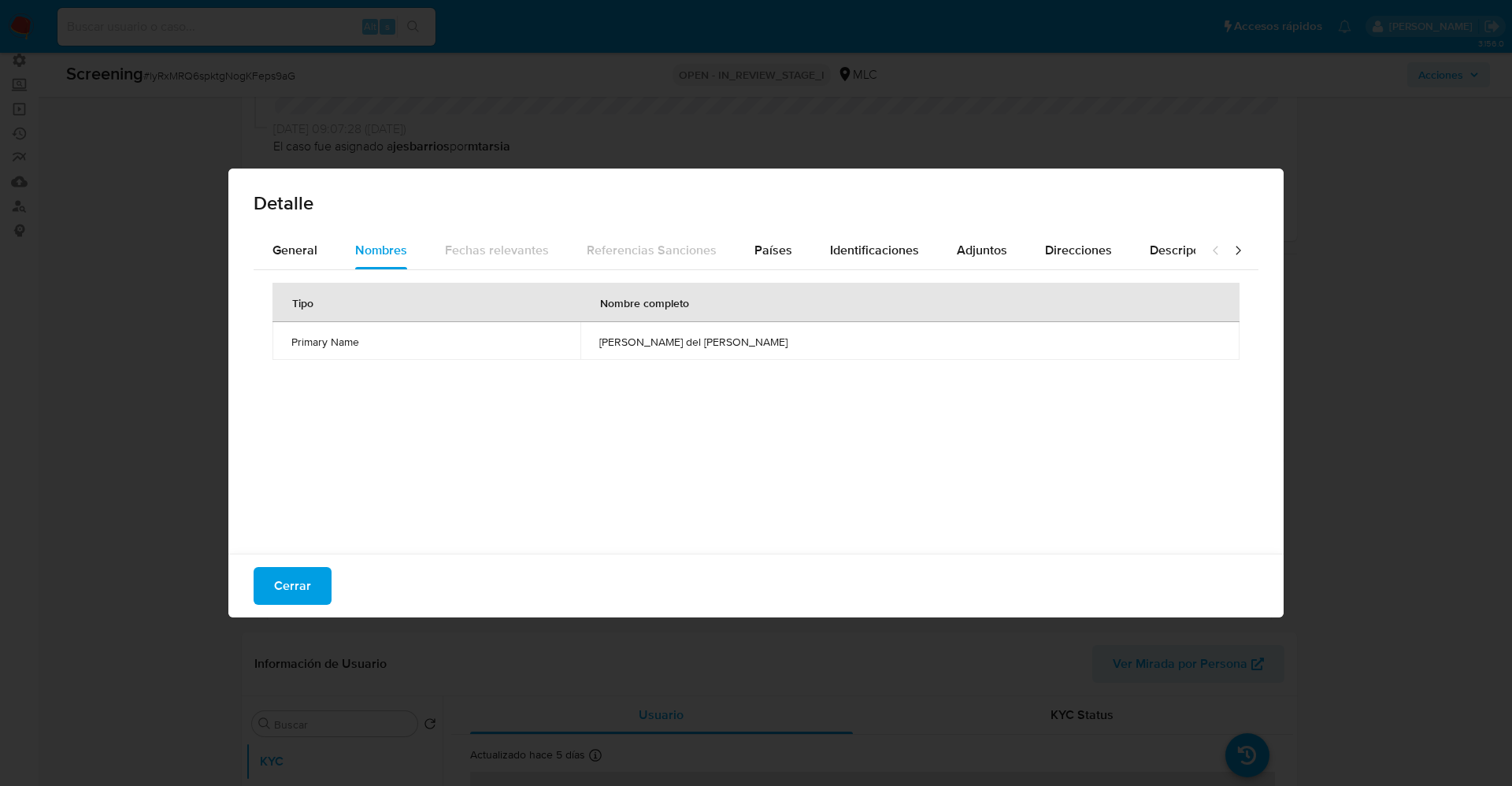
drag, startPoint x: 672, startPoint y: 342, endPoint x: 760, endPoint y: 344, distance: 88.0
click at [852, 350] on td "[PERSON_NAME] del [PERSON_NAME]" at bounding box center [910, 341] width 659 height 38
click at [288, 587] on span "Cerrar" at bounding box center [292, 586] width 37 height 35
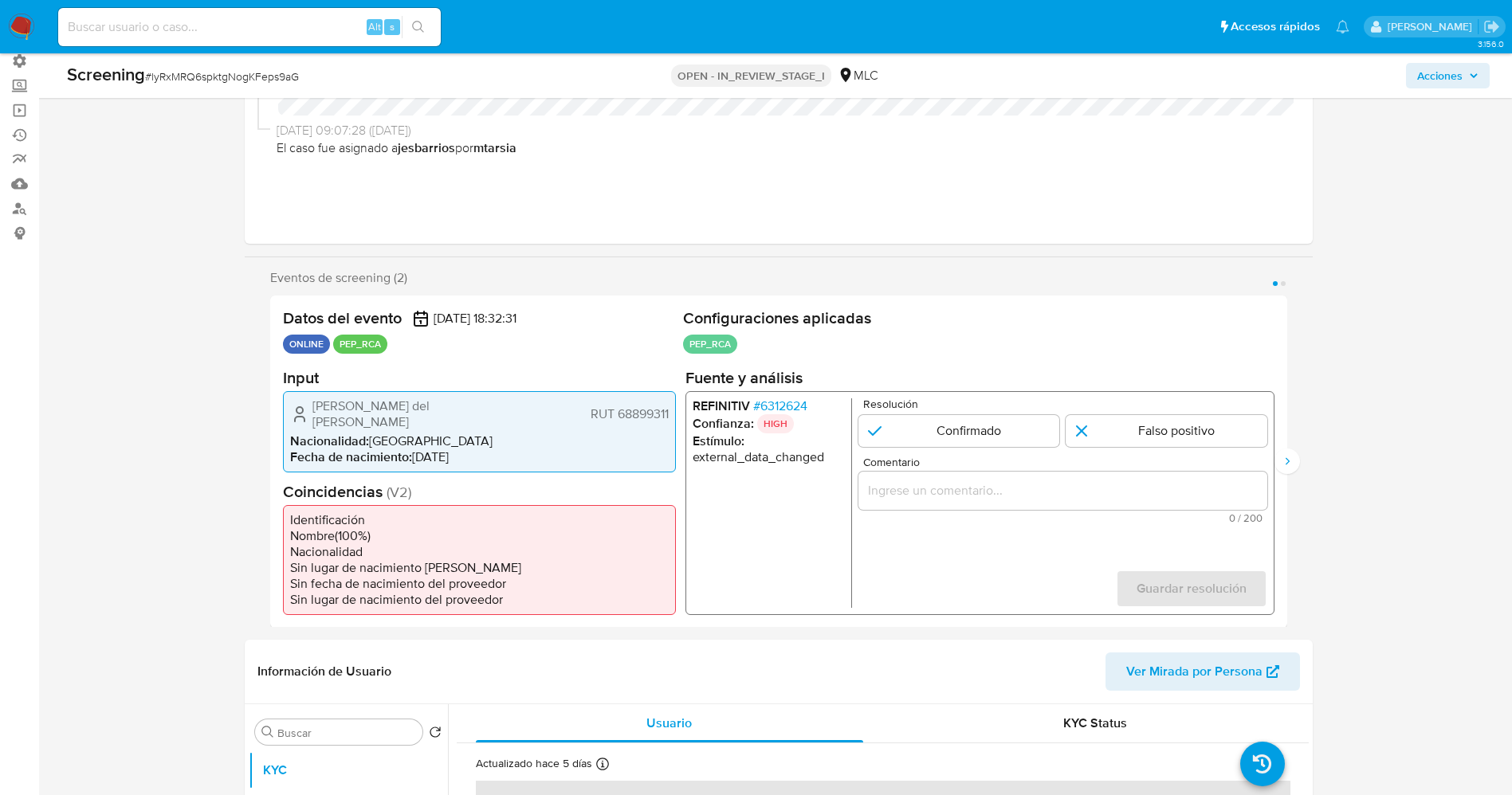
drag, startPoint x: 306, startPoint y: 408, endPoint x: 674, endPoint y: 413, distance: 368.0
click at [674, 413] on div "[PERSON_NAME] del [PERSON_NAME] RUT 68899311 Nacionalidad : [DEMOGRAPHIC_DATA] …" at bounding box center [479, 431] width 393 height 82
click at [790, 399] on span "# 6312624" at bounding box center [779, 405] width 54 height 16
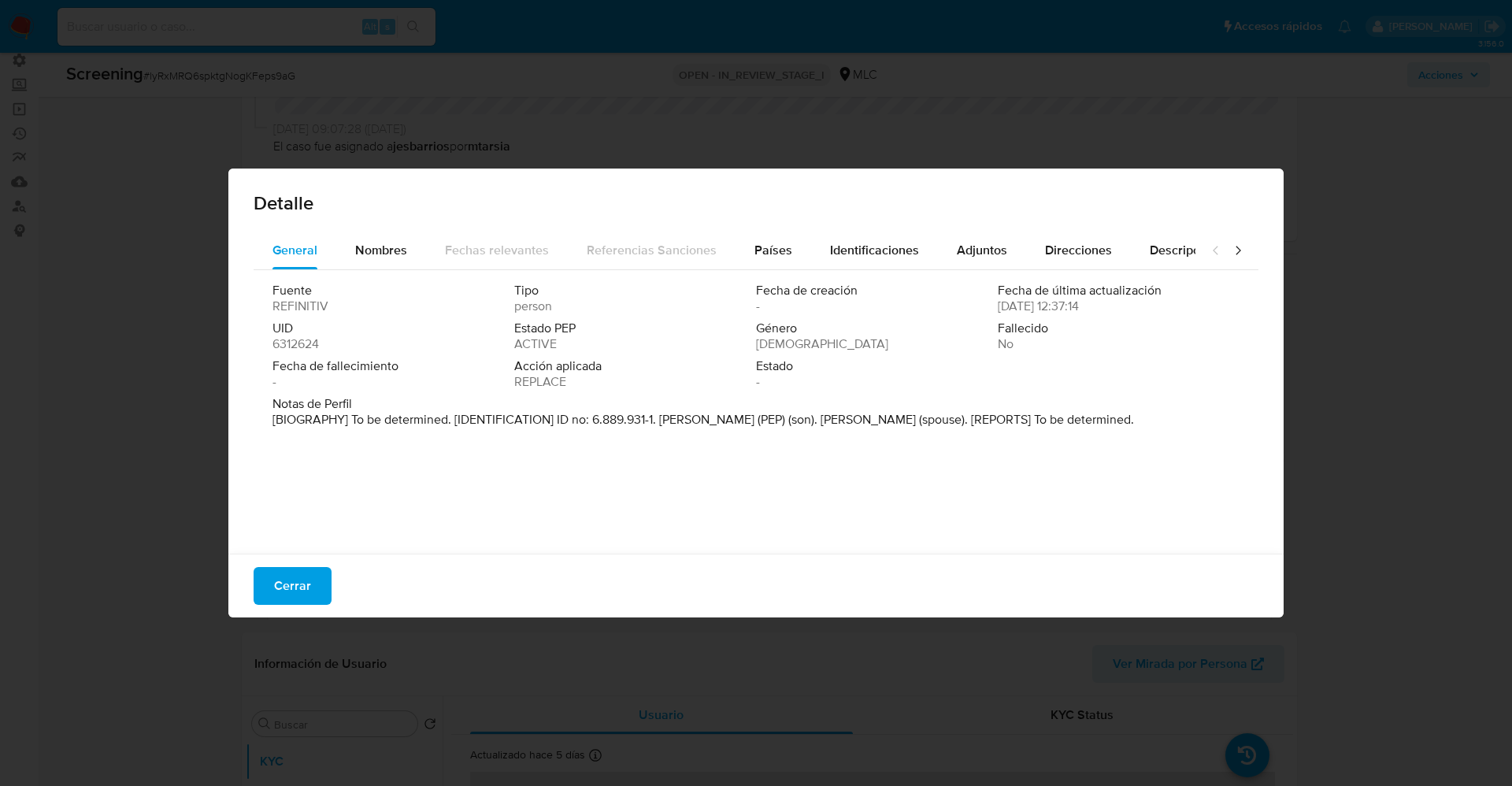
drag, startPoint x: 663, startPoint y: 418, endPoint x: 809, endPoint y: 417, distance: 146.0
click at [809, 417] on p "[BIOGRAPHY] To be determined. [IDENTIFICATION] ID no: 6.889.931-1. [PERSON_NAME…" at bounding box center [703, 420] width 862 height 16
click at [854, 263] on div "Identificaciones" at bounding box center [874, 251] width 89 height 38
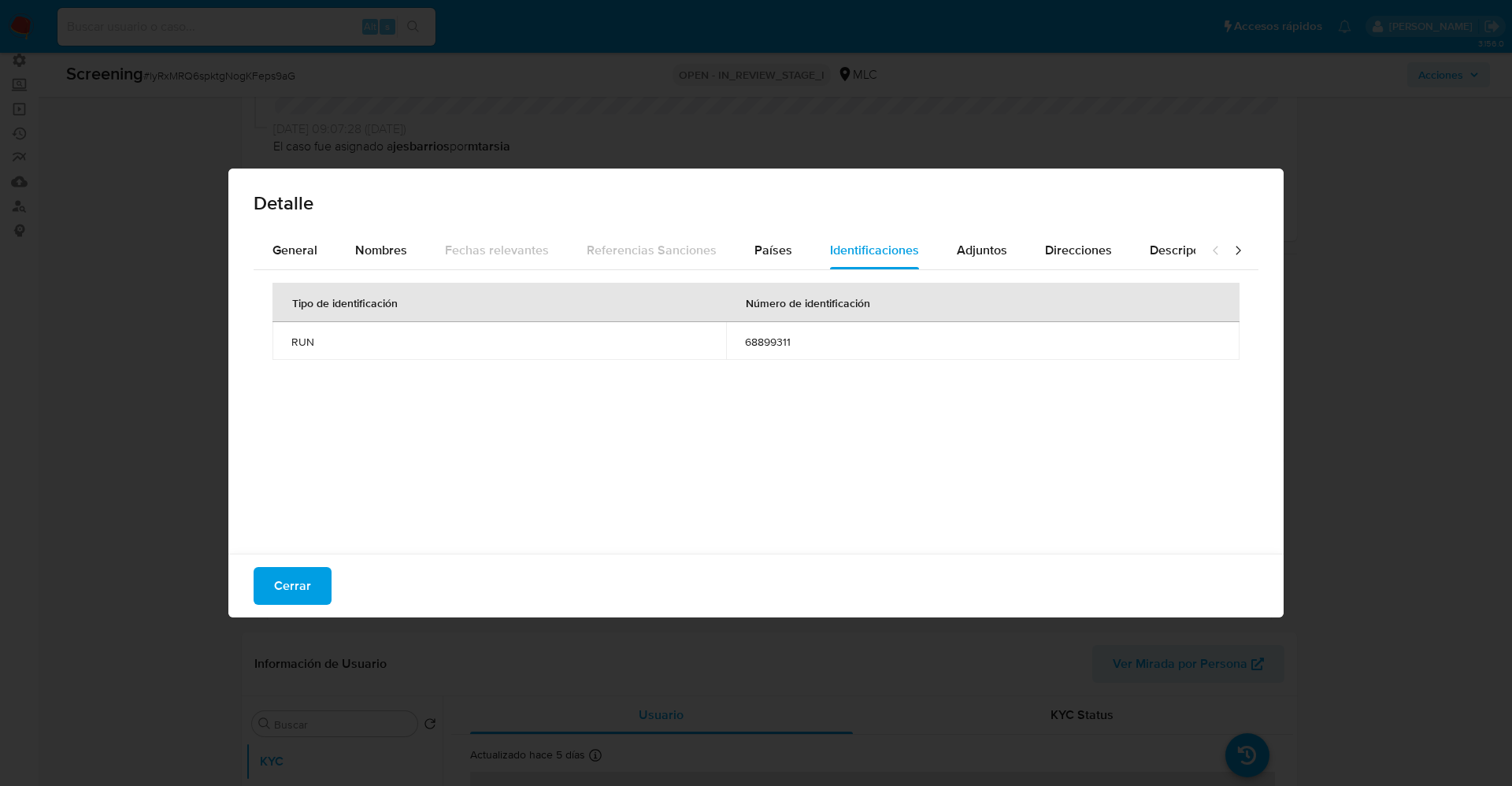
drag, startPoint x: 739, startPoint y: 340, endPoint x: 782, endPoint y: 352, distance: 44.6
click at [815, 350] on td "68899311" at bounding box center [982, 341] width 513 height 38
click at [368, 241] on span "Nombres" at bounding box center [381, 250] width 52 height 18
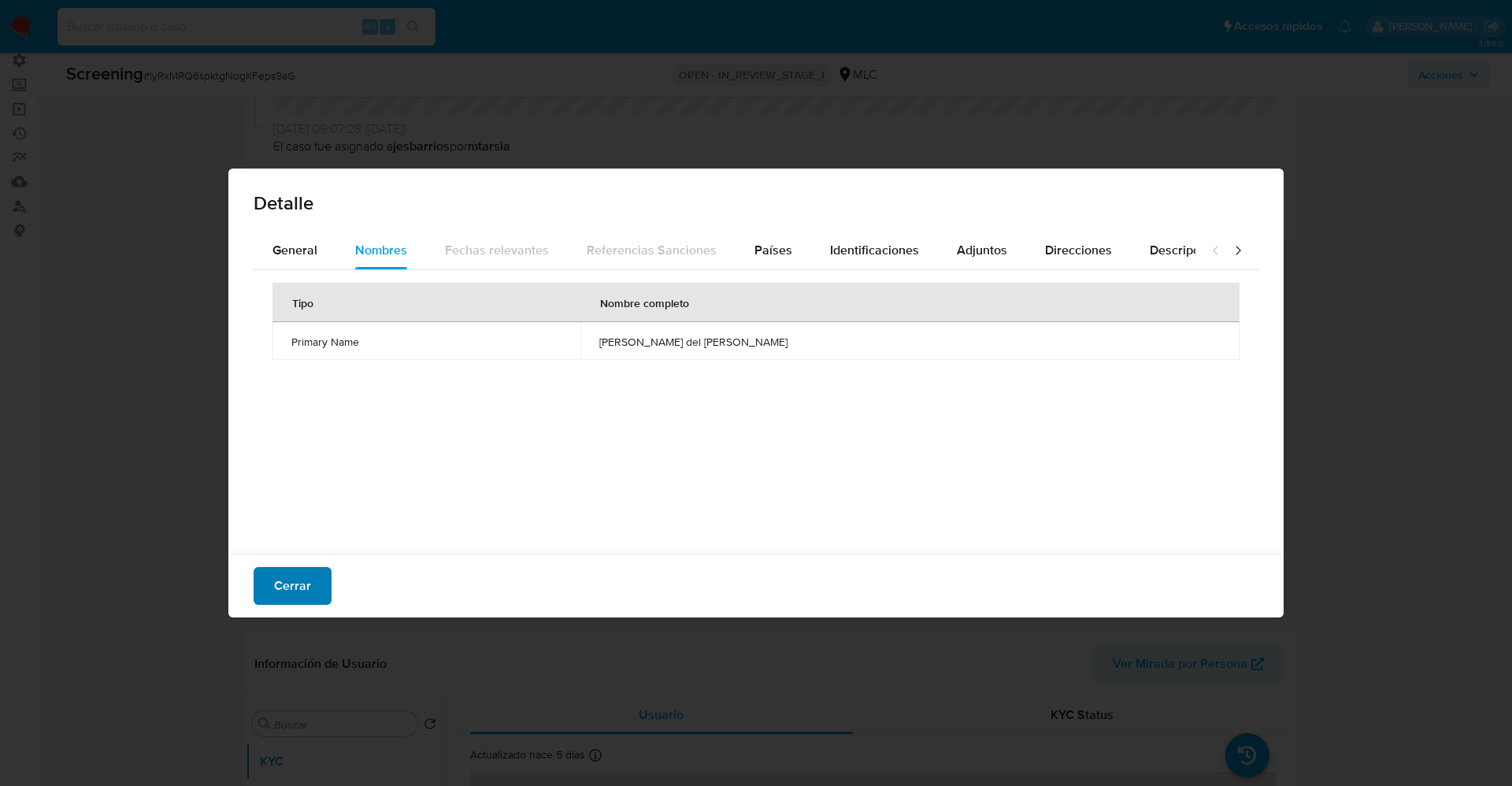
click at [286, 586] on span "Cerrar" at bounding box center [292, 586] width 37 height 35
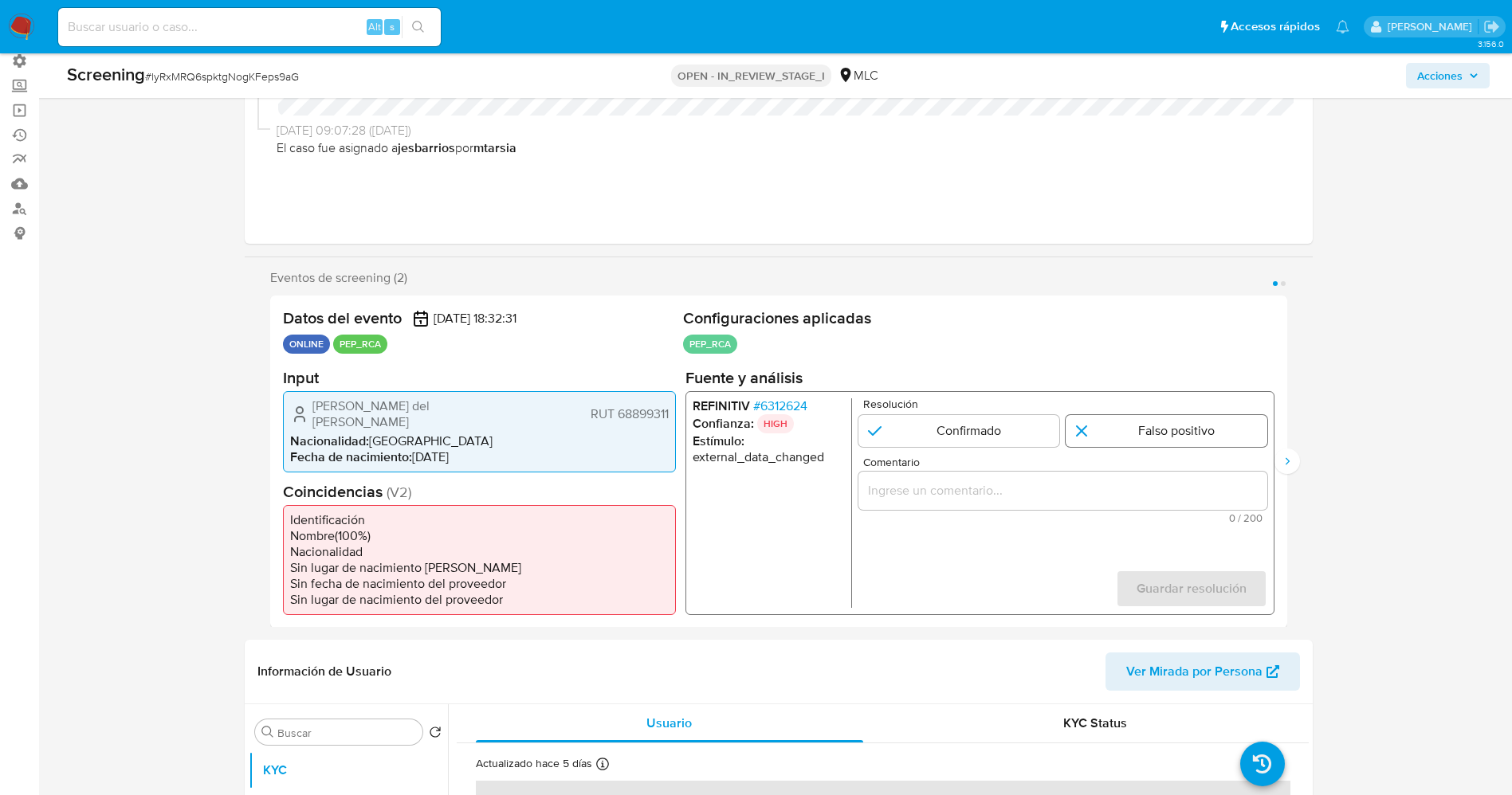
click at [1219, 425] on input "1 de 2" at bounding box center [1166, 430] width 202 height 32
radio input "true"
click at [1162, 499] on input "Comentario" at bounding box center [1062, 490] width 409 height 21
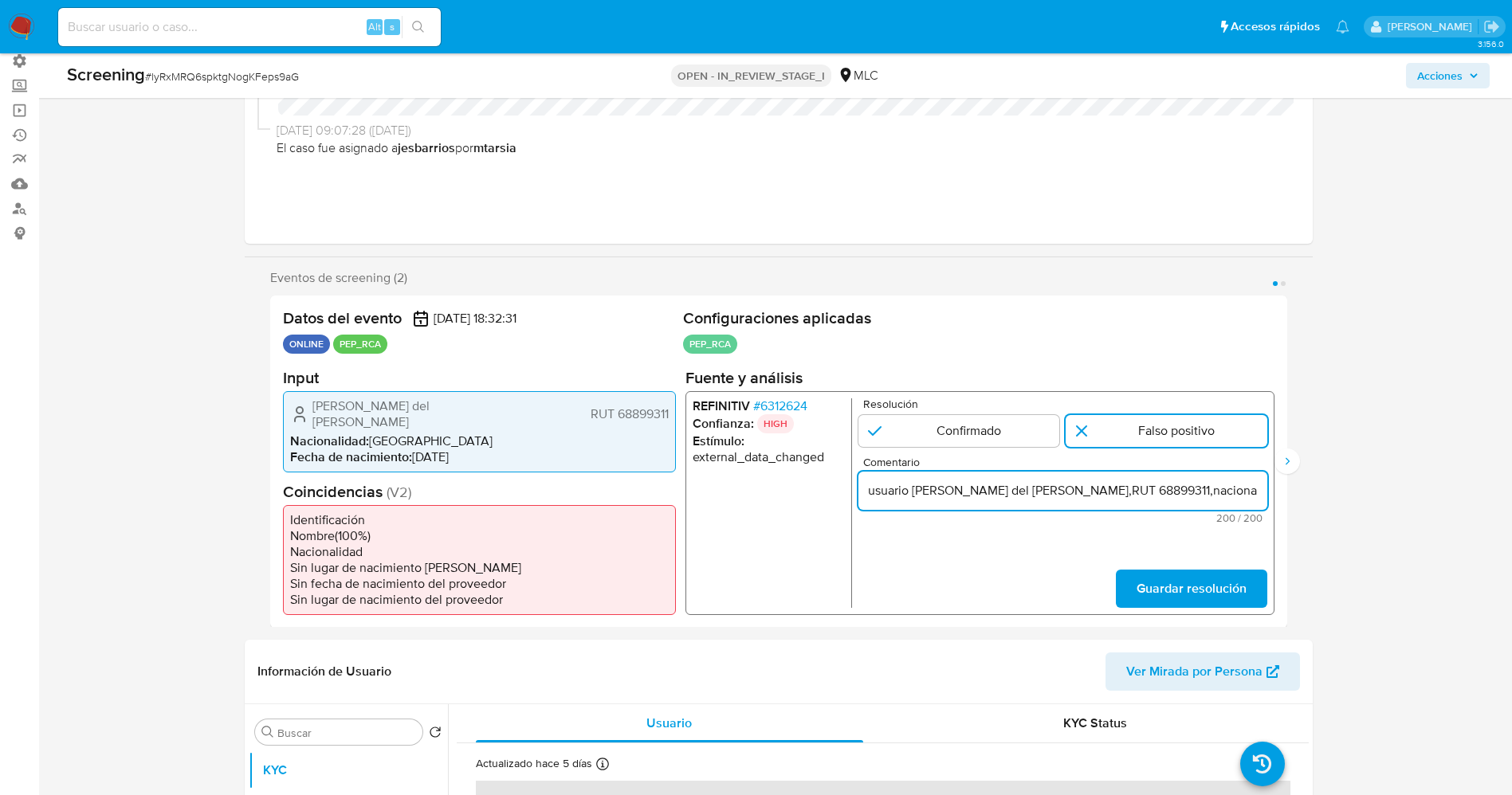
scroll to position [0, 737]
click at [934, 493] on input "usuario [PERSON_NAME] del [PERSON_NAME],RUT 68899311,nacionalidad [DEMOGRAPHIC_…" at bounding box center [1062, 490] width 409 height 21
drag, startPoint x: 984, startPoint y: 497, endPoint x: 1019, endPoint y: 489, distance: 35.9
click at [1019, 489] on input "usuario [PERSON_NAME] del [PERSON_NAME],RUT 68899311,nacionalidad [DEMOGRAPHIC_…" at bounding box center [1062, 490] width 409 height 21
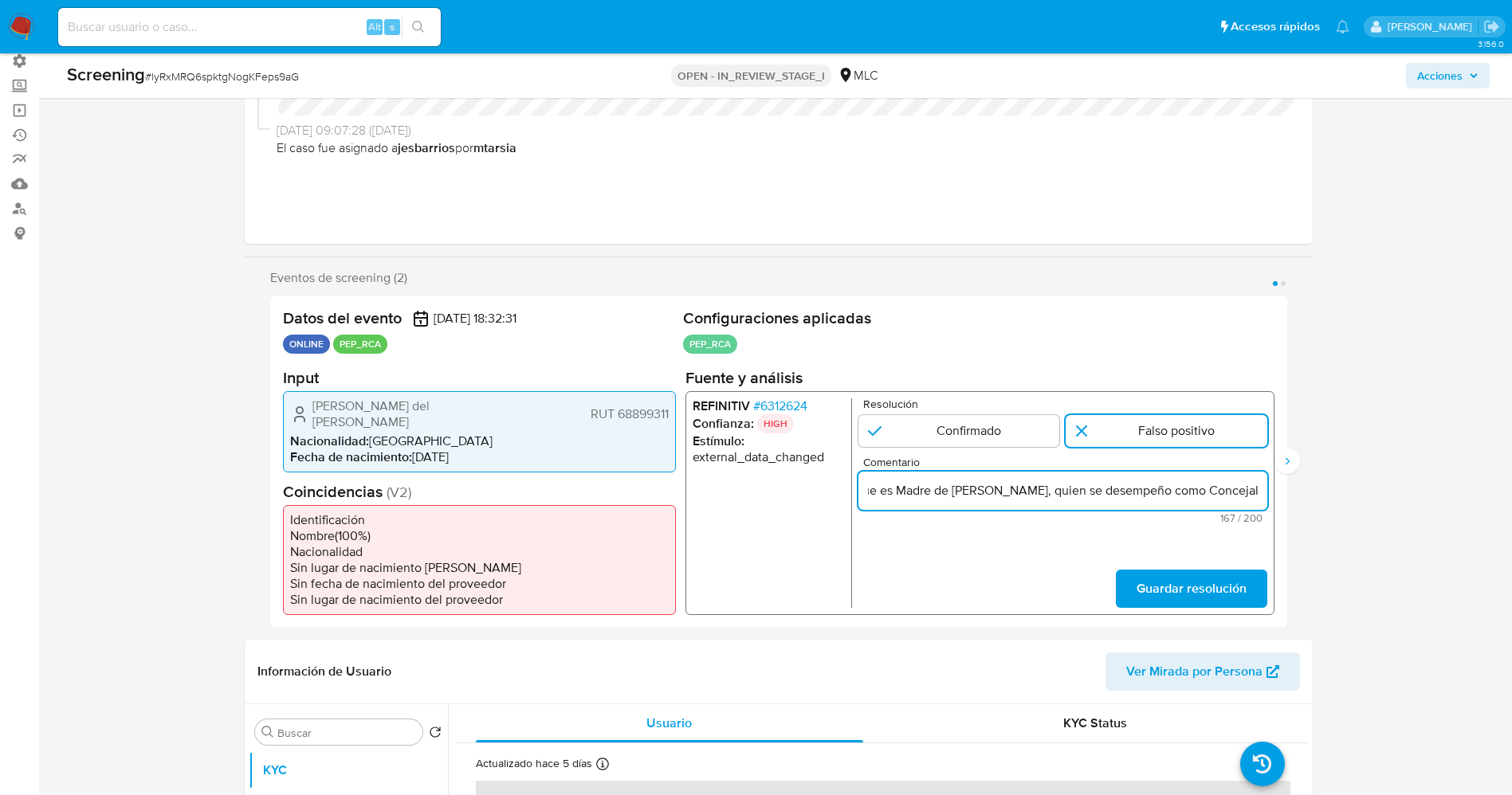
scroll to position [0, 598]
type input "usuario [PERSON_NAME] del [PERSON_NAME],RUT 68899311,nacionalidad [DEMOGRAPHIC_…"
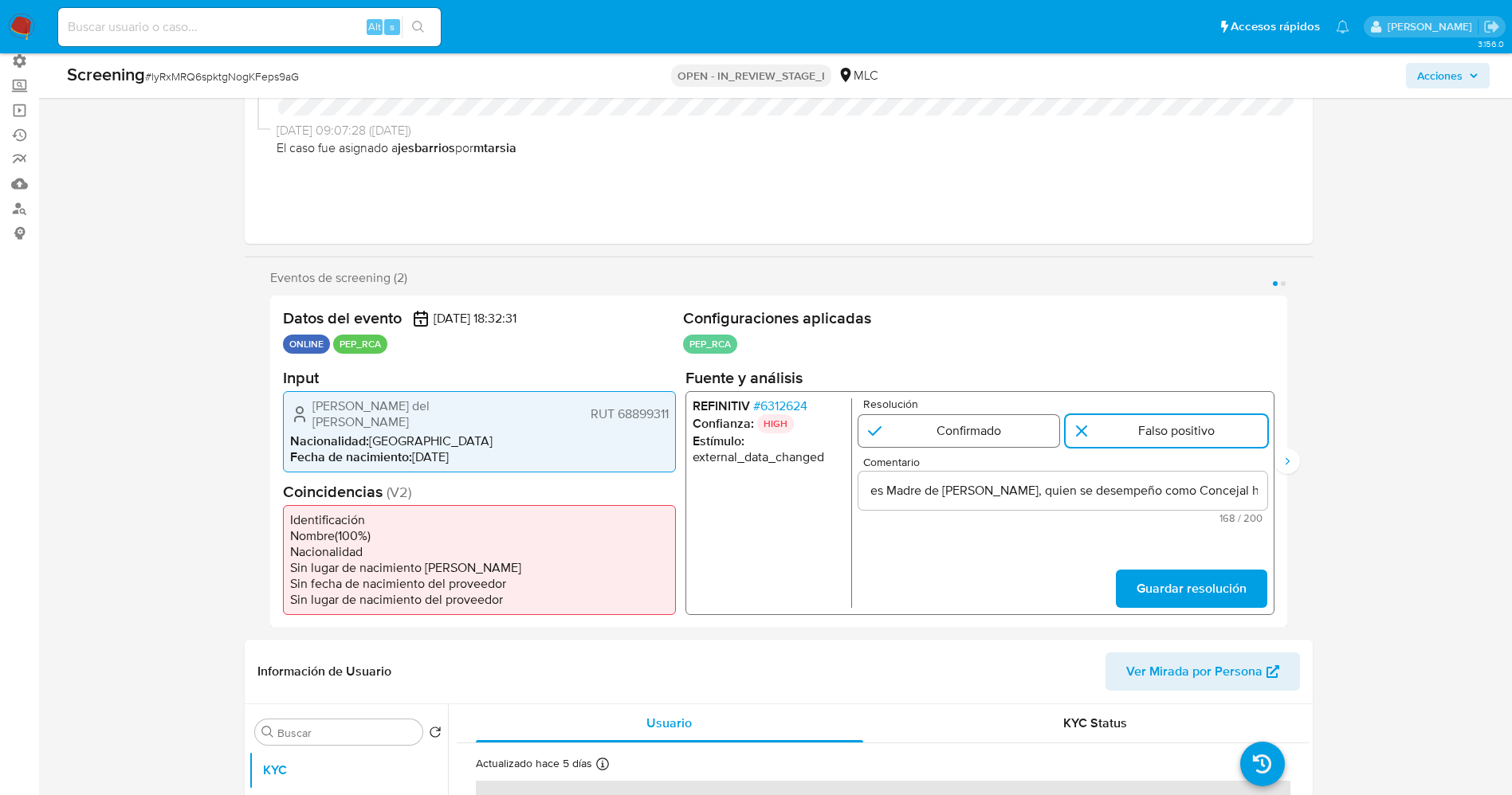
scroll to position [0, 0]
click at [988, 415] on input "1 de 2" at bounding box center [958, 430] width 202 height 32
radio input "true"
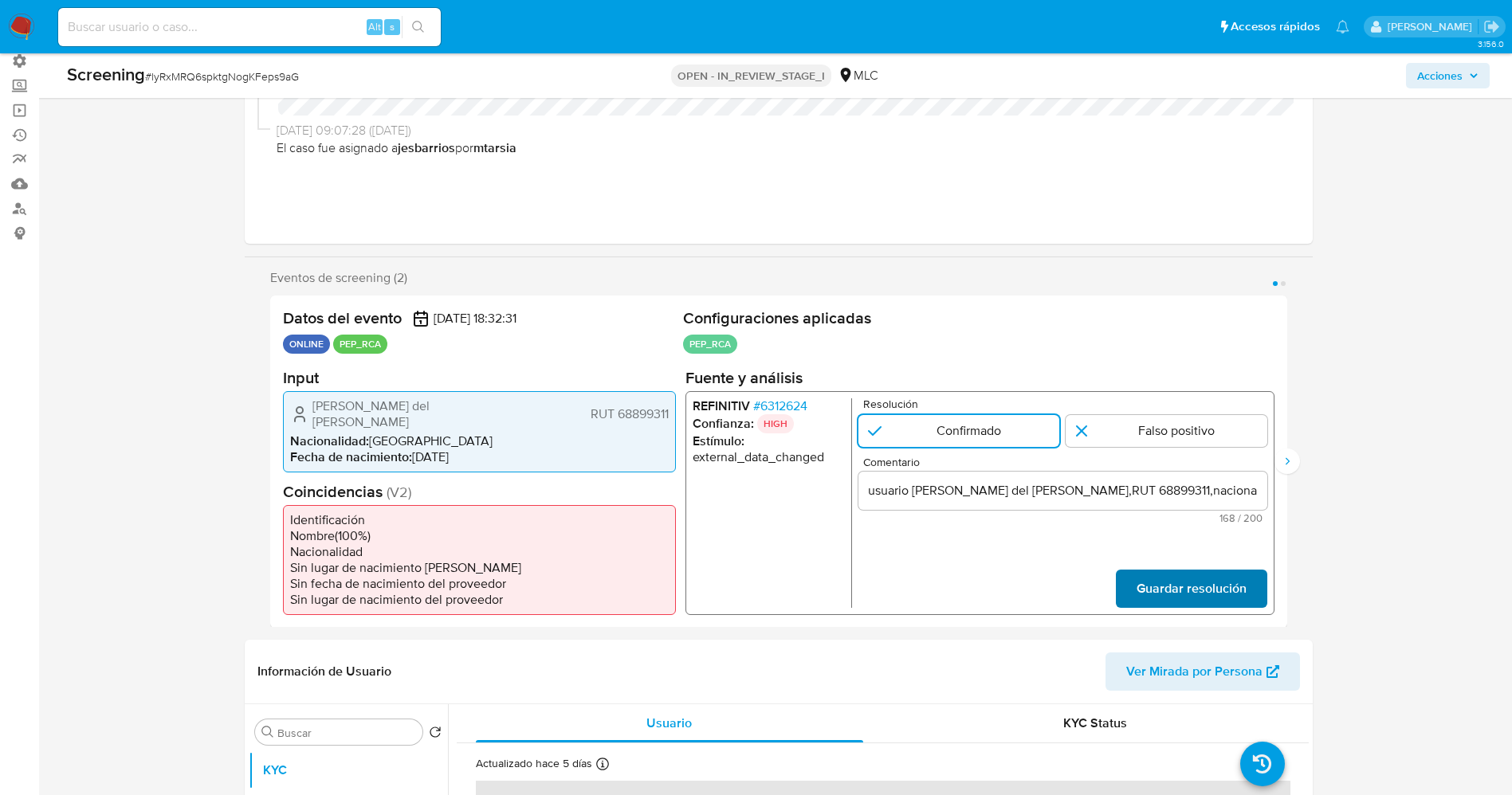
click at [1131, 573] on button "Guardar resolución" at bounding box center [1190, 588] width 151 height 38
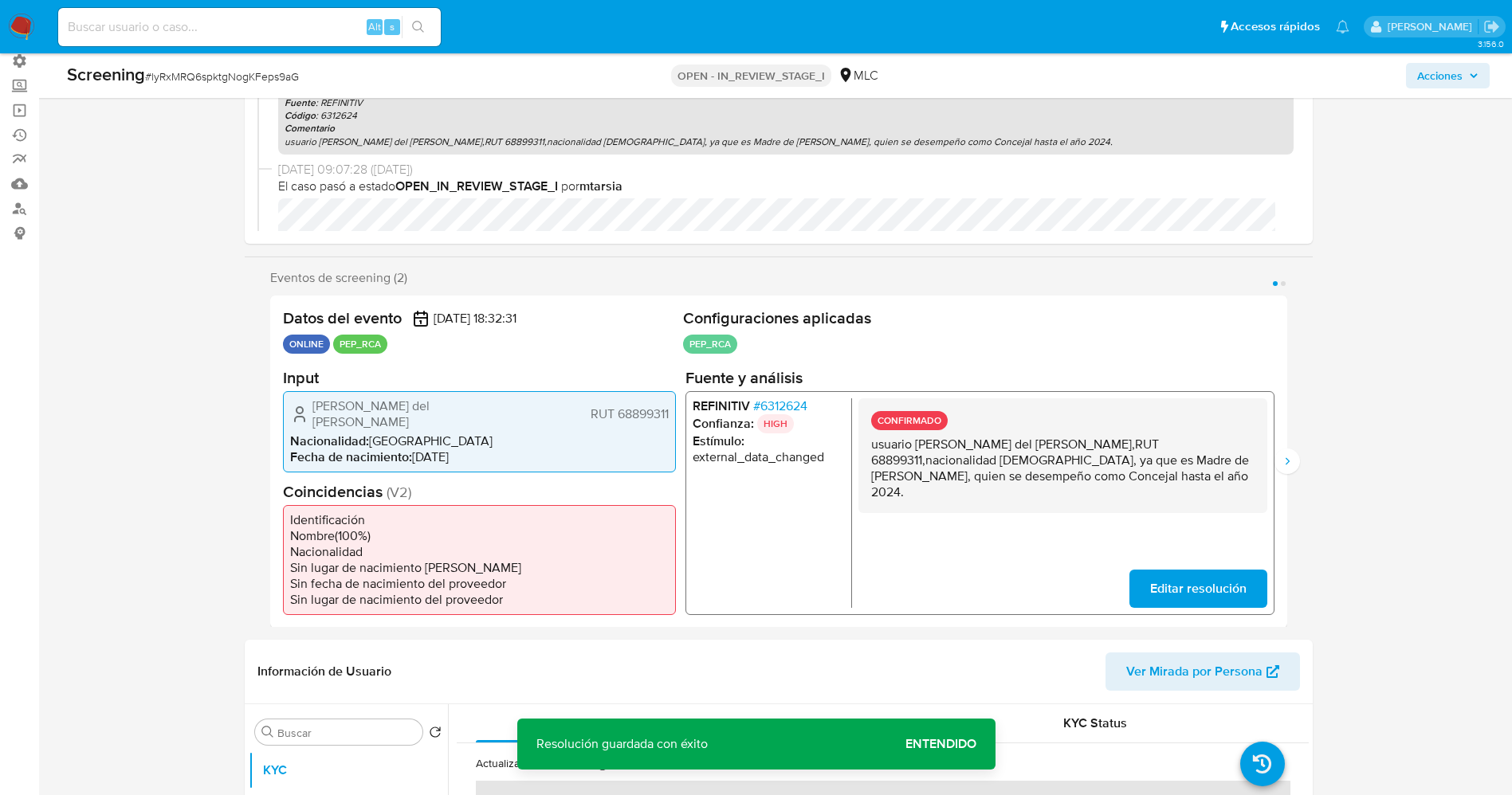
drag, startPoint x: 871, startPoint y: 445, endPoint x: 1097, endPoint y: 468, distance: 227.2
click at [1145, 477] on p "usuario [PERSON_NAME] del [PERSON_NAME],RUT 68899311,nacionalidad [DEMOGRAPHIC_…" at bounding box center [1062, 468] width 383 height 64
click at [1282, 455] on icon "Siguiente" at bounding box center [1287, 461] width 13 height 13
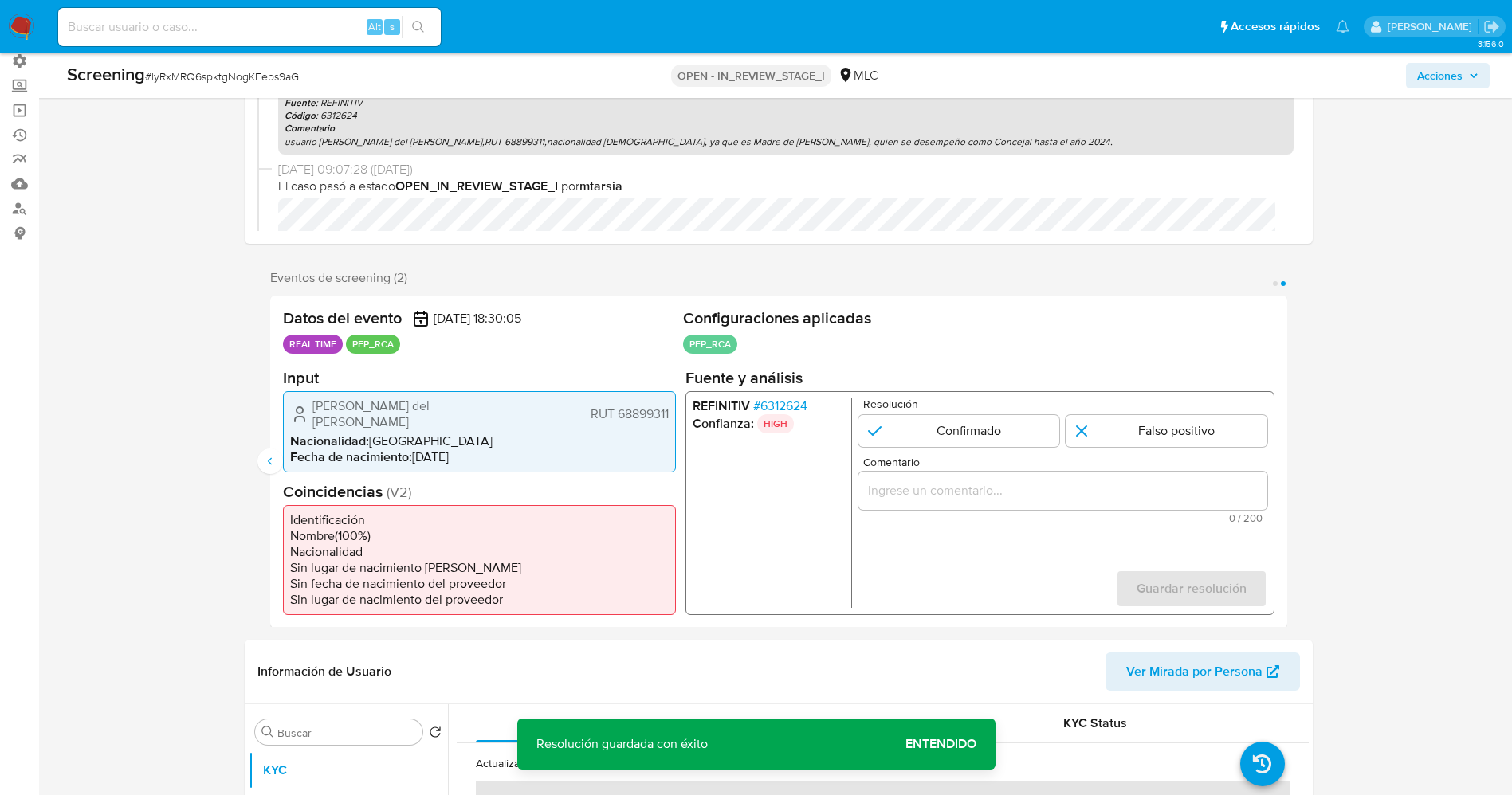
click at [774, 405] on span "# 6312624" at bounding box center [779, 405] width 54 height 16
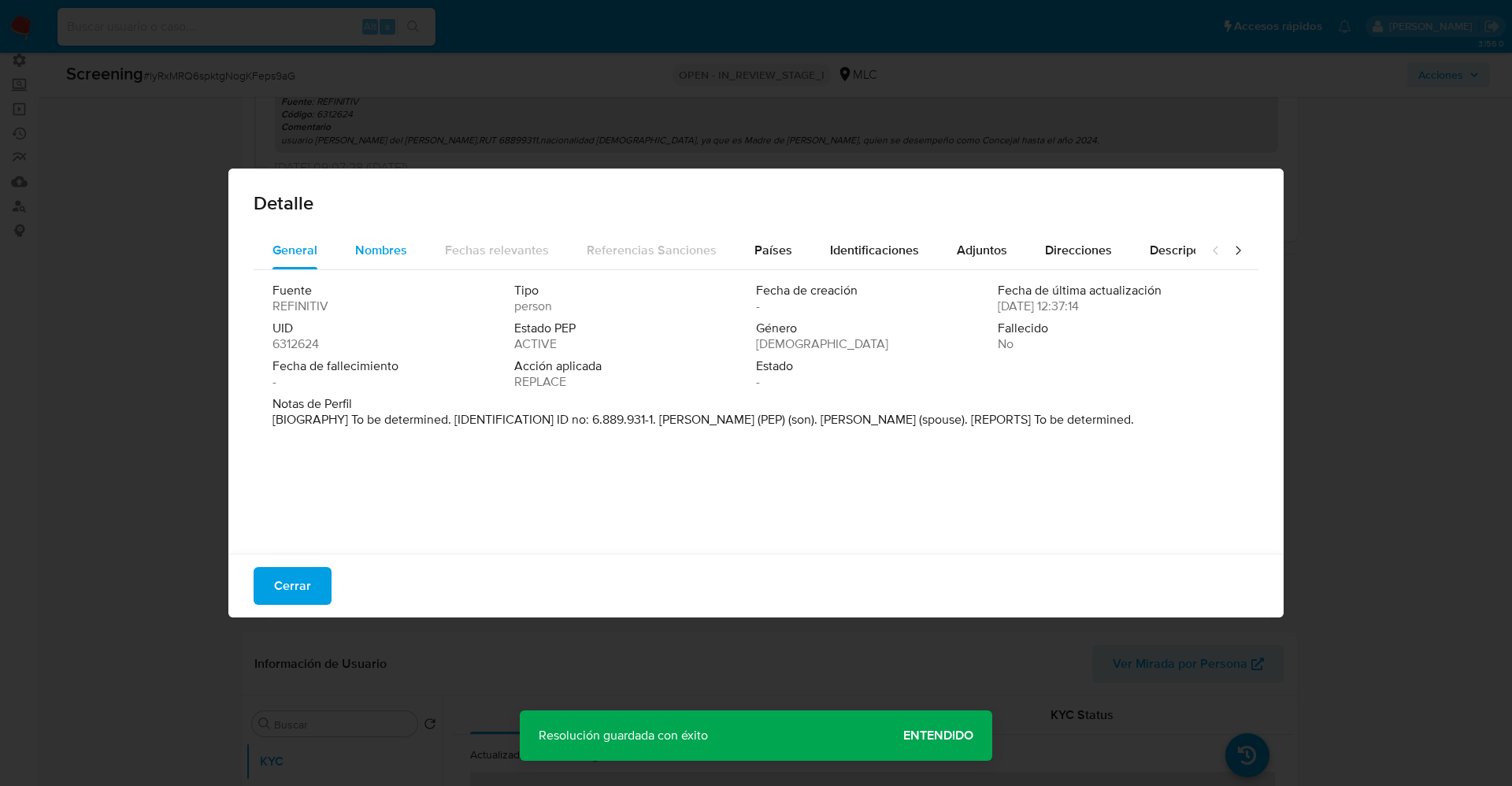
click at [392, 249] on span "Nombres" at bounding box center [381, 250] width 52 height 18
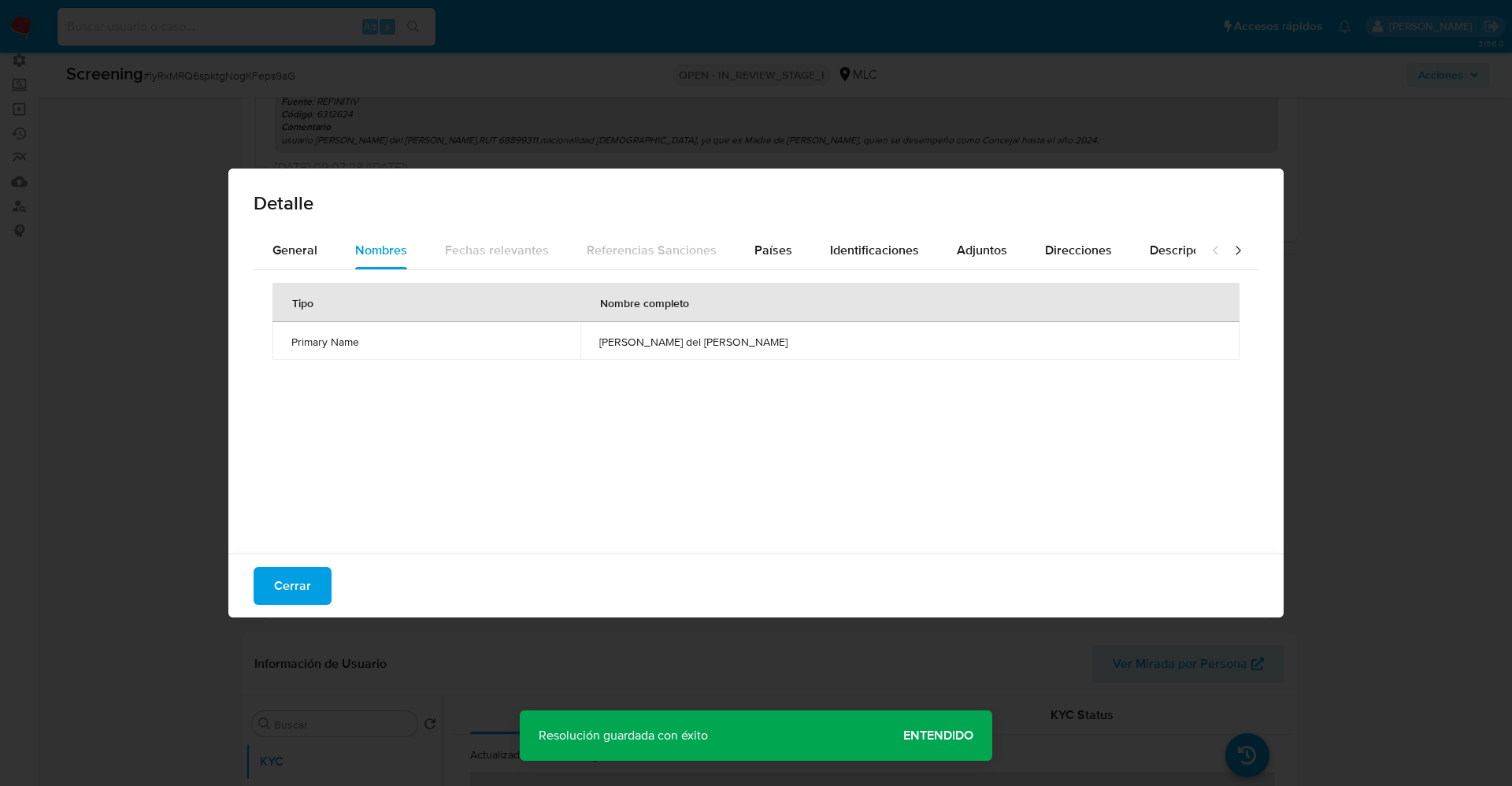
drag, startPoint x: 276, startPoint y: 591, endPoint x: 367, endPoint y: 549, distance: 100.2
click at [276, 593] on span "Cerrar" at bounding box center [292, 586] width 37 height 35
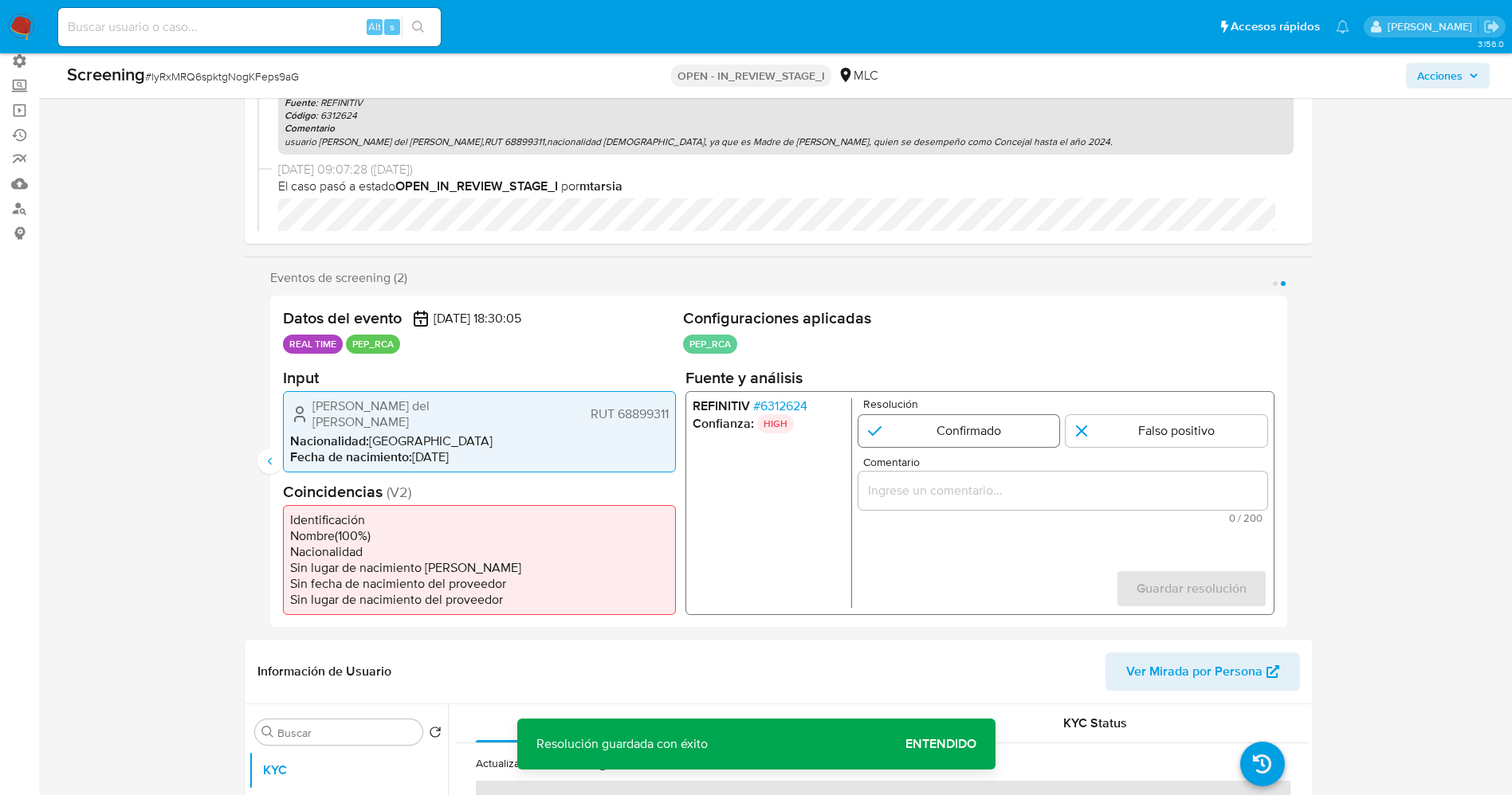
click at [904, 435] on input "2 de 2" at bounding box center [958, 430] width 202 height 32
radio input "true"
click at [934, 497] on input "Comentario" at bounding box center [1062, 490] width 409 height 21
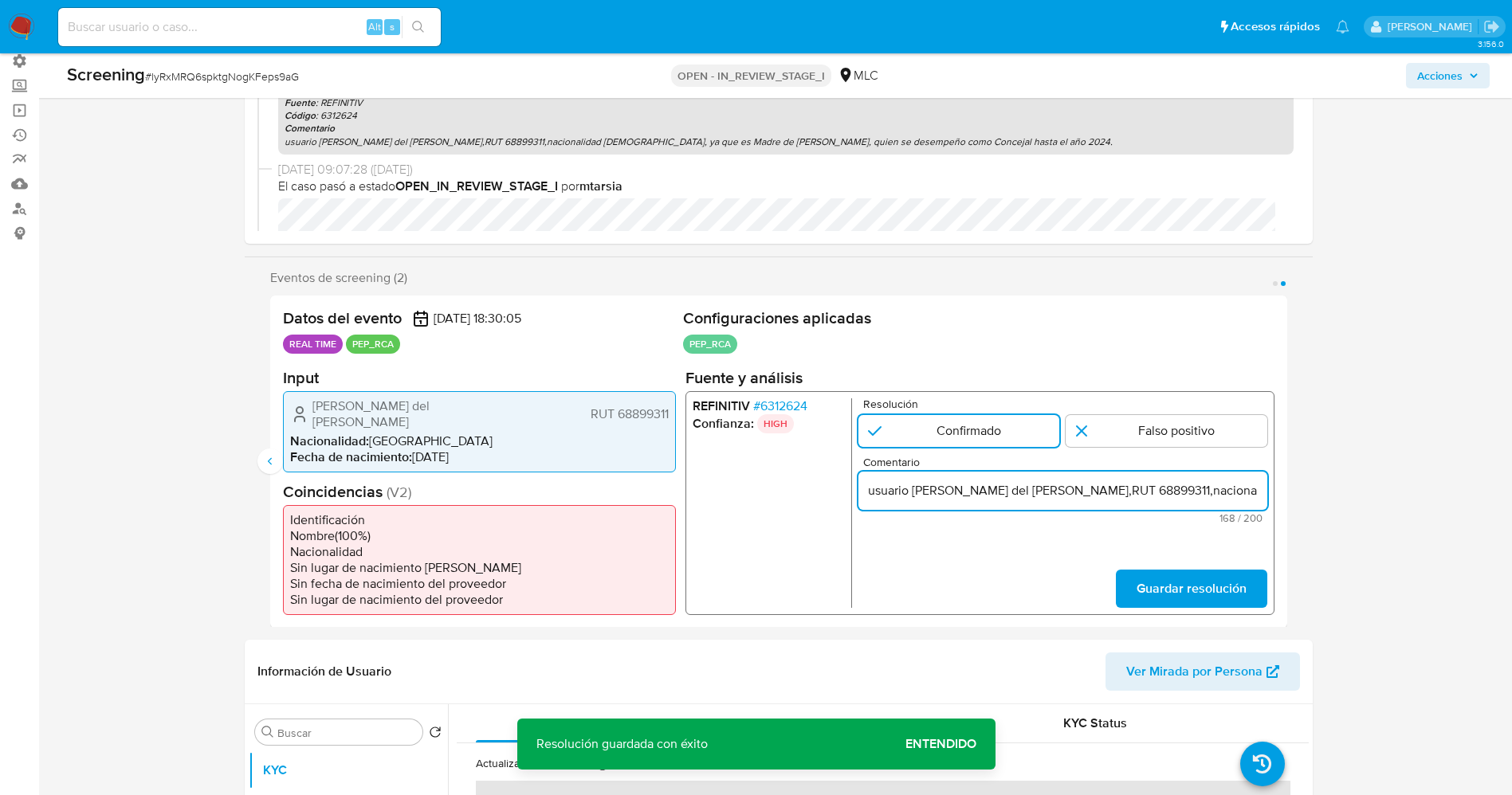
scroll to position [0, 598]
type input "usuario [PERSON_NAME] del [PERSON_NAME],RUT 68899311,nacionalidad [DEMOGRAPHIC_…"
click at [1220, 587] on span "Guardar resolución" at bounding box center [1190, 588] width 110 height 35
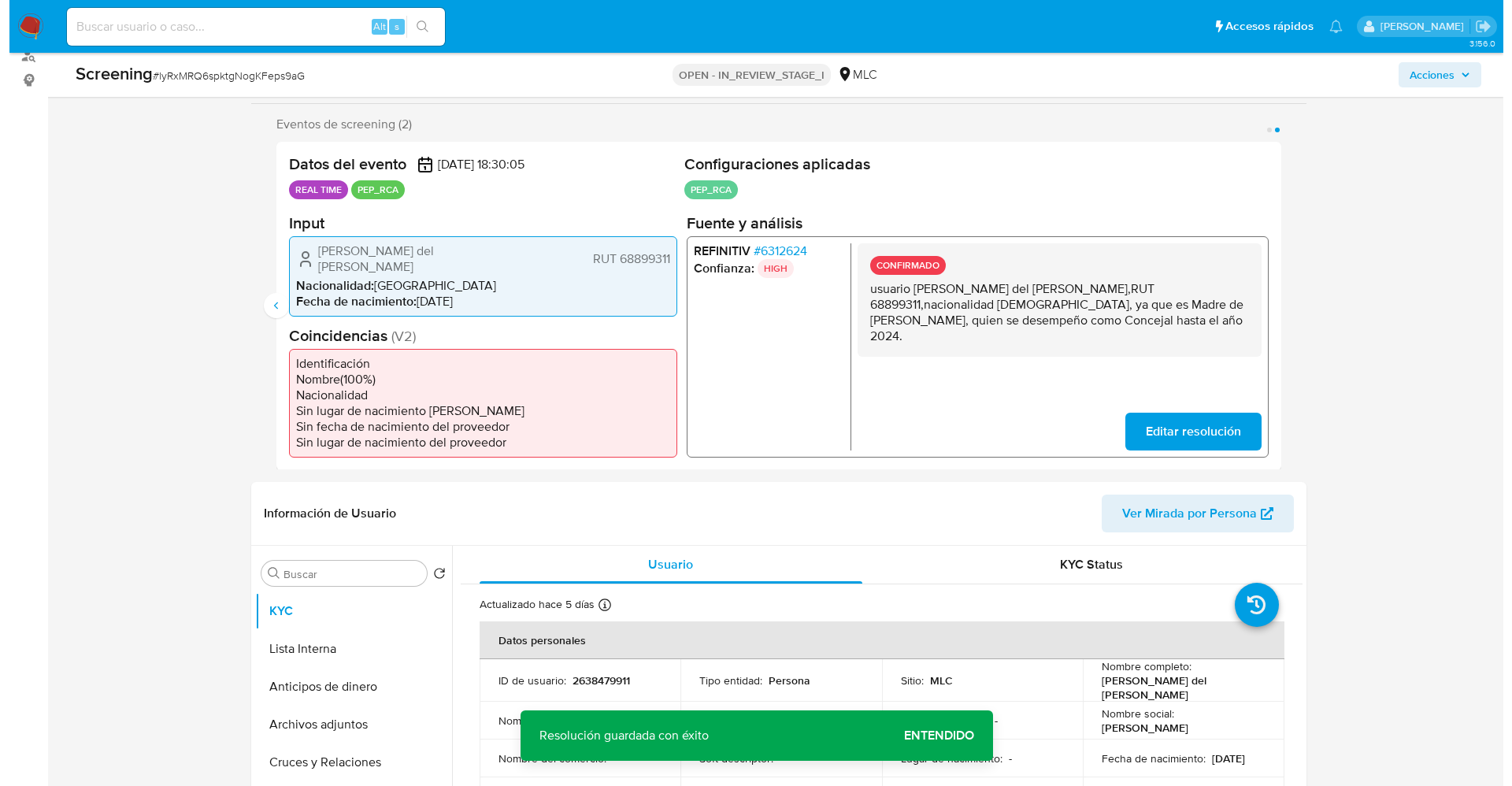
scroll to position [473, 0]
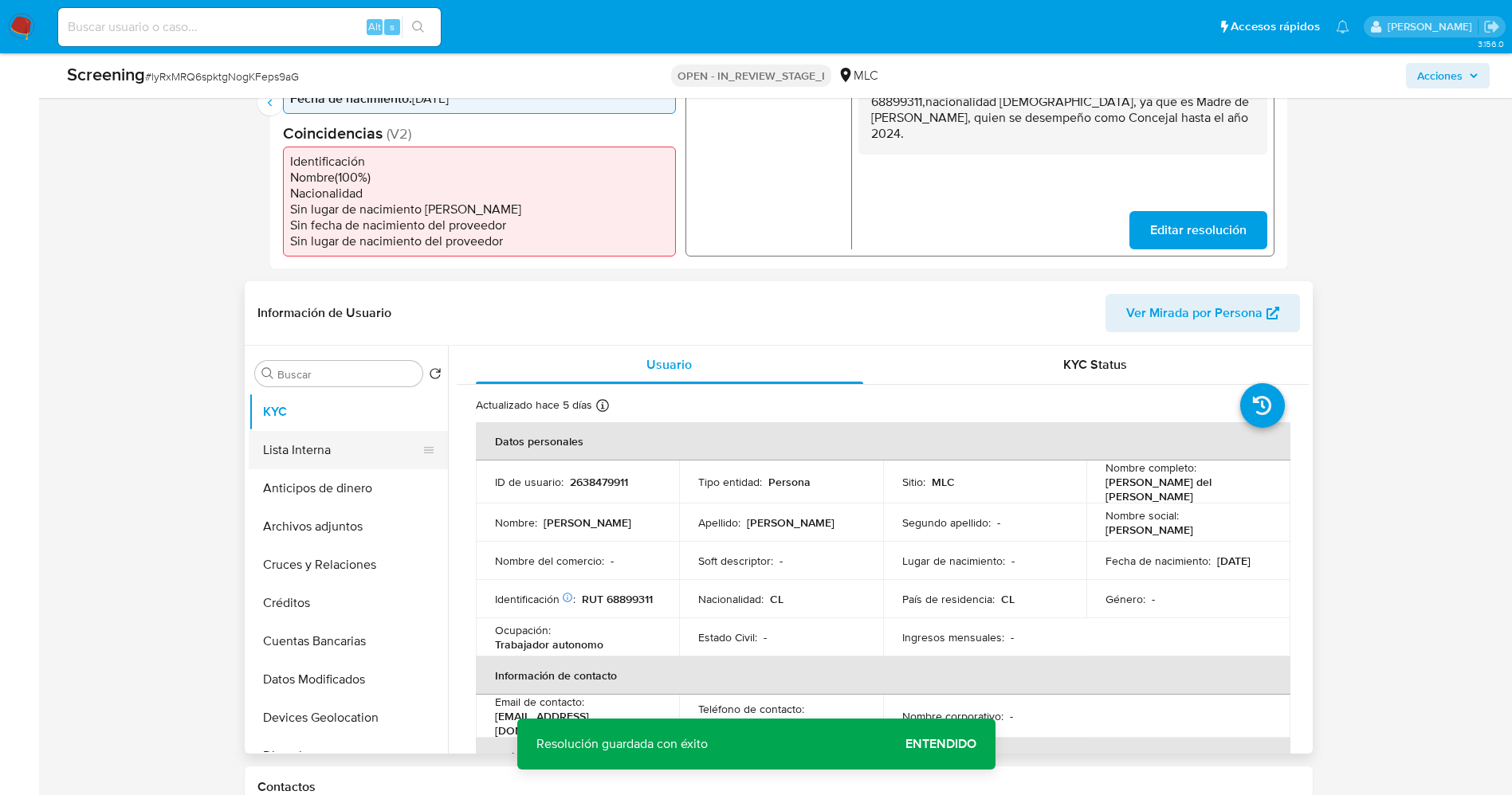
click at [317, 440] on button "Lista Interna" at bounding box center [342, 450] width 186 height 38
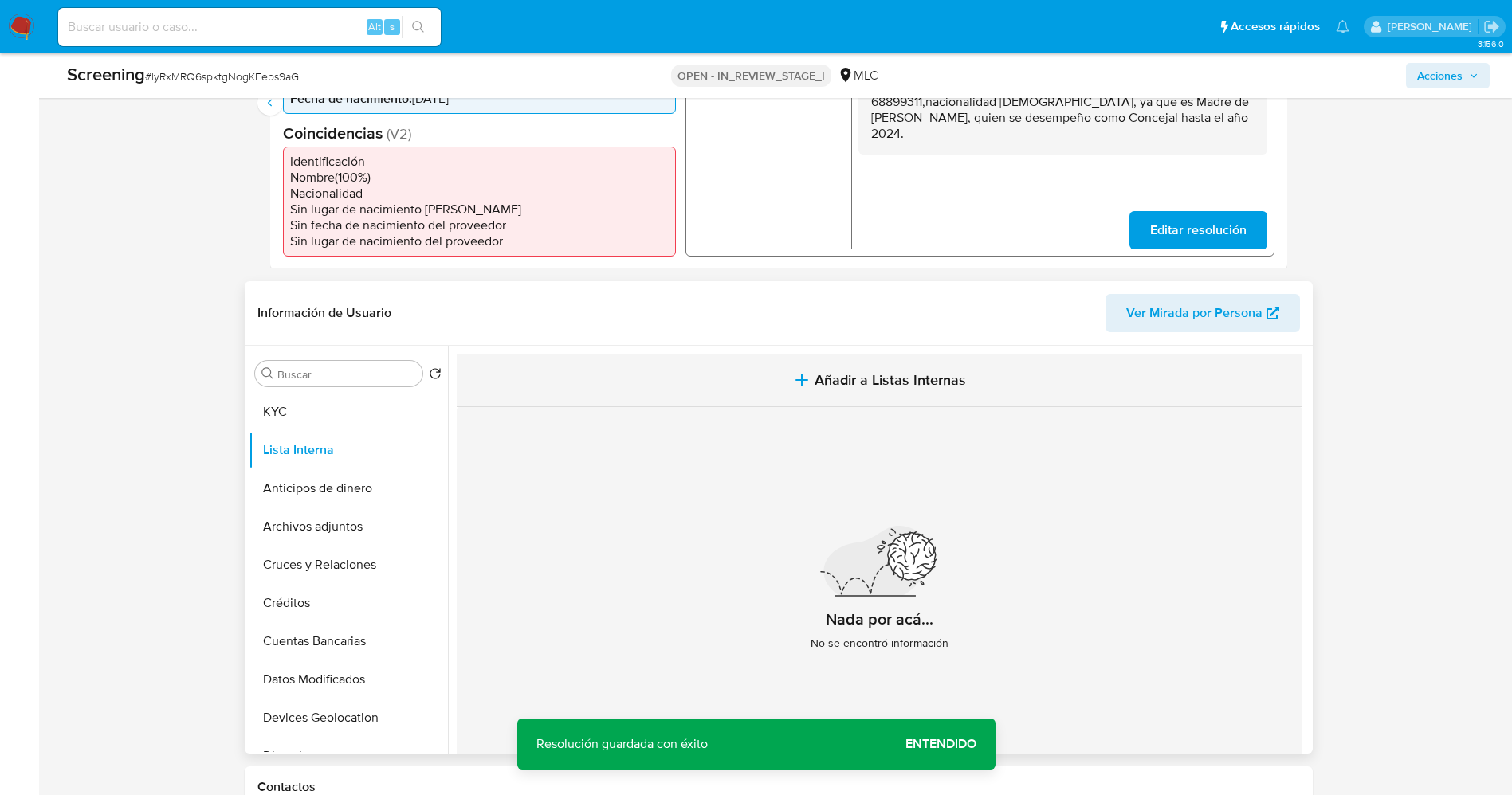
click at [849, 371] on span "Añadir a Listas Internas" at bounding box center [890, 380] width 151 height 18
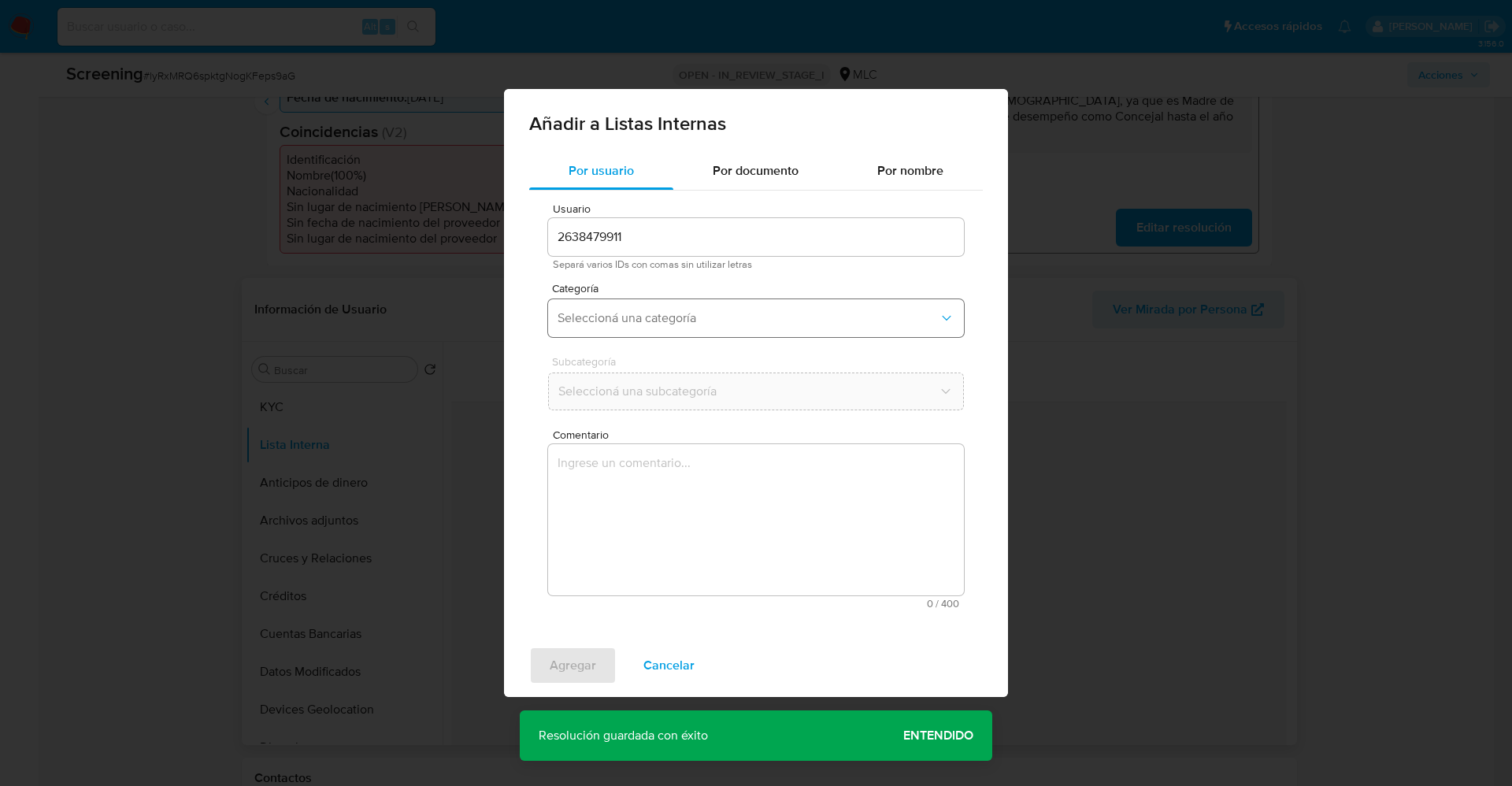
click at [722, 319] on span "Seleccioná una categoría" at bounding box center [748, 318] width 381 height 16
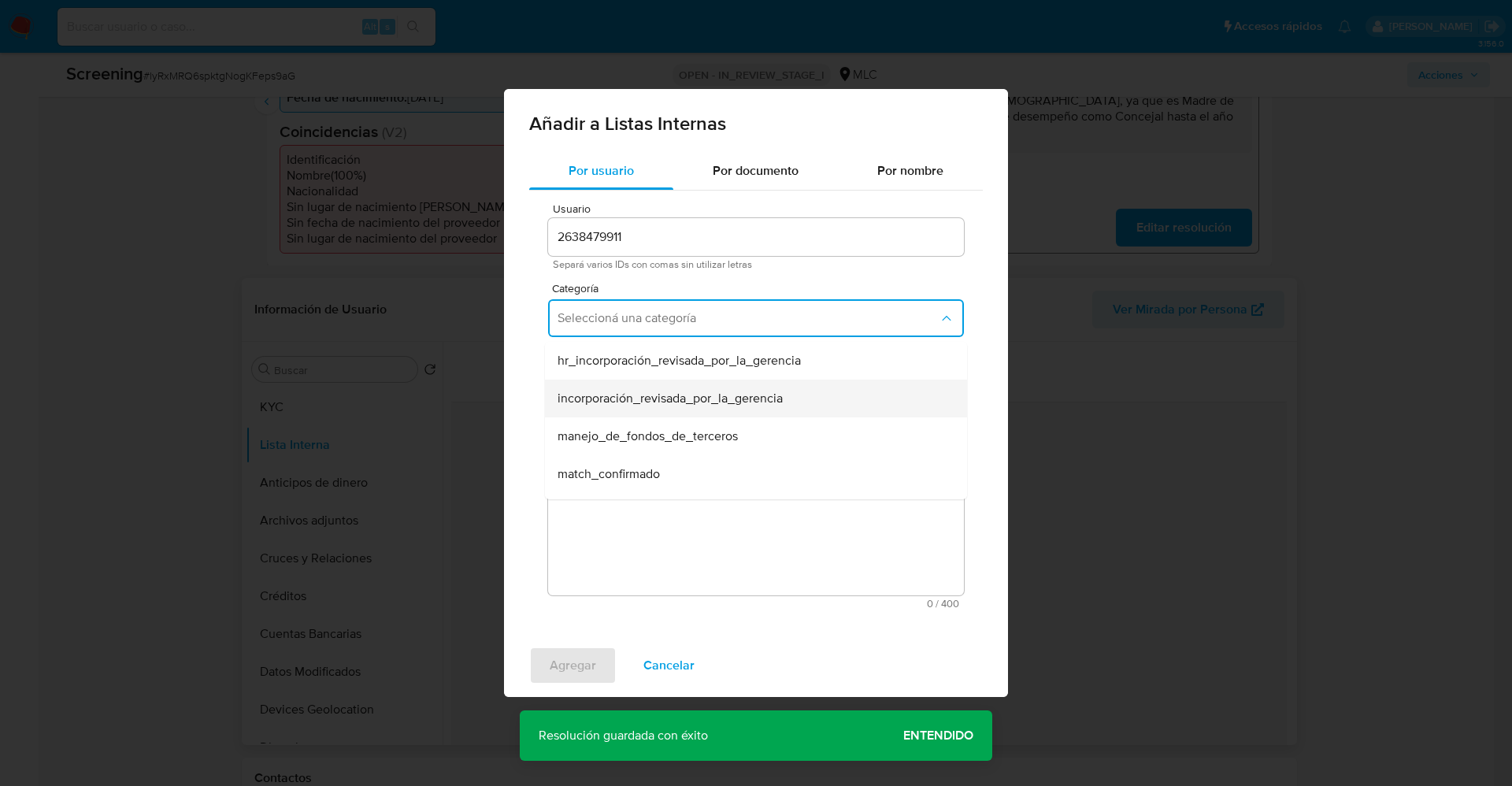
scroll to position [118, 0]
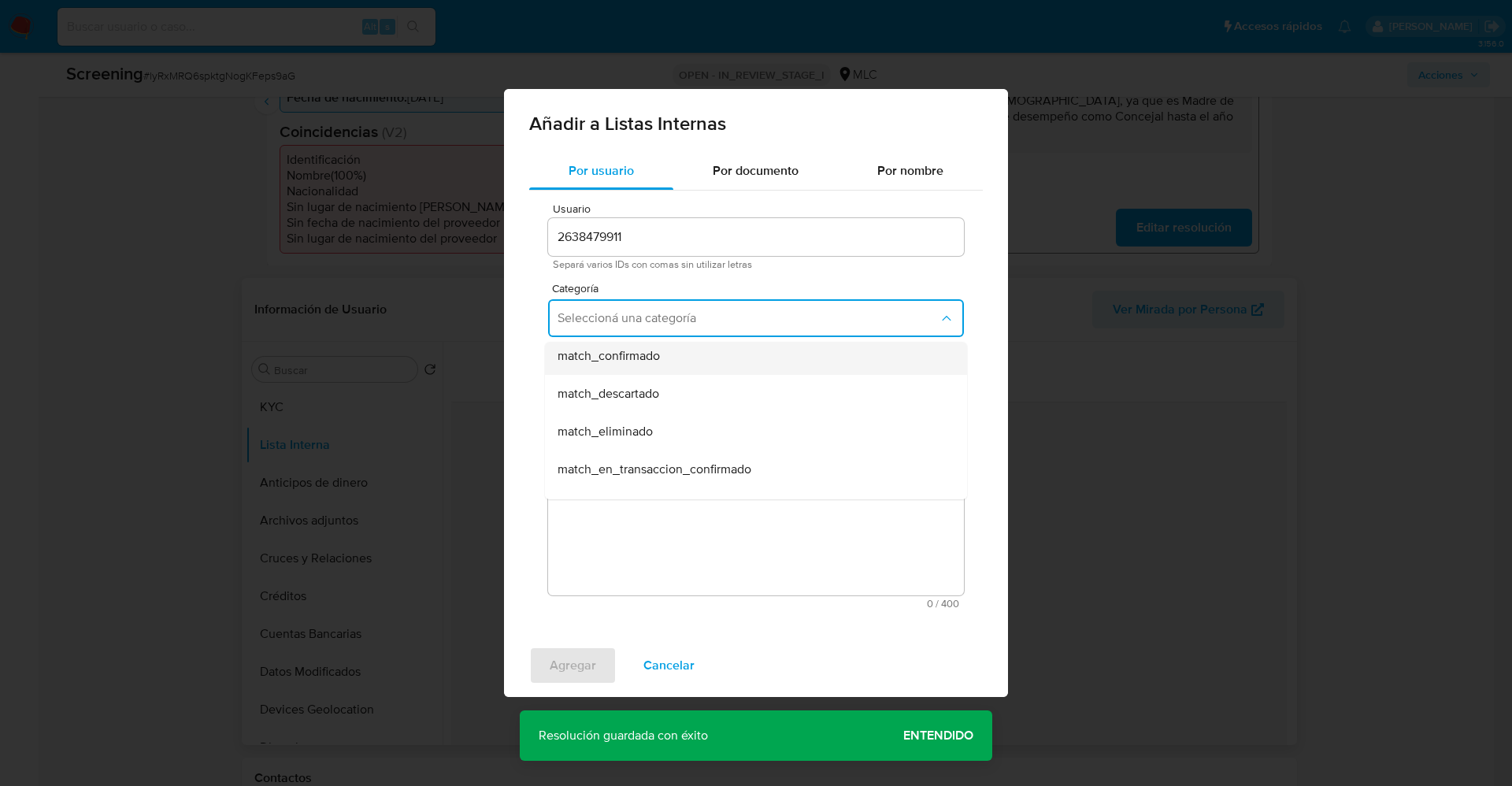
click at [673, 363] on div "match_confirmado" at bounding box center [751, 356] width 387 height 38
click at [677, 396] on span "Seleccioná una subcategoría" at bounding box center [748, 391] width 381 height 16
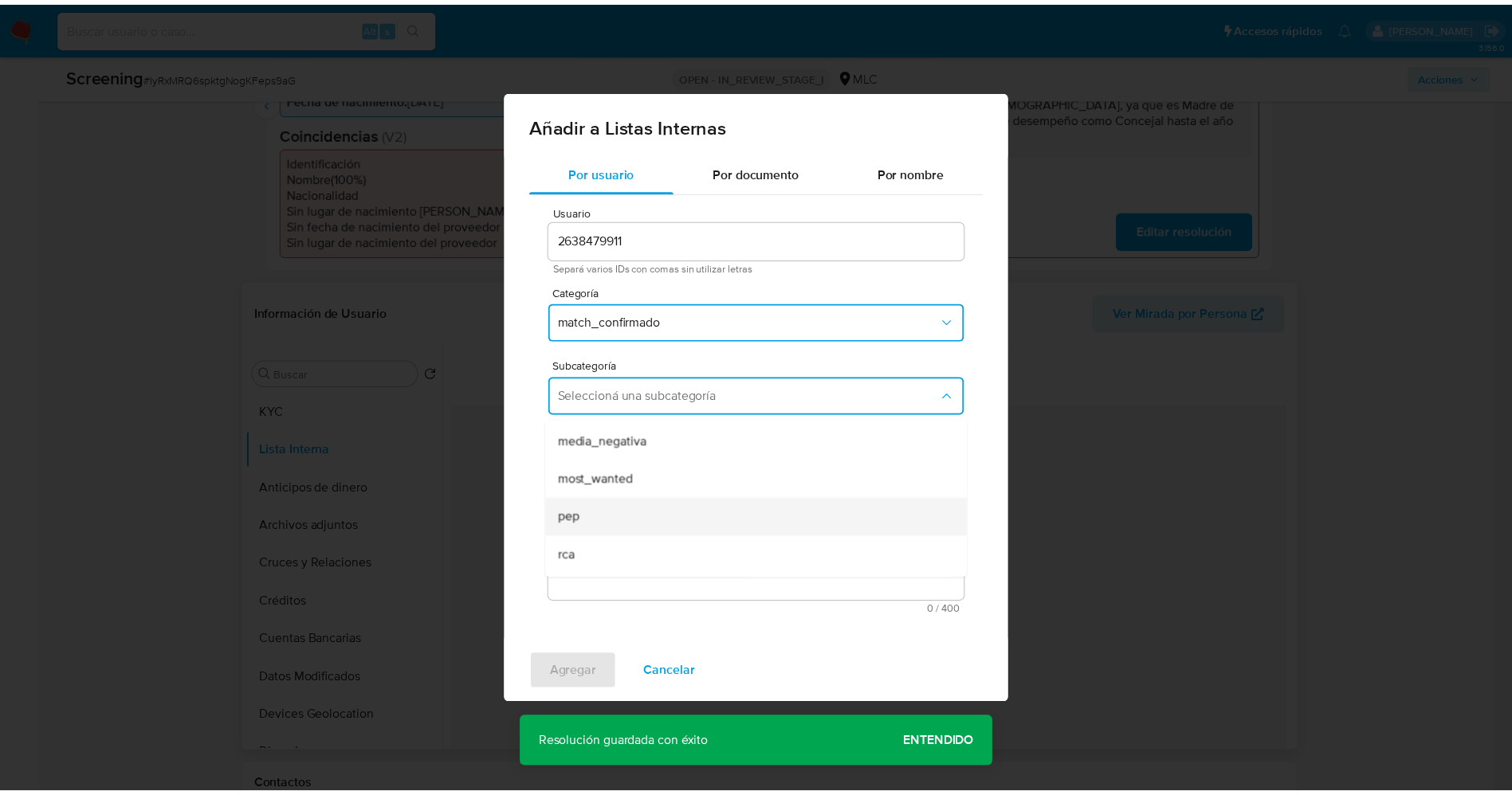
scroll to position [108, 0]
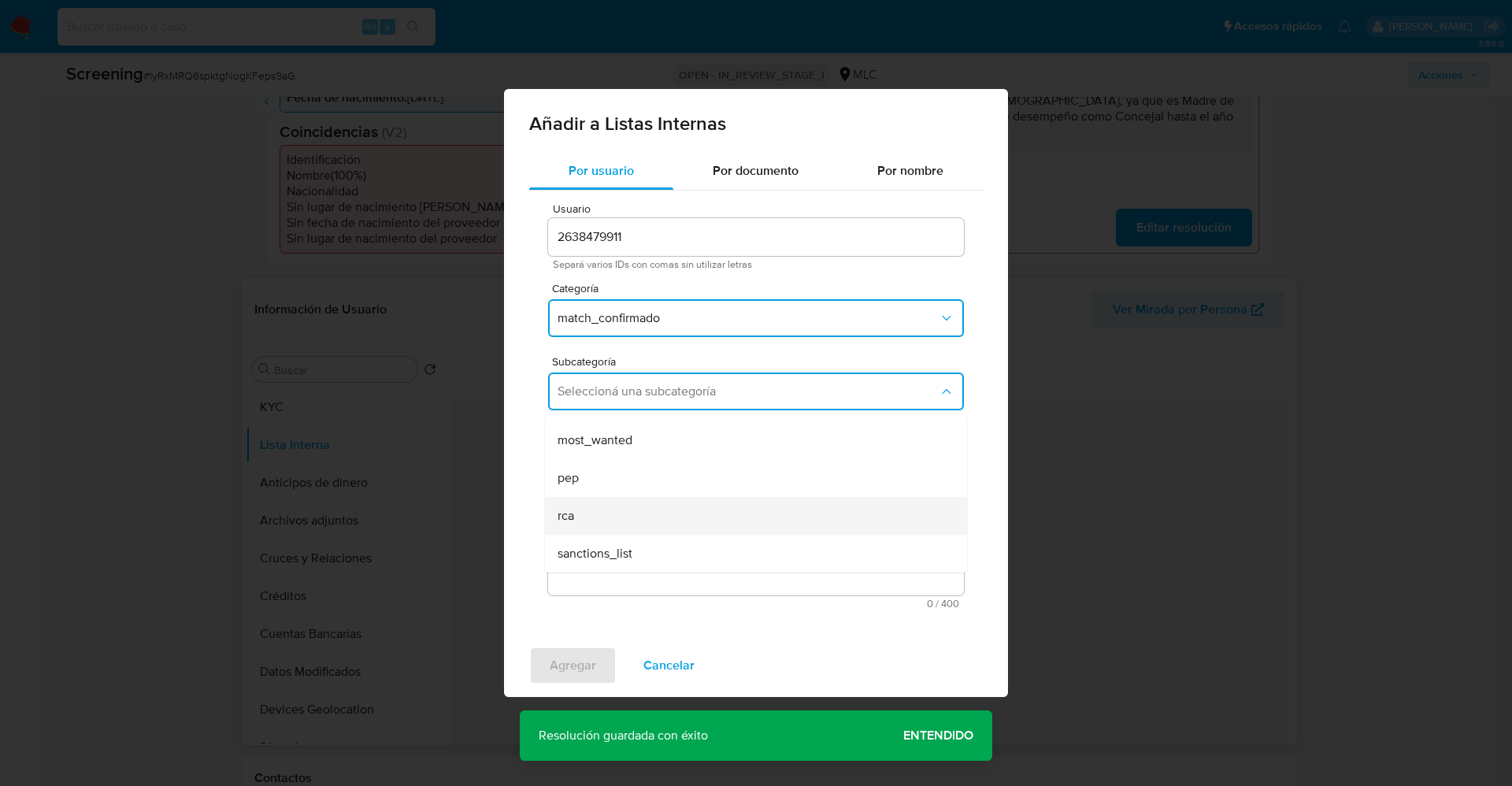
click at [604, 510] on div "rca" at bounding box center [751, 516] width 387 height 38
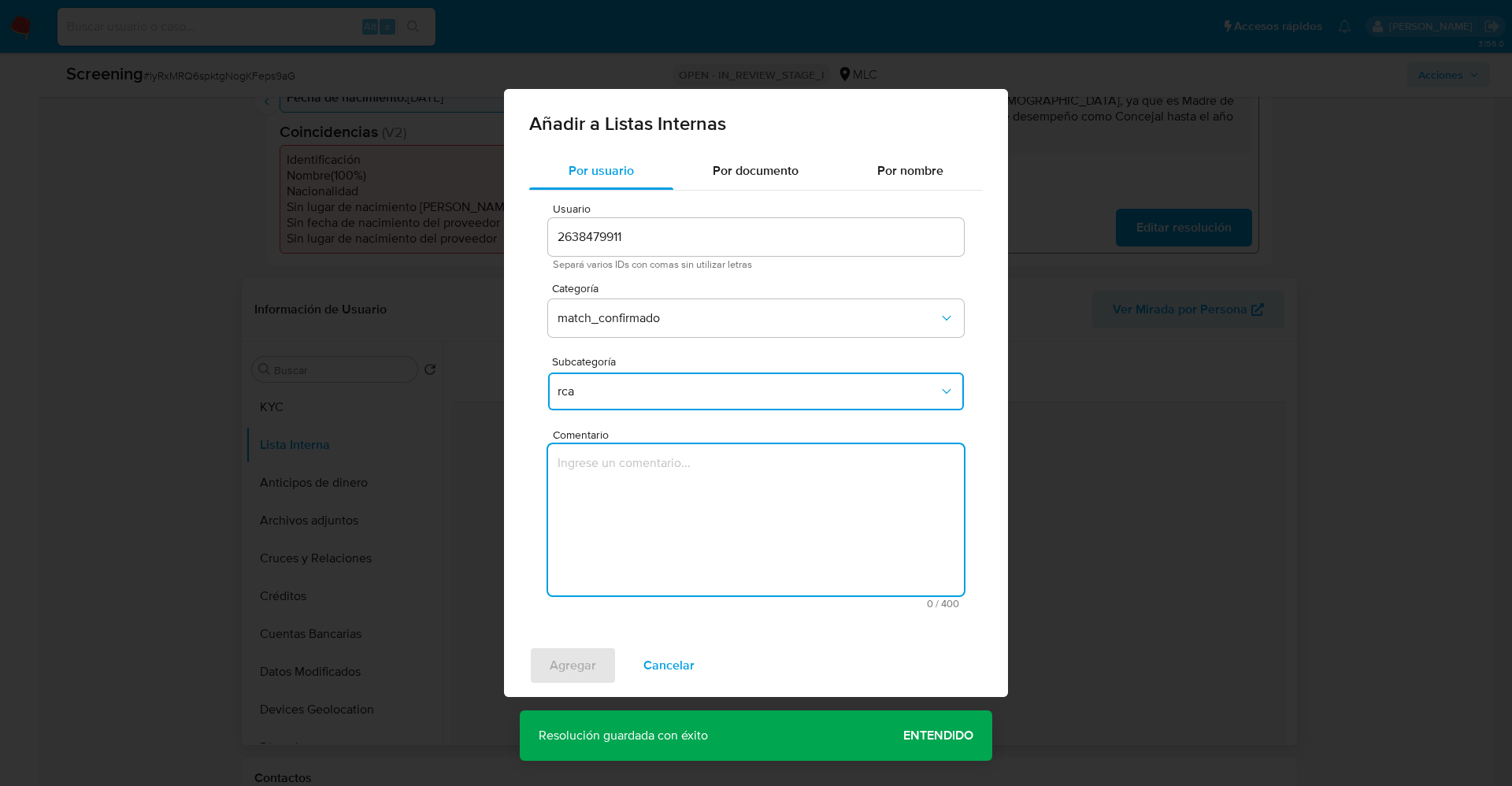
click at [629, 511] on textarea "Comentario" at bounding box center [756, 520] width 416 height 151
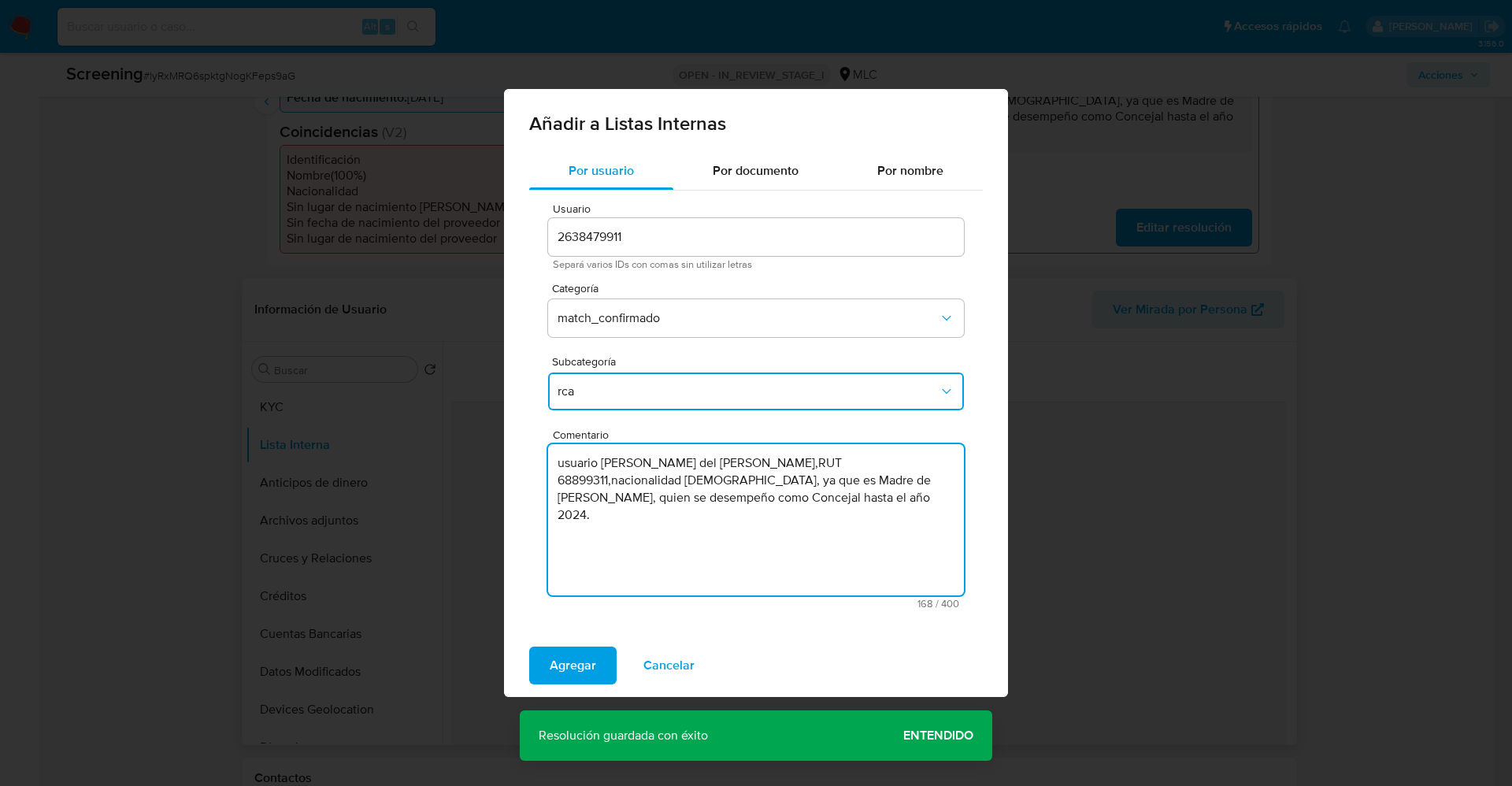
click at [561, 467] on textarea "usuario [PERSON_NAME] del [PERSON_NAME],RUT 68899311,nacionalidad [DEMOGRAPHIC_…" at bounding box center [756, 520] width 416 height 151
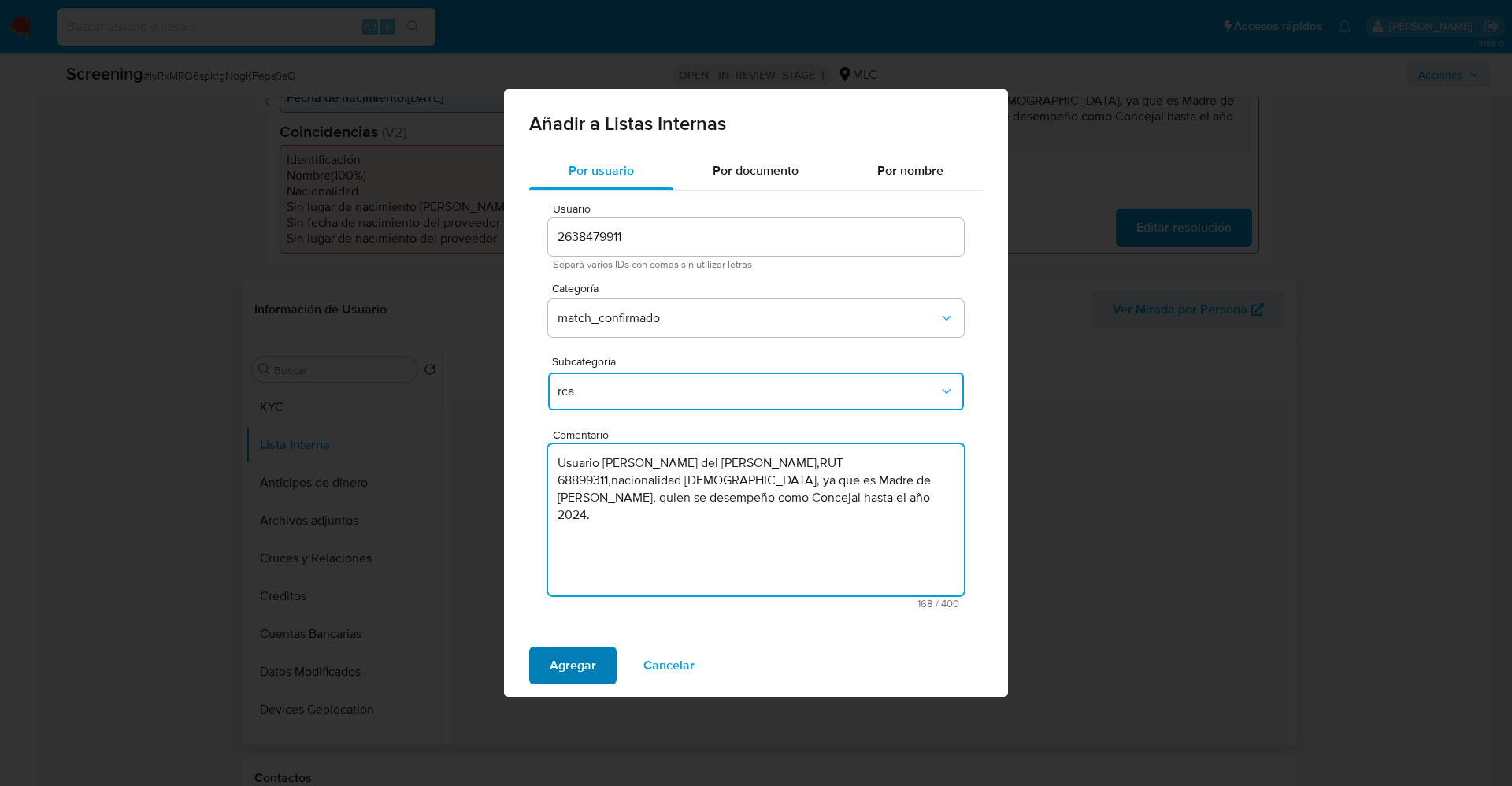
type textarea "Usuario [PERSON_NAME] del [PERSON_NAME],RUT 68899311,nacionalidad [DEMOGRAPHIC_…"
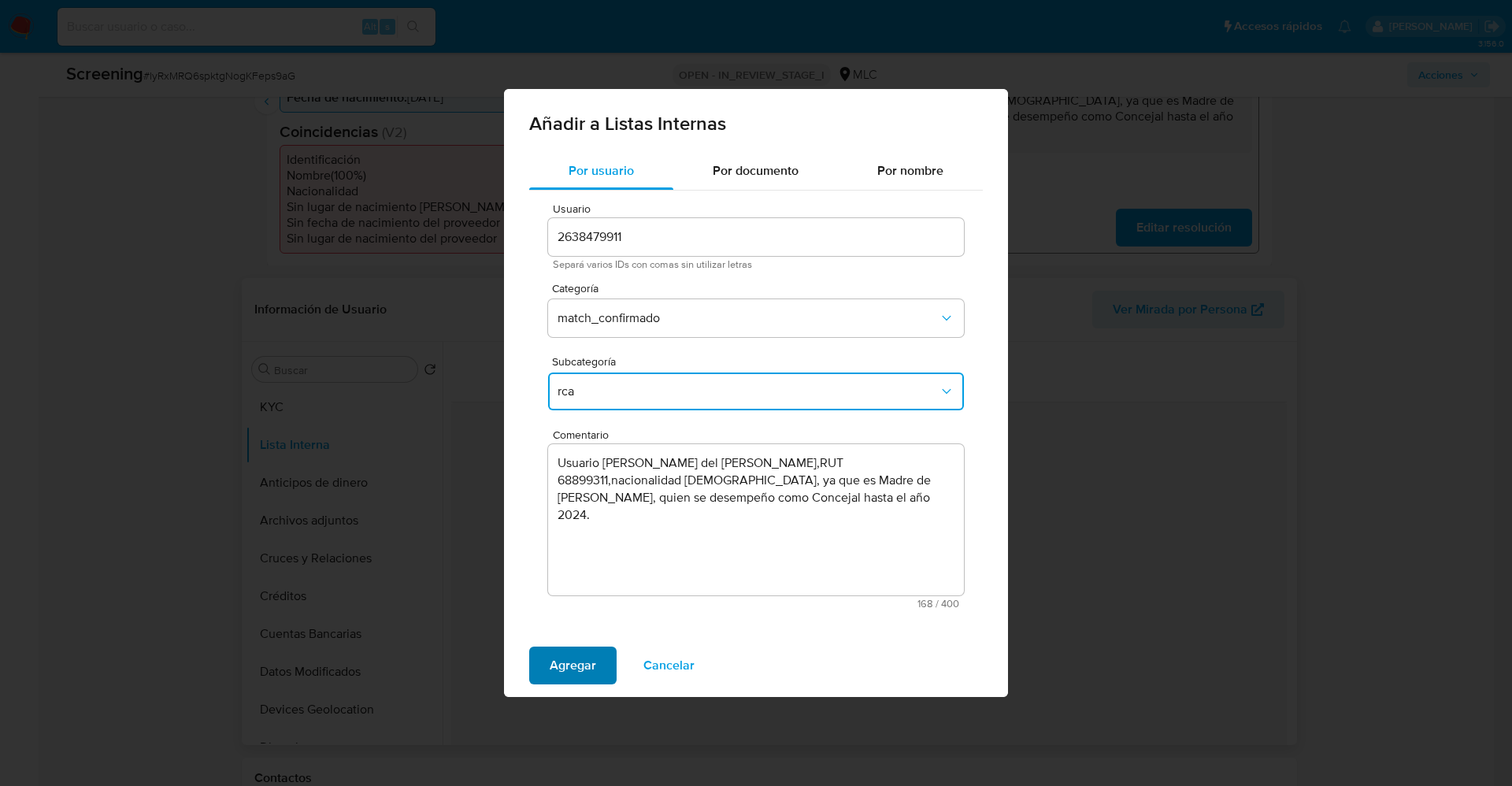
click at [553, 679] on span "Agregar" at bounding box center [572, 666] width 47 height 35
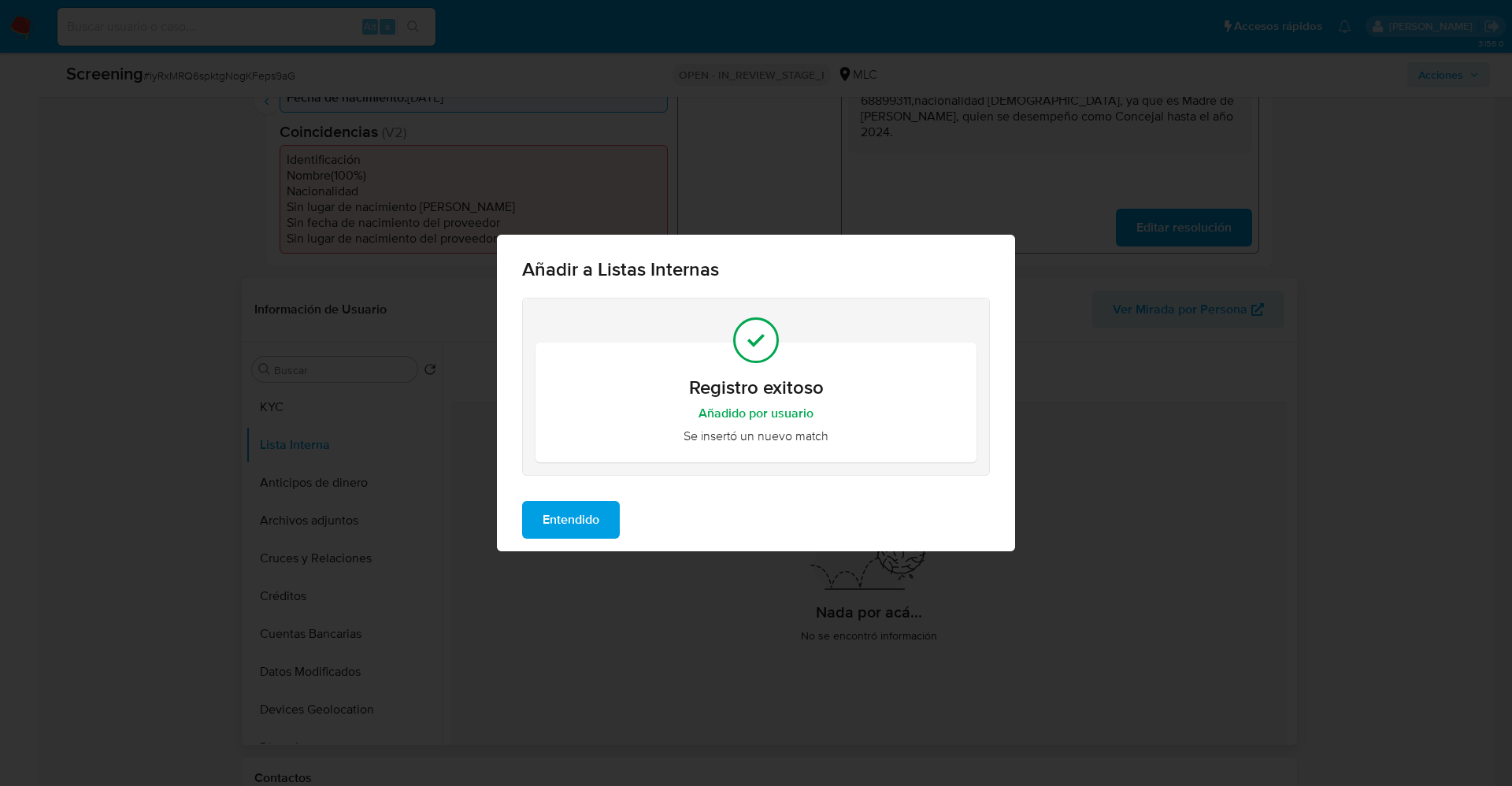
click at [574, 537] on span "Entendido" at bounding box center [571, 520] width 57 height 35
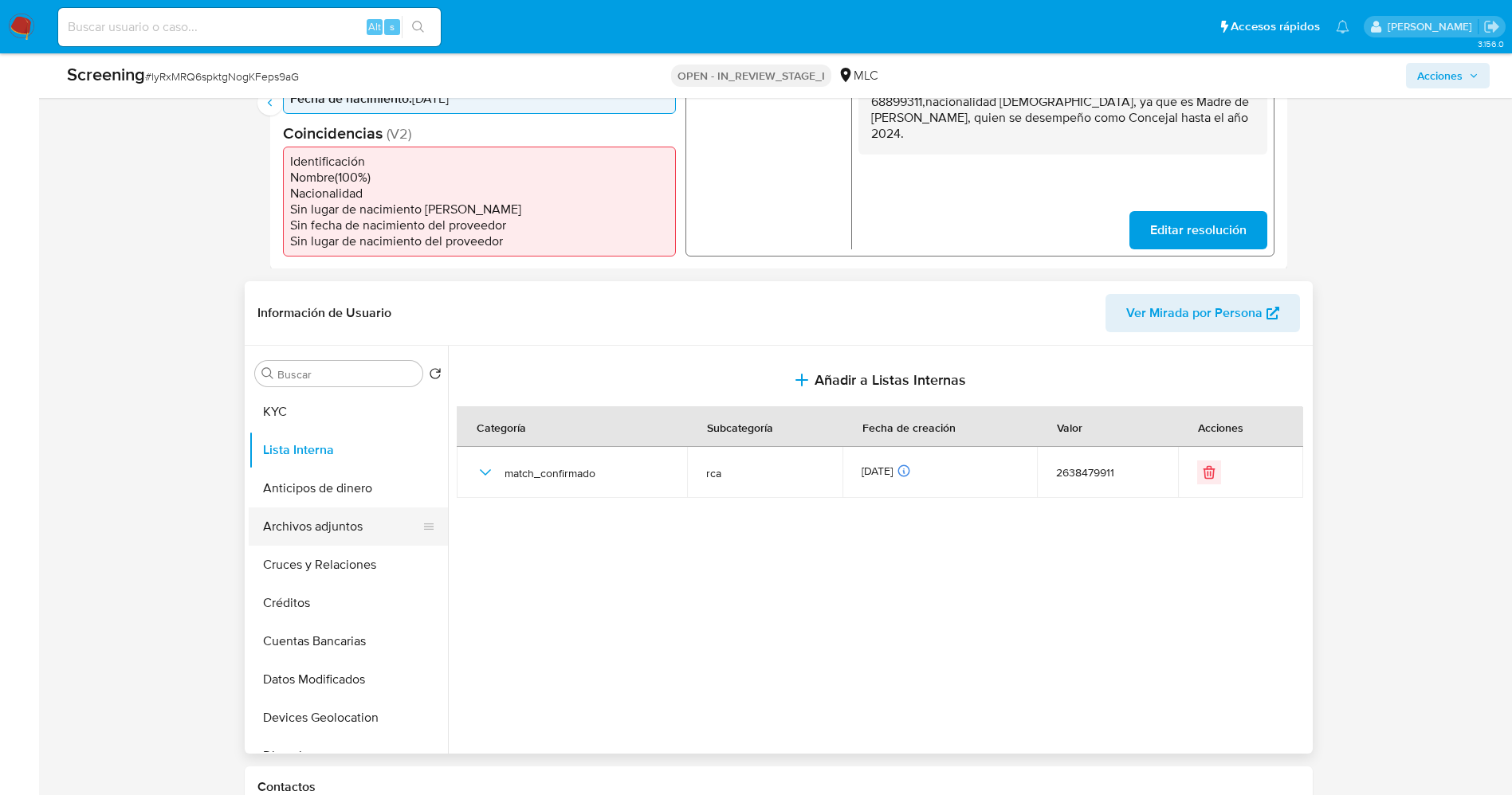
click at [286, 515] on button "Archivos adjuntos" at bounding box center [342, 527] width 186 height 38
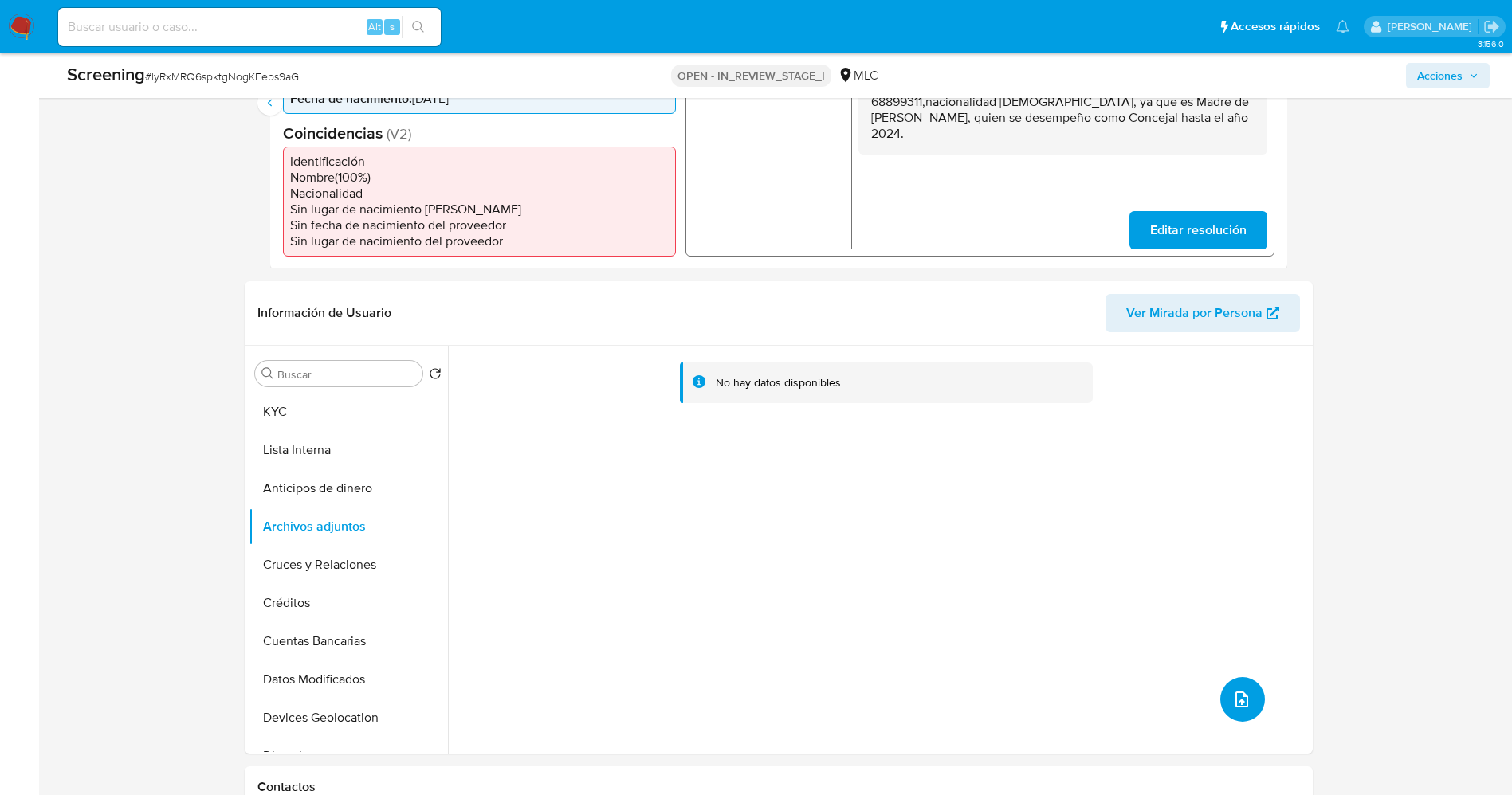
click at [1240, 692] on icon "upload-file" at bounding box center [1242, 700] width 13 height 16
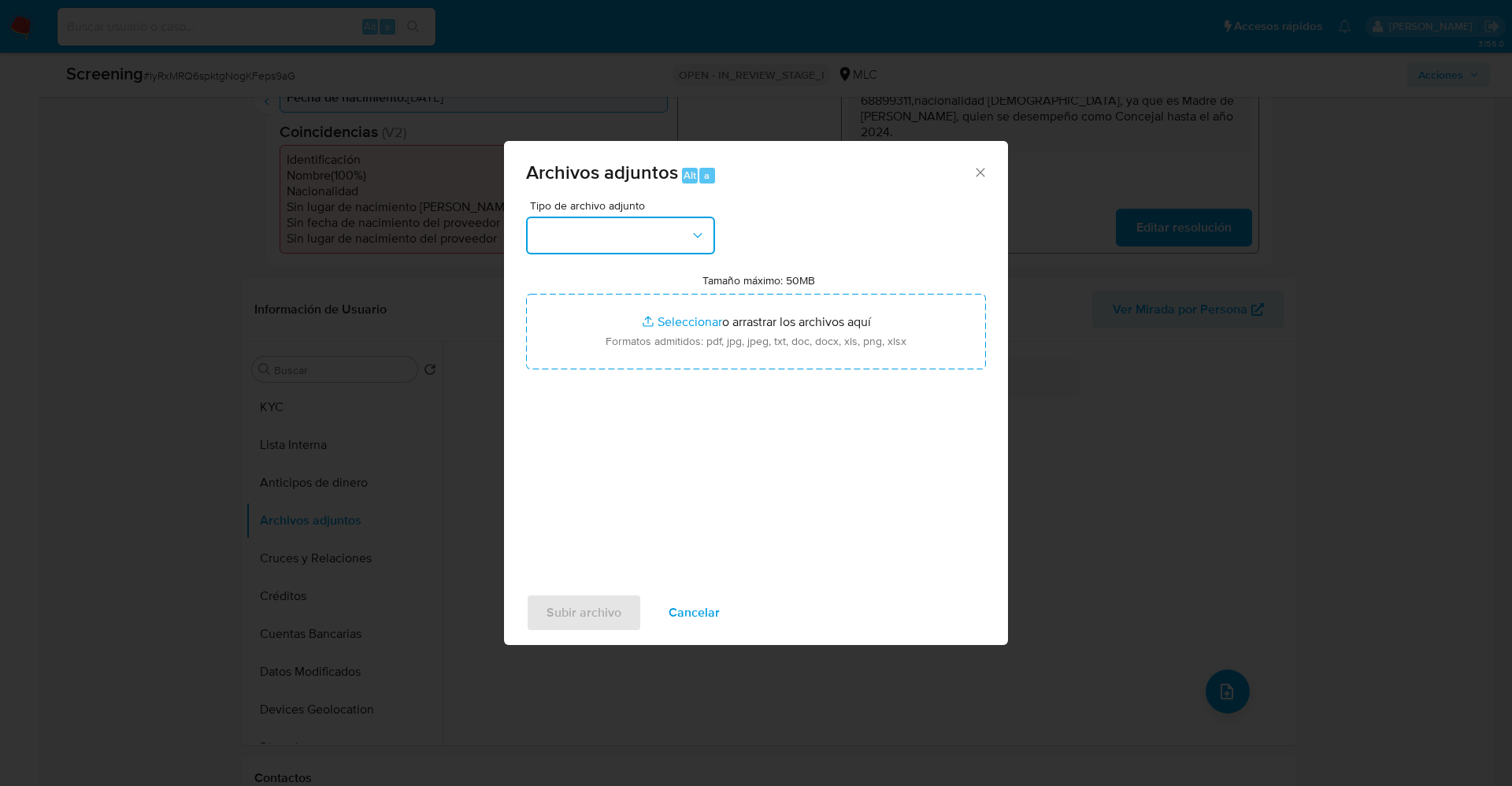
click at [615, 243] on button "button" at bounding box center [620, 236] width 189 height 38
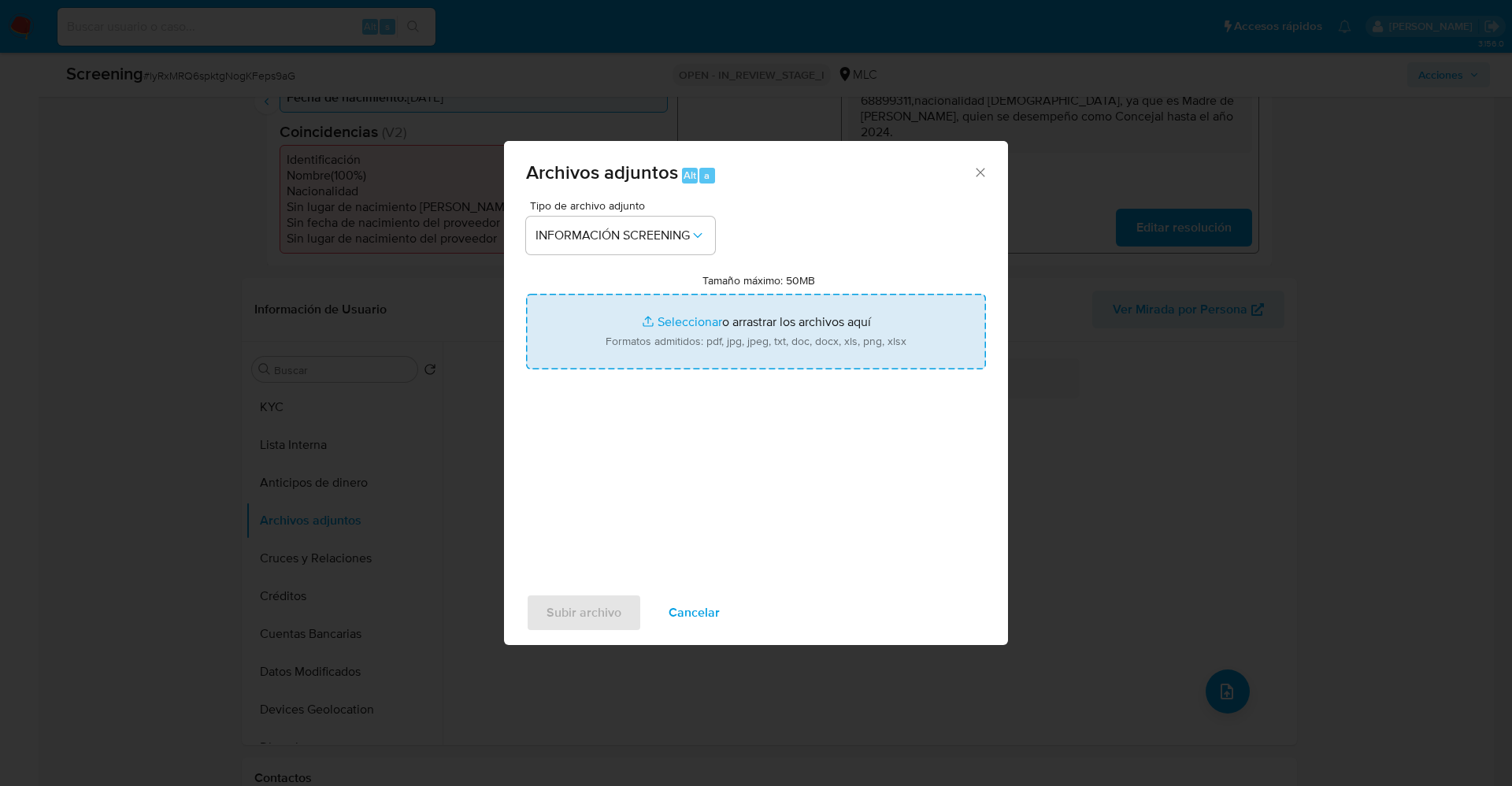
type input "C:\fakepath\QuickIdProfileReport_e_tr_wci_6312624.pdf"
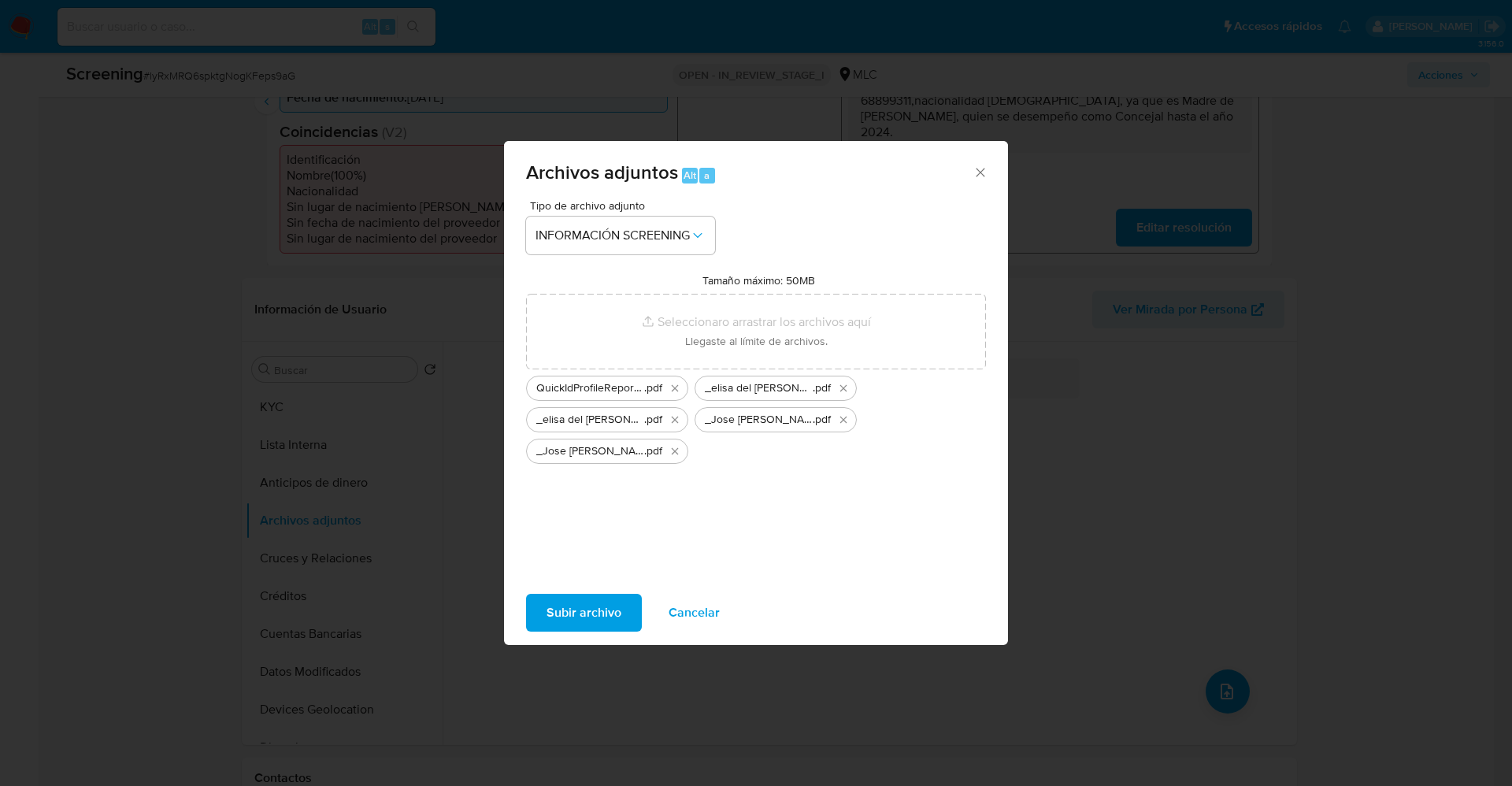
click at [571, 611] on span "Subir archivo" at bounding box center [583, 613] width 75 height 35
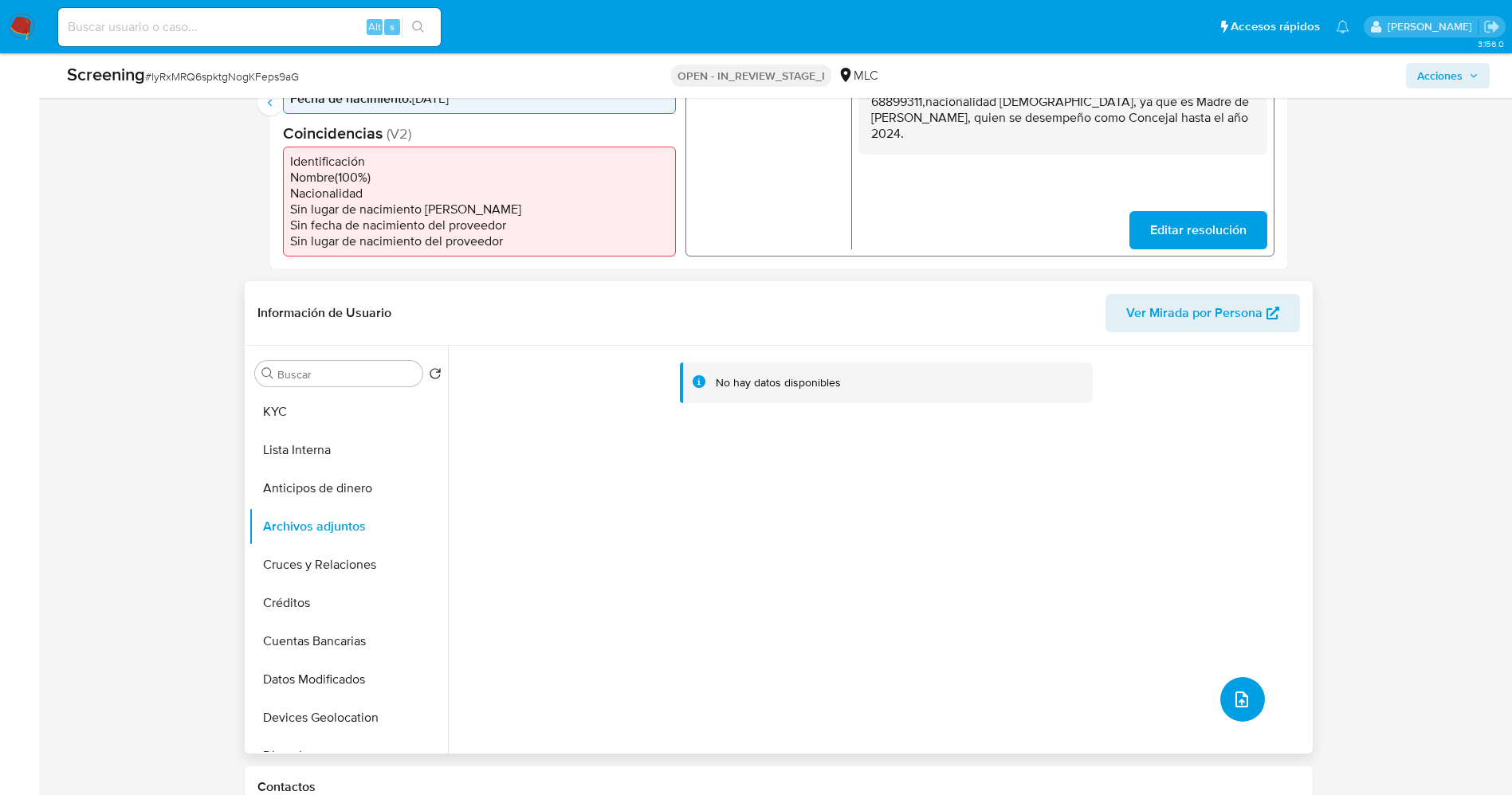
click at [1238, 693] on icon "upload-file" at bounding box center [1242, 700] width 19 height 19
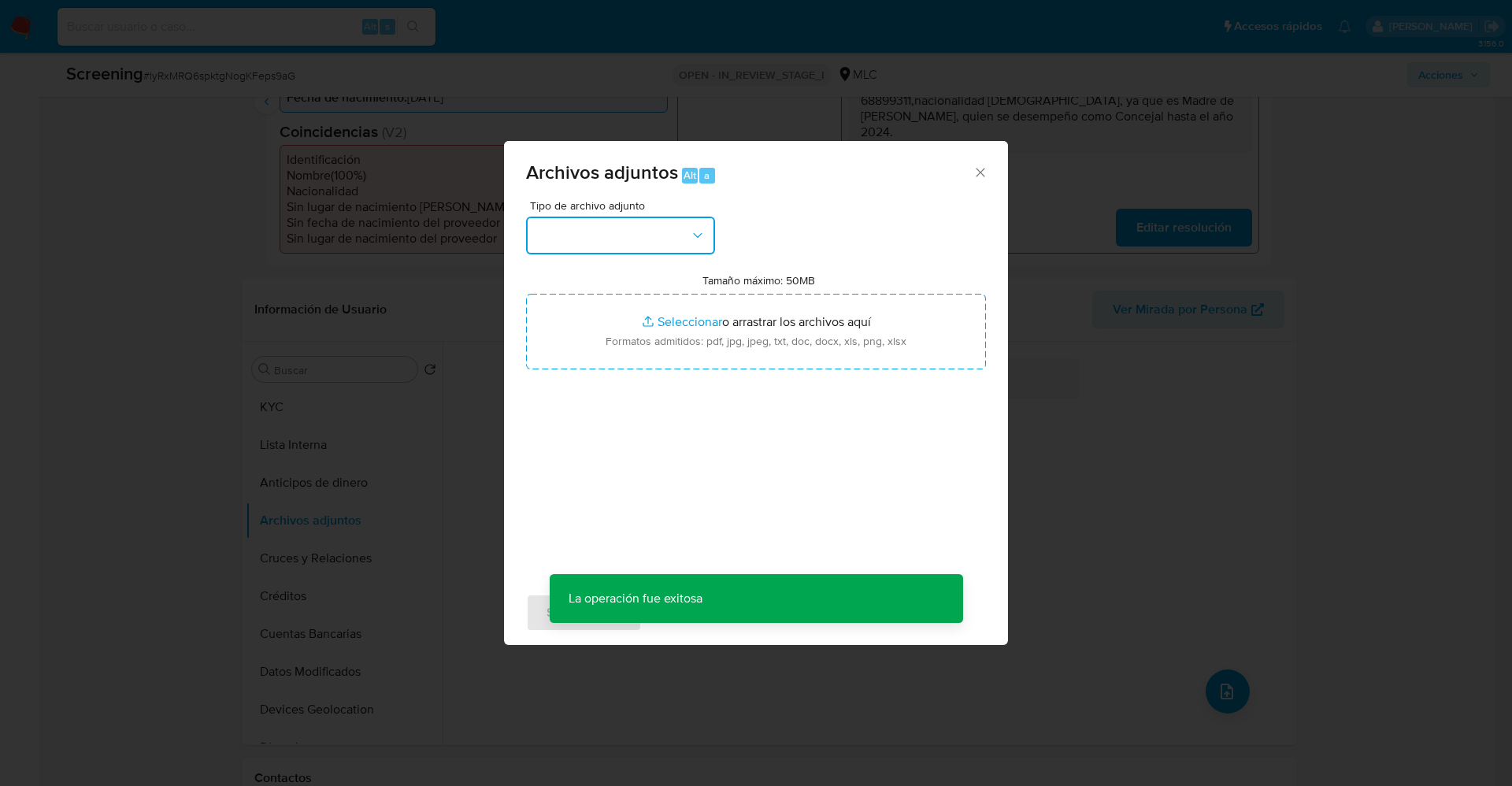
click at [555, 240] on button "button" at bounding box center [620, 236] width 189 height 38
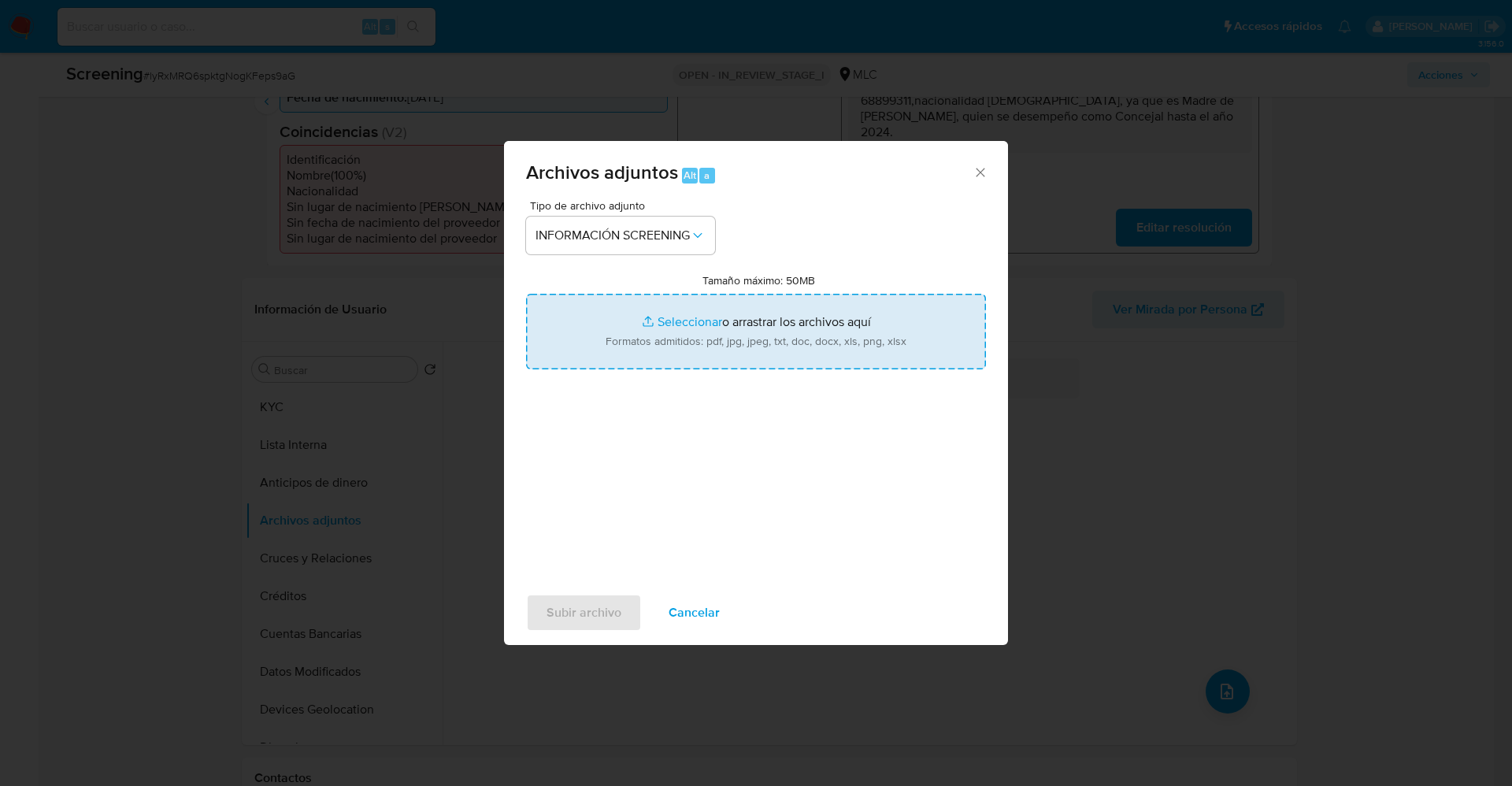
type input "C:\fakepath\CONCEJALAS Y CONCEJALES #PS - Partido Socialista de Chile.pdf"
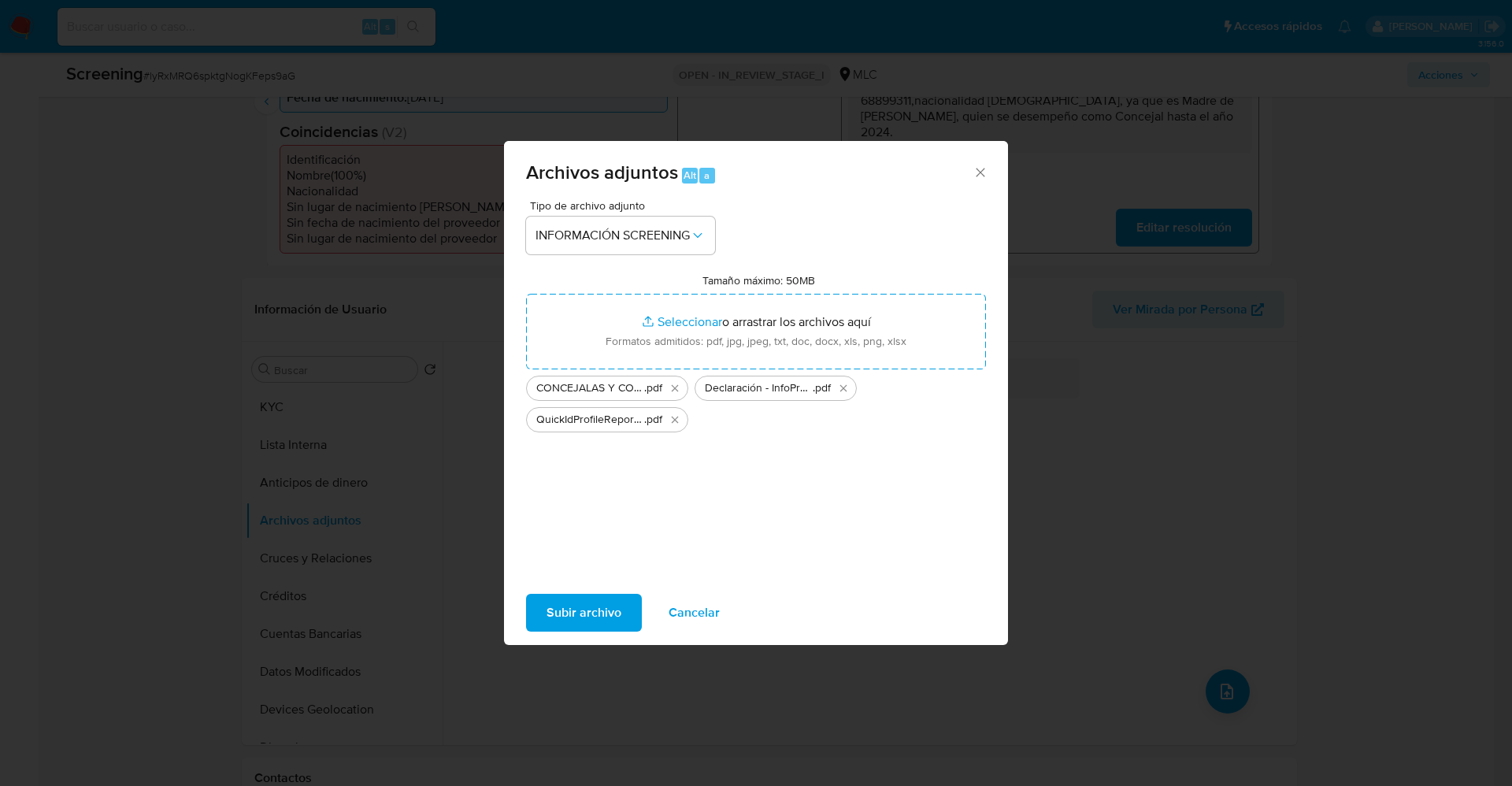
click at [594, 598] on span "Subir archivo" at bounding box center [583, 613] width 75 height 35
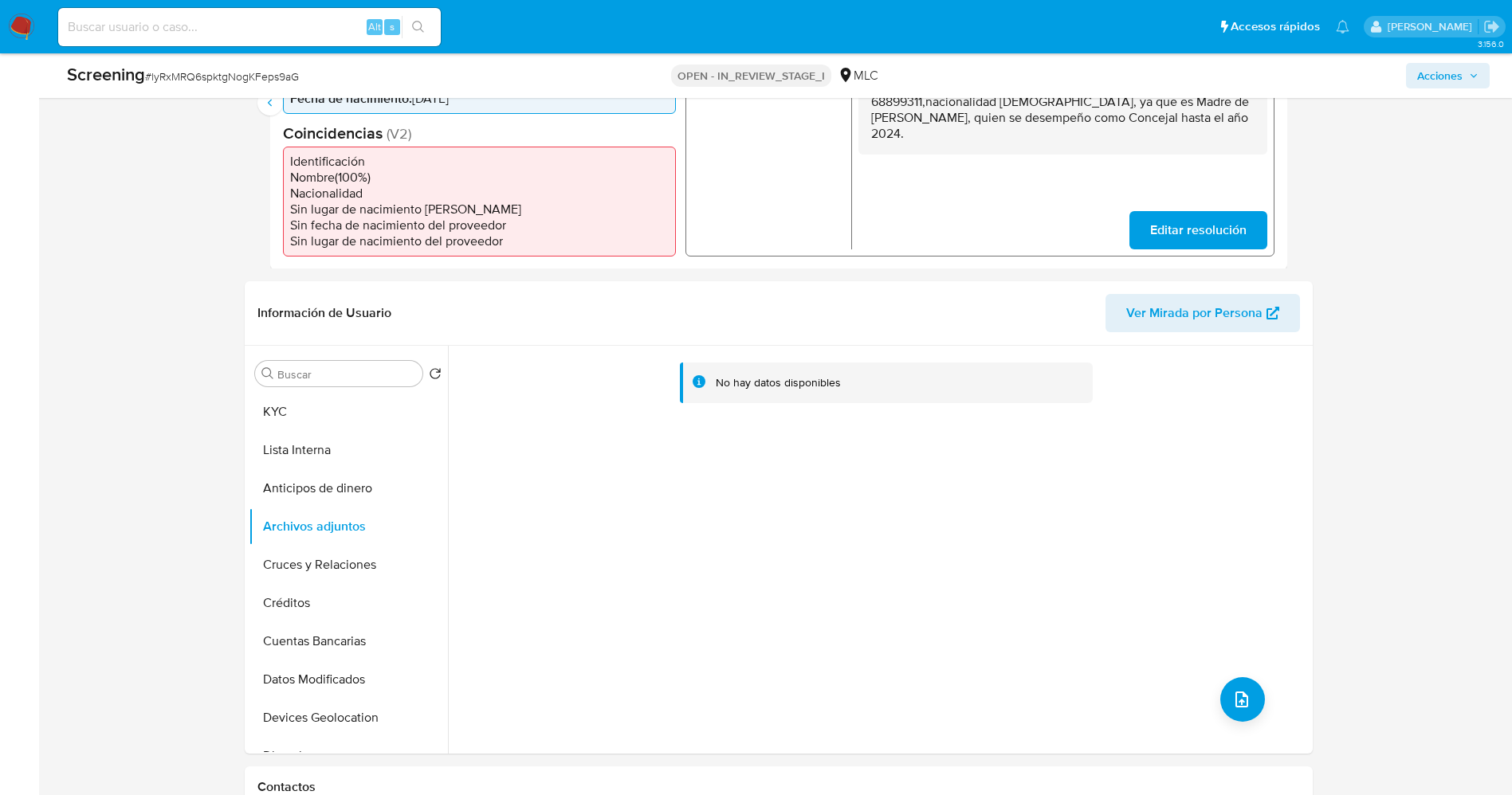
click at [298, 437] on button "Lista Interna" at bounding box center [348, 450] width 199 height 38
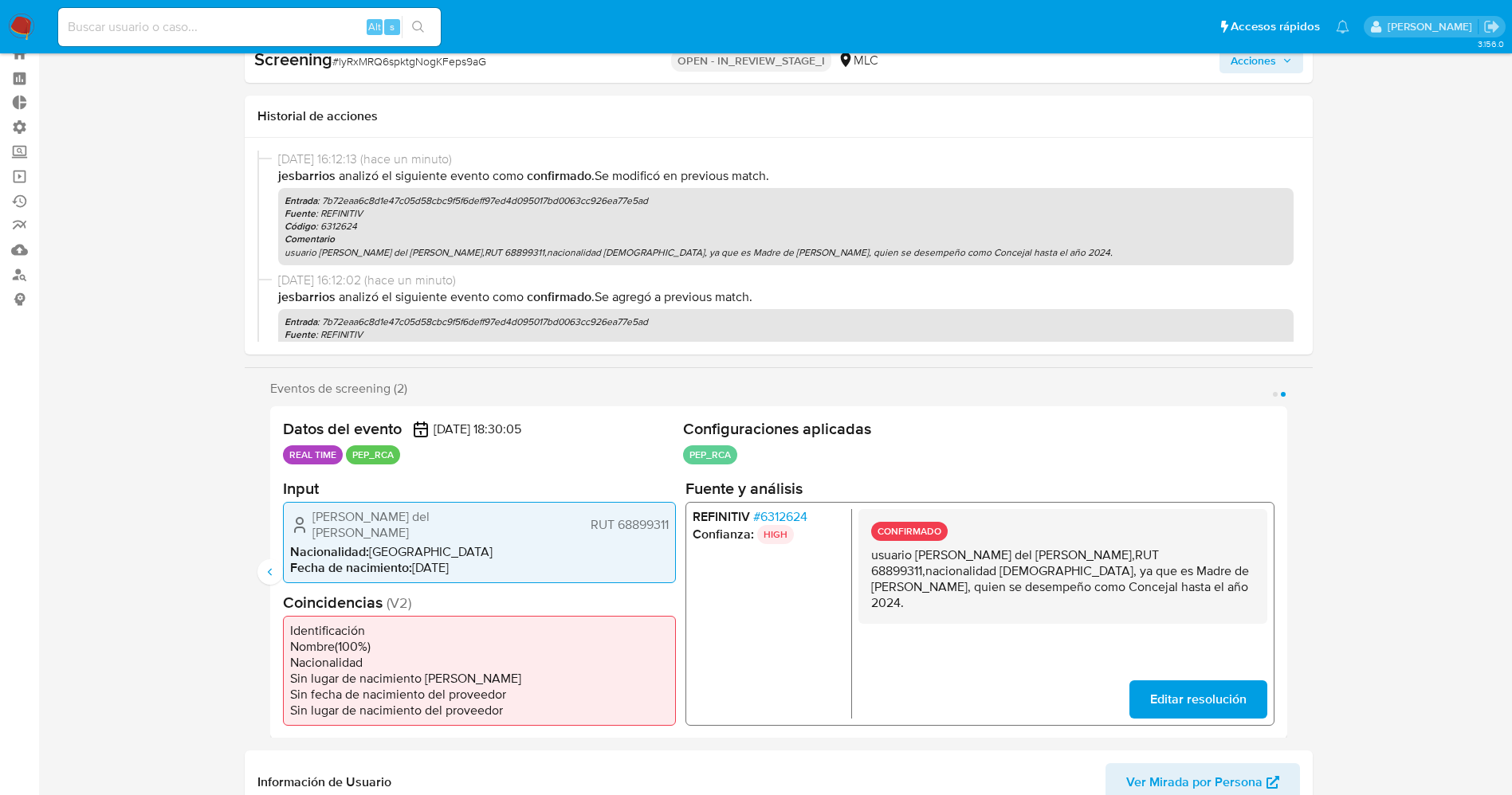
scroll to position [0, 0]
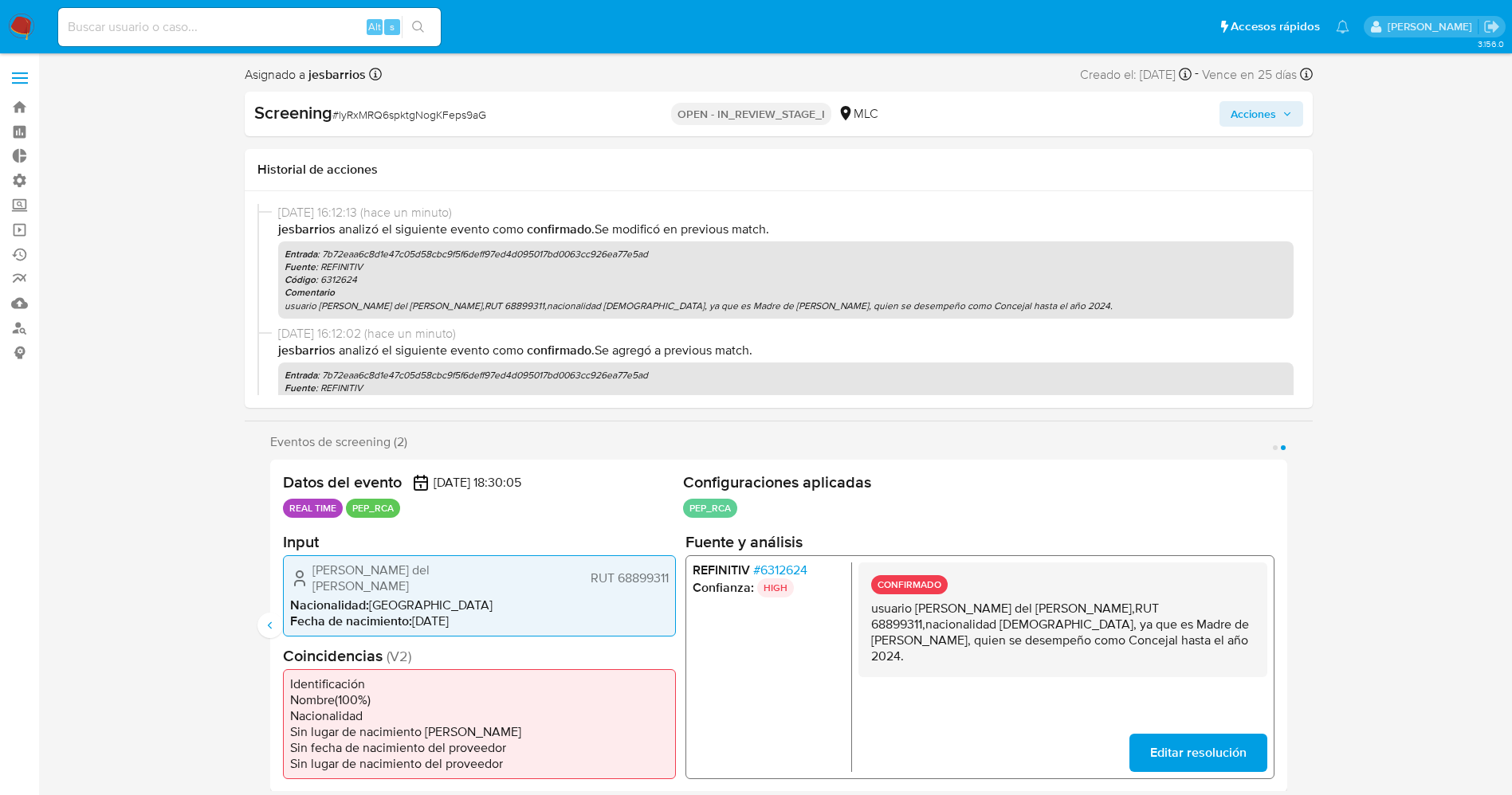
click at [1262, 110] on span "Acciones" at bounding box center [1253, 114] width 46 height 26
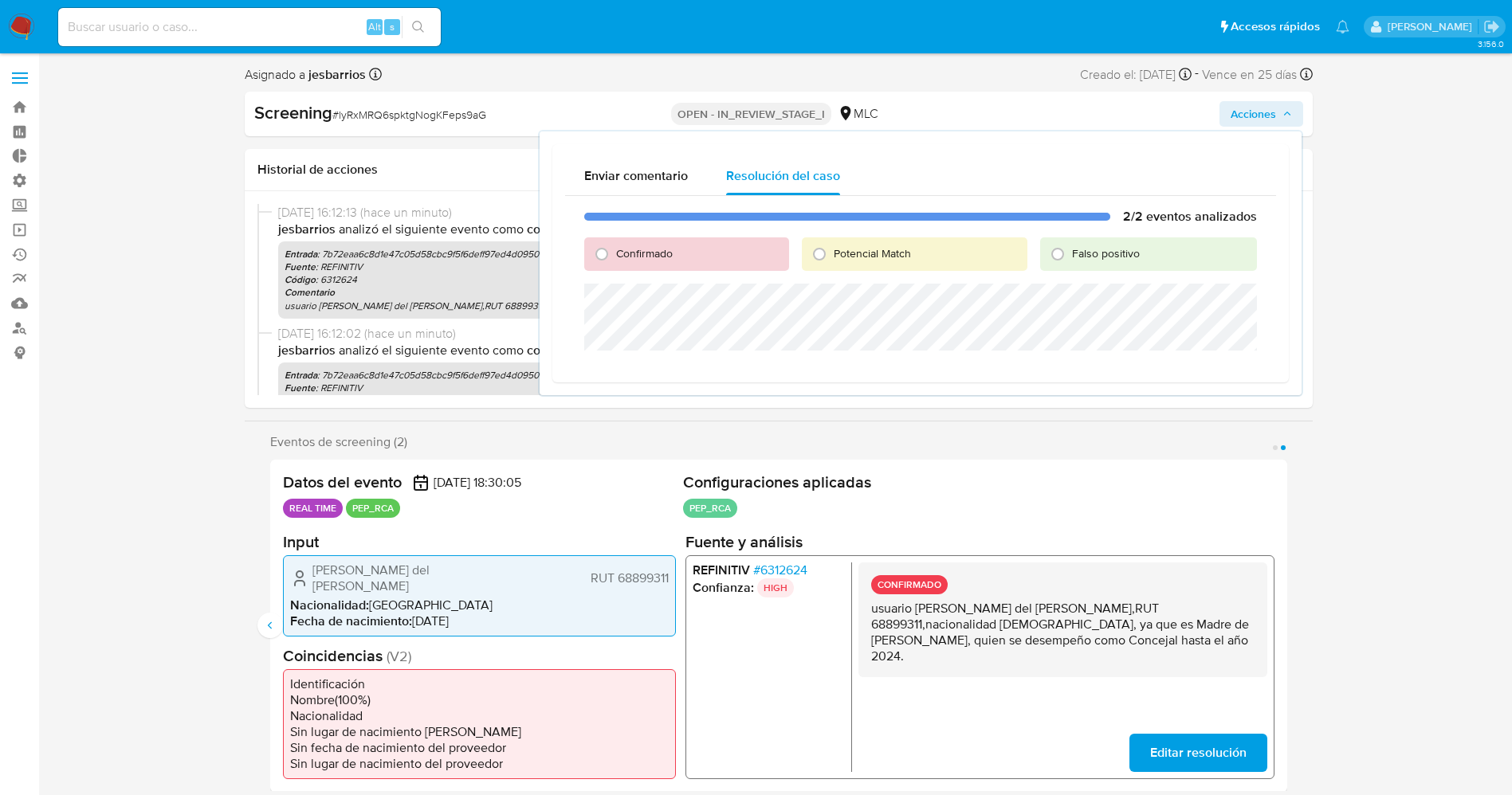
click at [629, 254] on span "Confirmado" at bounding box center [644, 254] width 57 height 16
click at [614, 254] on input "Confirmado" at bounding box center [602, 254] width 26 height 26
radio input "true"
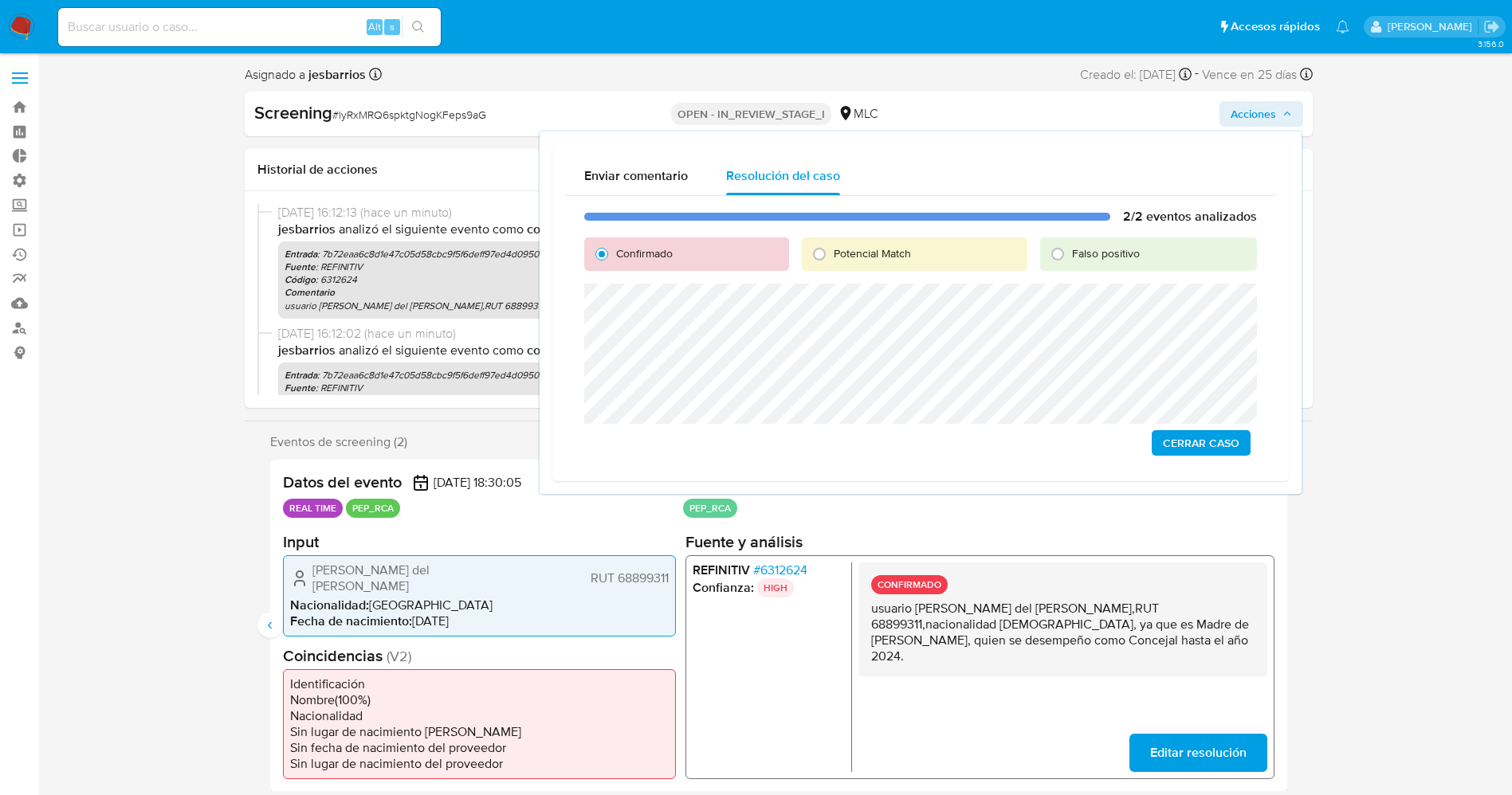
click at [1207, 437] on span "Cerrar Caso" at bounding box center [1201, 443] width 77 height 22
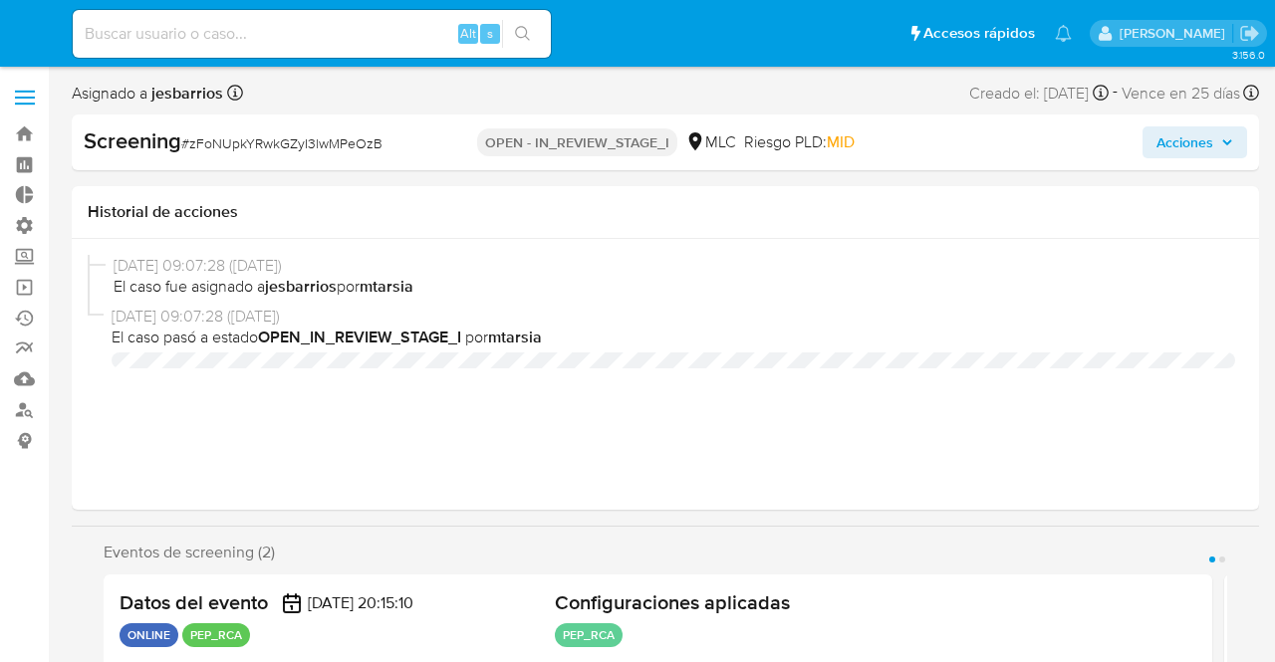
select select "10"
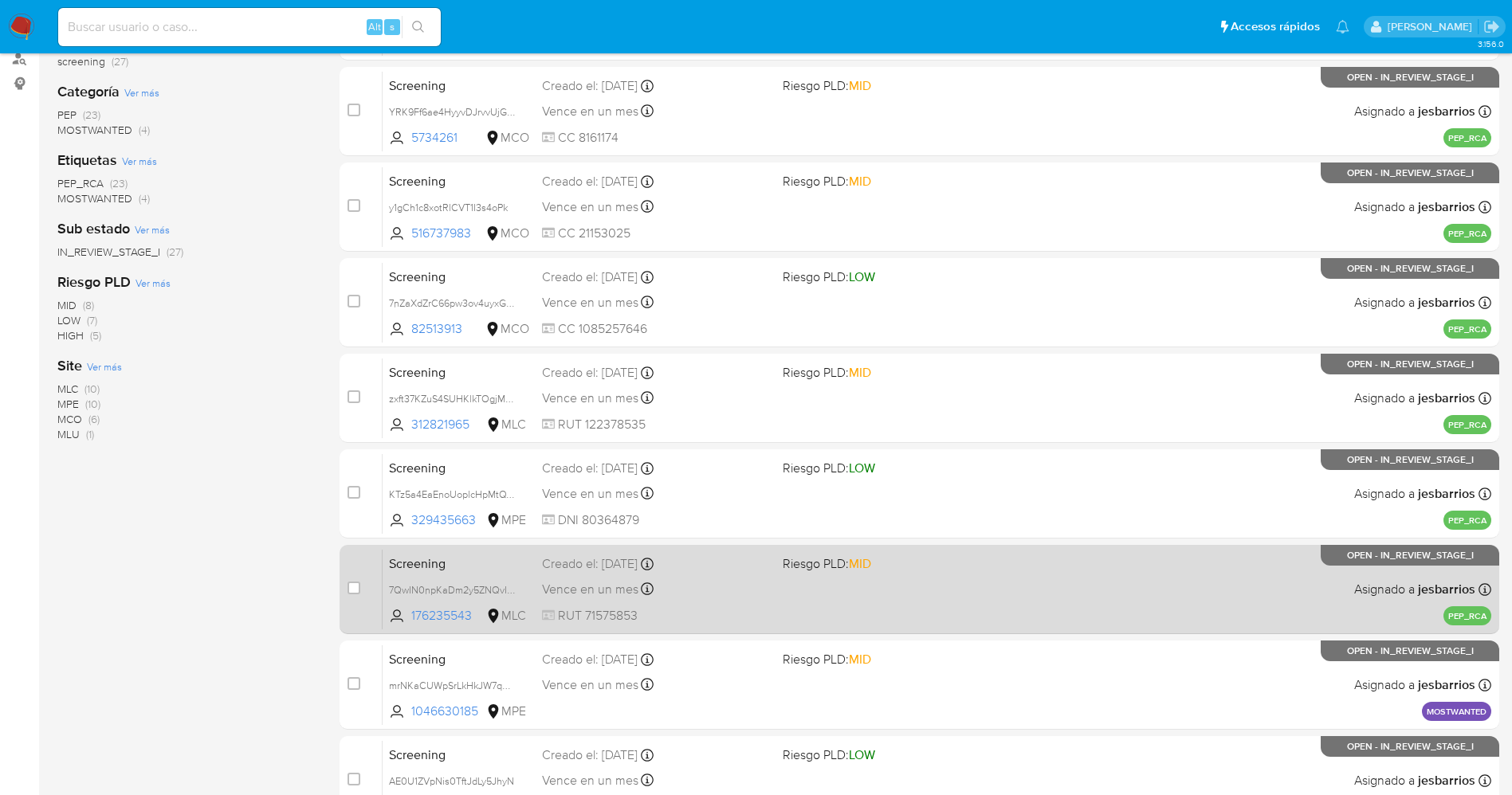
scroll to position [463, 0]
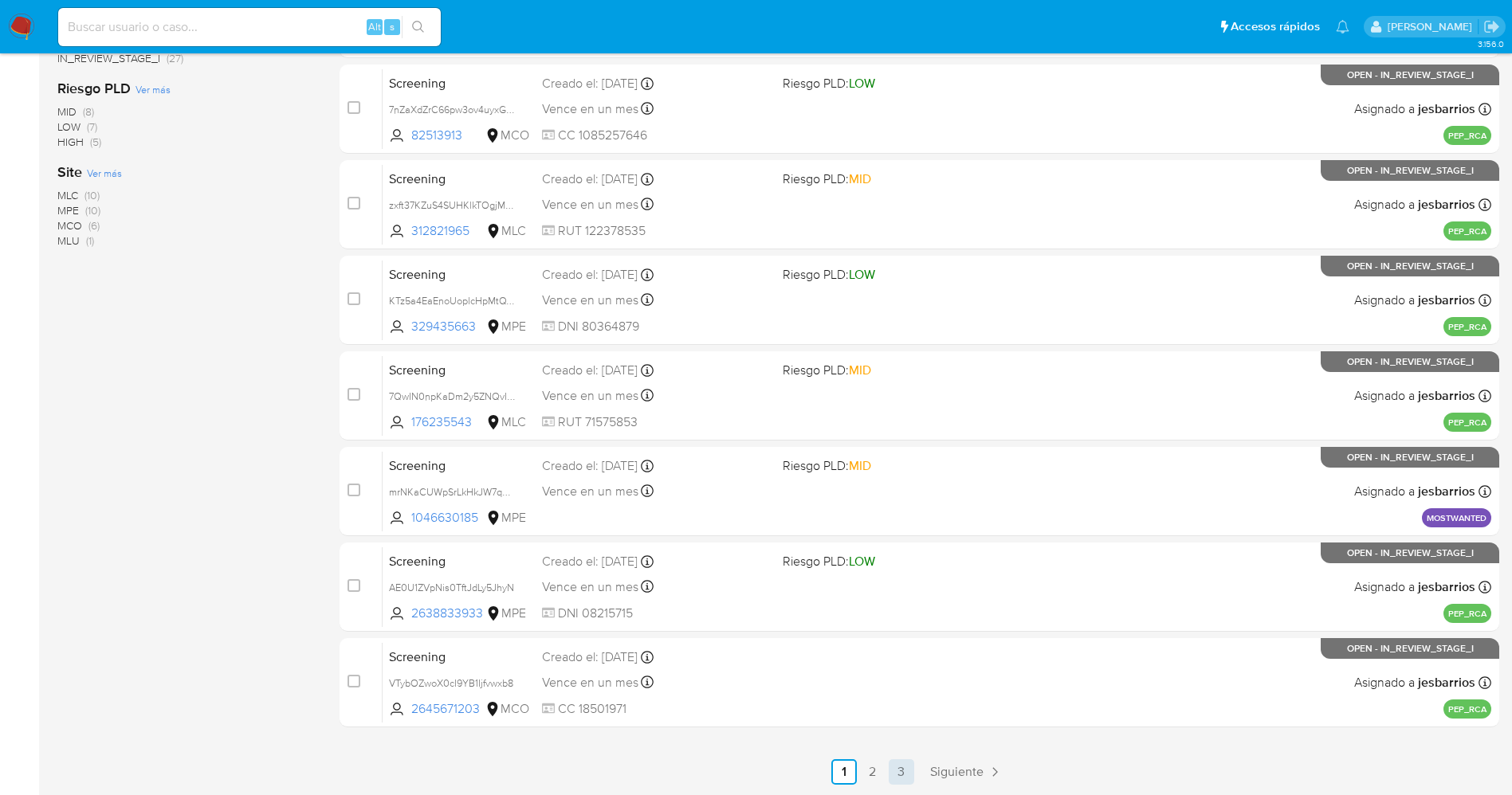
click at [894, 771] on link "3" at bounding box center [902, 772] width 26 height 26
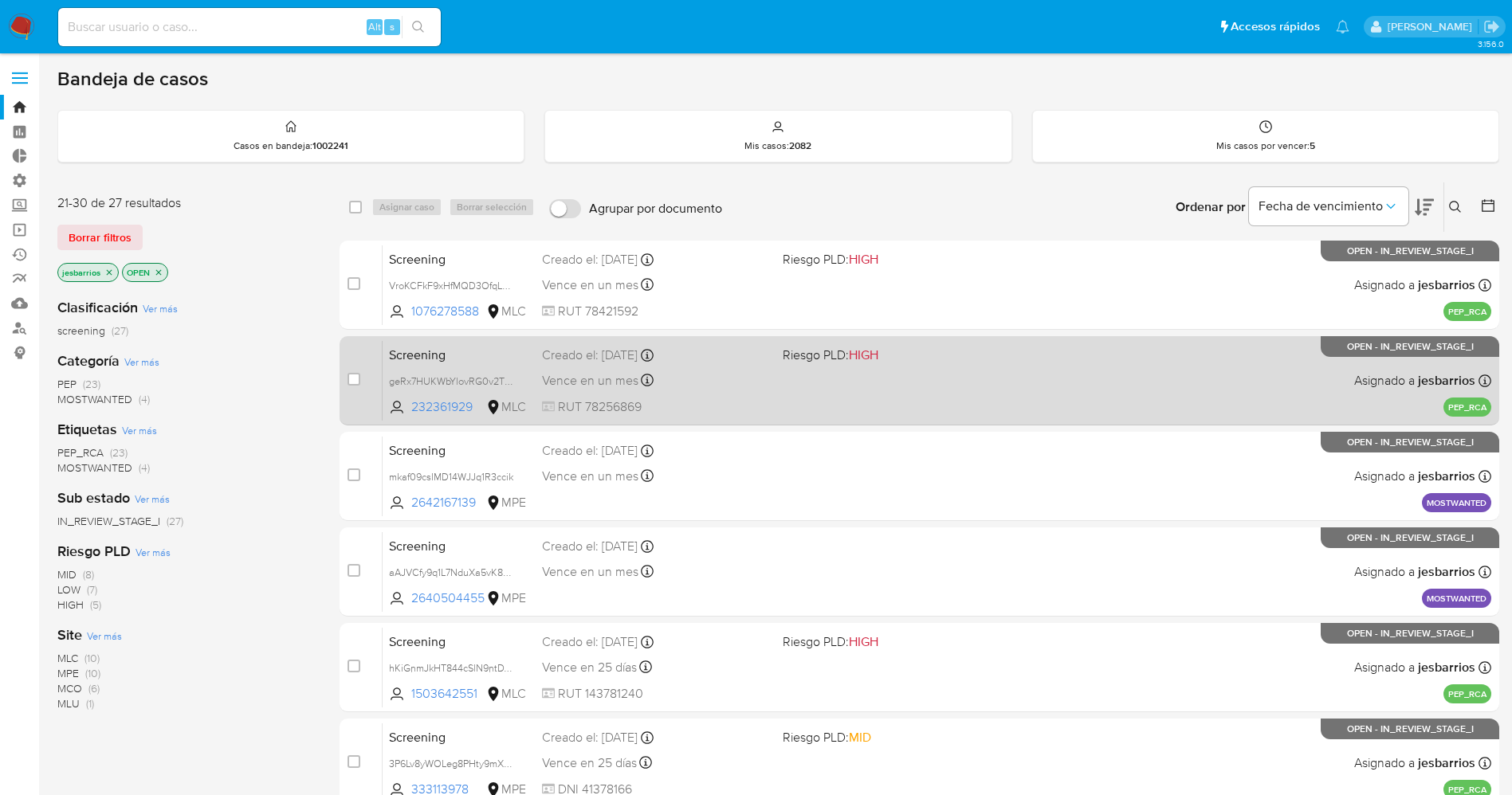
scroll to position [176, 0]
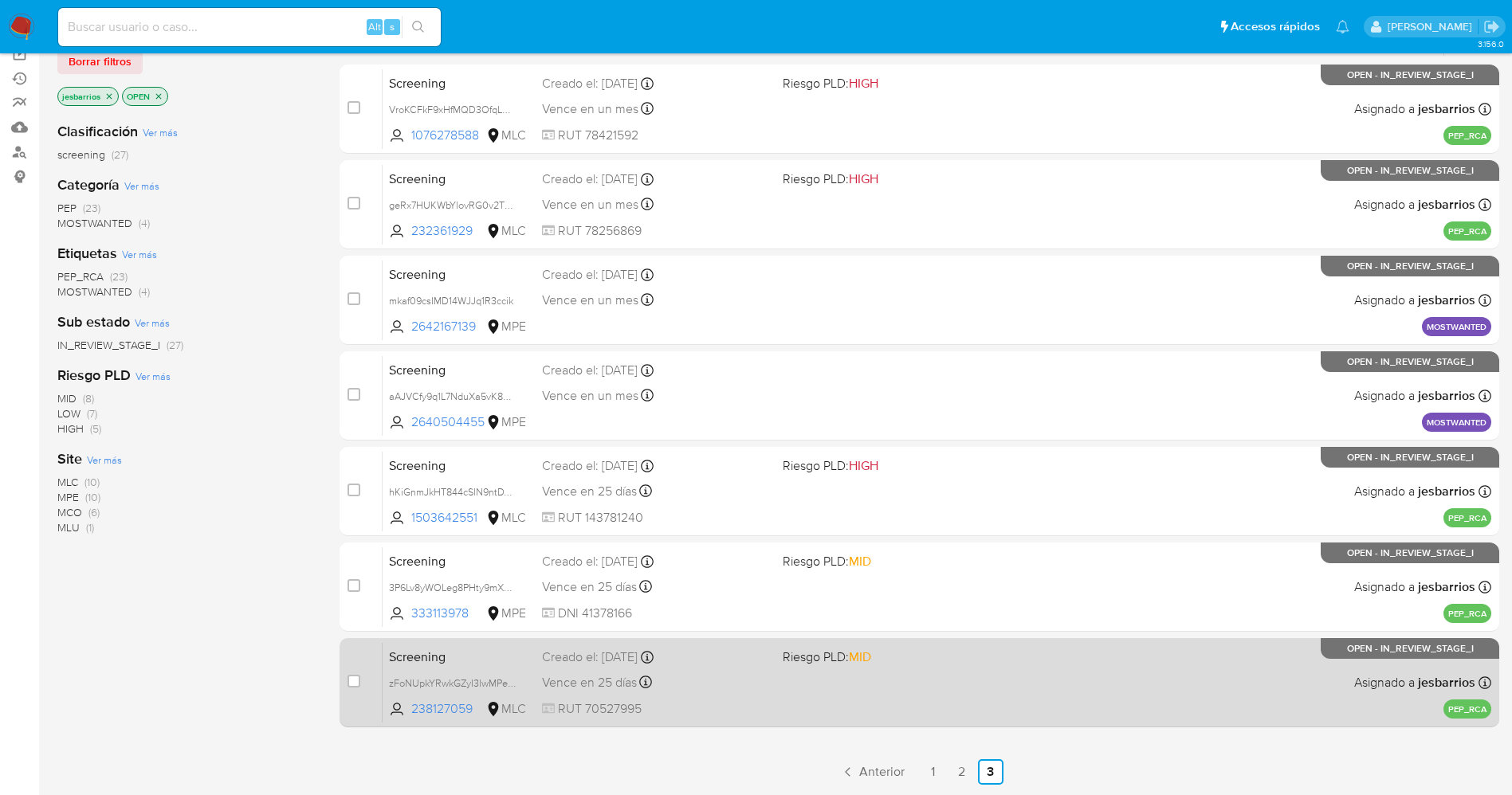
click at [821, 690] on div "Screening zFoNUpkYRwkGZyI3lwMPeOzB 238127059 MLC Riesgo PLD: MID Creado el: 21/…" at bounding box center [937, 682] width 1109 height 81
click at [923, 701] on div "Screening zFoNUpkYRwkGZyI3lwMPeOzB 238127059 MLC Riesgo PLD: MID Creado el: 21/…" at bounding box center [937, 682] width 1109 height 81
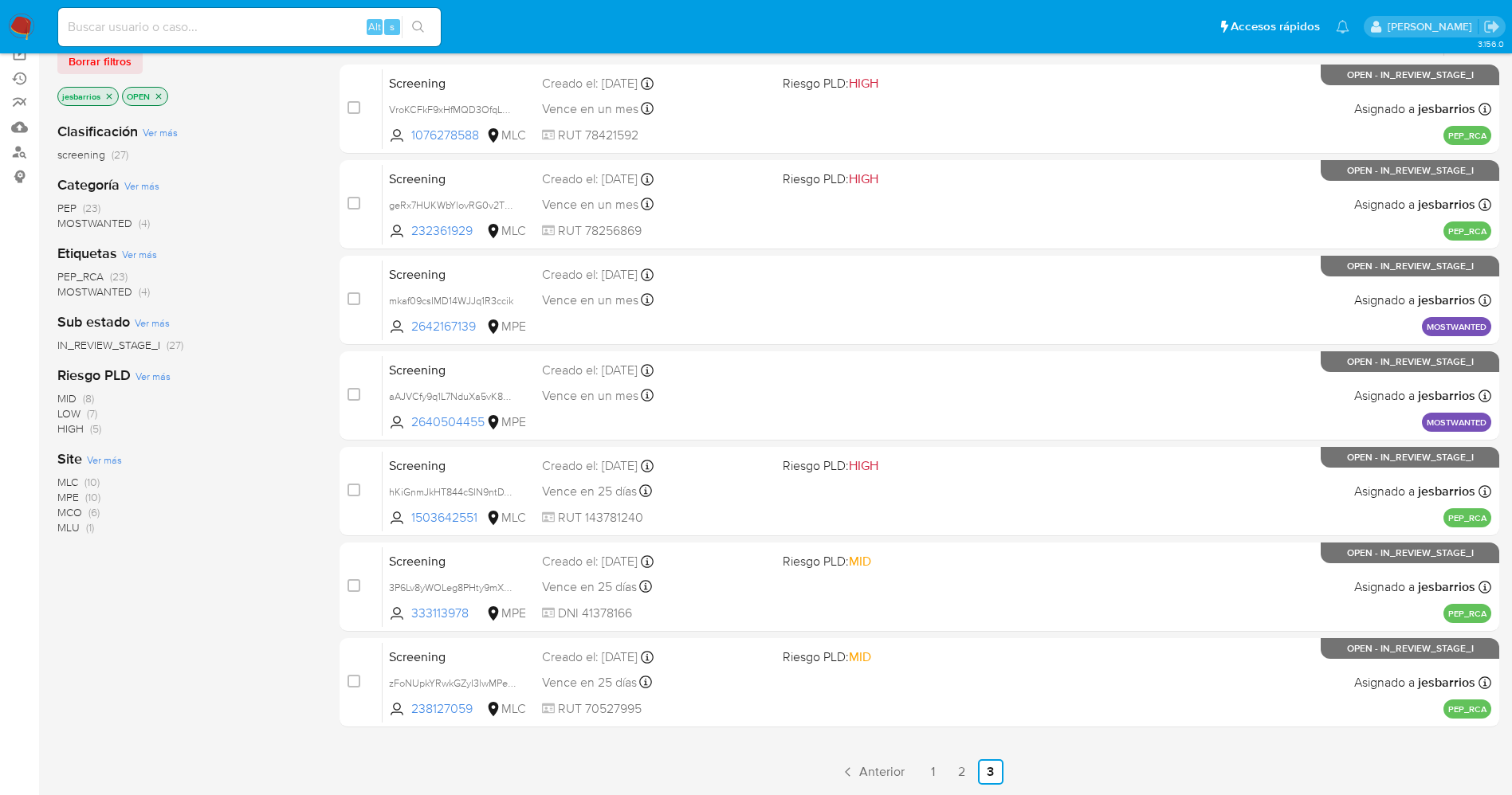
click at [29, 22] on img at bounding box center [22, 27] width 27 height 27
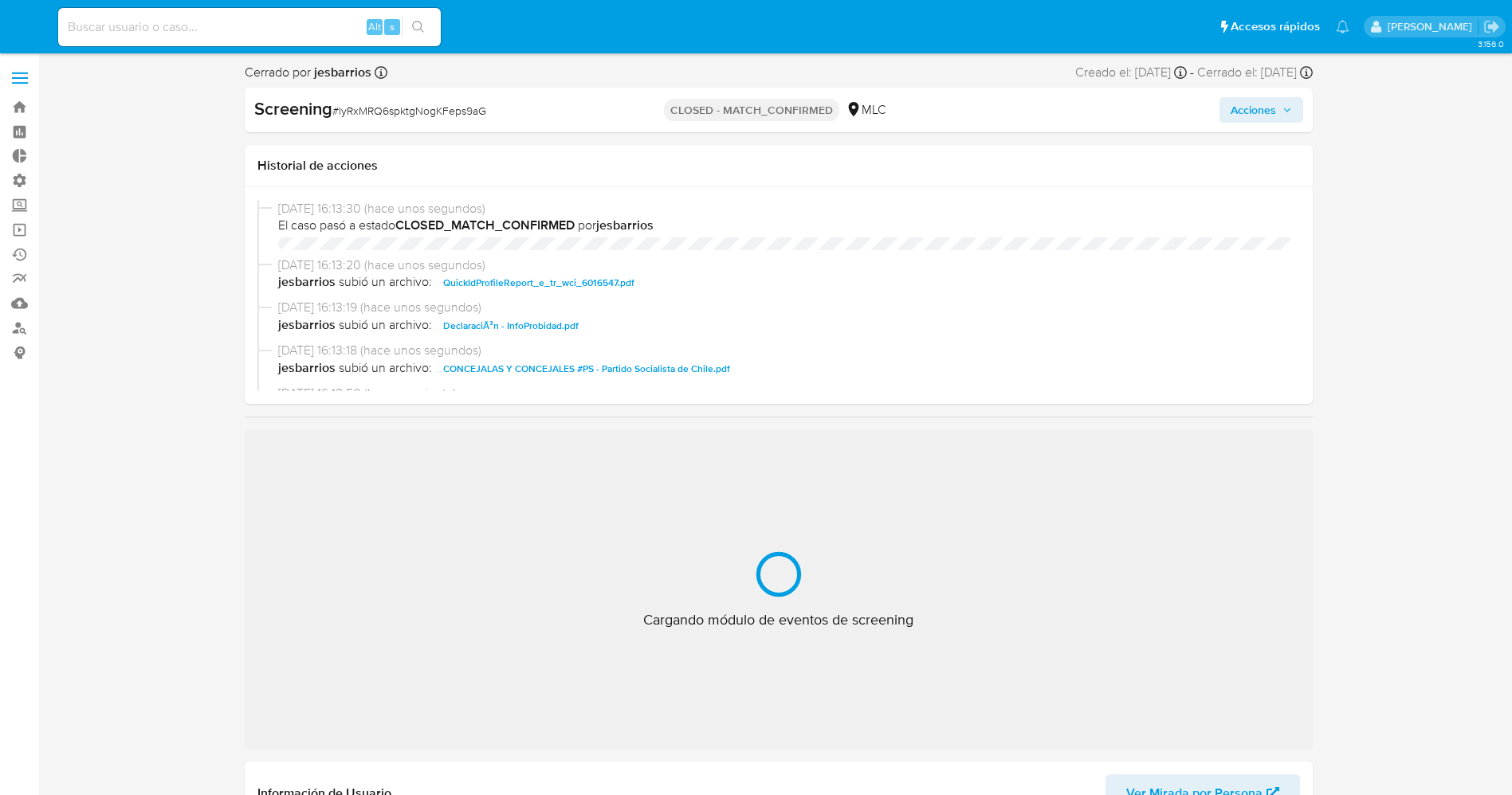
select select "10"
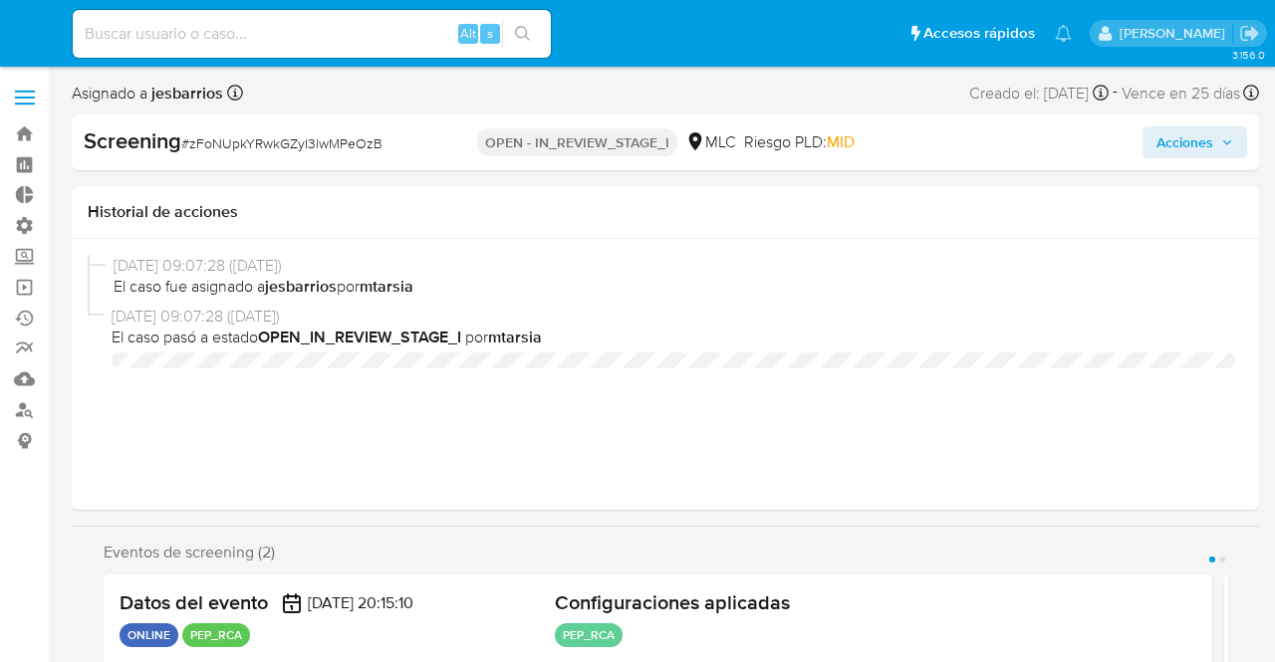
select select "10"
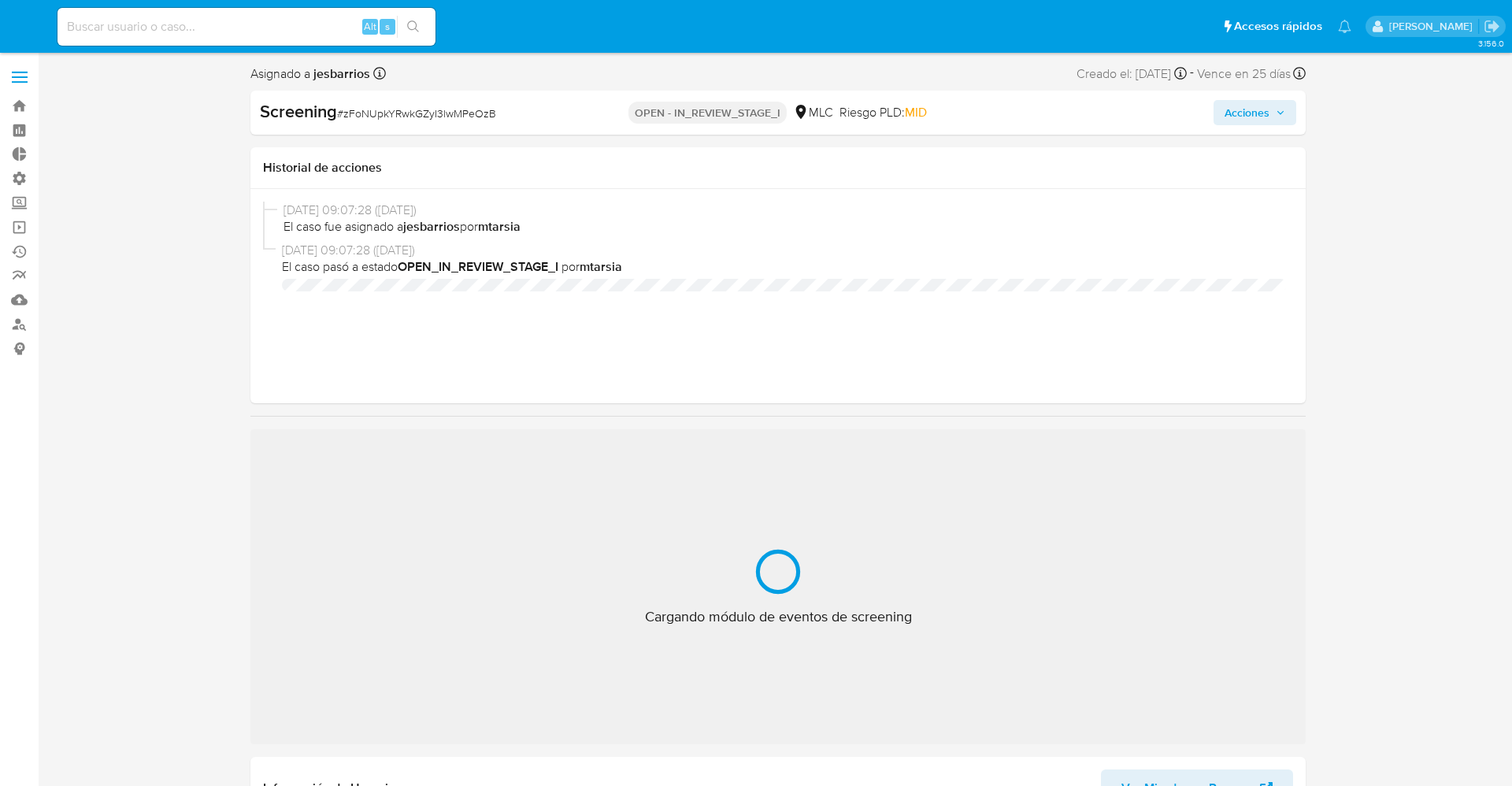
select select "10"
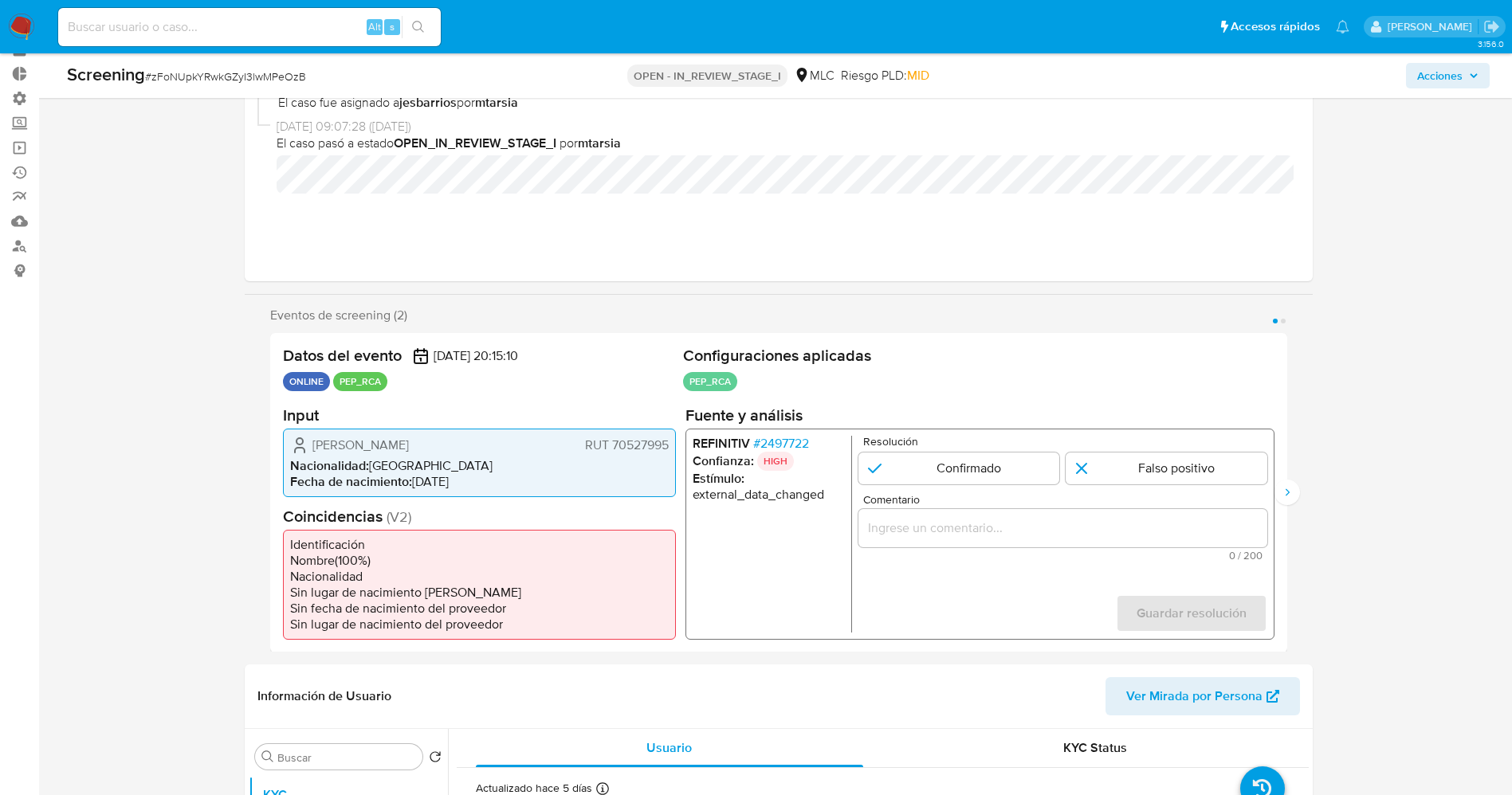
scroll to position [119, 0]
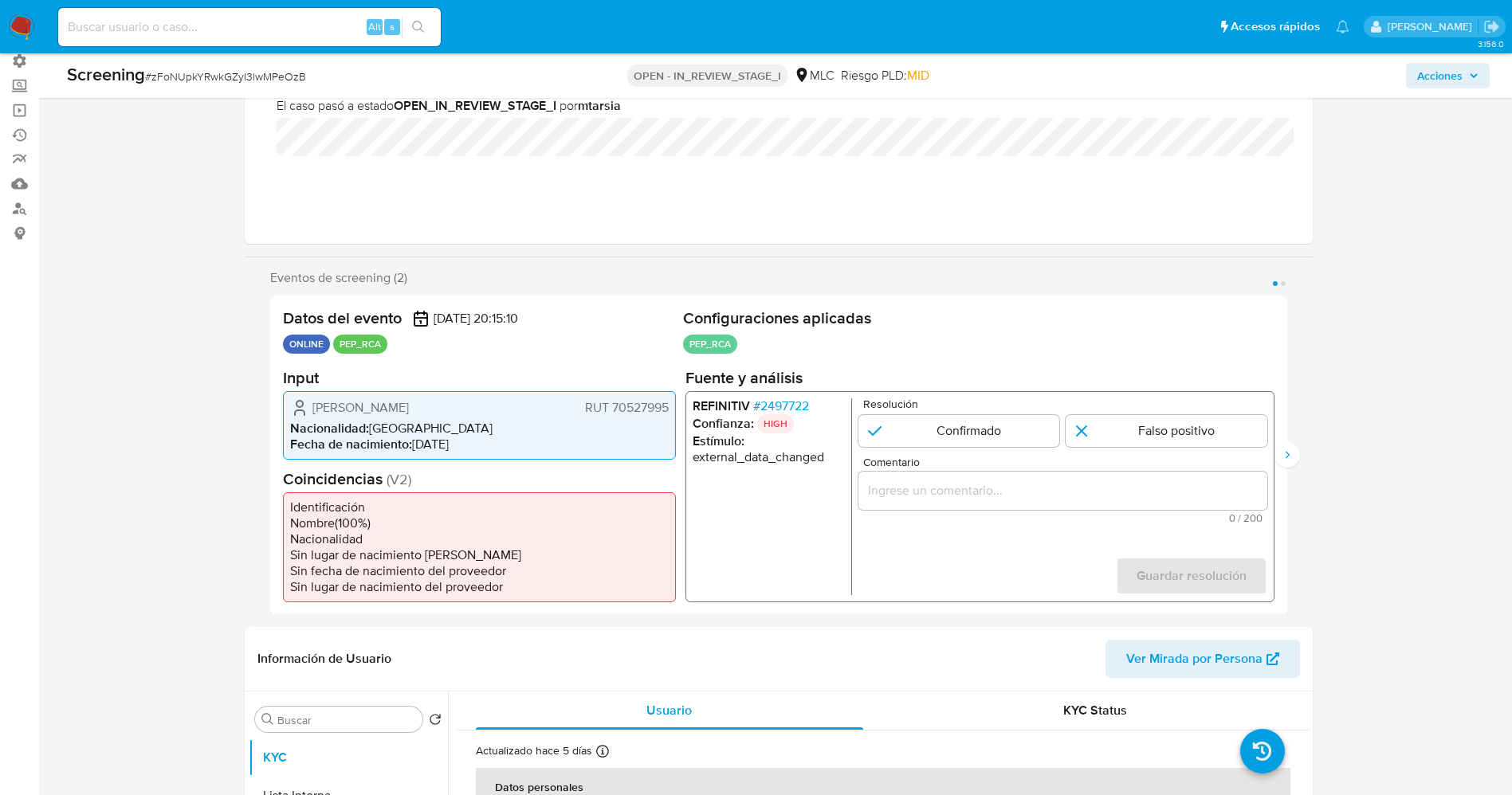
click at [786, 398] on span "# 2497722" at bounding box center [780, 405] width 56 height 16
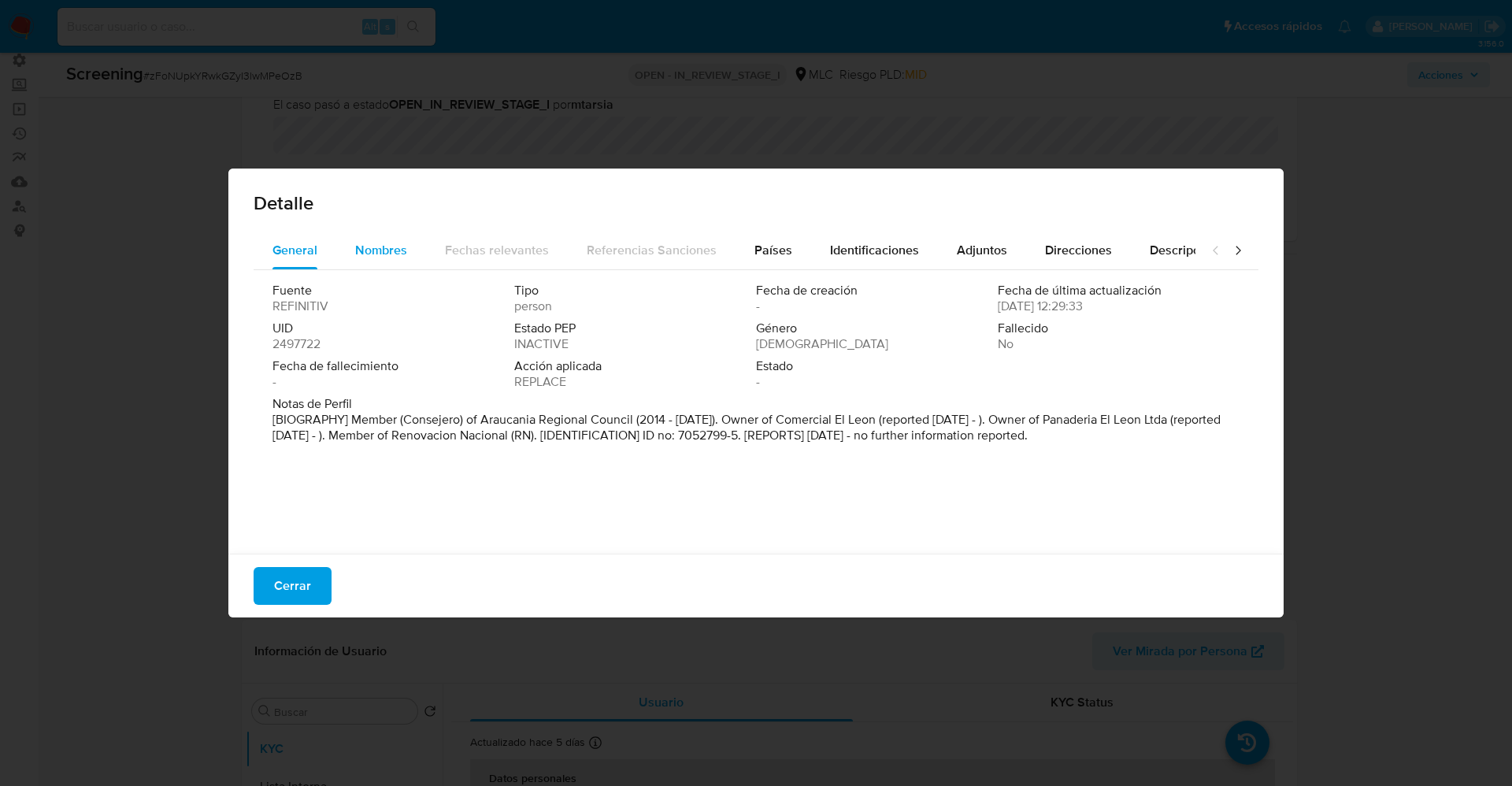
click at [383, 245] on span "Nombres" at bounding box center [381, 250] width 52 height 18
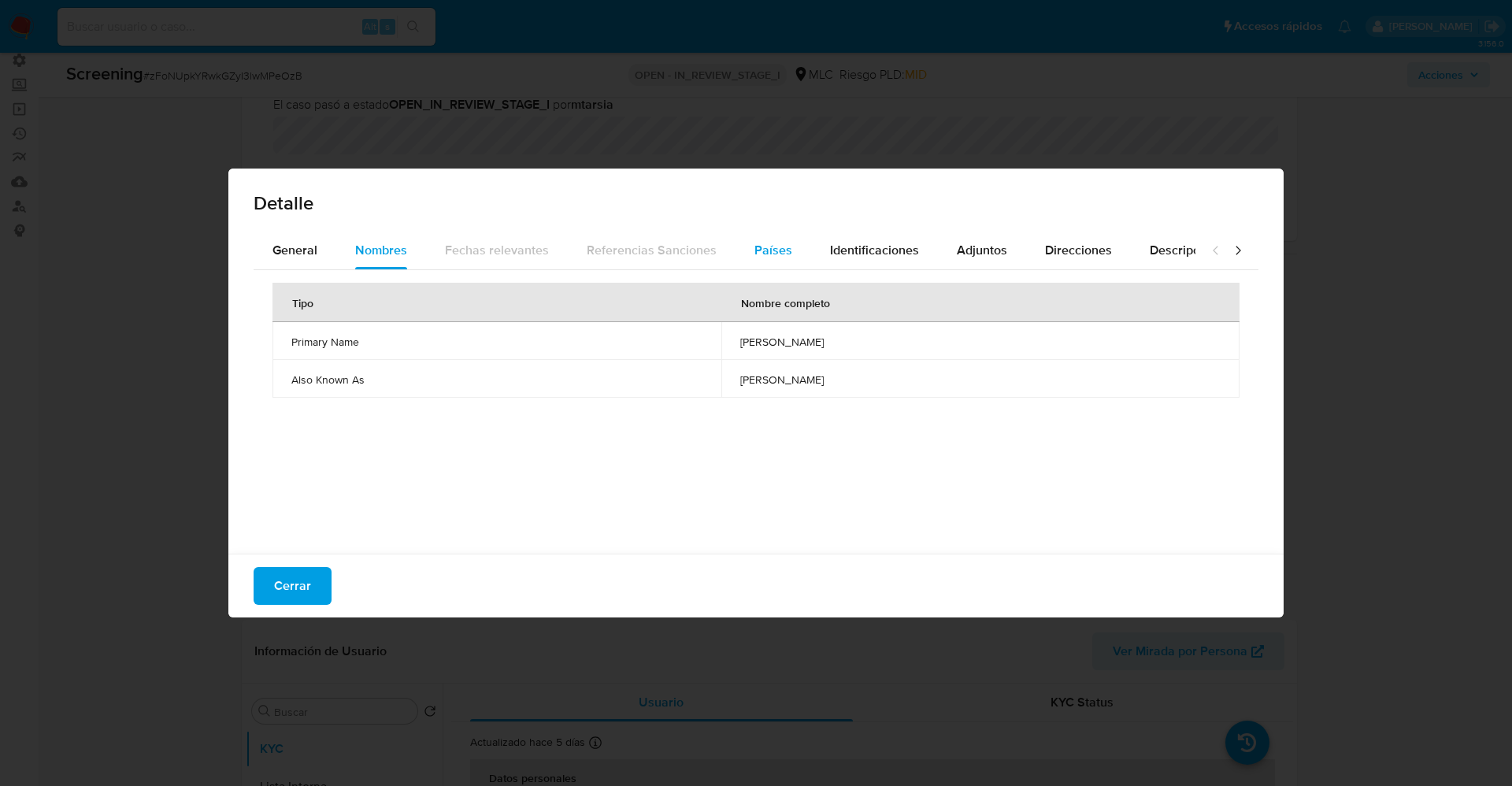
click at [758, 252] on span "Países" at bounding box center [773, 250] width 38 height 18
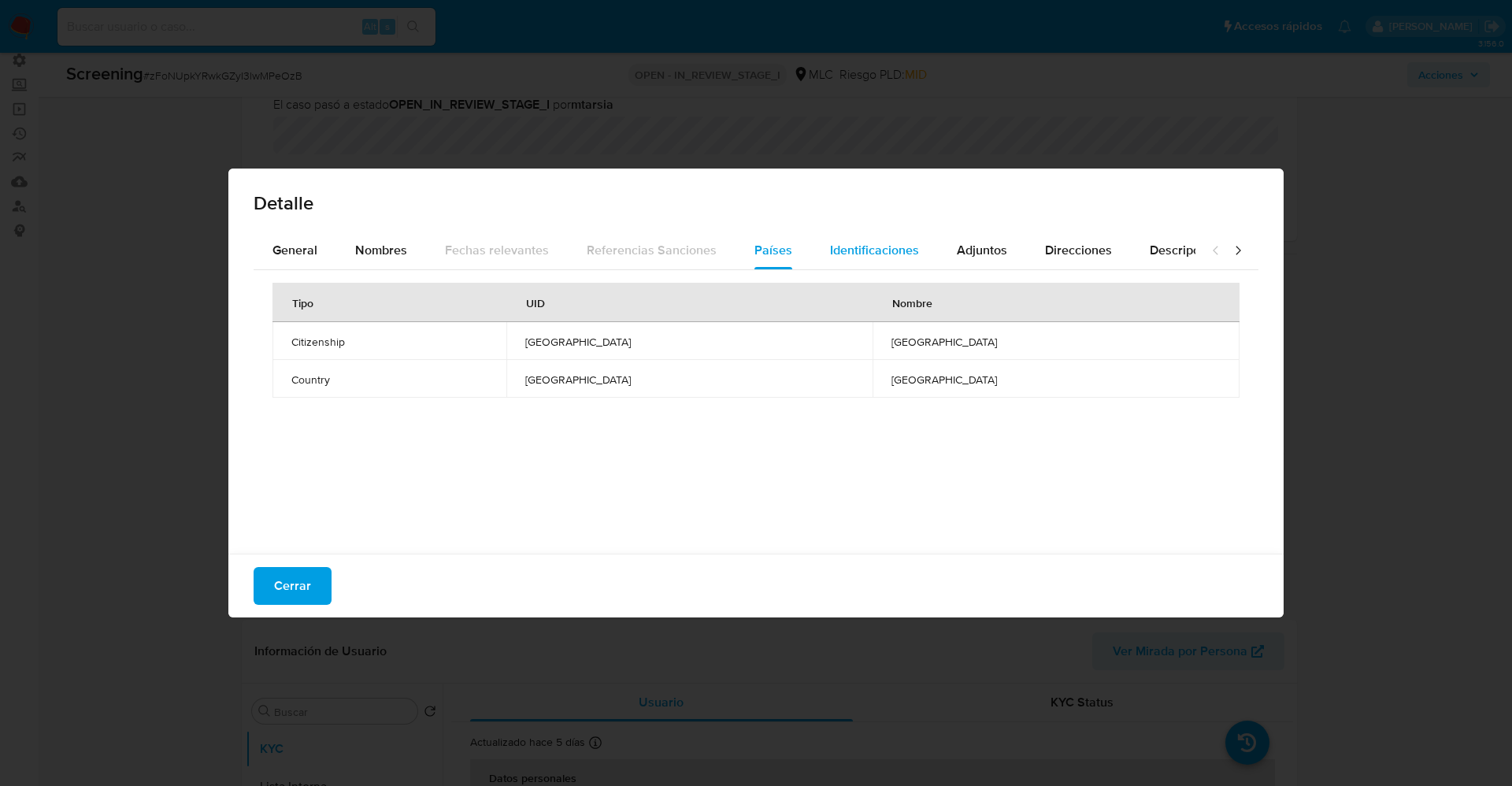
click at [851, 248] on span "Identificaciones" at bounding box center [874, 250] width 89 height 18
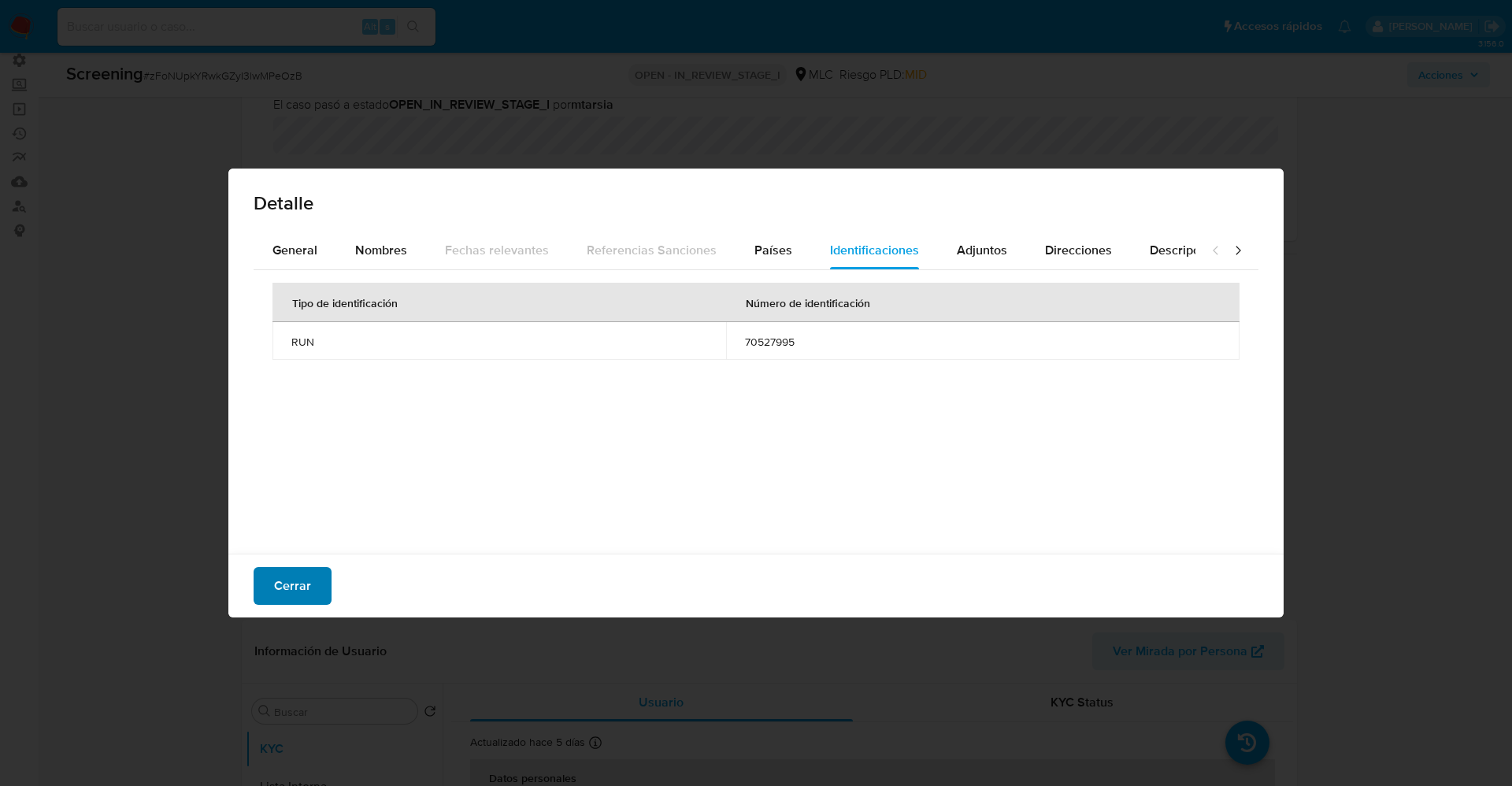
click at [302, 579] on span "Cerrar" at bounding box center [292, 586] width 37 height 35
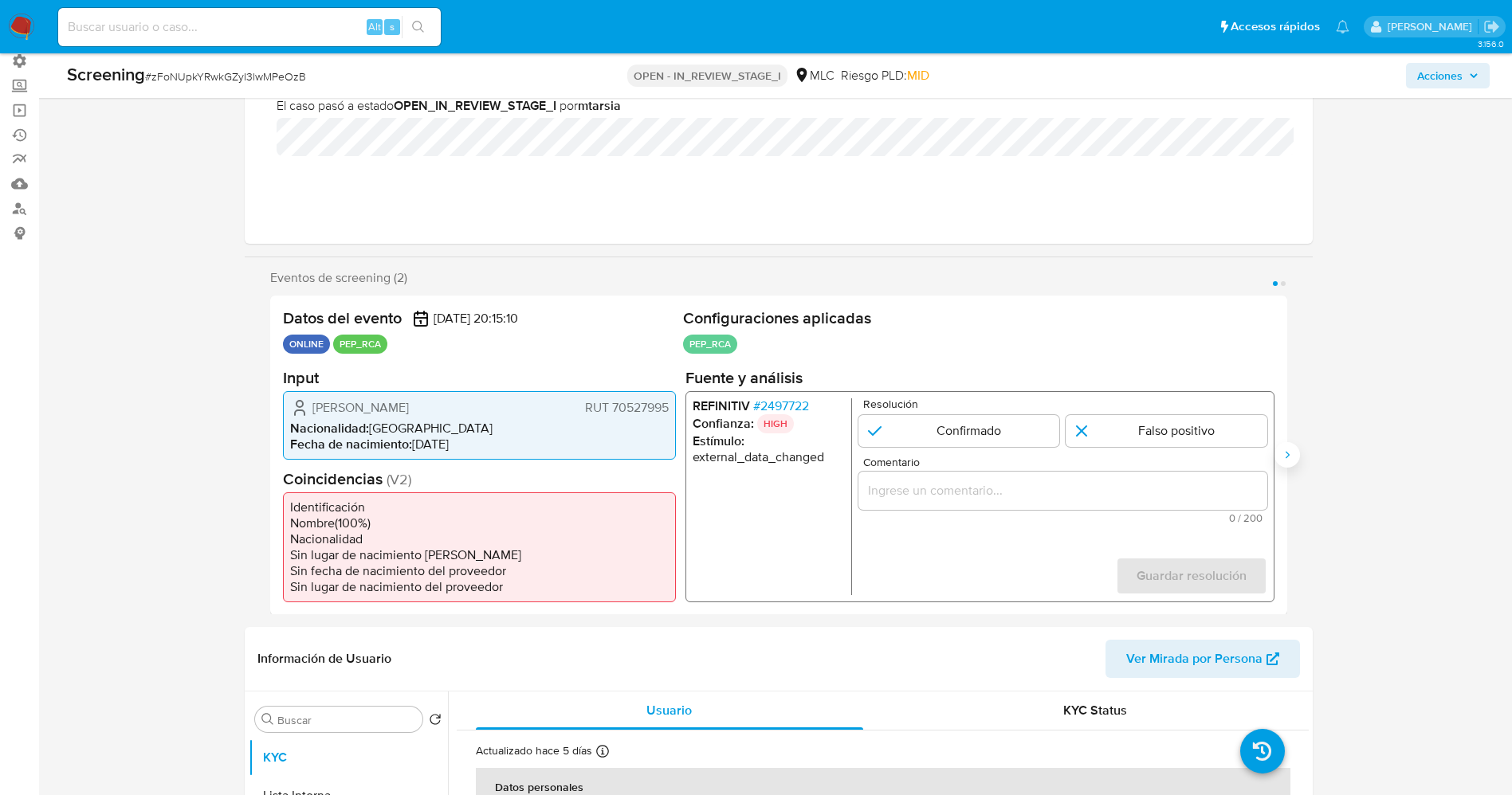
click at [1290, 452] on icon "Siguiente" at bounding box center [1287, 455] width 13 height 13
click at [786, 399] on span "# 2497722" at bounding box center [780, 405] width 56 height 16
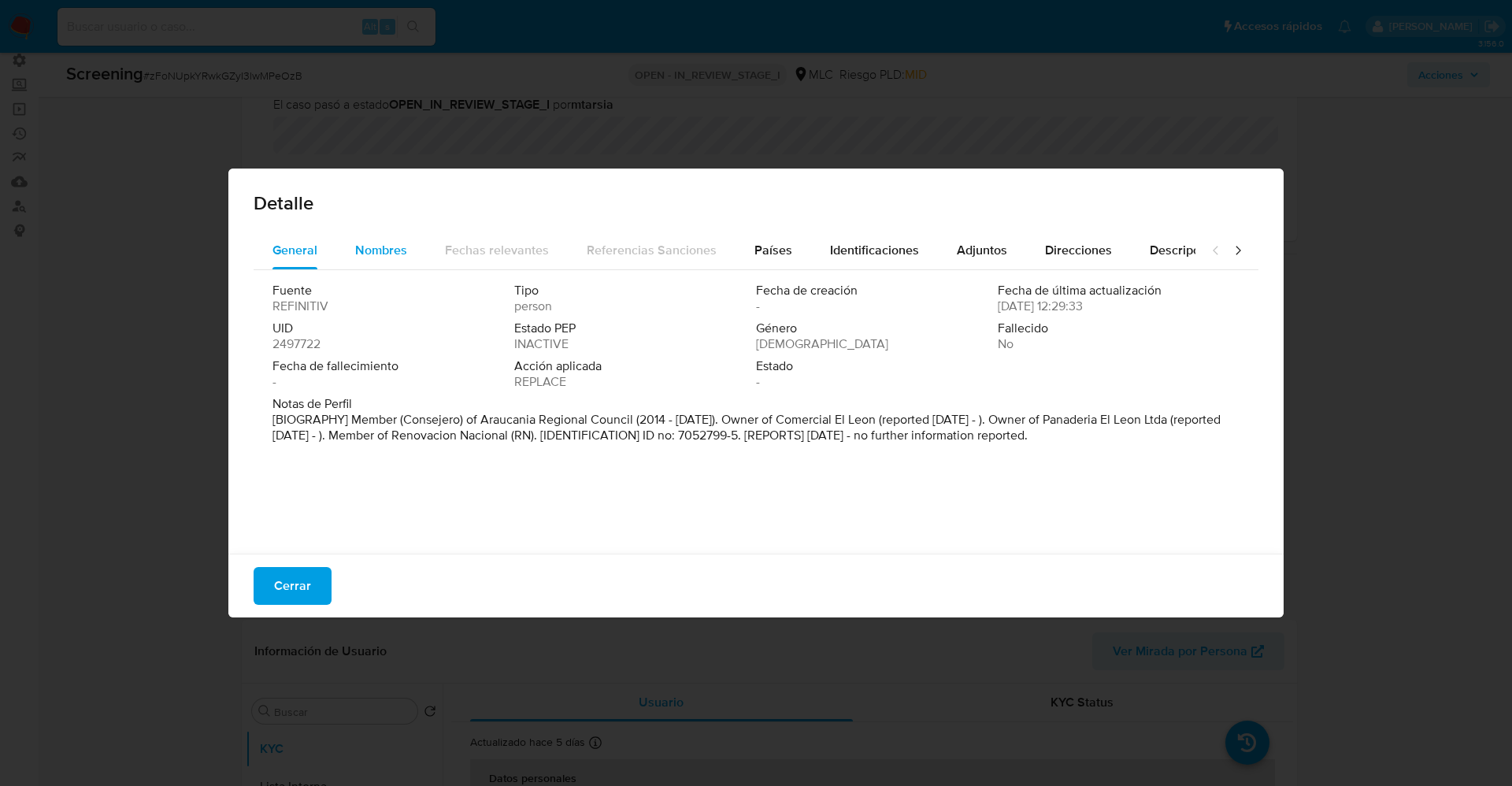
click at [378, 244] on span "Nombres" at bounding box center [381, 250] width 52 height 18
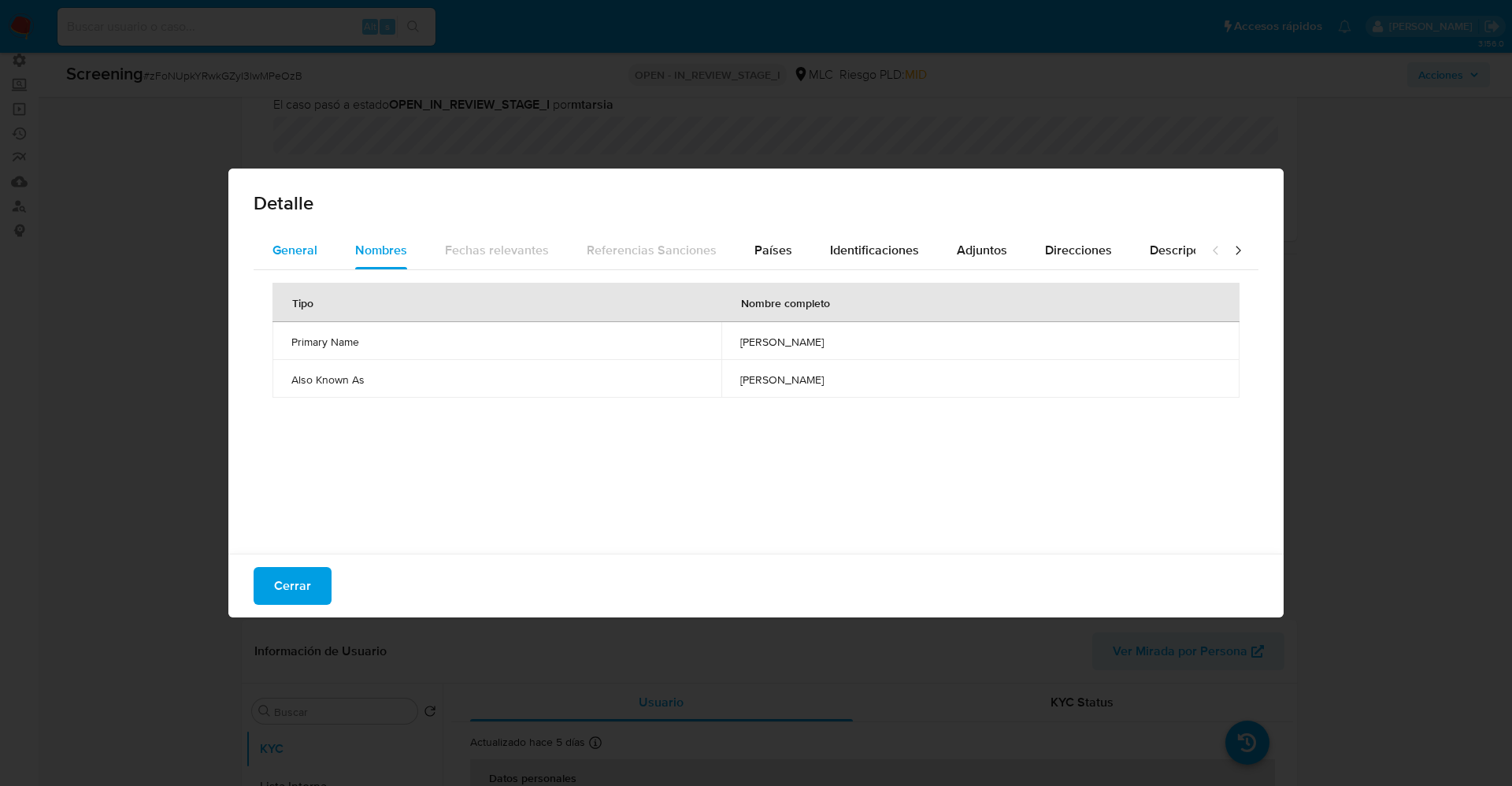
click at [263, 249] on button "General" at bounding box center [295, 251] width 83 height 38
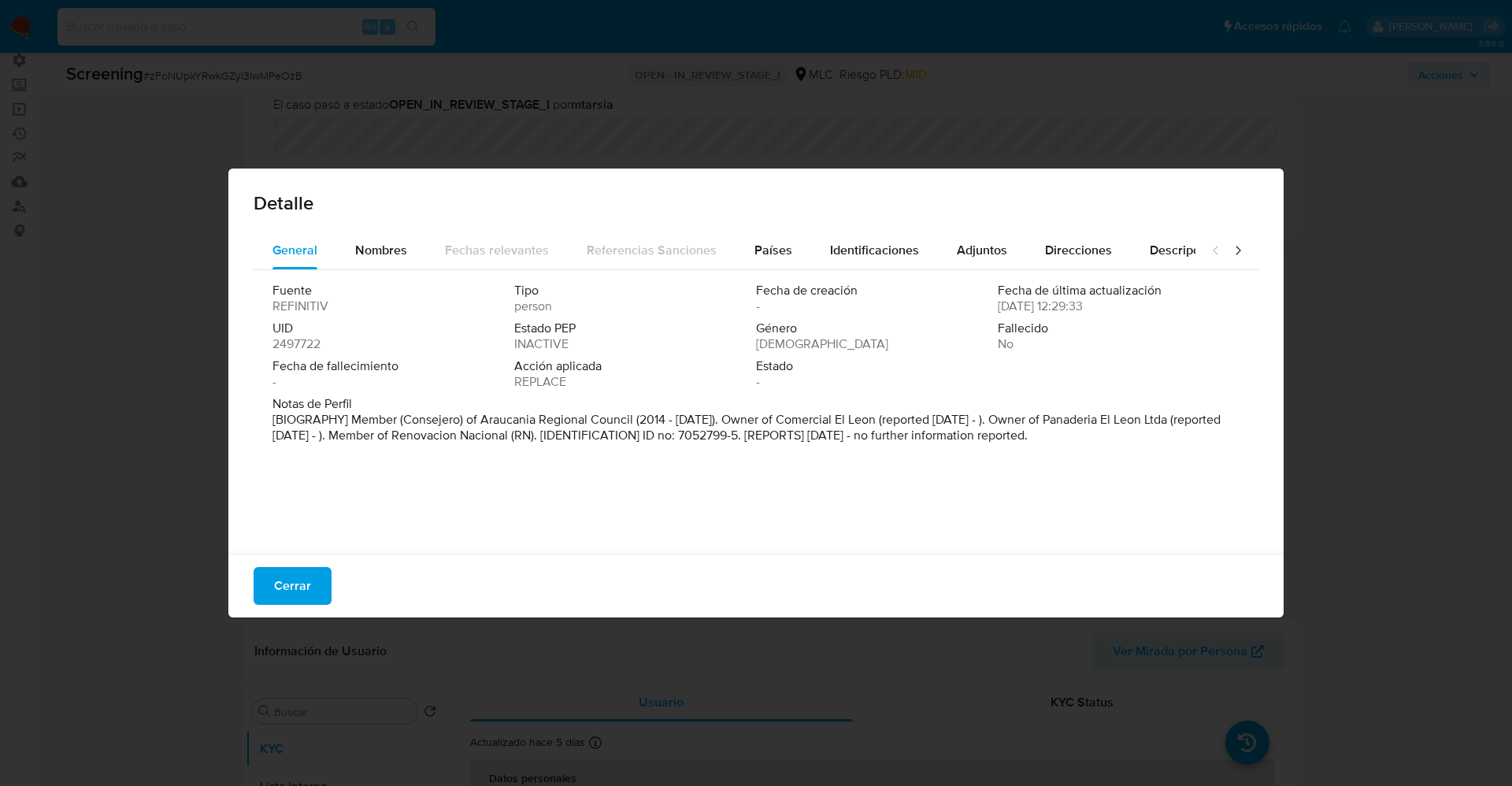
drag, startPoint x: 115, startPoint y: 466, endPoint x: 190, endPoint y: 460, distance: 75.2
click at [116, 466] on div "Detalle General Nombres Fechas relevantes Referencias Sanciones Países Identifi…" at bounding box center [756, 393] width 1512 height 786
click at [288, 594] on span "Cerrar" at bounding box center [292, 586] width 37 height 35
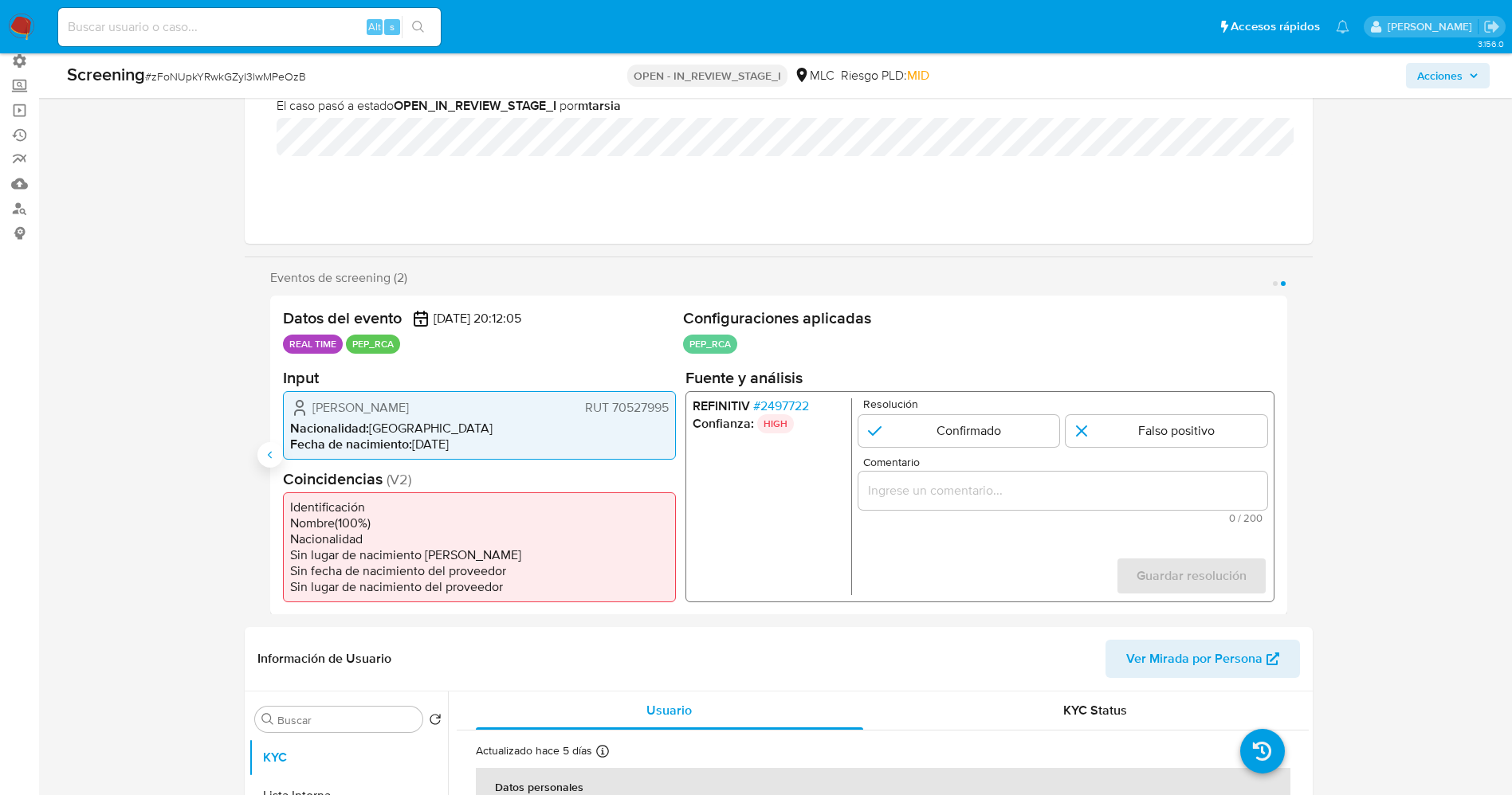
click at [267, 453] on icon "Anterior" at bounding box center [270, 455] width 13 height 13
drag, startPoint x: 307, startPoint y: 410, endPoint x: 470, endPoint y: 404, distance: 163.1
click at [503, 403] on div "René Roberto Rubeska Balboa RUT 70527995" at bounding box center [479, 407] width 378 height 19
click at [368, 405] on span "René Roberto Rubeska Balboa" at bounding box center [360, 407] width 97 height 16
click at [304, 406] on icon "1 de 2" at bounding box center [300, 407] width 19 height 19
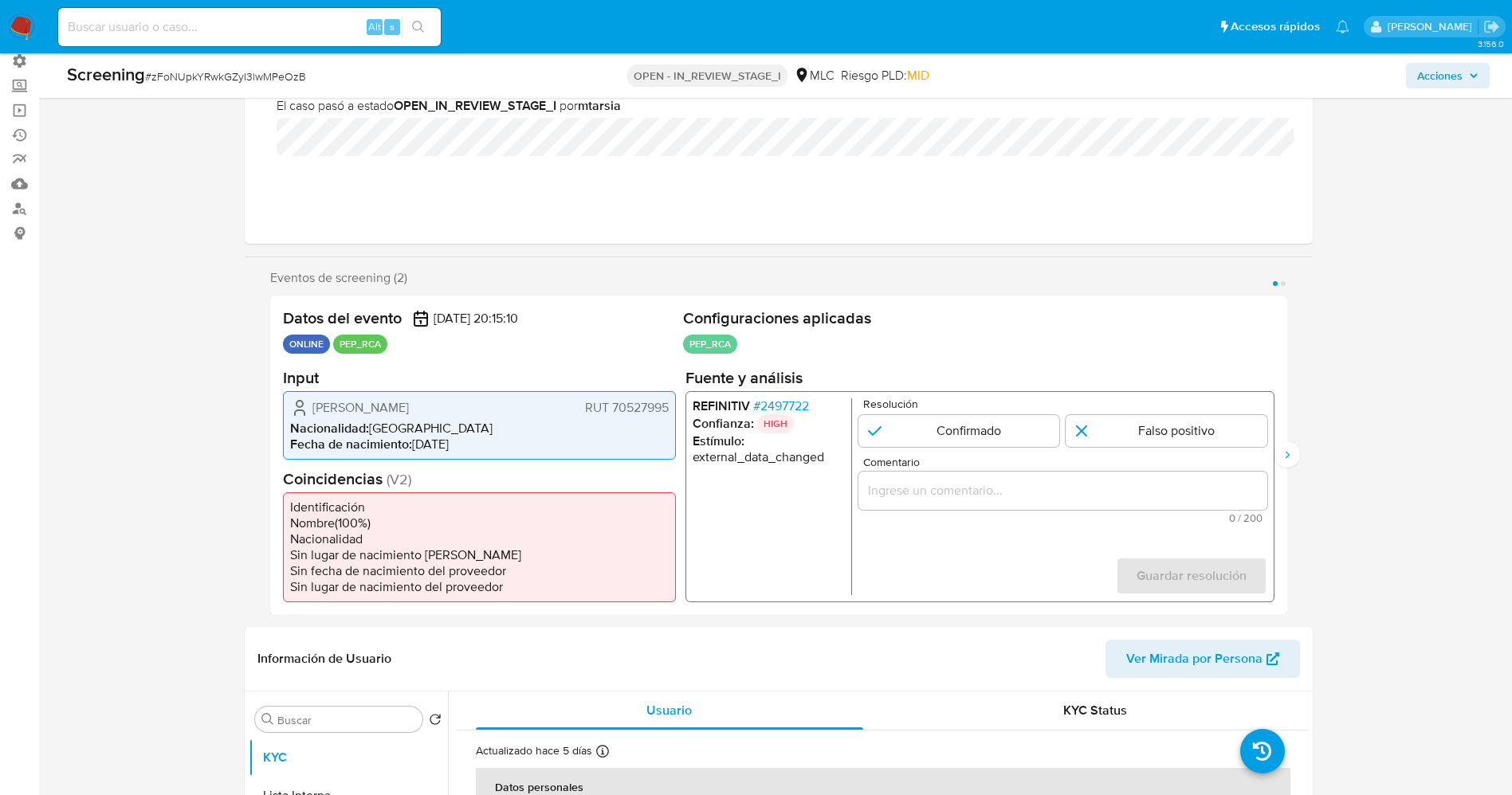
drag, startPoint x: 308, startPoint y: 406, endPoint x: 671, endPoint y: 405, distance: 363.0
click at [671, 405] on div "René Roberto Rubeska Balboa RUT 70527995 Nacionalidad : Chile Fecha de nacimien…" at bounding box center [479, 425] width 393 height 69
click at [789, 405] on span "# 2497722" at bounding box center [780, 405] width 56 height 16
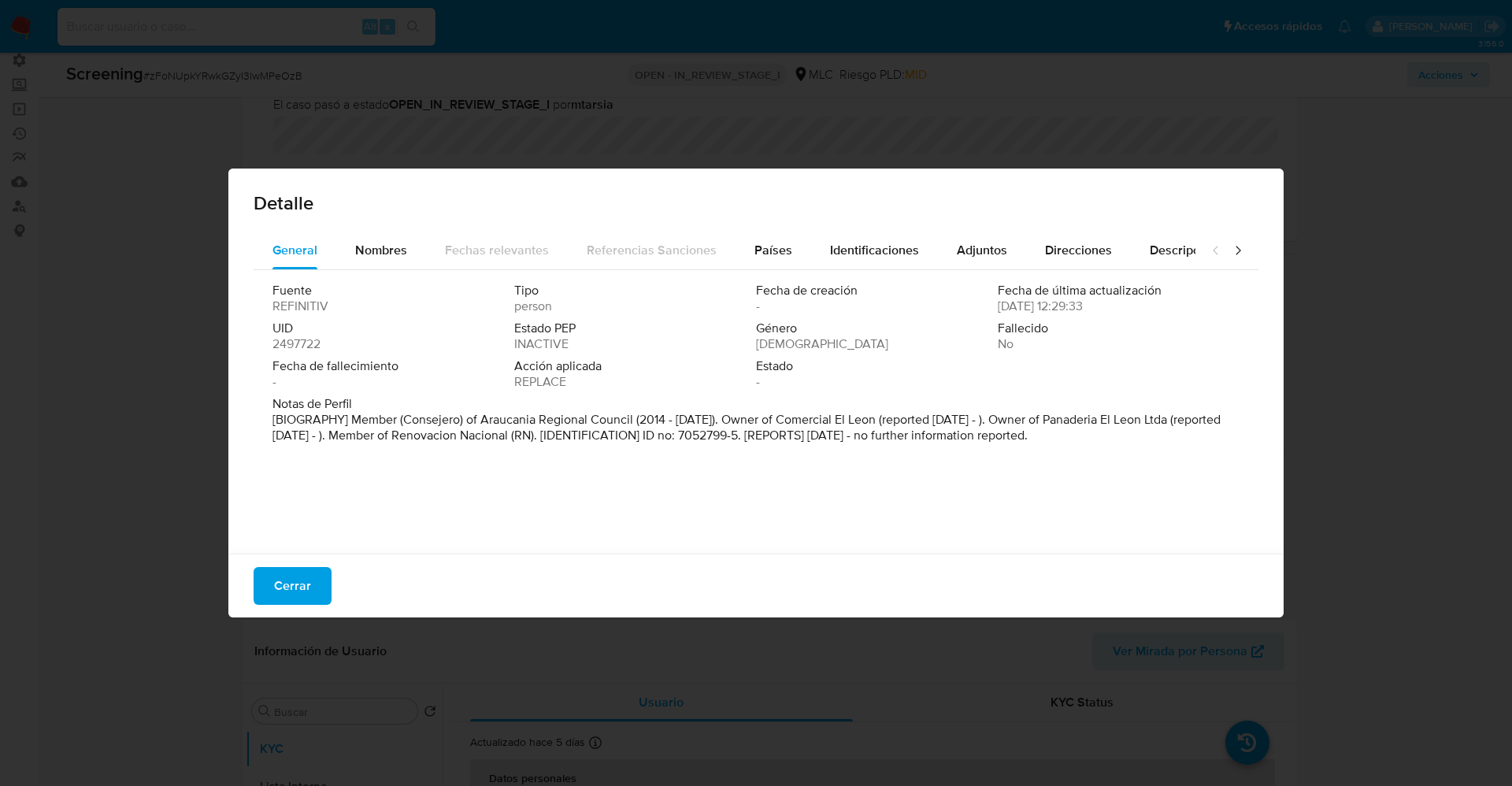
drag, startPoint x: 355, startPoint y: 416, endPoint x: 1202, endPoint y: 490, distance: 850.2
click at [1216, 497] on div "Fuente REFINITIV Tipo person Fecha de creación - Fecha de última actualización …" at bounding box center [756, 408] width 1005 height 276
drag, startPoint x: 346, startPoint y: 421, endPoint x: 600, endPoint y: 419, distance: 254.0
click at [611, 419] on font "[BIOGRAFÍA] Consejero del Consejo Regional de la Araucanía (2014 - marzo de 201…" at bounding box center [744, 427] width 942 height 34
drag, startPoint x: 274, startPoint y: 586, endPoint x: 419, endPoint y: 520, distance: 159.3
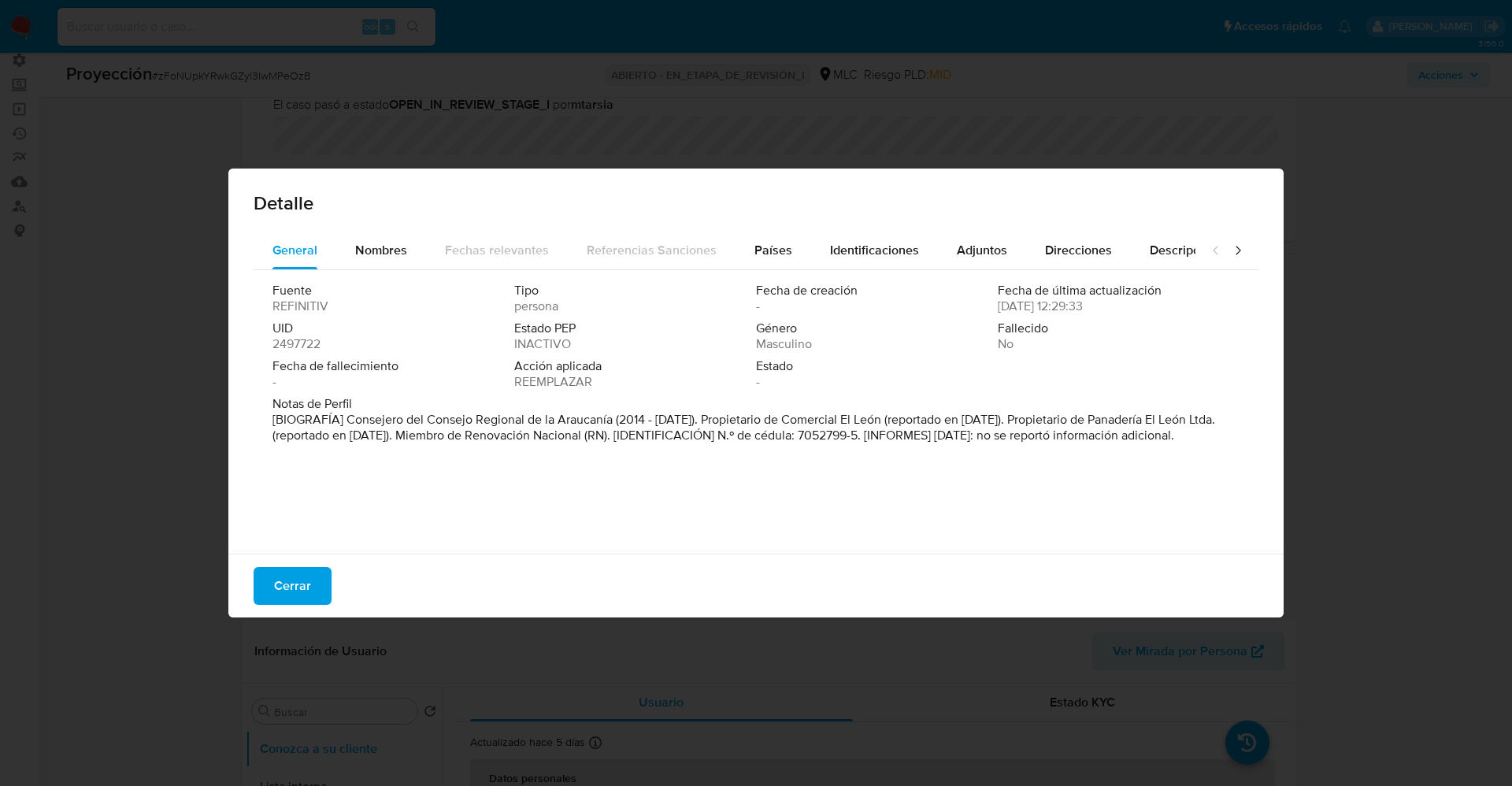
click at [276, 588] on span "Cerrar" at bounding box center [292, 586] width 37 height 35
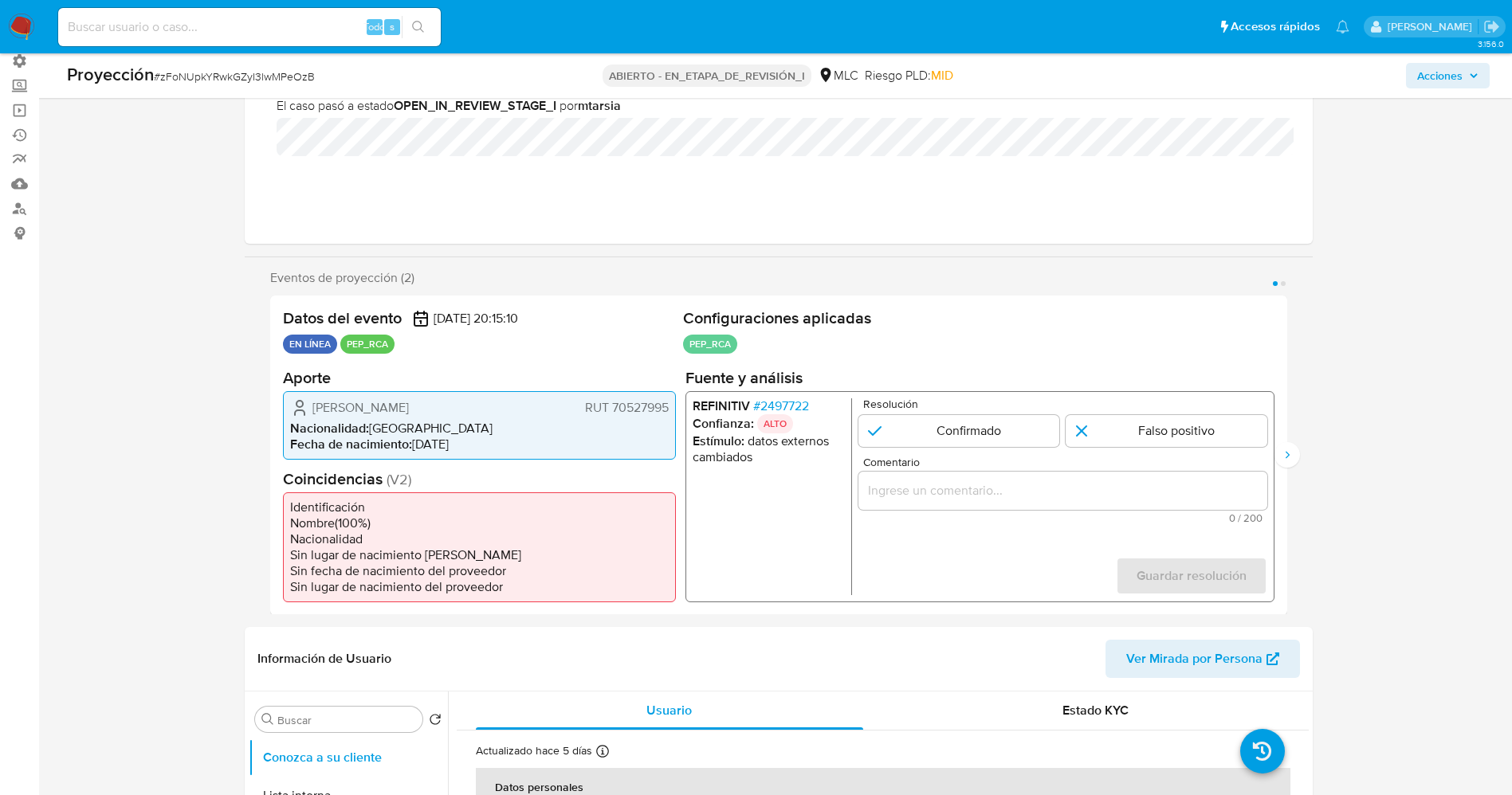
drag, startPoint x: 1092, startPoint y: 426, endPoint x: 1082, endPoint y: 453, distance: 28.8
click at [1092, 425] on input "1 de 2" at bounding box center [1166, 430] width 202 height 32
radio input "true"
click at [1070, 487] on input "Comentario" at bounding box center [1062, 490] width 409 height 21
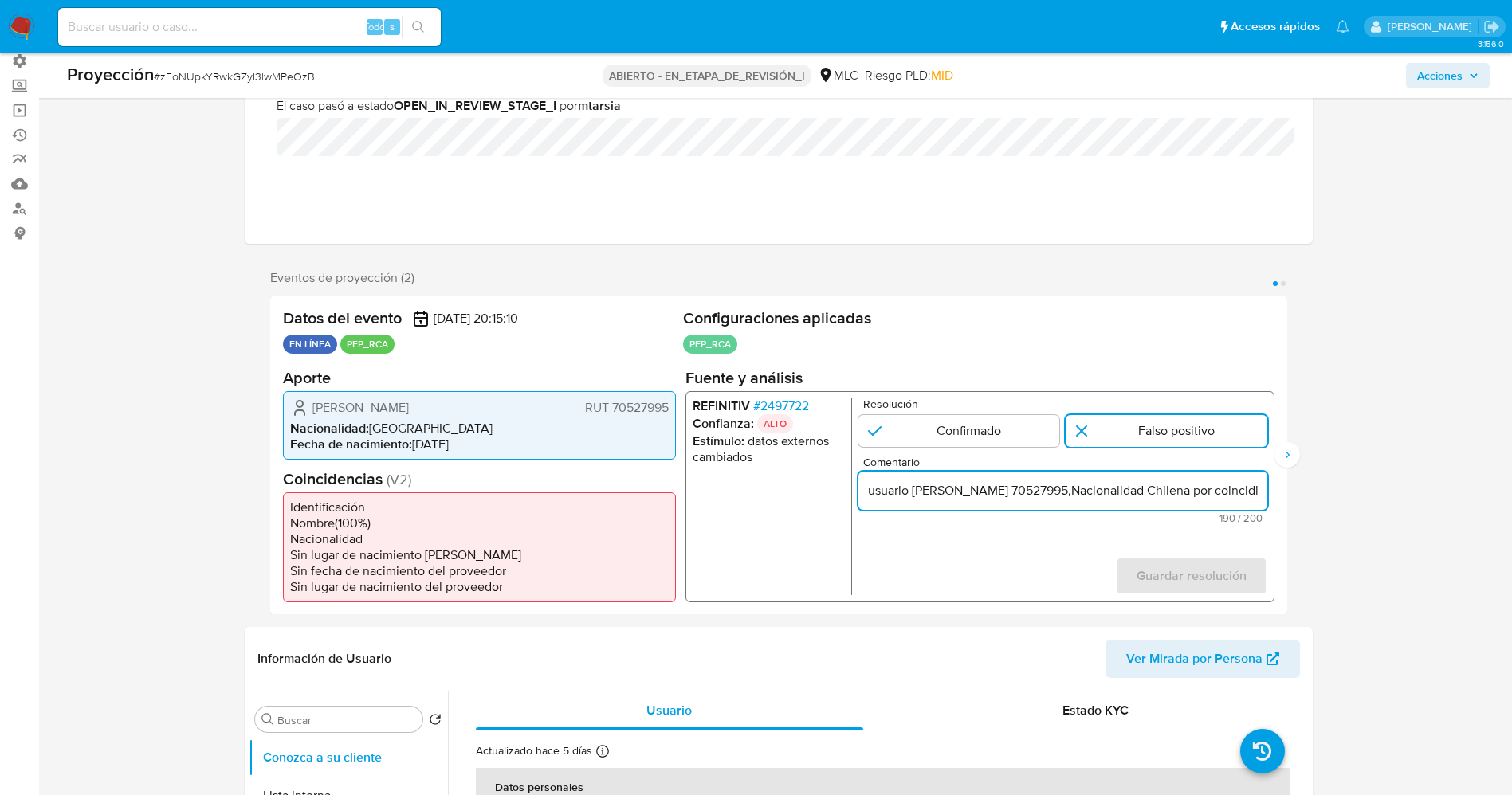
scroll to position [0, 737]
type input "usuario René Roberto Rubeska BalboaRUT 70527995,Nacionalidad Chilena por coinci…"
click at [1204, 588] on span "Guardar resolución" at bounding box center [1190, 575] width 110 height 35
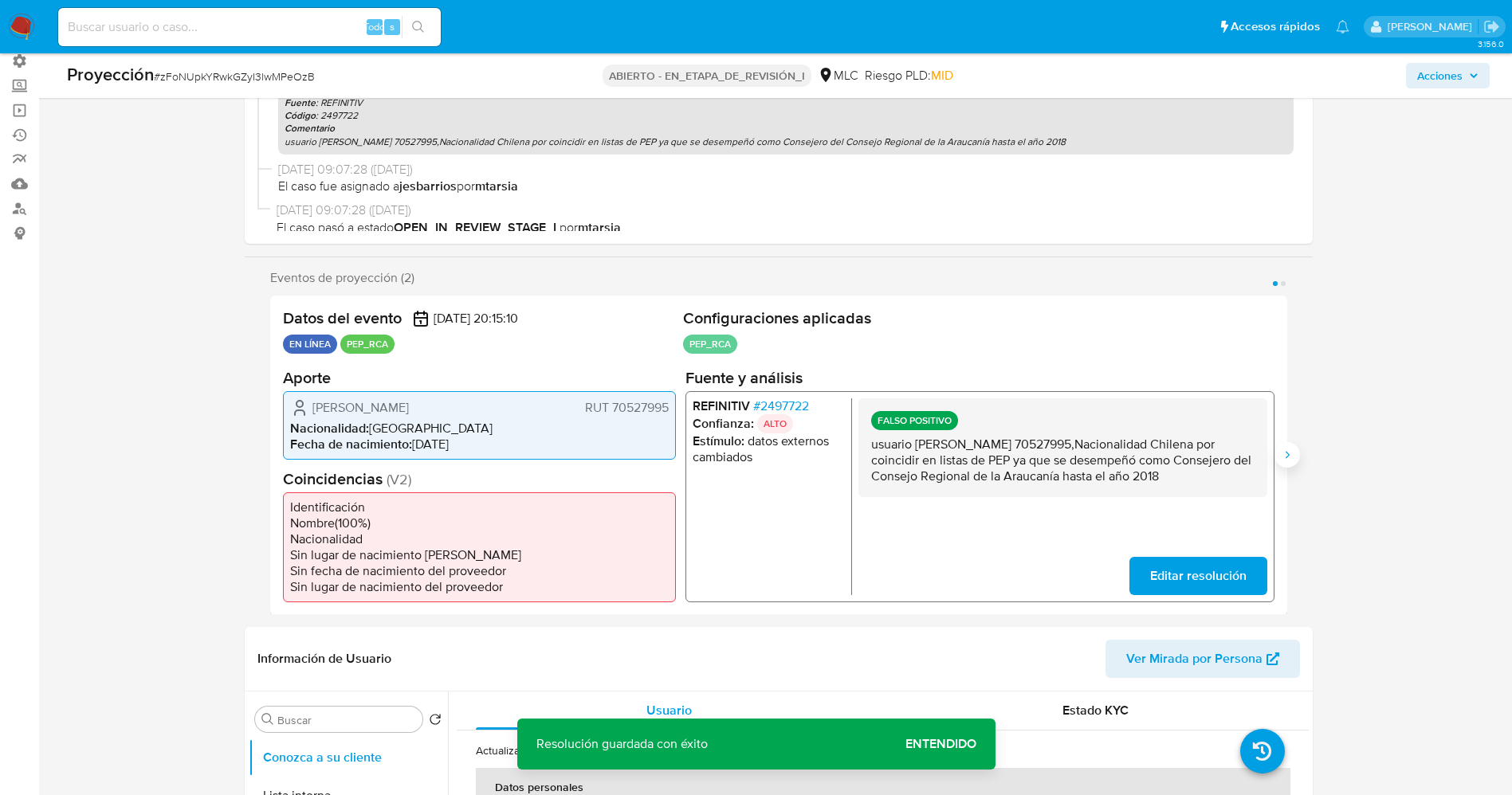
click at [1288, 456] on icon "Siguiente" at bounding box center [1286, 454] width 4 height 7
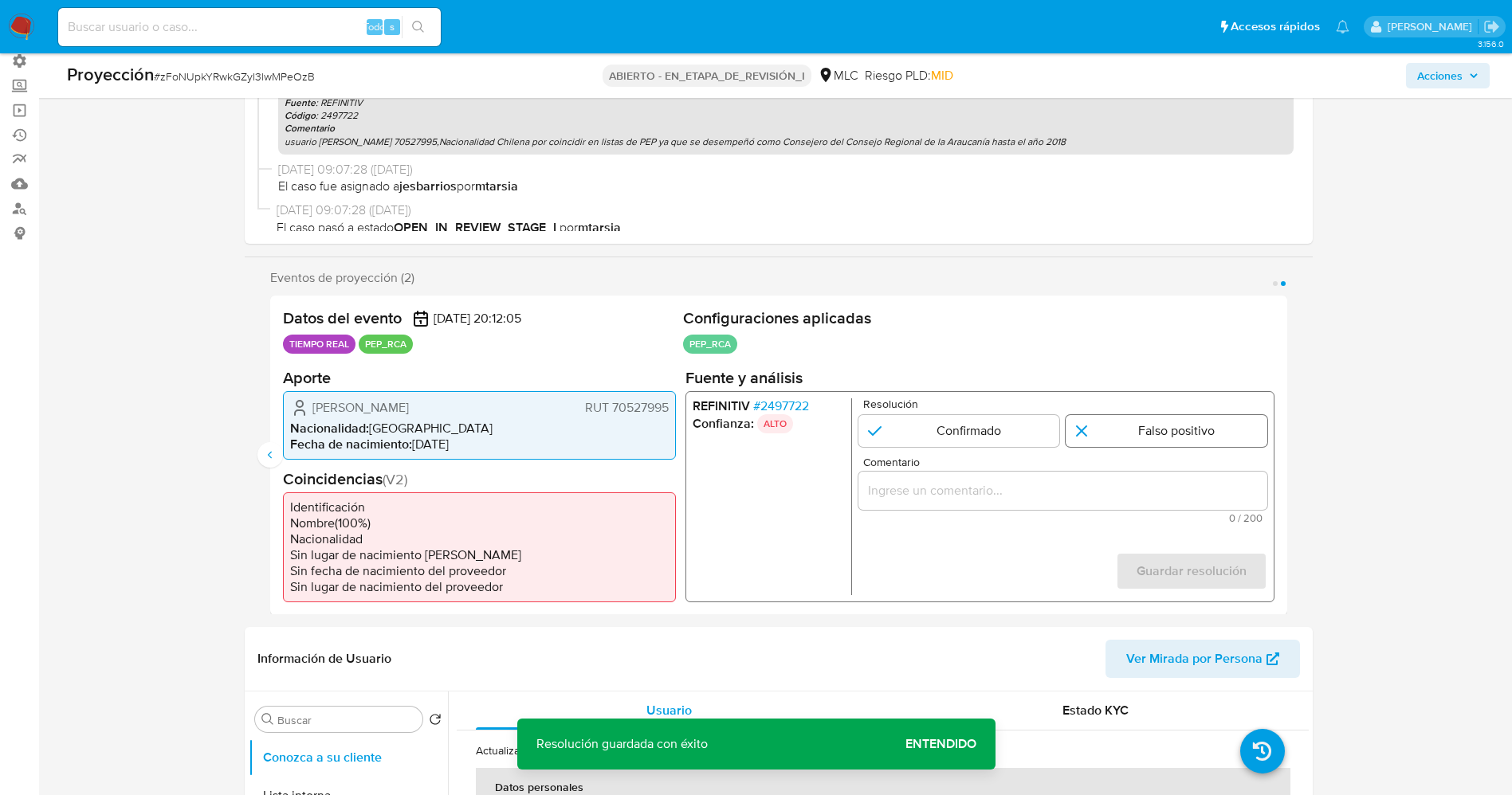
click at [1124, 436] on input "2 de 2" at bounding box center [1166, 430] width 202 height 32
radio input "true"
click at [1082, 488] on input "Comentario" at bounding box center [1062, 490] width 409 height 21
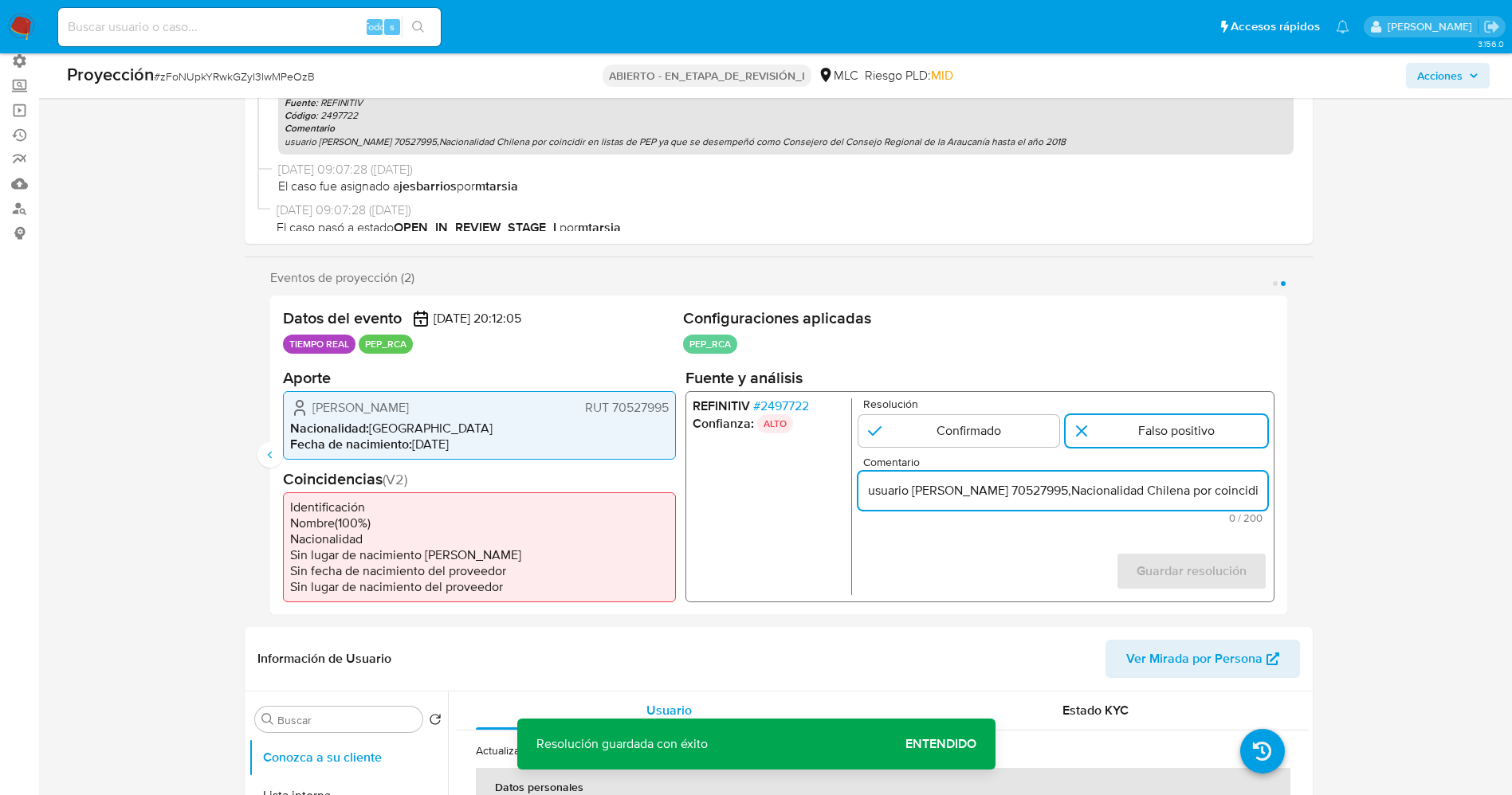
scroll to position [0, 737]
type input "usuario René Roberto Rubeska BalboaRUT 70527995,Nacionalidad Chilena por coinci…"
click at [1134, 567] on button "Guardar resolución" at bounding box center [1190, 571] width 151 height 38
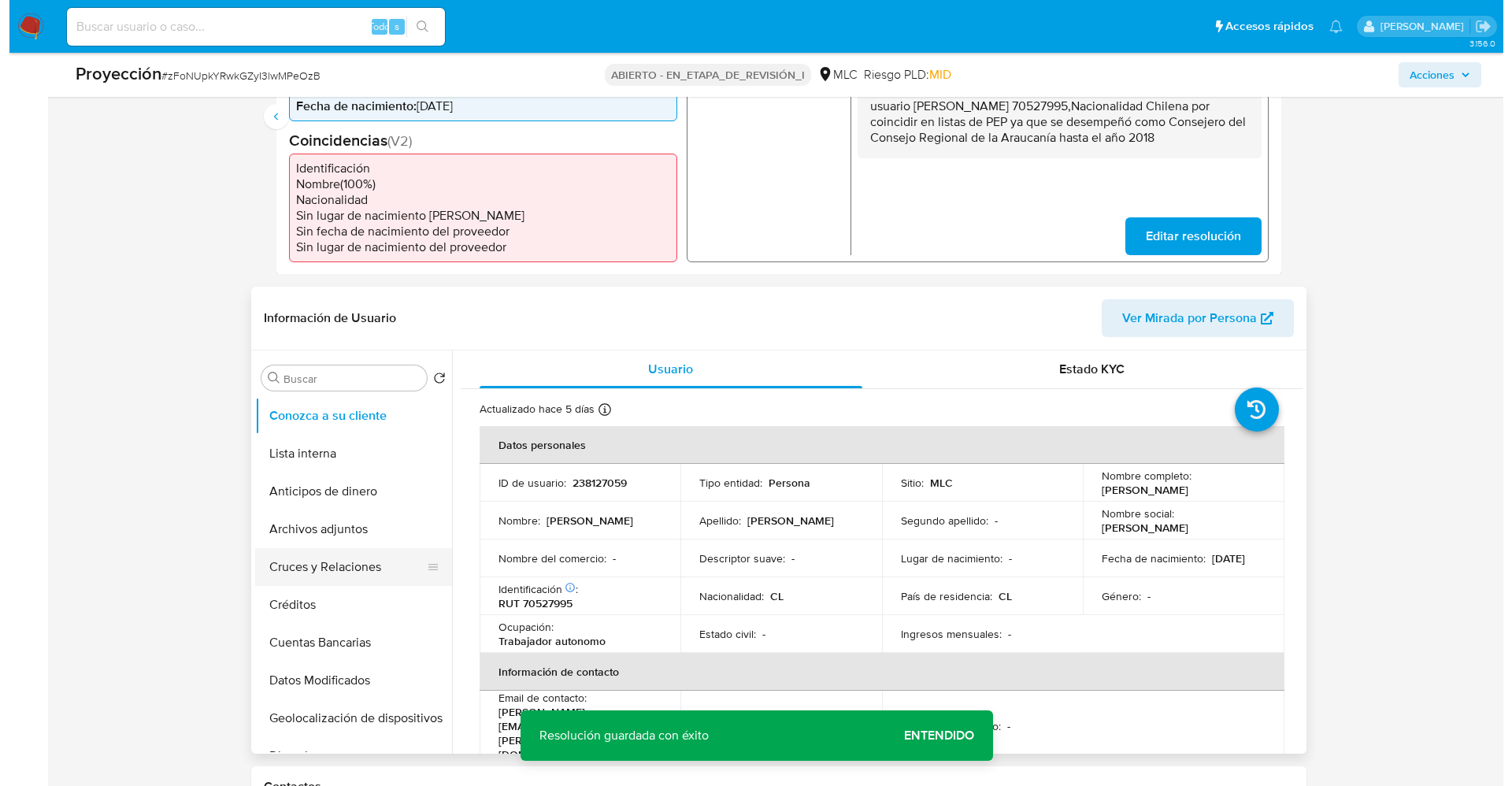
scroll to position [473, 0]
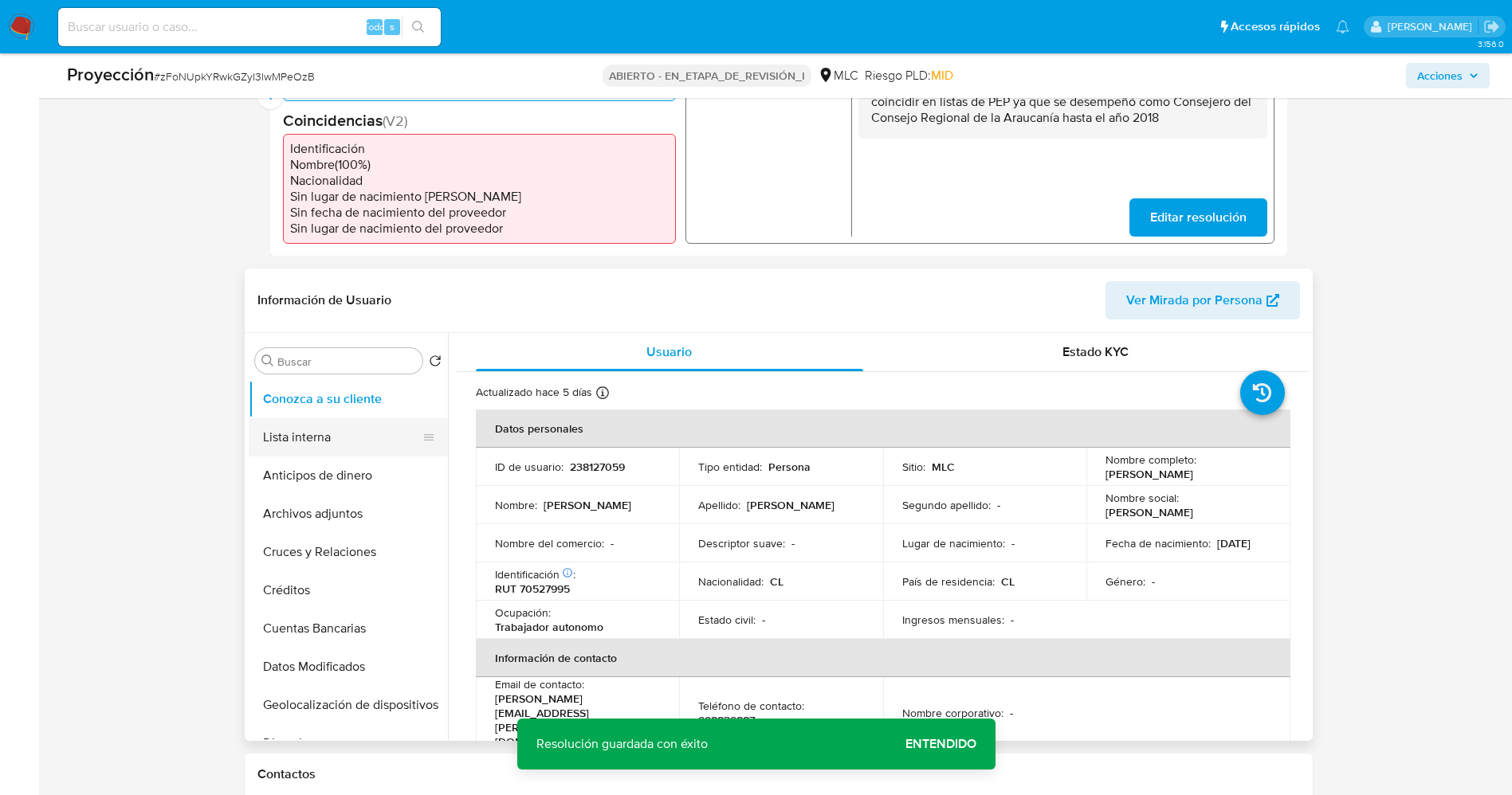
click at [297, 444] on button "Lista interna" at bounding box center [342, 437] width 186 height 38
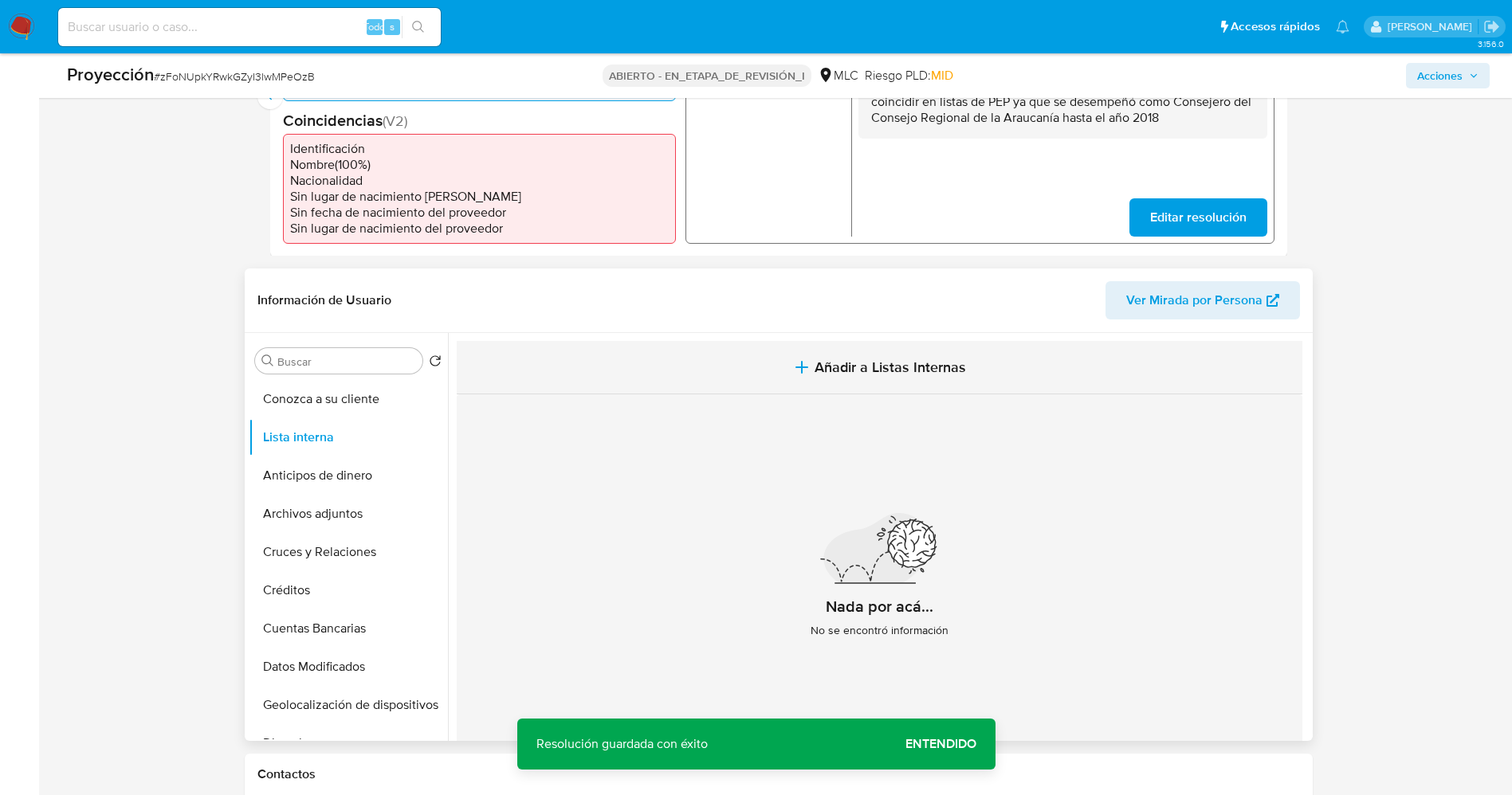
click at [884, 368] on span "Añadir a Listas Internas" at bounding box center [890, 367] width 151 height 18
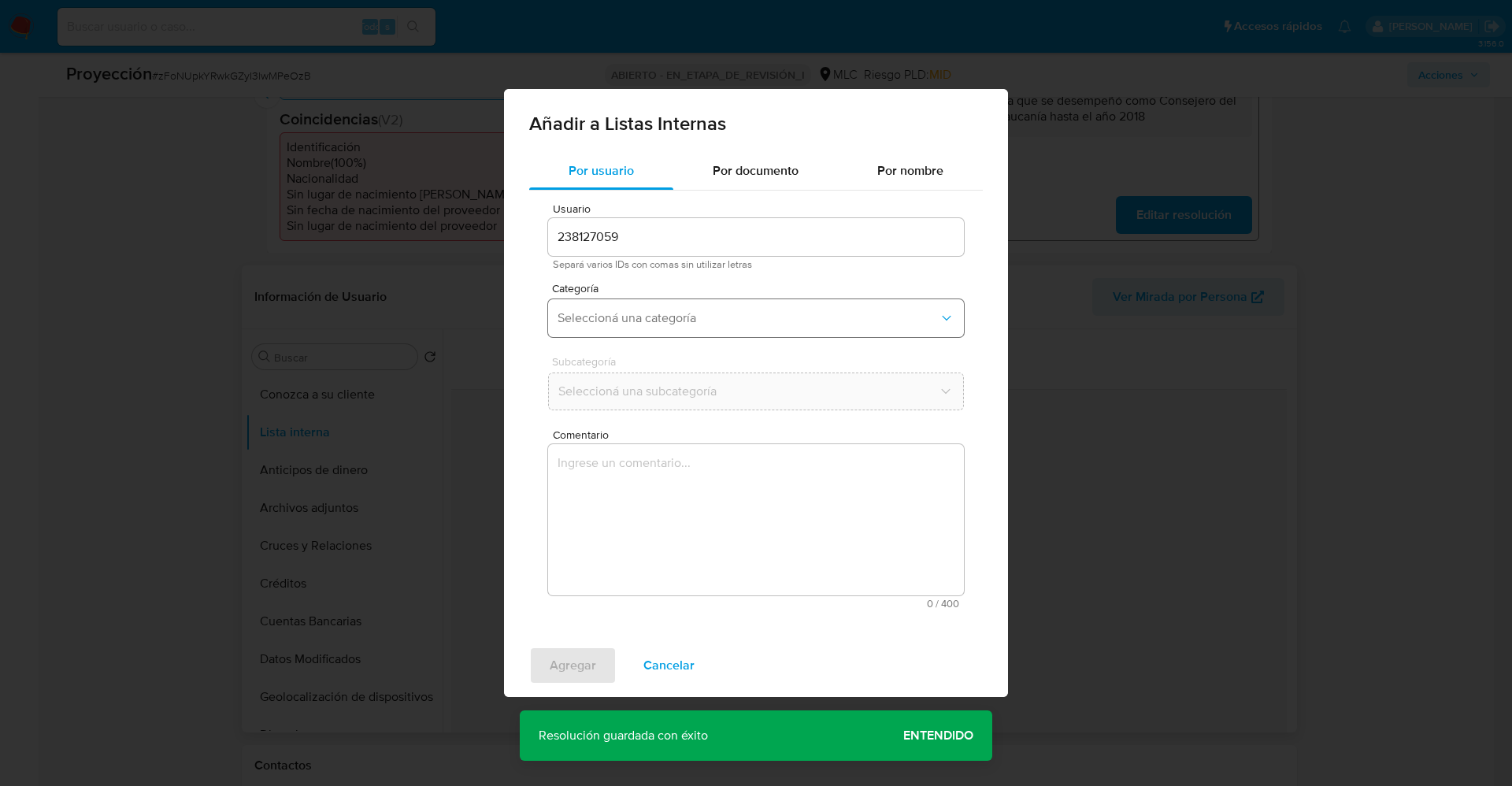
click at [764, 304] on button "Seleccioná una categoría" at bounding box center [756, 319] width 416 height 38
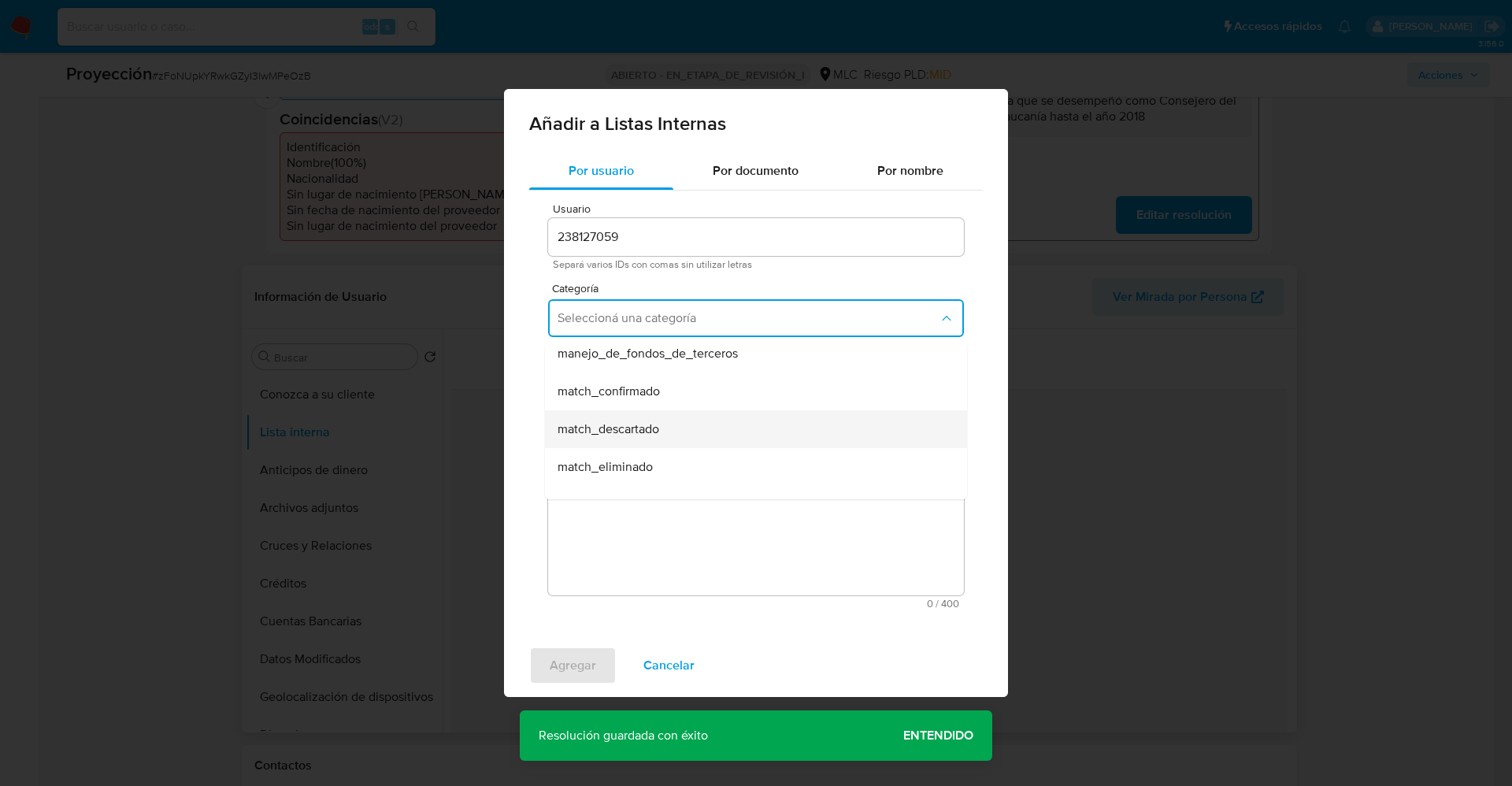
scroll to position [118, 0]
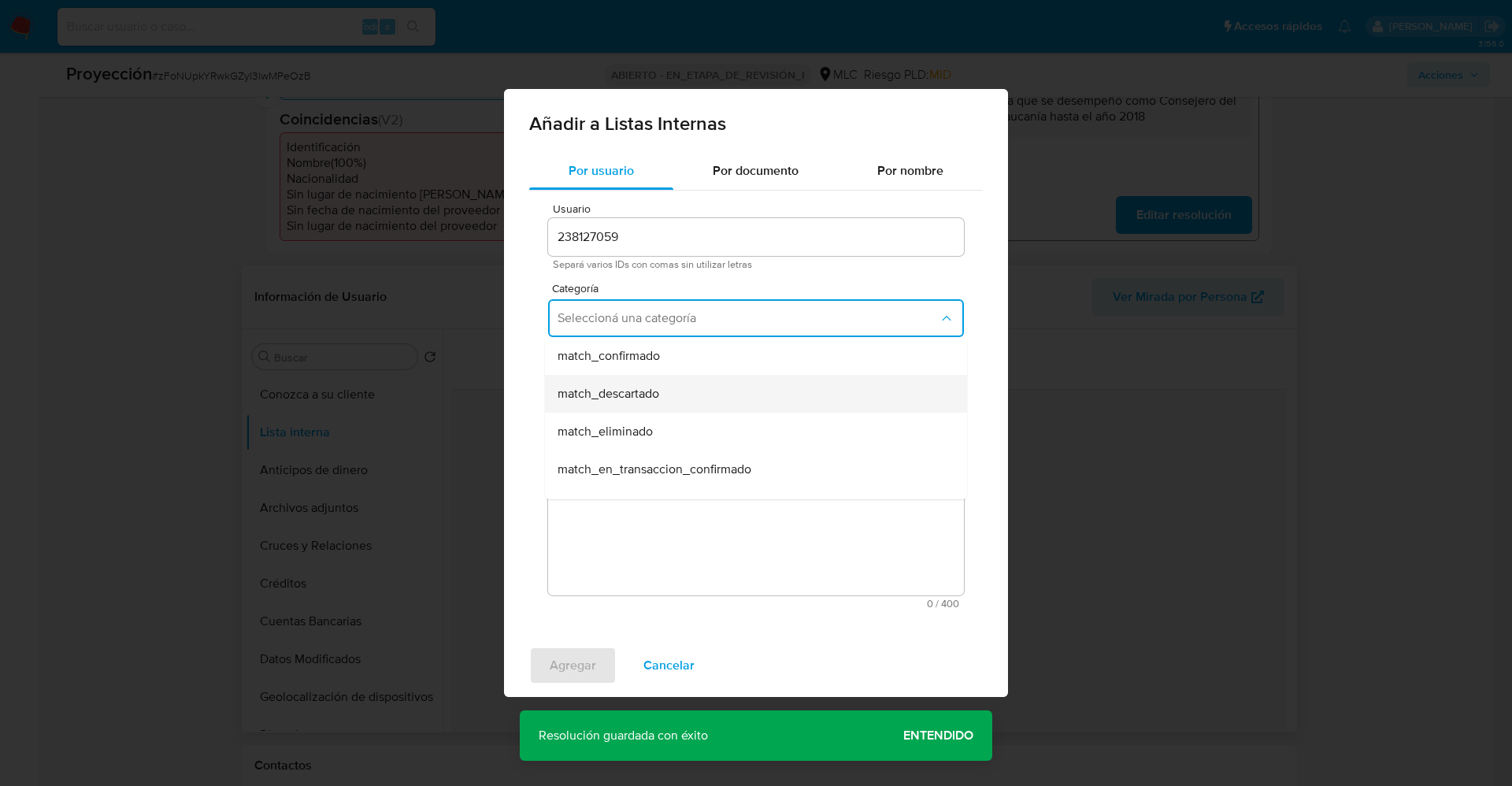
click at [696, 398] on div "match_descartado" at bounding box center [751, 394] width 387 height 38
click at [694, 395] on span "Seleccioná una subcategoría" at bounding box center [748, 391] width 381 height 16
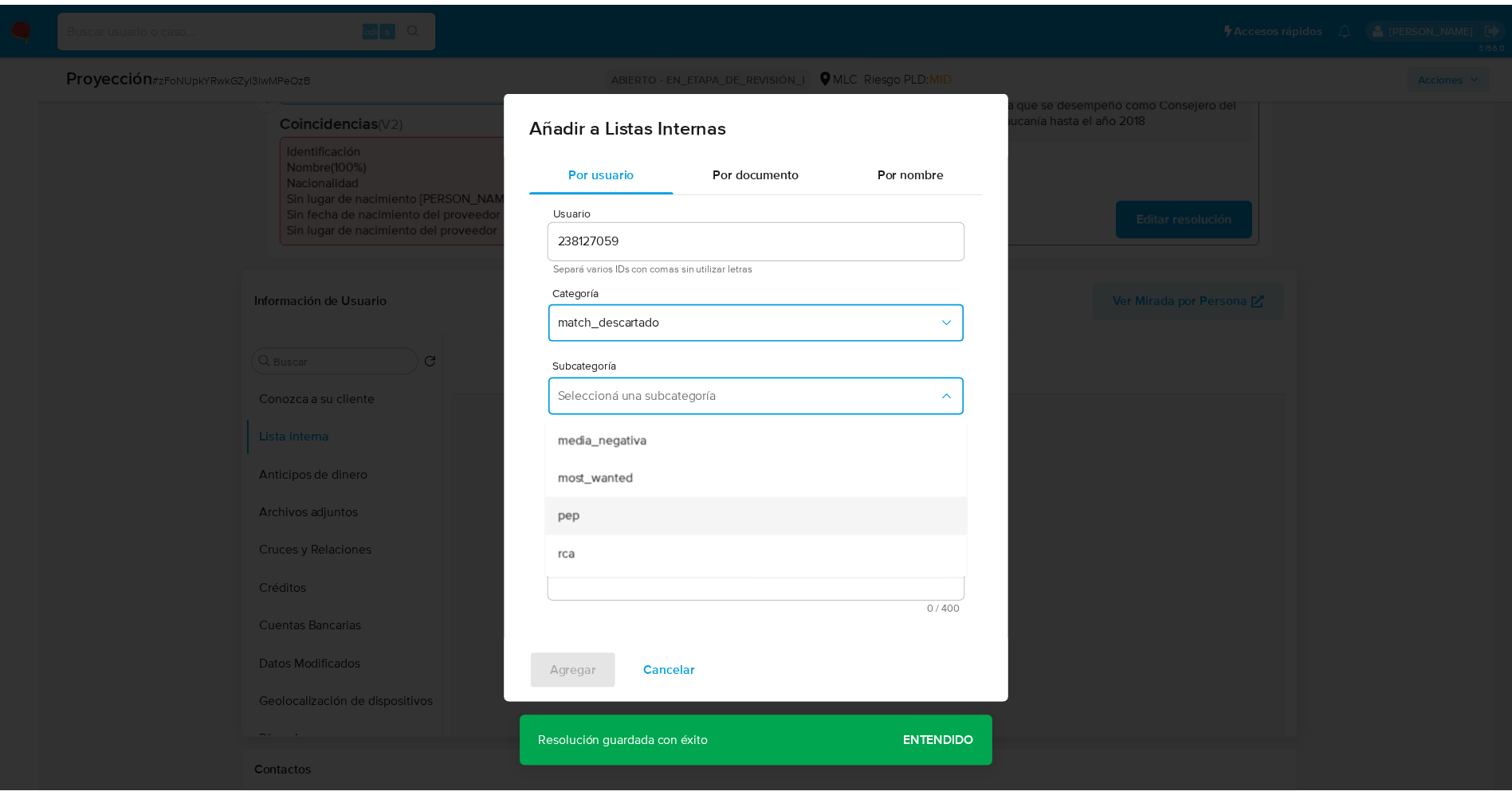
scroll to position [108, 0]
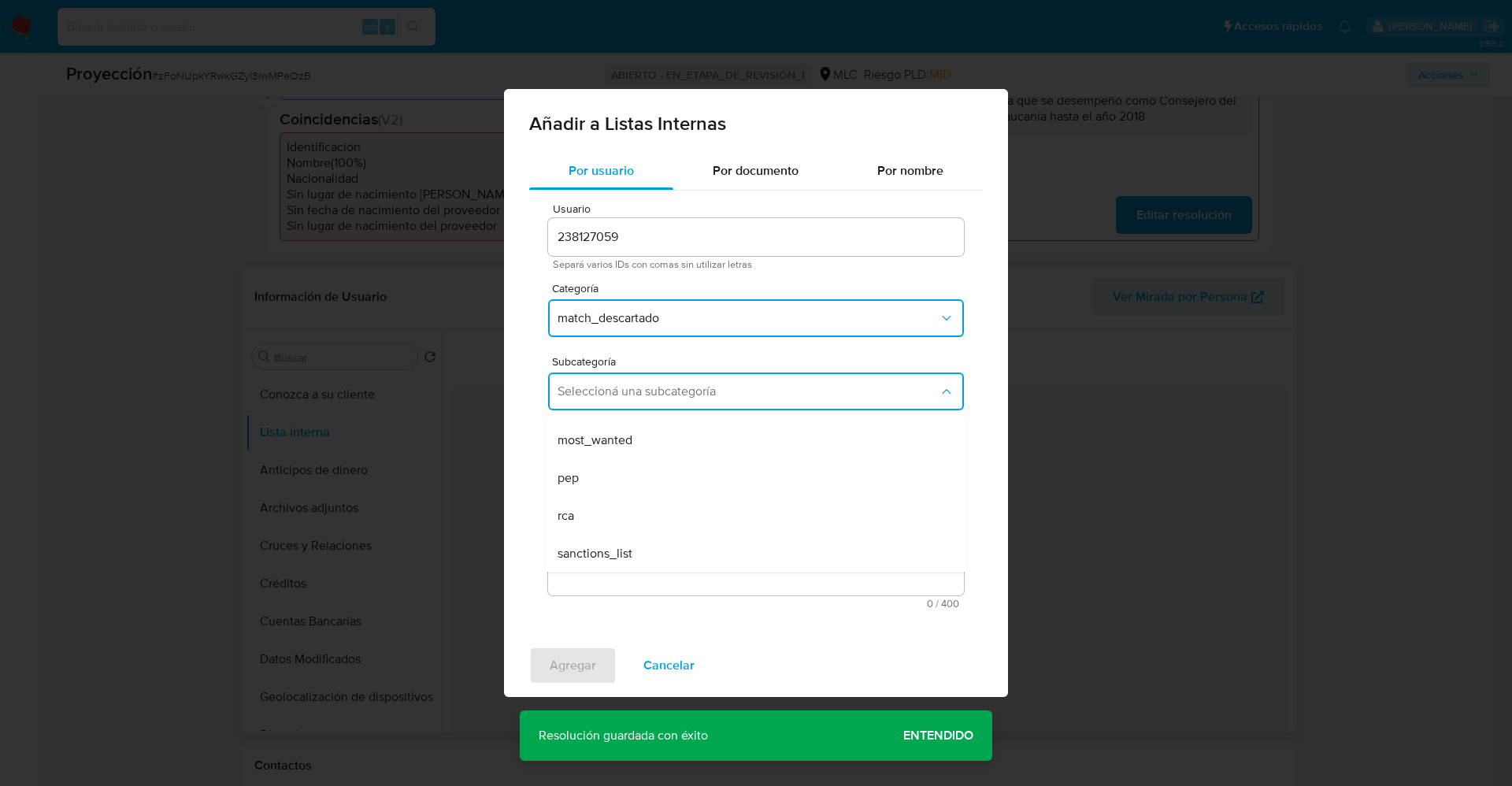
drag, startPoint x: 615, startPoint y: 478, endPoint x: 605, endPoint y: 496, distance: 20.6
click at [613, 477] on div "pep" at bounding box center [751, 478] width 387 height 38
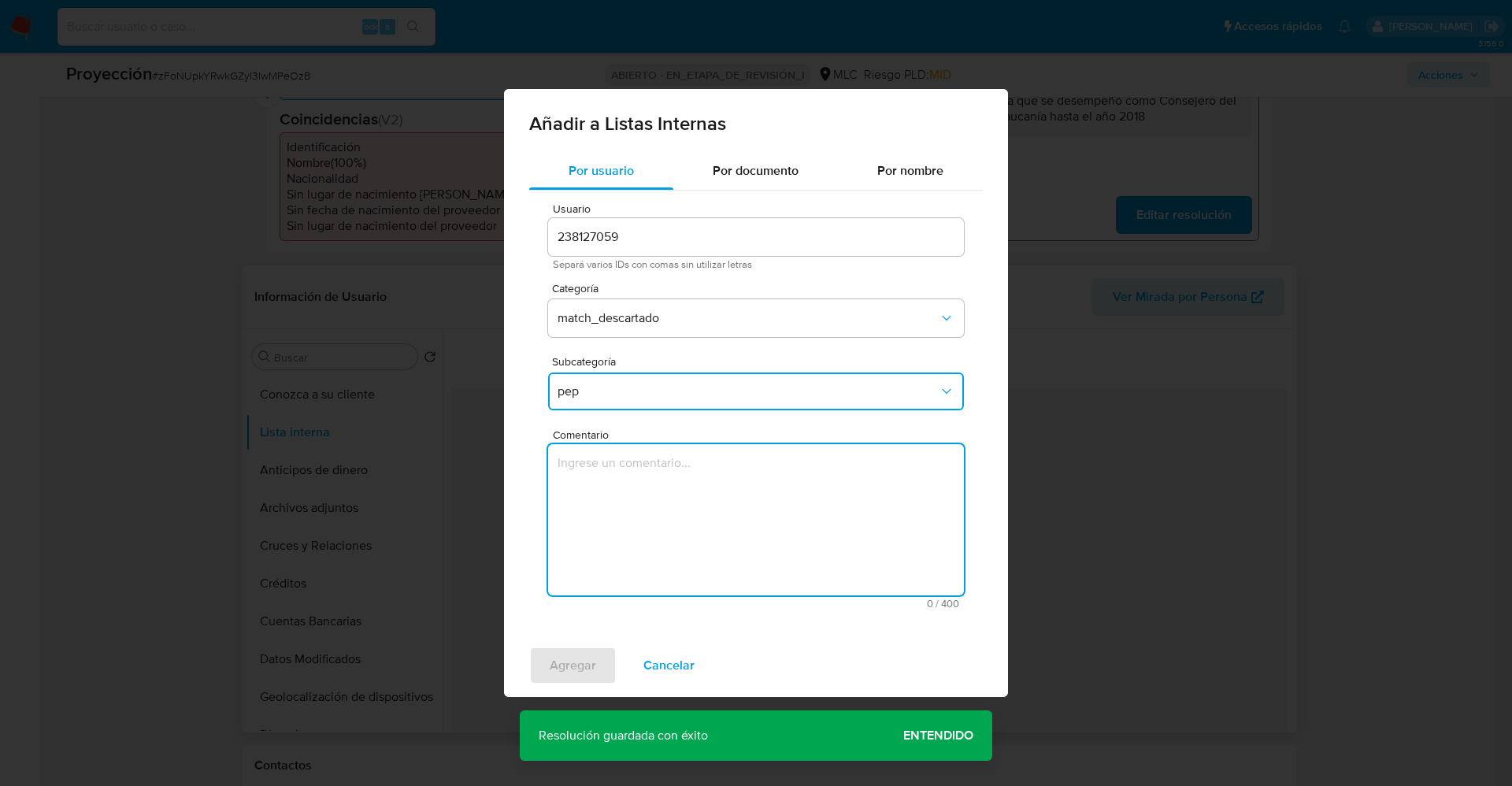
click at [616, 506] on textarea "Comentario" at bounding box center [756, 520] width 416 height 151
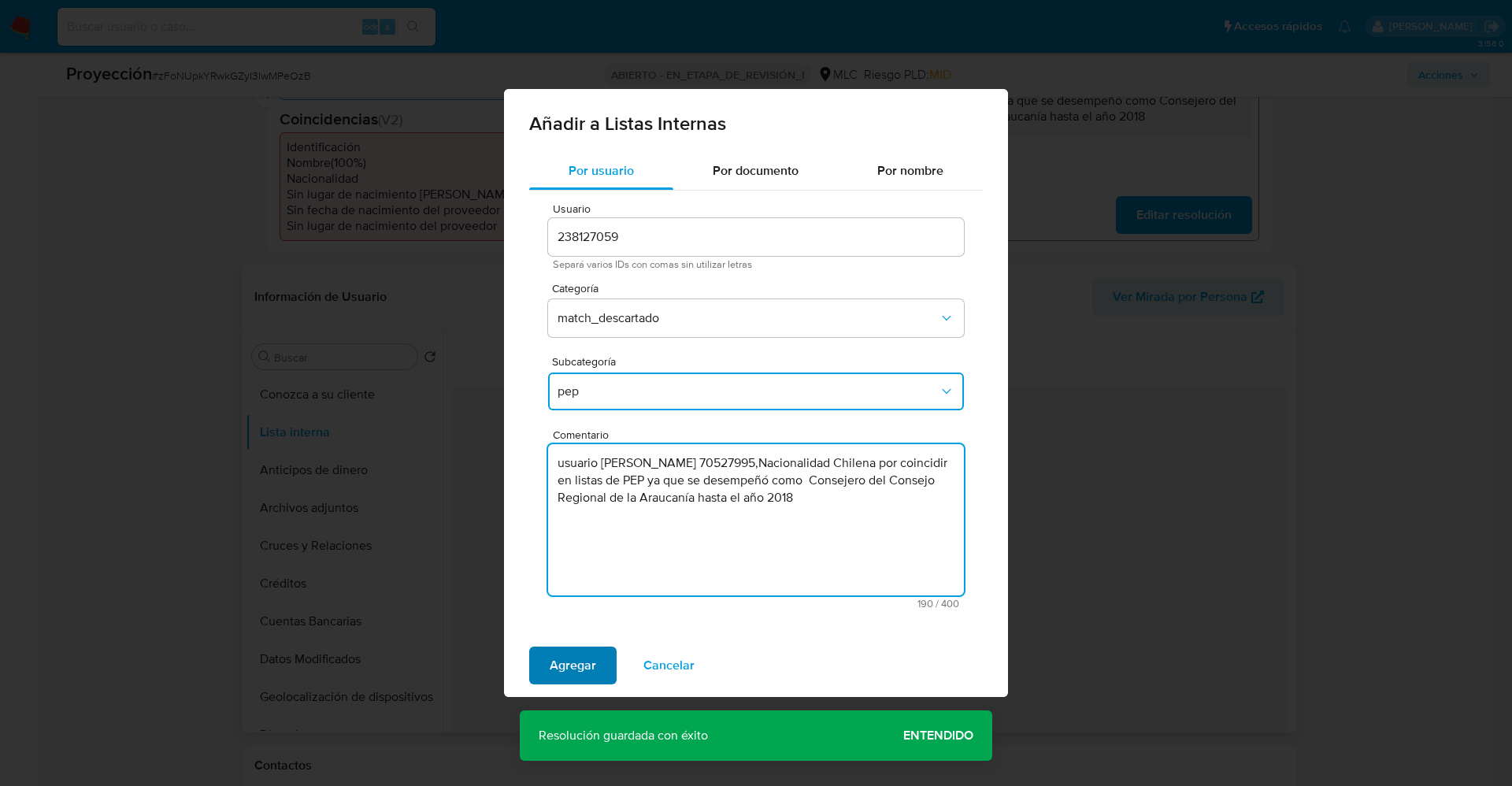
type textarea "usuario René Roberto Rubeska BalboaRUT 70527995,Nacionalidad Chilena por coinci…"
click at [584, 660] on span "Agregar" at bounding box center [572, 666] width 47 height 35
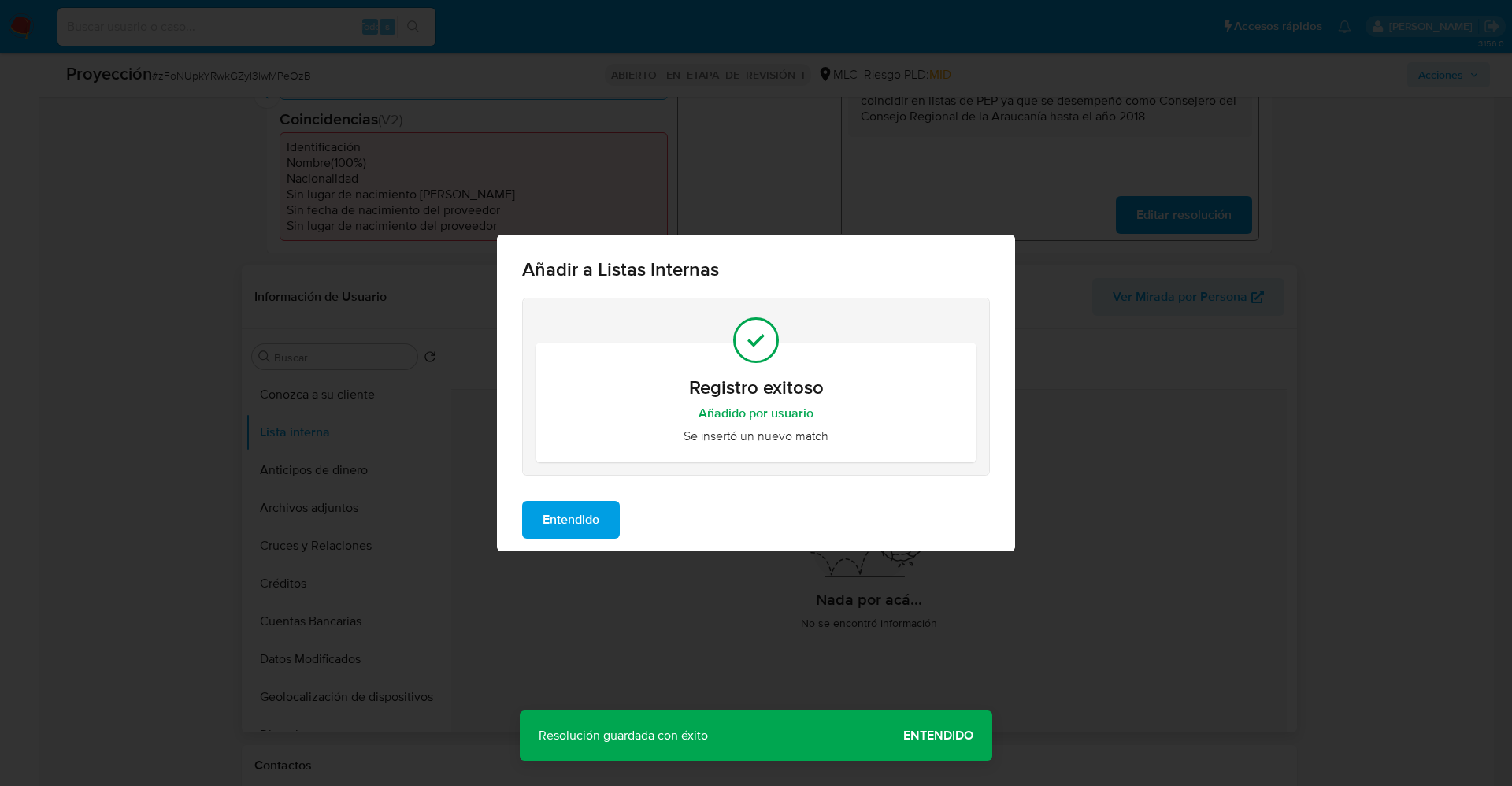
click at [570, 520] on span "Entendido" at bounding box center [571, 520] width 57 height 35
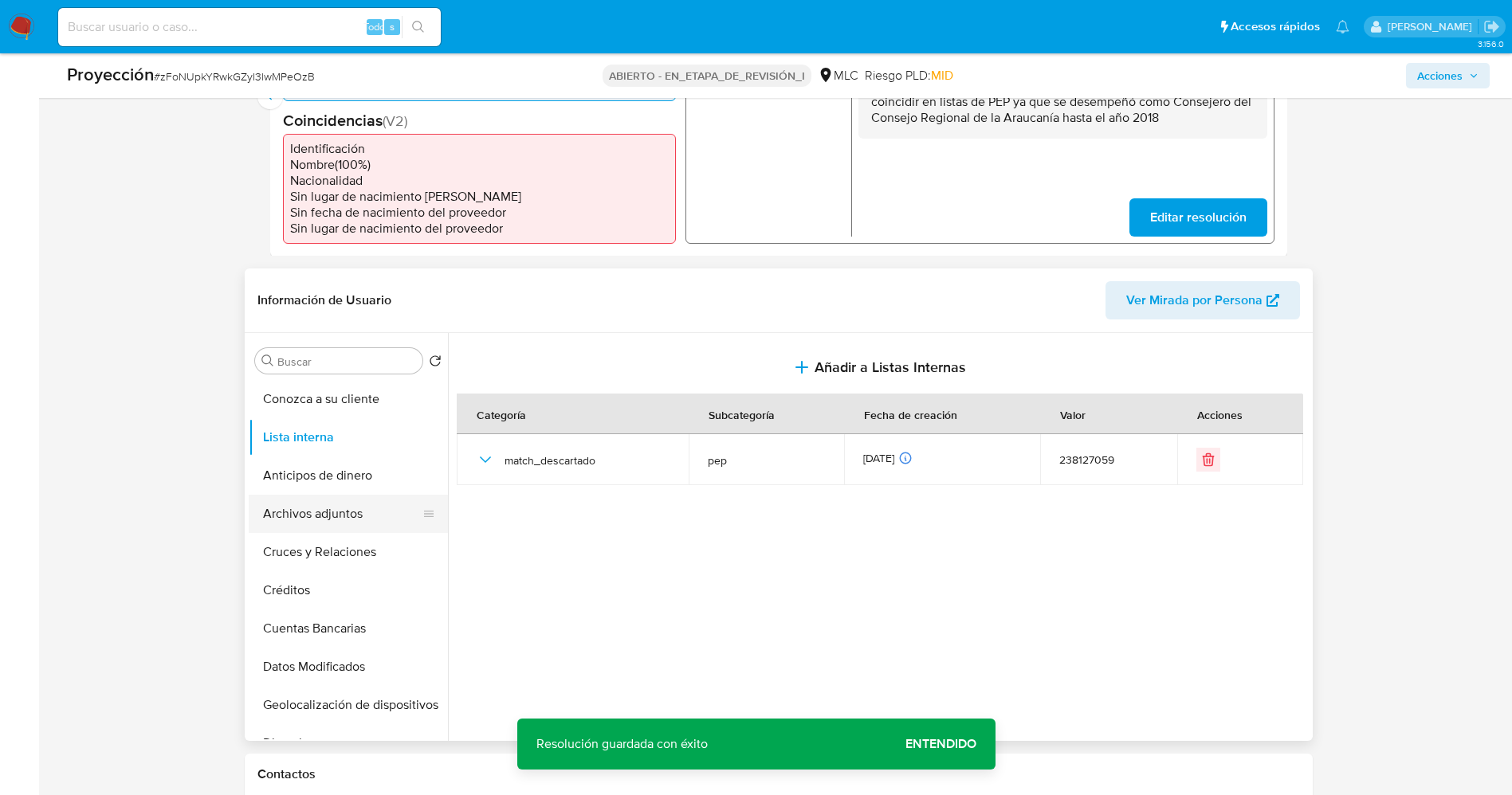
click at [332, 505] on button "Archivos adjuntos" at bounding box center [342, 514] width 186 height 38
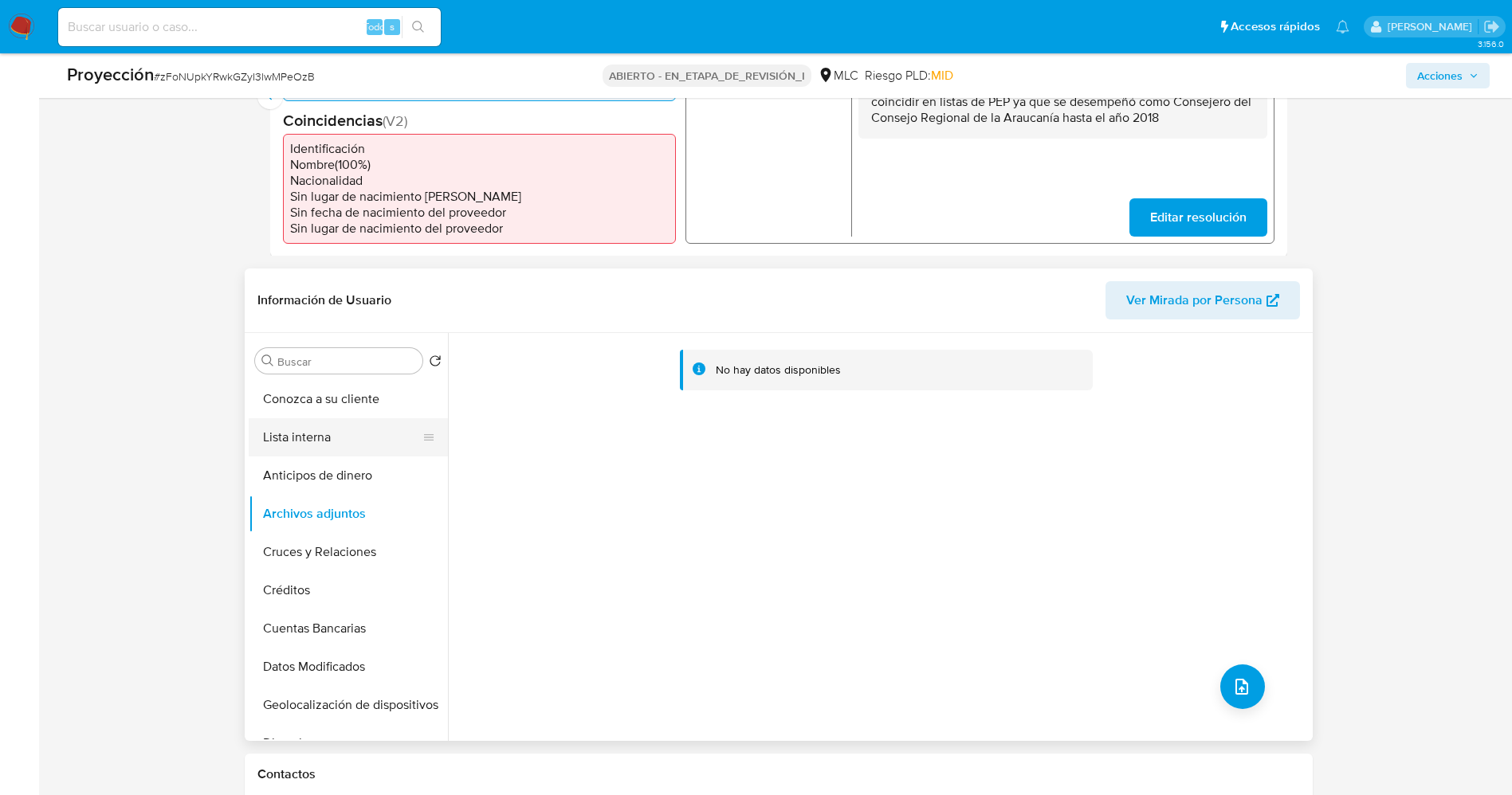
scroll to position [239, 0]
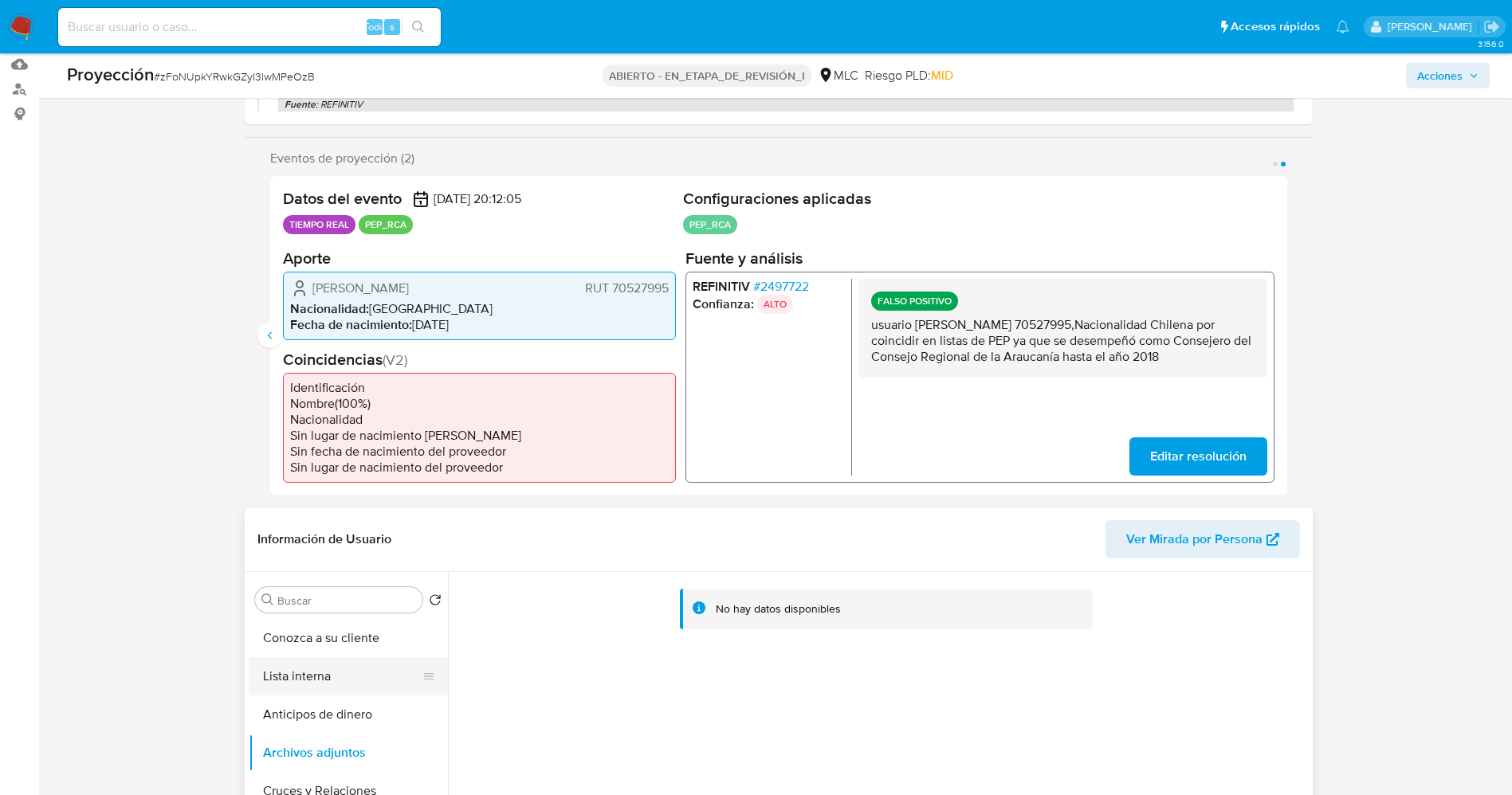
click at [335, 665] on button "Lista interna" at bounding box center [342, 677] width 186 height 38
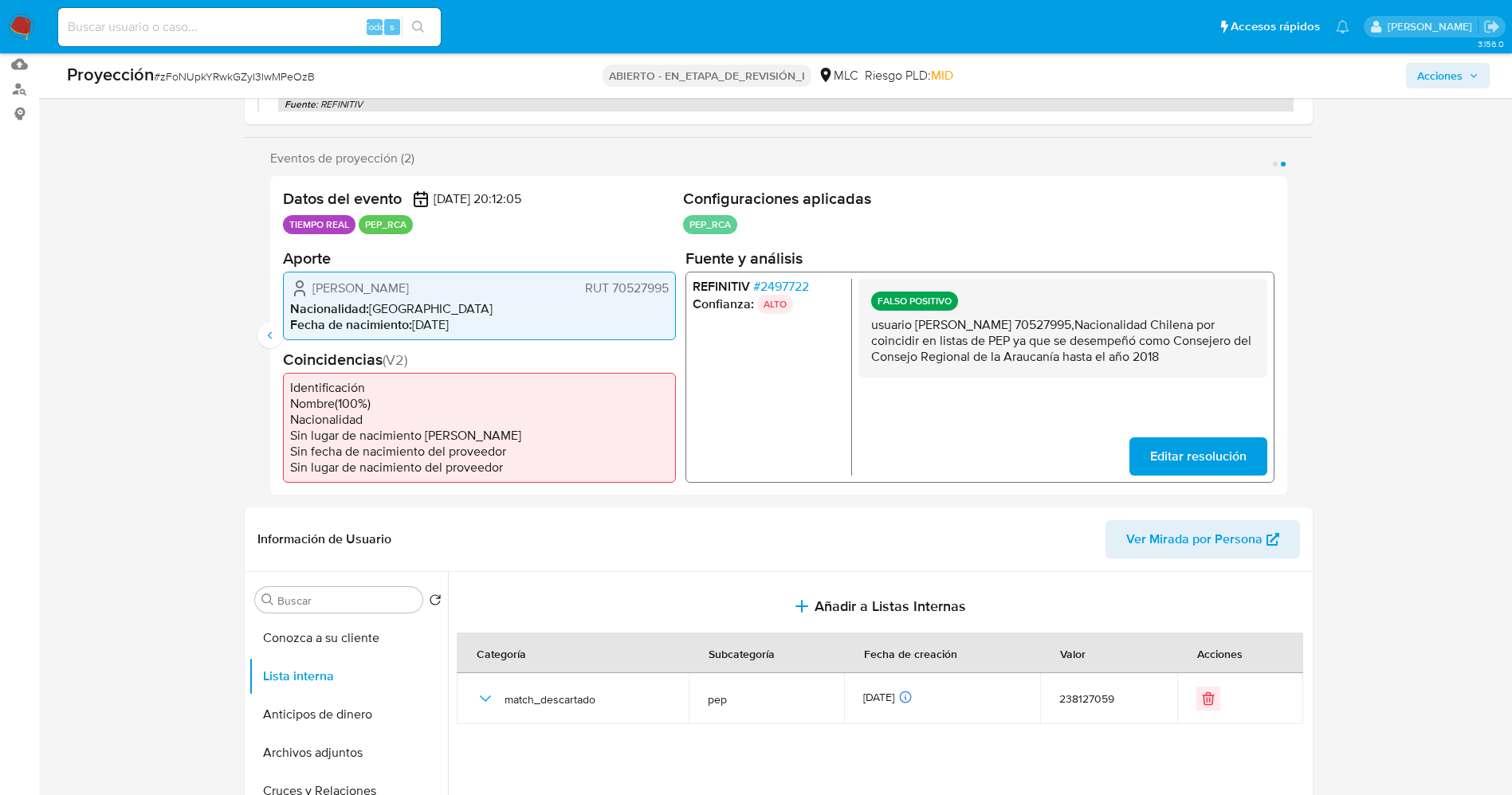
scroll to position [0, 0]
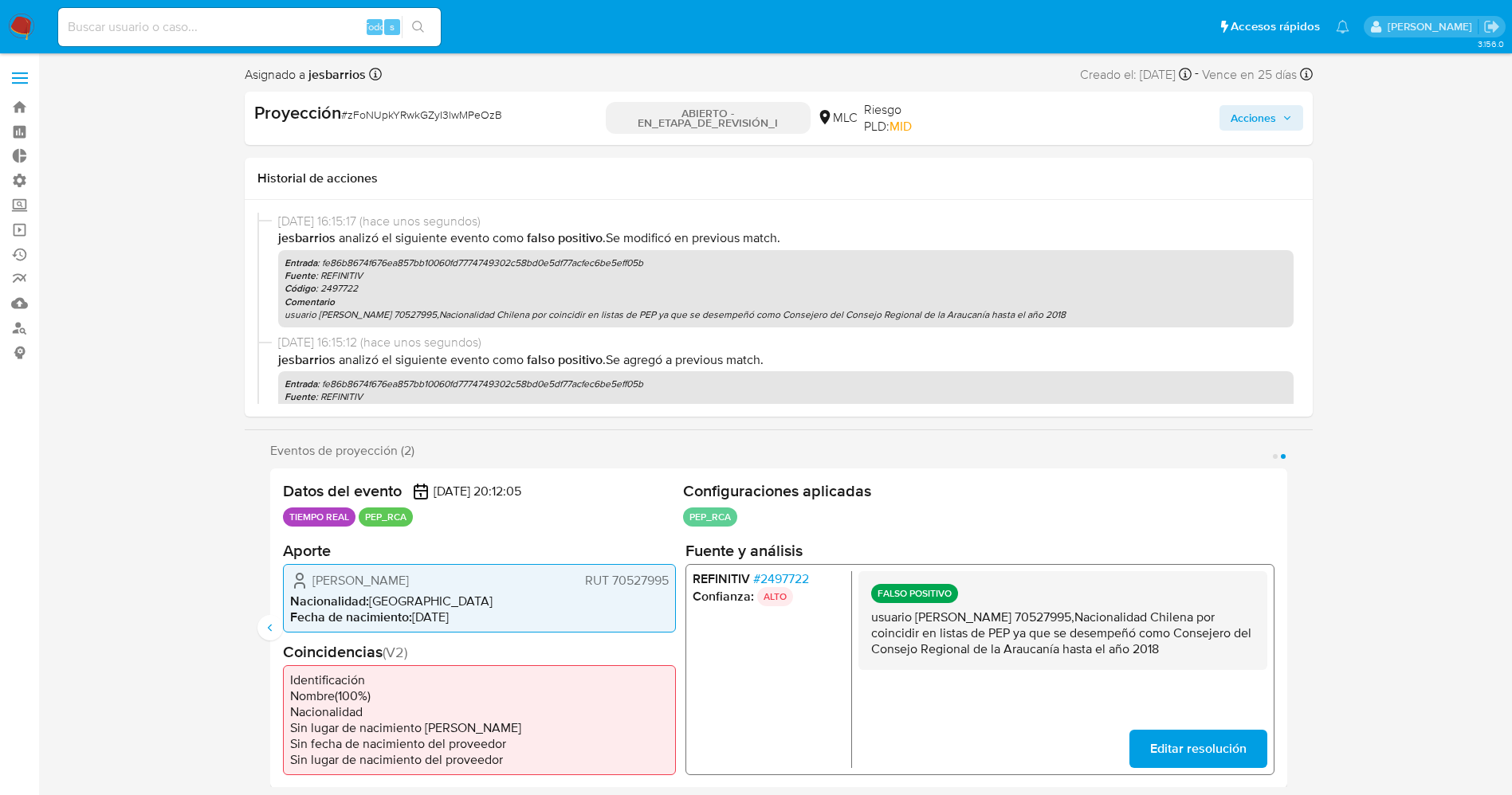
click at [1276, 122] on span "Acciones" at bounding box center [1261, 118] width 62 height 22
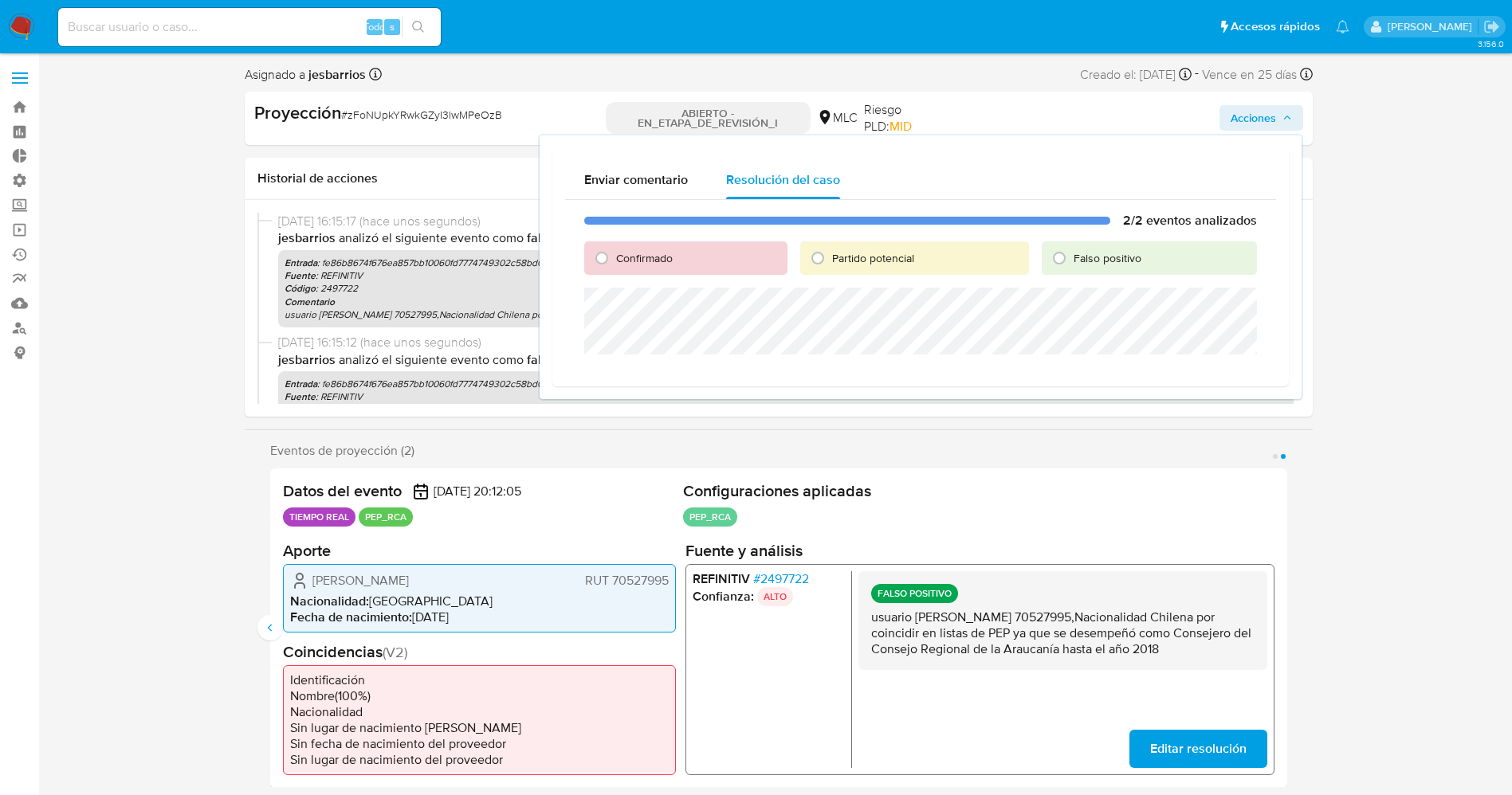
click at [1134, 251] on font "Falso positivo" at bounding box center [1107, 258] width 68 height 16
click at [1072, 251] on input "Falso positivo" at bounding box center [1059, 258] width 26 height 26
radio input "true"
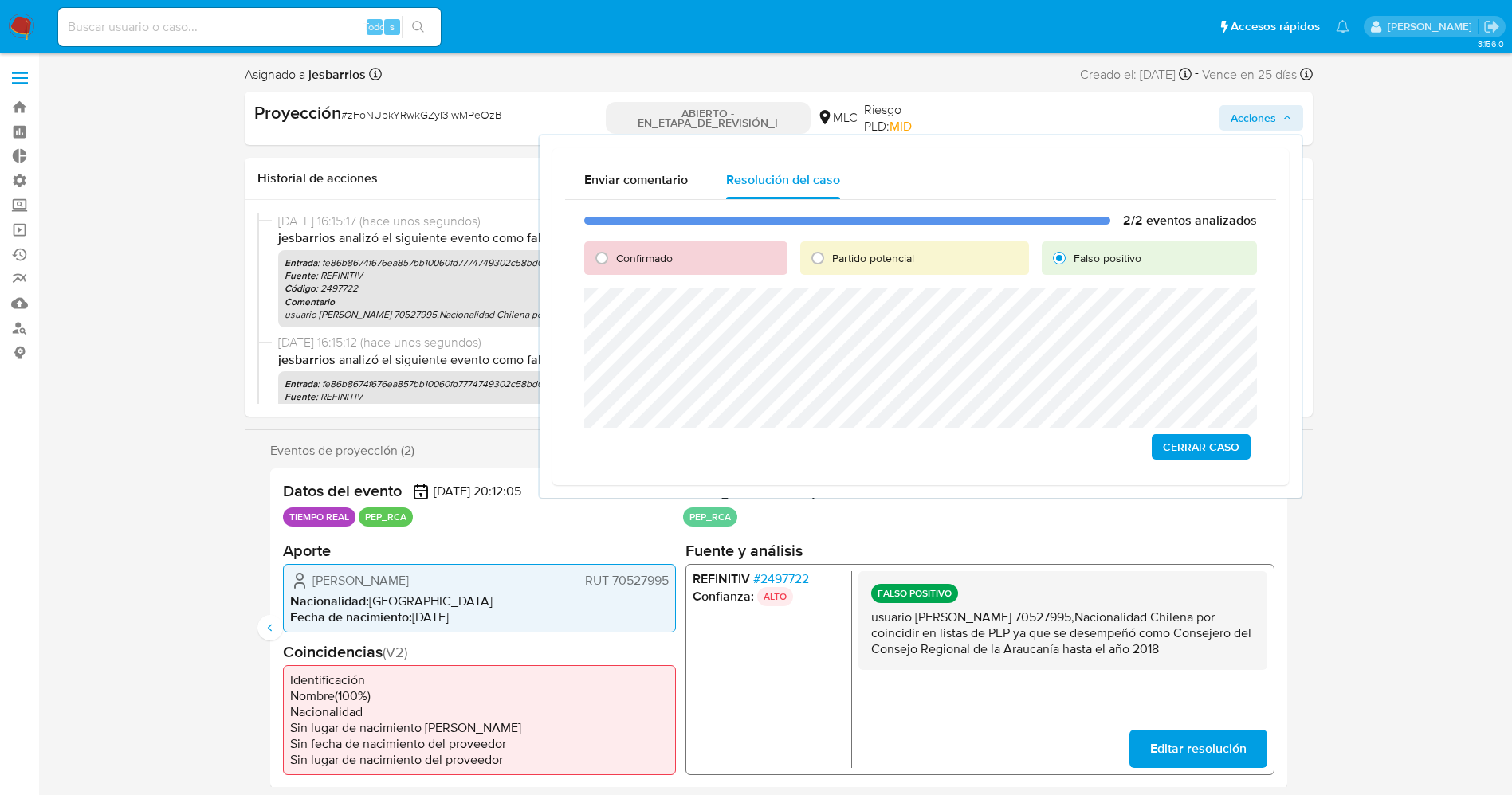
click at [1214, 438] on span "Cerrar Caso" at bounding box center [1201, 447] width 77 height 22
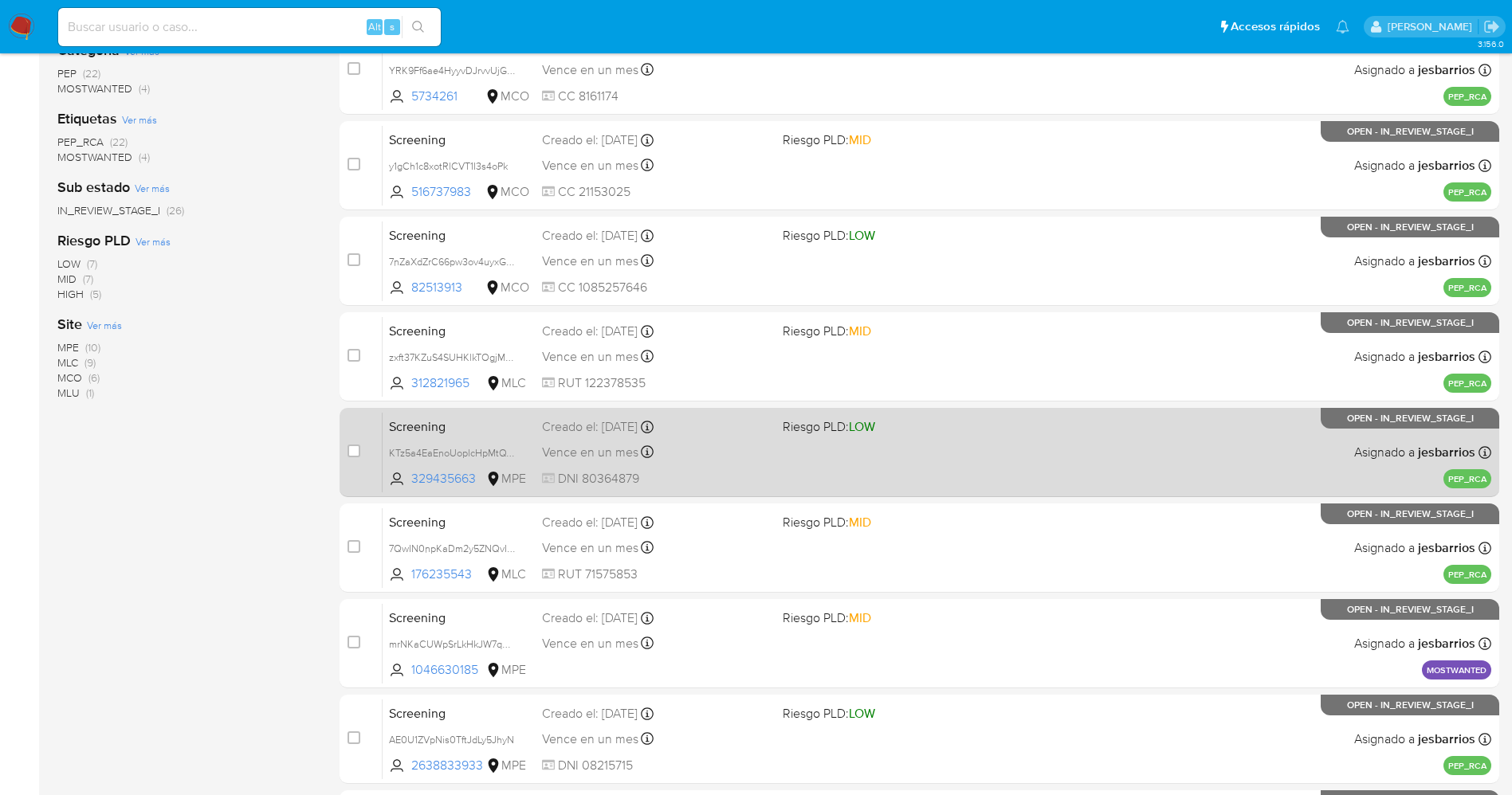
scroll to position [463, 0]
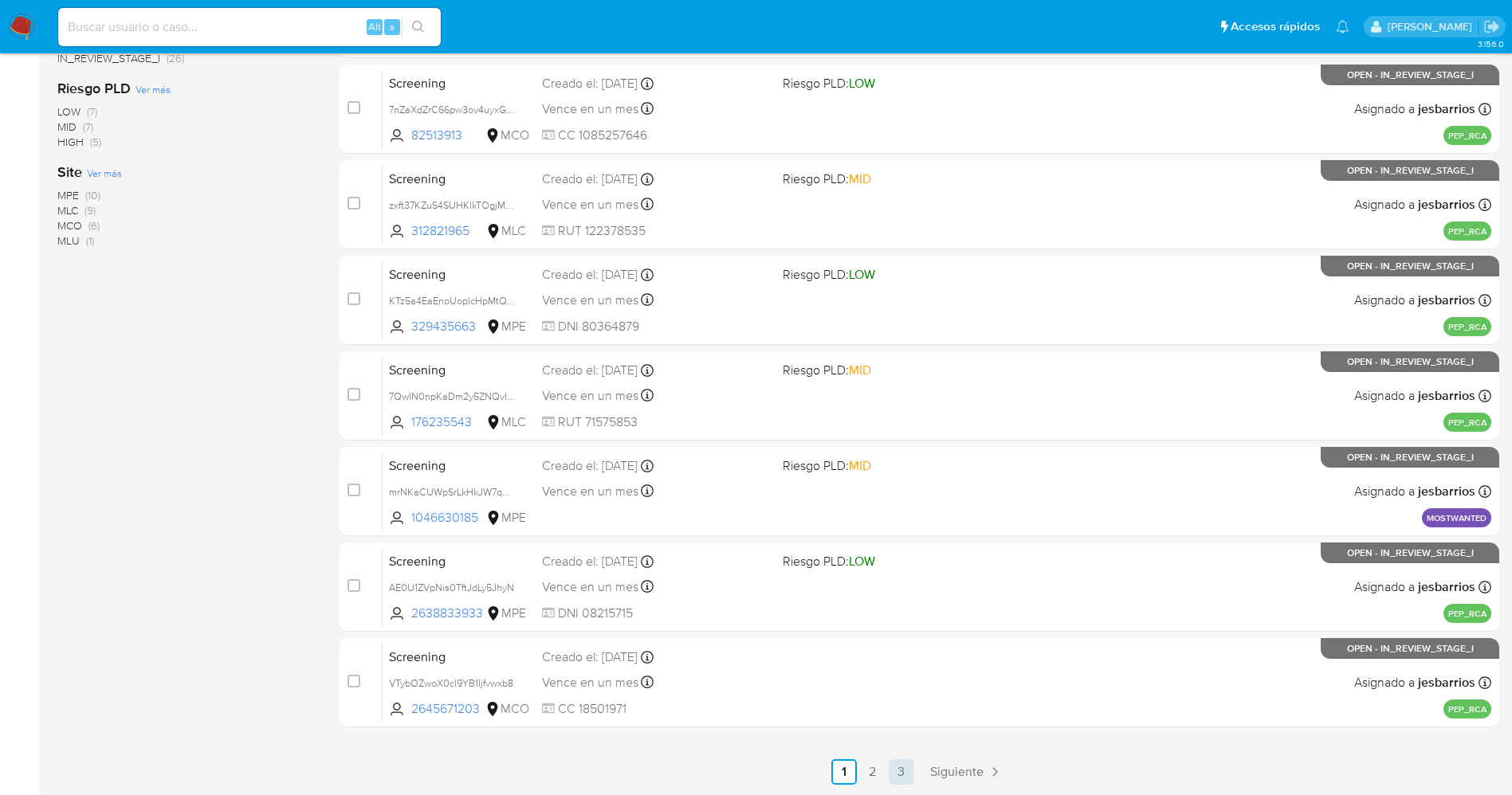
click at [900, 765] on link "3" at bounding box center [902, 772] width 26 height 26
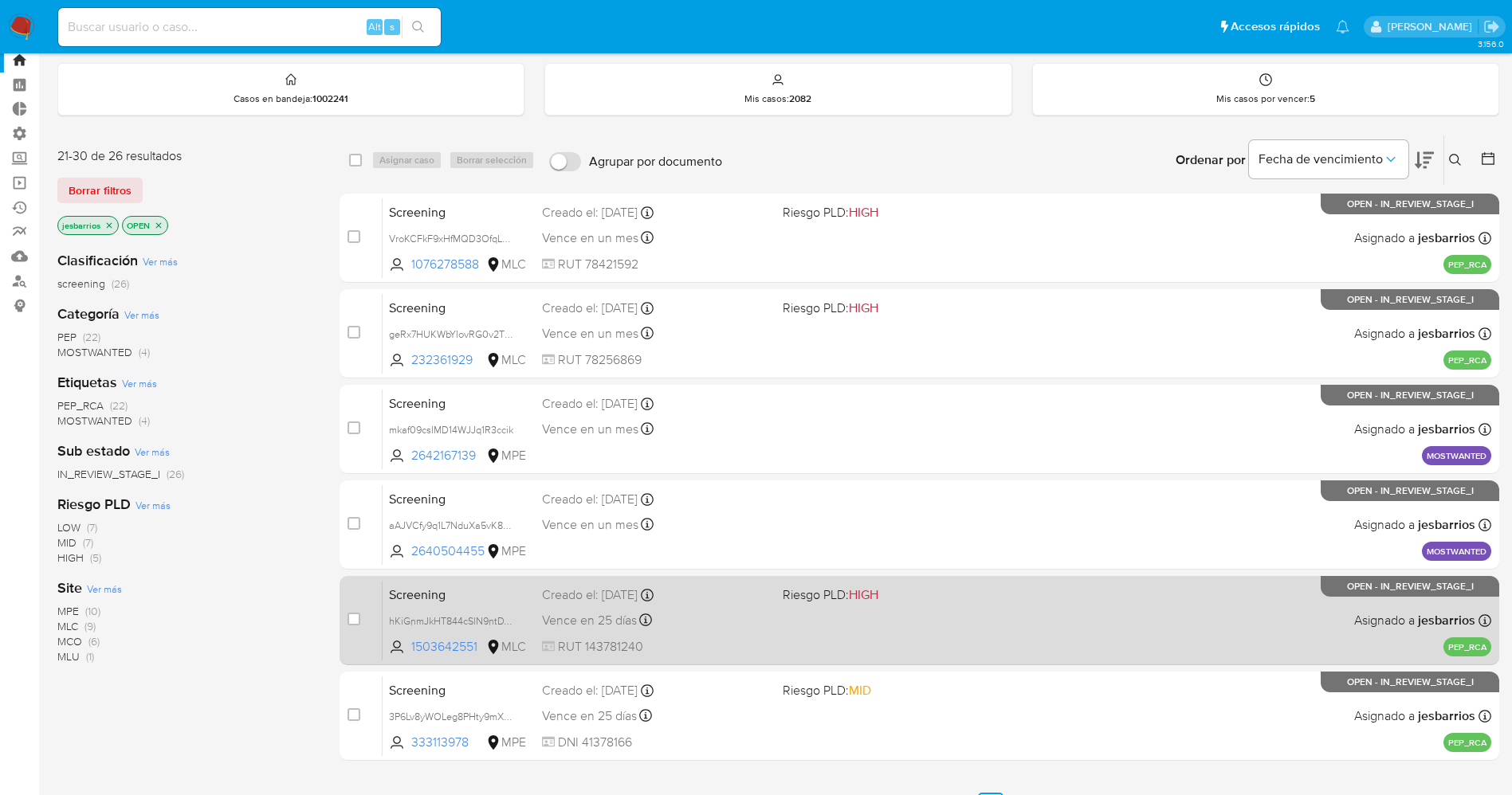
scroll to position [118, 0]
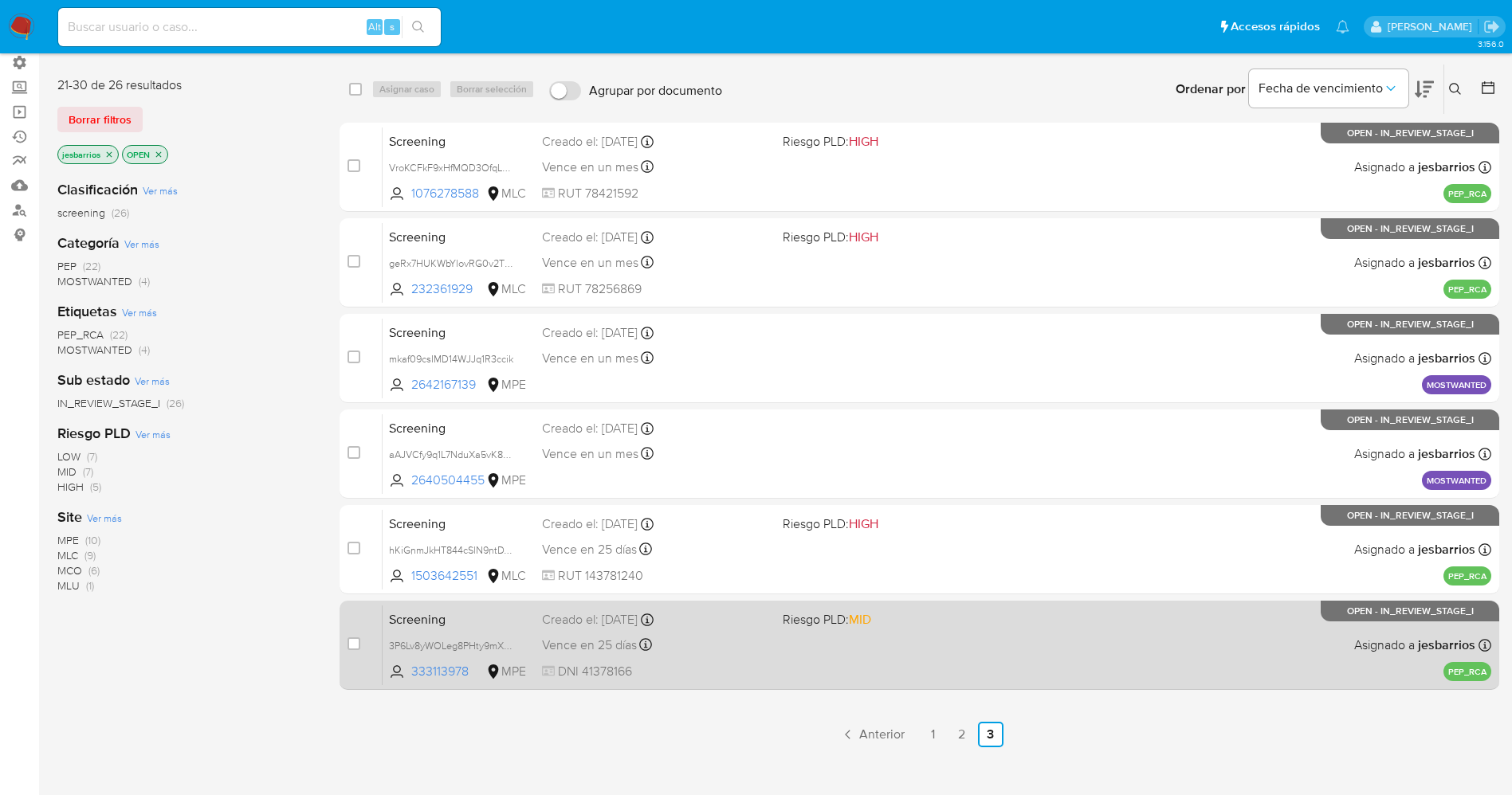
click at [863, 659] on div "Screening 3P6Lv8yWOLeg8PHty9mXQbMq 333113978 MPE Riesgo PLD: MID Creado el: 21/…" at bounding box center [937, 645] width 1109 height 81
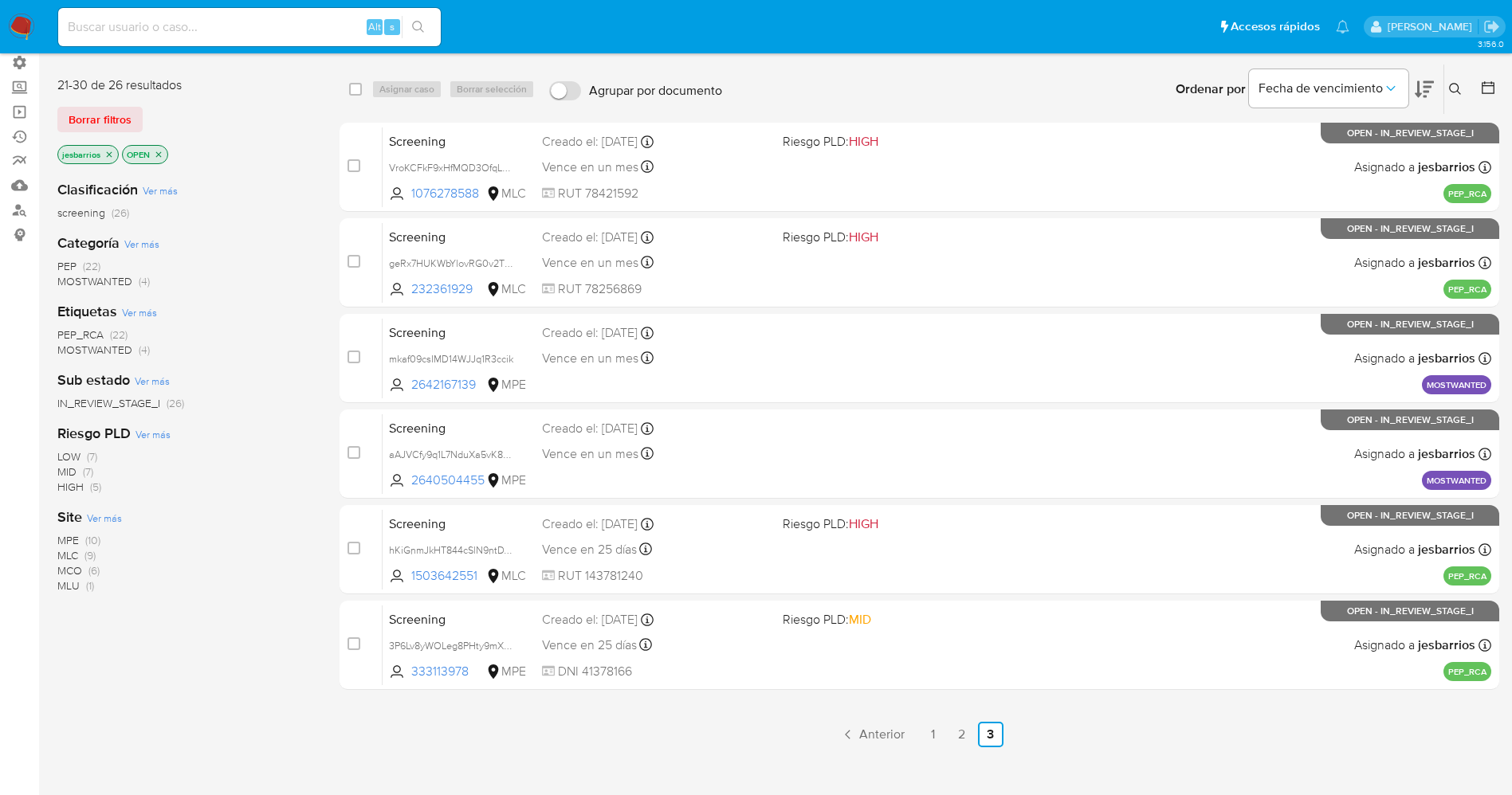
click at [18, 22] on img at bounding box center [22, 27] width 27 height 27
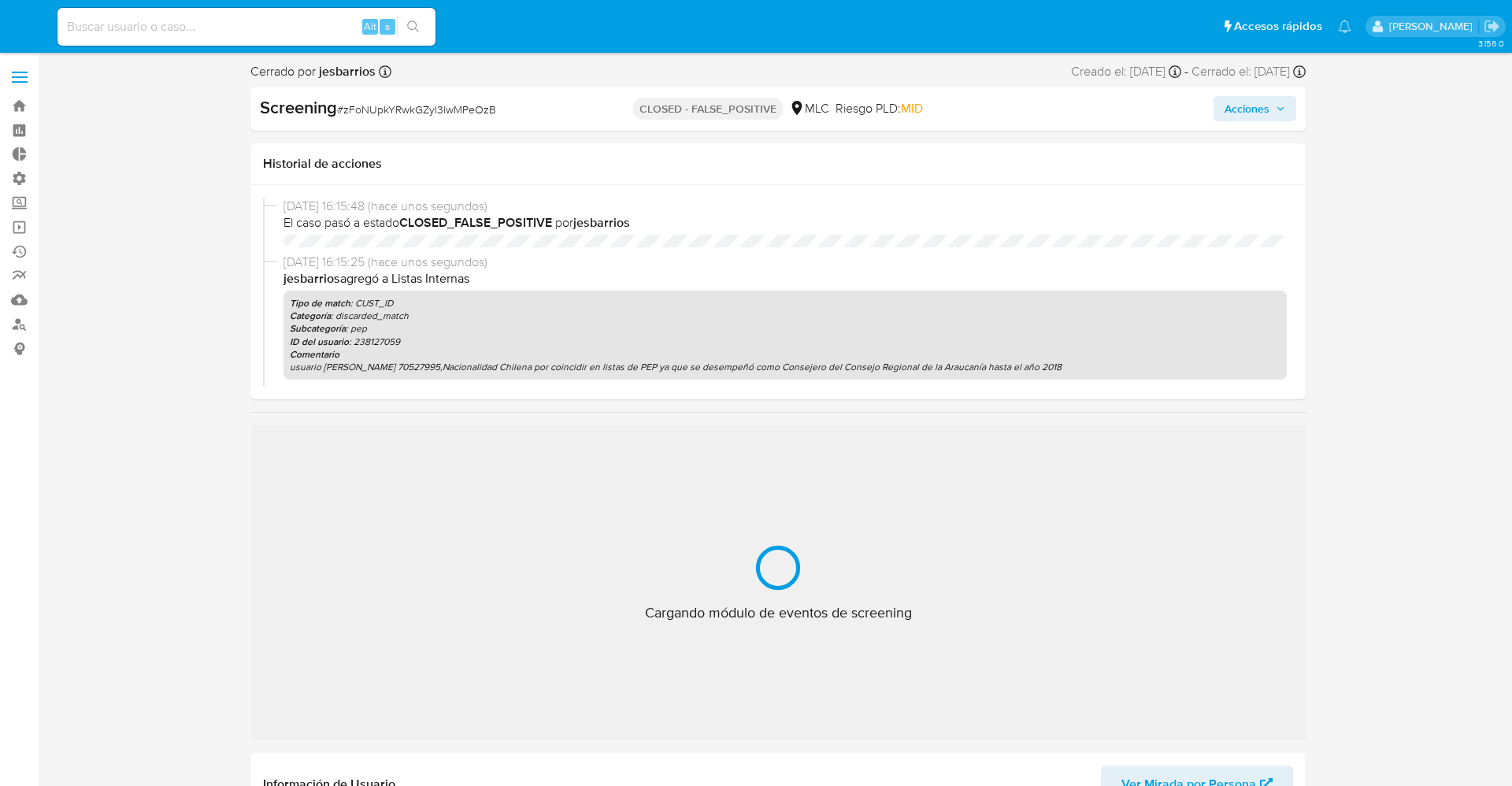
select select "10"
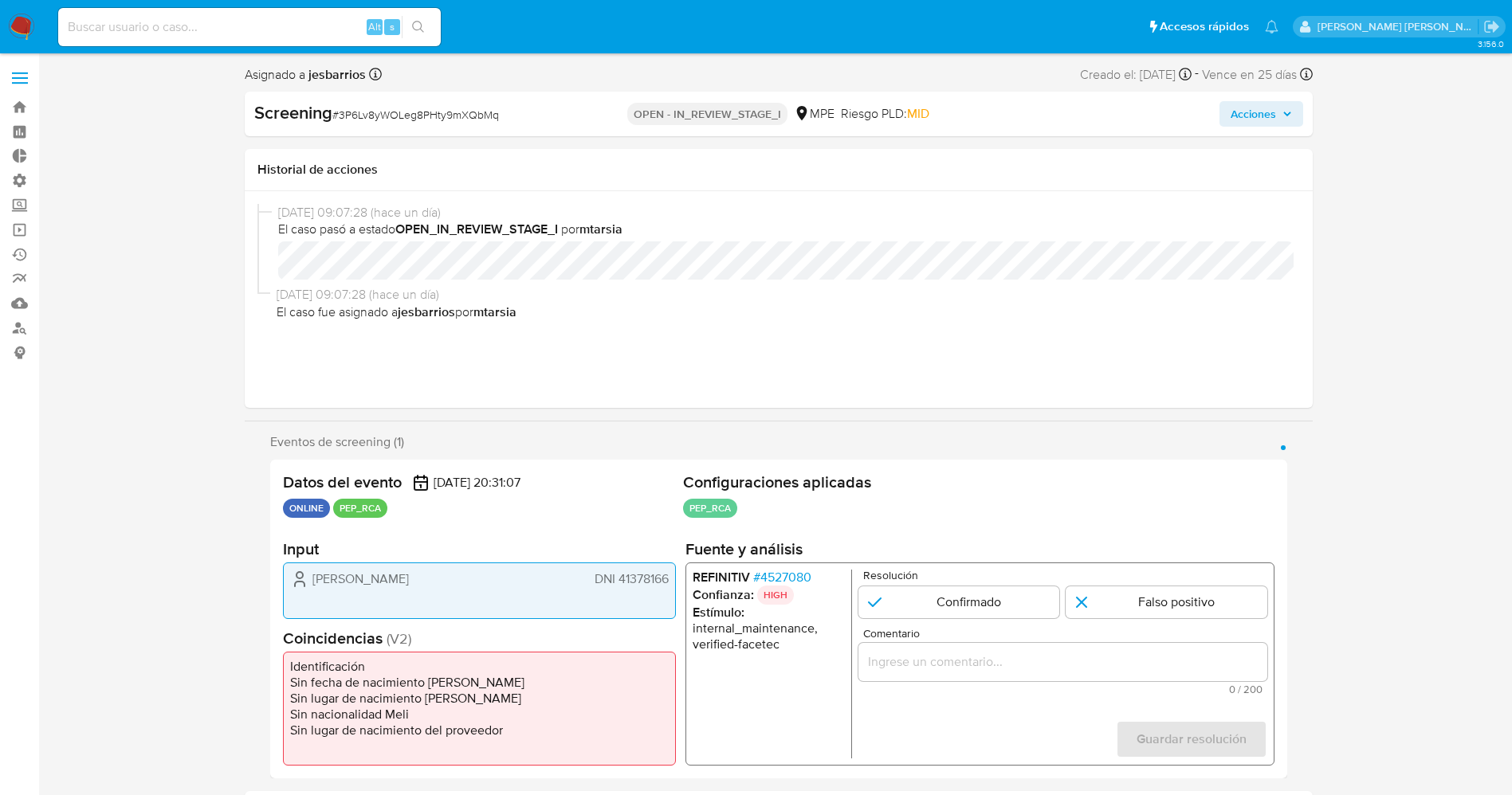
select select "10"
click at [774, 562] on div "REFINITIV # 4527080 Confianza: HIGH Estímulo : internal_maintenance, verified-f…" at bounding box center [979, 664] width 589 height 203
click at [779, 569] on span "# 4527080" at bounding box center [781, 577] width 58 height 16
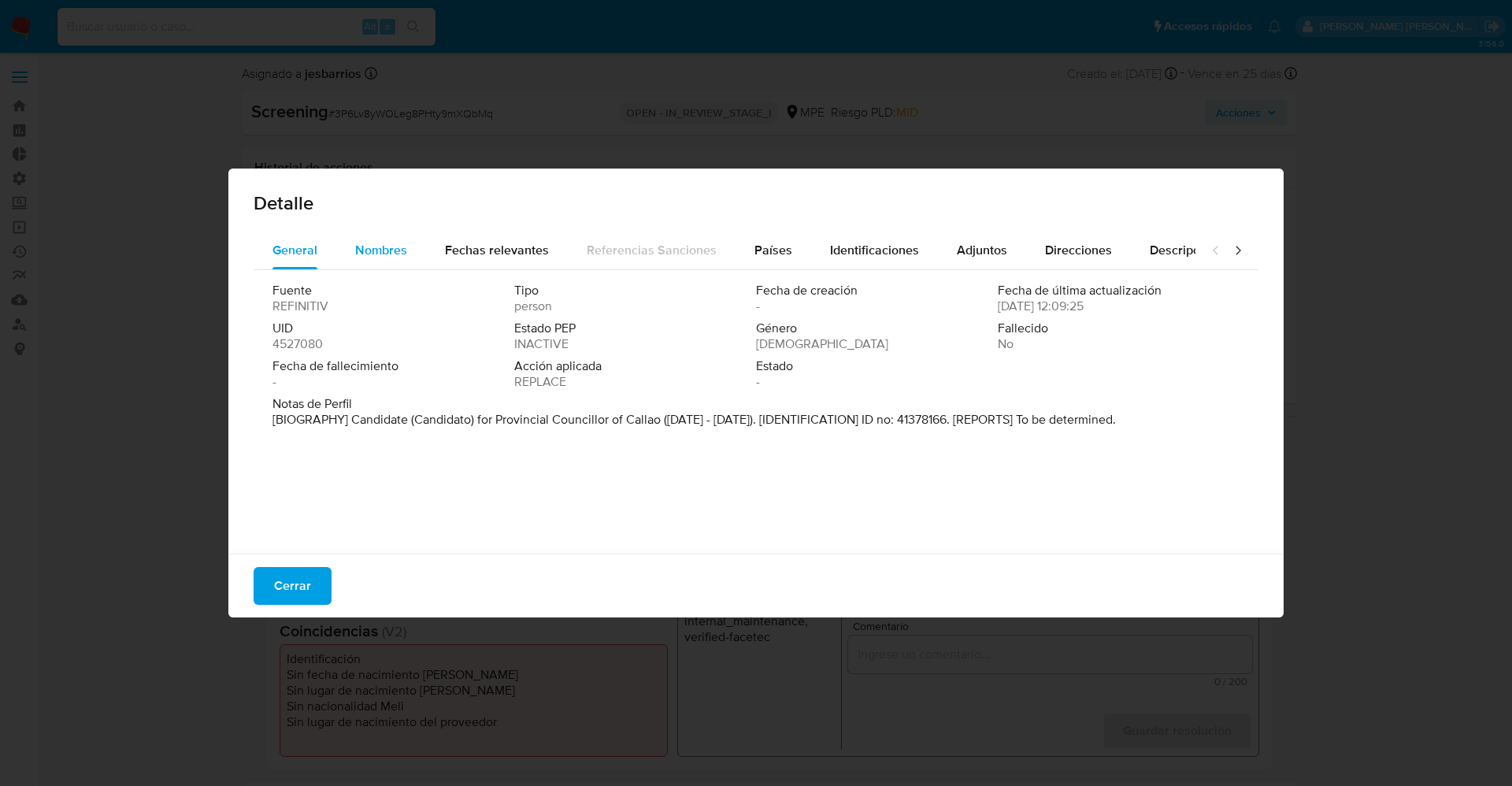
click at [358, 256] on span "Nombres" at bounding box center [381, 250] width 52 height 18
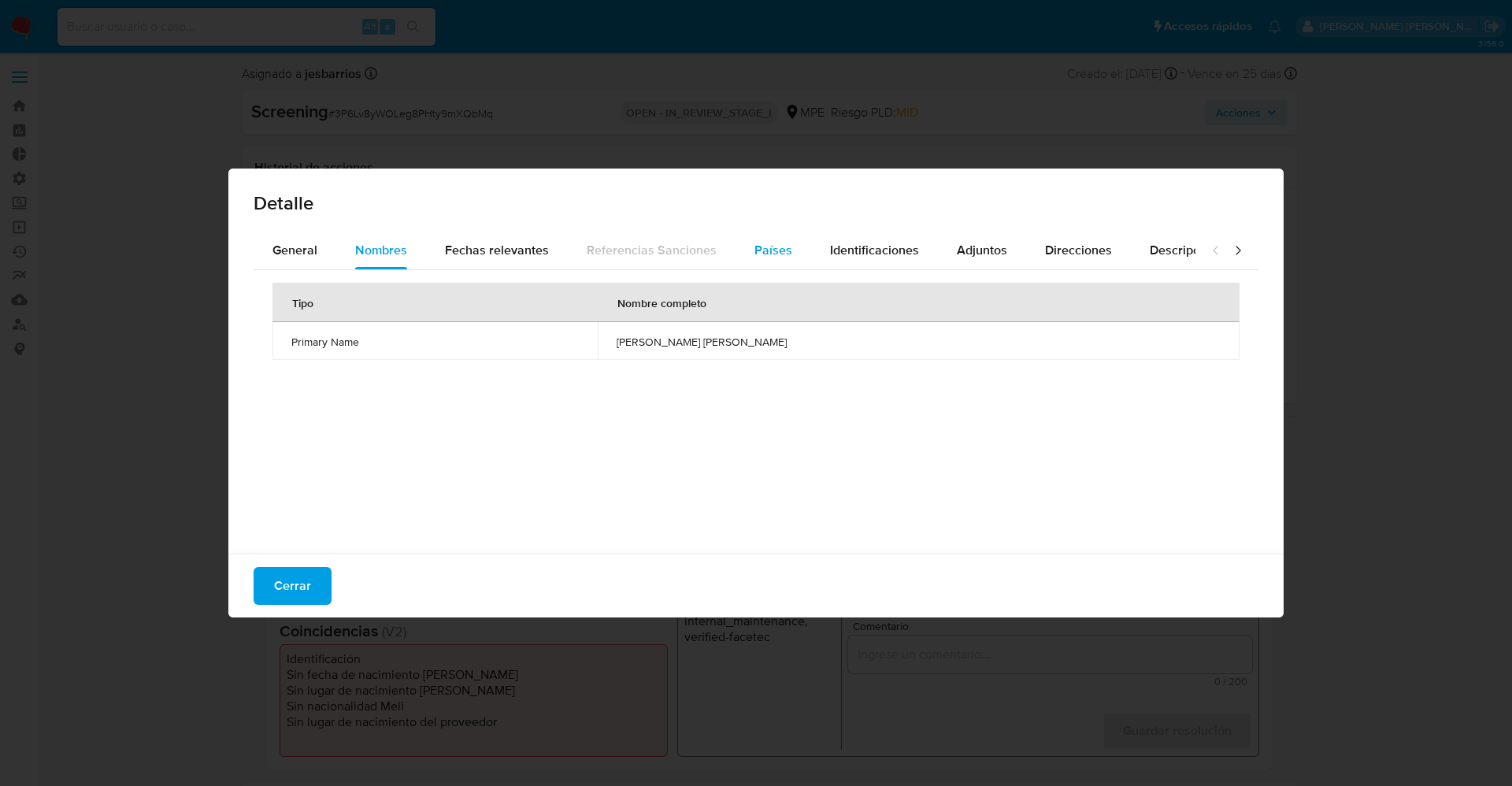
click at [775, 253] on span "Países" at bounding box center [773, 250] width 38 height 18
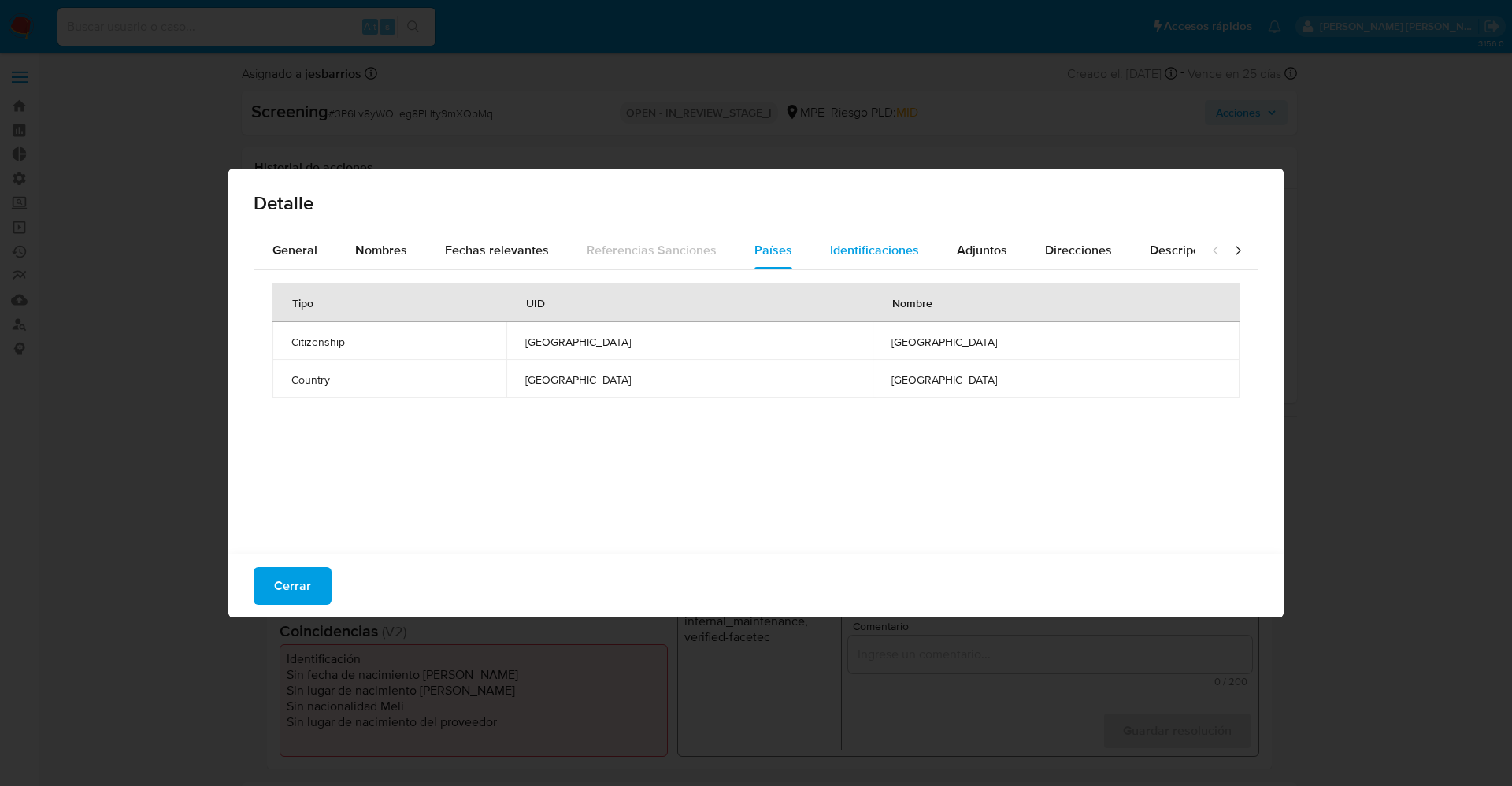
click at [871, 254] on span "Identificaciones" at bounding box center [874, 250] width 89 height 18
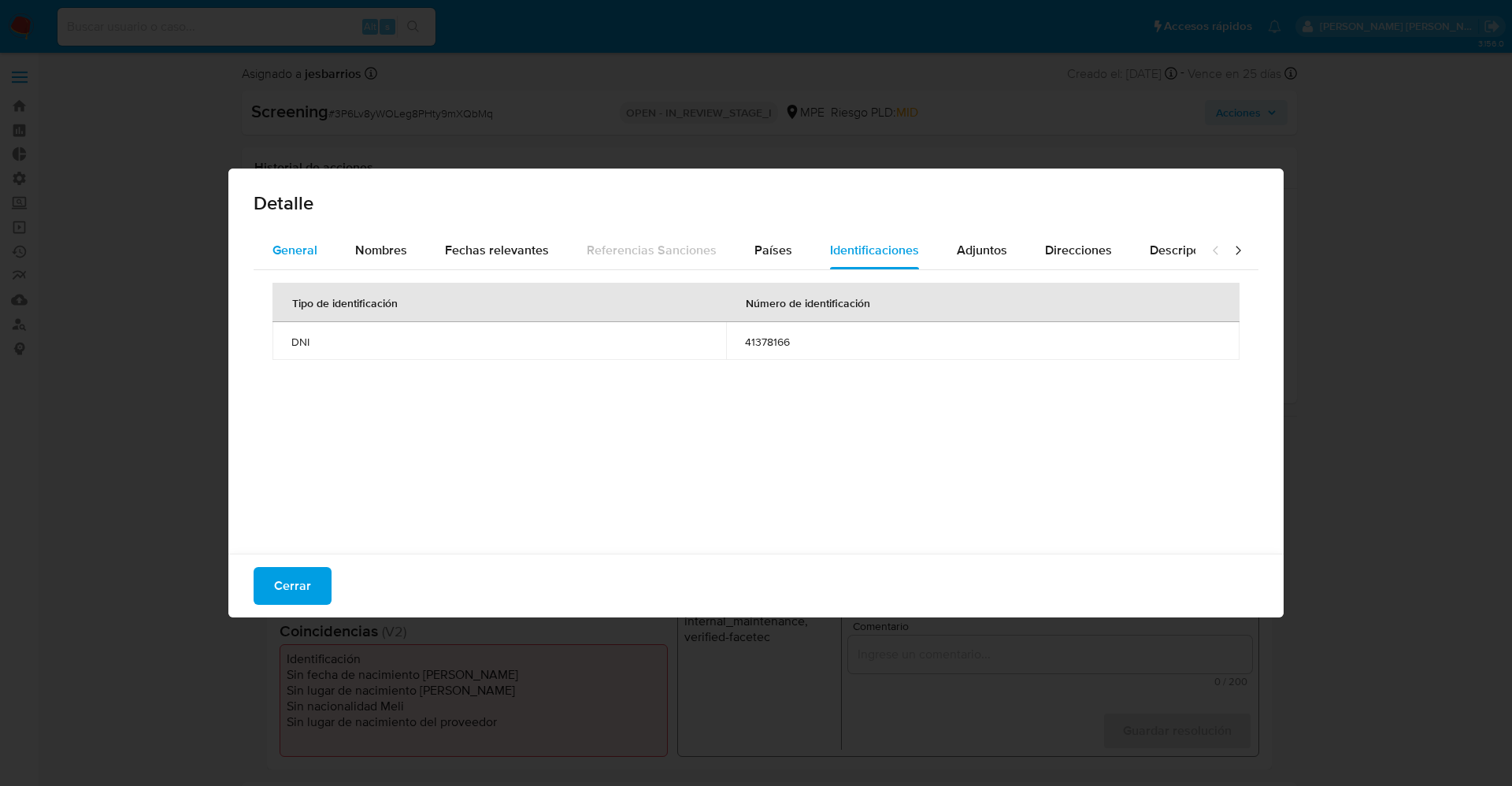
click at [306, 247] on span "General" at bounding box center [295, 250] width 45 height 18
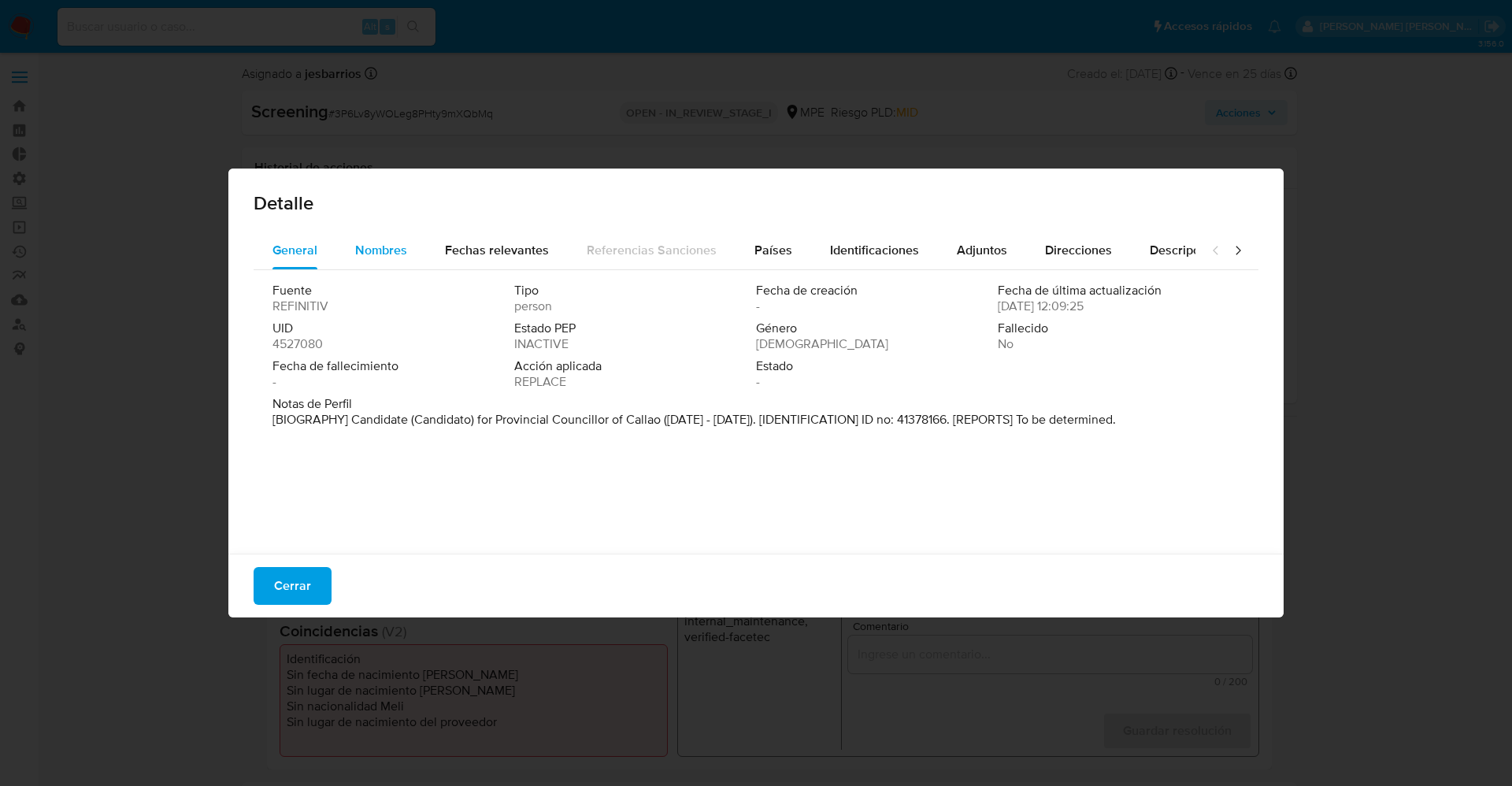
drag, startPoint x: 438, startPoint y: 241, endPoint x: 398, endPoint y: 247, distance: 40.4
click at [434, 241] on button "Fechas relevantes" at bounding box center [496, 251] width 141 height 38
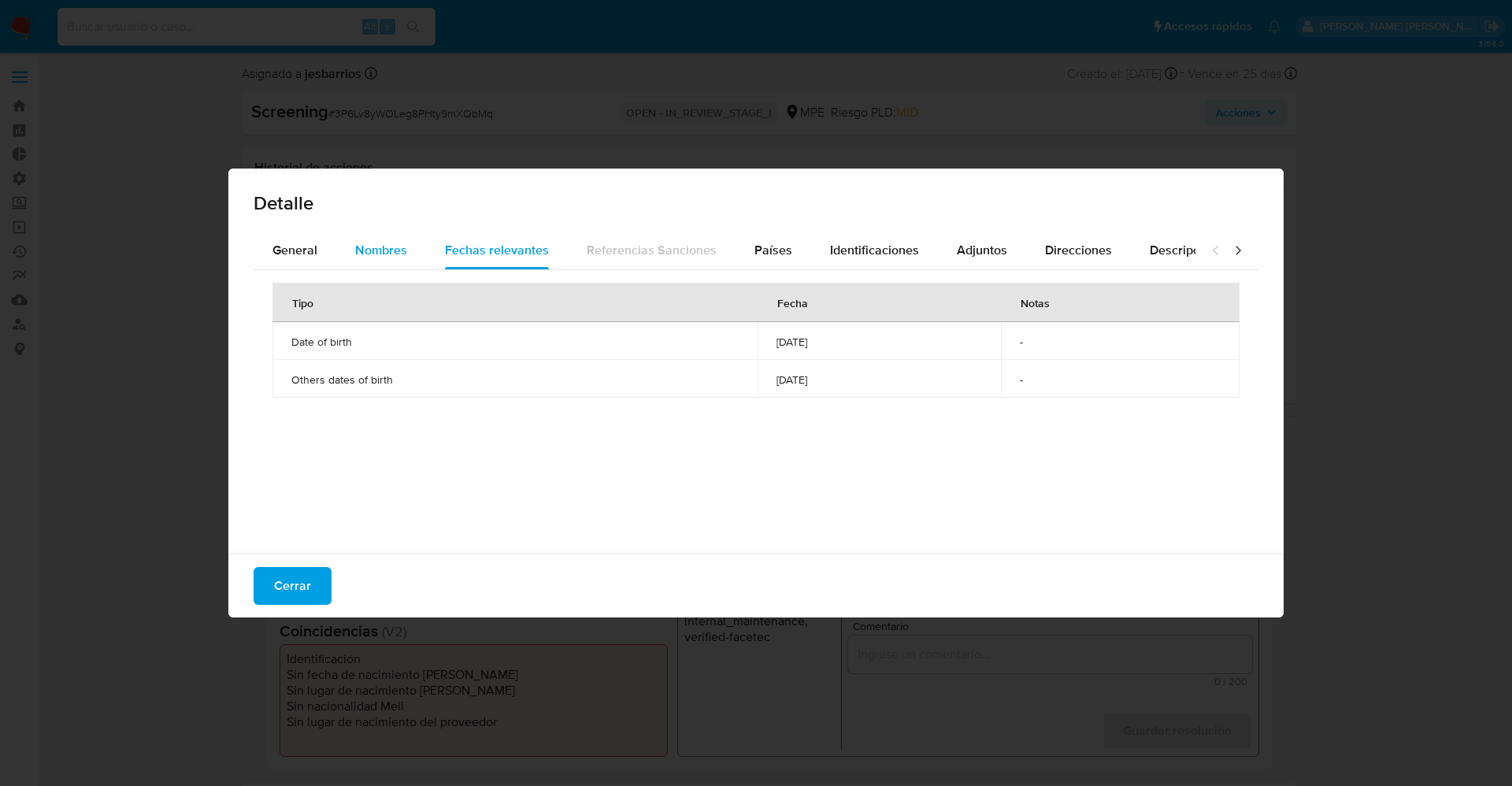
click at [398, 247] on span "Nombres" at bounding box center [381, 250] width 52 height 18
drag, startPoint x: 632, startPoint y: 344, endPoint x: 877, endPoint y: 372, distance: 246.6
click at [884, 374] on div "Tipo Nombre completo Primary Name leslie victoria morante cubillas" at bounding box center [756, 408] width 1005 height 276
click at [300, 584] on span "Cerrar" at bounding box center [292, 586] width 37 height 35
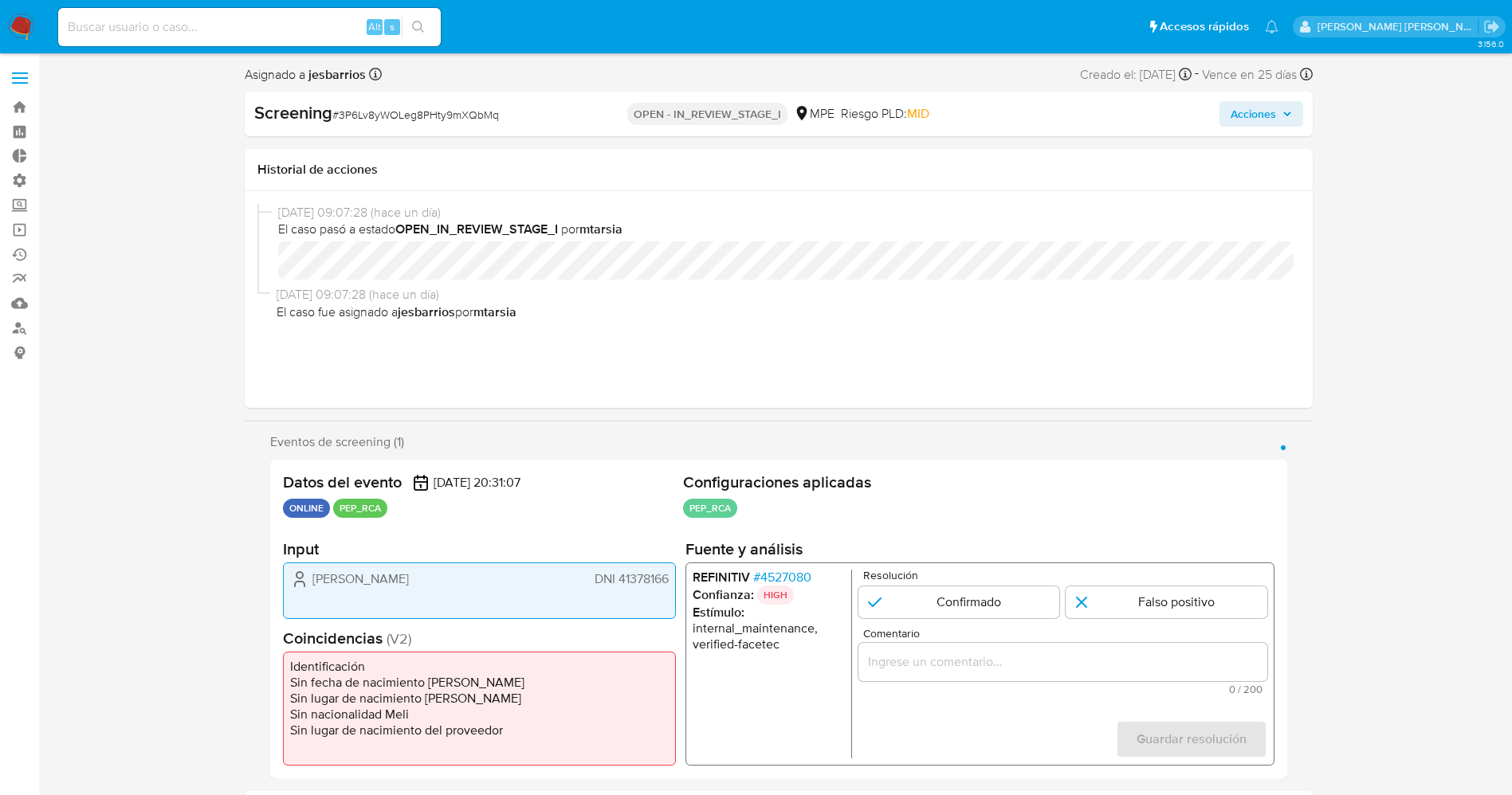
drag, startPoint x: 363, startPoint y: 571, endPoint x: 675, endPoint y: 582, distance: 312.2
click at [675, 582] on div "Leslie Morante DNI 41378166" at bounding box center [479, 590] width 393 height 57
click at [777, 580] on span "# 4527080" at bounding box center [781, 577] width 58 height 16
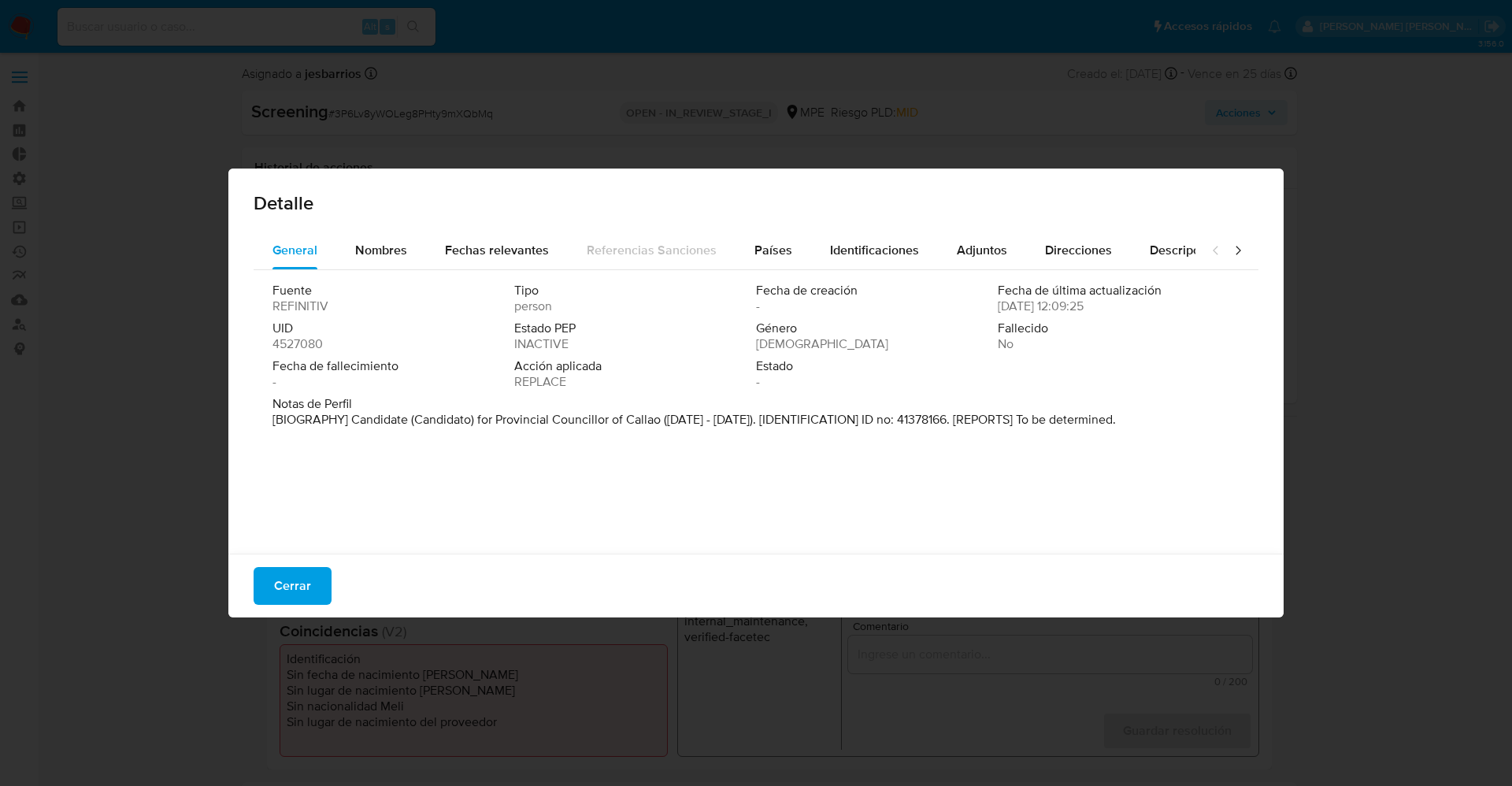
drag, startPoint x: 311, startPoint y: 584, endPoint x: 977, endPoint y: 442, distance: 681.0
click at [311, 585] on button "Cerrar" at bounding box center [292, 586] width 78 height 38
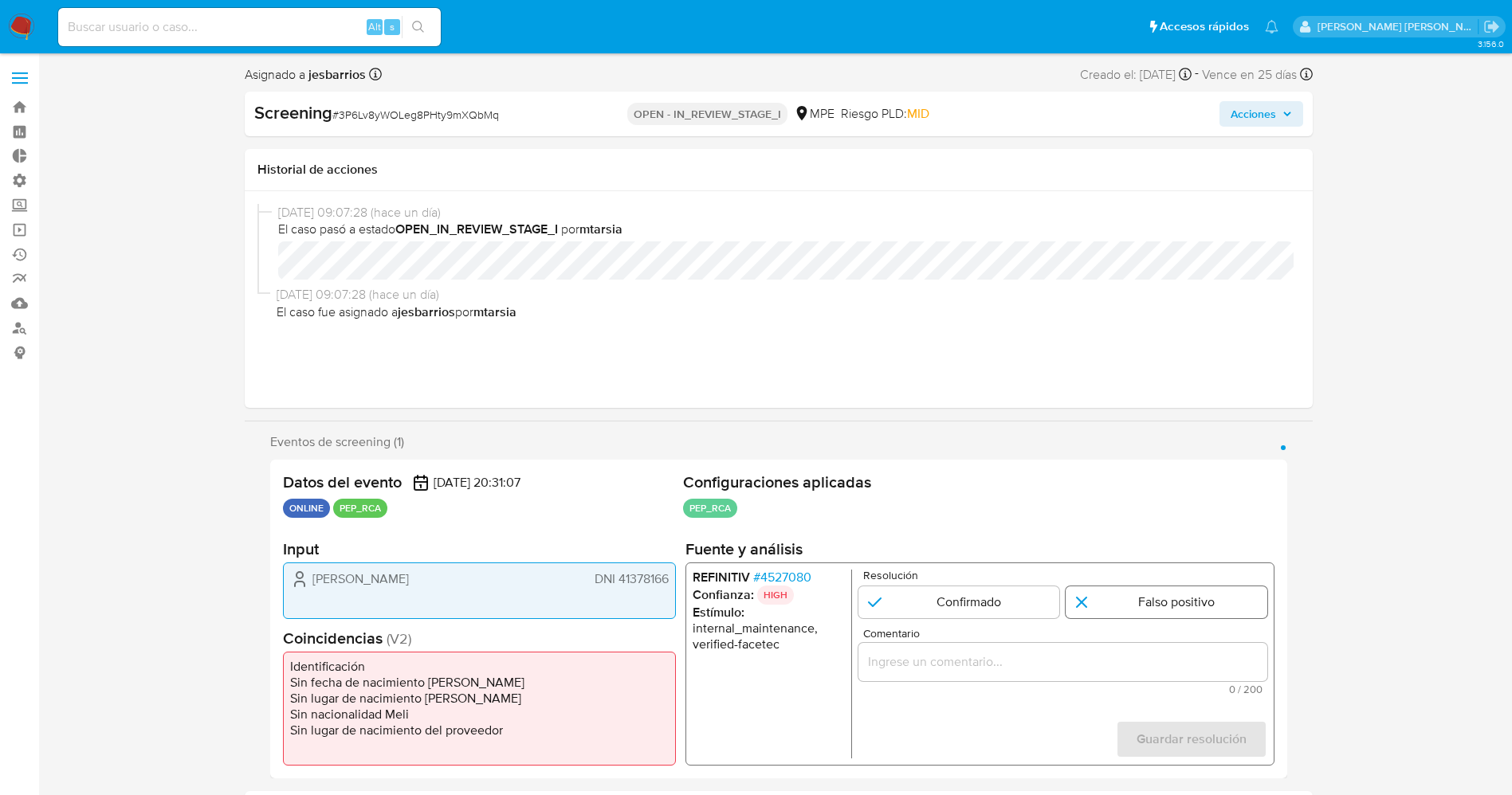
click at [1150, 600] on input "1 de 1" at bounding box center [1166, 602] width 202 height 32
radio input "true"
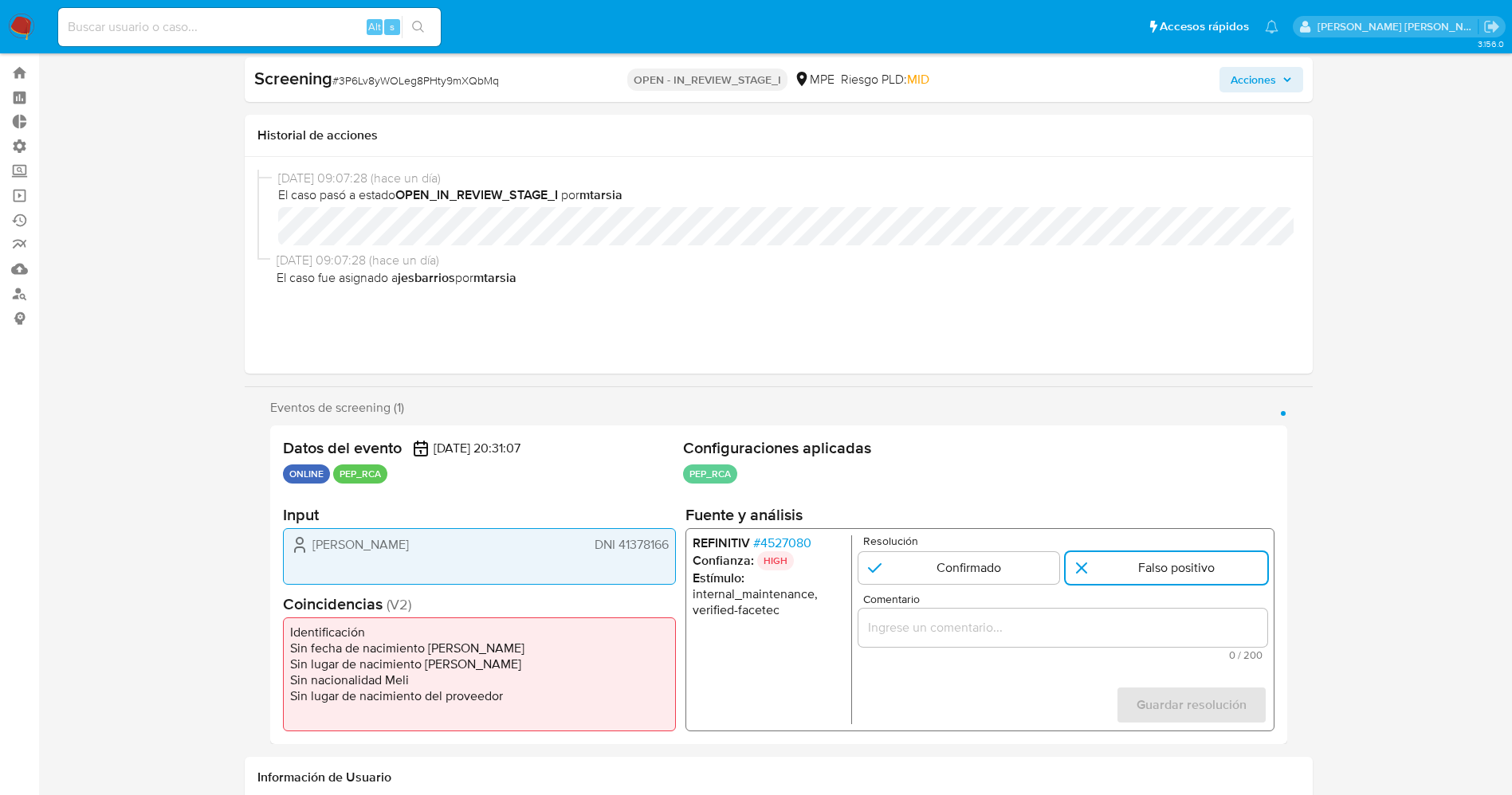
scroll to position [119, 0]
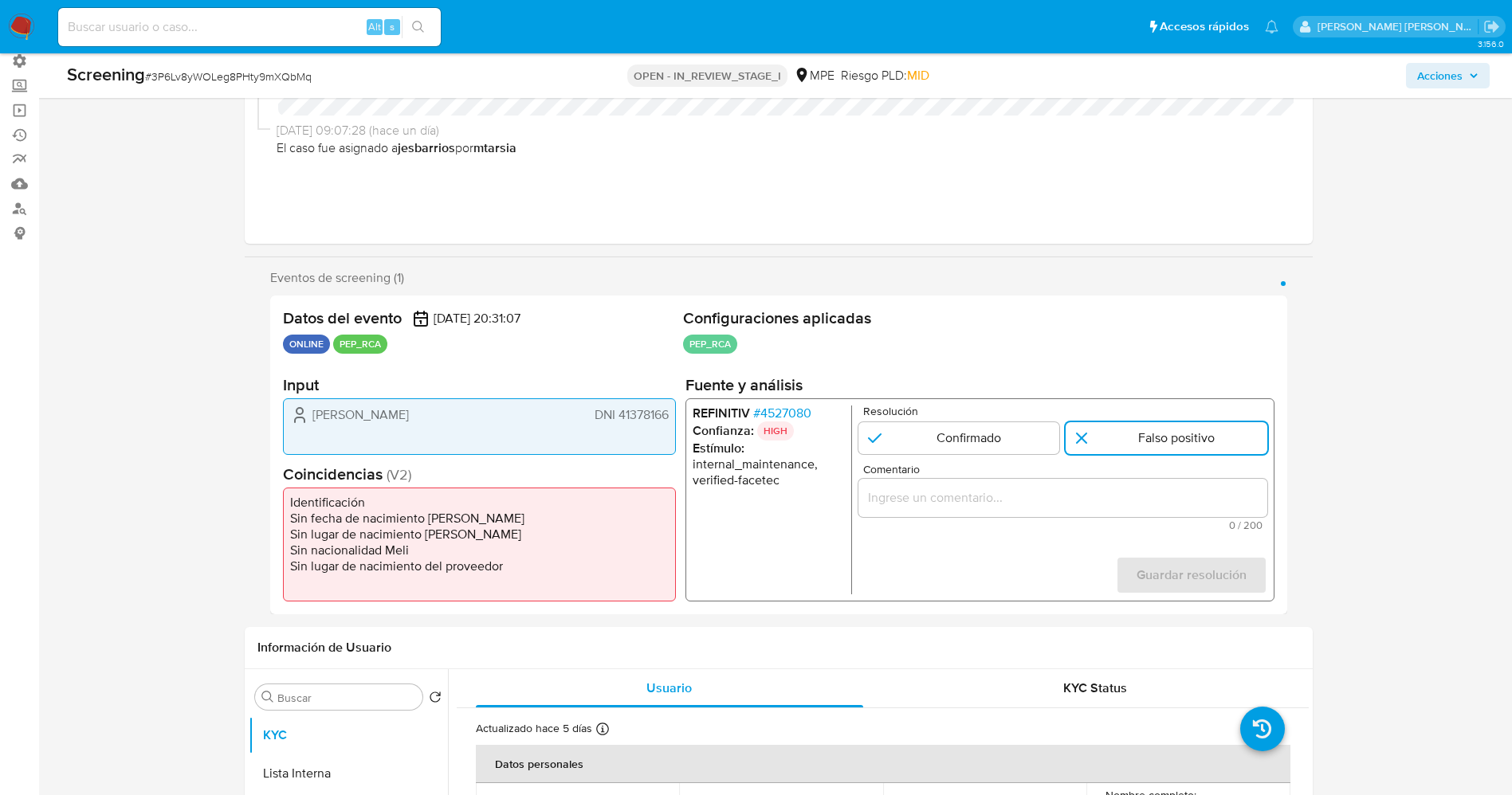
click at [1046, 500] on input "Comentario" at bounding box center [1062, 498] width 409 height 21
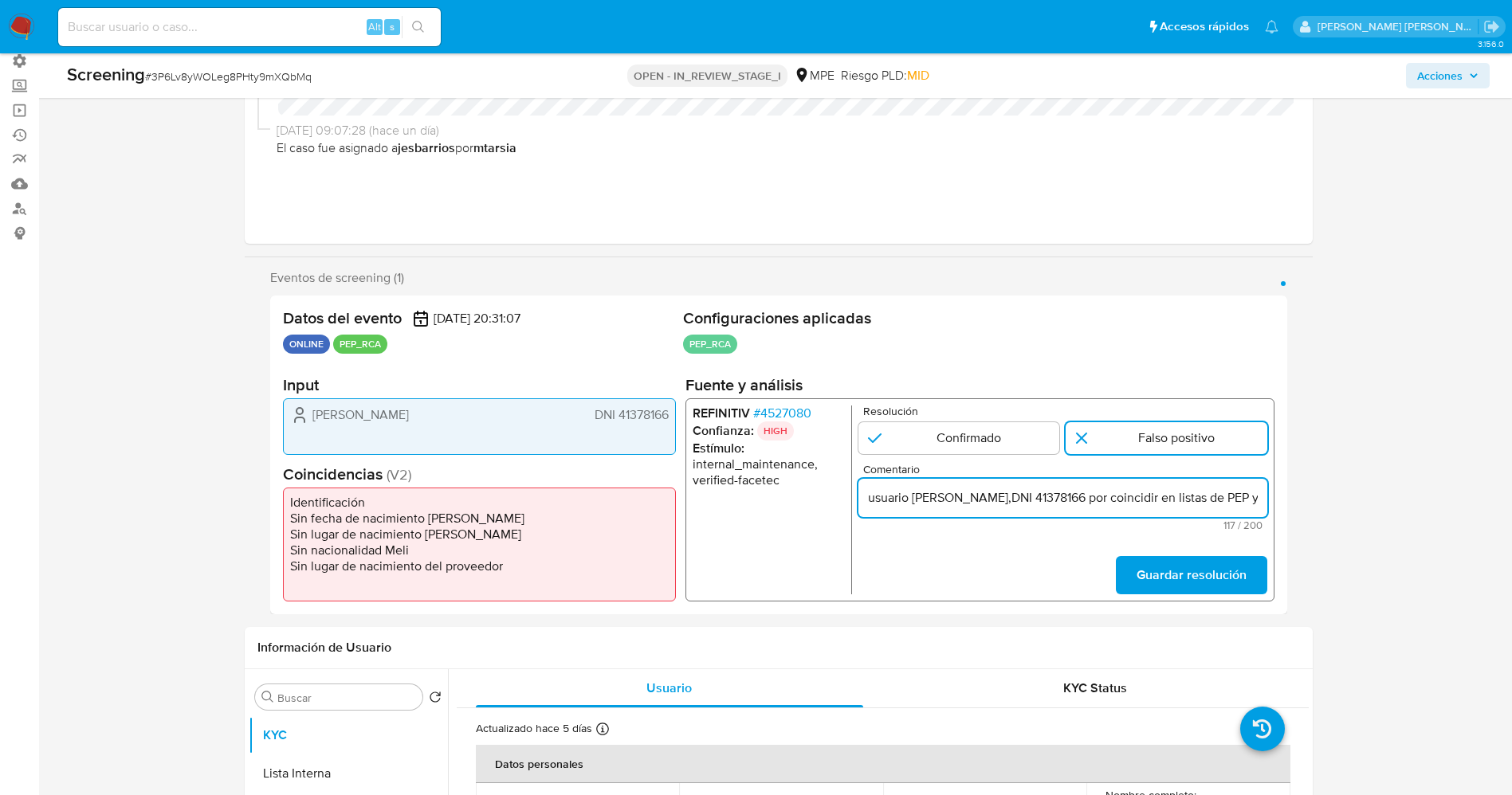
scroll to position [0, 290]
type input "usuario Leslie Morante,DNI 41378166 por coincidir en listas de PEP ya que se de…"
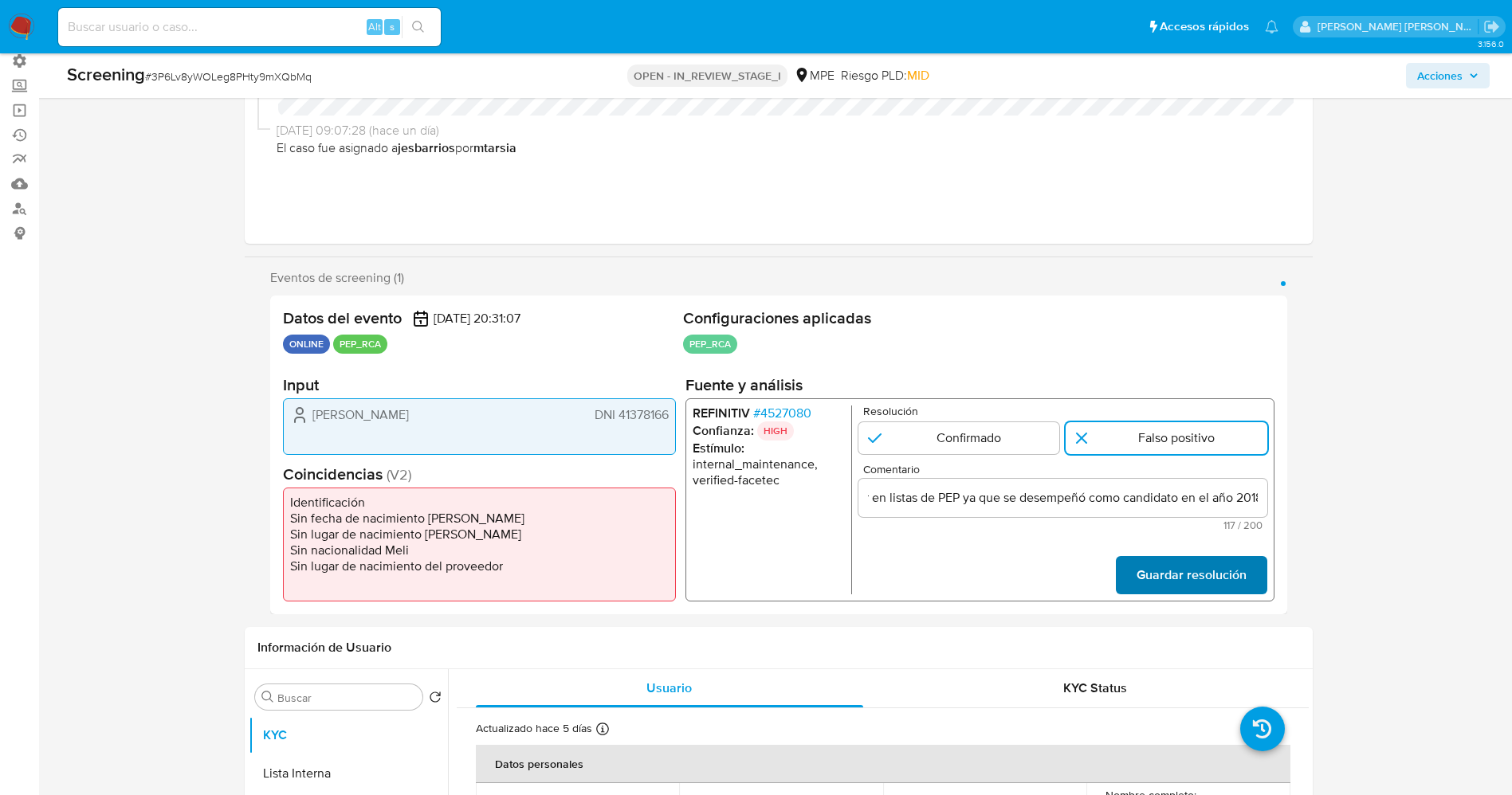
click at [1203, 587] on span "Guardar resolución" at bounding box center [1190, 575] width 110 height 35
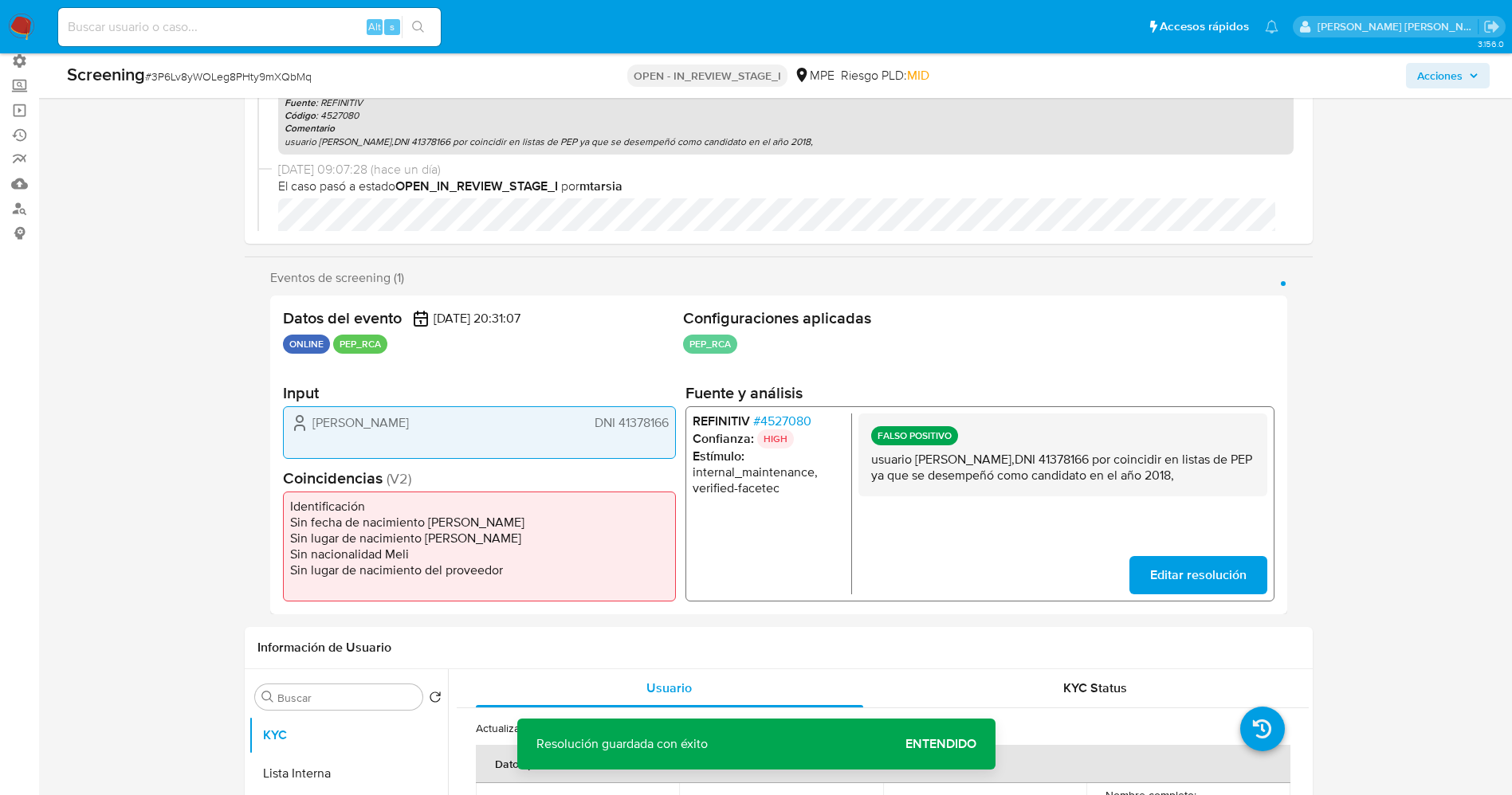
scroll to position [239, 0]
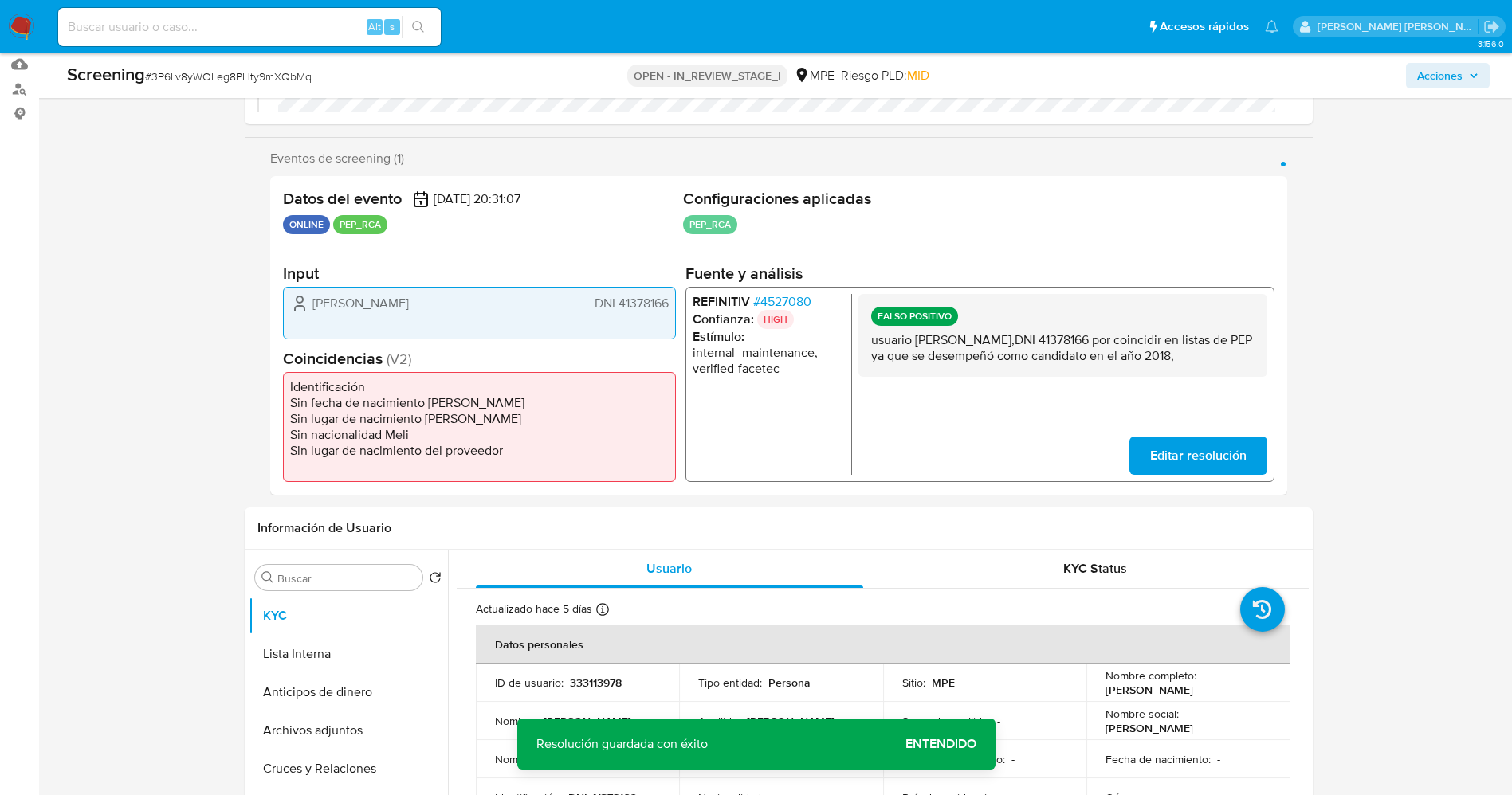
drag, startPoint x: 310, startPoint y: 657, endPoint x: 203, endPoint y: 615, distance: 114.9
click at [310, 658] on button "Lista Interna" at bounding box center [348, 654] width 199 height 38
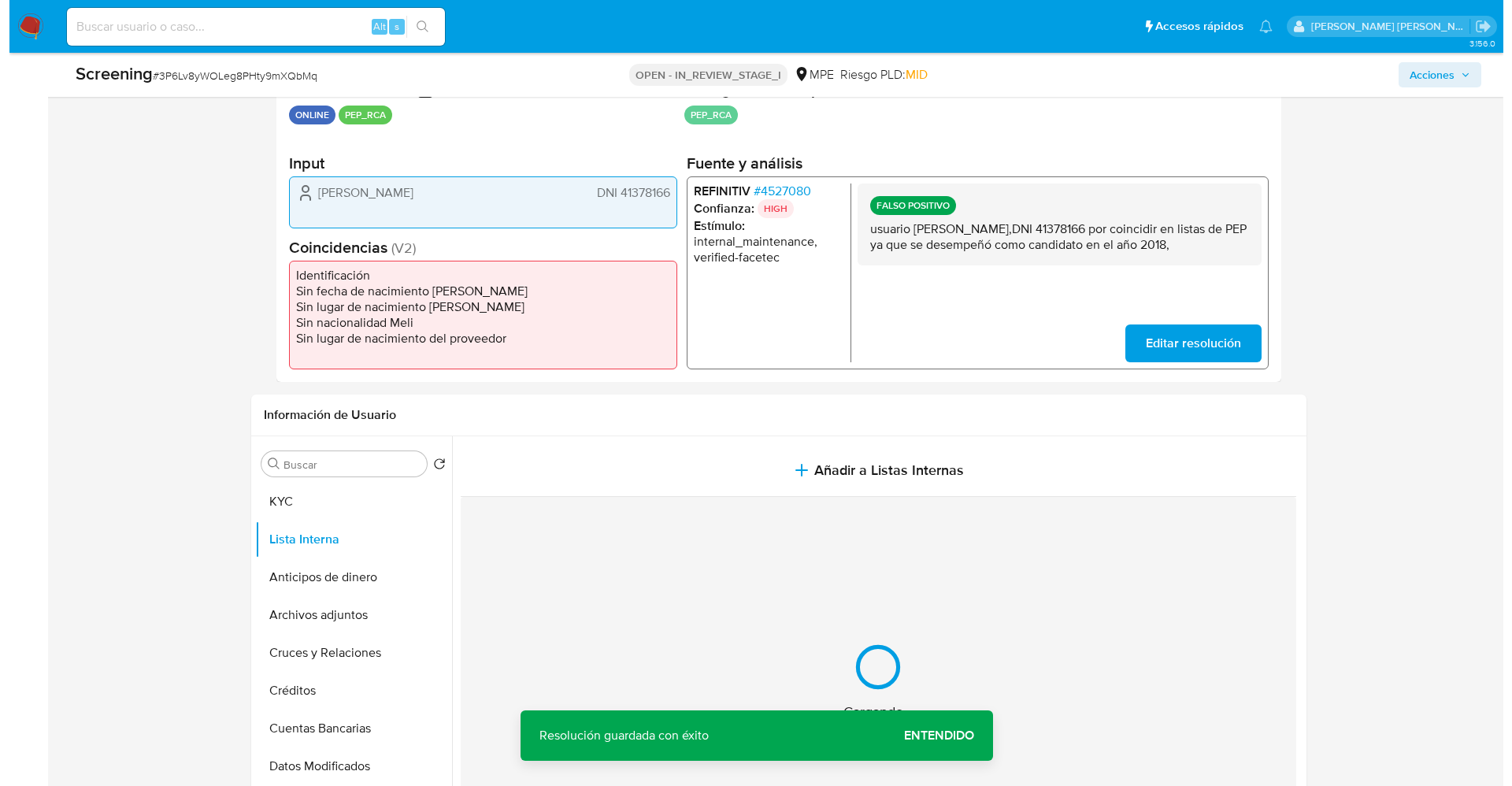
scroll to position [354, 0]
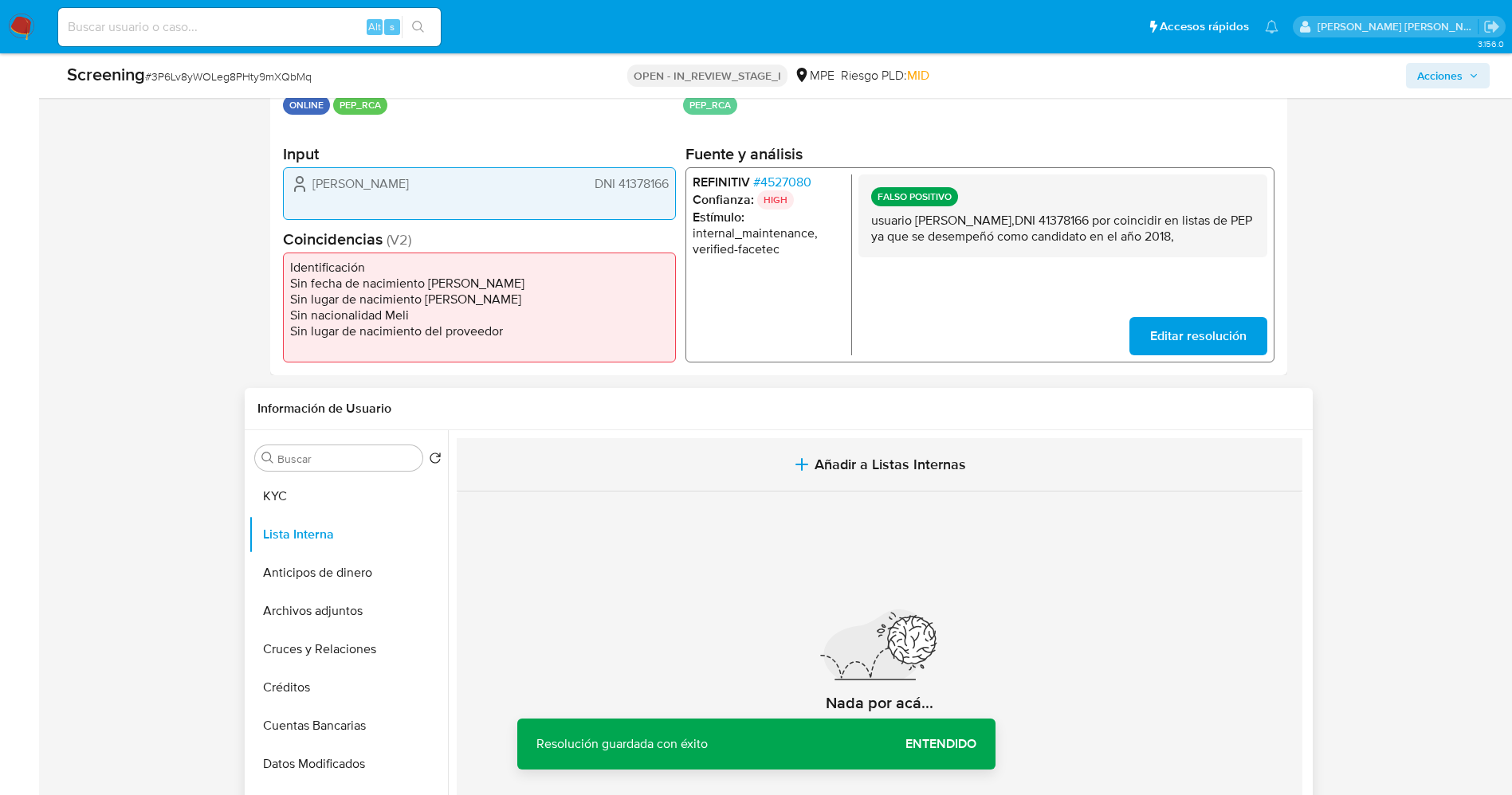
click at [879, 462] on span "Añadir a Listas Internas" at bounding box center [890, 465] width 151 height 18
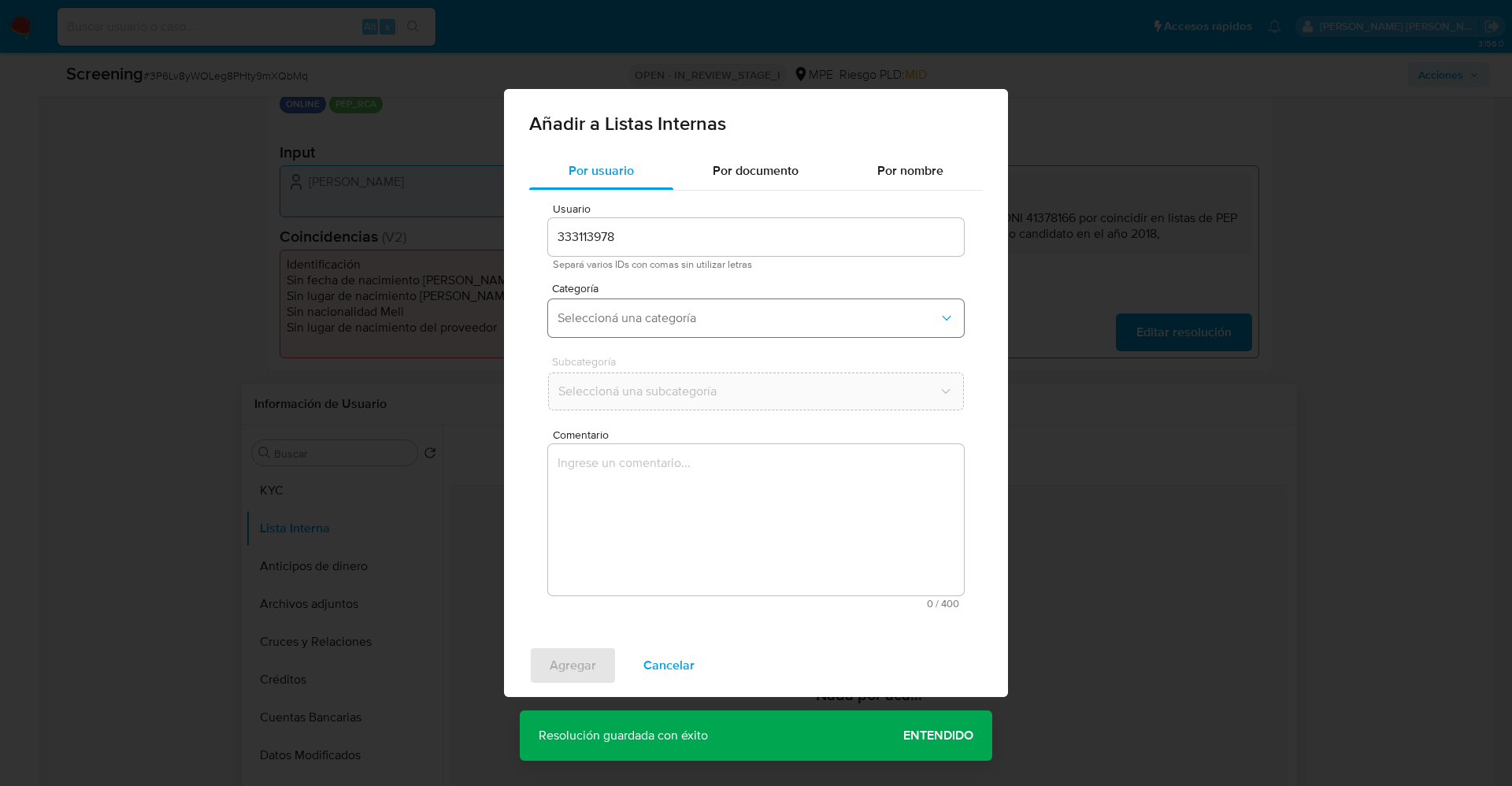
click at [696, 321] on span "Seleccioná una categoría" at bounding box center [748, 318] width 381 height 16
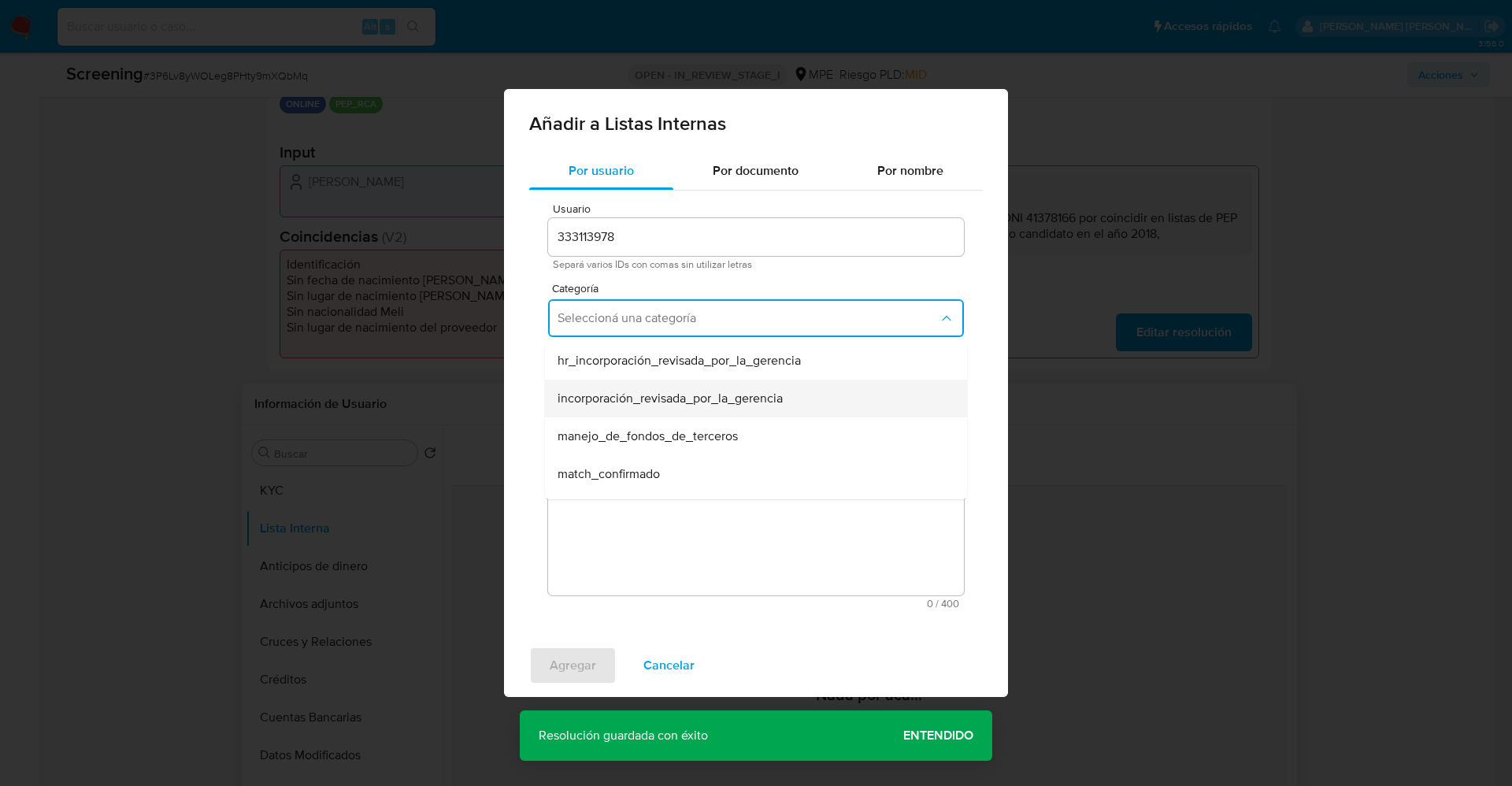
scroll to position [118, 0]
click at [659, 392] on span "match_descartado" at bounding box center [608, 394] width 101 height 16
click at [662, 397] on span "Seleccioná una subcategoría" at bounding box center [748, 391] width 381 height 16
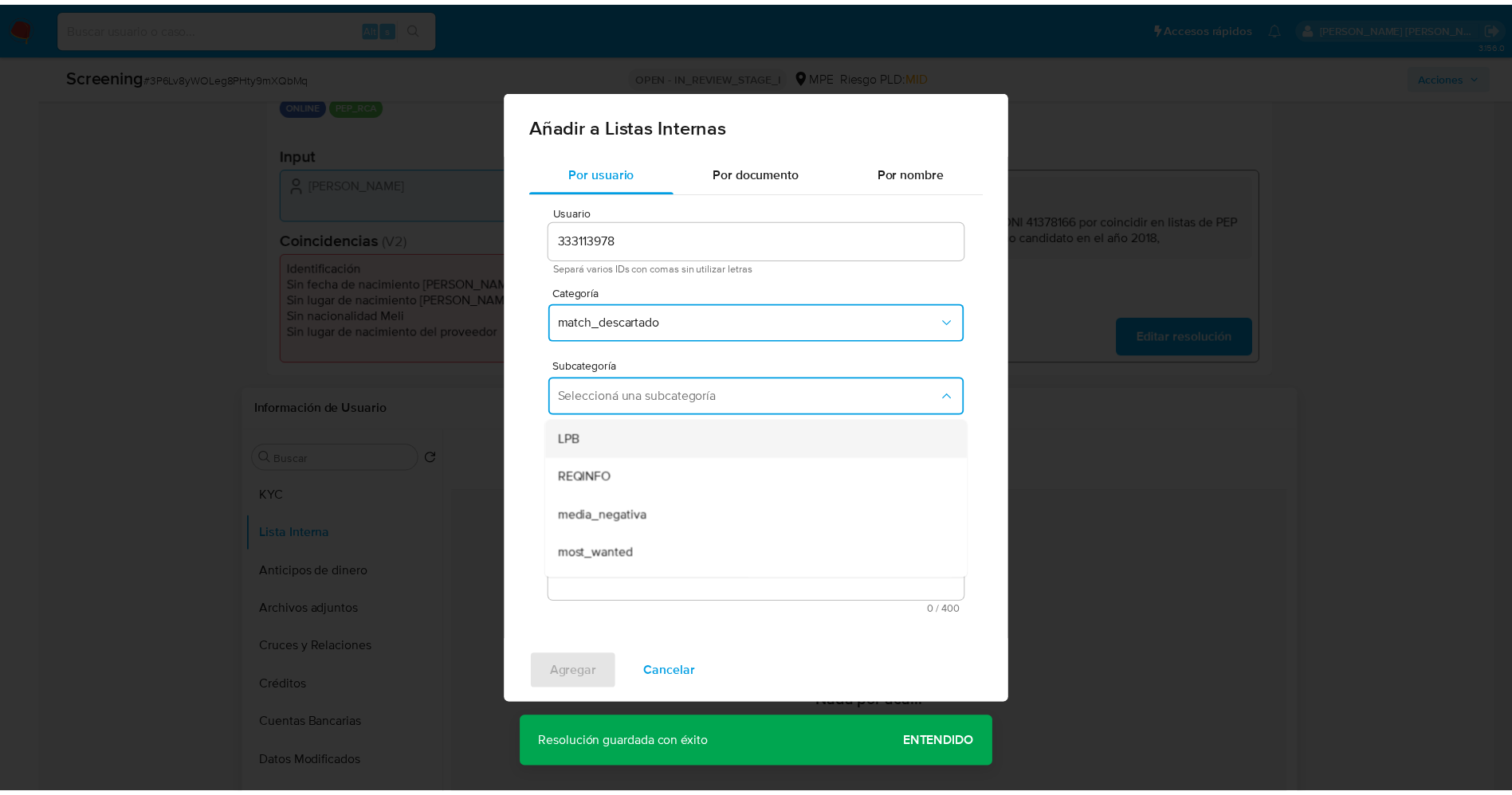
scroll to position [108, 0]
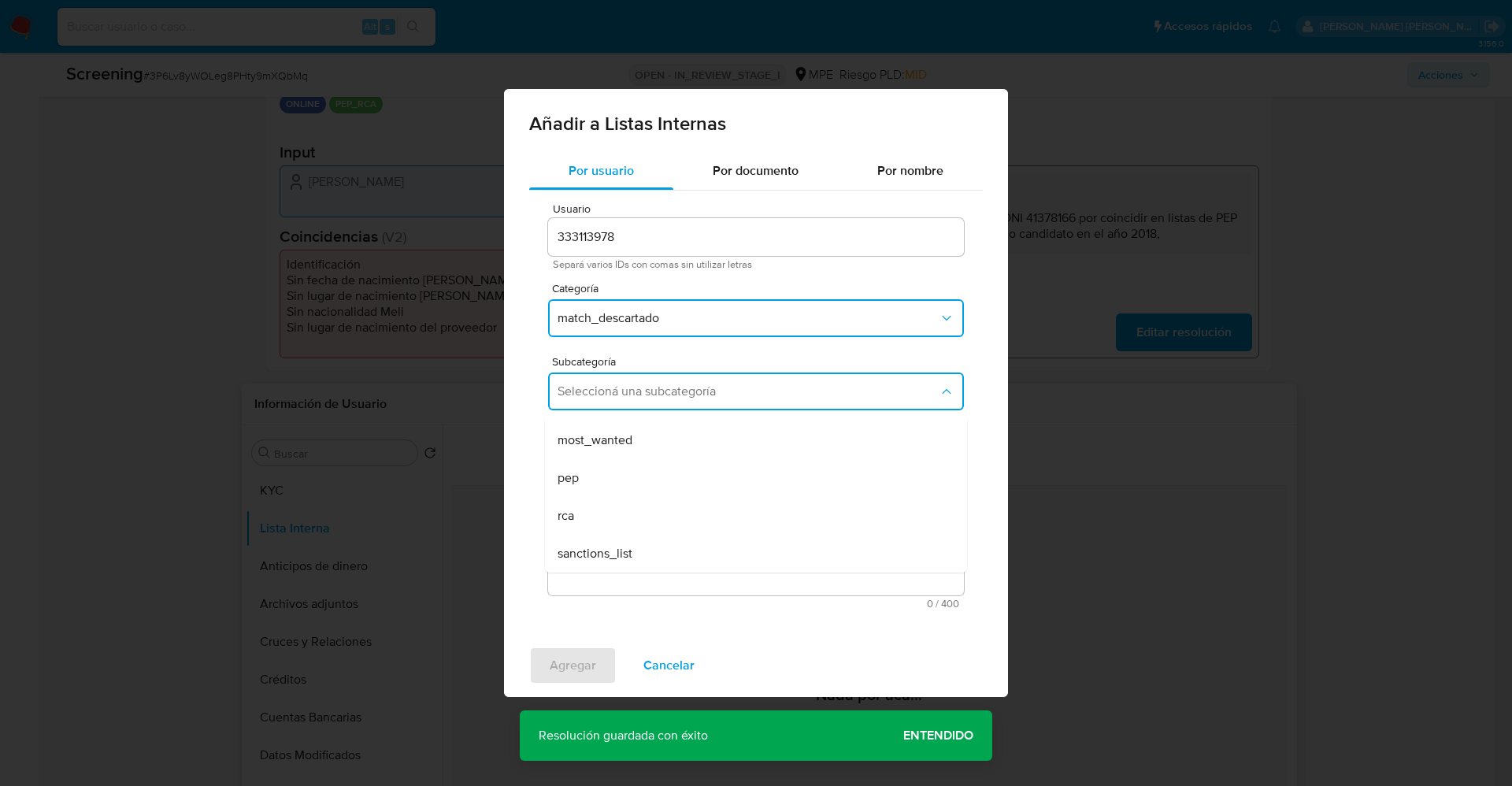
drag, startPoint x: 618, startPoint y: 470, endPoint x: 612, endPoint y: 493, distance: 23.8
click at [616, 470] on div "pep" at bounding box center [751, 478] width 387 height 38
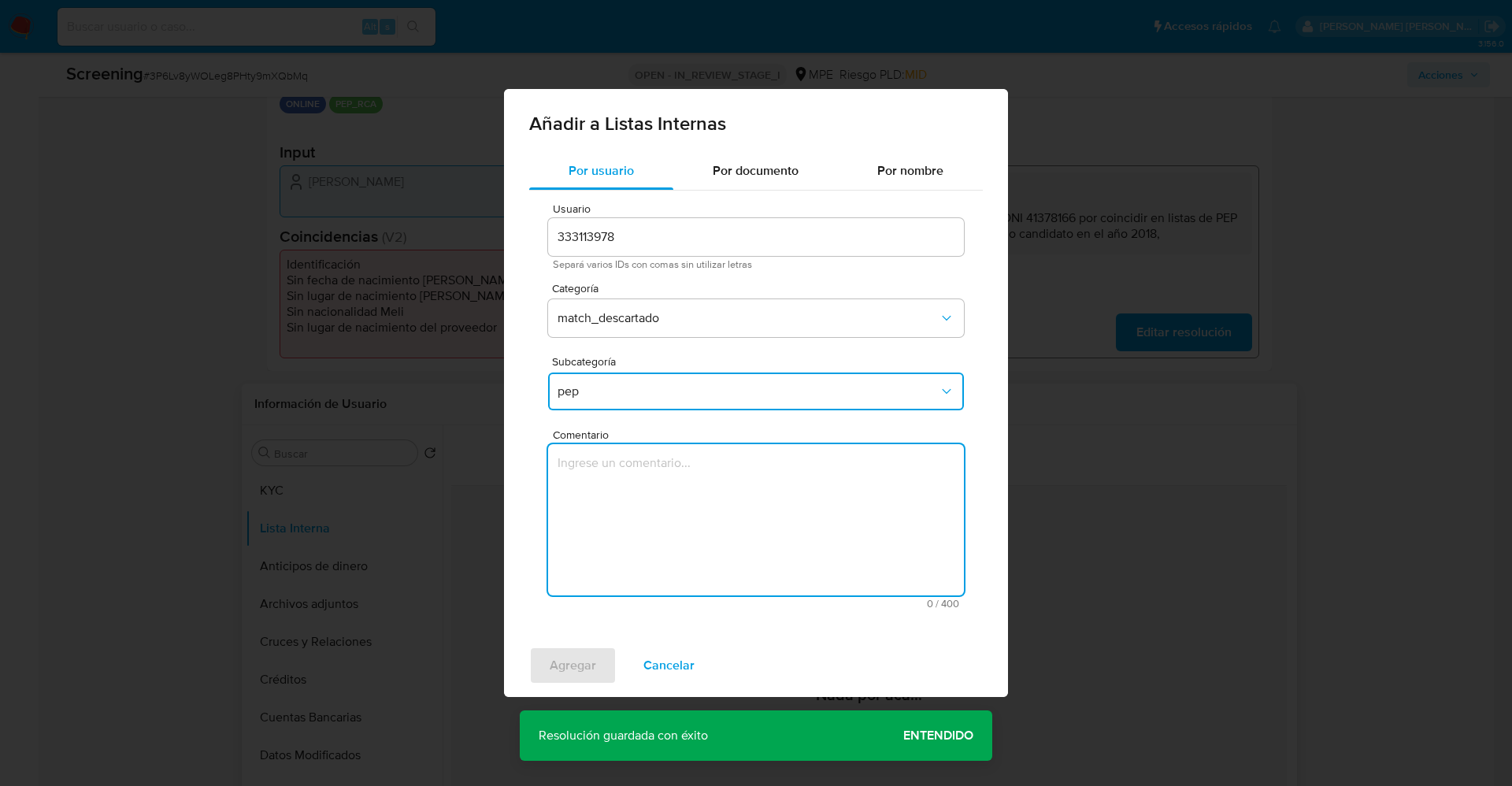
click at [612, 493] on textarea "Comentario" at bounding box center [756, 520] width 416 height 151
type textarea "usuario Leslie Morante,DNI 41378166 por coincidir en listas de PEP ya que se de…"
click at [587, 663] on span "Agregar" at bounding box center [572, 666] width 47 height 35
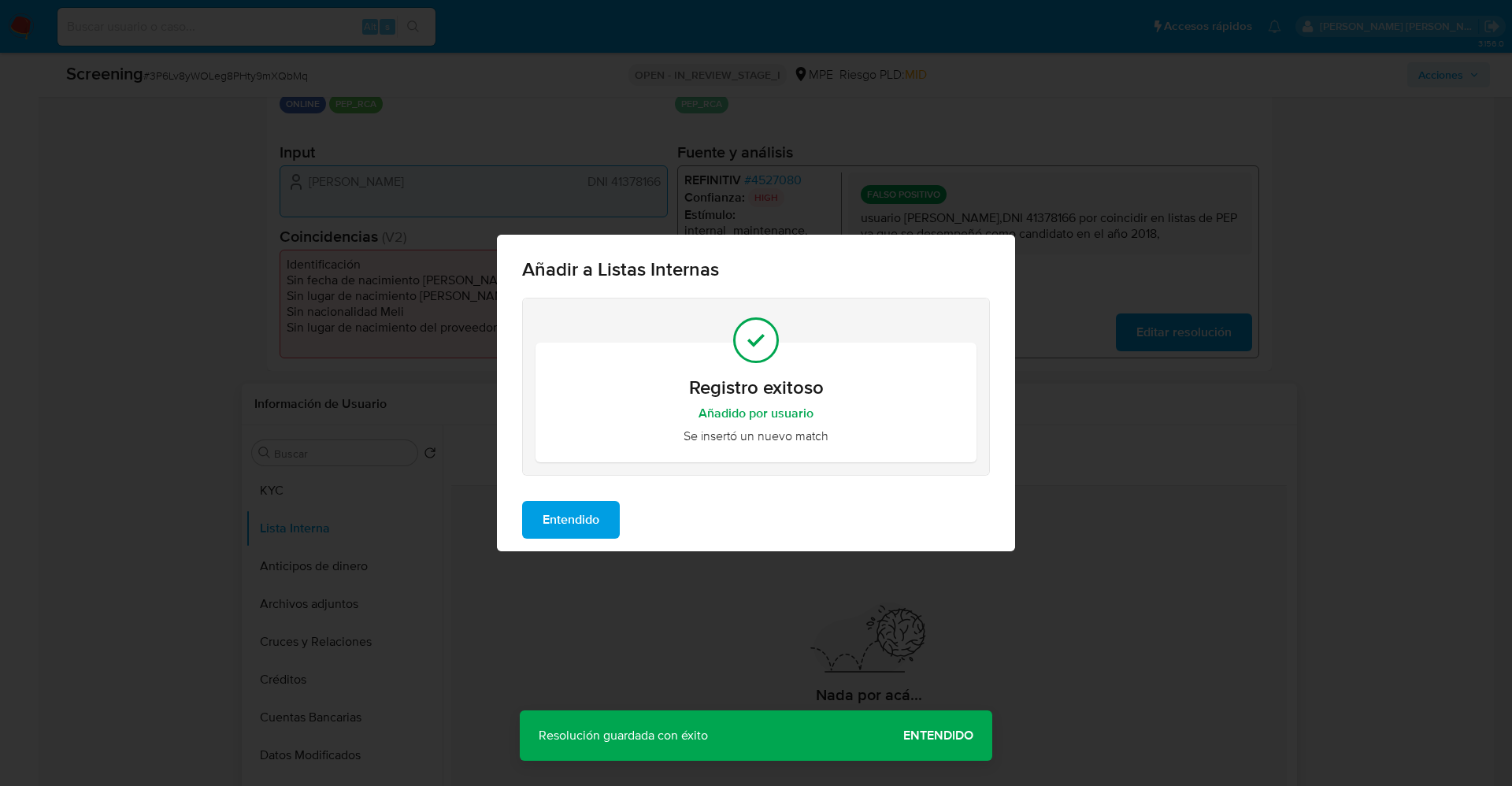
click at [575, 516] on span "Entendido" at bounding box center [571, 520] width 57 height 35
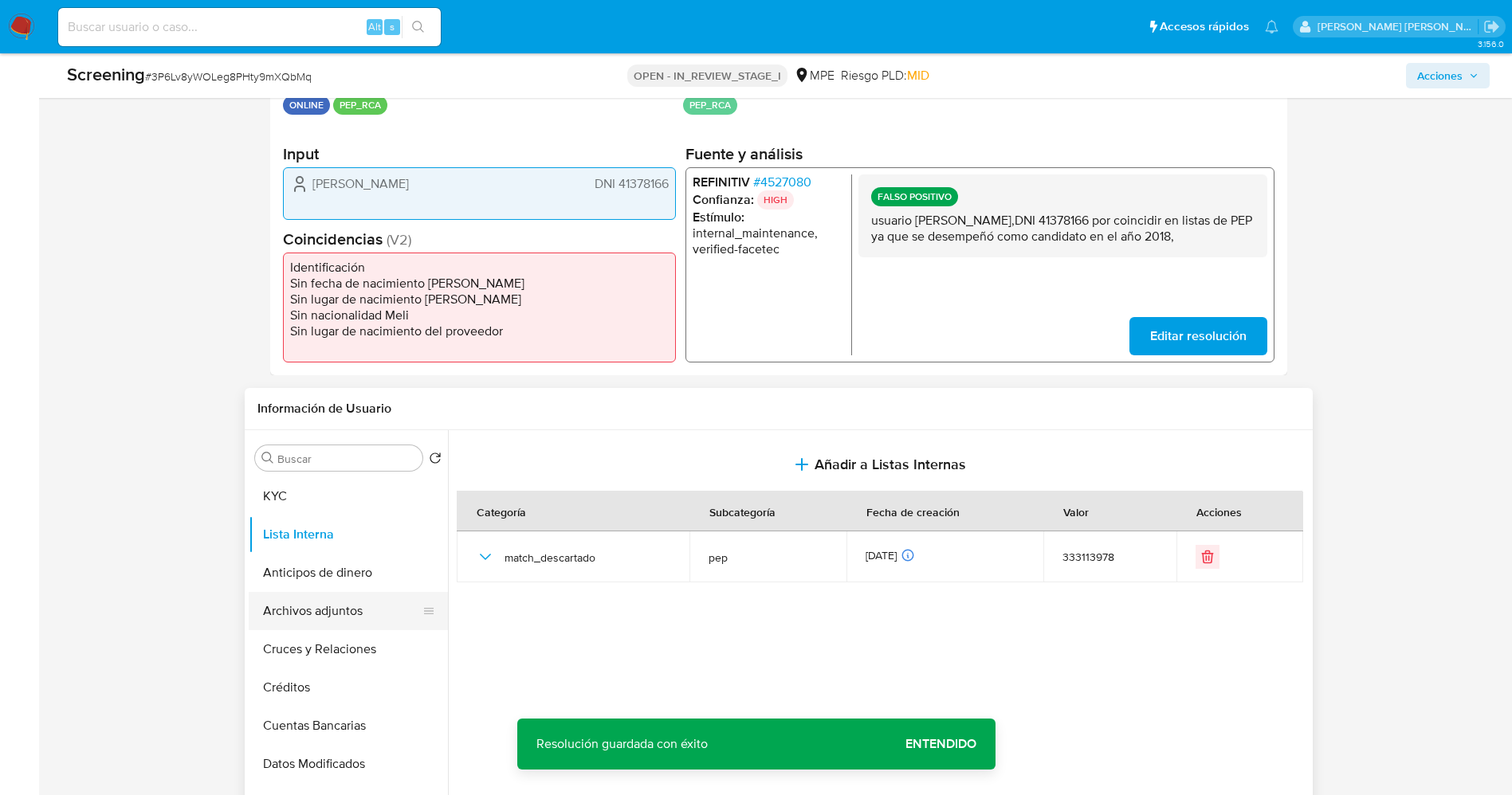
click at [338, 609] on button "Archivos adjuntos" at bounding box center [342, 611] width 186 height 38
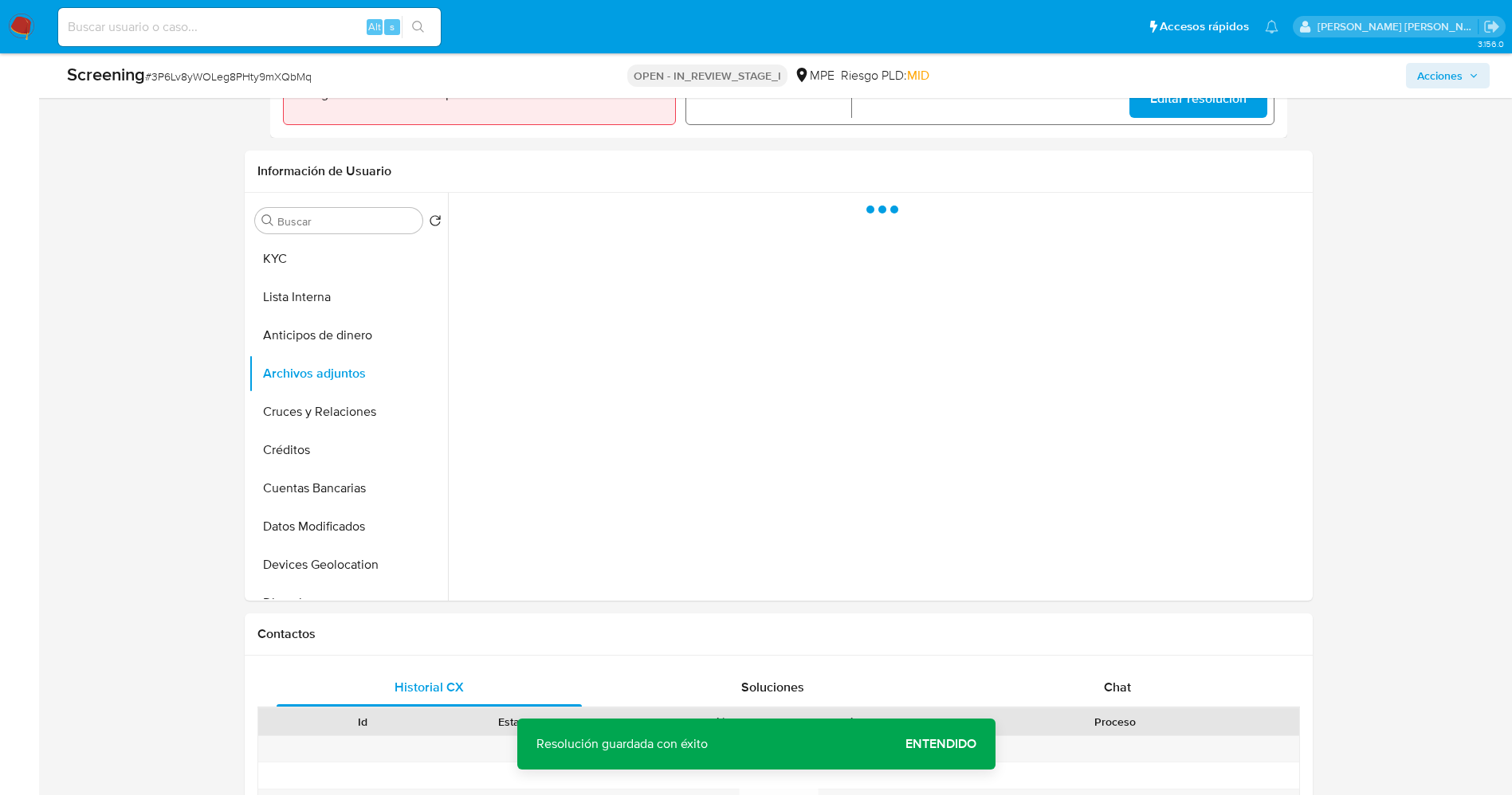
scroll to position [597, 0]
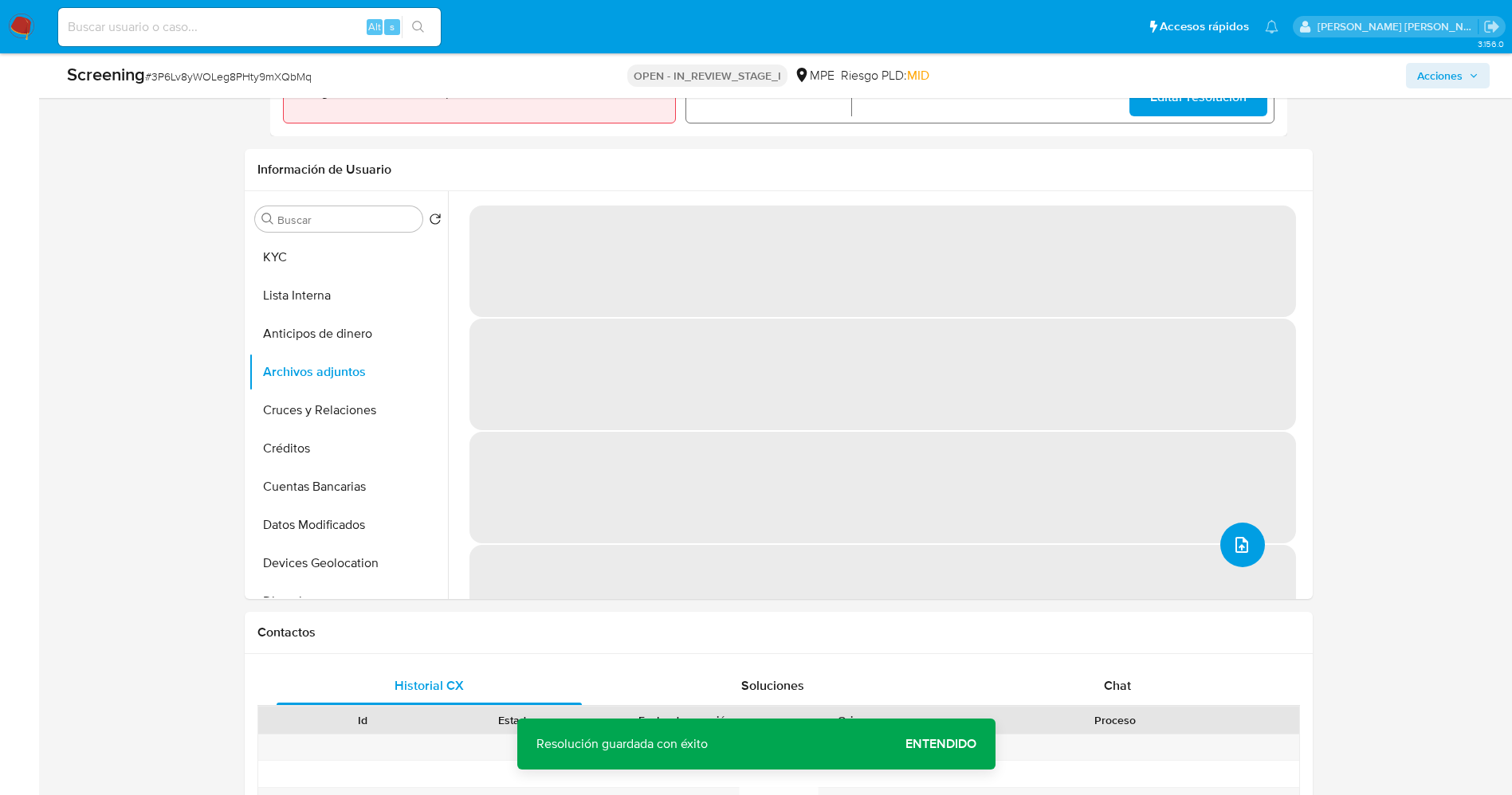
click at [1237, 539] on icon "upload-file" at bounding box center [1242, 545] width 19 height 19
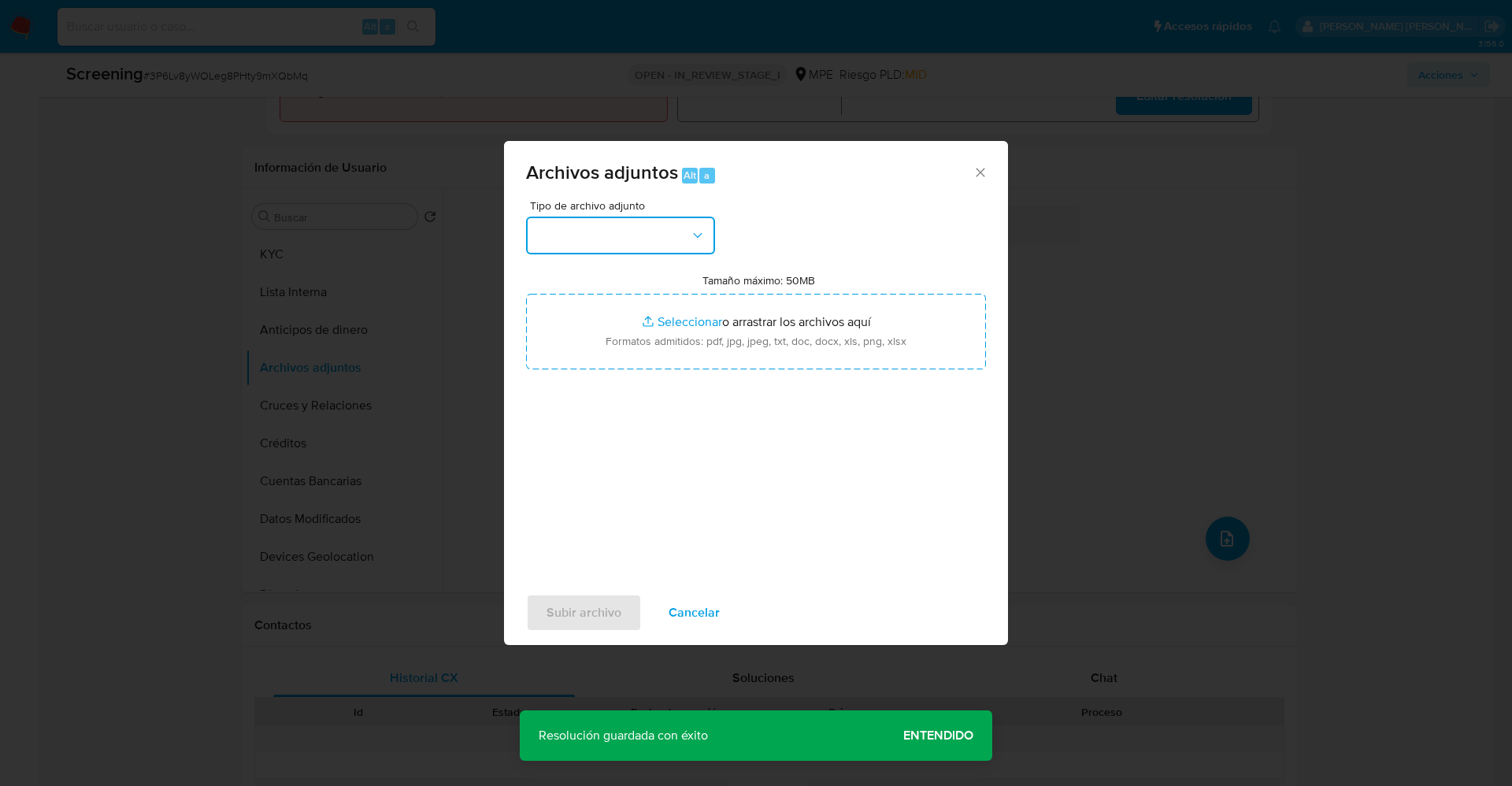
drag, startPoint x: 609, startPoint y: 237, endPoint x: 614, endPoint y: 244, distance: 8.6
click at [609, 238] on button "button" at bounding box center [620, 236] width 189 height 38
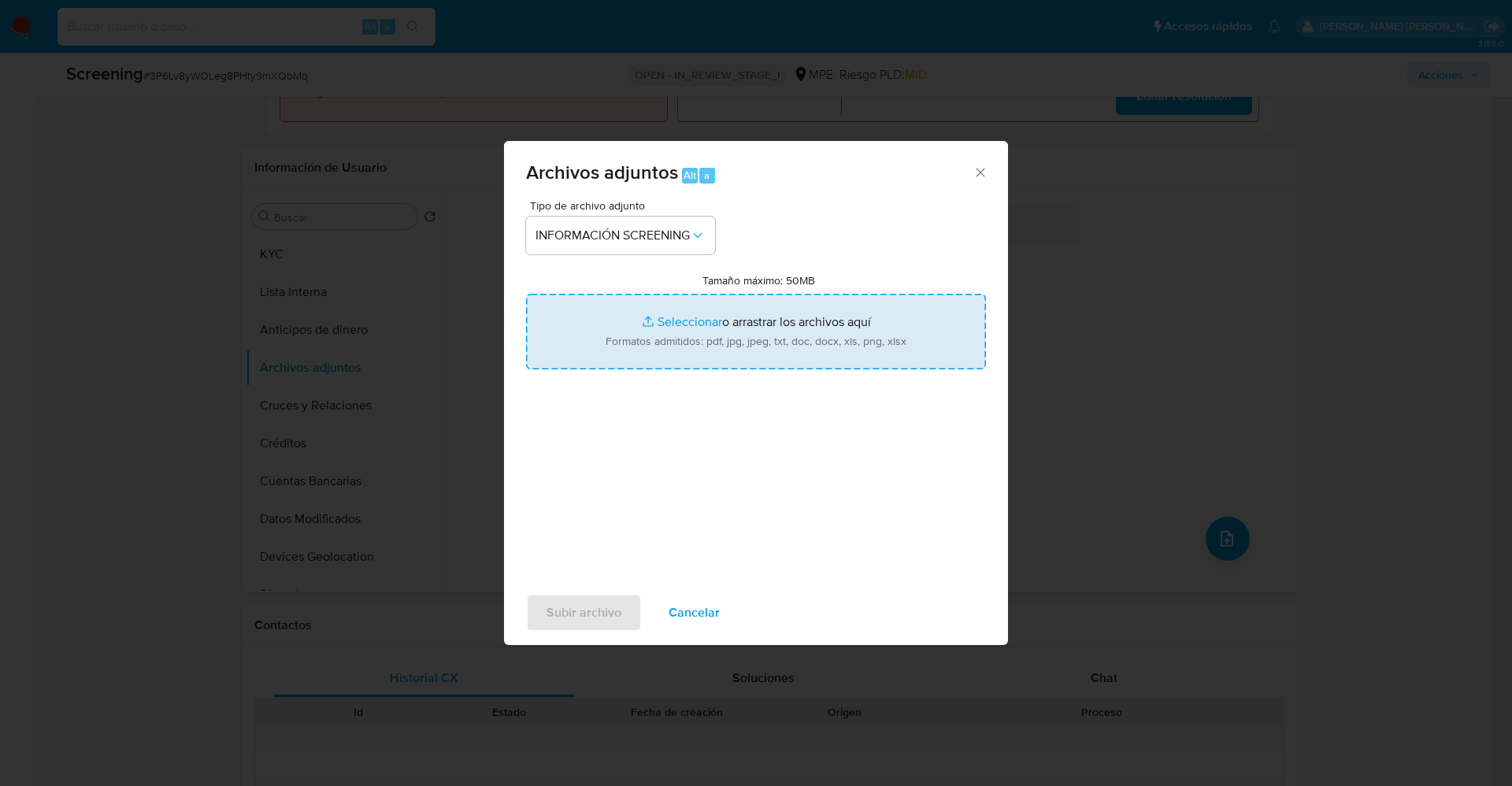
type input "C:\fakepath\_leslie victoria morante cubillas _ lavado de dinero - Buscar con G…"
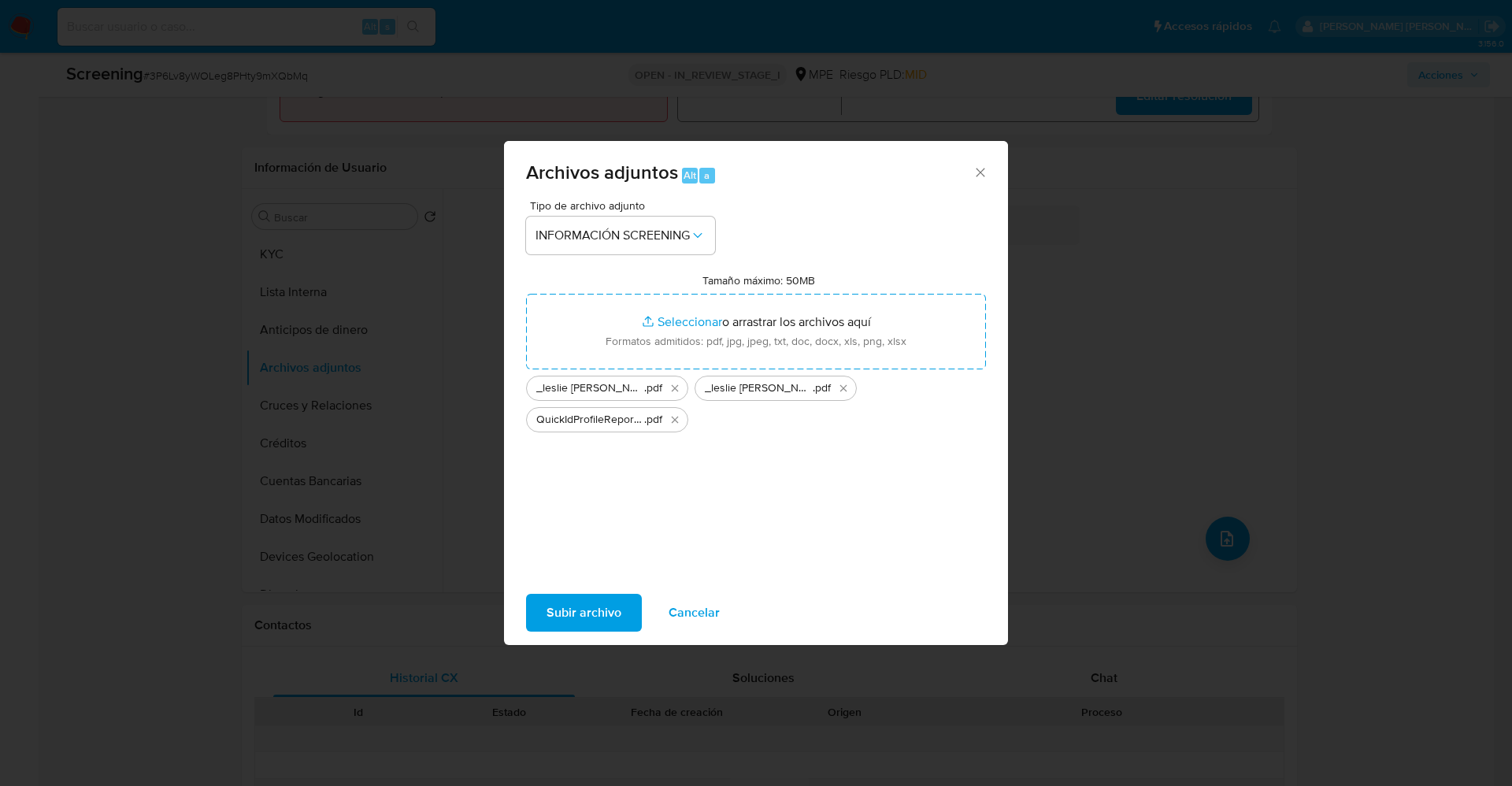
click at [579, 609] on span "Subir archivo" at bounding box center [583, 613] width 75 height 35
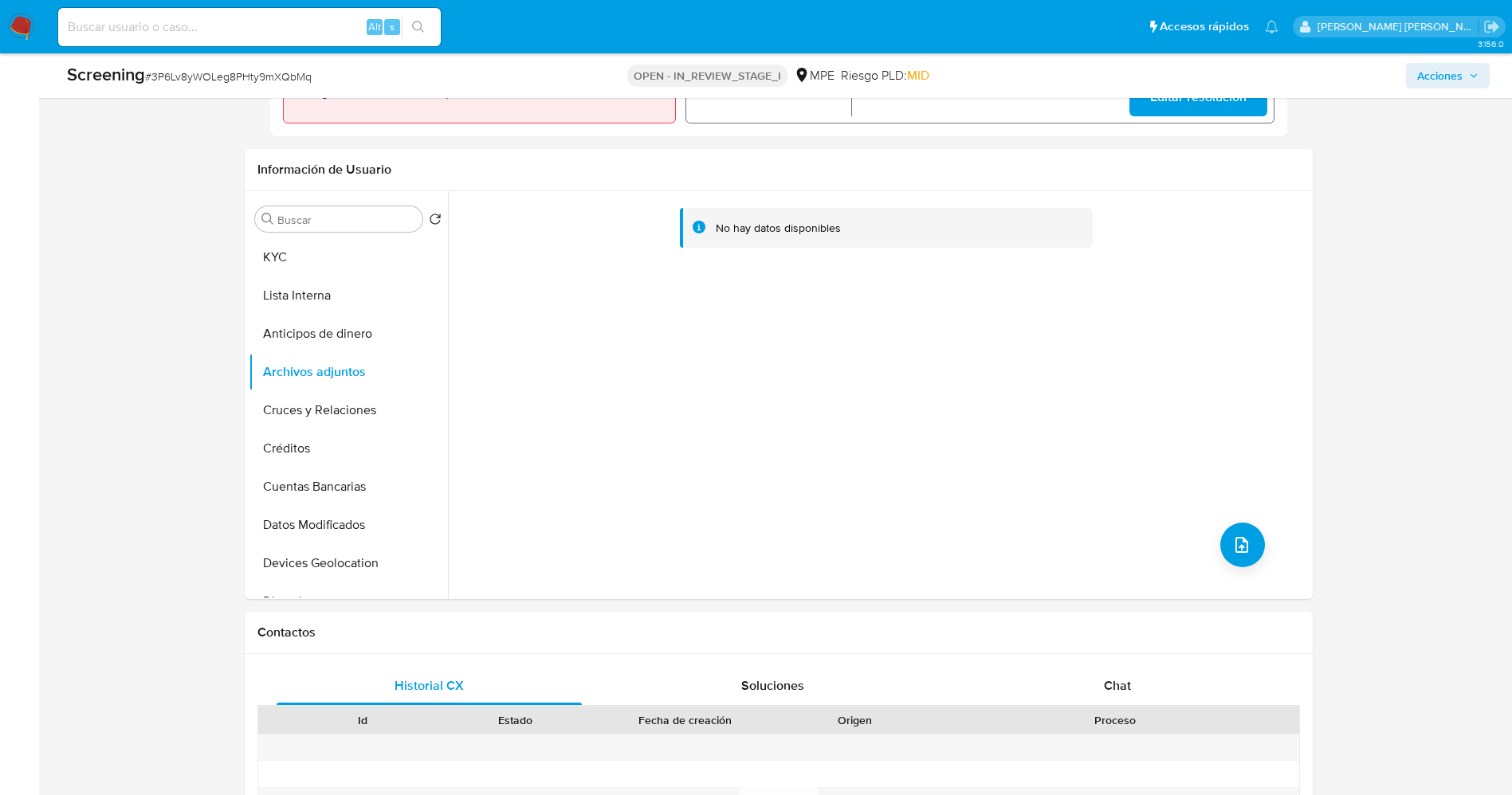
click at [288, 294] on button "Lista Interna" at bounding box center [348, 296] width 199 height 38
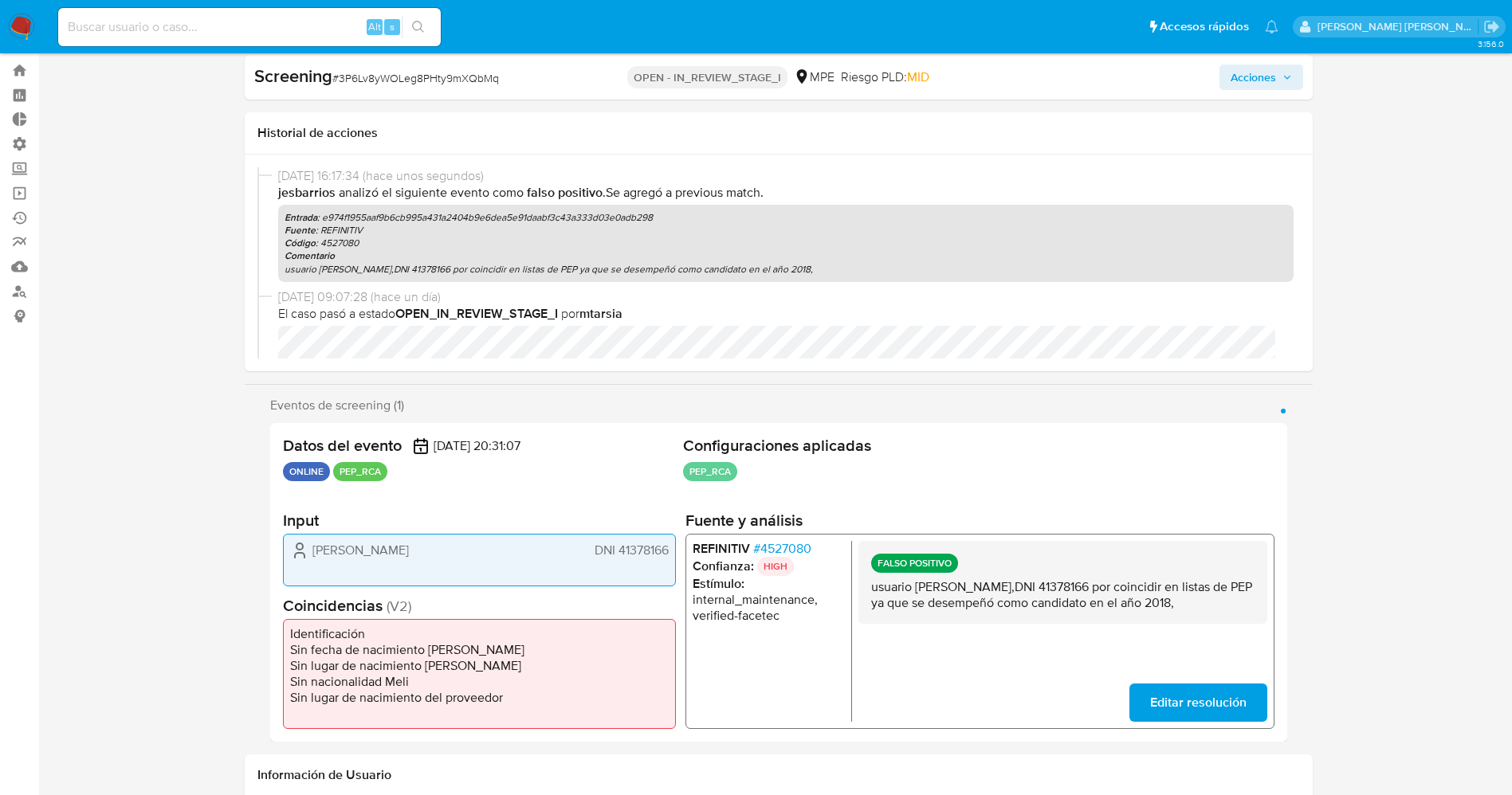
scroll to position [0, 0]
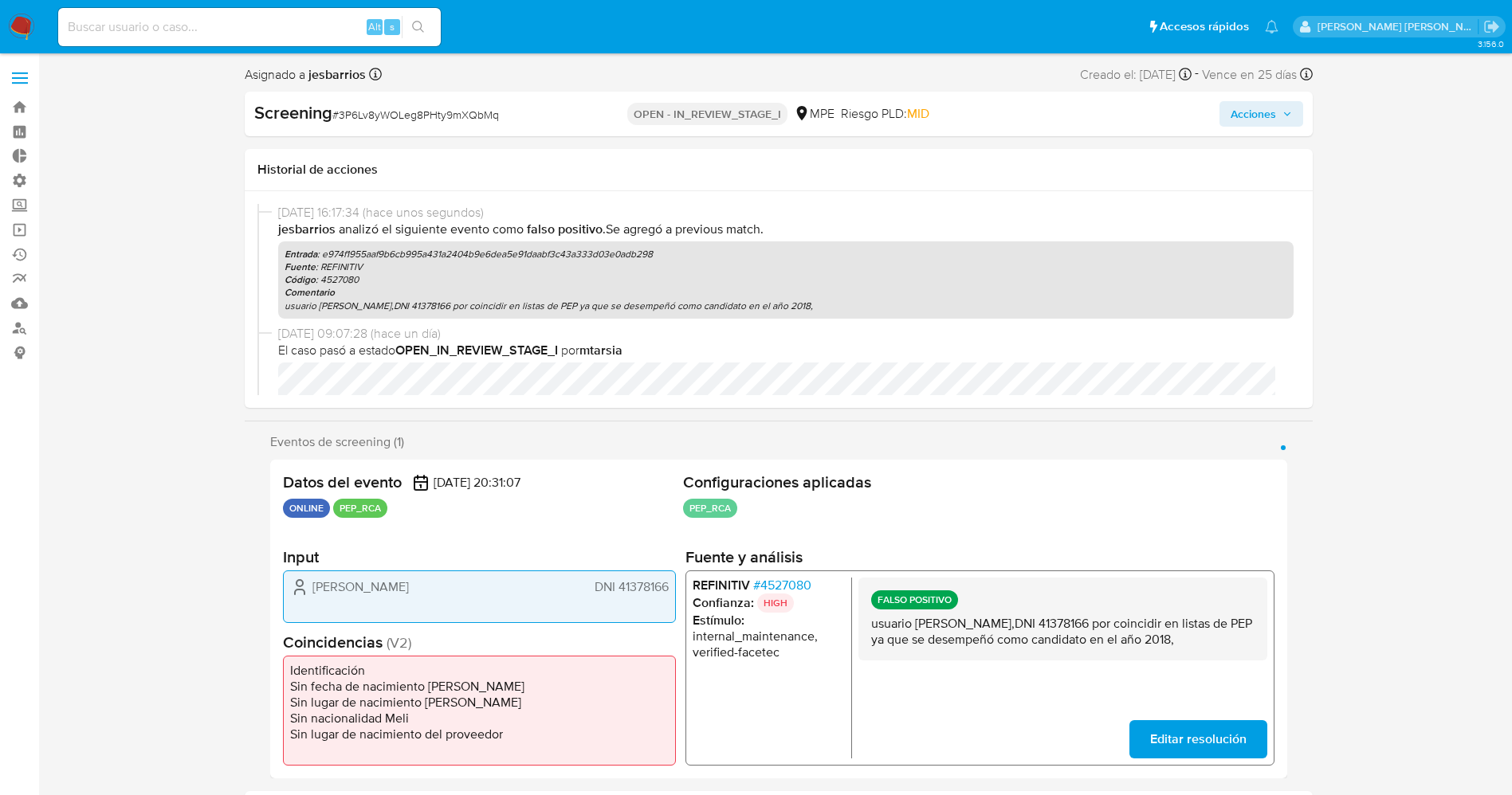
click at [1241, 111] on span "Acciones" at bounding box center [1253, 114] width 46 height 26
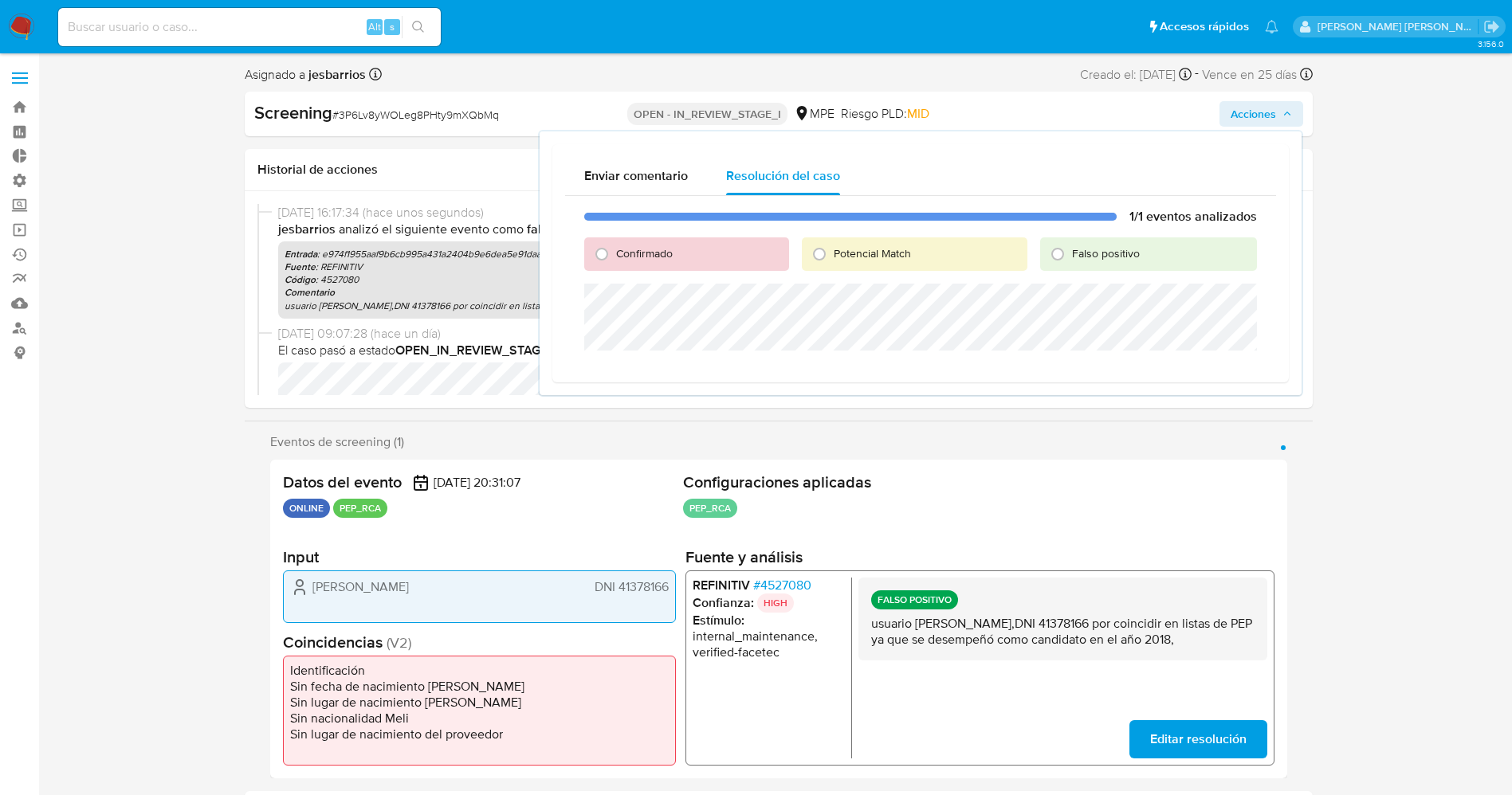
click at [1147, 247] on div "Falso positivo" at bounding box center [1148, 254] width 216 height 34
click at [1119, 263] on div "Falso positivo" at bounding box center [1148, 254] width 216 height 34
click at [1118, 255] on span "Falso positivo" at bounding box center [1106, 254] width 68 height 16
click at [1070, 255] on input "Falso positivo" at bounding box center [1058, 254] width 26 height 26
radio input "true"
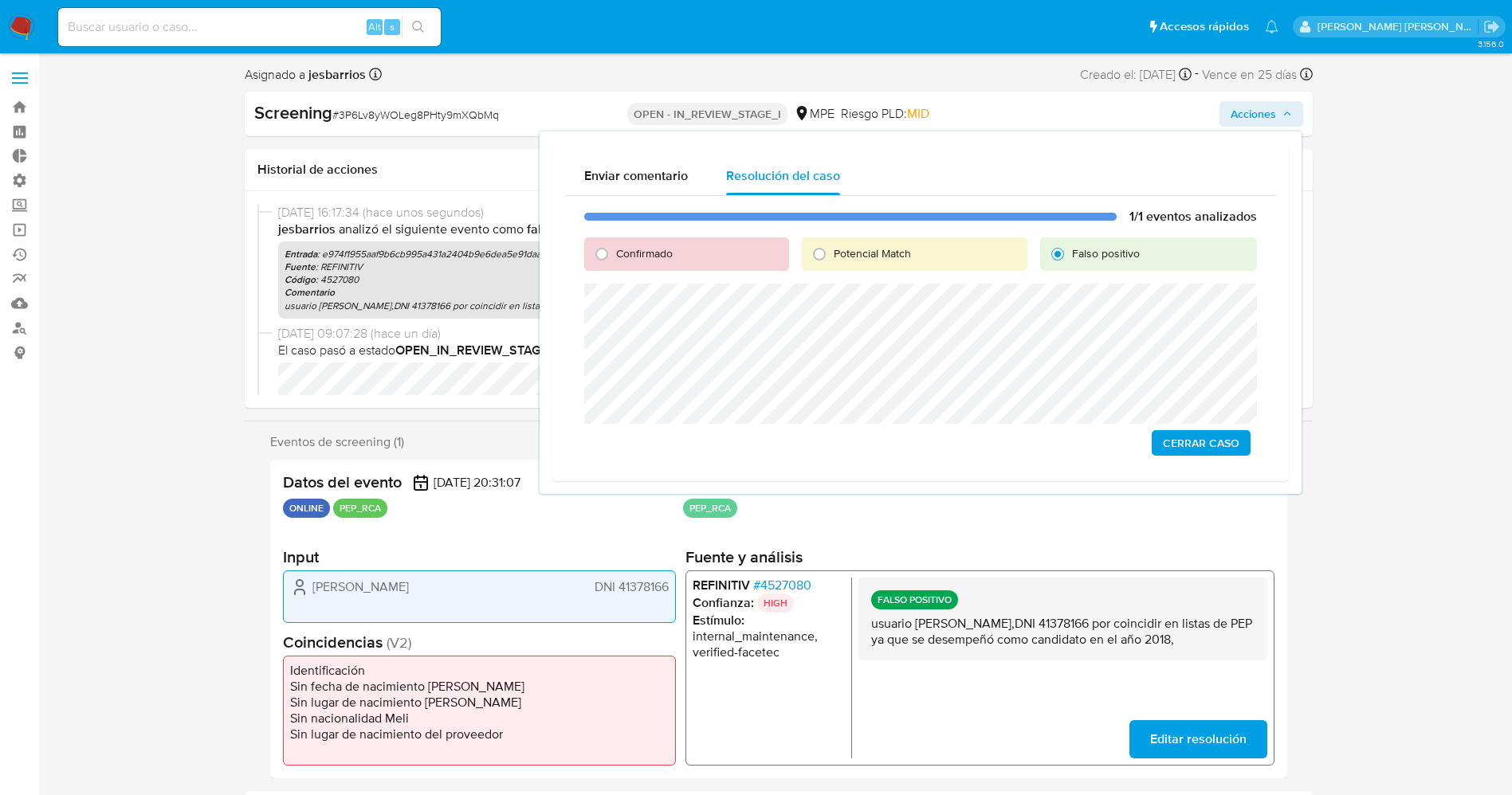
click at [1210, 448] on span "Cerrar Caso" at bounding box center [1201, 443] width 77 height 22
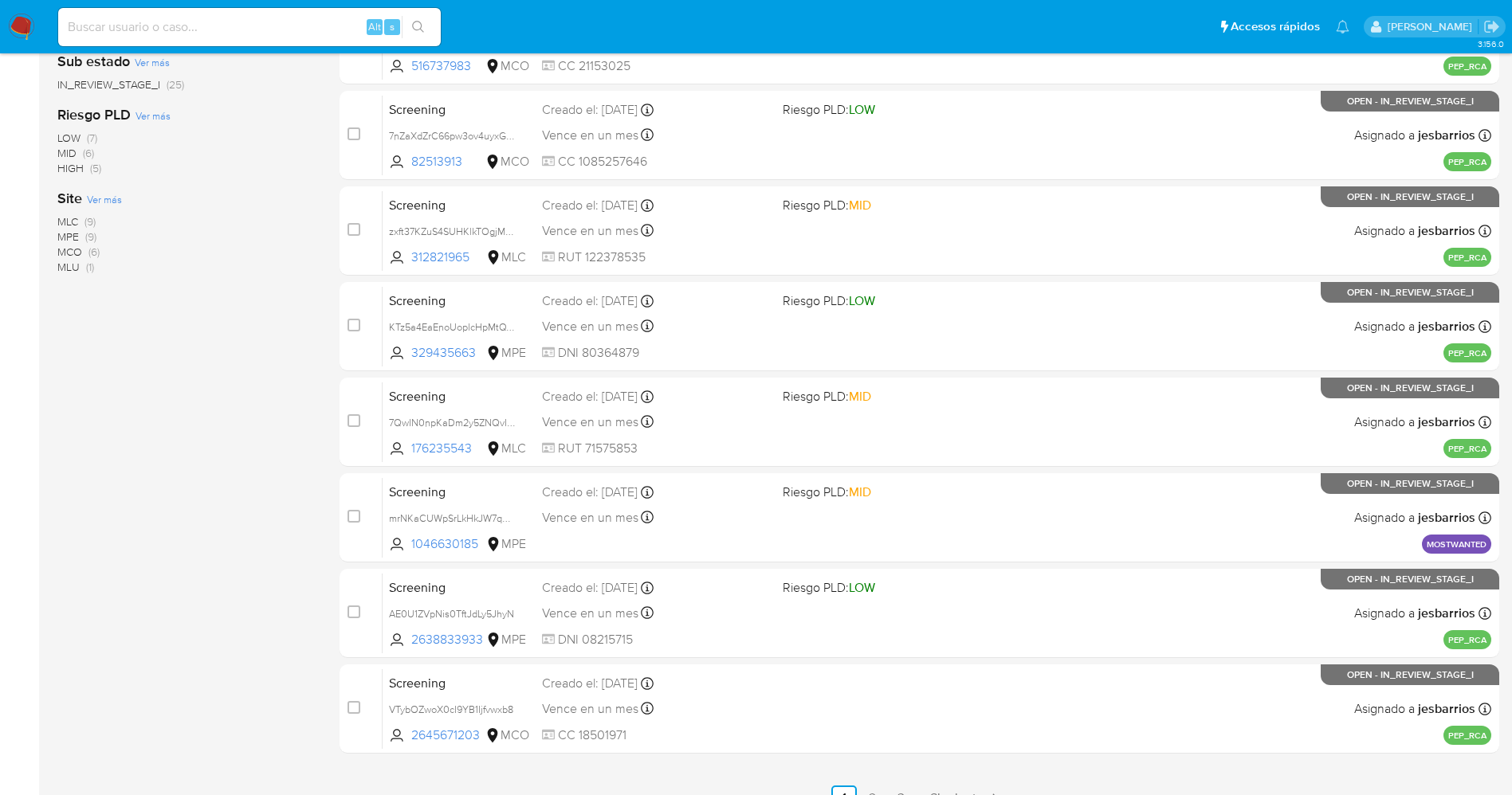
scroll to position [463, 0]
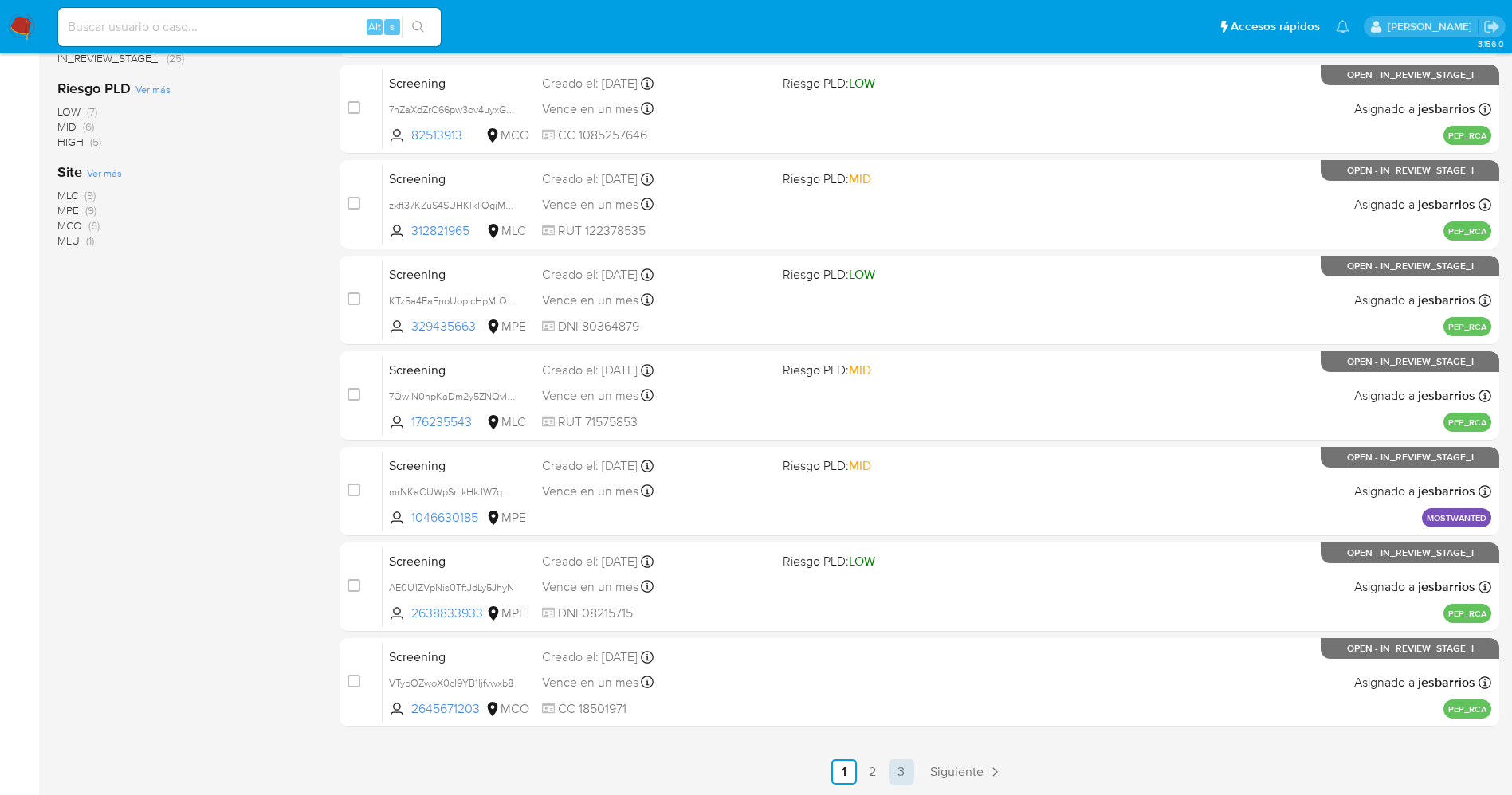
click at [909, 765] on link "3" at bounding box center [902, 772] width 26 height 26
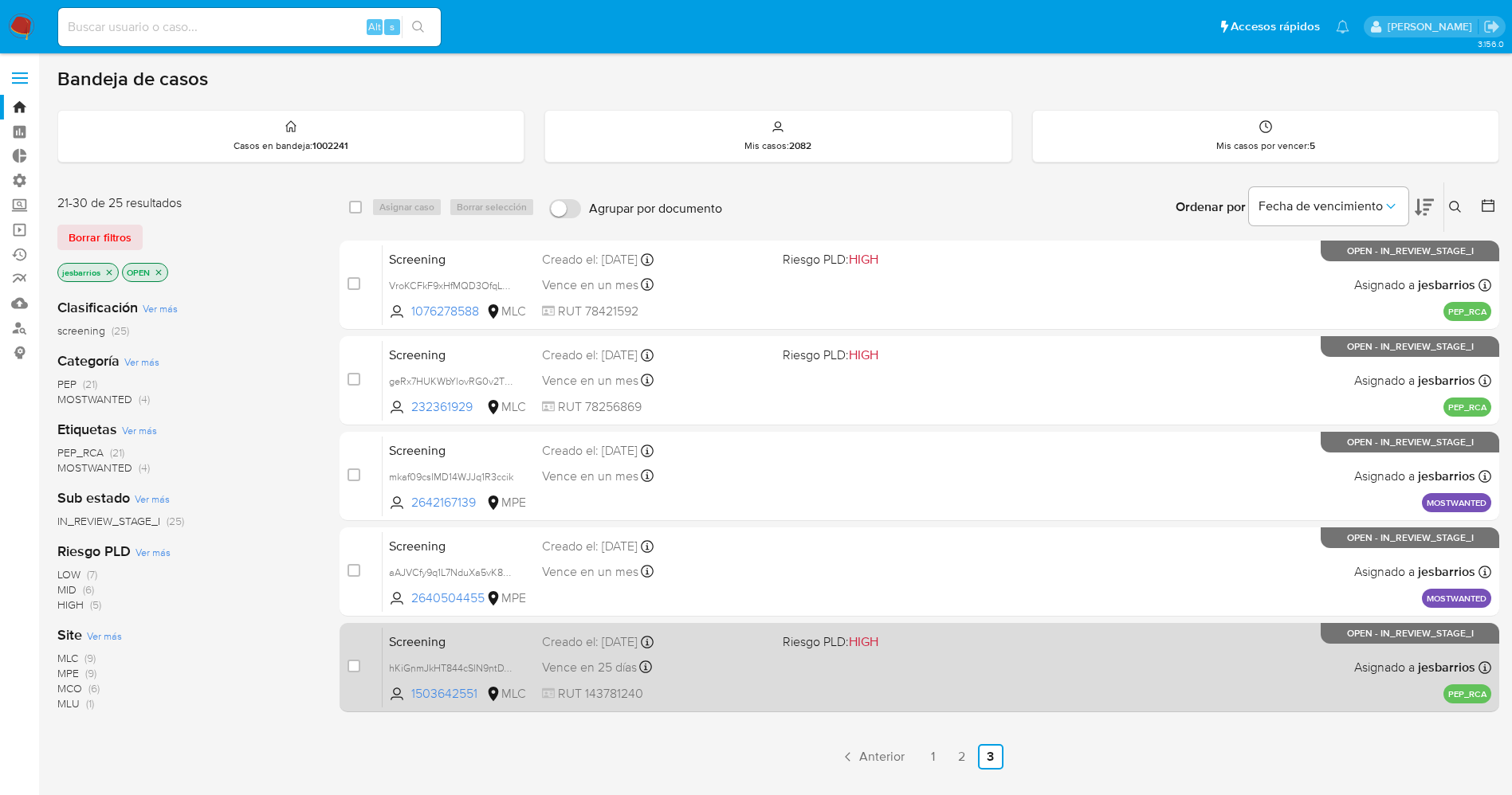
click at [872, 673] on div "Screening hKiGnmJkHT844cSlN9ntDY8g 1503642551 MLC Riesgo PLD: HIGH Creado el: […" at bounding box center [937, 667] width 1109 height 81
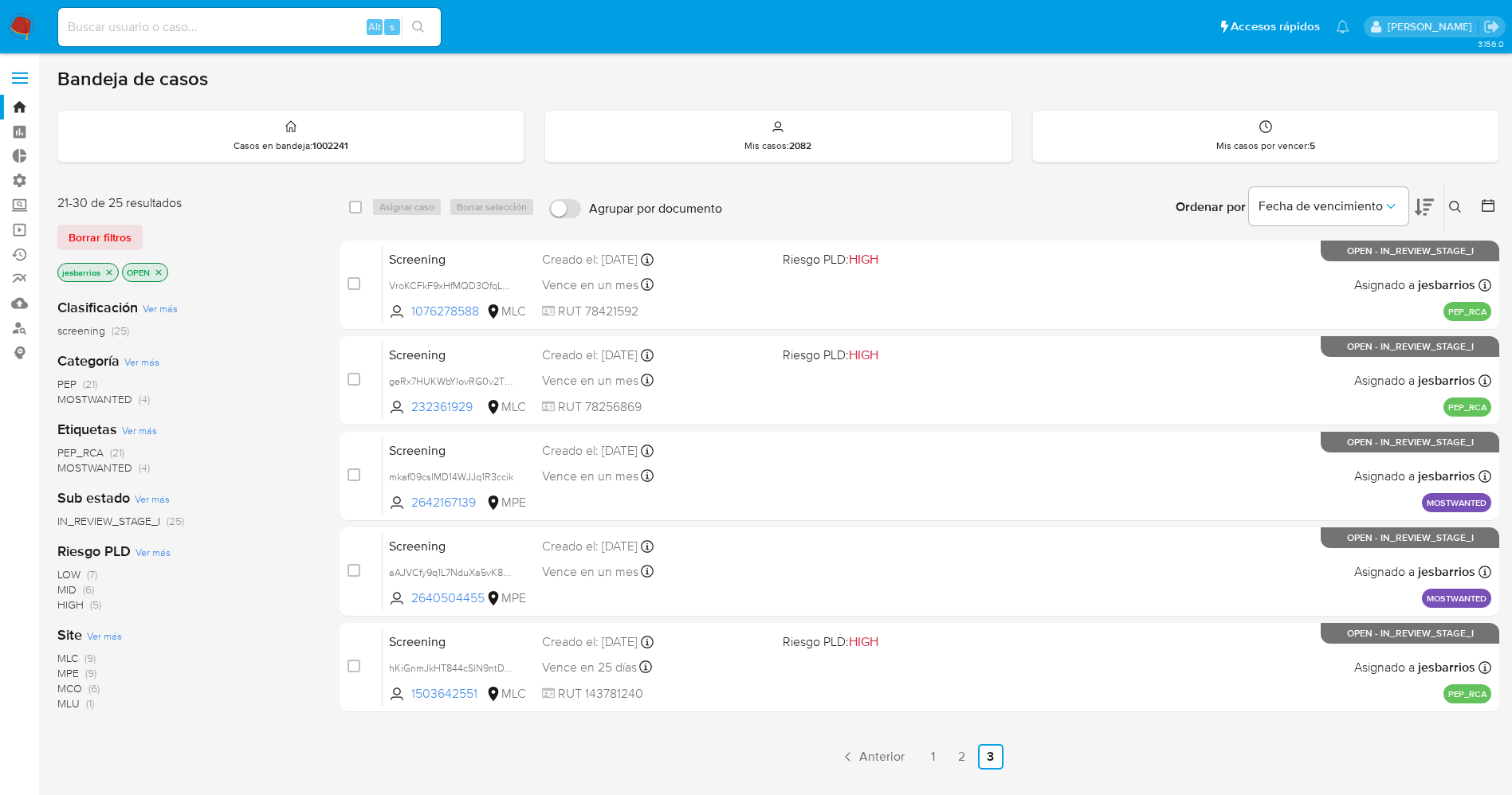
click at [154, 270] on icon "close-filter" at bounding box center [158, 273] width 10 height 10
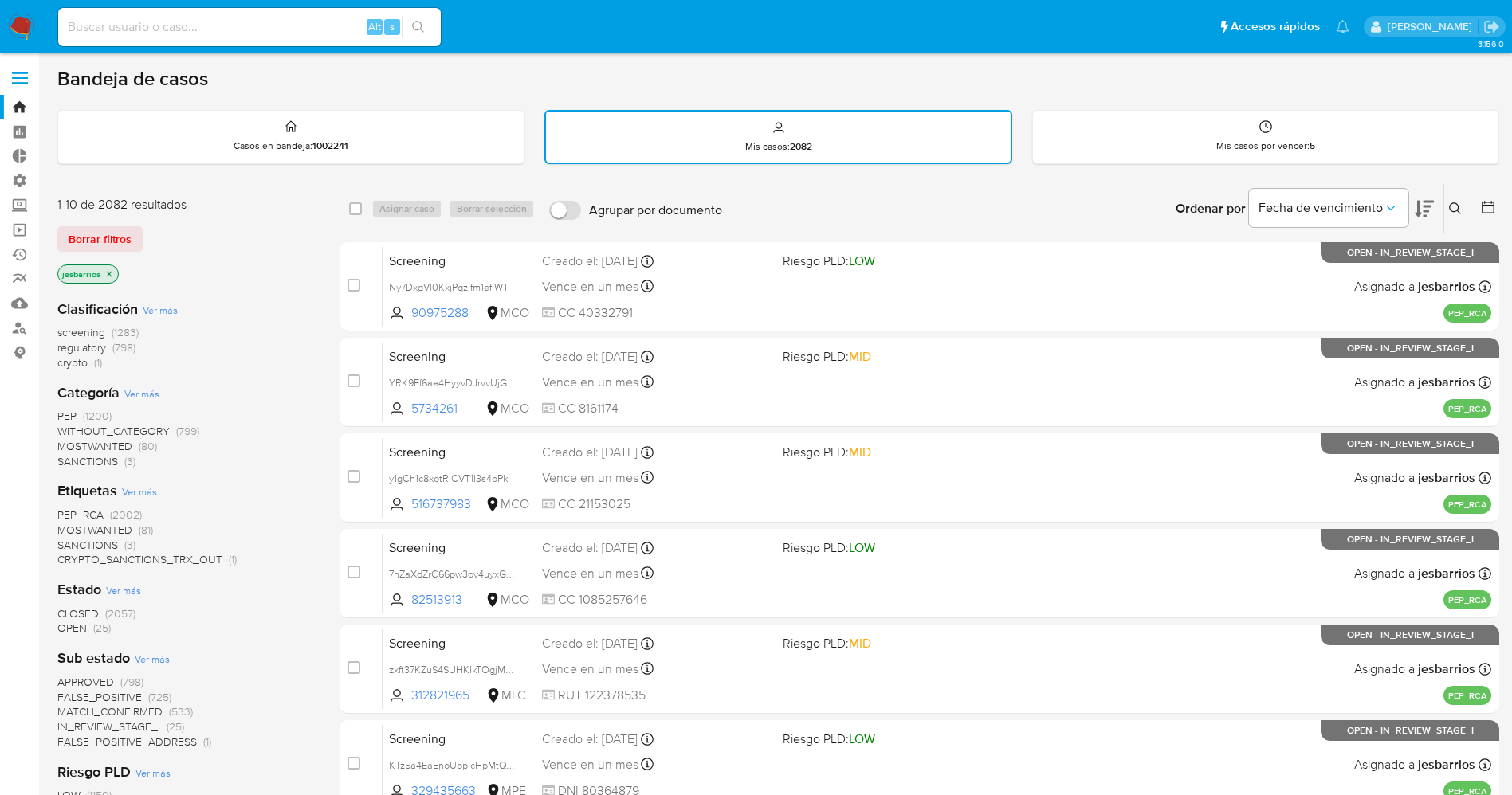
click at [1481, 201] on icon at bounding box center [1488, 207] width 16 height 16
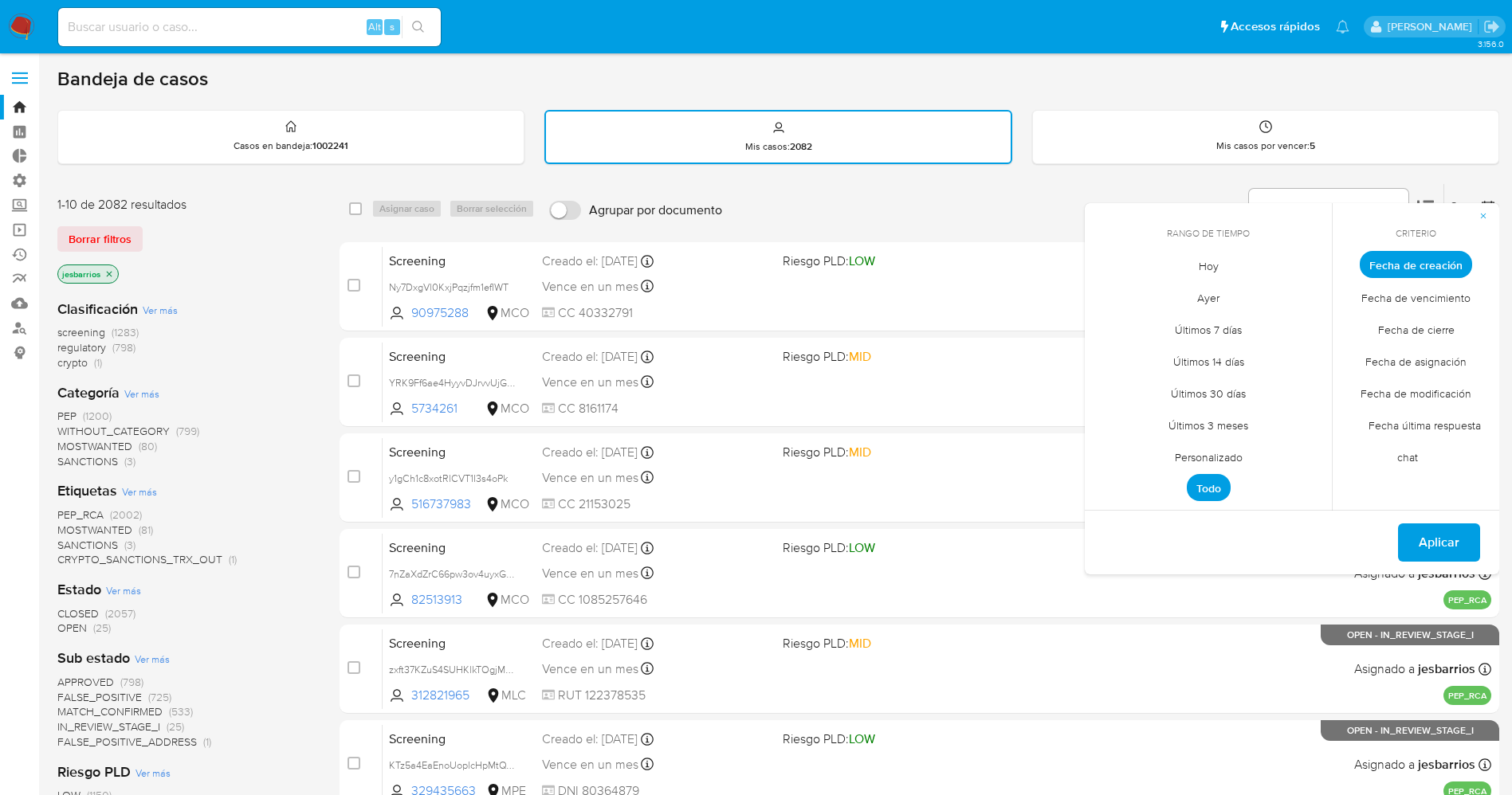
click at [1236, 275] on li "Hoy" at bounding box center [1207, 266] width 113 height 32
click at [1398, 373] on span "Fecha de asignación" at bounding box center [1415, 361] width 134 height 33
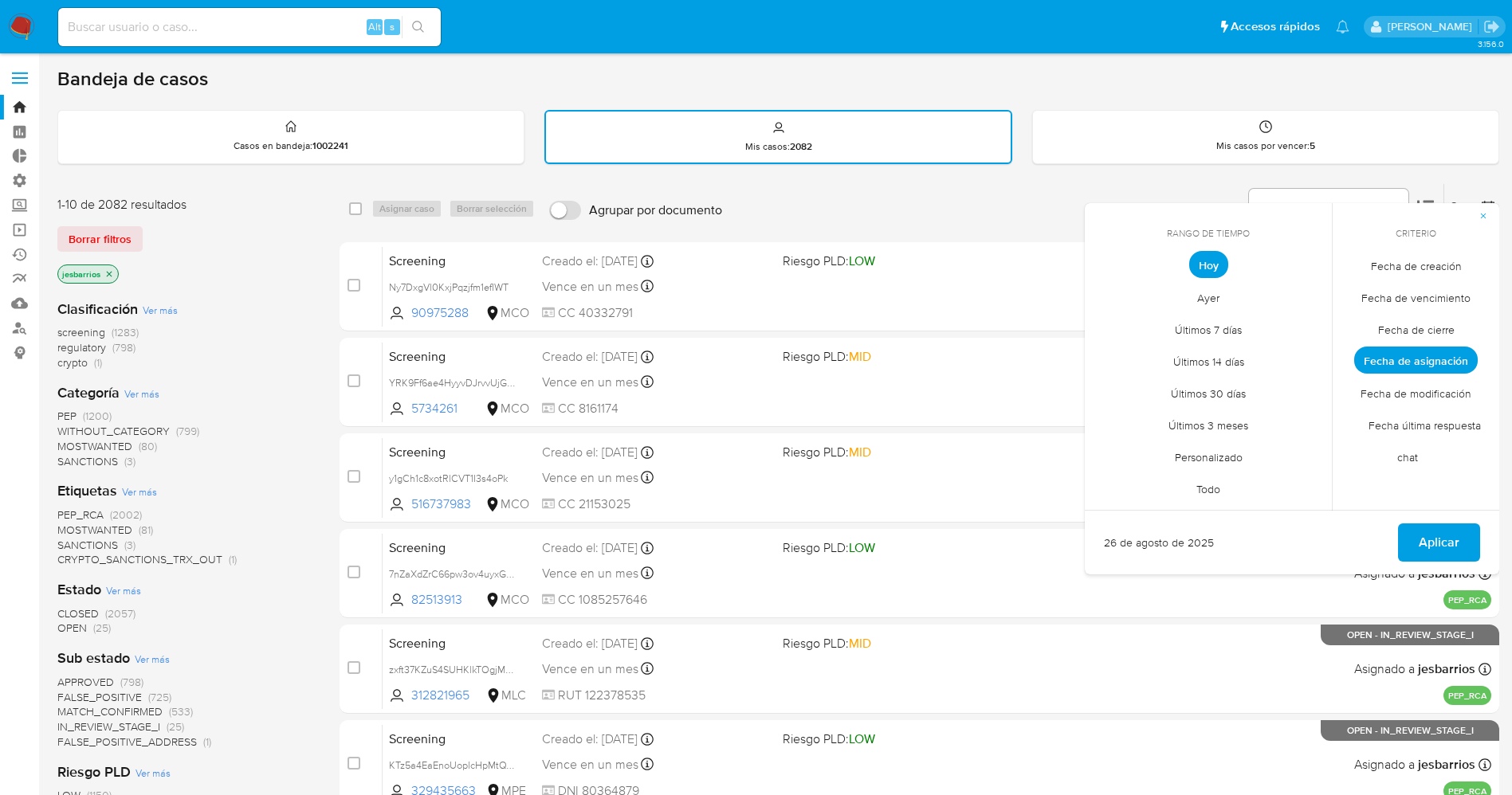
drag, startPoint x: 1429, startPoint y: 329, endPoint x: 1435, endPoint y: 353, distance: 24.7
click at [1431, 332] on span "Fecha de cierre" at bounding box center [1415, 329] width 110 height 33
drag, startPoint x: 1448, startPoint y: 543, endPoint x: 1377, endPoint y: 544, distance: 71.0
click at [1448, 544] on span "Aplicar" at bounding box center [1438, 542] width 41 height 35
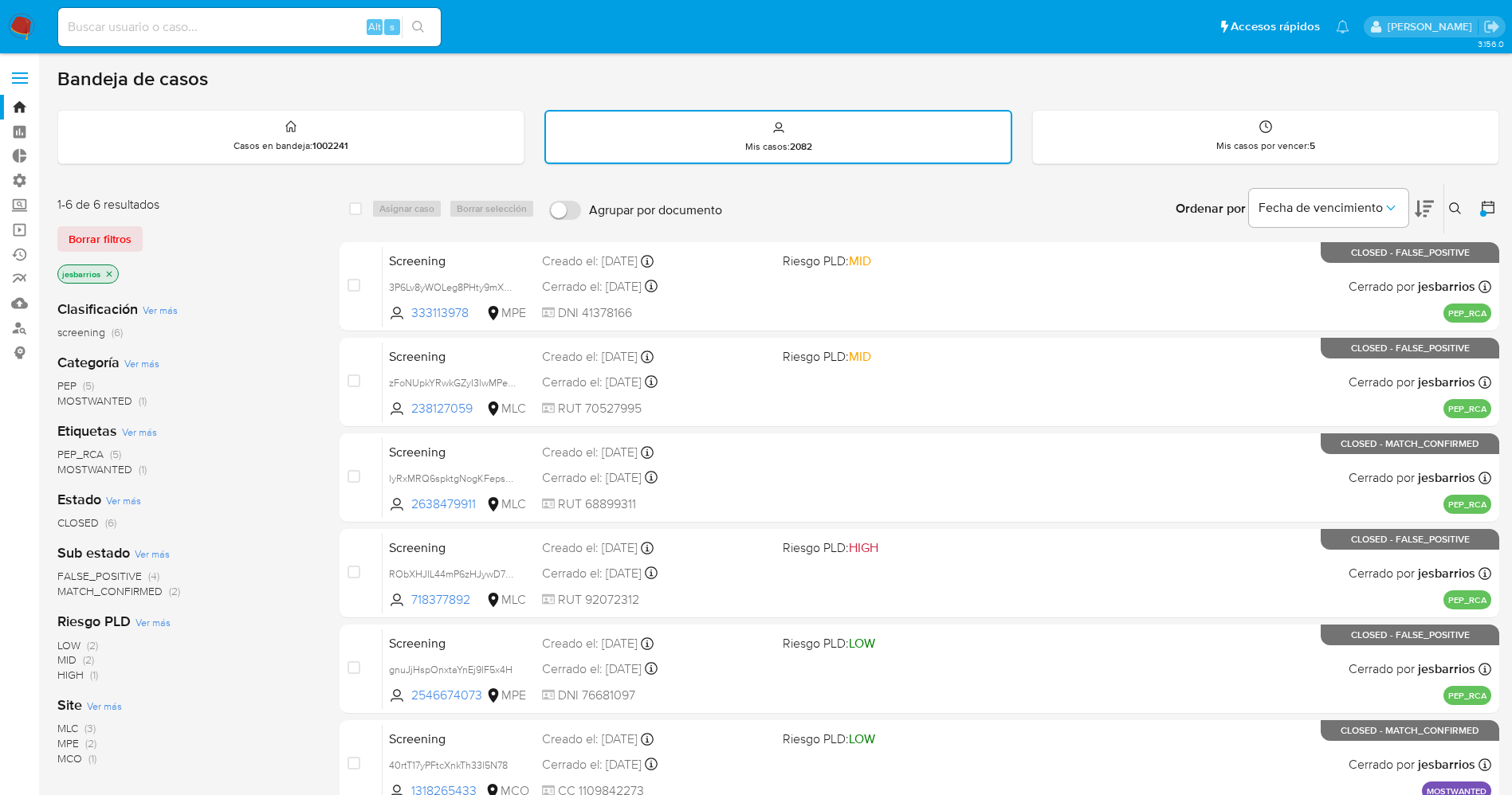
drag, startPoint x: 15, startPoint y: 15, endPoint x: 40, endPoint y: 1, distance: 28.7
click at [15, 15] on img at bounding box center [22, 27] width 27 height 27
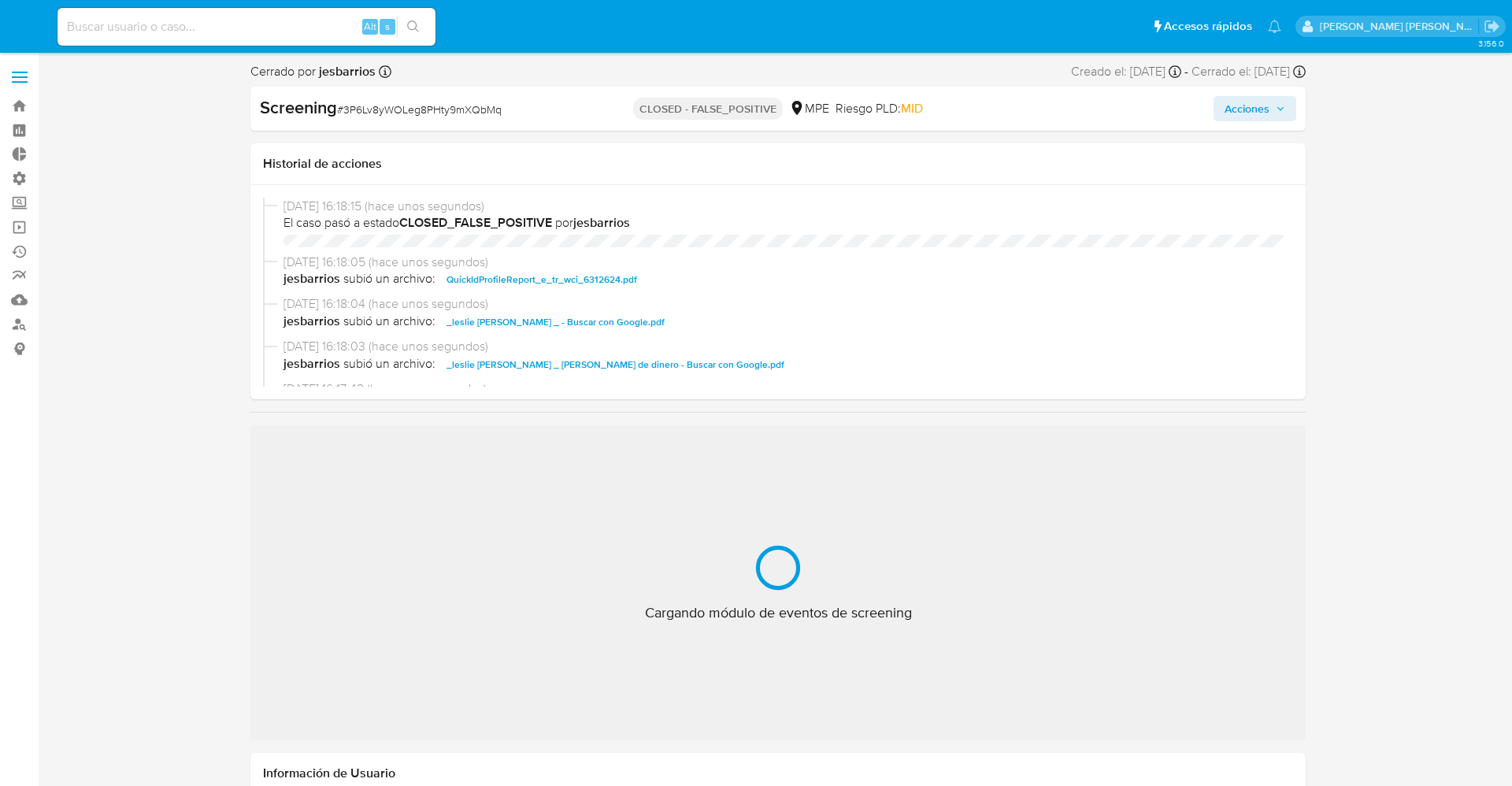
select select "10"
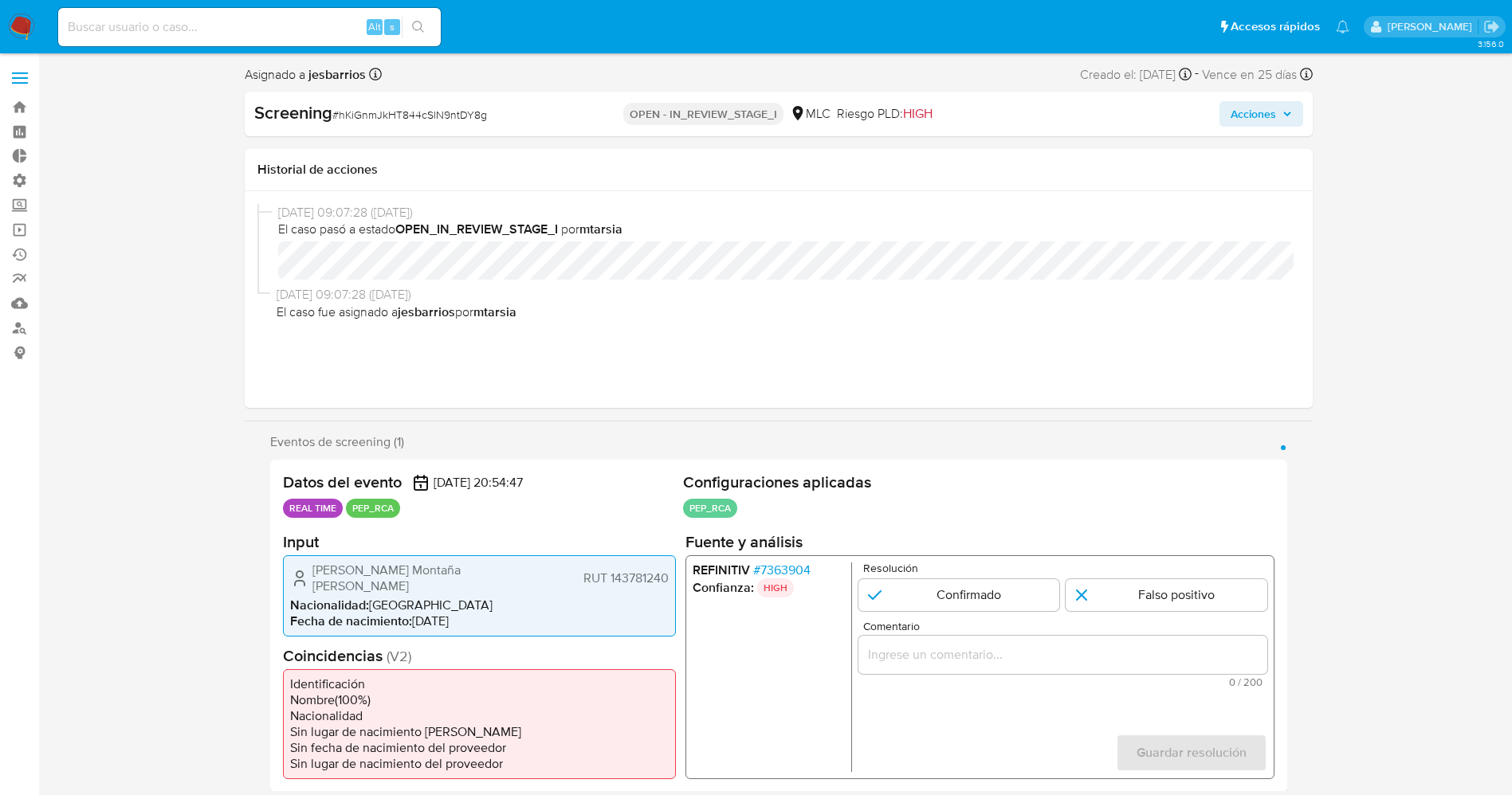
select select "10"
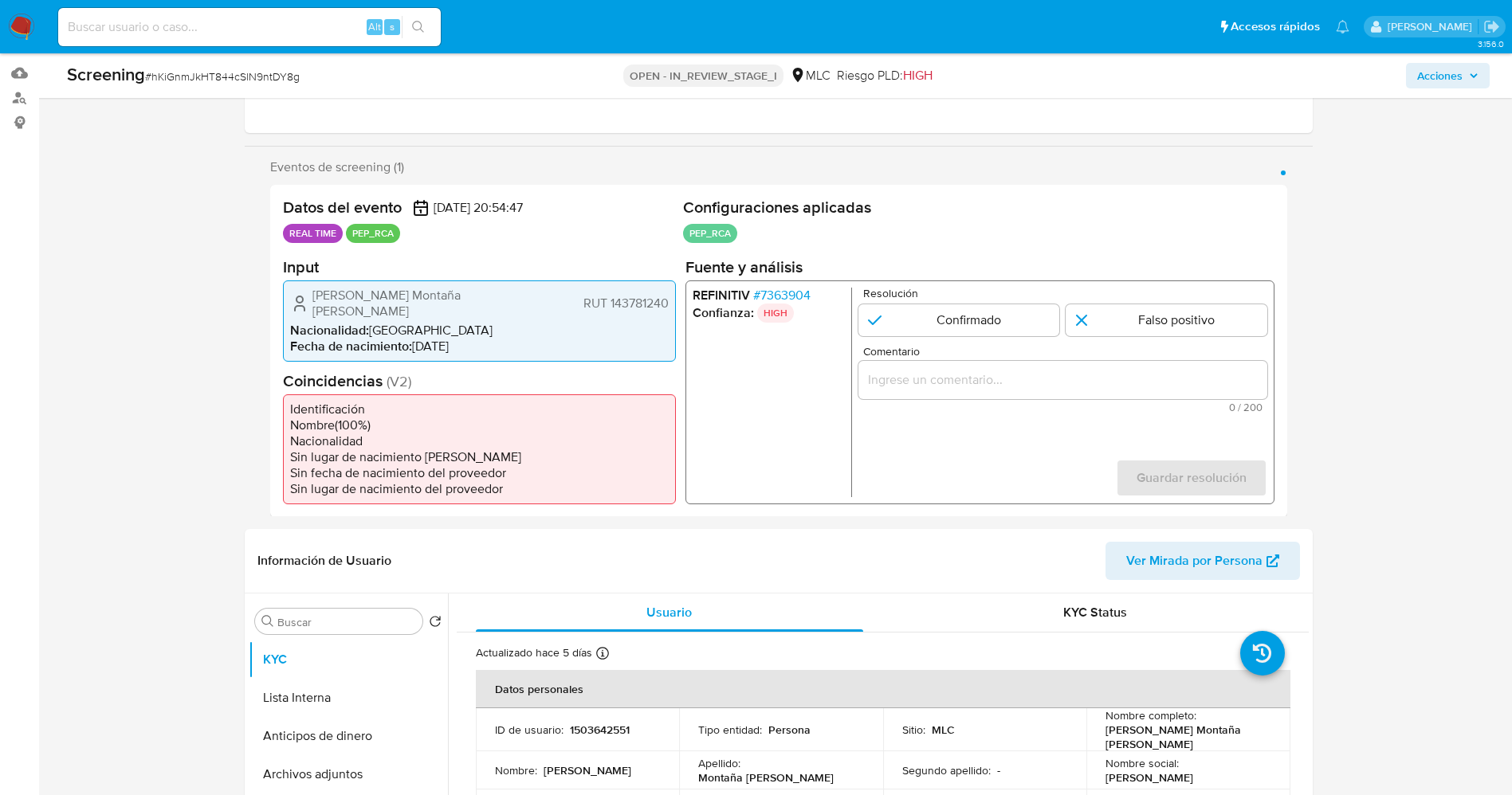
scroll to position [239, 0]
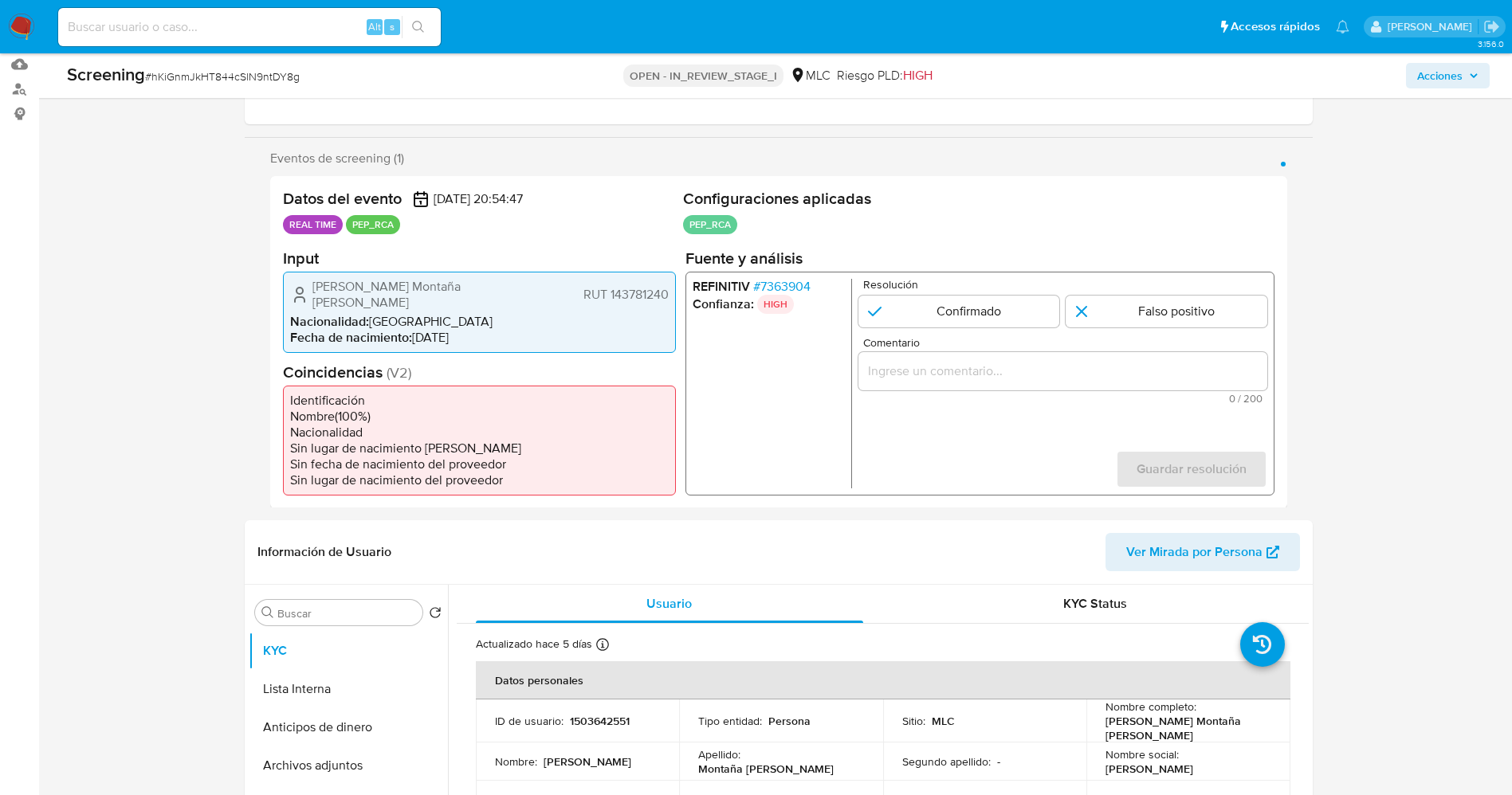
click at [794, 284] on span "# 7363904" at bounding box center [781, 286] width 58 height 16
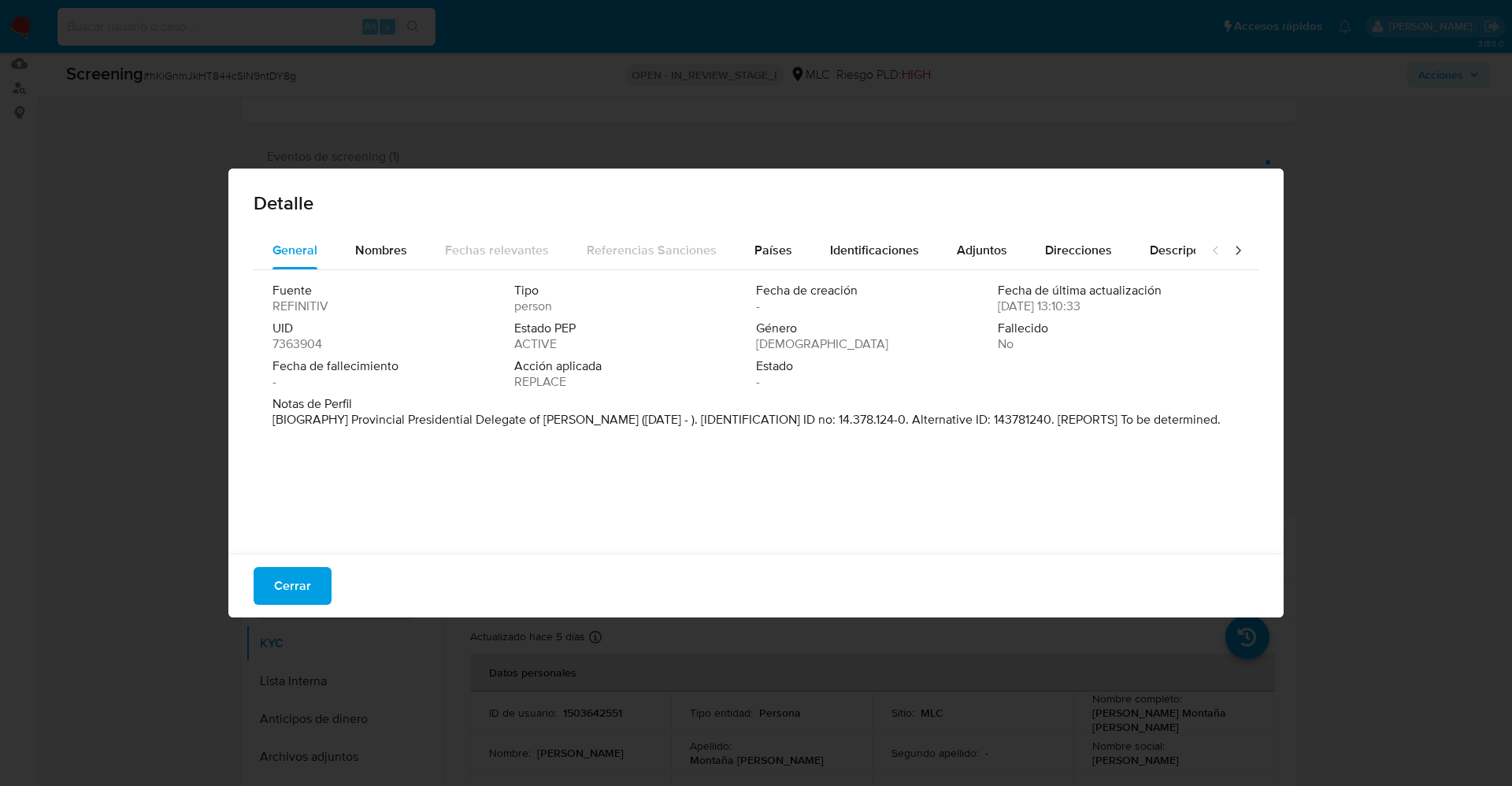
drag, startPoint x: 355, startPoint y: 421, endPoint x: 548, endPoint y: 393, distance: 195.0
click at [560, 417] on p "[BIOGRAPHY] Provincial Presidential Delegate of [PERSON_NAME] ([DATE] - ). [IDE…" at bounding box center [746, 420] width 948 height 16
click at [367, 254] on span "Nombres" at bounding box center [381, 250] width 52 height 18
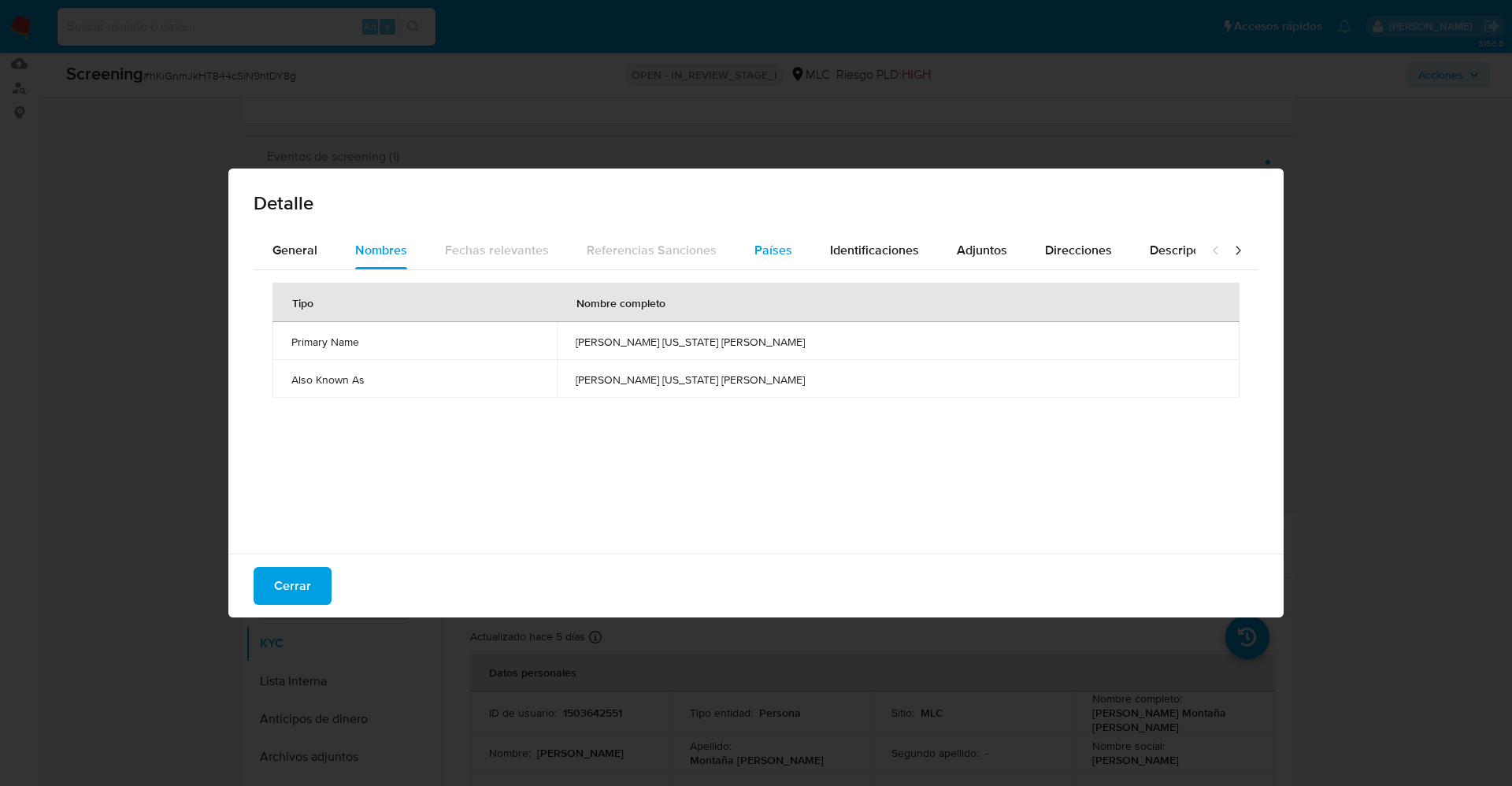
click at [778, 243] on span "Países" at bounding box center [773, 250] width 38 height 18
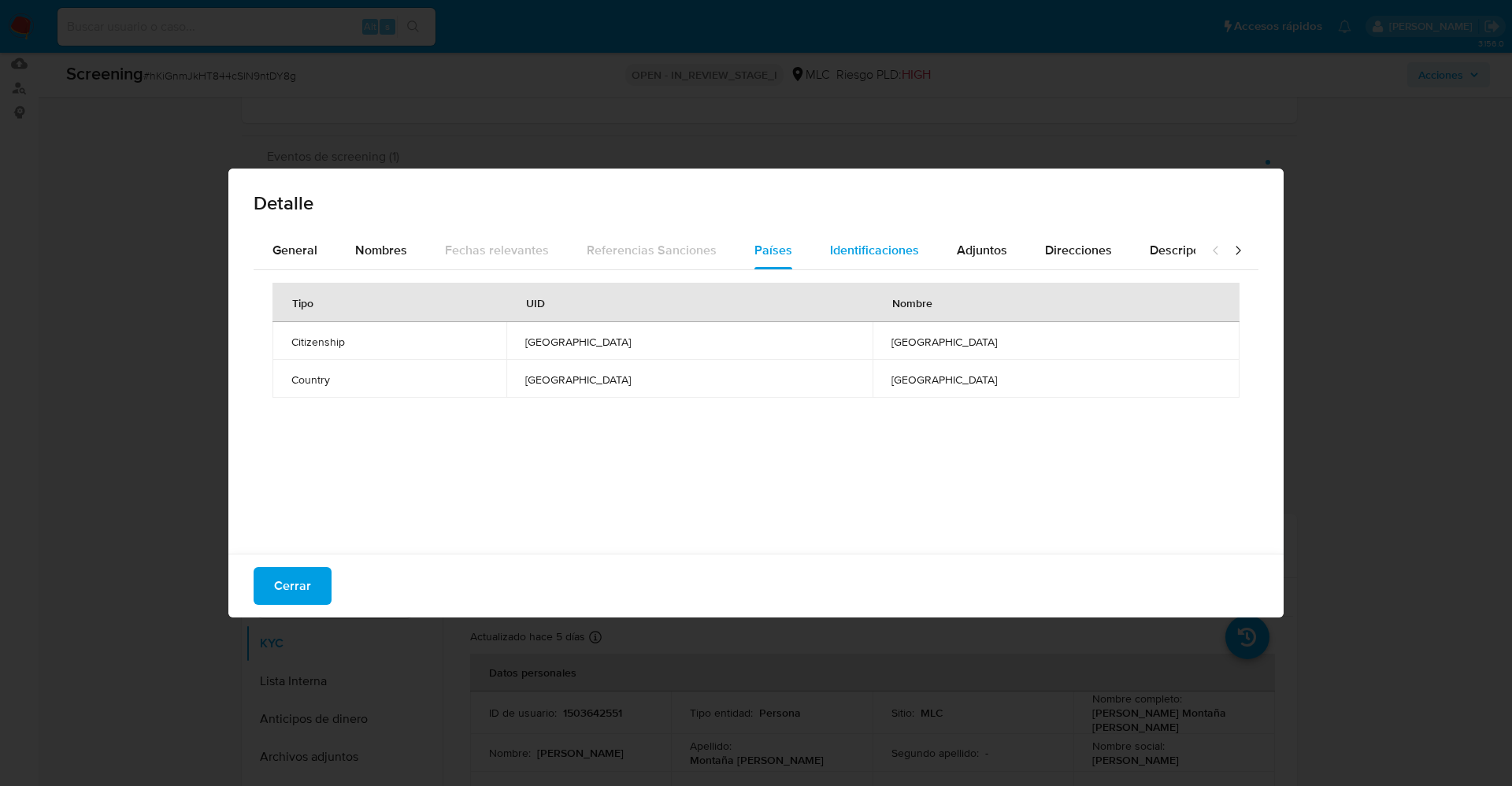
click at [854, 251] on span "Identificaciones" at bounding box center [874, 250] width 89 height 18
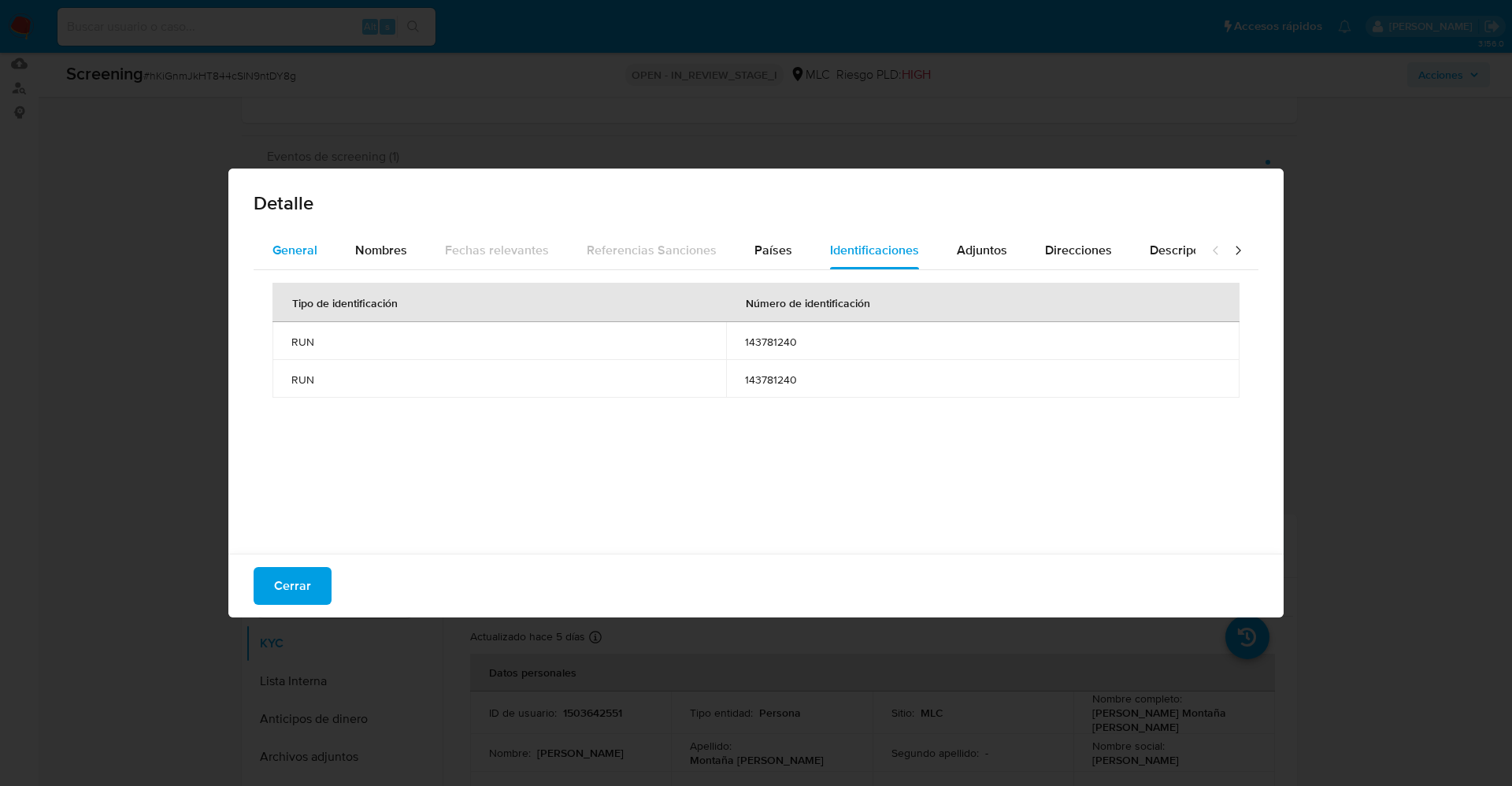
click at [296, 251] on span "General" at bounding box center [295, 250] width 45 height 18
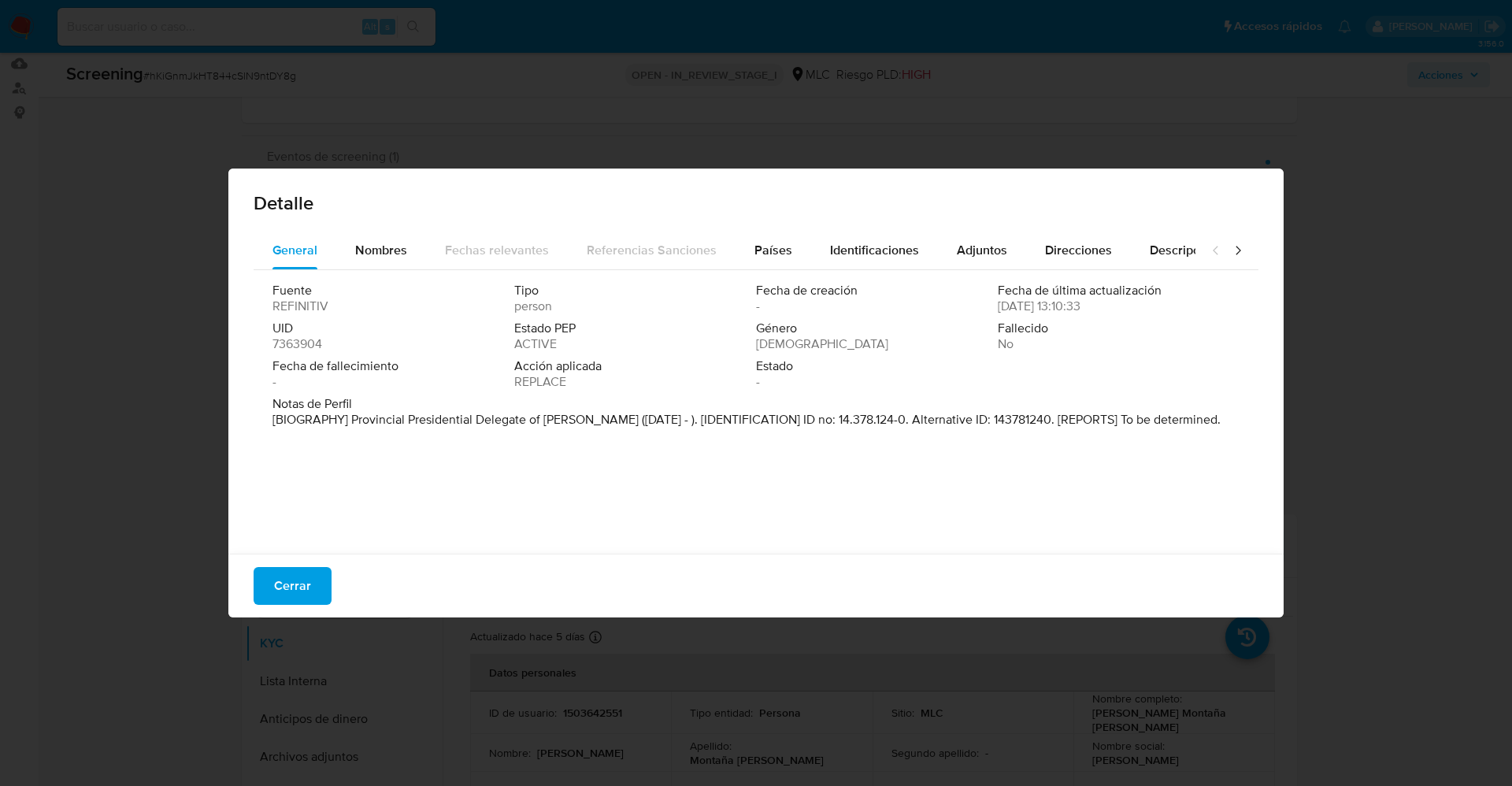
drag, startPoint x: 439, startPoint y: 422, endPoint x: 577, endPoint y: 421, distance: 138.0
click at [577, 421] on p "[BIOGRAPHY] Provincial Presidential Delegate of [PERSON_NAME] ([DATE] - ). [IDE…" at bounding box center [746, 420] width 948 height 16
click at [481, 509] on div "Fuente REFINITIV Tipo person Fecha de creación - Fecha de última actualización …" at bounding box center [756, 408] width 1005 height 276
drag, startPoint x: 346, startPoint y: 424, endPoint x: 584, endPoint y: 418, distance: 238.1
click at [584, 418] on font "[BIOGRAFÍA] Delegado Presidencial Provincial [PERSON_NAME] ([DATE]). [IDENTIFIC…" at bounding box center [737, 427] width 930 height 34
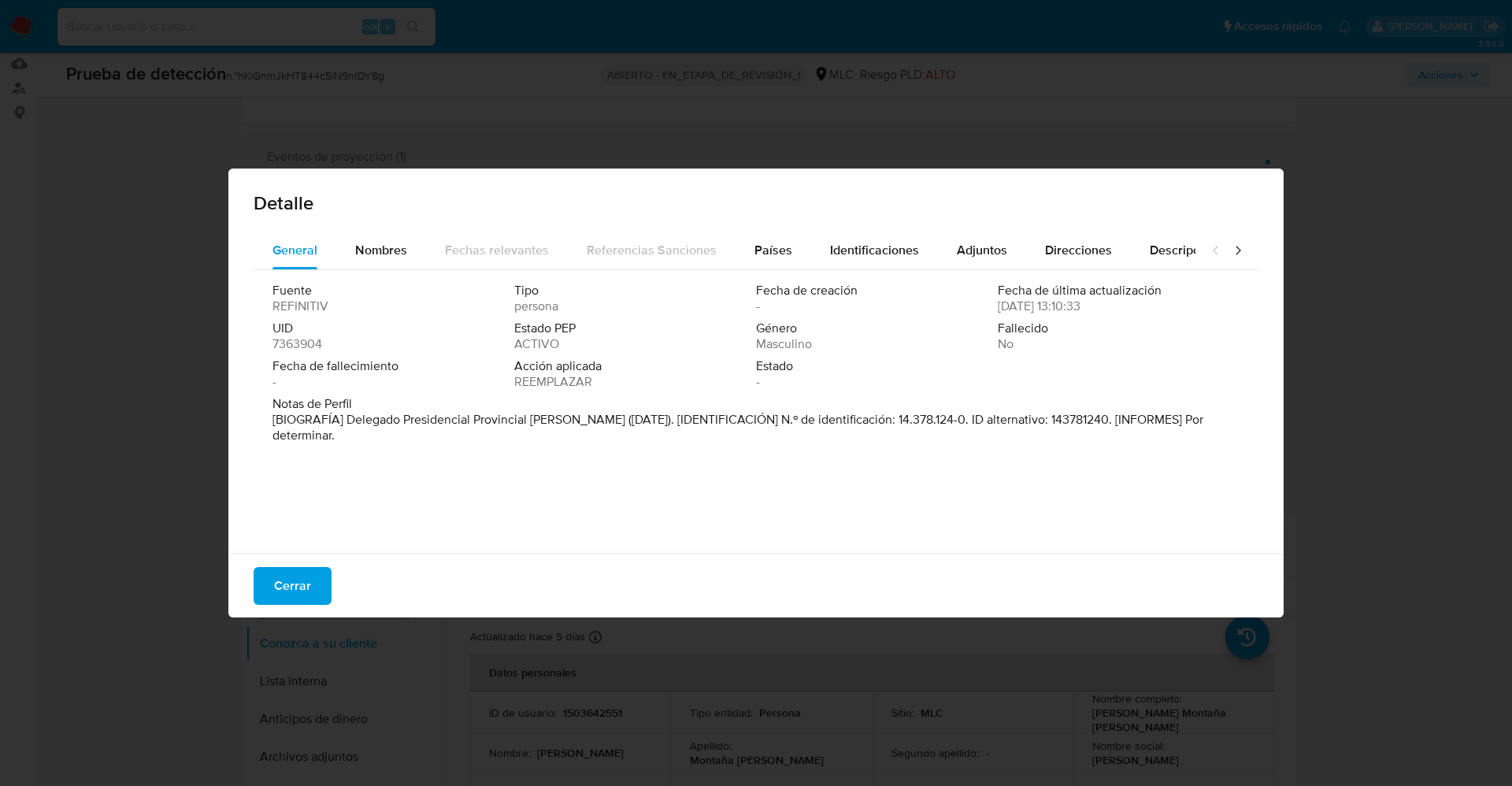
click at [368, 274] on div "Fuente REFINITIV Tipo persona Fecha de creación - Fecha de última actualización…" at bounding box center [756, 408] width 1005 height 276
click at [376, 244] on span "Nombres" at bounding box center [381, 250] width 52 height 18
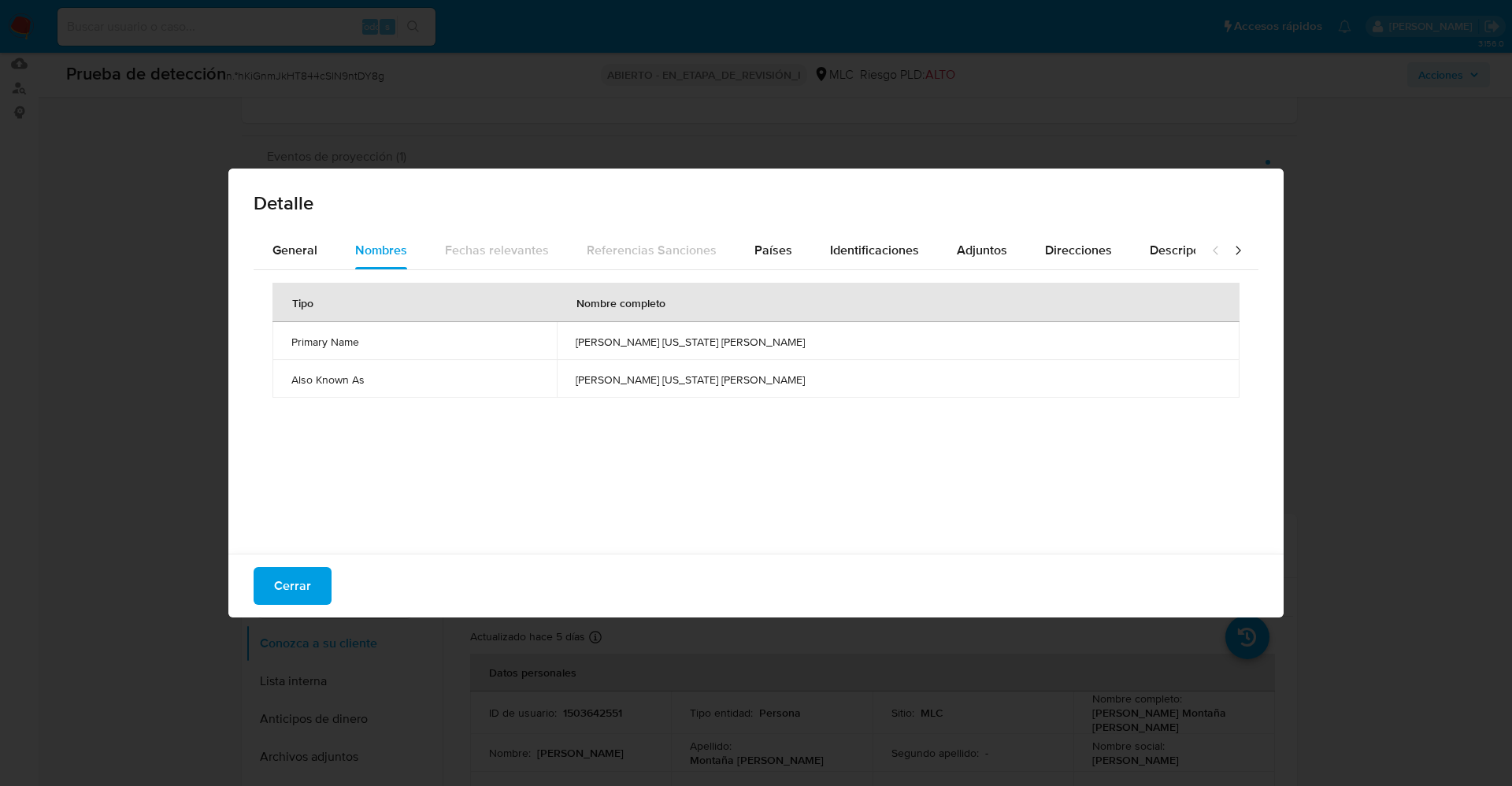
drag, startPoint x: 670, startPoint y: 342, endPoint x: 840, endPoint y: 344, distance: 170.0
click at [846, 346] on td "[PERSON_NAME] [US_STATE] [PERSON_NAME]" at bounding box center [898, 341] width 683 height 38
click at [862, 252] on span "Identificaciones" at bounding box center [874, 250] width 89 height 18
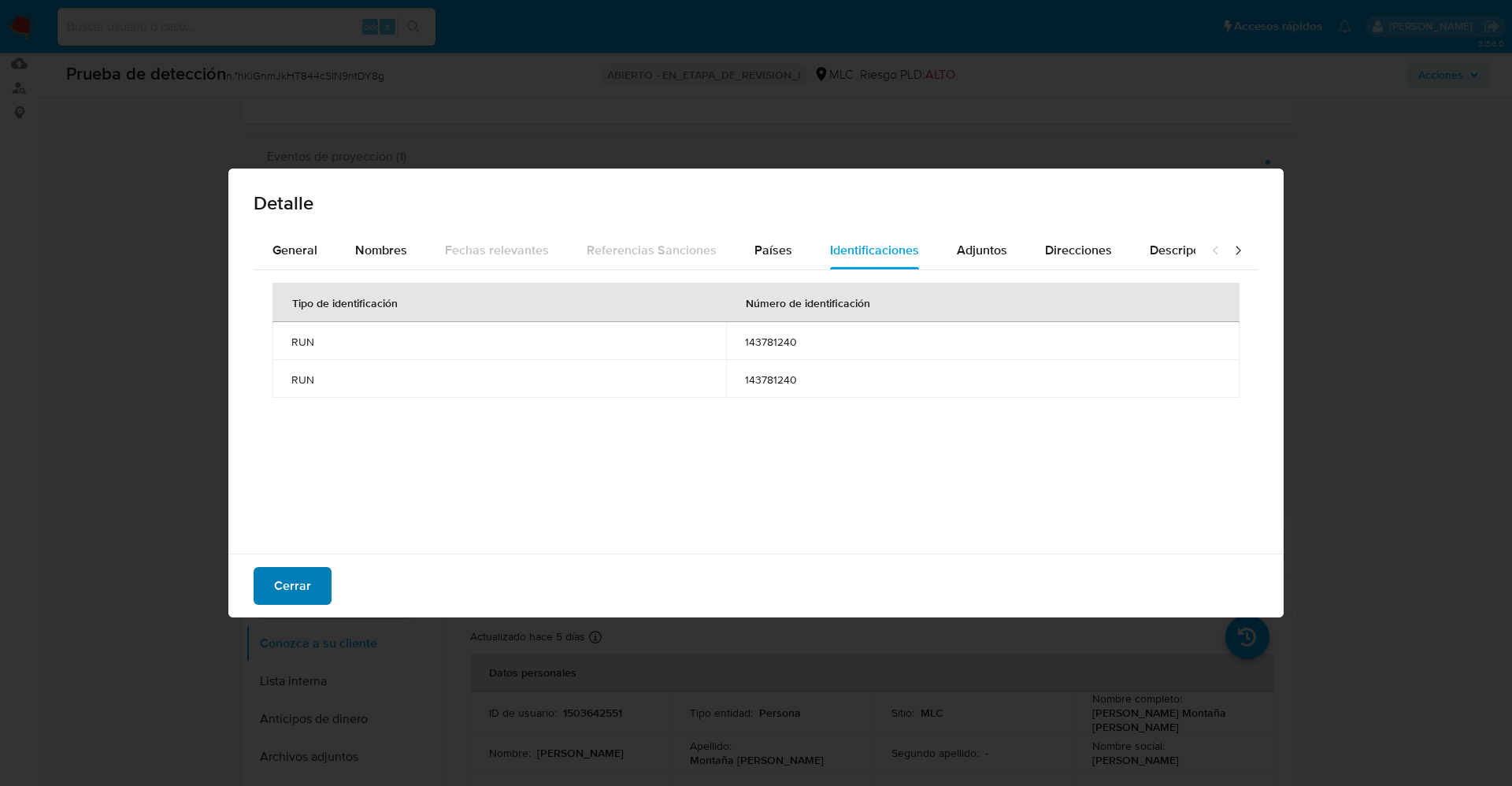
click at [285, 591] on span "Cerrar" at bounding box center [292, 586] width 37 height 35
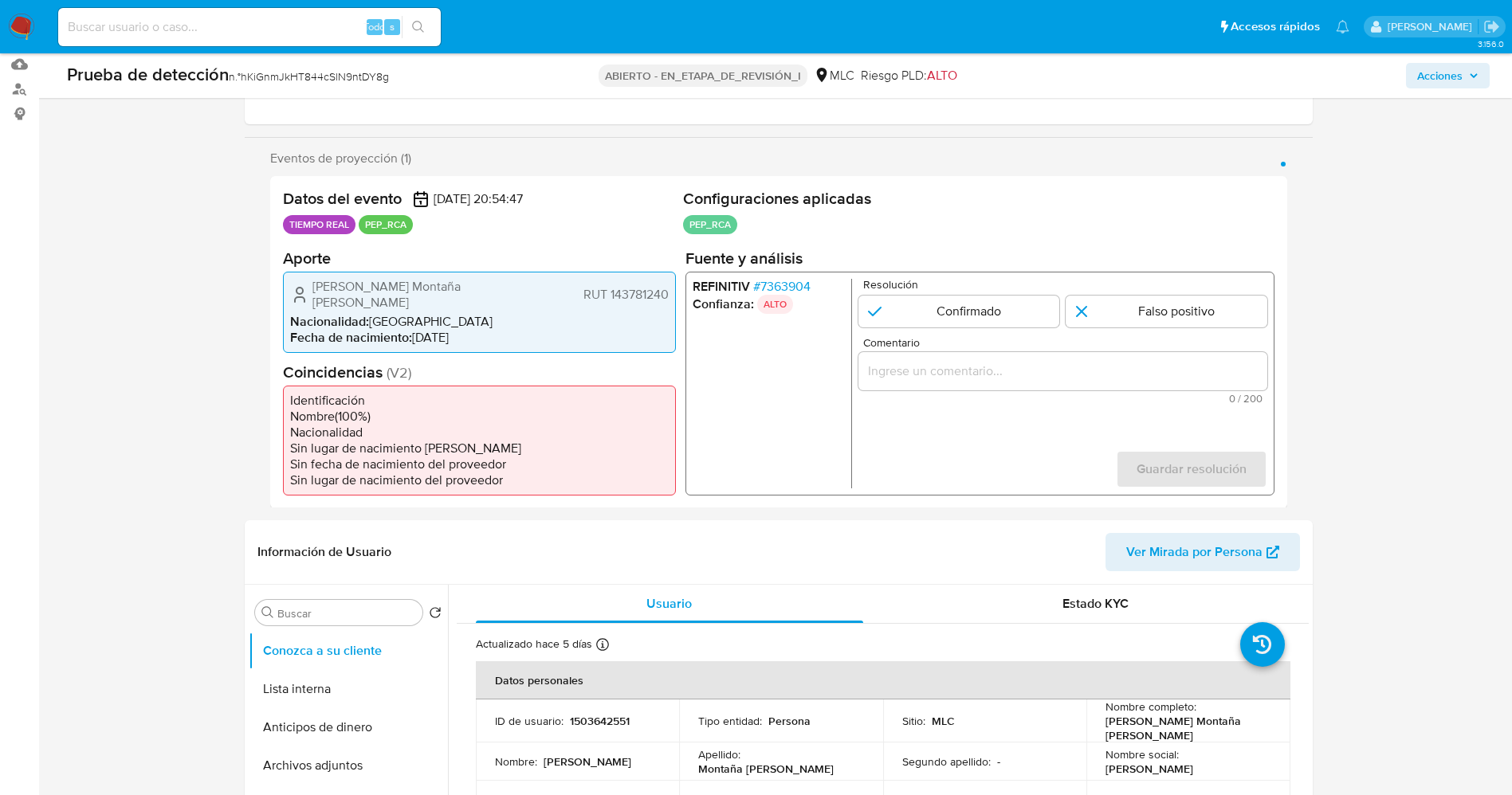
drag, startPoint x: 305, startPoint y: 288, endPoint x: 672, endPoint y: 284, distance: 367.0
click at [672, 284] on div "[PERSON_NAME] Montaña [PERSON_NAME] RUT 143781240 Nacionalidad : [DEMOGRAPHIC_D…" at bounding box center [479, 312] width 393 height 82
click at [805, 280] on font "7363904" at bounding box center [784, 286] width 50 height 18
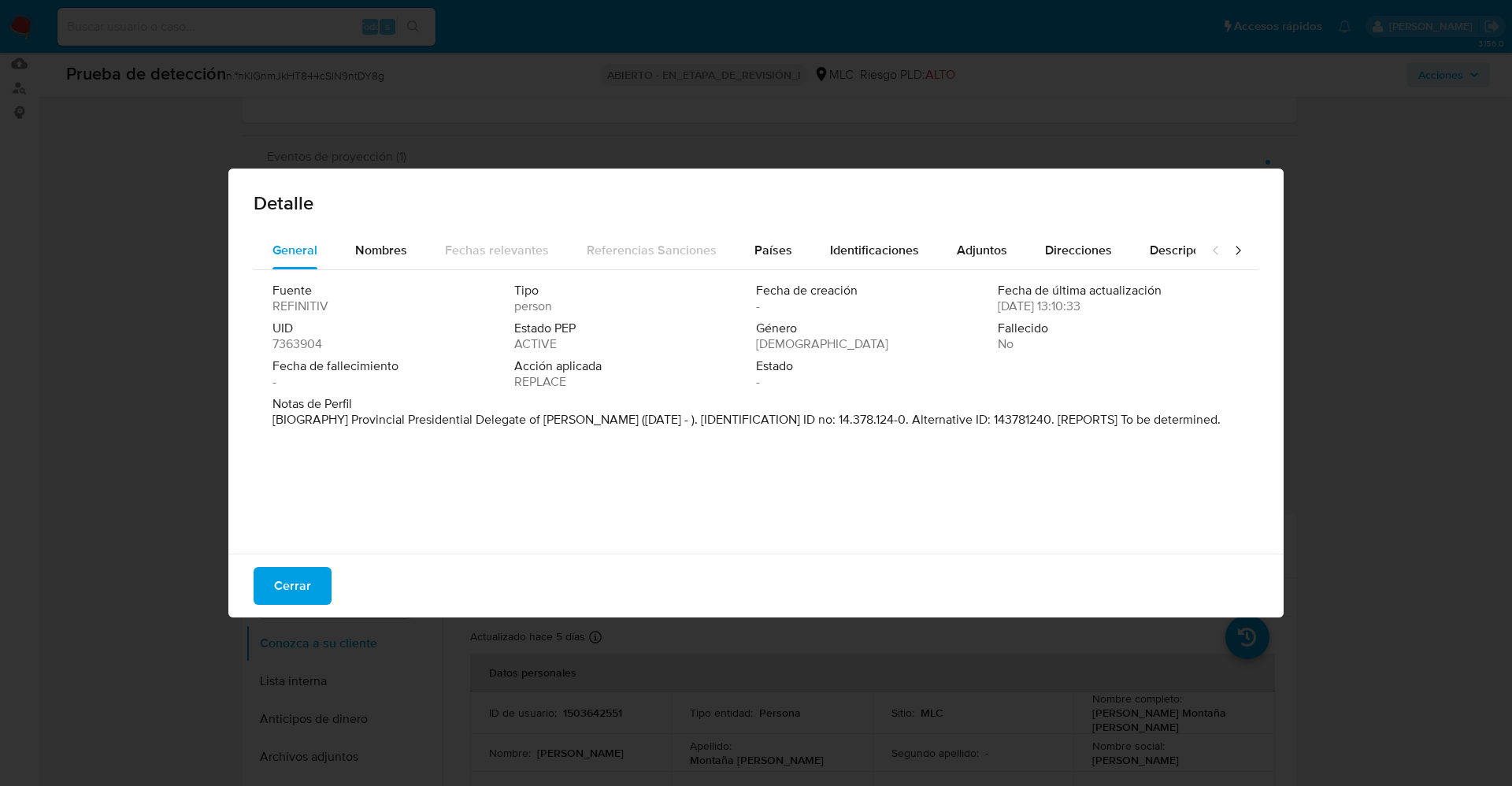
click at [296, 570] on font "Cerrar" at bounding box center [292, 586] width 37 height 38
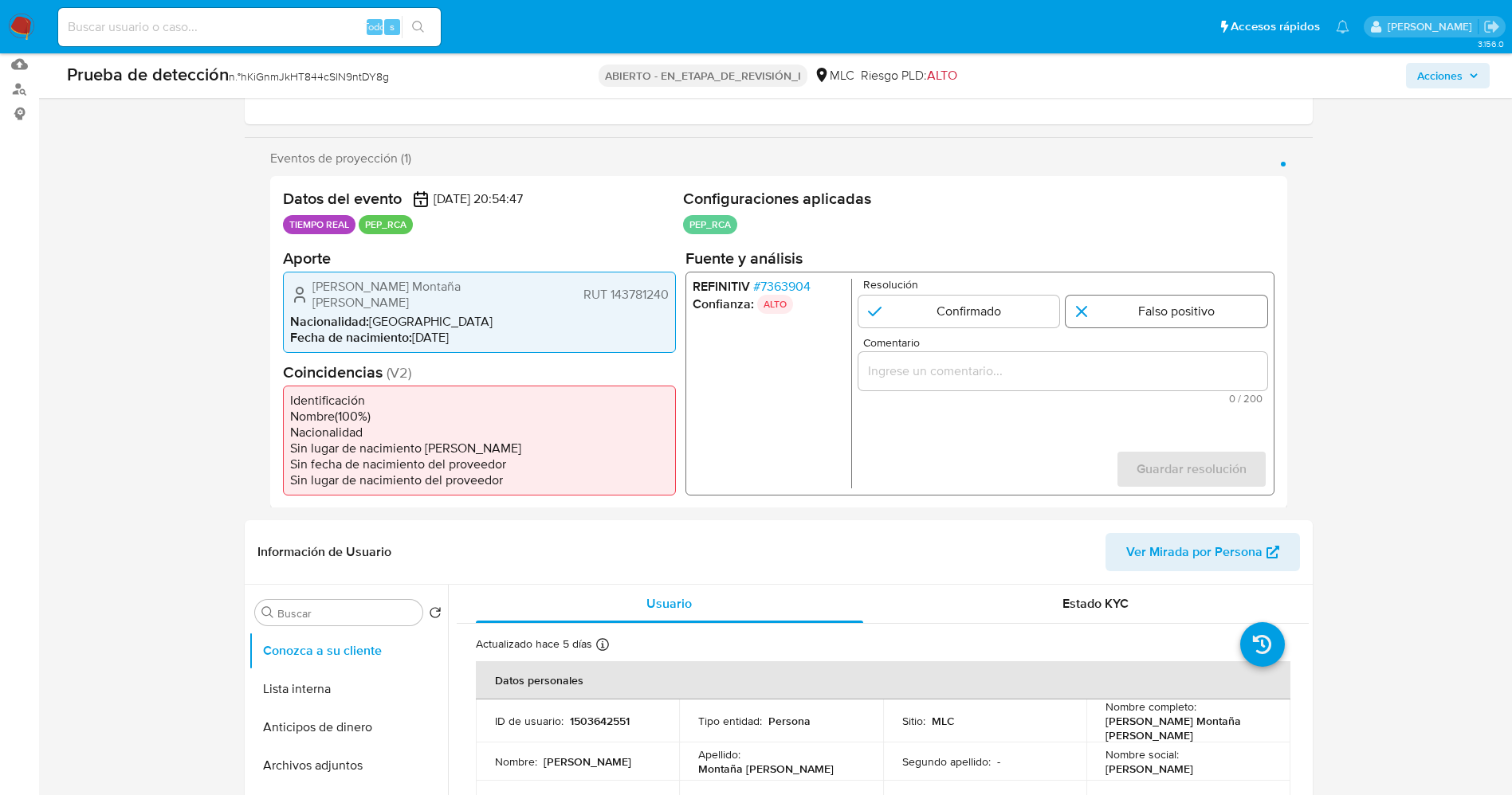
click at [1184, 305] on input "1 de 1" at bounding box center [1166, 311] width 202 height 32
radio input "true"
click at [1162, 362] on input "Comentario" at bounding box center [1062, 370] width 409 height 21
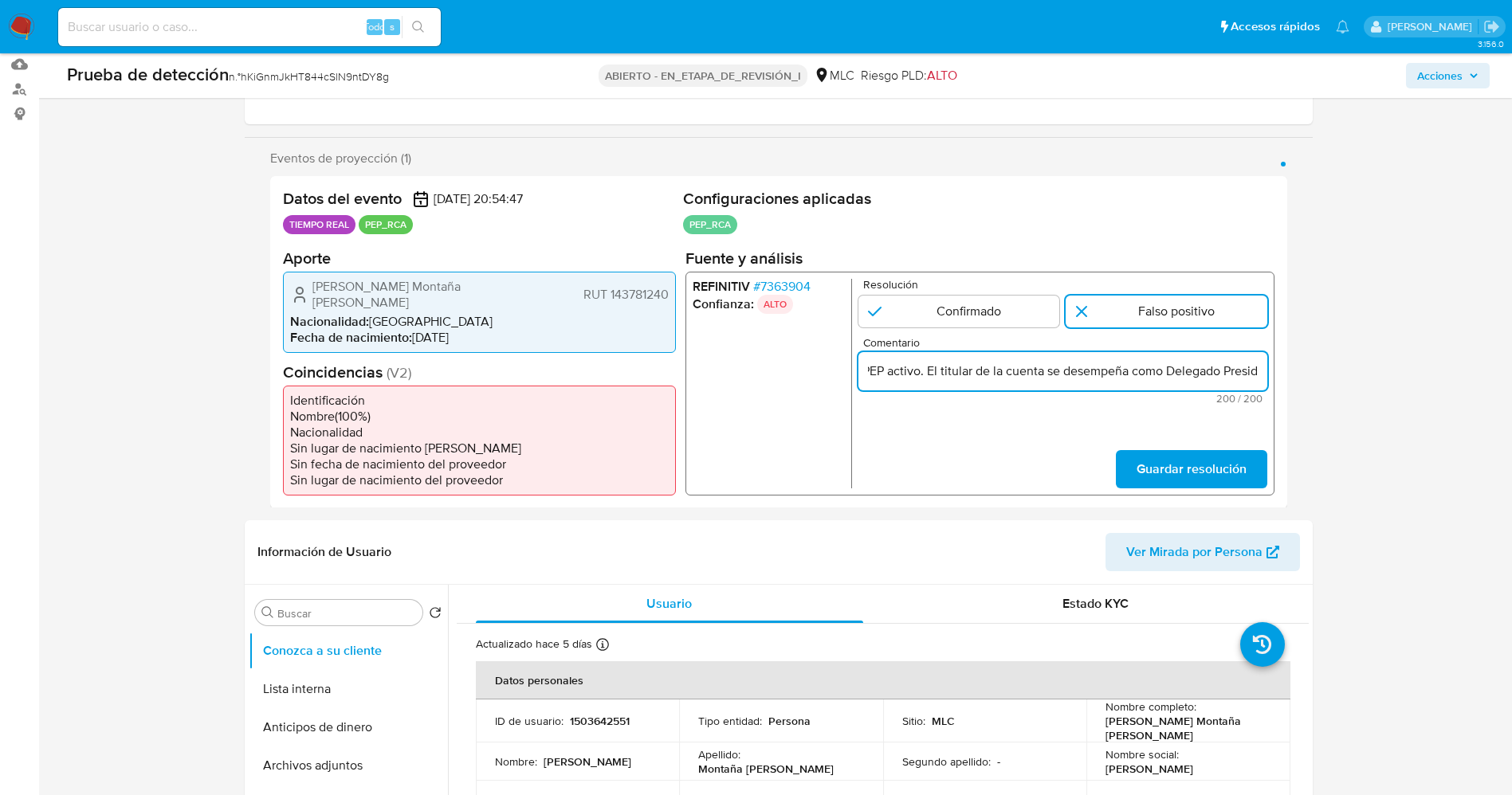
scroll to position [0, 738]
click at [906, 366] on input "usuario [PERSON_NAME] Montaña [PERSON_NAME],RUT 143781240,nacionalidad [DEMOGRA…" at bounding box center [1062, 370] width 409 height 21
drag, startPoint x: 952, startPoint y: 372, endPoint x: 1026, endPoint y: 369, distance: 74.1
click at [1026, 369] on input "usuario [PERSON_NAME] Montaña [PERSON_NAME],RUT 143781240,nacionalidad [DEMOGRA…" at bounding box center [1062, 370] width 409 height 21
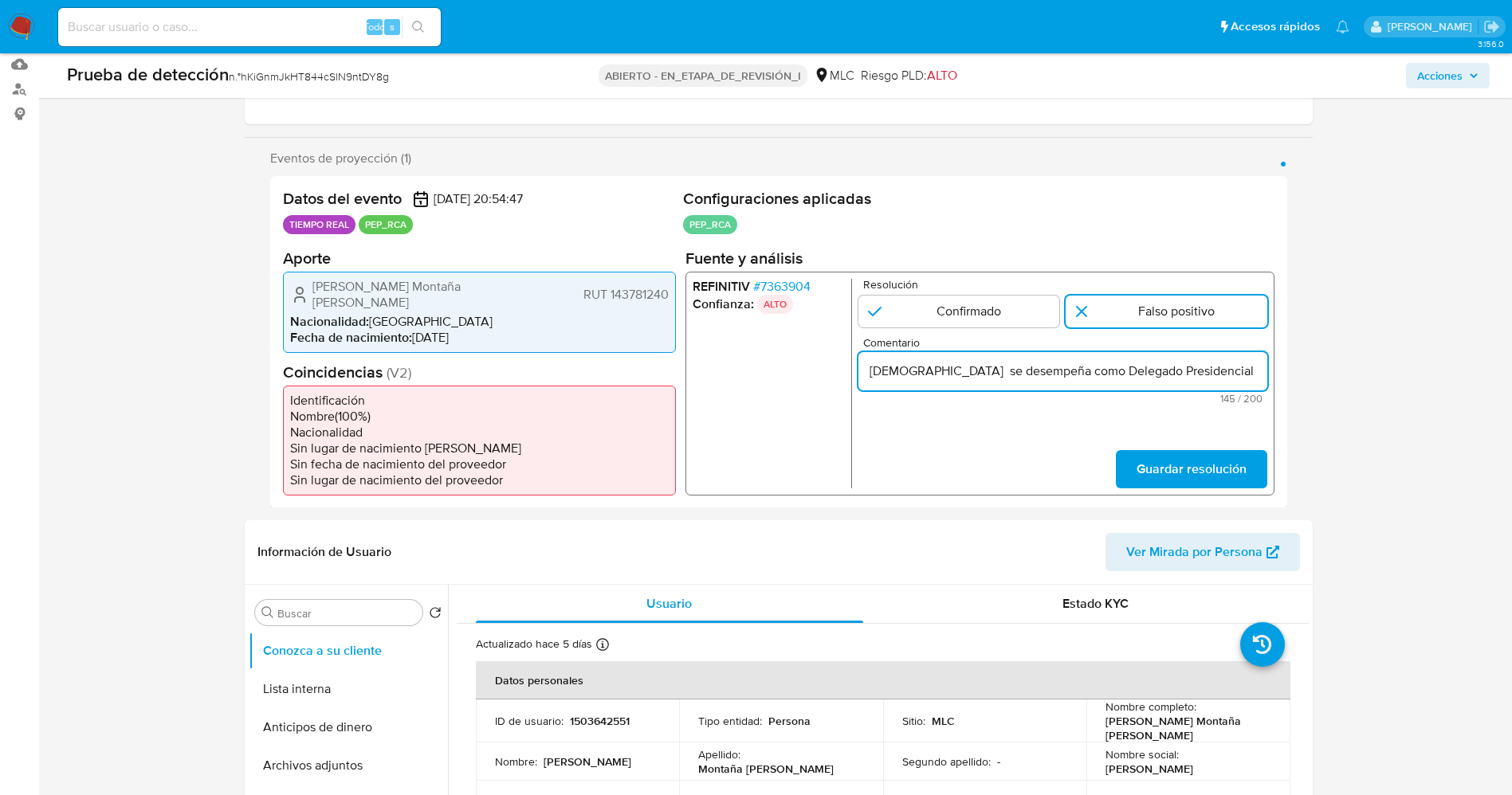
scroll to position [0, 473]
type input "usuario [PERSON_NAME] Montaña [PERSON_NAME],RUT 143781240,nacionalidad [DEMOGRA…"
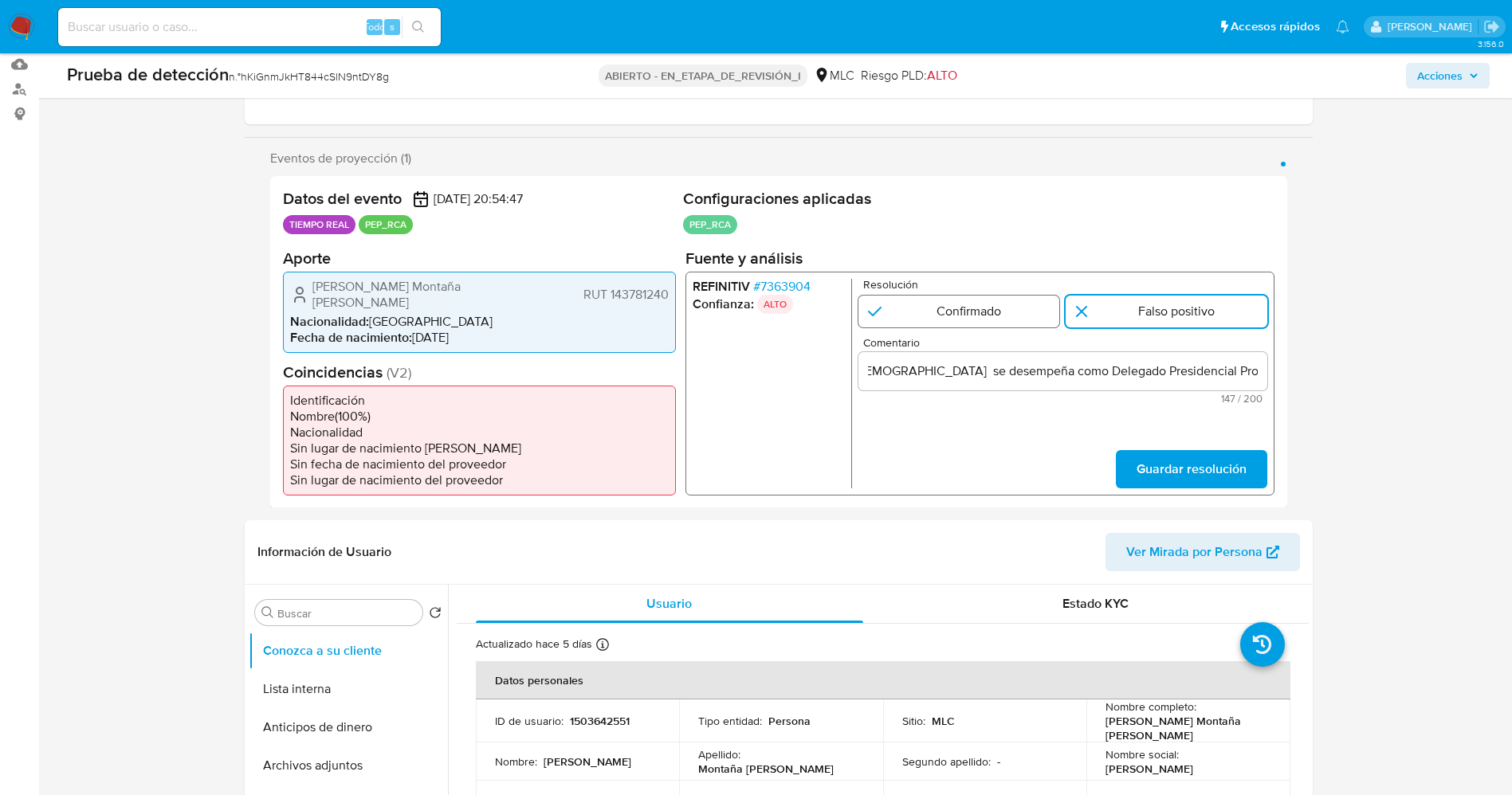
scroll to position [0, 0]
click at [1030, 320] on input "1 de 1" at bounding box center [958, 311] width 202 height 32
radio input "true"
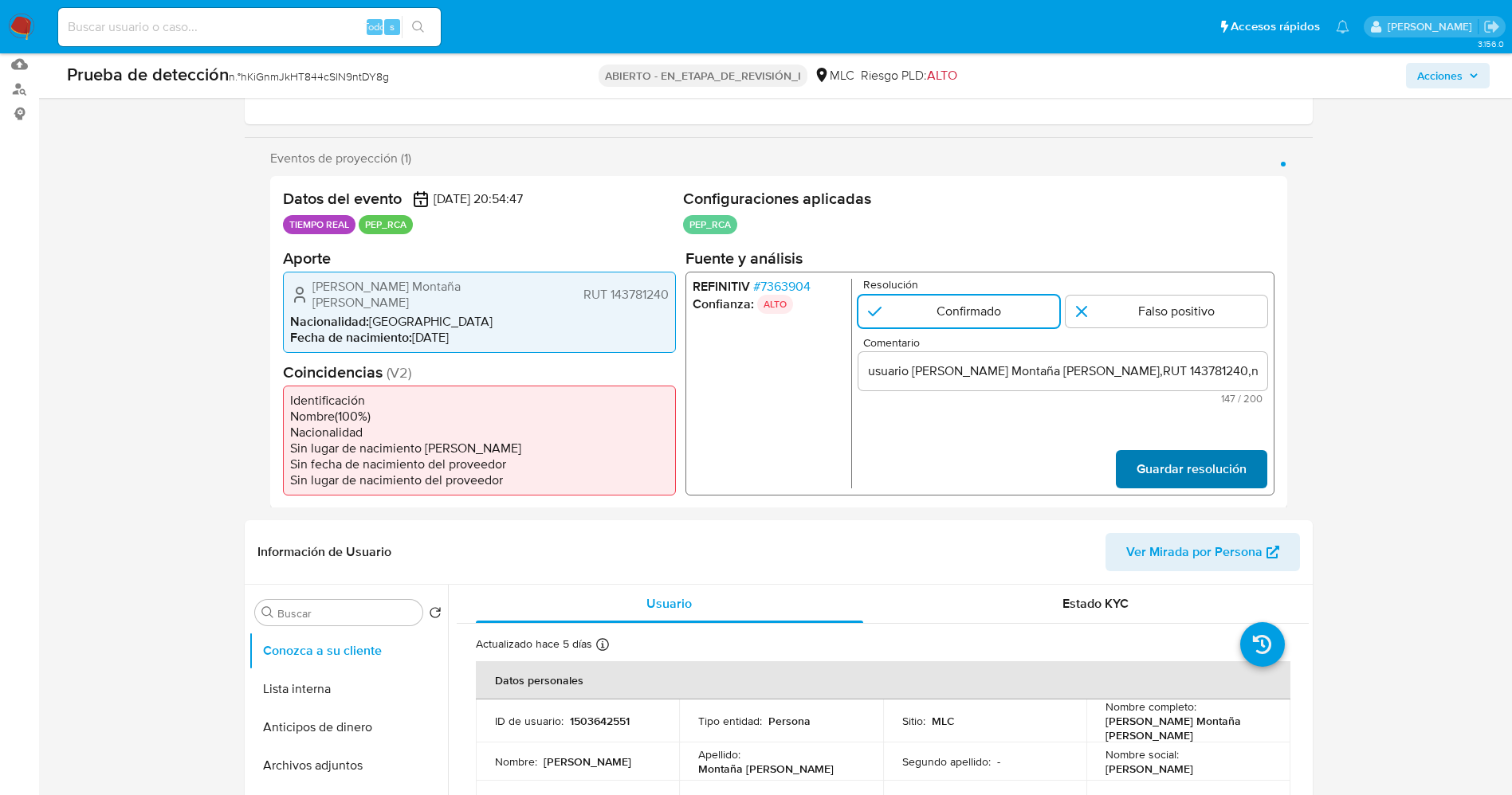
click at [1198, 454] on span "Guardar resolución" at bounding box center [1190, 469] width 110 height 35
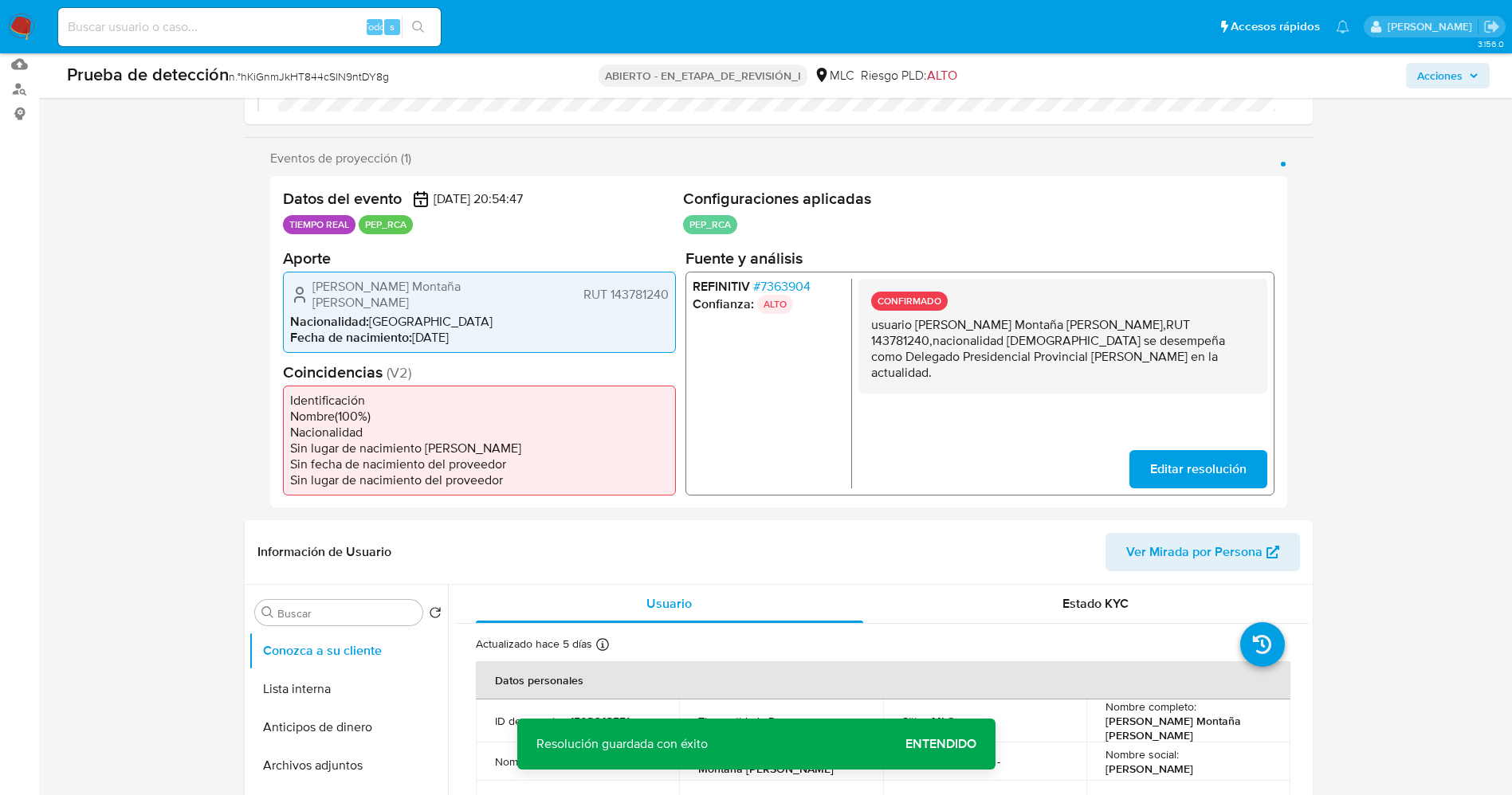
drag, startPoint x: 866, startPoint y: 325, endPoint x: 1029, endPoint y: 360, distance: 166.7
click at [1059, 366] on div "CONFIRMADO usuario [PERSON_NAME] Montaña [PERSON_NAME],RUT 143781240,nacionalid…" at bounding box center [1062, 335] width 409 height 114
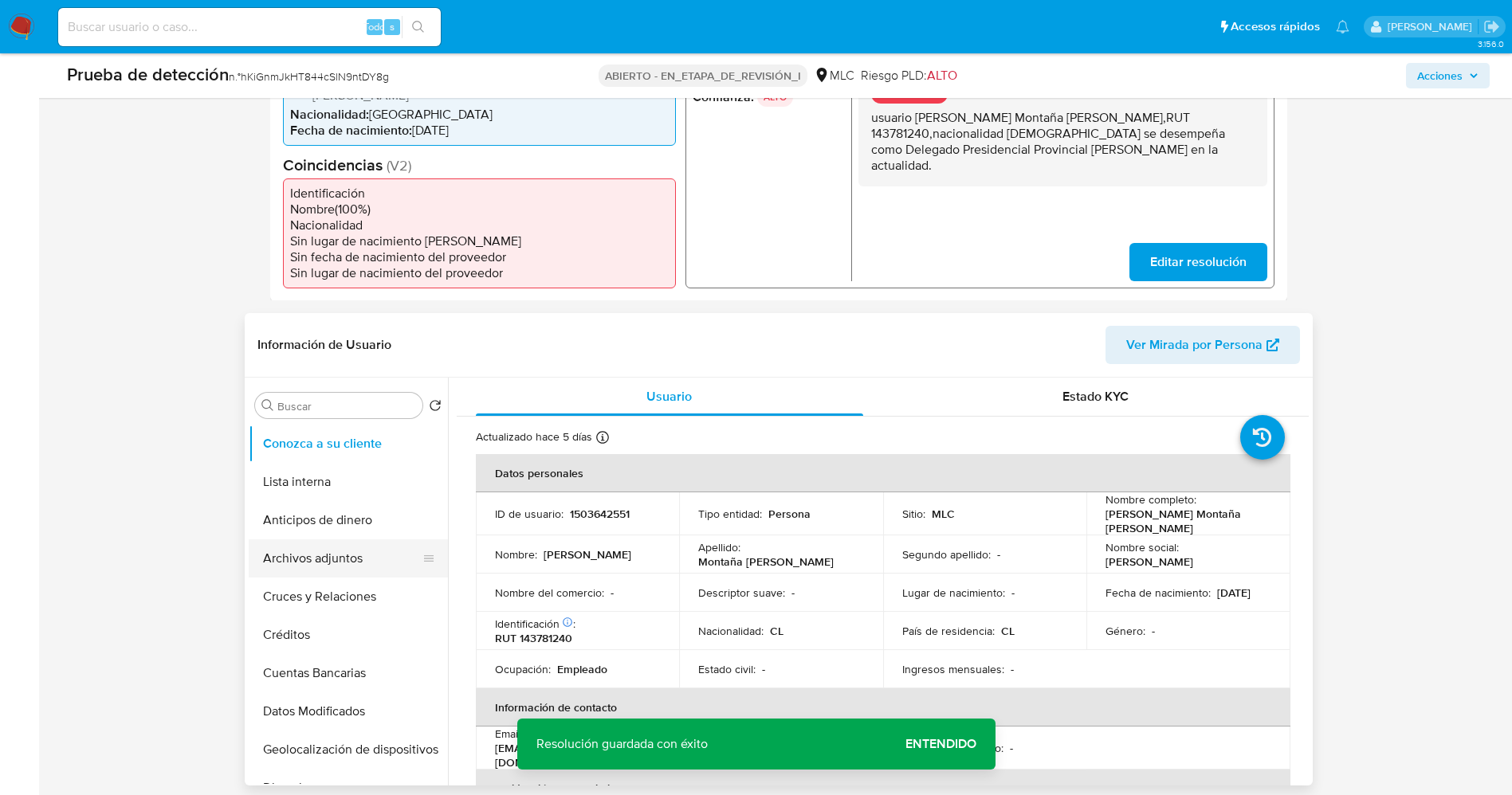
scroll to position [478, 0]
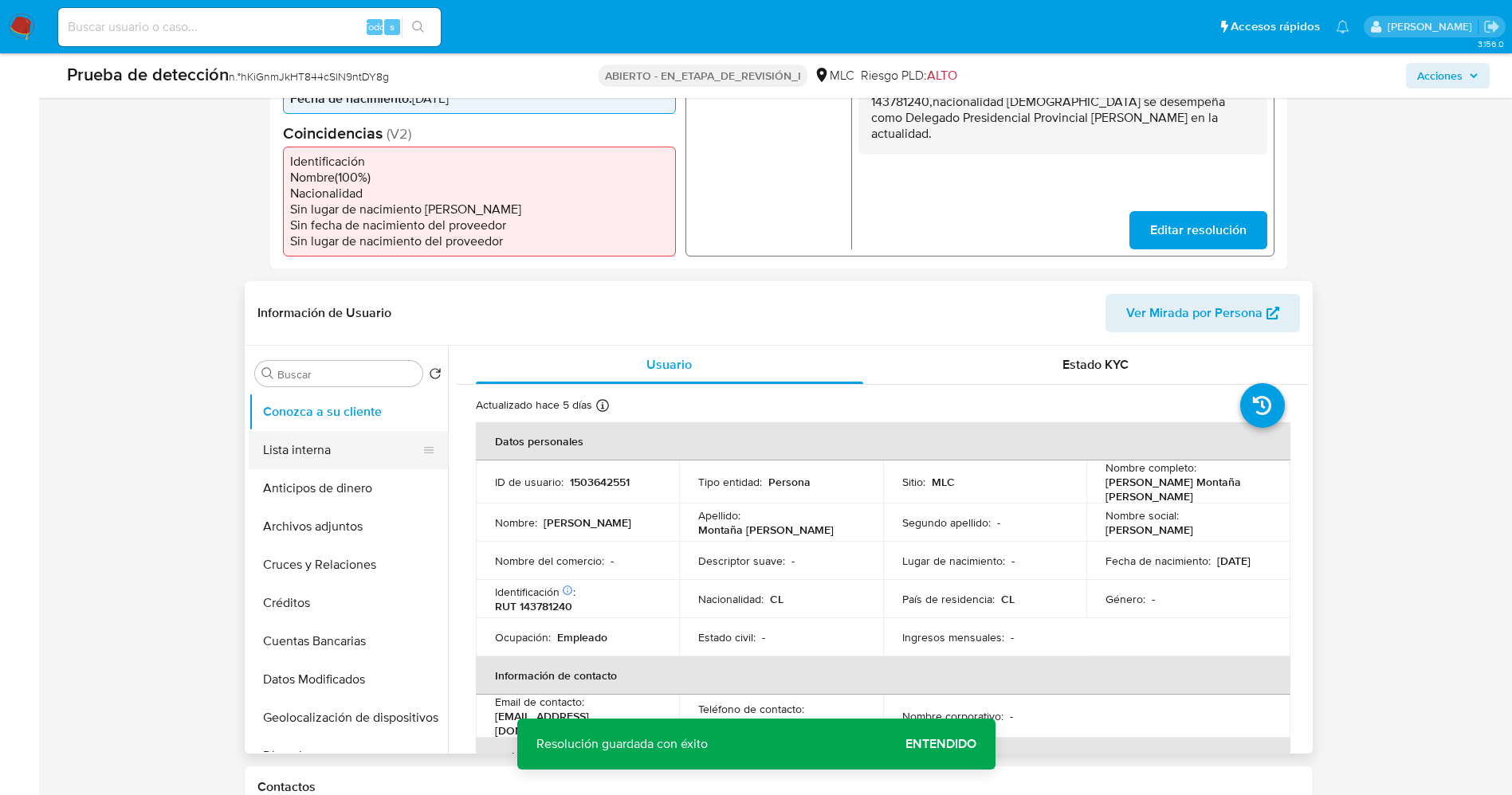
click at [325, 433] on button "Lista interna" at bounding box center [342, 450] width 186 height 38
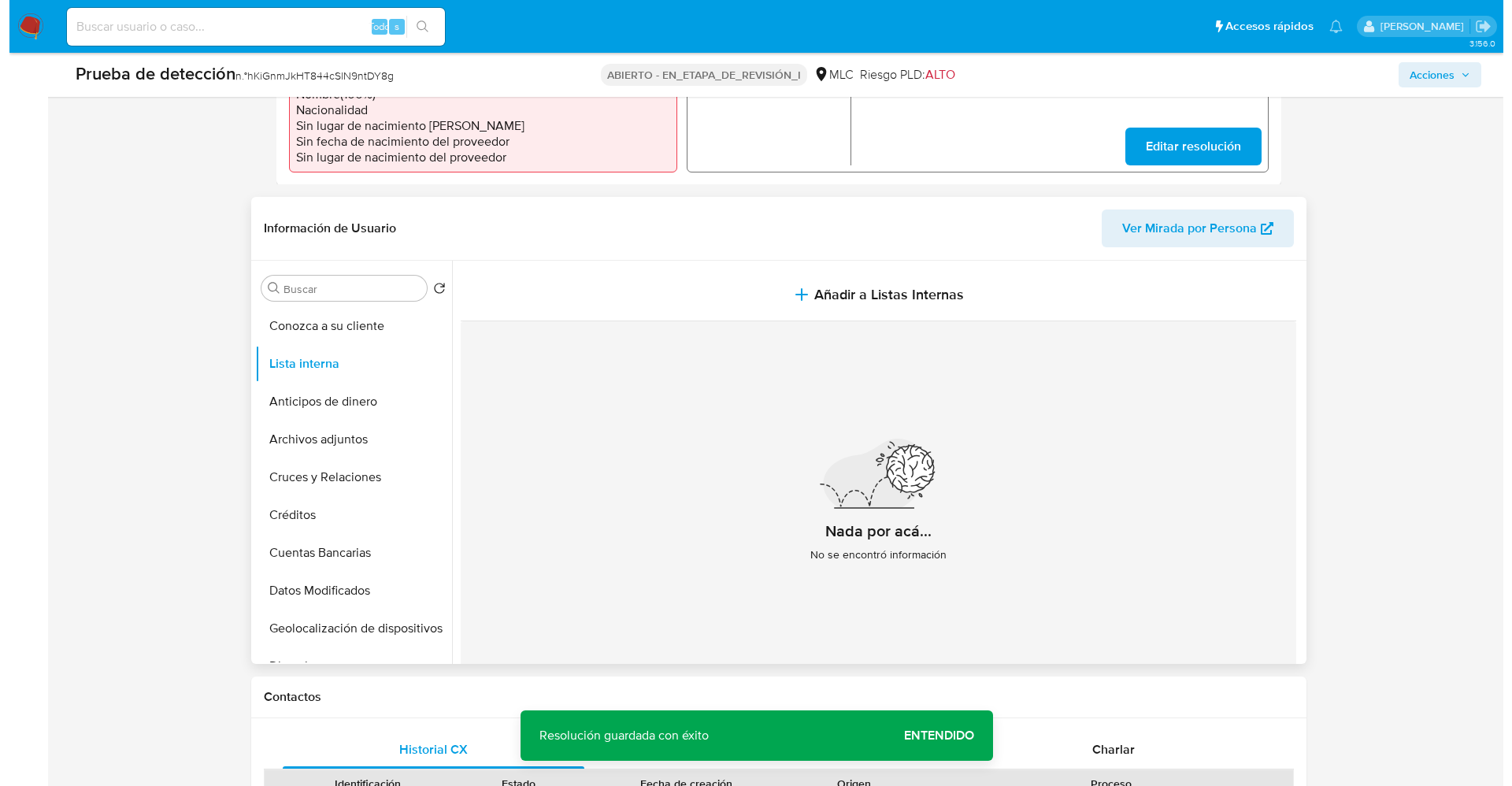
scroll to position [591, 0]
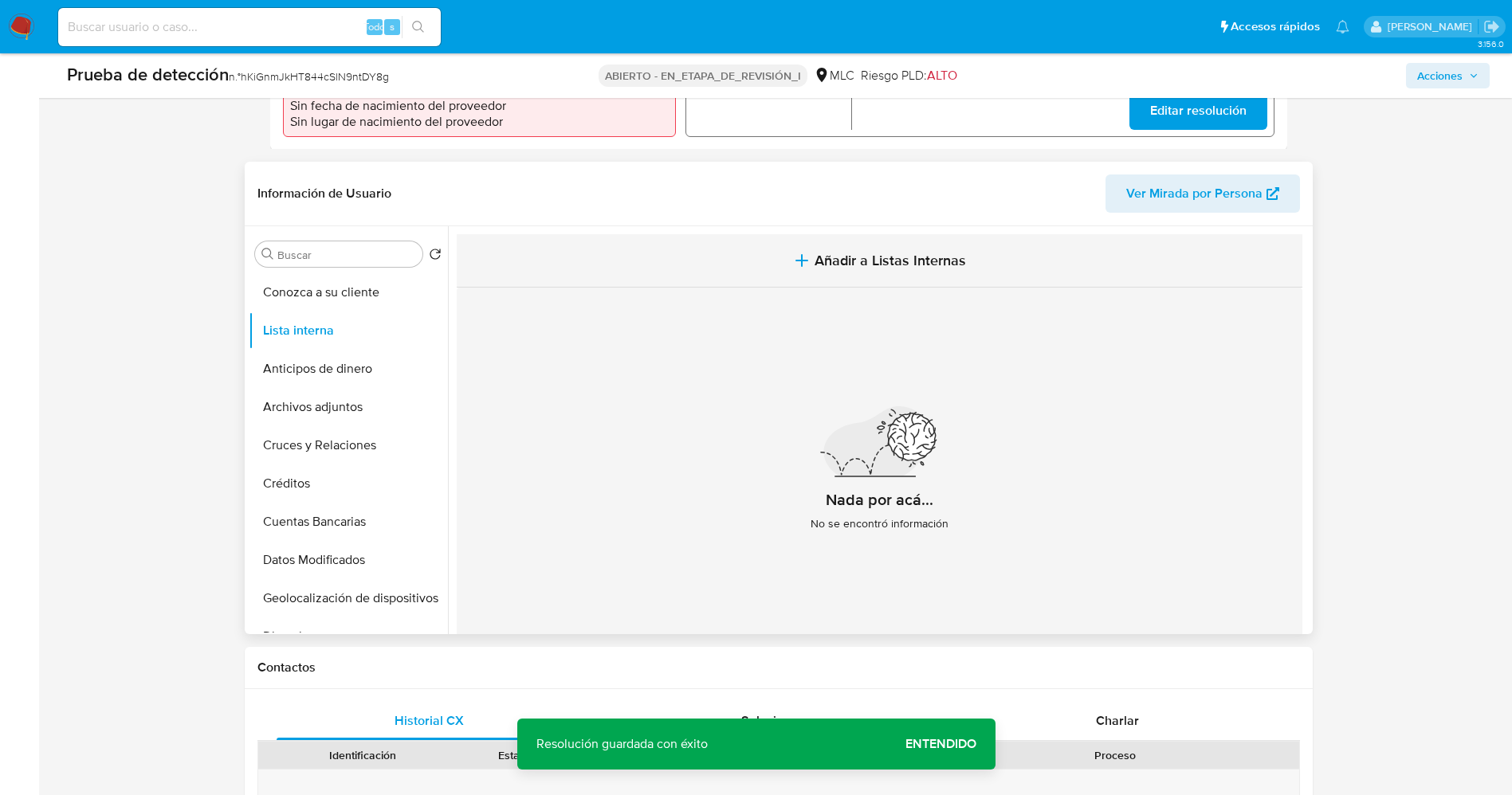
click at [934, 252] on span "Añadir a Listas Internas" at bounding box center [890, 261] width 151 height 18
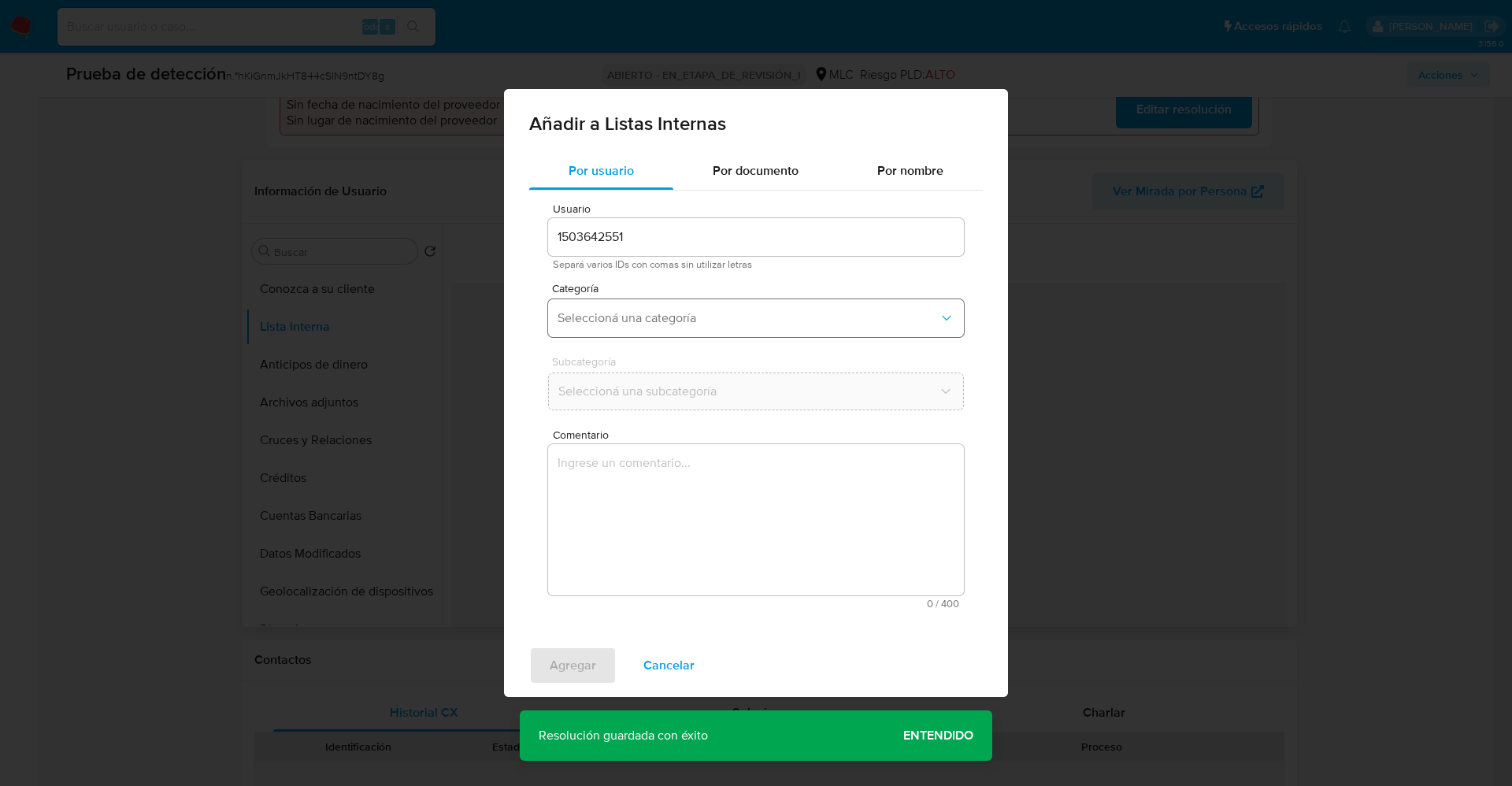
click at [707, 320] on span "Seleccioná una categoría" at bounding box center [748, 318] width 381 height 16
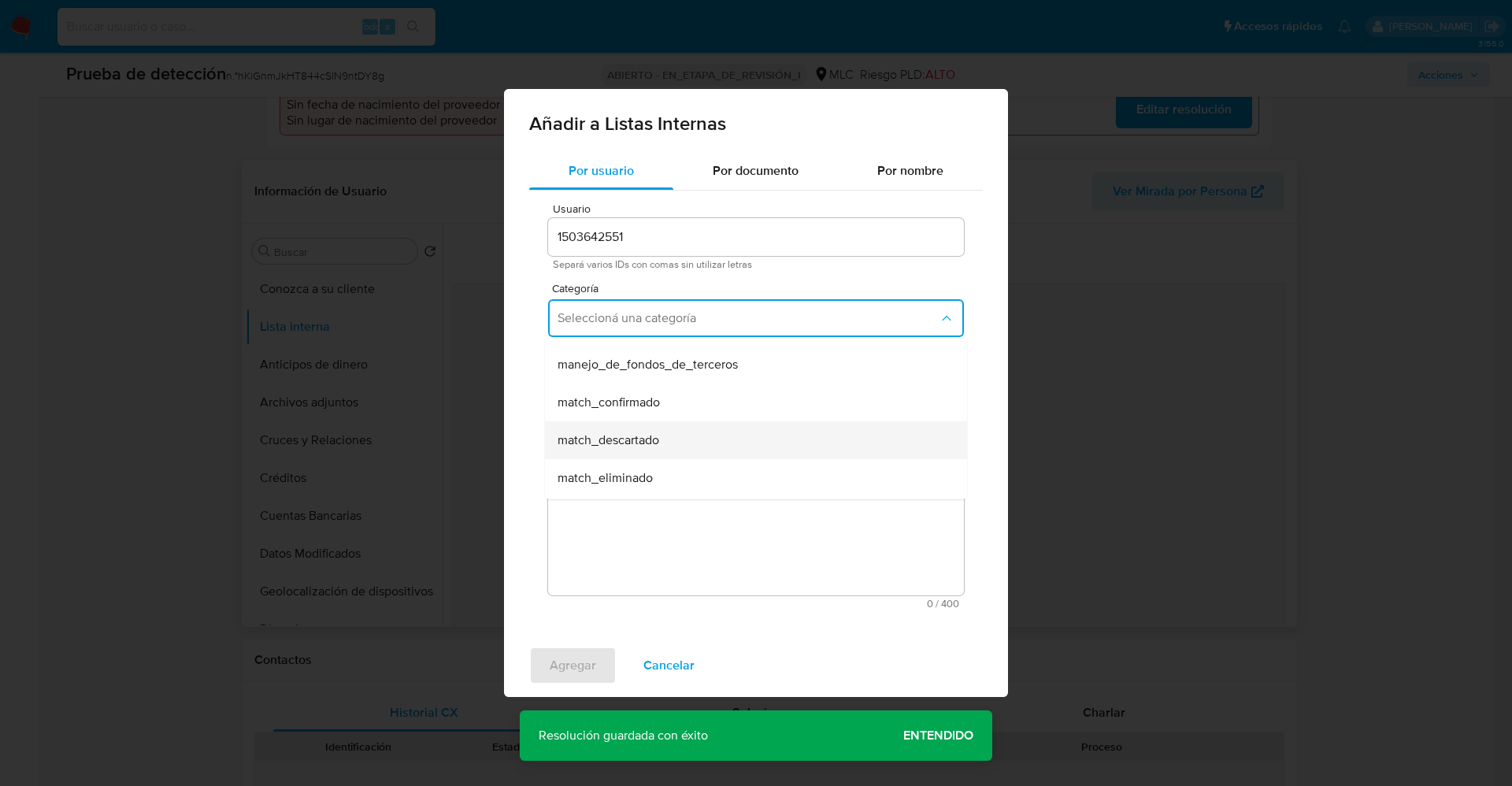
scroll to position [118, 0]
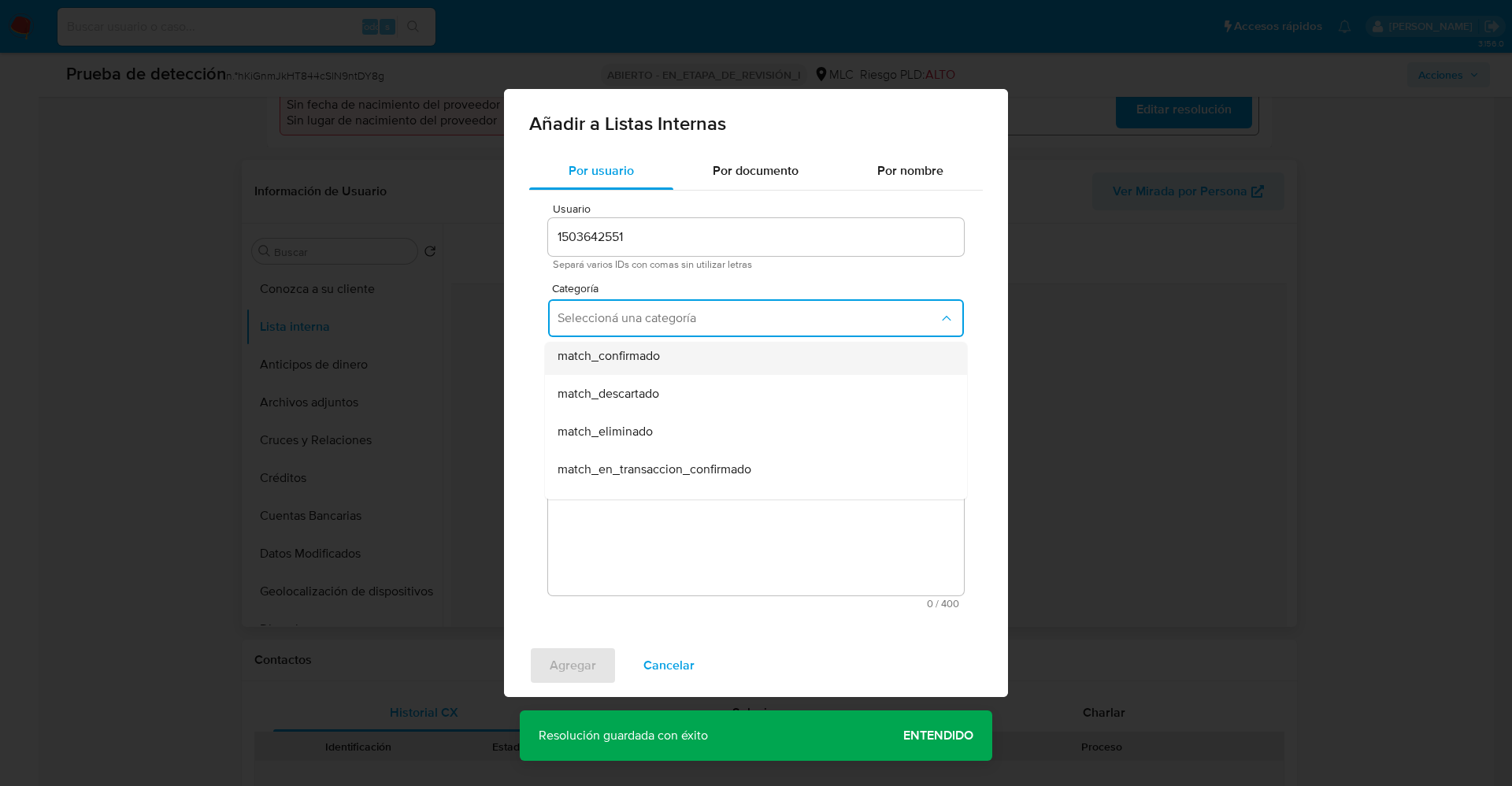
click at [679, 361] on div "match_confirmado" at bounding box center [751, 356] width 387 height 38
click at [681, 395] on span "Seleccioná una subcategoría" at bounding box center [748, 391] width 381 height 16
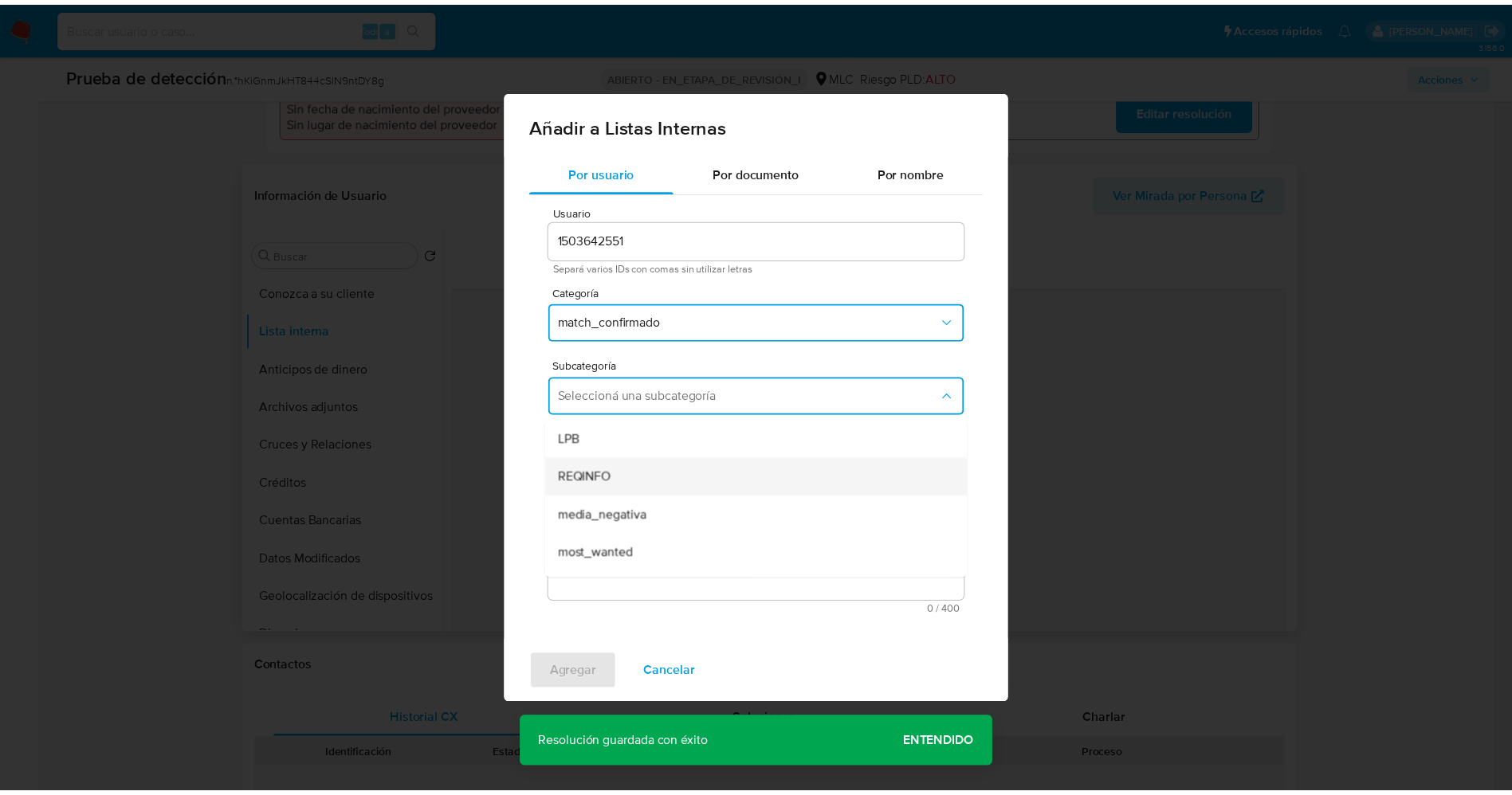
scroll to position [108, 0]
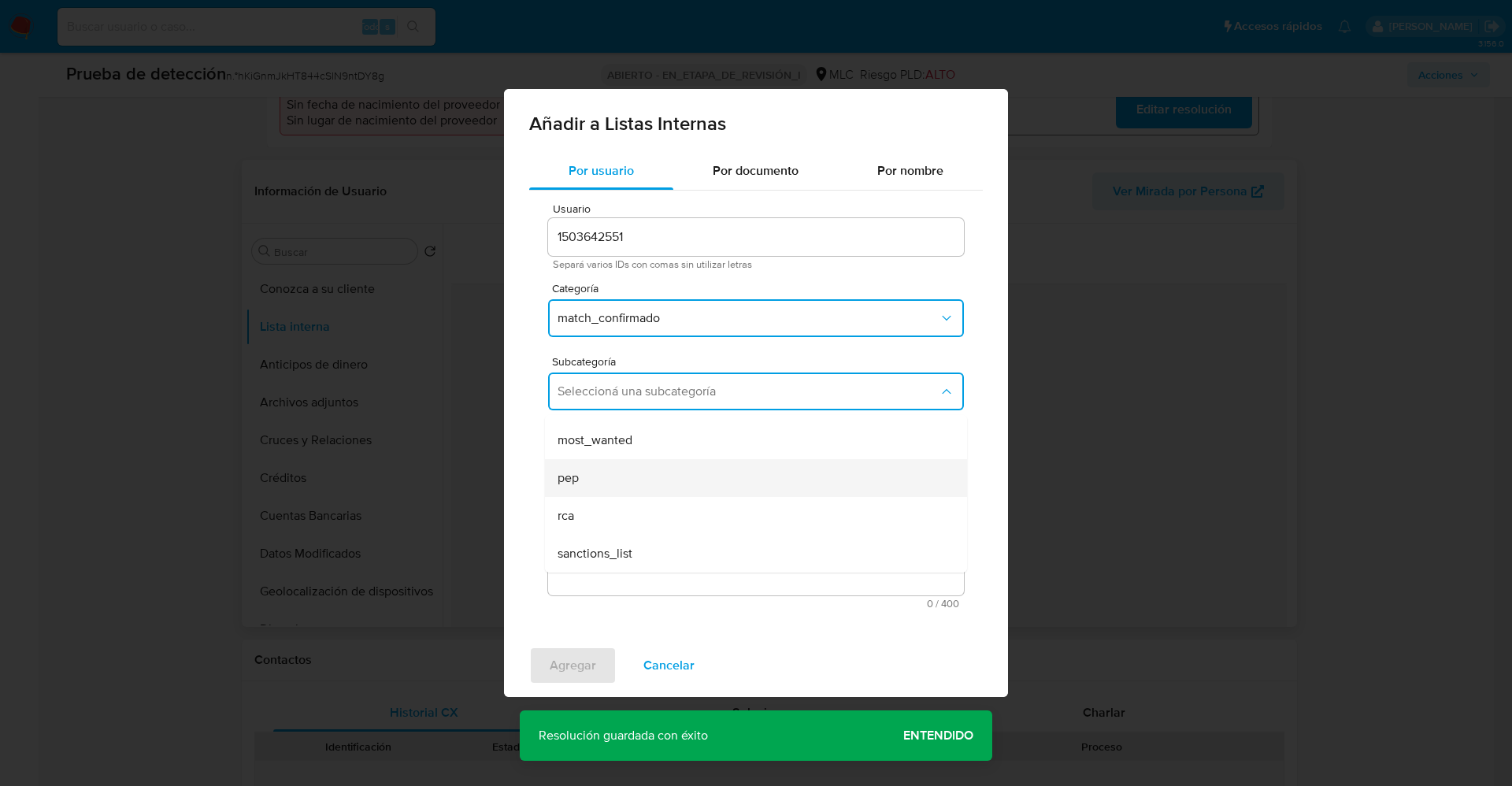
click at [632, 479] on div "pep" at bounding box center [751, 478] width 387 height 38
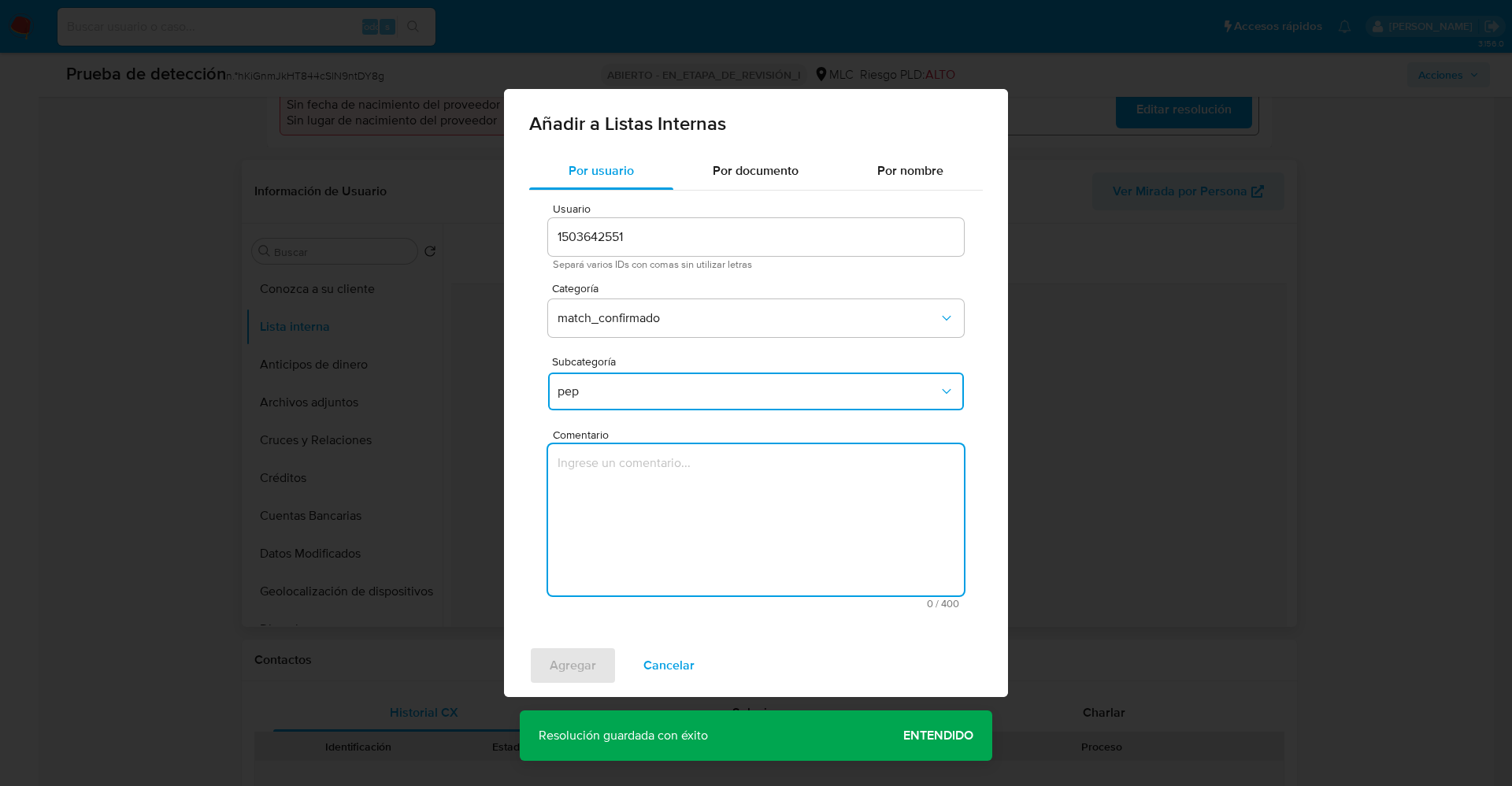
click at [632, 479] on textarea "Comentario" at bounding box center [756, 520] width 416 height 151
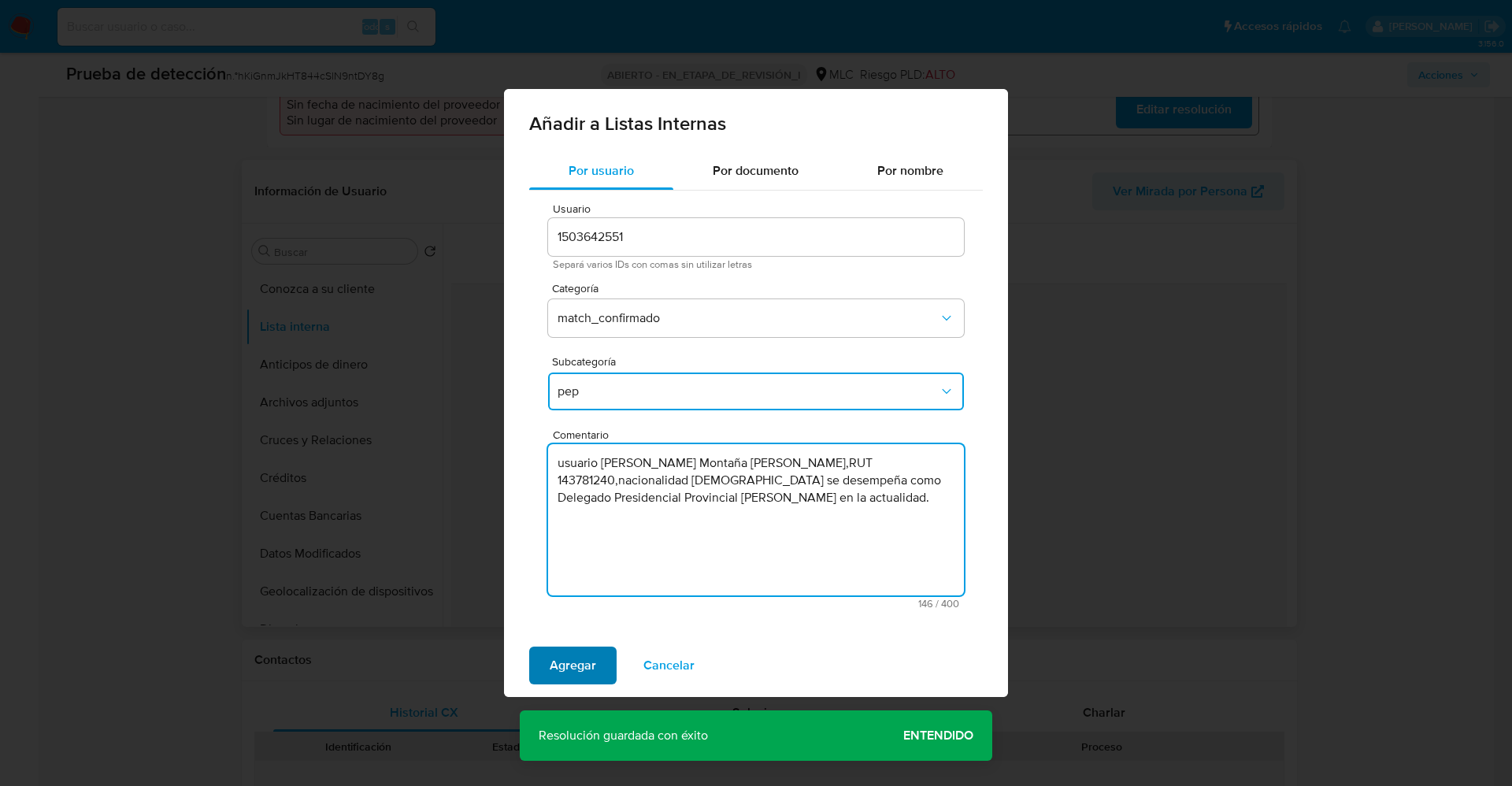
type textarea "usuario [PERSON_NAME] Montaña [PERSON_NAME],RUT 143781240,nacionalidad [DEMOGRA…"
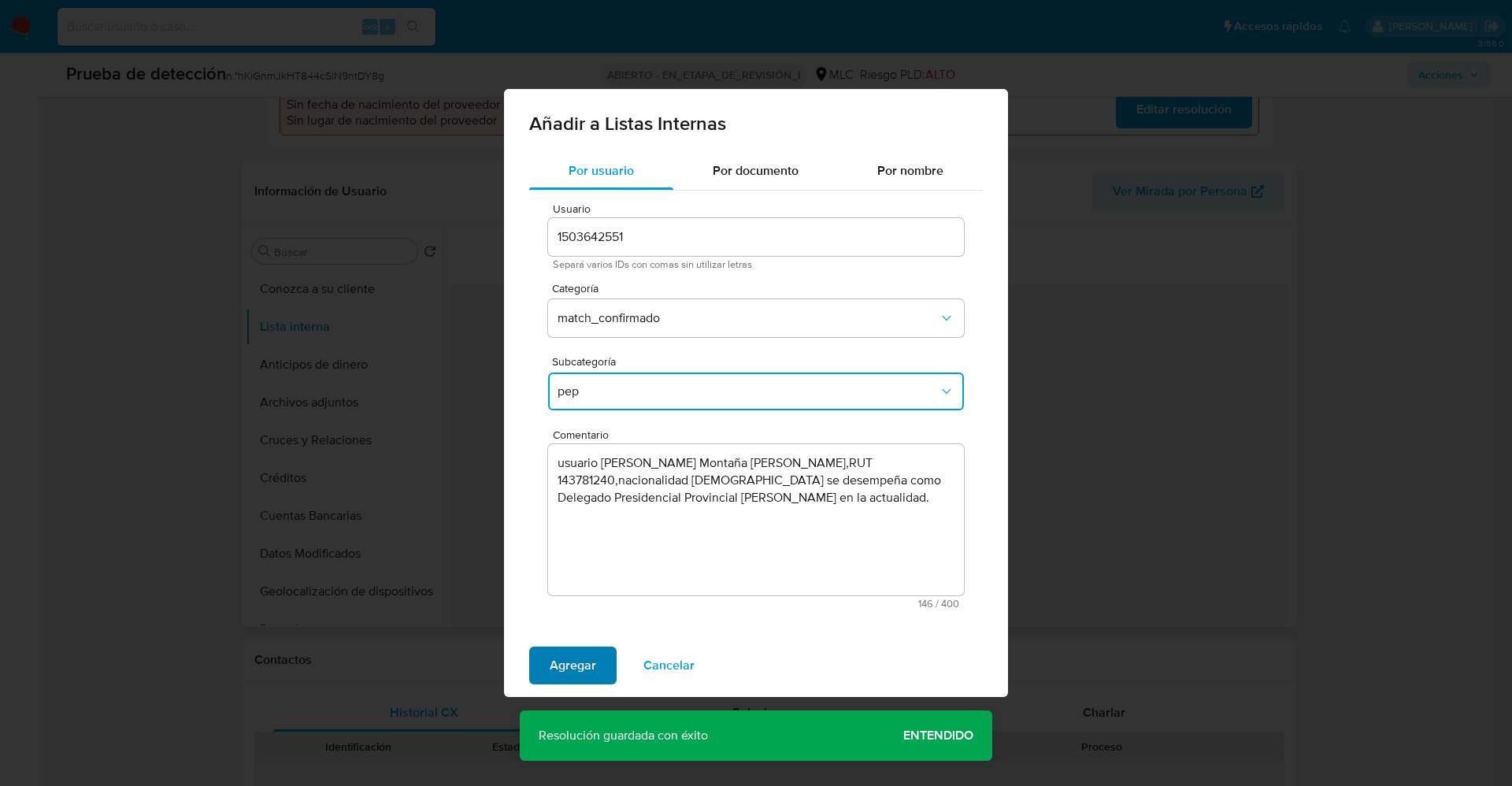
click at [601, 655] on button "Agregar" at bounding box center [572, 666] width 88 height 38
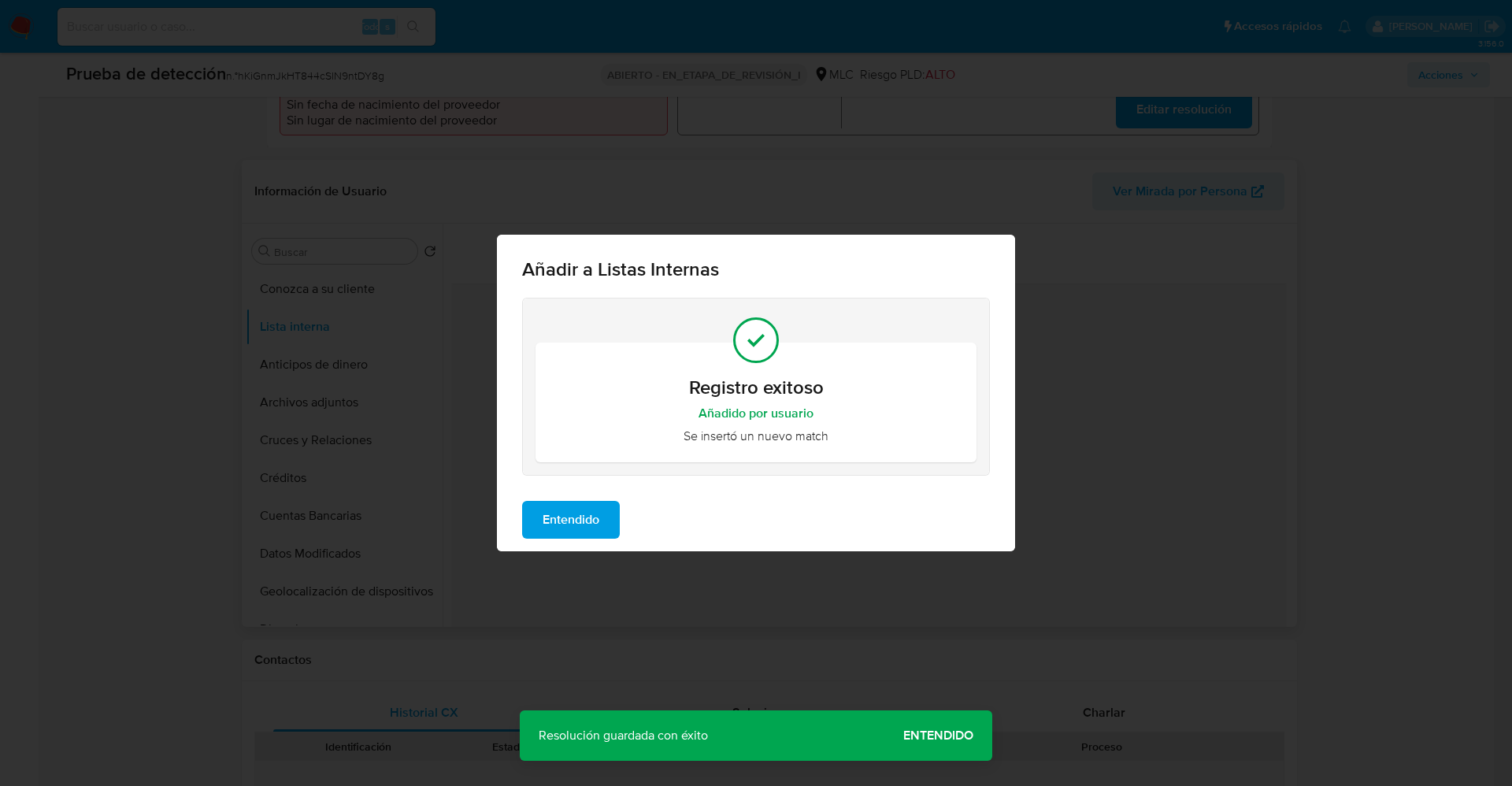
click at [555, 520] on span "Entendido" at bounding box center [571, 520] width 57 height 35
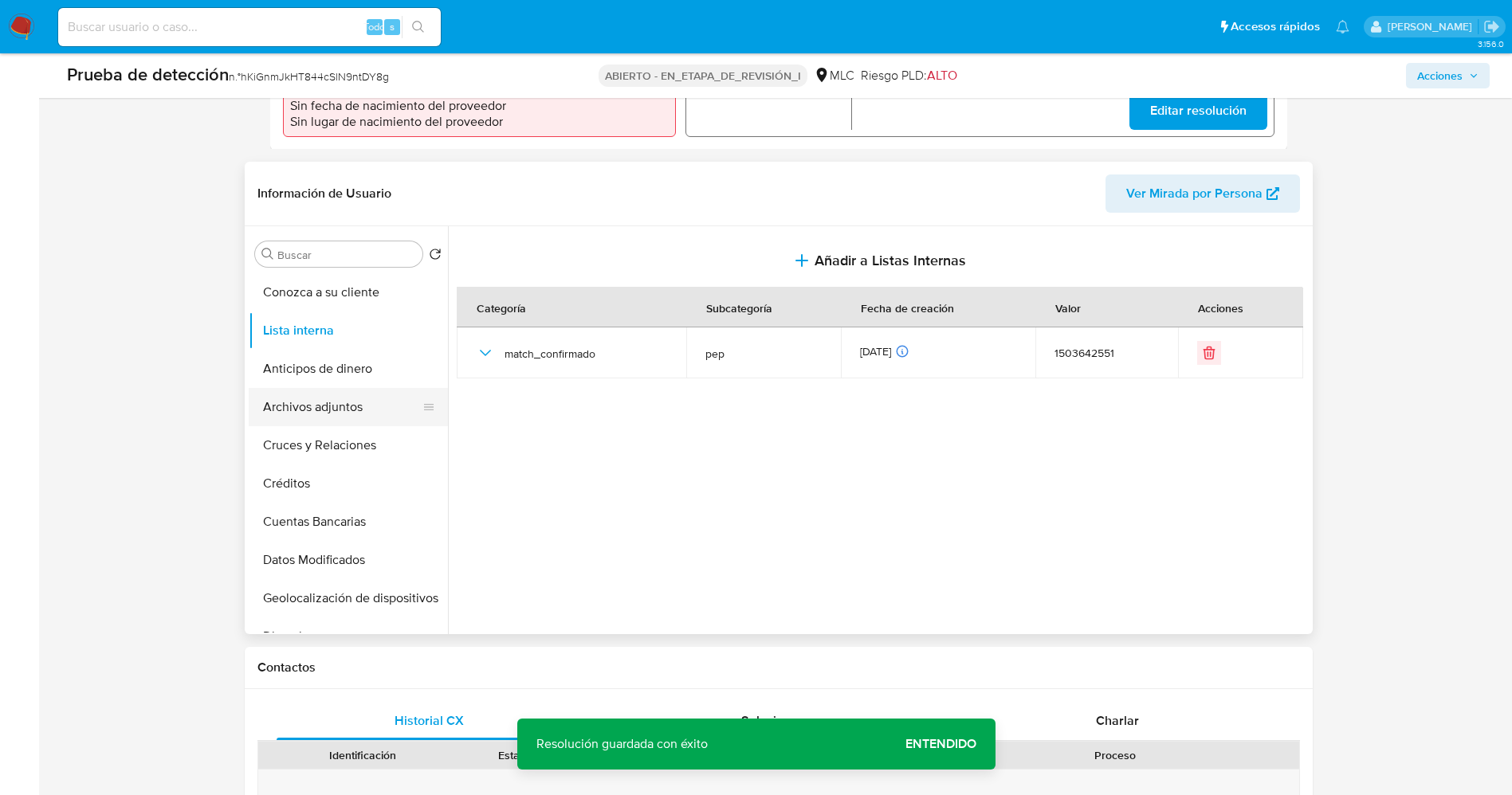
click at [342, 402] on button "Archivos adjuntos" at bounding box center [342, 407] width 186 height 38
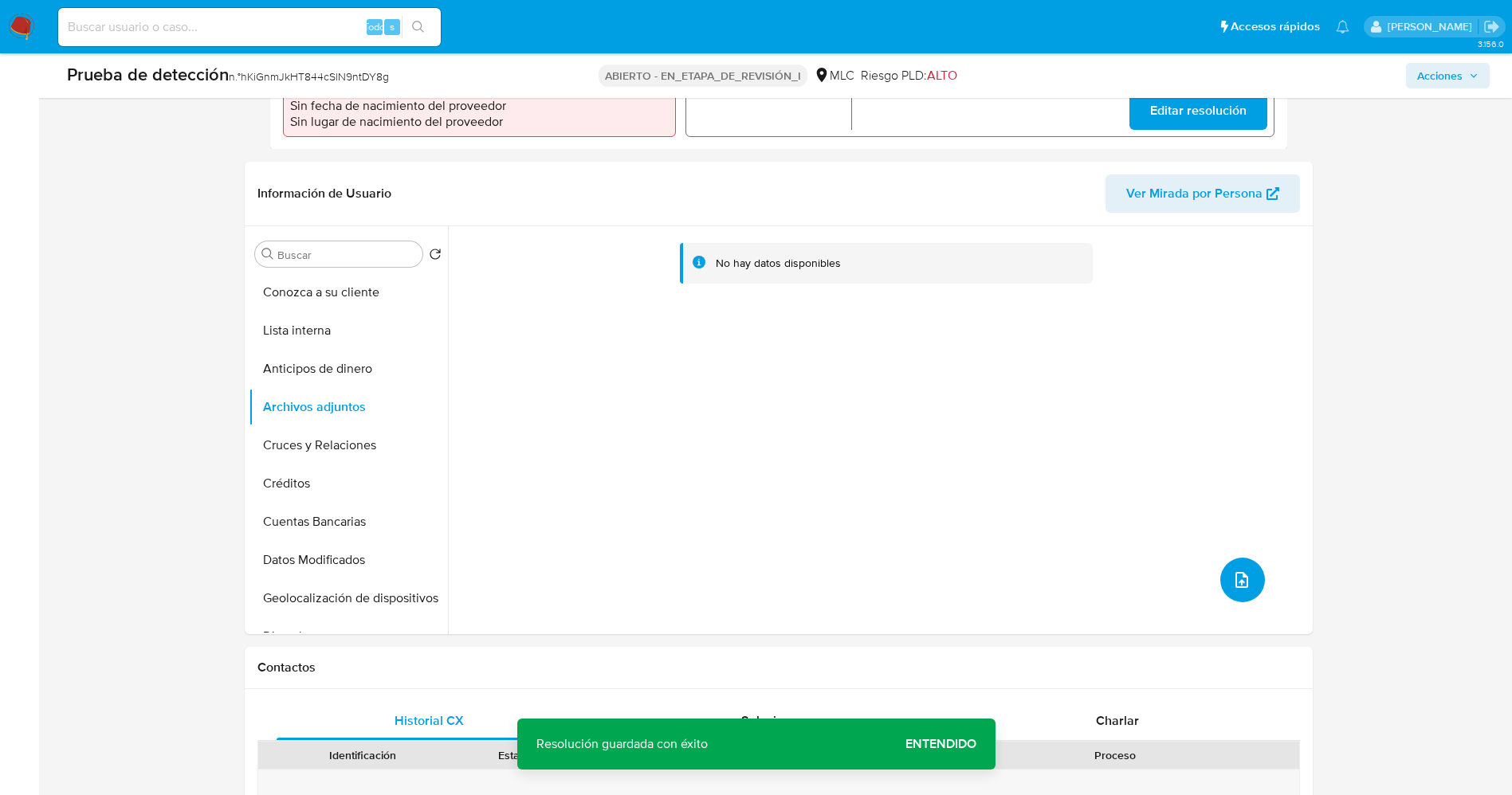
click at [1235, 572] on icon "subir archivo" at bounding box center [1242, 580] width 13 height 16
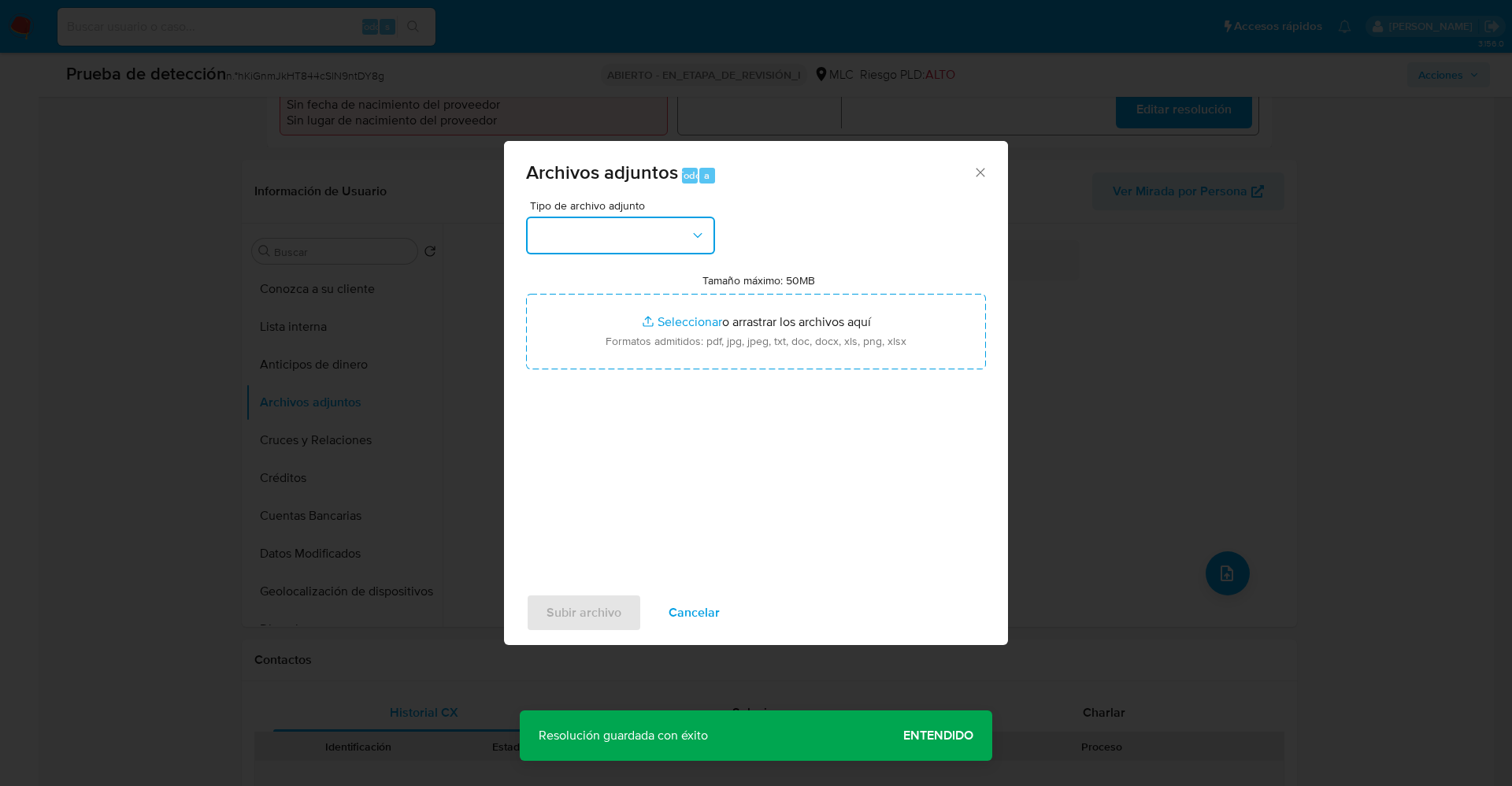
click at [567, 231] on button "button" at bounding box center [620, 236] width 189 height 38
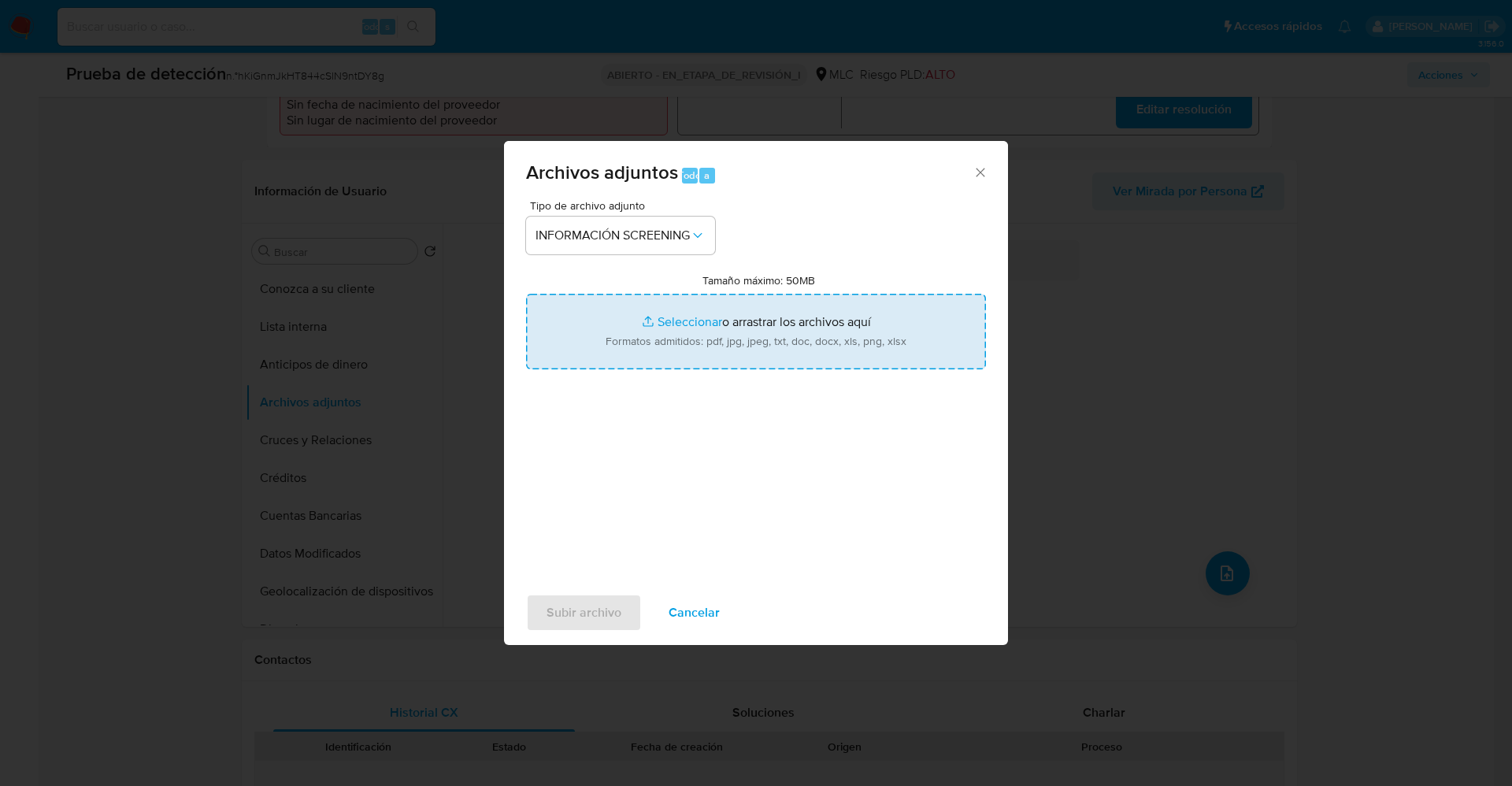
type input "C:\fakepath\_luis [PERSON_NAME][US_STATE] lavado de dinero - Buscar con Google.…"
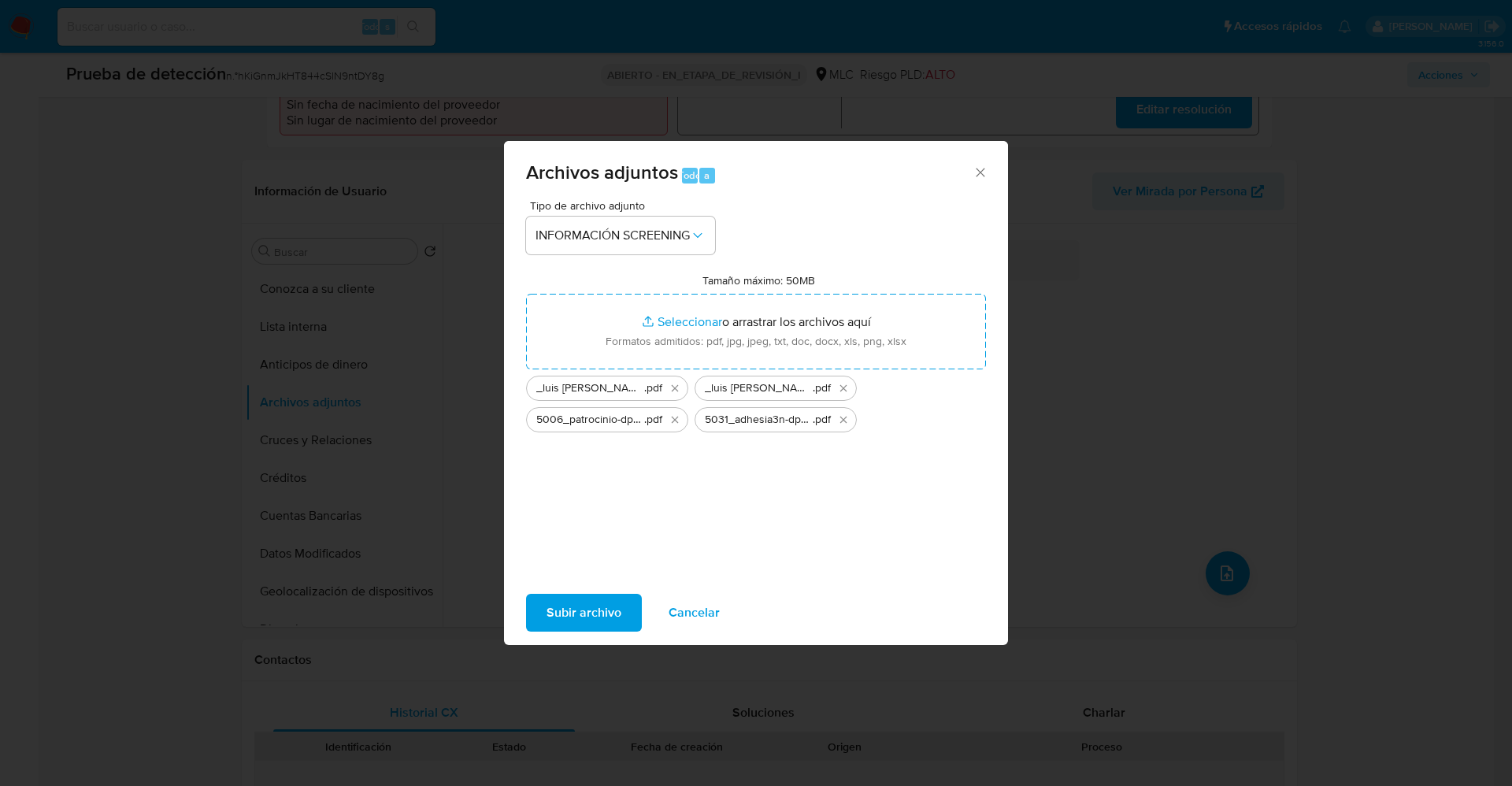
click at [586, 616] on span "Subir archivo" at bounding box center [583, 613] width 75 height 35
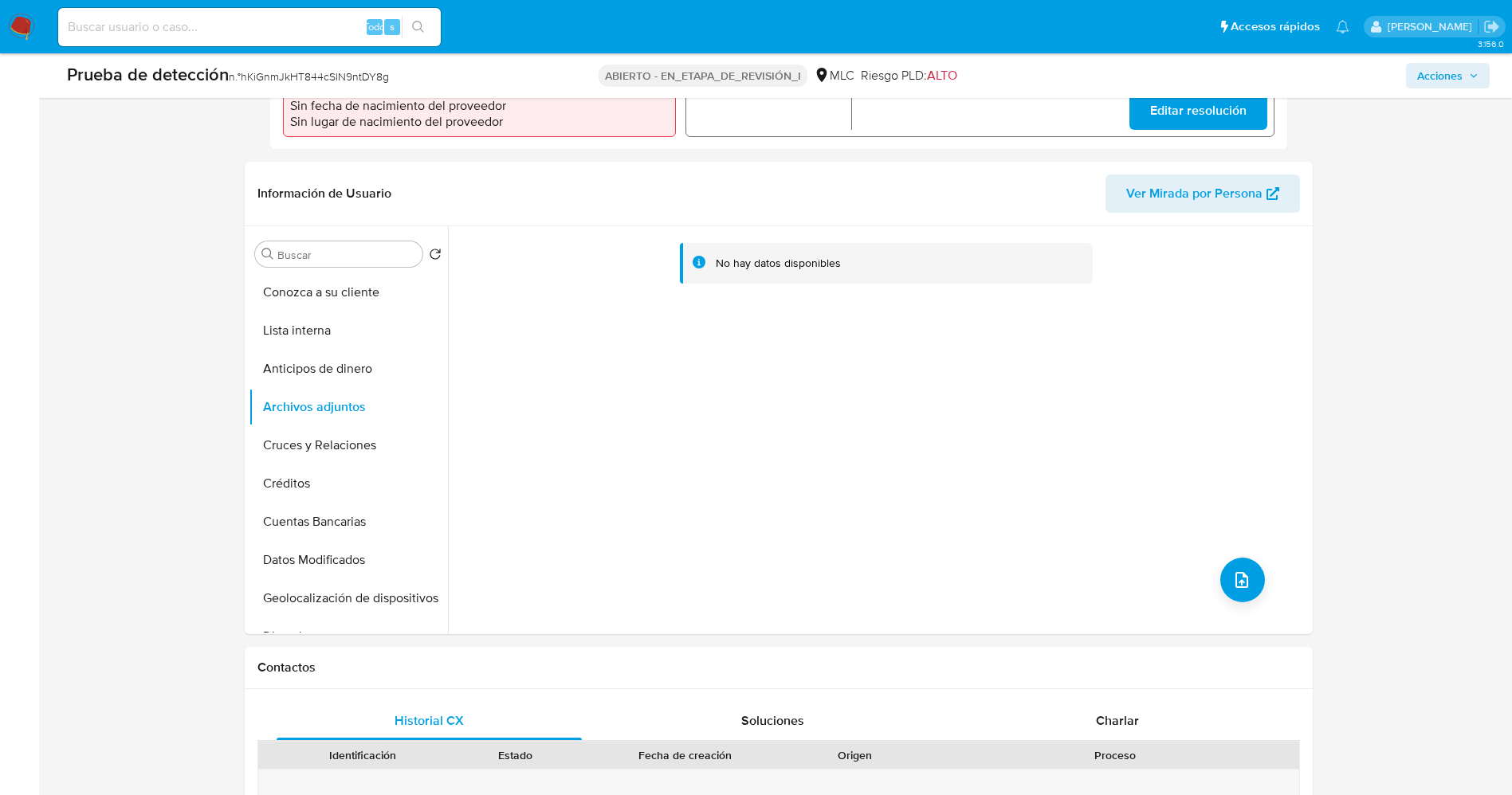
click at [328, 318] on button "Lista interna" at bounding box center [348, 330] width 199 height 38
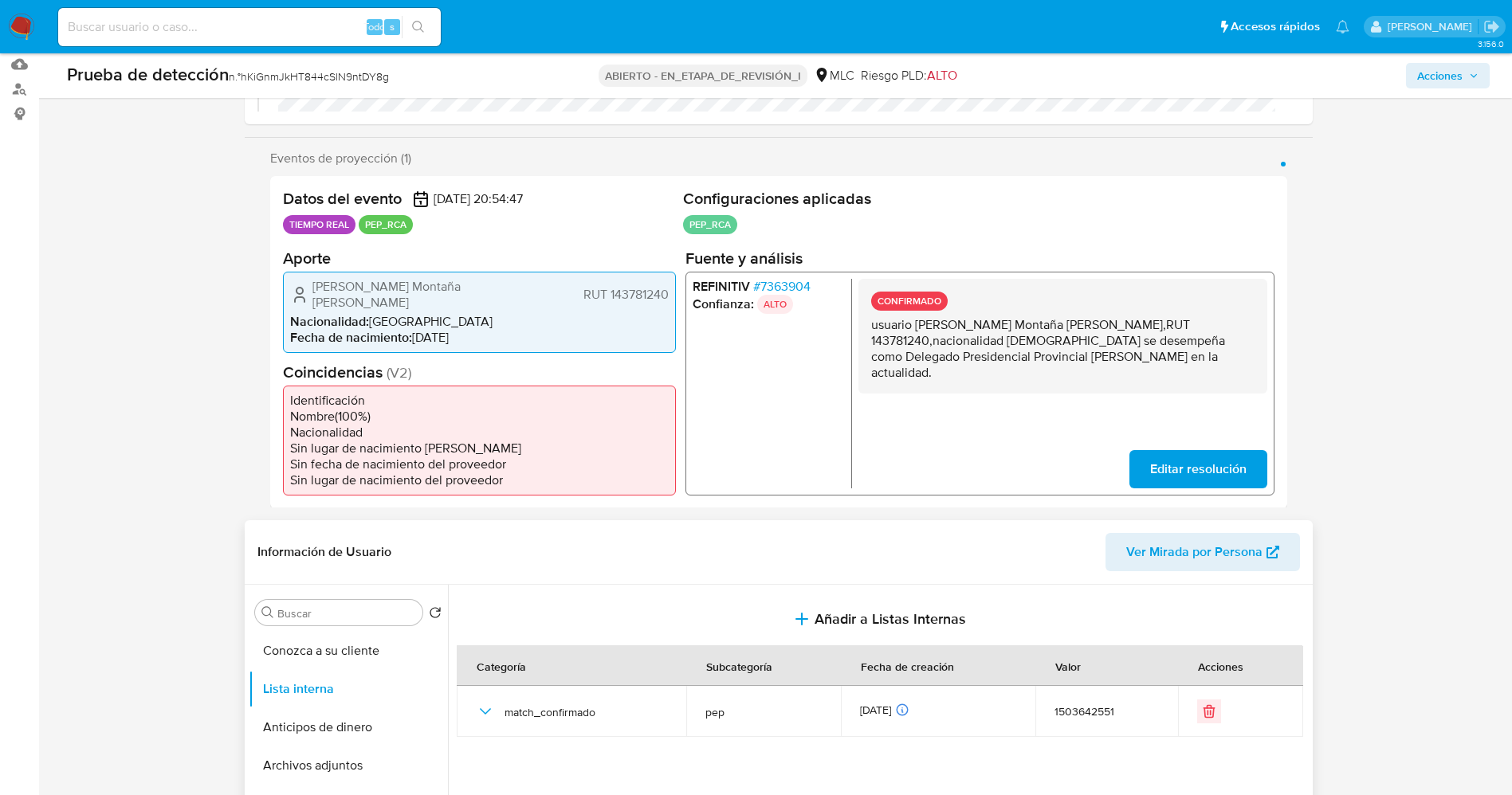
scroll to position [0, 0]
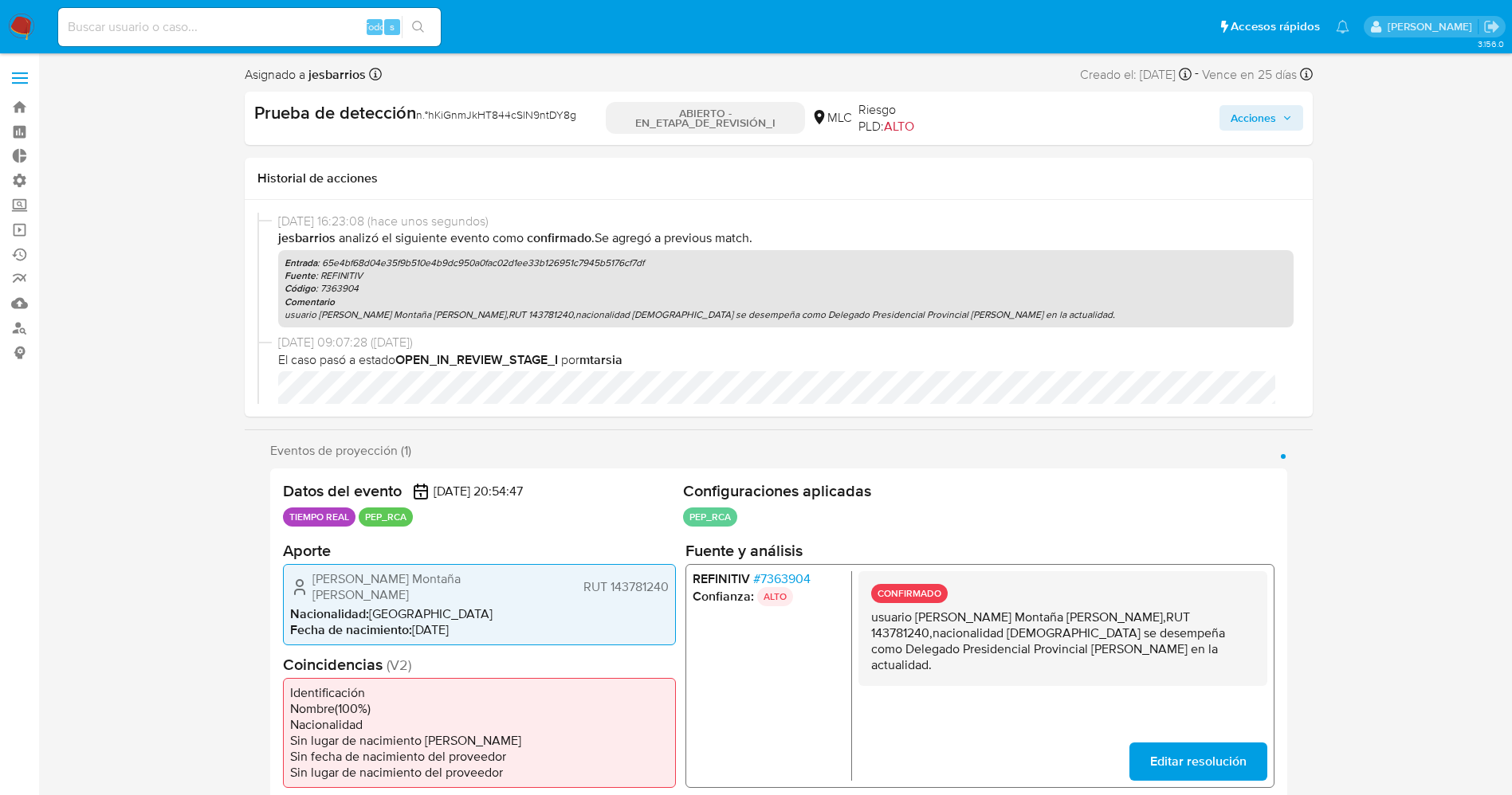
click at [1264, 117] on span "Acciones" at bounding box center [1253, 118] width 46 height 26
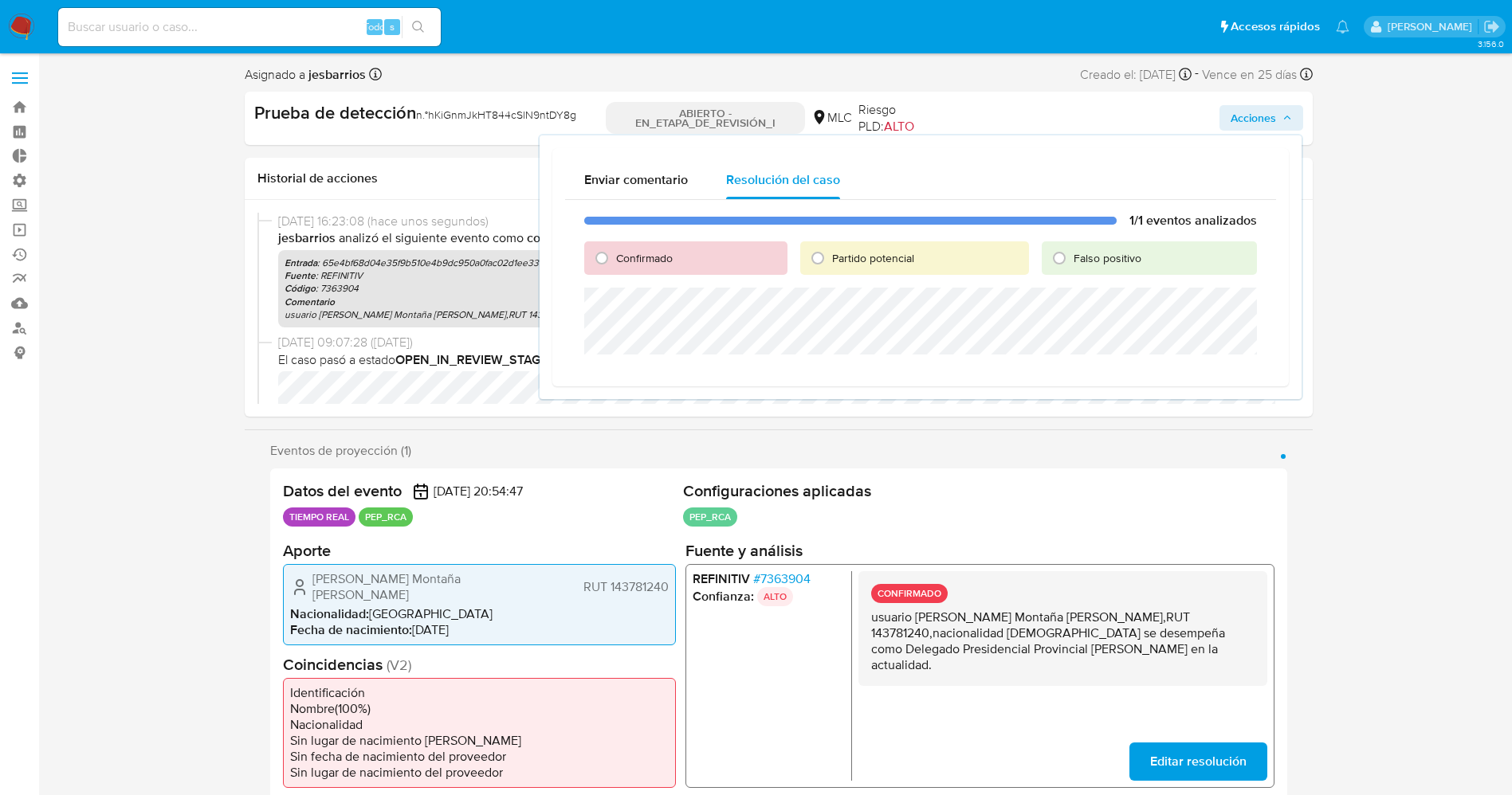
click at [653, 253] on font "Confirmado" at bounding box center [644, 258] width 57 height 16
click at [614, 253] on input "Confirmado" at bounding box center [602, 258] width 26 height 26
radio input "true"
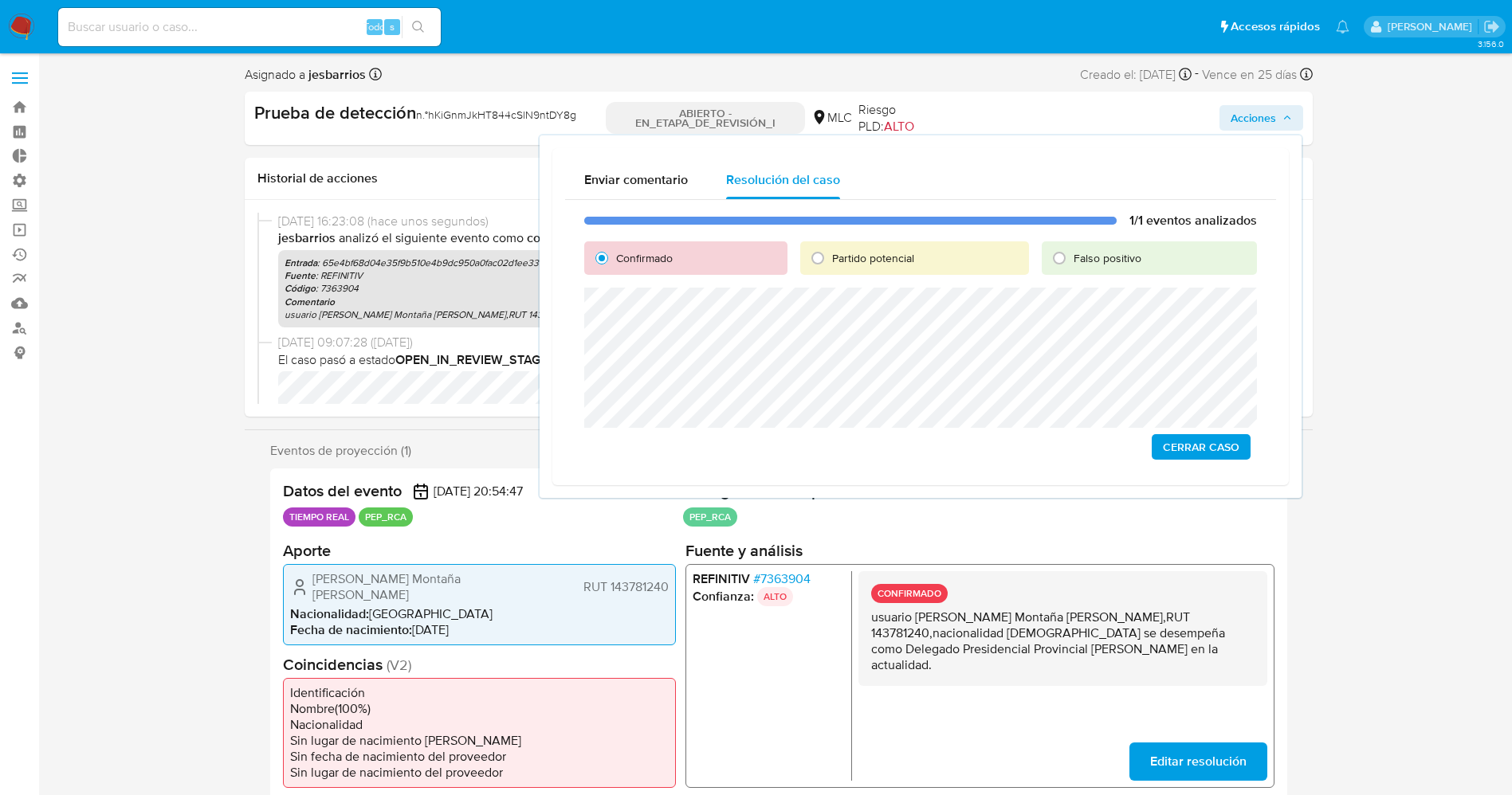
click at [1217, 456] on span "Cerrar Caso" at bounding box center [1201, 447] width 77 height 22
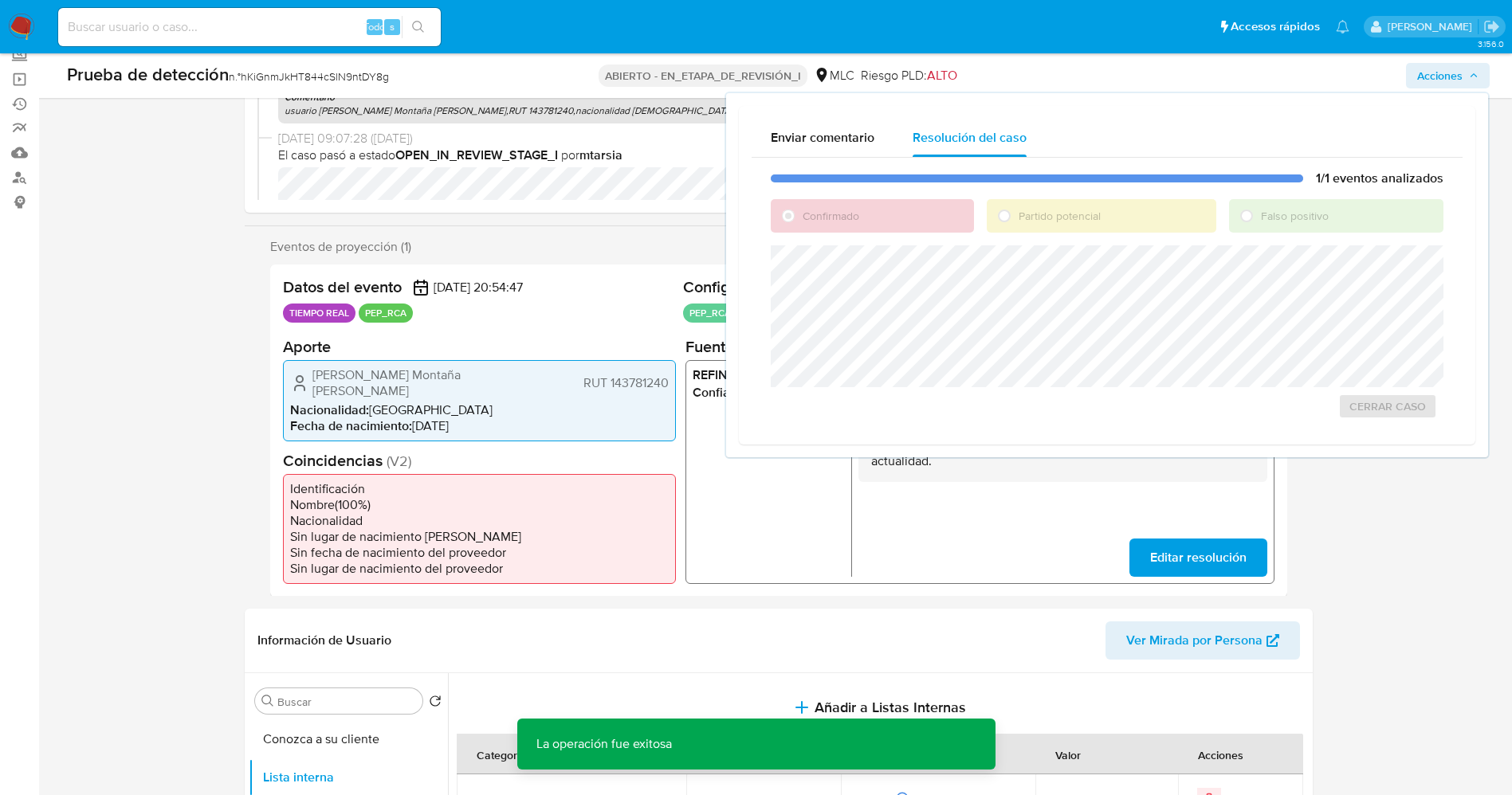
scroll to position [119, 0]
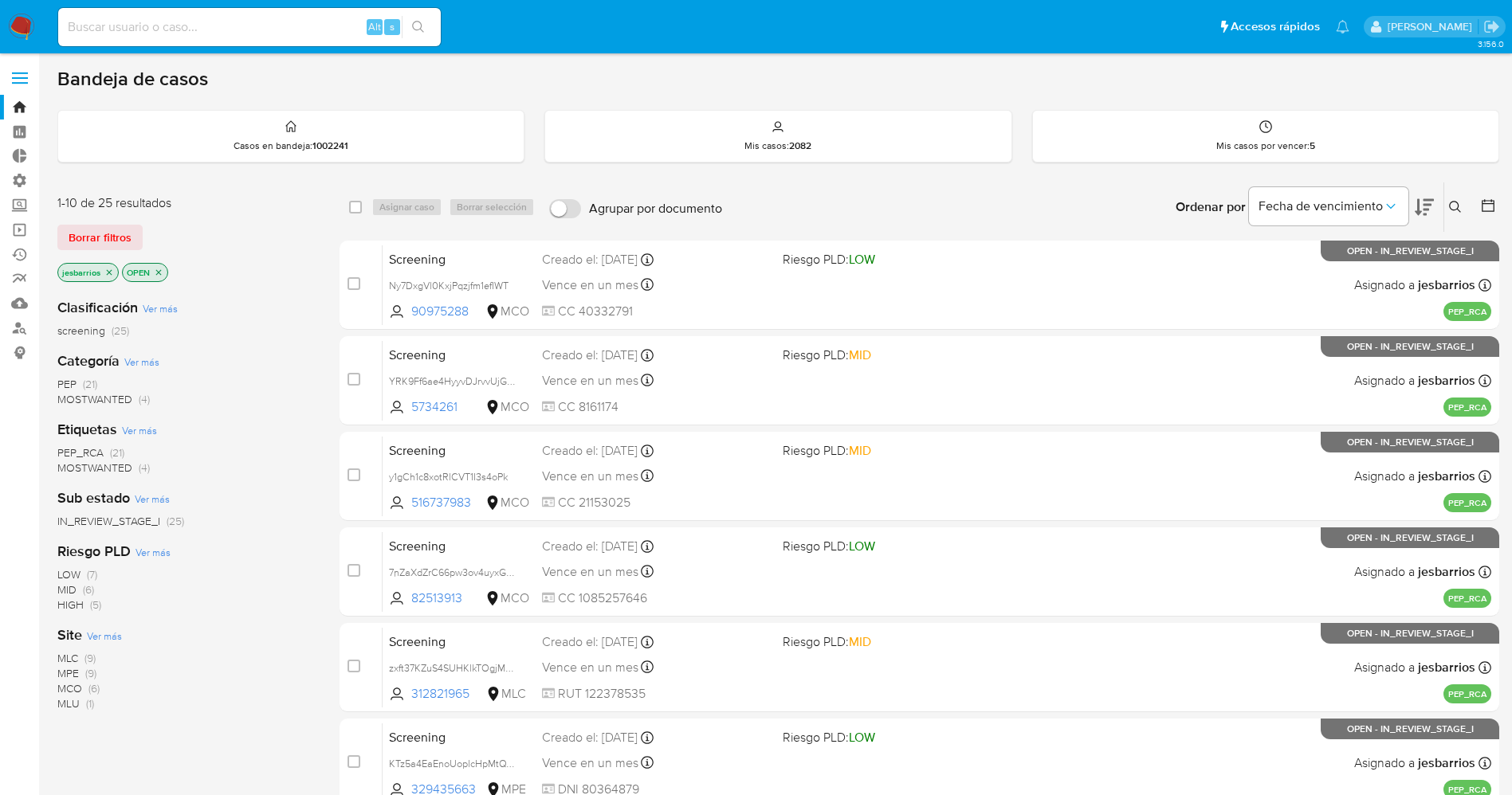
click at [18, 18] on img at bounding box center [22, 27] width 27 height 27
click at [102, 266] on p "jesbarrios" at bounding box center [88, 273] width 60 height 18
click at [107, 268] on icon "close-filter" at bounding box center [109, 273] width 10 height 10
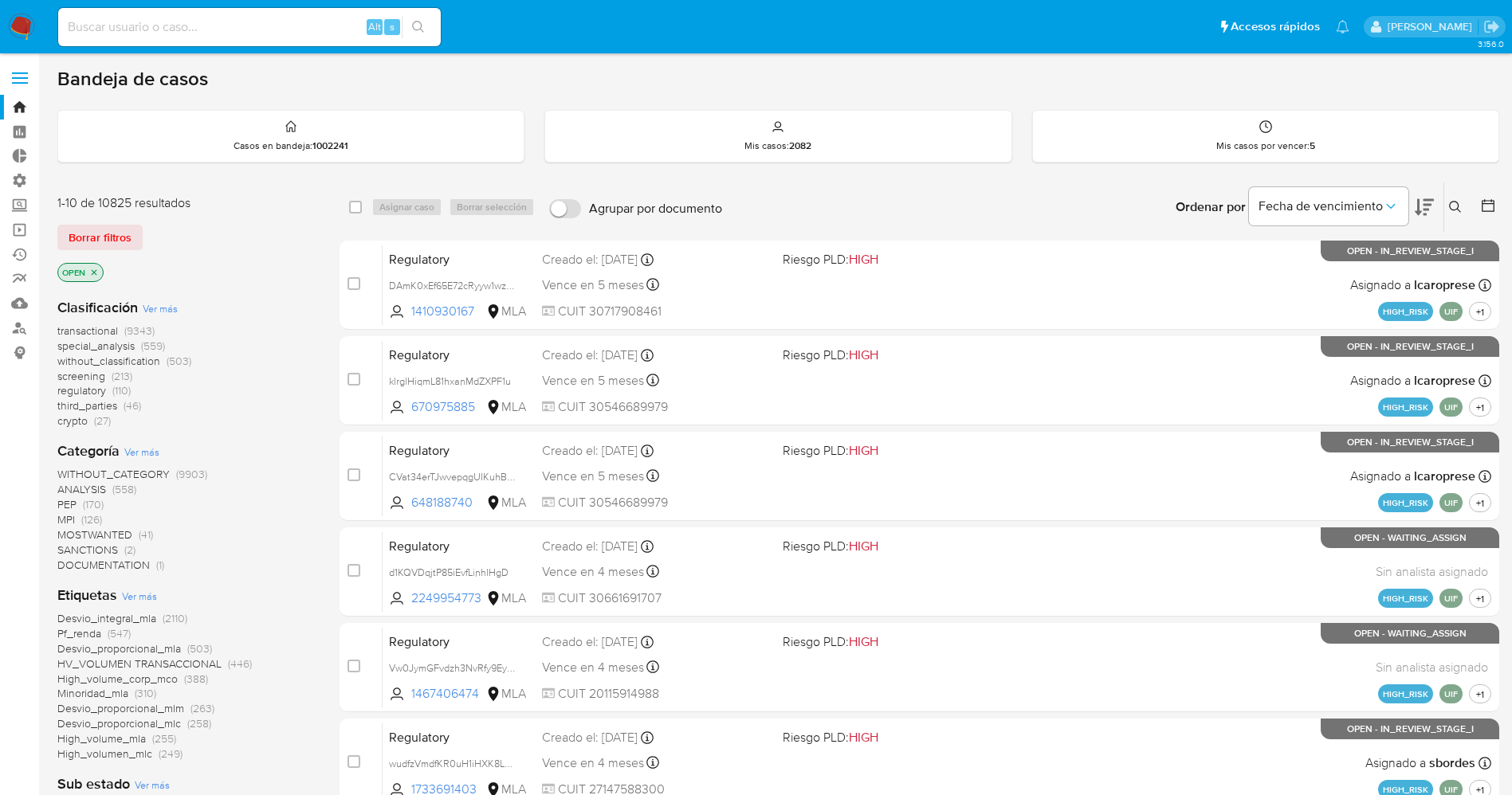
click at [18, 24] on img at bounding box center [22, 27] width 27 height 27
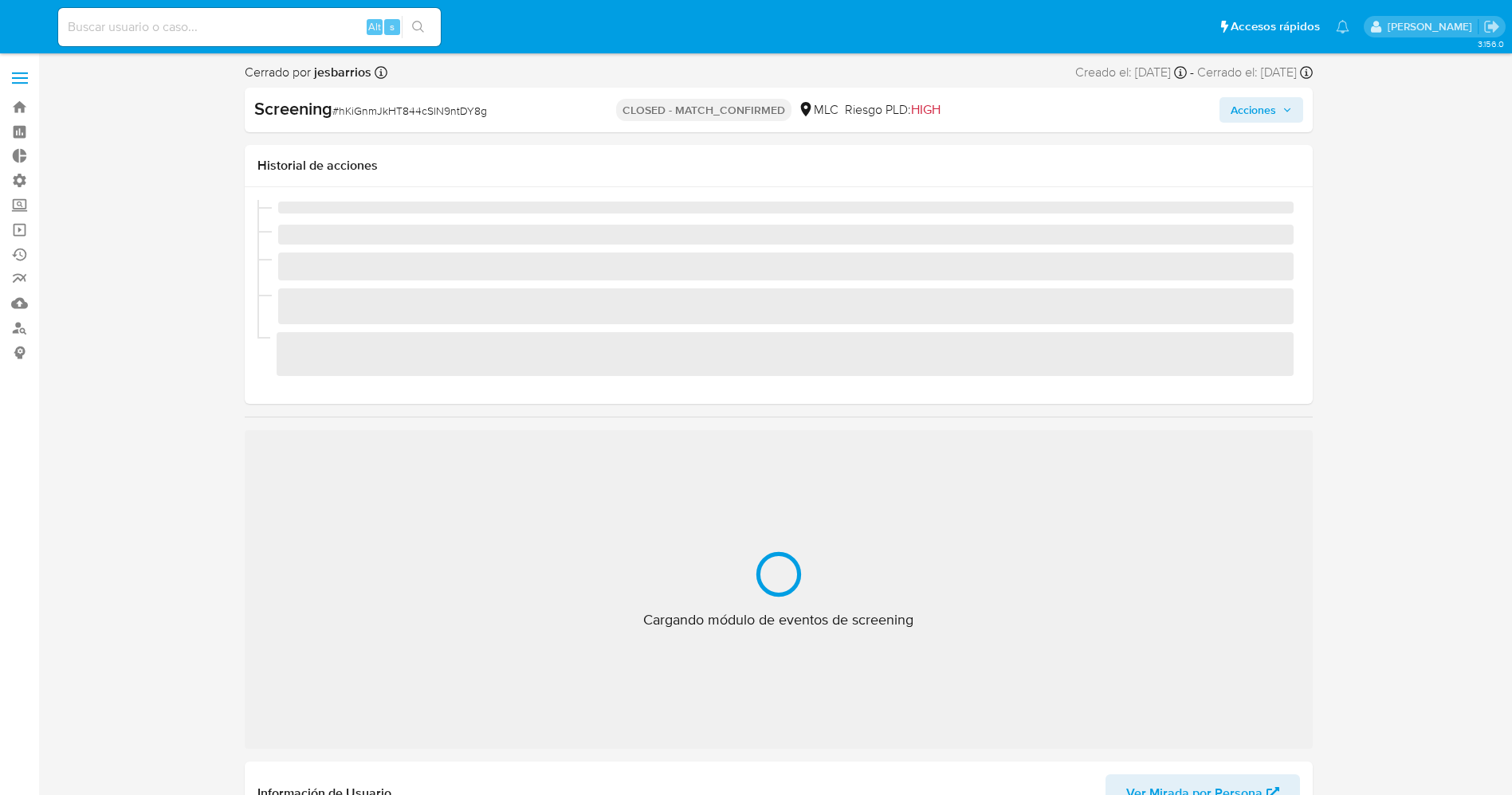
select select "10"
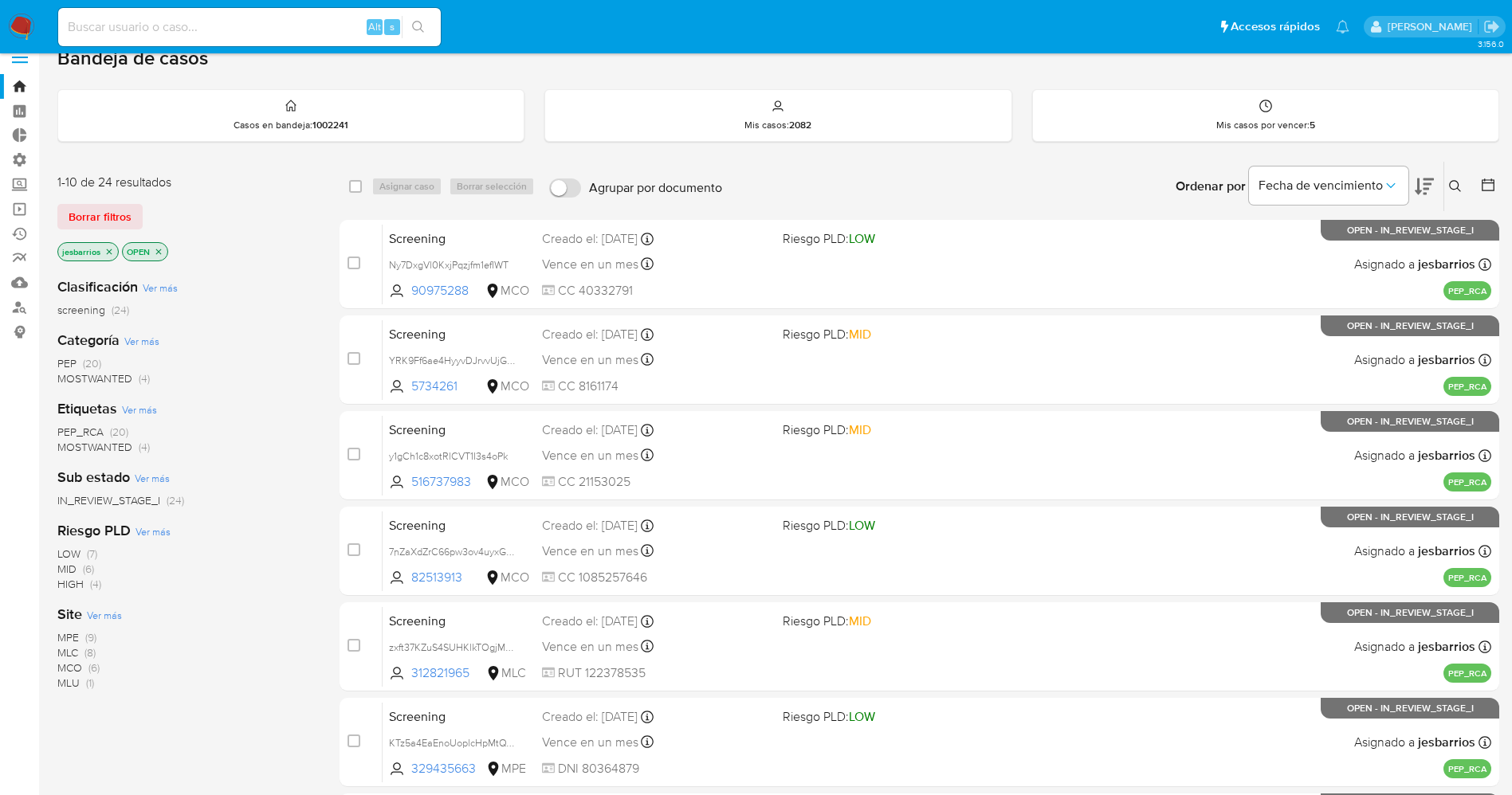
scroll to position [463, 0]
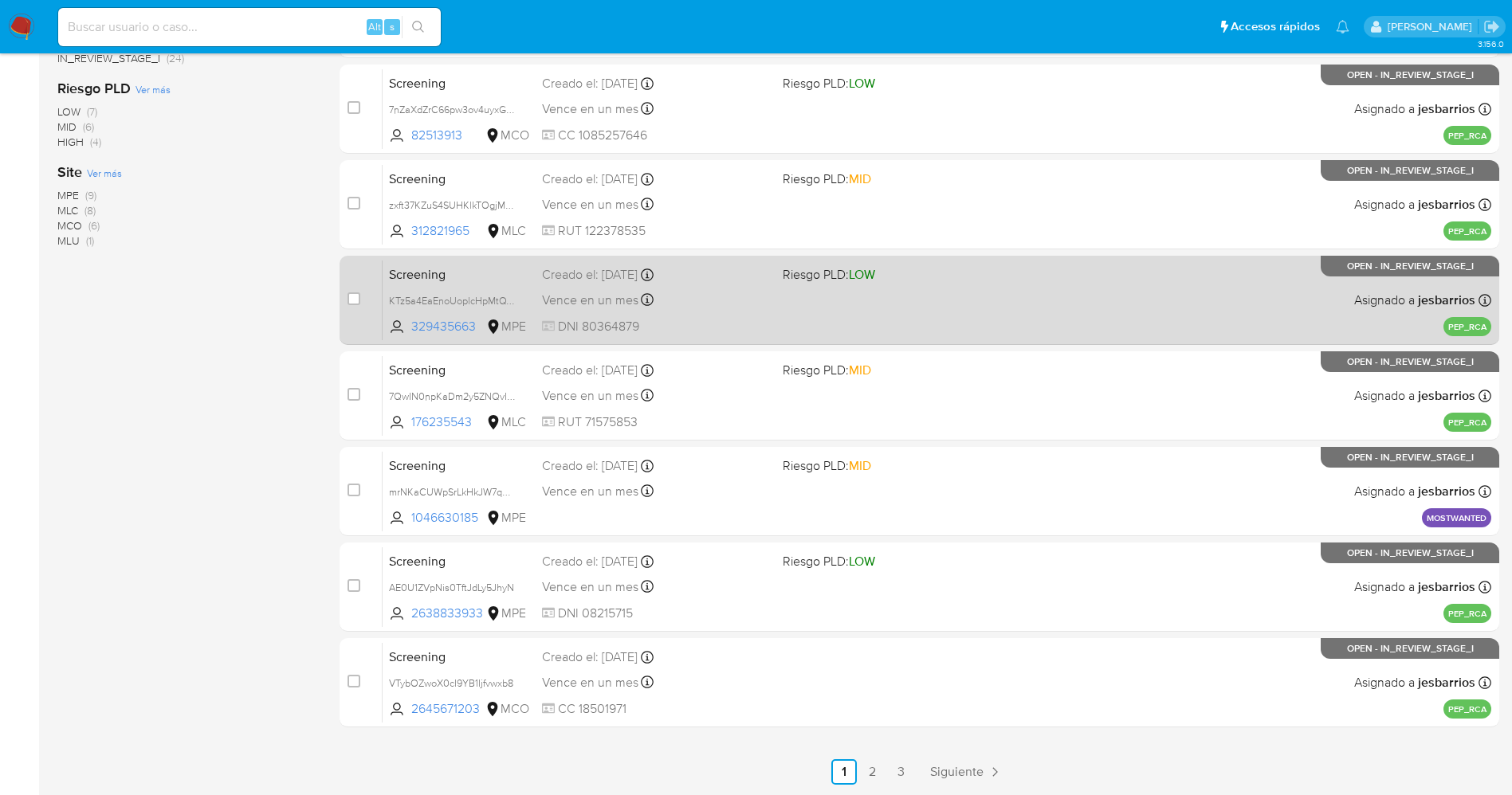
drag, startPoint x: 908, startPoint y: 777, endPoint x: 898, endPoint y: 761, distance: 18.9
click at [908, 777] on link "3" at bounding box center [902, 772] width 26 height 26
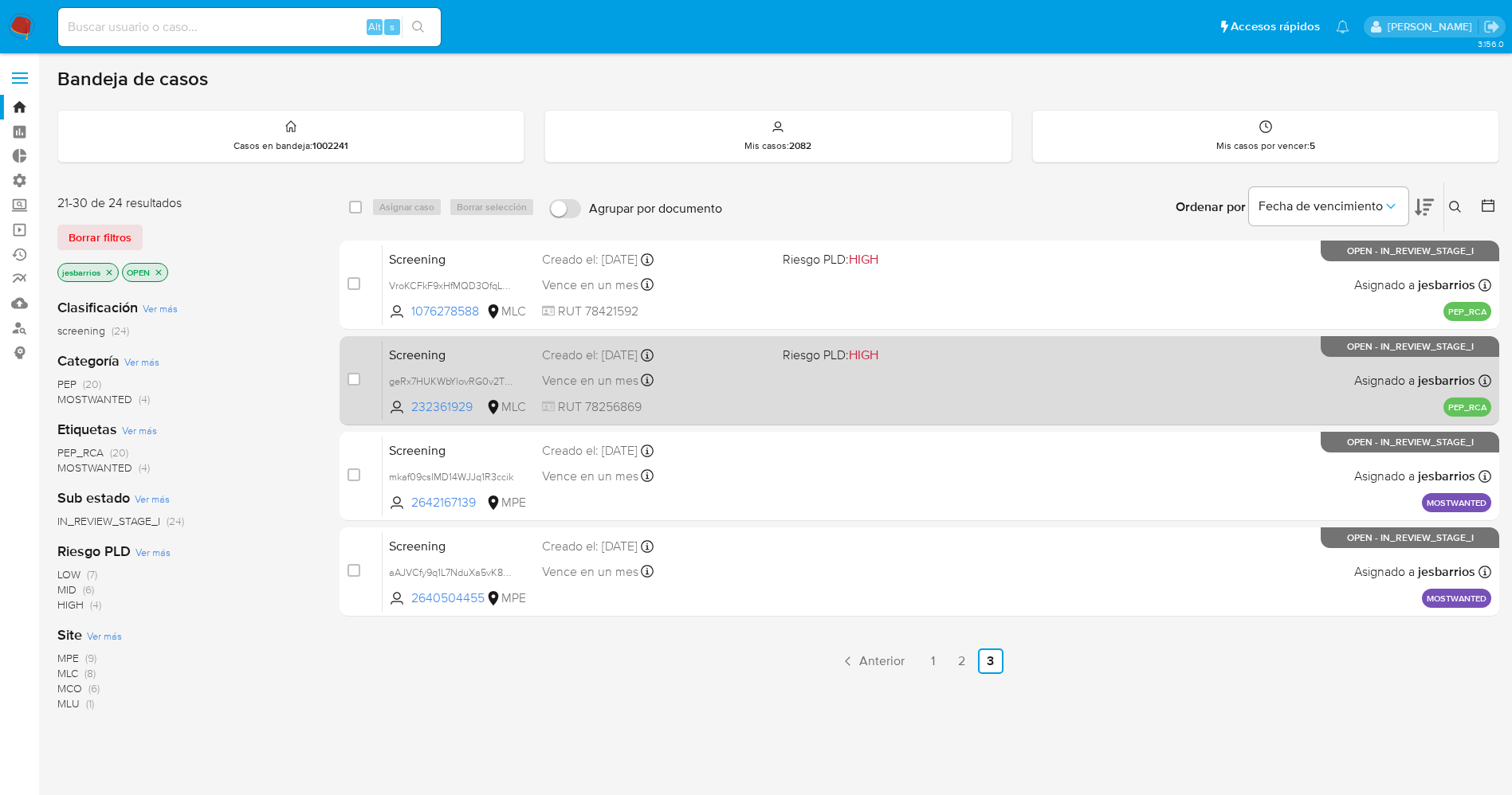
click at [719, 382] on div "Vence en un mes Vence el [DATE] 07:05:43" at bounding box center [655, 380] width 228 height 22
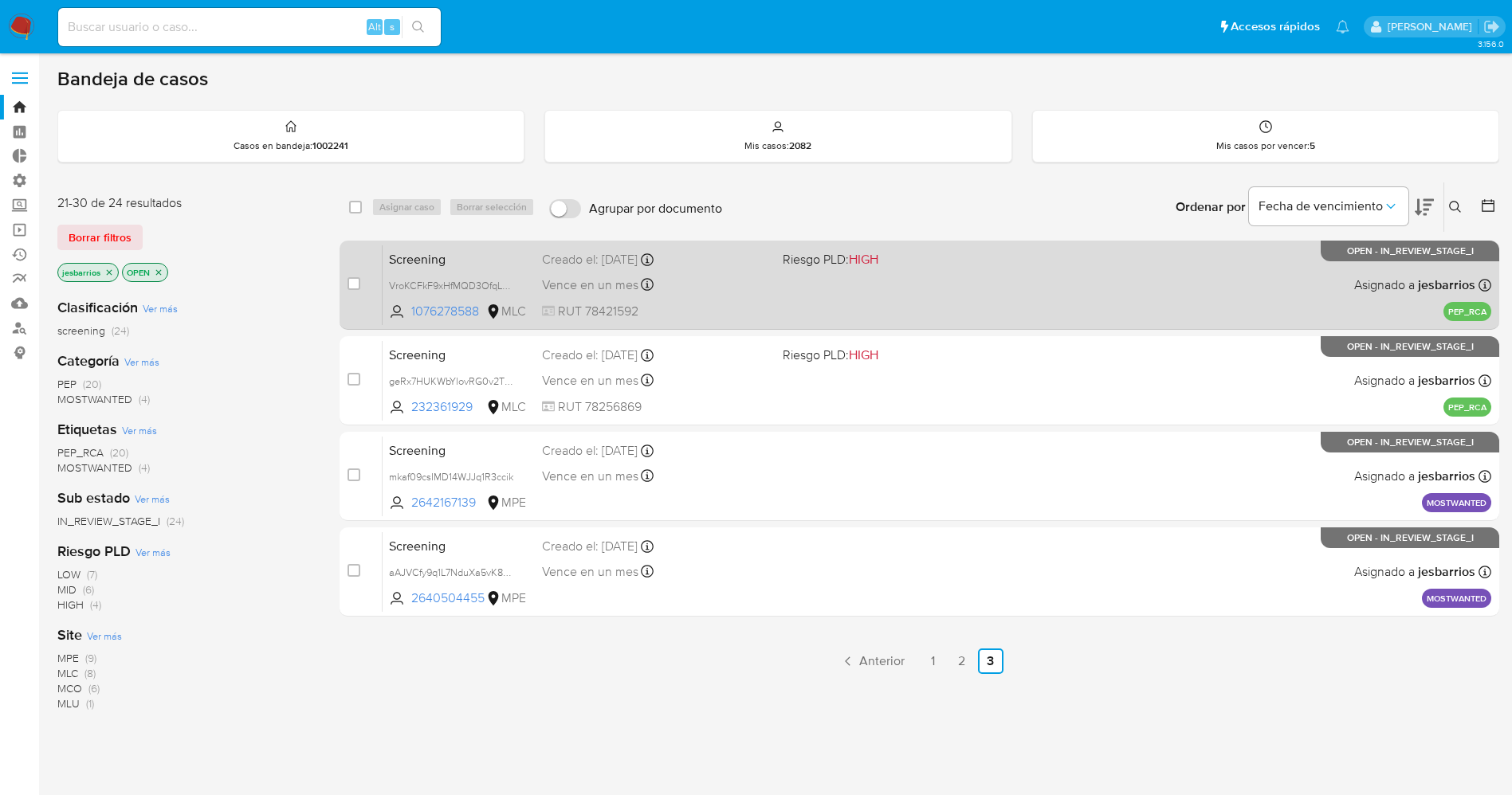
click at [722, 305] on span "RUT 78421592" at bounding box center [655, 312] width 228 height 18
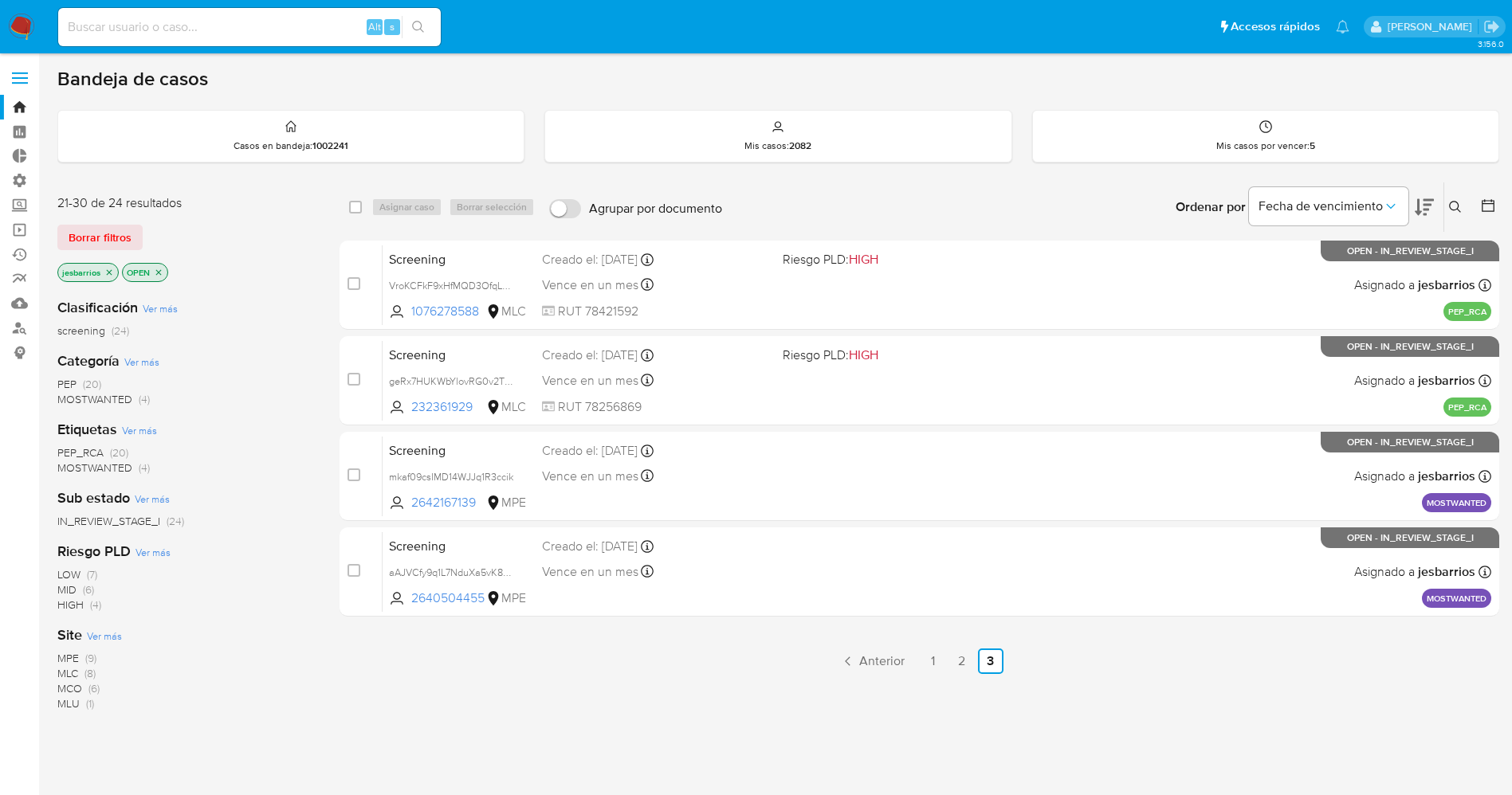
click at [82, 669] on span "MLC (8)" at bounding box center [77, 673] width 38 height 15
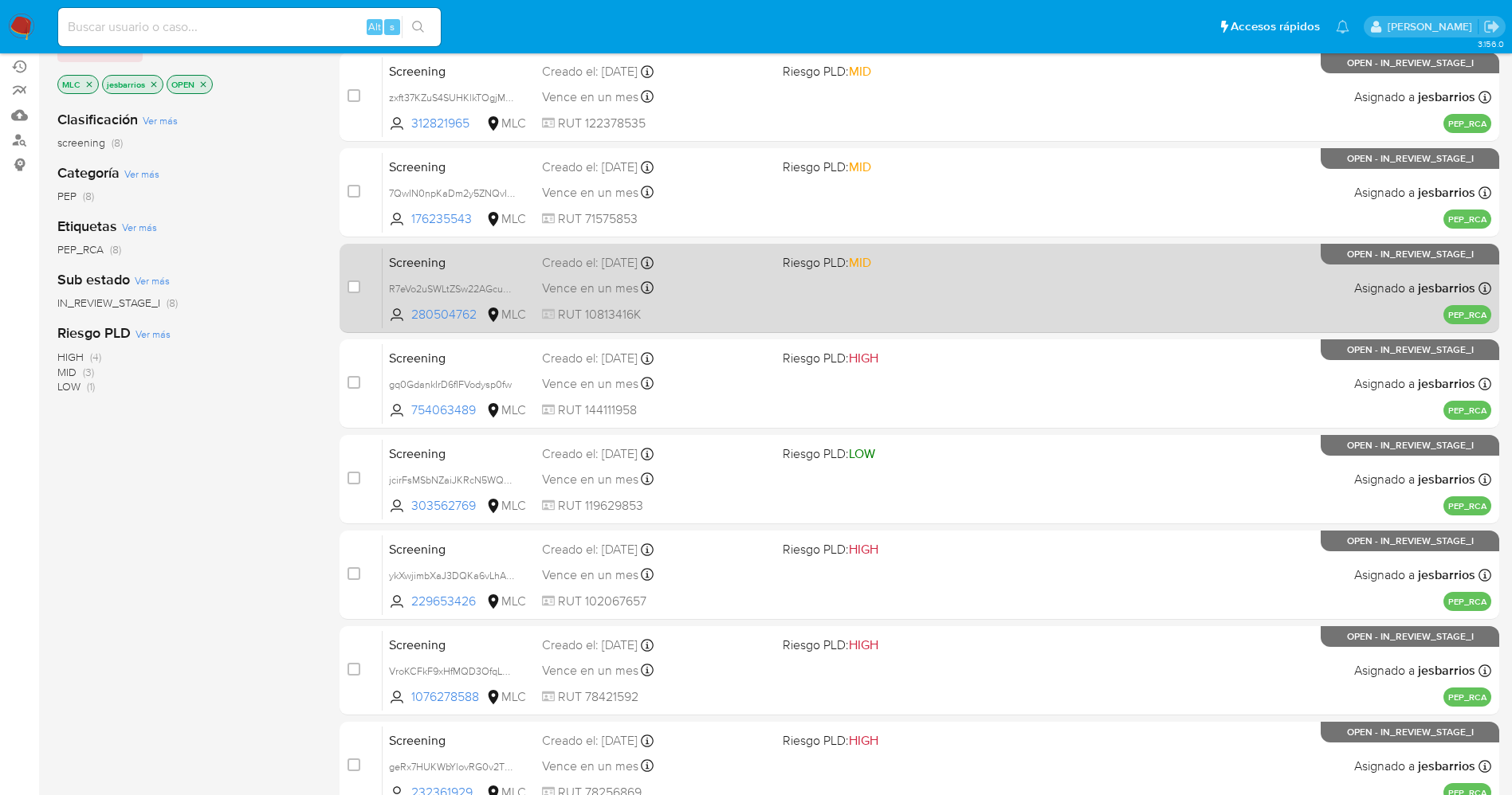
scroll to position [272, 0]
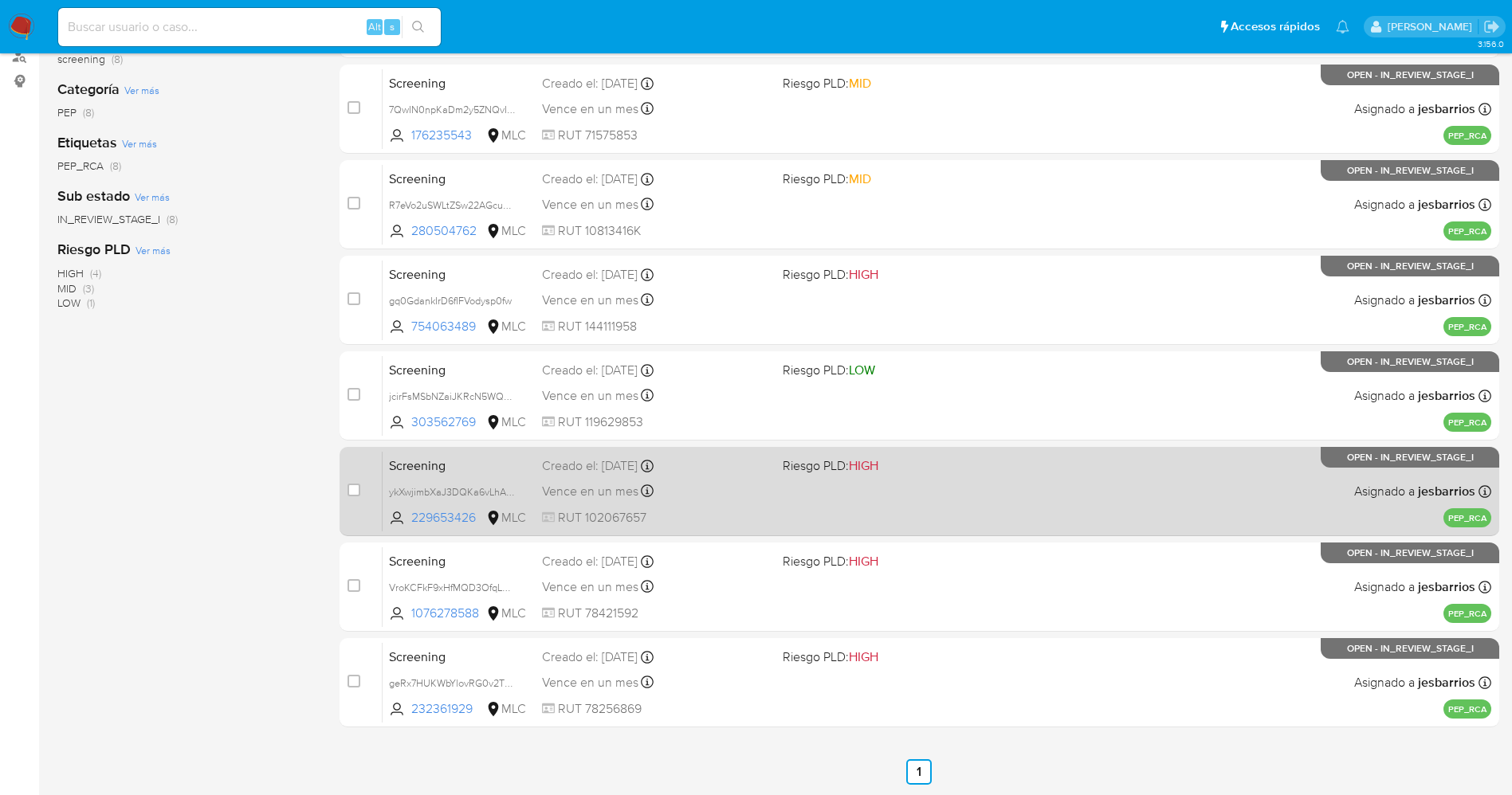
click at [721, 497] on div "Vence en un mes Vence el [DATE] 07:05:53" at bounding box center [655, 491] width 228 height 22
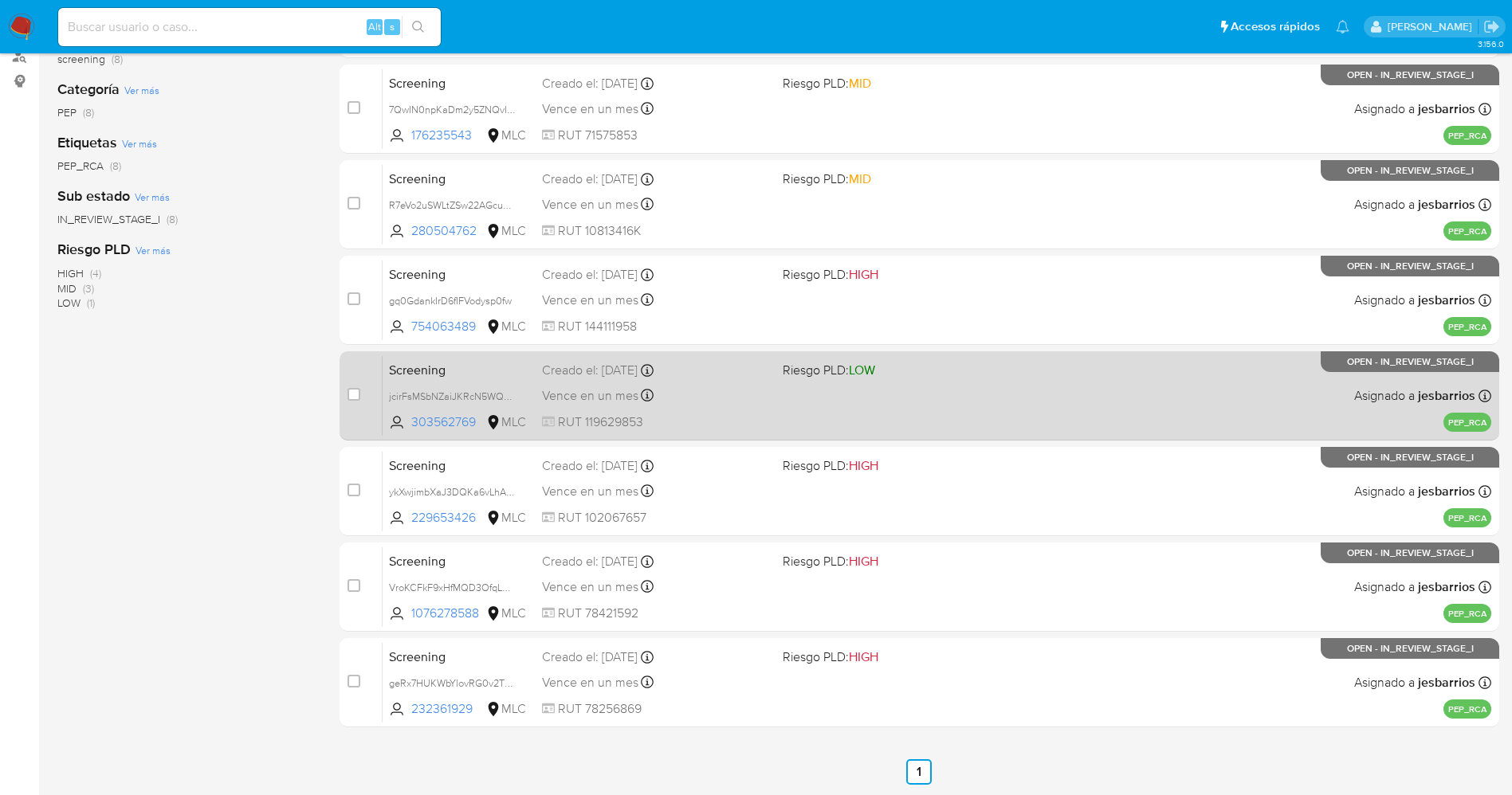
click at [714, 398] on div "Vence en un mes Vence el [DATE] 07:05:53" at bounding box center [655, 395] width 228 height 22
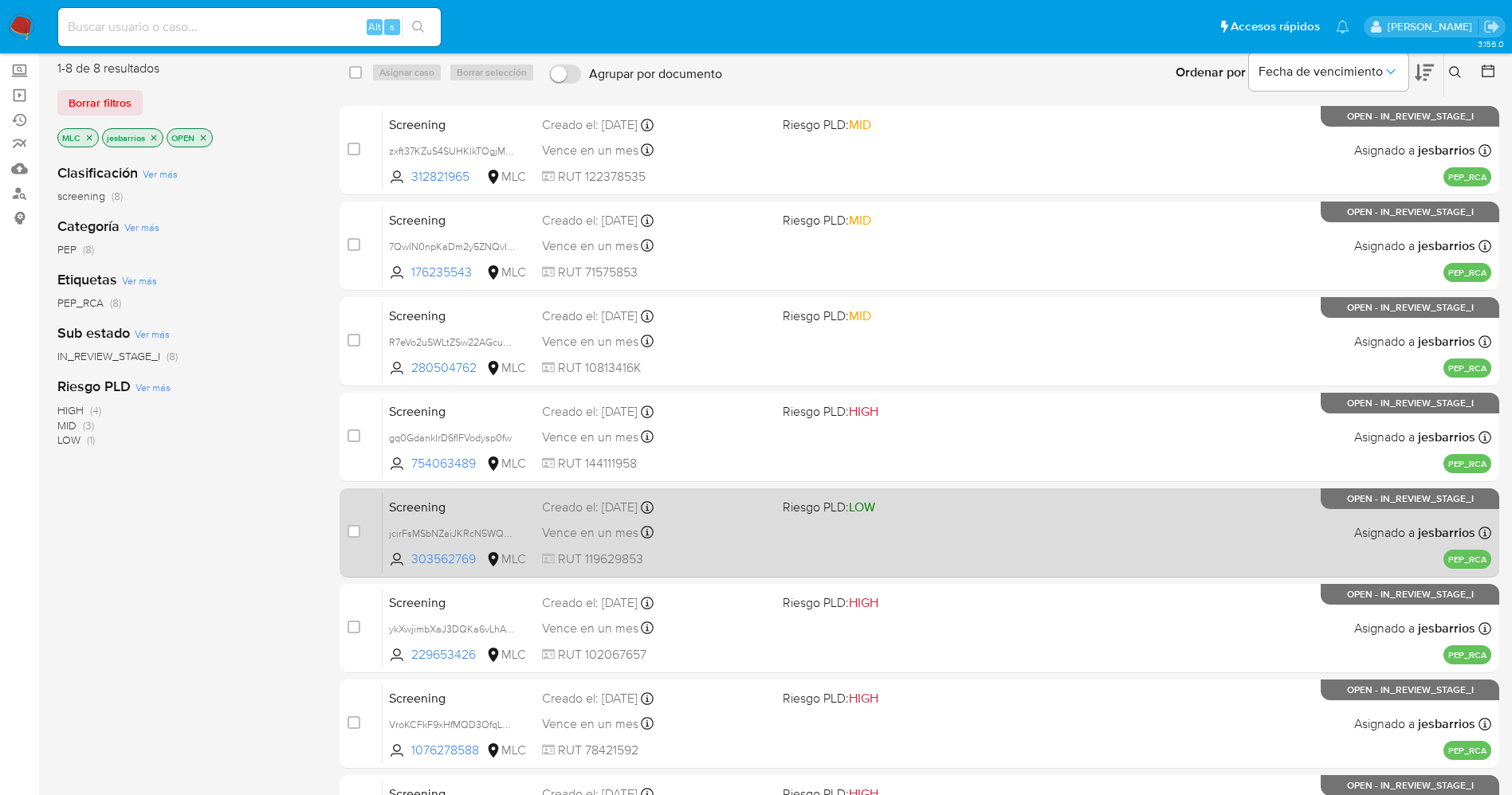
scroll to position [33, 0]
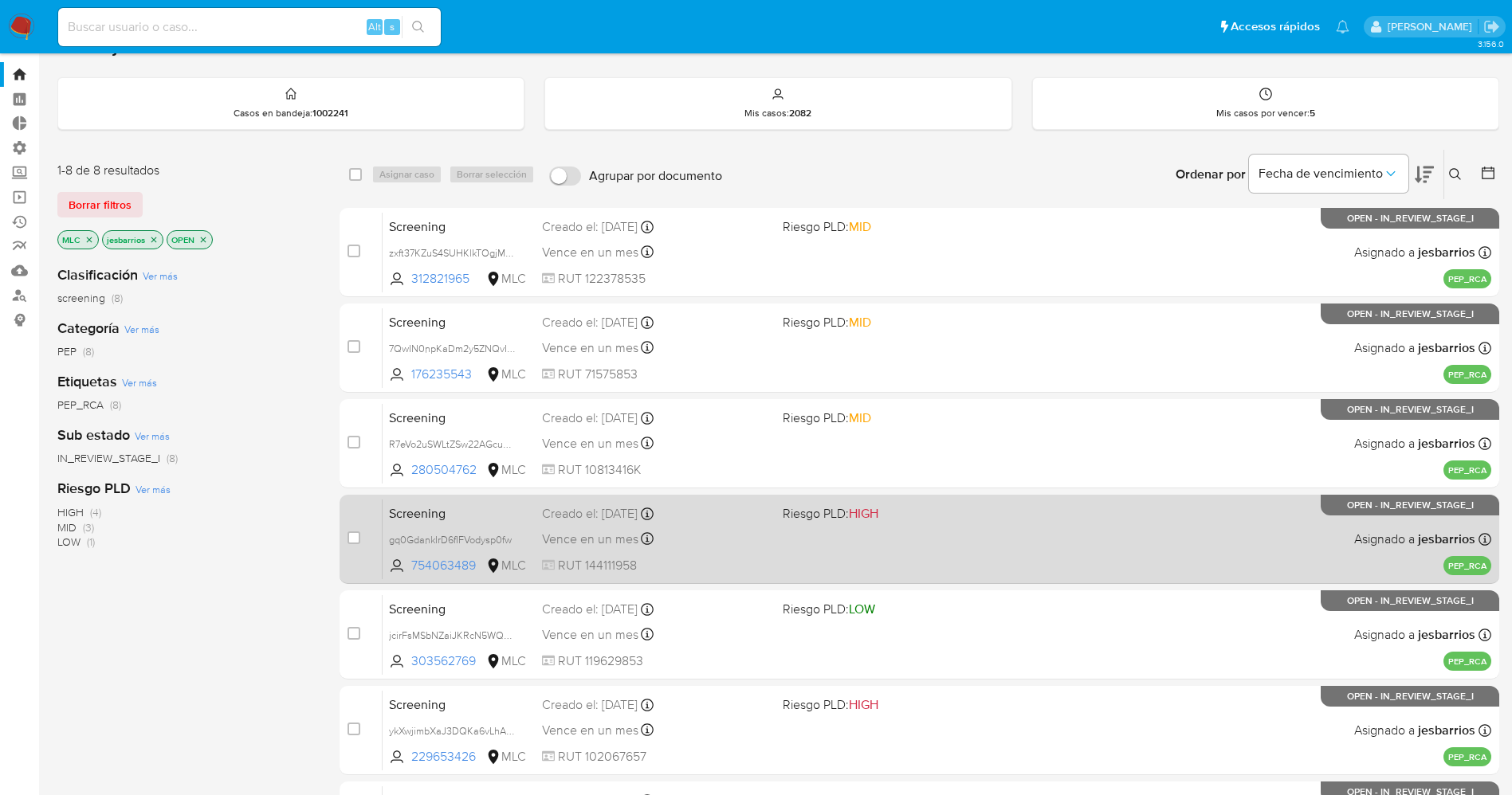
click at [738, 562] on span "RUT 144111958" at bounding box center [655, 565] width 228 height 18
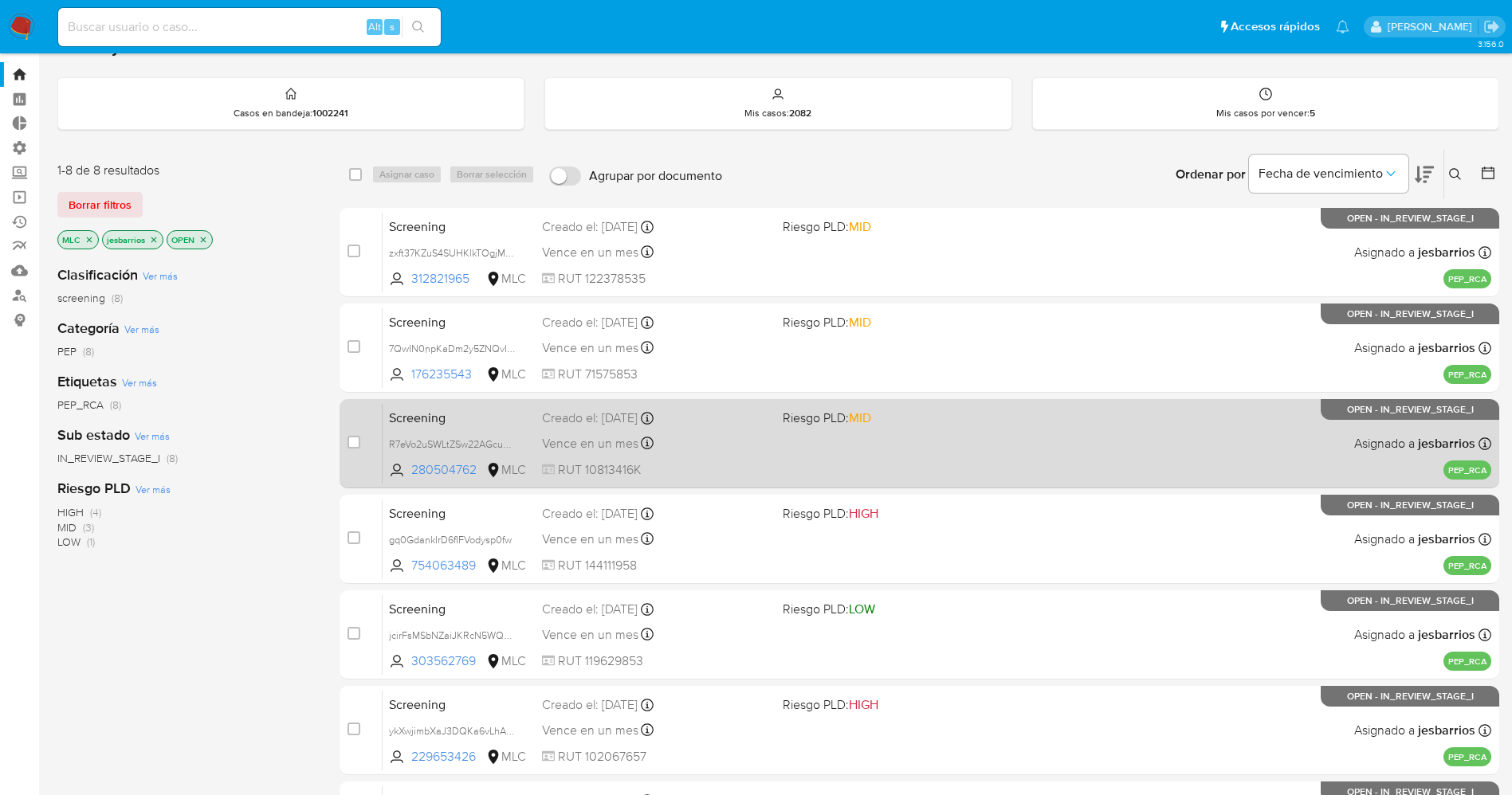
click at [742, 460] on div "Screening R7eVo2uSWLtZSw22AGcuHJZA 280504762 MLC Riesgo PLD: MID Creado el: [DA…" at bounding box center [937, 443] width 1109 height 81
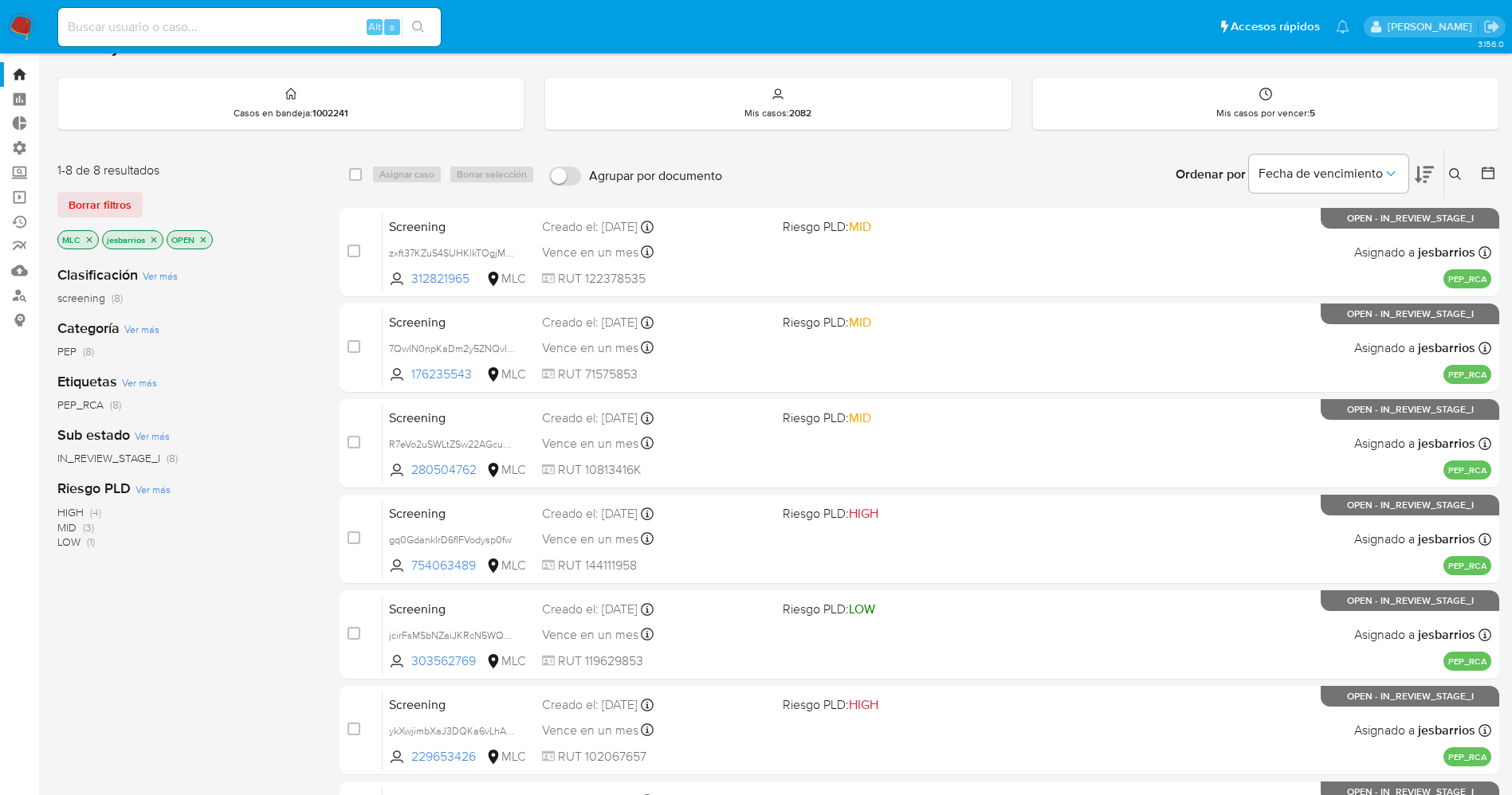
click at [10, 34] on img at bounding box center [22, 27] width 27 height 27
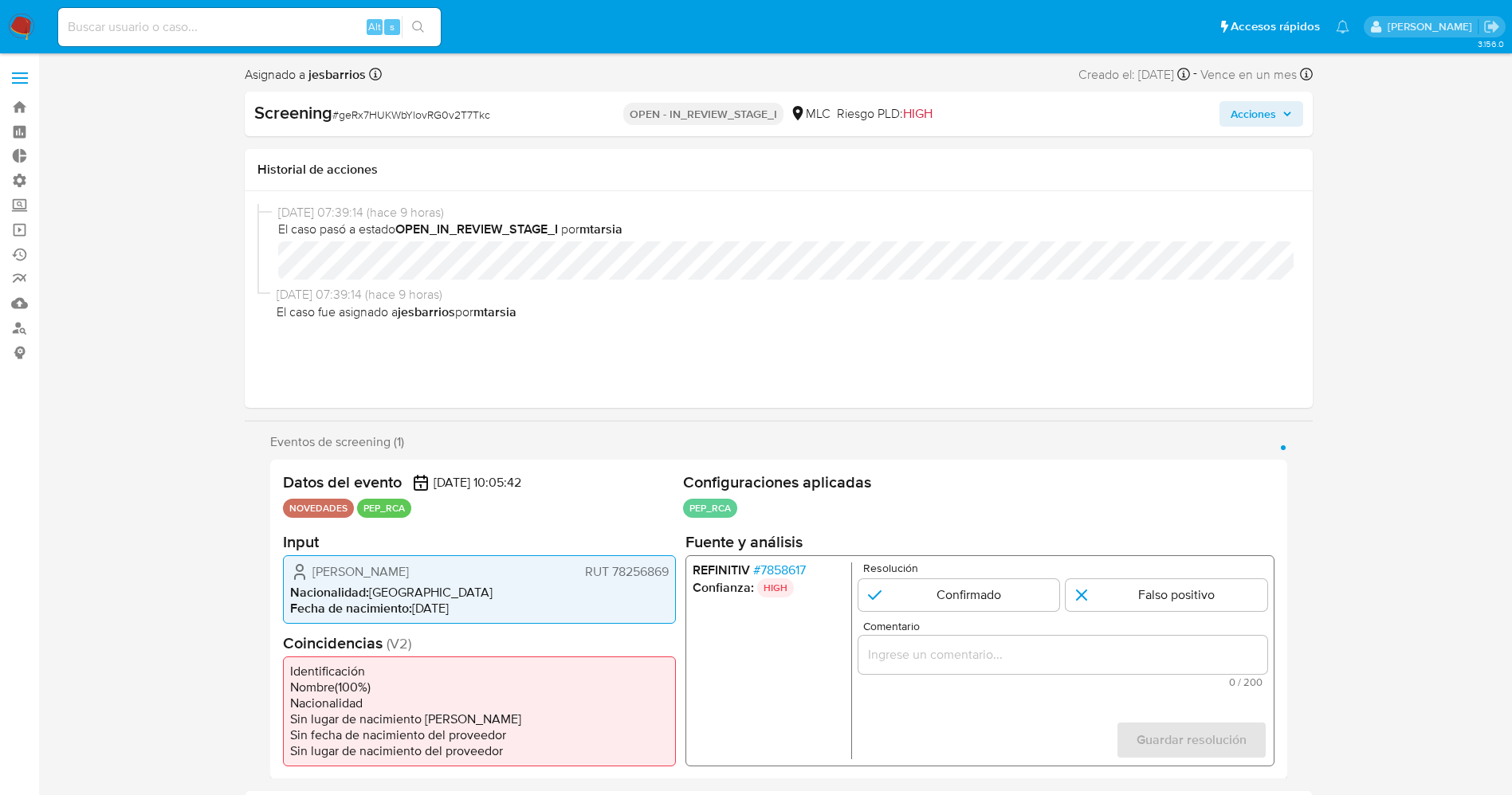
select select "10"
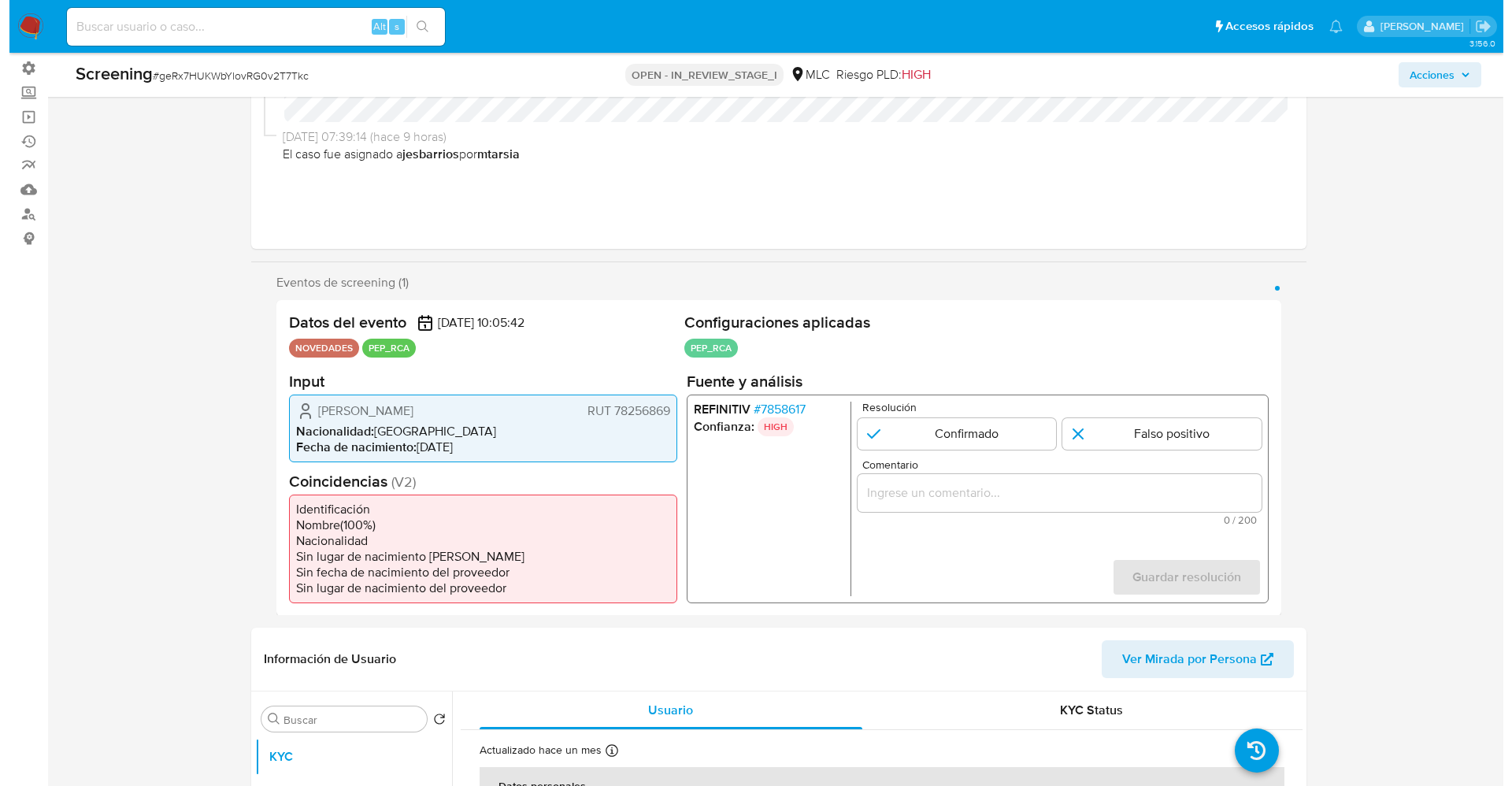
scroll to position [236, 0]
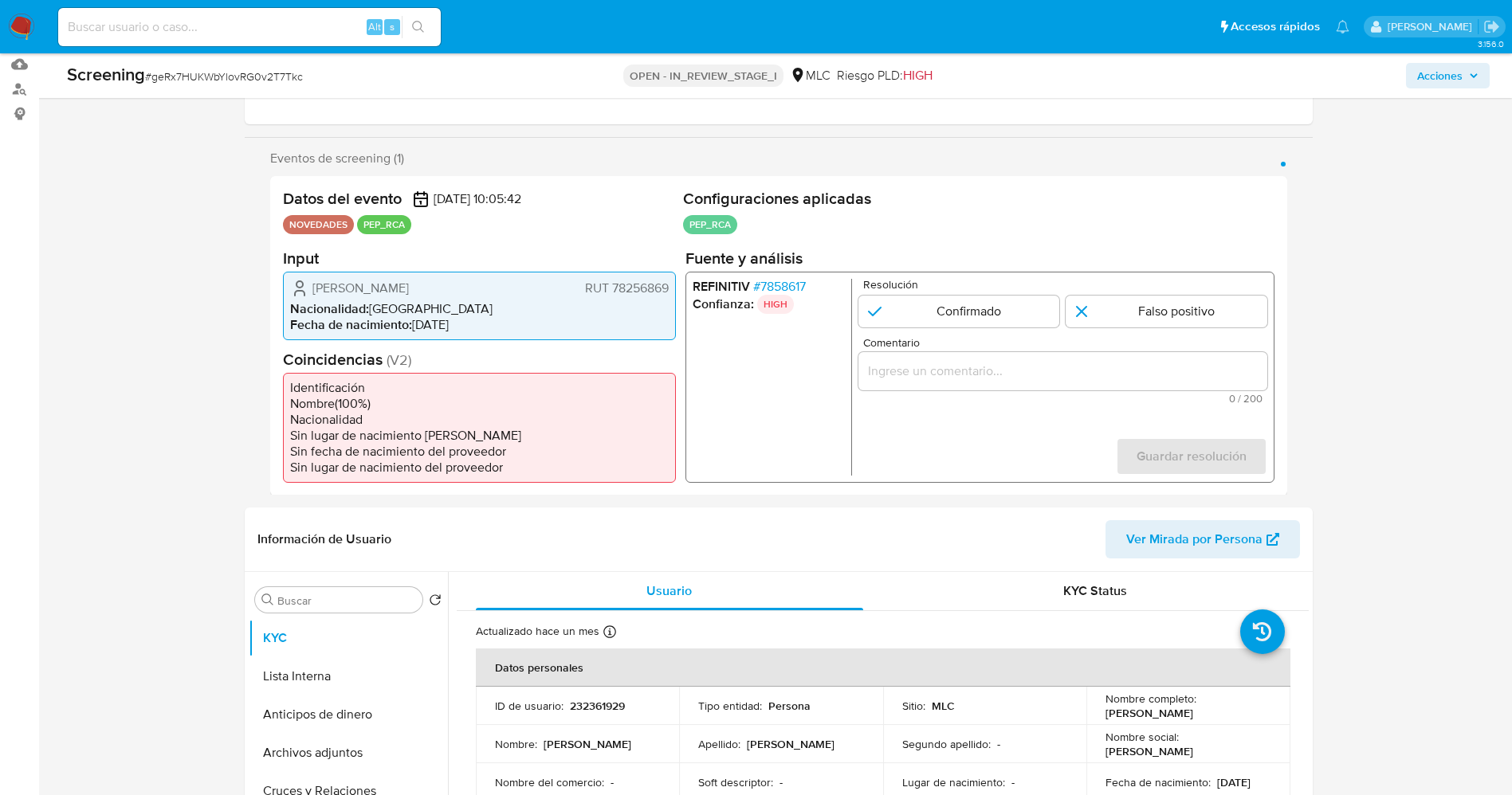
click at [780, 290] on span "# 7858617" at bounding box center [778, 286] width 53 height 16
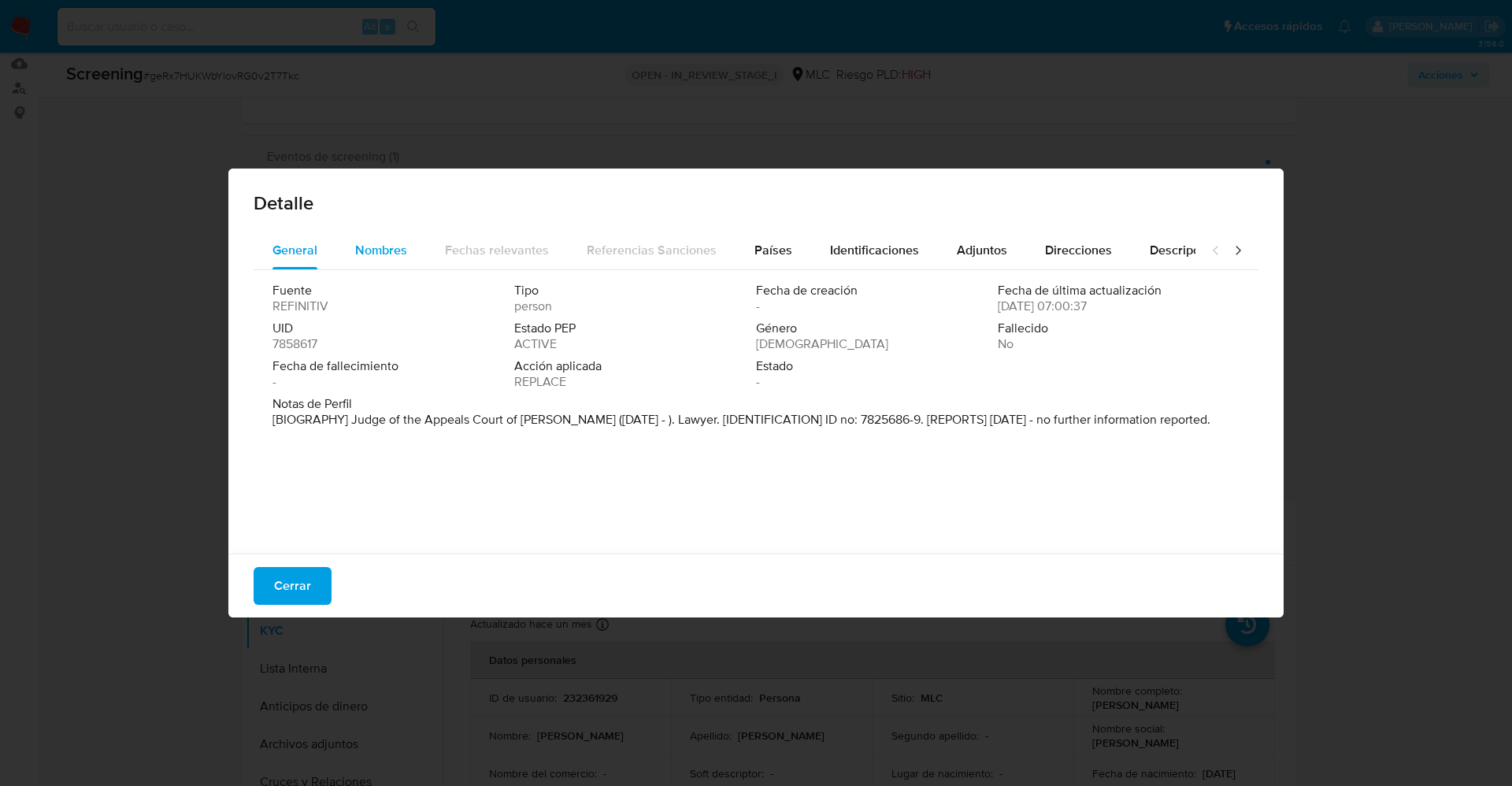
click at [376, 255] on span "Nombres" at bounding box center [381, 250] width 52 height 18
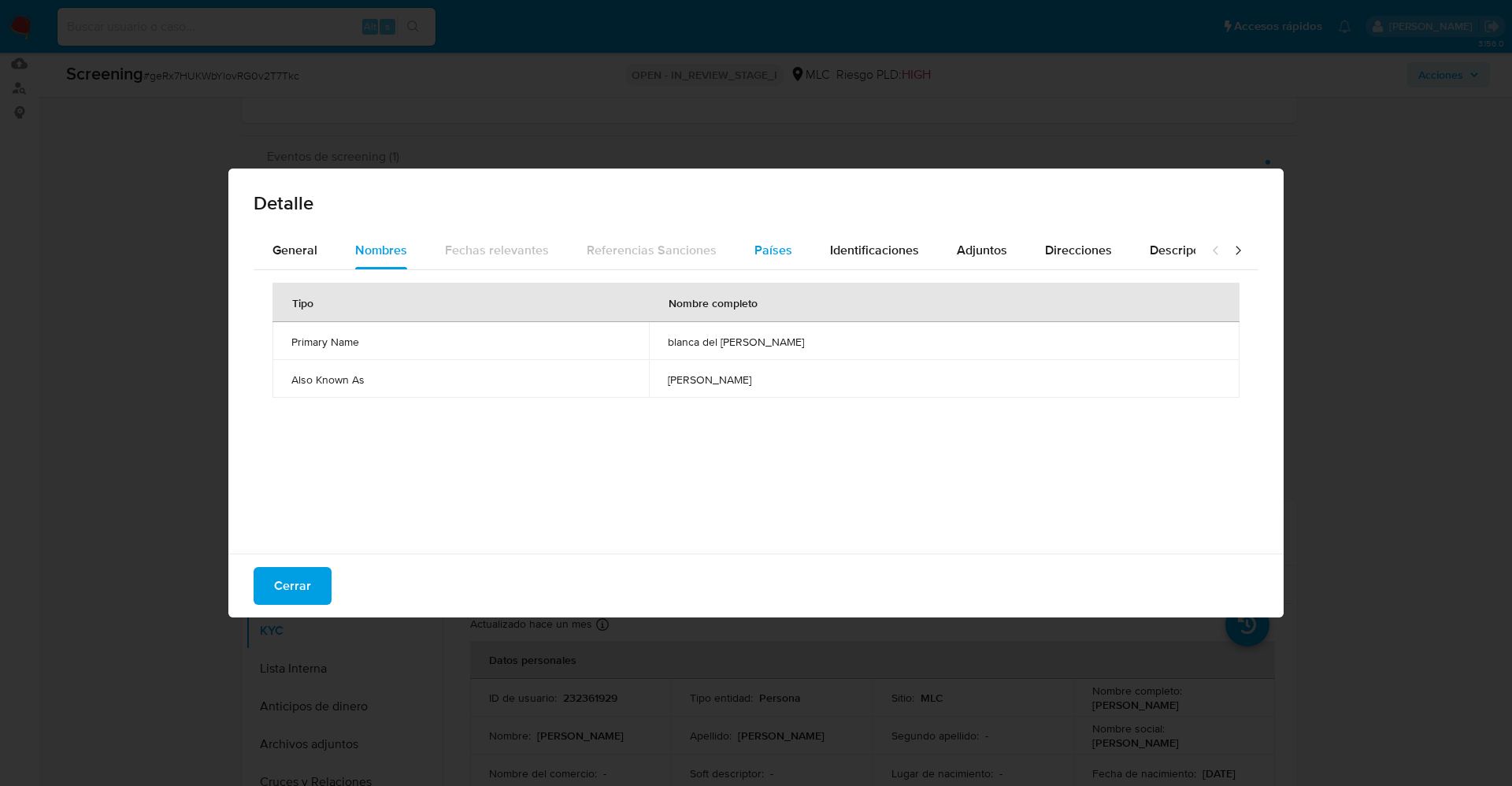
click at [765, 255] on span "Países" at bounding box center [773, 250] width 38 height 18
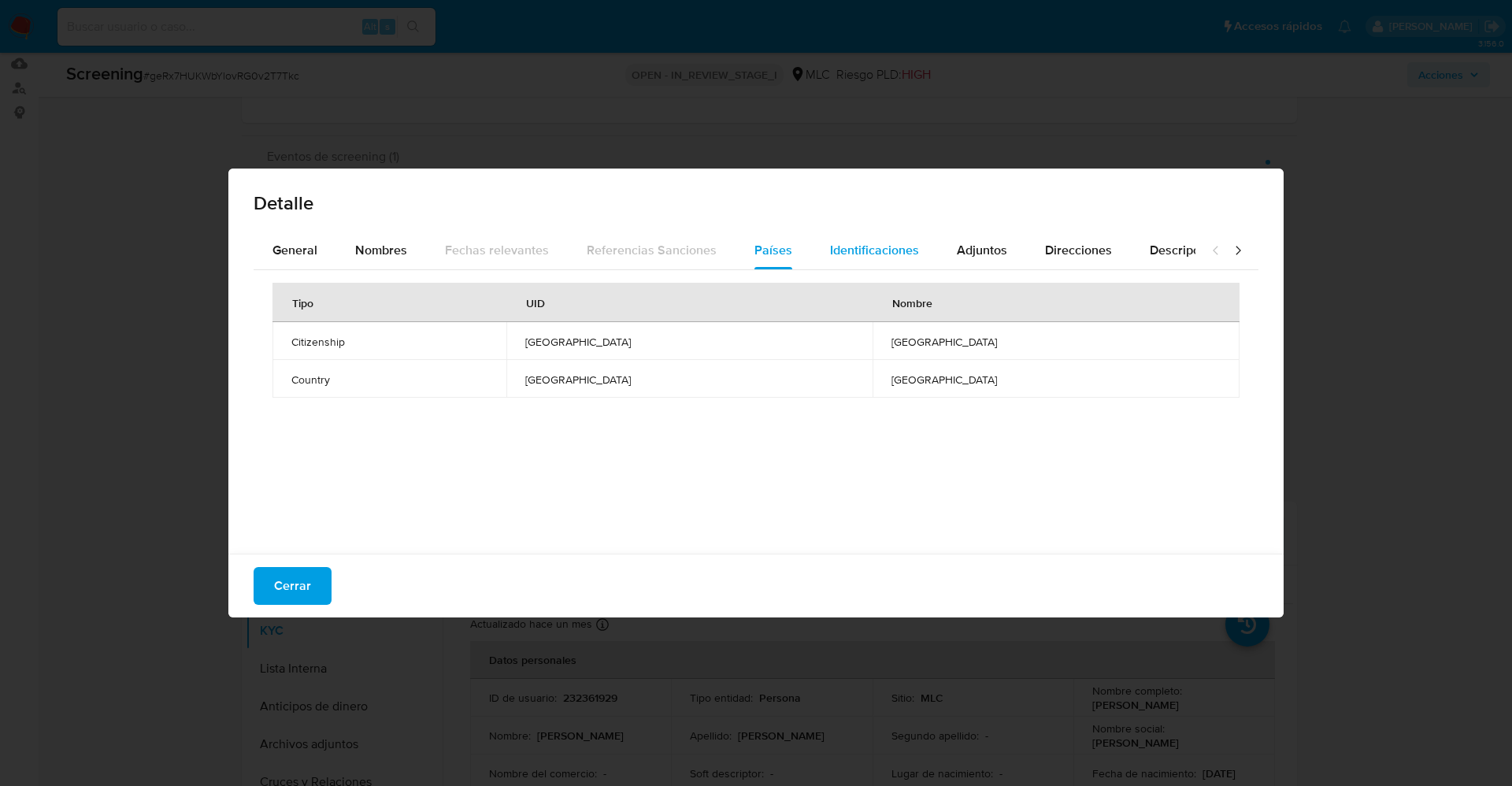
click at [836, 253] on span "Identificaciones" at bounding box center [874, 250] width 89 height 18
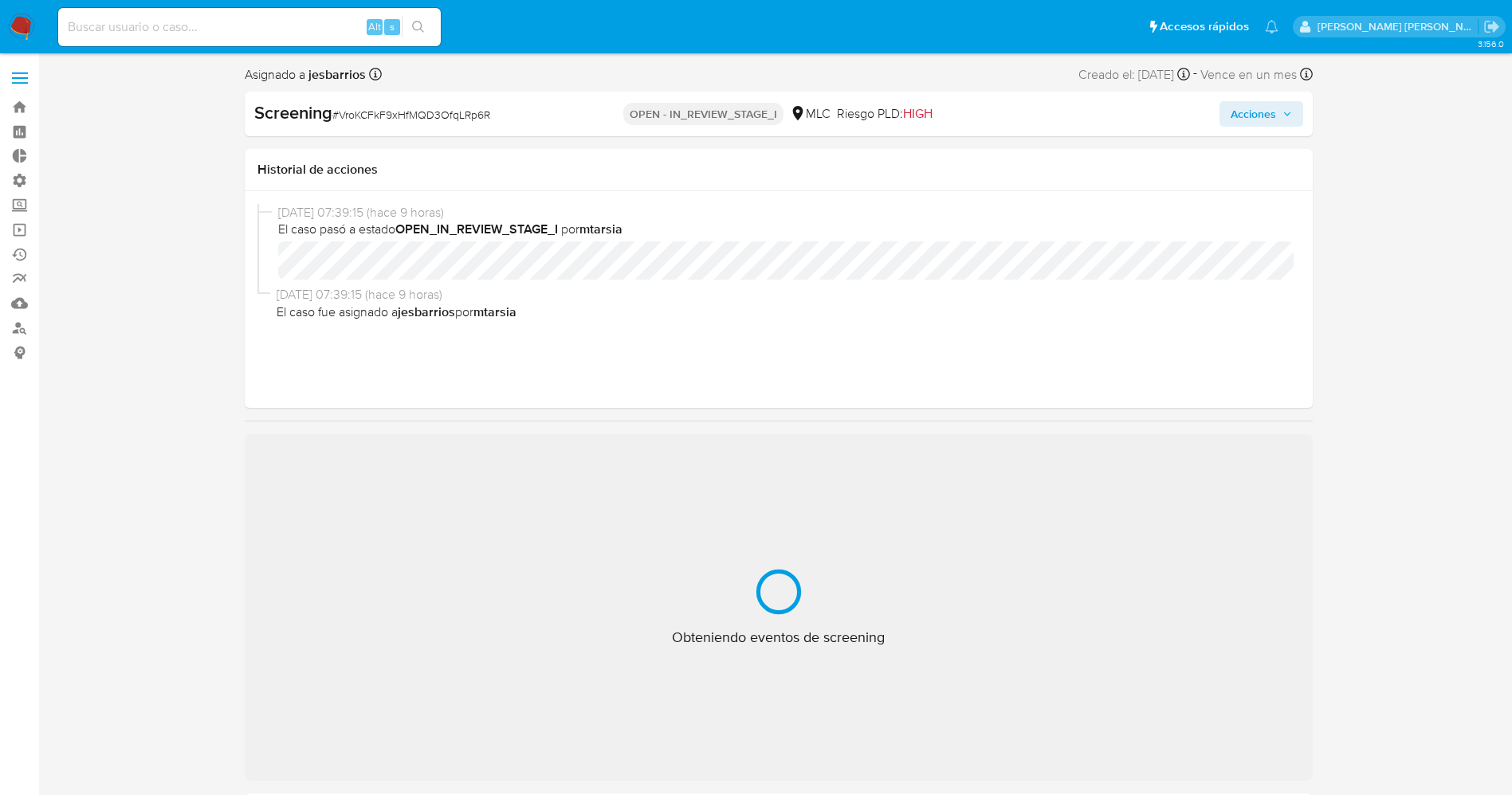
select select "10"
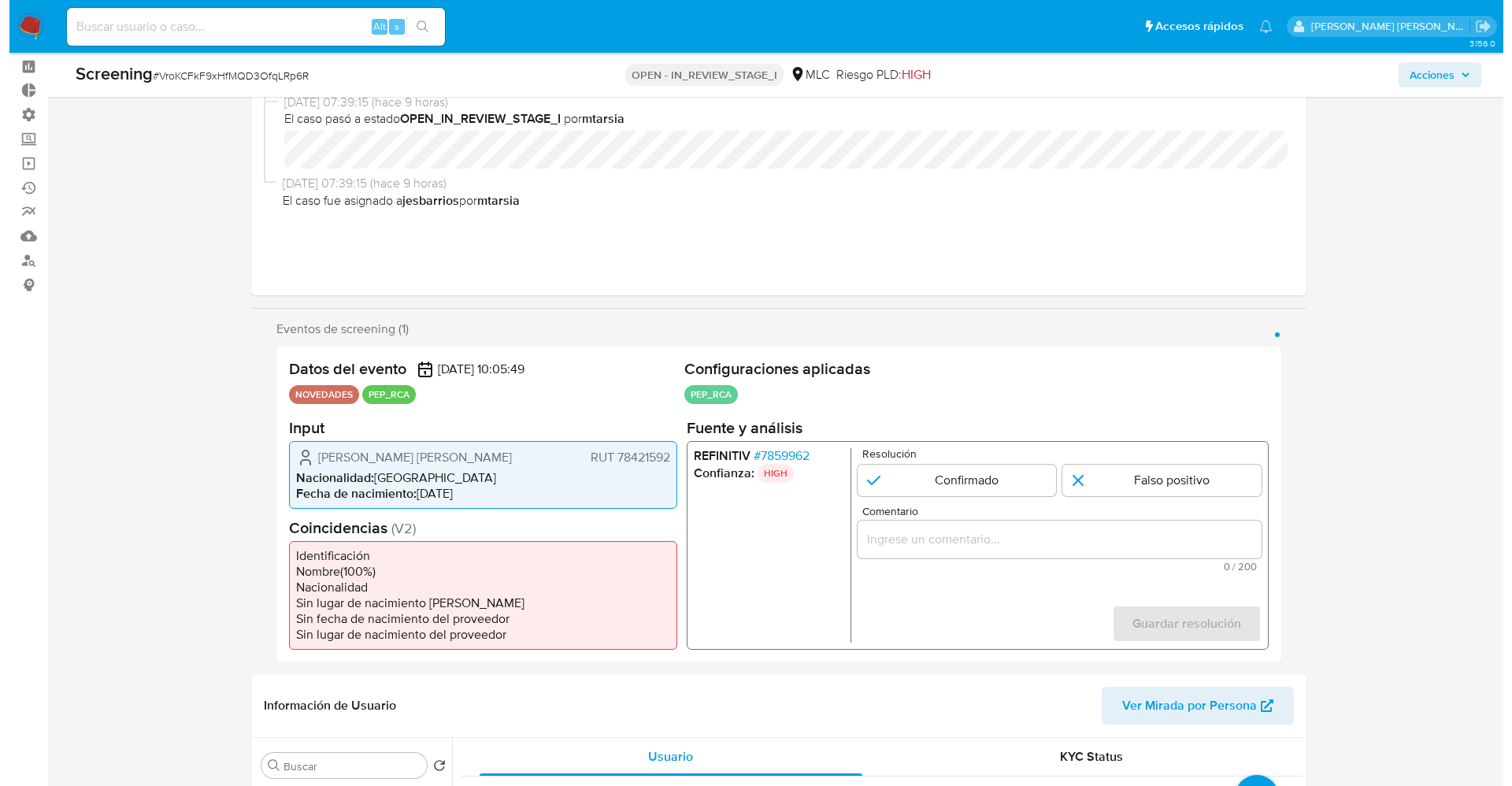
scroll to position [118, 0]
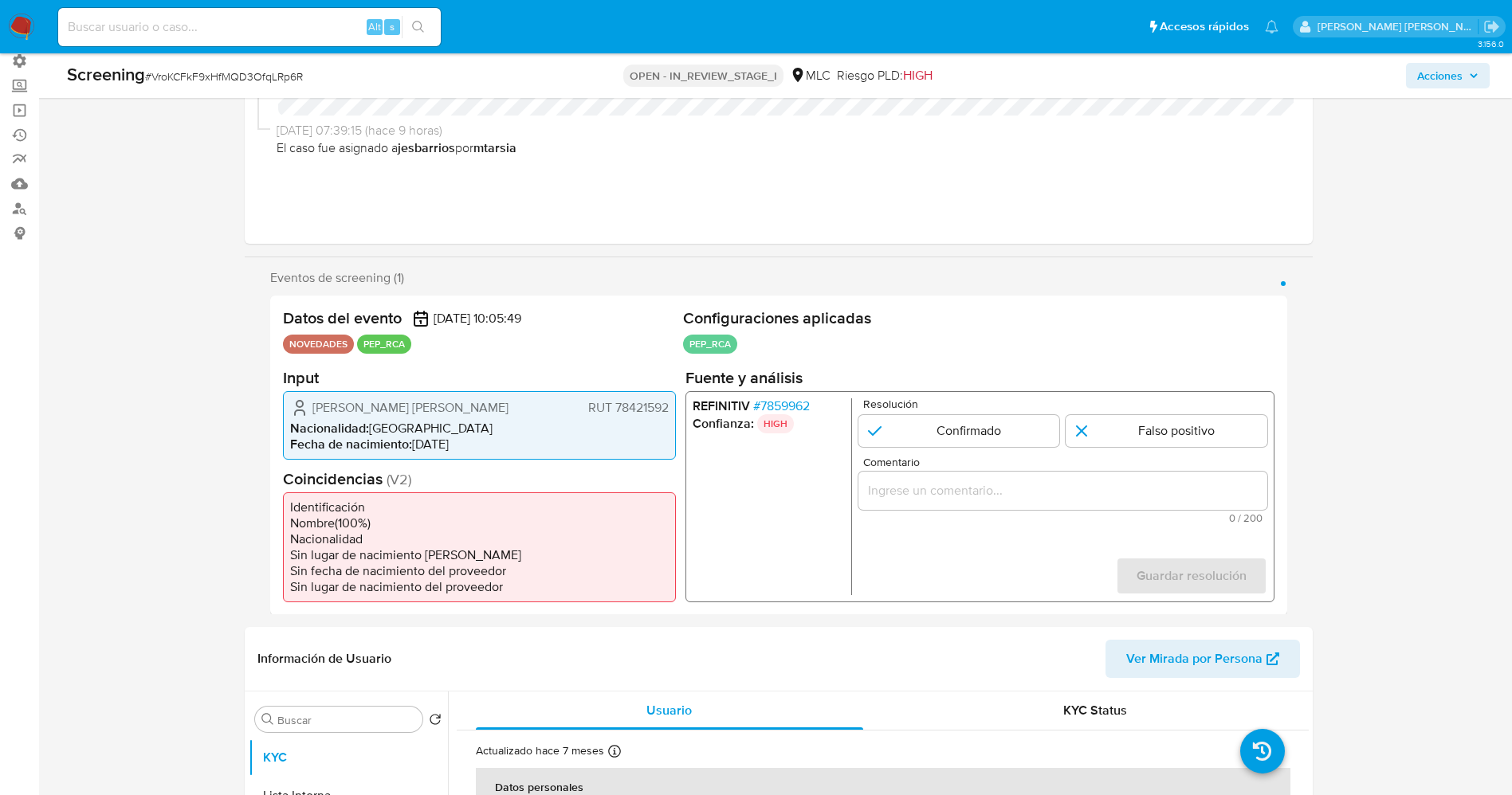
click at [794, 401] on span "# 7859962" at bounding box center [780, 405] width 57 height 16
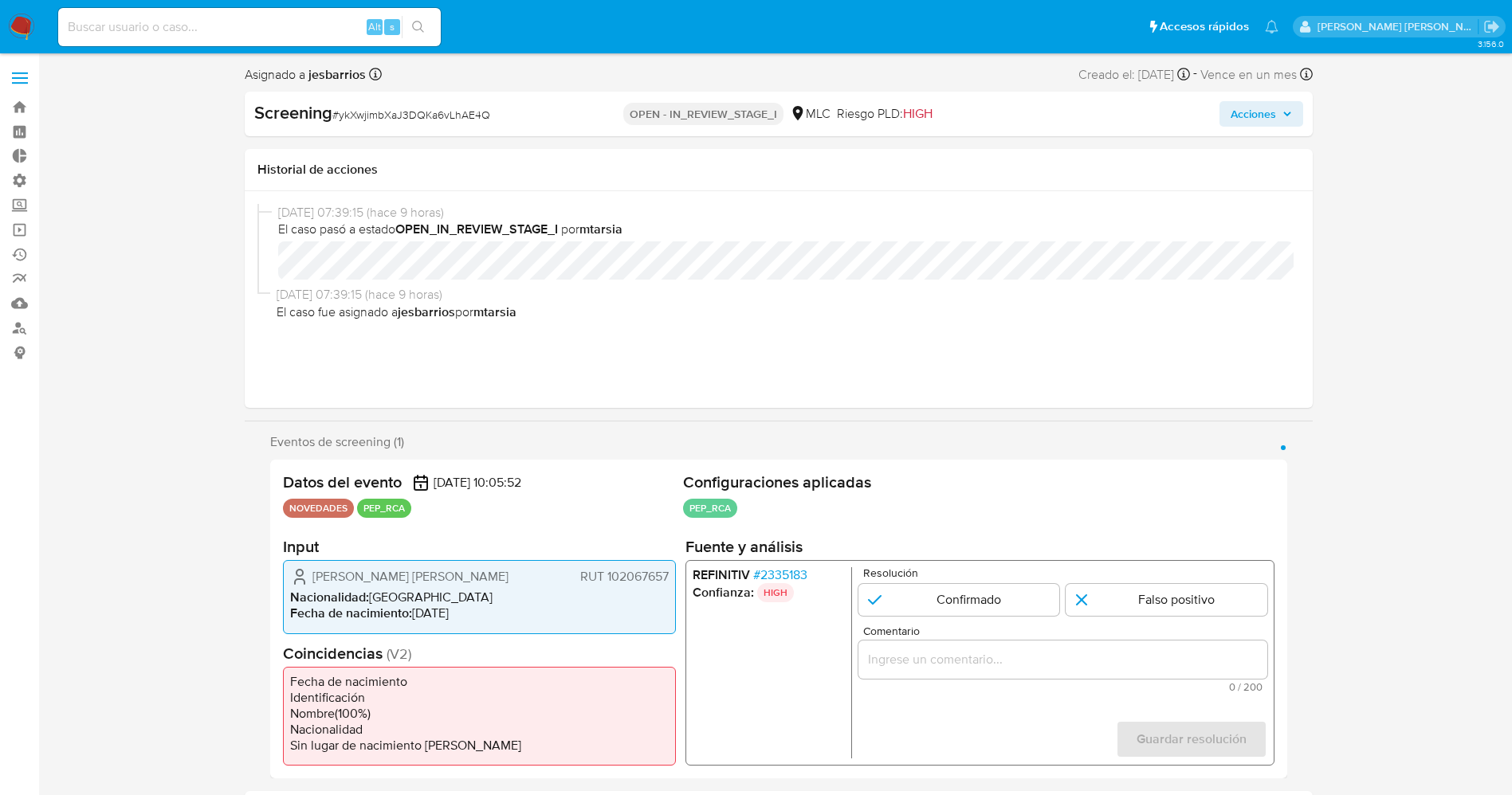
select select "10"
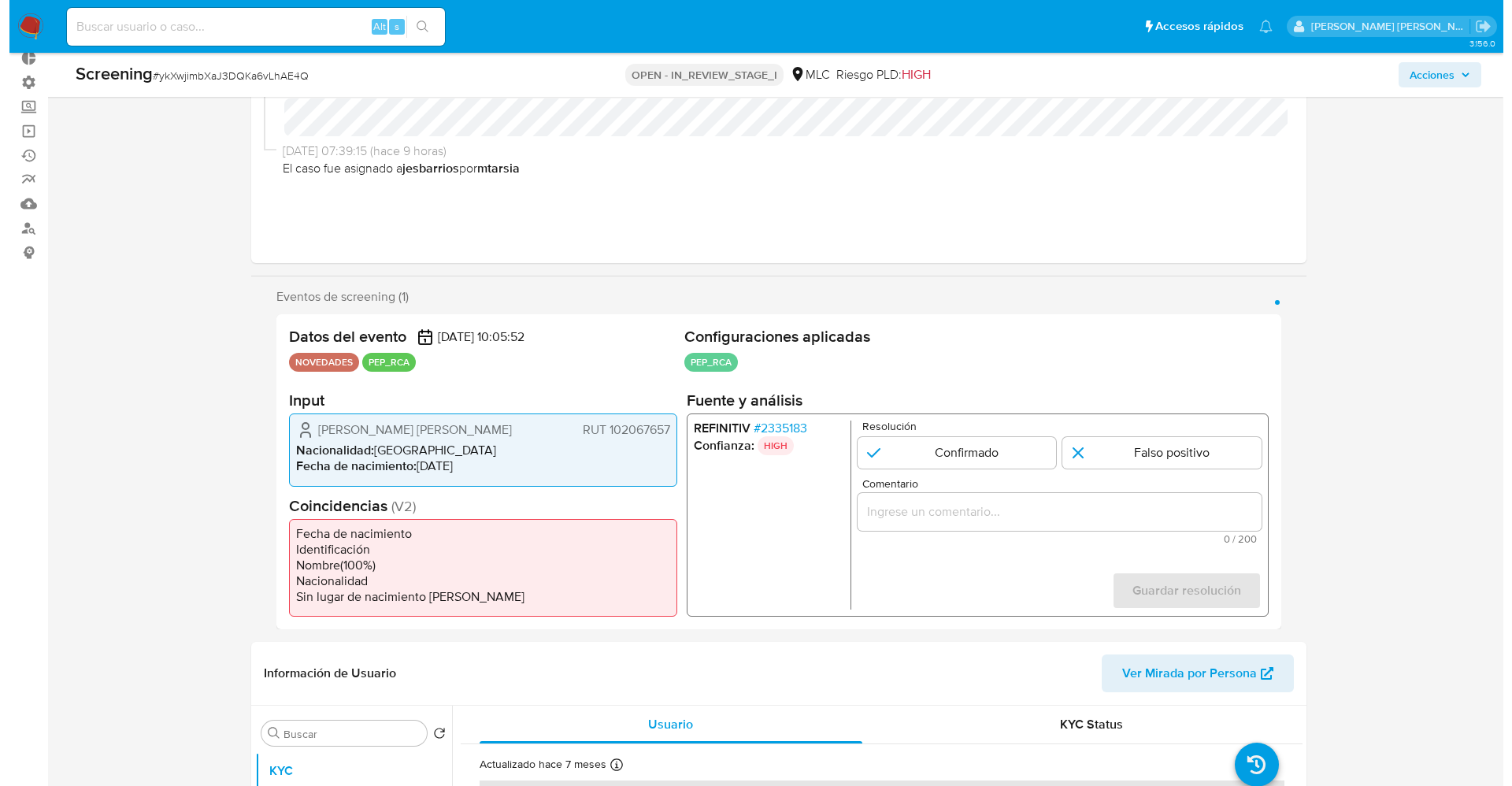
scroll to position [118, 0]
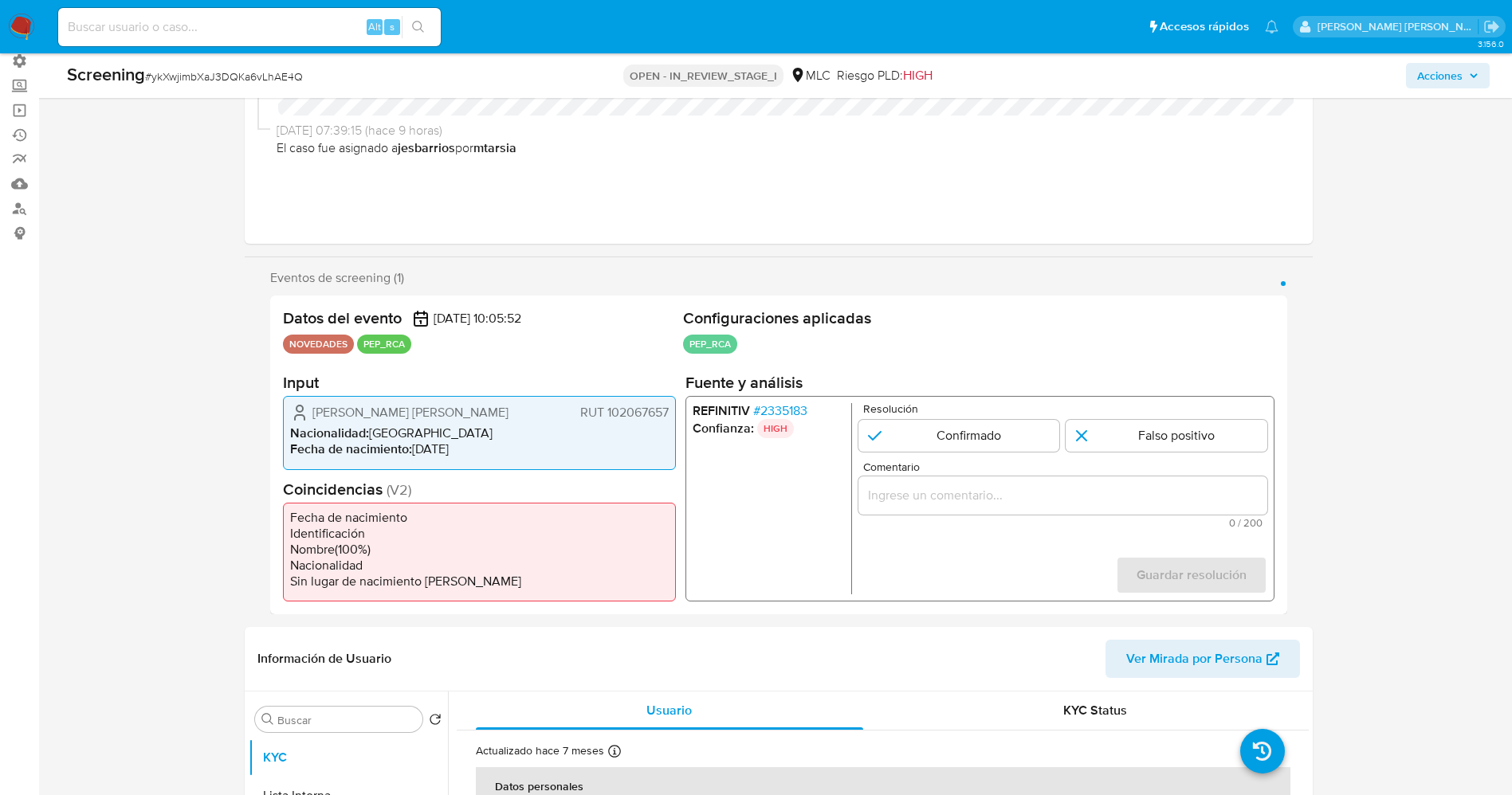
click at [791, 408] on span "# 2335183" at bounding box center [779, 411] width 54 height 16
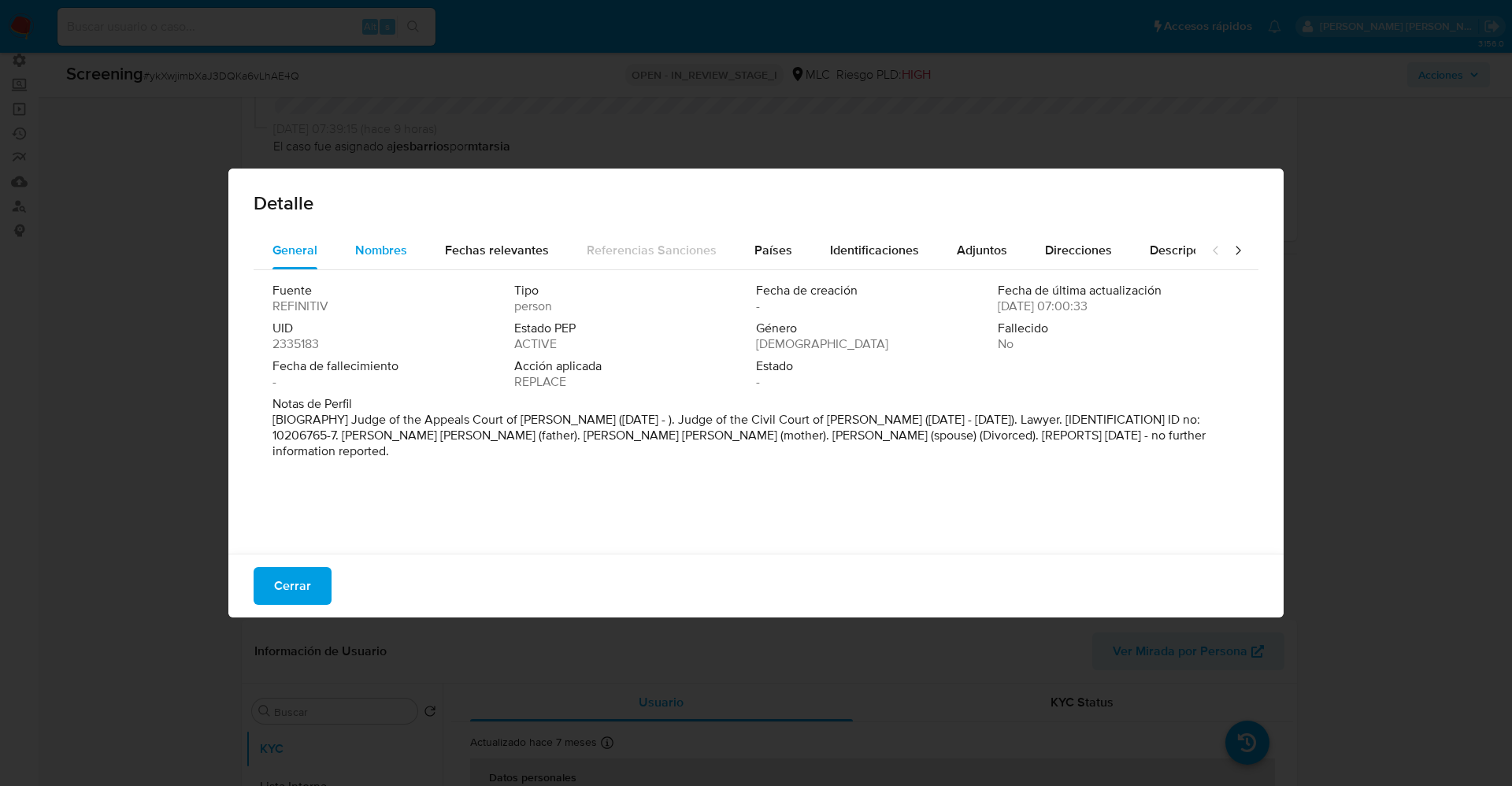
click at [355, 237] on div "Nombres" at bounding box center [381, 251] width 52 height 38
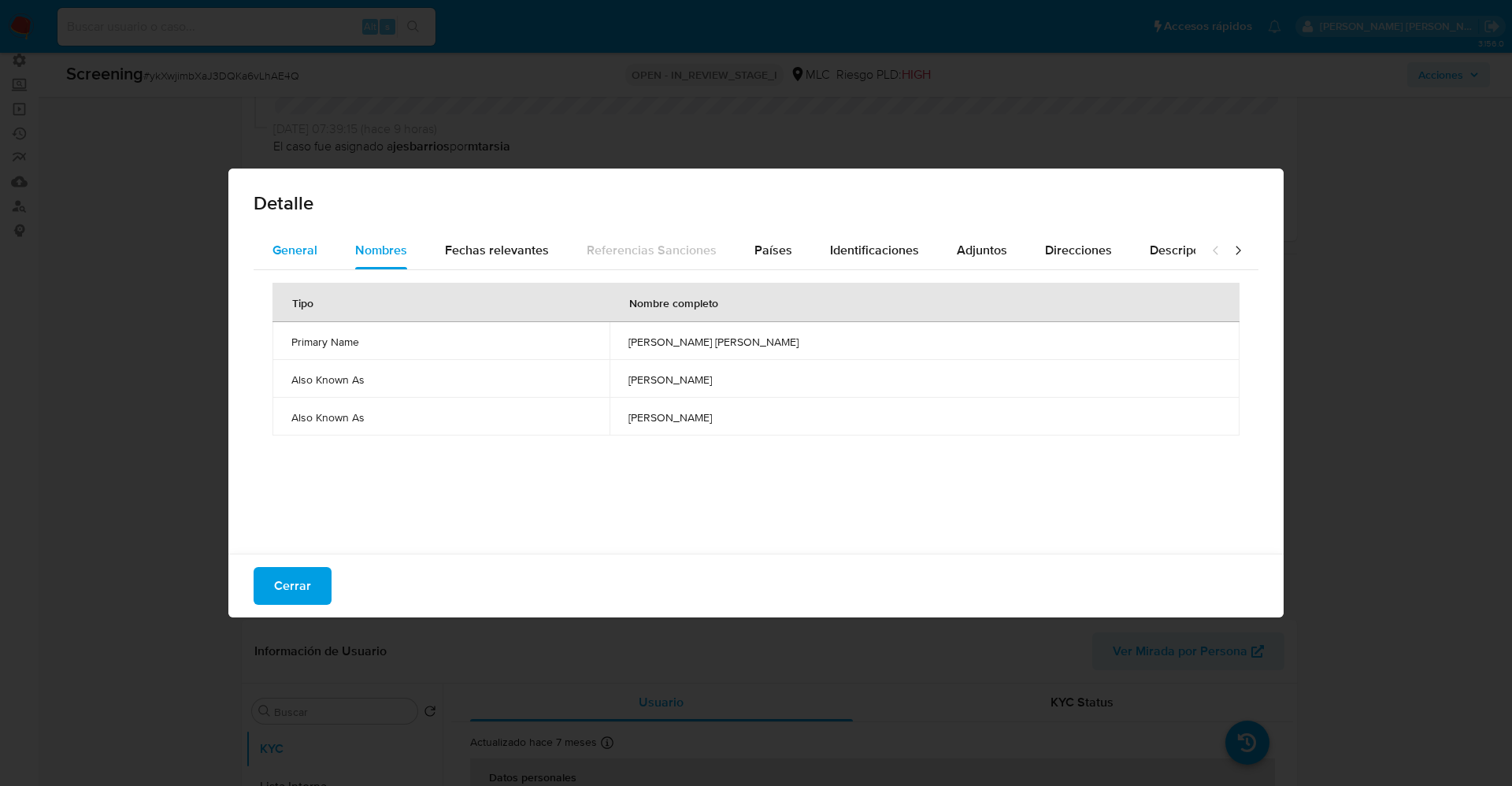
click at [304, 240] on div "General" at bounding box center [295, 251] width 45 height 38
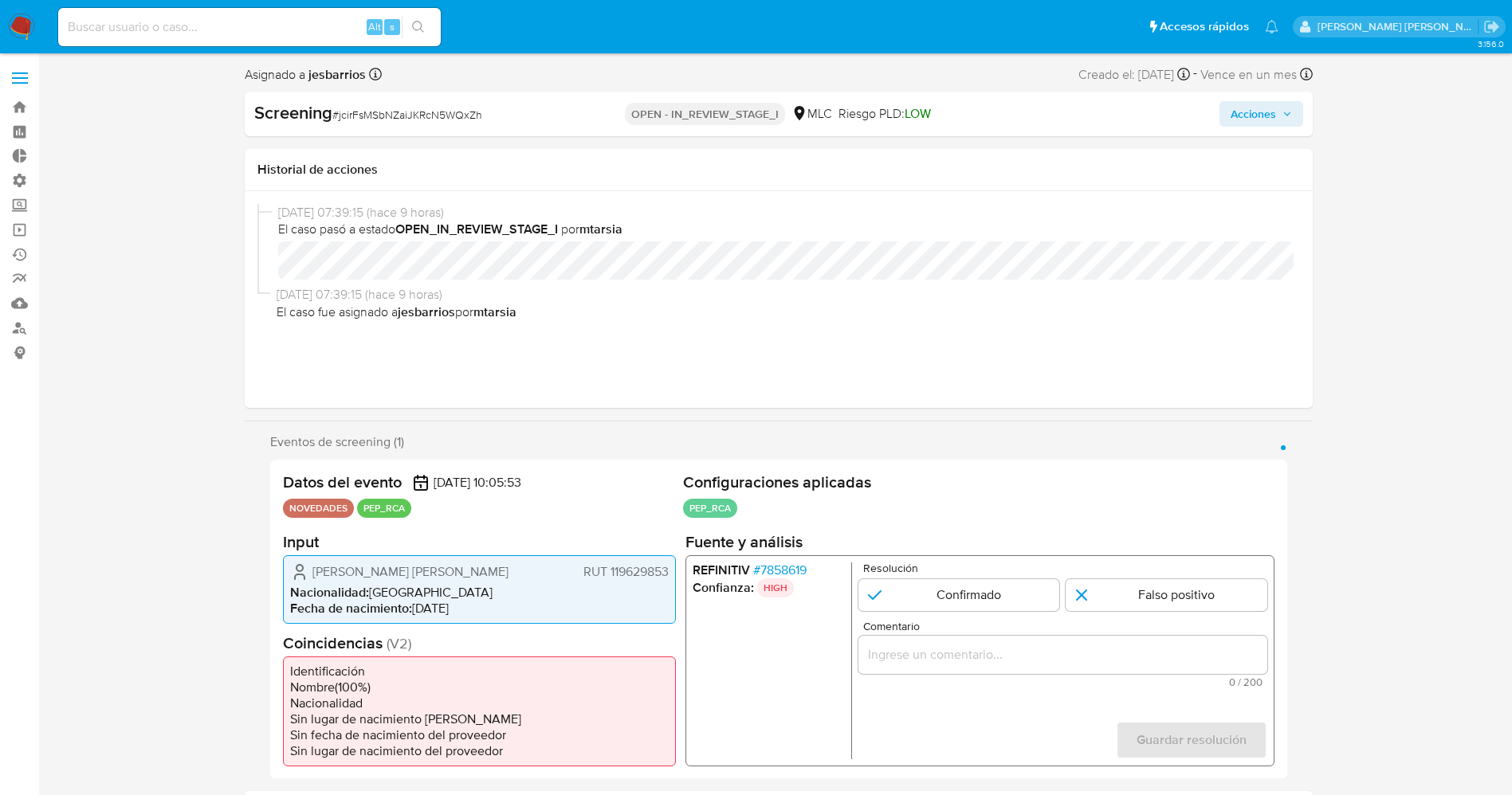
select select "10"
click at [782, 571] on span "# 7858619" at bounding box center [778, 569] width 54 height 16
select select "10"
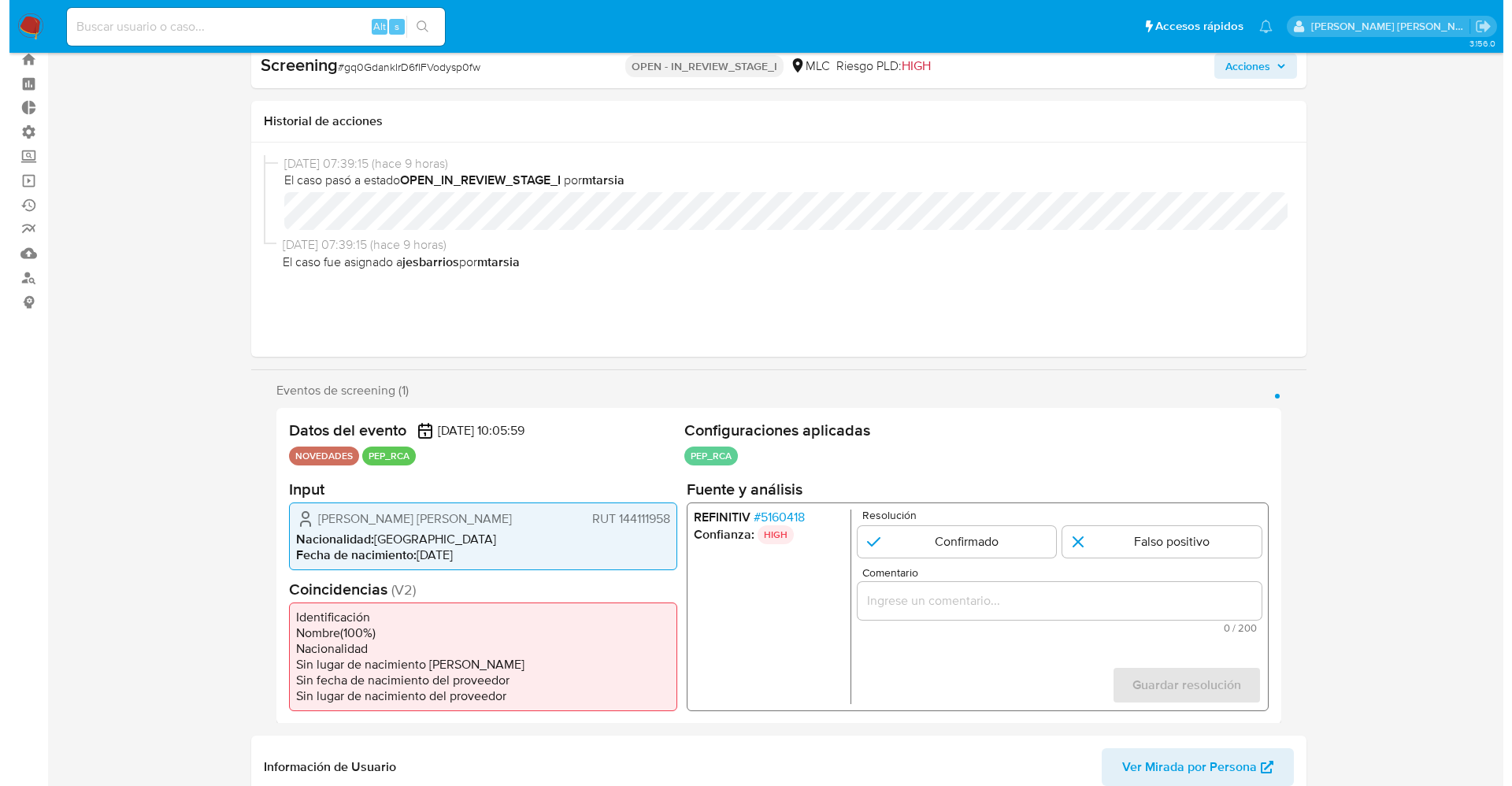
scroll to position [118, 0]
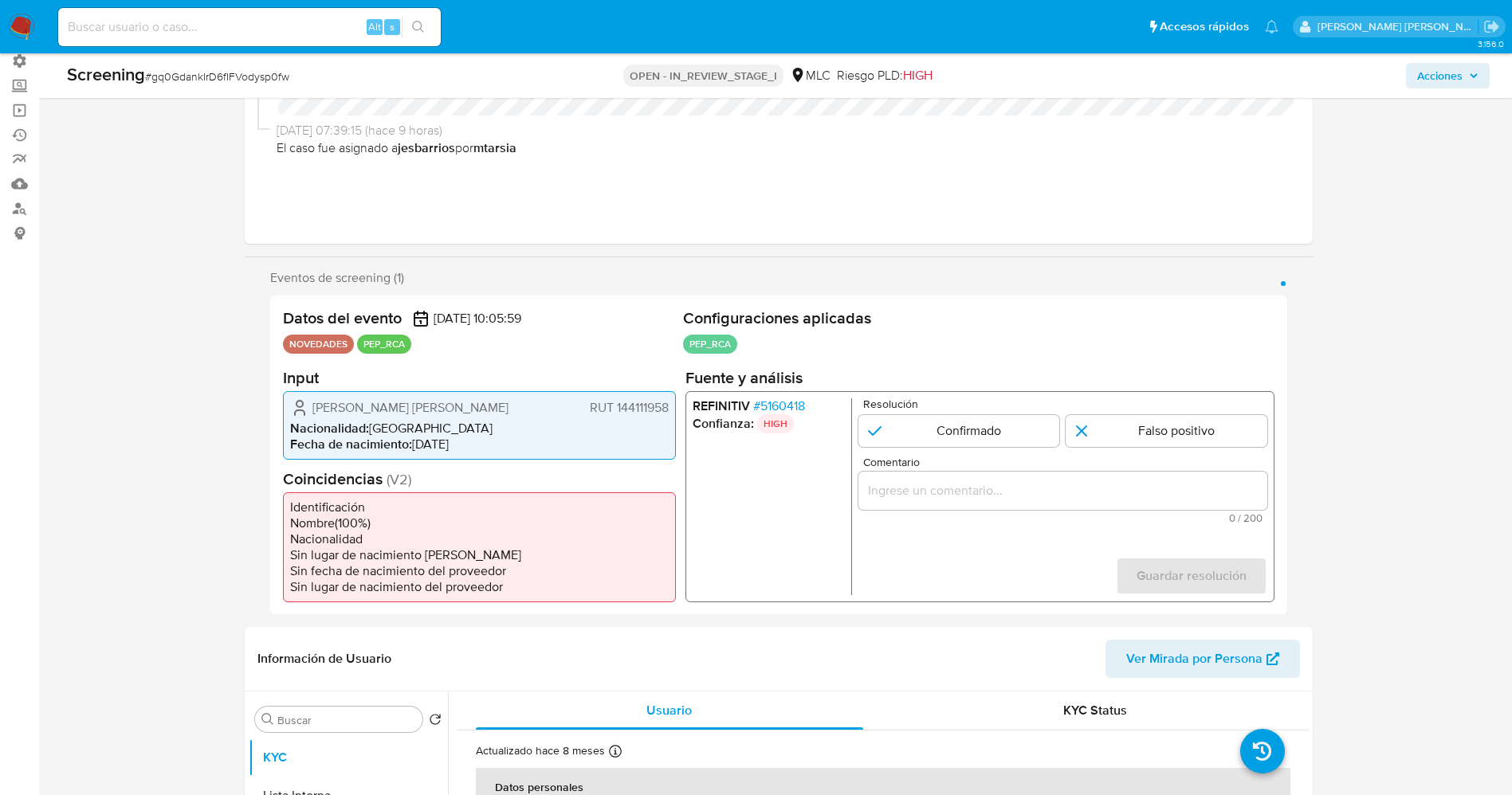
click at [776, 403] on span "# 5160418" at bounding box center [778, 405] width 52 height 16
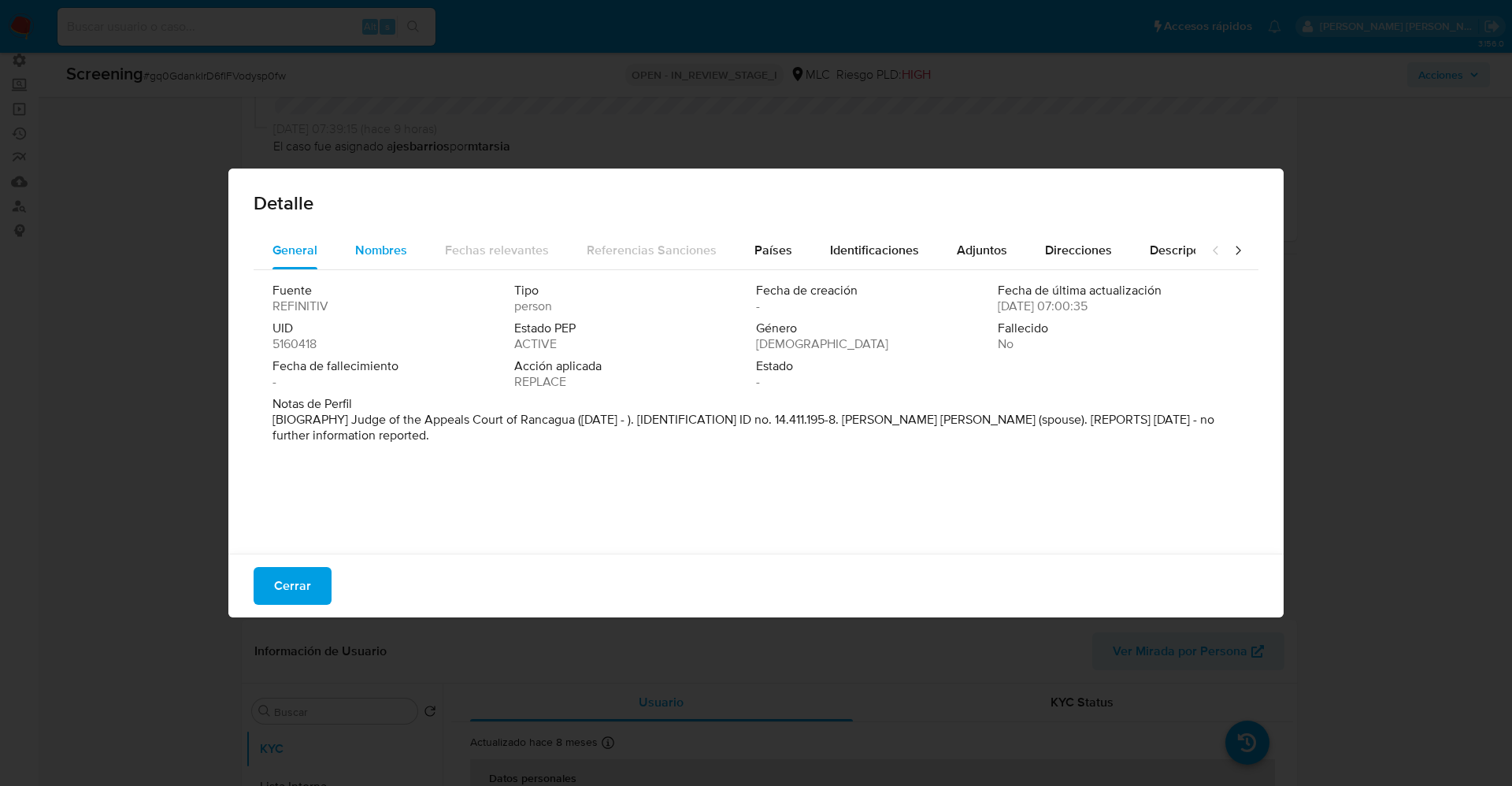
click at [349, 247] on button "Nombres" at bounding box center [381, 251] width 90 height 38
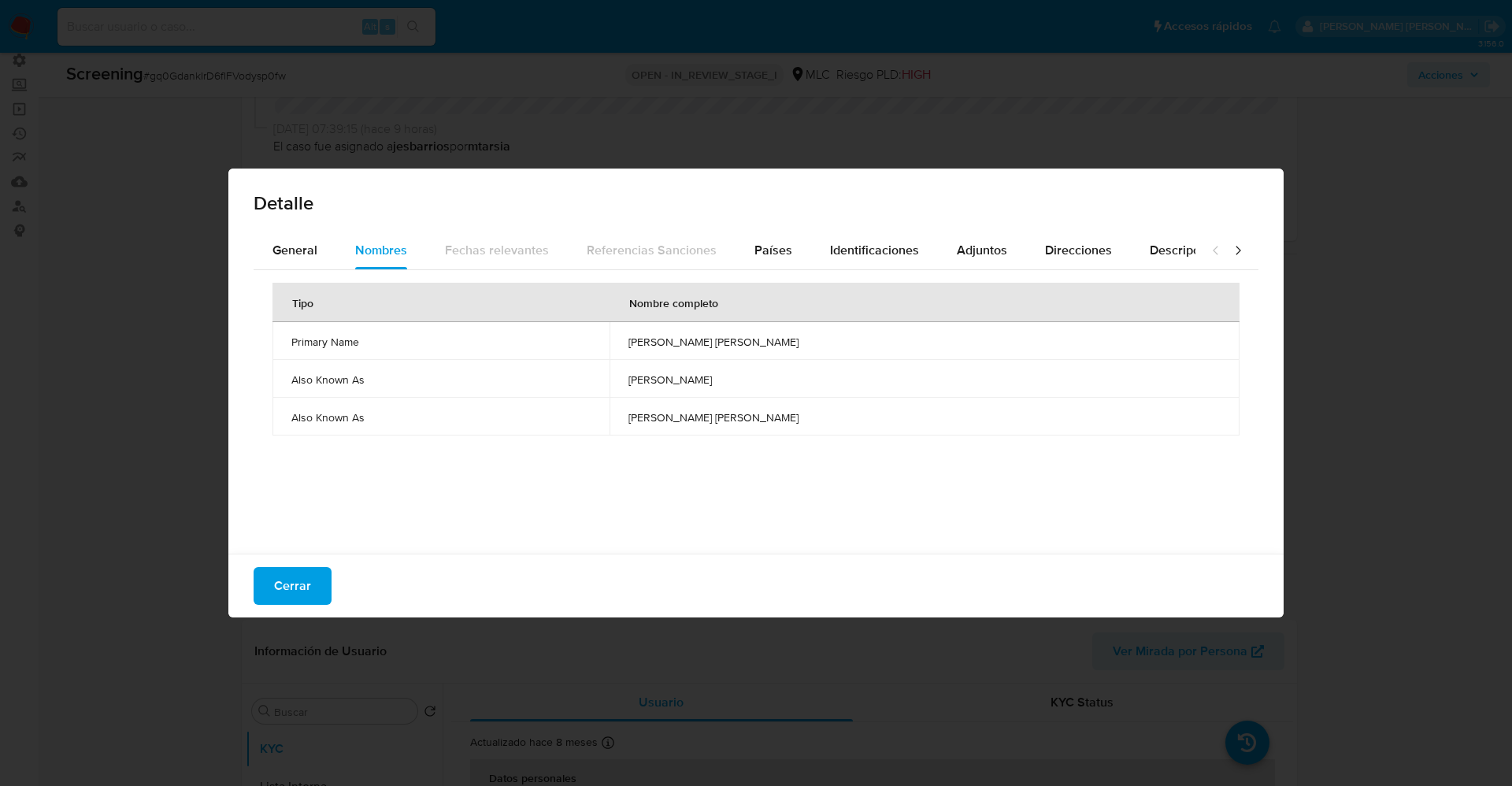
click at [256, 121] on div "Detalle General Nombres Fechas relevantes Referencias Sanciones Países Identifi…" at bounding box center [756, 393] width 1512 height 786
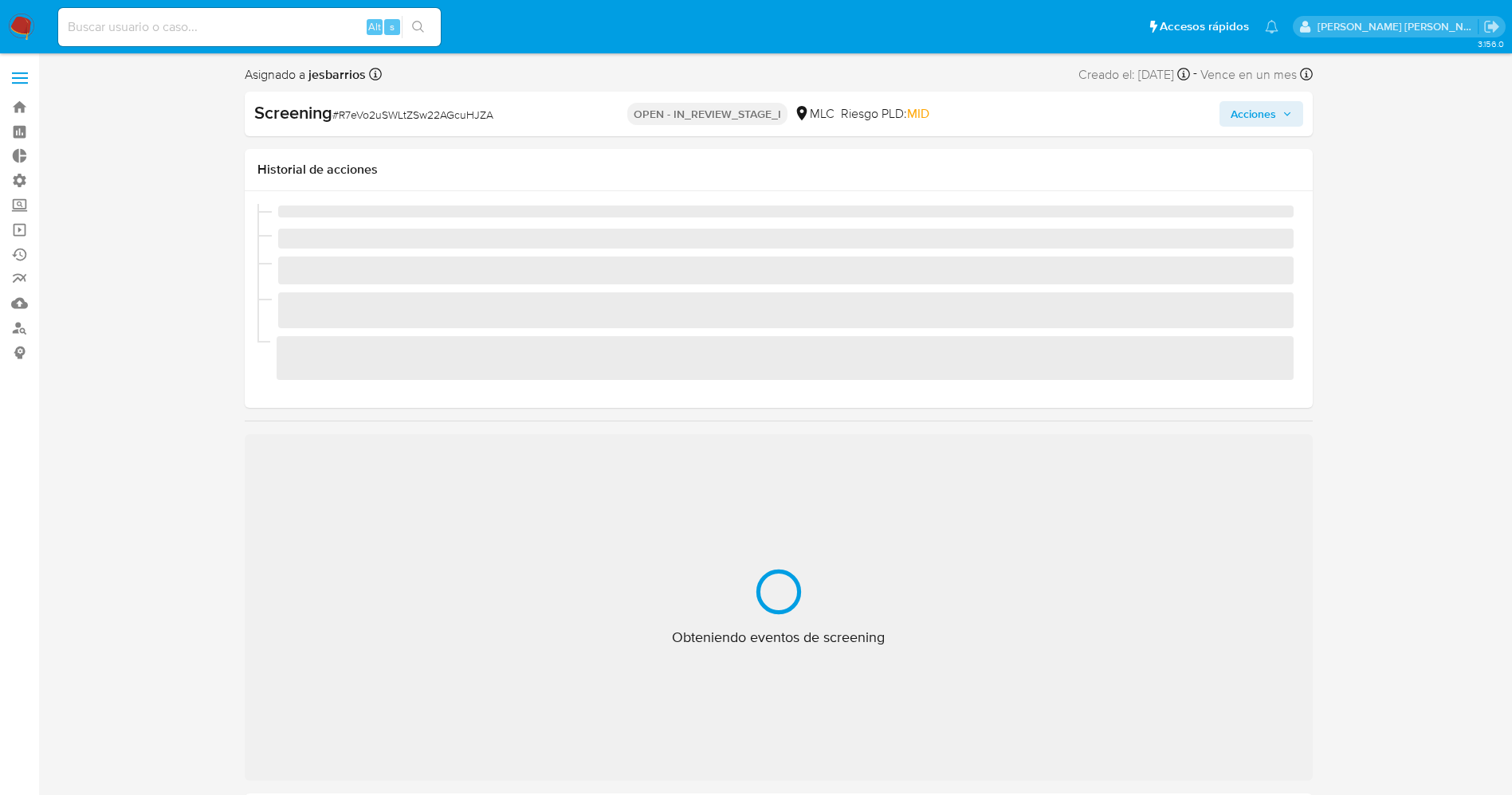
select select "10"
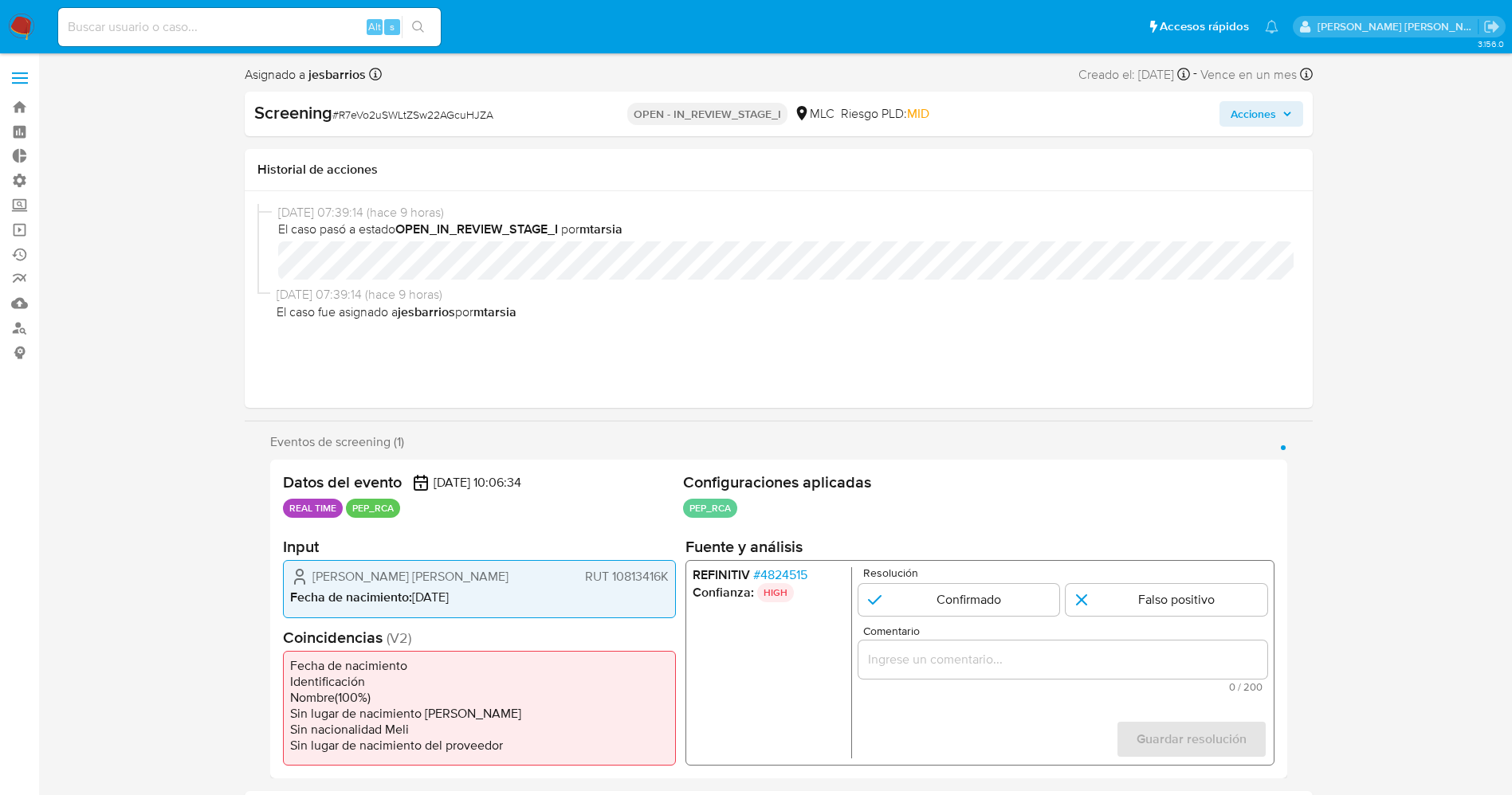
click at [772, 576] on span "# 4824515" at bounding box center [779, 575] width 54 height 16
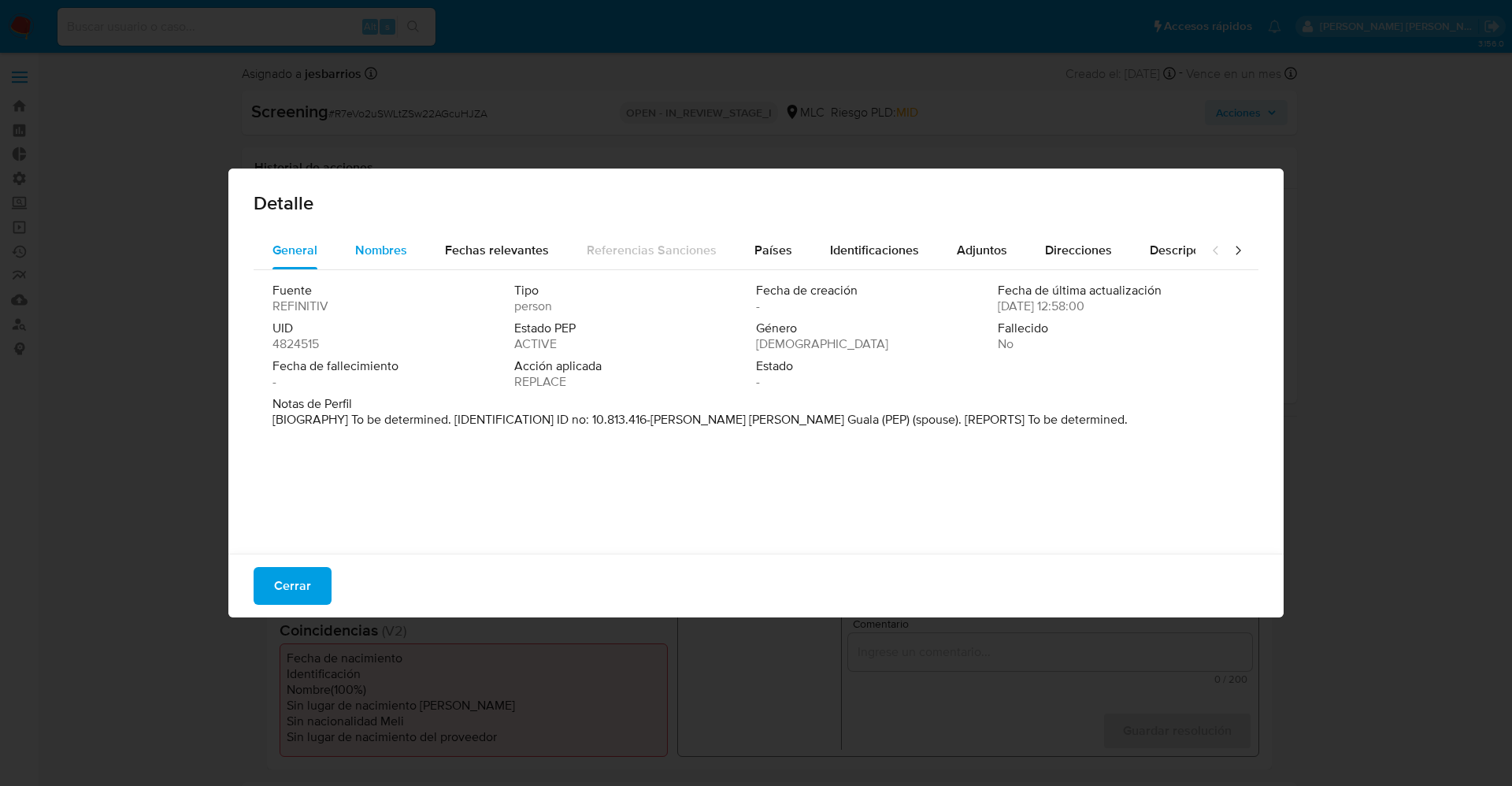
click at [383, 266] on div "Nombres" at bounding box center [381, 251] width 52 height 38
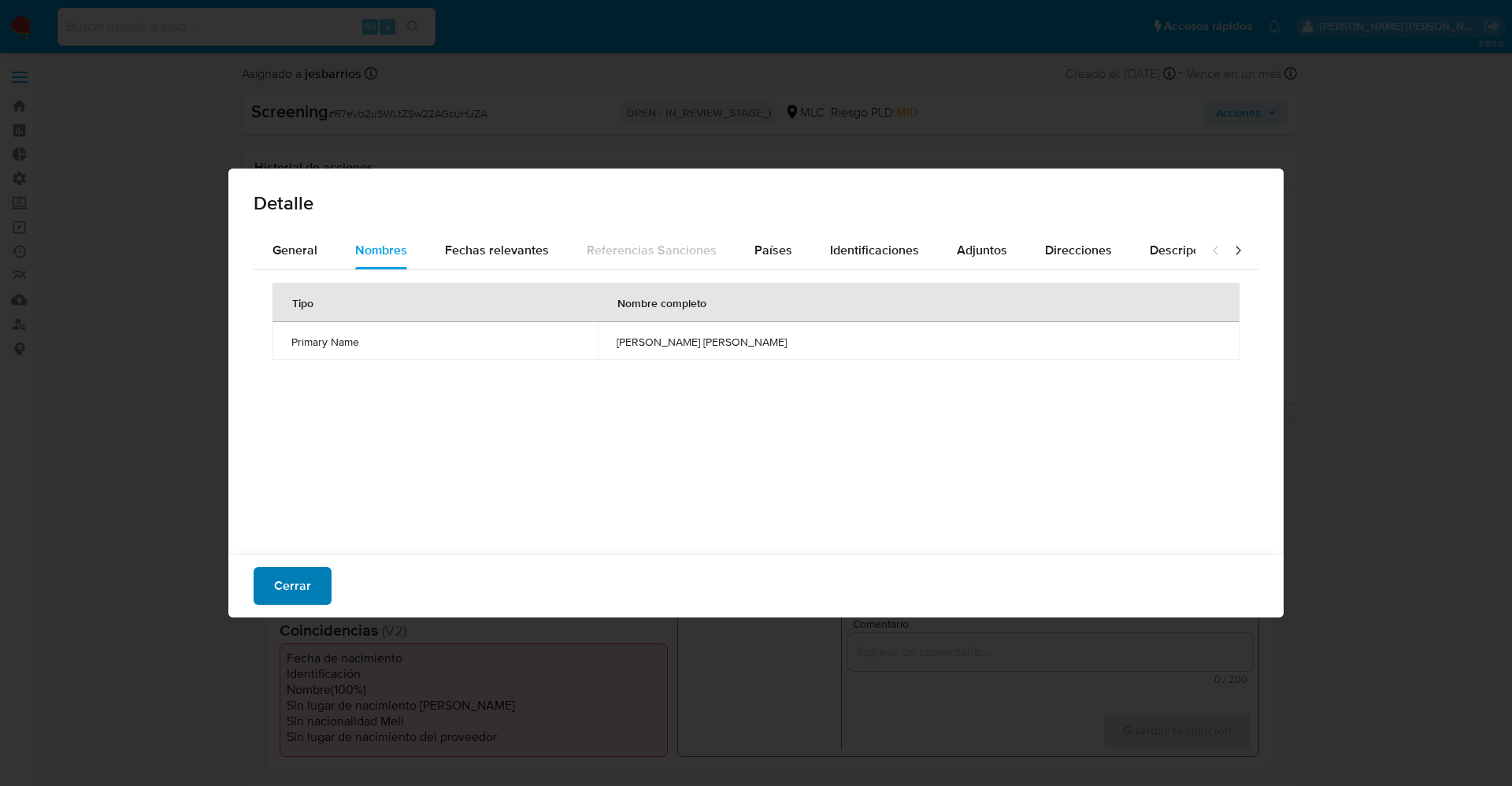
click at [303, 589] on span "Cerrar" at bounding box center [292, 586] width 37 height 35
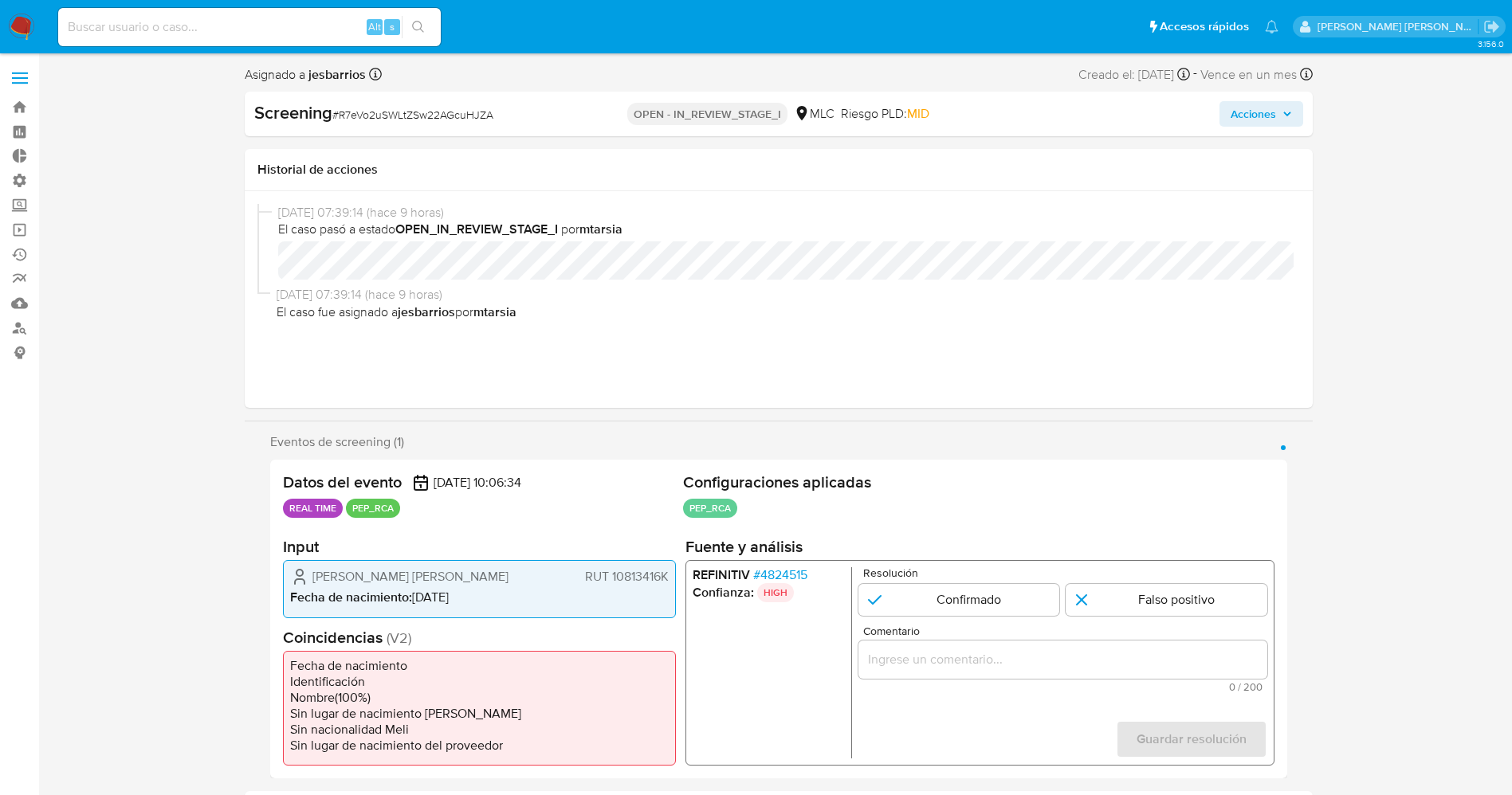
drag, startPoint x: 827, startPoint y: 565, endPoint x: 807, endPoint y: 581, distance: 25.6
click at [807, 581] on div "REFINITIV # 4824515 Confianza: HIGH Resolución Confirmado Falso positivo Coment…" at bounding box center [979, 662] width 589 height 206
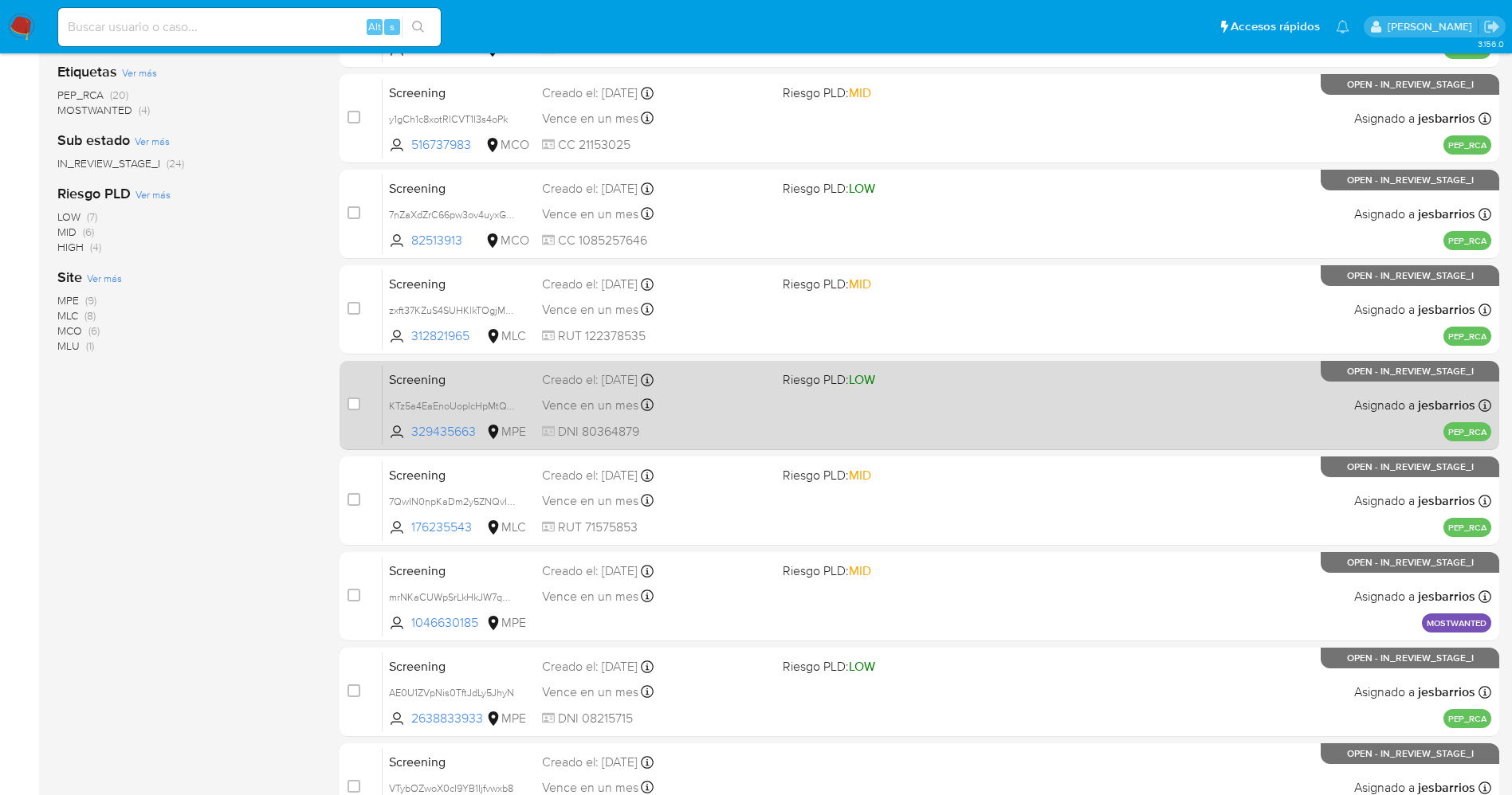
scroll to position [463, 0]
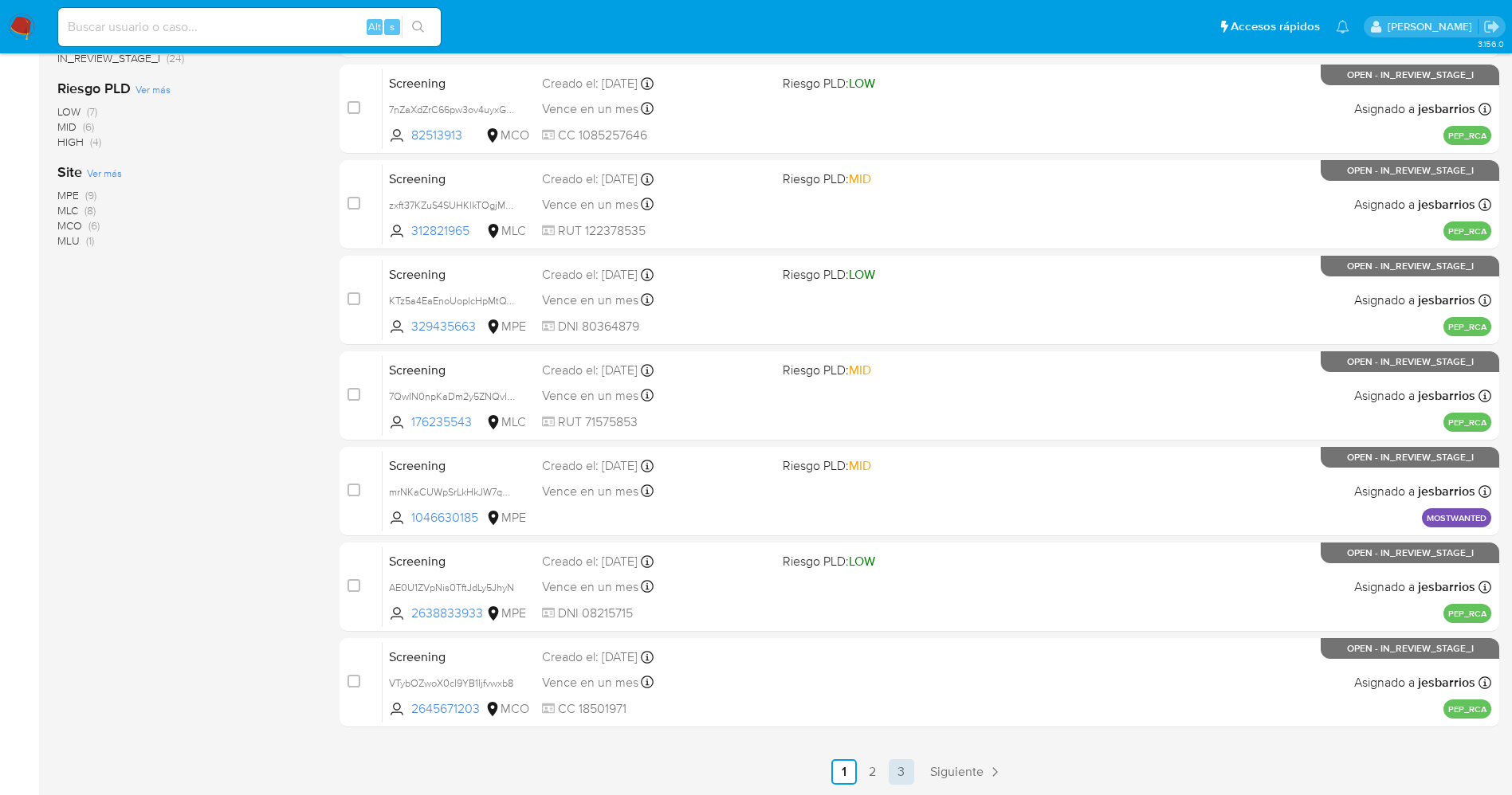
click at [907, 772] on link "3" at bounding box center [902, 772] width 26 height 26
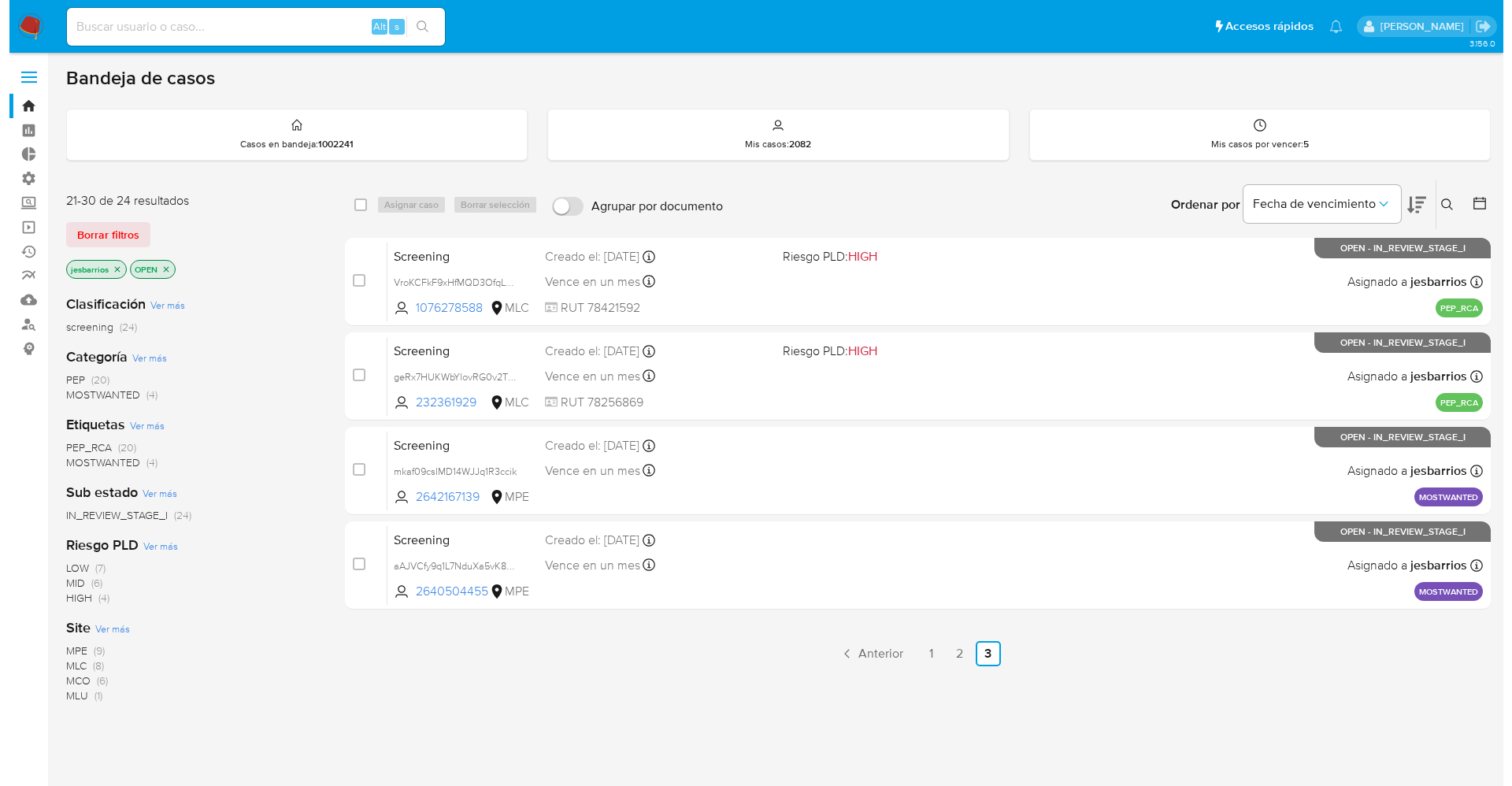
scroll to position [116, 0]
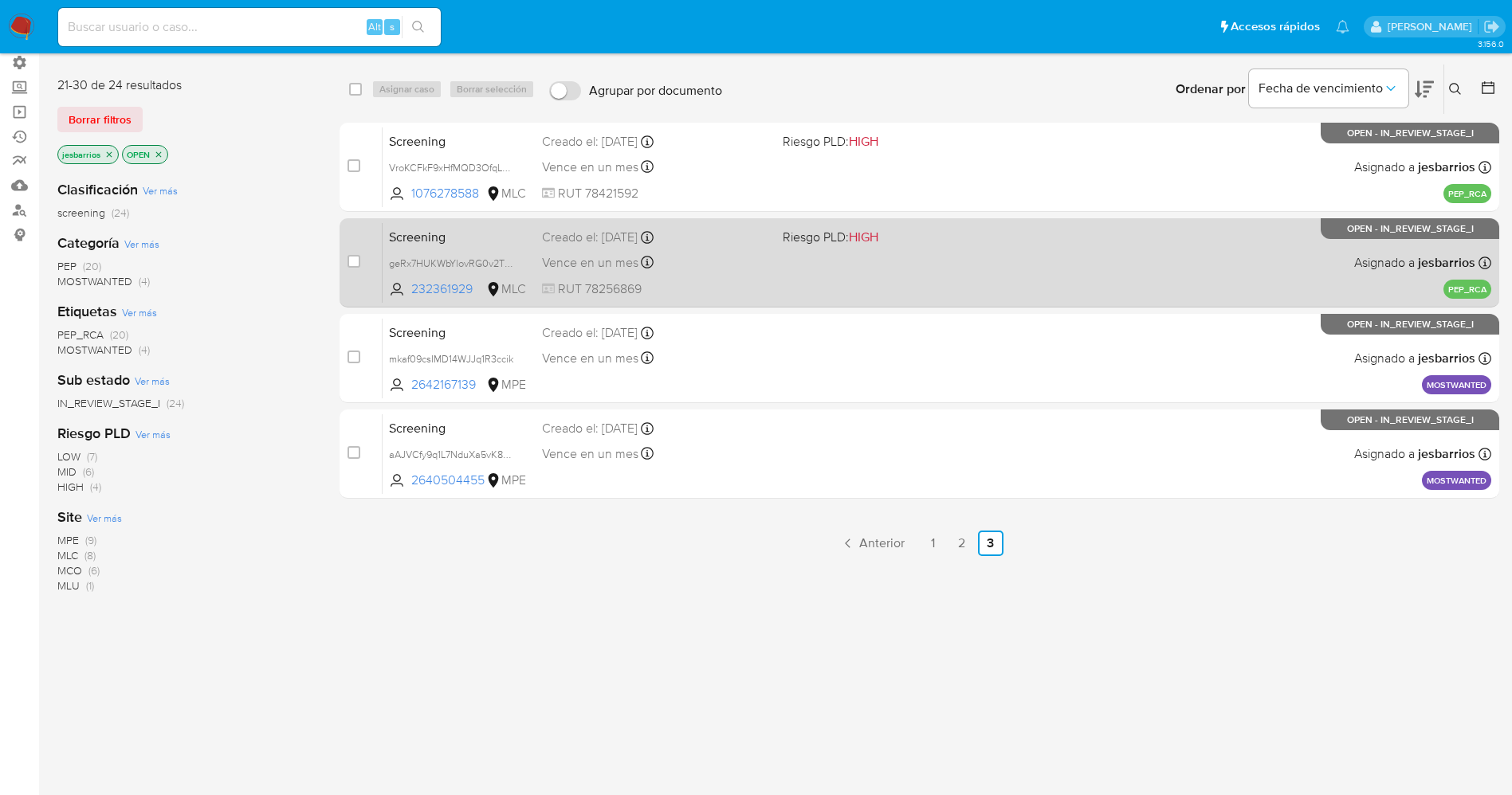
click at [777, 294] on div "Screening geRx7HUKWbYlovRG0v2T7Tkc 232361929 MLC Riesgo PLD: HIGH Creado el: [D…" at bounding box center [937, 262] width 1109 height 81
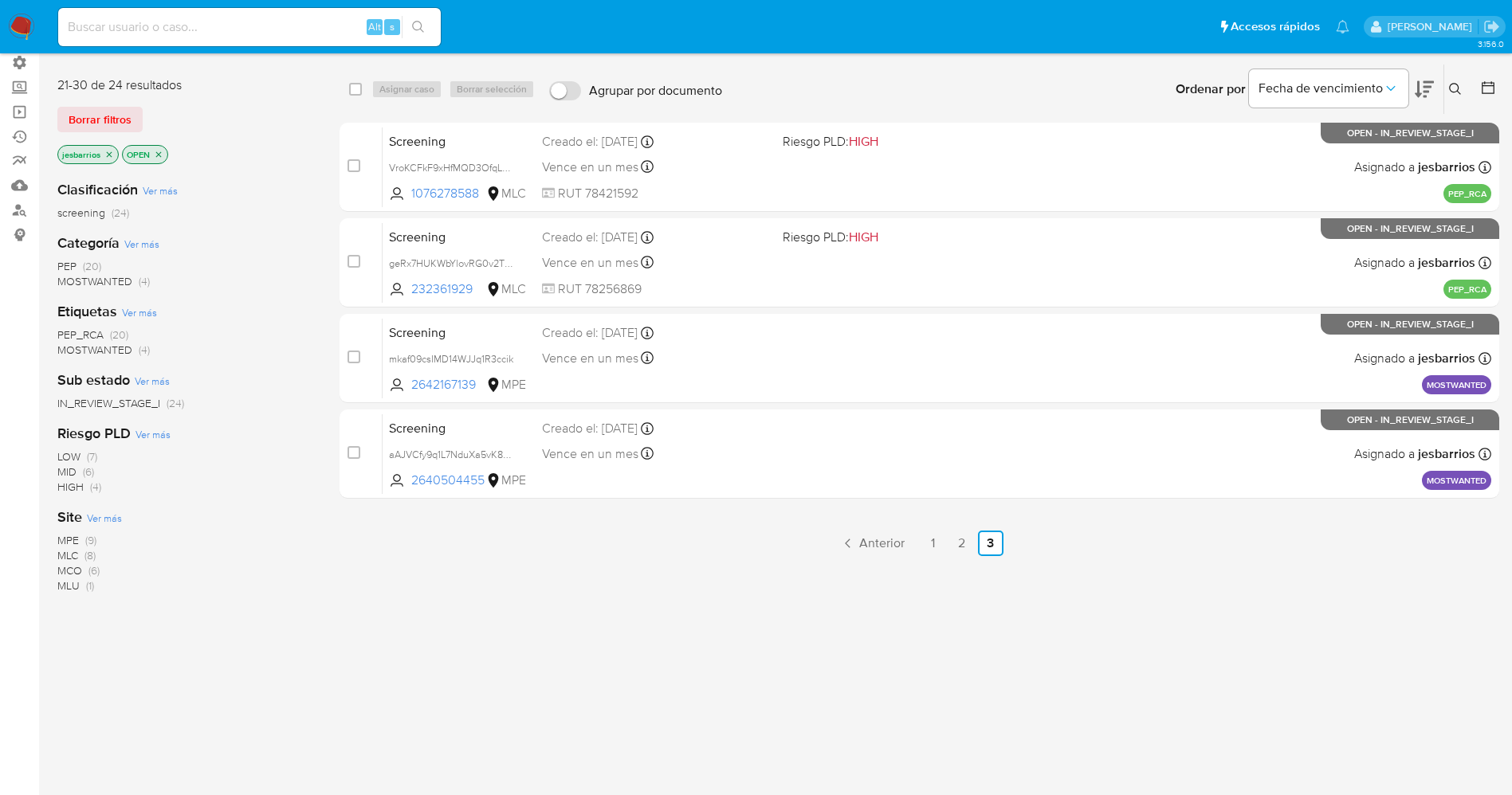
click at [110, 154] on icon "close-filter" at bounding box center [109, 154] width 10 height 10
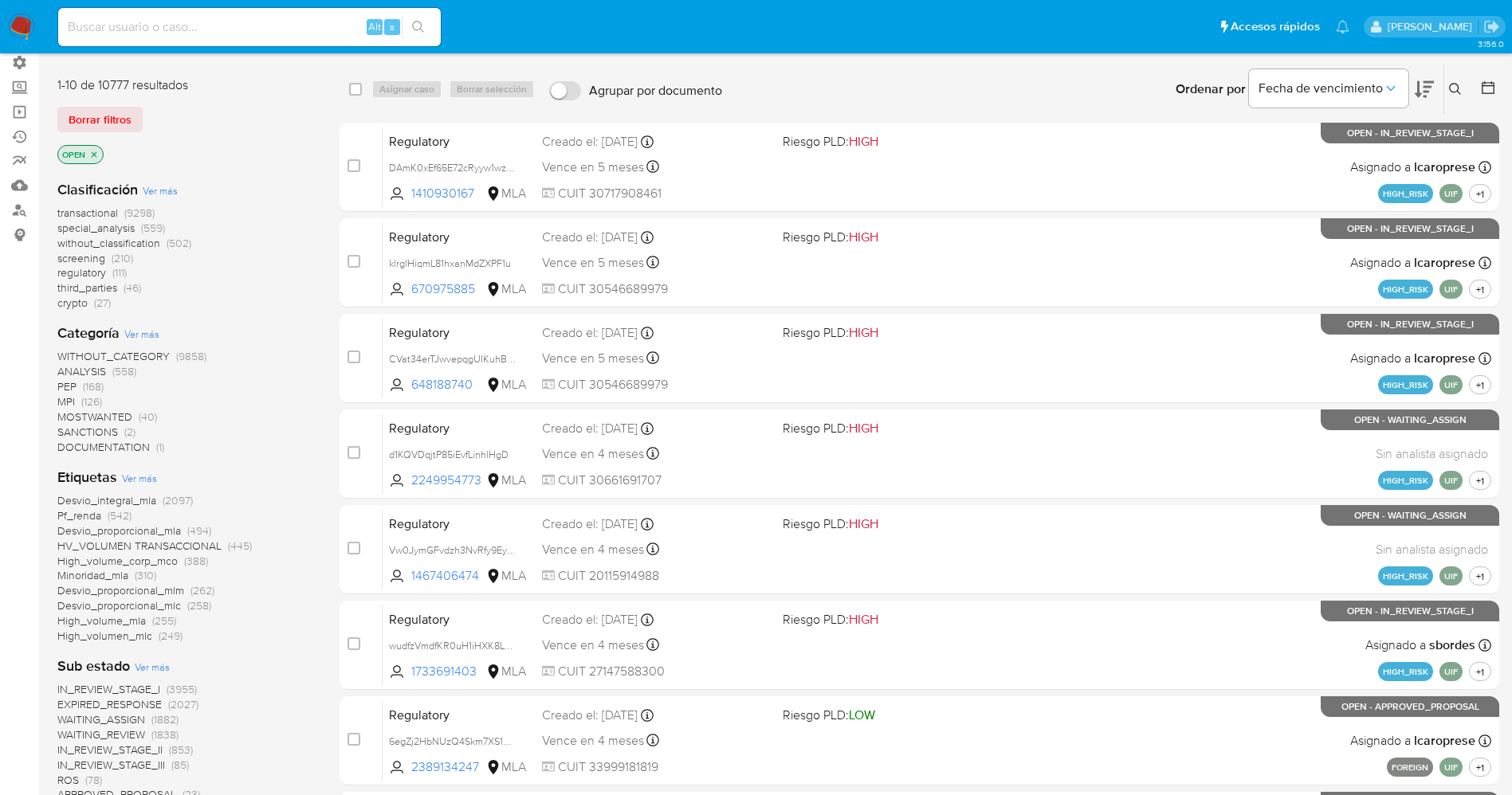
click at [150, 473] on span "Ver más" at bounding box center [139, 478] width 35 height 14
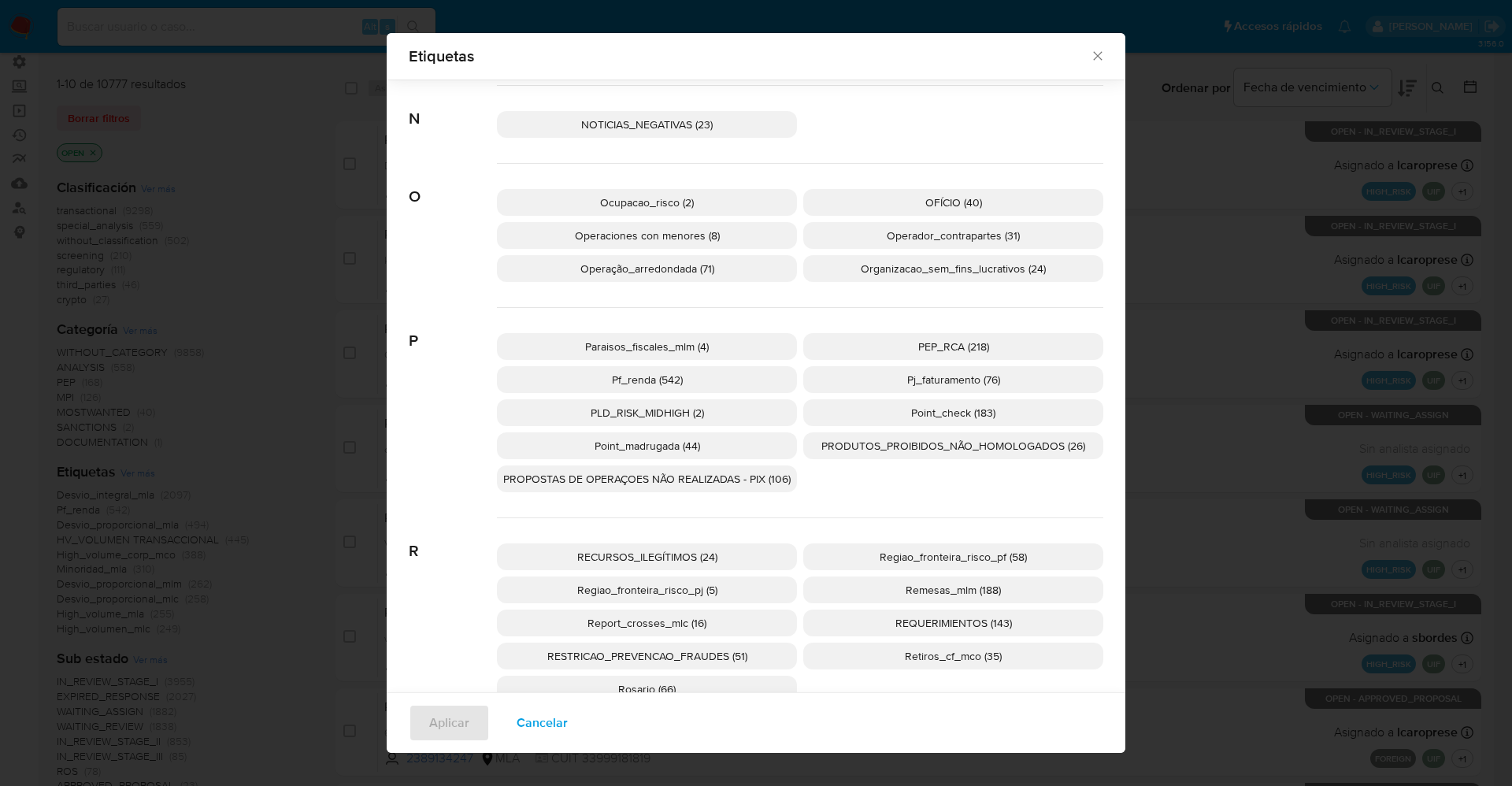
scroll to position [2469, 0]
click at [896, 339] on p "PEP_RCA (218)" at bounding box center [953, 343] width 300 height 27
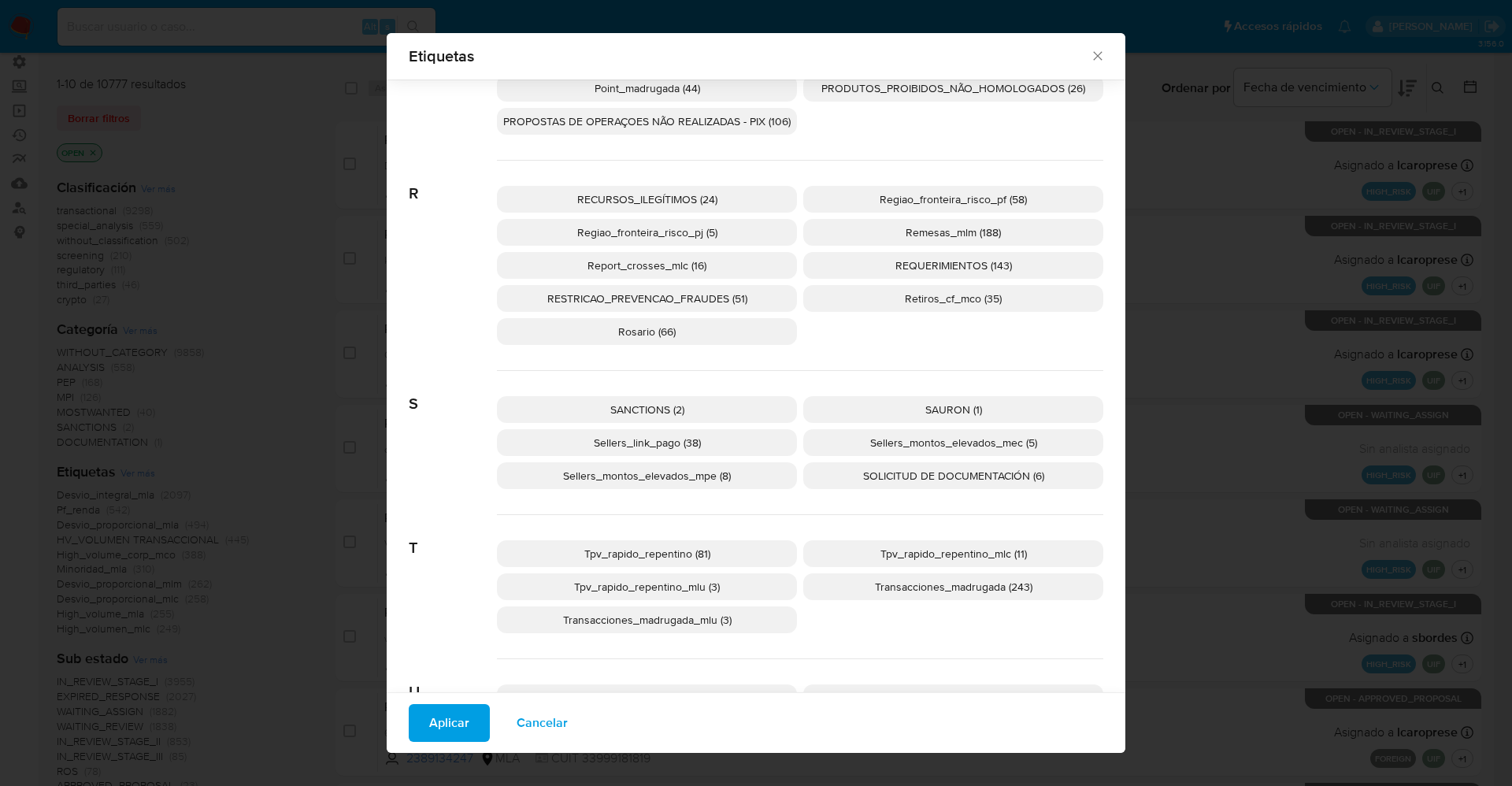
click at [647, 411] on span "SANCTIONS (2)" at bounding box center [647, 410] width 74 height 16
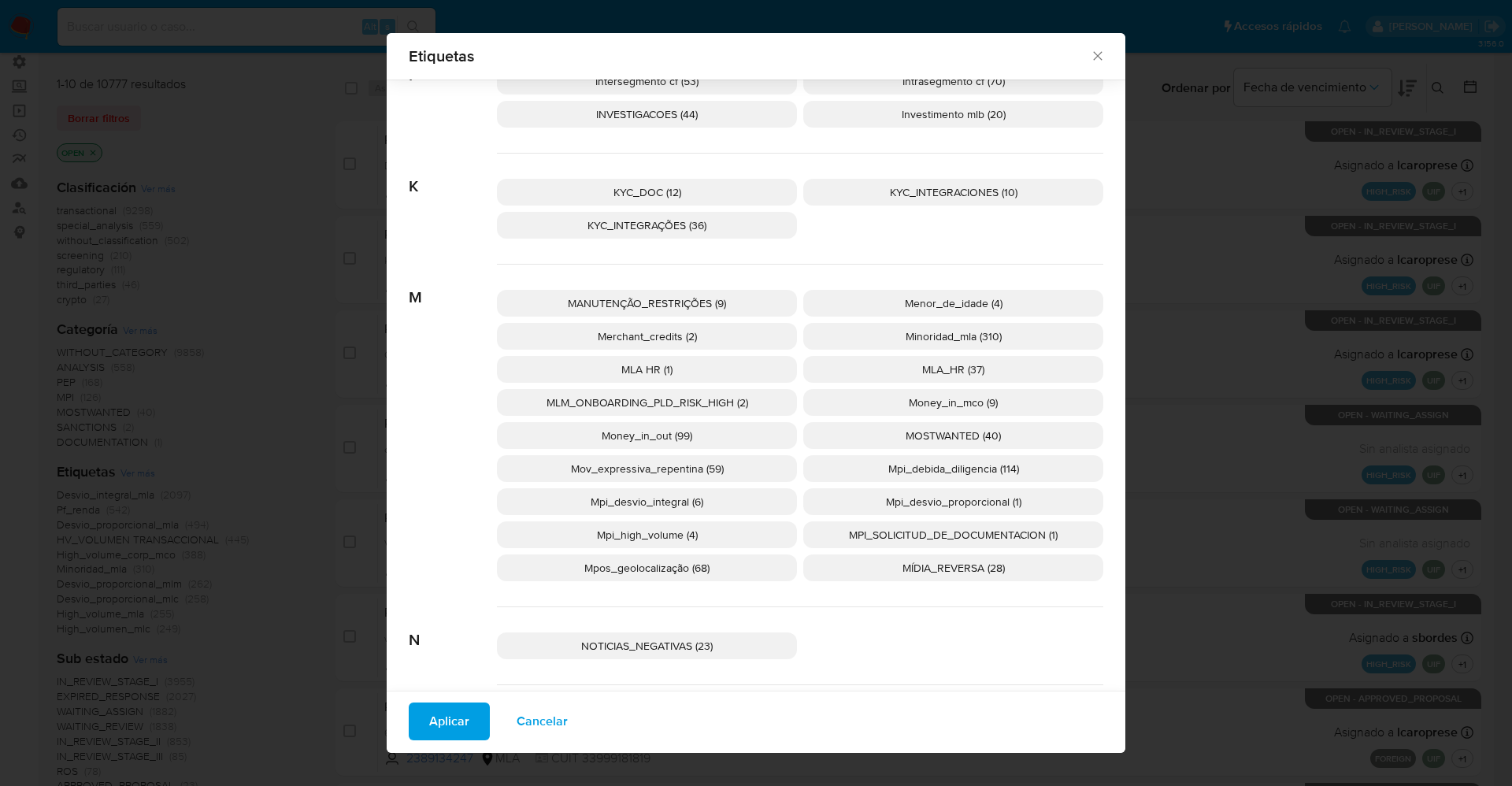
scroll to position [1948, 0]
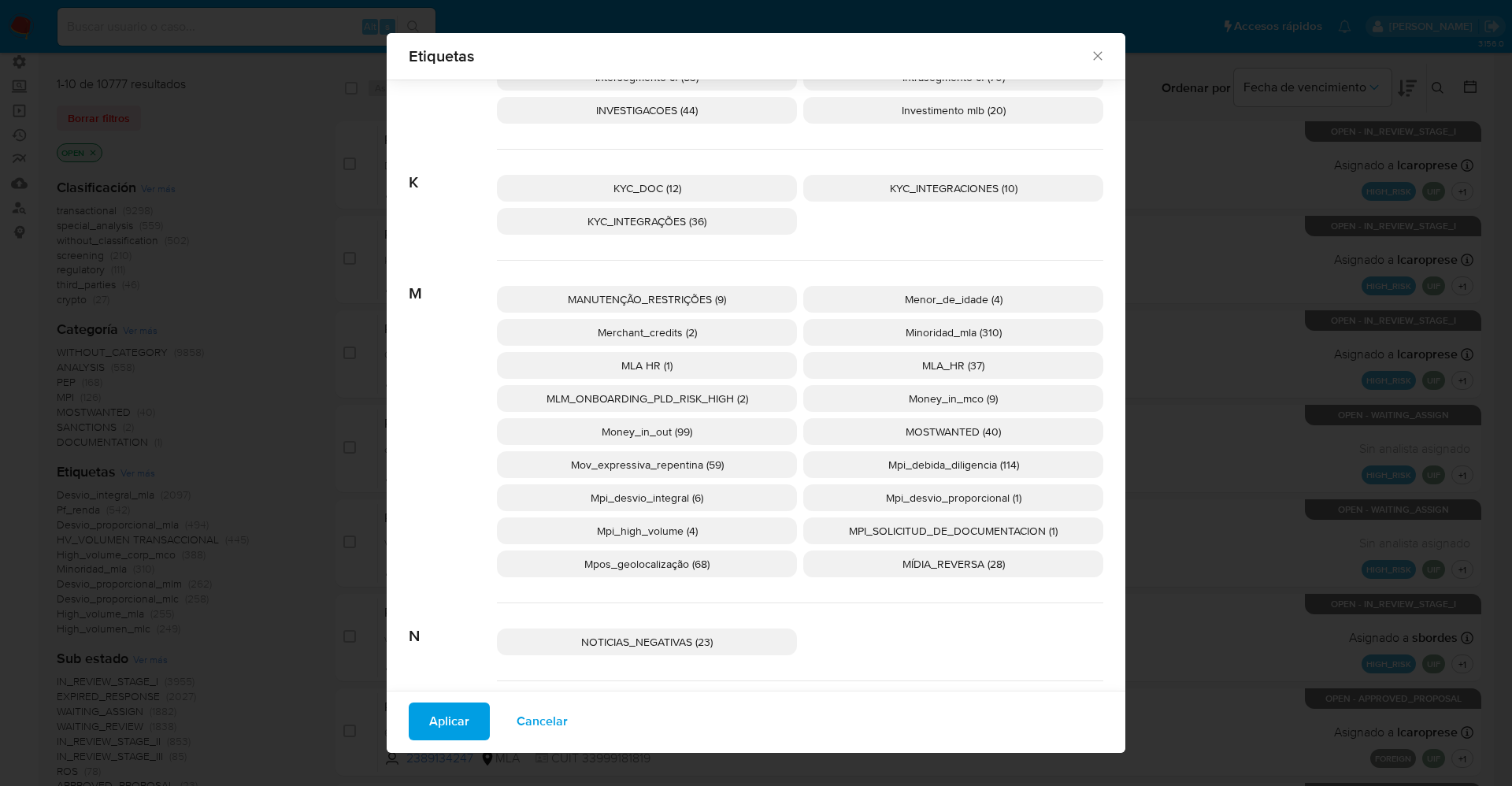
click at [960, 432] on span "MOSTWANTED (40)" at bounding box center [953, 432] width 96 height 16
click at [442, 728] on span "Aplicar" at bounding box center [449, 722] width 40 height 35
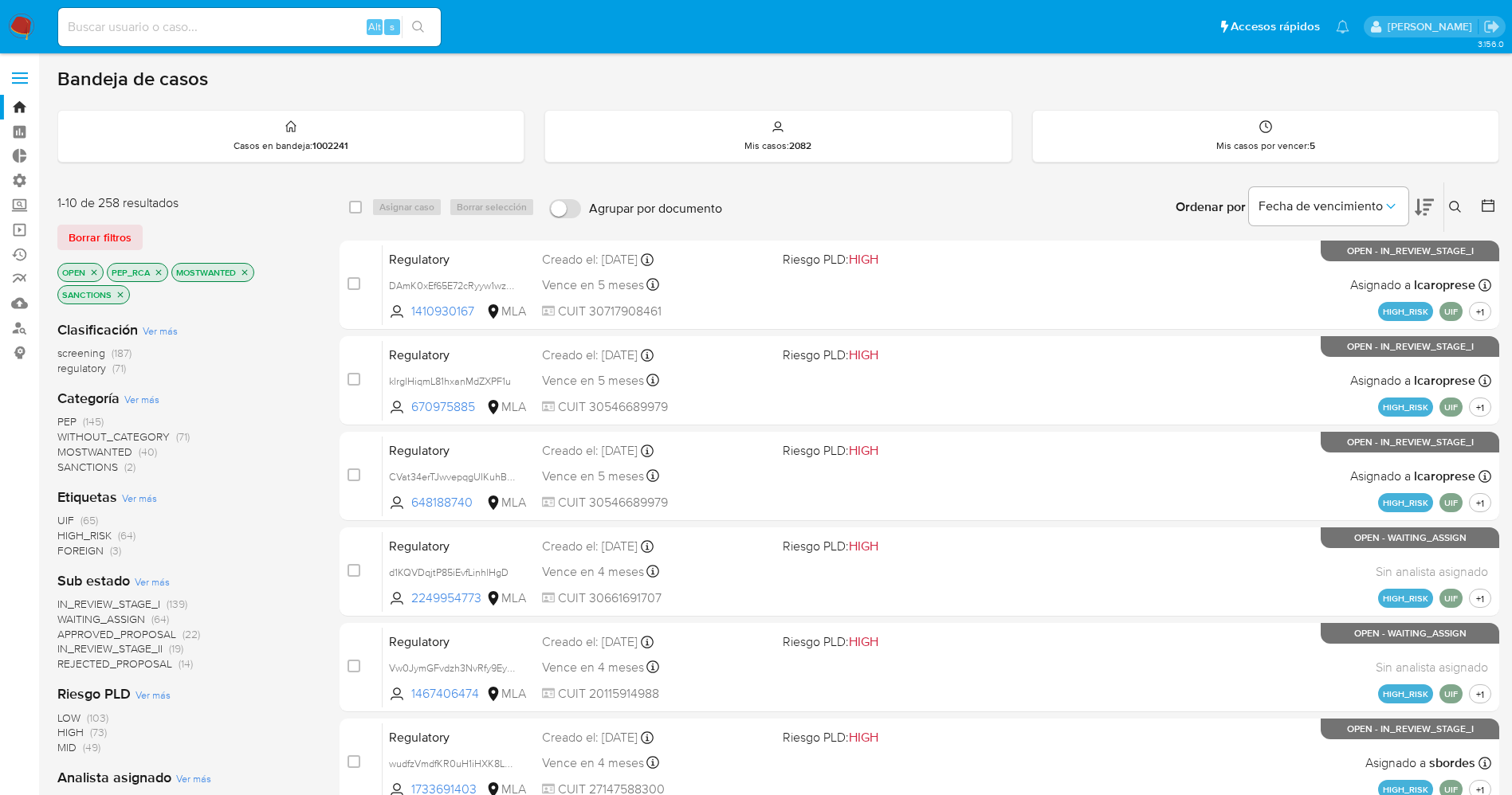
click at [115, 621] on span "WAITING_ASSIGN" at bounding box center [102, 619] width 88 height 16
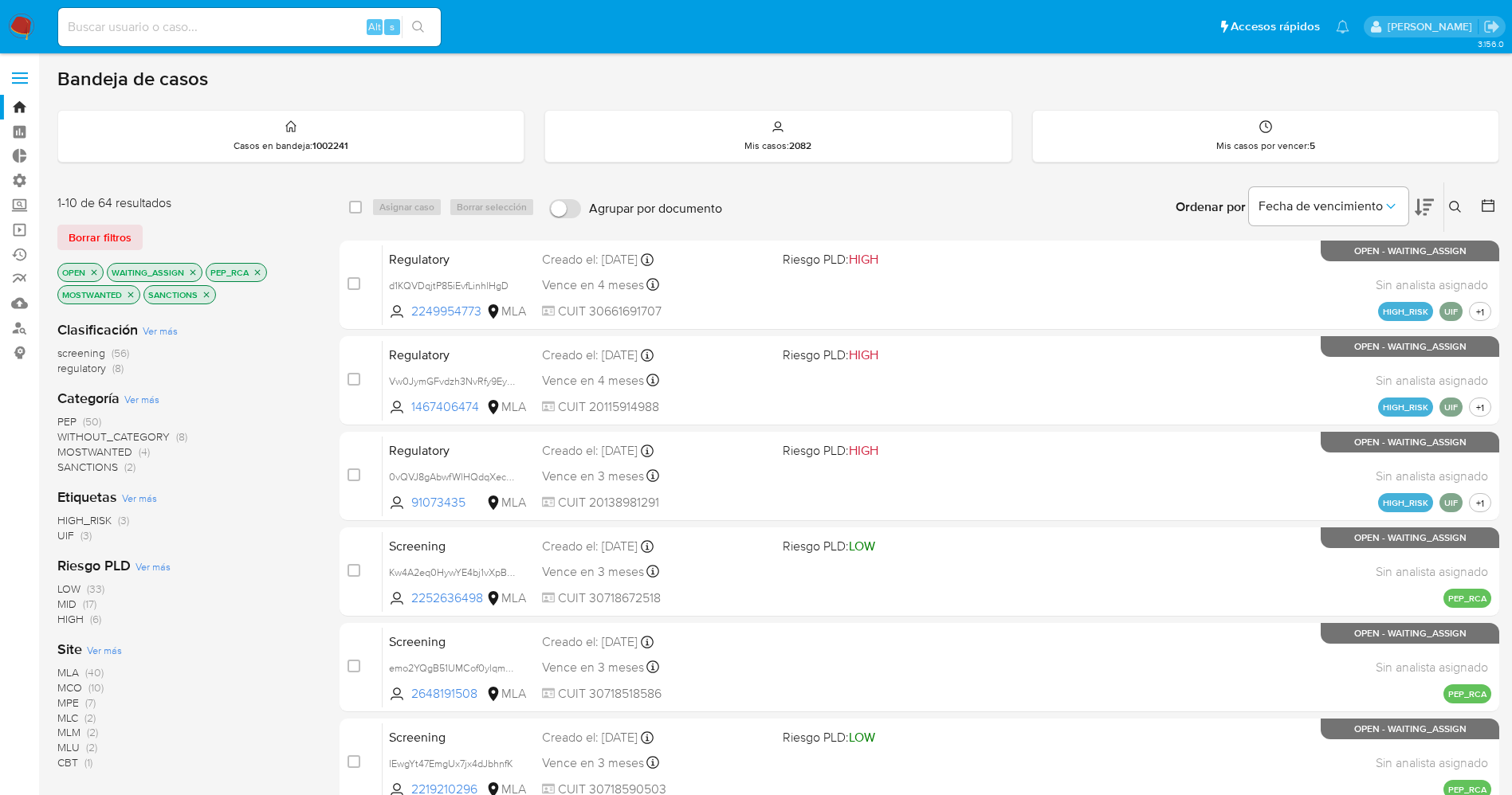
click at [106, 649] on span "Ver más" at bounding box center [105, 650] width 35 height 14
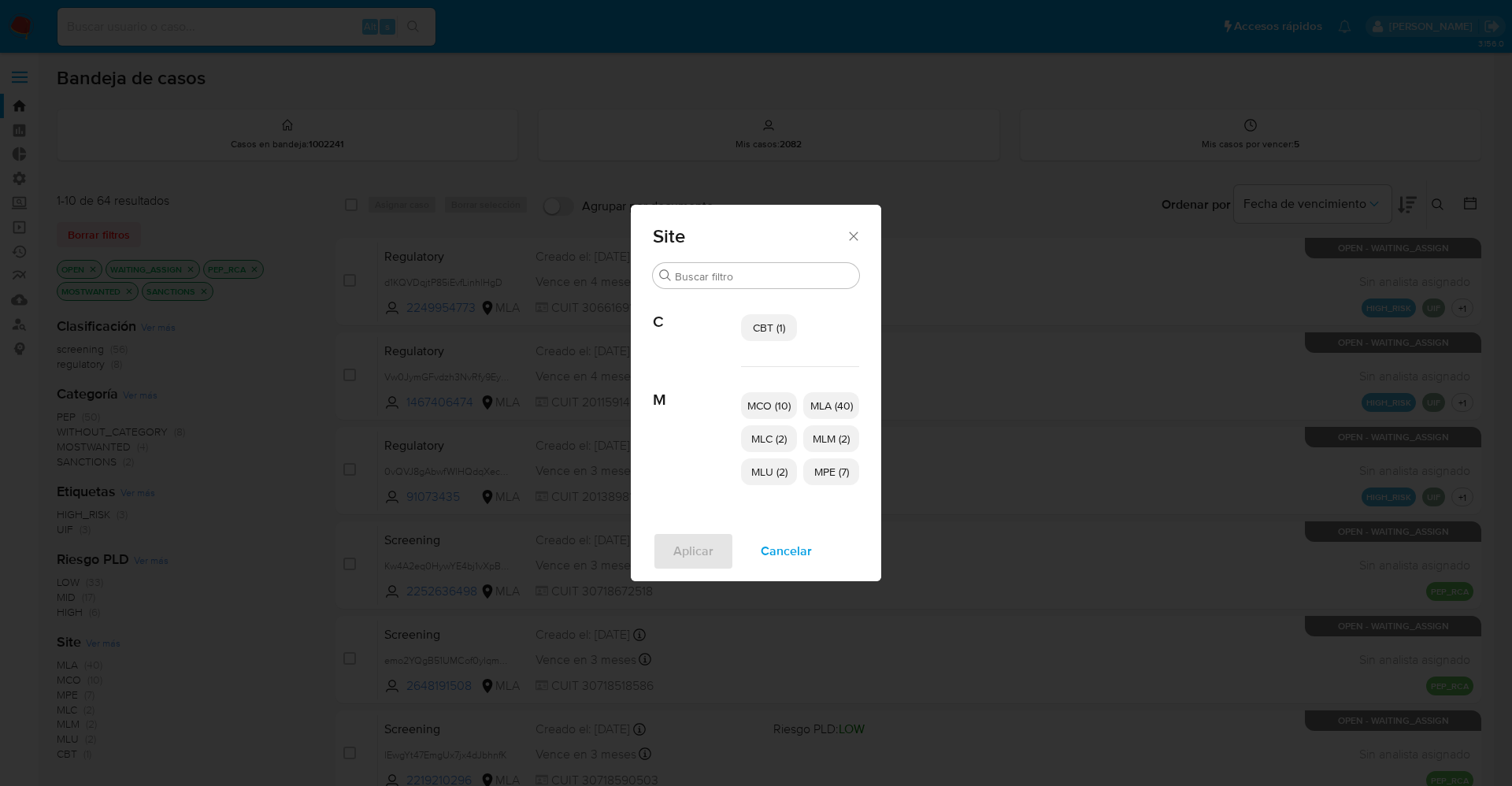
click at [756, 401] on span "MCO (10)" at bounding box center [768, 406] width 43 height 16
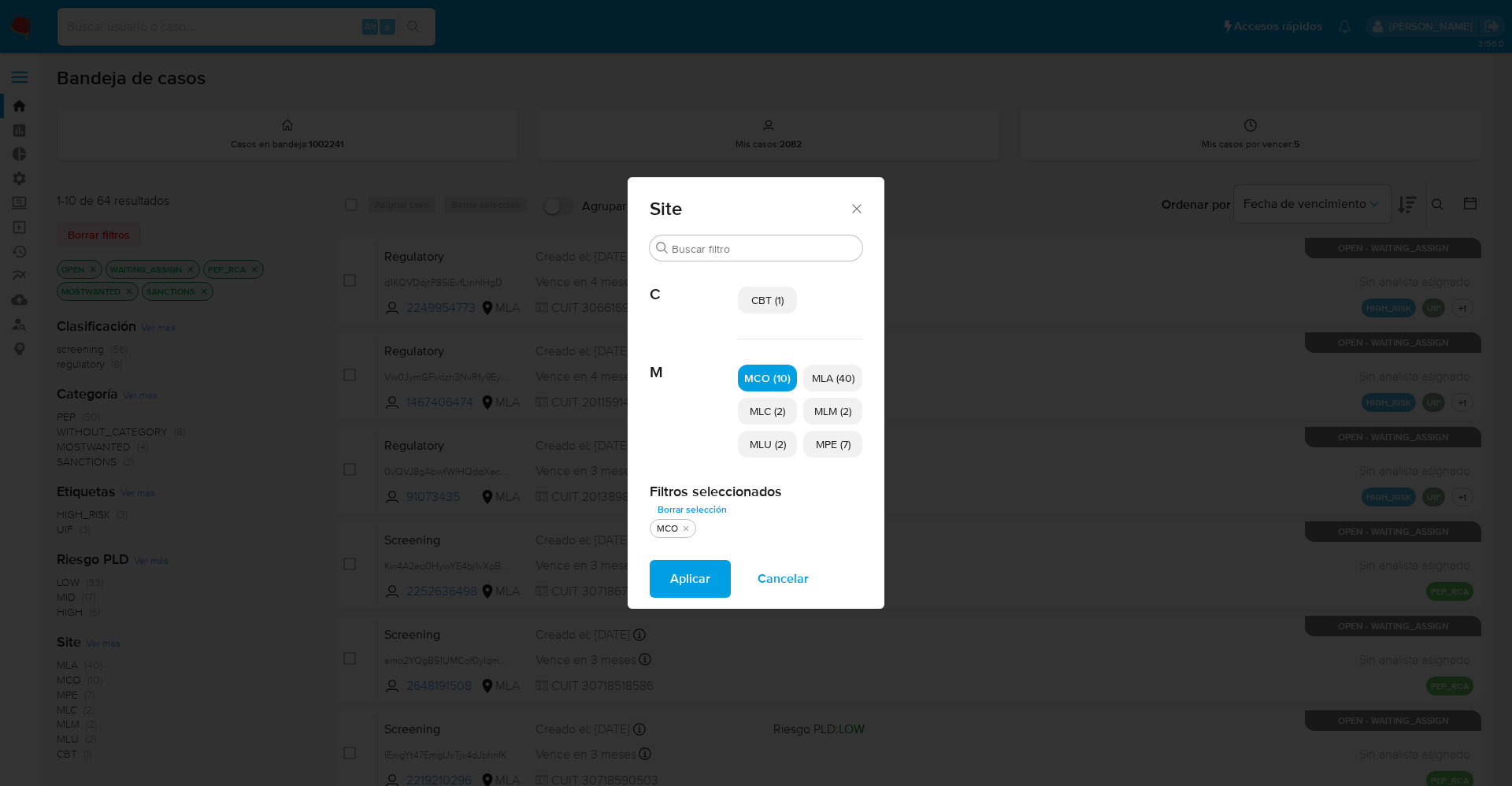
click at [770, 395] on div "MCO (10) MLA (40) MLC (2) MLM (2) MLU (2) MPE (7)" at bounding box center [799, 410] width 124 height 143
click at [771, 414] on span "MLC (2)" at bounding box center [767, 411] width 36 height 16
click at [772, 442] on span "MLU (2)" at bounding box center [767, 444] width 36 height 16
click at [819, 443] on span "MPE (7)" at bounding box center [833, 444] width 35 height 16
click at [831, 406] on span "MLM (2)" at bounding box center [832, 411] width 37 height 16
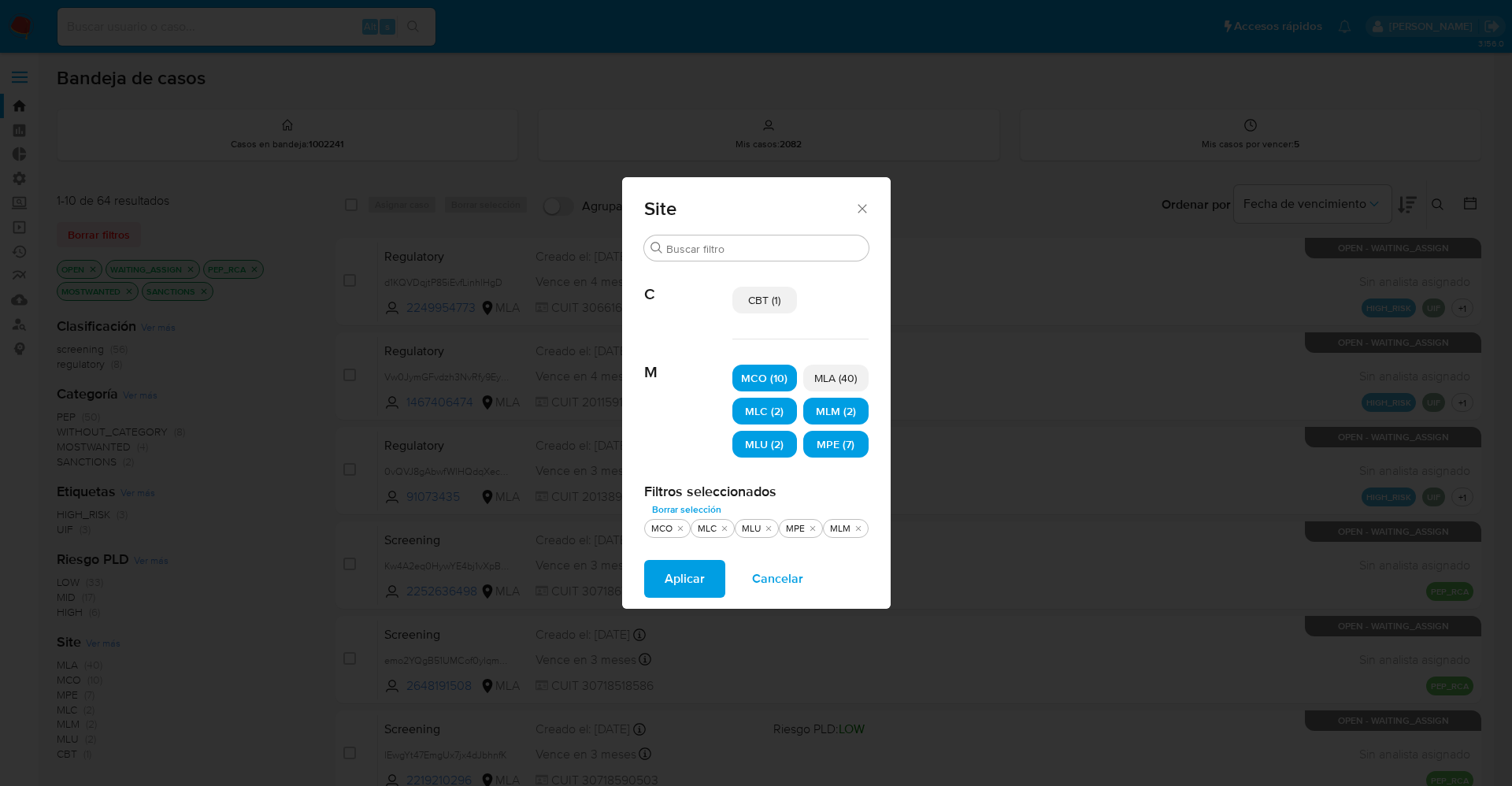
click at [701, 582] on span "Aplicar" at bounding box center [684, 579] width 40 height 35
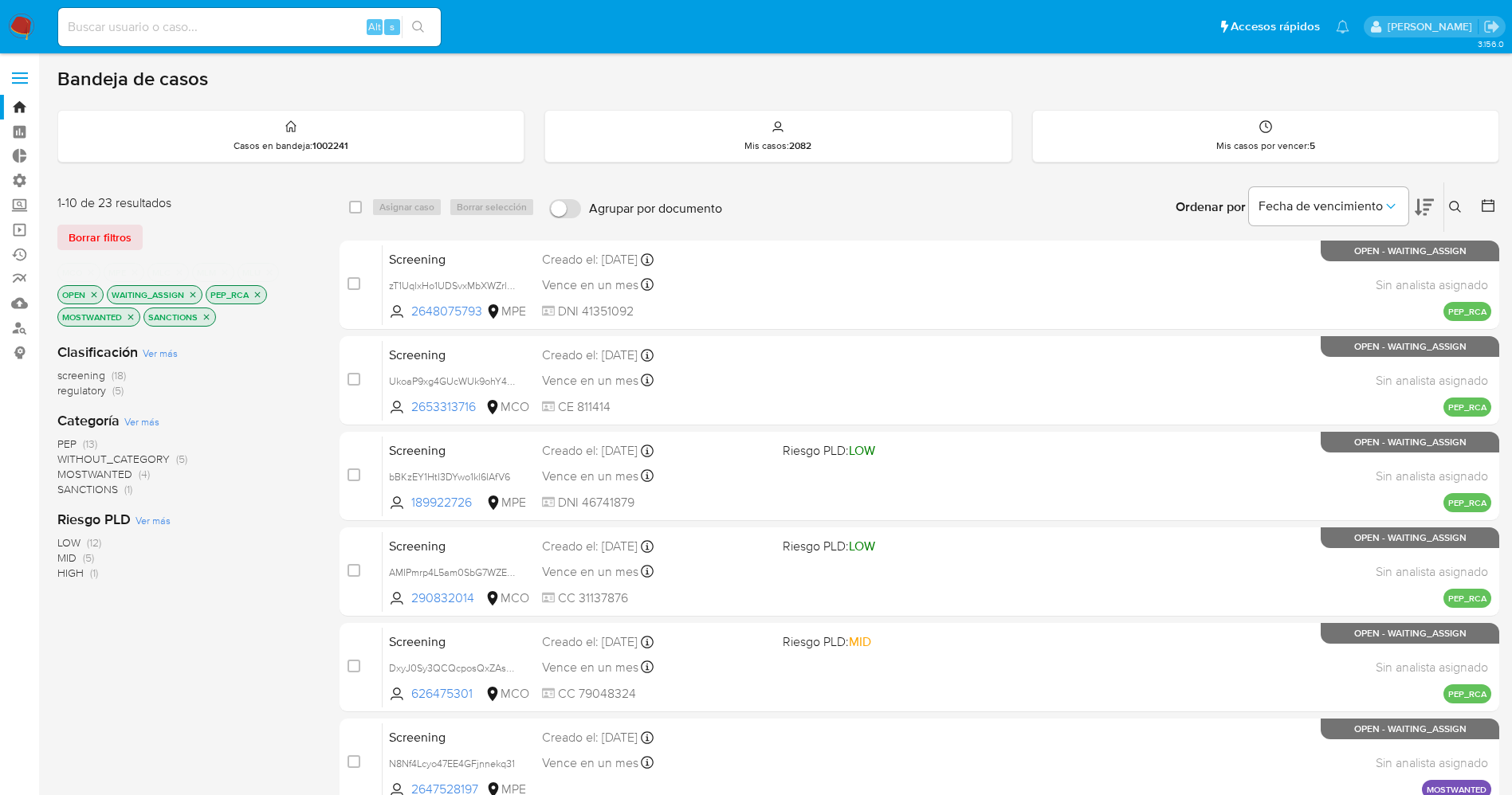
scroll to position [463, 0]
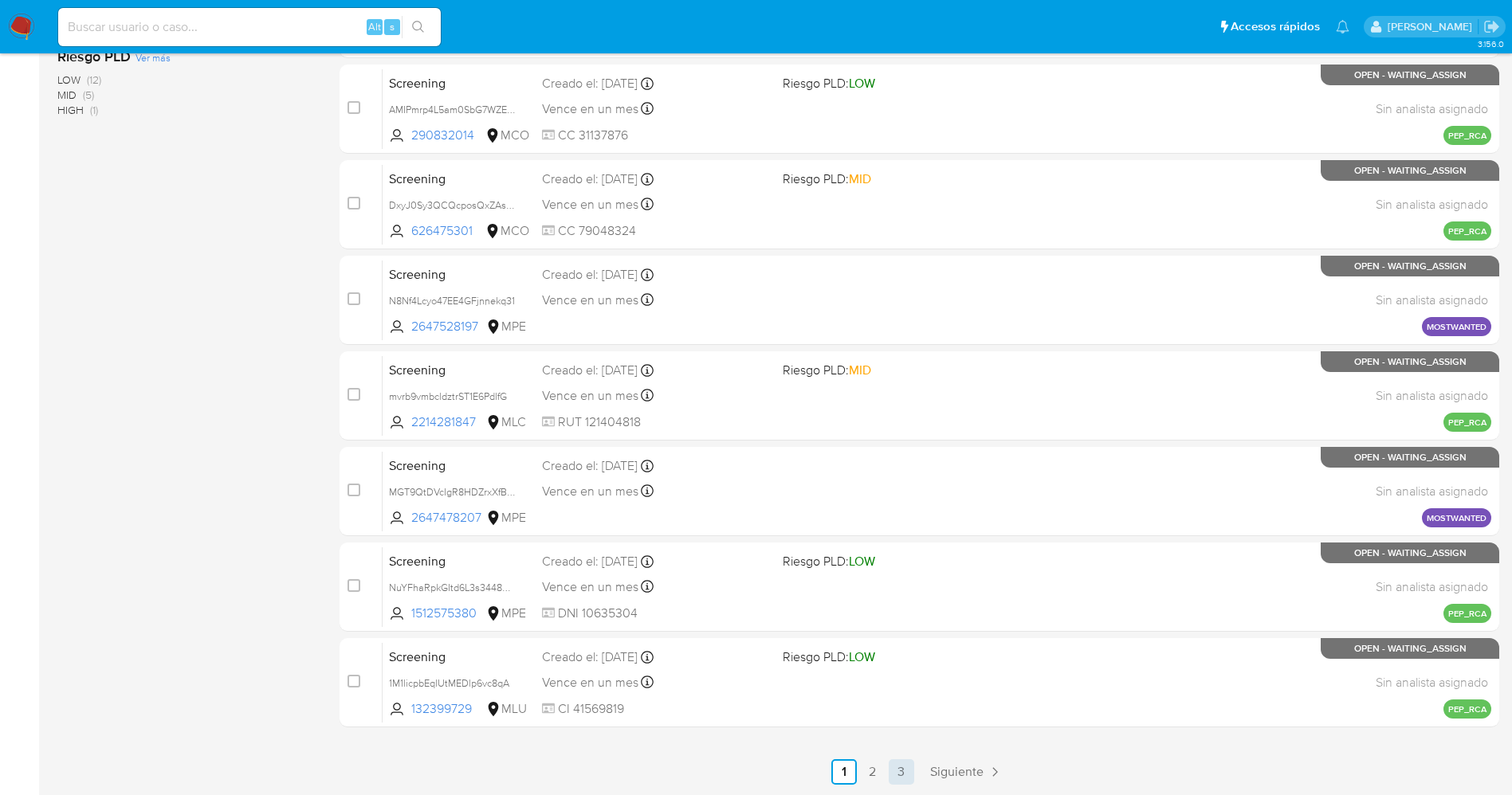
click at [894, 772] on link "3" at bounding box center [902, 772] width 26 height 26
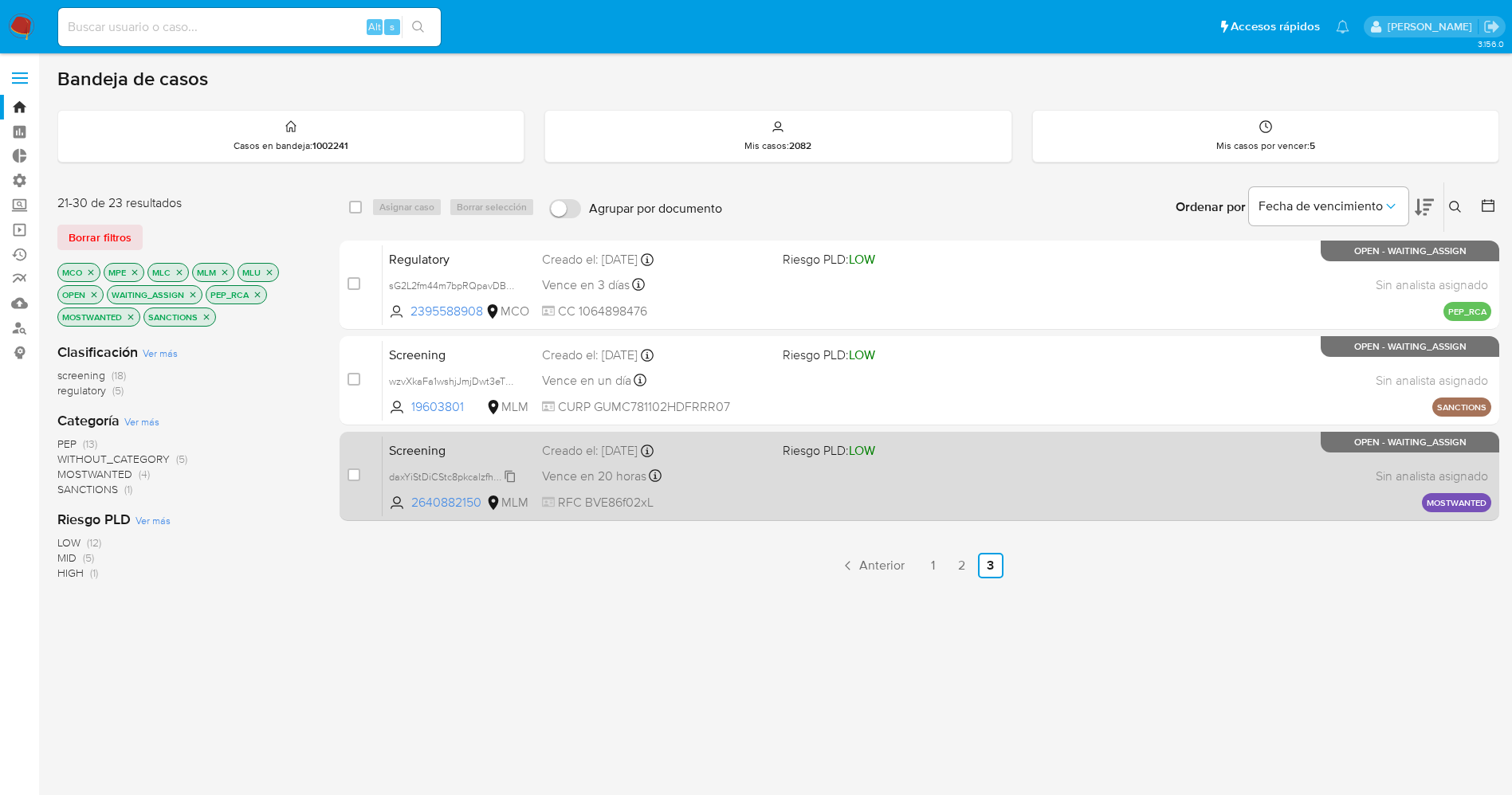
click at [511, 477] on icon at bounding box center [510, 477] width 13 height 13
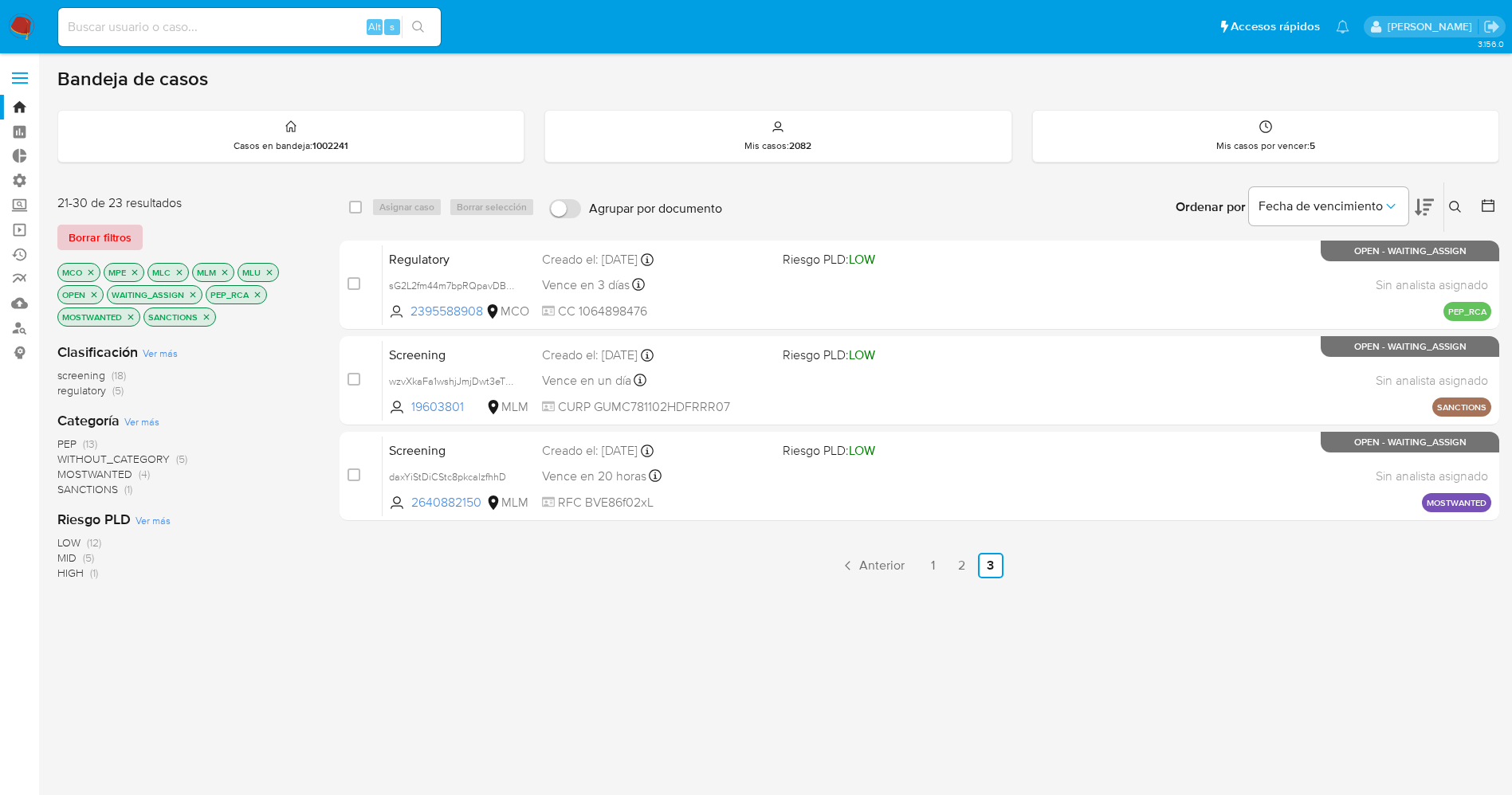
click at [112, 245] on span "Borrar filtros" at bounding box center [100, 238] width 63 height 22
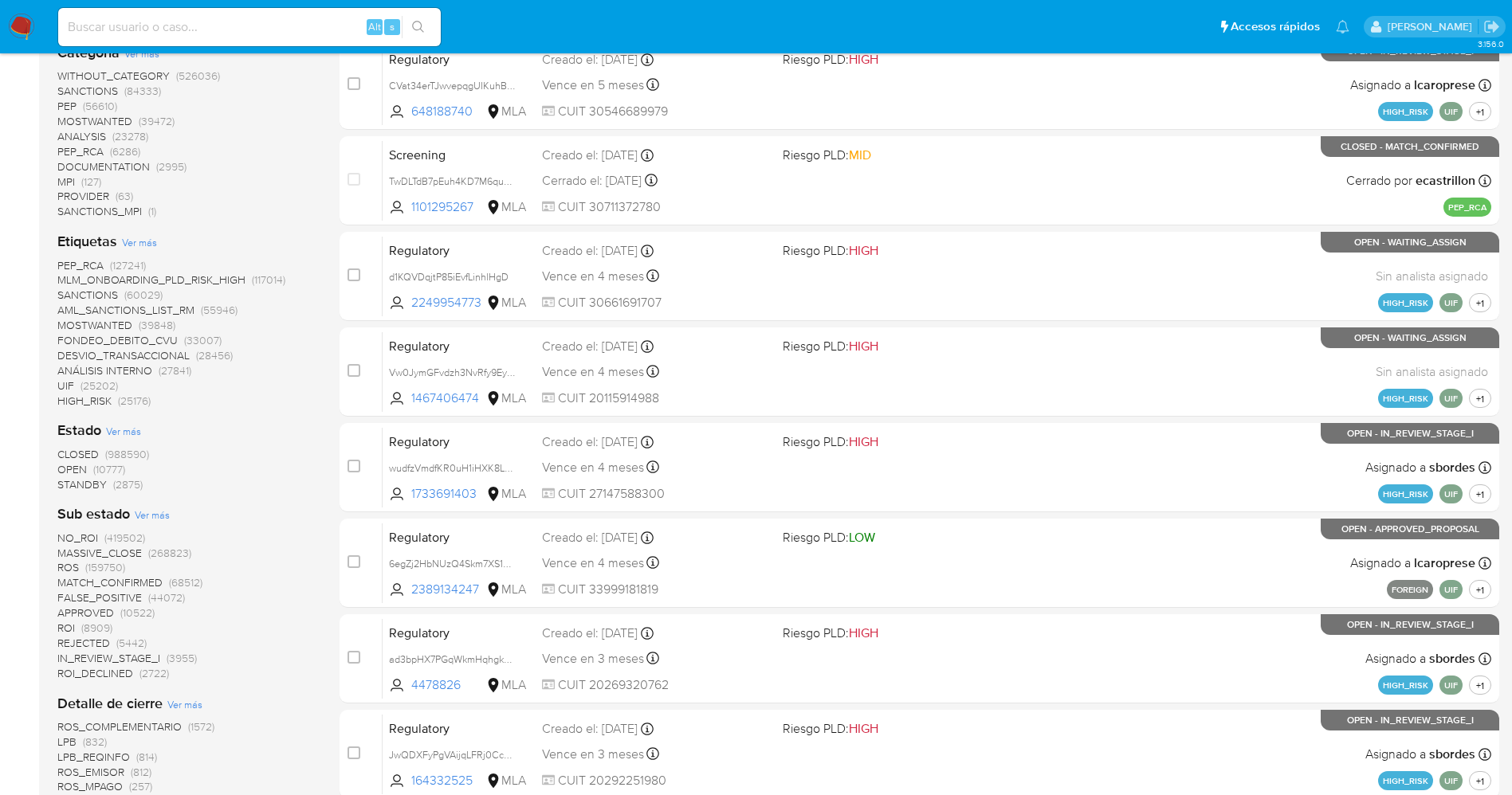
scroll to position [358, 0]
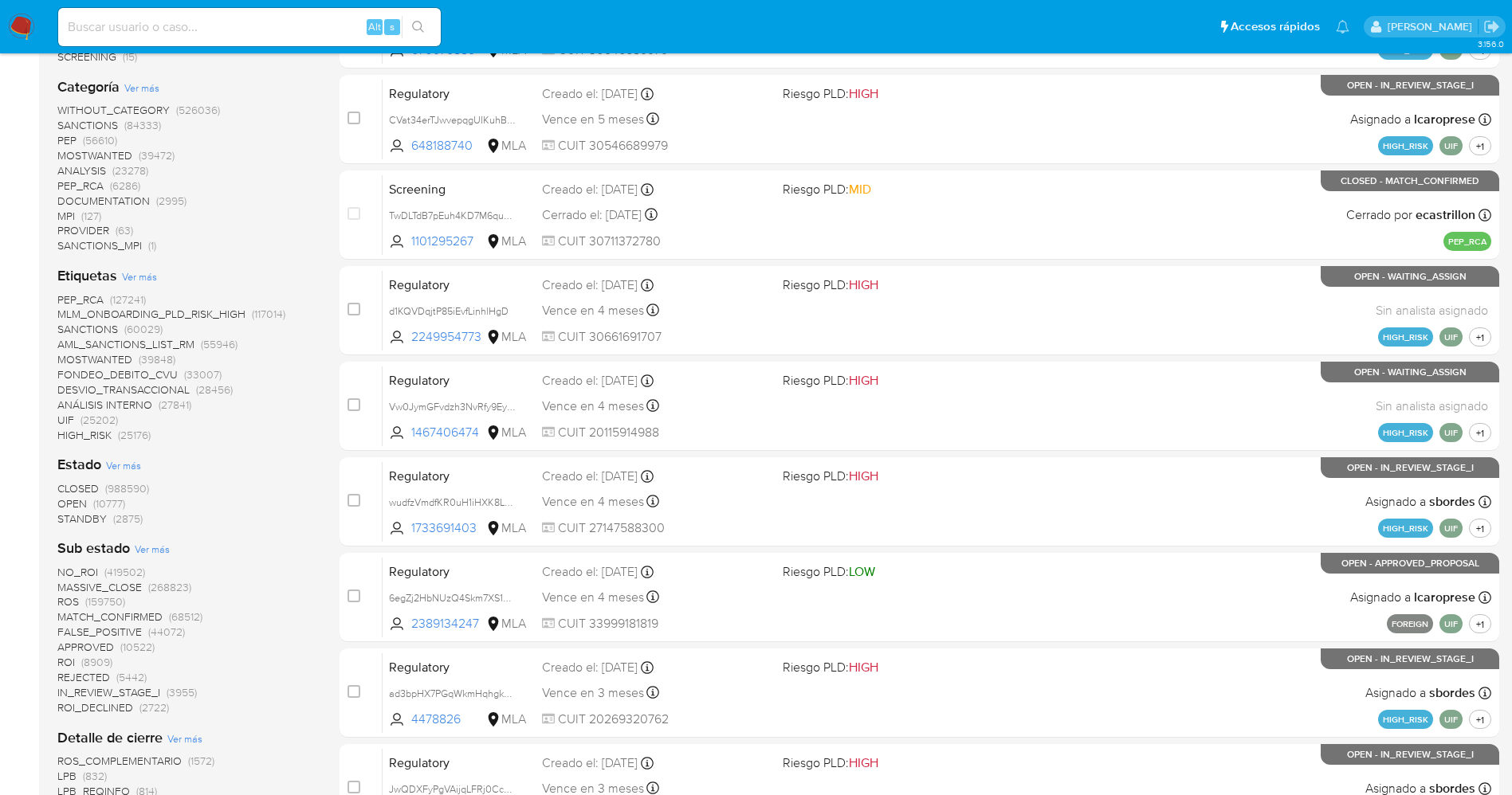
click at [74, 501] on span "OPEN" at bounding box center [72, 504] width 30 height 16
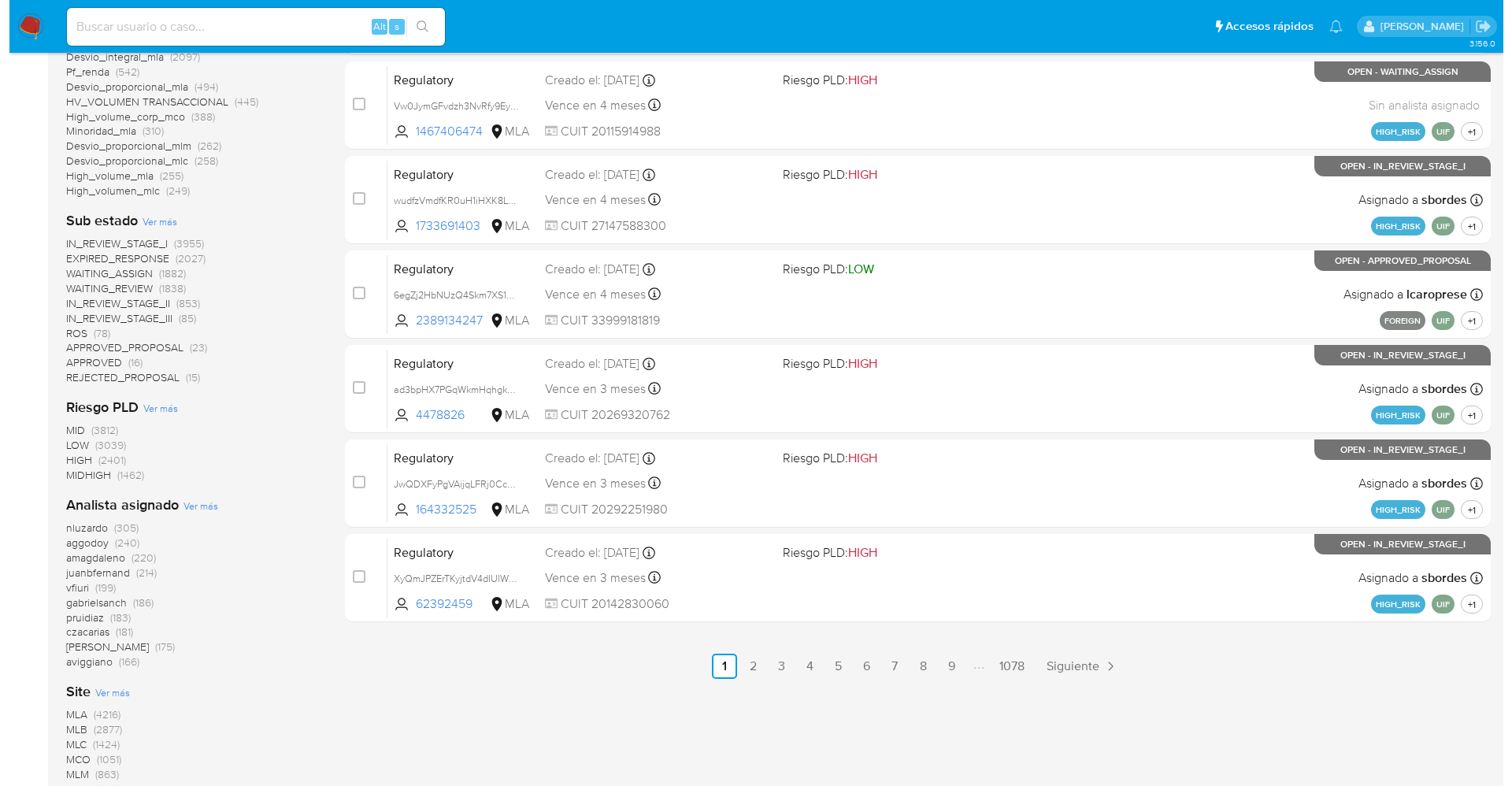
scroll to position [565, 0]
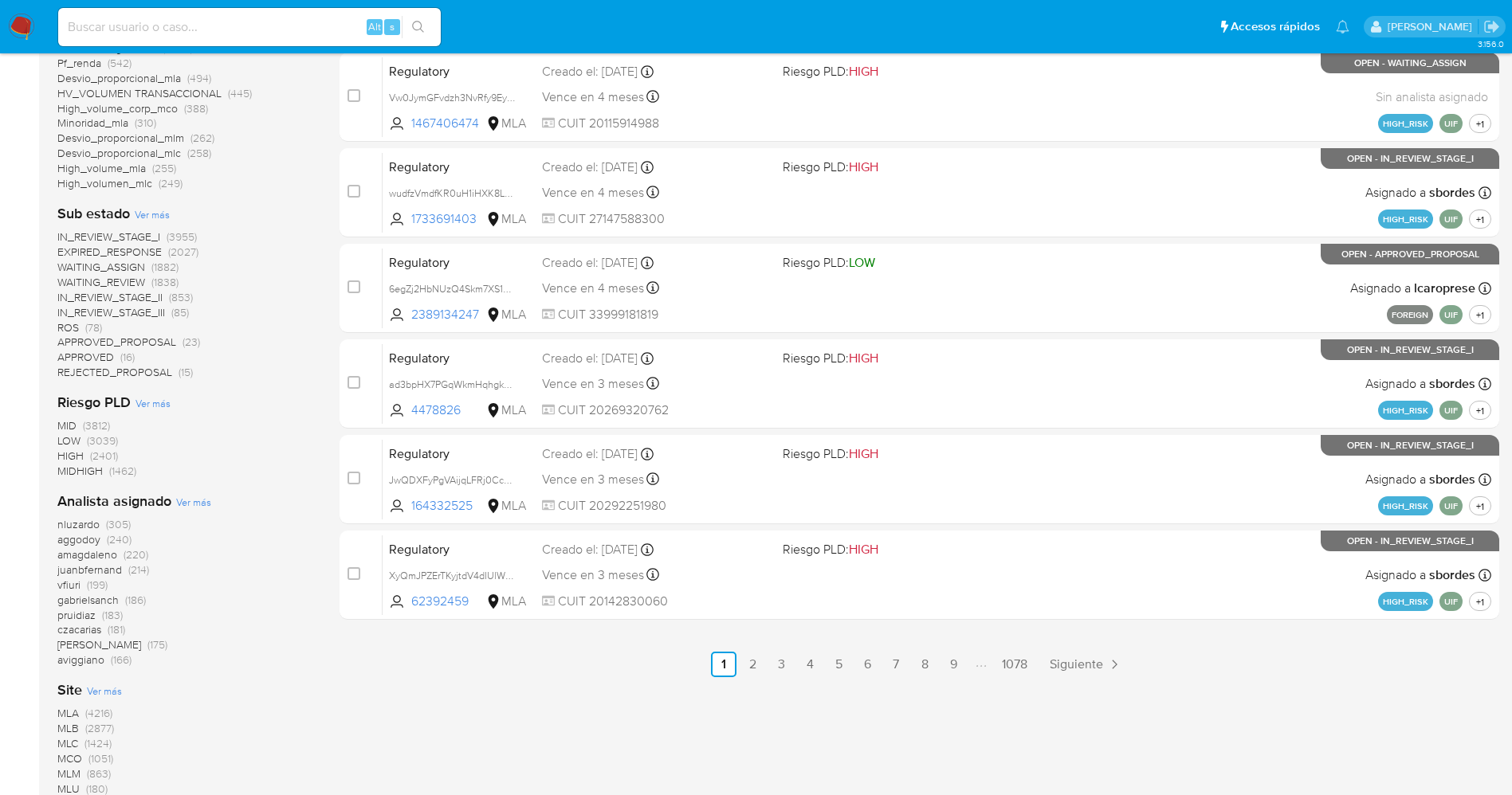
click at [191, 502] on span "Ver más" at bounding box center [194, 502] width 35 height 14
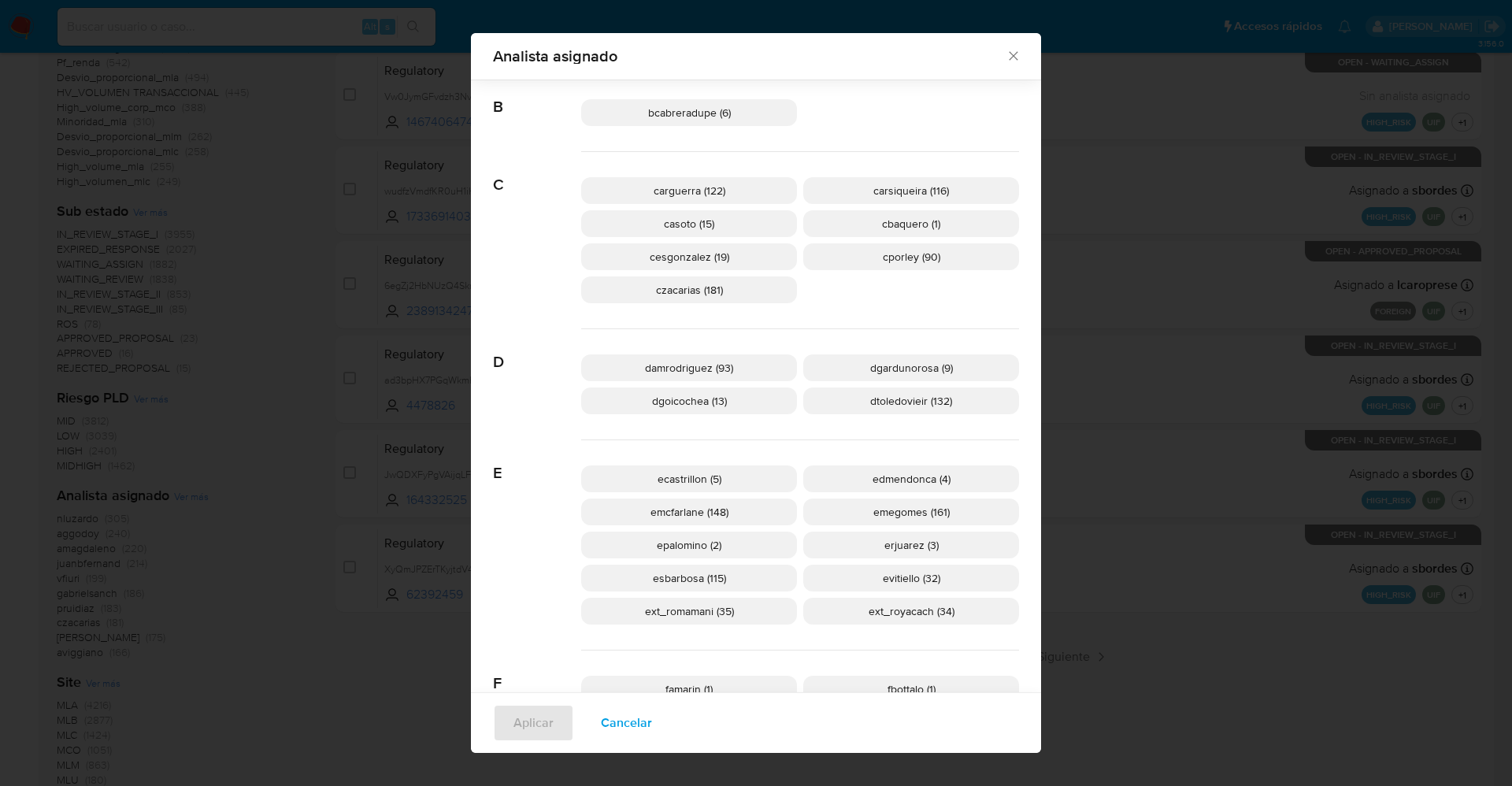
scroll to position [461, 0]
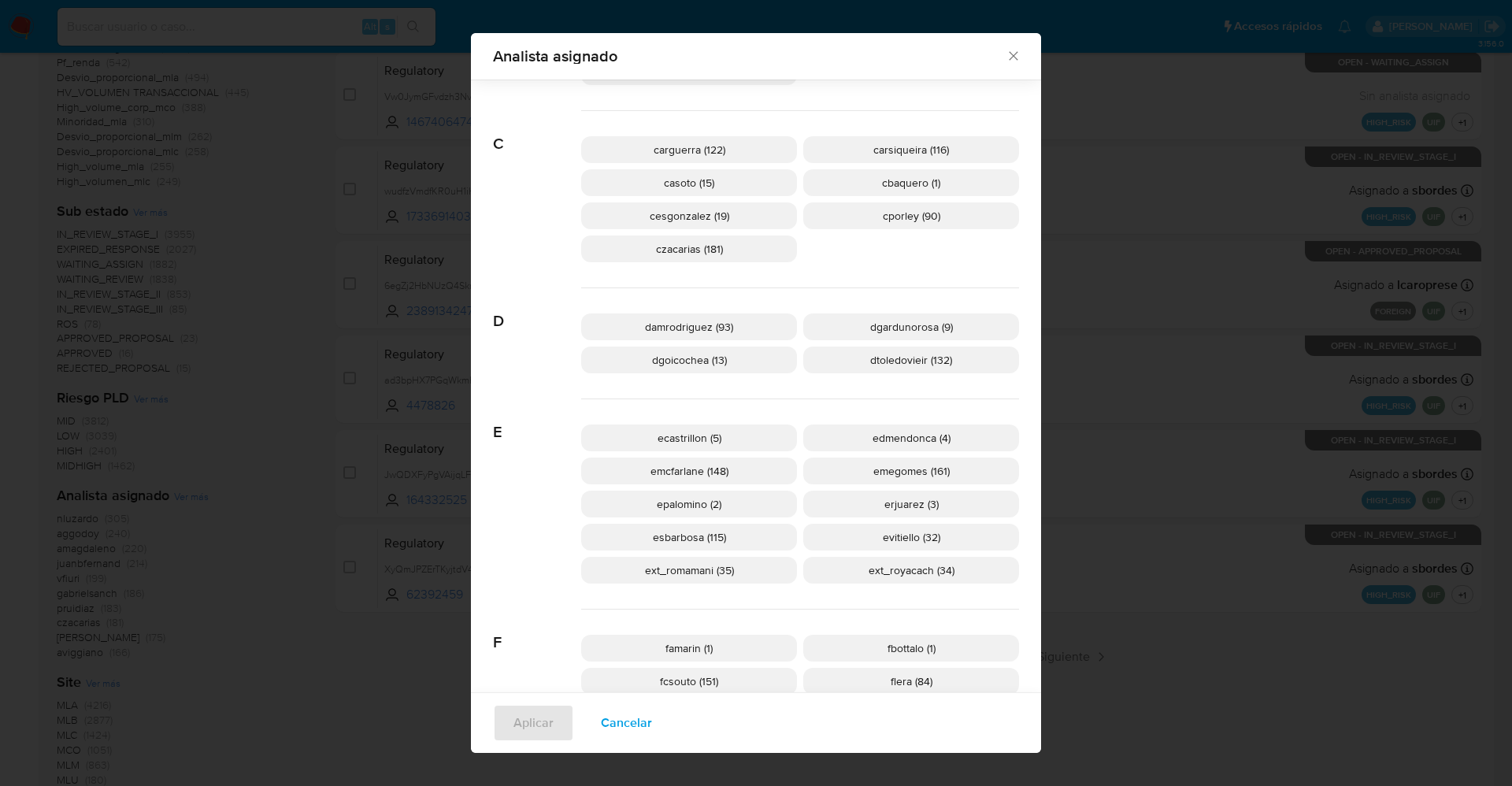
click at [685, 567] on span "ext_romamani (35)" at bounding box center [689, 570] width 89 height 16
click at [531, 730] on span "Aplicar" at bounding box center [533, 724] width 40 height 35
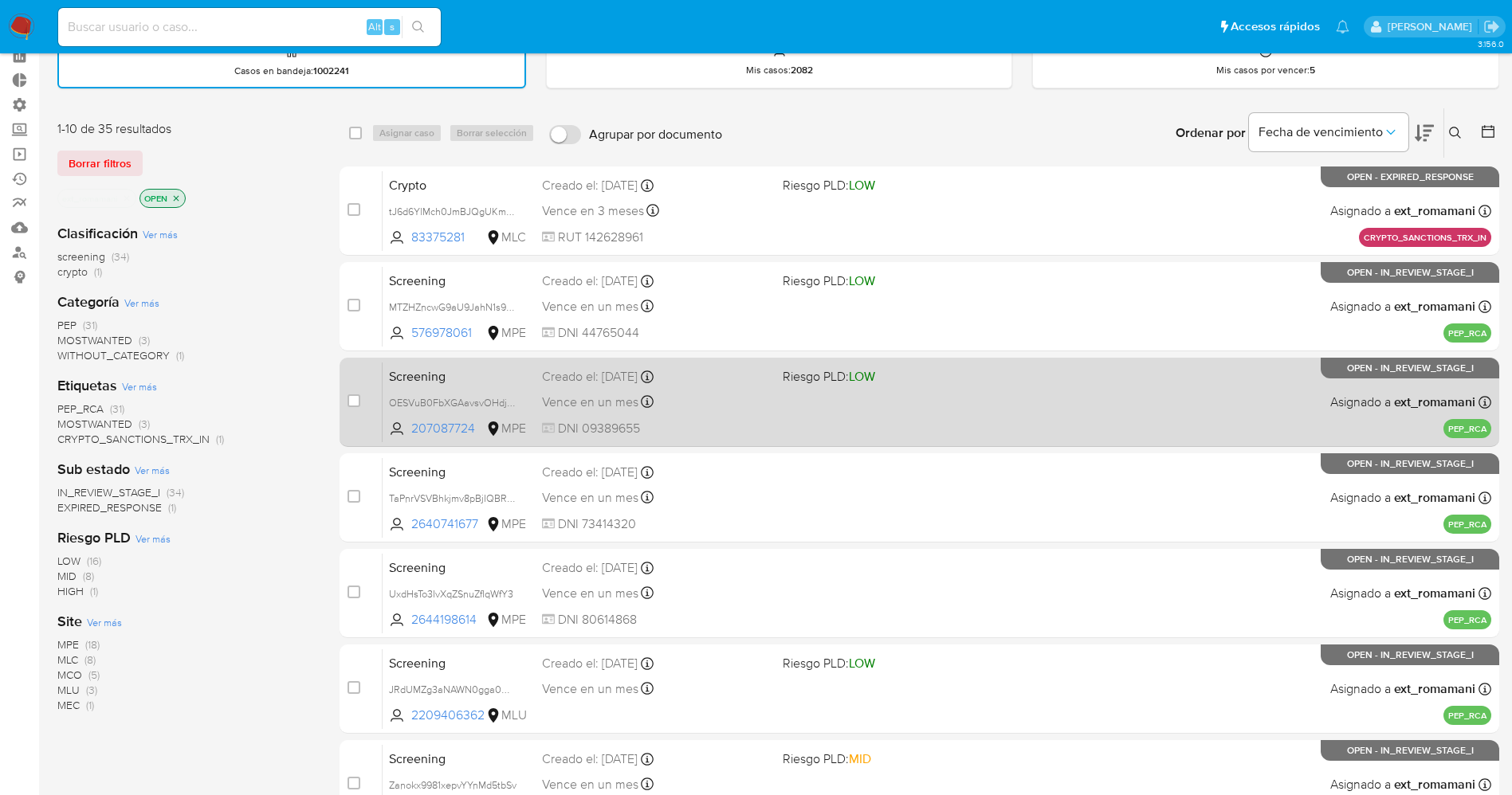
scroll to position [465, 0]
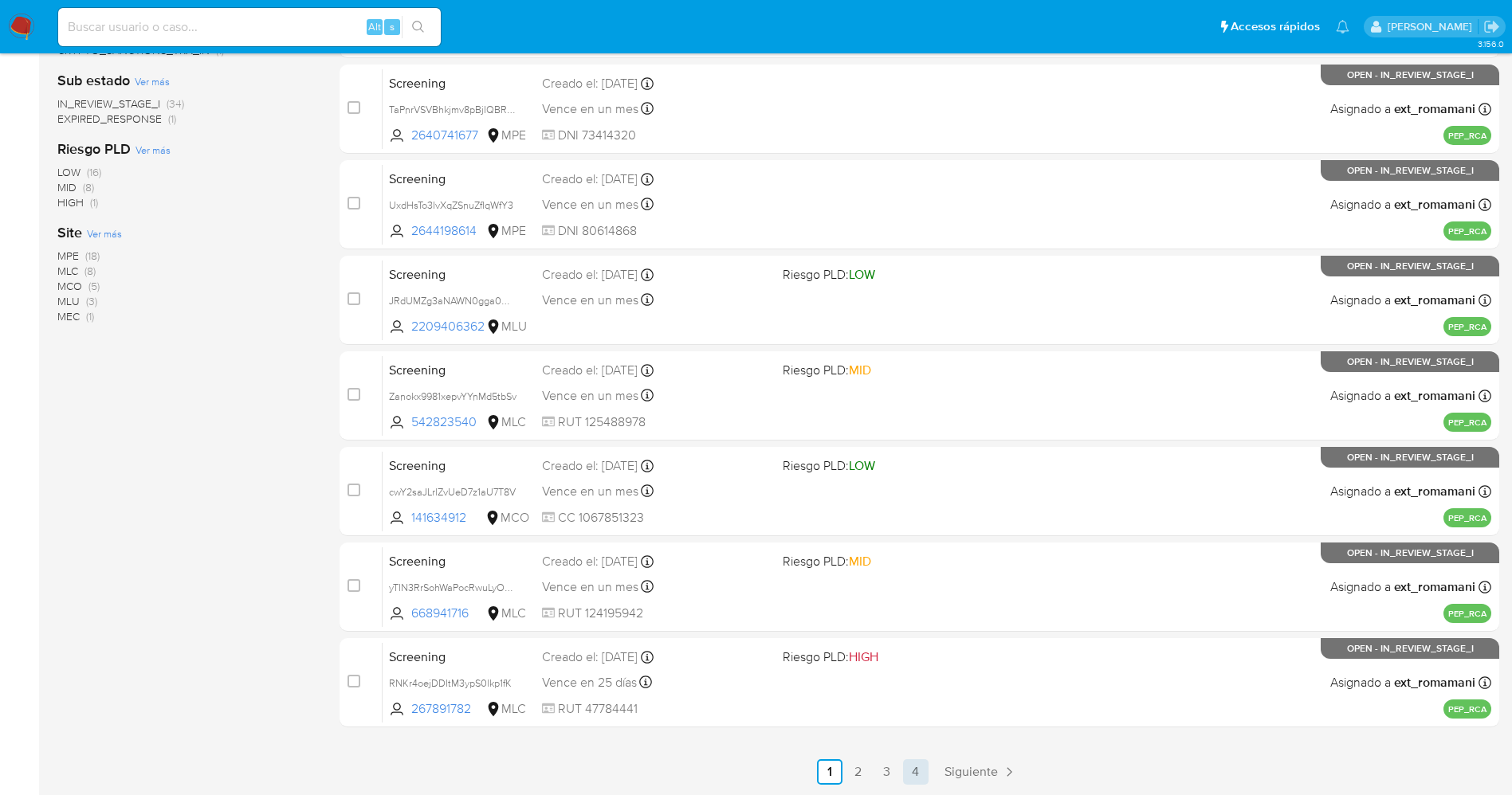
click at [914, 771] on link "4" at bounding box center [916, 772] width 26 height 26
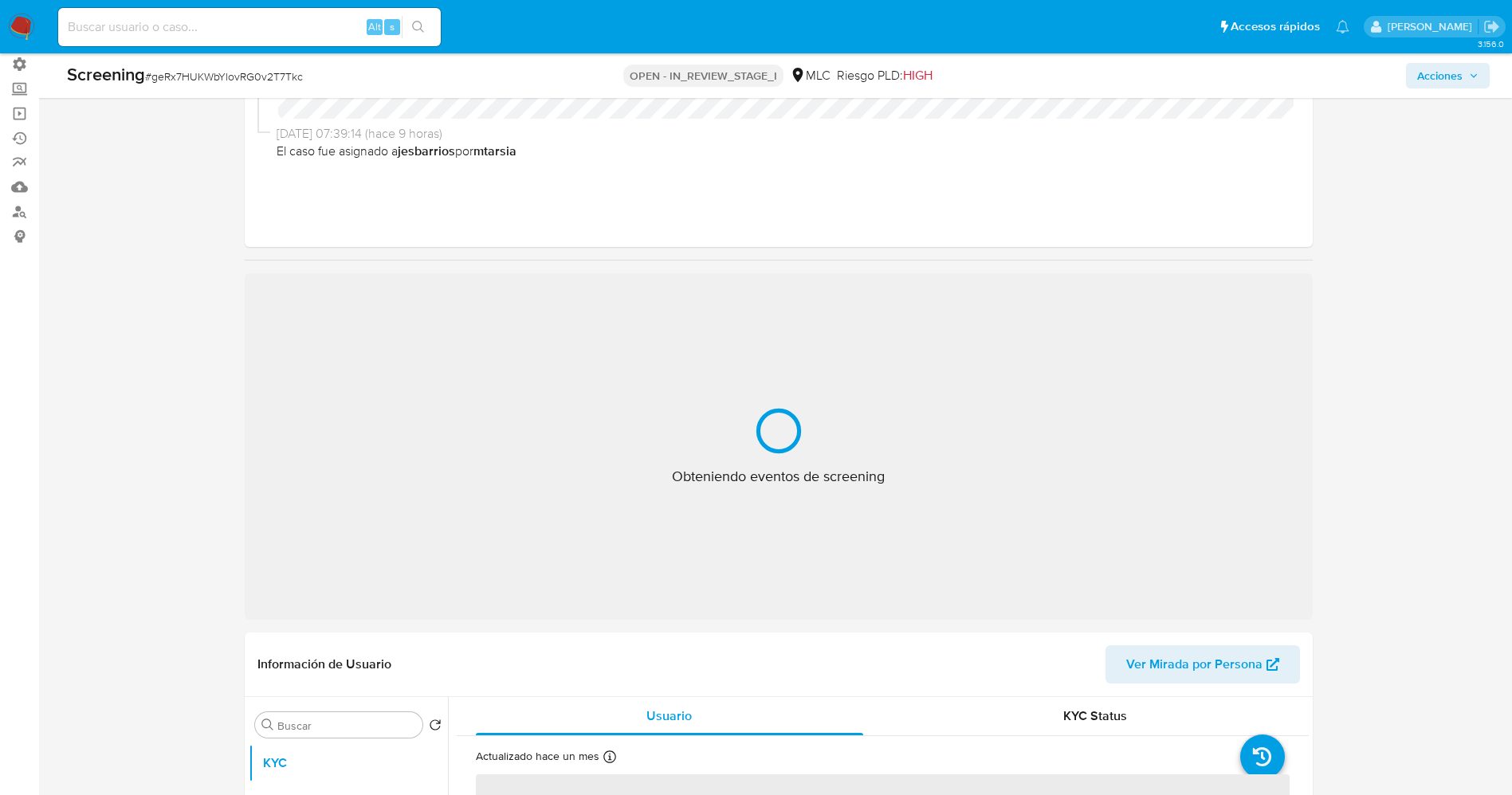
scroll to position [119, 0]
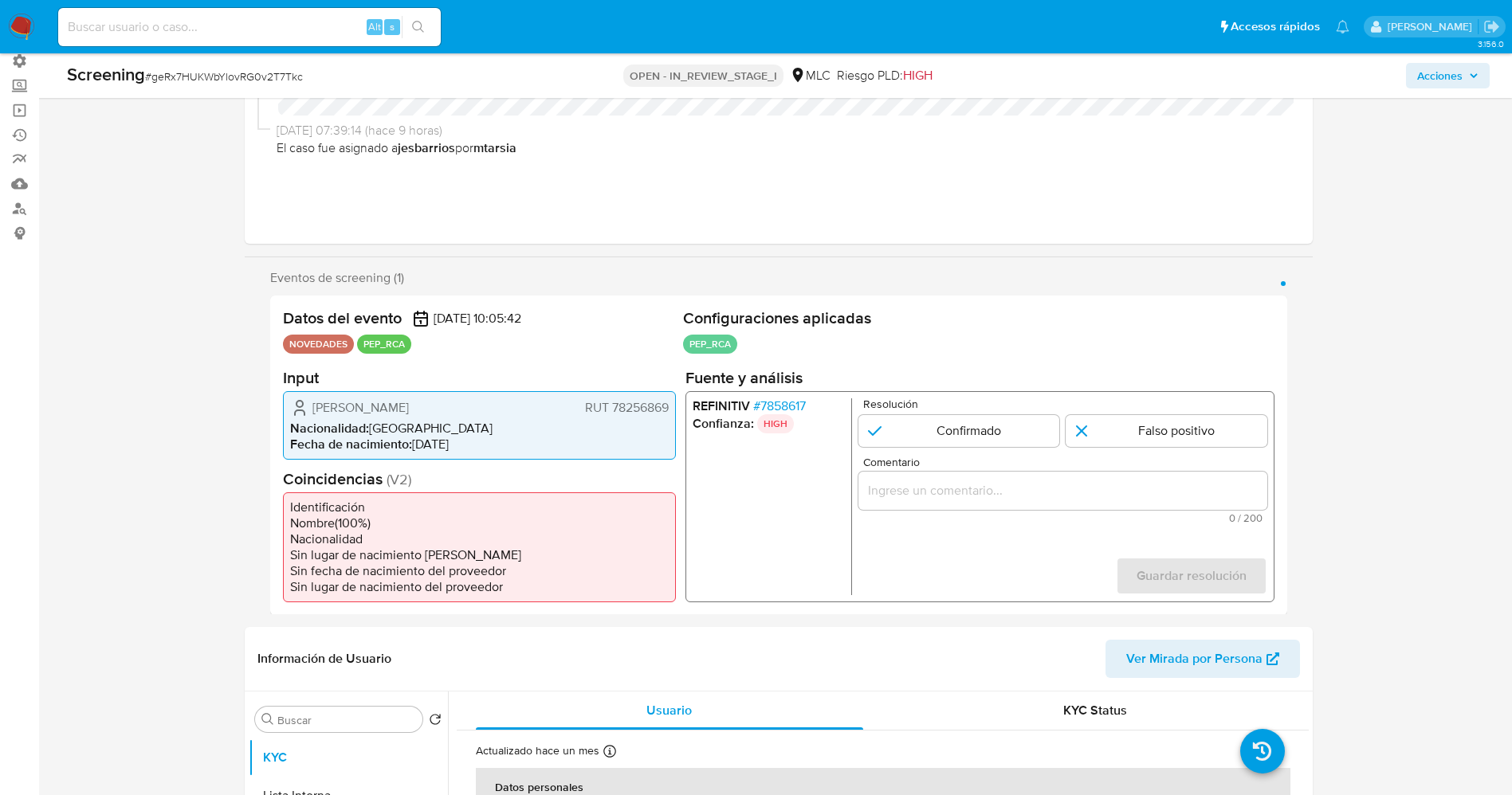
select select "10"
click at [782, 398] on span "# 7858617" at bounding box center [778, 405] width 53 height 16
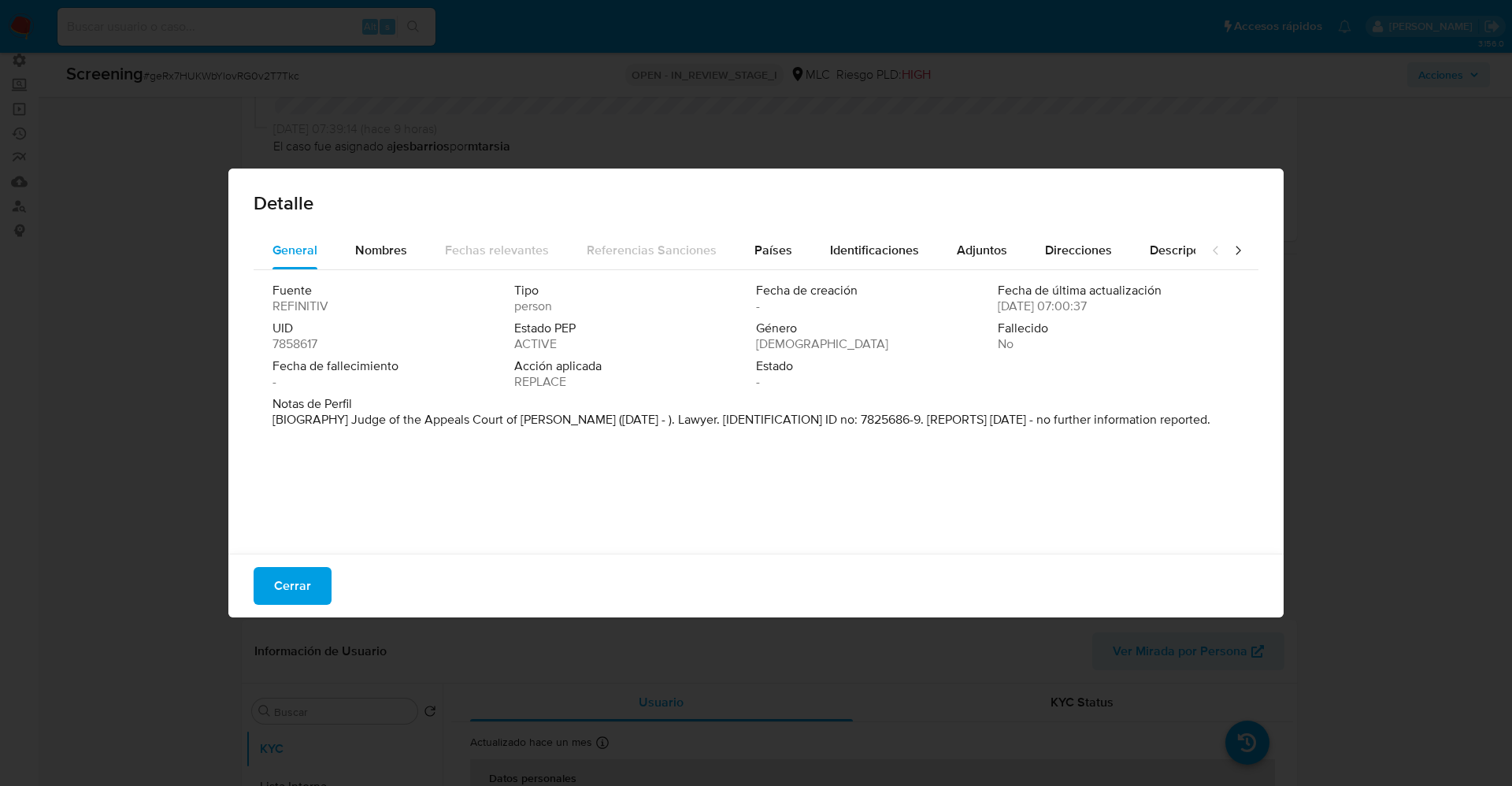
drag, startPoint x: 349, startPoint y: 421, endPoint x: 545, endPoint y: 420, distance: 196.0
click at [545, 420] on p "[BIOGRAPHY] Judge of the Appeals Court of Talca (Jun 2022 - ). Lawyer. [IDENTIF…" at bounding box center [741, 420] width 937 height 16
click at [418, 401] on span "Notas de Perfil" at bounding box center [754, 404] width 963 height 16
click at [377, 234] on div "Nombres" at bounding box center [381, 251] width 52 height 38
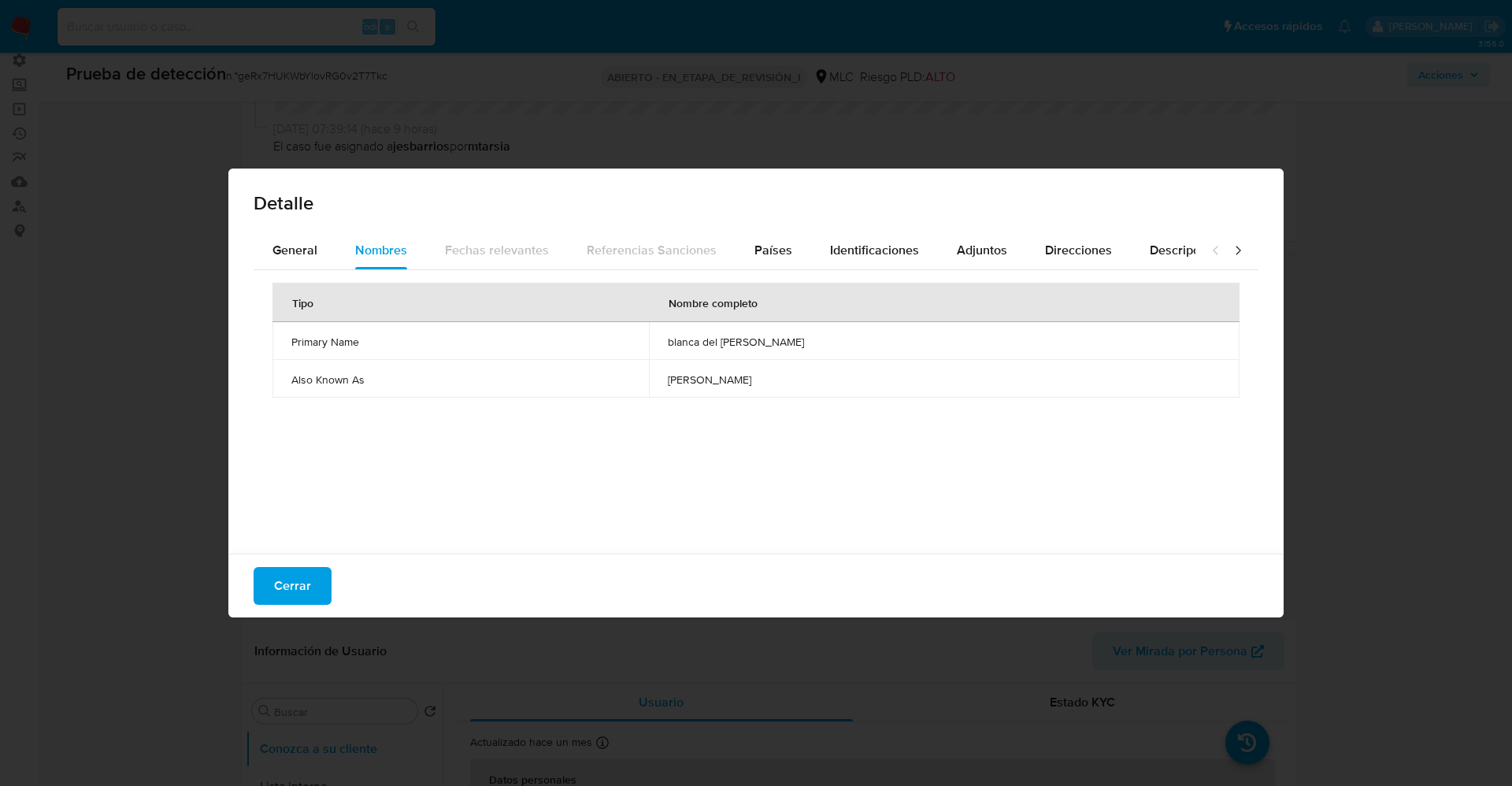
drag, startPoint x: 801, startPoint y: 337, endPoint x: 752, endPoint y: 345, distance: 49.6
click at [815, 340] on span "blanca del carmen rojas arancibia" at bounding box center [944, 342] width 552 height 14
click at [738, 345] on span "blanca del carmen rojas arancibia" at bounding box center [944, 342] width 552 height 14
drag, startPoint x: 624, startPoint y: 336, endPoint x: 741, endPoint y: 335, distance: 117.0
click at [799, 335] on td "blanca del carmen rojas arancibia" at bounding box center [944, 341] width 590 height 38
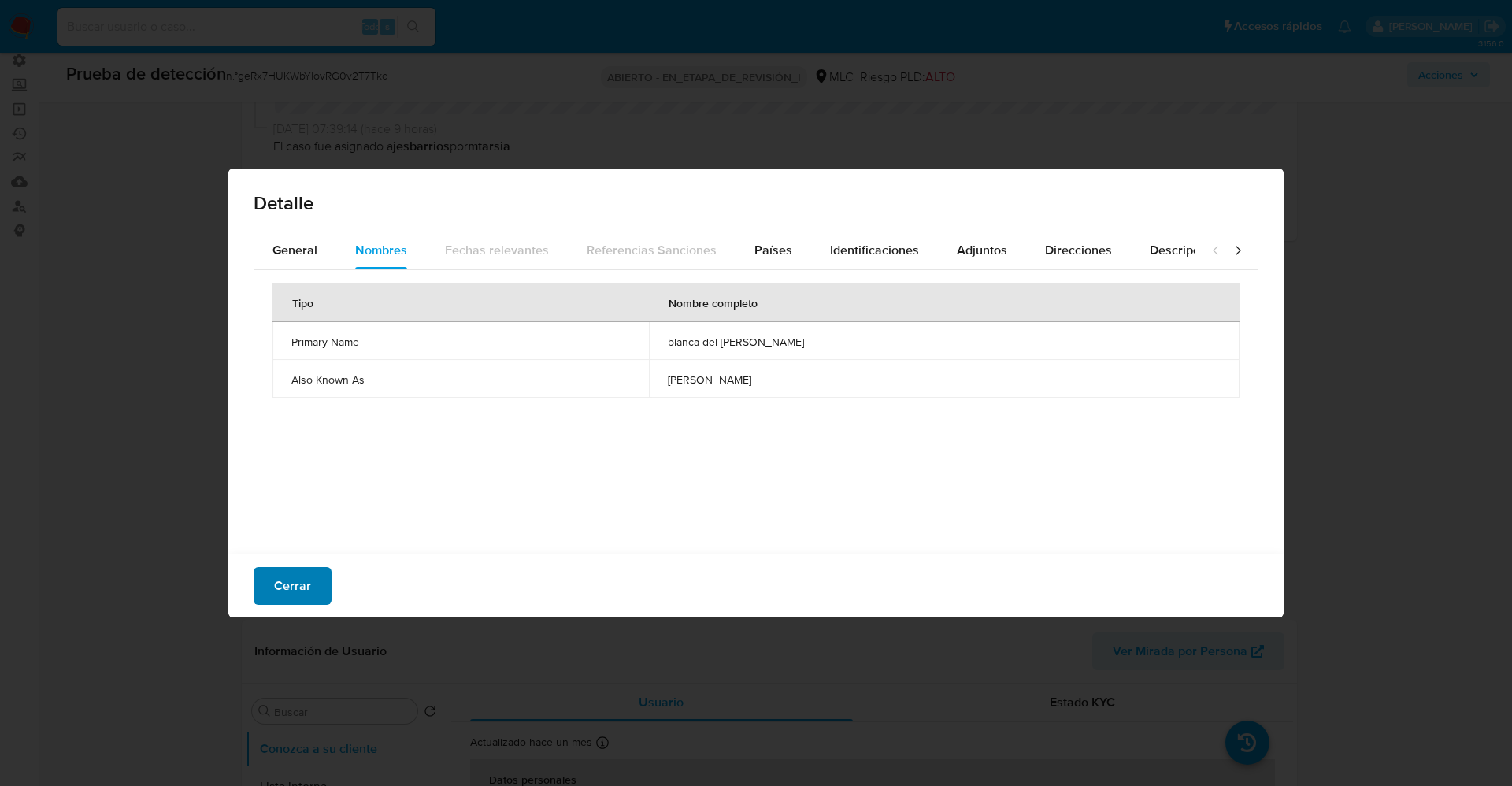
click at [304, 589] on span "Cerrar" at bounding box center [292, 586] width 37 height 35
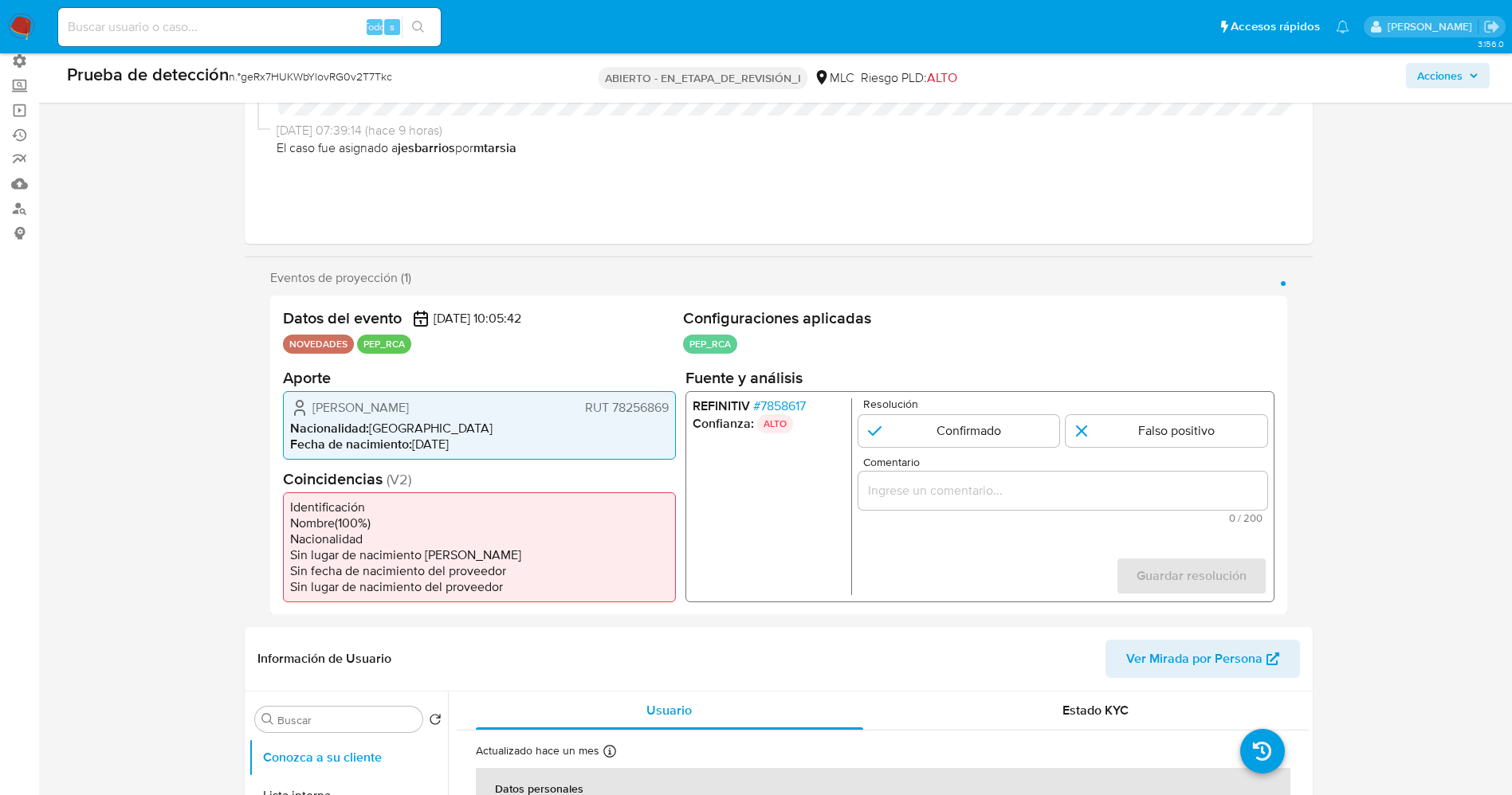
drag, startPoint x: 302, startPoint y: 405, endPoint x: 671, endPoint y: 403, distance: 369.0
click at [671, 403] on div "Blanca Del Carmen Rojas Arancibia RUT 78256869 Nacionalidad : Chile Fecha de na…" at bounding box center [479, 425] width 393 height 69
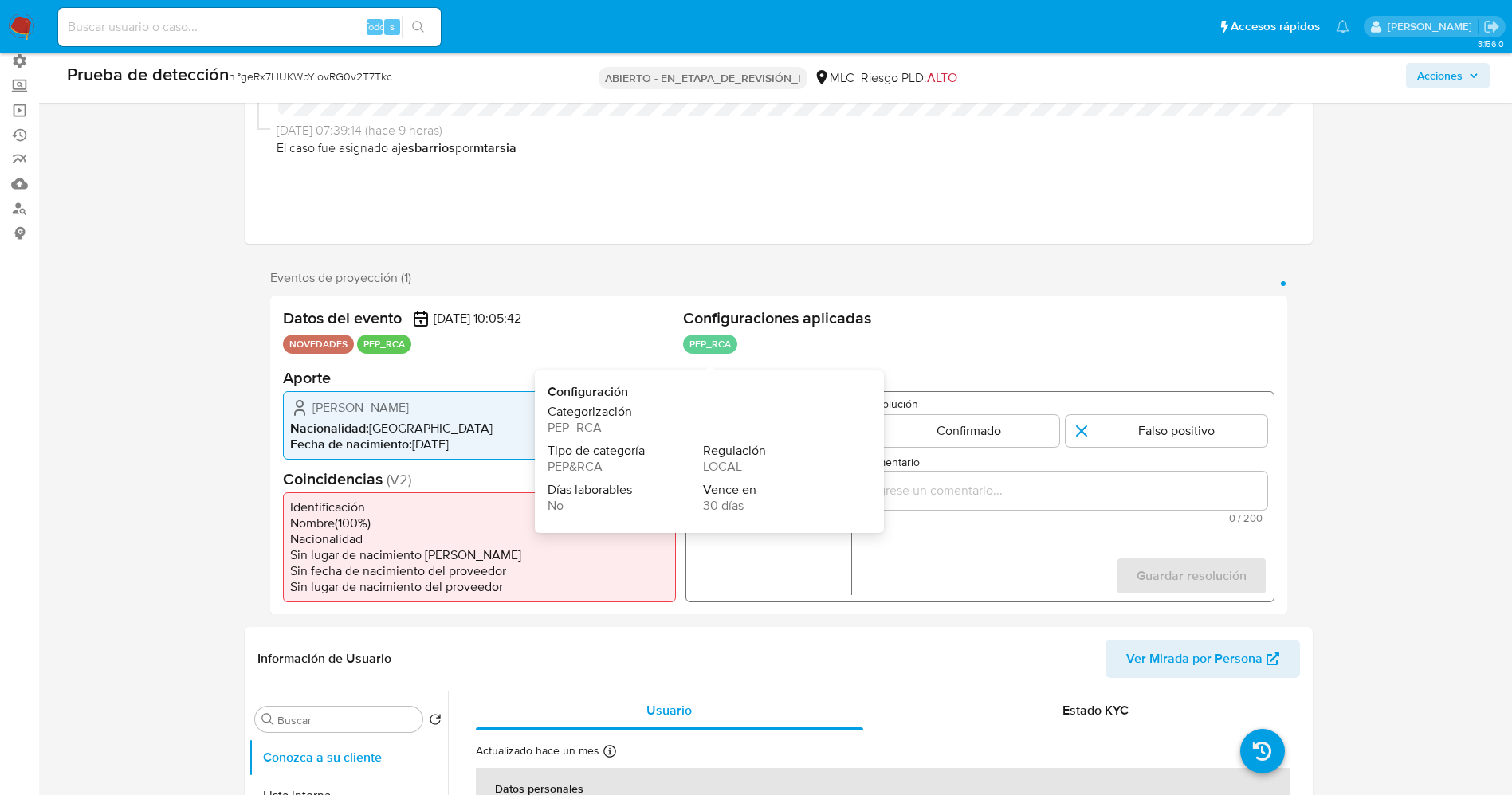
click at [772, 404] on span "Categorización" at bounding box center [701, 412] width 307 height 16
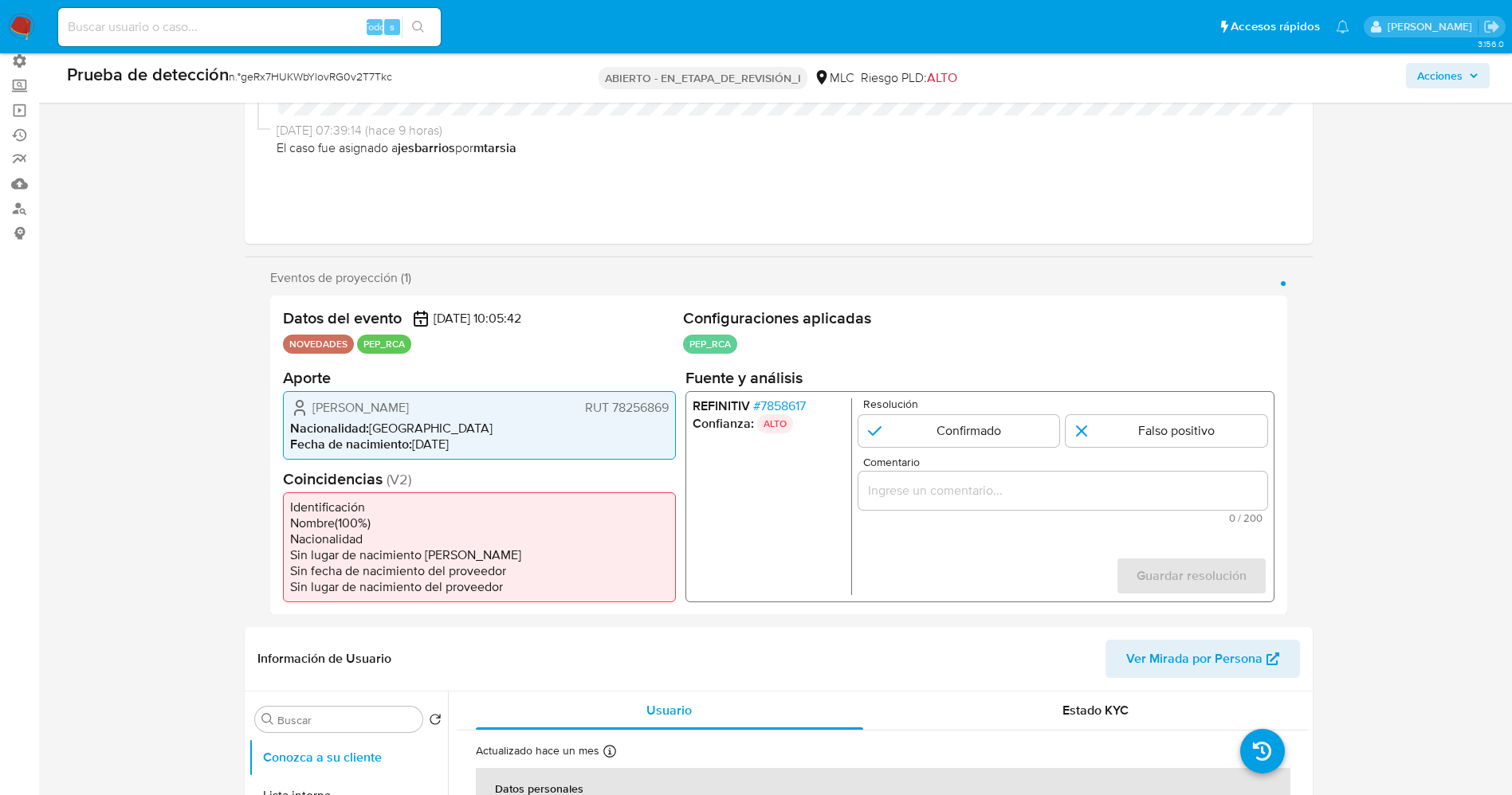
click at [790, 409] on font "7858617" at bounding box center [782, 405] width 46 height 18
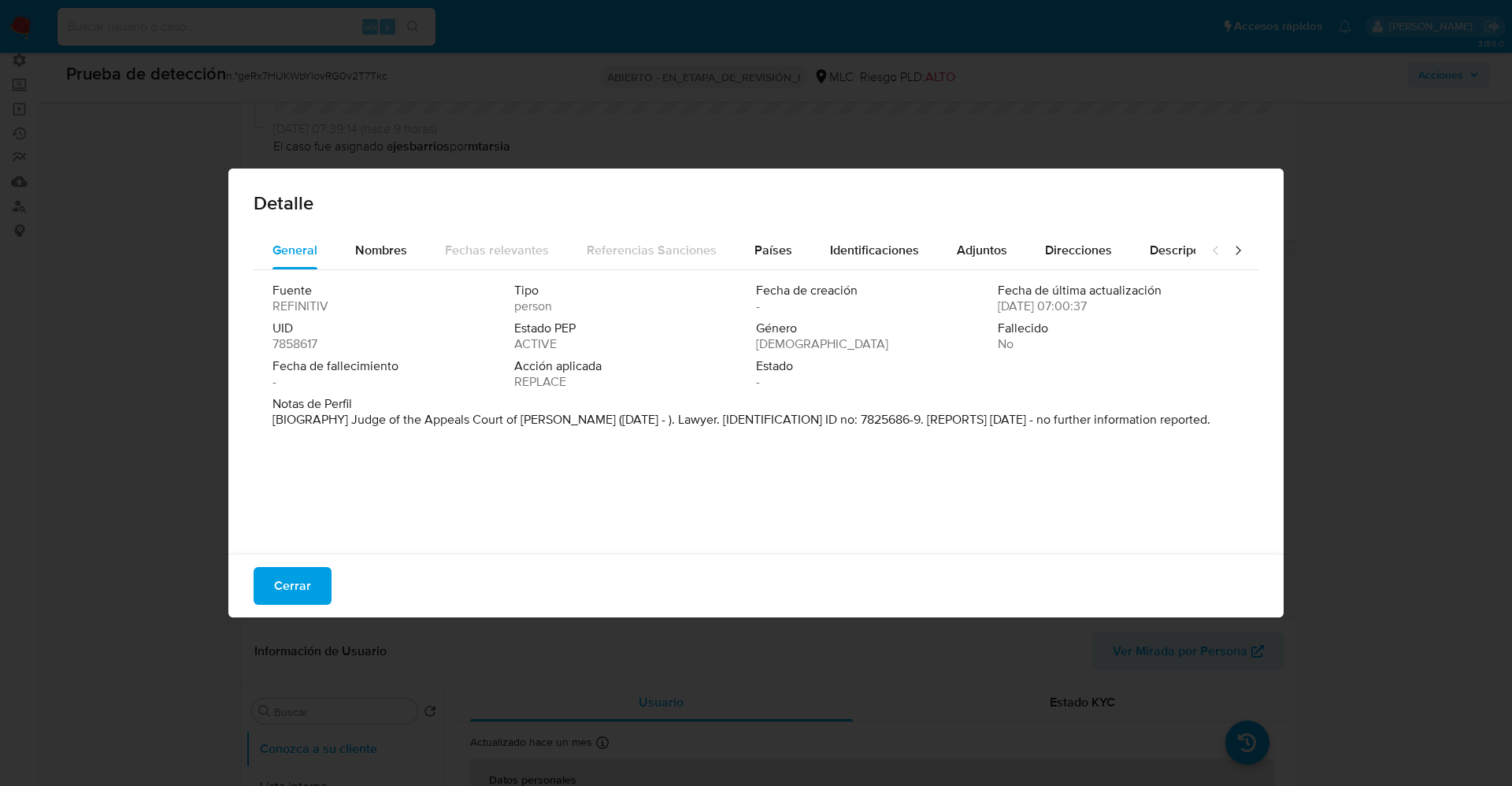
drag, startPoint x: 355, startPoint y: 421, endPoint x: 556, endPoint y: 429, distance: 201.2
click at [556, 429] on div "Notas de Perfil [BIOGRAPHY] Judge of the Appeals Court of Talca (Jun 2022 - ). …" at bounding box center [756, 415] width 967 height 38
click at [305, 601] on font "Cerrar" at bounding box center [292, 586] width 37 height 38
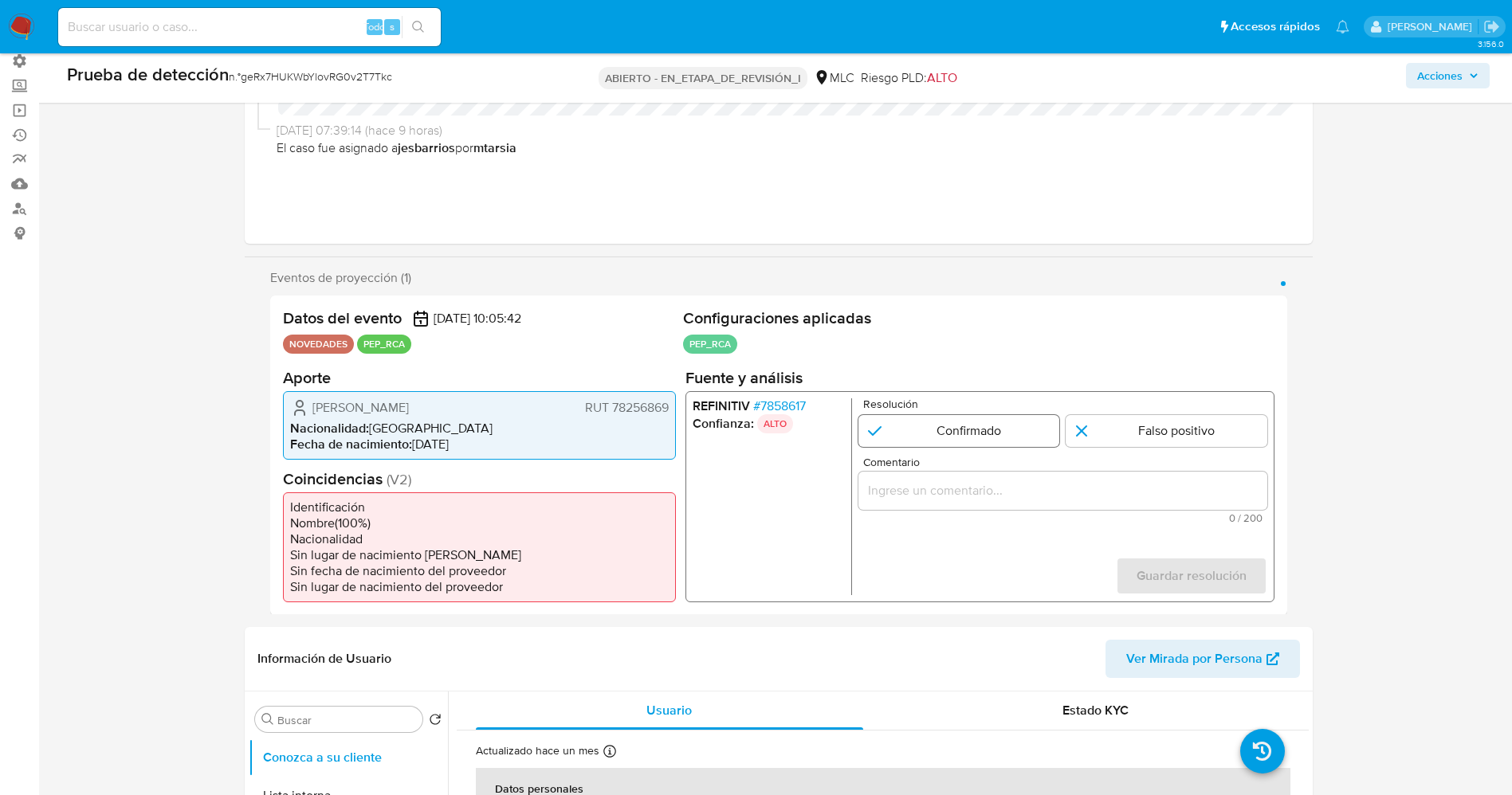
click at [893, 419] on input "1 de 1" at bounding box center [958, 430] width 202 height 32
radio input "true"
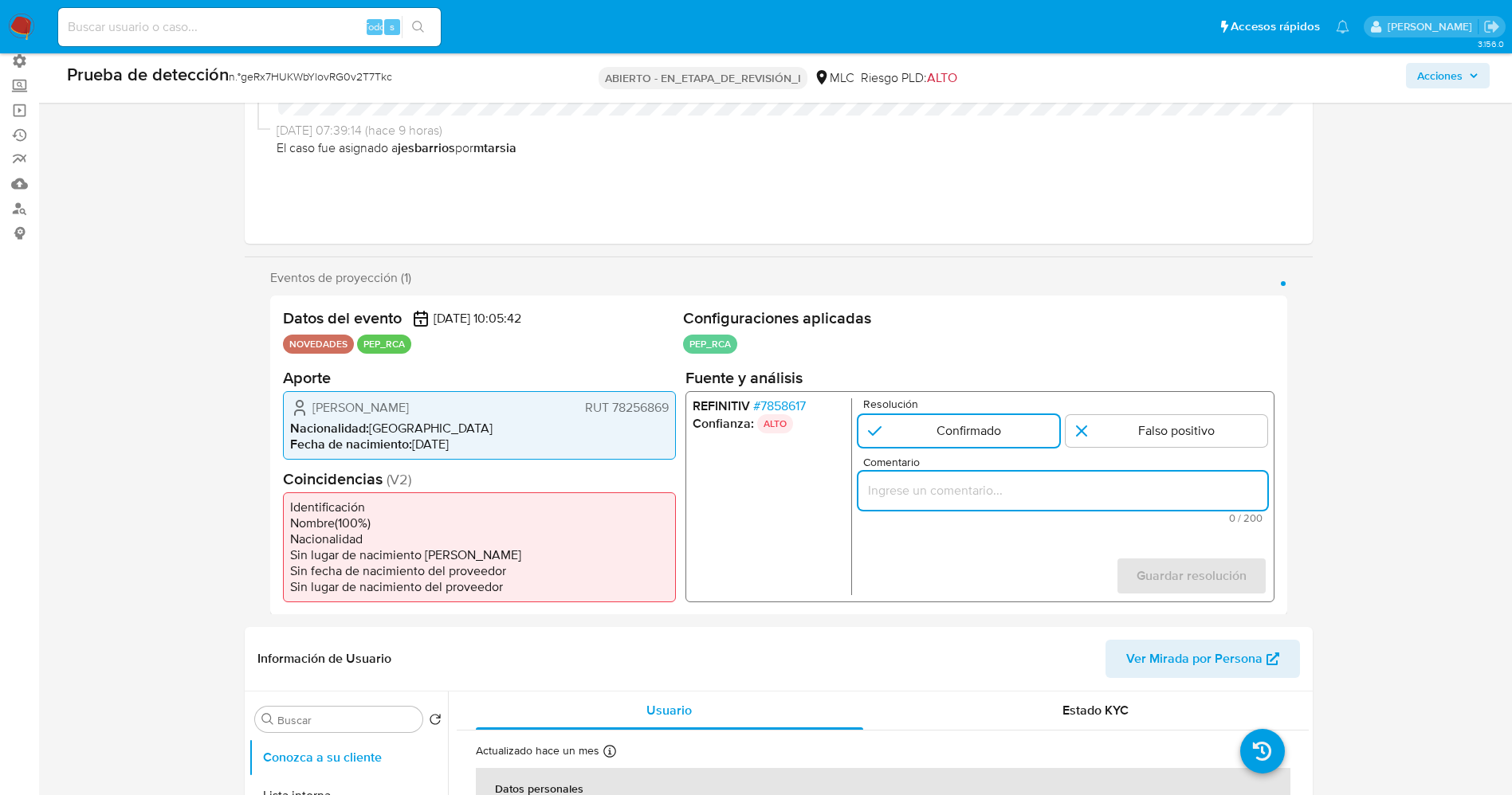
click at [928, 493] on input "Comentario" at bounding box center [1062, 490] width 409 height 21
click at [974, 493] on input "usuario Blanca Del Carmen Rojas Arancibia,RUT 78256869,nacionalidad Chilena, po…" at bounding box center [1062, 490] width 409 height 21
drag, startPoint x: 897, startPoint y: 493, endPoint x: 946, endPoint y: 497, distance: 49.2
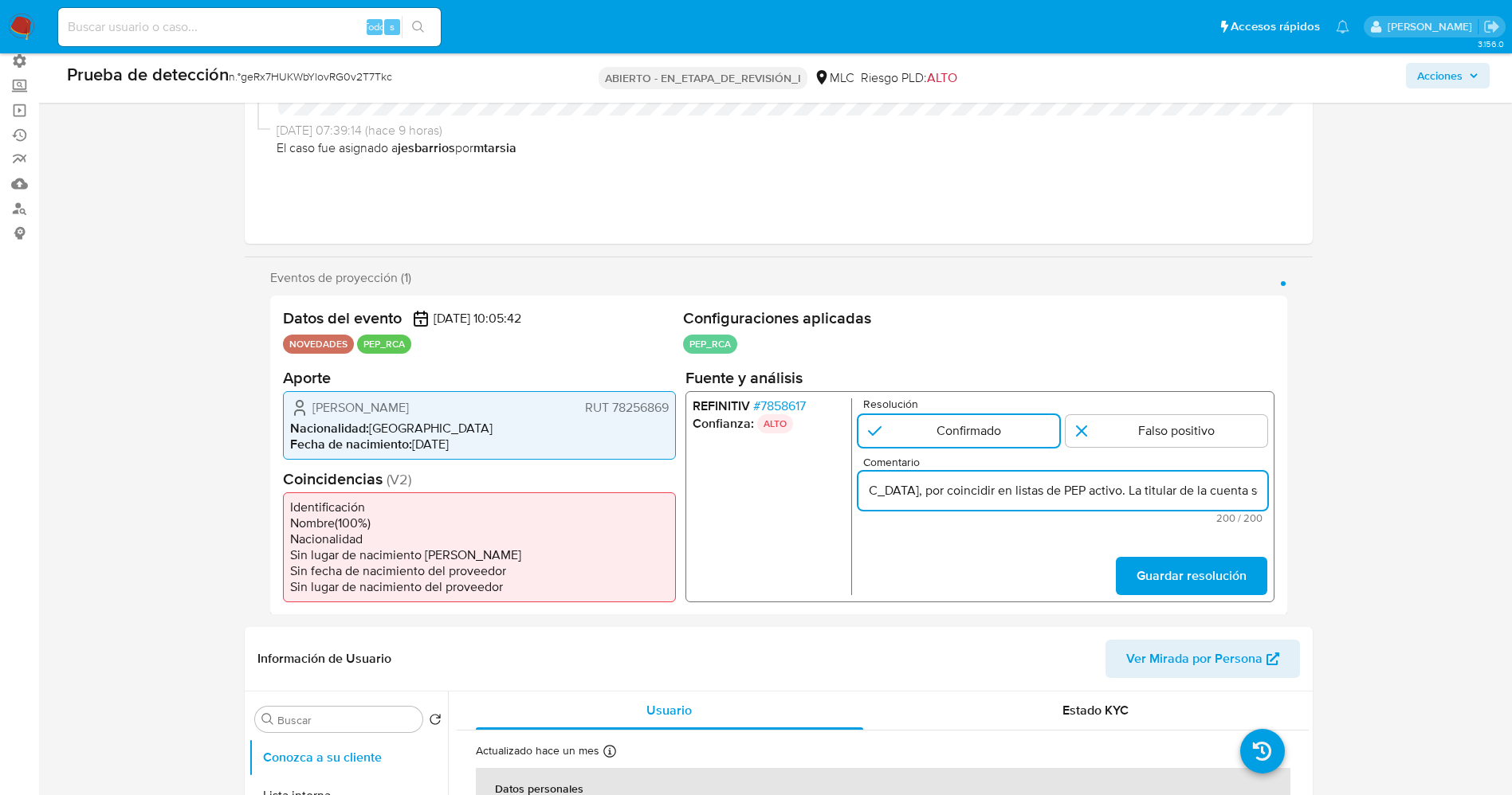
click at [944, 500] on input "usuario Blanca Del Carmen Rojas Arancibia,RUT 78256869,nacionalidad Chilena, po…" at bounding box center [1062, 490] width 409 height 21
click at [1040, 483] on input "usuario Blanca Del Carmen Rojas Arancibia,RUT 78256869,nacionalidad Chilena, se…" at bounding box center [1062, 490] width 409 height 21
type input "usuario [PERSON_NAME],RUT 78256869,nacionalidad [DEMOGRAPHIC_DATA], se desempeñ…"
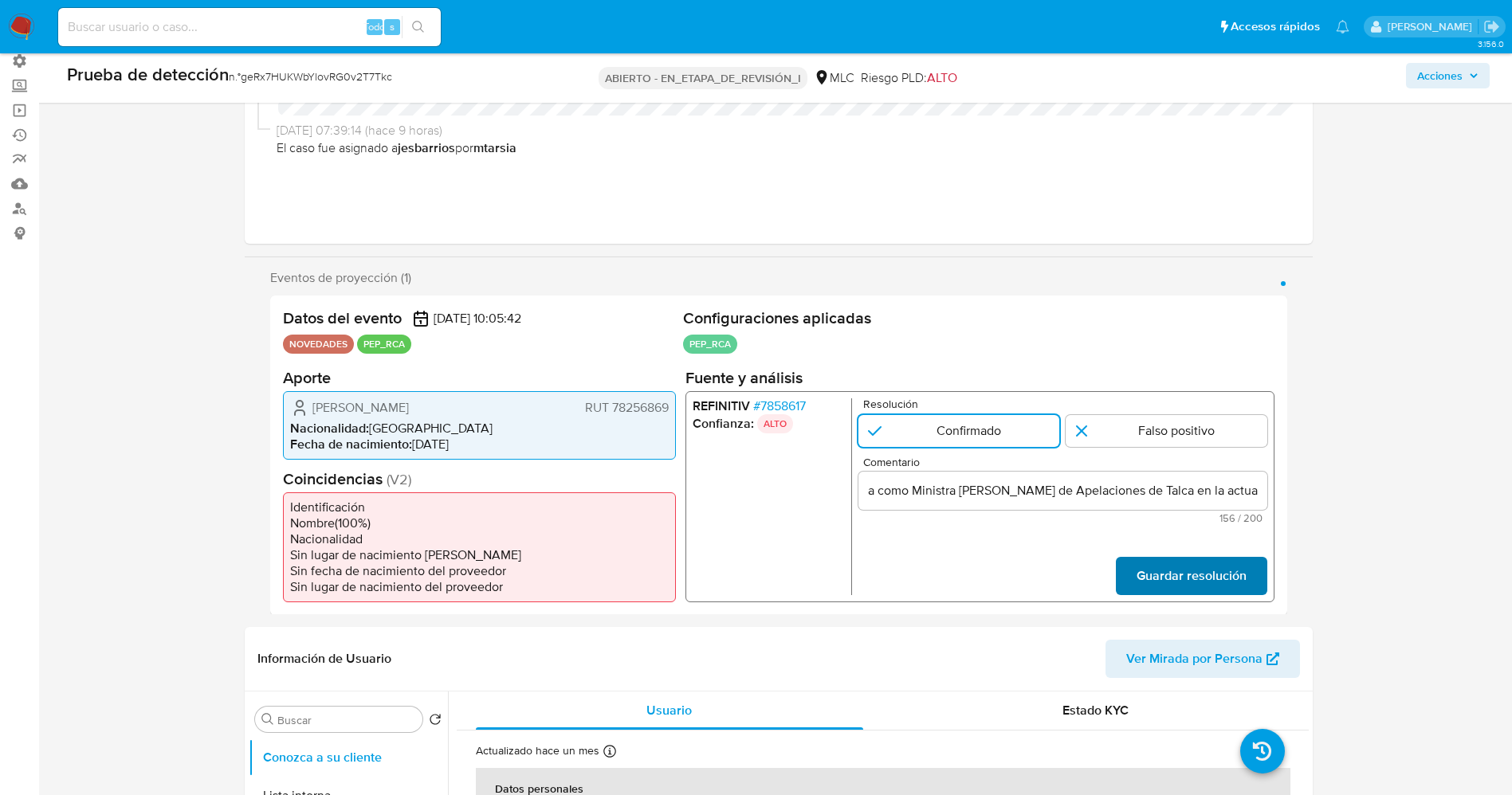
scroll to position [0, 0]
click at [1154, 566] on span "Guardar resolución" at bounding box center [1190, 575] width 110 height 35
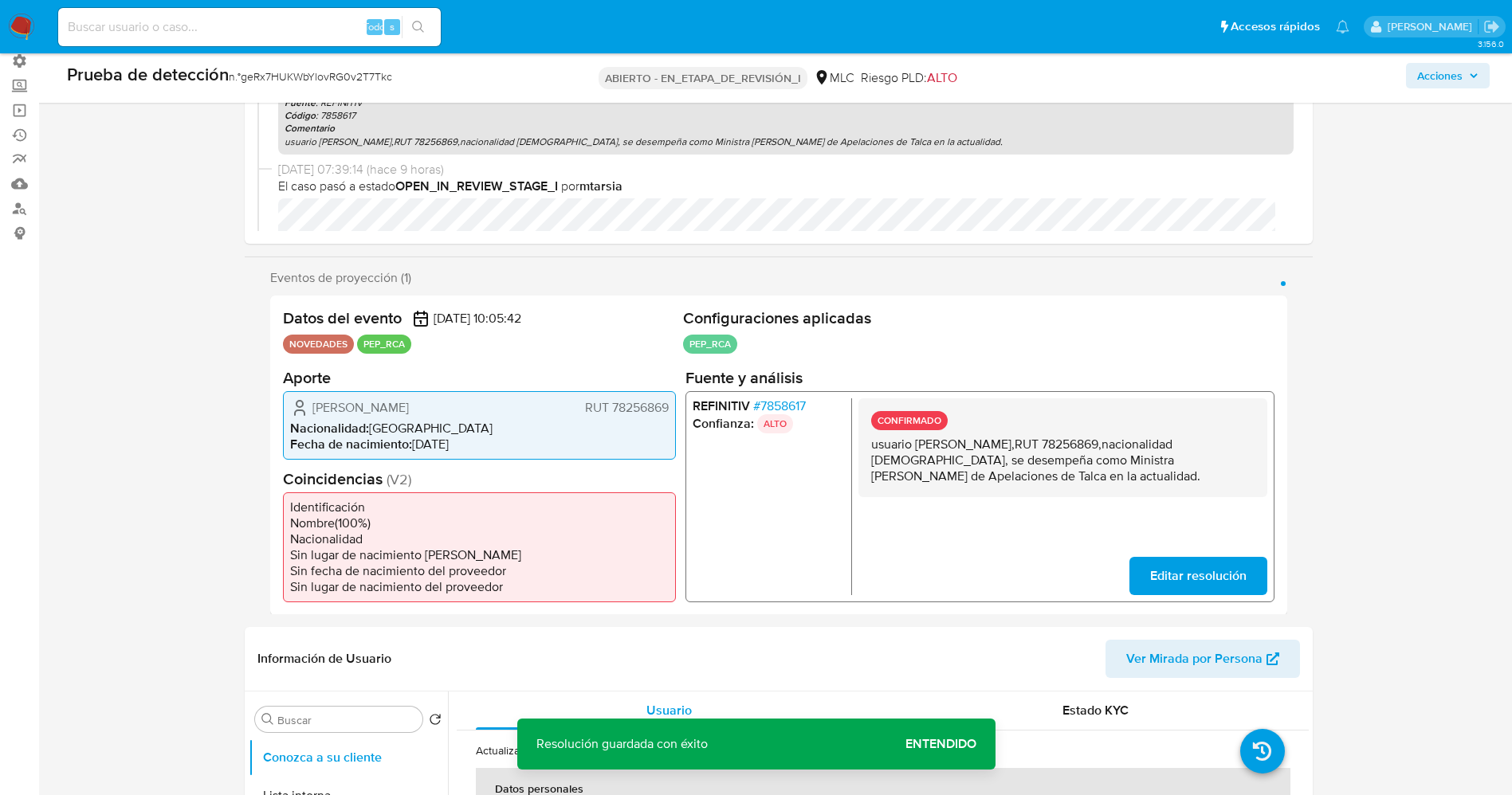
drag, startPoint x: 870, startPoint y: 447, endPoint x: 1076, endPoint y: 461, distance: 206.5
click at [1157, 485] on div "CONFIRMADO usuario Blanca Del Carmen Rojas Arancibia,RUT 78256869,nacionalidad …" at bounding box center [1062, 447] width 409 height 99
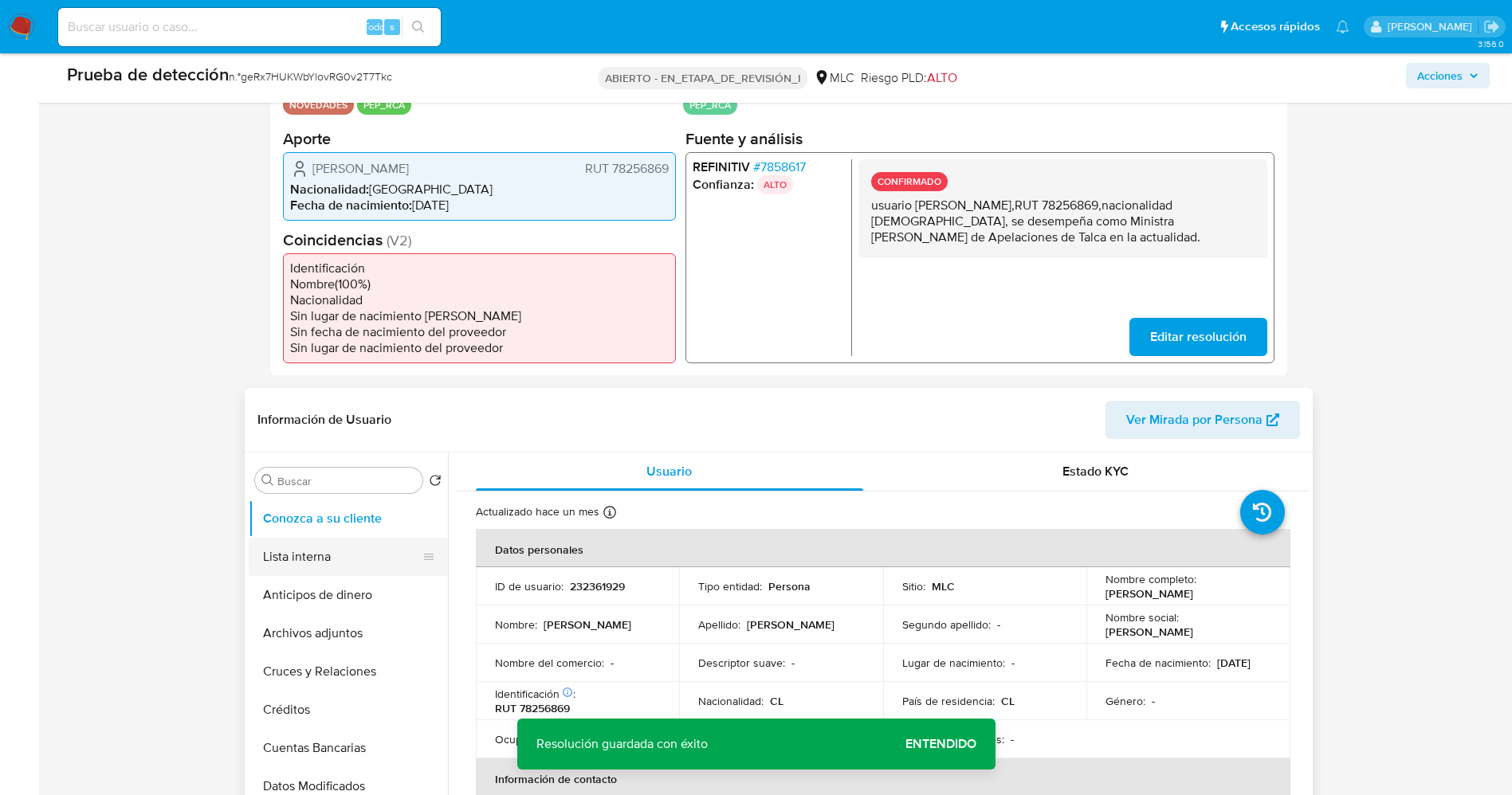
click at [310, 556] on button "Lista interna" at bounding box center [342, 557] width 186 height 38
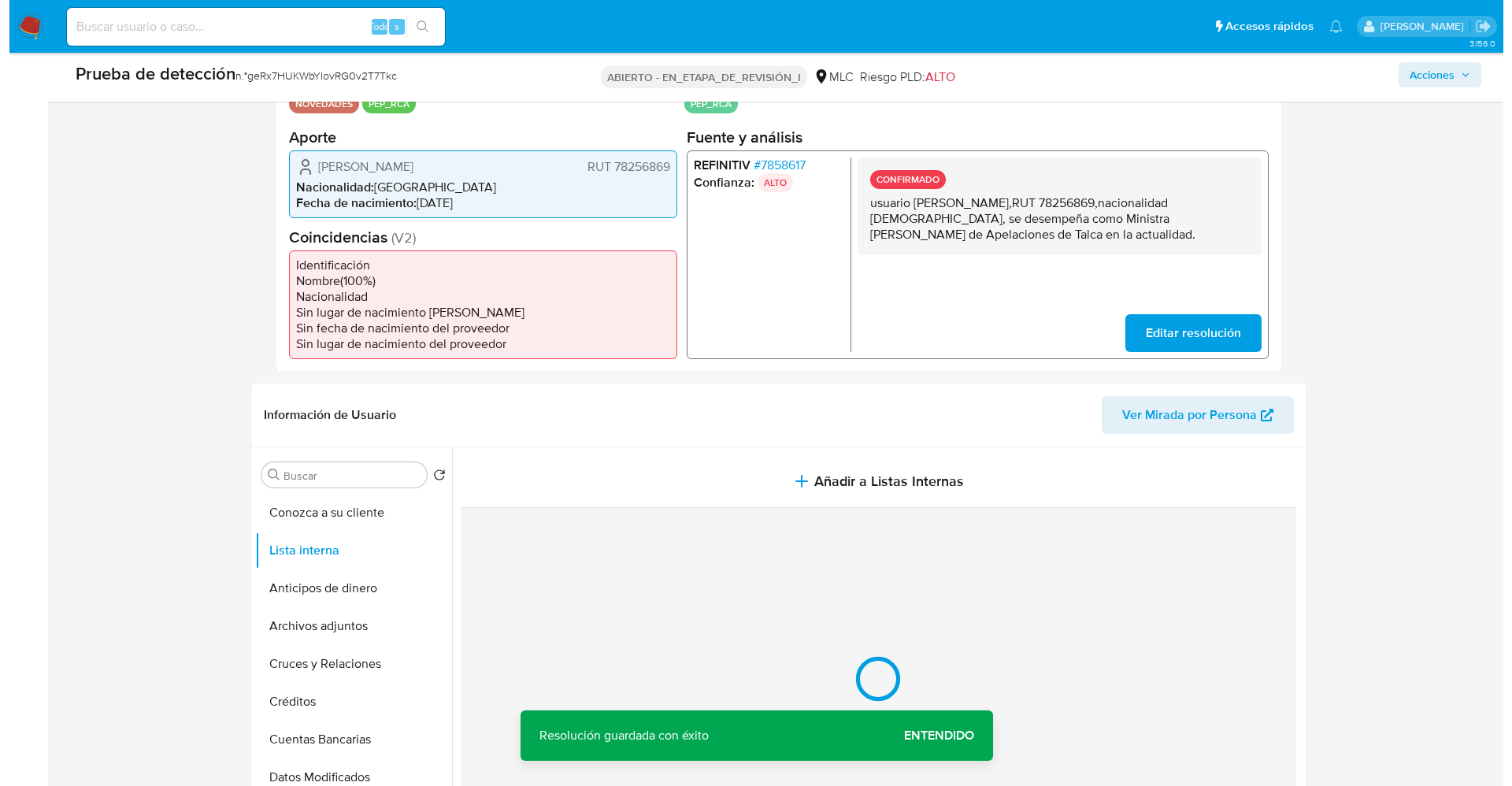
scroll to position [591, 0]
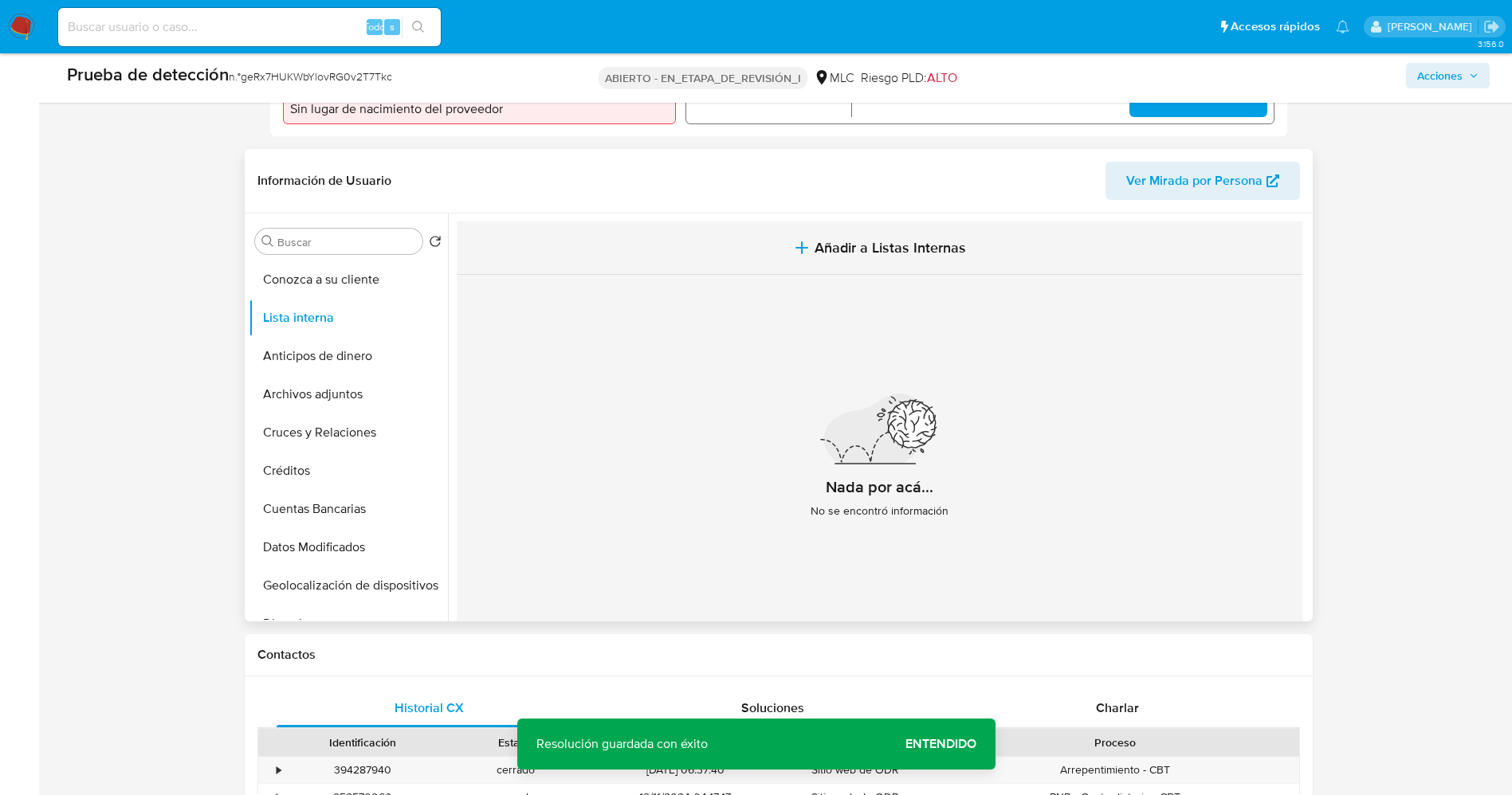
click at [836, 239] on span "Añadir a Listas Internas" at bounding box center [890, 248] width 151 height 18
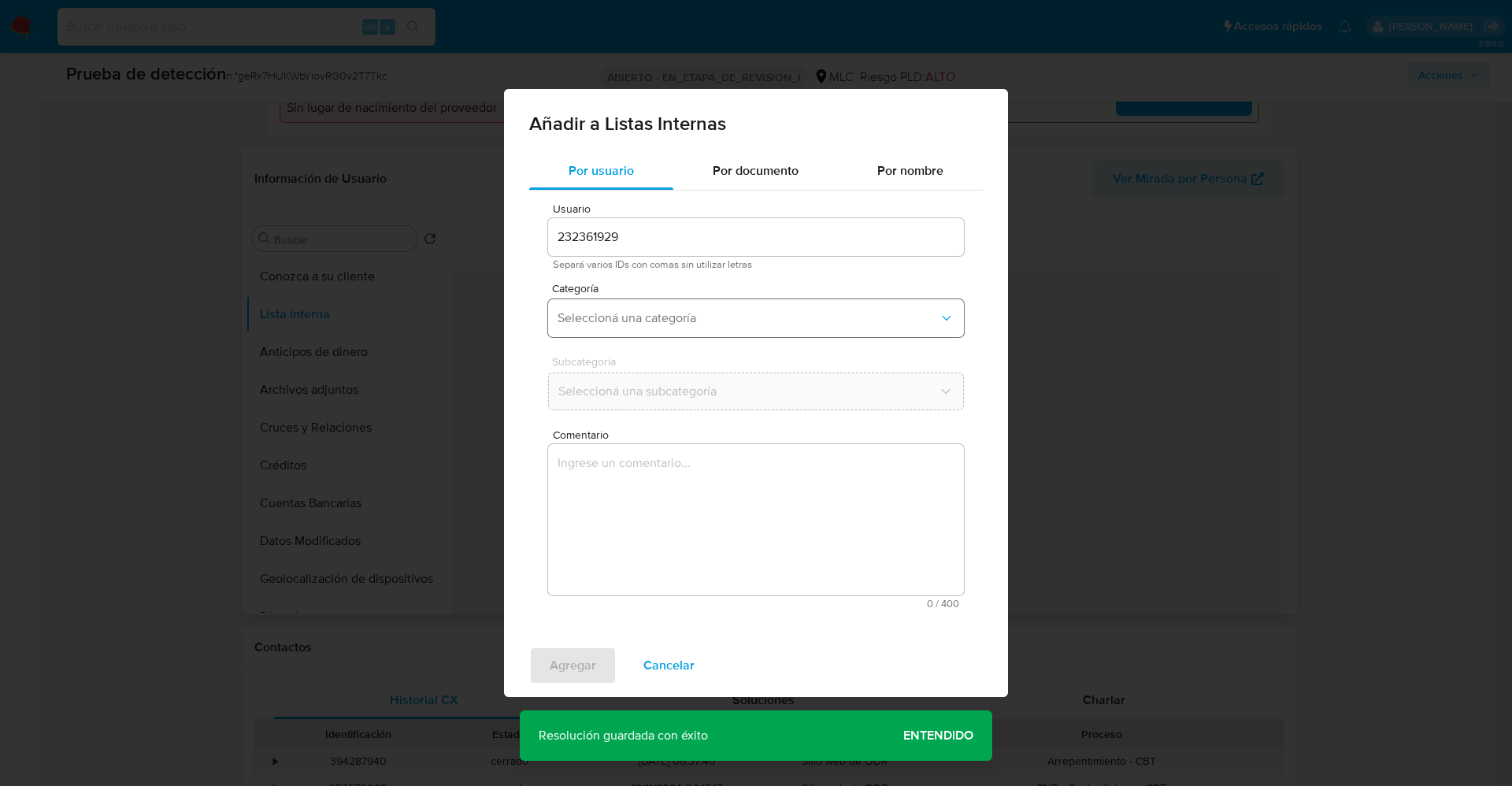
drag, startPoint x: 698, startPoint y: 293, endPoint x: 693, endPoint y: 303, distance: 11.2
click at [698, 294] on div "Categoría Seleccioná una categoría" at bounding box center [756, 313] width 416 height 61
click at [693, 312] on span "Seleccioná una categoría" at bounding box center [748, 318] width 381 height 16
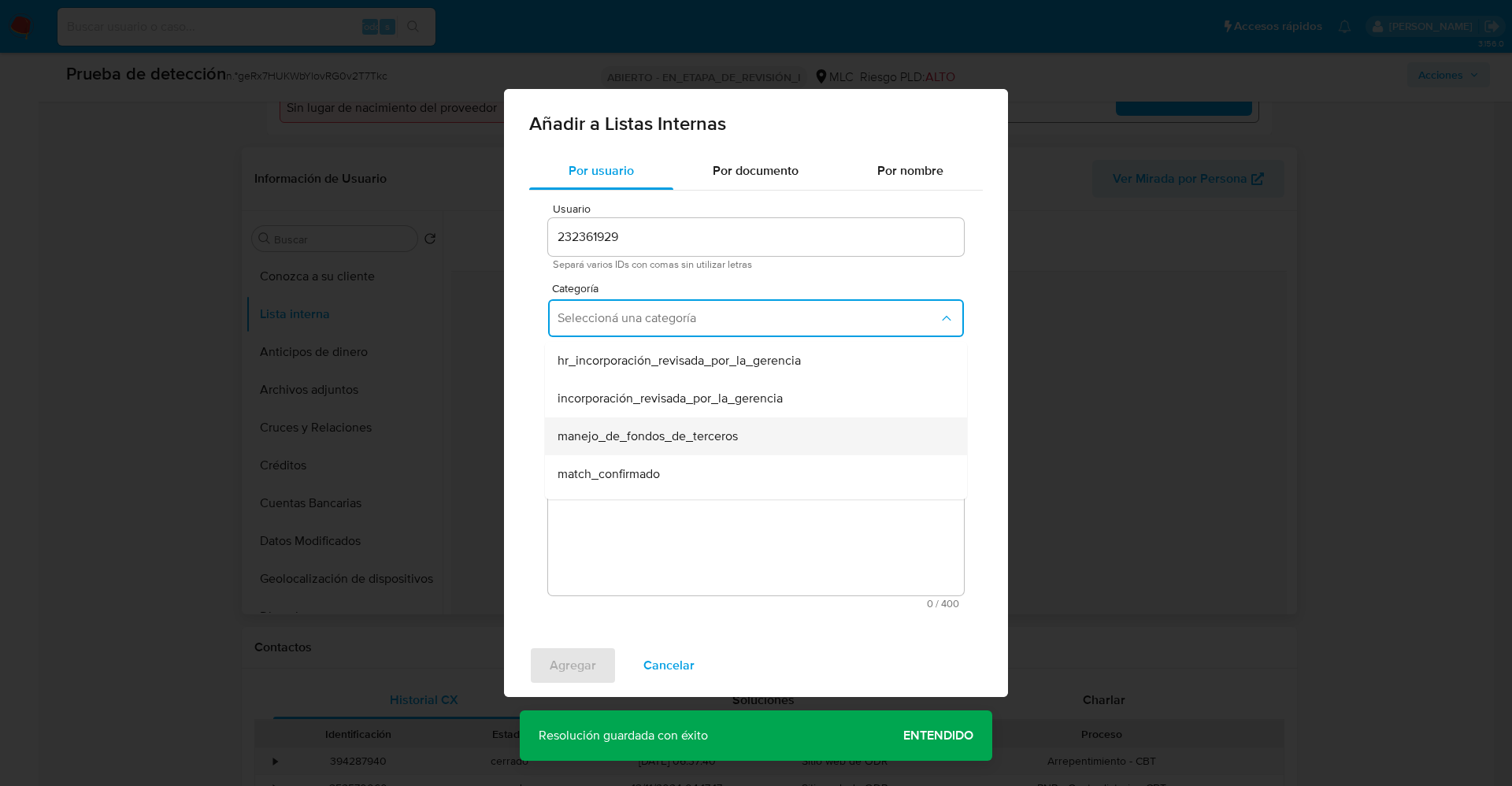
scroll to position [118, 0]
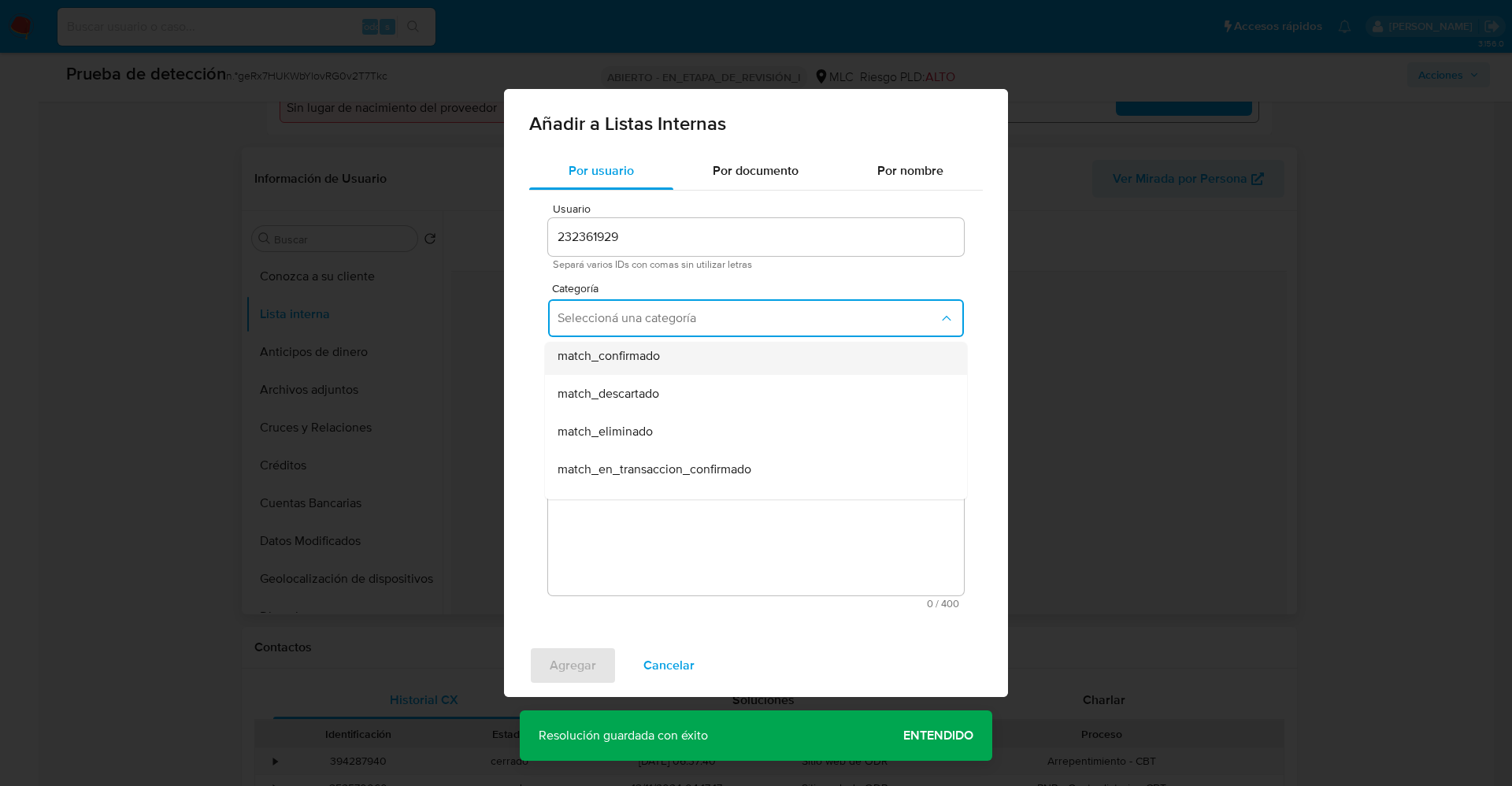
click at [672, 350] on div "match_confirmado" at bounding box center [751, 356] width 387 height 38
click at [662, 390] on span "Seleccioná una subcategoría" at bounding box center [748, 391] width 381 height 16
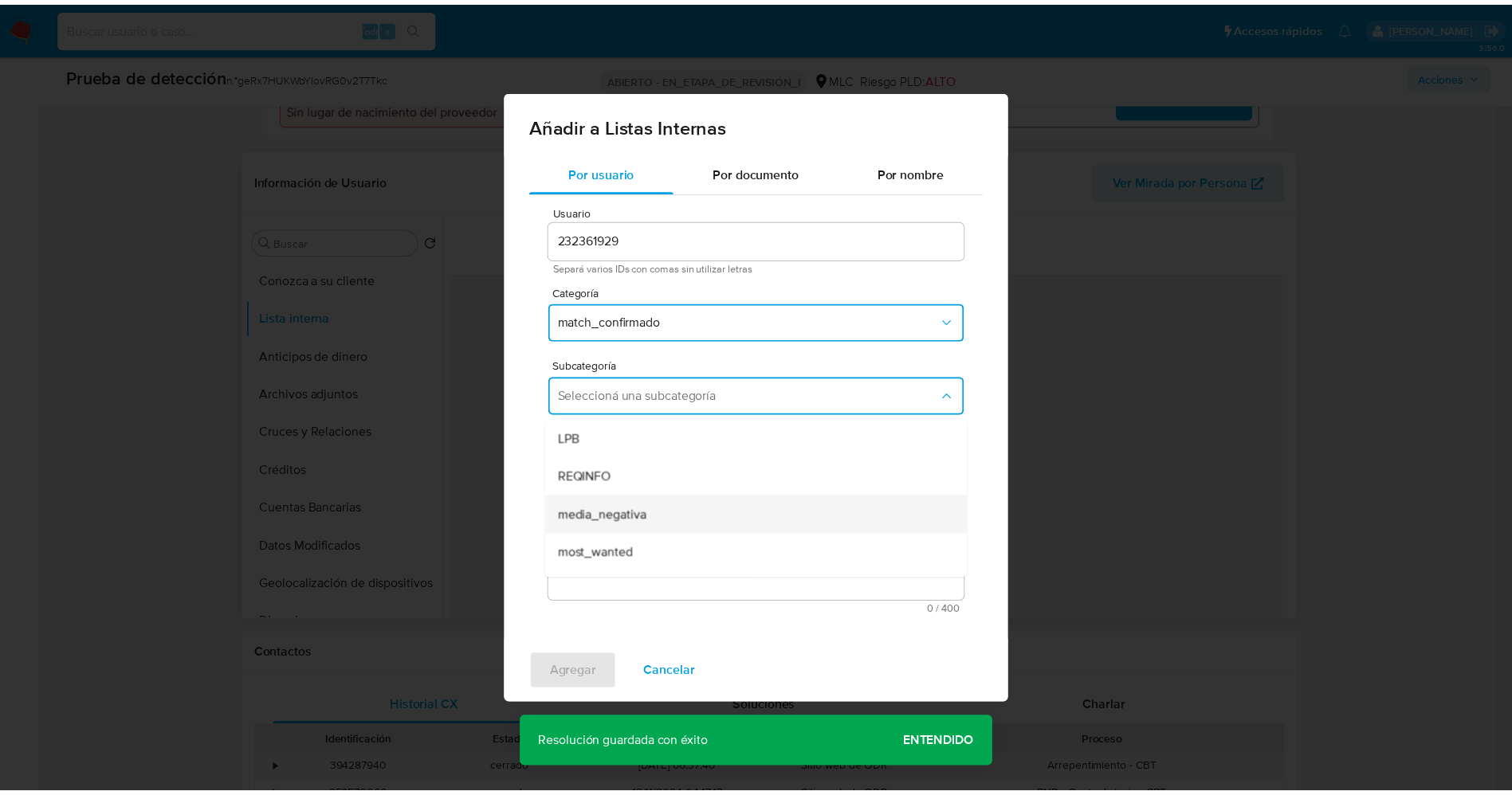
scroll to position [108, 0]
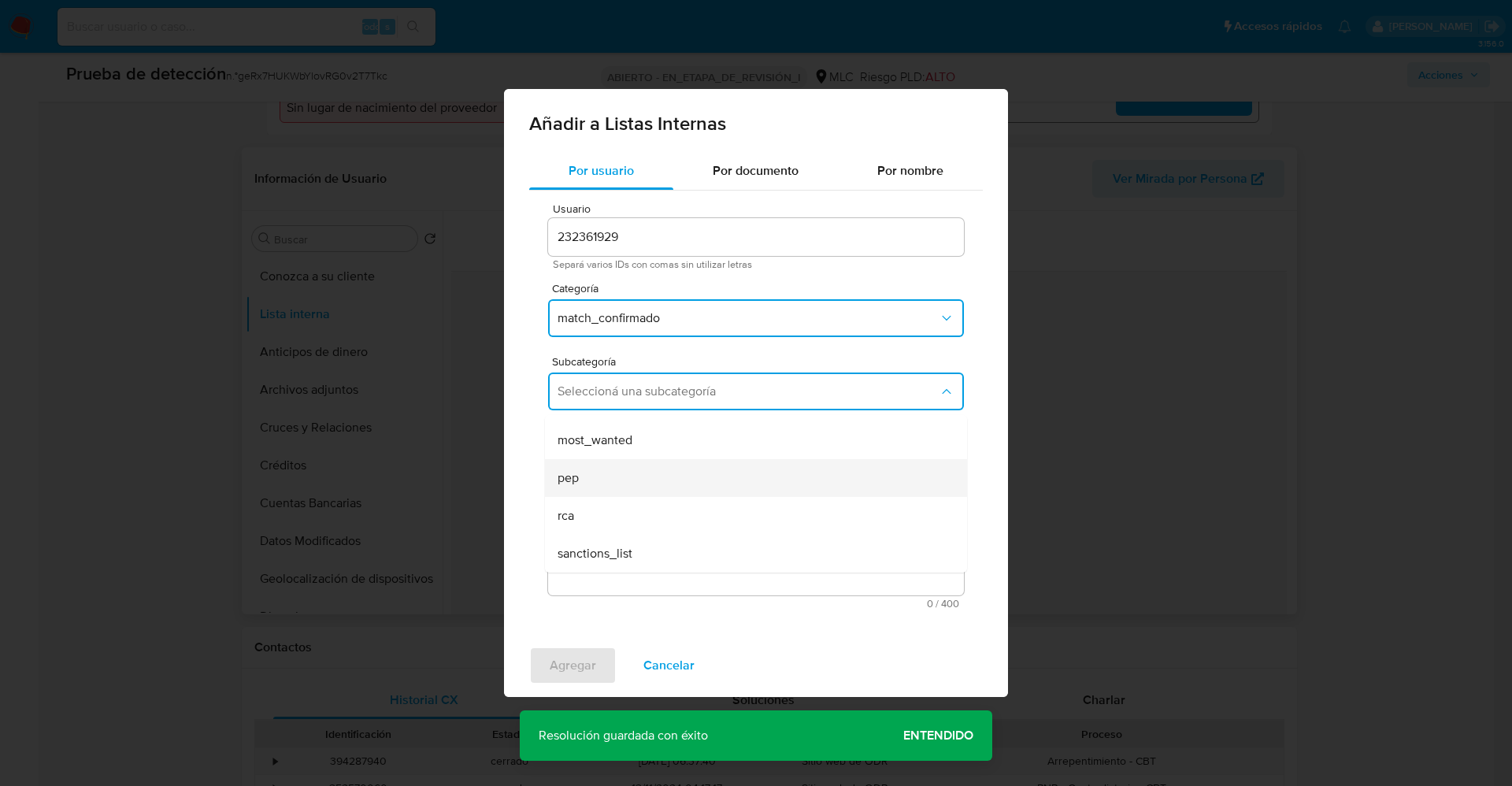
click at [649, 479] on div "pep" at bounding box center [751, 478] width 387 height 38
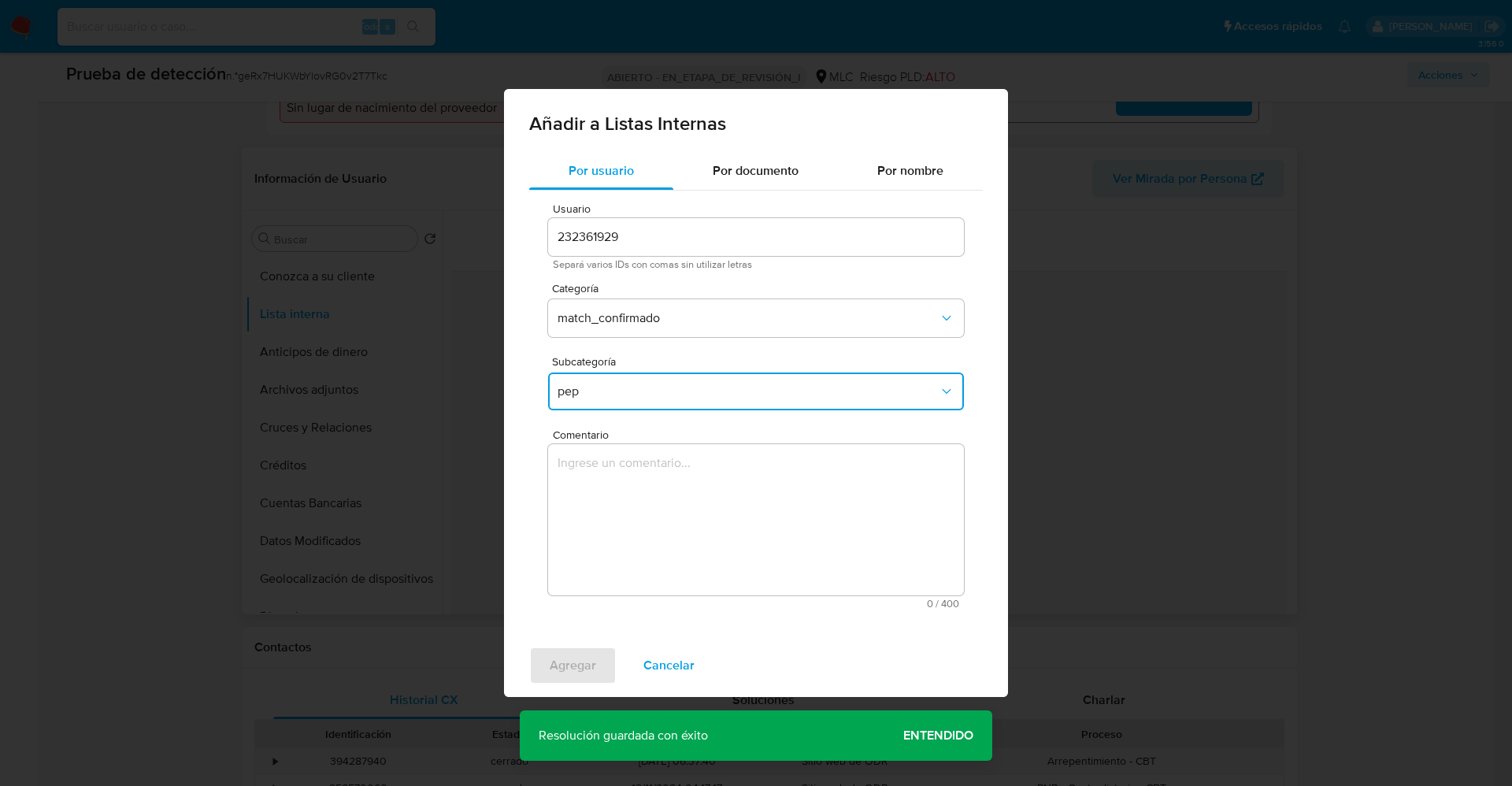
click at [649, 479] on textarea "Comentario" at bounding box center [756, 520] width 416 height 151
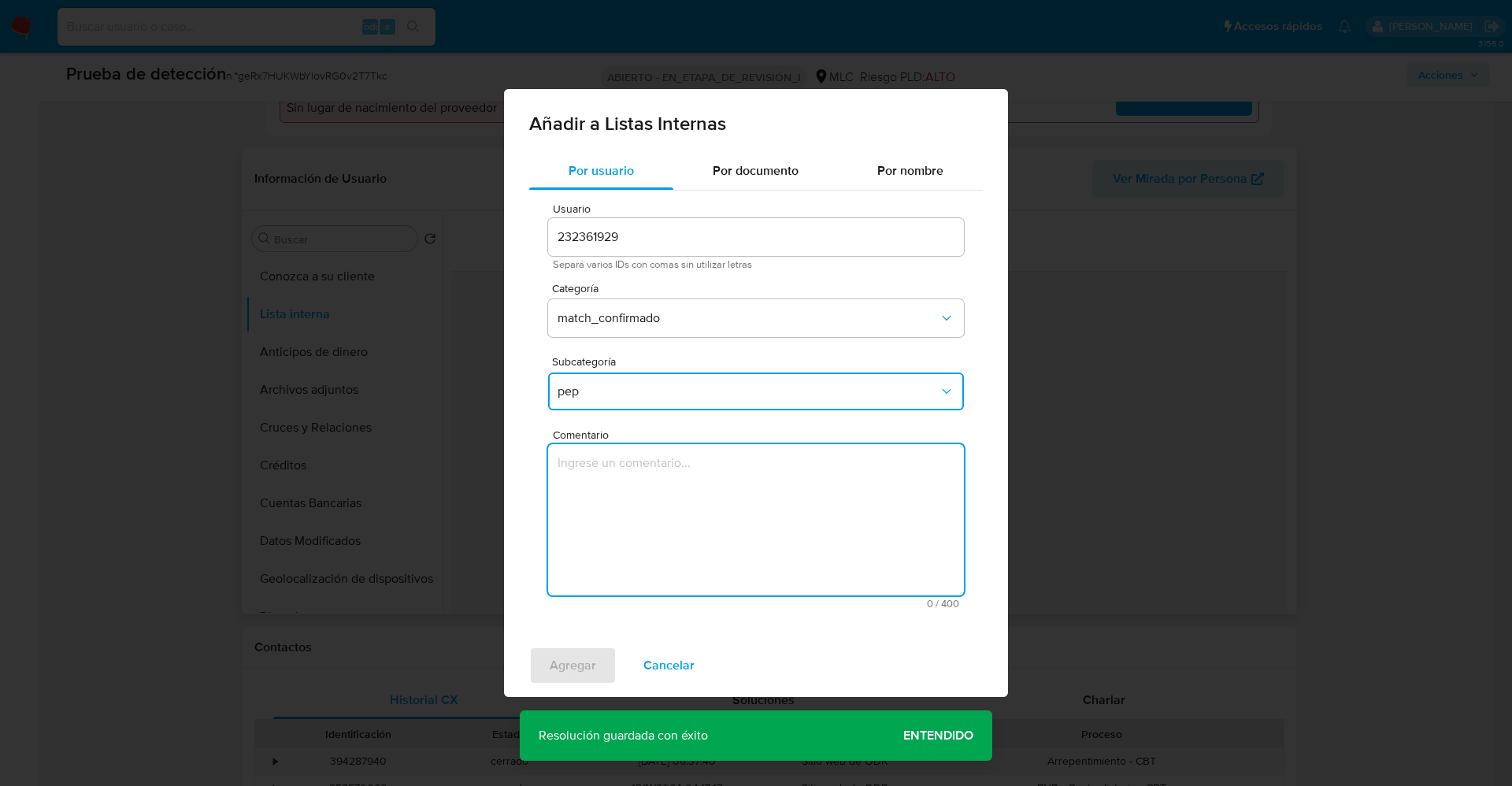
click at [649, 480] on textarea "Comentario" at bounding box center [756, 520] width 416 height 151
type textarea "usuario [PERSON_NAME],RUT 78256869,nacionalidad [DEMOGRAPHIC_DATA], se desempeñ…"
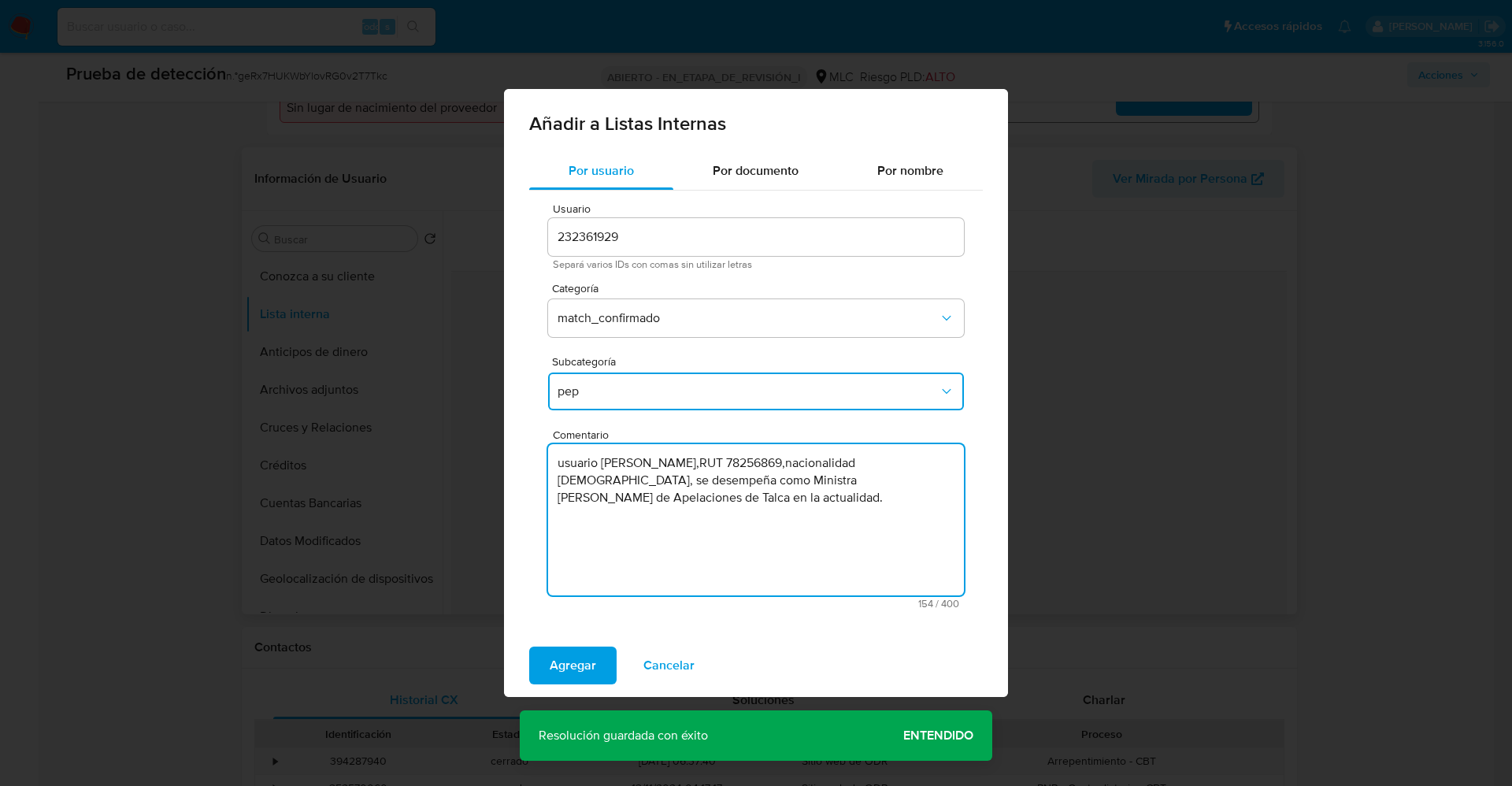
click at [543, 655] on button "Agregar" at bounding box center [572, 666] width 88 height 38
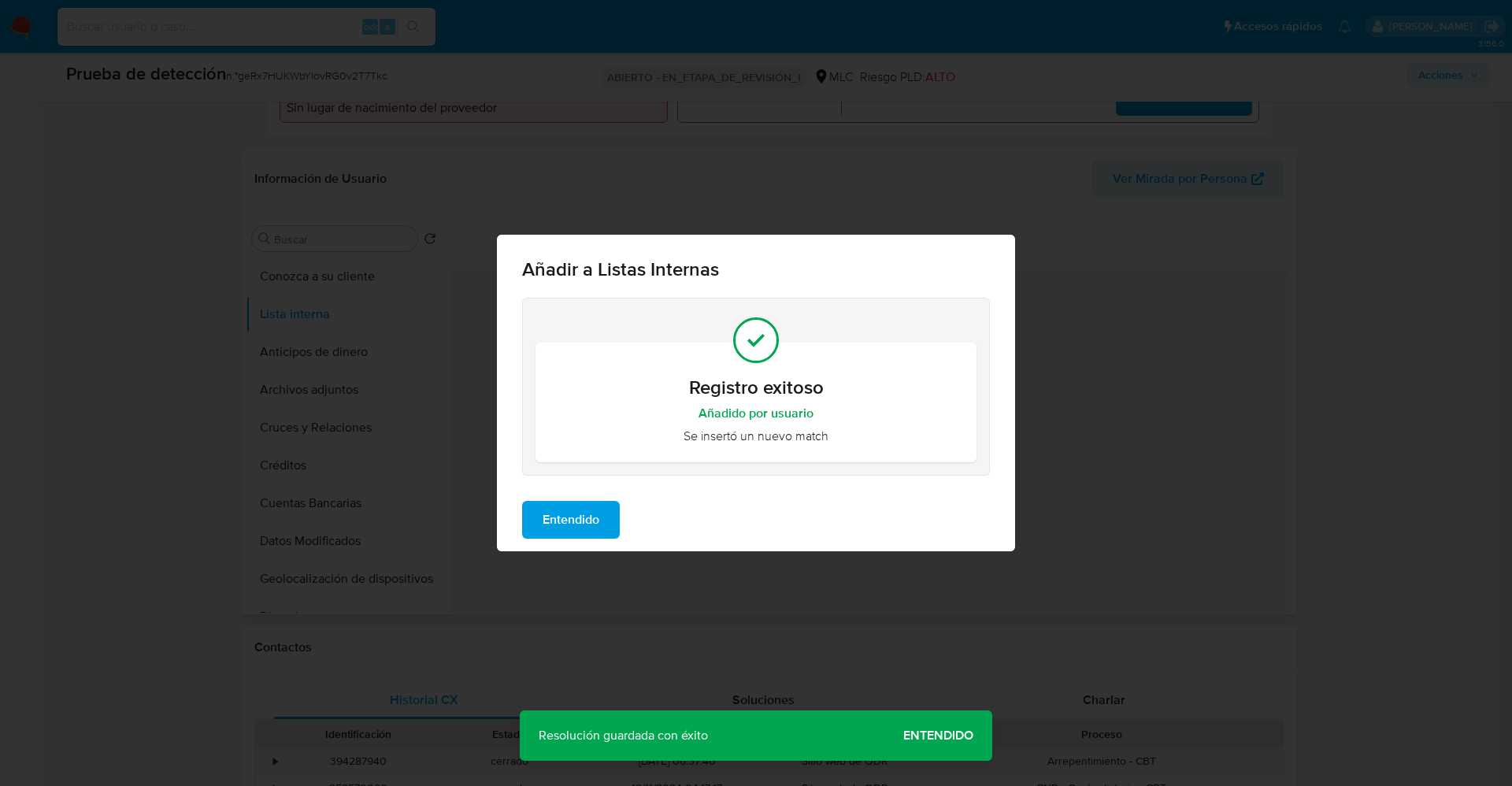
click at [549, 519] on span "Entendido" at bounding box center [571, 520] width 57 height 35
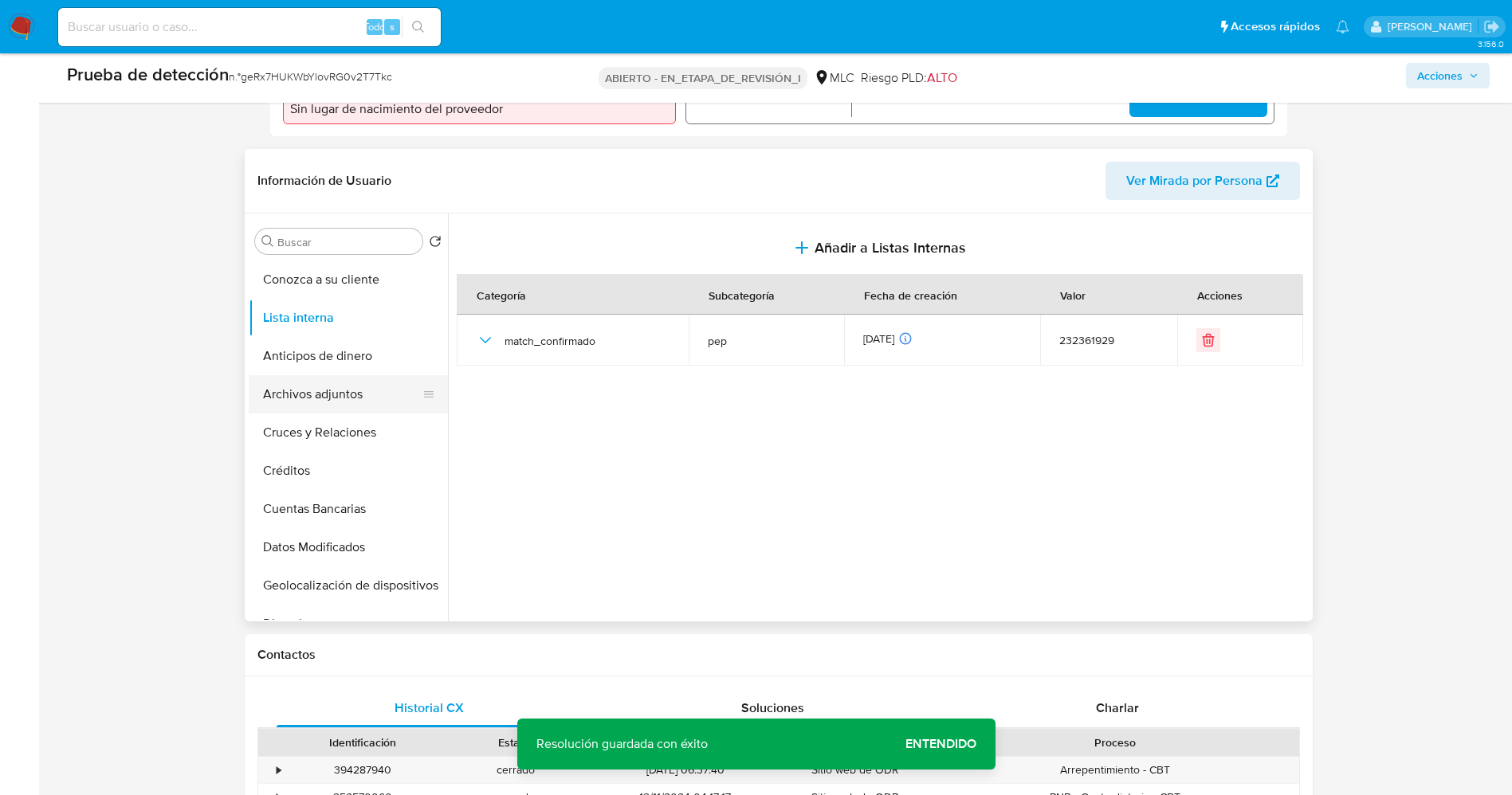
click at [298, 404] on button "Archivos adjuntos" at bounding box center [342, 394] width 186 height 38
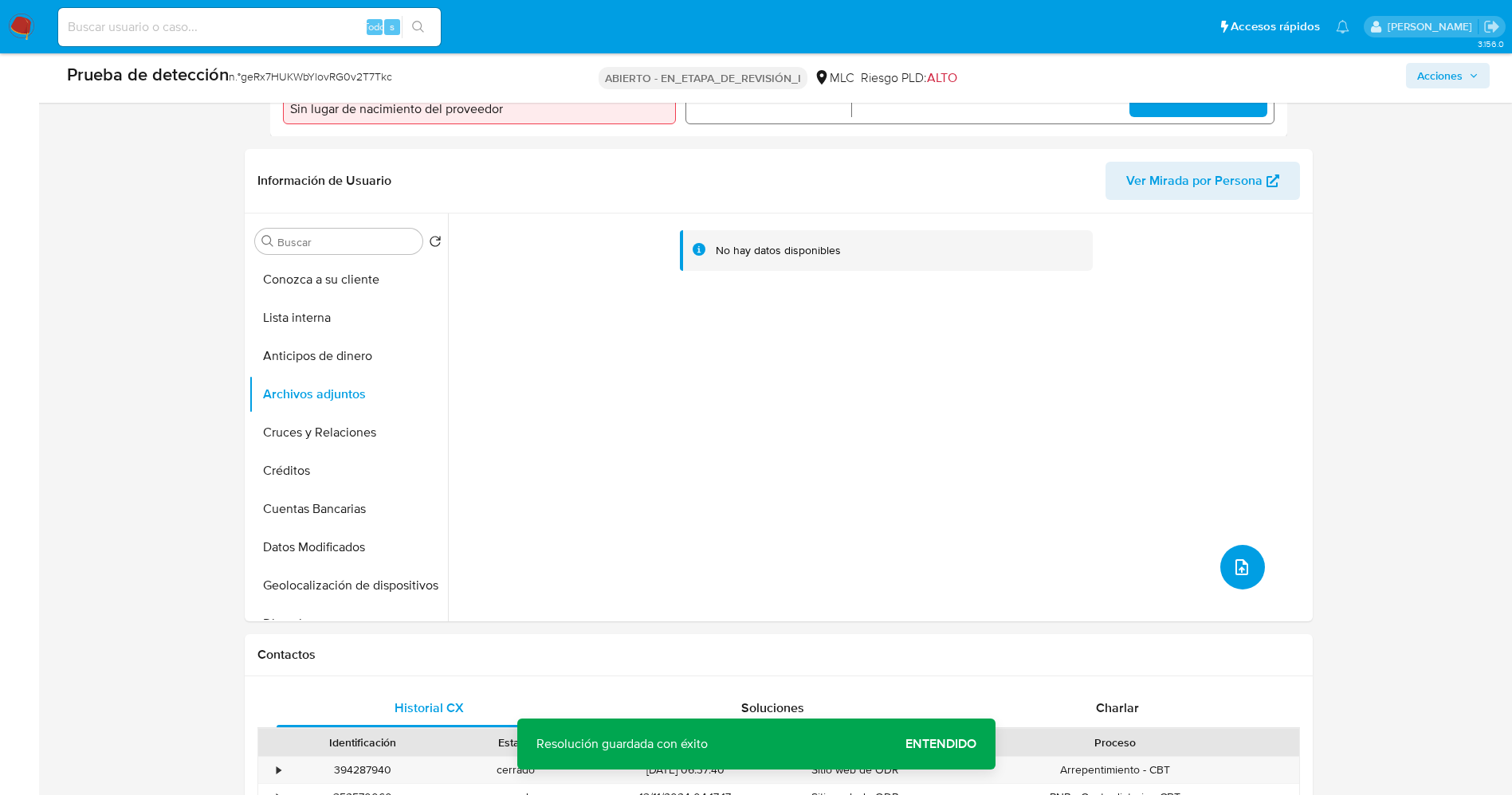
click at [1234, 557] on icon "subir archivo" at bounding box center [1242, 567] width 19 height 19
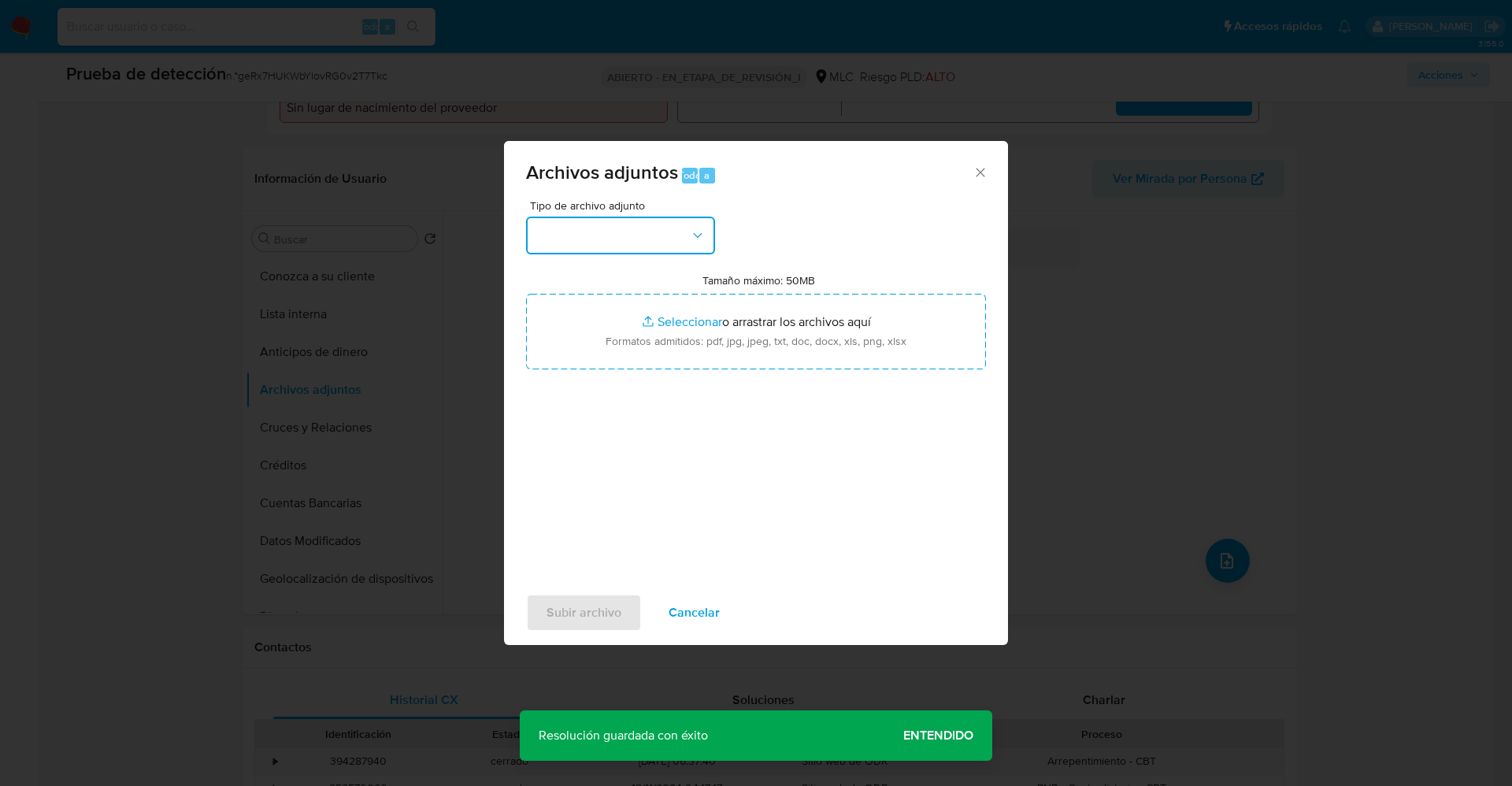
click at [591, 221] on button "button" at bounding box center [620, 236] width 189 height 38
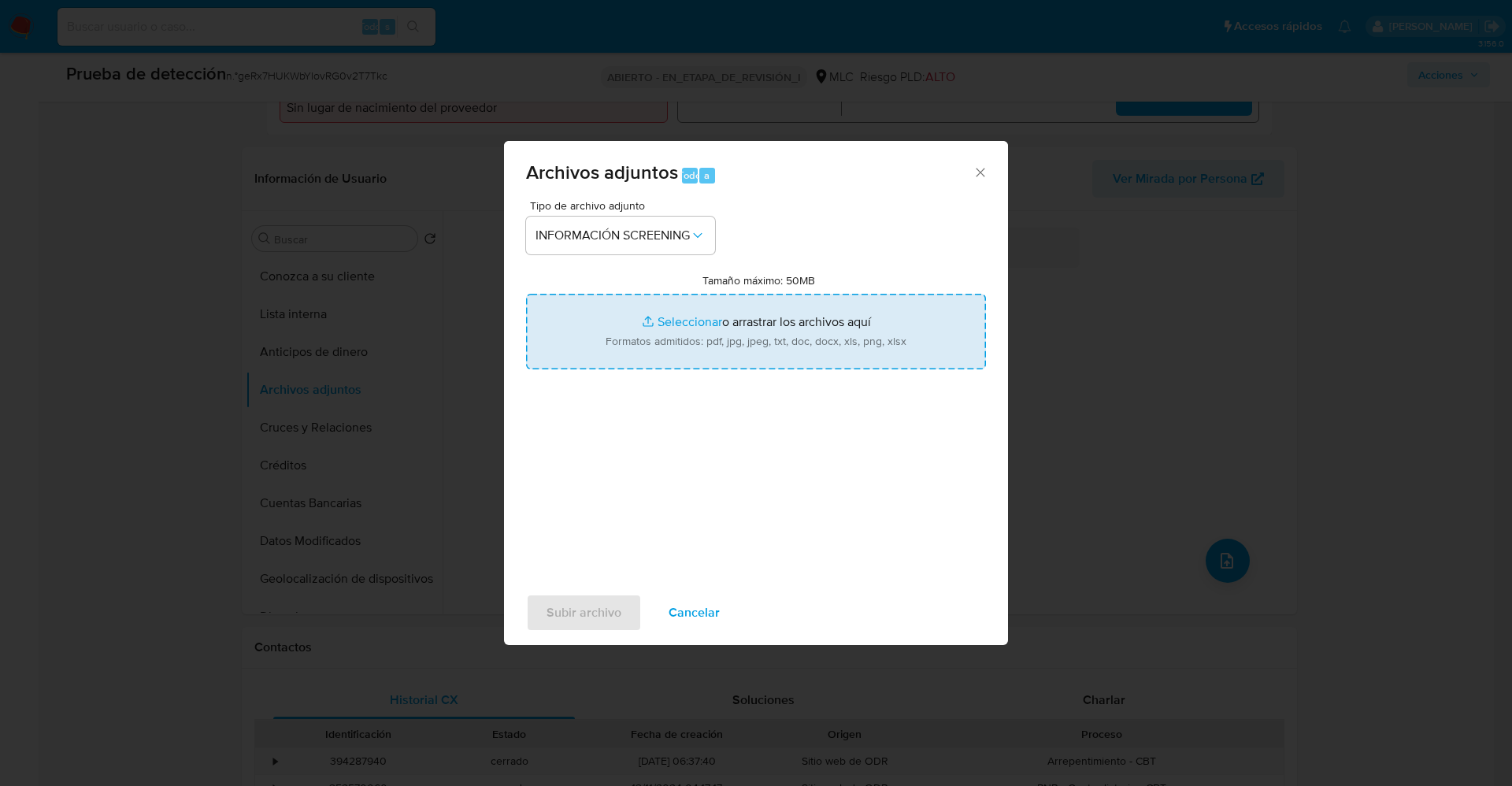
type input "C:\fakepath\_blanca del carmen rojas arancibia_ lavado de dinero - Buscar con G…"
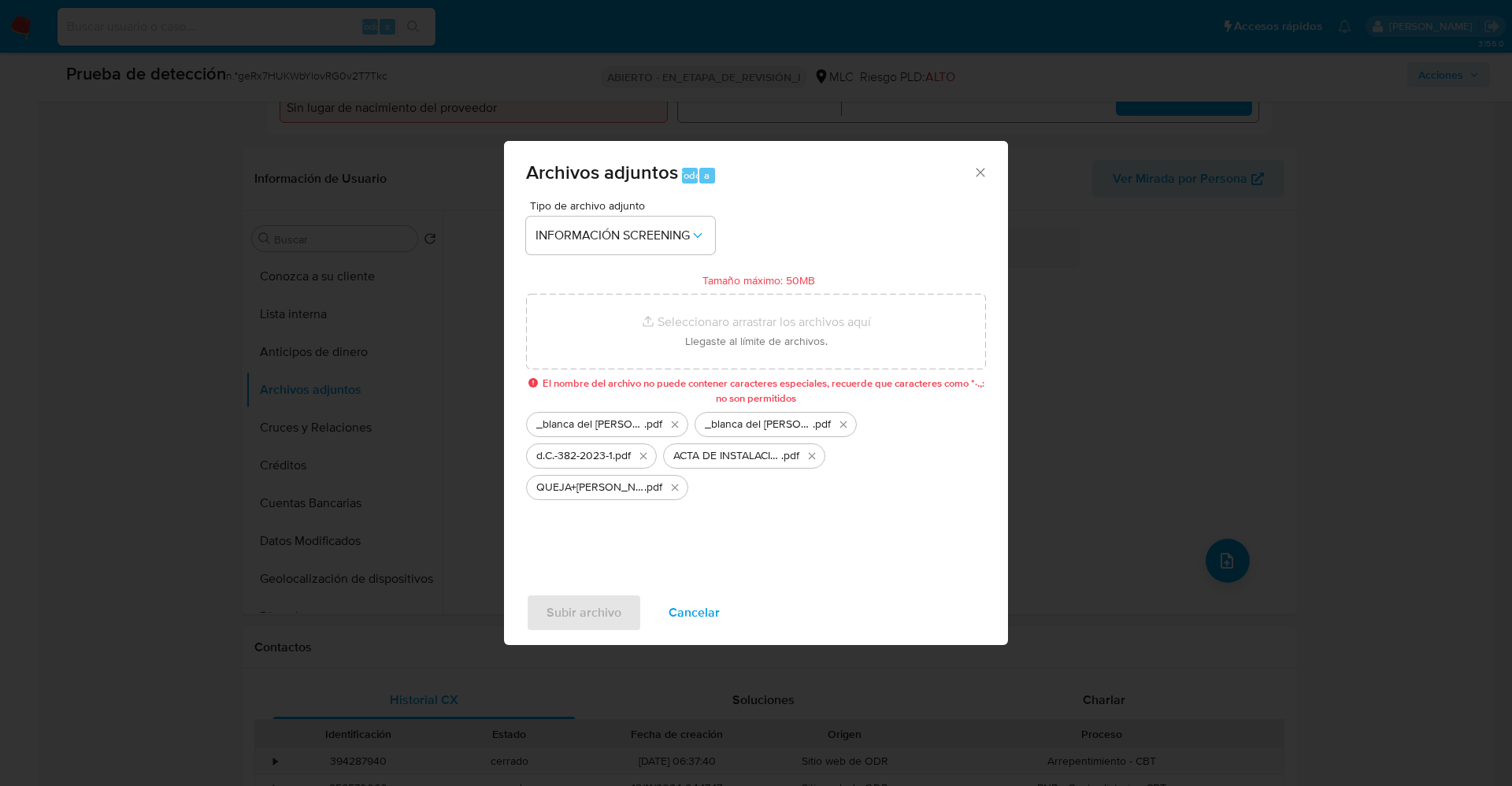
click at [665, 486] on div "QUEJA+LIDUENO+FACH .pdf" at bounding box center [598, 488] width 138 height 16
click at [669, 486] on icon "Eliminar QUEJA+LIDUENO+FACH.pdf" at bounding box center [675, 488] width 13 height 13
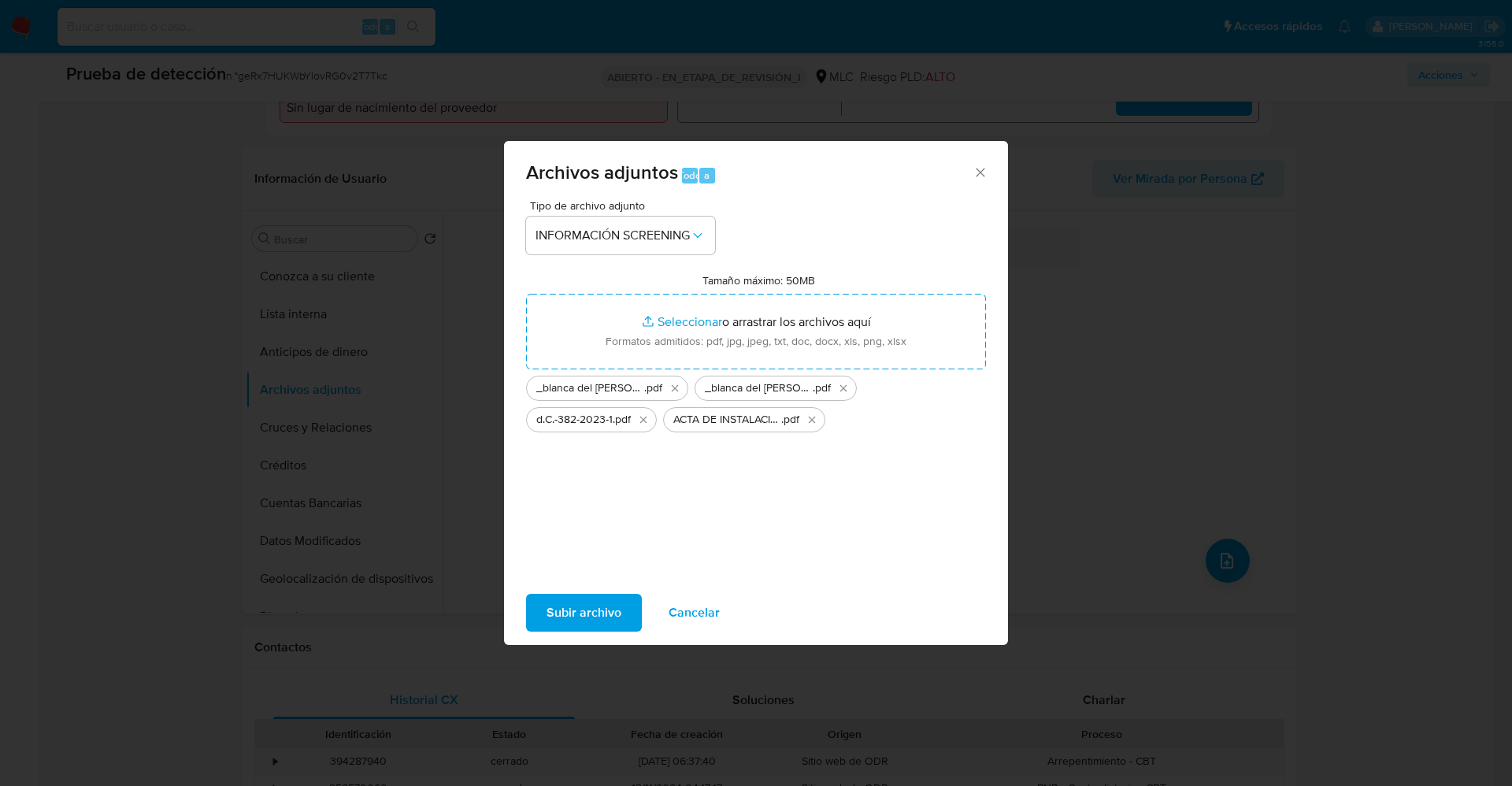
click at [582, 621] on span "Subir archivo" at bounding box center [583, 613] width 75 height 35
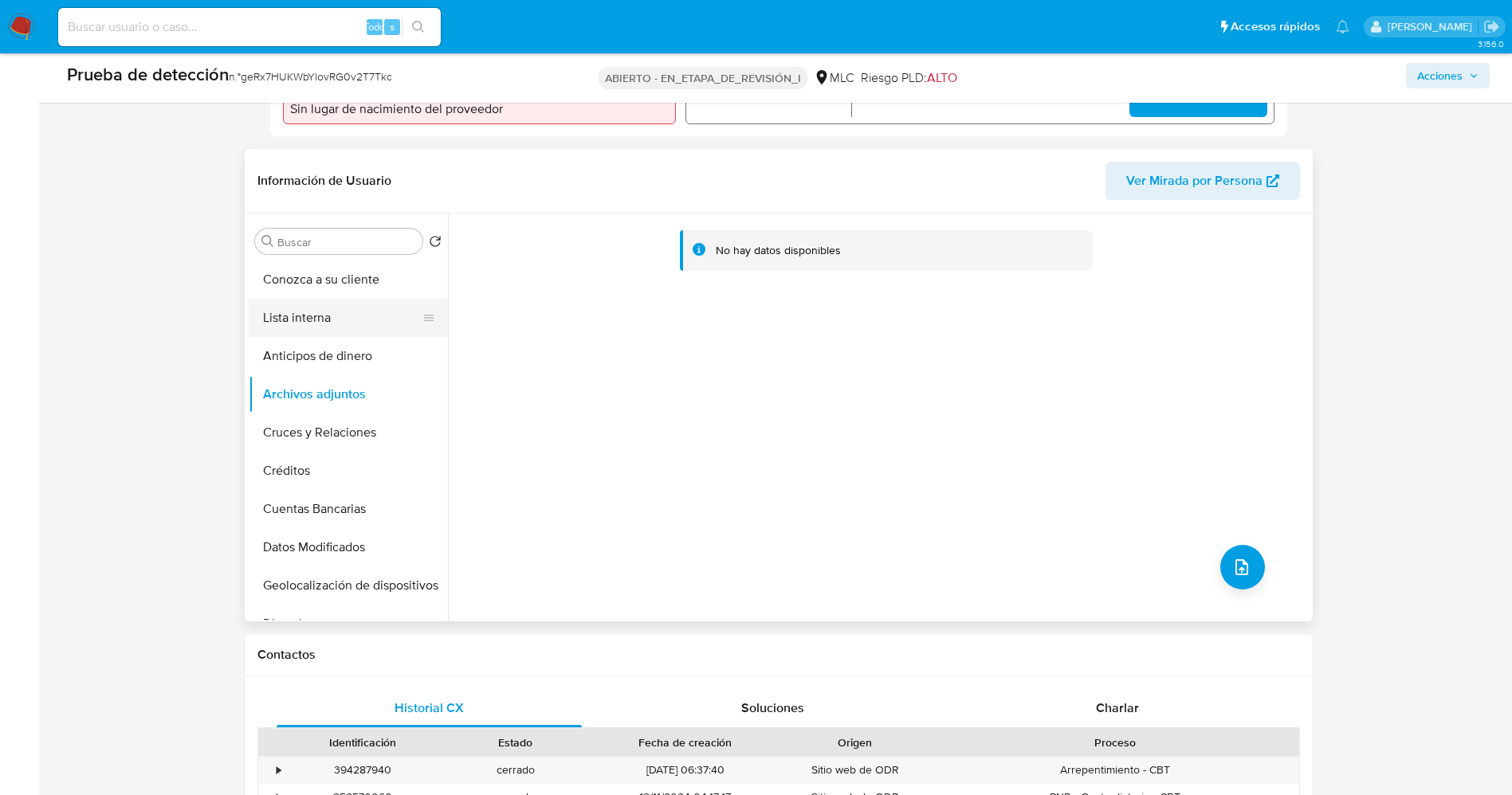
click at [328, 316] on button "Lista interna" at bounding box center [342, 318] width 186 height 38
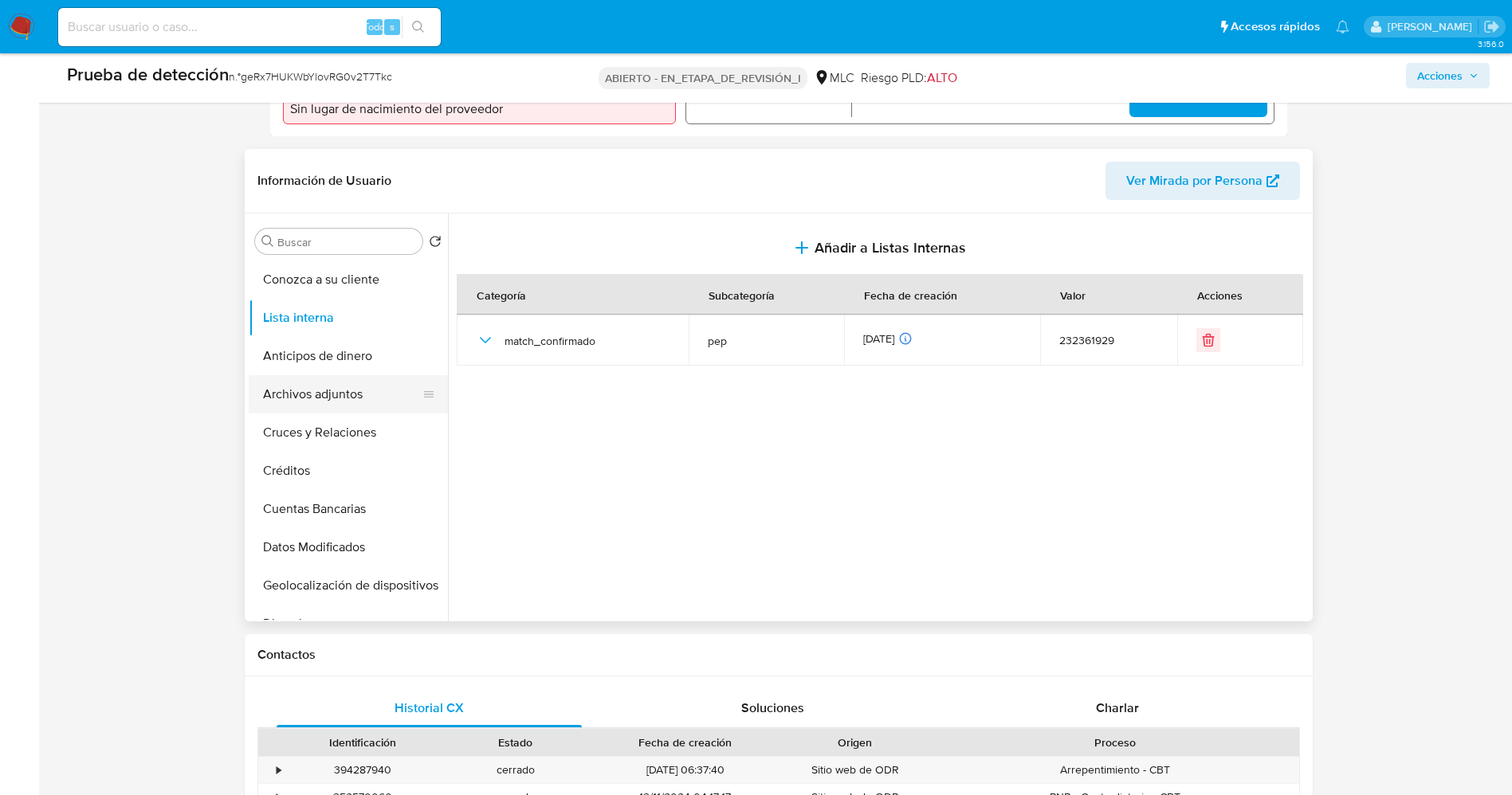
click at [307, 393] on button "Archivos adjuntos" at bounding box center [342, 394] width 186 height 38
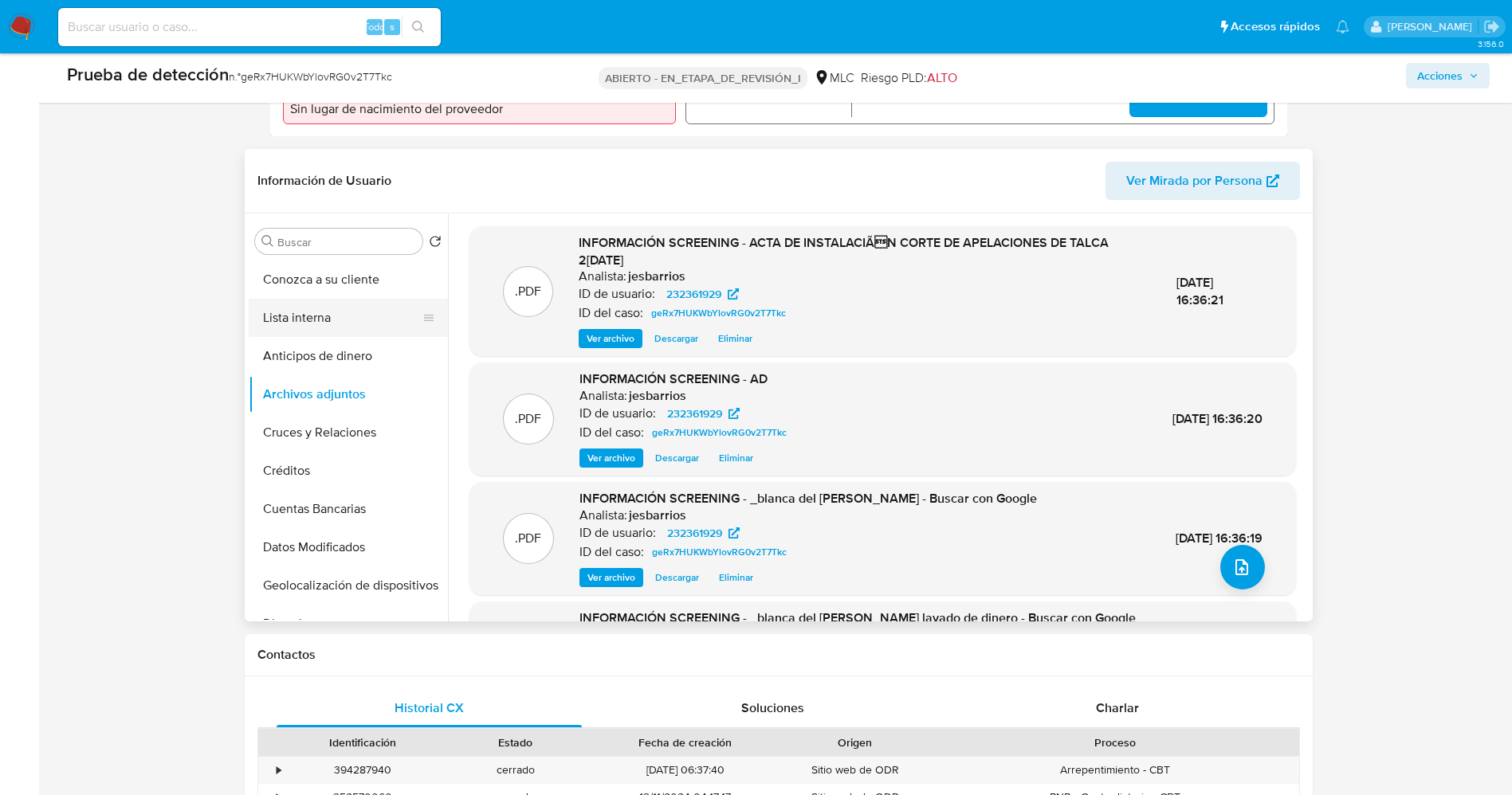
click at [347, 315] on button "Lista interna" at bounding box center [342, 318] width 186 height 38
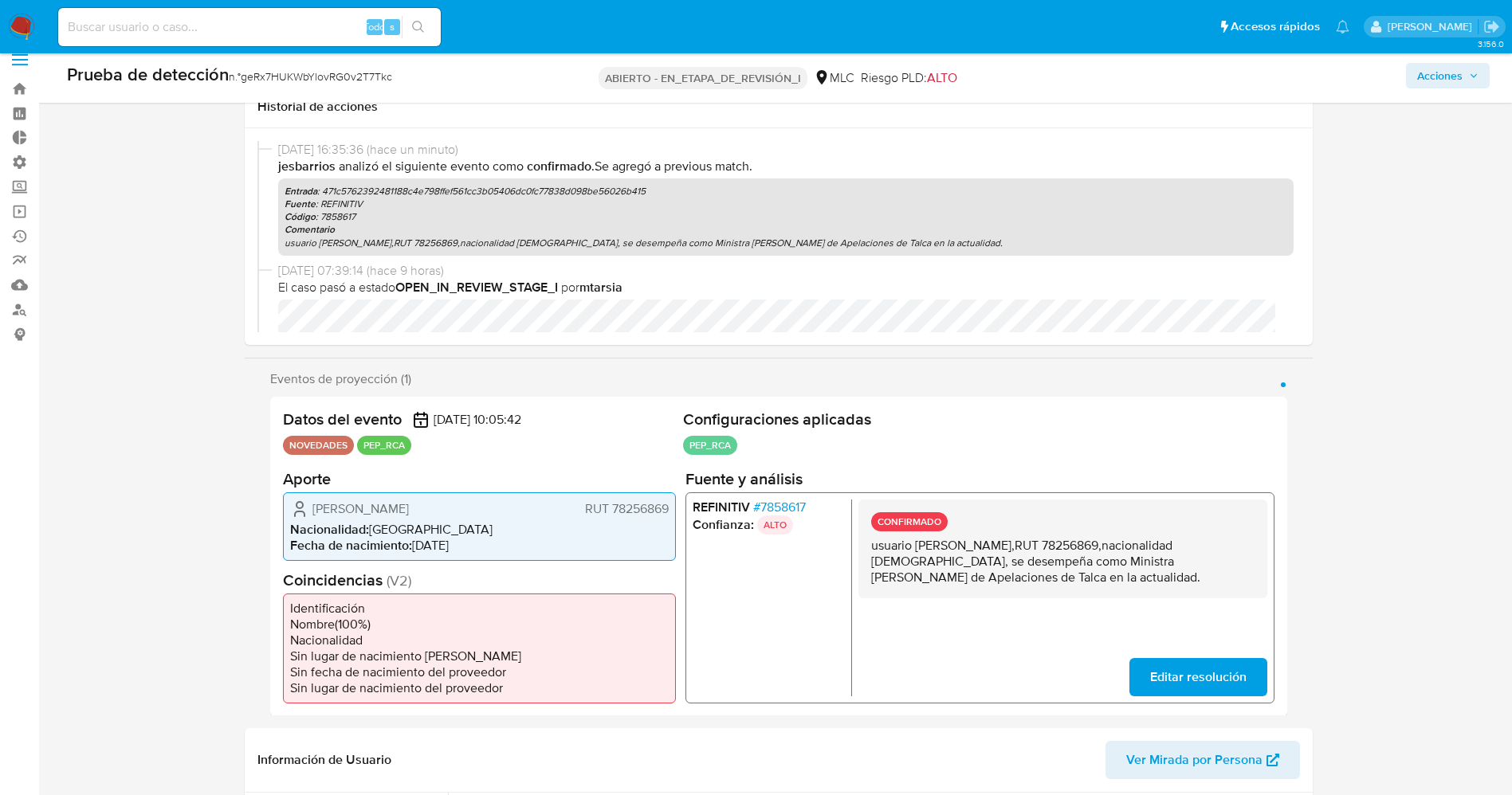
scroll to position [0, 0]
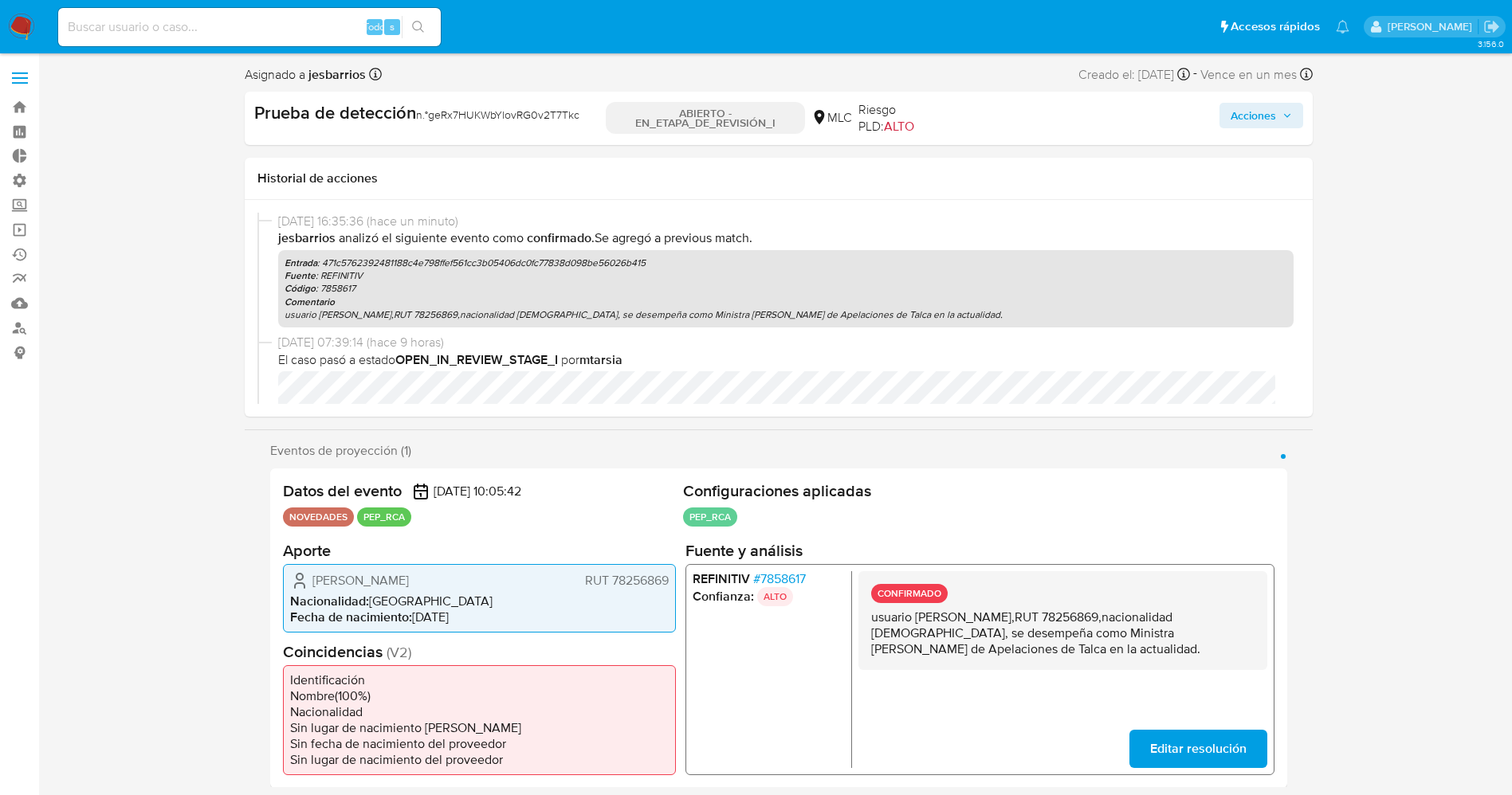
click at [1257, 119] on font "Acciones" at bounding box center [1253, 115] width 46 height 26
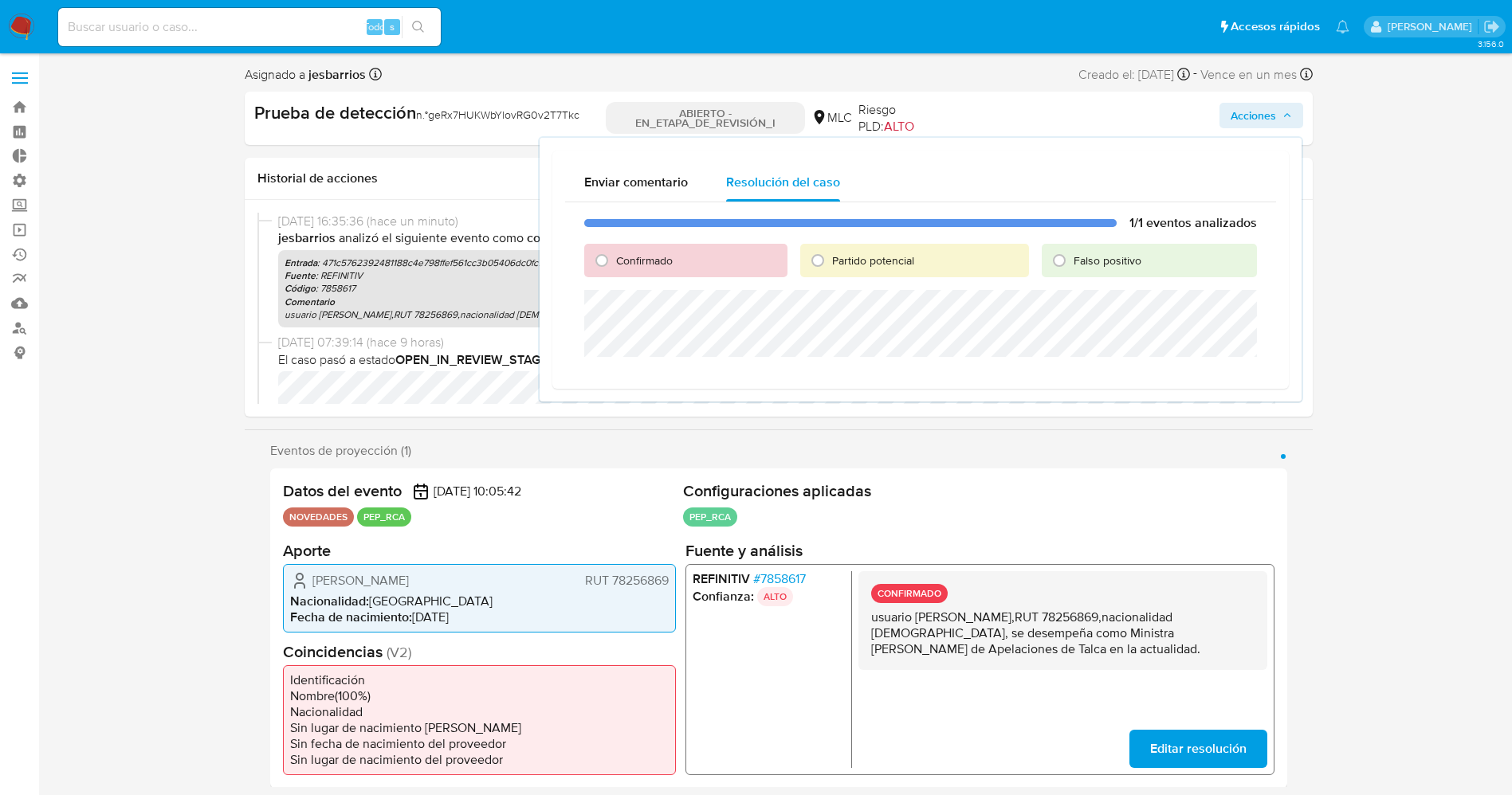
click at [653, 257] on font "Confirmado" at bounding box center [644, 261] width 57 height 16
click at [614, 257] on input "Confirmado" at bounding box center [602, 261] width 26 height 26
radio input "true"
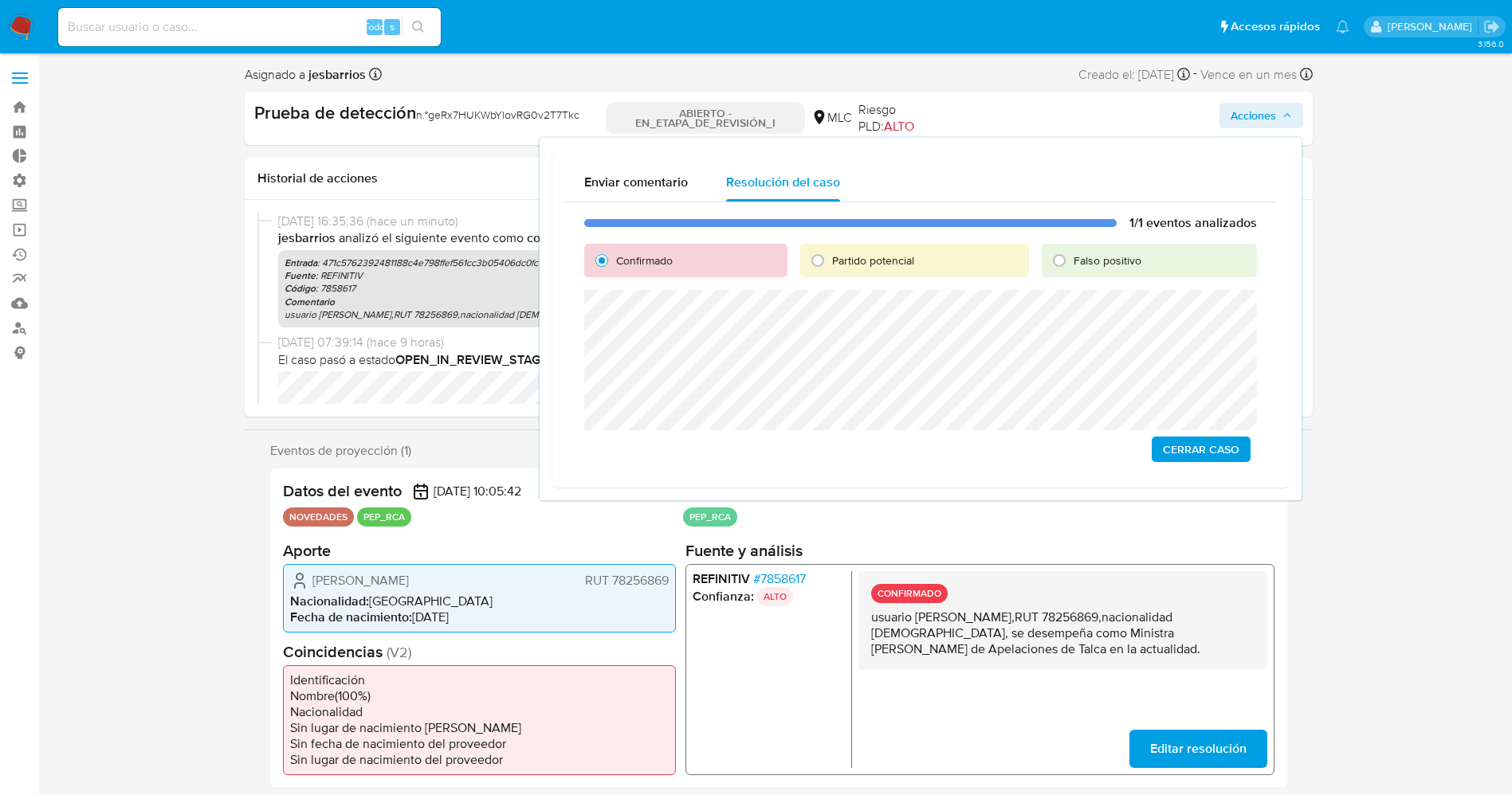
click at [1234, 453] on span "Cerrar Caso" at bounding box center [1201, 449] width 77 height 22
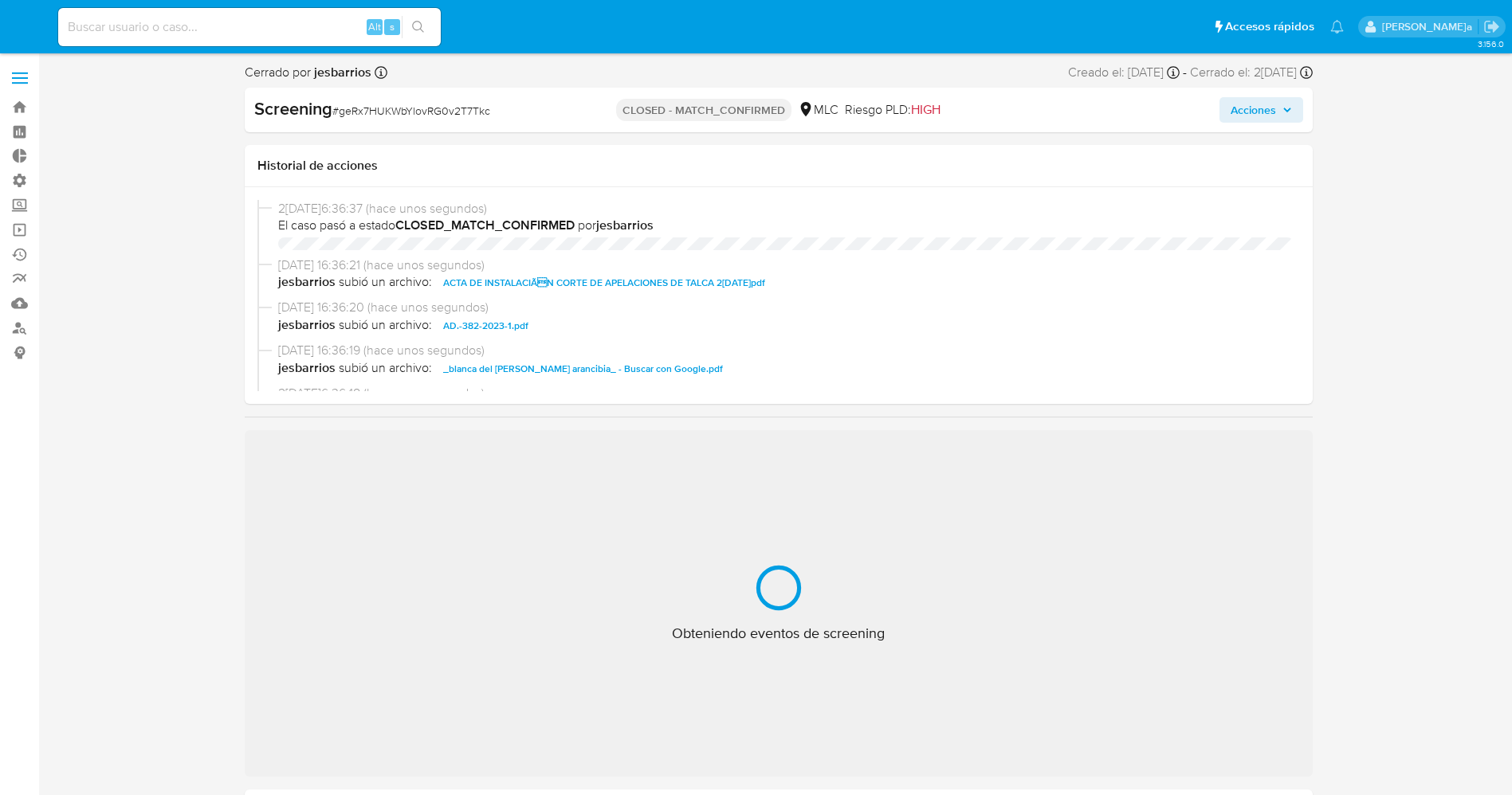
select select "10"
